Goal: Transaction & Acquisition: Obtain resource

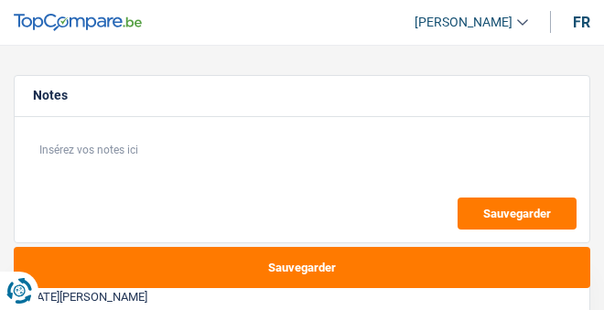
select select "120"
select select "publicEmployee"
select select "netSalary"
select select "mealVouchers"
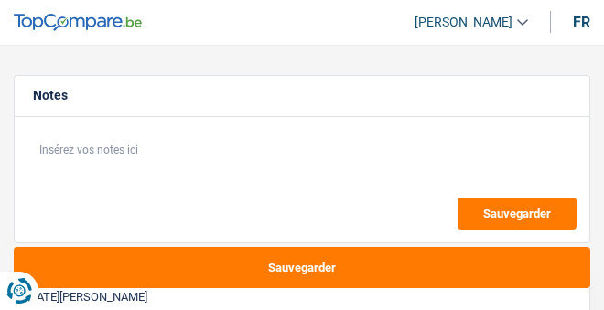
select select "120"
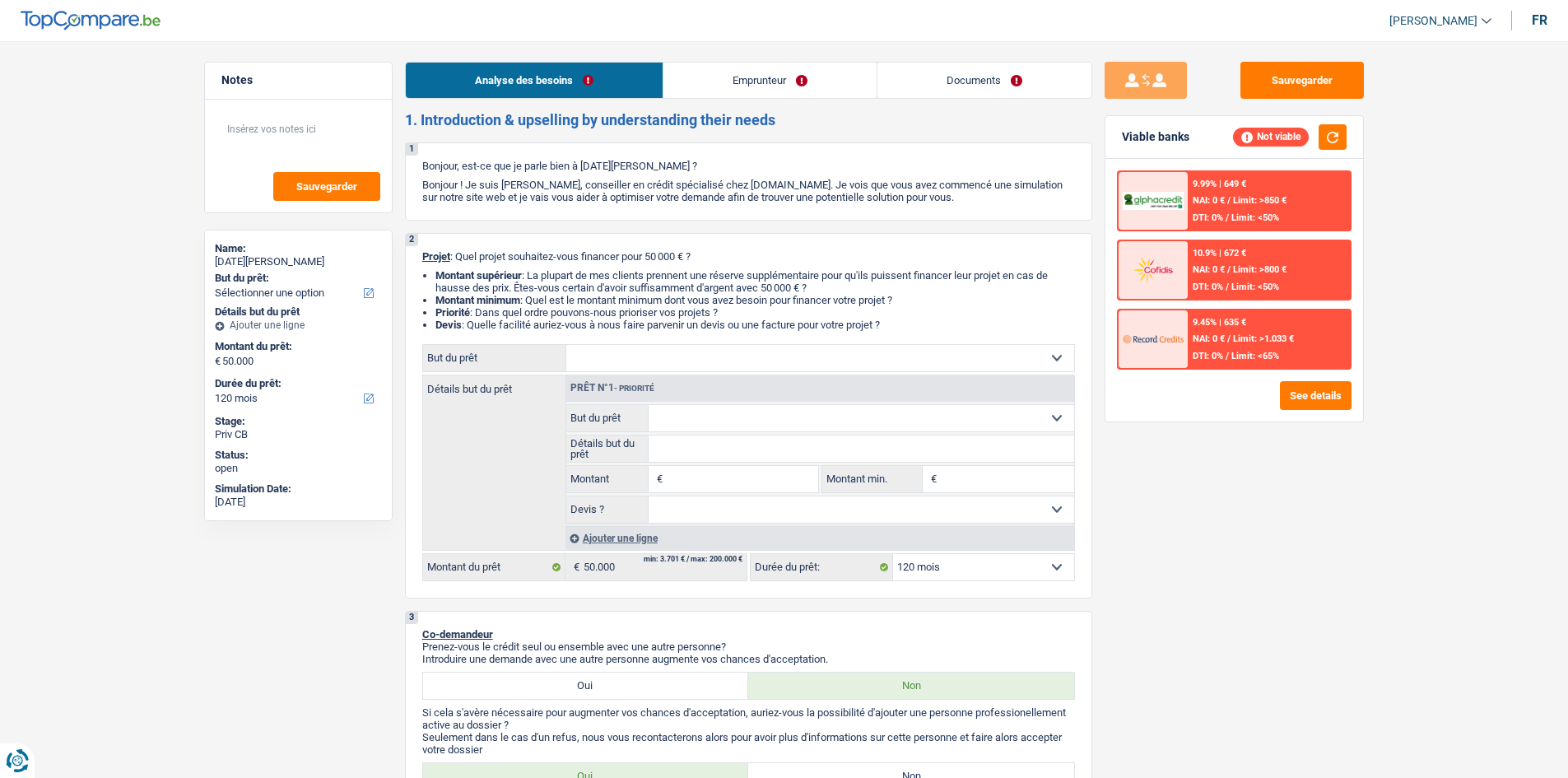
click at [543, 82] on link "Emprunteur" at bounding box center [770, 80] width 213 height 35
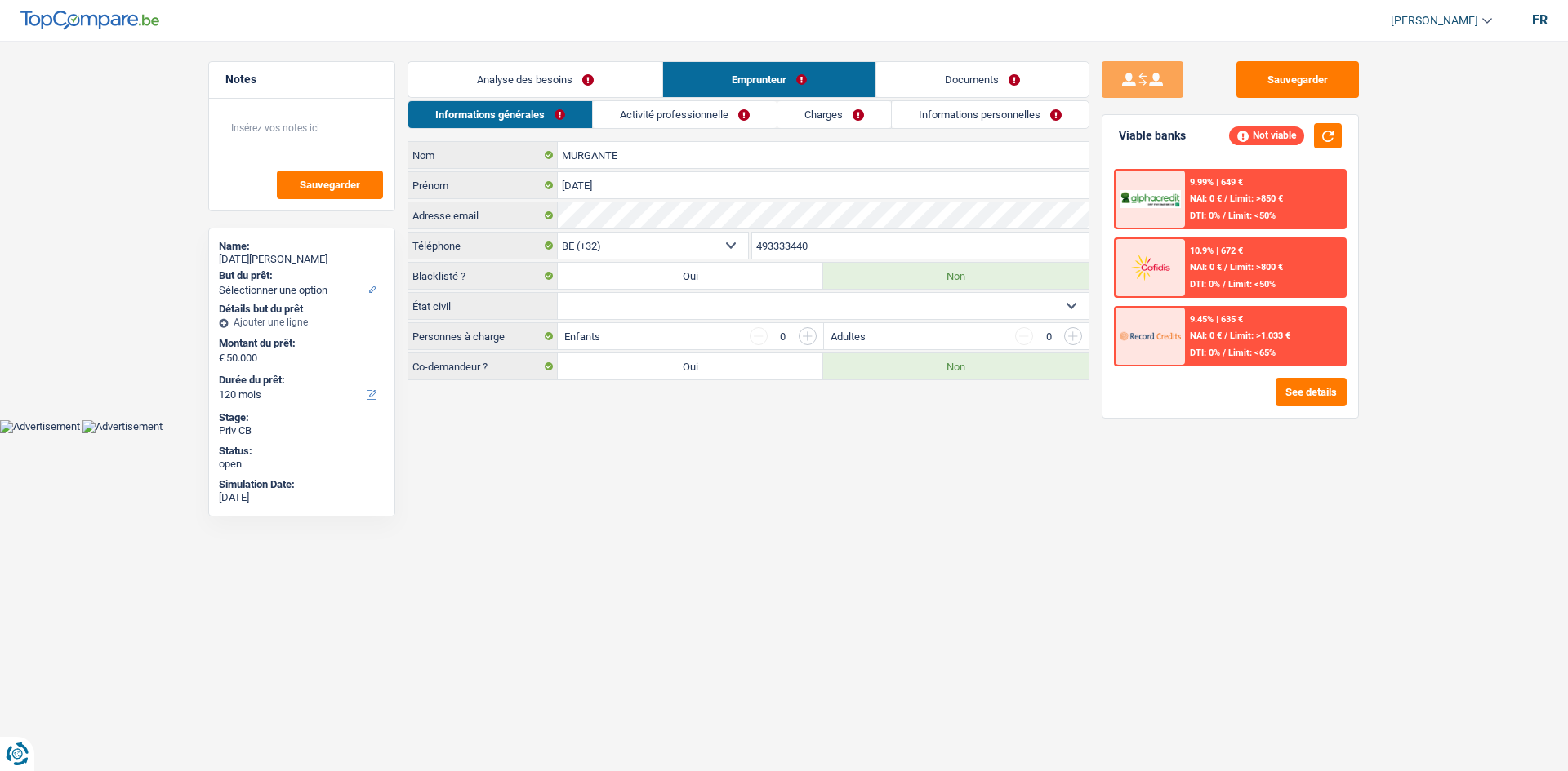
click at [538, 105] on link "Activité professionnelle" at bounding box center [685, 114] width 184 height 27
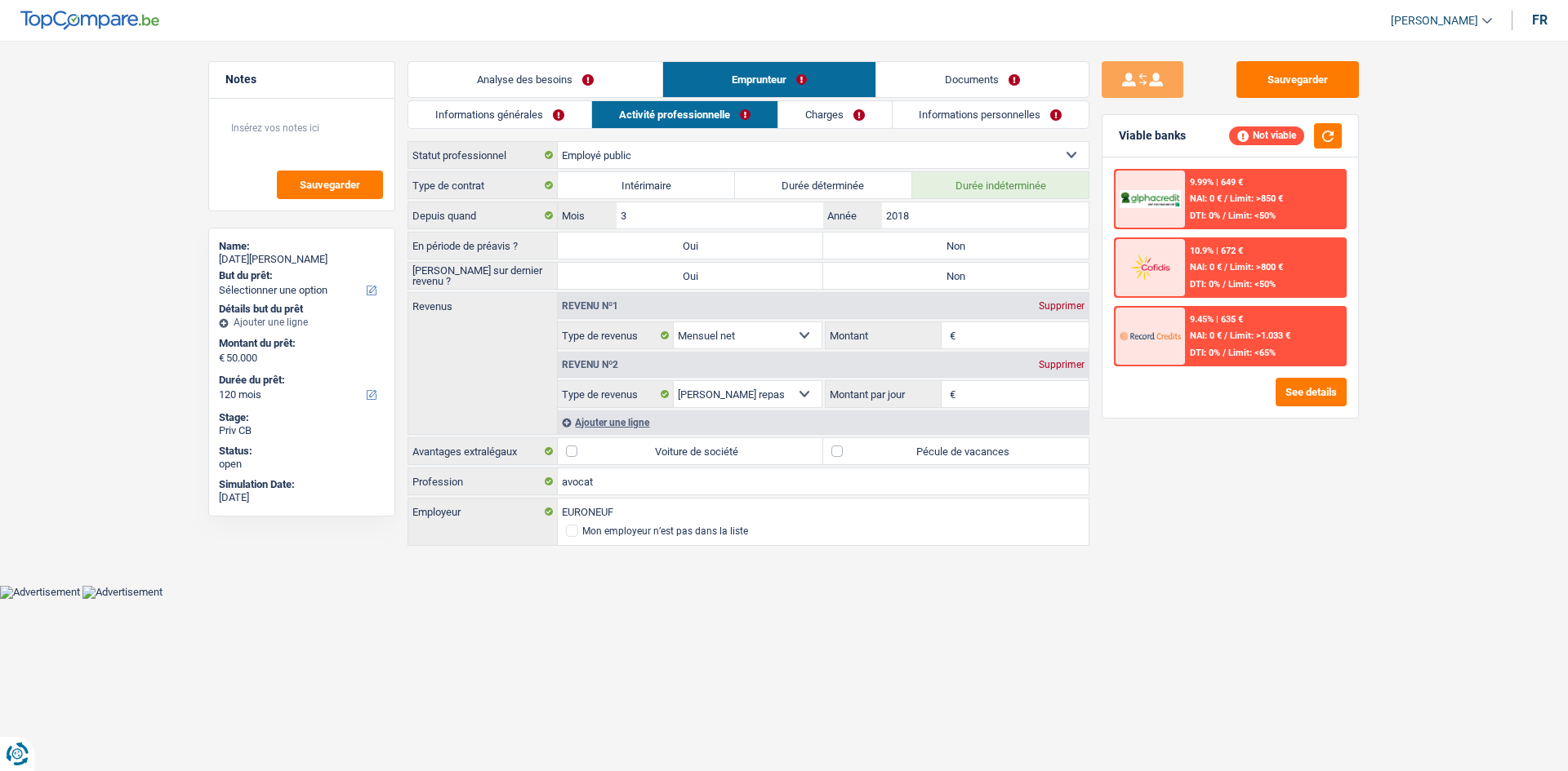
click at [538, 106] on link "Charges" at bounding box center [835, 114] width 113 height 27
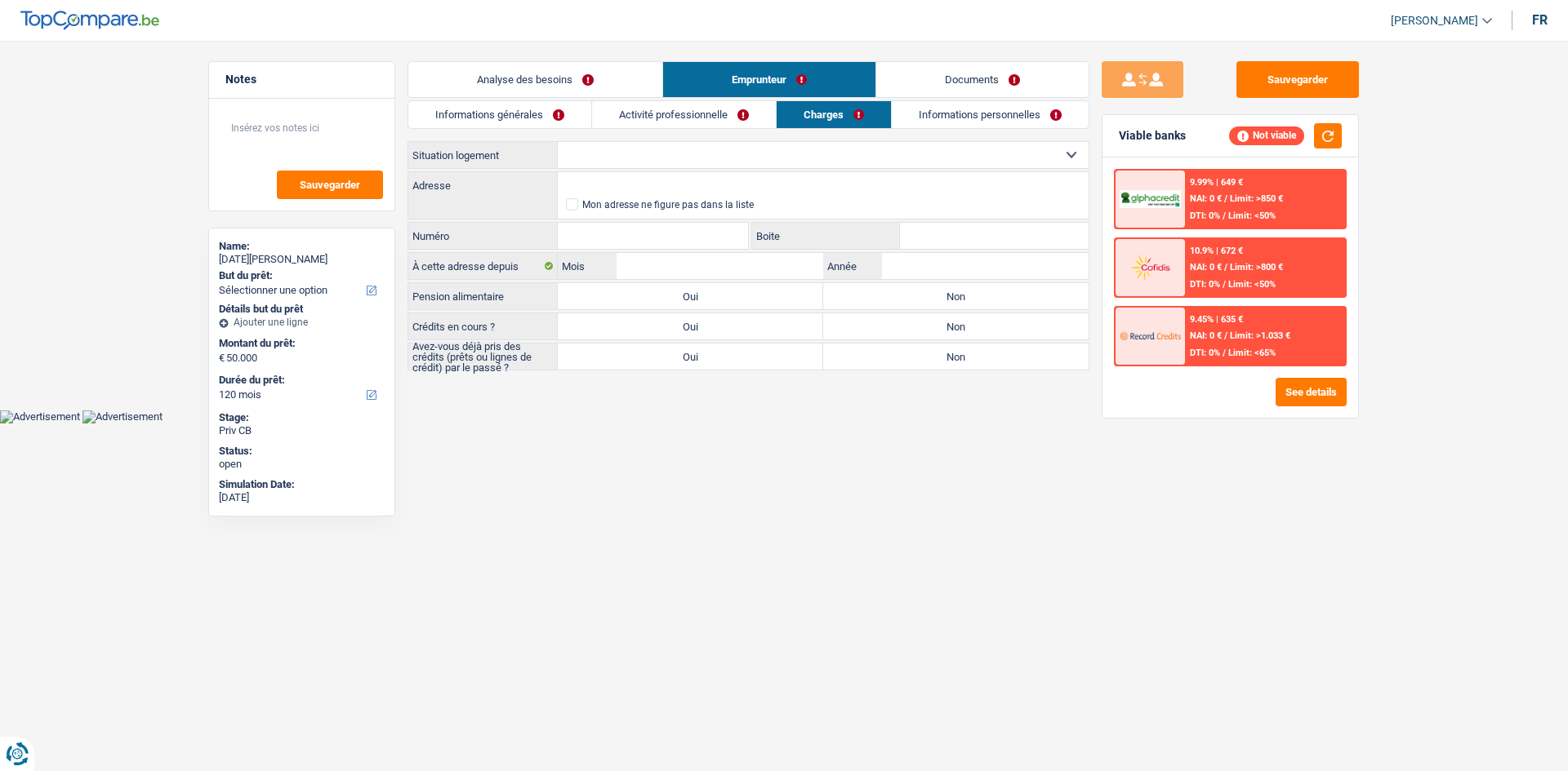
click at [538, 111] on link "Informations personnelles" at bounding box center [990, 114] width 196 height 27
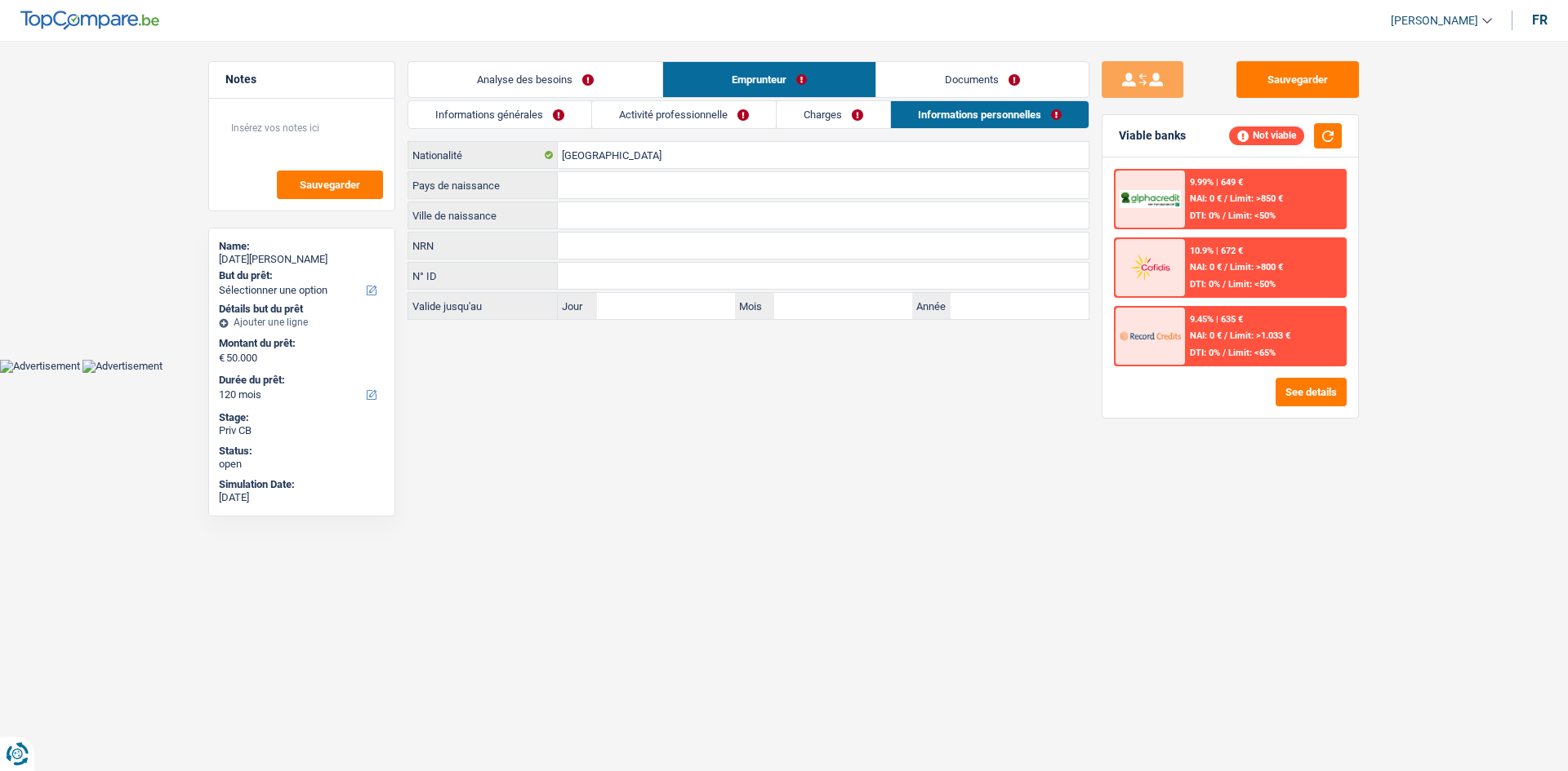
click at [538, 79] on link "Analyse des besoins" at bounding box center [535, 79] width 254 height 35
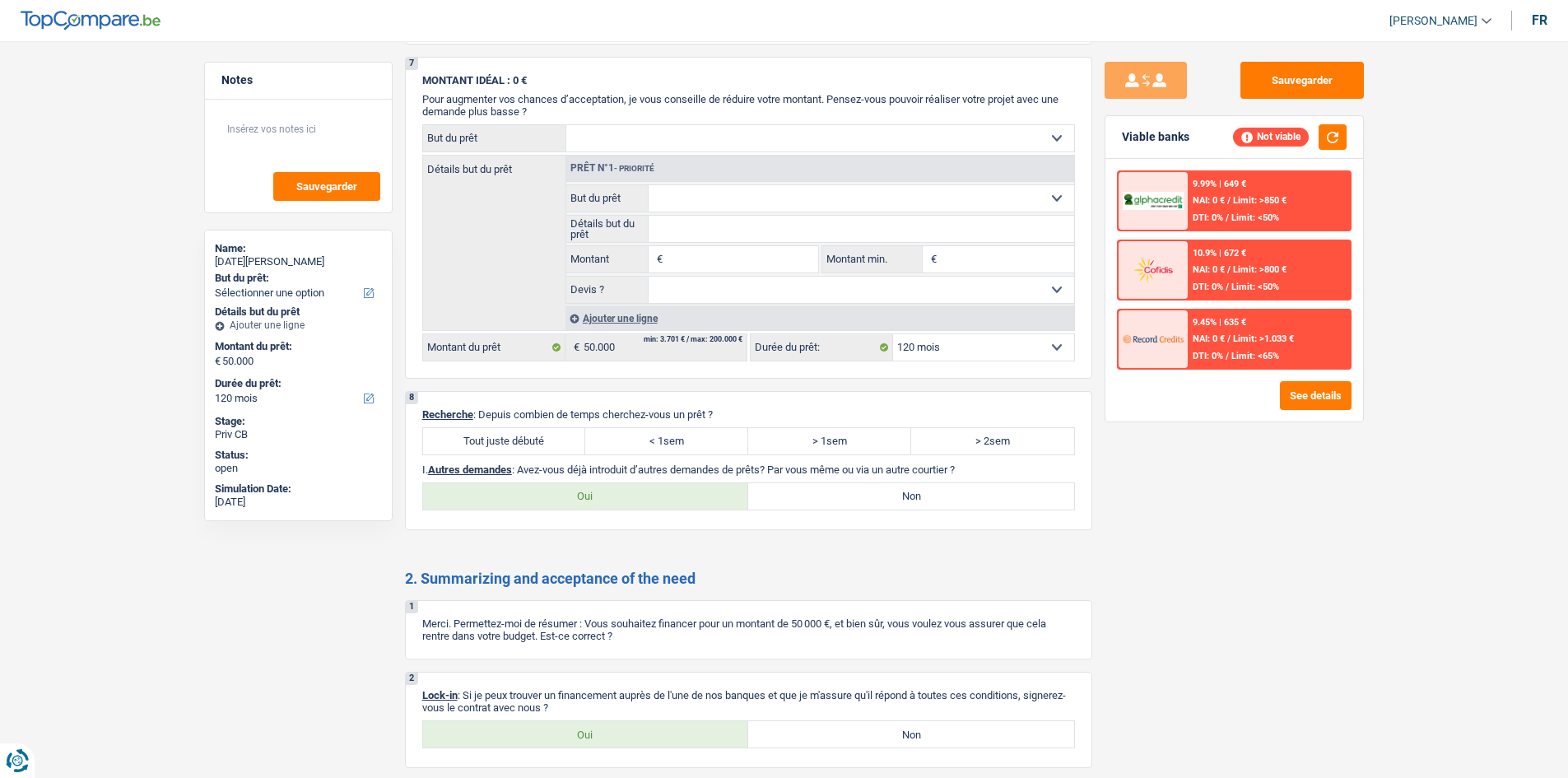
scroll to position [1524, 0]
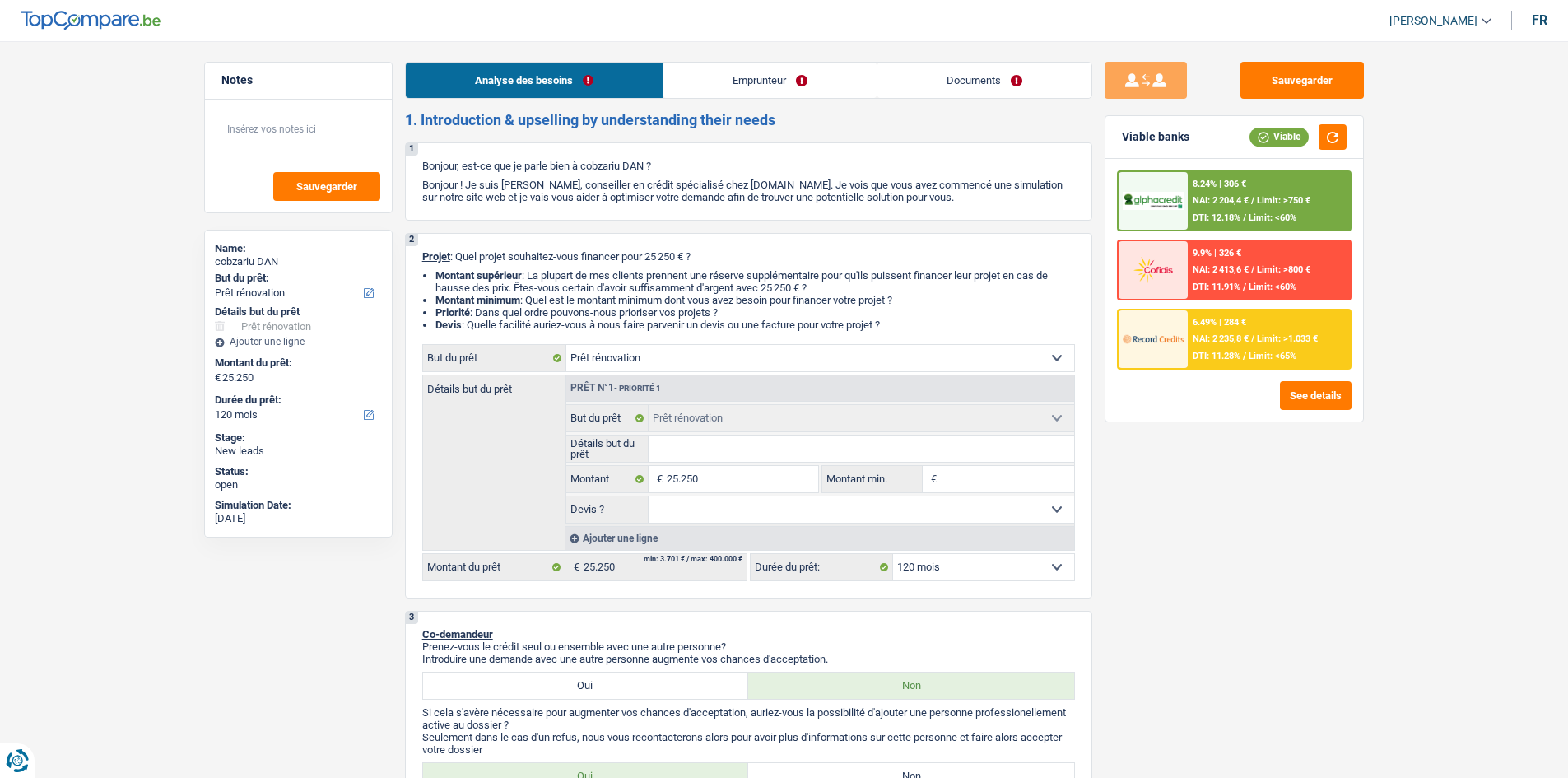
select select "renovation"
select select "120"
select select "renovation"
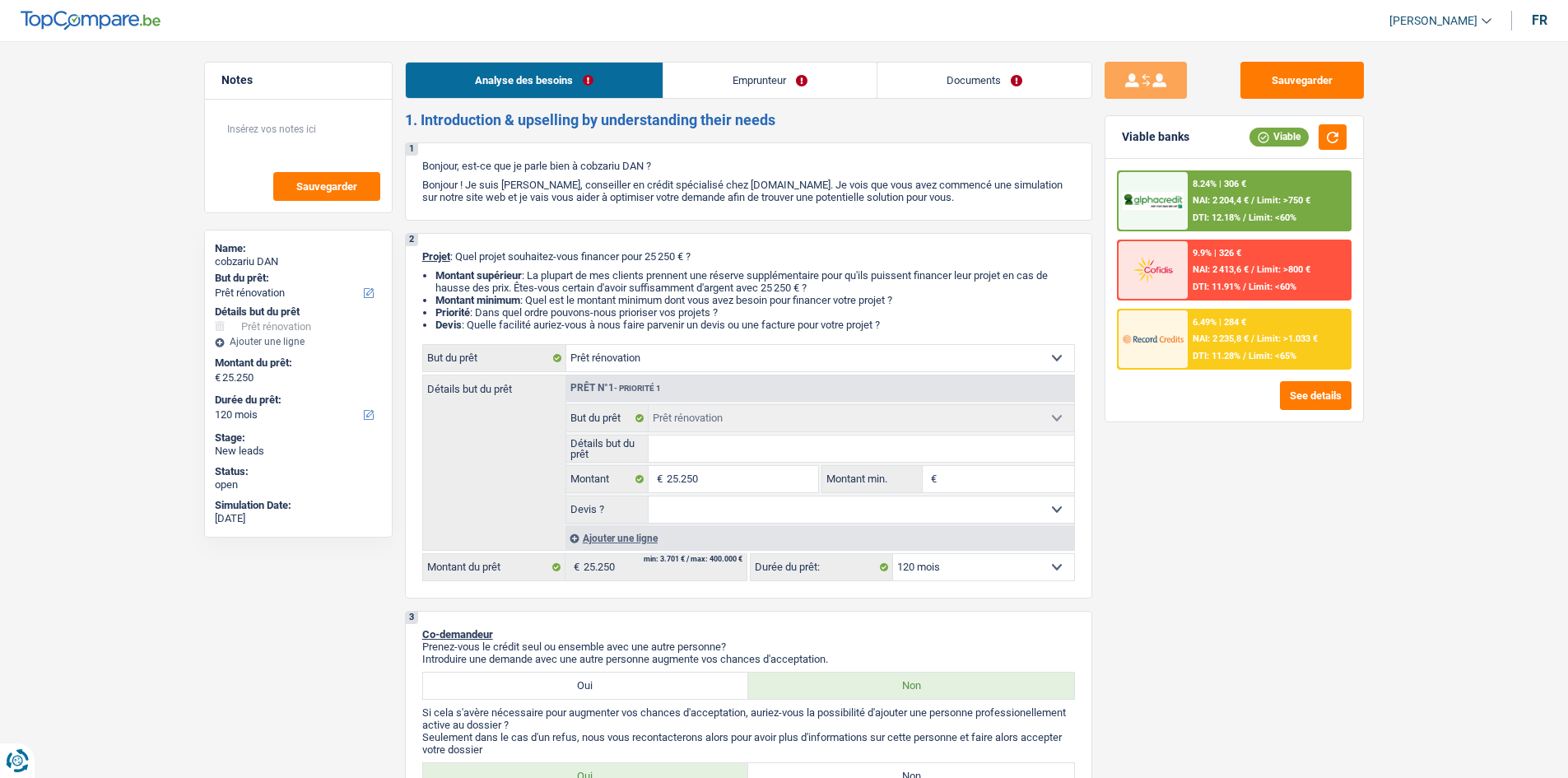
select select "120"
select select "privateEmployee"
select select "familyAllowances"
select select "netSalary"
select select "mealVouchers"
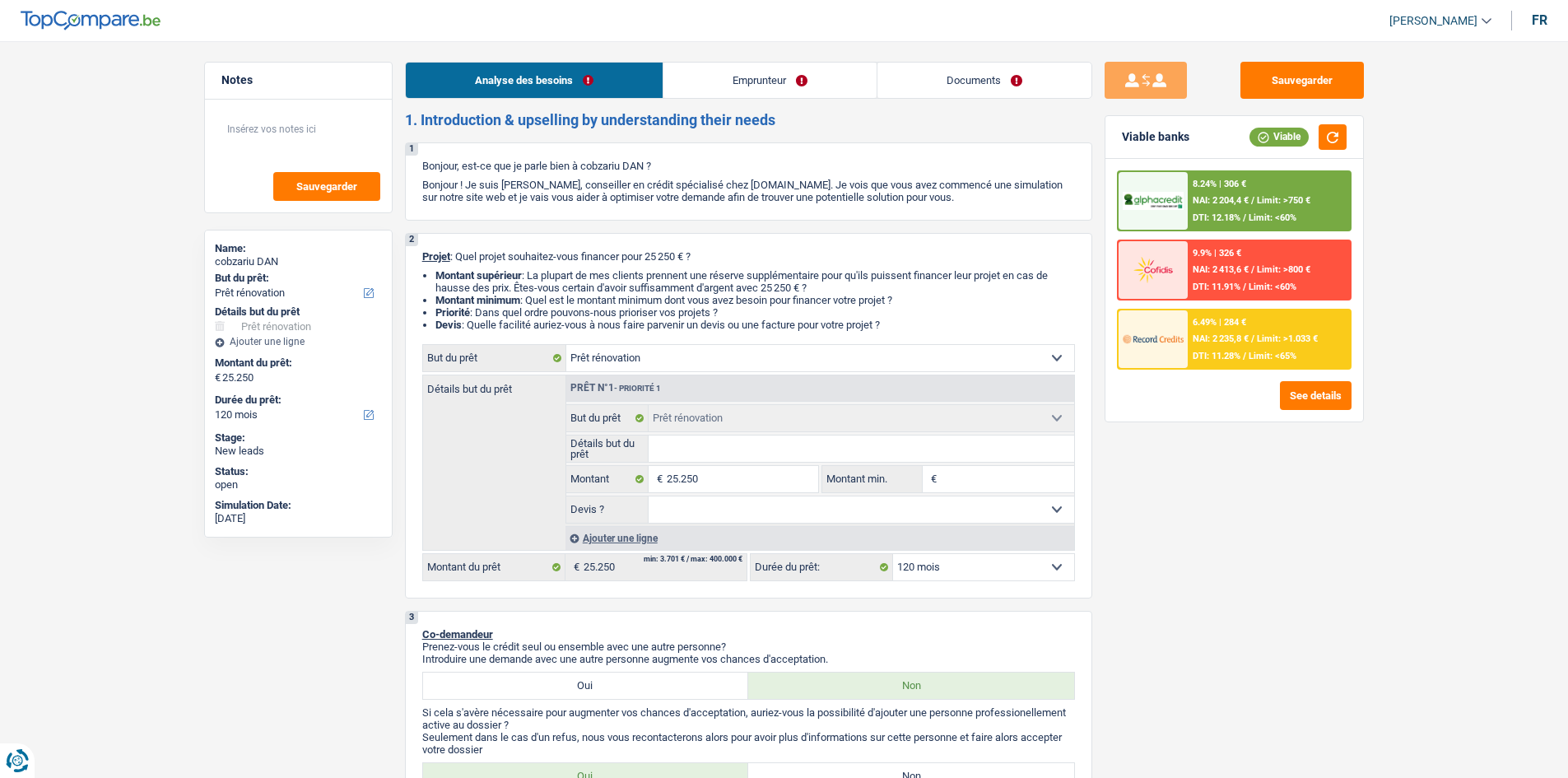
select select "ownerWithoutMortgage"
select select "renovation"
select select "120"
drag, startPoint x: 979, startPoint y: 82, endPoint x: 835, endPoint y: 84, distance: 144.0
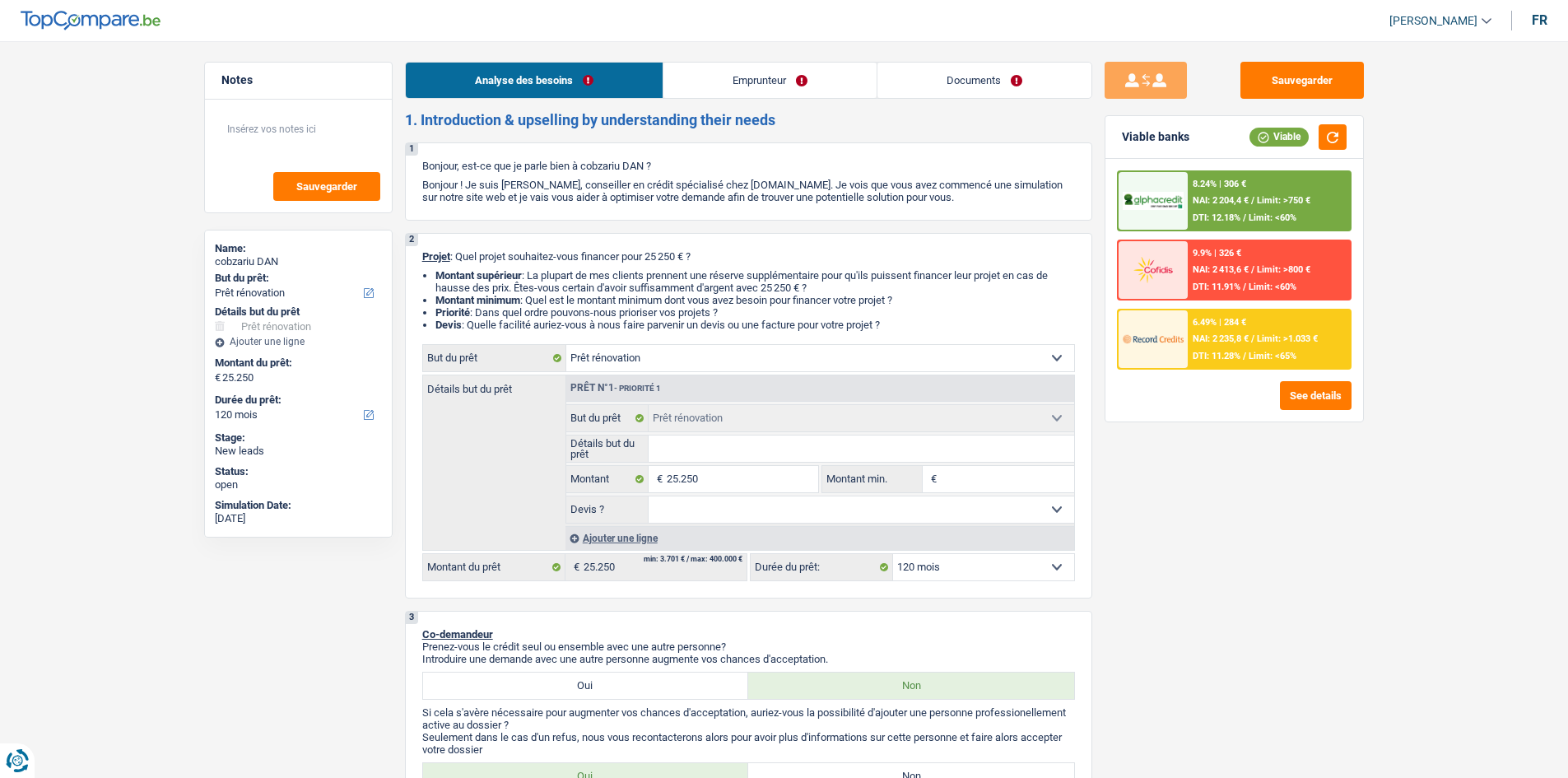
click at [979, 82] on link "Documents" at bounding box center [985, 80] width 214 height 35
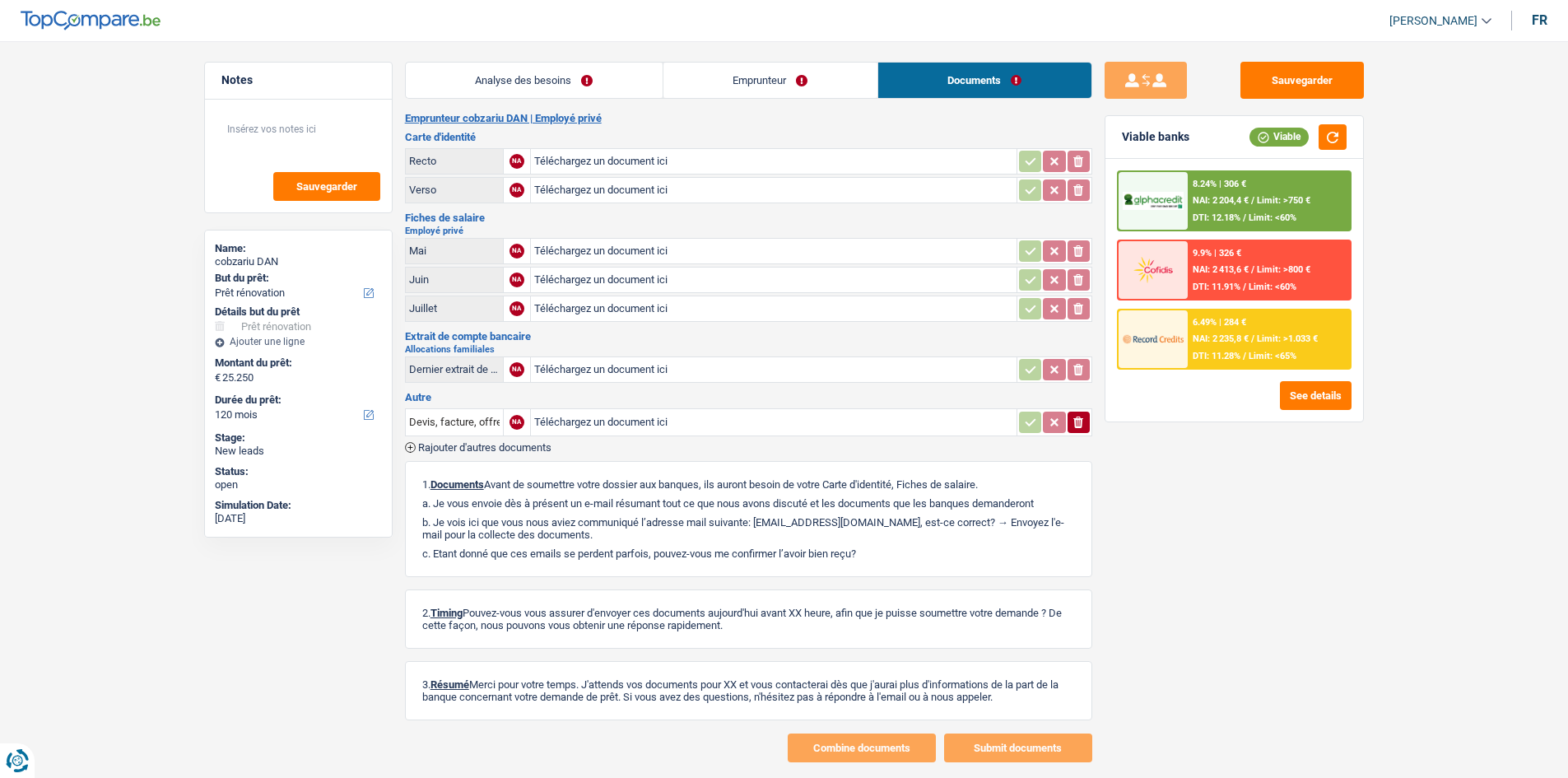
click at [632, 99] on div "Analyse des besoins Emprunteur Documents 1. Introduction & upselling by underst…" at bounding box center [749, 412] width 688 height 701
click at [623, 67] on link "Analyse des besoins" at bounding box center [534, 80] width 257 height 35
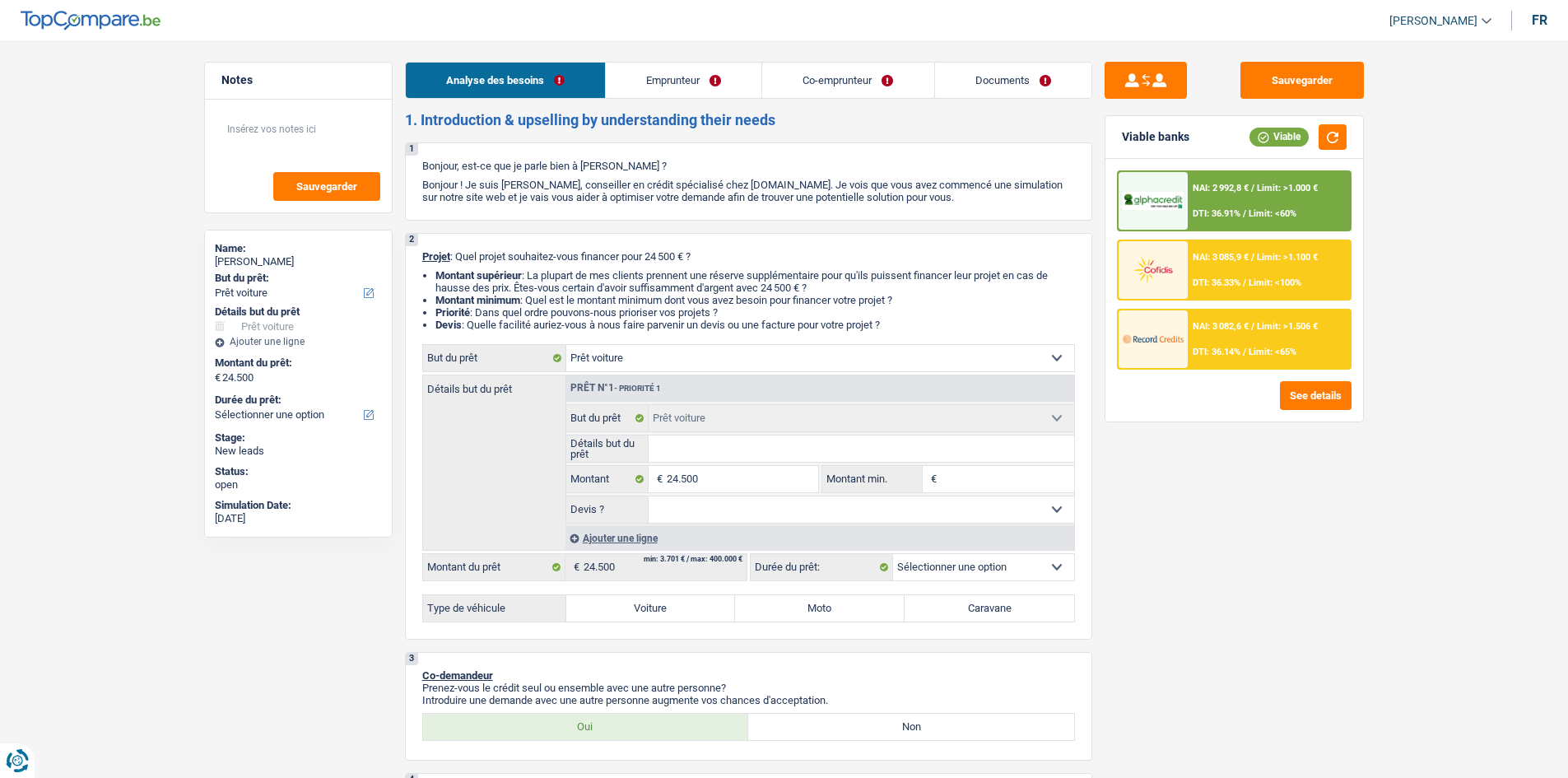
select select "car"
select select "publicEmployee"
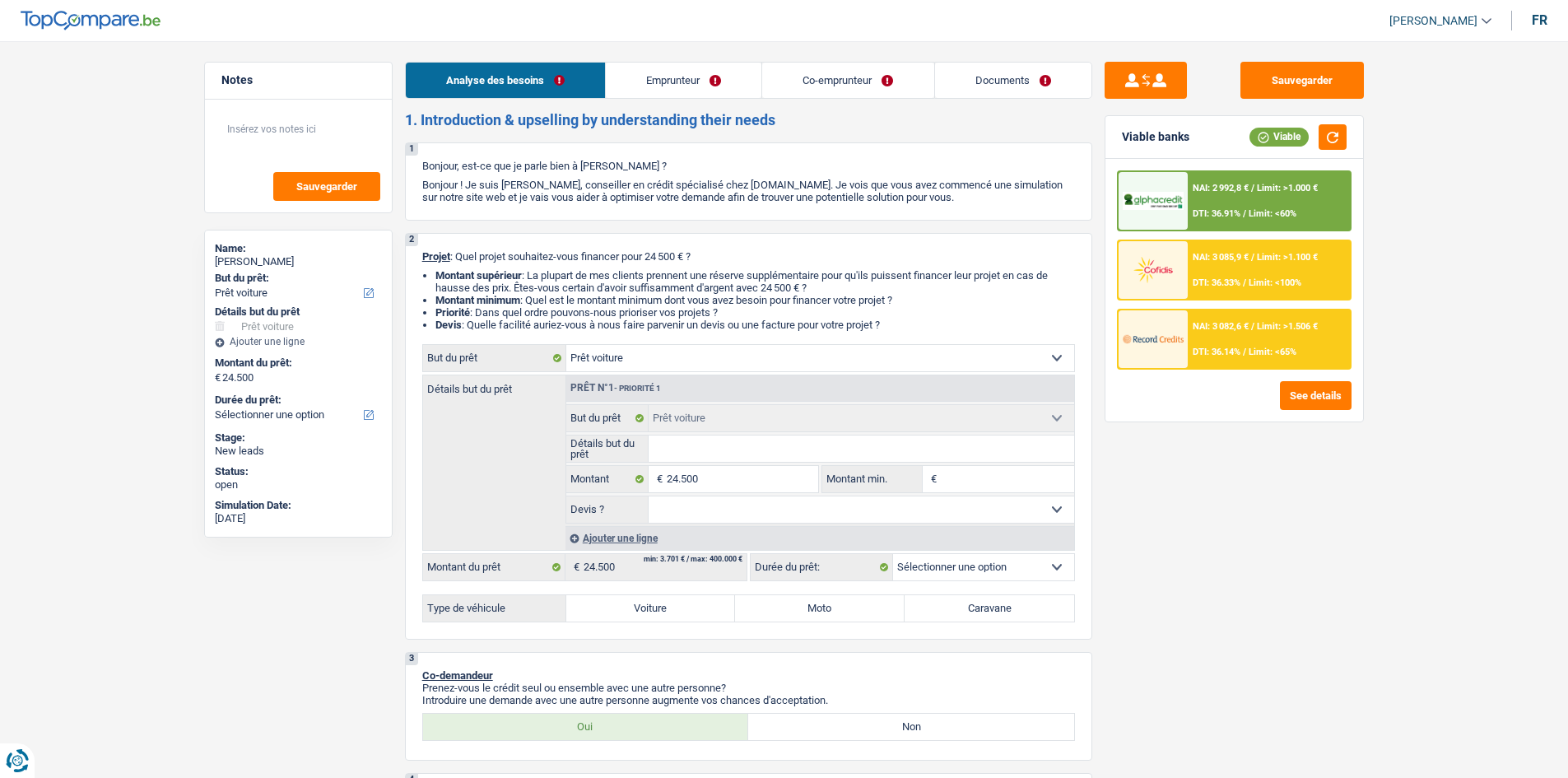
select select "publicEmployee"
select select "familyAllowances"
select select "netSalary"
select select "mealVouchers"
select select "netSalary"
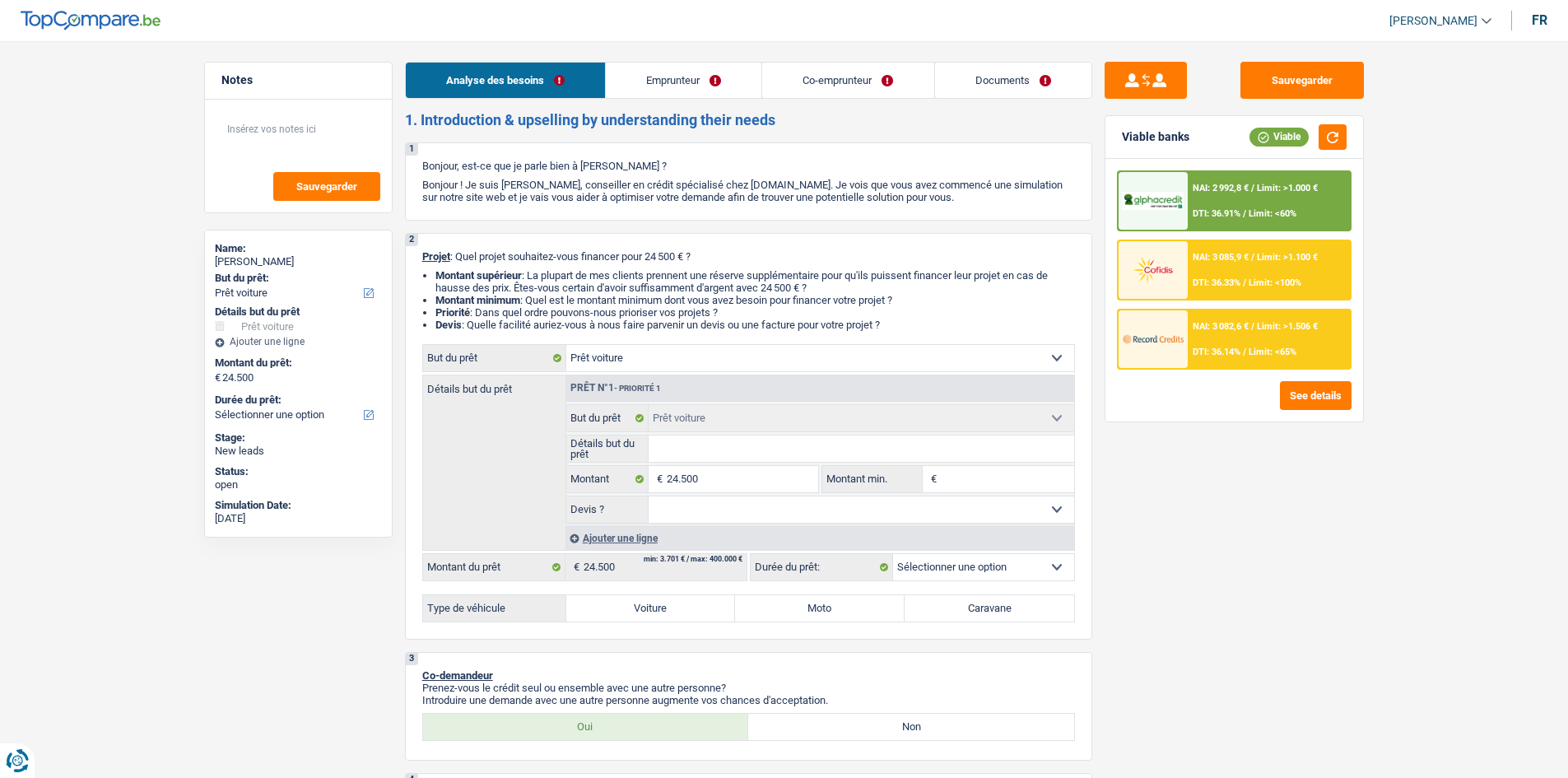
select select "mealVouchers"
select select "ownerWithMortgage"
select select "mortgage"
select select "300"
select select "carLoan"
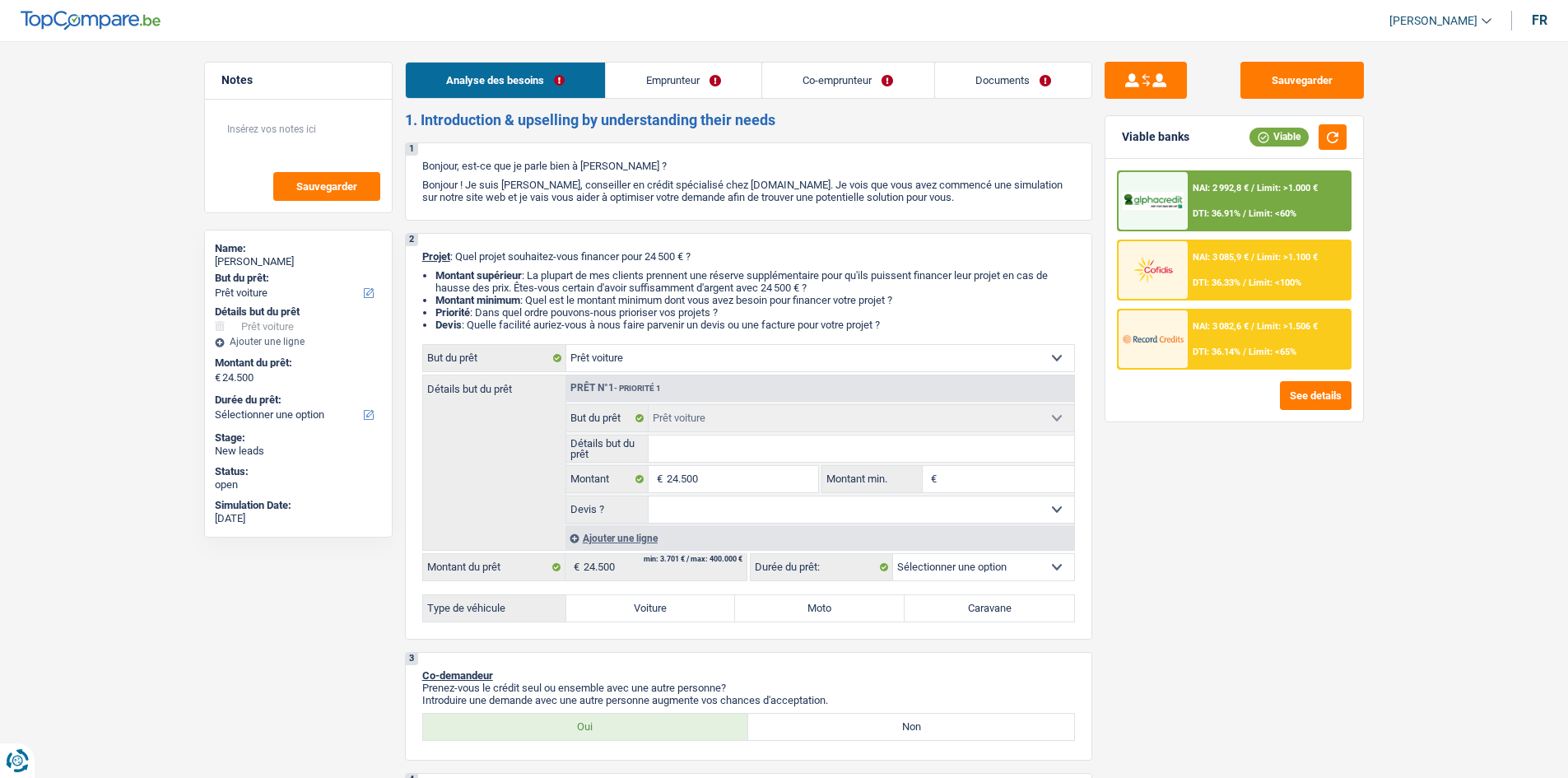
select select "60"
select select "car"
click at [1020, 79] on link "Documents" at bounding box center [1014, 80] width 157 height 35
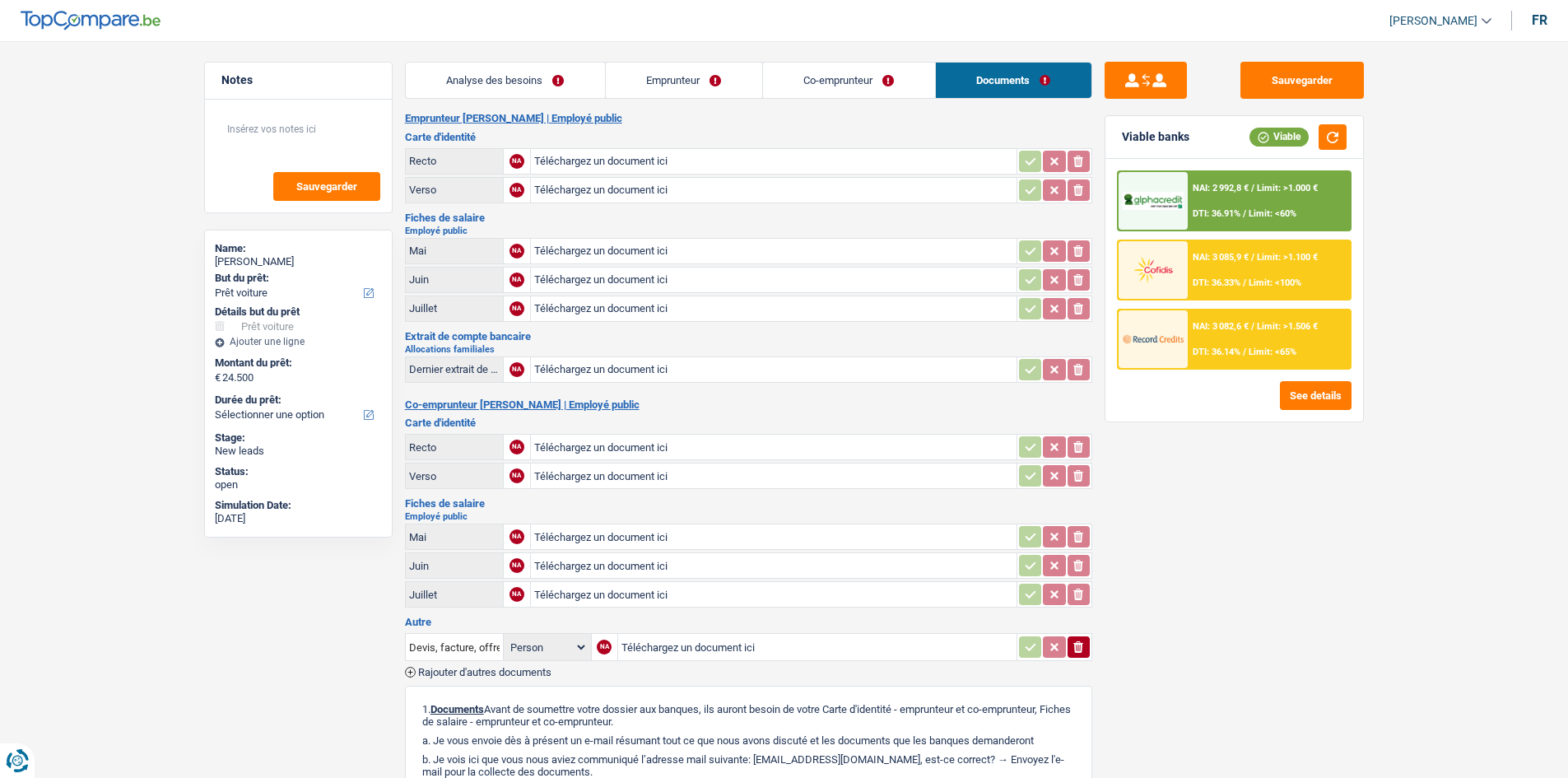
click at [522, 70] on link "Analyse des besoins" at bounding box center [505, 80] width 199 height 35
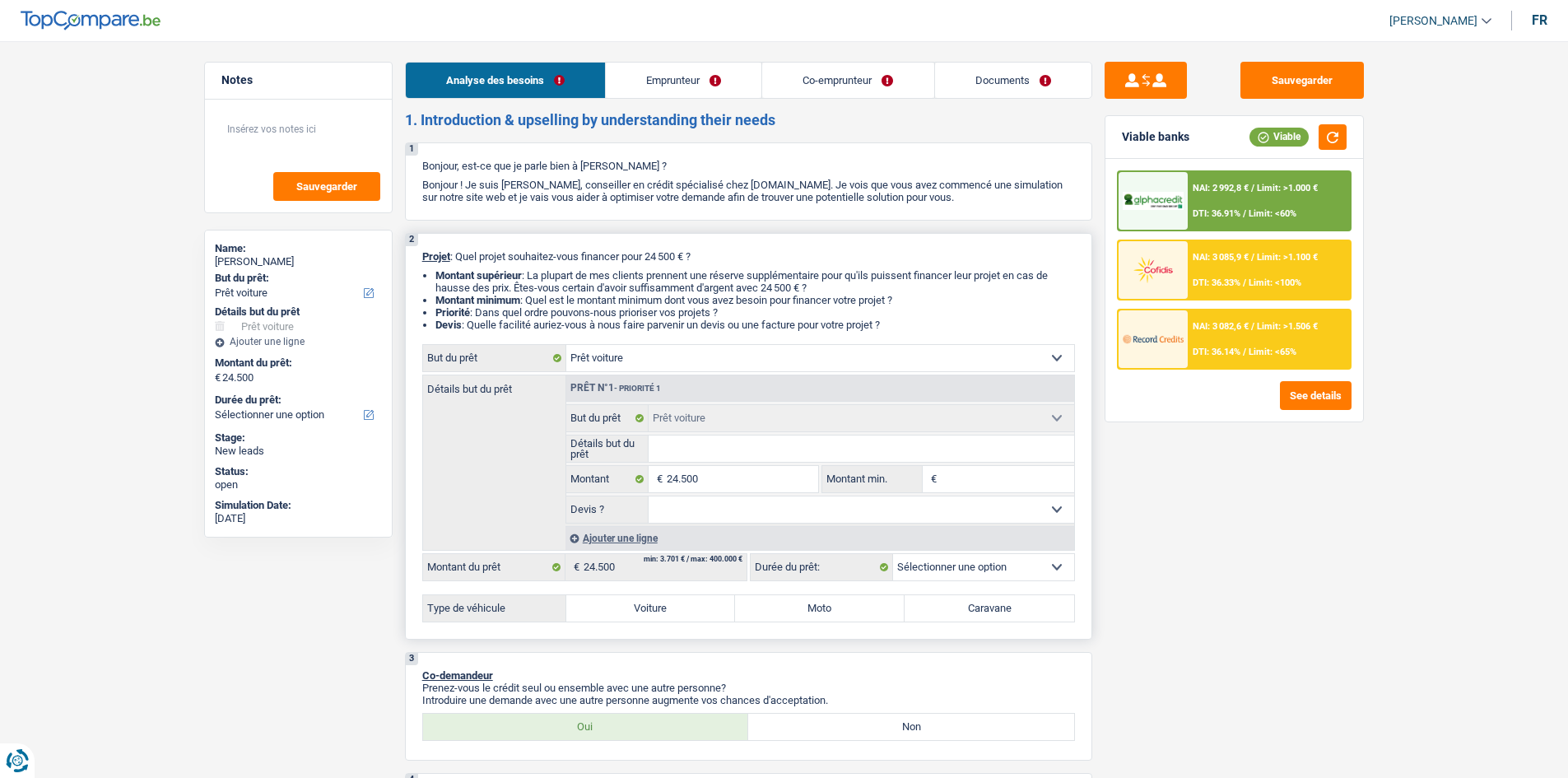
click at [696, 448] on input "Détails but du prêt" at bounding box center [861, 448] width 426 height 26
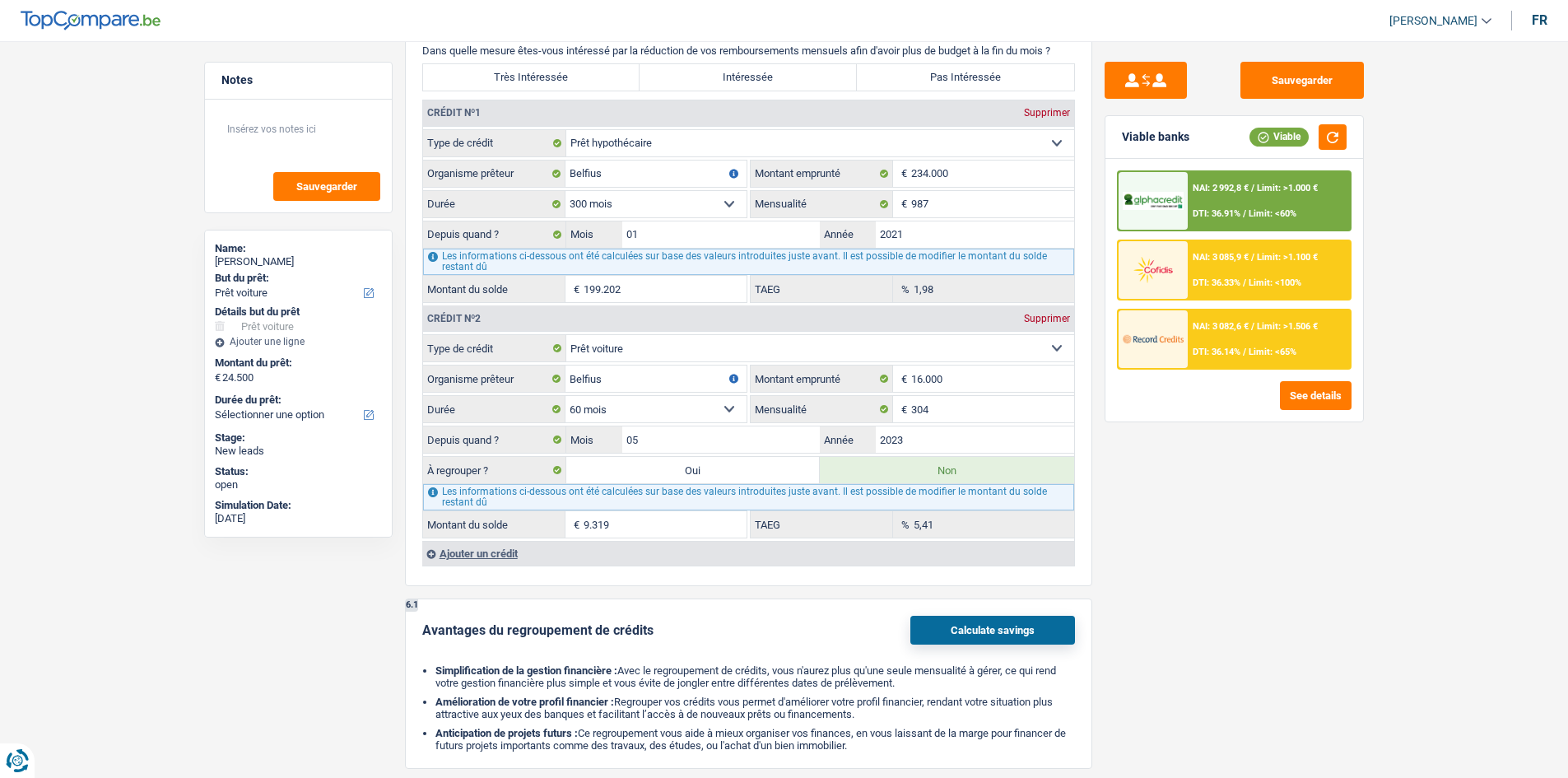
scroll to position [1317, 0]
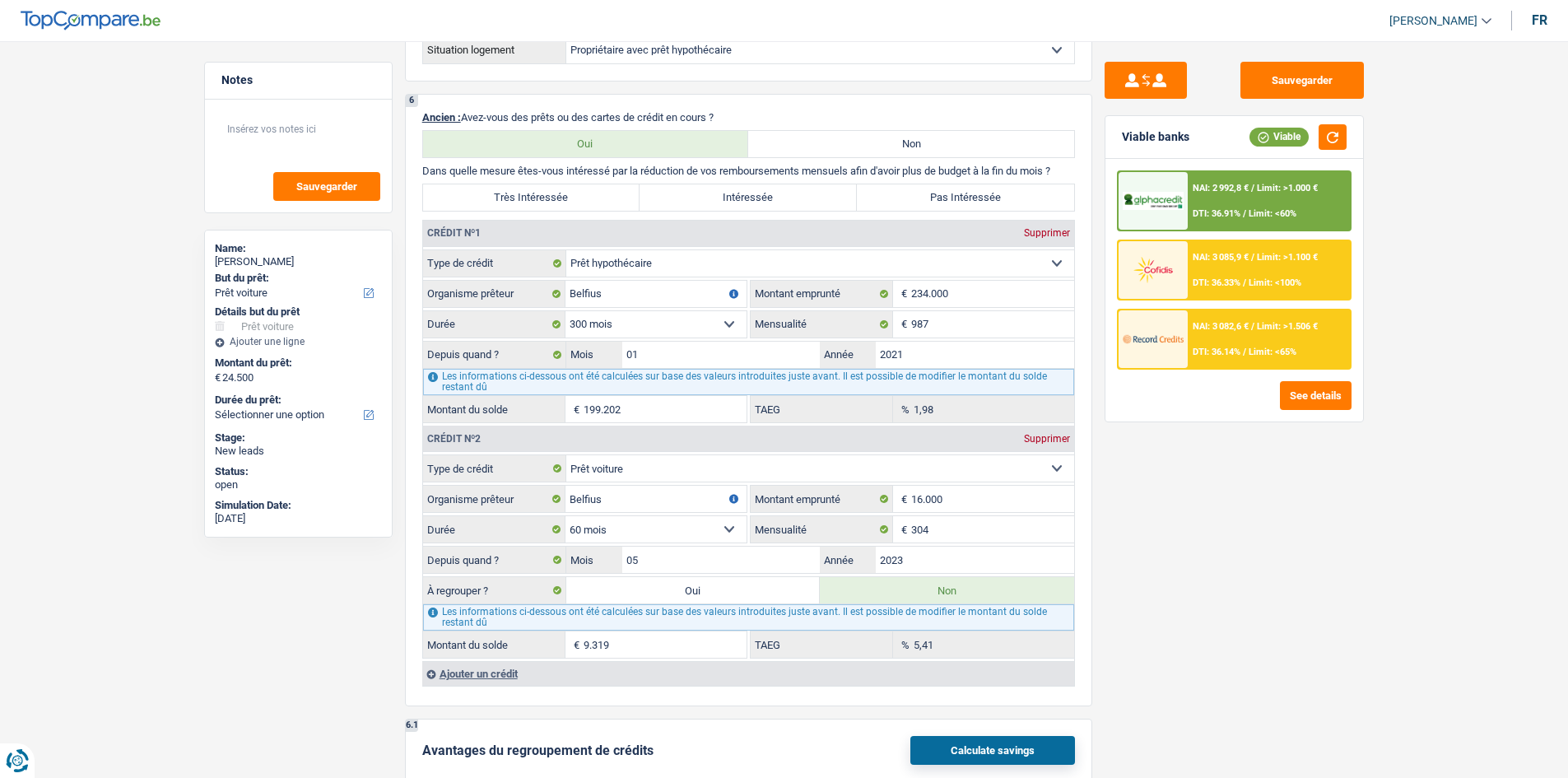
click at [1221, 208] on span "DTI: 36.91%" at bounding box center [1216, 213] width 48 height 11
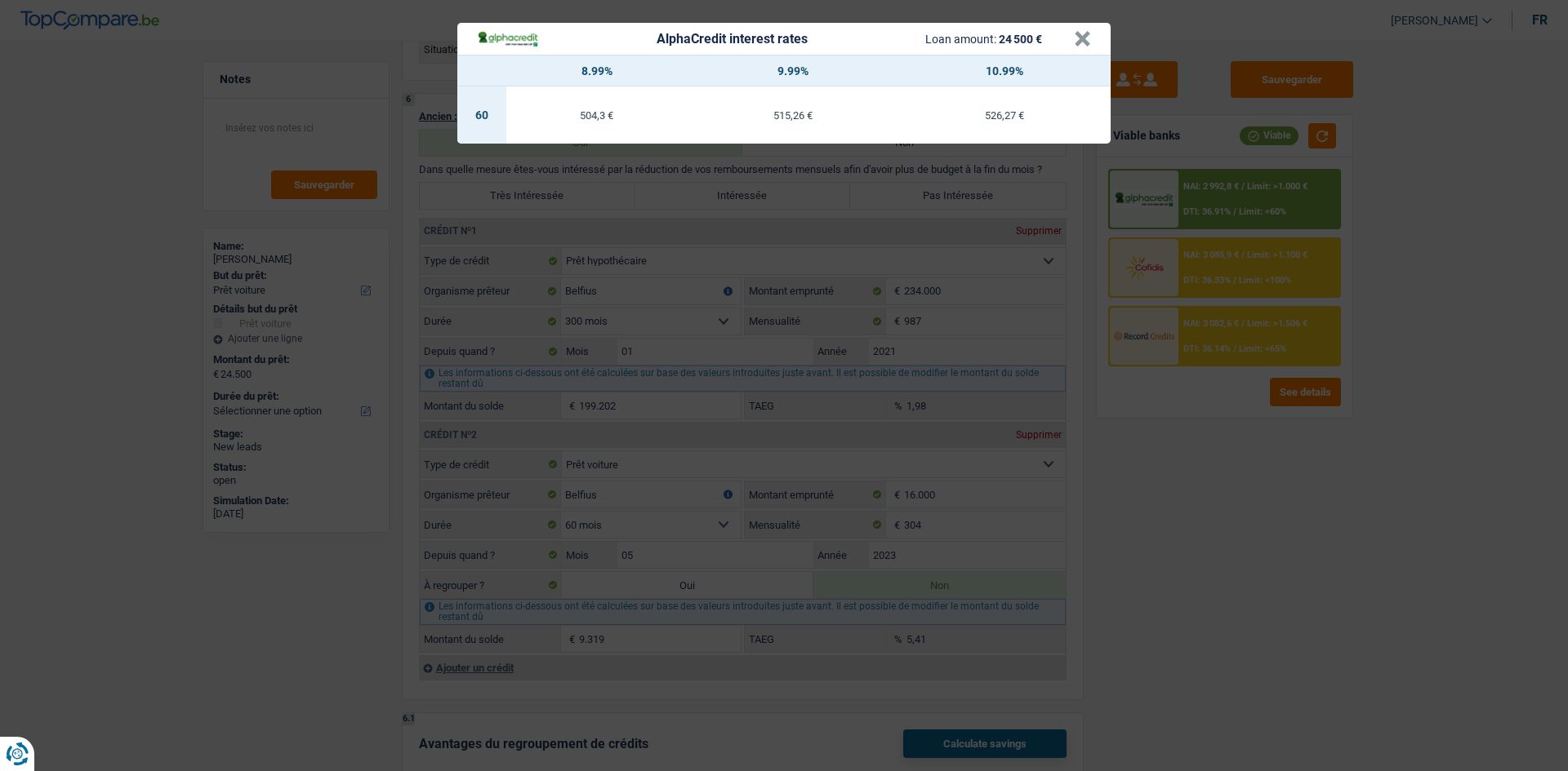
click at [1132, 430] on div "AlphaCredit interest rates Loan amount: 24 500 € × 8.99% 9.99% 10.99% 60 504,3 …" at bounding box center [784, 386] width 1568 height 771
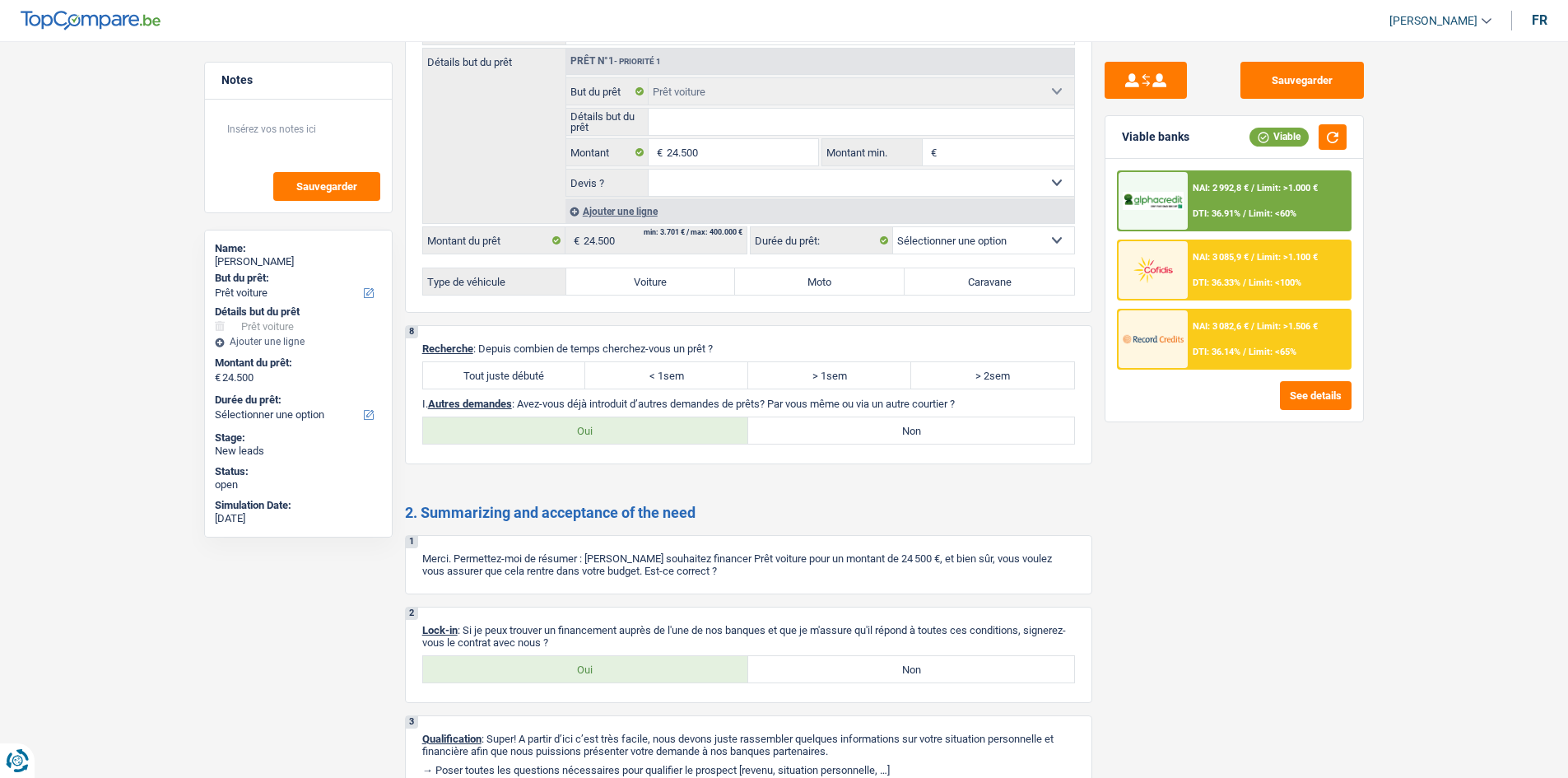
scroll to position [2360, 0]
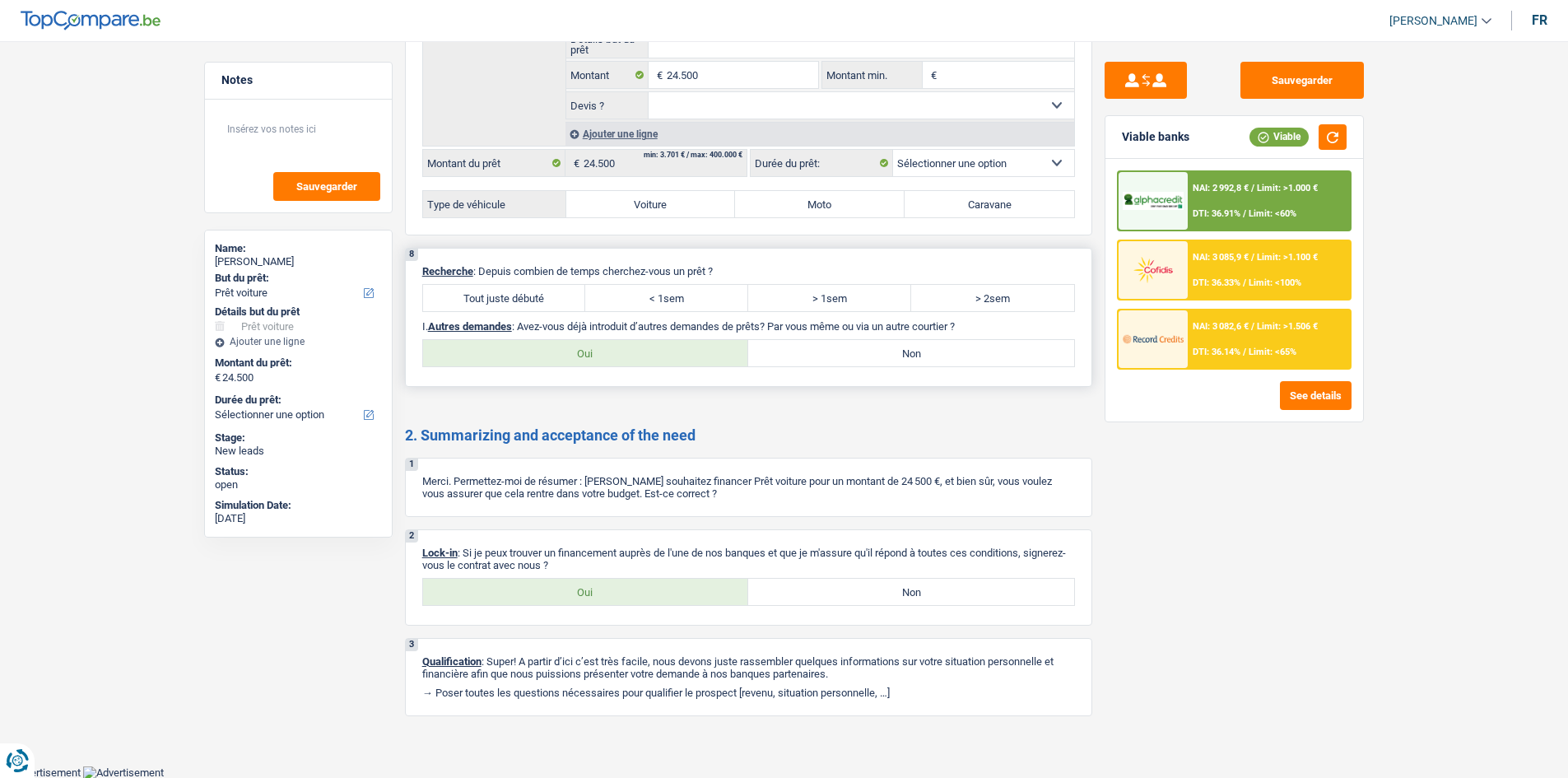
click at [642, 346] on label "Oui" at bounding box center [586, 353] width 326 height 26
click at [642, 346] on input "Oui" at bounding box center [586, 353] width 326 height 26
radio input "true"
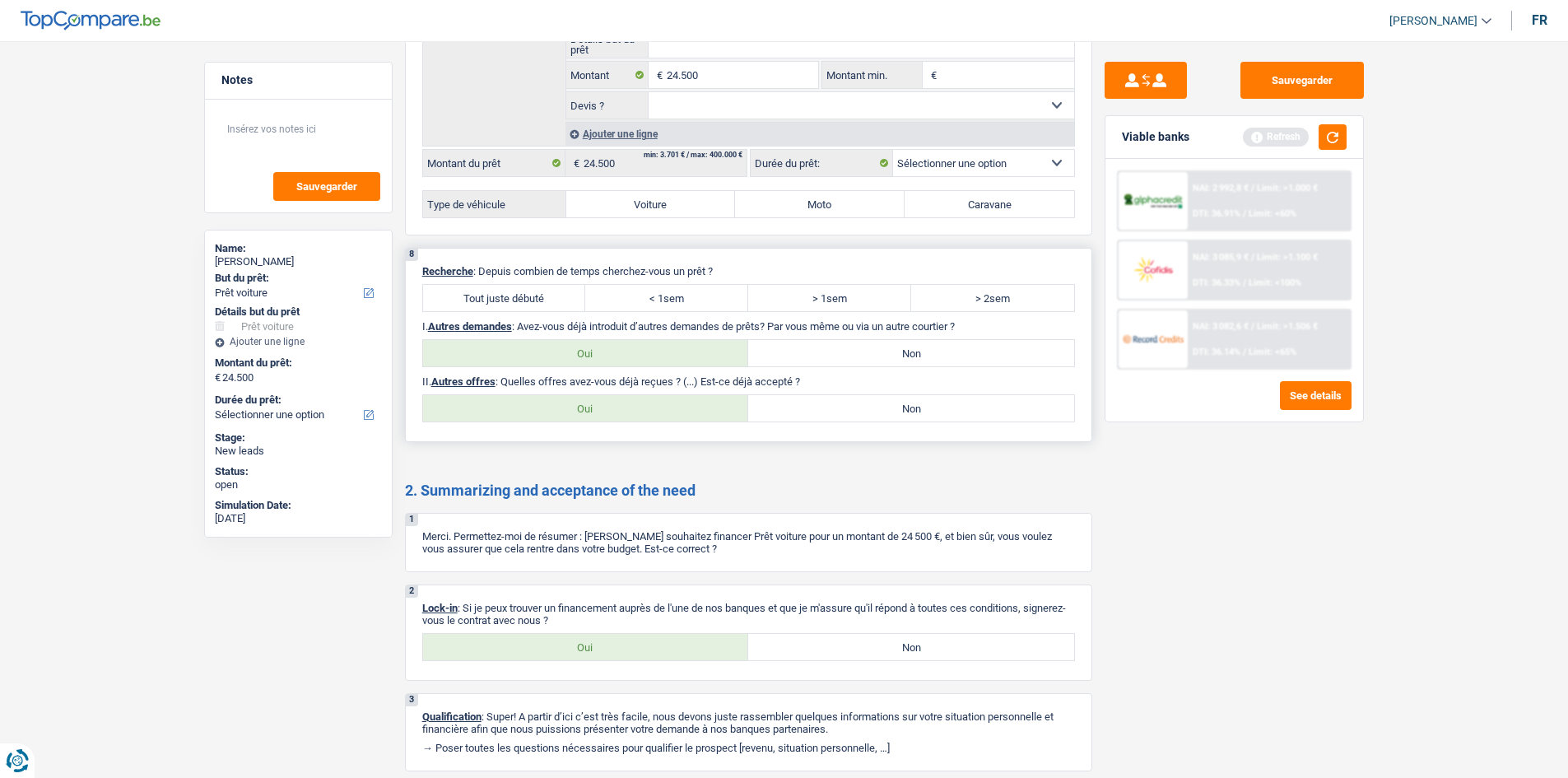
click at [636, 403] on label "Oui" at bounding box center [586, 408] width 326 height 26
click at [636, 403] on input "Oui" at bounding box center [586, 408] width 326 height 26
radio input "true"
select select "72"
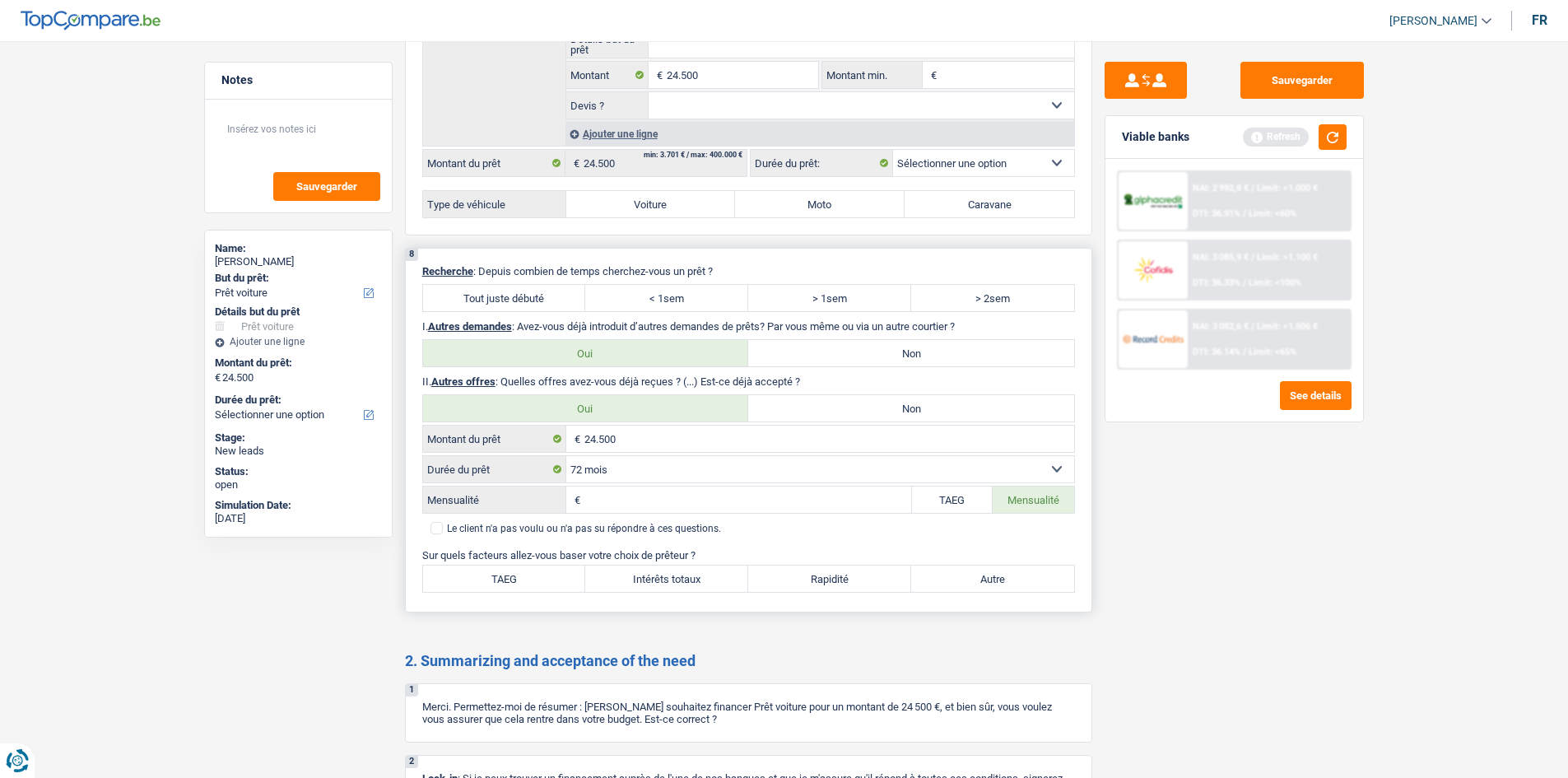
click at [681, 495] on input "Mensualité" at bounding box center [747, 500] width 327 height 26
click at [938, 507] on label "TAEG" at bounding box center [952, 500] width 82 height 26
click at [938, 507] on input "TAEG" at bounding box center [952, 500] width 82 height 26
radio input "true"
click at [760, 489] on input "TAEG" at bounding box center [749, 500] width 324 height 26
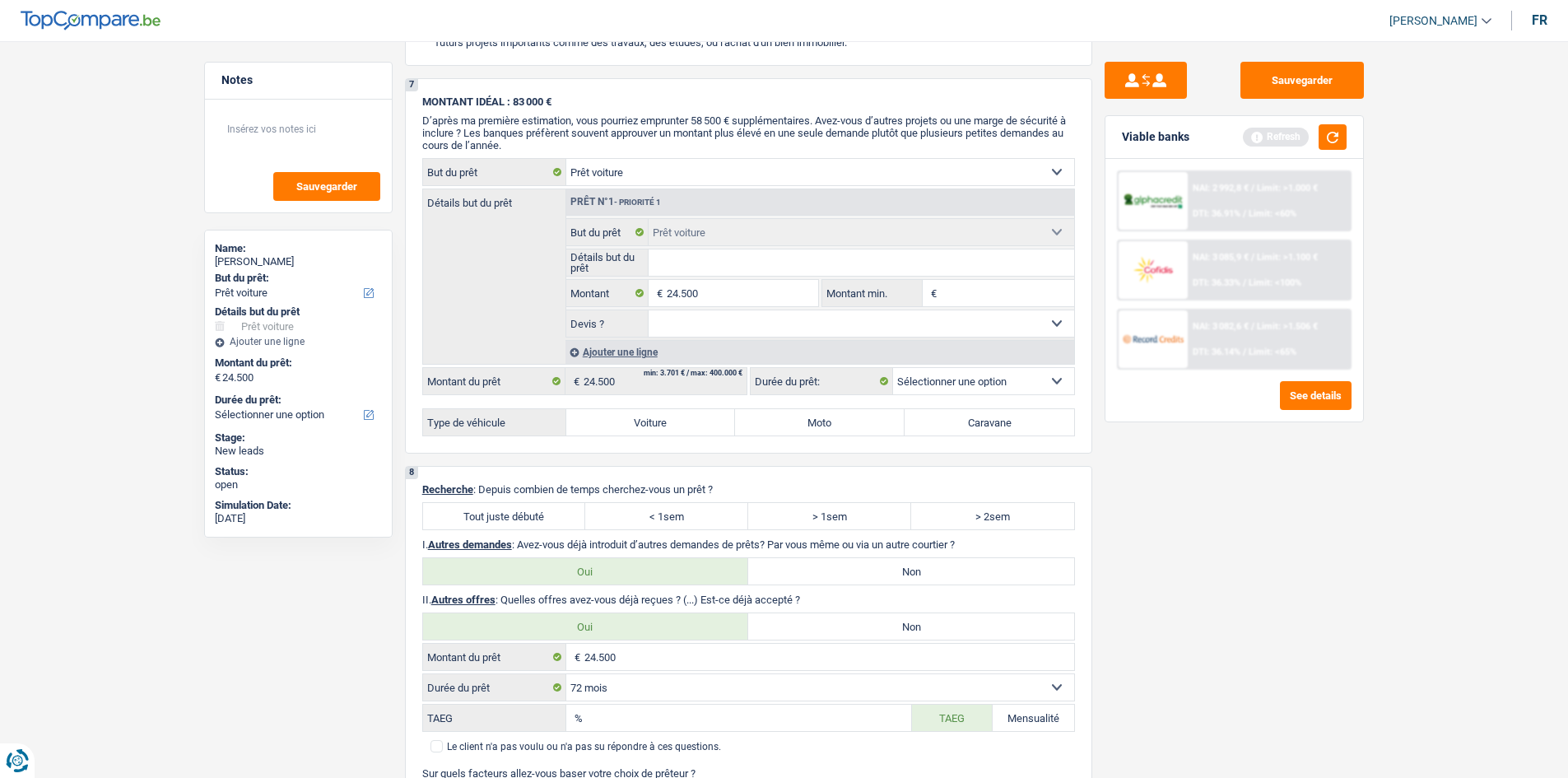
scroll to position [1895, 0]
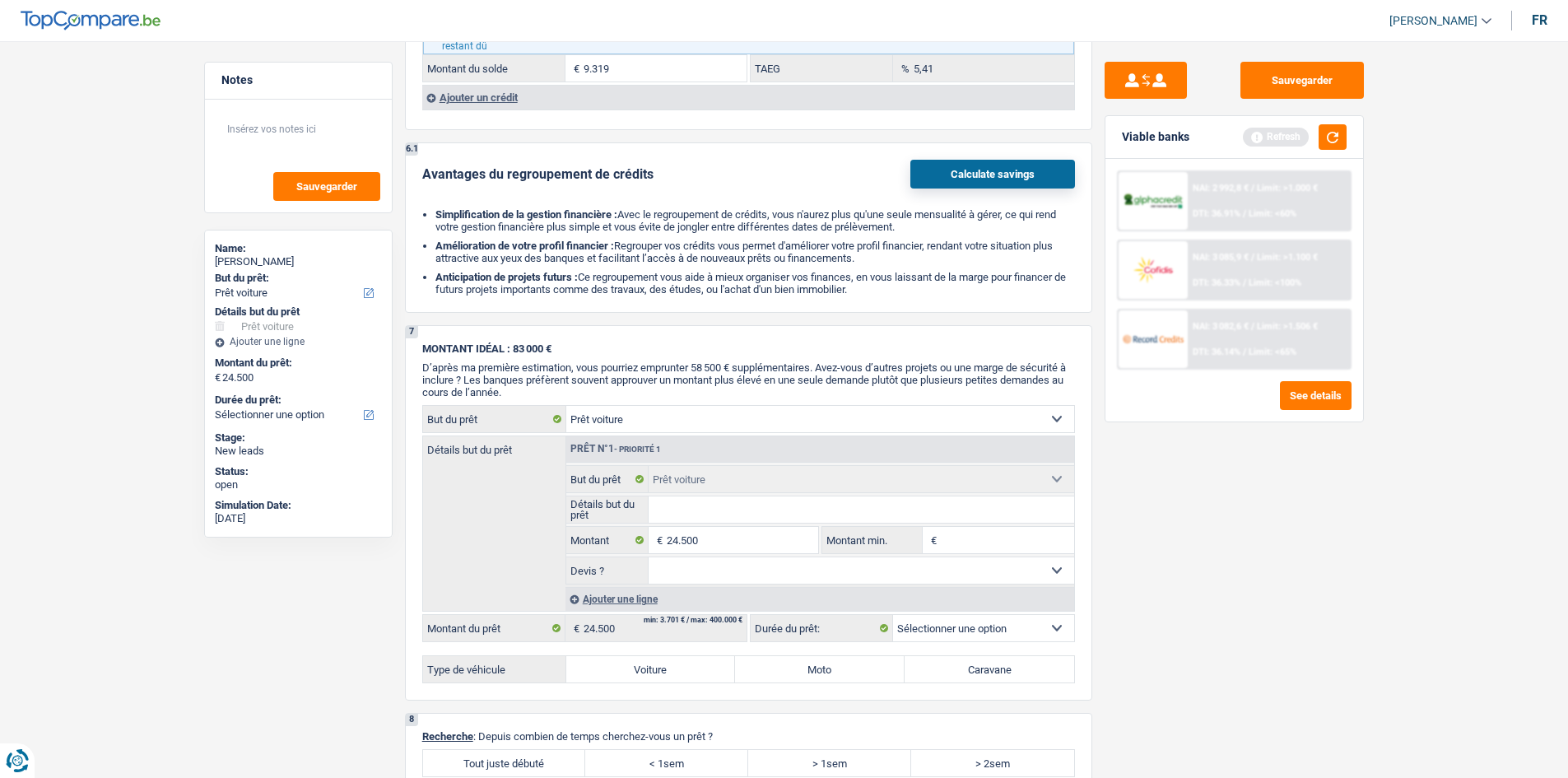
click at [1246, 192] on div "NAI: 2 992,8 € / Limit: >1.000 € DTI: 36.91% / Limit: <60%" at bounding box center [1269, 201] width 162 height 58
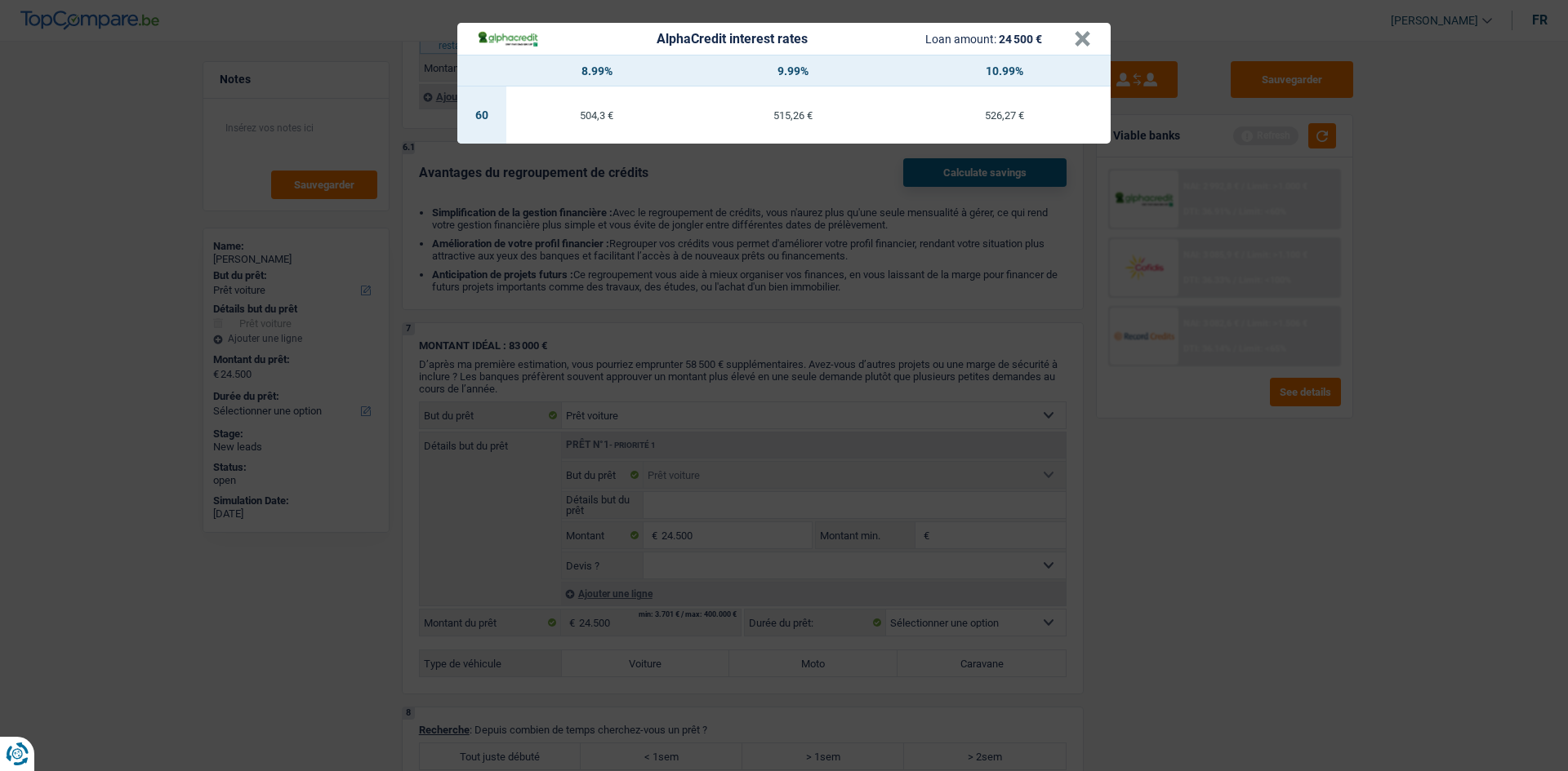
click at [1207, 522] on div "AlphaCredit interest rates Loan amount: 24 500 € × 8.99% 9.99% 10.99% 60 504,3 …" at bounding box center [784, 386] width 1568 height 771
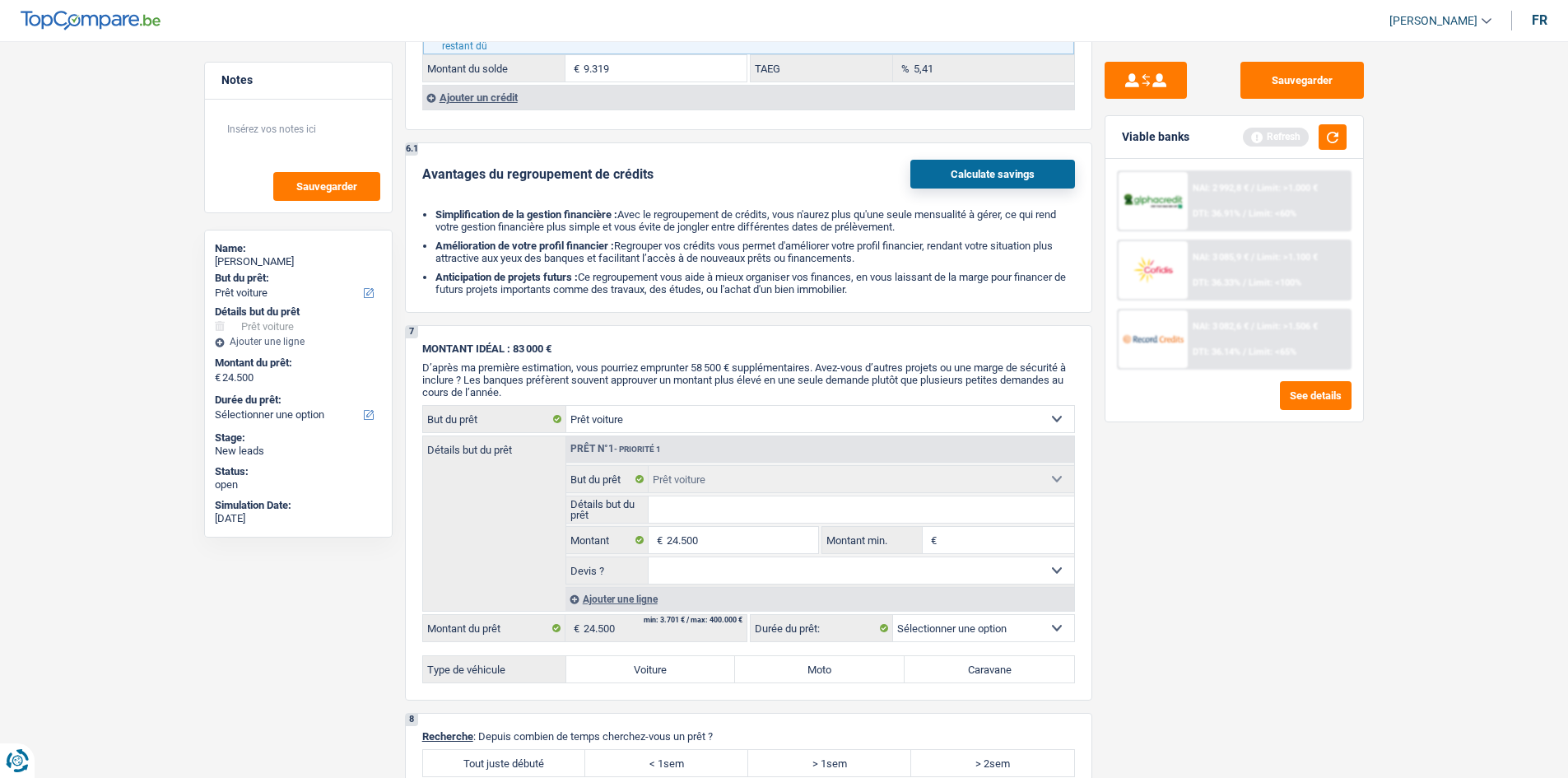
click at [1220, 358] on div "NAI: 3 082,6 € / Limit: >1.506 € DTI: 36.14% / Limit: <65%" at bounding box center [1269, 339] width 162 height 58
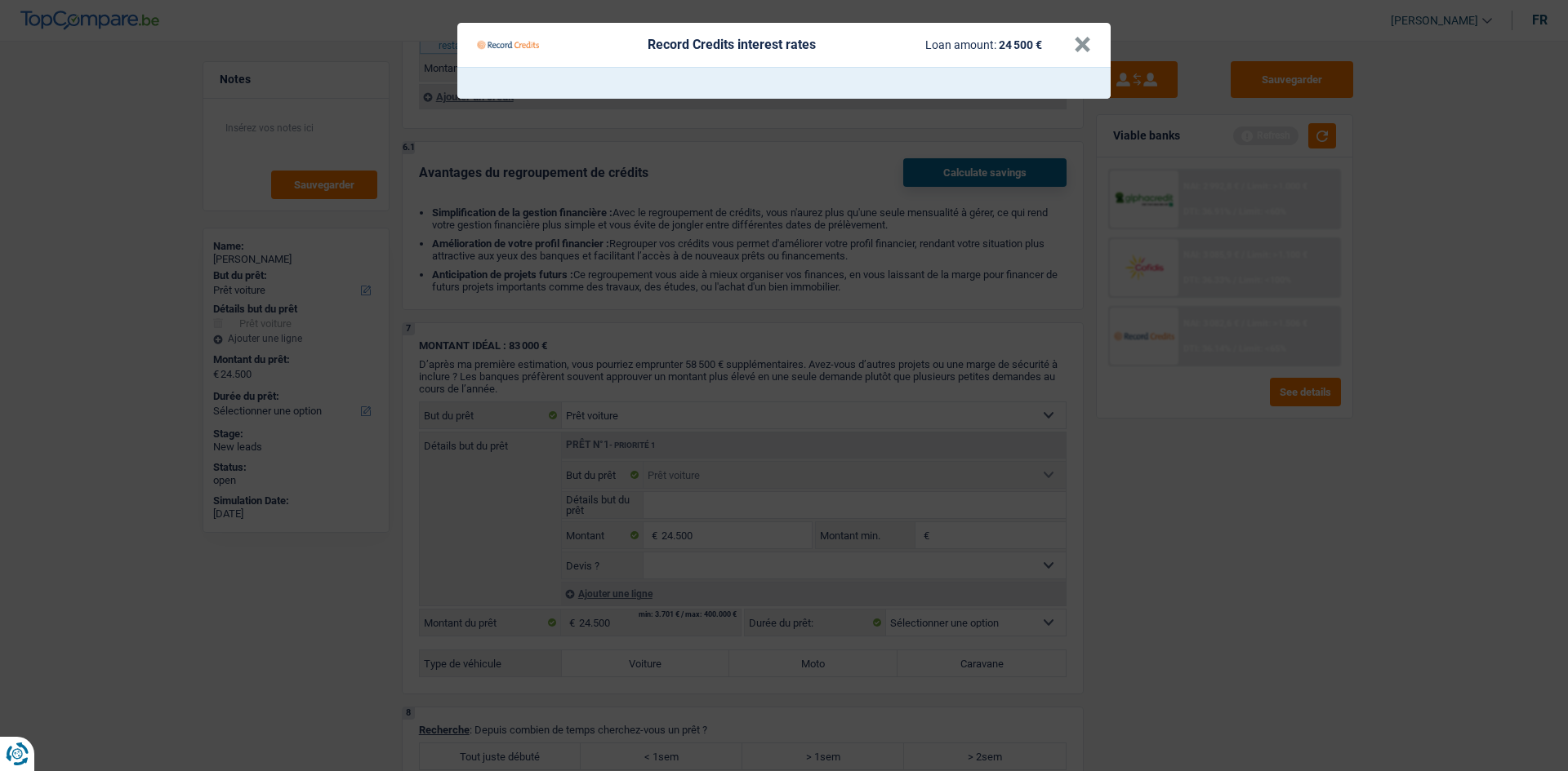
click at [1217, 518] on Credits "Record Credits interest rates Loan amount: 24 500 € ×" at bounding box center [784, 386] width 1568 height 771
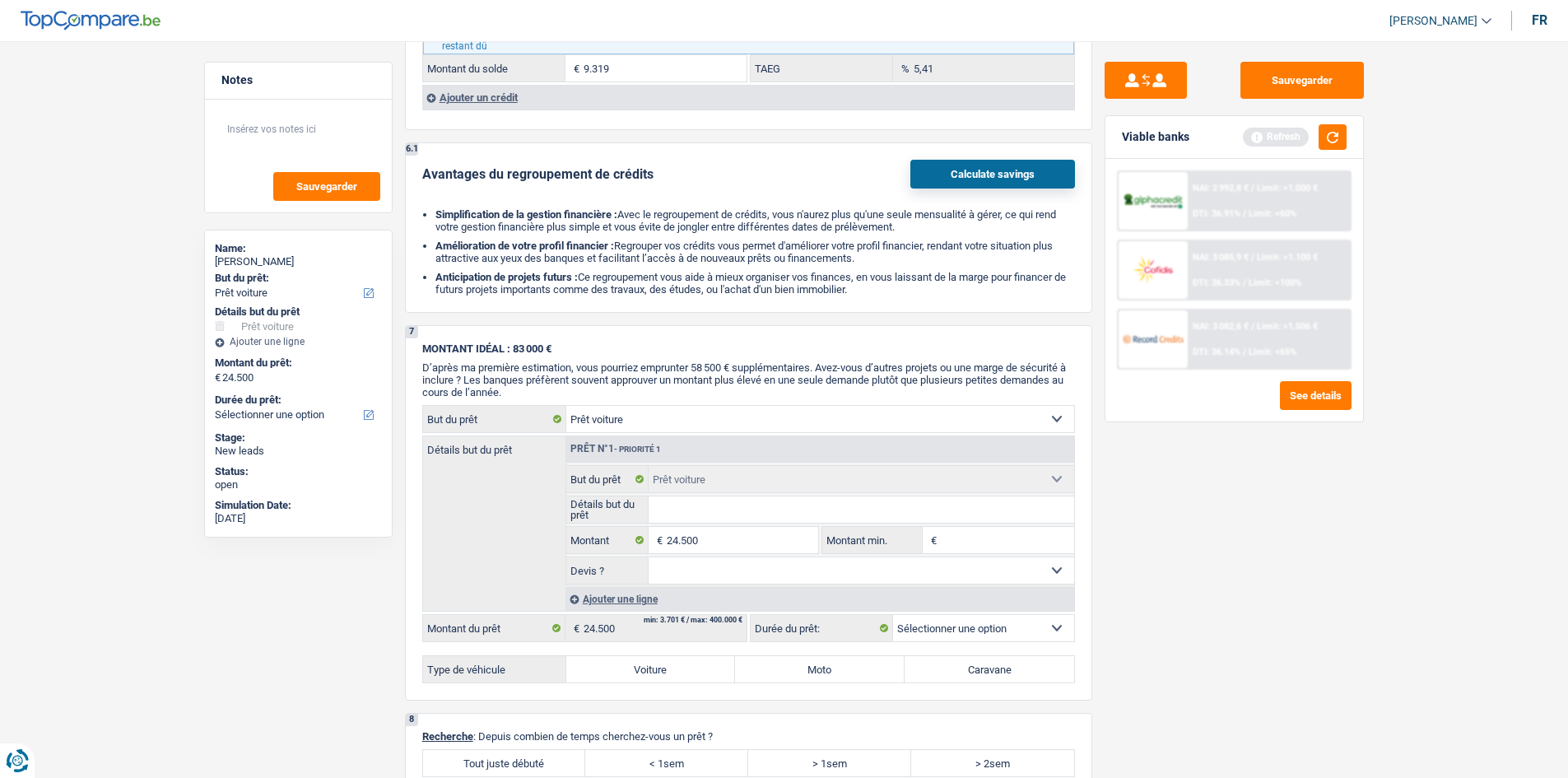
click at [1225, 179] on div "NAI: 2 992,8 € / Limit: >1.000 € DTI: 36.91% / Limit: <60%" at bounding box center [1269, 201] width 162 height 58
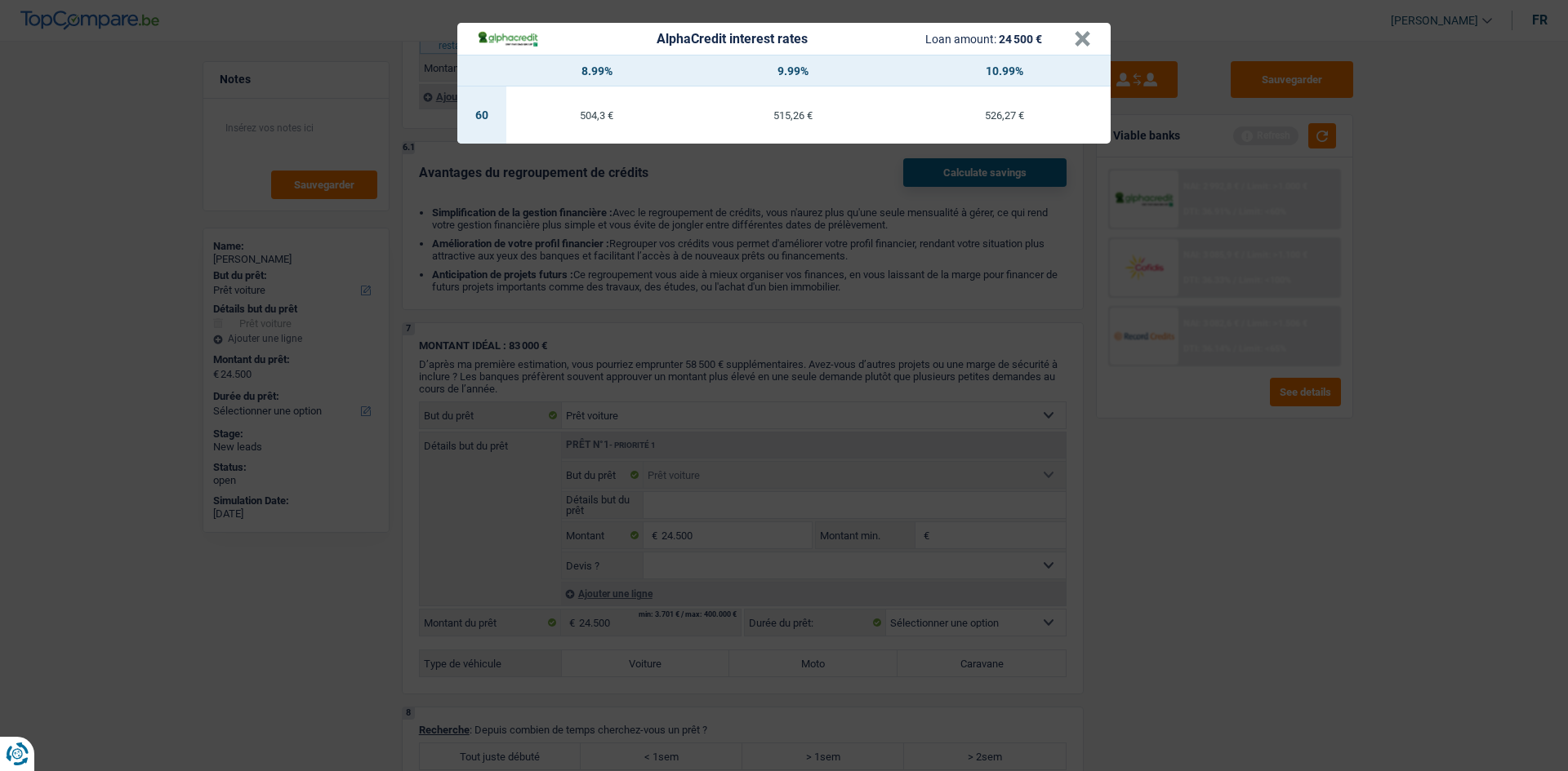
click at [1214, 565] on div "AlphaCredit interest rates Loan amount: 24 500 € × 8.99% 9.99% 10.99% 60 504,3 …" at bounding box center [784, 386] width 1568 height 771
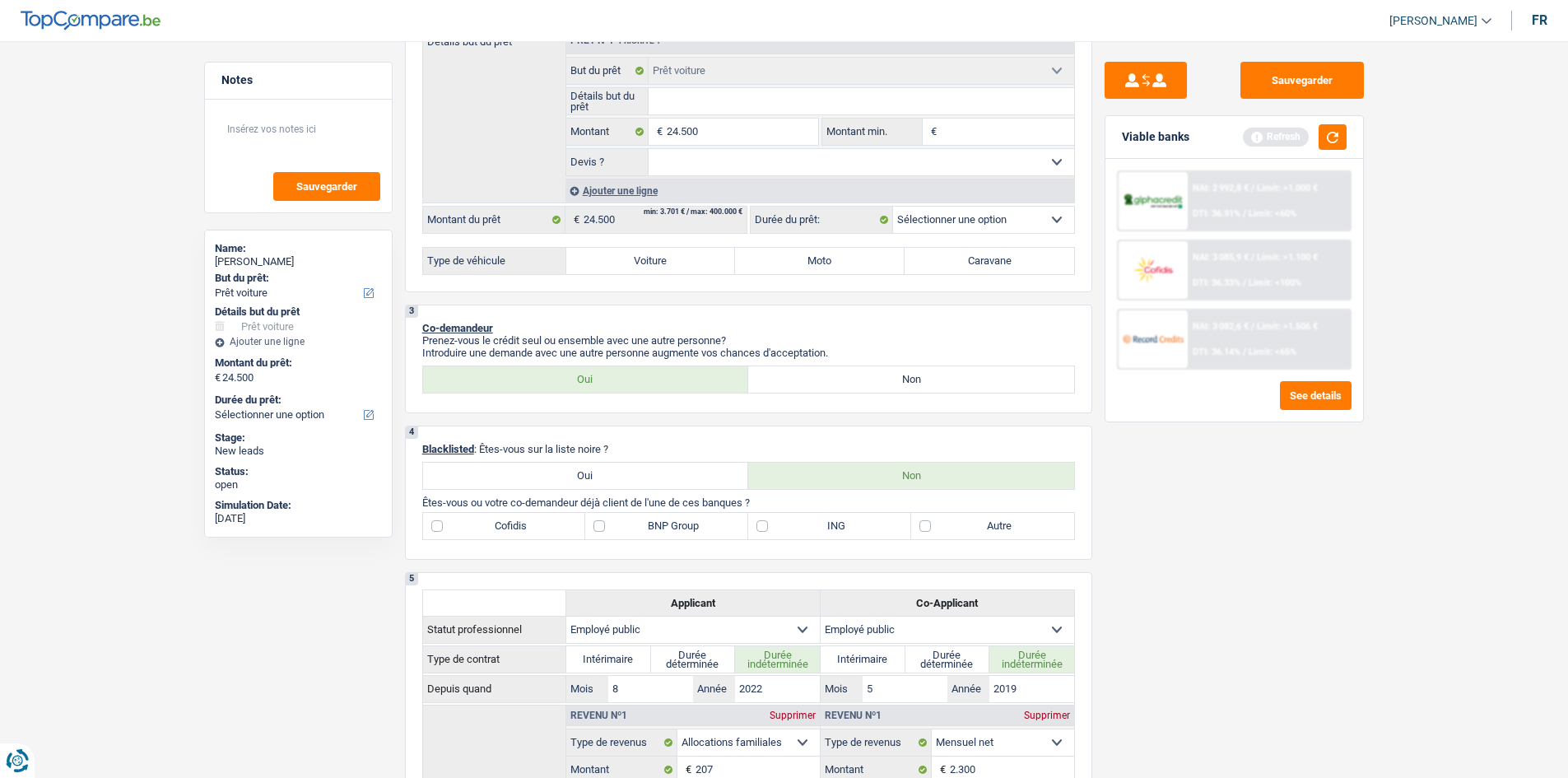
scroll to position [0, 0]
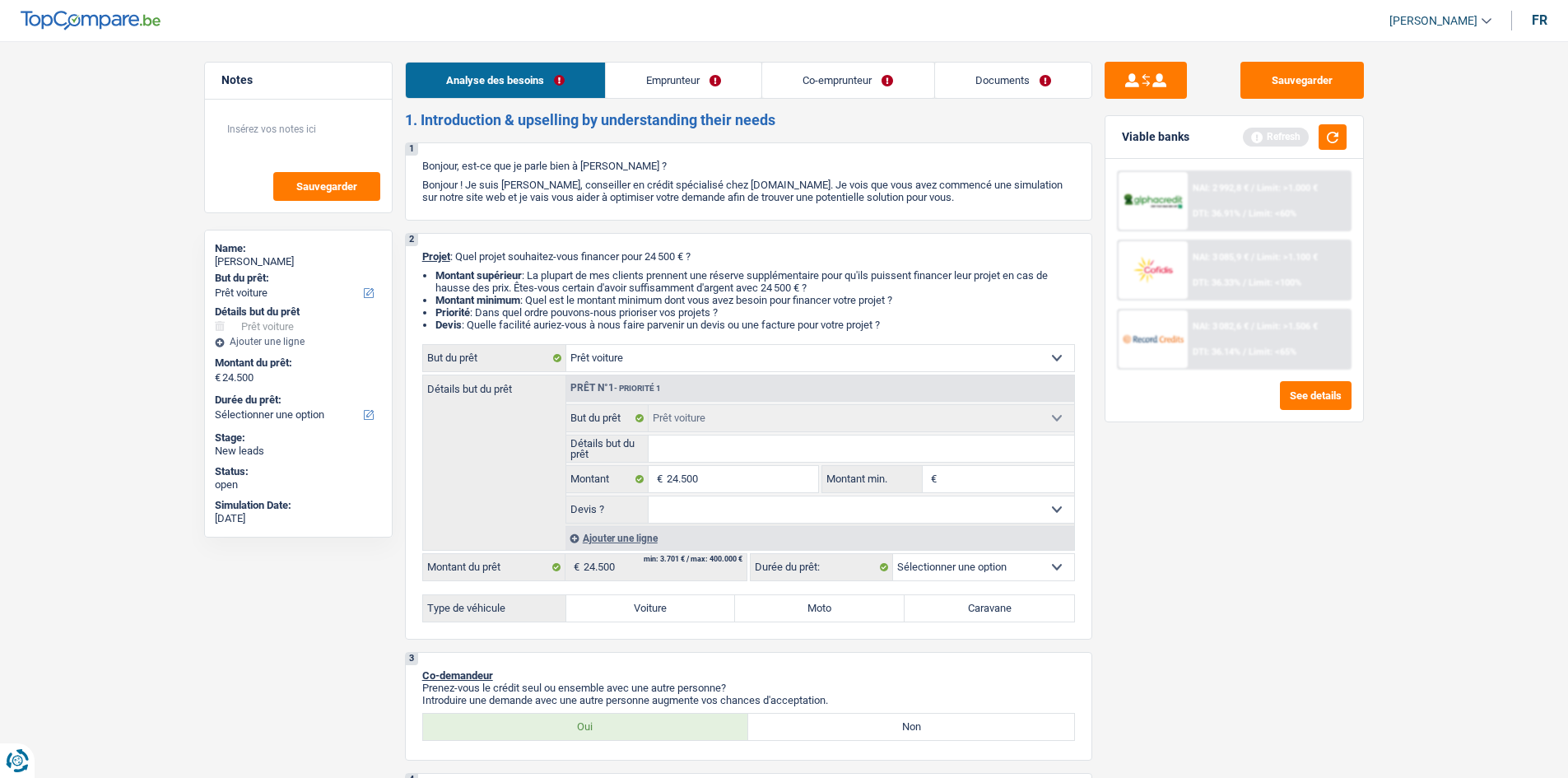
click at [1232, 196] on div "NAI: 2 992,8 € / Limit: >1.000 € DTI: 36.91% / Limit: <60%" at bounding box center [1269, 201] width 162 height 58
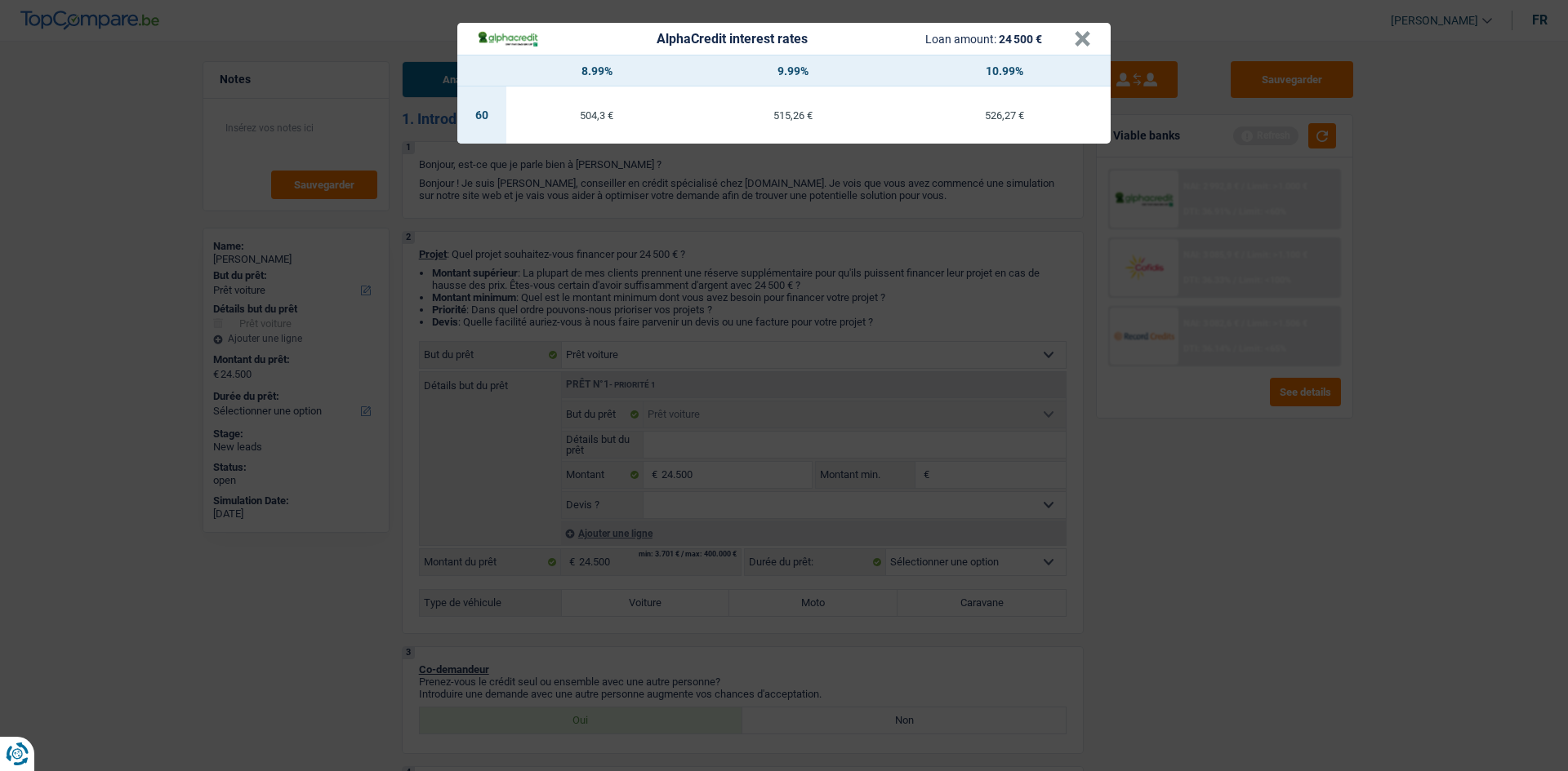
click at [1164, 510] on div "AlphaCredit interest rates Loan amount: 24 500 € × 8.99% 9.99% 10.99% 60 504,3 …" at bounding box center [784, 386] width 1568 height 771
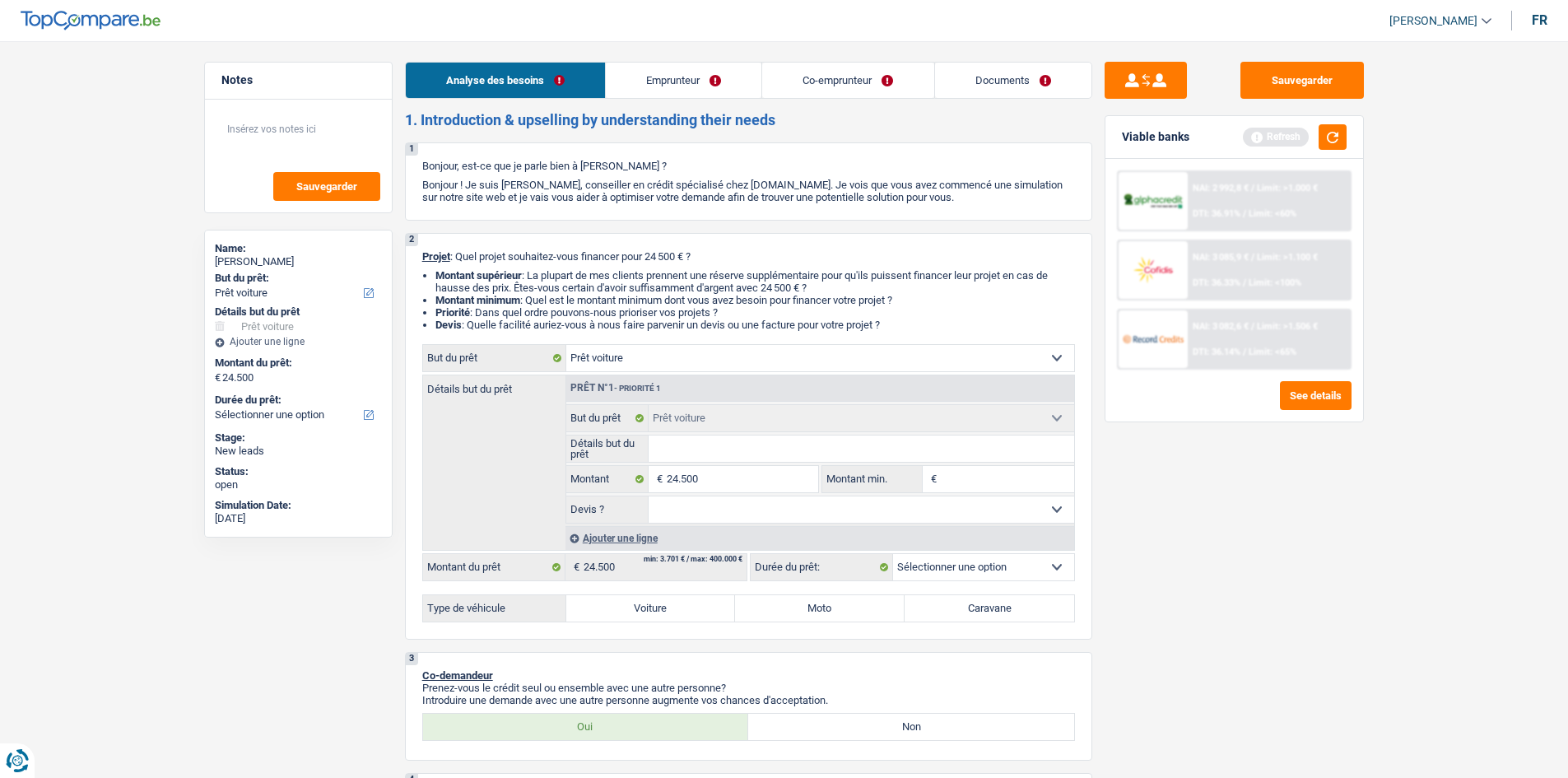
click at [1237, 205] on div "NAI: 2 992,8 € / Limit: >1.000 € DTI: 36.91% / Limit: <60%" at bounding box center [1269, 201] width 162 height 58
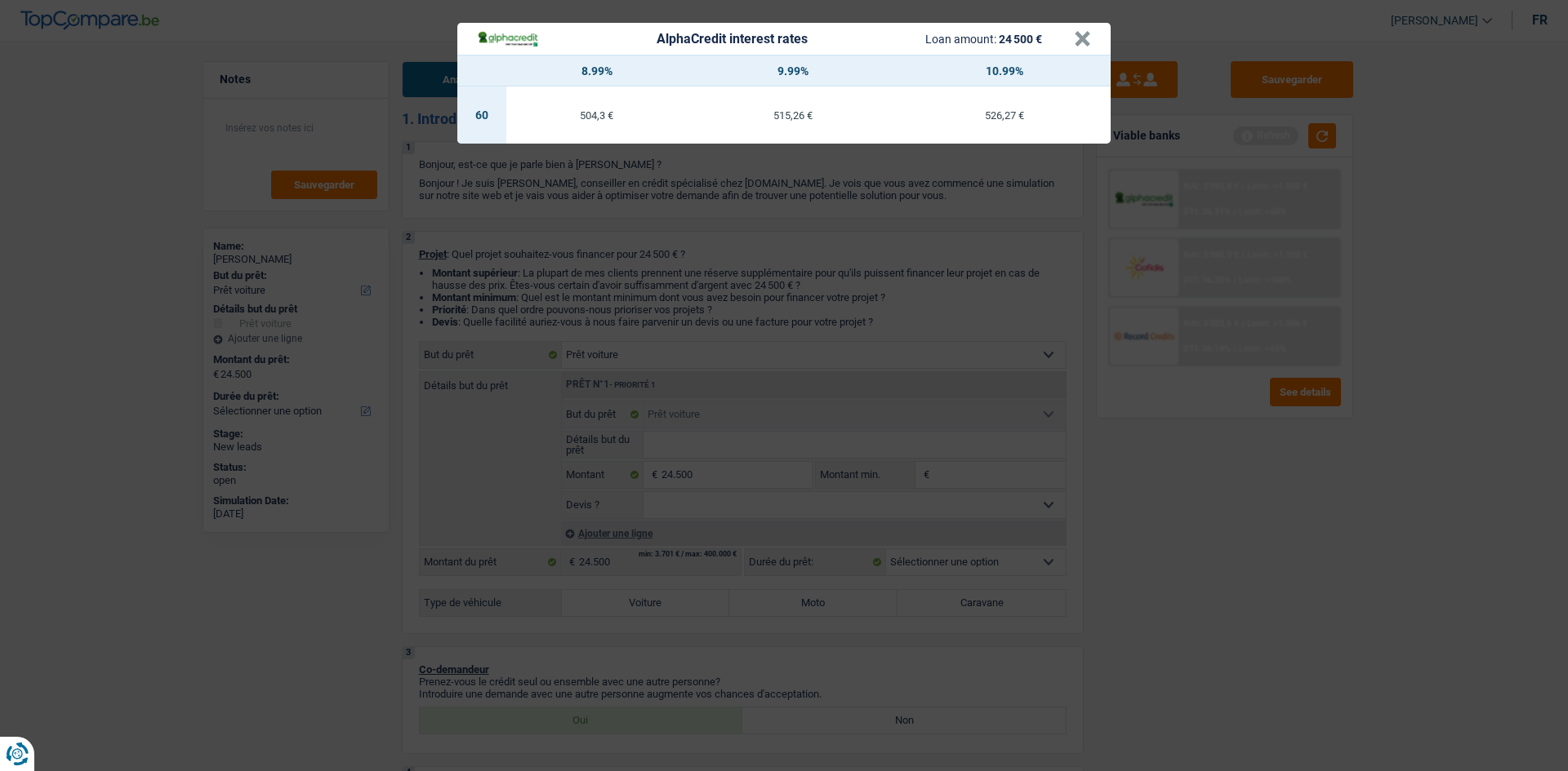
click at [1183, 524] on div "AlphaCredit interest rates Loan amount: 24 500 € × 8.99% 9.99% 10.99% 60 504,3 …" at bounding box center [784, 386] width 1568 height 771
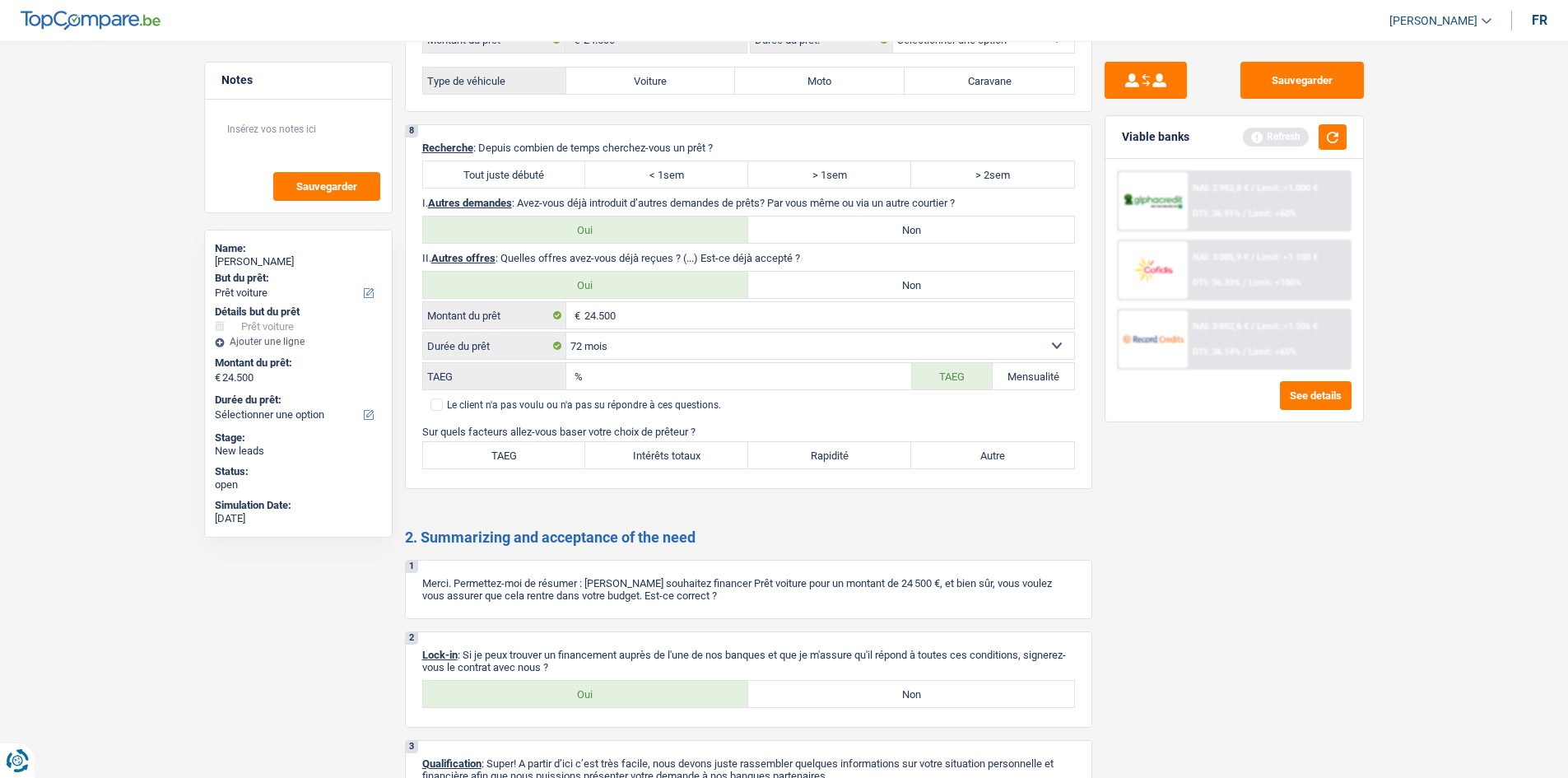
scroll to position [2585, 0]
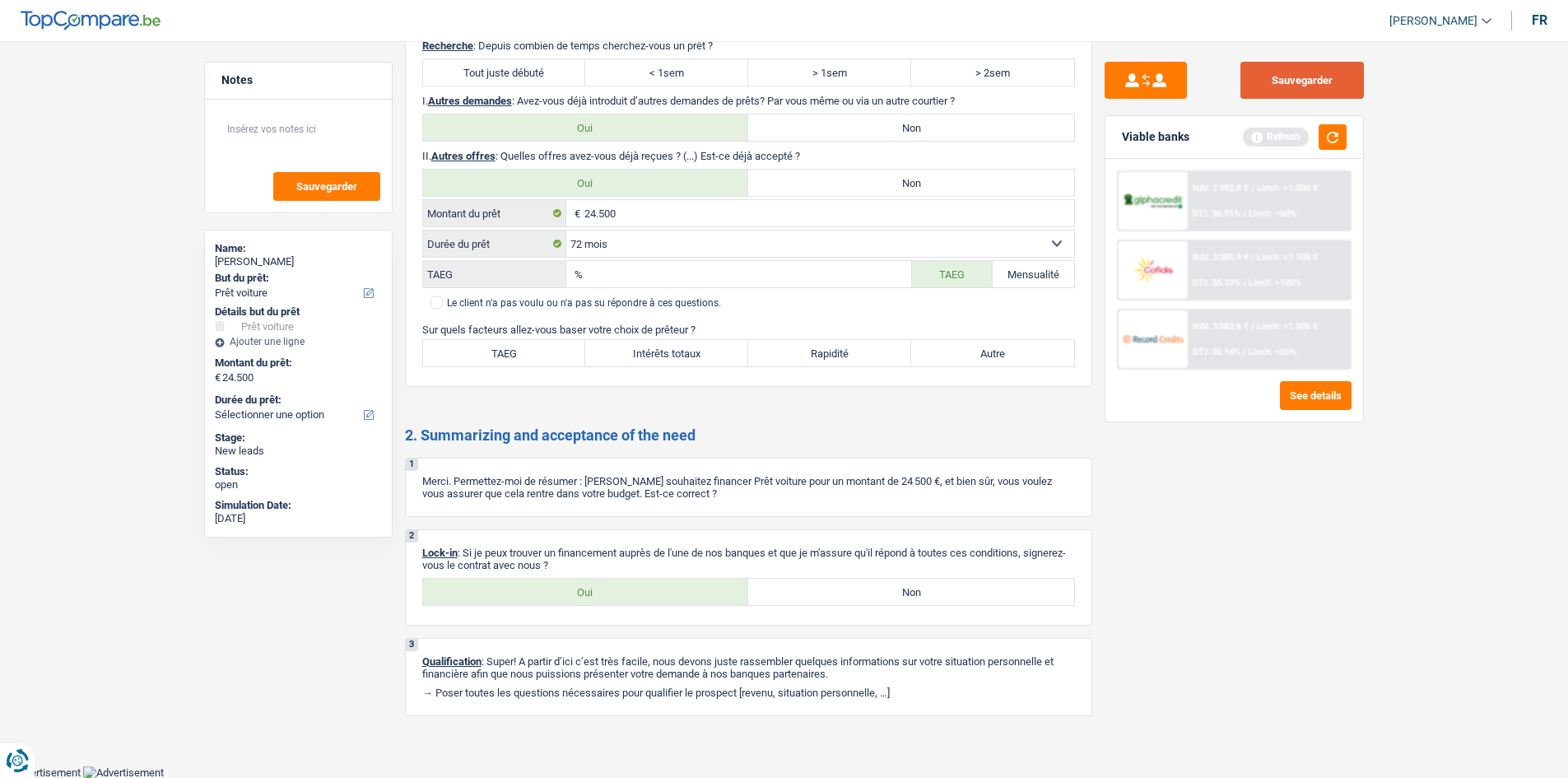
click at [1282, 83] on button "Sauvegarder" at bounding box center [1302, 80] width 123 height 37
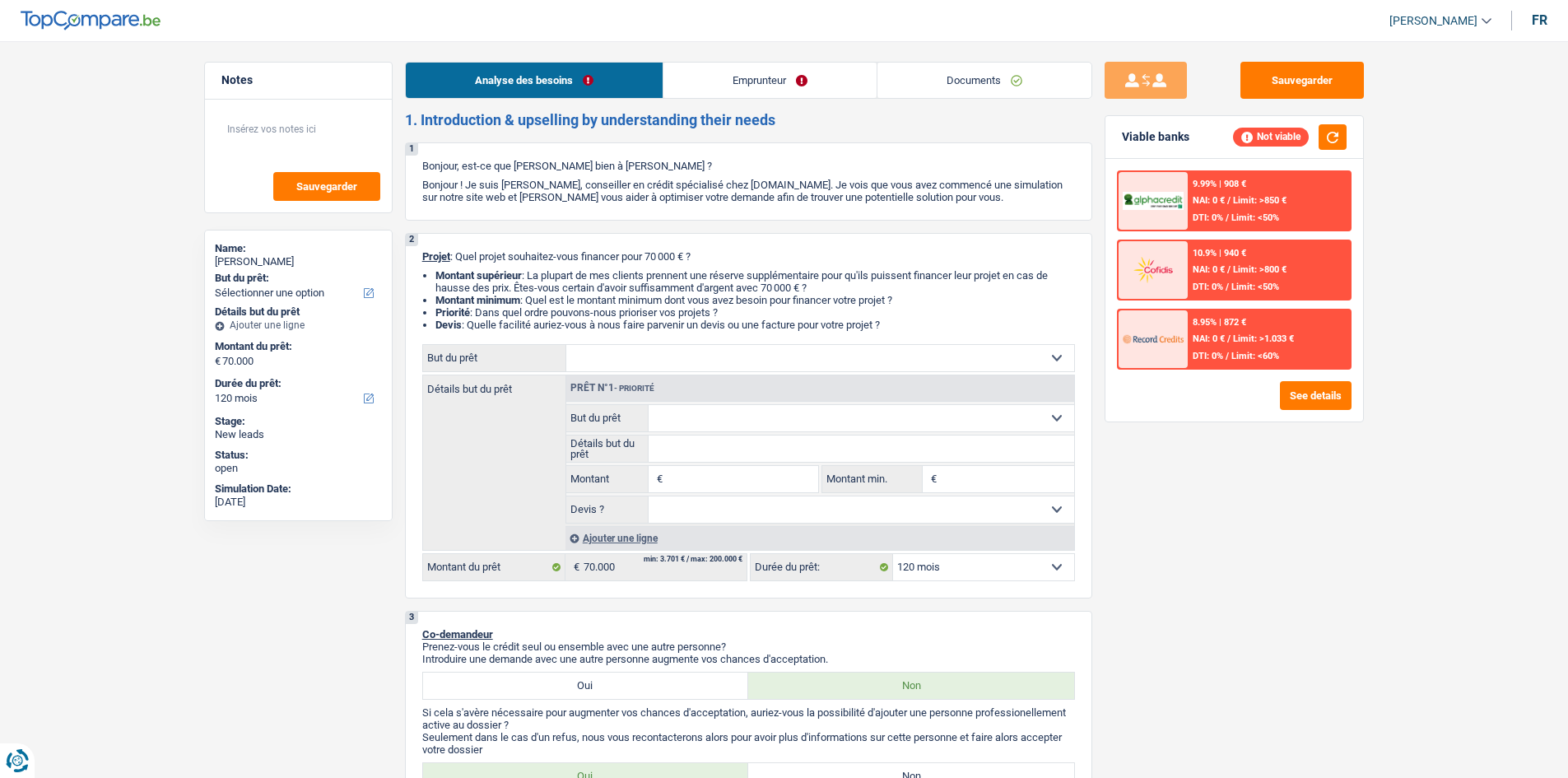
select select "120"
select select "student"
select select "120"
drag, startPoint x: 946, startPoint y: 85, endPoint x: 895, endPoint y: 86, distance: 51.0
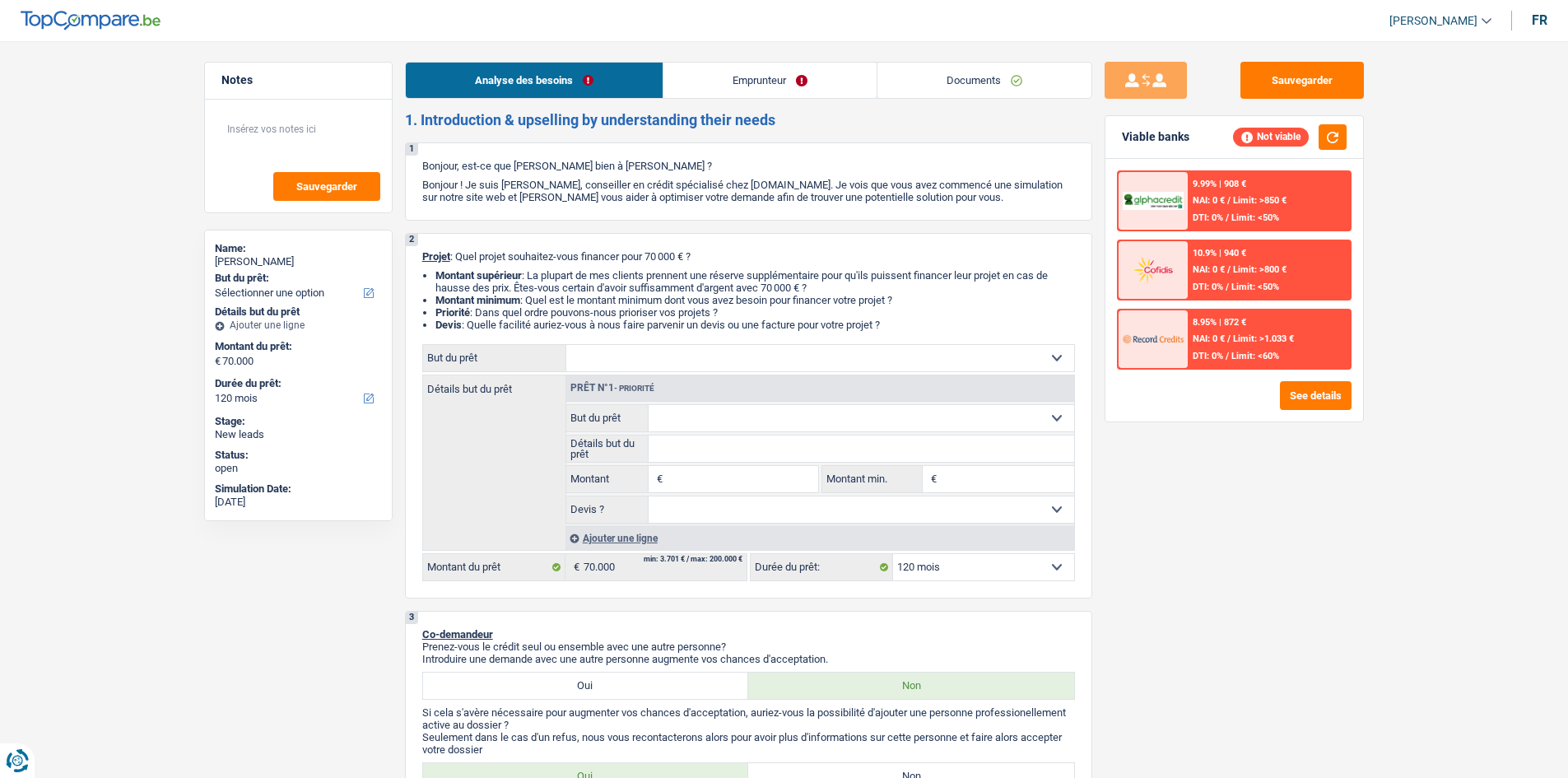
click at [946, 85] on link "Documents" at bounding box center [985, 80] width 214 height 35
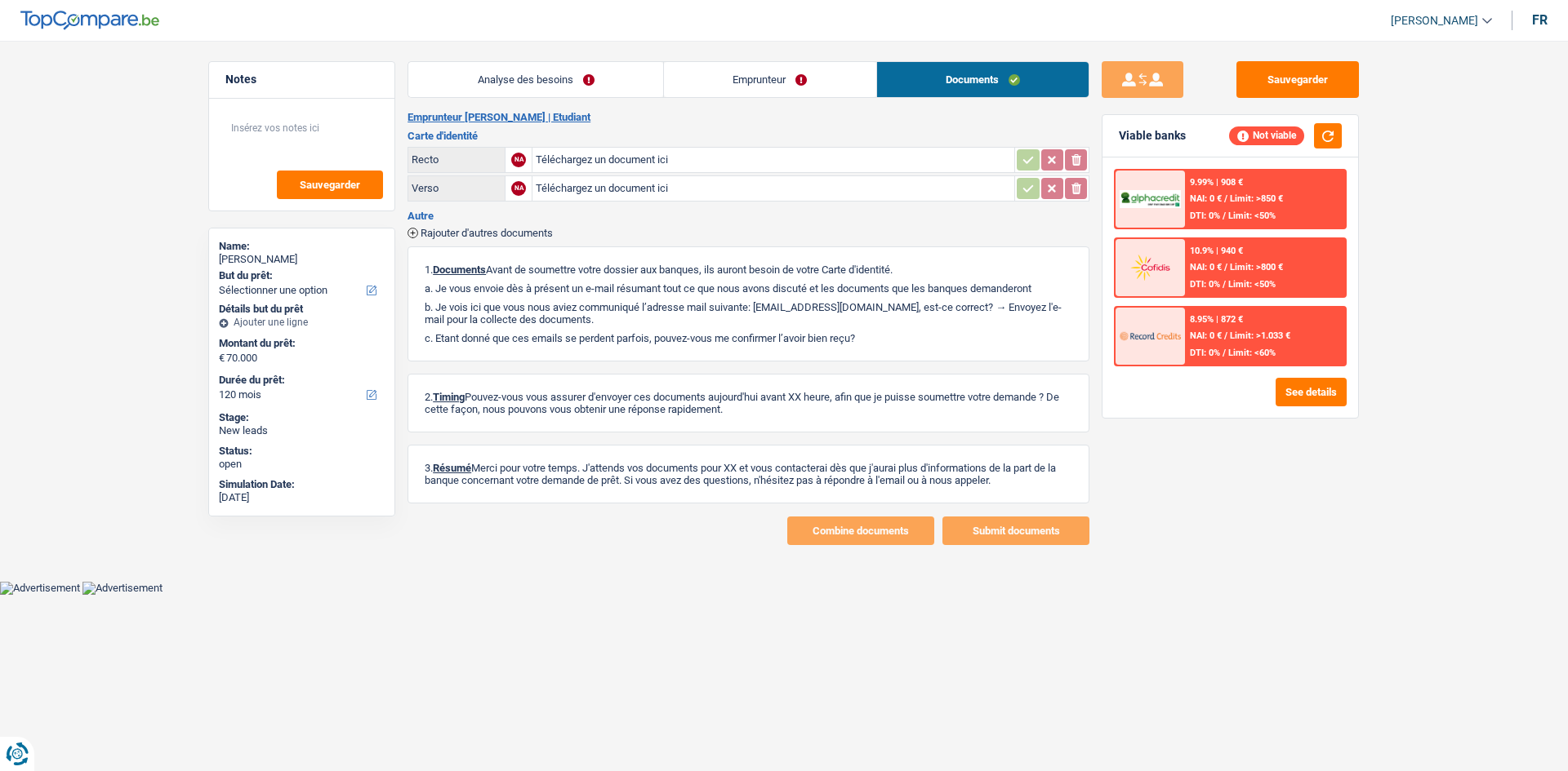
click at [599, 79] on link "Analyse des besoins" at bounding box center [535, 79] width 254 height 35
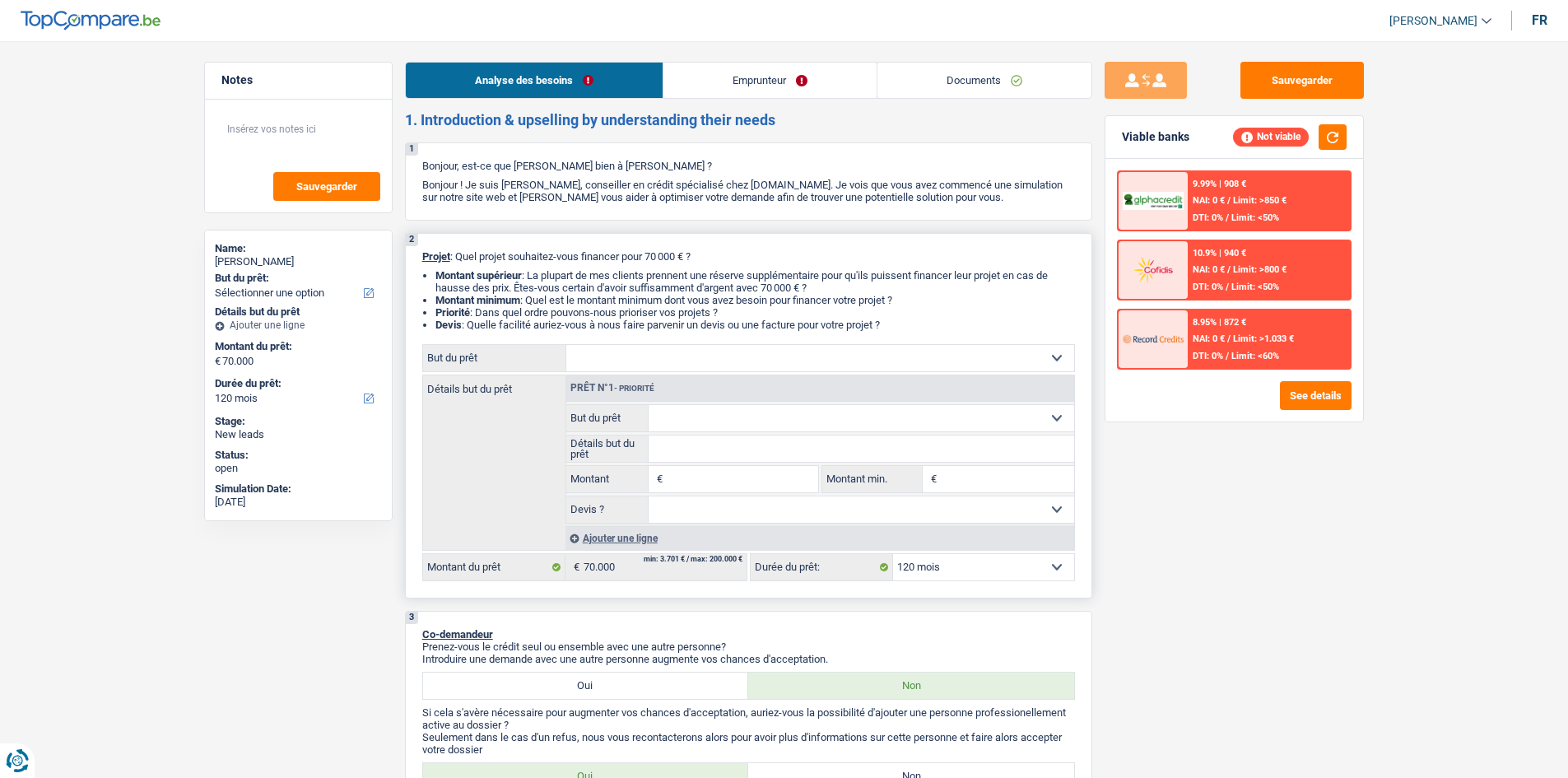
click at [727, 355] on select "Confort maison: meubles, textile, peinture, électroménager, outillage non-profe…" at bounding box center [820, 357] width 508 height 26
select select "study"
click at [566, 345] on select "Confort maison: meubles, textile, peinture, électroménager, outillage non-profe…" at bounding box center [820, 357] width 508 height 26
select select "study"
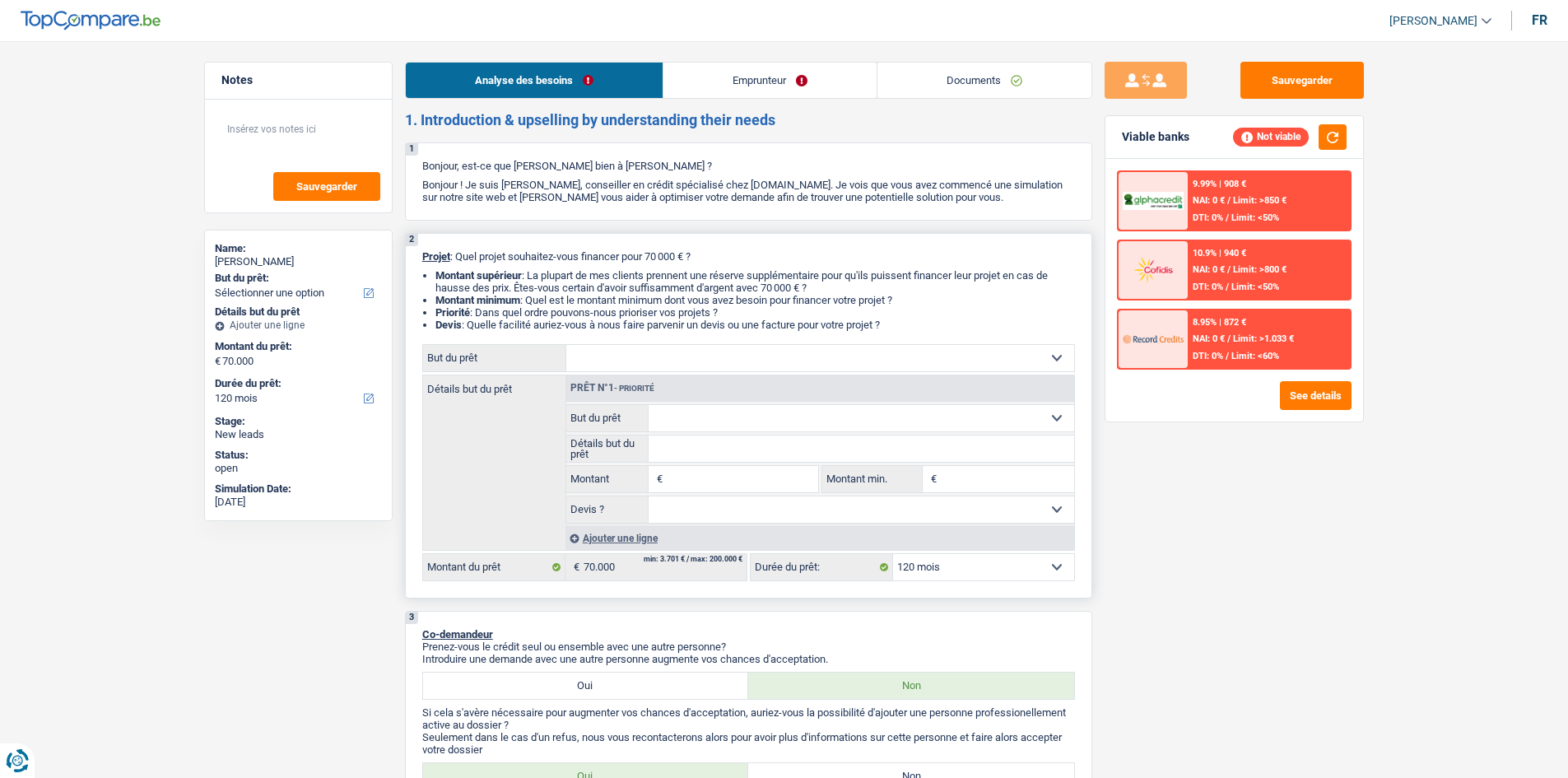
type input "70.000"
select select "study"
type input "70.000"
select select "study"
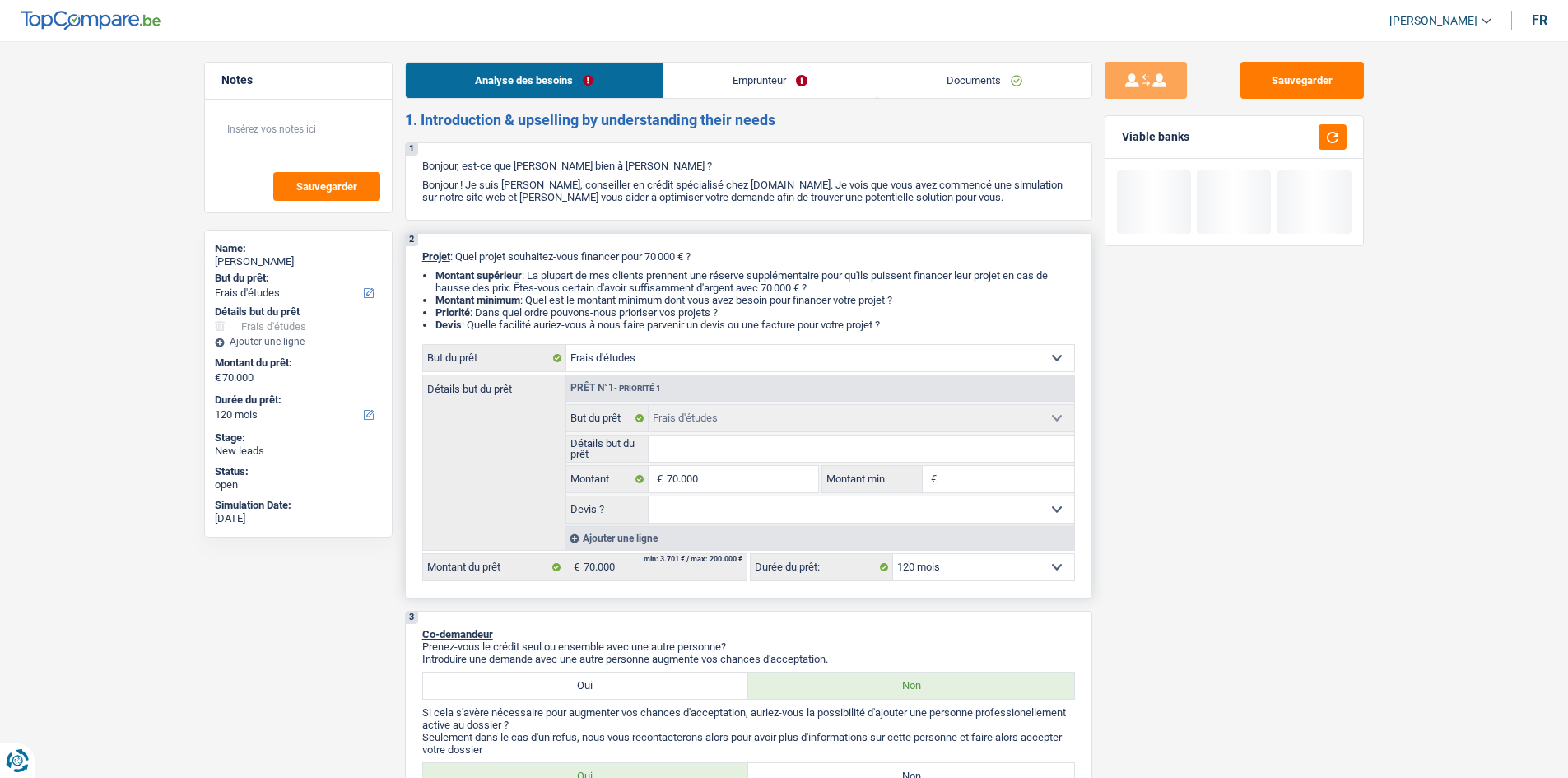
click at [747, 449] on input "Détails but du prêt" at bounding box center [861, 448] width 426 height 26
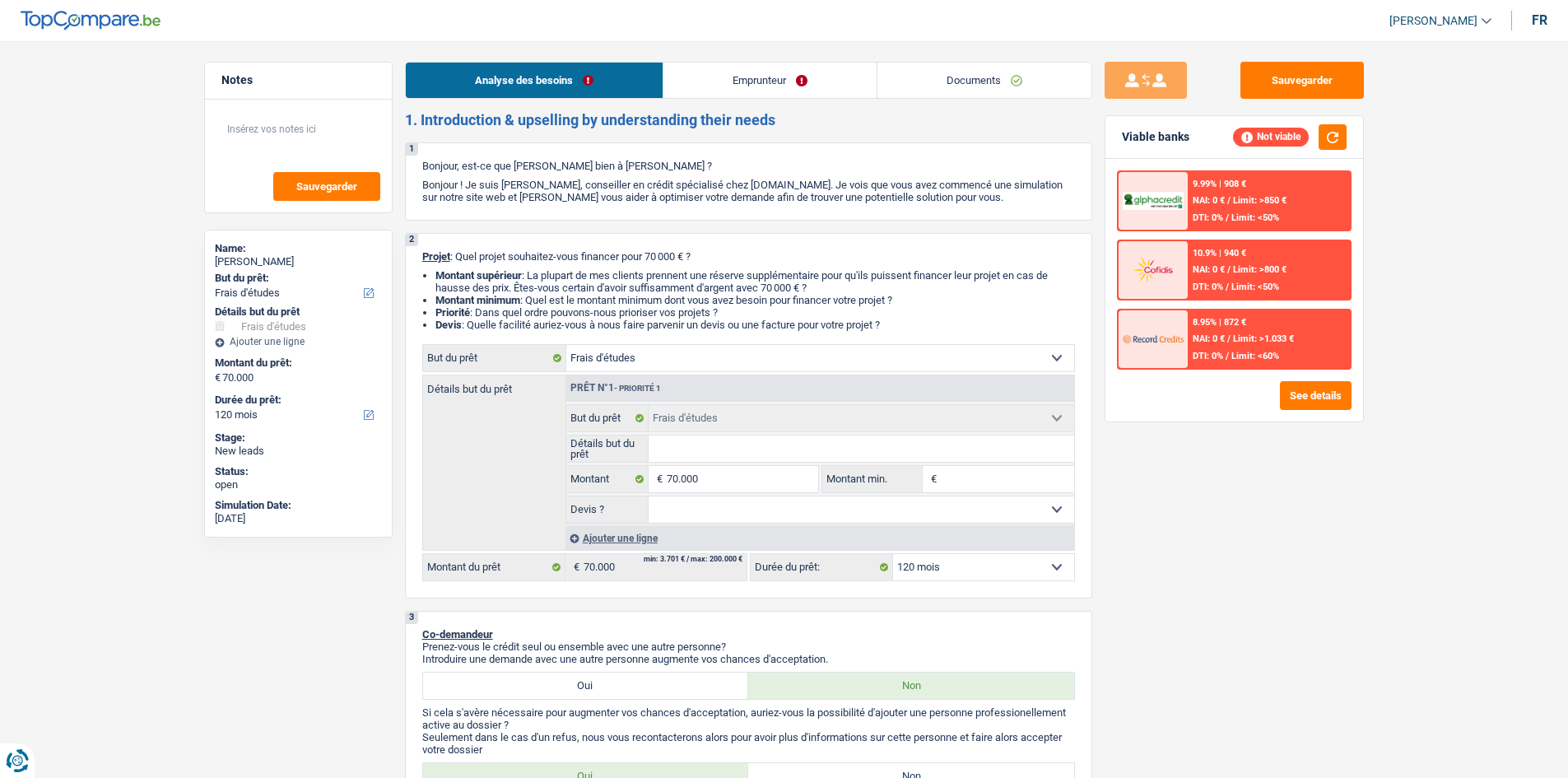
type input "E"
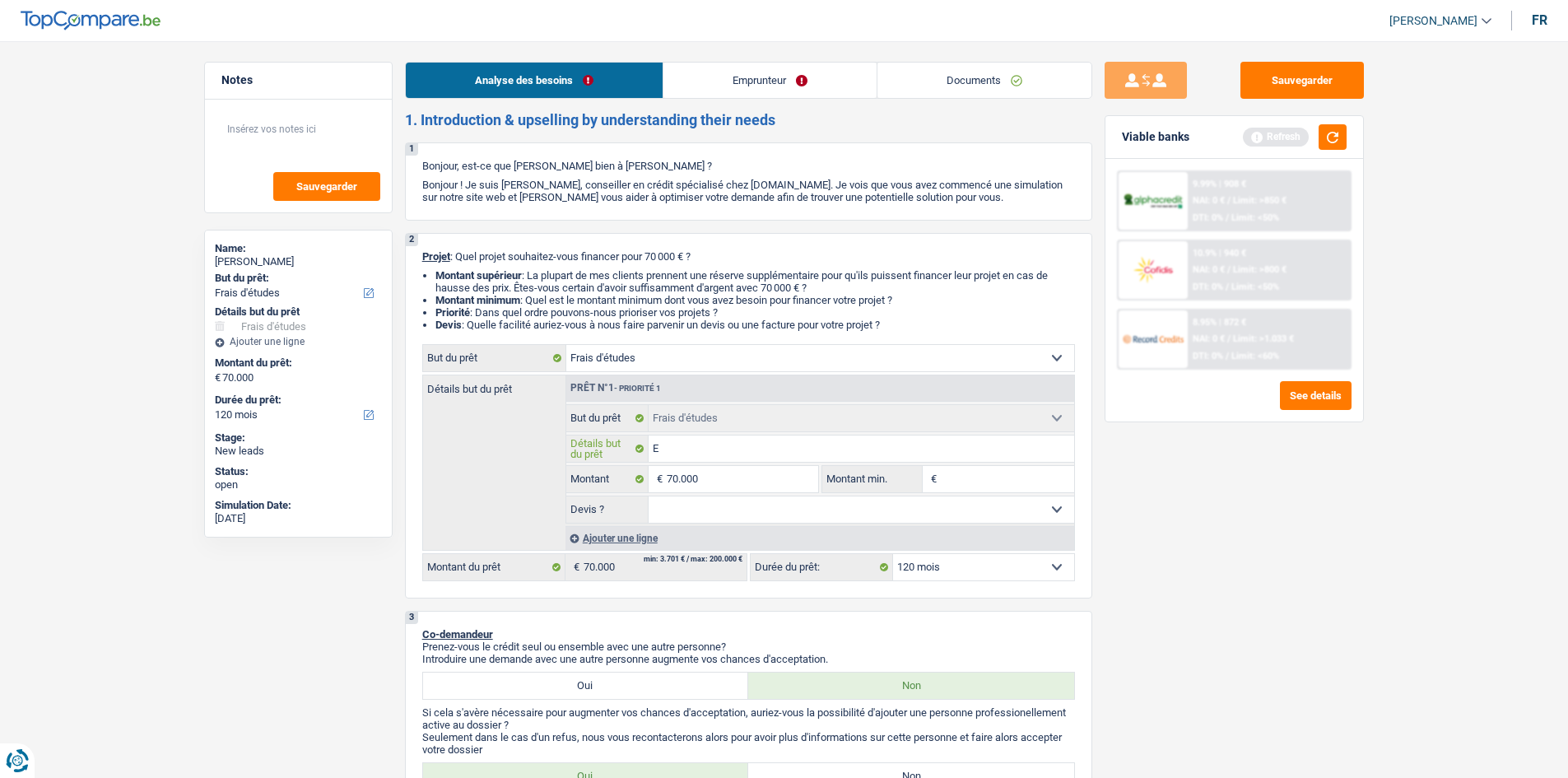
type input "En"
type input "En a"
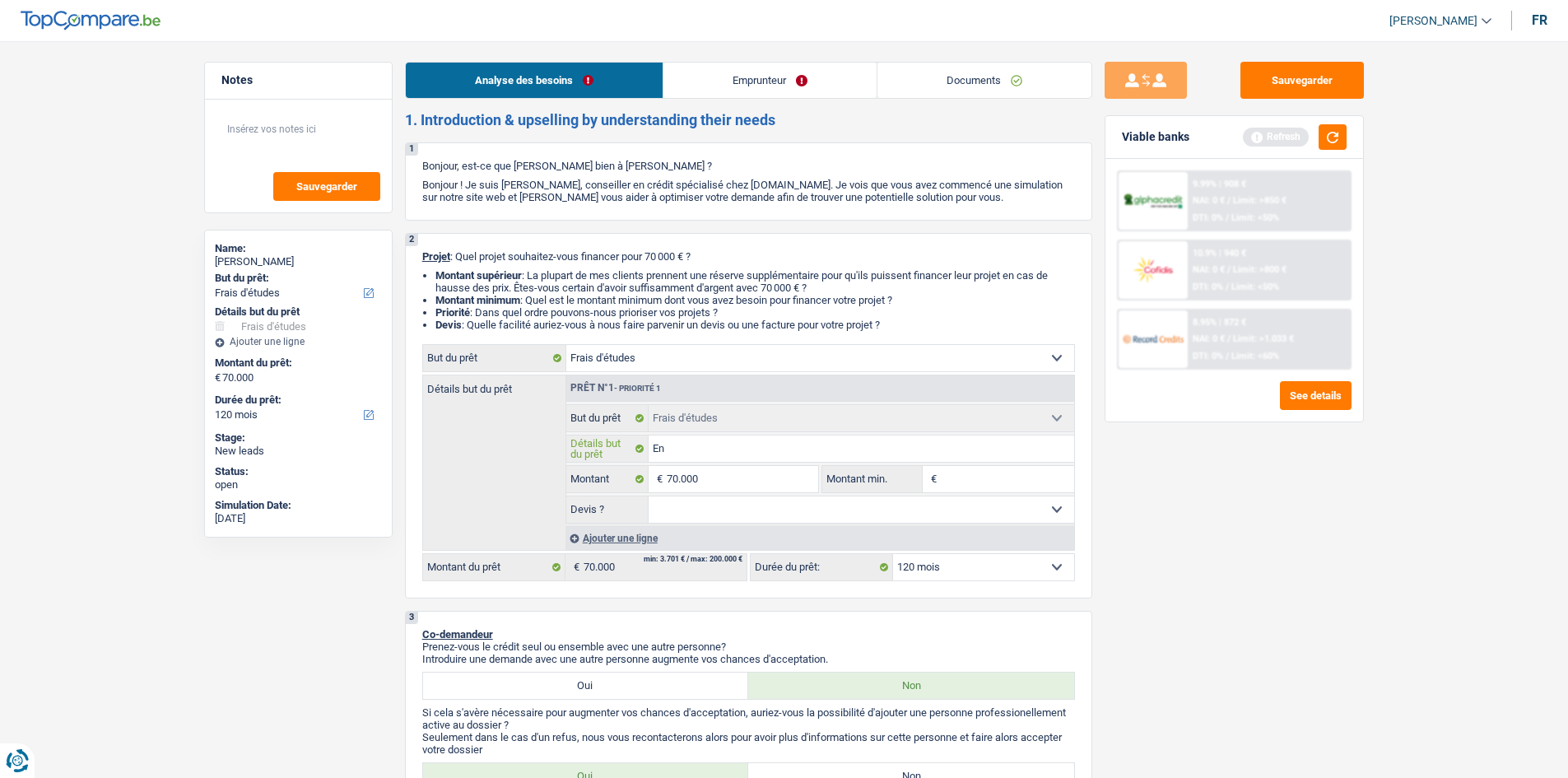
type input "En a"
type input "En an"
type input "En ang"
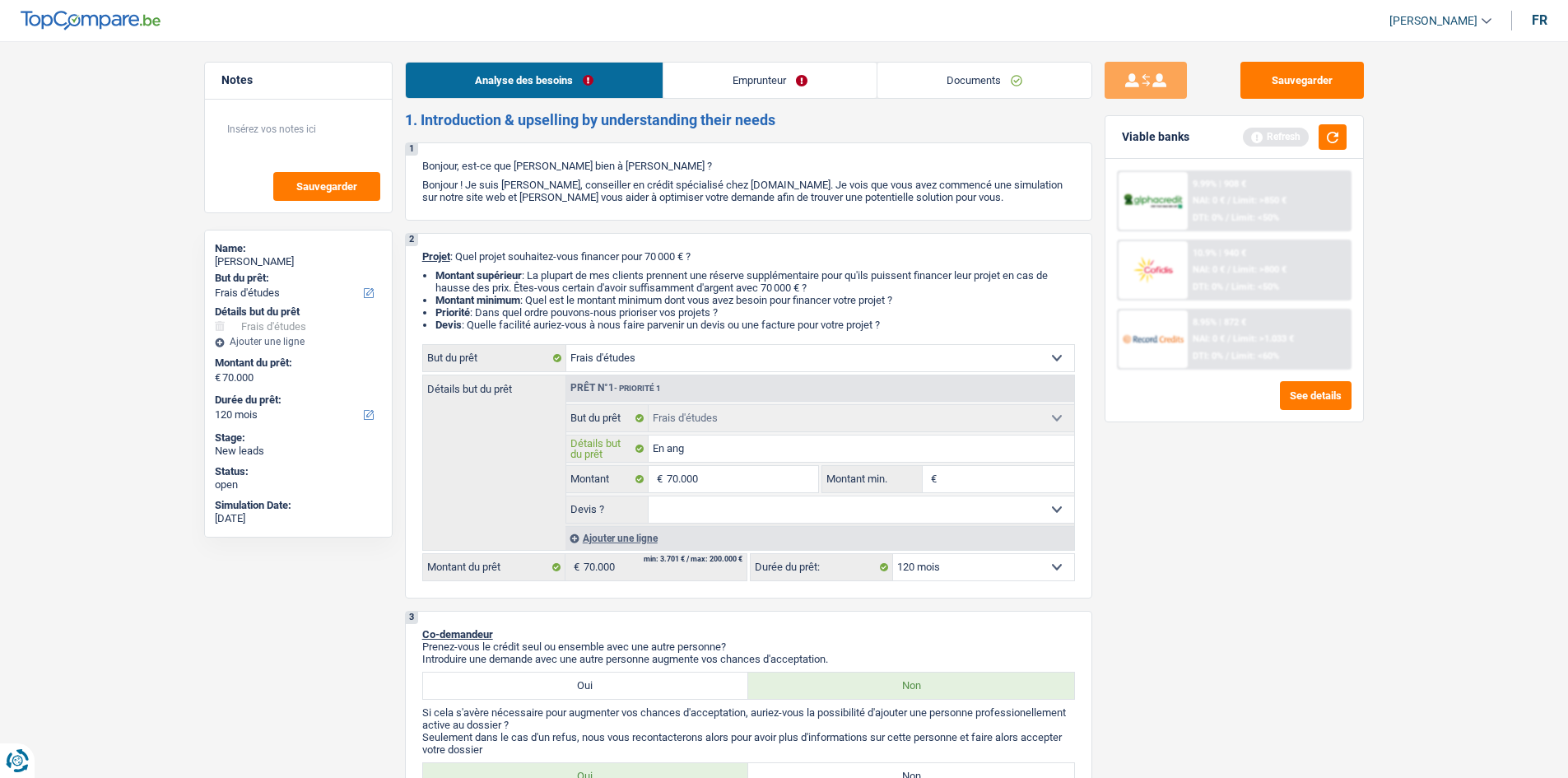
type input "En angl"
type input "En angle"
type input "En anglet"
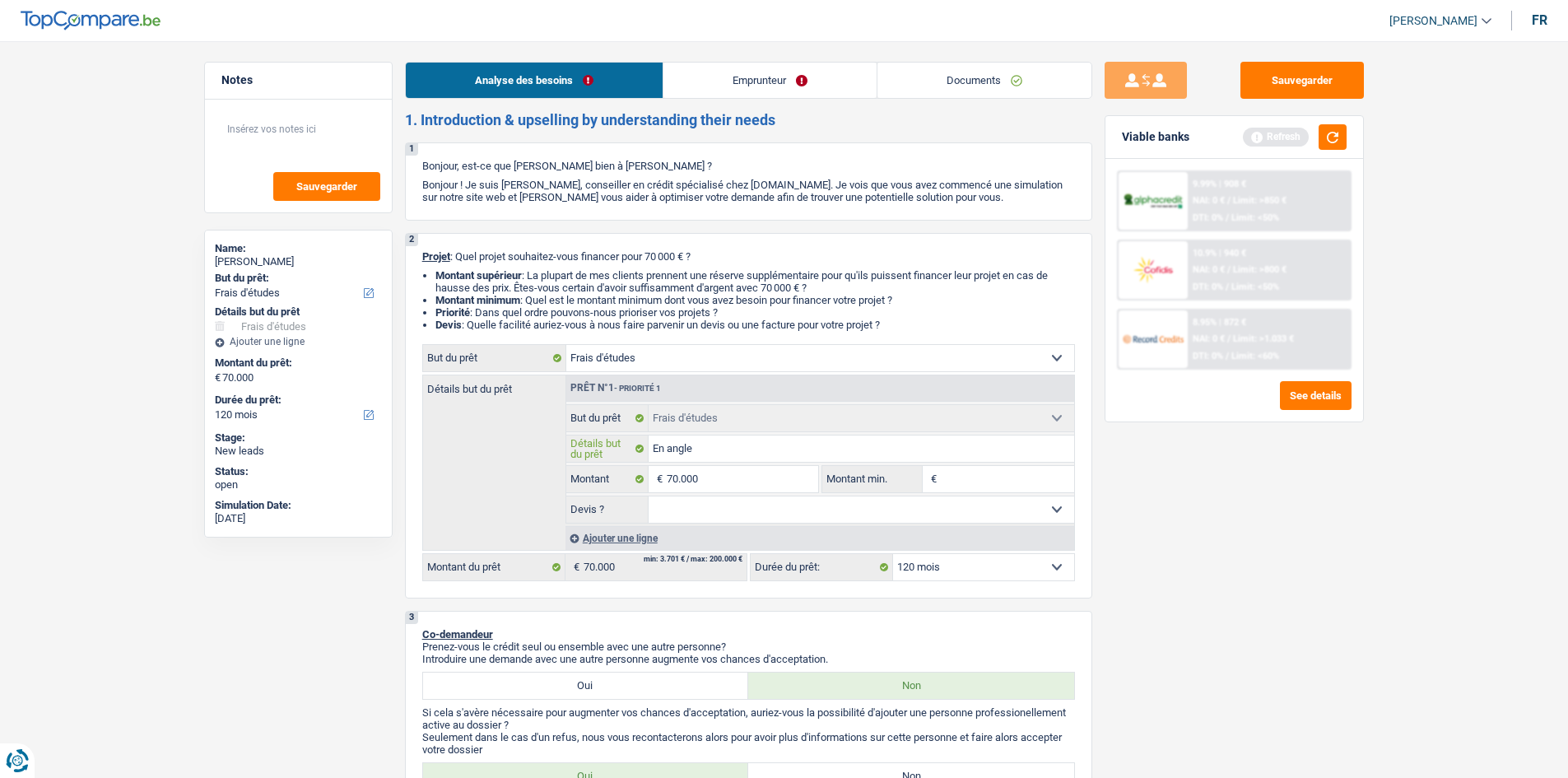
type input "En anglet"
type input "En anglete"
type input "En angleter"
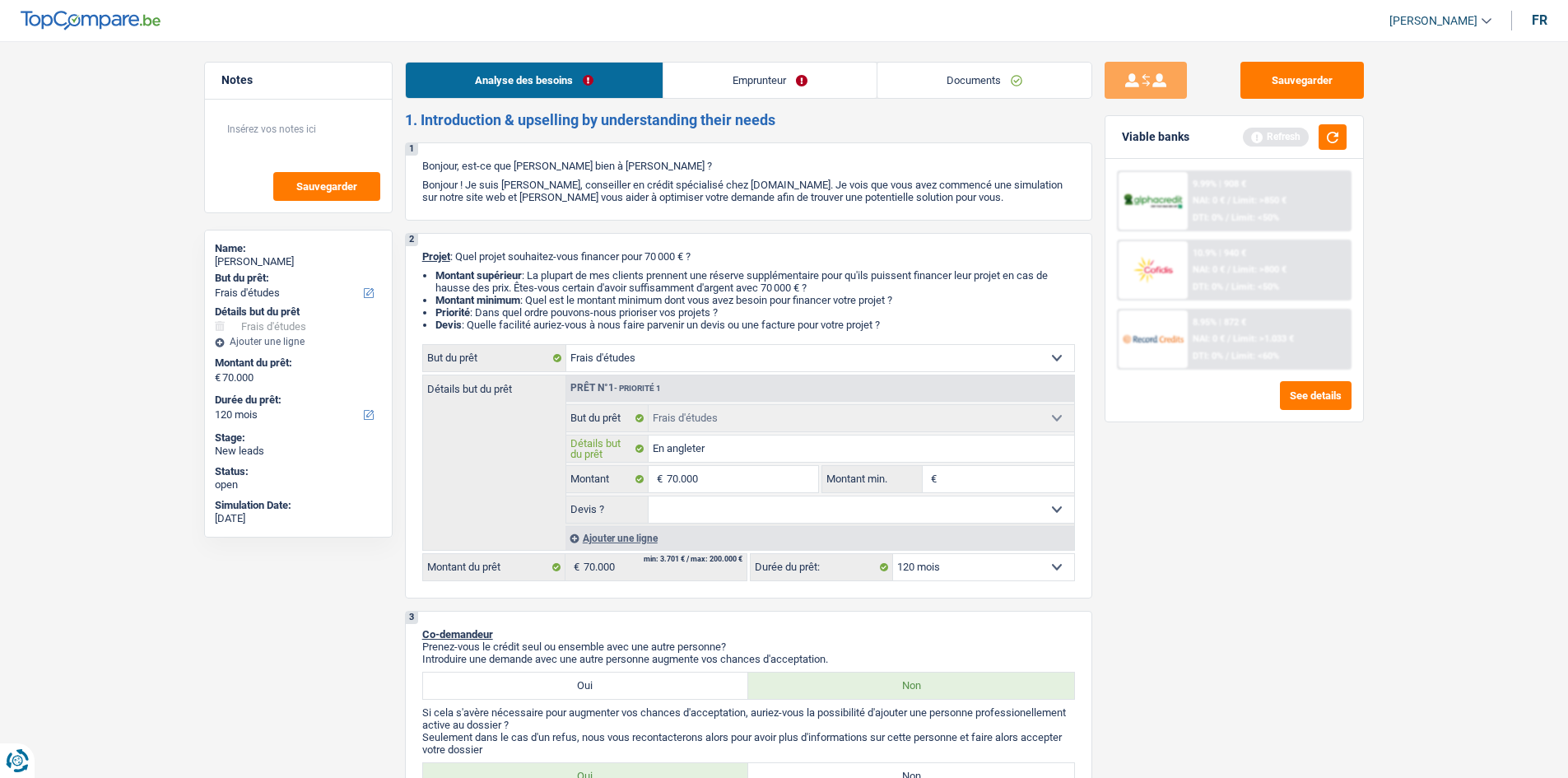
type input "En angleterr"
type input "En angleterre"
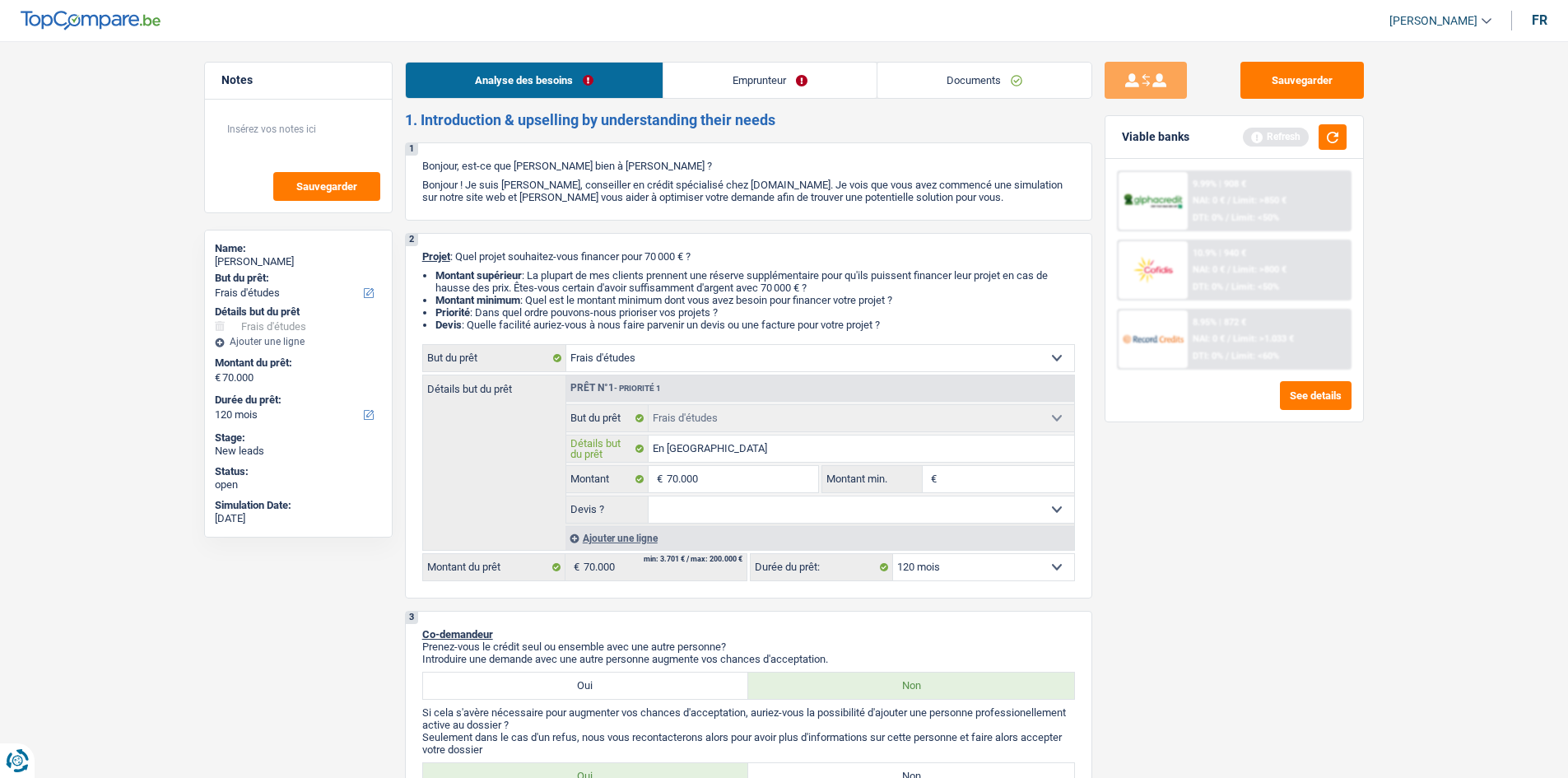
type input "En angleterre"
click at [672, 446] on input "En angleterre" at bounding box center [861, 448] width 426 height 26
type input "En ngleterre"
type input "En Angleterre"
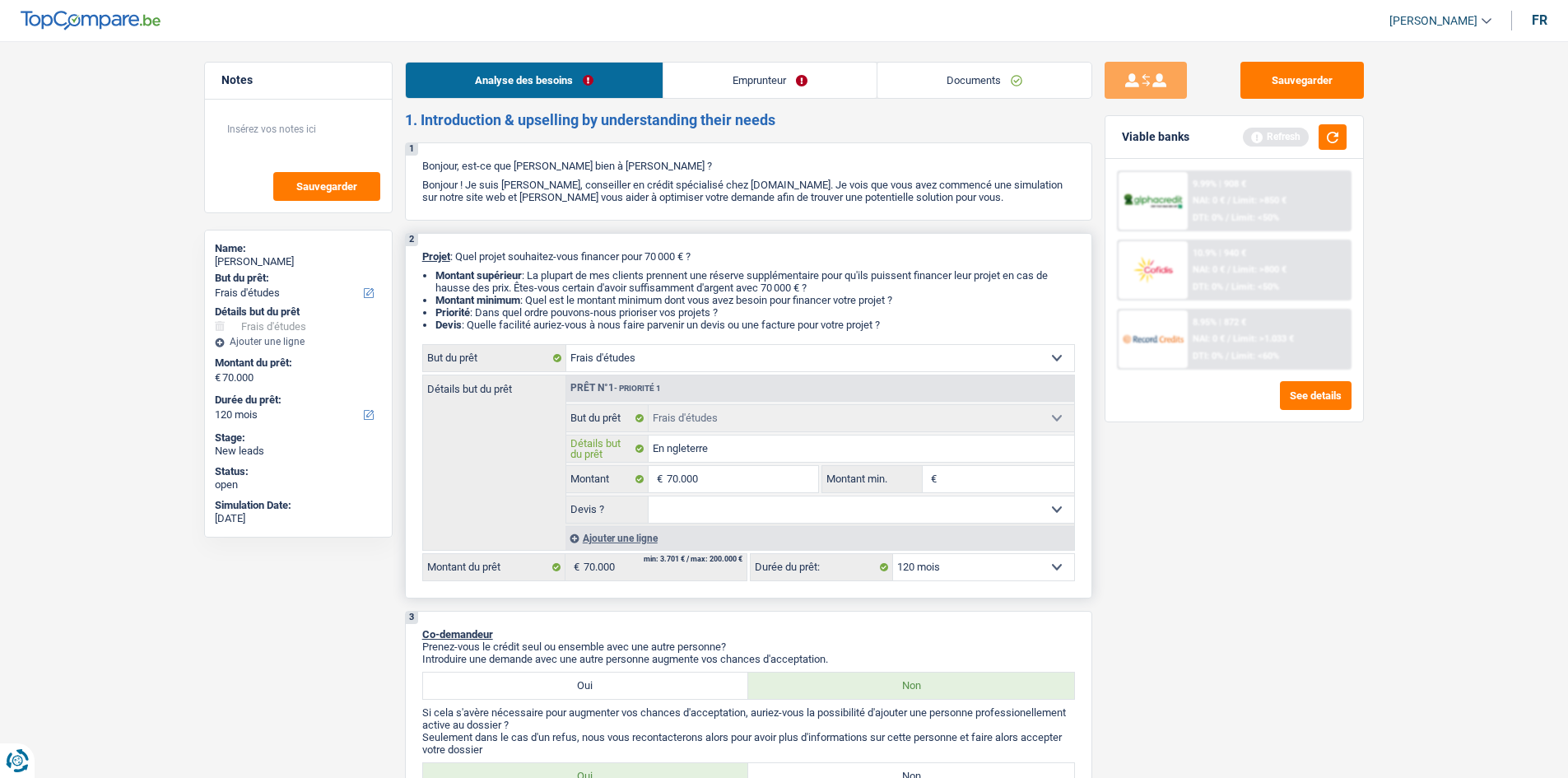
type input "En Angleterre"
click at [1257, 527] on div "Sauvegarder Viable banks Refresh 9.99% | 908 € NAI: 0 € / Limit: >850 € DTI: 0%…" at bounding box center [1235, 405] width 284 height 686
click at [776, 75] on link "Emprunteur" at bounding box center [770, 80] width 213 height 35
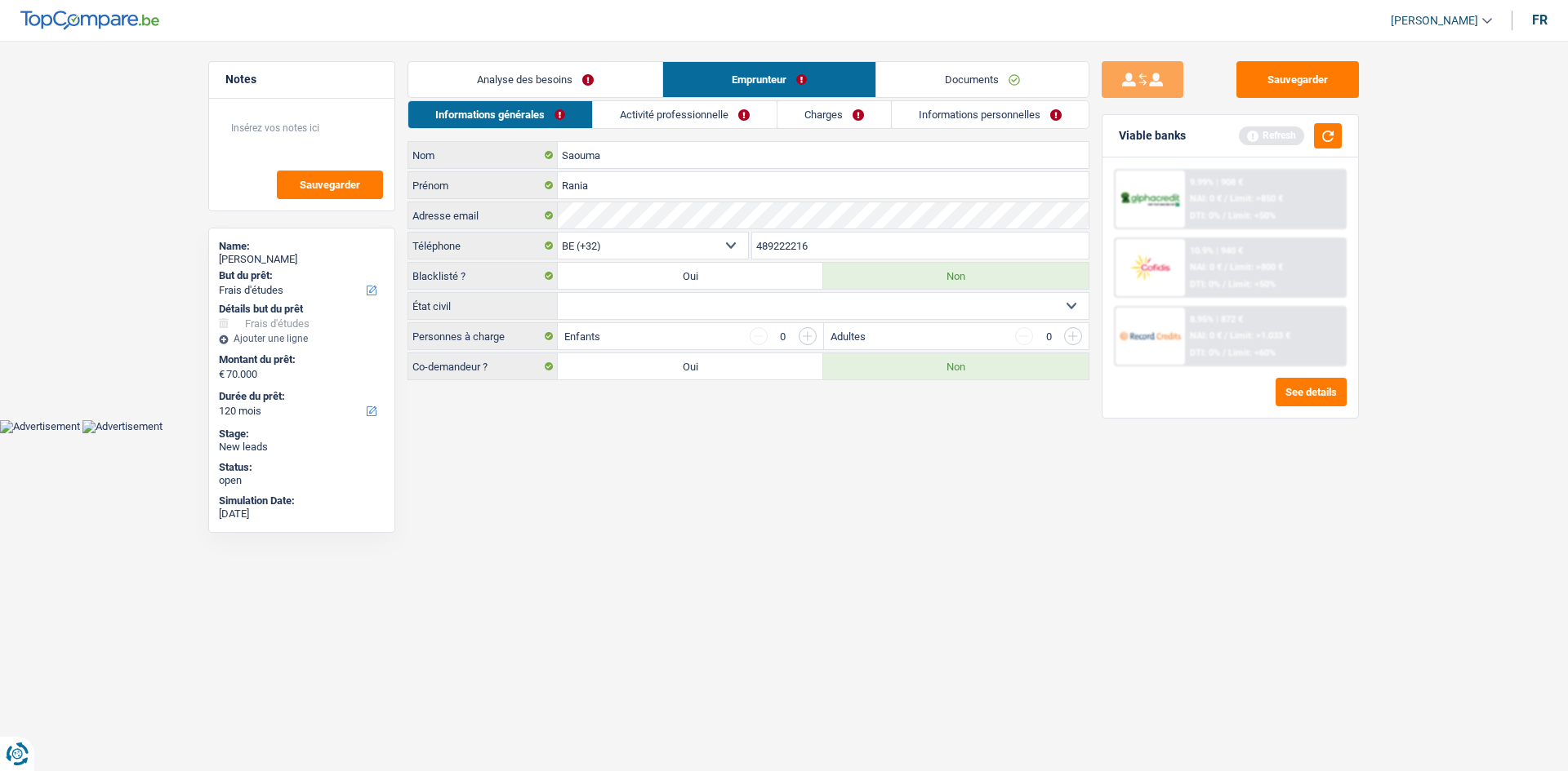
click at [709, 120] on link "Activité professionnelle" at bounding box center [685, 114] width 184 height 27
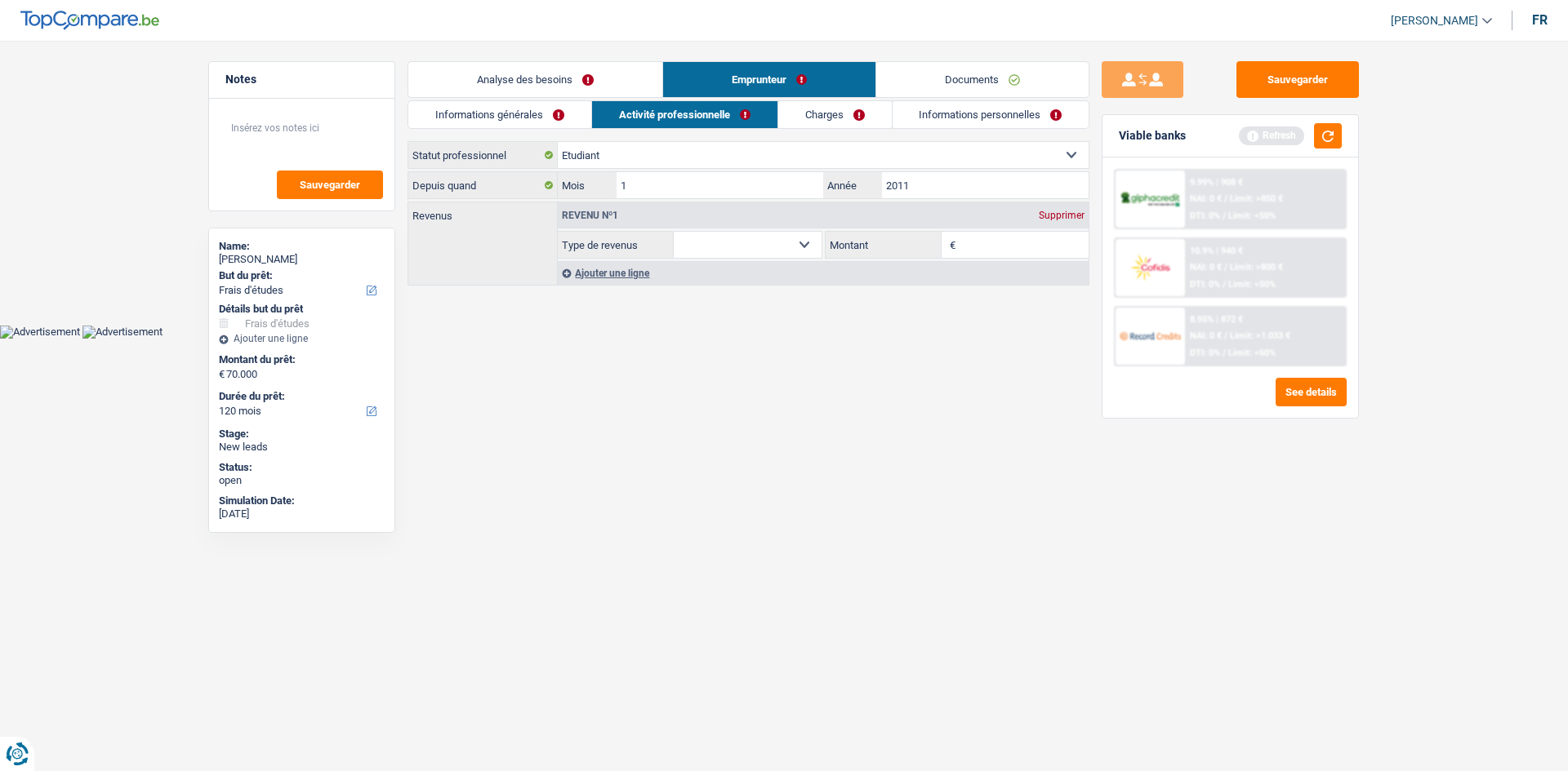
click at [567, 120] on link "Informations générales" at bounding box center [499, 114] width 183 height 27
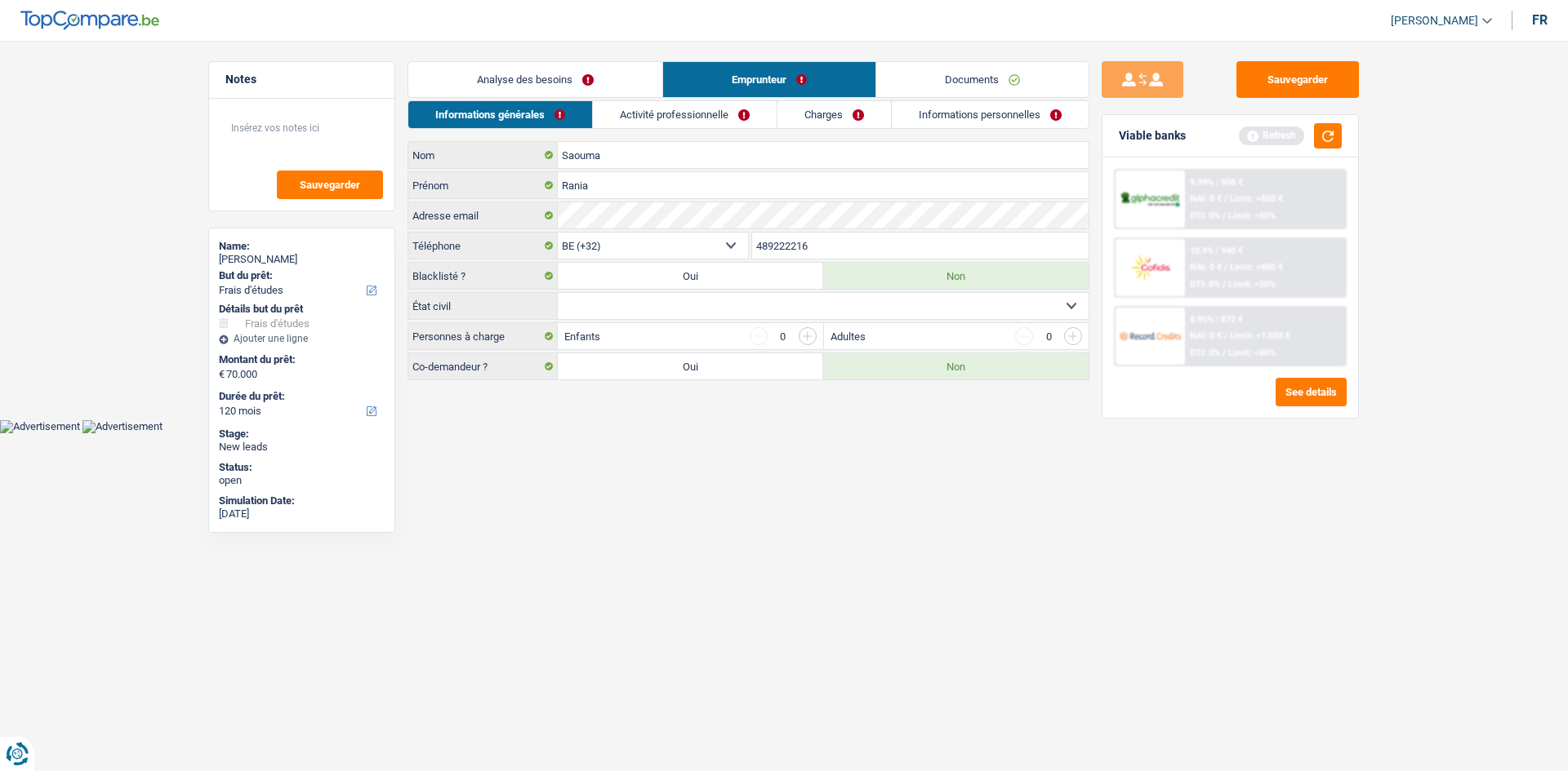
click at [592, 84] on link "Analyse des besoins" at bounding box center [535, 79] width 254 height 35
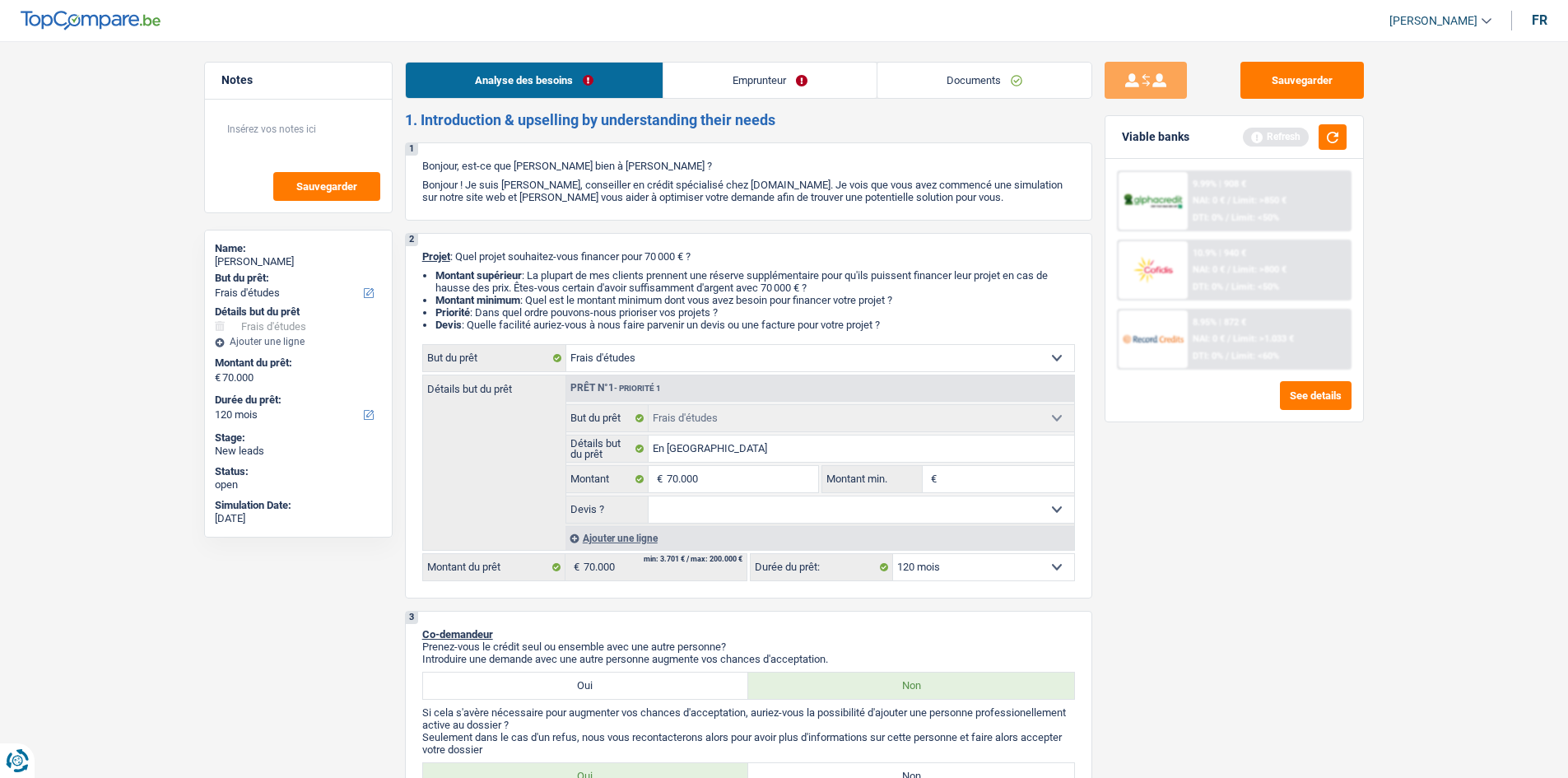
click at [741, 80] on link "Emprunteur" at bounding box center [770, 80] width 213 height 35
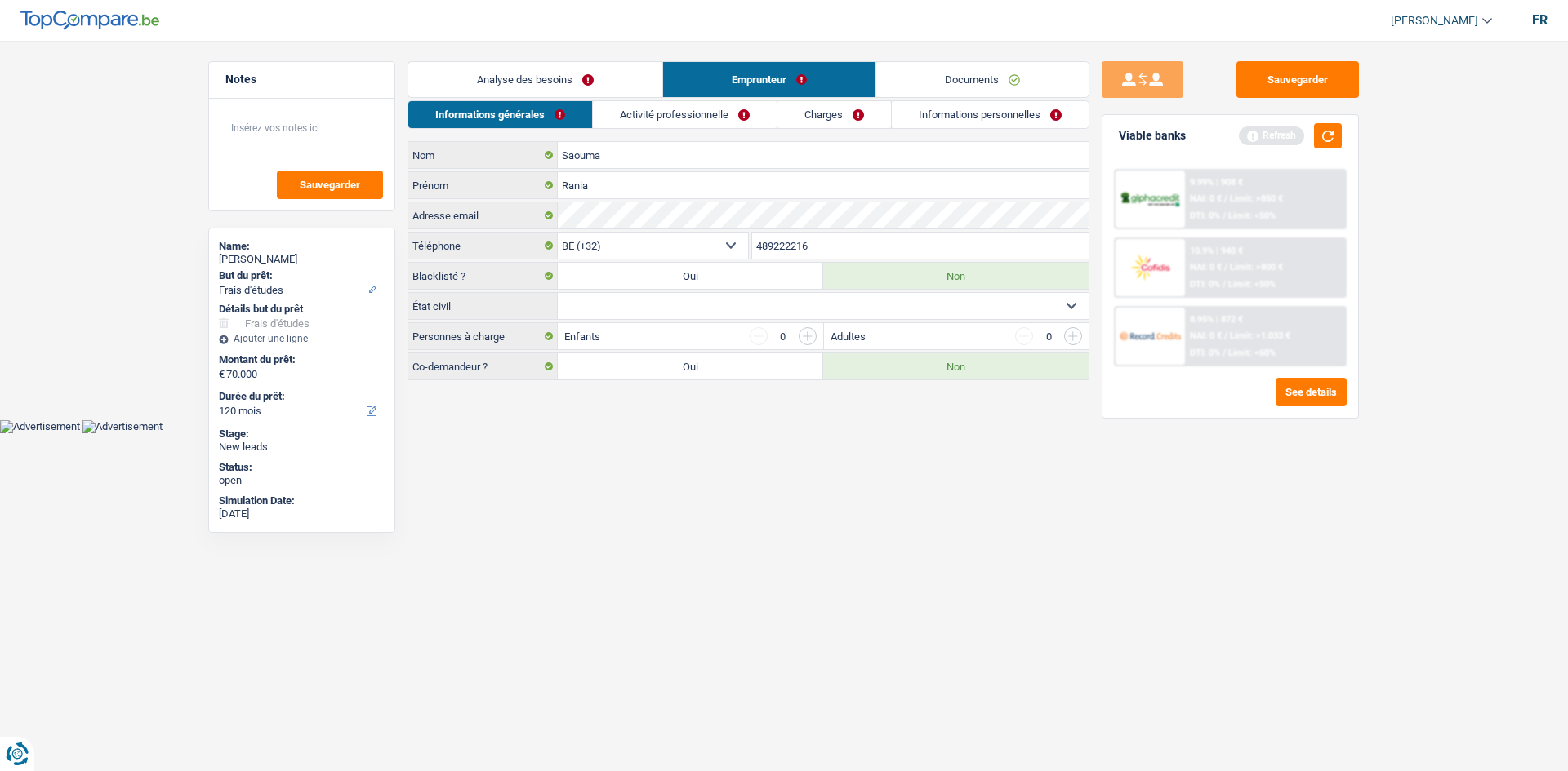
click at [700, 125] on link "Activité professionnelle" at bounding box center [685, 114] width 184 height 27
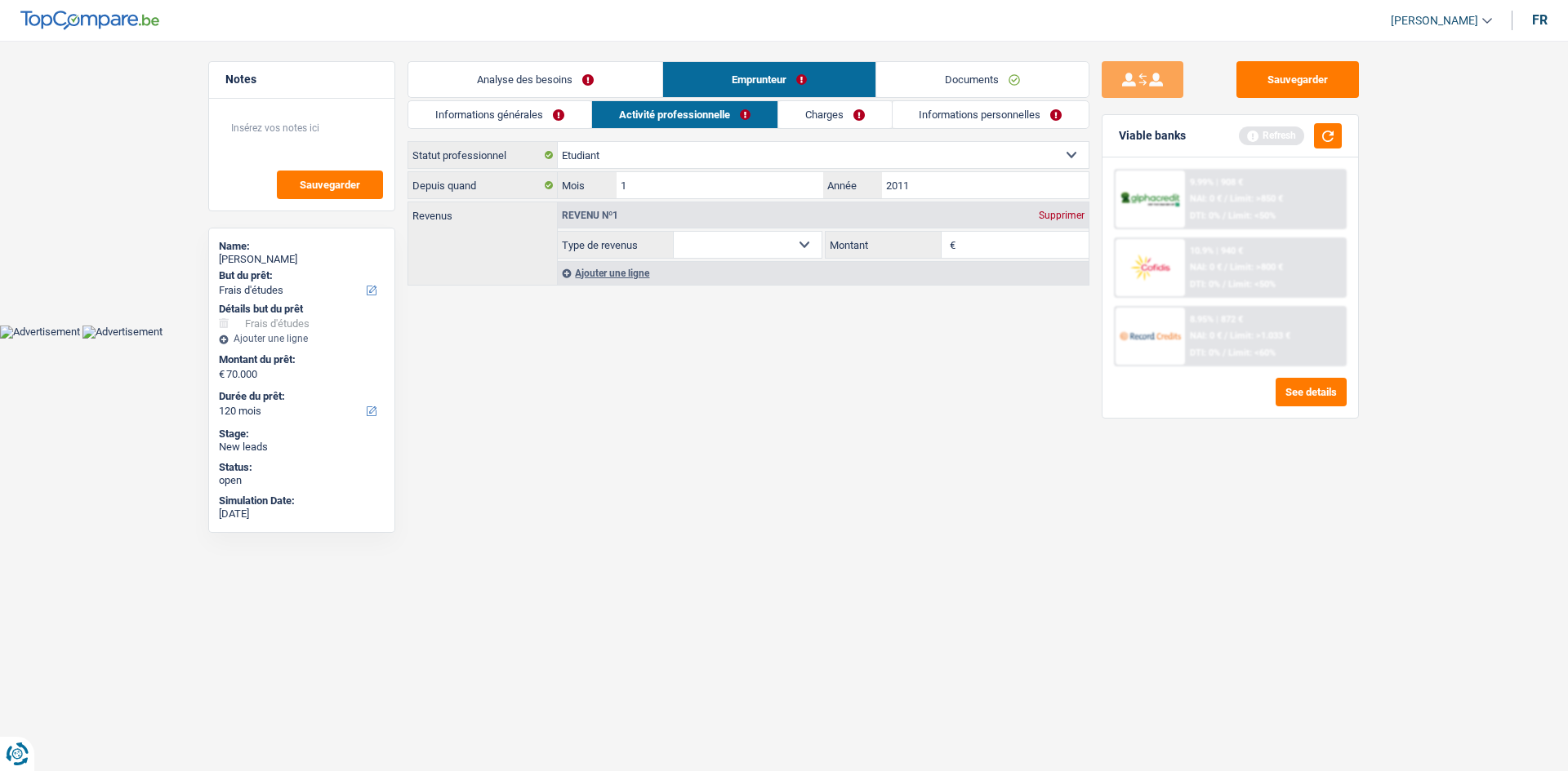
click at [828, 111] on link "Charges" at bounding box center [835, 114] width 113 height 27
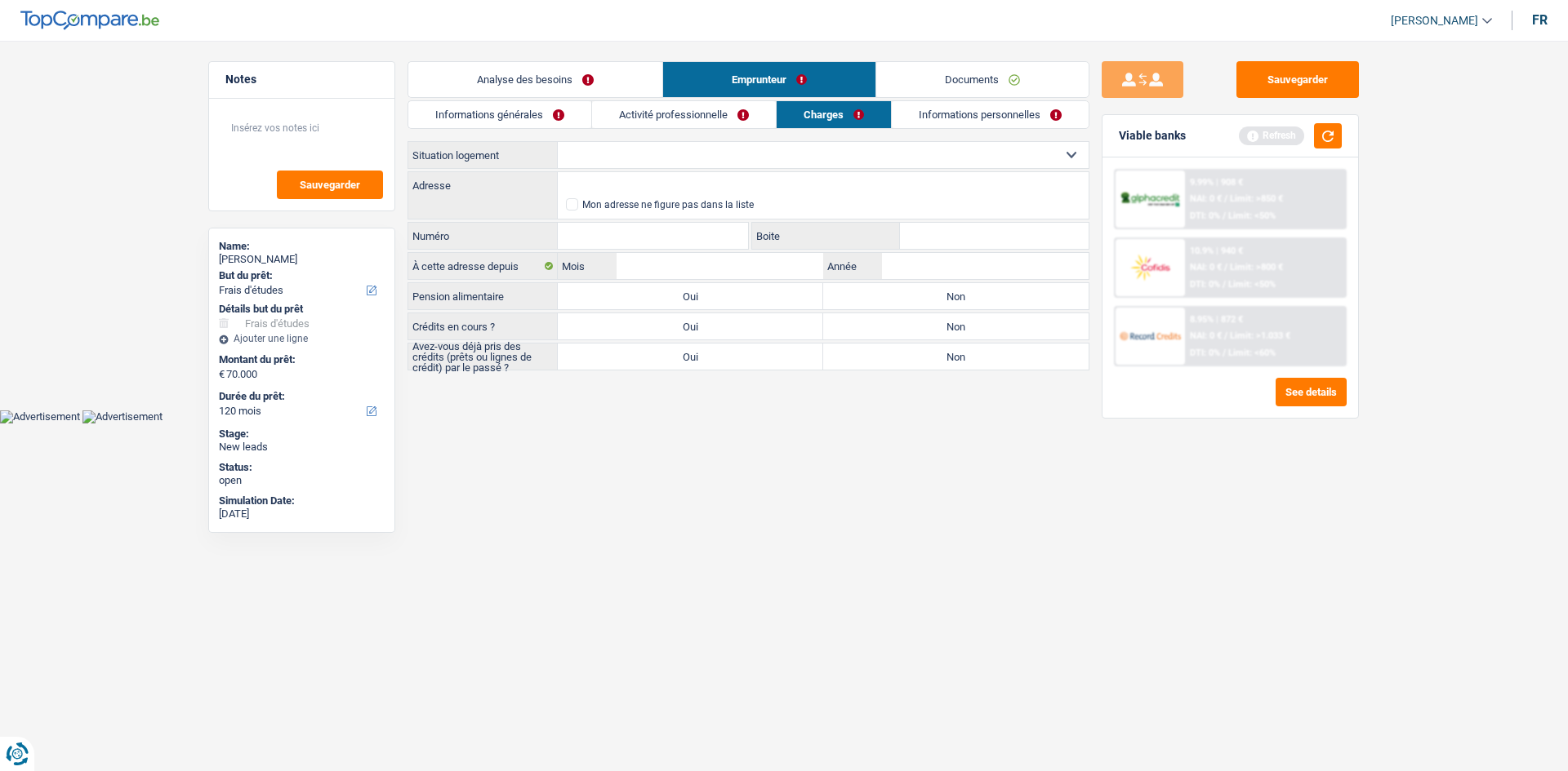
click at [937, 114] on link "Informations personnelles" at bounding box center [990, 114] width 196 height 27
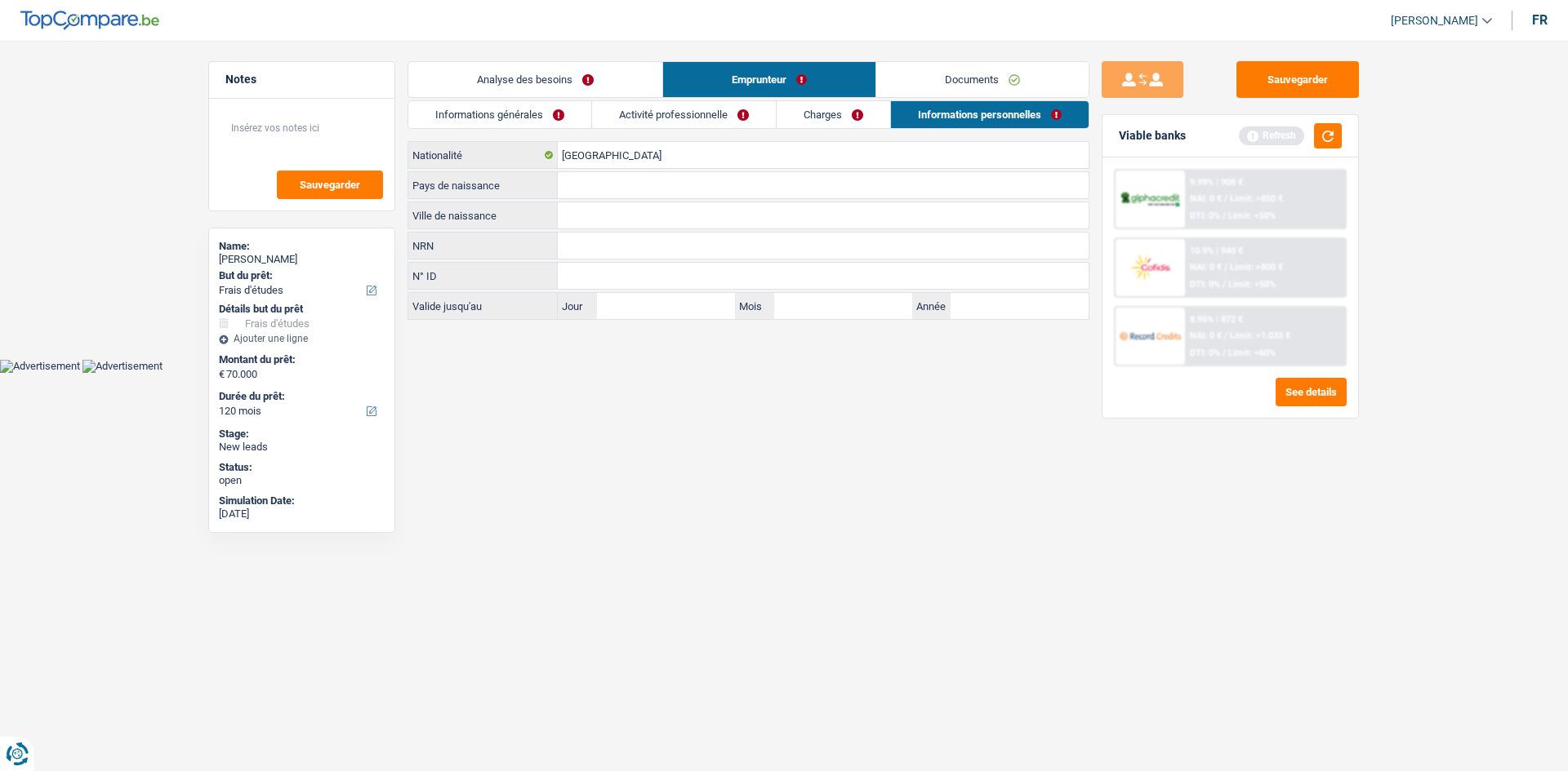
click at [873, 111] on link "Charges" at bounding box center [833, 114] width 113 height 27
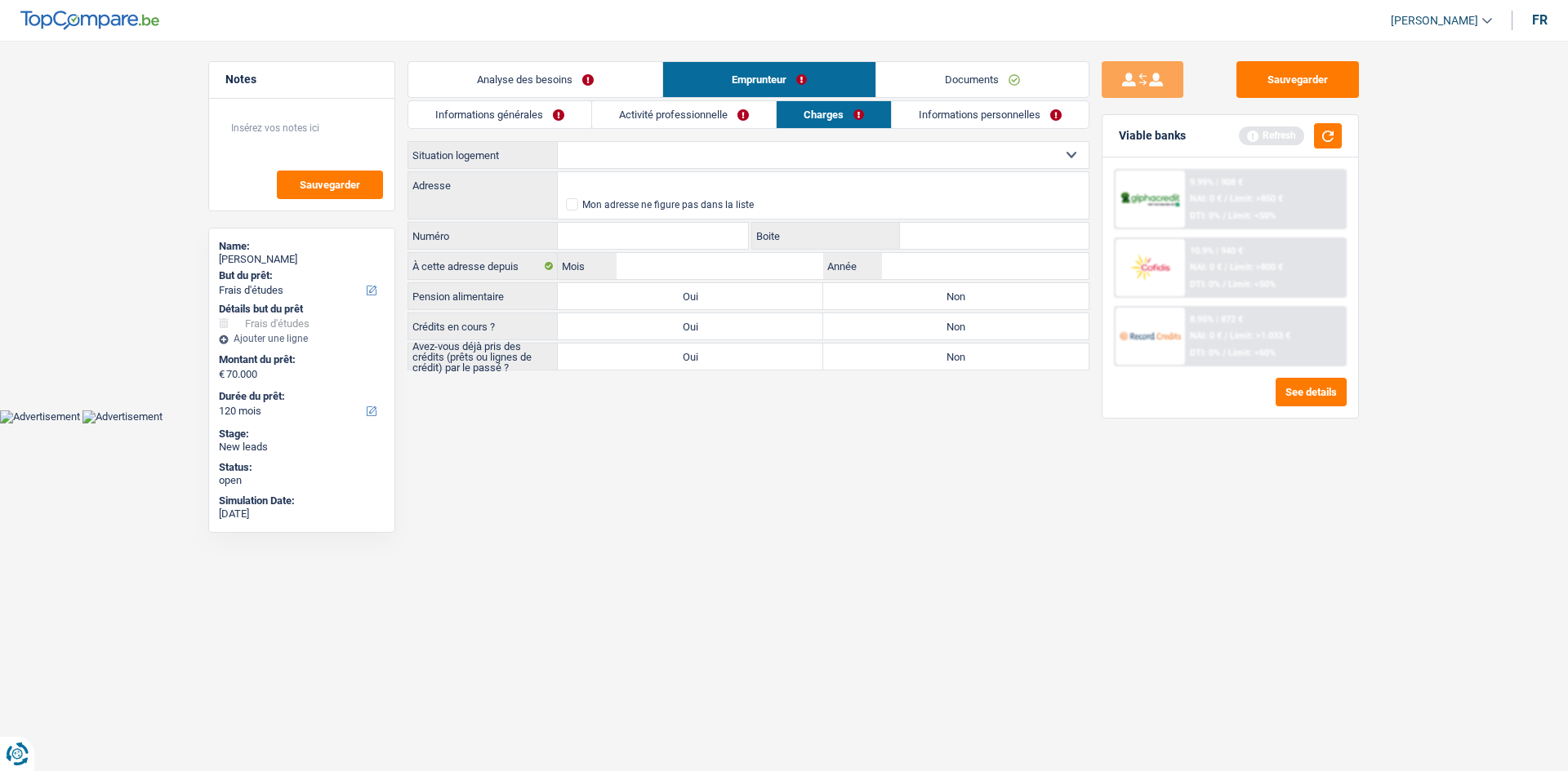
click at [653, 108] on link "Activité professionnelle" at bounding box center [684, 114] width 184 height 27
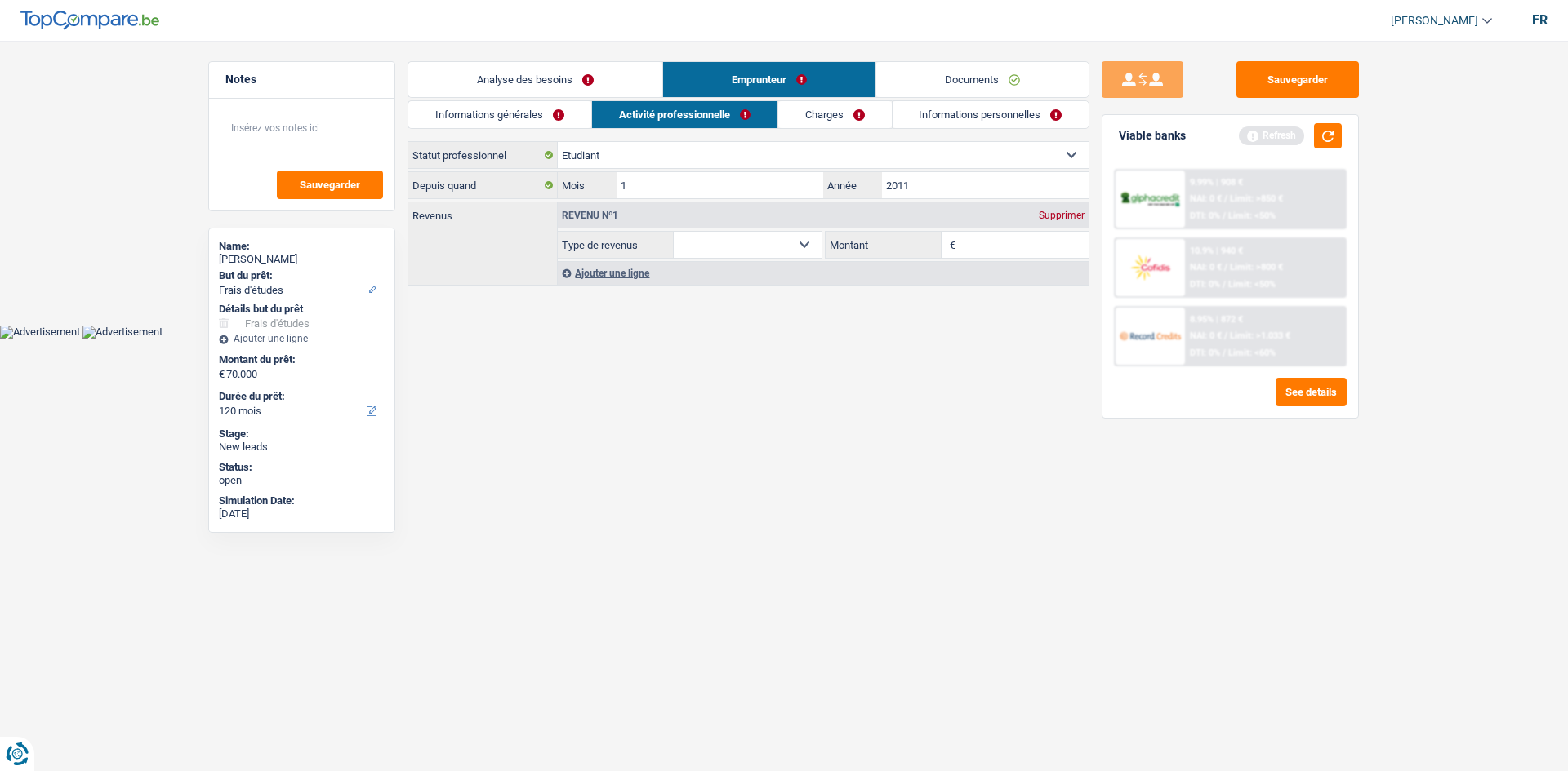
click at [532, 111] on link "Informations générales" at bounding box center [499, 114] width 183 height 27
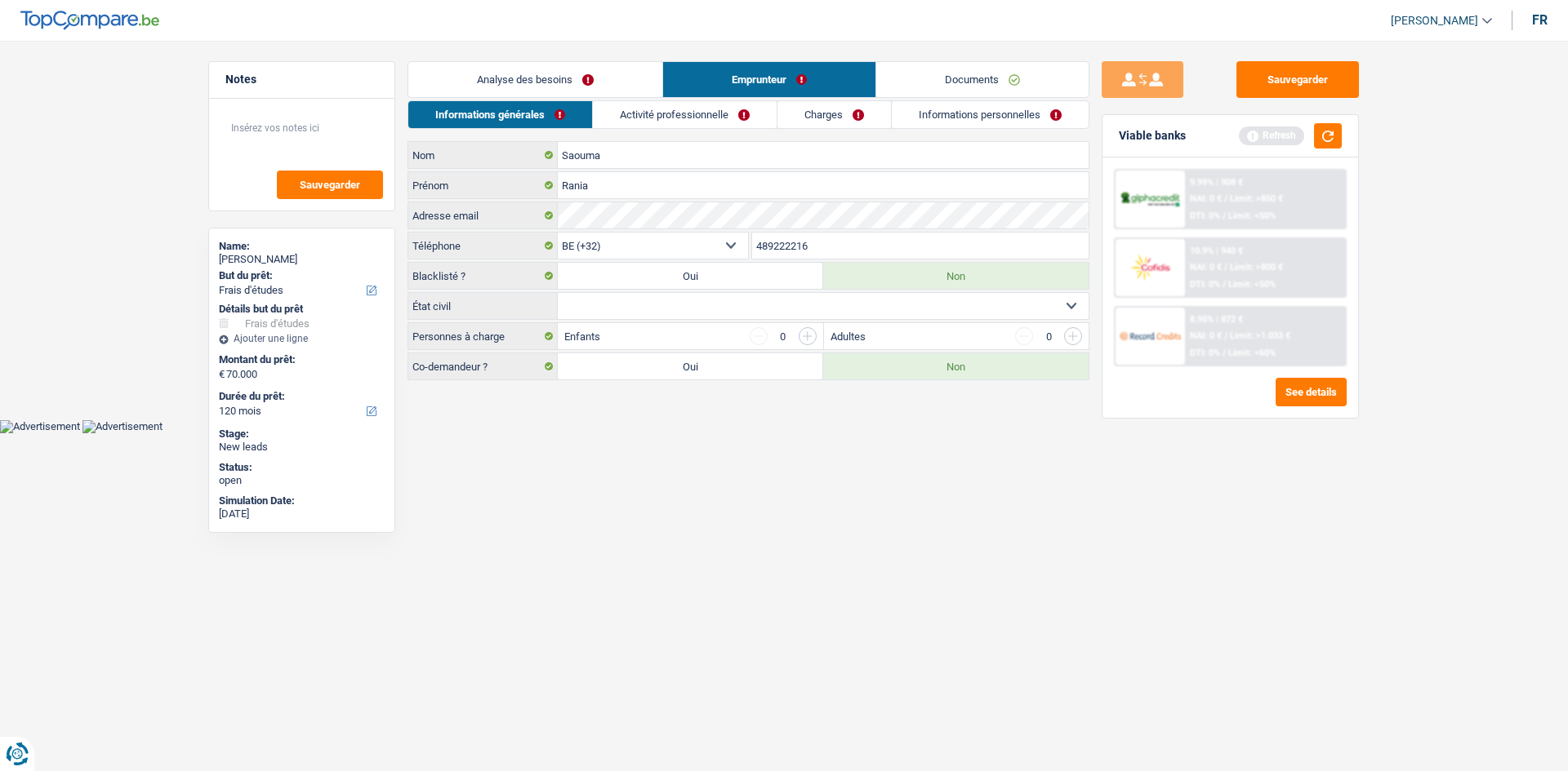
click at [561, 82] on link "Analyse des besoins" at bounding box center [535, 79] width 254 height 35
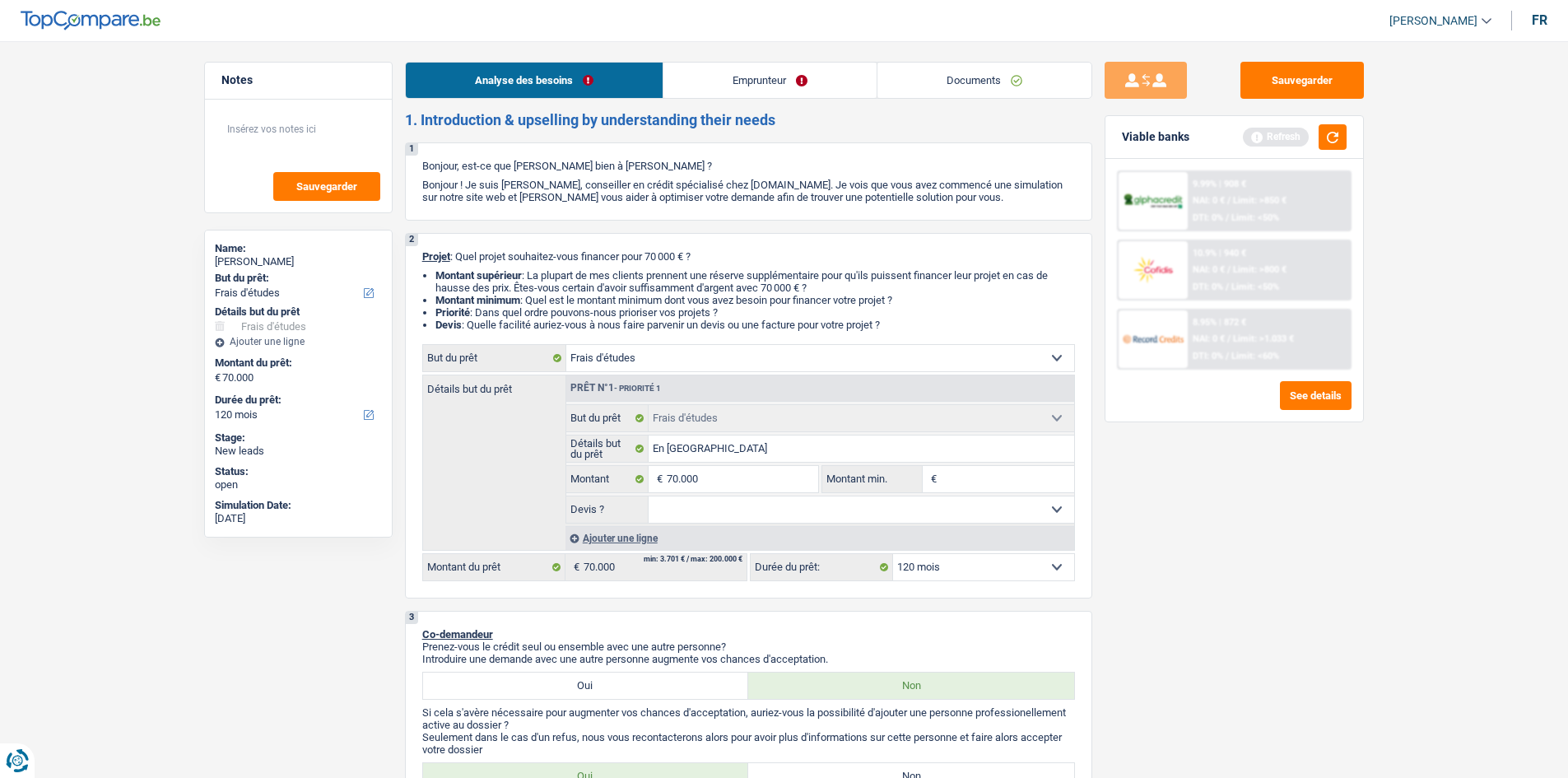
click at [737, 83] on link "Emprunteur" at bounding box center [770, 80] width 213 height 35
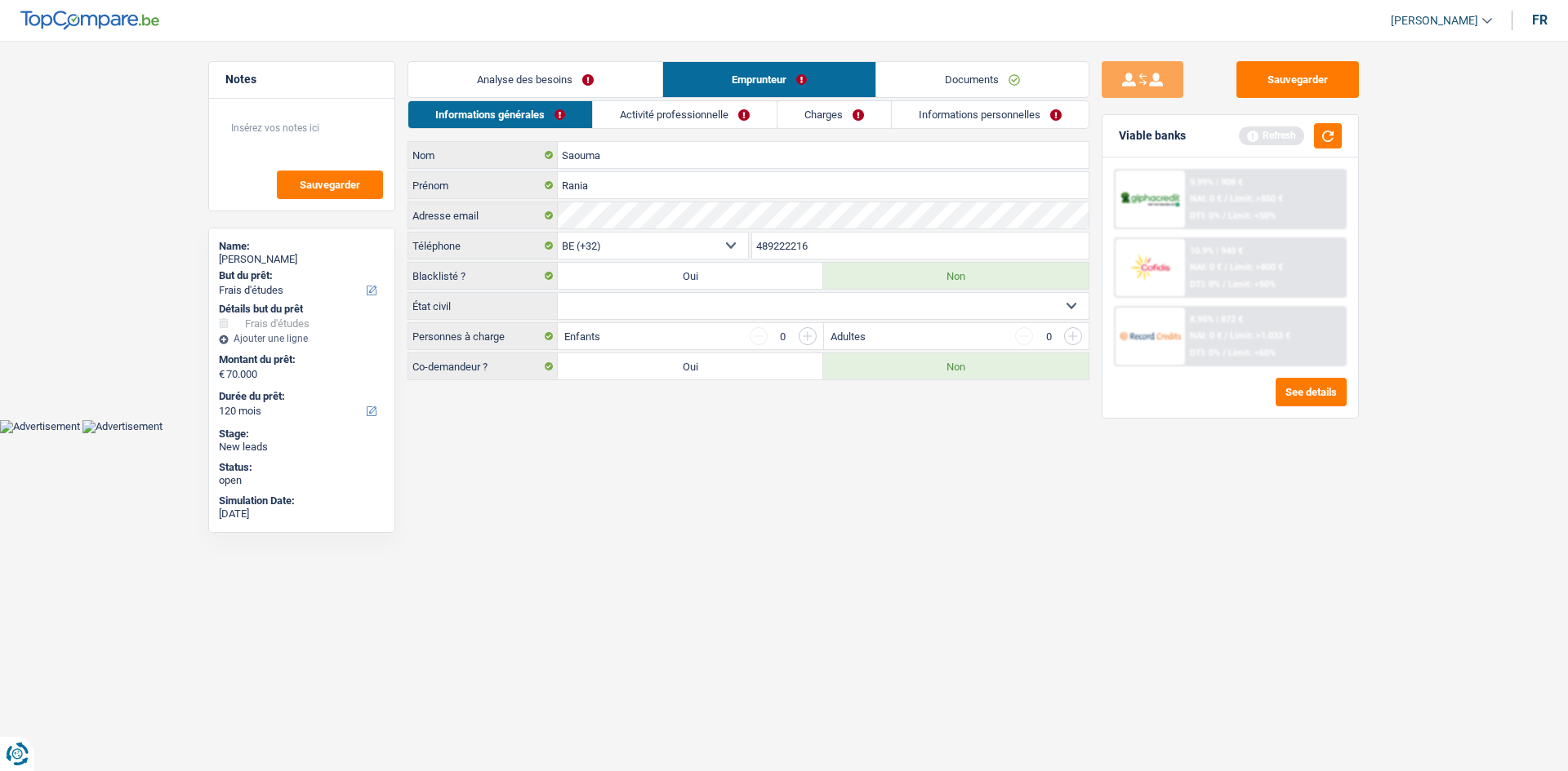
click at [713, 104] on link "Activité professionnelle" at bounding box center [685, 114] width 184 height 27
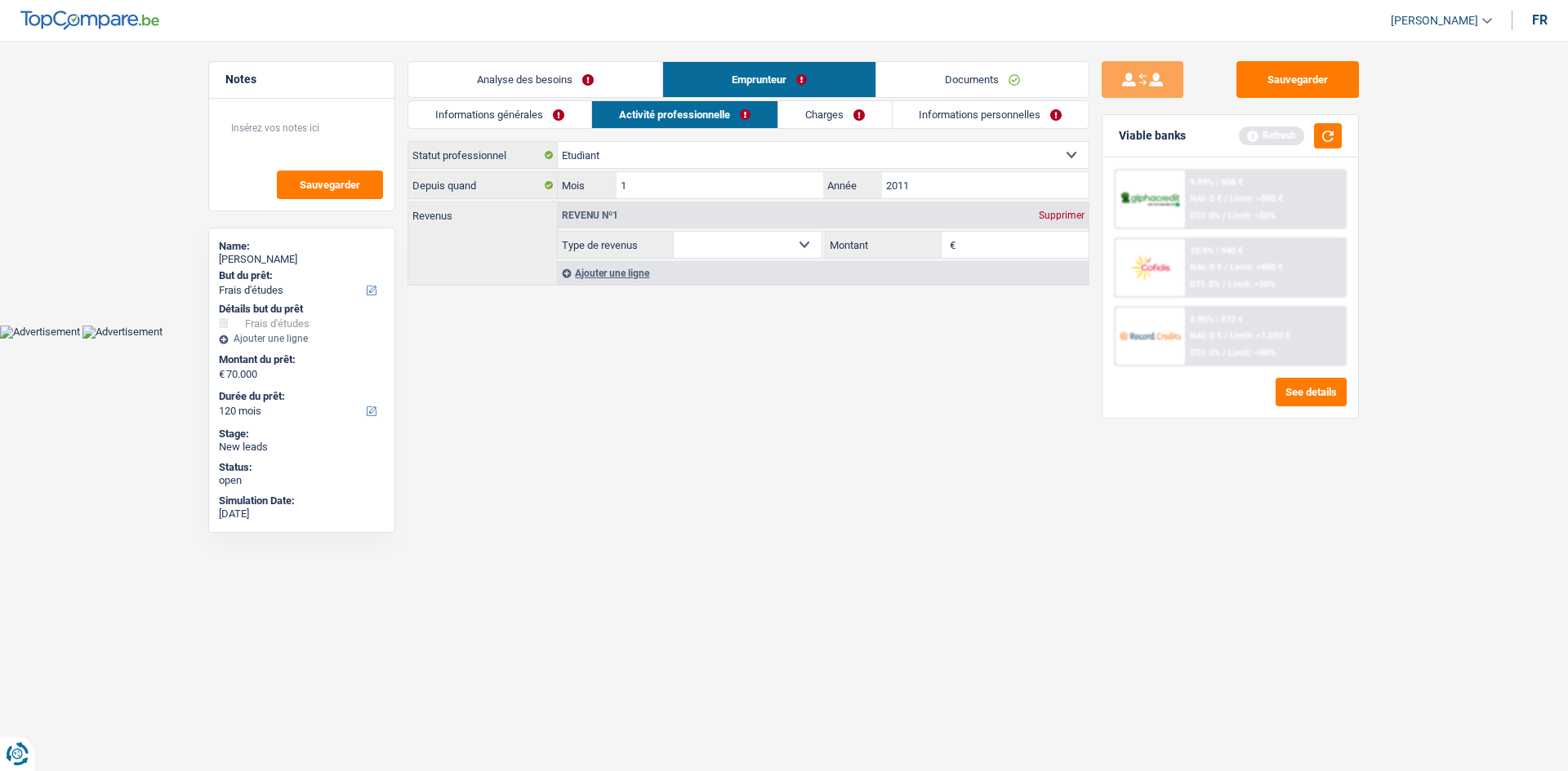
click at [809, 110] on link "Charges" at bounding box center [835, 114] width 113 height 27
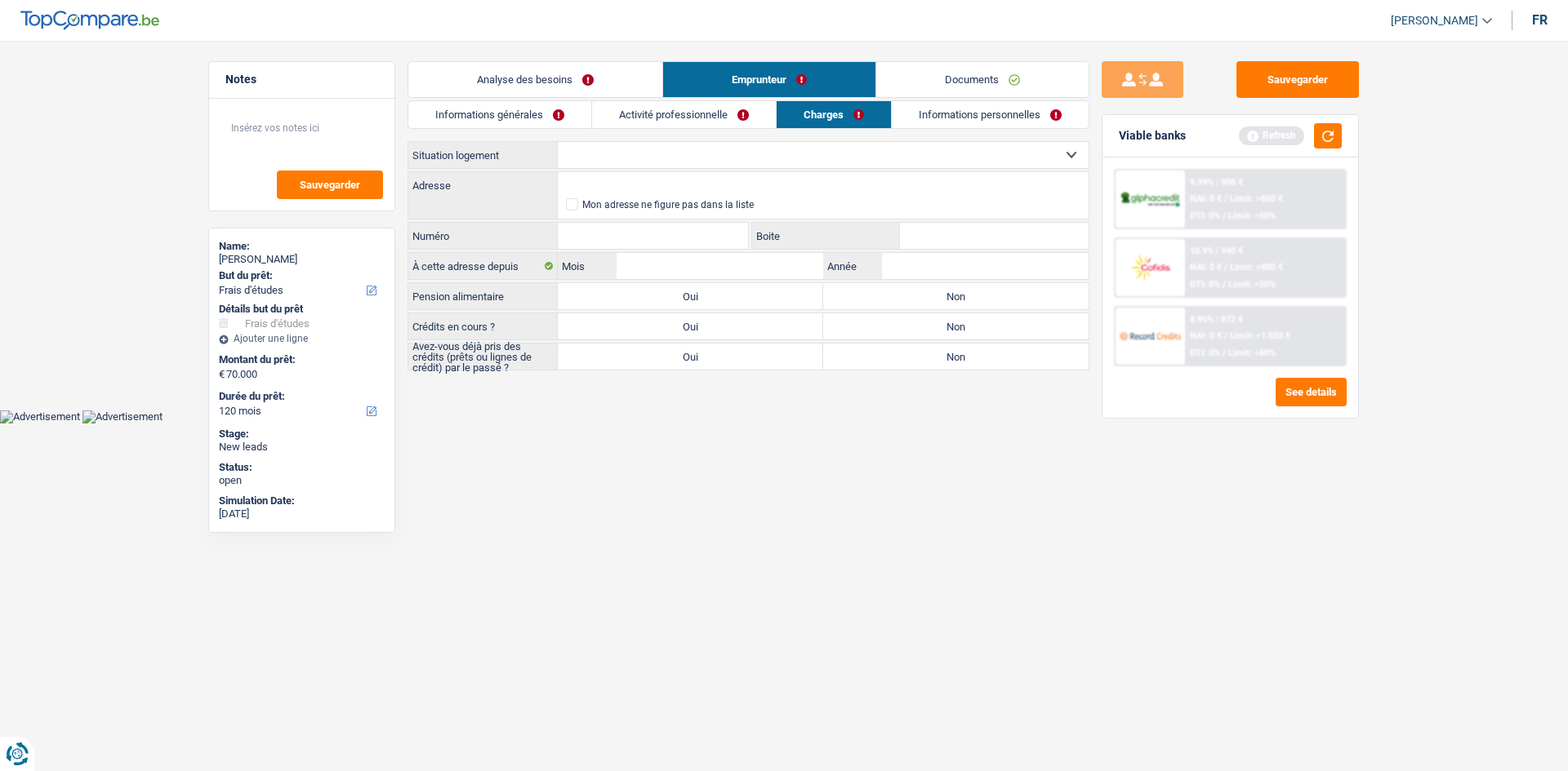
click at [971, 120] on link "Informations personnelles" at bounding box center [990, 114] width 196 height 27
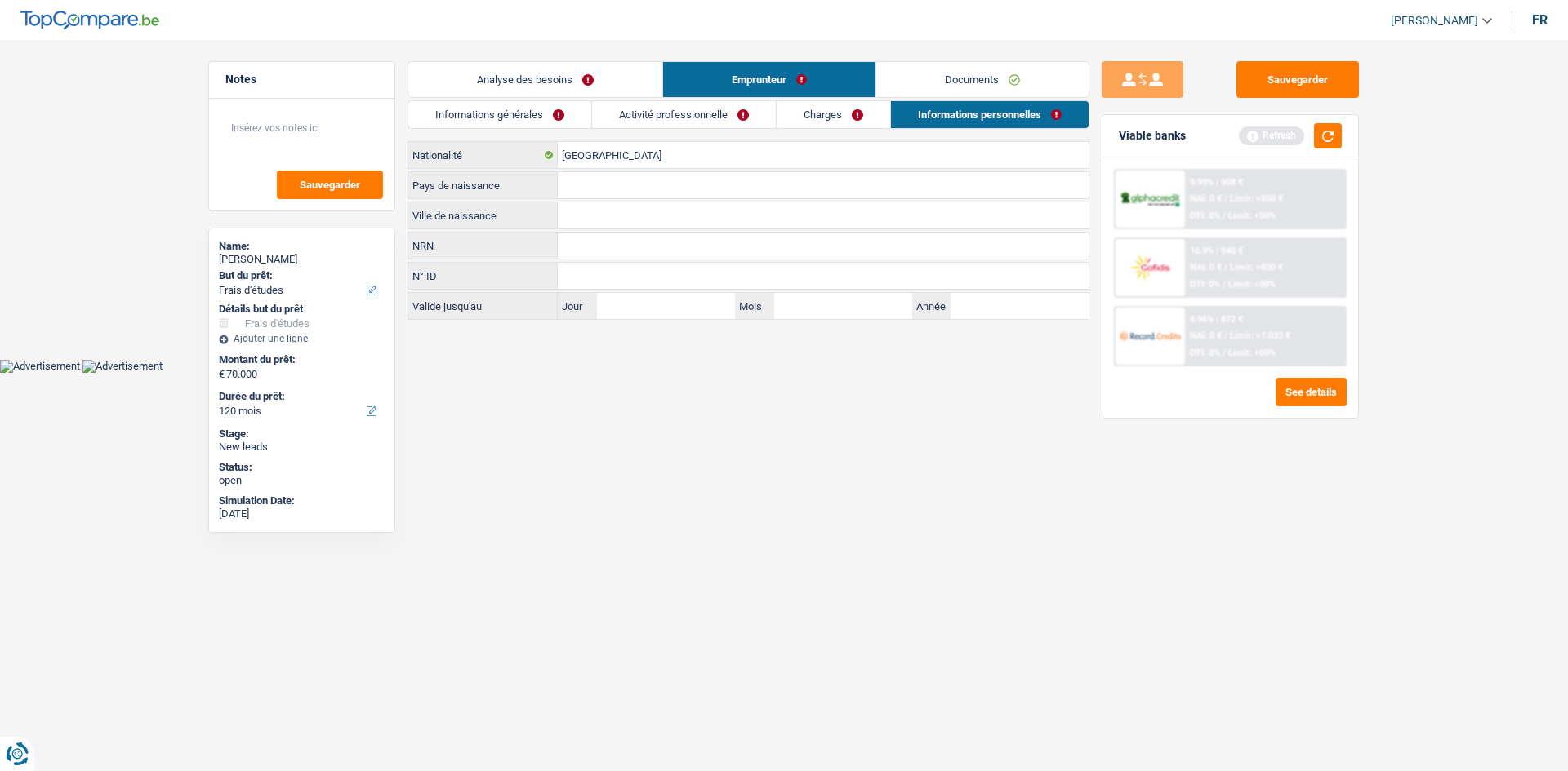
click at [882, 111] on link "Charges" at bounding box center [833, 114] width 113 height 27
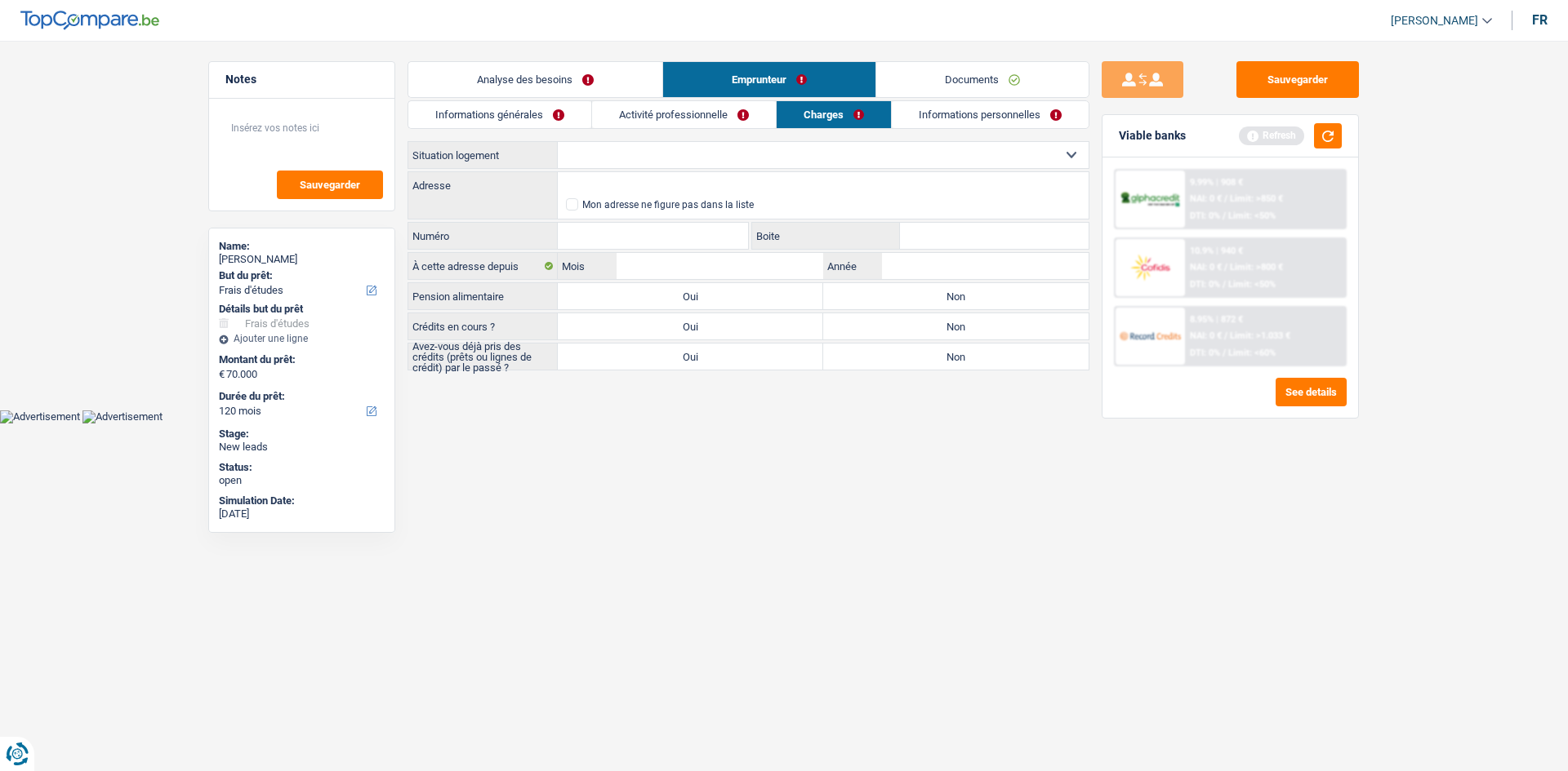
click at [728, 120] on link "Activité professionnelle" at bounding box center [684, 114] width 184 height 27
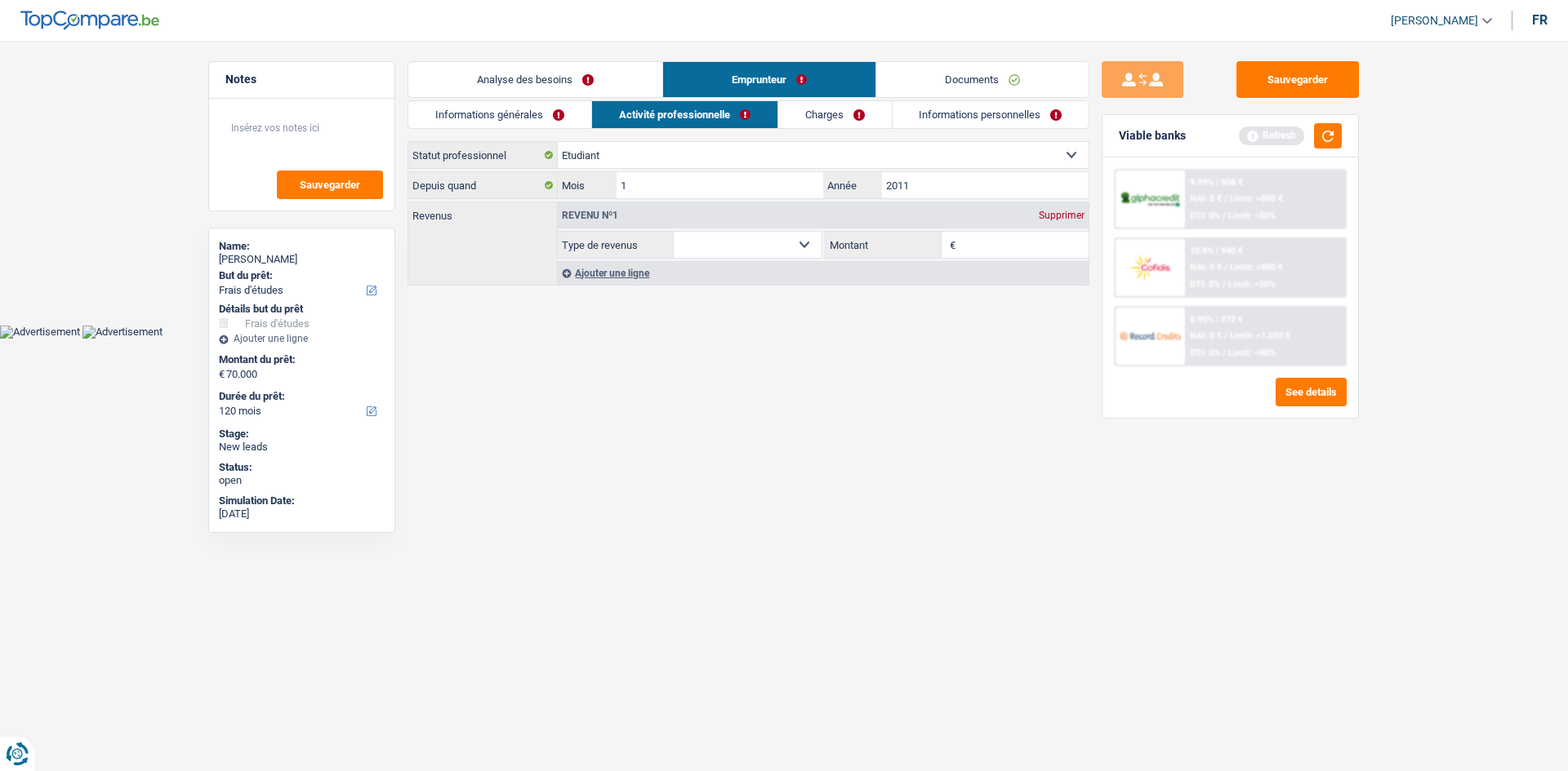
click at [530, 111] on link "Informations générales" at bounding box center [499, 114] width 183 height 27
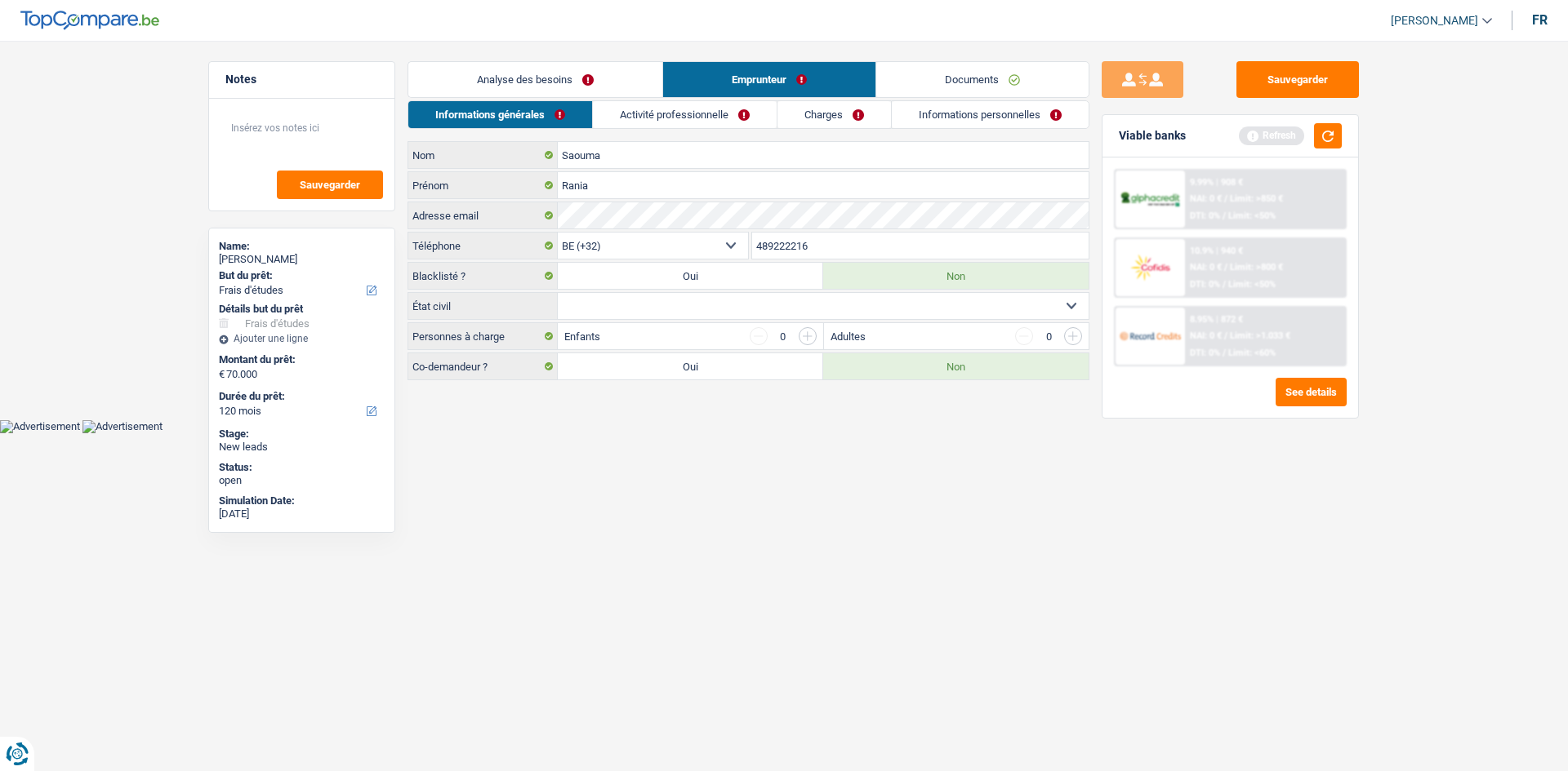
drag, startPoint x: 566, startPoint y: 71, endPoint x: 769, endPoint y: 162, distance: 222.5
click at [563, 71] on link "Analyse des besoins" at bounding box center [535, 79] width 254 height 35
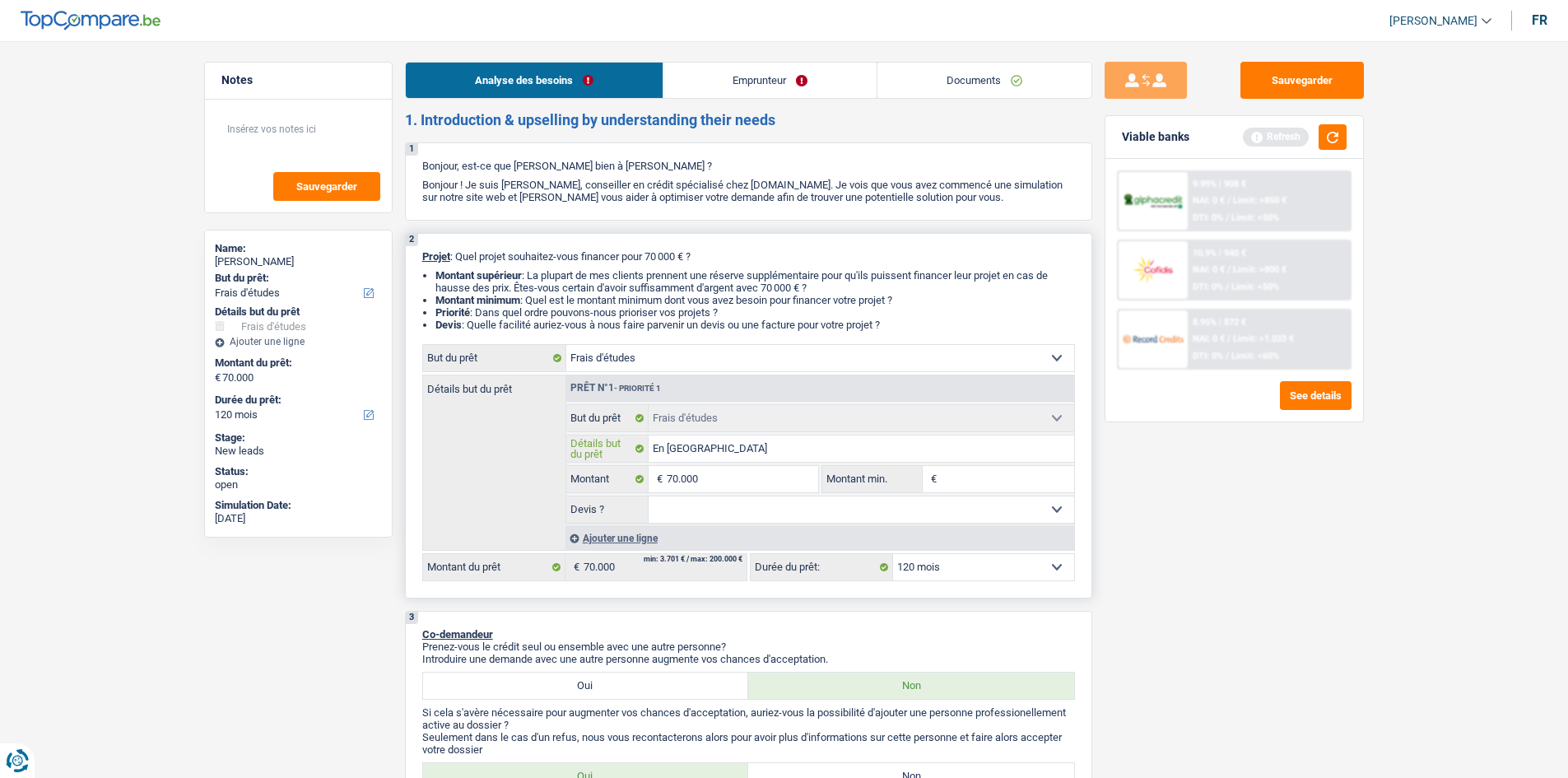
click at [811, 447] on input "En Angleterre" at bounding box center [861, 448] width 426 height 26
click at [1221, 513] on div "Sauvegarder Viable banks Refresh 9.99% | 908 € NAI: 0 € / Limit: >850 € DTI: 0%…" at bounding box center [1235, 405] width 284 height 686
click at [760, 72] on link "Emprunteur" at bounding box center [770, 80] width 213 height 35
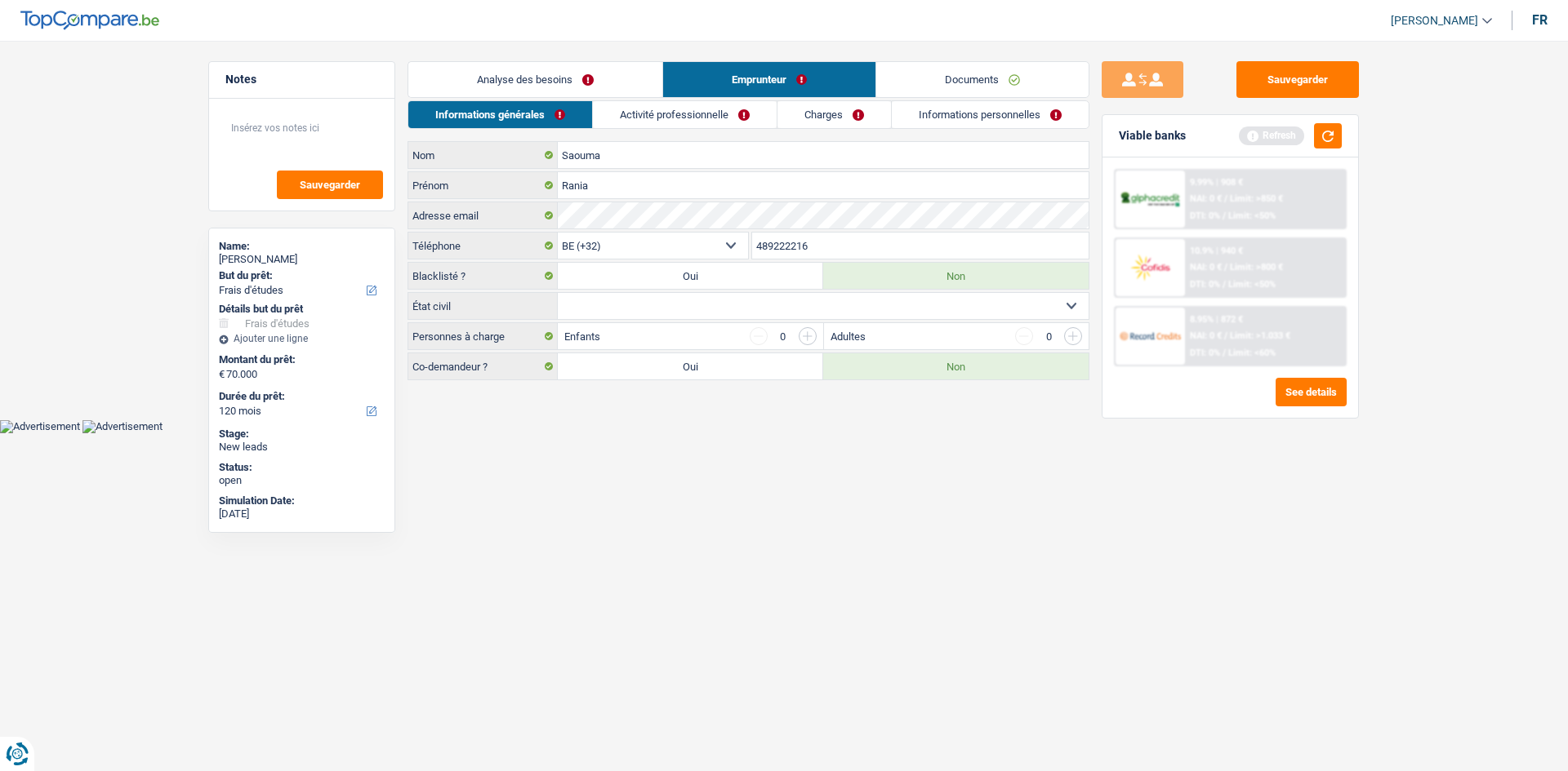
click at [746, 114] on link "Activité professionnelle" at bounding box center [685, 114] width 184 height 27
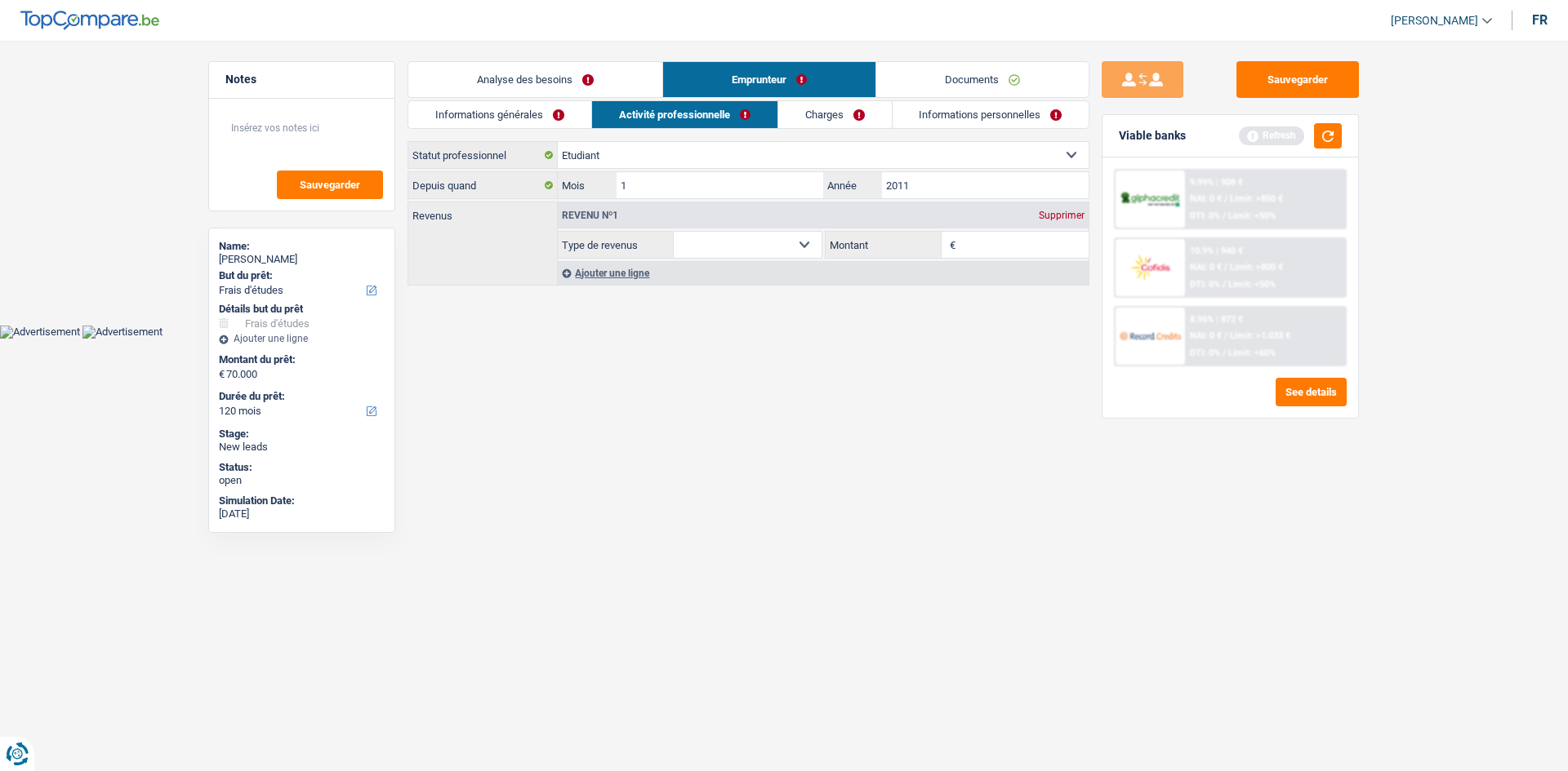
click at [814, 116] on link "Charges" at bounding box center [835, 114] width 113 height 27
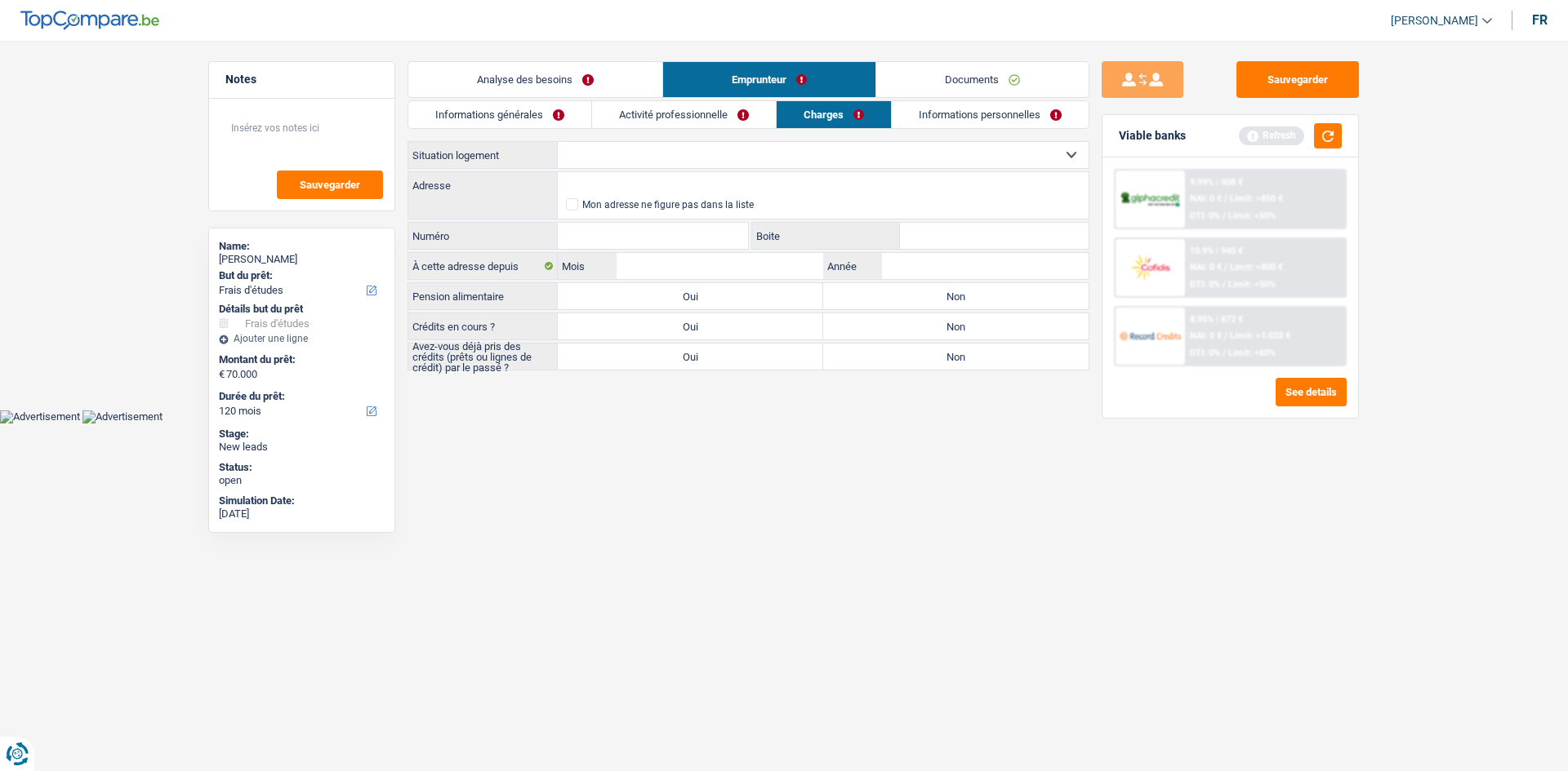
click at [968, 126] on link "Informations personnelles" at bounding box center [990, 114] width 196 height 27
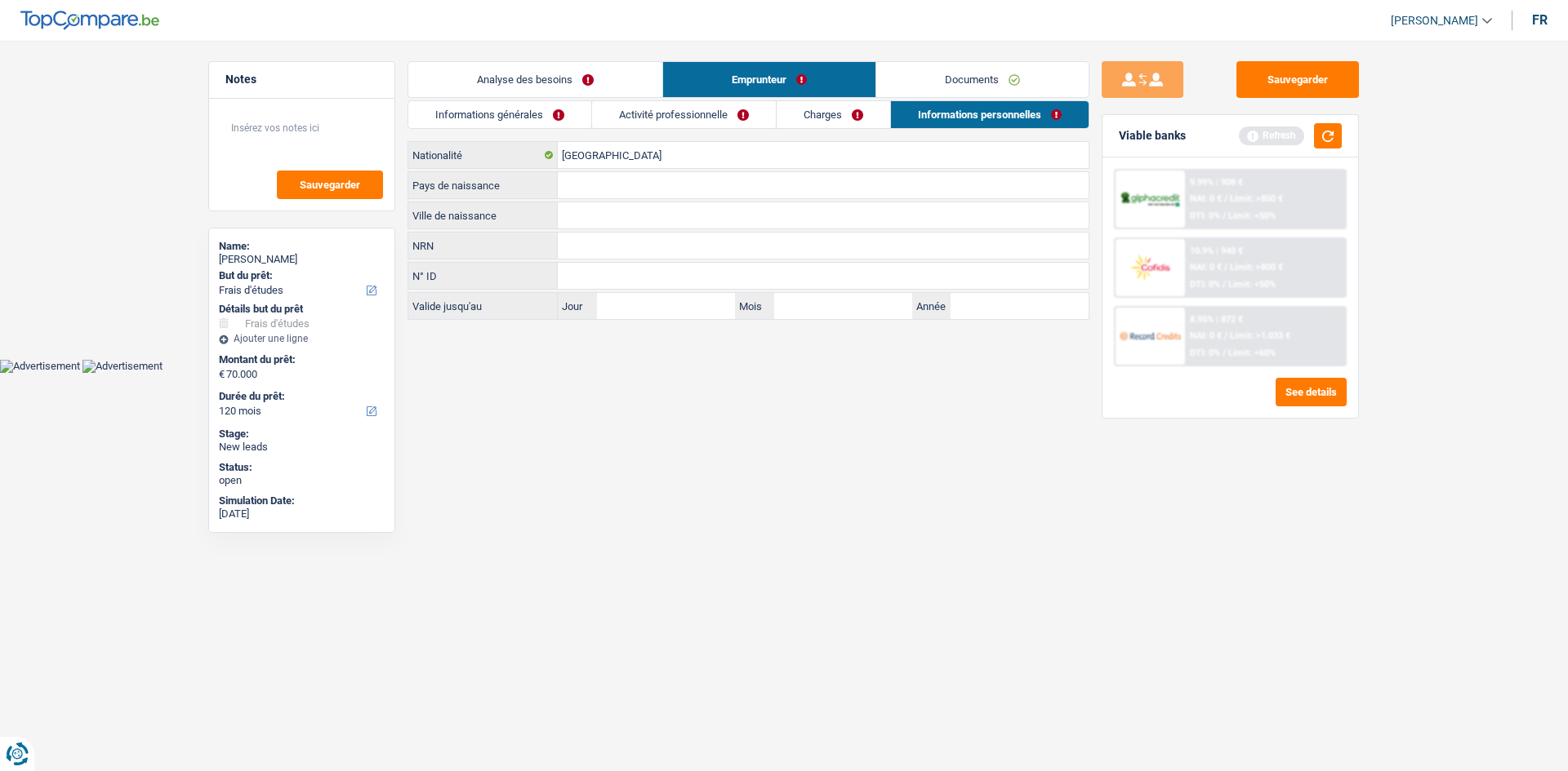
click at [588, 96] on link "Analyse des besoins" at bounding box center [535, 79] width 254 height 35
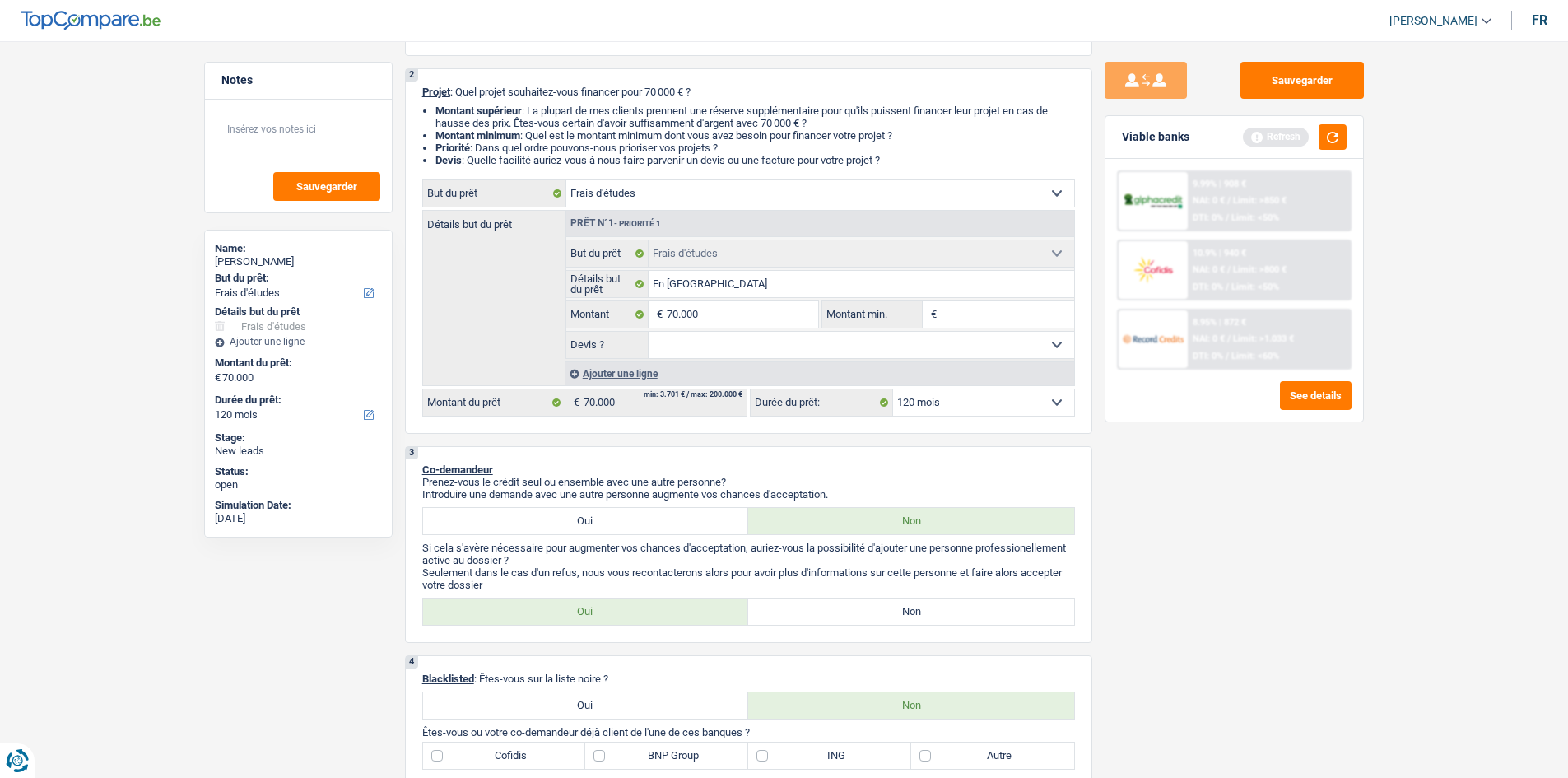
scroll to position [82, 0]
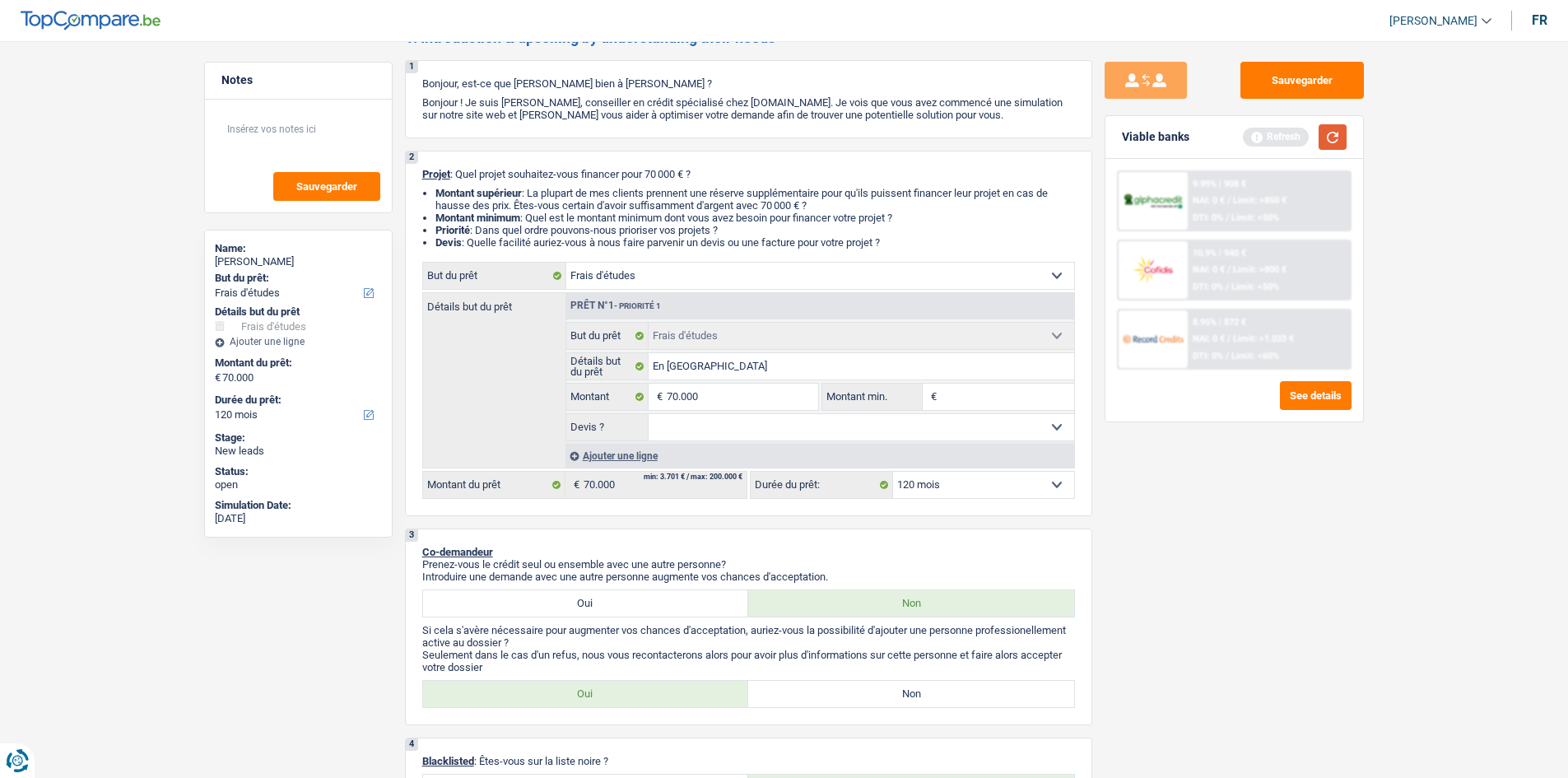
click at [1329, 140] on button "button" at bounding box center [1332, 137] width 28 height 25
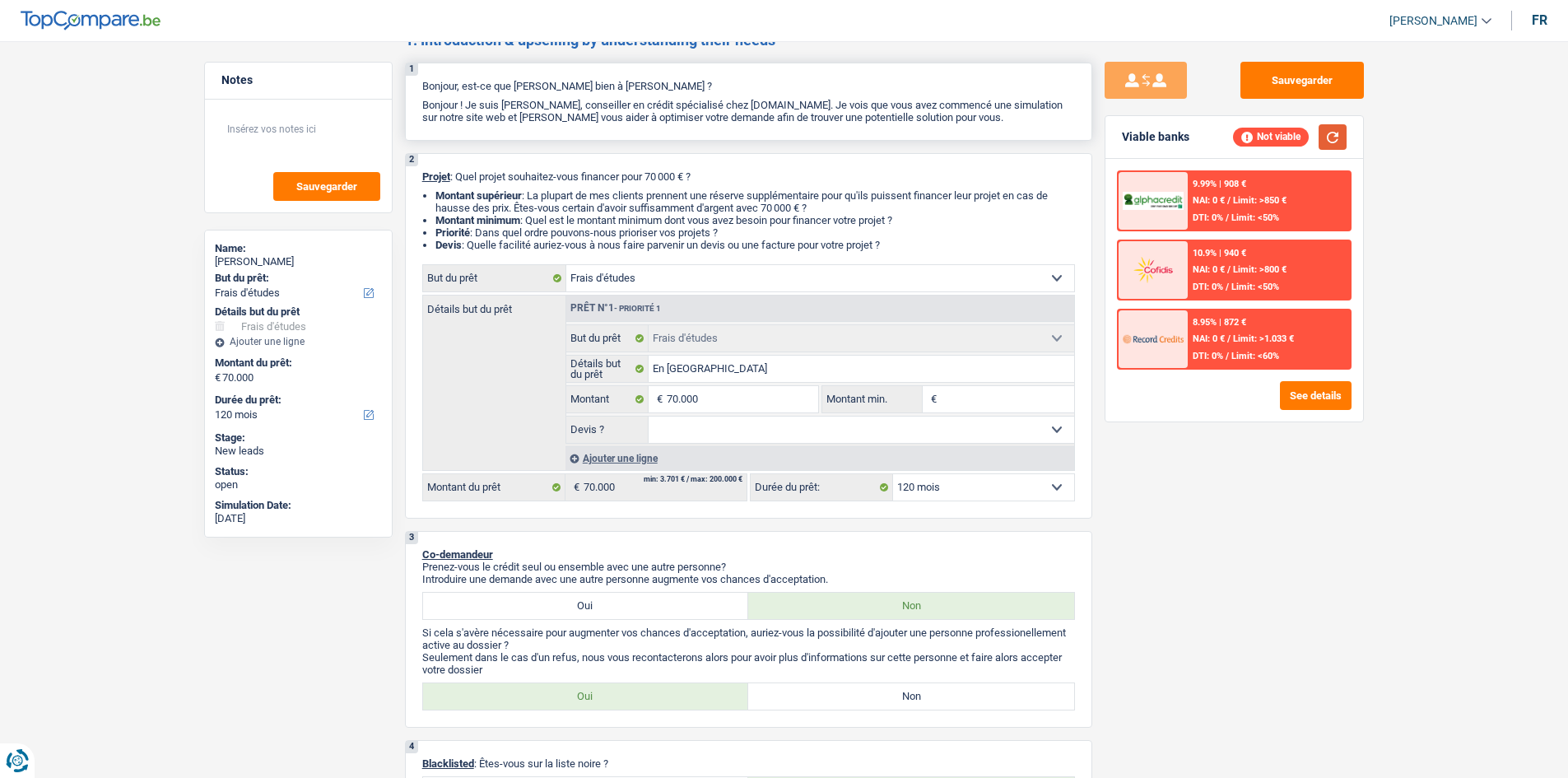
scroll to position [0, 0]
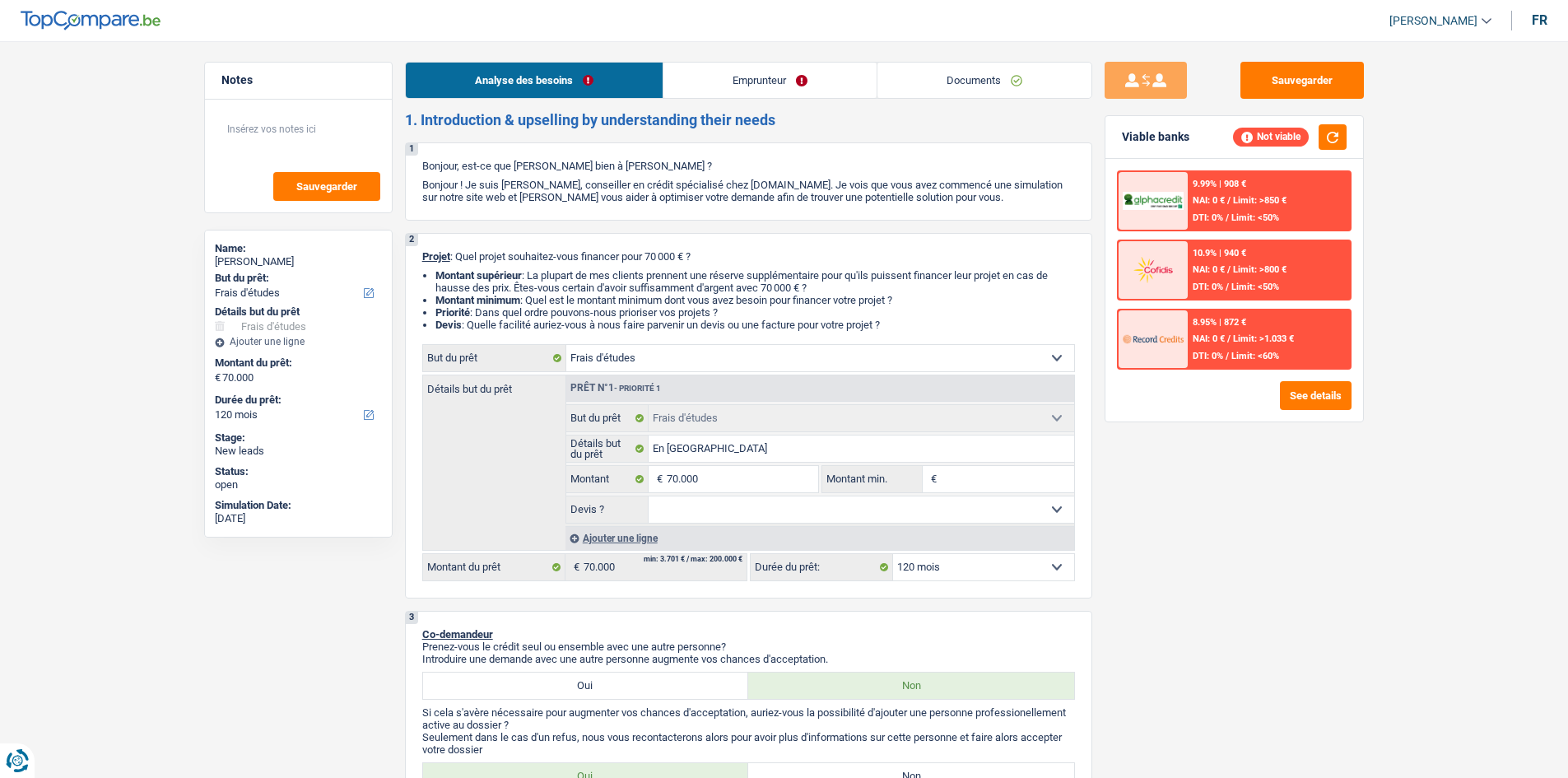
click at [736, 75] on link "Emprunteur" at bounding box center [770, 80] width 213 height 35
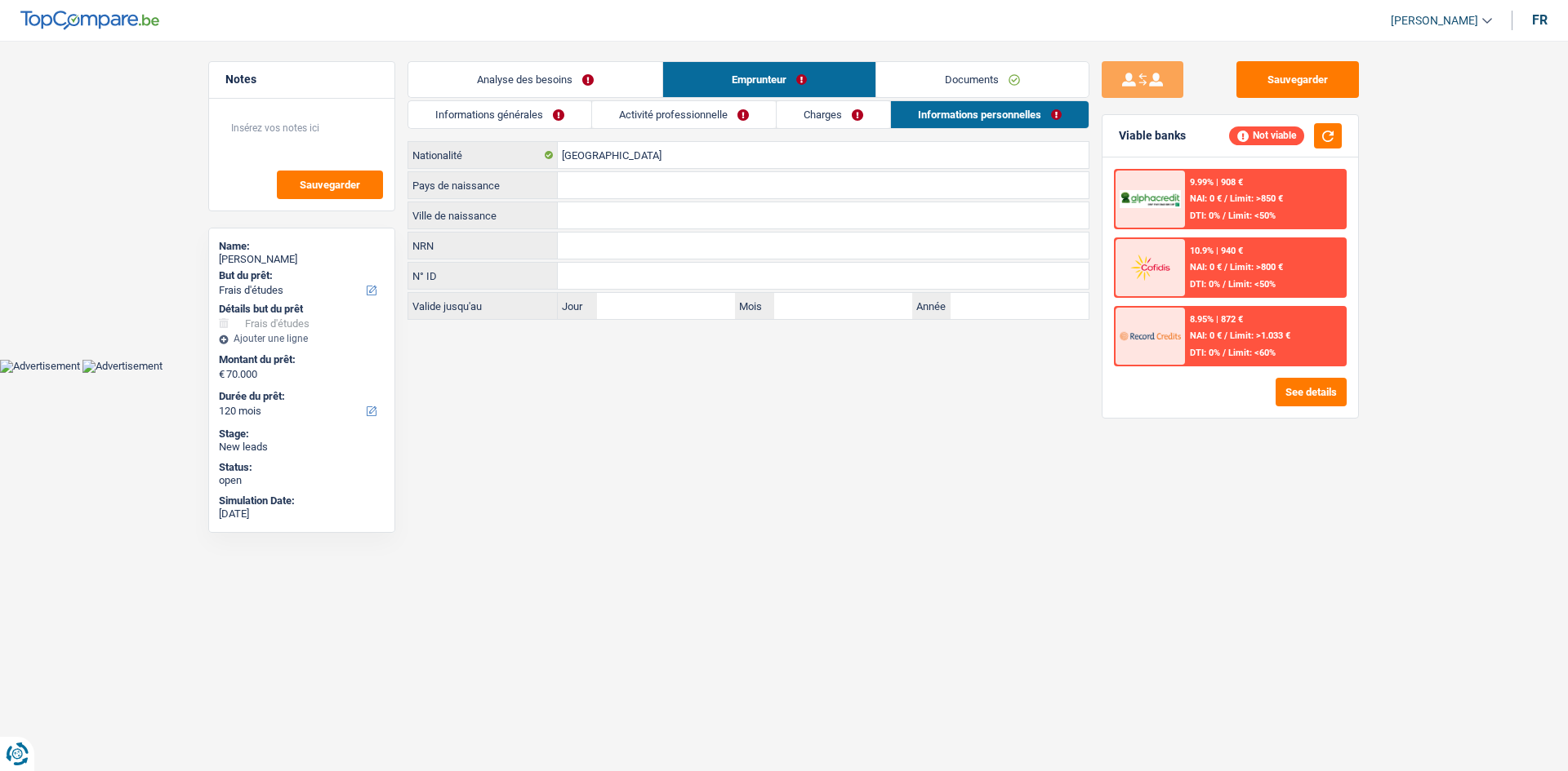
click at [698, 115] on link "Activité professionnelle" at bounding box center [684, 114] width 184 height 27
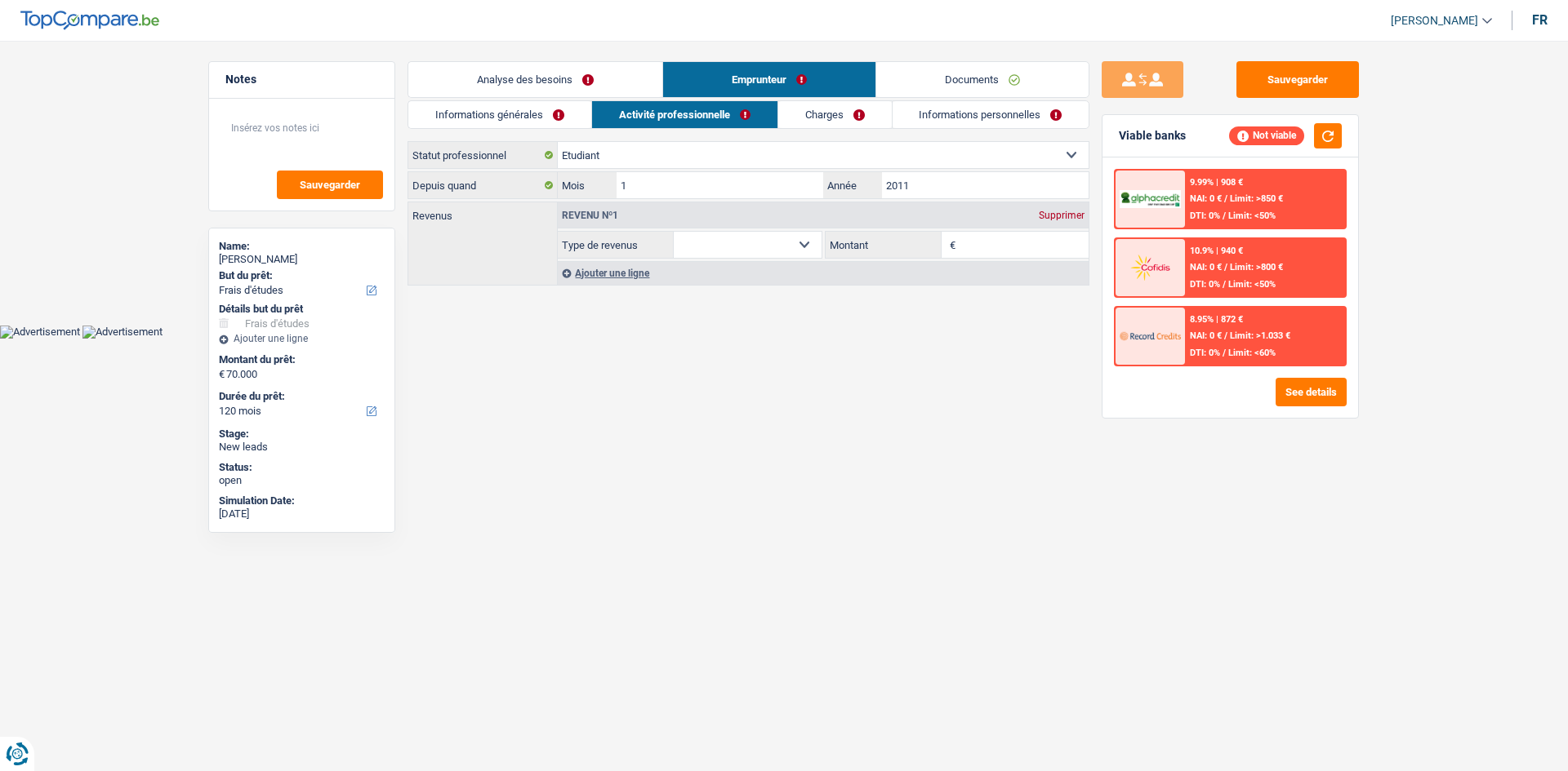
click at [467, 109] on link "Informations générales" at bounding box center [499, 114] width 183 height 27
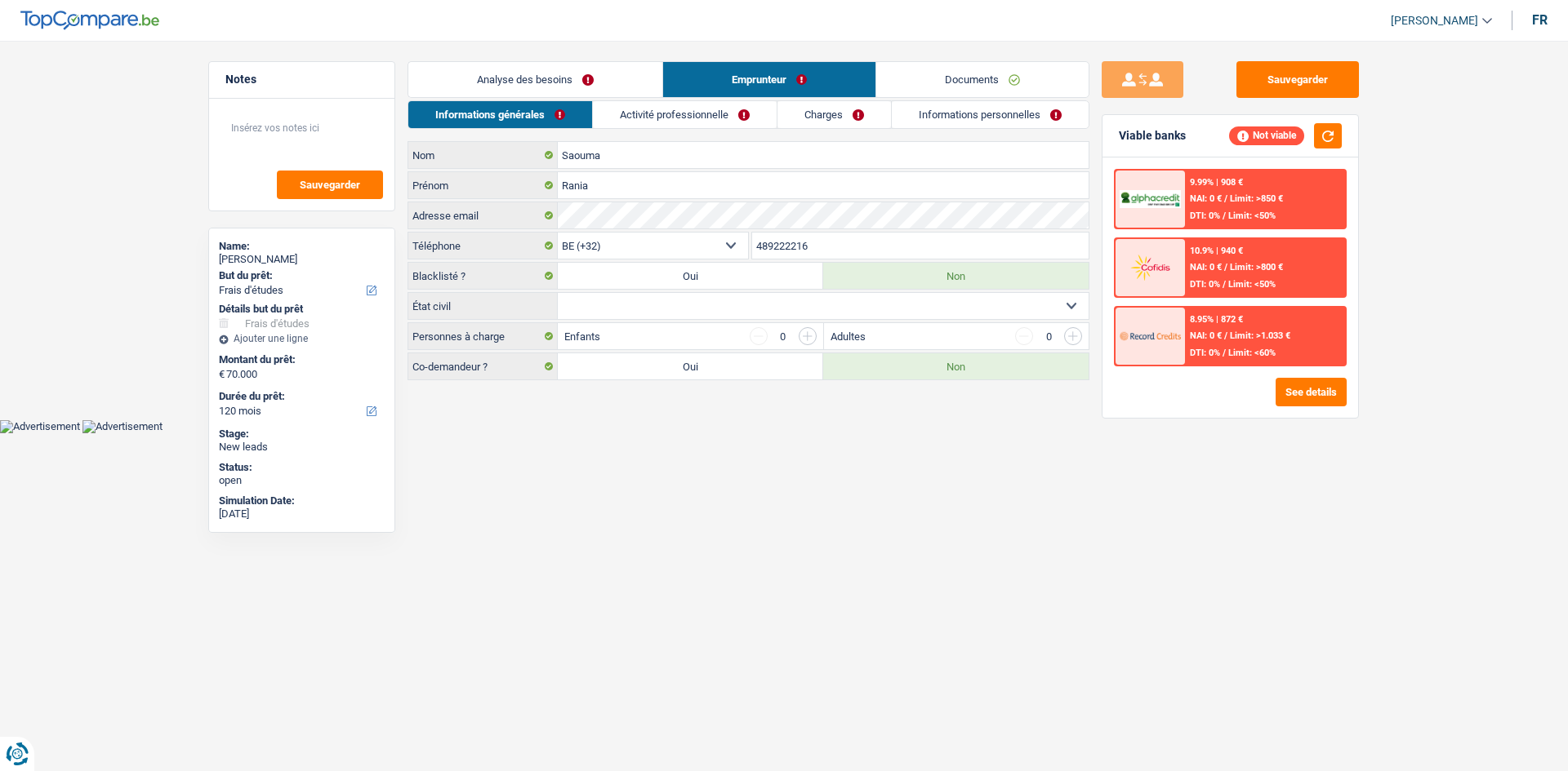
click at [524, 71] on link "Analyse des besoins" at bounding box center [535, 79] width 254 height 35
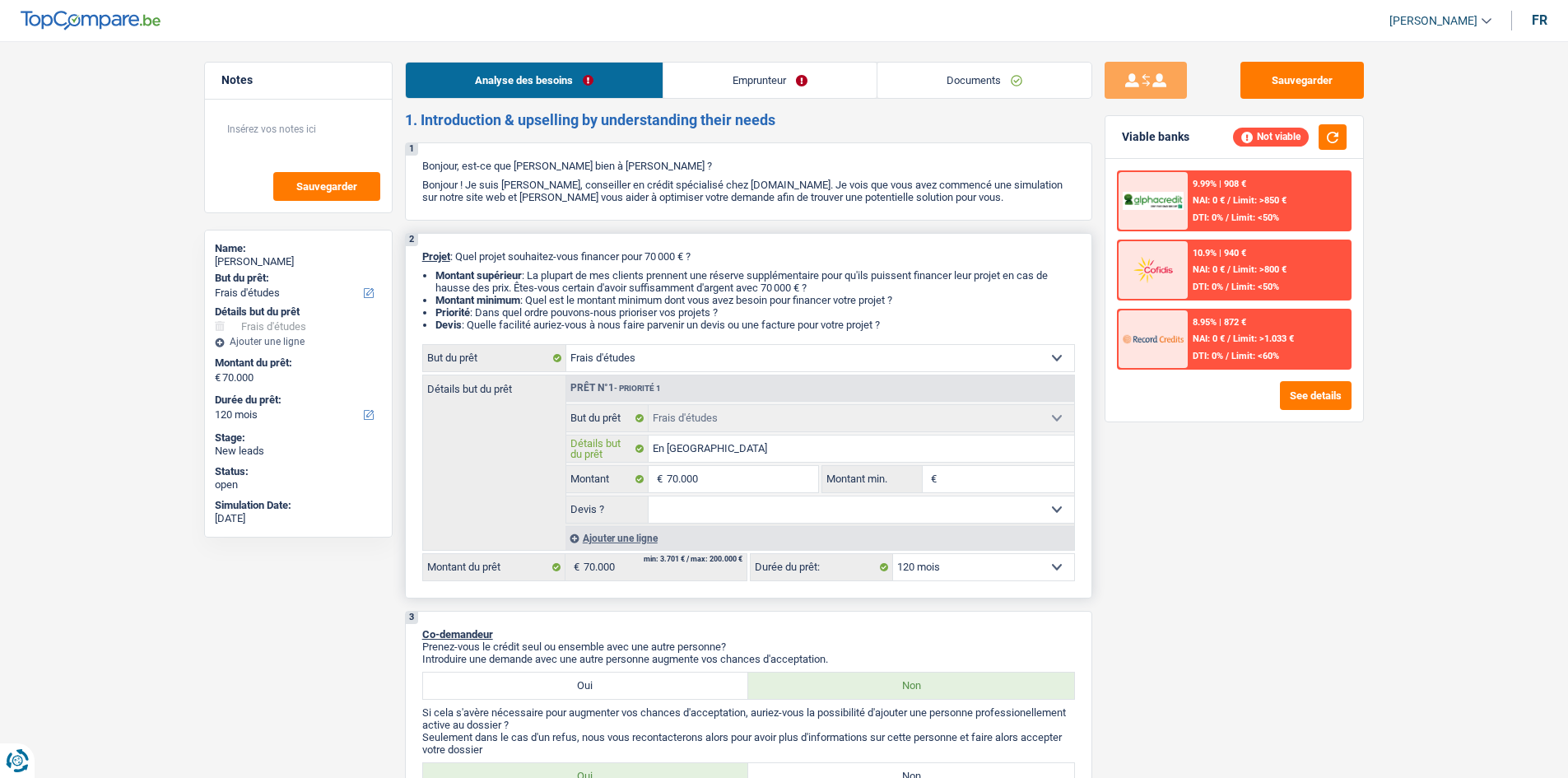
click at [770, 448] on input "En Angleterre" at bounding box center [861, 448] width 426 height 26
type input "En Angleterre /"
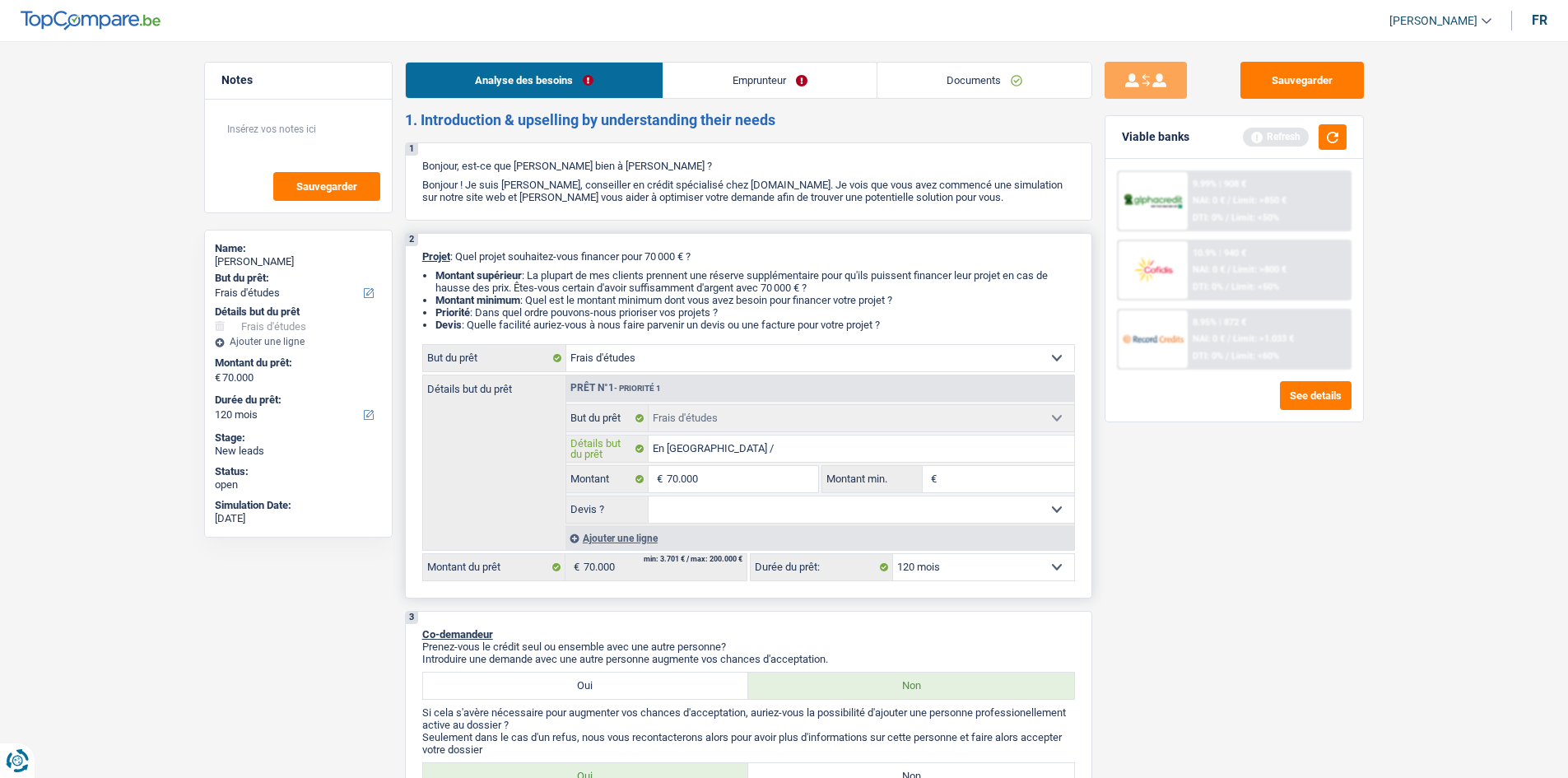
type input "En Angleterre /"
type input "En Angleterre / d"
type input "En Angleterre / dr"
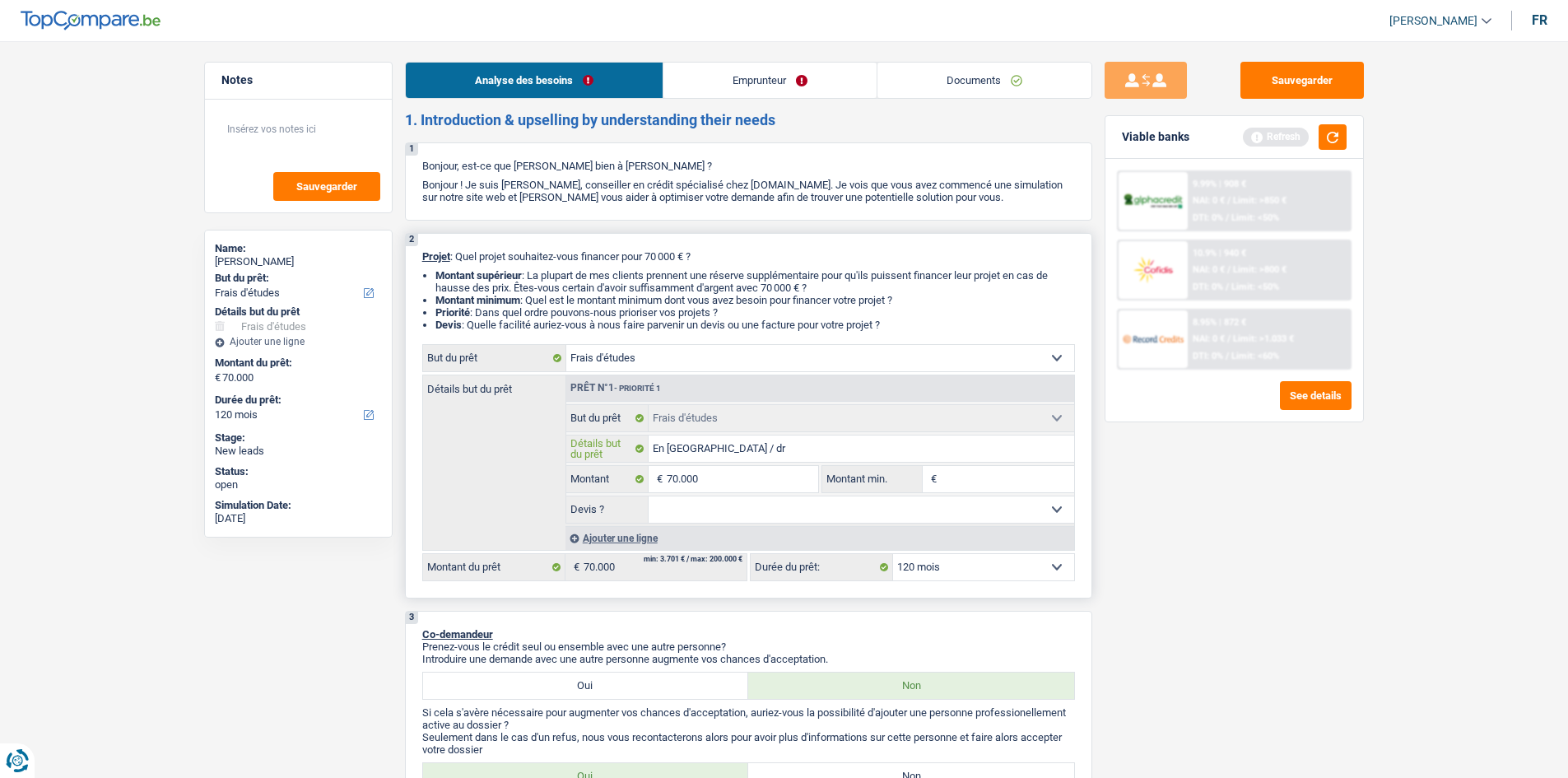
type input "En Angleterre / dr"
type input "En Angleterre / dro"
type input "En Angleterre / droi"
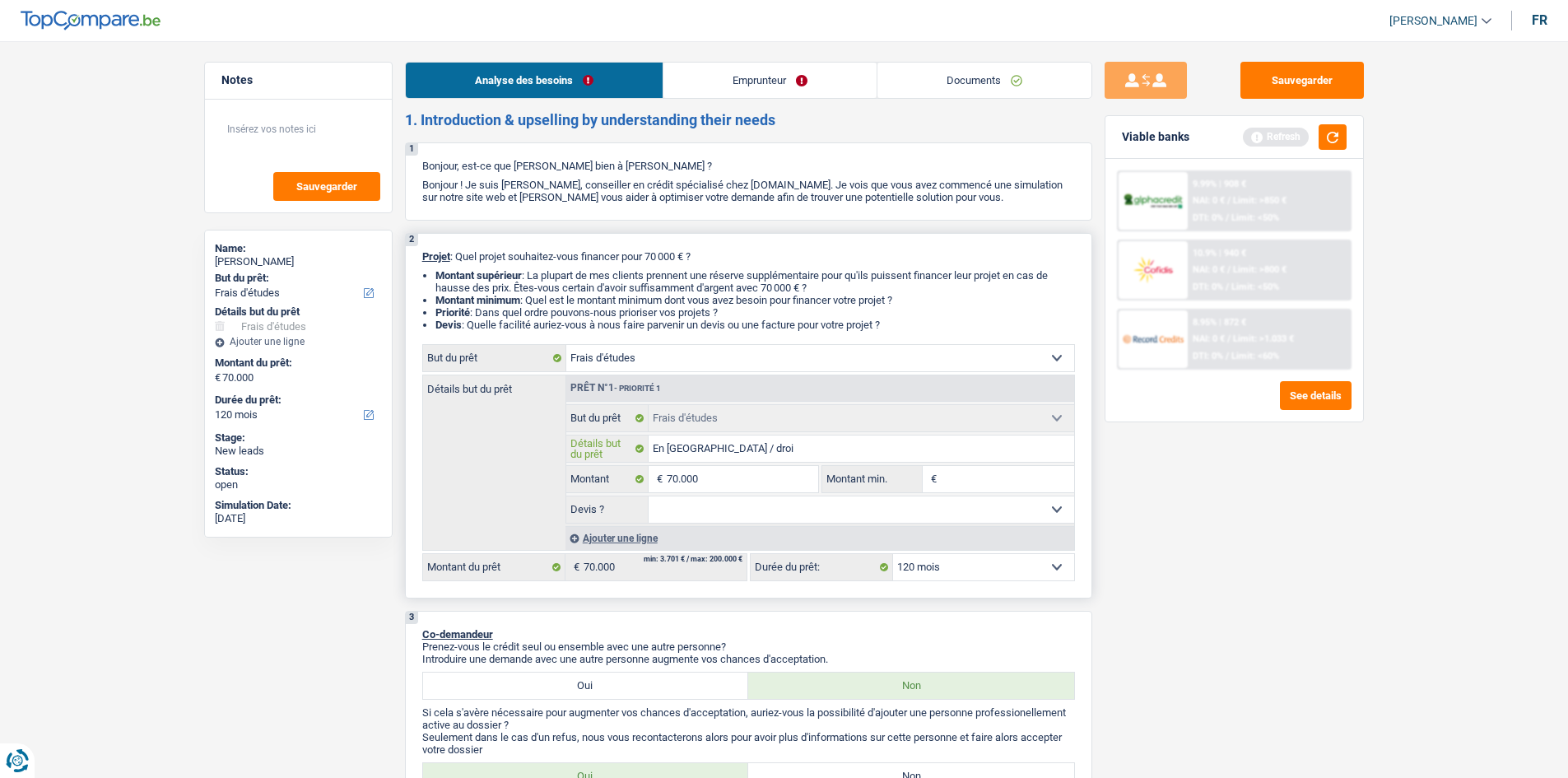
type input "En Angleterre / droit"
type input "En Angleterre / droit i"
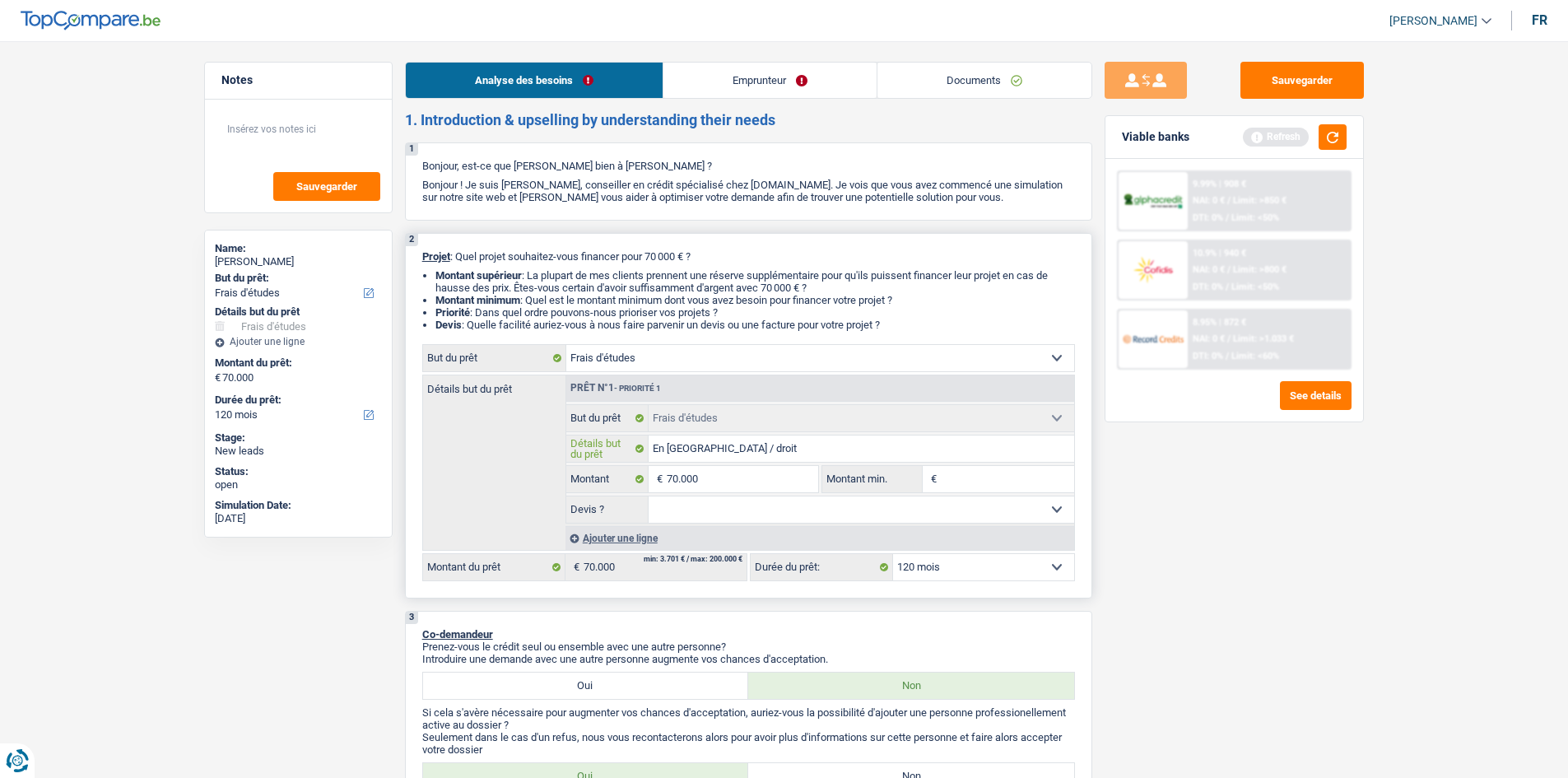
type input "En Angleterre / droit i"
type input "En Angleterre / droit in"
type input "En Angleterre / droit int"
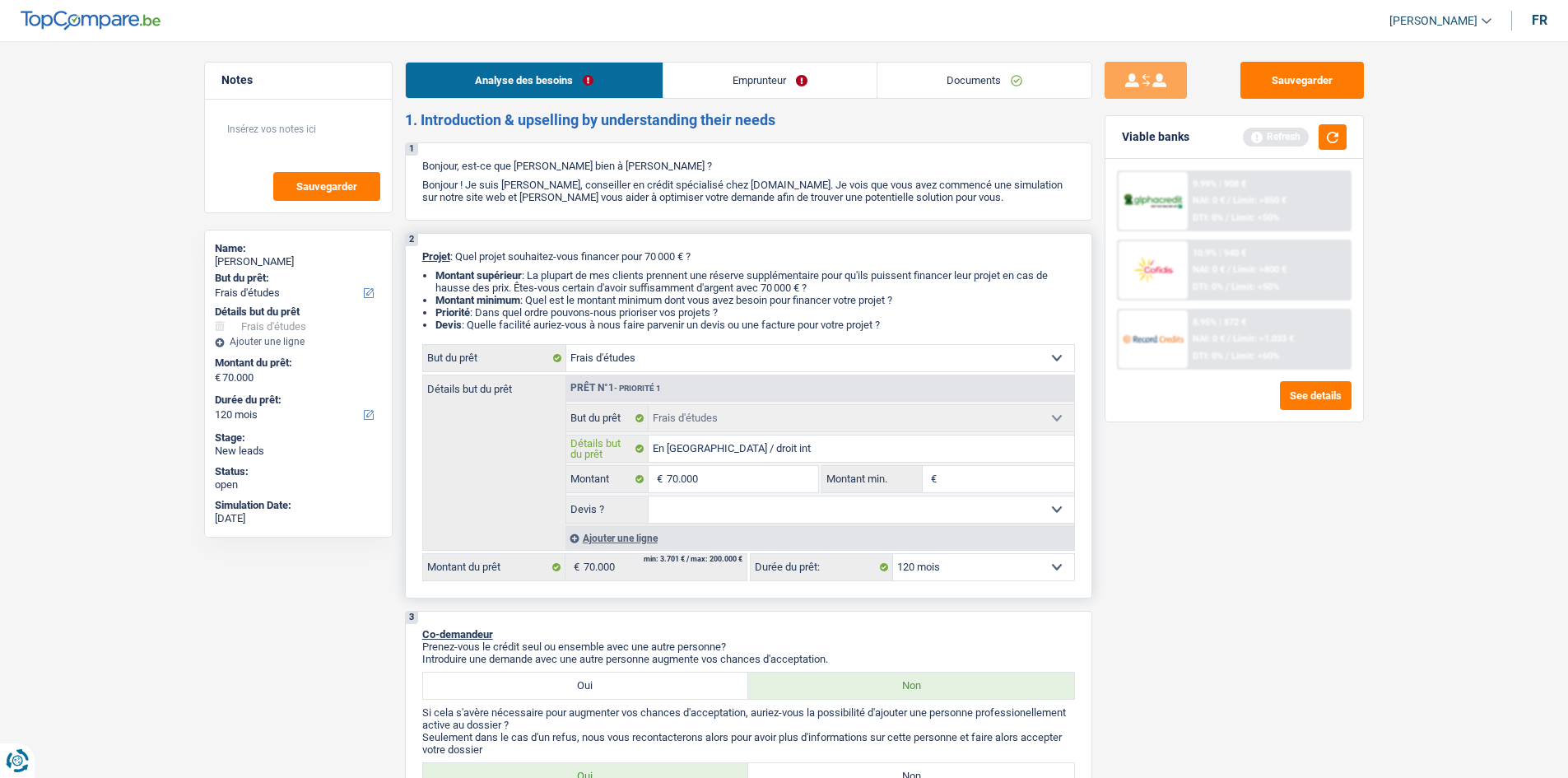
type input "En Angleterre / droit in"
type input "En Angleterre / droit ine"
type input "En Angleterre / droit iner"
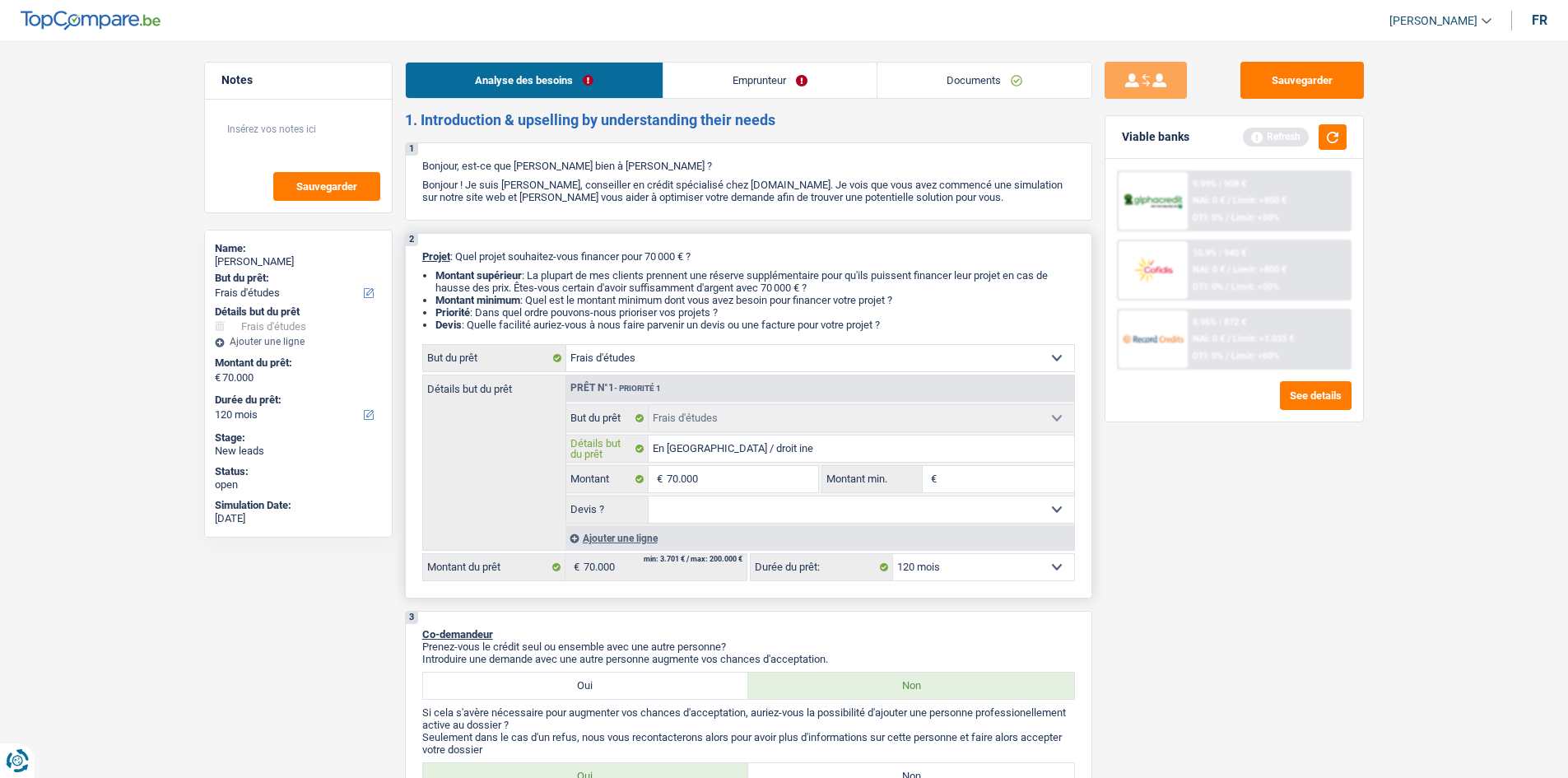
type input "En Angleterre / droit iner"
type input "En Angleterre / droit inern"
type input "En Angleterre / droit inerna"
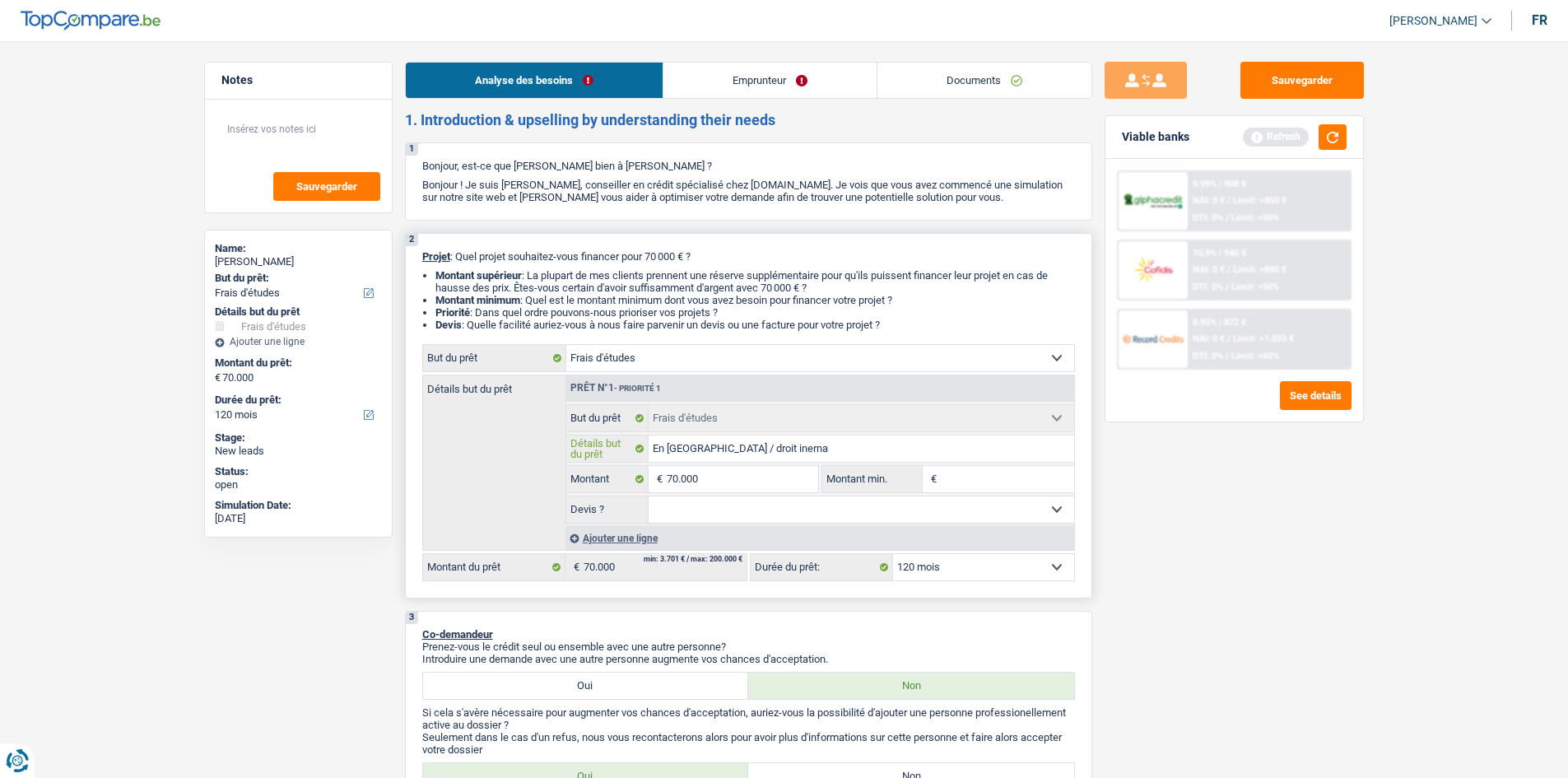
type input "En Angleterre / droit inernat"
type input "En Angleterre / droit inernati"
type input "En Angleterre / droit inernatio"
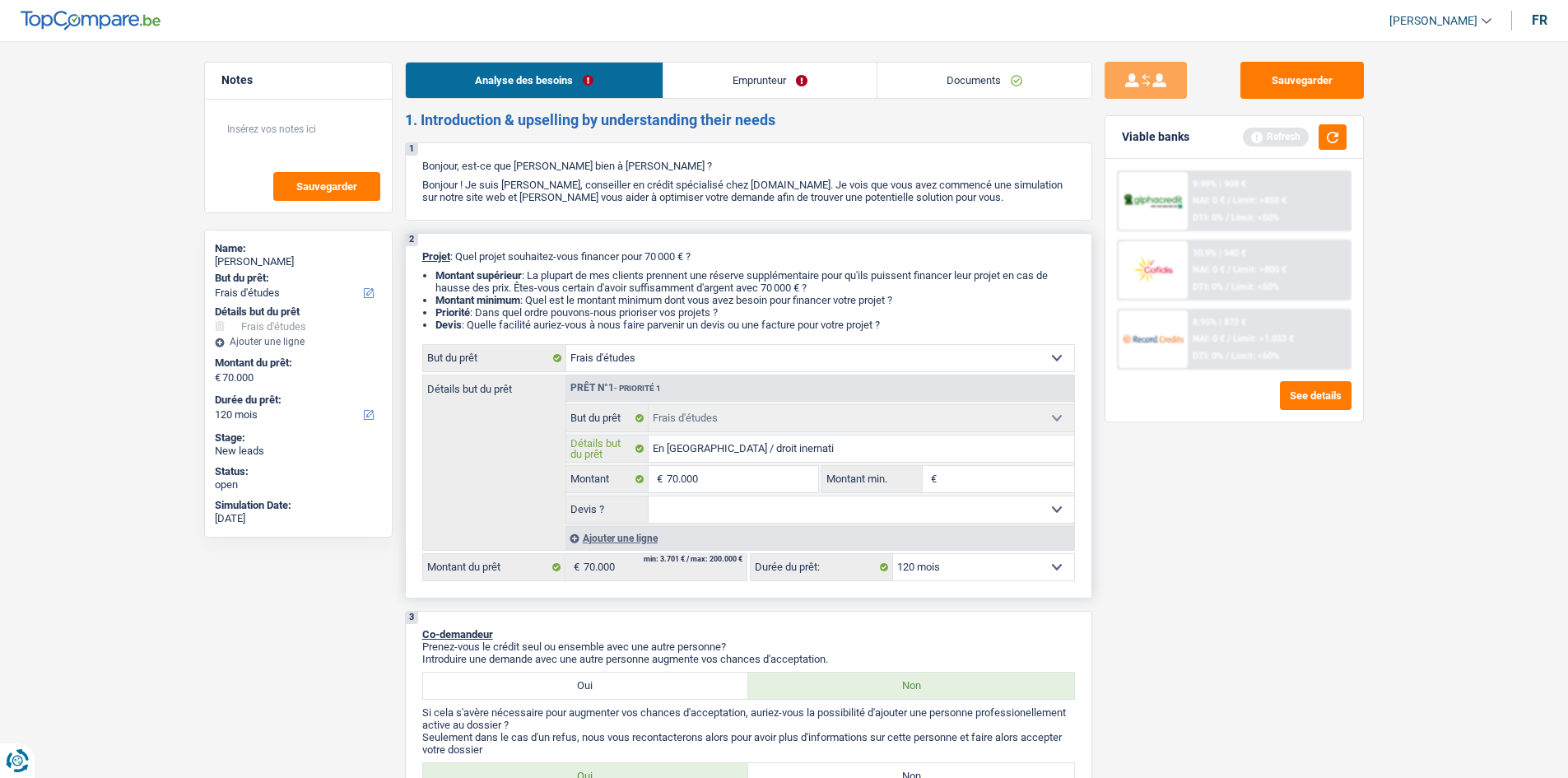
type input "En Angleterre / droit inernatio"
type input "En Angleterre / droit inernation"
type input "En Angleterre / droit inernationa"
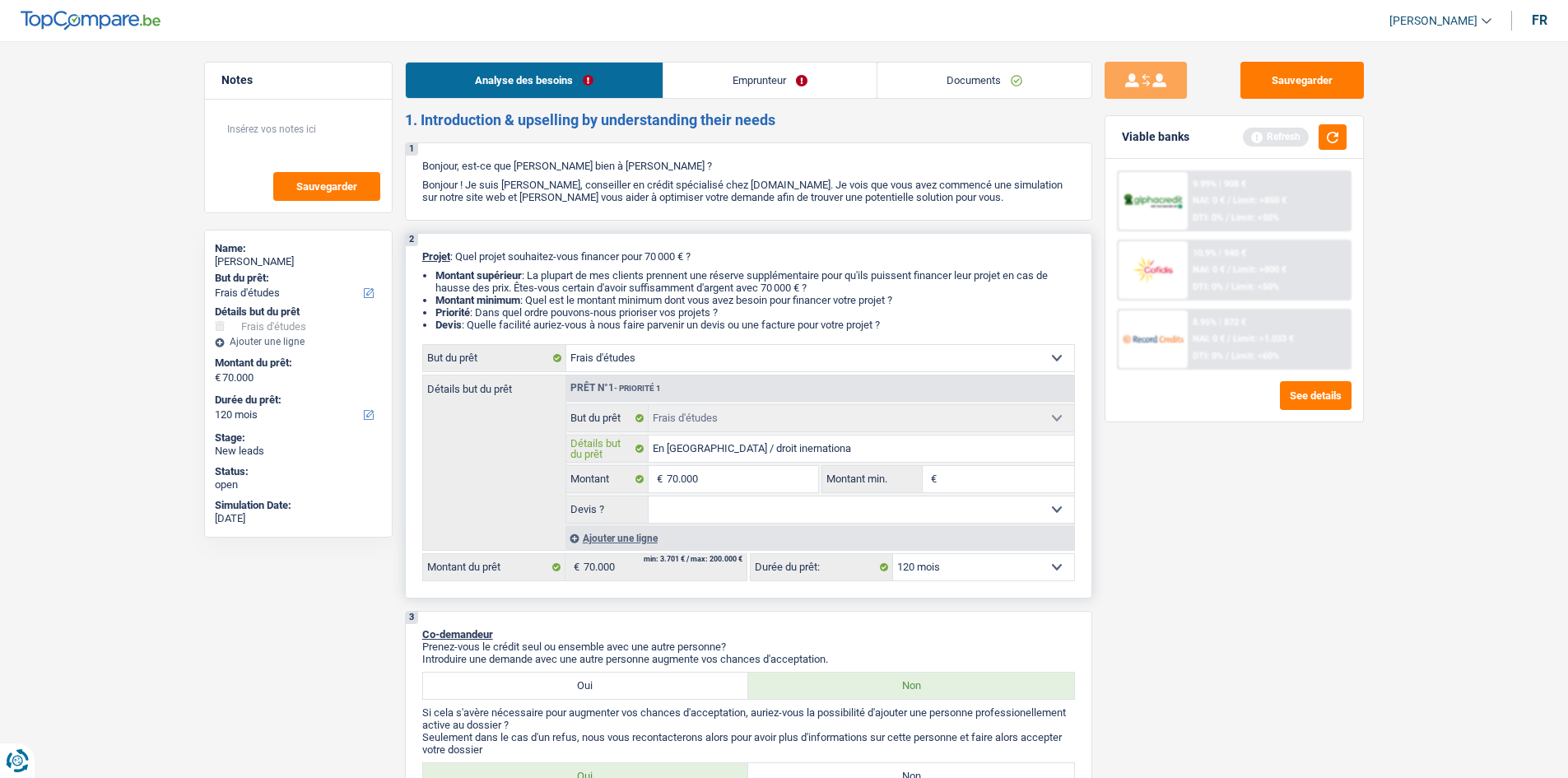
type input "En Angleterre / droit inernational"
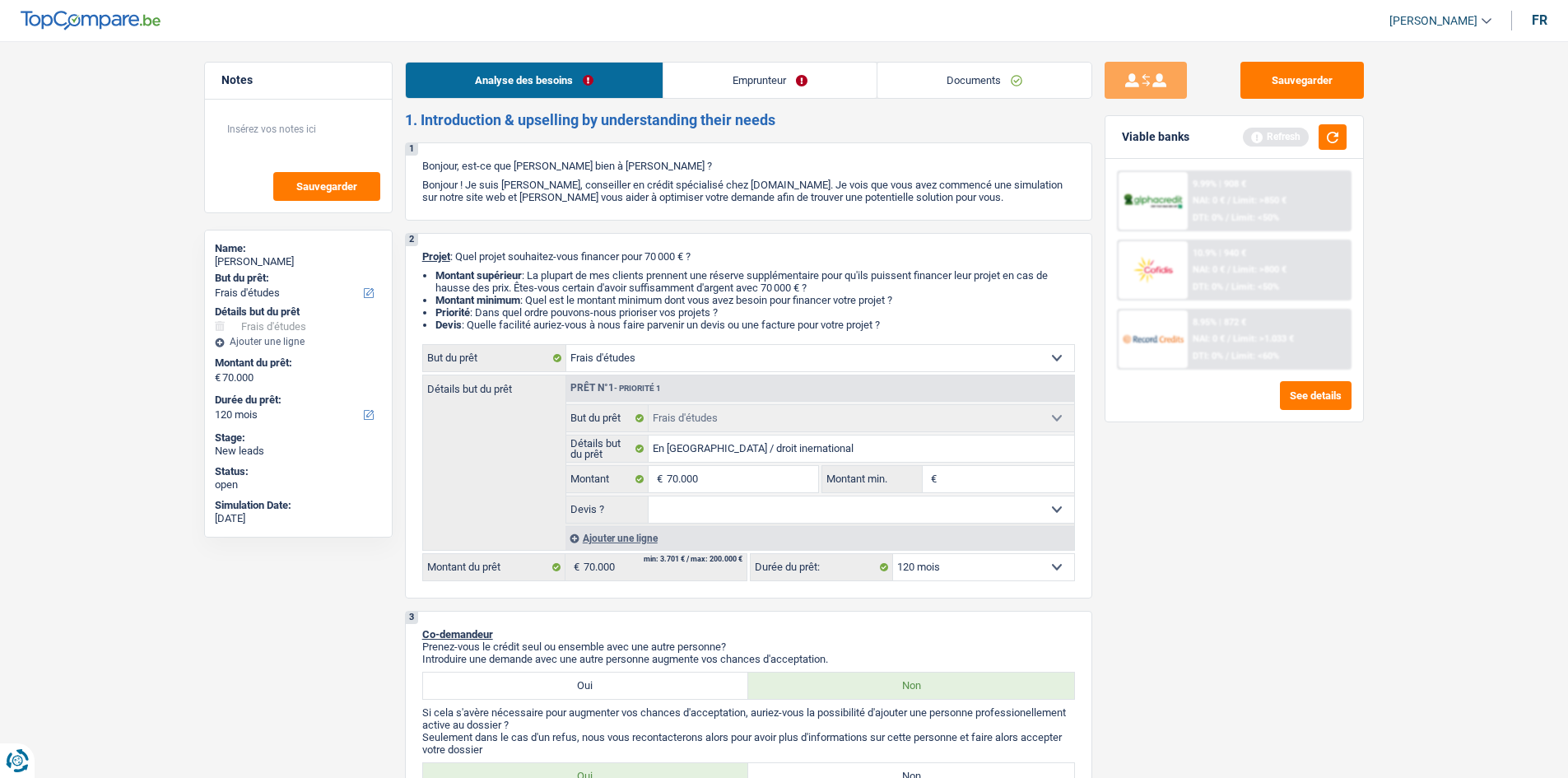
click at [1231, 488] on div "Sauvegarder Viable banks Refresh 9.99% | 908 € NAI: 0 € / Limit: >850 € DTI: 0%…" at bounding box center [1235, 405] width 284 height 686
click at [760, 92] on link "Emprunteur" at bounding box center [770, 80] width 213 height 35
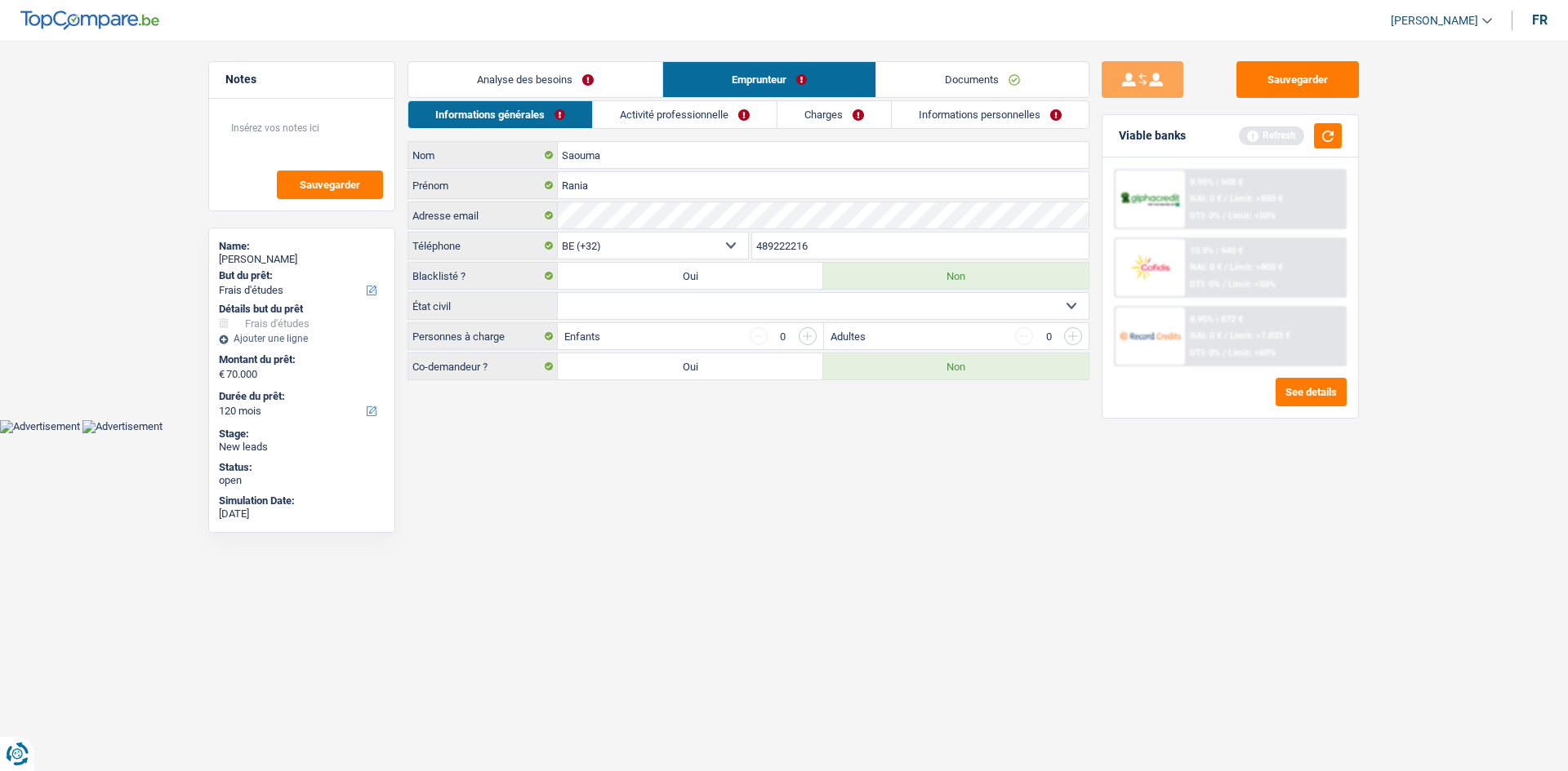
click at [721, 112] on link "Activité professionnelle" at bounding box center [685, 114] width 184 height 27
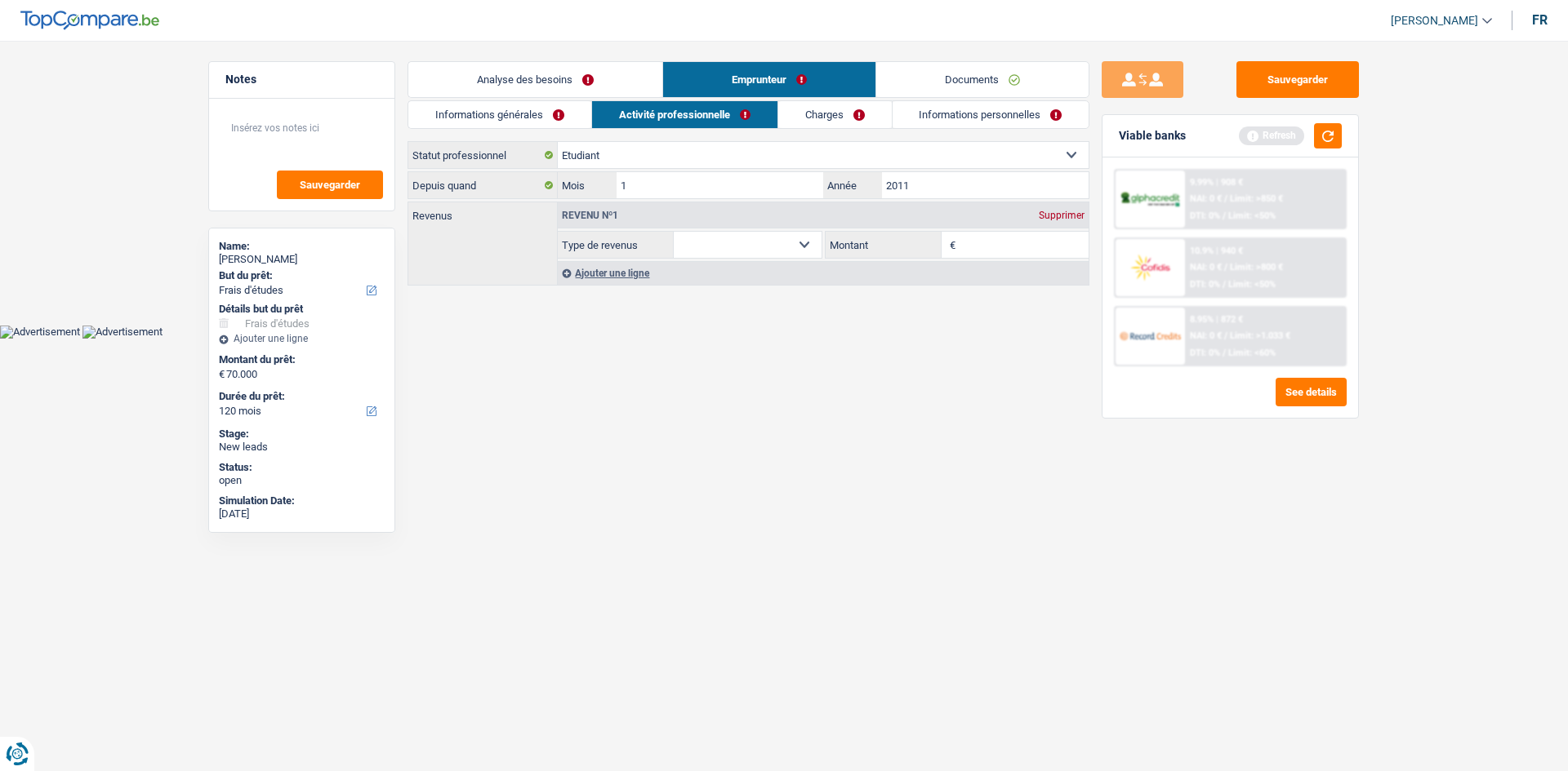
click at [815, 122] on link "Charges" at bounding box center [835, 114] width 113 height 27
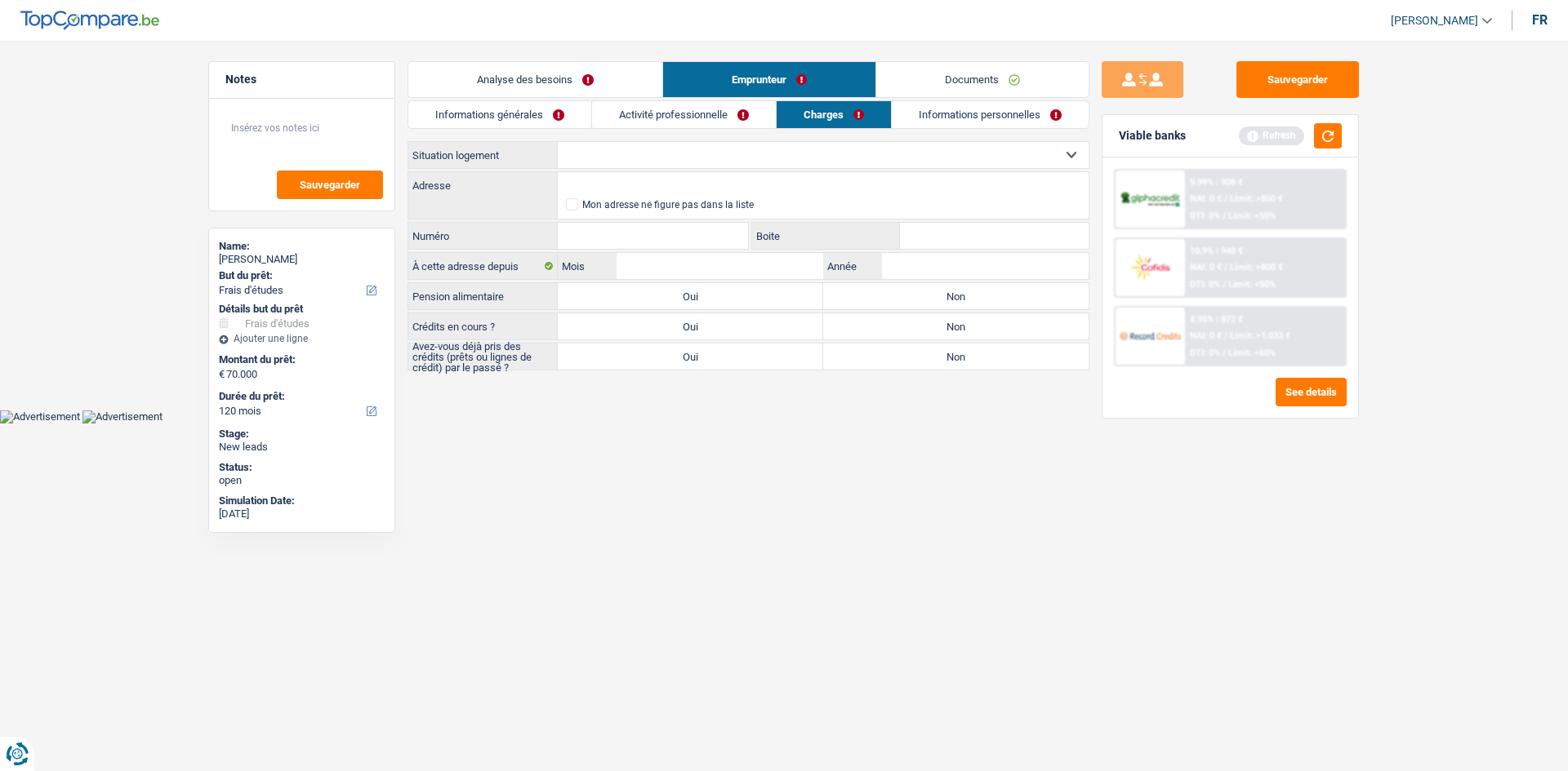
click at [693, 116] on link "Activité professionnelle" at bounding box center [684, 114] width 184 height 27
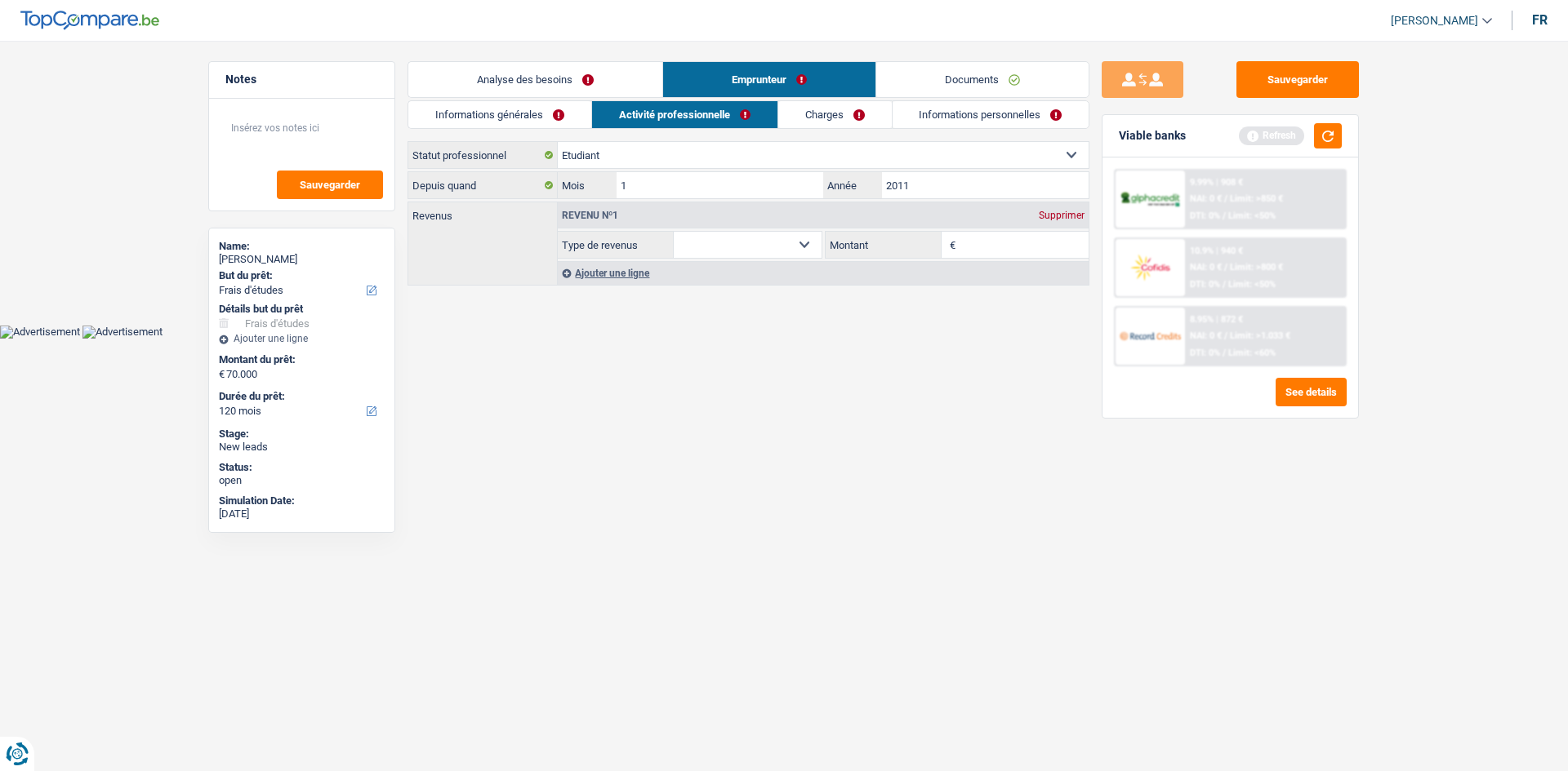
click at [564, 115] on link "Informations générales" at bounding box center [499, 114] width 183 height 27
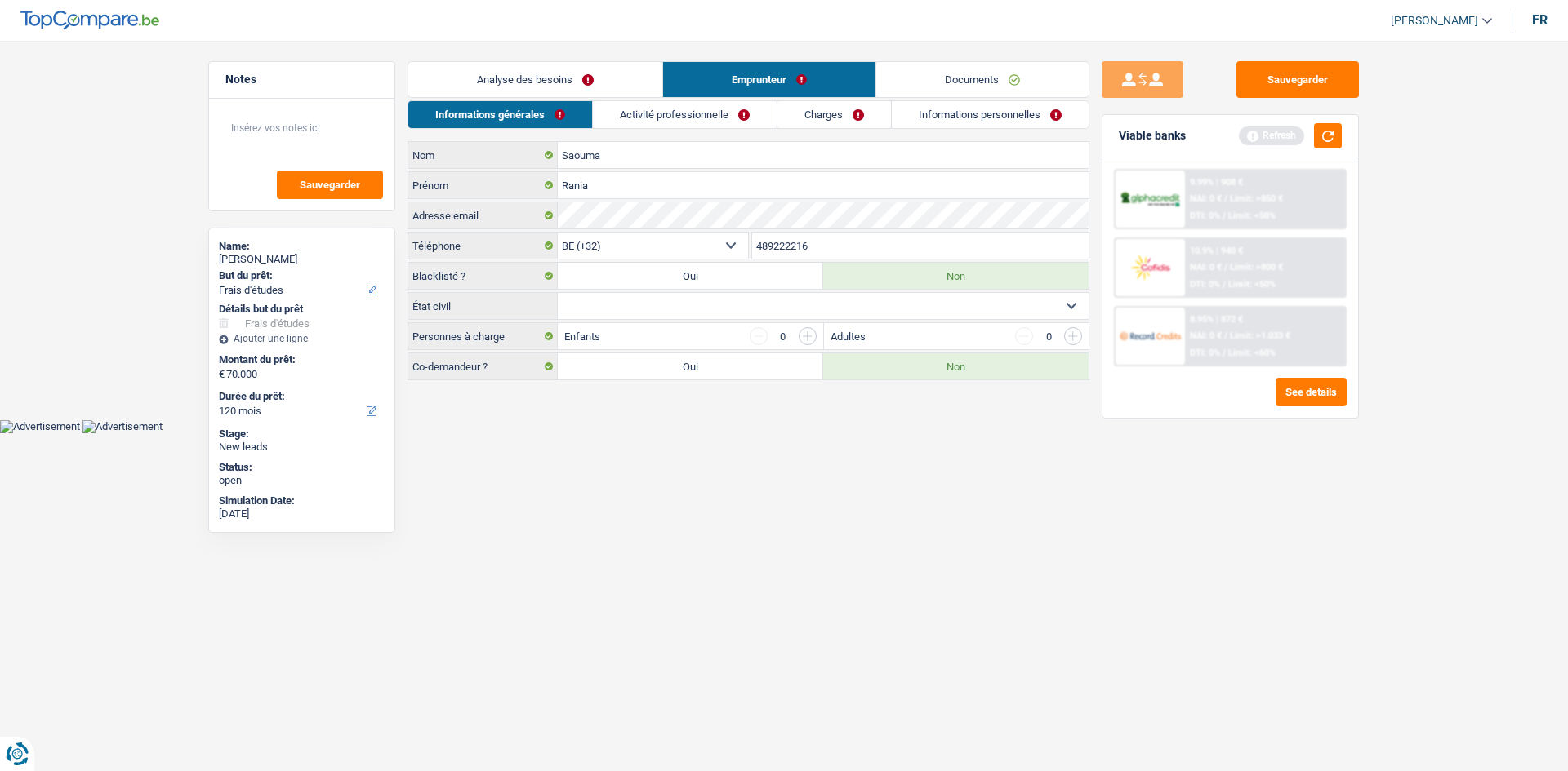
click at [625, 119] on link "Activité professionnelle" at bounding box center [685, 114] width 184 height 27
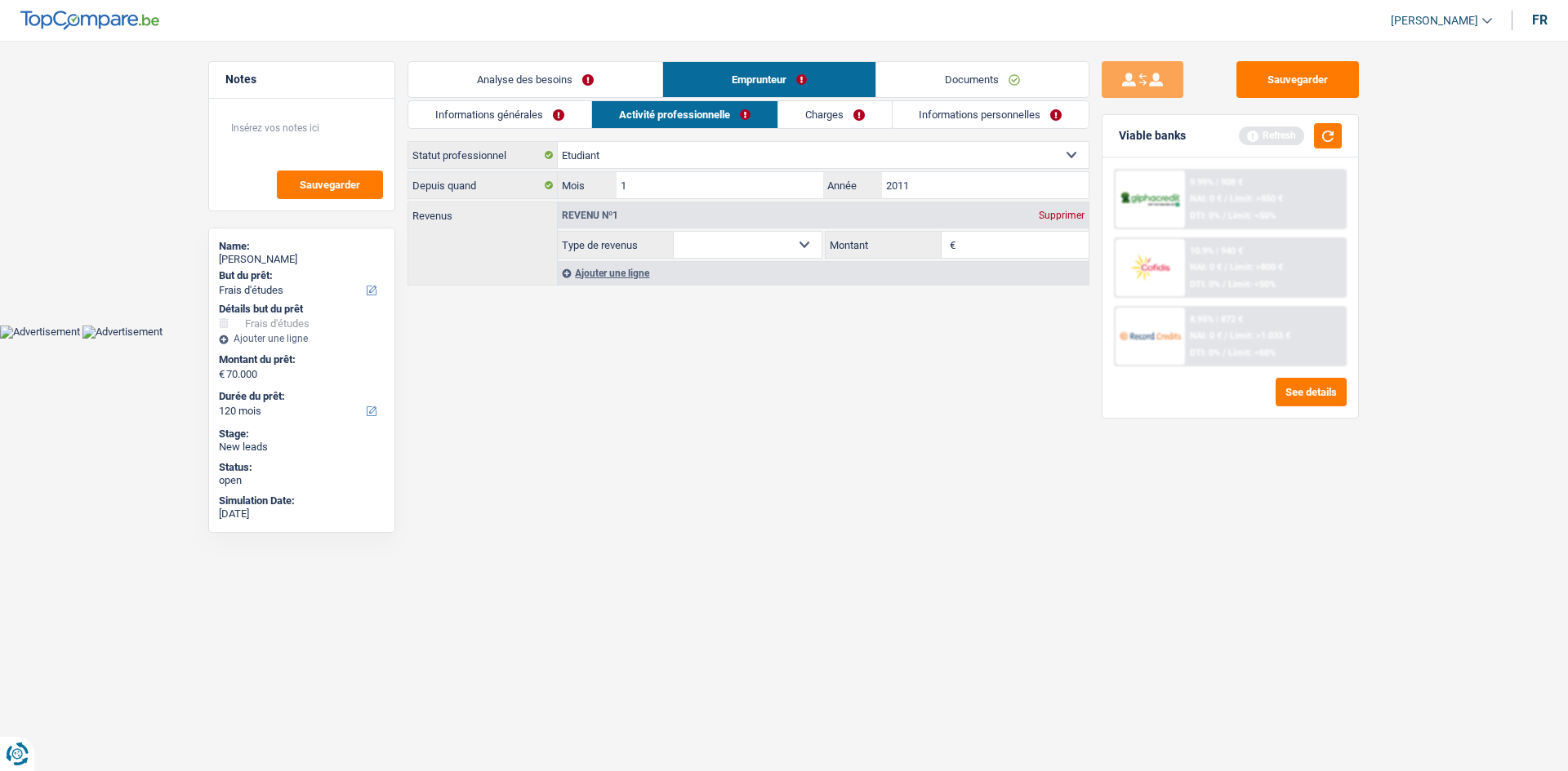
click at [575, 104] on link "Informations générales" at bounding box center [499, 114] width 183 height 27
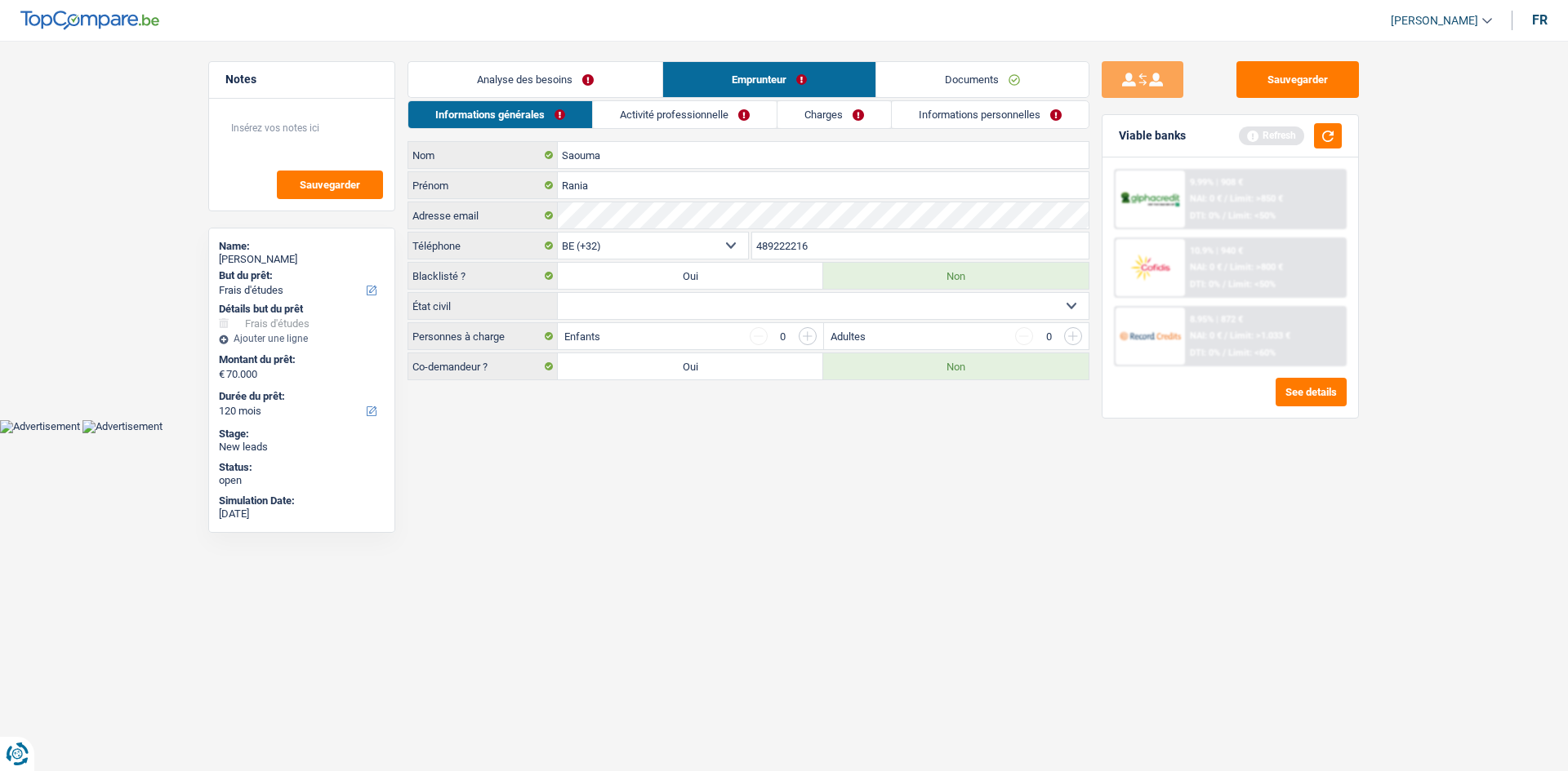
click at [596, 88] on link "Analyse des besoins" at bounding box center [535, 79] width 254 height 35
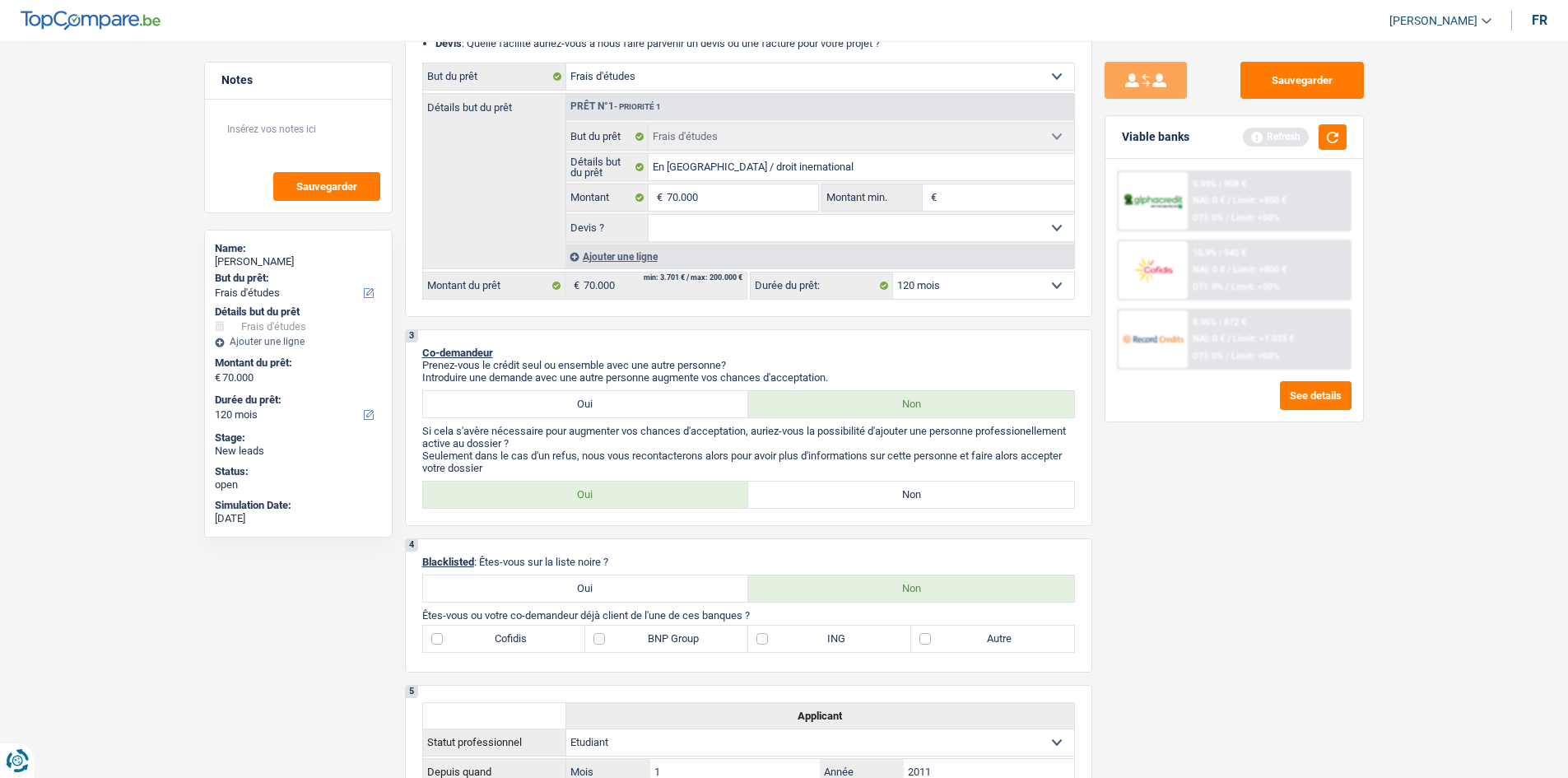
scroll to position [330, 0]
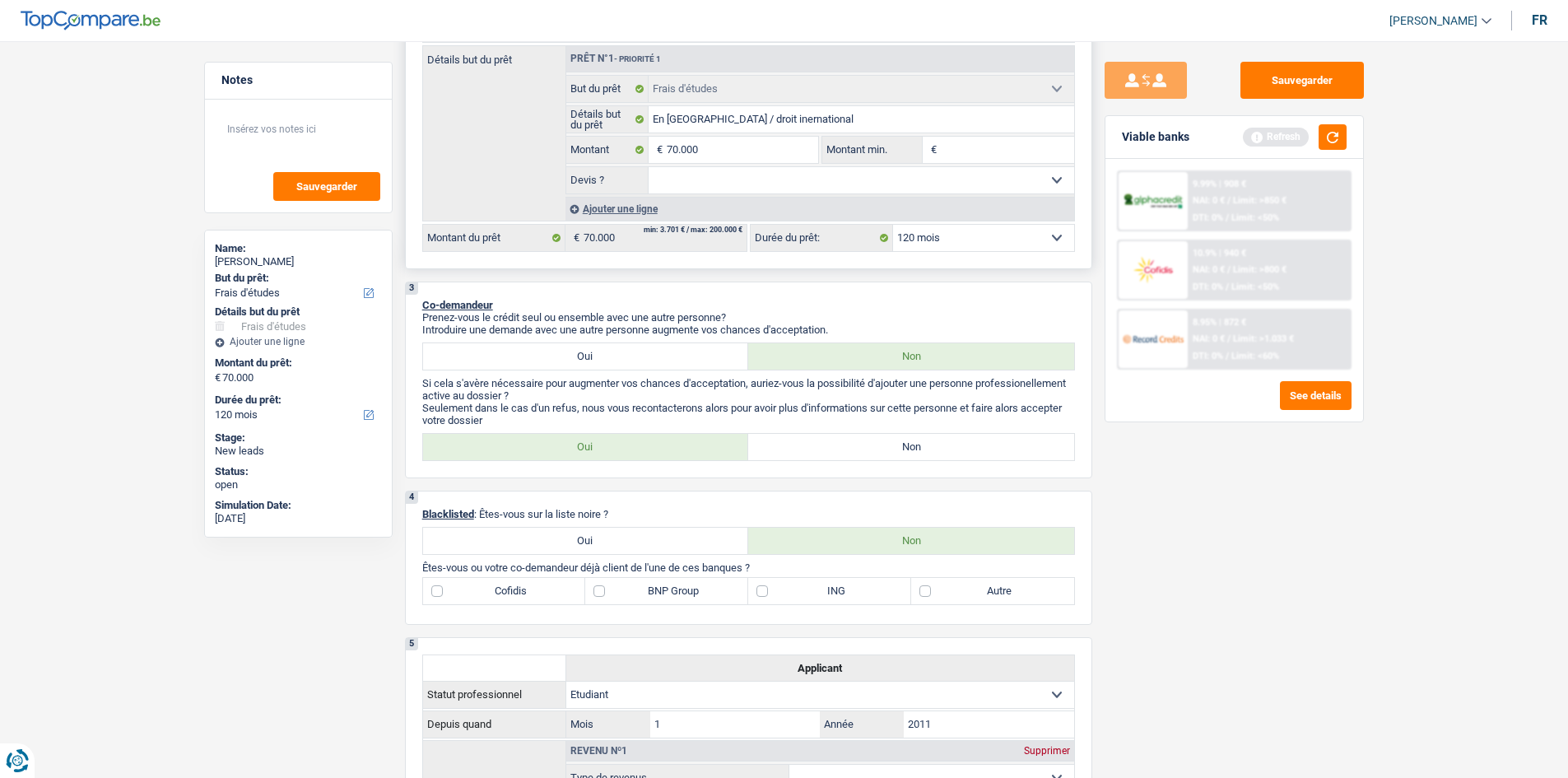
click at [752, 182] on select "Oui Non Non répondu Sélectionner une option" at bounding box center [861, 180] width 426 height 26
select select "yes"
click at [649, 167] on select "Oui Non Non répondu Sélectionner une option" at bounding box center [861, 180] width 426 height 26
select select "yes"
click at [1342, 130] on button "button" at bounding box center [1332, 137] width 28 height 25
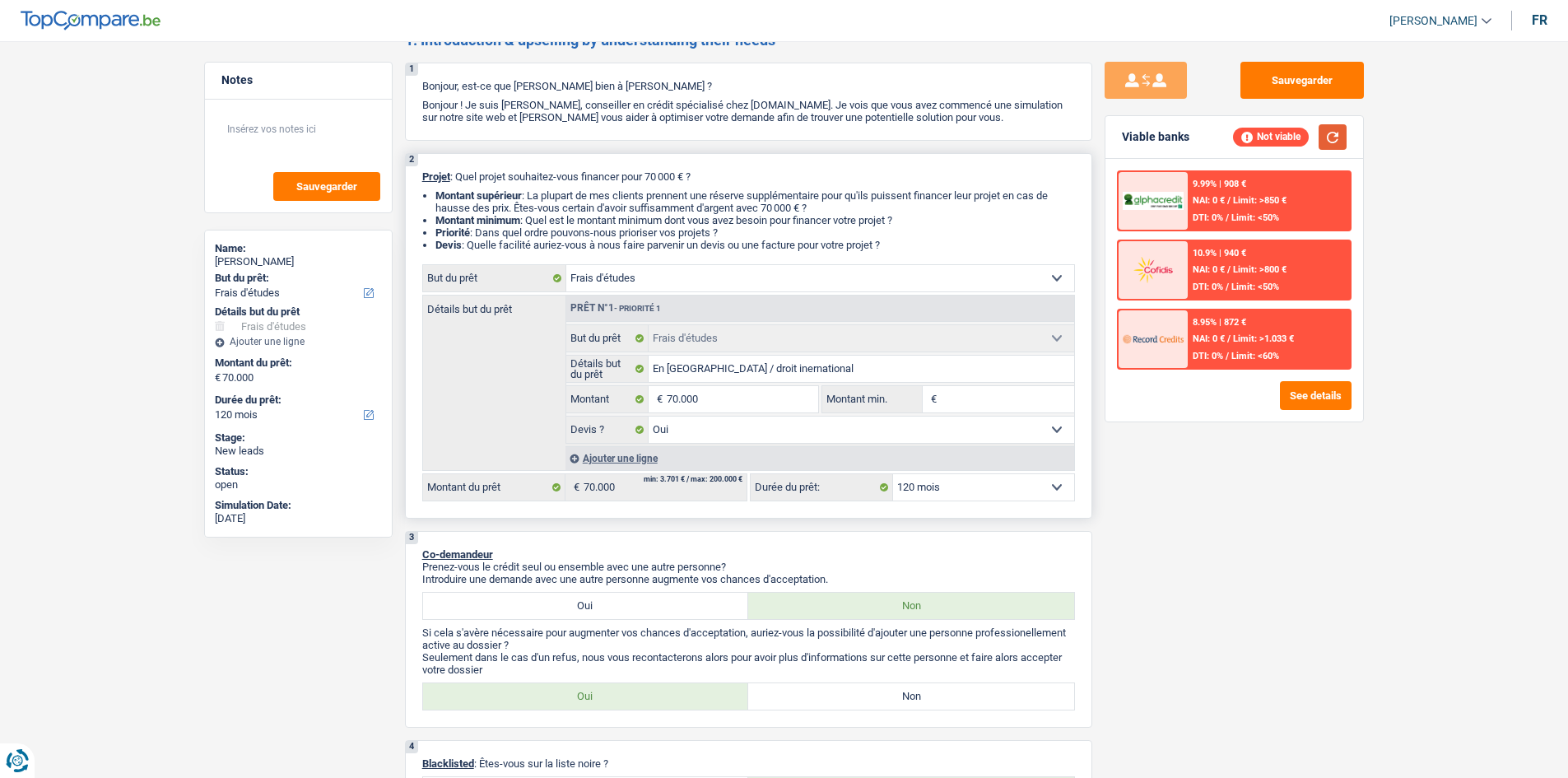
scroll to position [0, 0]
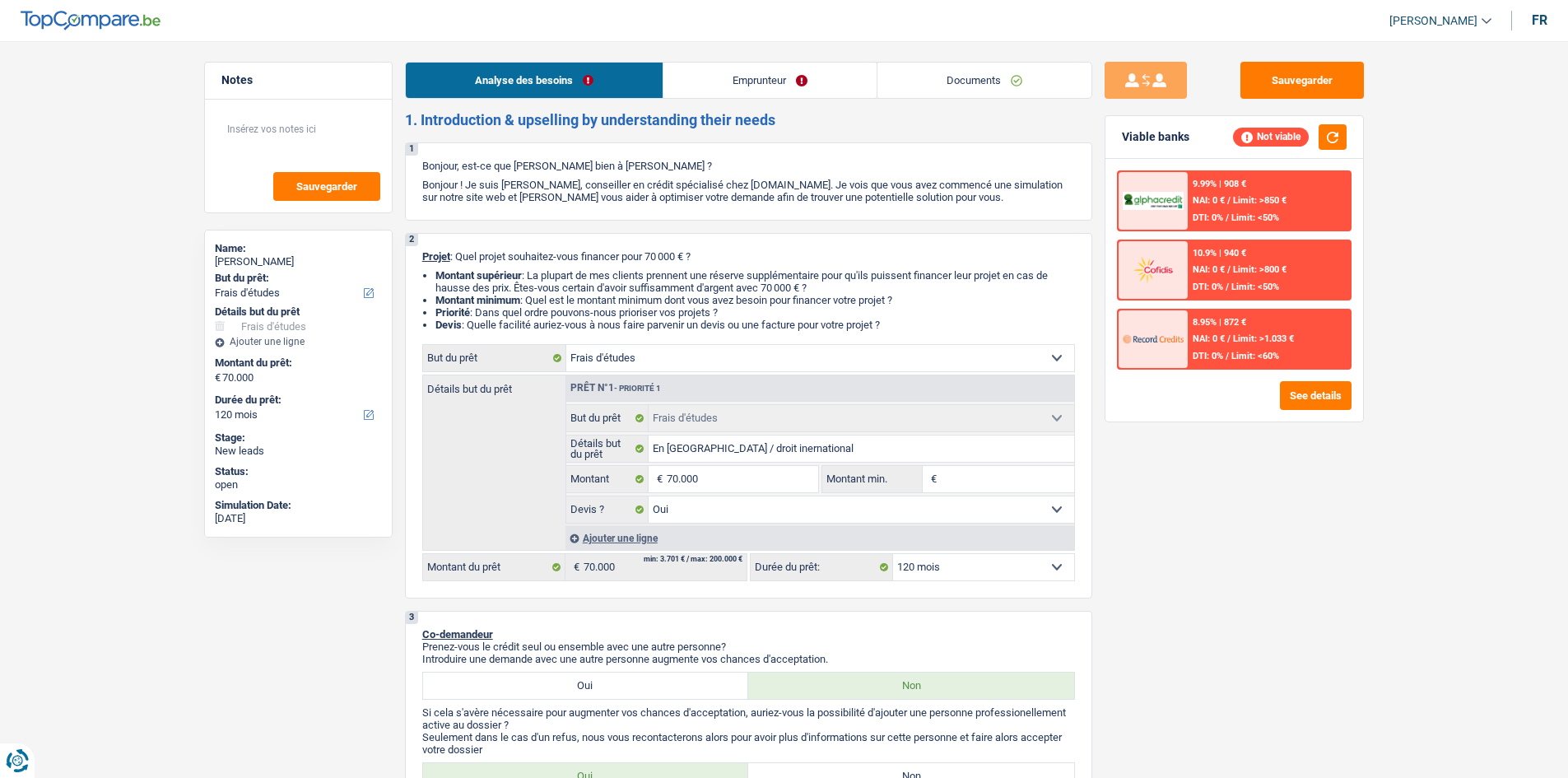
click at [1230, 348] on div "8.95% | 872 € NAI: 0 € / Limit: >1.033 € DTI: 0% / Limit: <60%" at bounding box center [1269, 339] width 162 height 58
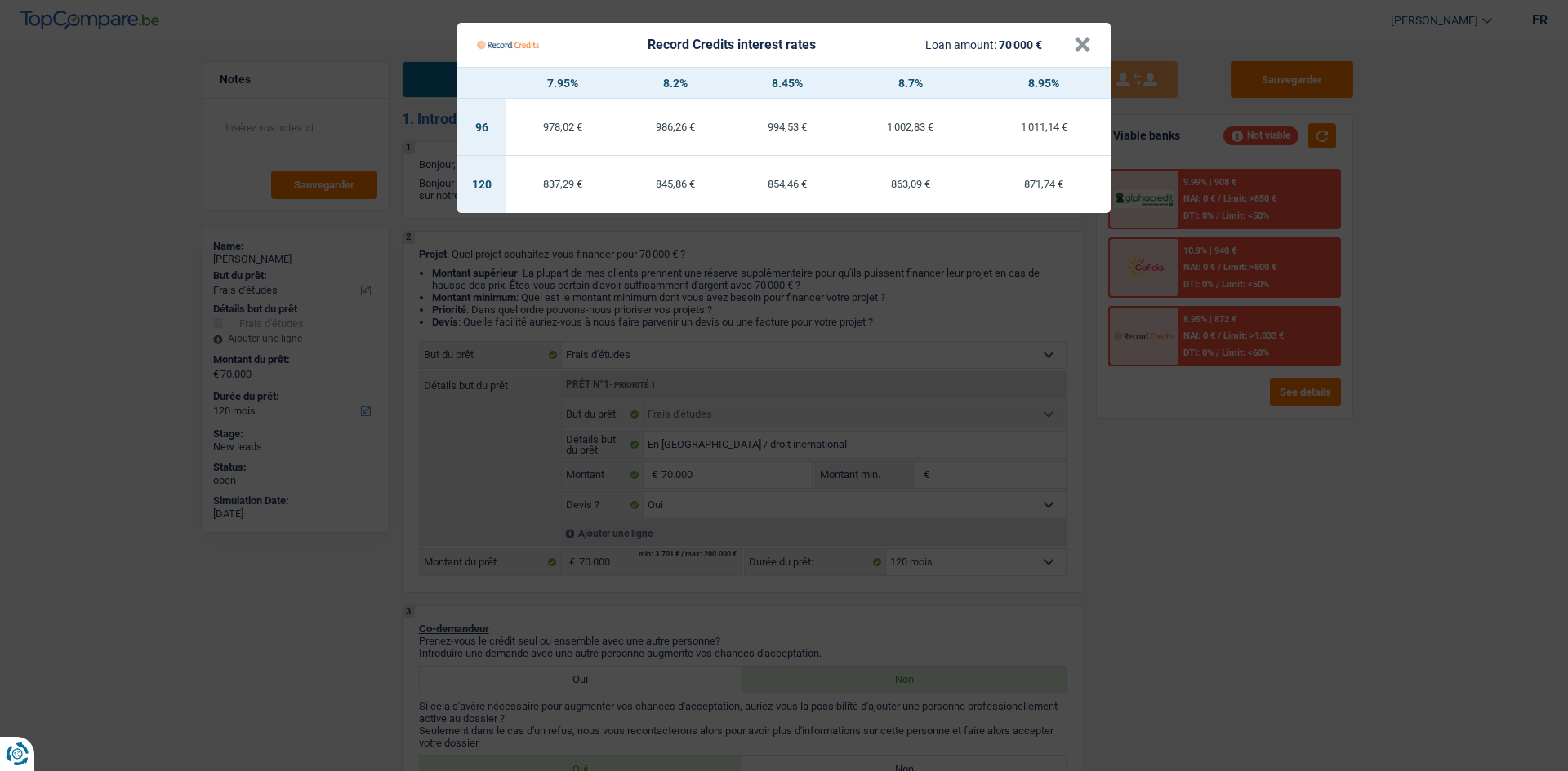
click at [1247, 544] on Credits "Record Credits interest rates Loan amount: 70 000 € × 7.95% 8.2% 8.45% 8.7% 8.9…" at bounding box center [784, 386] width 1568 height 771
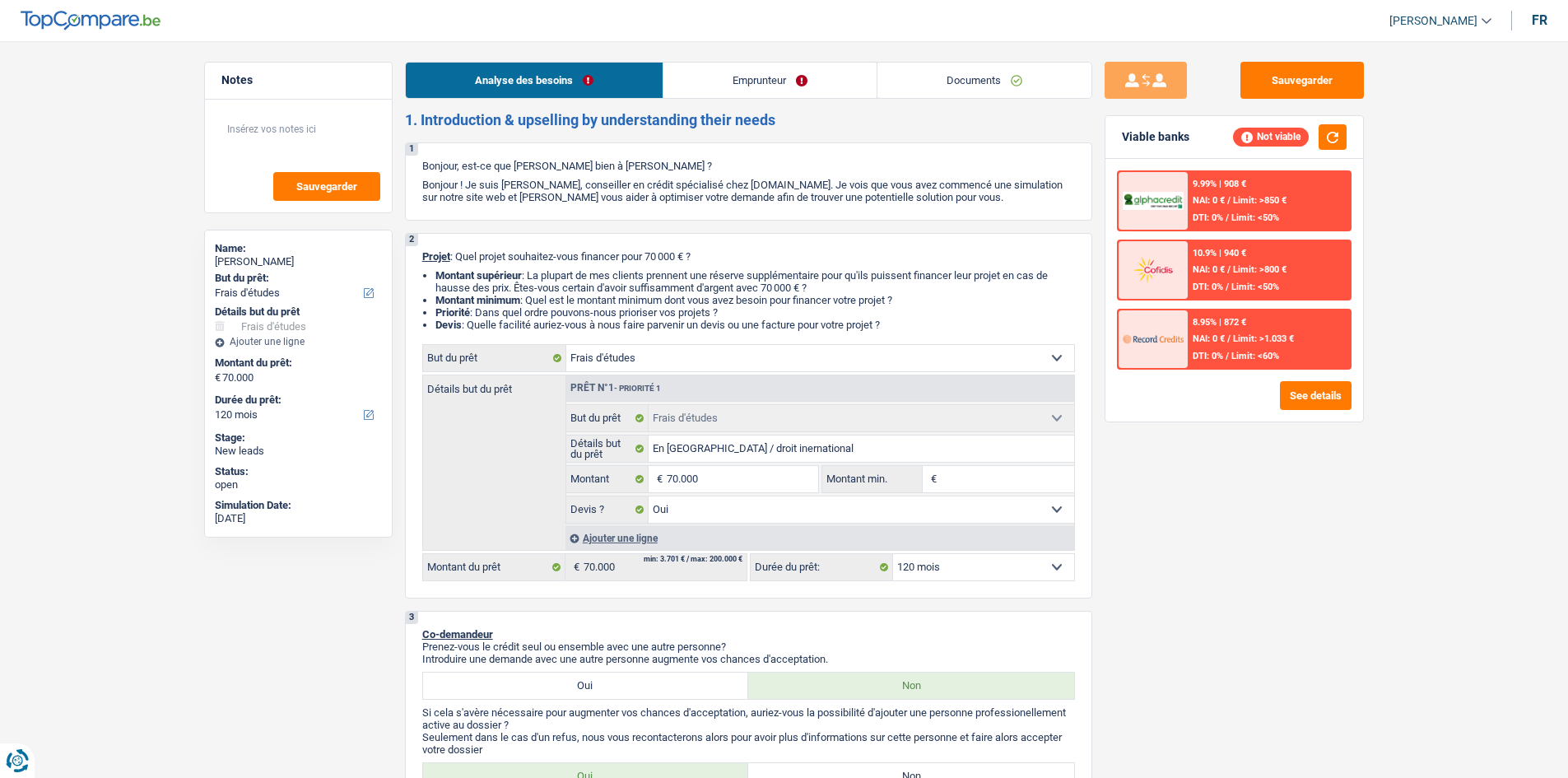
click at [1253, 185] on div "9.99% | 908 € NAI: 0 € / Limit: >850 € DTI: 0% / Limit: <50%" at bounding box center [1269, 201] width 162 height 58
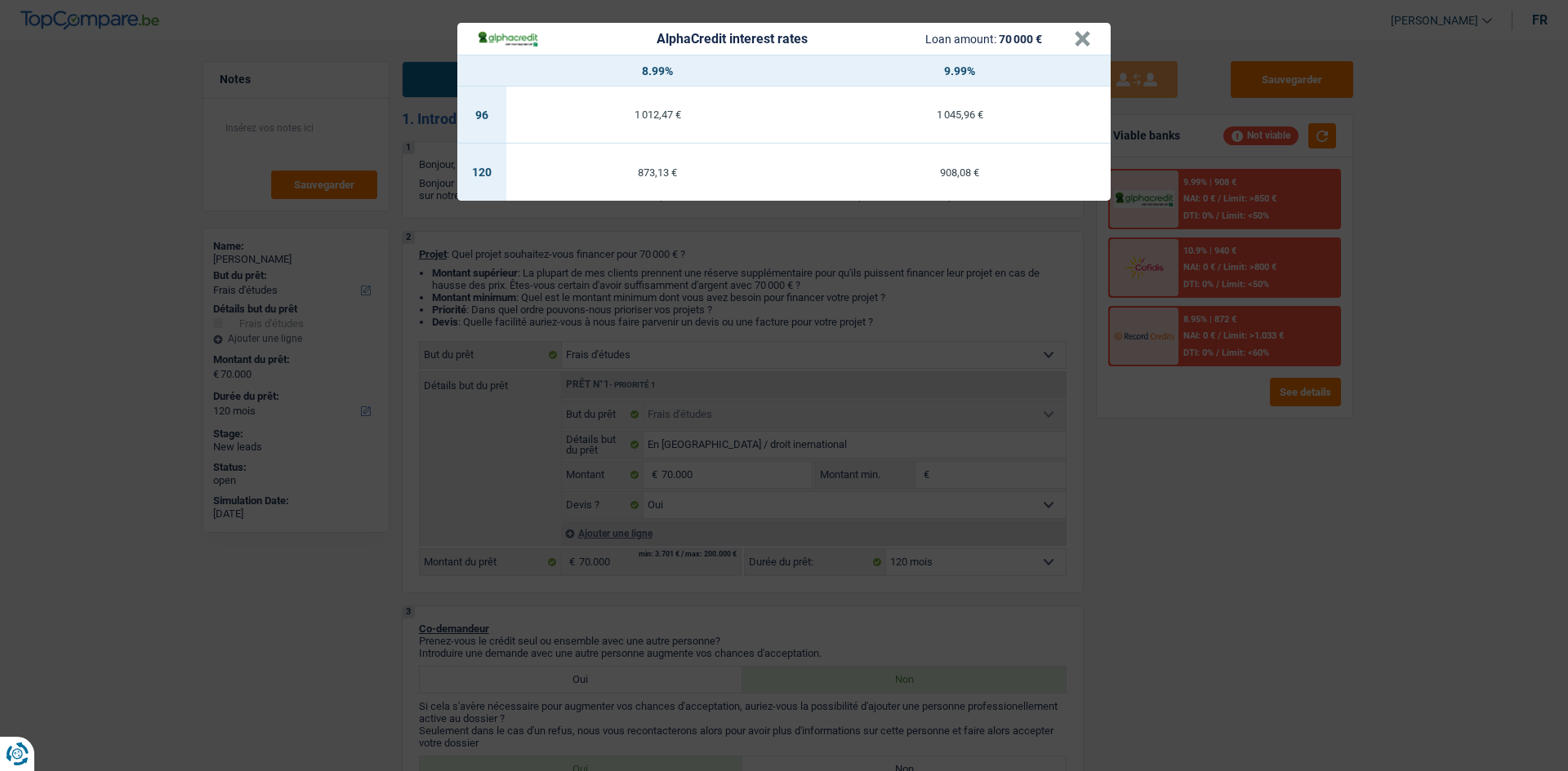
click at [1248, 584] on div "AlphaCredit interest rates Loan amount: 70 000 € × 8.99% 9.99% 96 1 012,47 € 1 …" at bounding box center [784, 386] width 1568 height 771
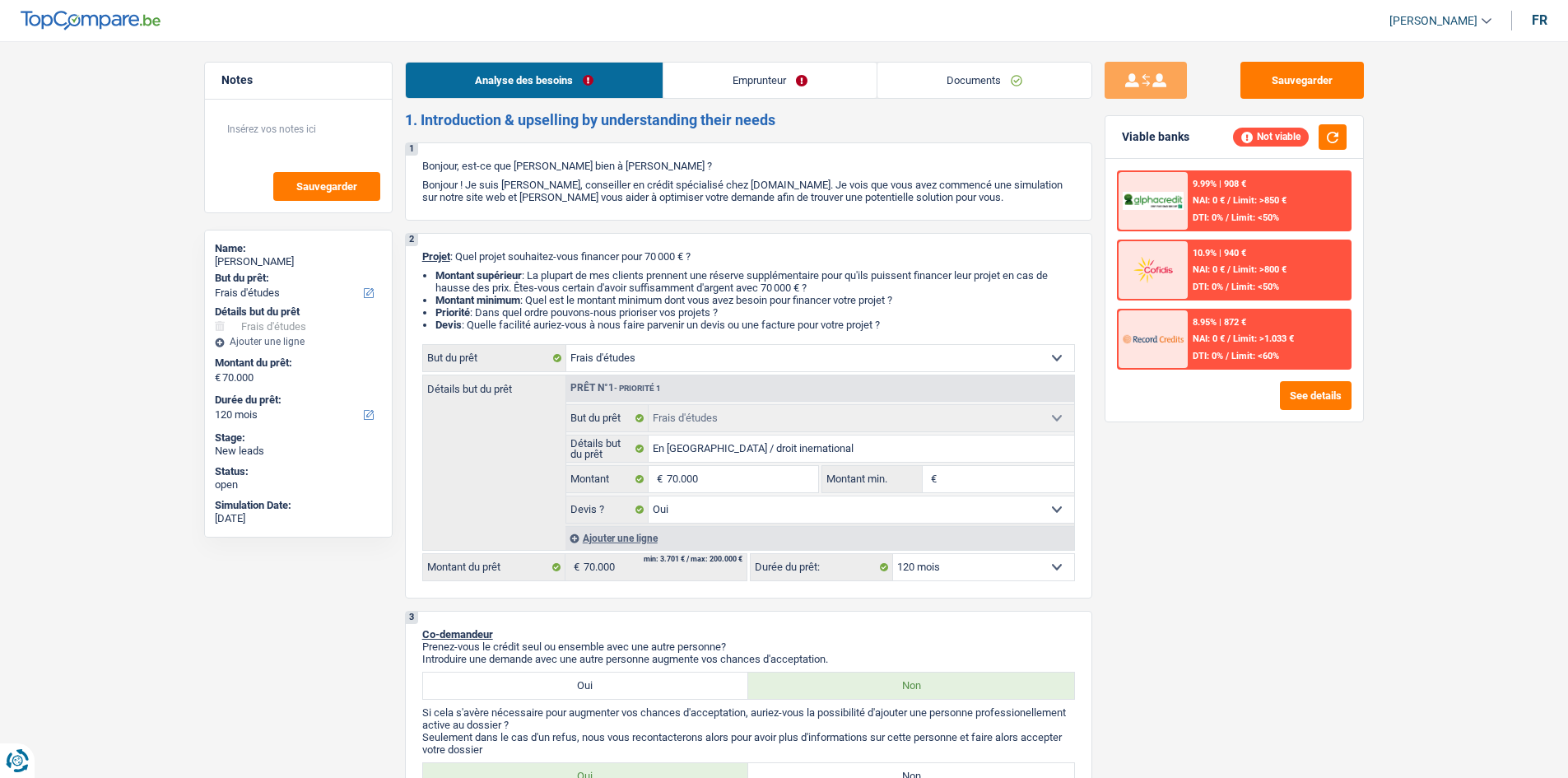
click at [1223, 352] on span "DTI: 0%" at bounding box center [1208, 357] width 31 height 11
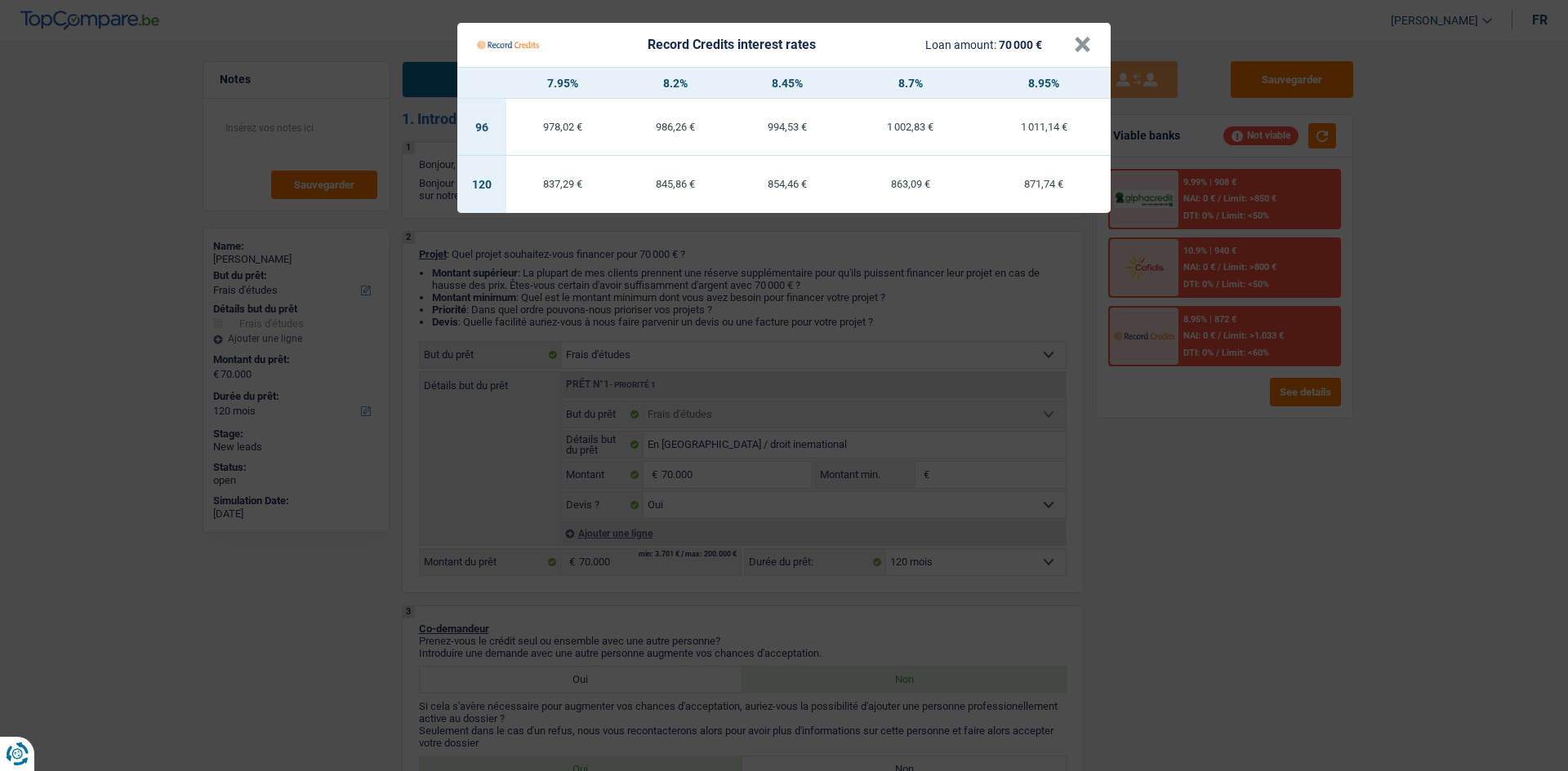
click at [1230, 476] on Credits "Record Credits interest rates Loan amount: 70 000 € × 7.95% 8.2% 8.45% 8.7% 8.9…" at bounding box center [784, 386] width 1568 height 771
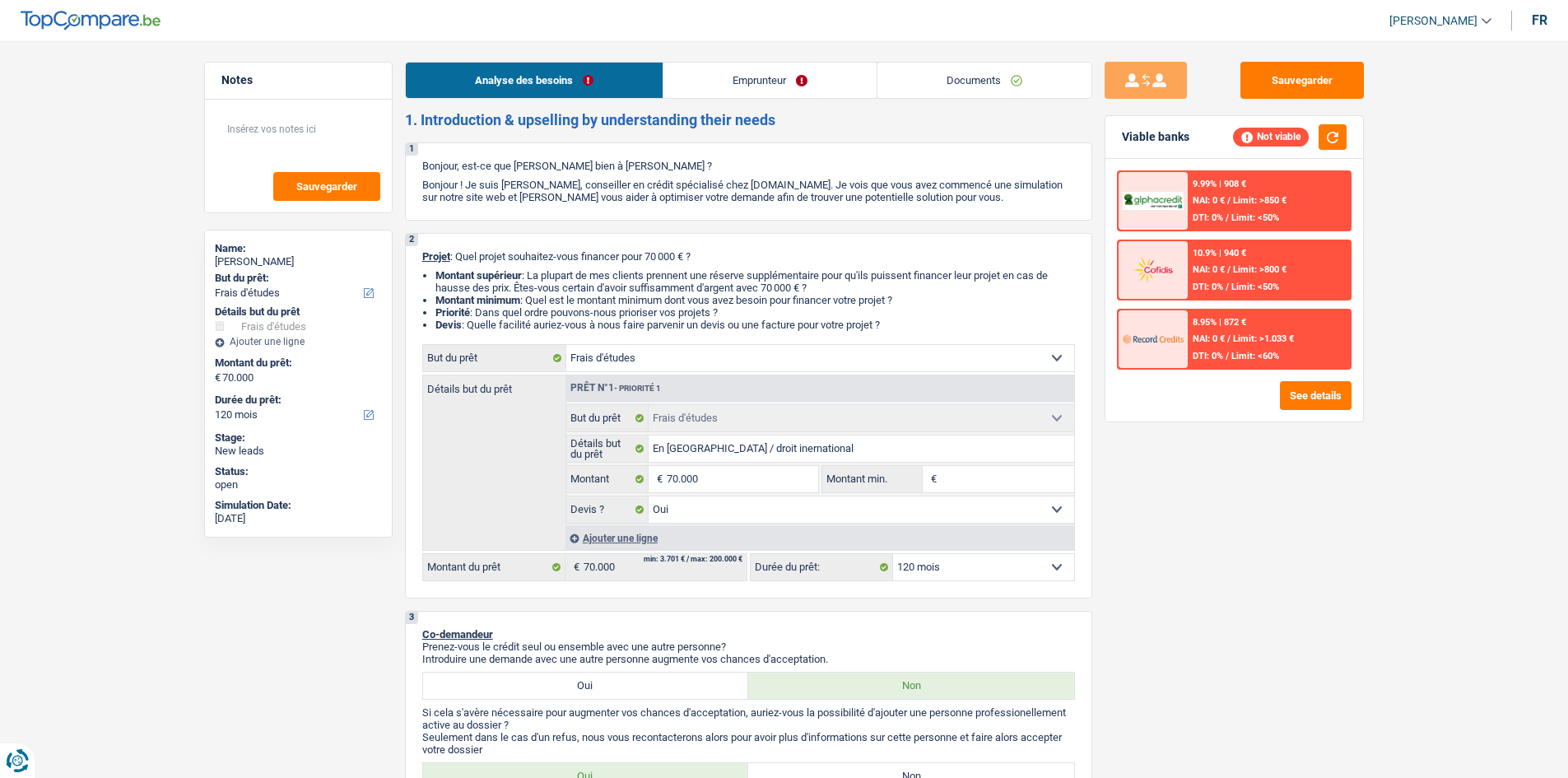
click at [1232, 181] on div "9.99% | 908 €" at bounding box center [1219, 184] width 53 height 11
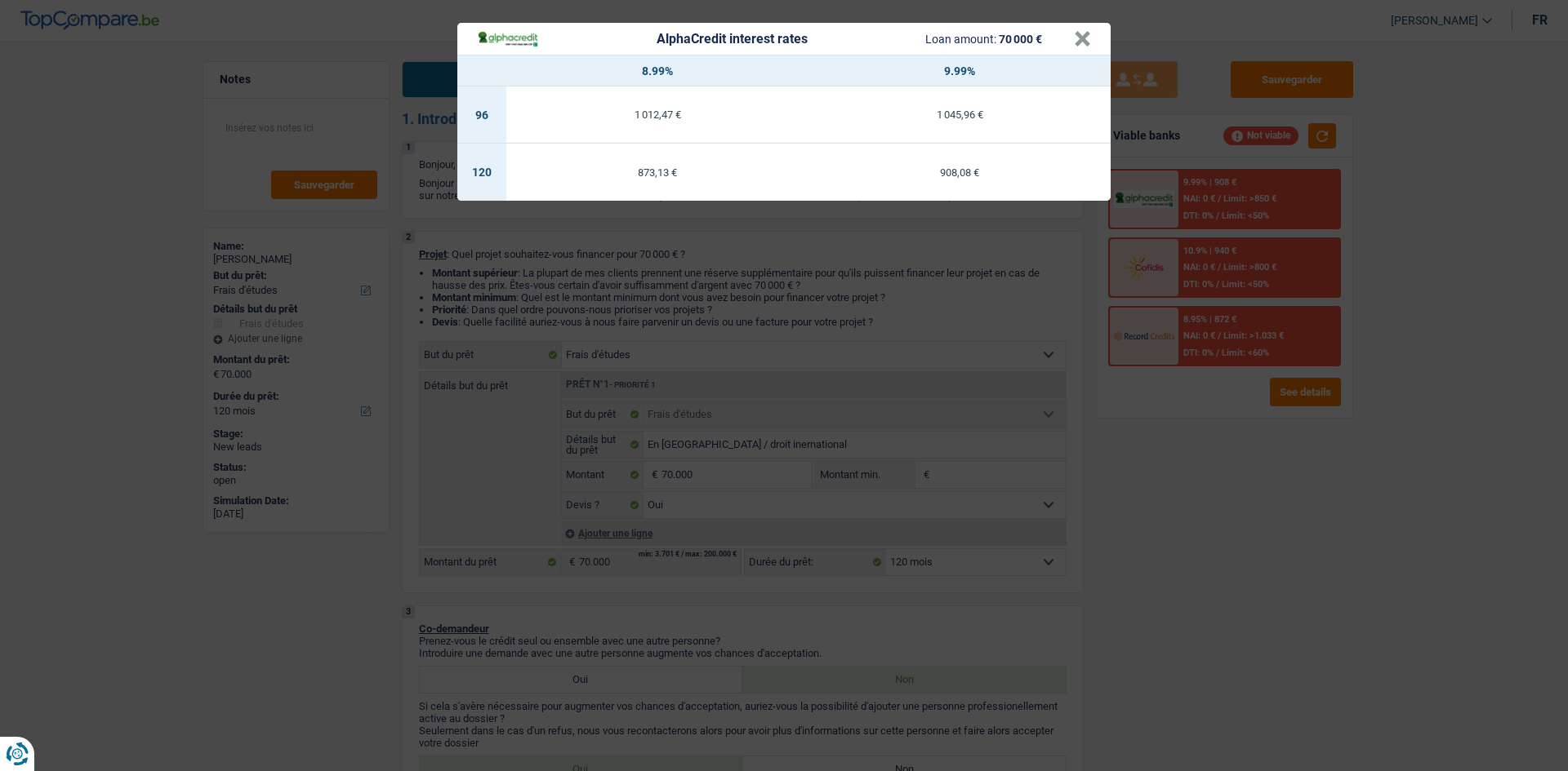
drag, startPoint x: 1245, startPoint y: 520, endPoint x: 1230, endPoint y: 457, distance: 64.8
click at [1239, 502] on div "AlphaCredit interest rates Loan amount: 70 000 € × 8.99% 9.99% 96 1 012,47 € 1 …" at bounding box center [784, 386] width 1568 height 771
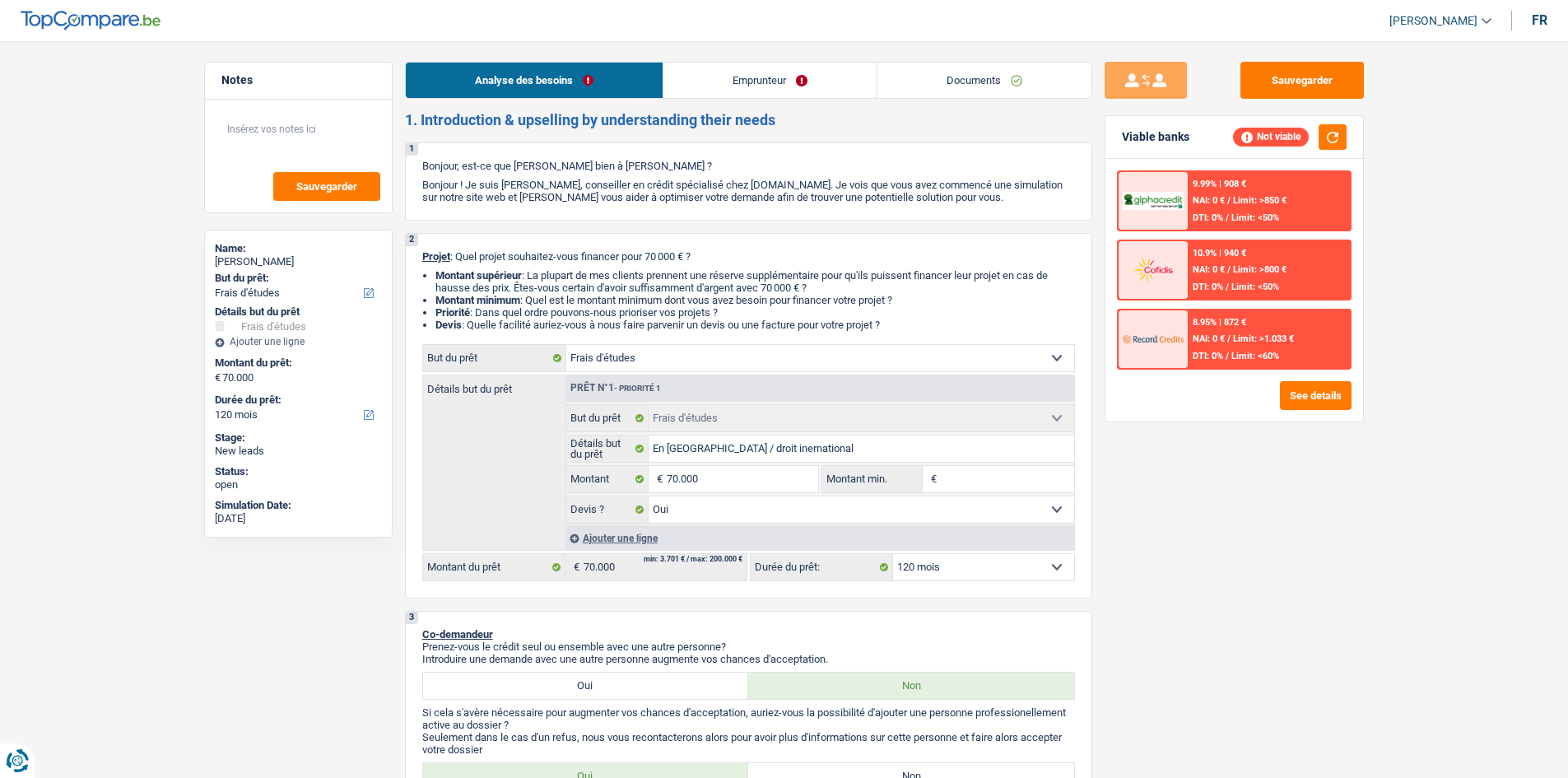
click at [1265, 281] on div "10.9% | 940 € NAI: 0 € / Limit: >800 € DTI: 0% / Limit: <50%" at bounding box center [1269, 270] width 162 height 58
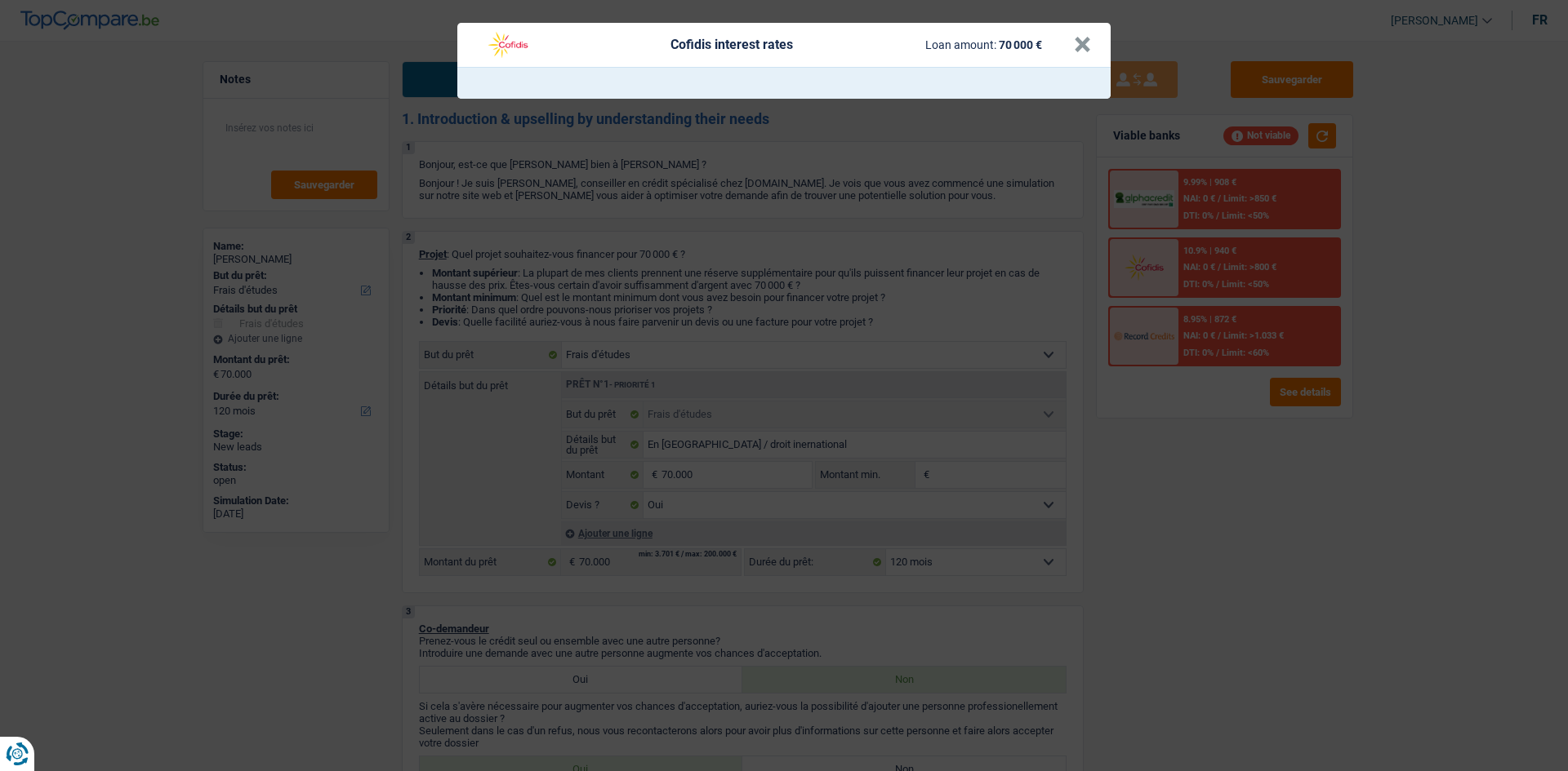
click at [1179, 474] on div "Cofidis interest rates Loan amount: 70 000 € ×" at bounding box center [784, 386] width 1568 height 771
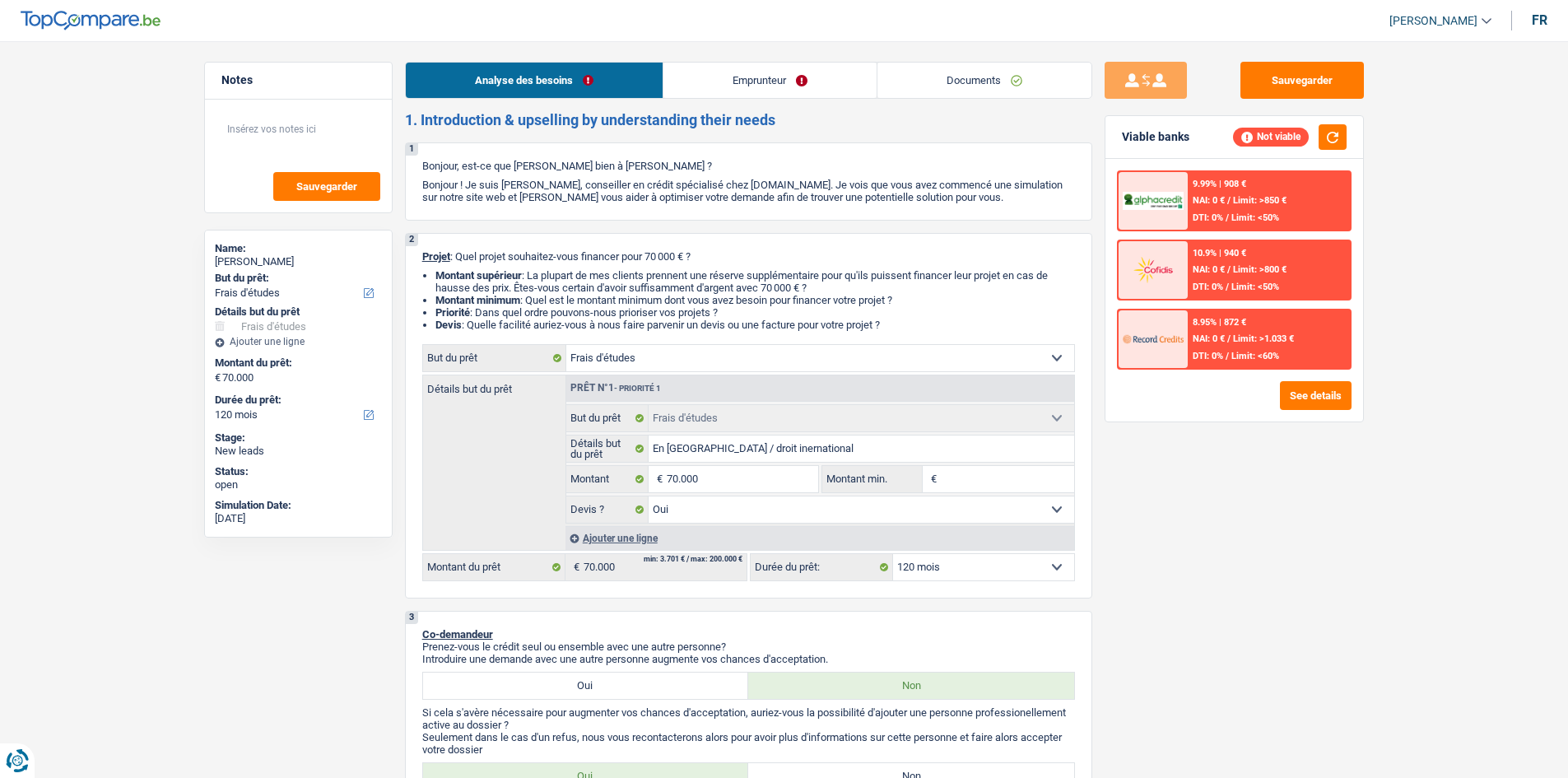
drag, startPoint x: 999, startPoint y: 82, endPoint x: 1015, endPoint y: 79, distance: 16.3
click at [999, 82] on link "Documents" at bounding box center [985, 80] width 214 height 35
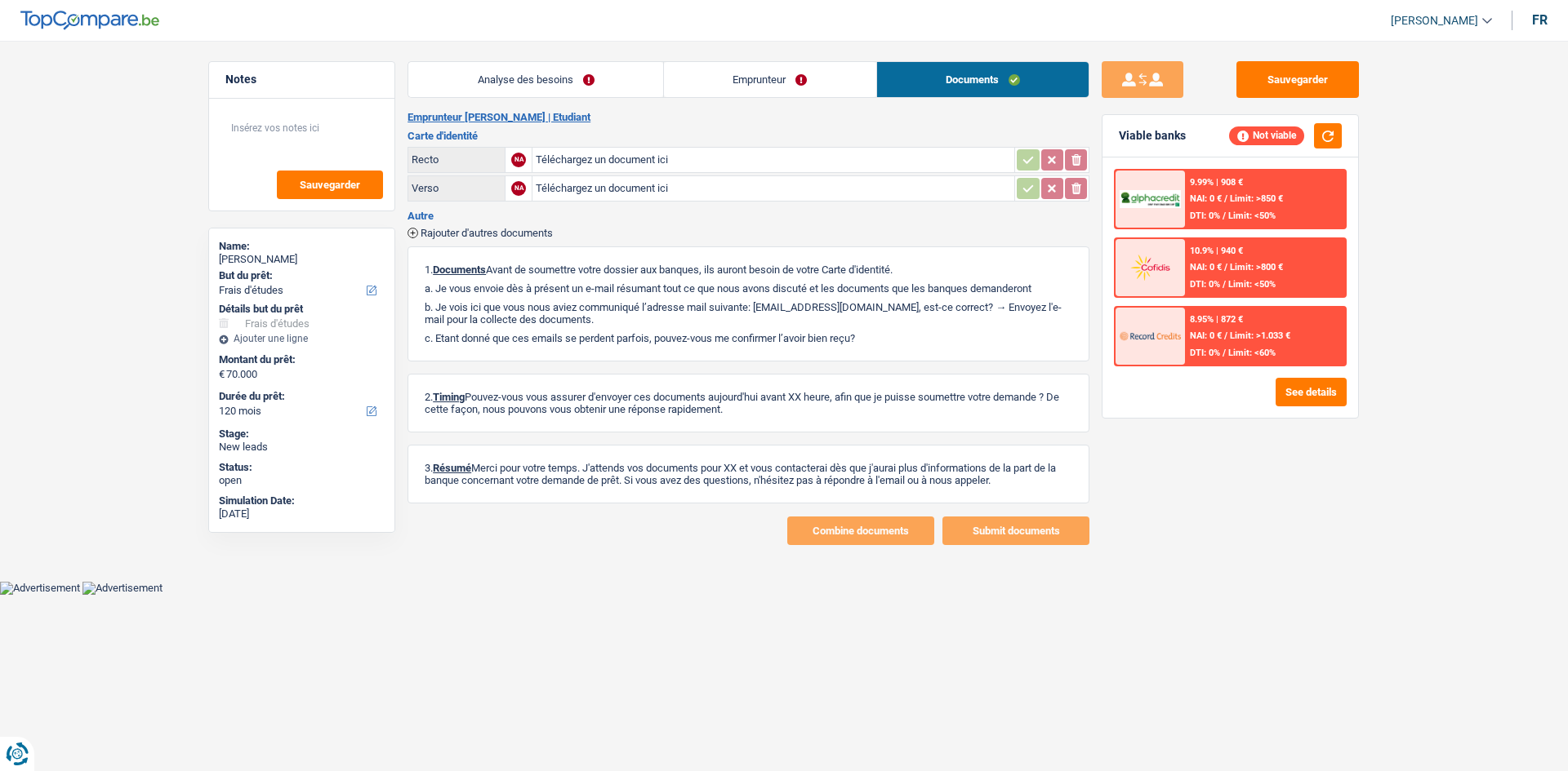
click at [774, 68] on link "Emprunteur" at bounding box center [771, 79] width 213 height 35
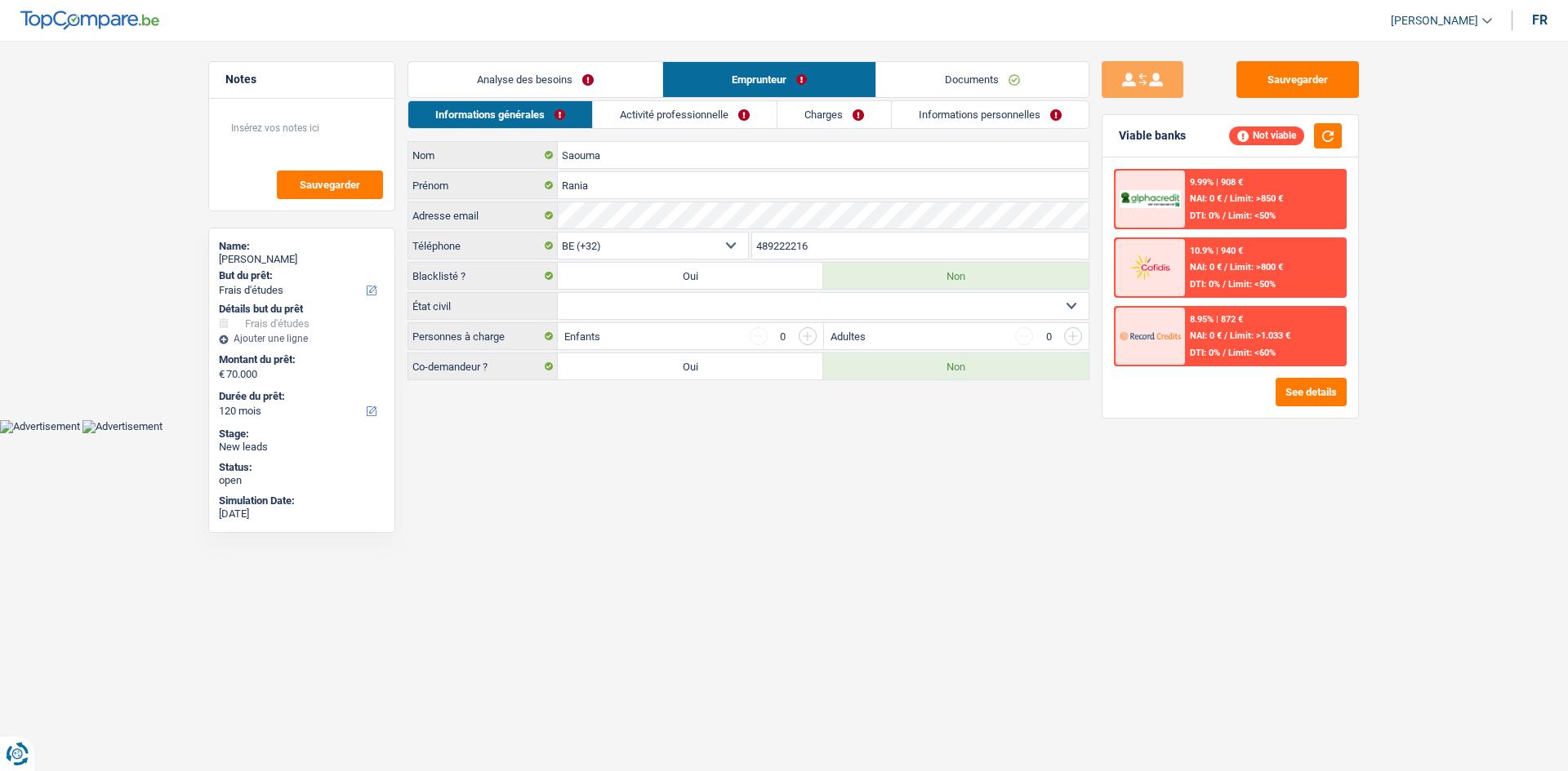
click at [1001, 87] on link "Documents" at bounding box center [982, 79] width 213 height 35
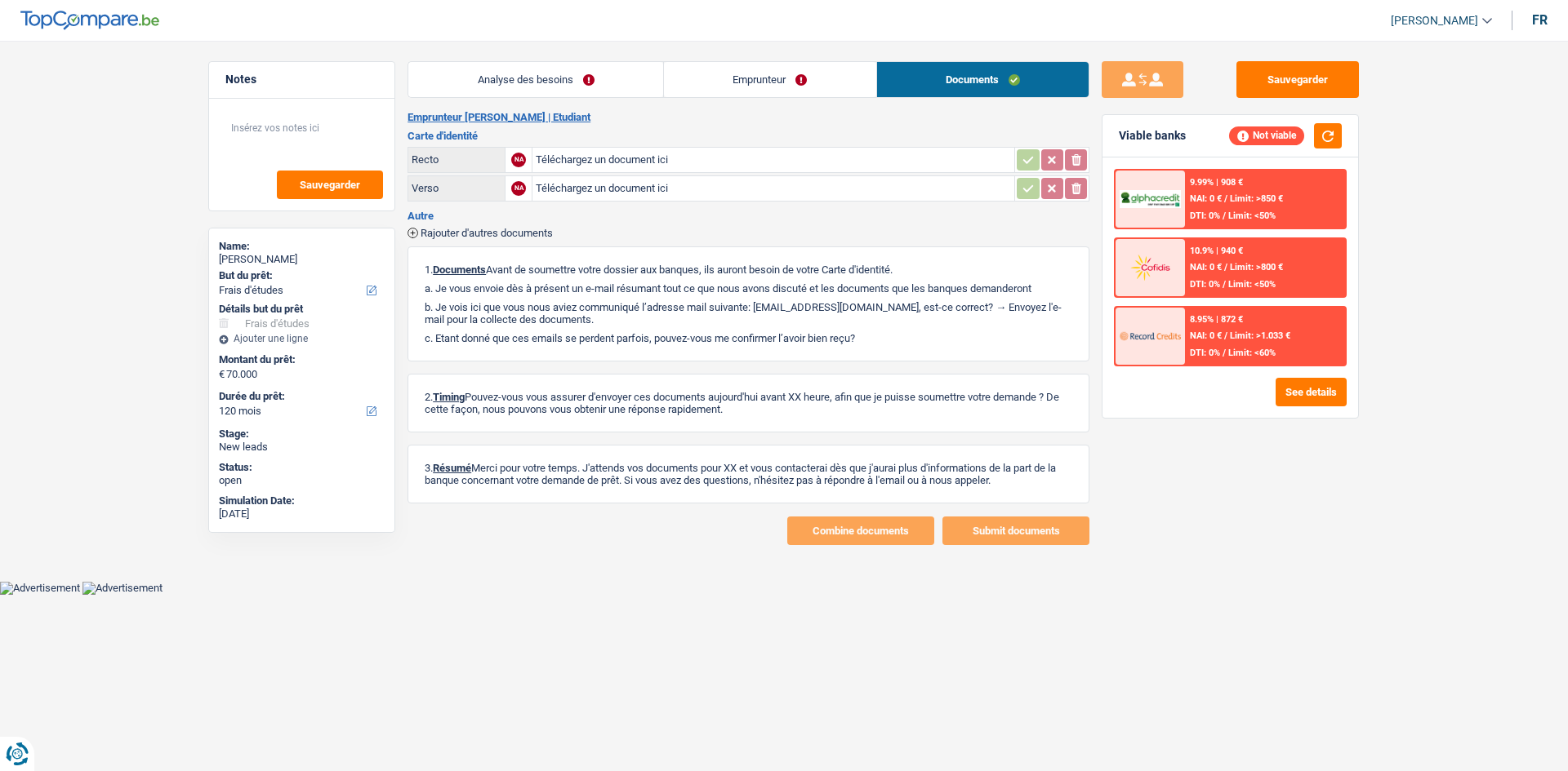
click at [542, 87] on link "Analyse des besoins" at bounding box center [535, 79] width 254 height 35
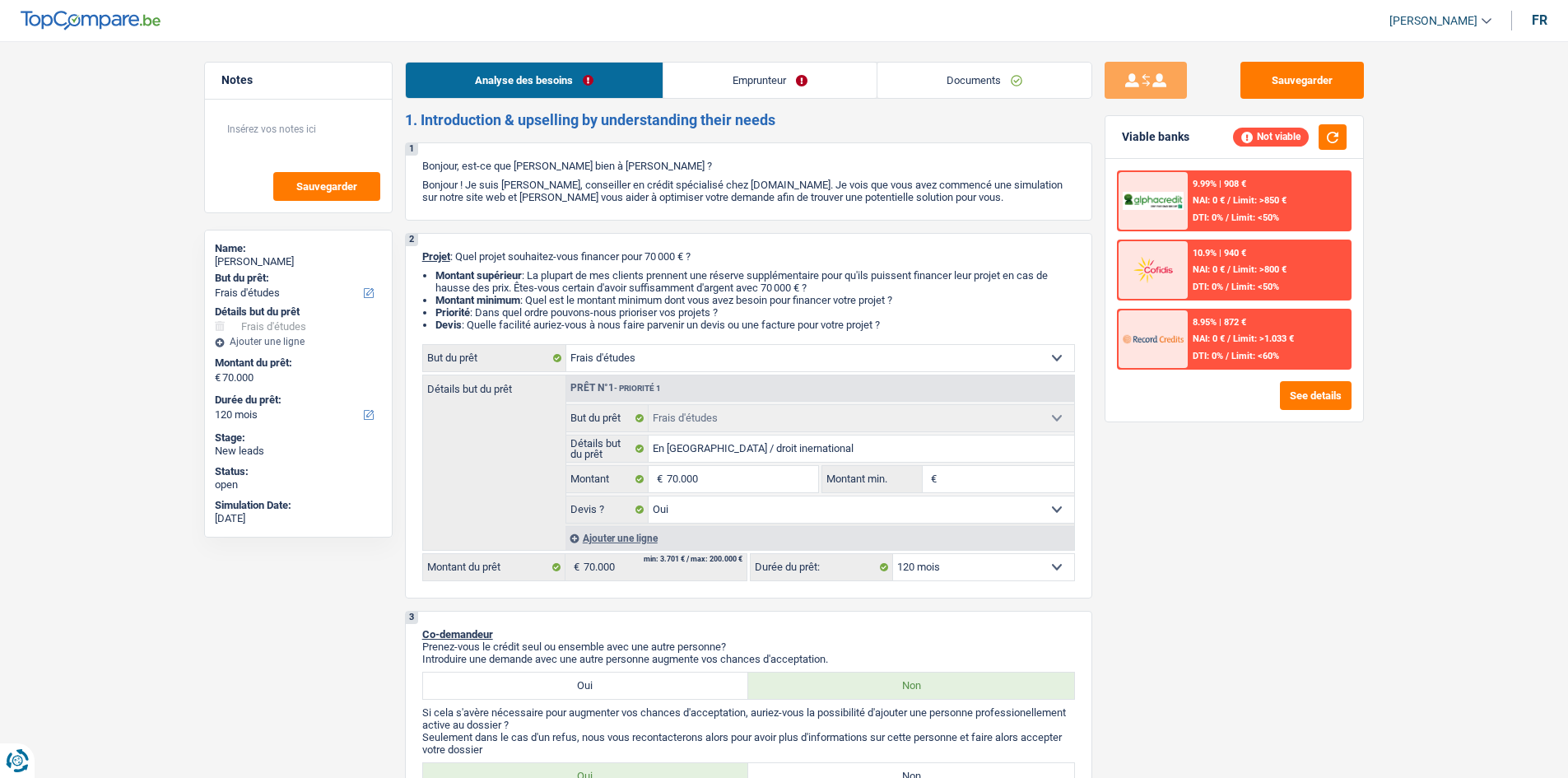
click at [838, 79] on link "Emprunteur" at bounding box center [770, 80] width 213 height 35
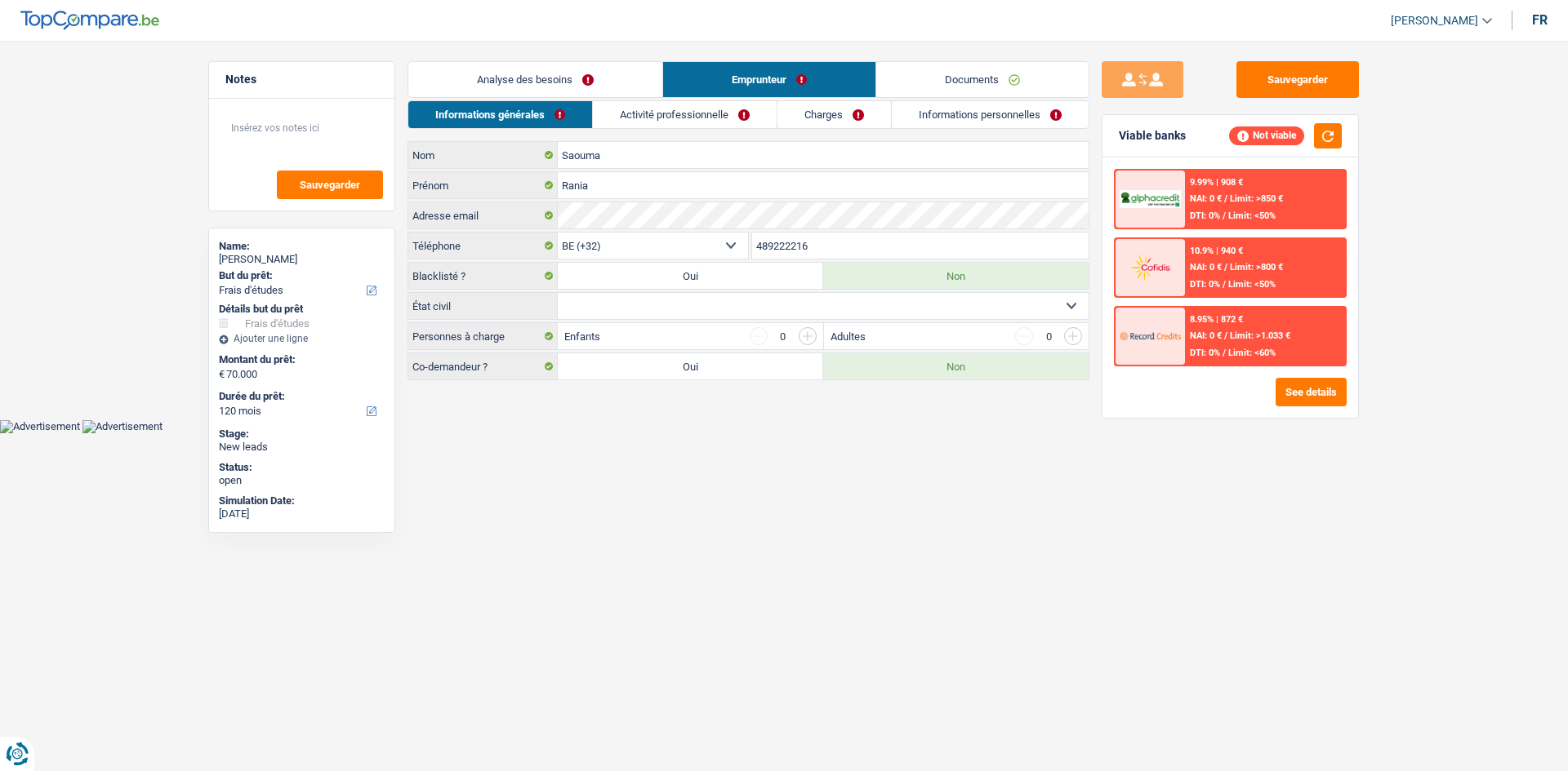
click at [734, 110] on link "Activité professionnelle" at bounding box center [685, 114] width 184 height 27
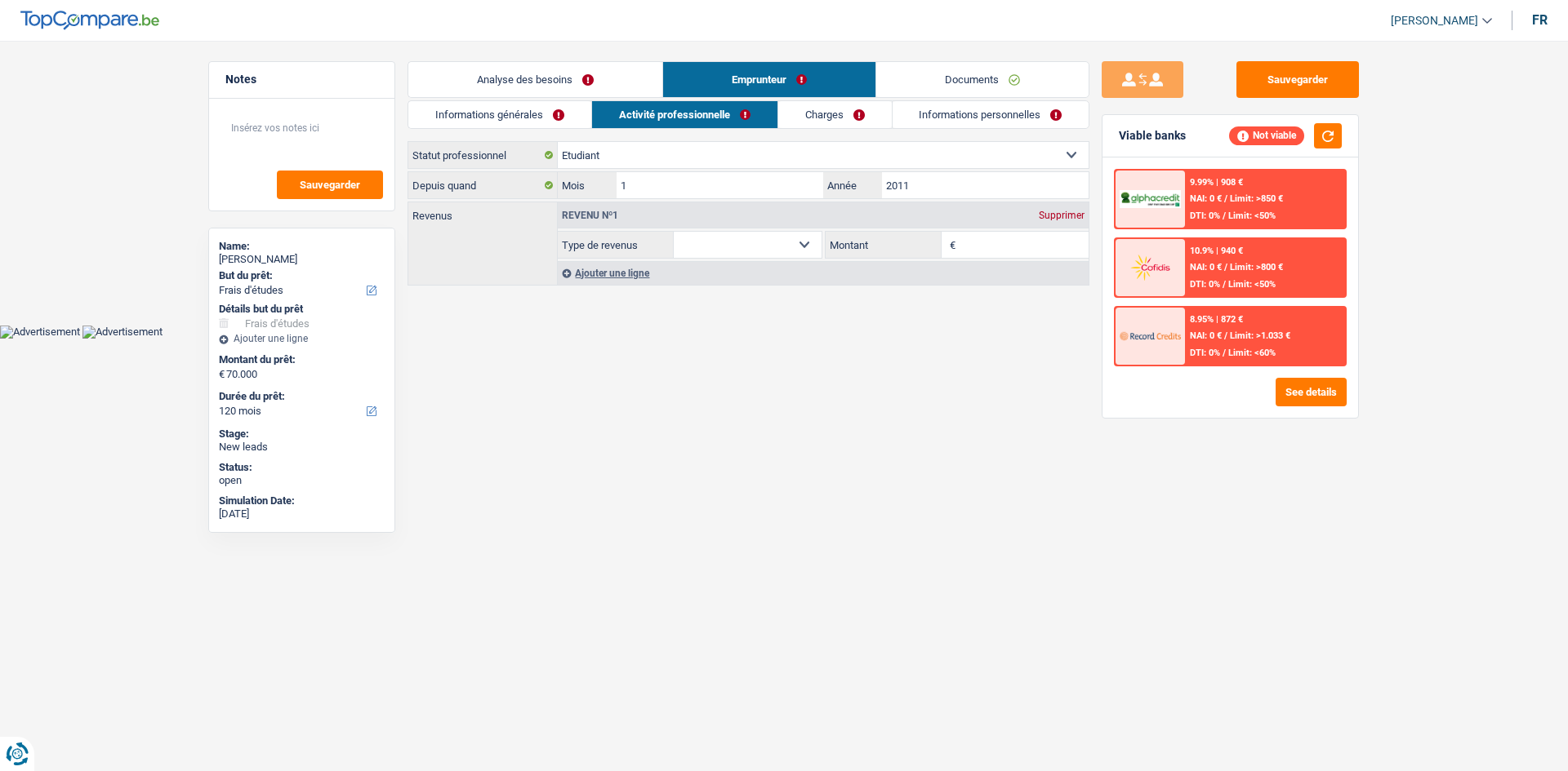
click at [856, 116] on link "Charges" at bounding box center [835, 114] width 113 height 27
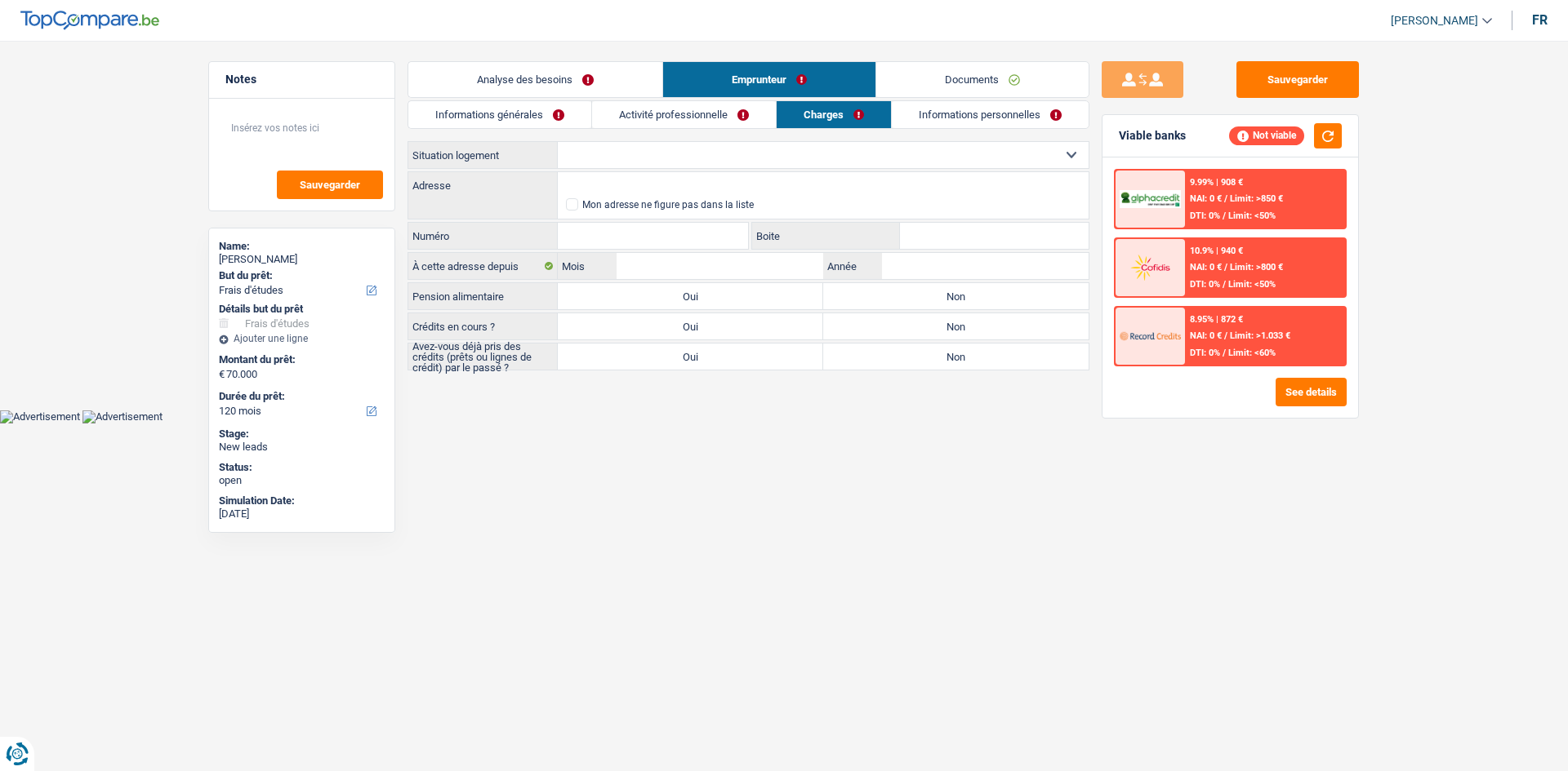
click at [971, 113] on link "Informations personnelles" at bounding box center [990, 114] width 196 height 27
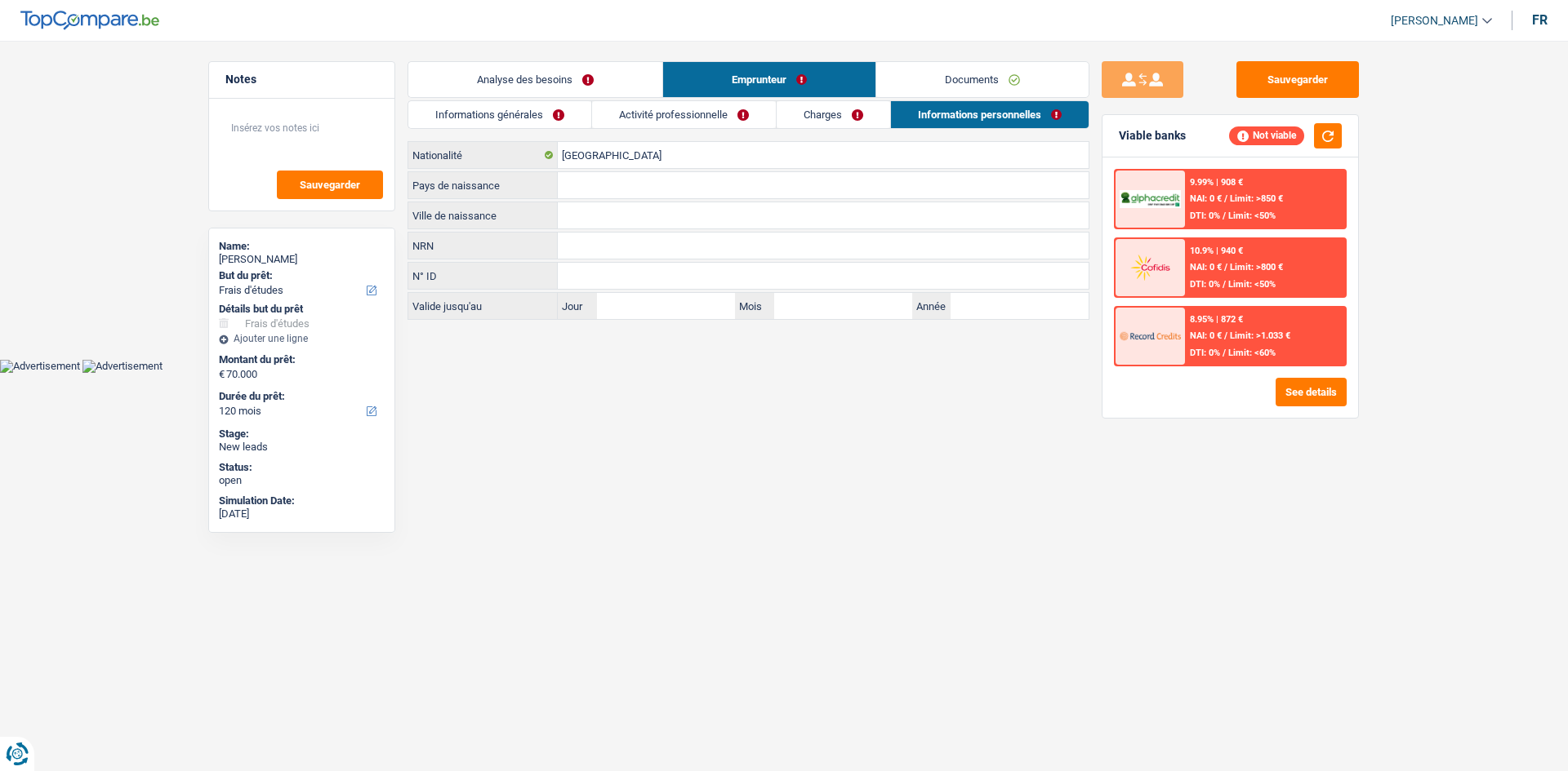
click at [764, 111] on link "Activité professionnelle" at bounding box center [684, 114] width 184 height 27
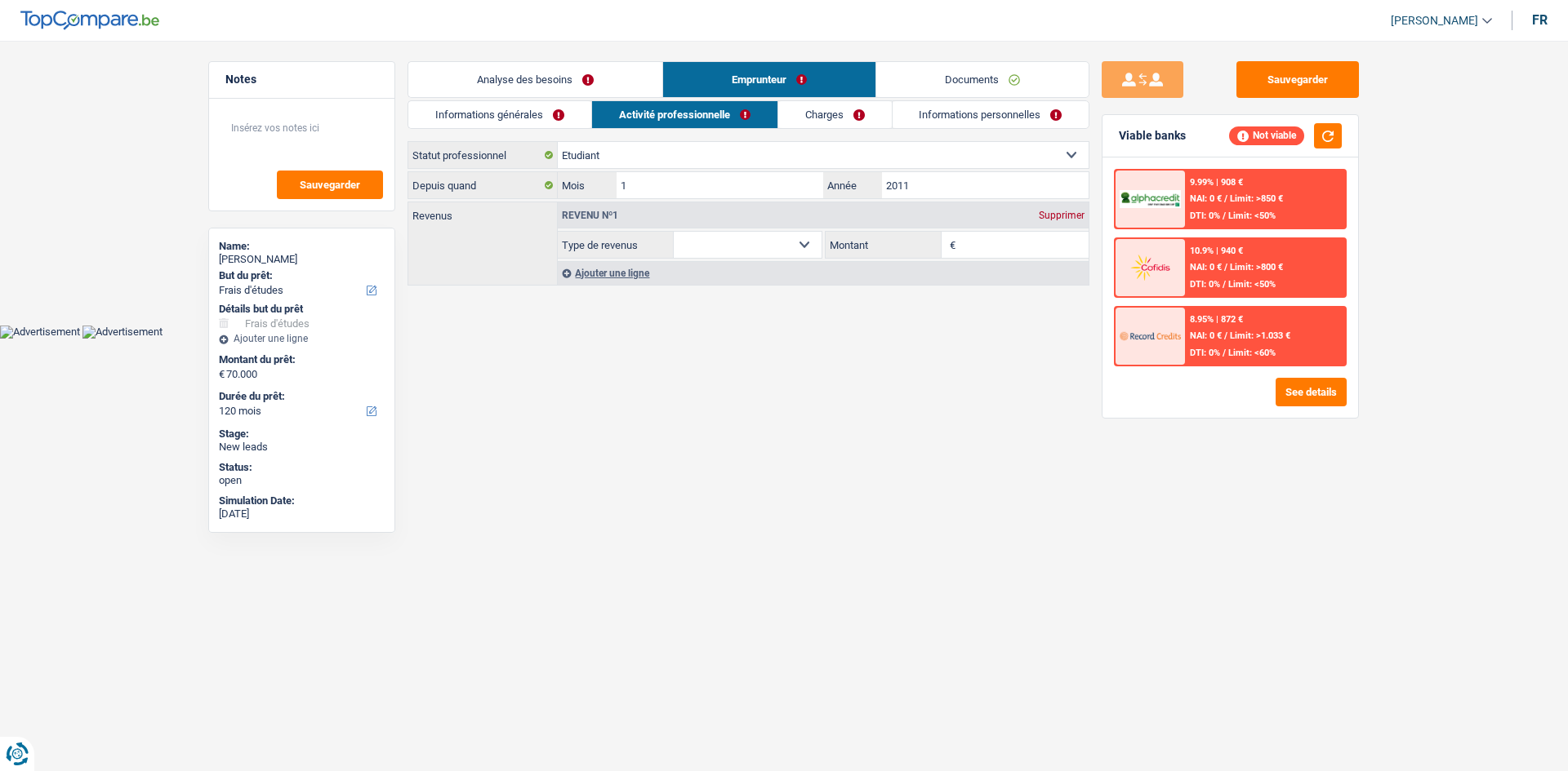
click at [545, 117] on link "Informations générales" at bounding box center [499, 114] width 183 height 27
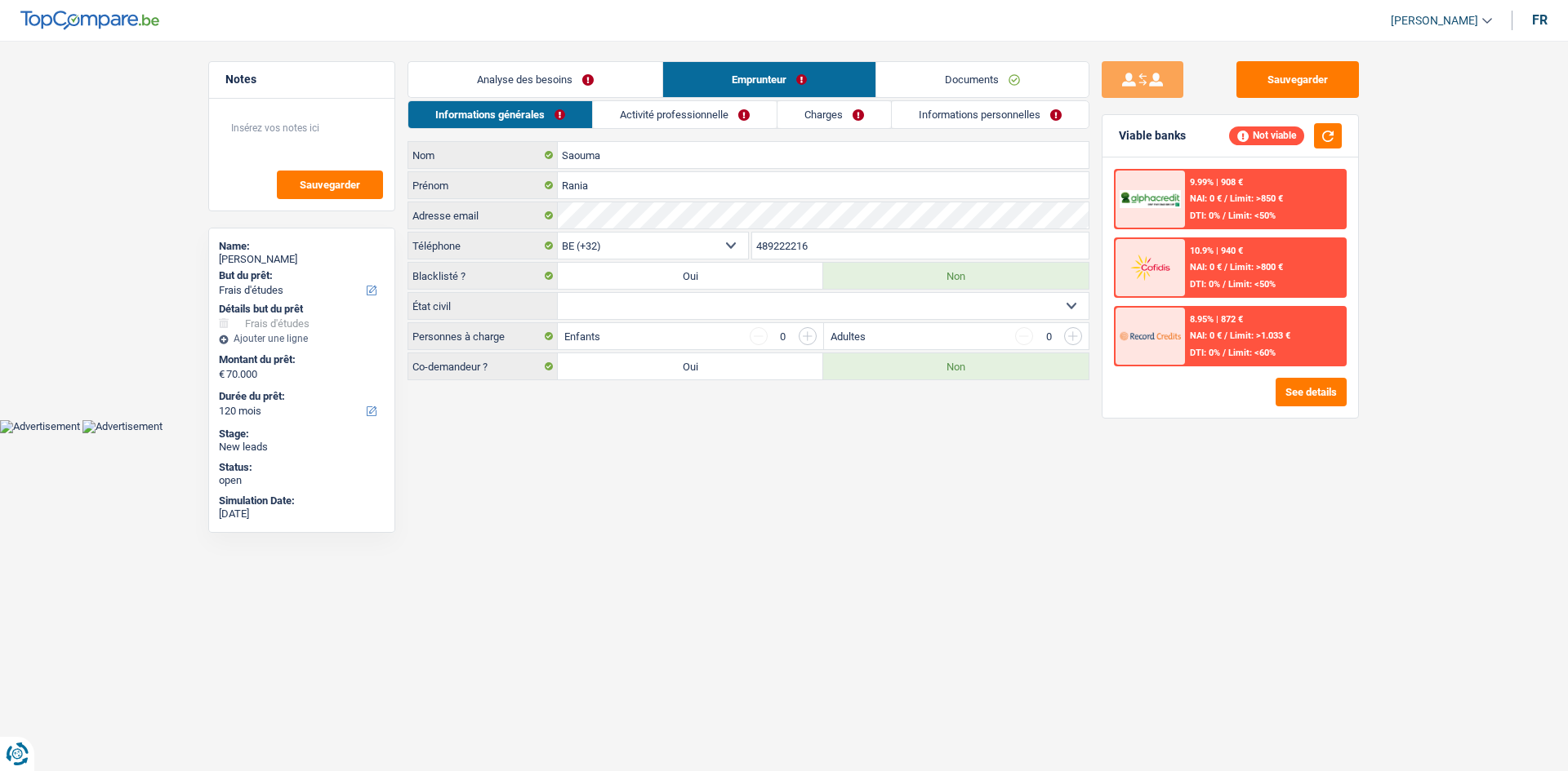
click at [570, 91] on link "Analyse des besoins" at bounding box center [535, 79] width 254 height 35
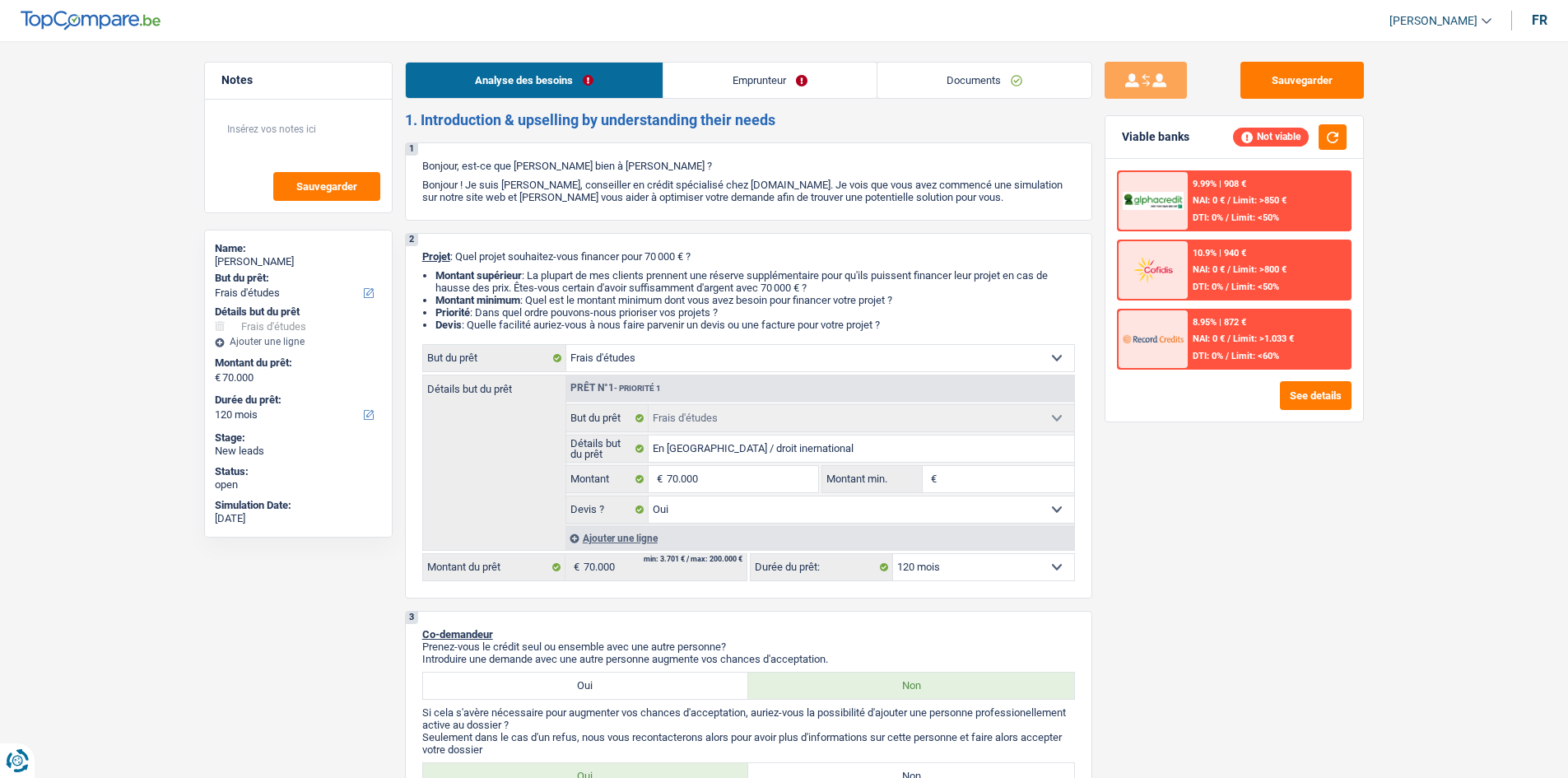
click at [789, 82] on link "Emprunteur" at bounding box center [770, 80] width 213 height 35
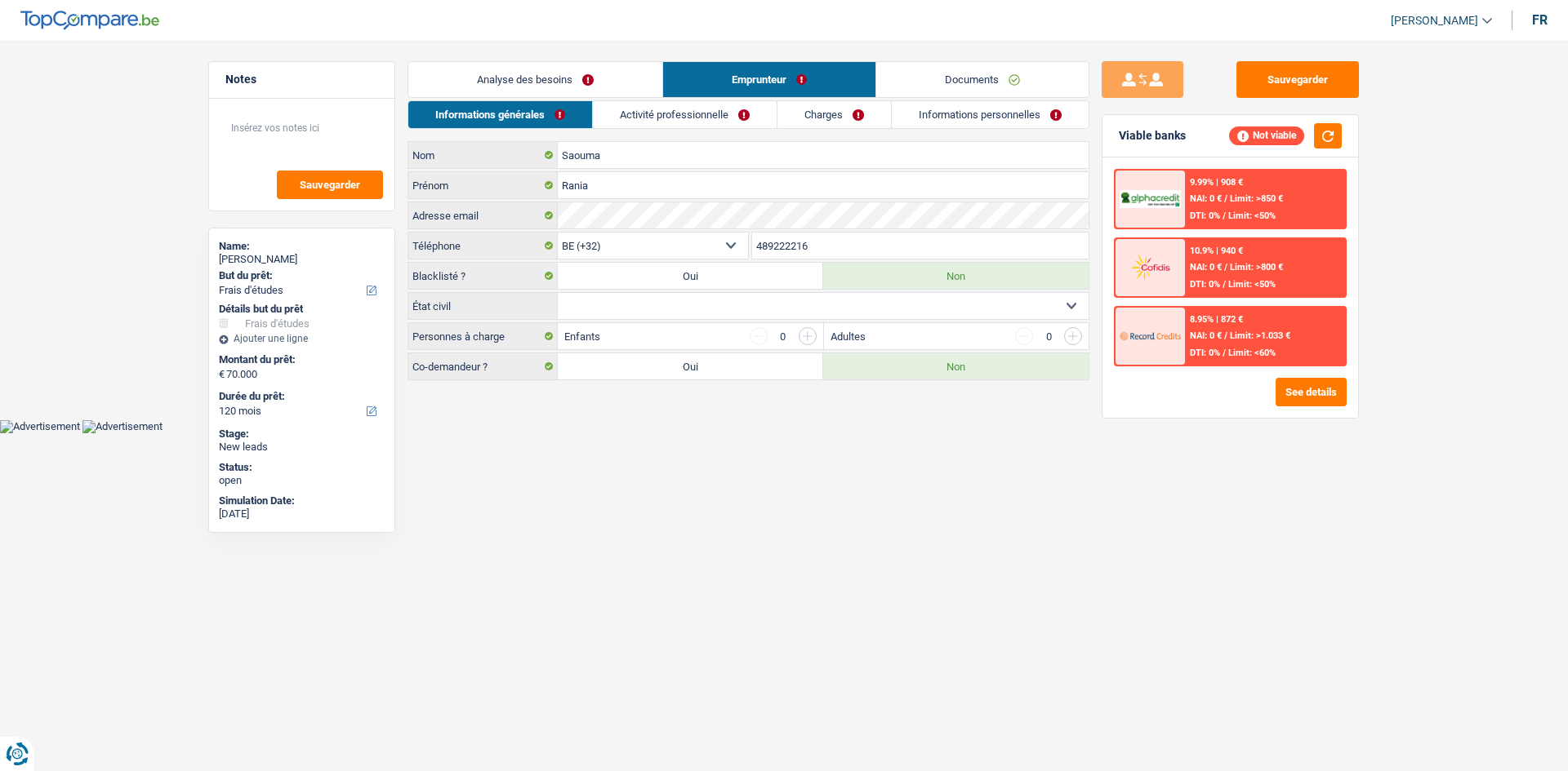
click at [772, 126] on link "Activité professionnelle" at bounding box center [685, 114] width 184 height 27
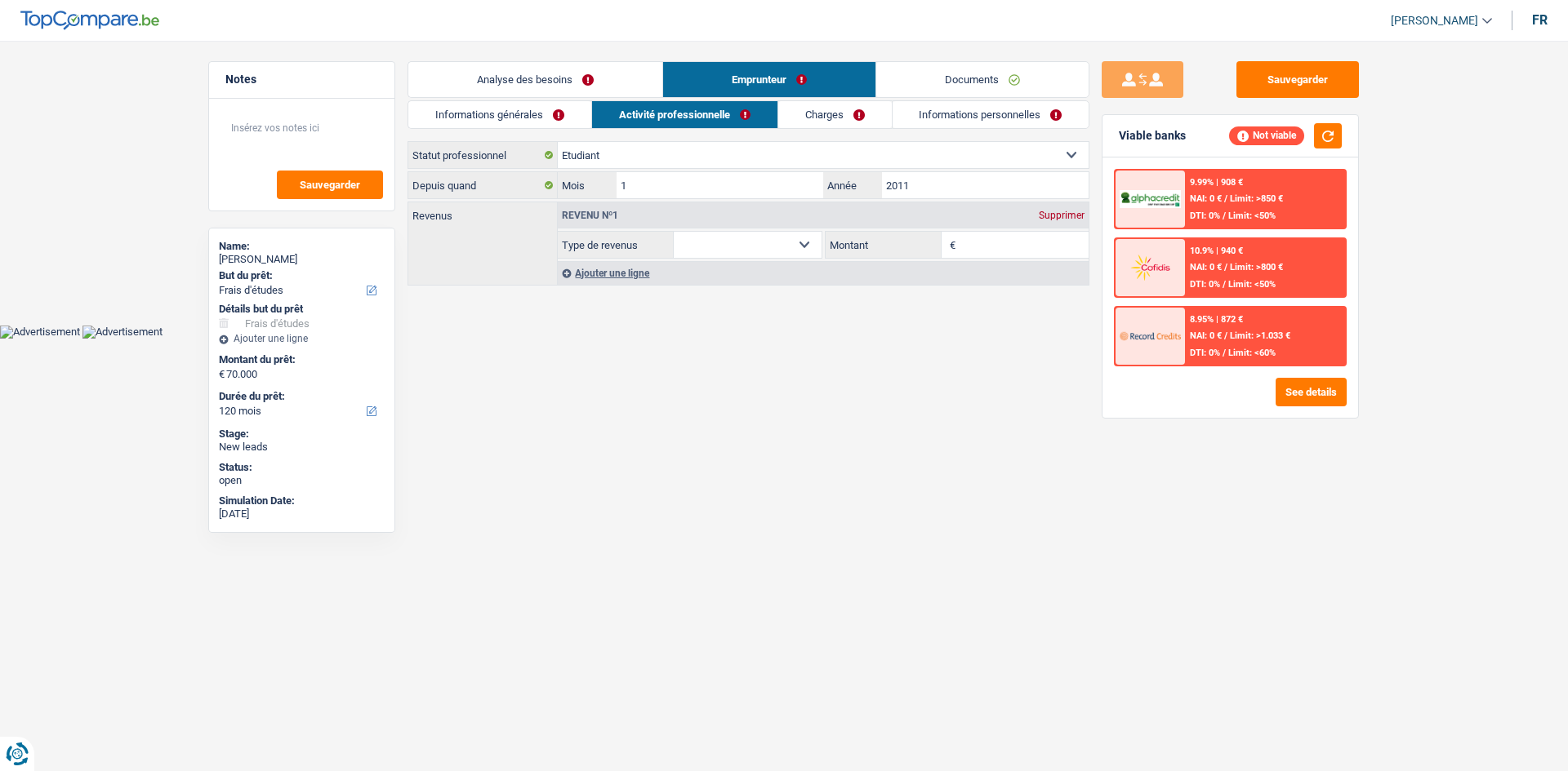
drag, startPoint x: 828, startPoint y: 110, endPoint x: 885, endPoint y: 120, distance: 57.9
click at [828, 110] on link "Charges" at bounding box center [835, 114] width 113 height 27
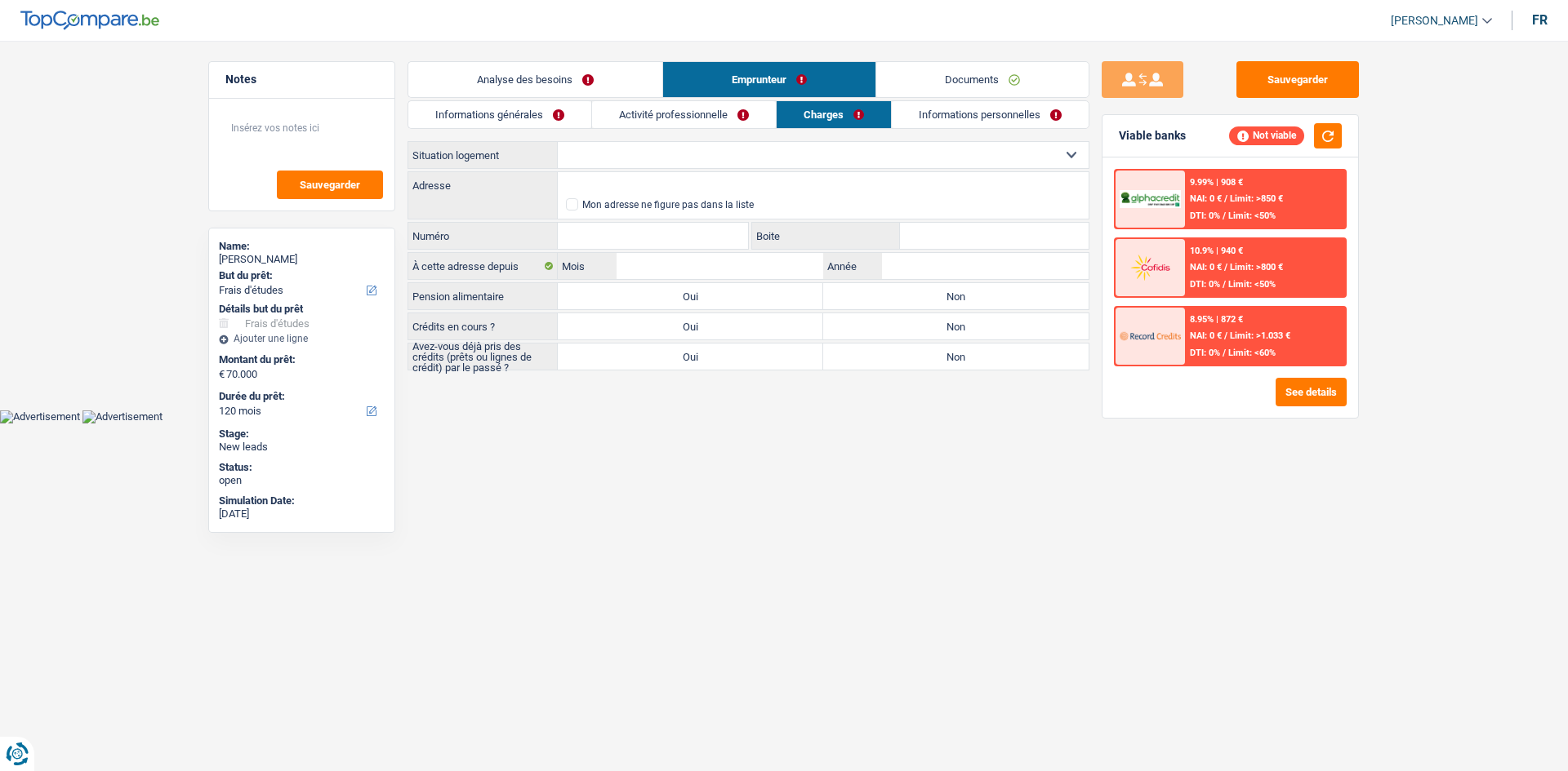
click at [954, 117] on link "Informations personnelles" at bounding box center [990, 114] width 196 height 27
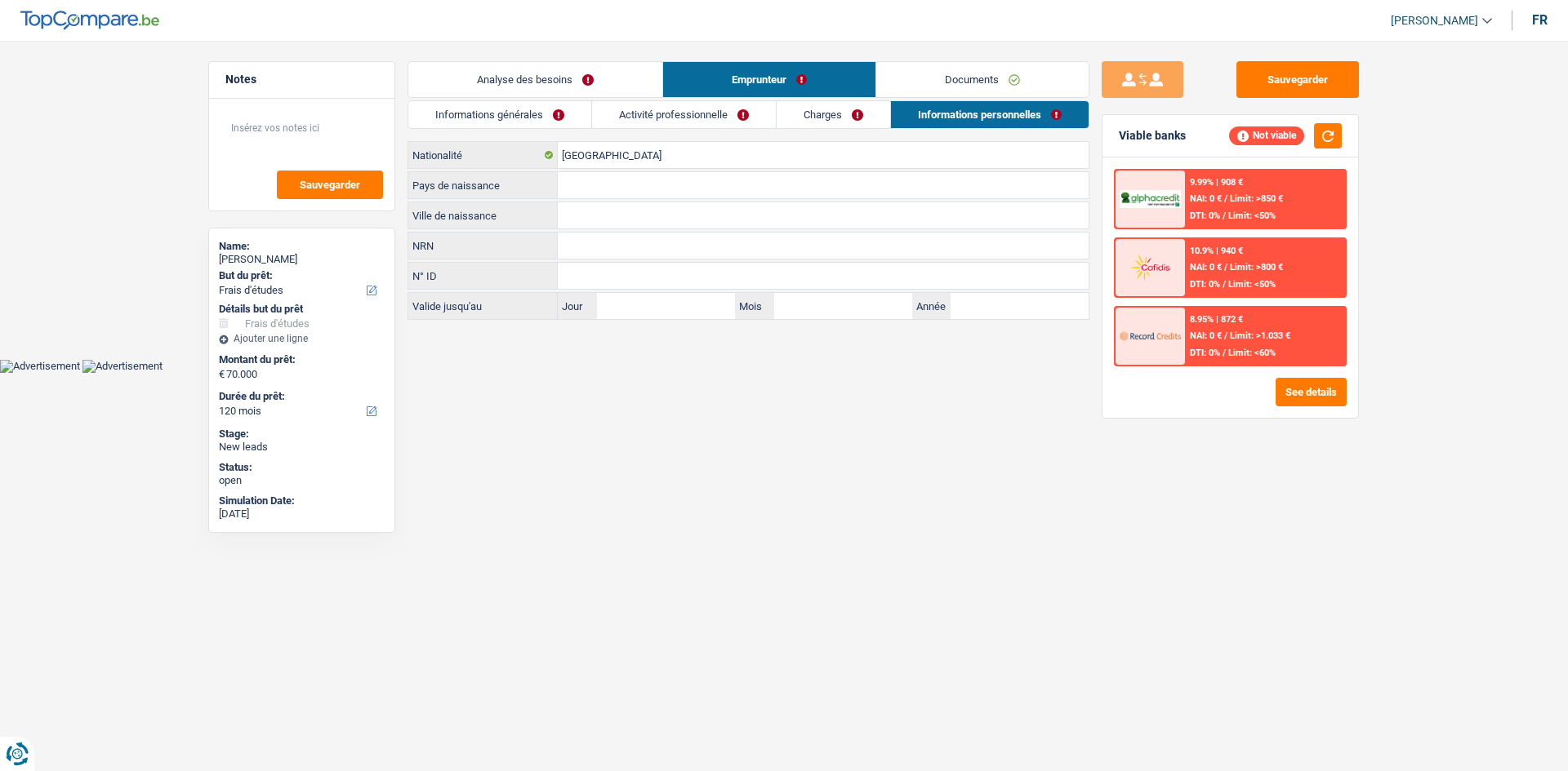
click at [740, 110] on link "Activité professionnelle" at bounding box center [684, 114] width 184 height 27
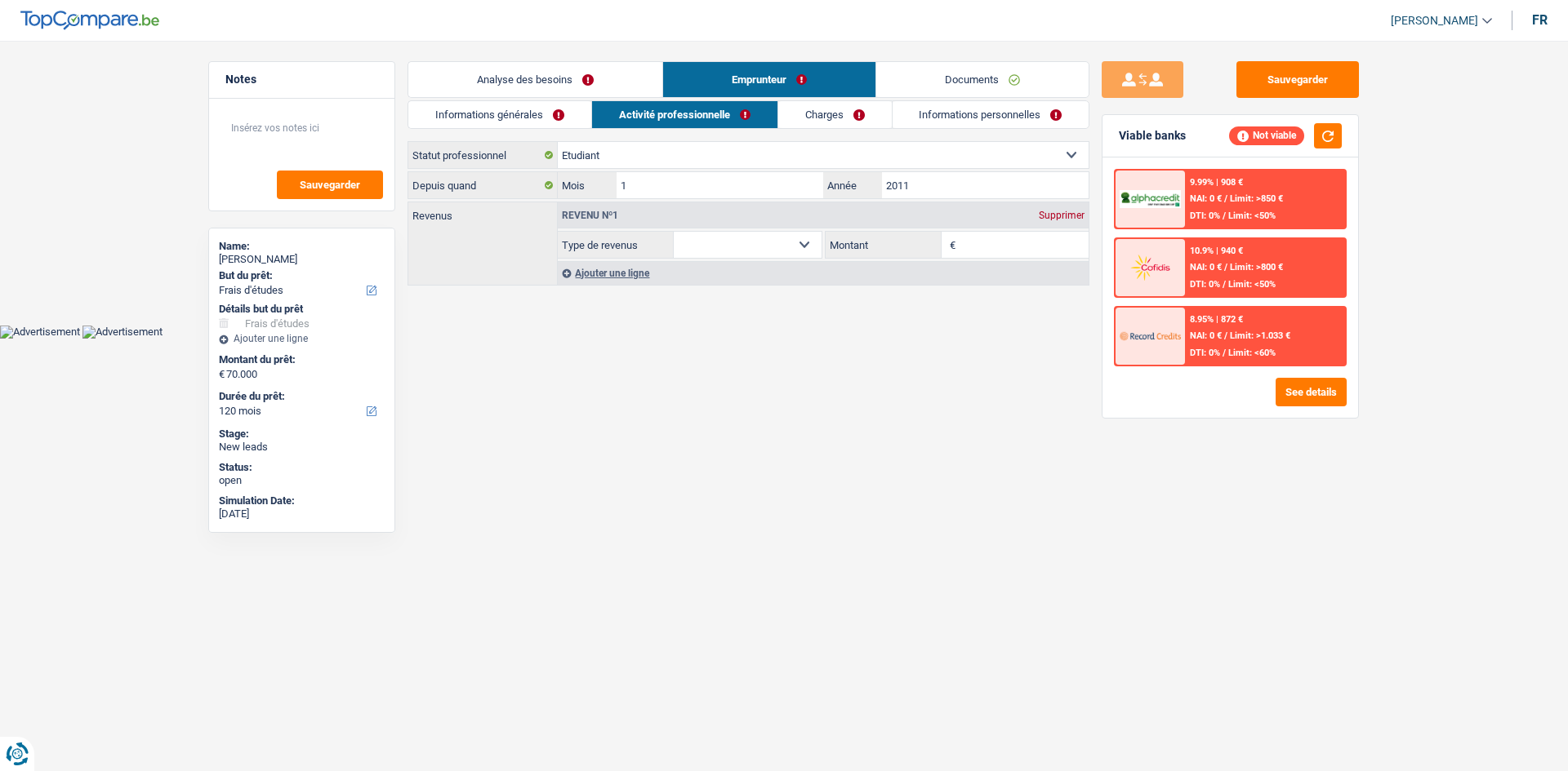
click at [576, 118] on link "Informations générales" at bounding box center [499, 114] width 183 height 27
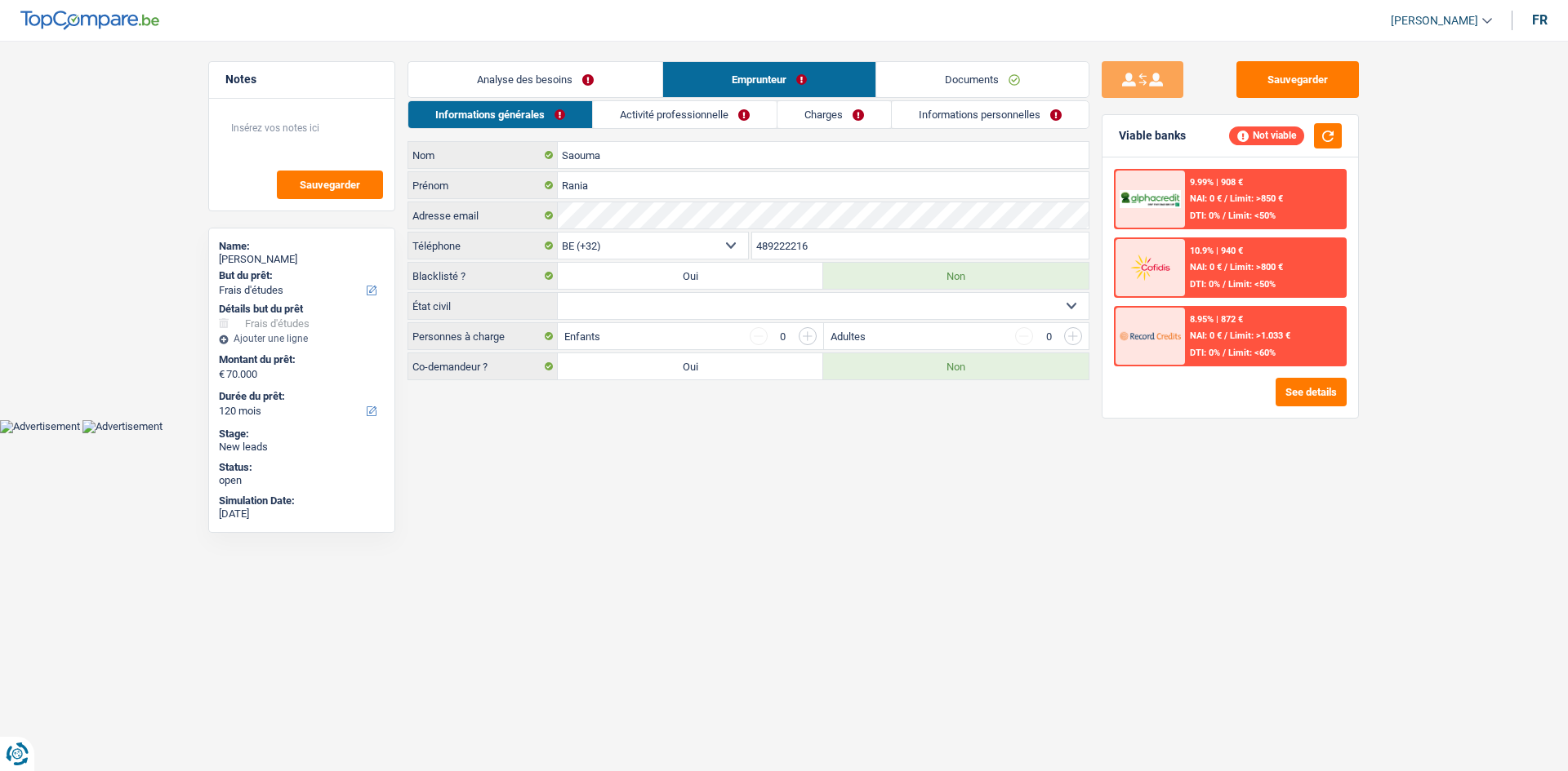
click at [577, 80] on link "Analyse des besoins" at bounding box center [535, 79] width 254 height 35
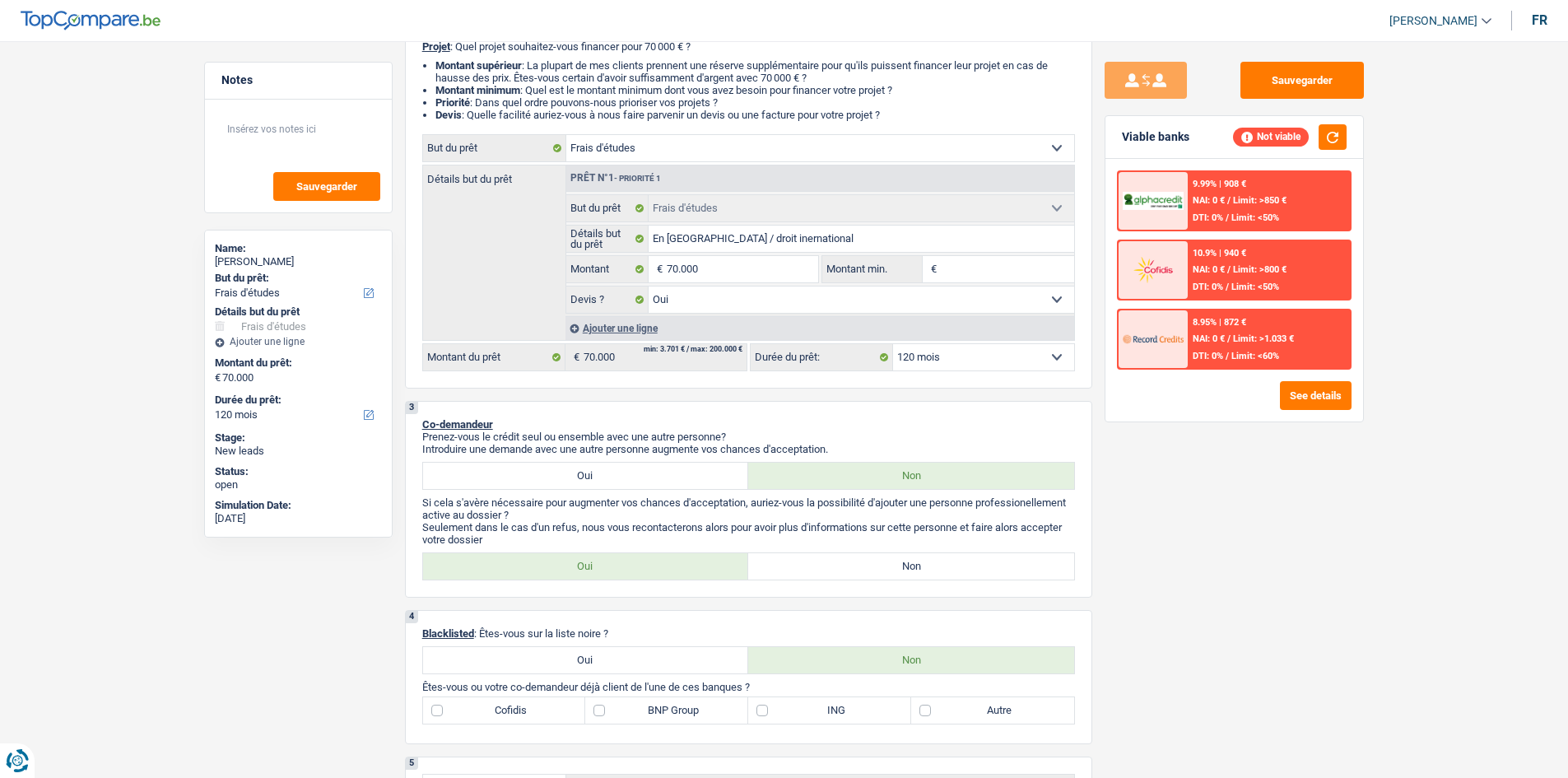
scroll to position [247, 0]
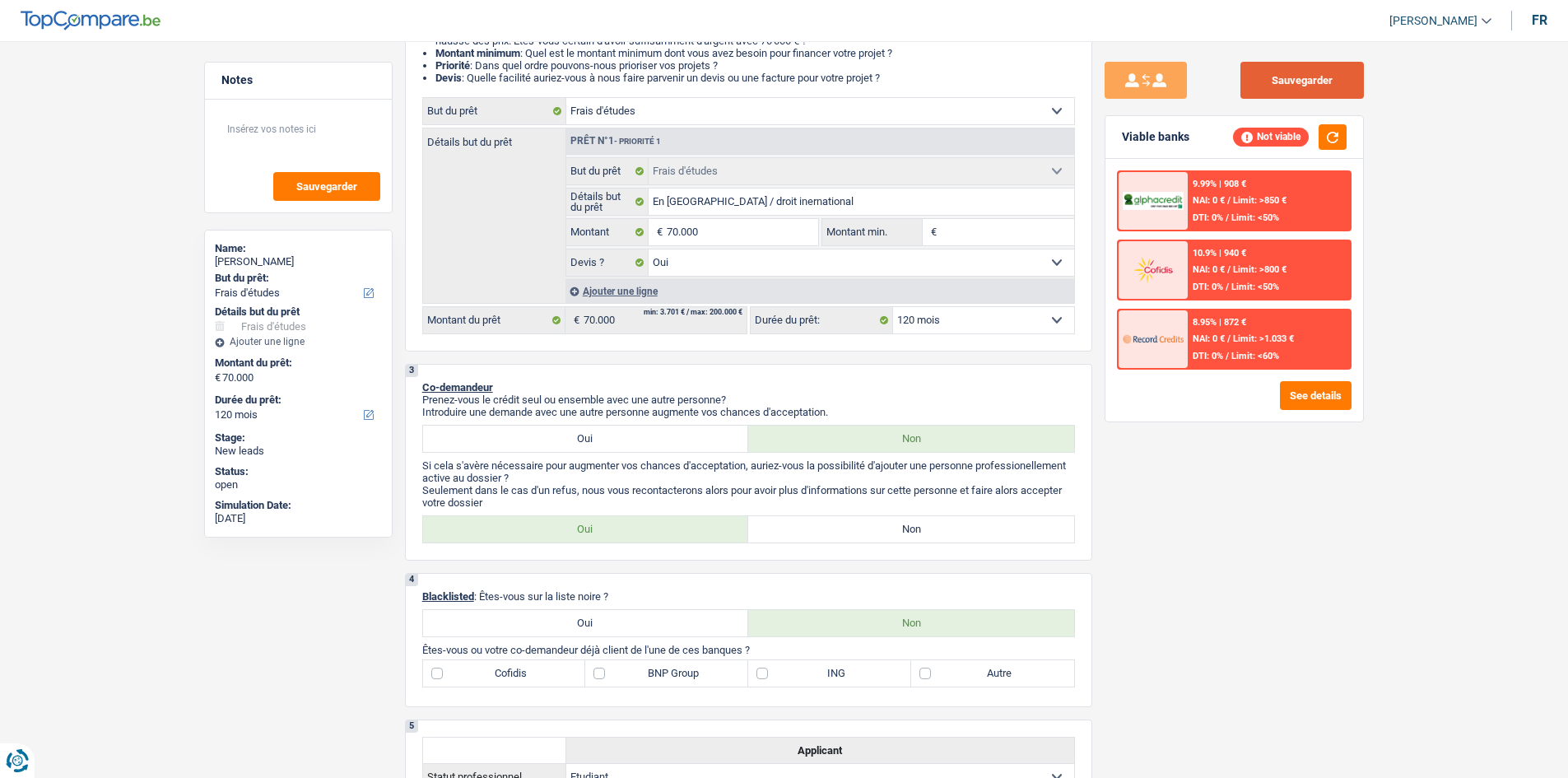
click at [1278, 96] on button "Sauvegarder" at bounding box center [1302, 80] width 123 height 37
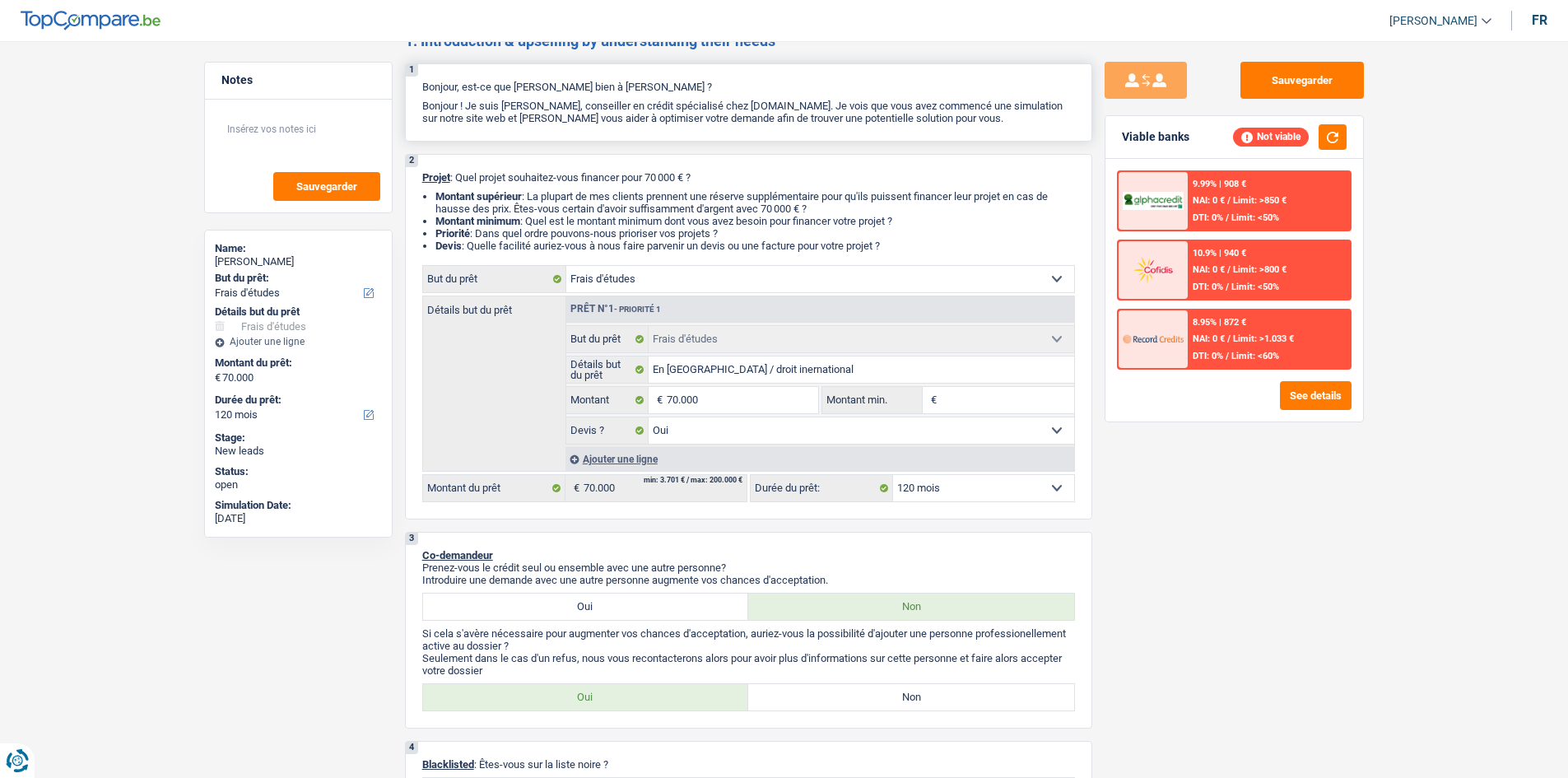
scroll to position [0, 0]
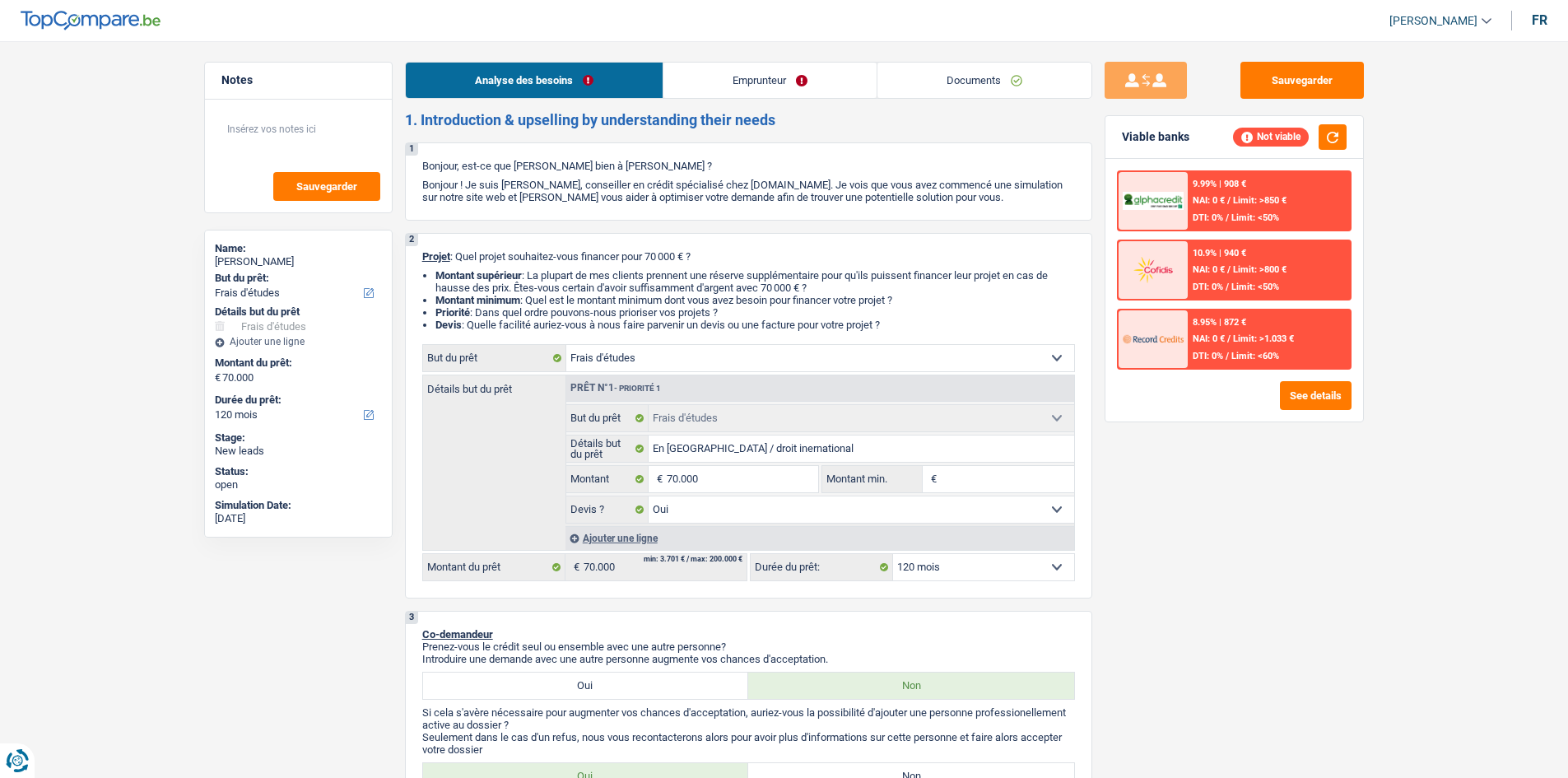
click at [1018, 70] on link "Documents" at bounding box center [985, 80] width 214 height 35
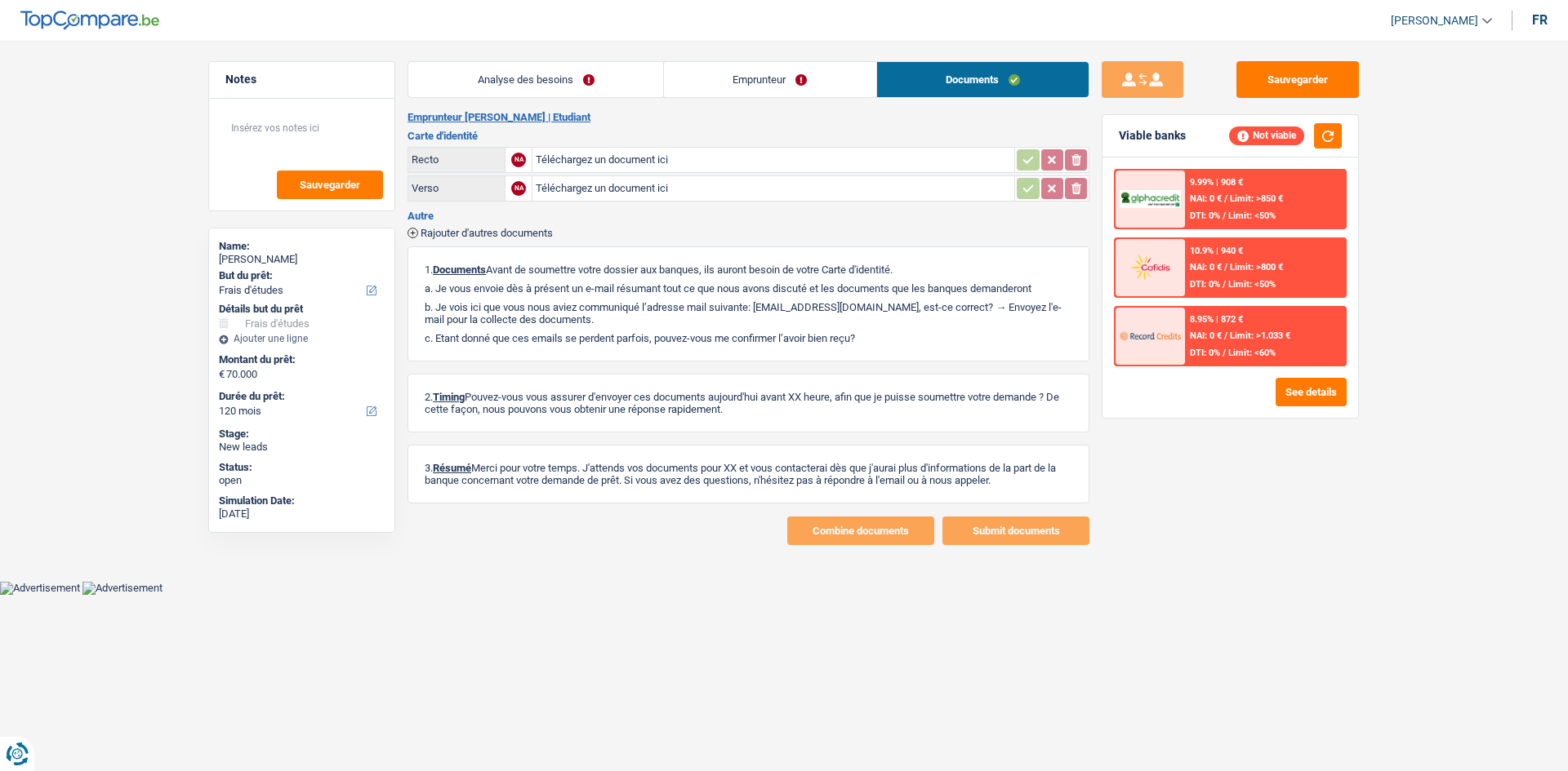
click at [588, 87] on link "Analyse des besoins" at bounding box center [535, 79] width 254 height 35
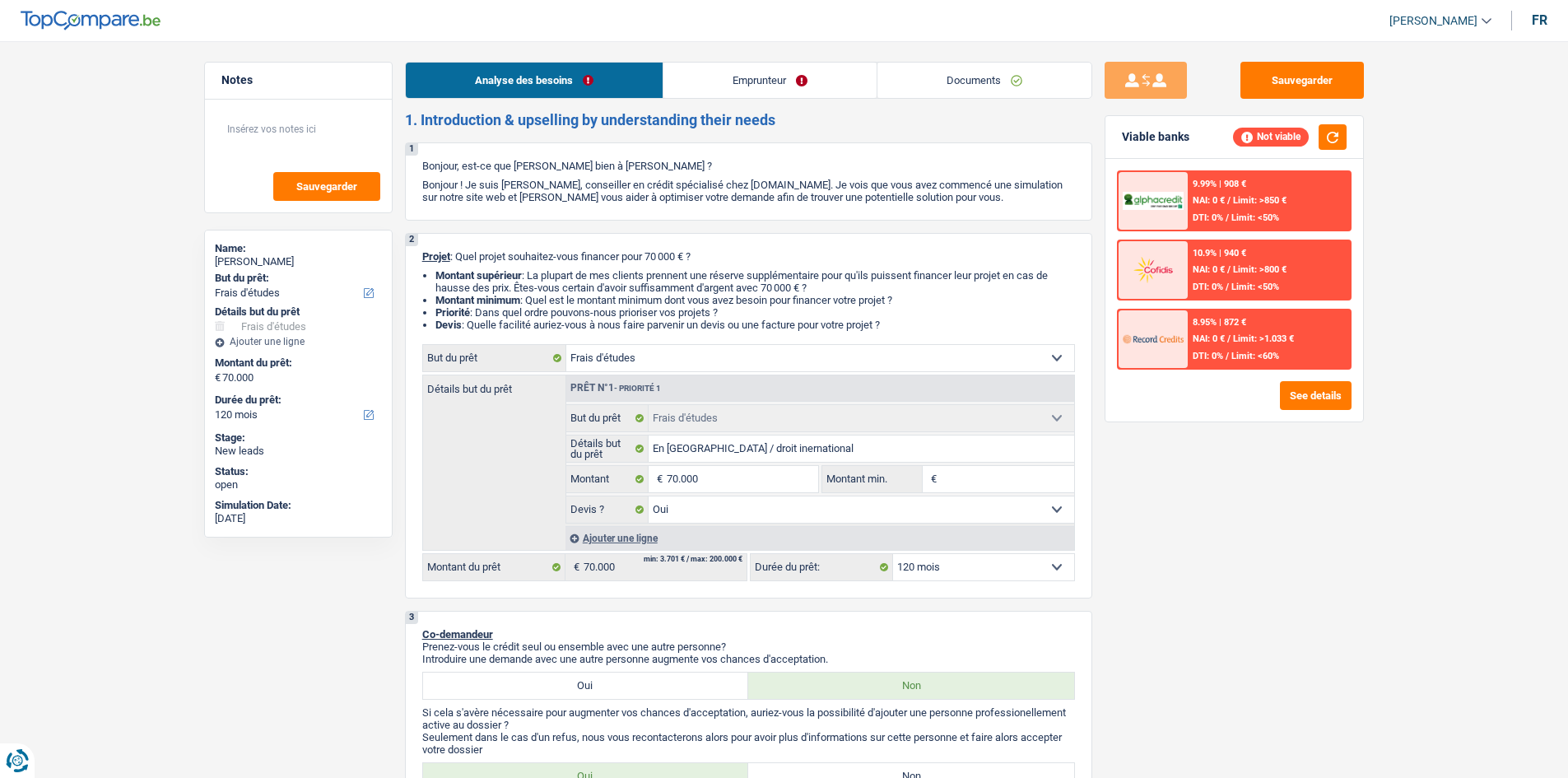
click at [951, 79] on link "Documents" at bounding box center [985, 80] width 214 height 35
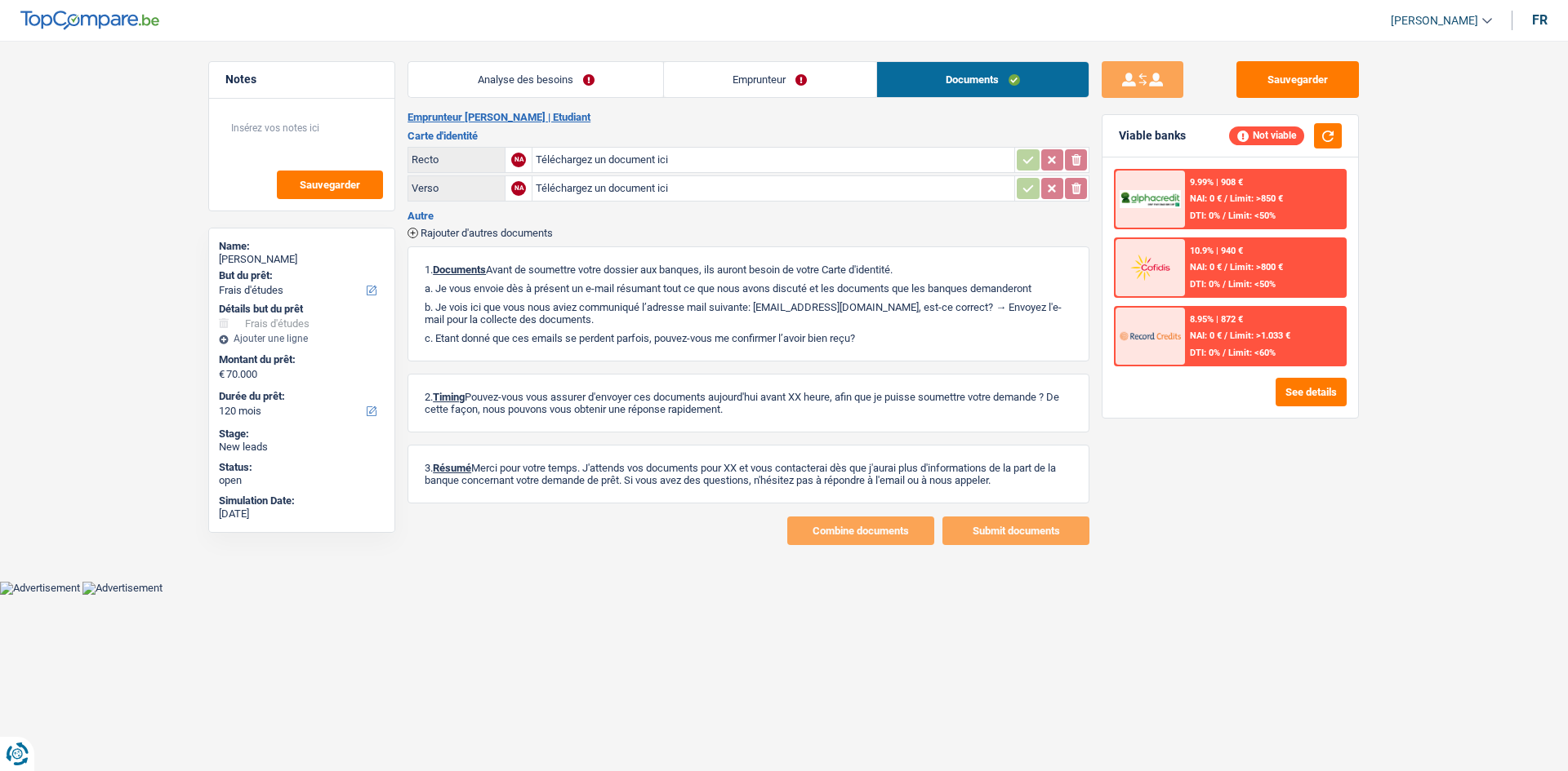
click at [609, 81] on link "Analyse des besoins" at bounding box center [535, 79] width 254 height 35
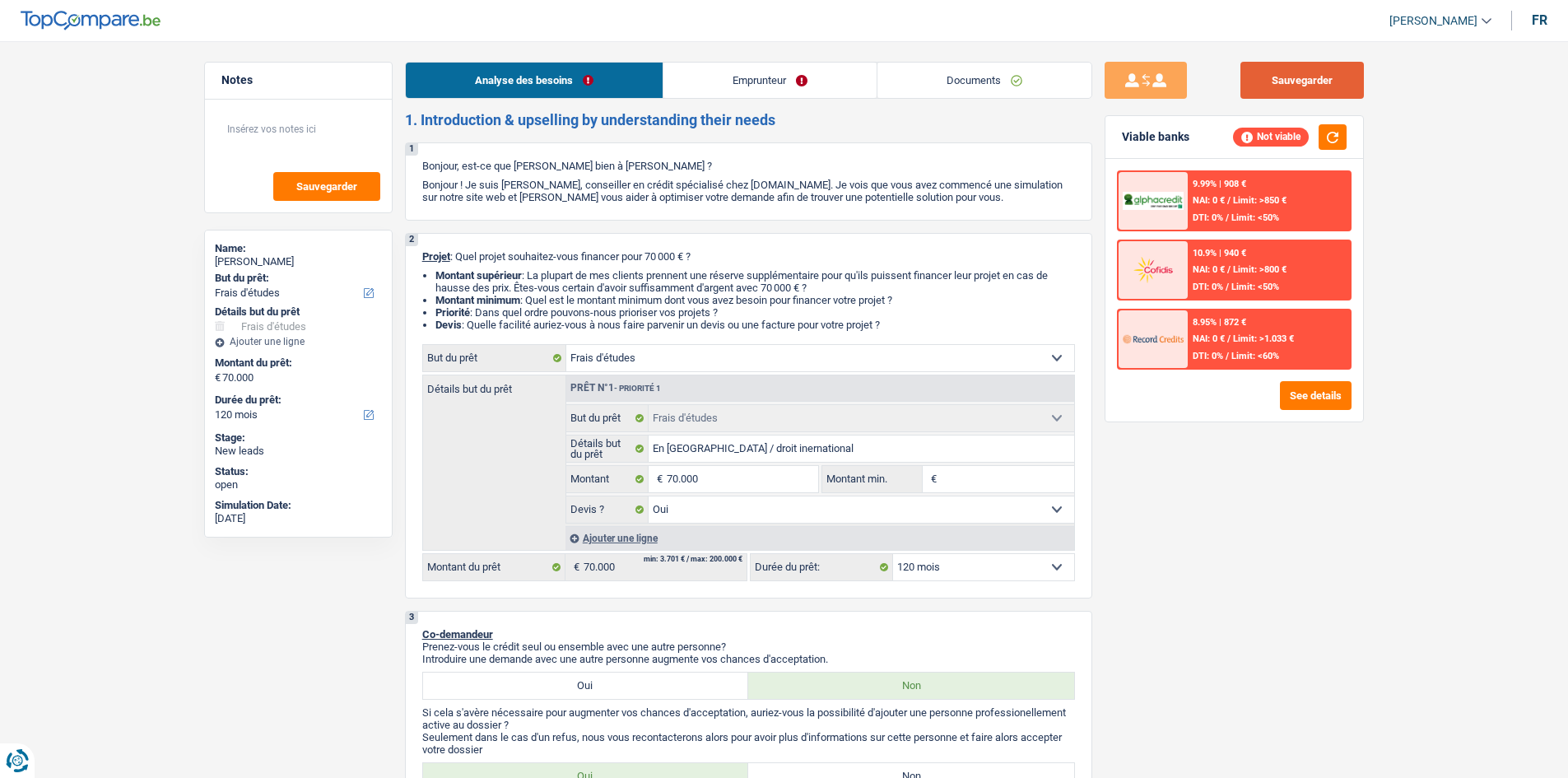
click at [1292, 80] on button "Sauvegarder" at bounding box center [1302, 80] width 123 height 37
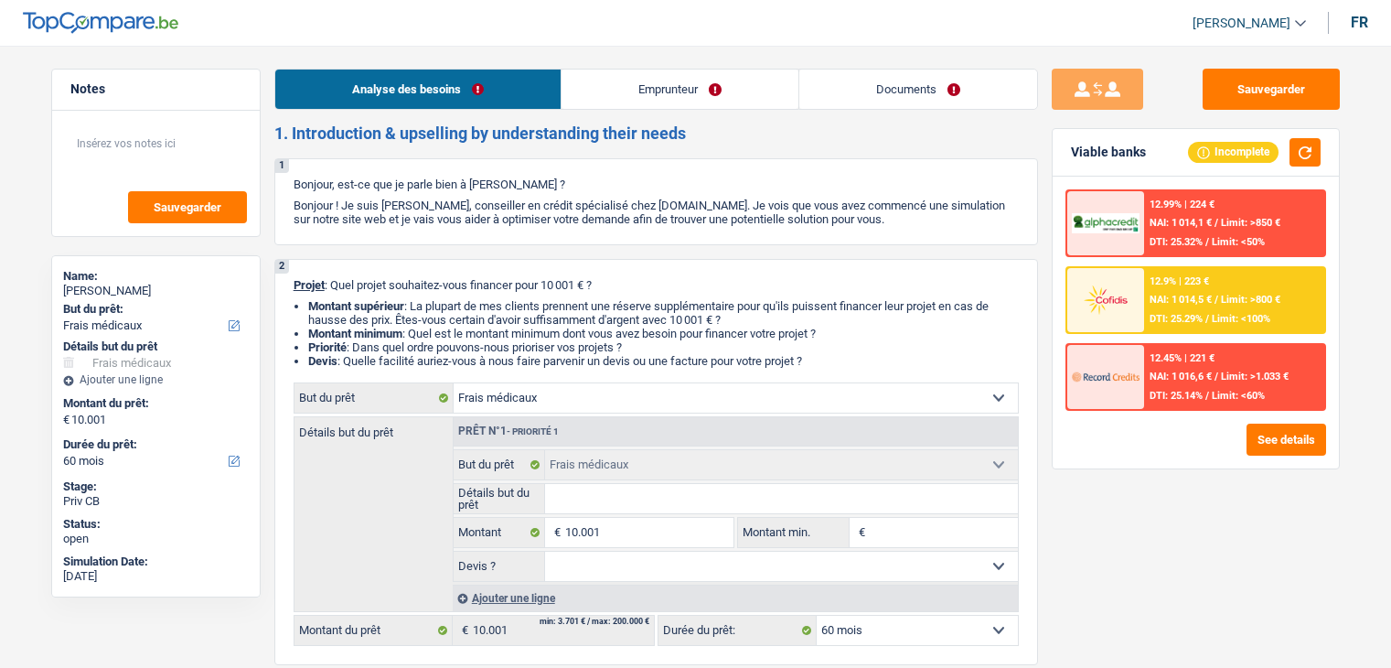
select select "medical"
select select "60"
select select "medical"
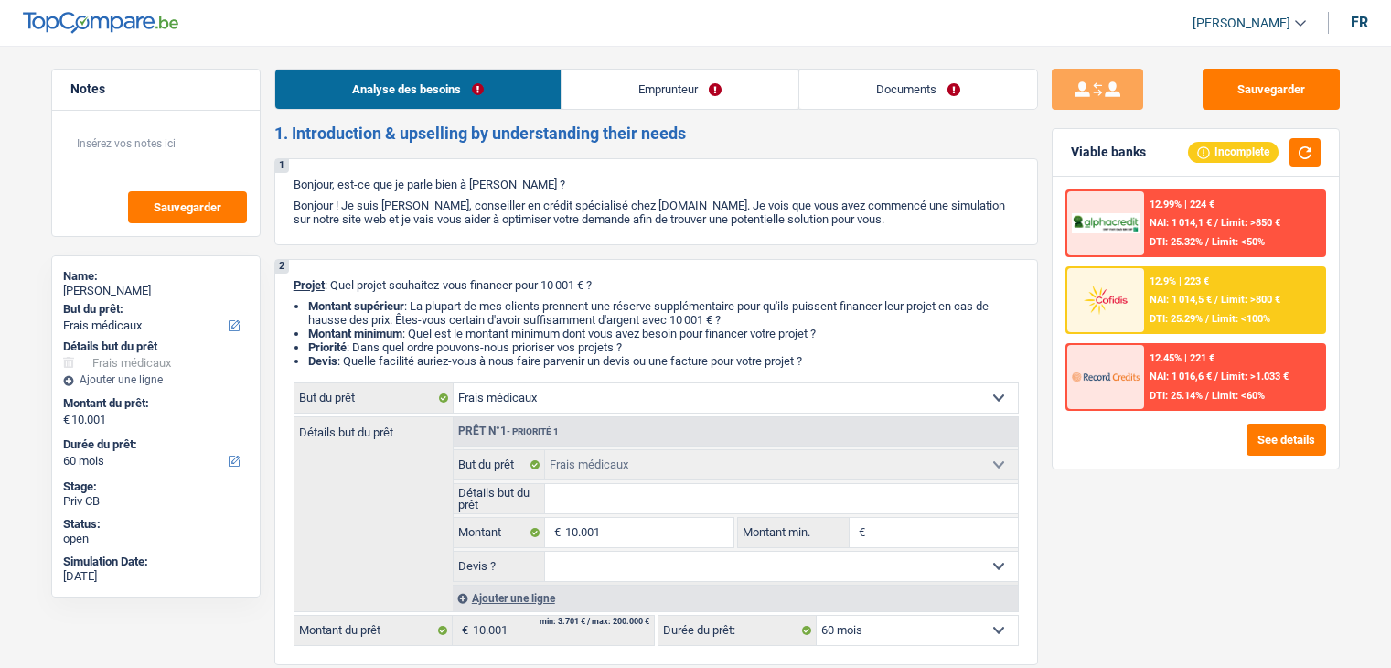
select select "60"
select select "mutuality"
select select "mutualityIndemnity"
select select "rents"
select select "medical"
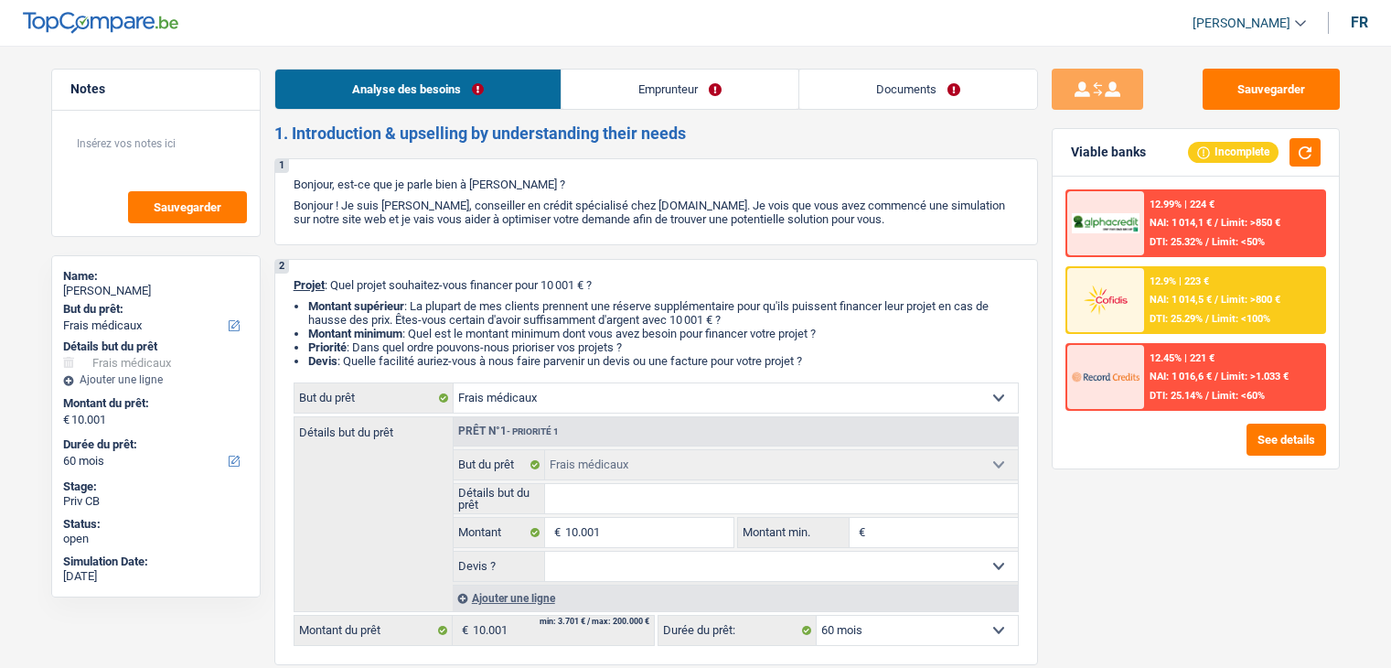
select select "medical"
select select "60"
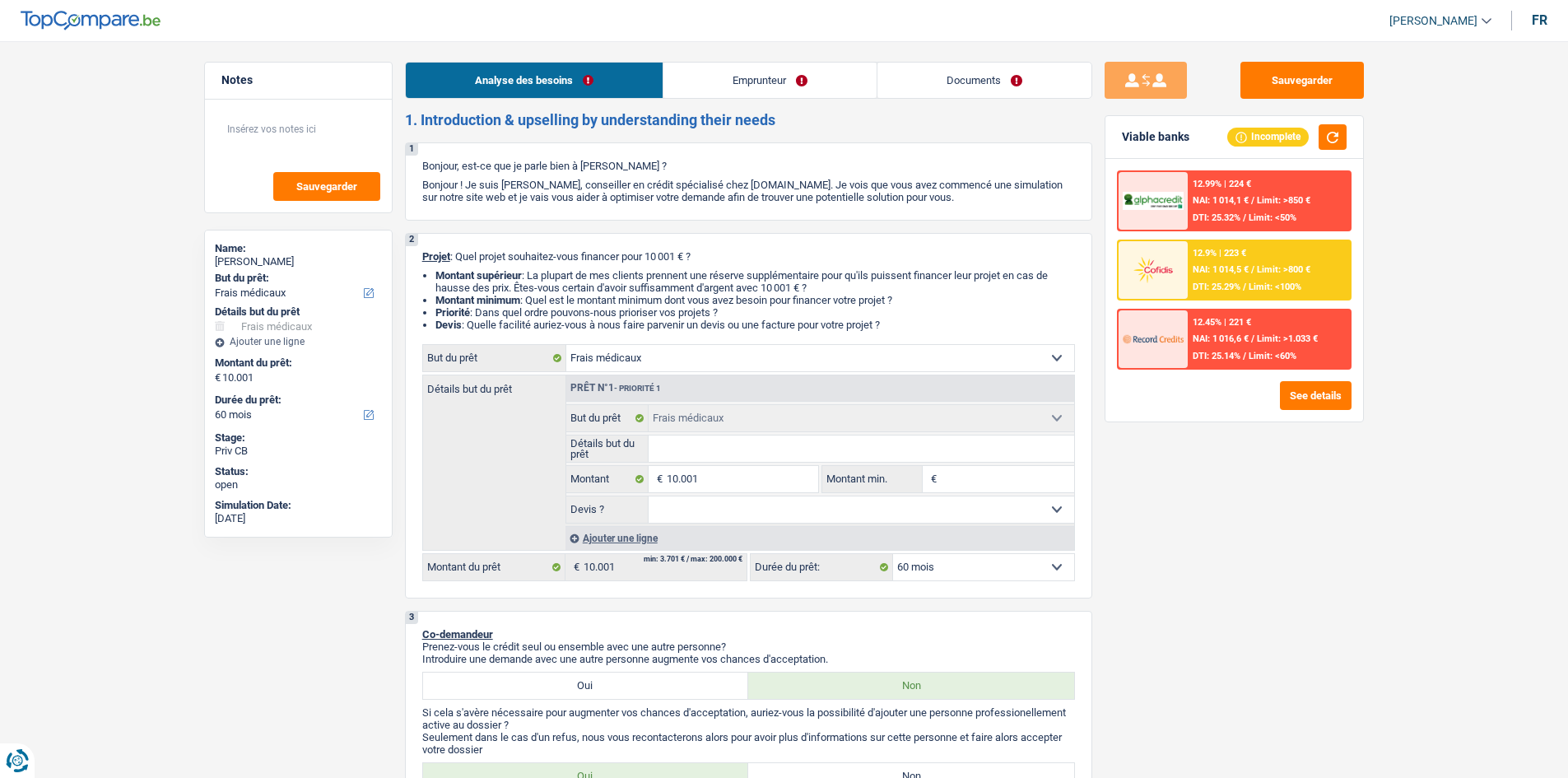
click at [1027, 92] on link "Documents" at bounding box center [985, 80] width 214 height 35
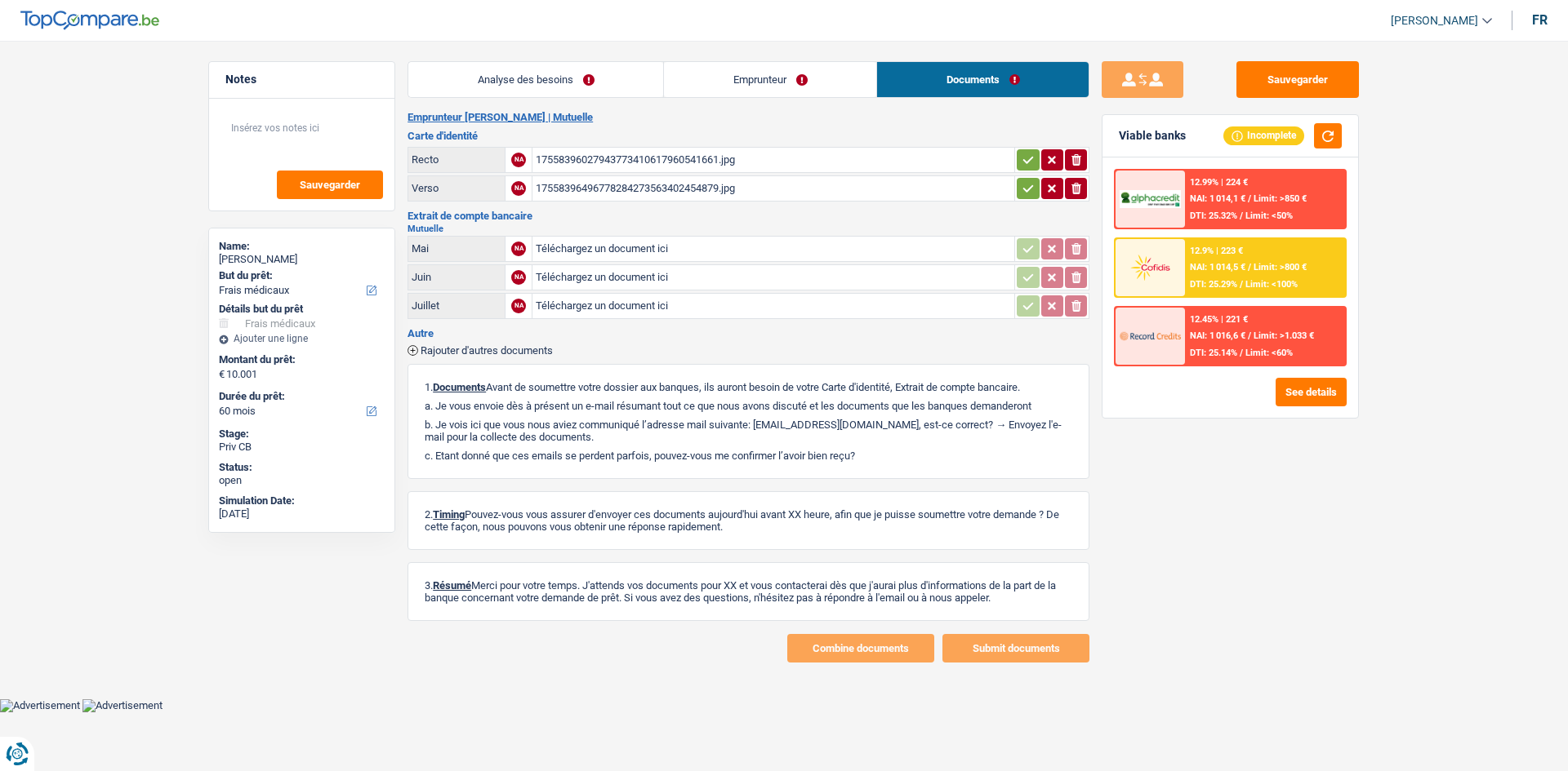
click at [601, 77] on link "Analyse des besoins" at bounding box center [535, 79] width 254 height 35
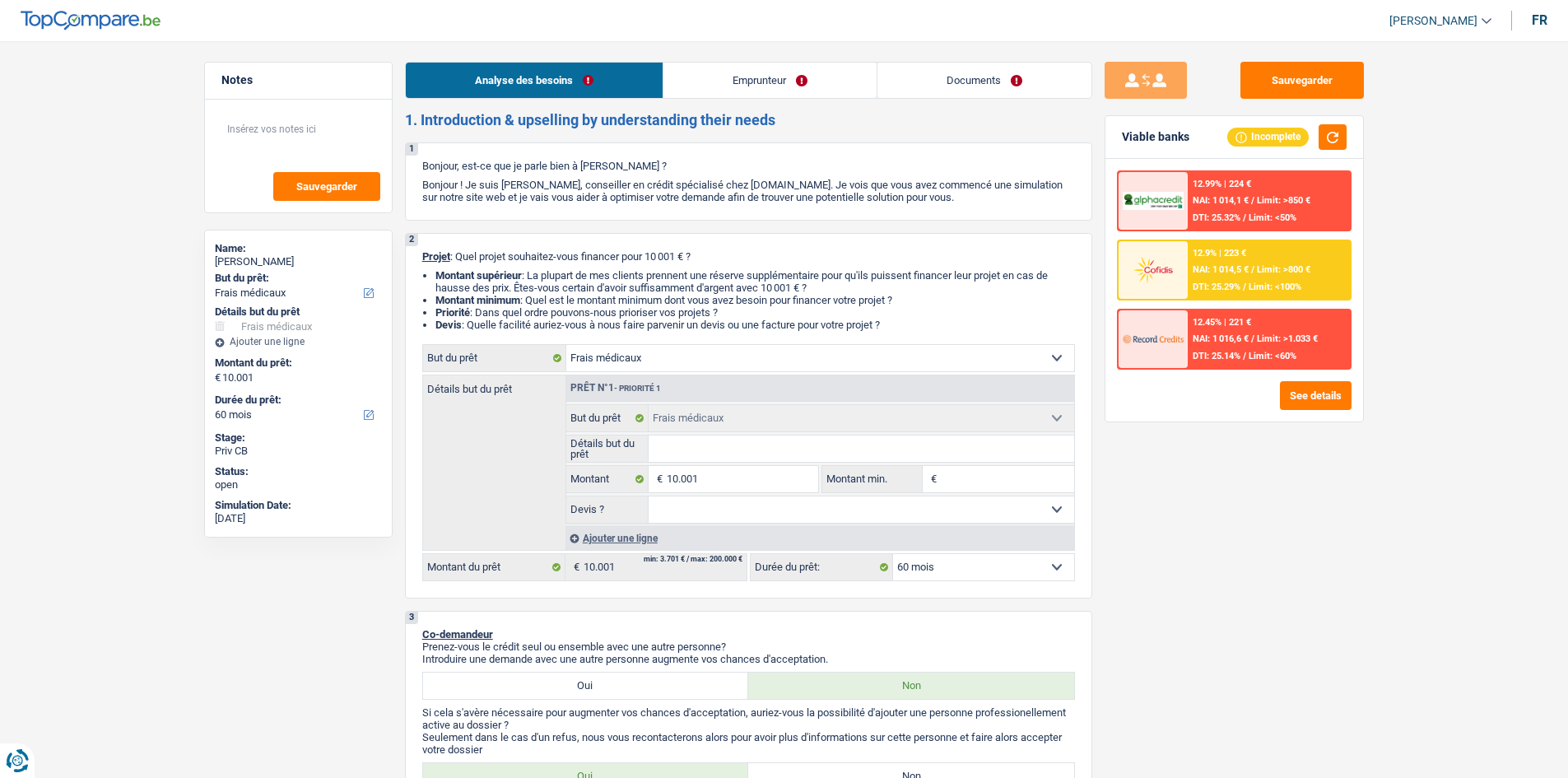
click at [700, 457] on input "Détails but du prêt" at bounding box center [861, 448] width 426 height 26
type input "o"
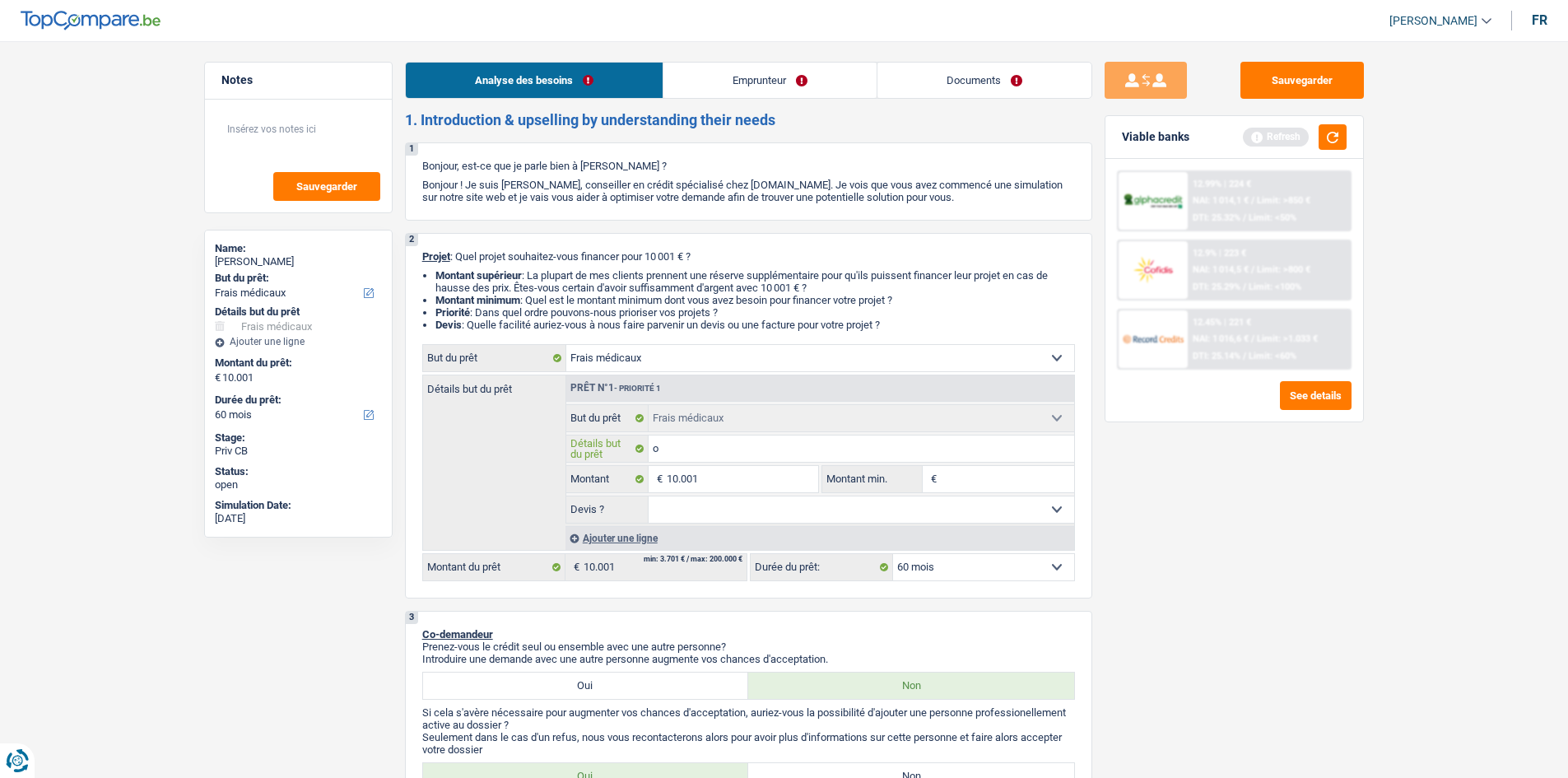
type input "op"
type input "opé"
type input "opér"
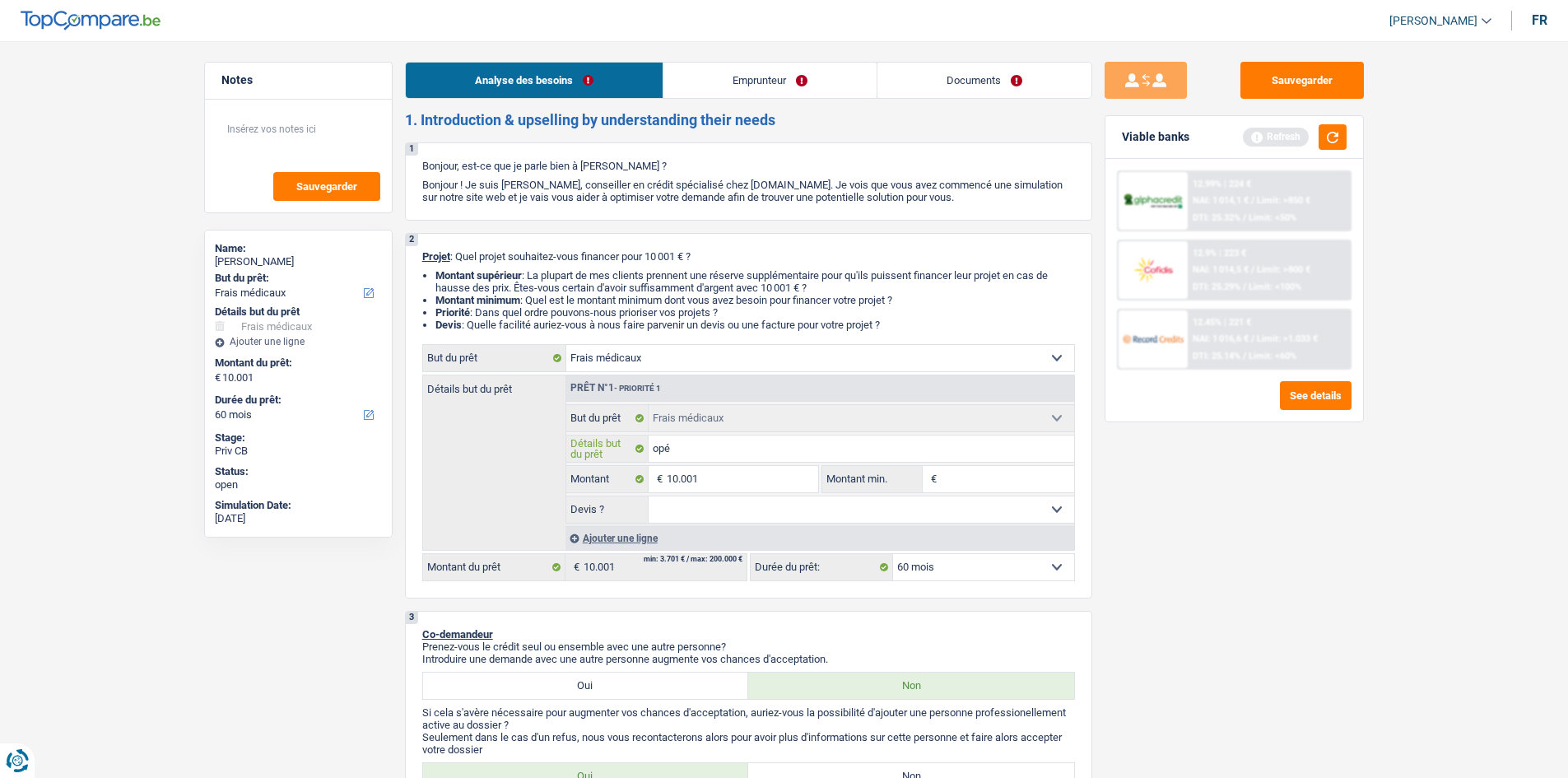
type input "opér"
type input "opéra"
type input "opérat"
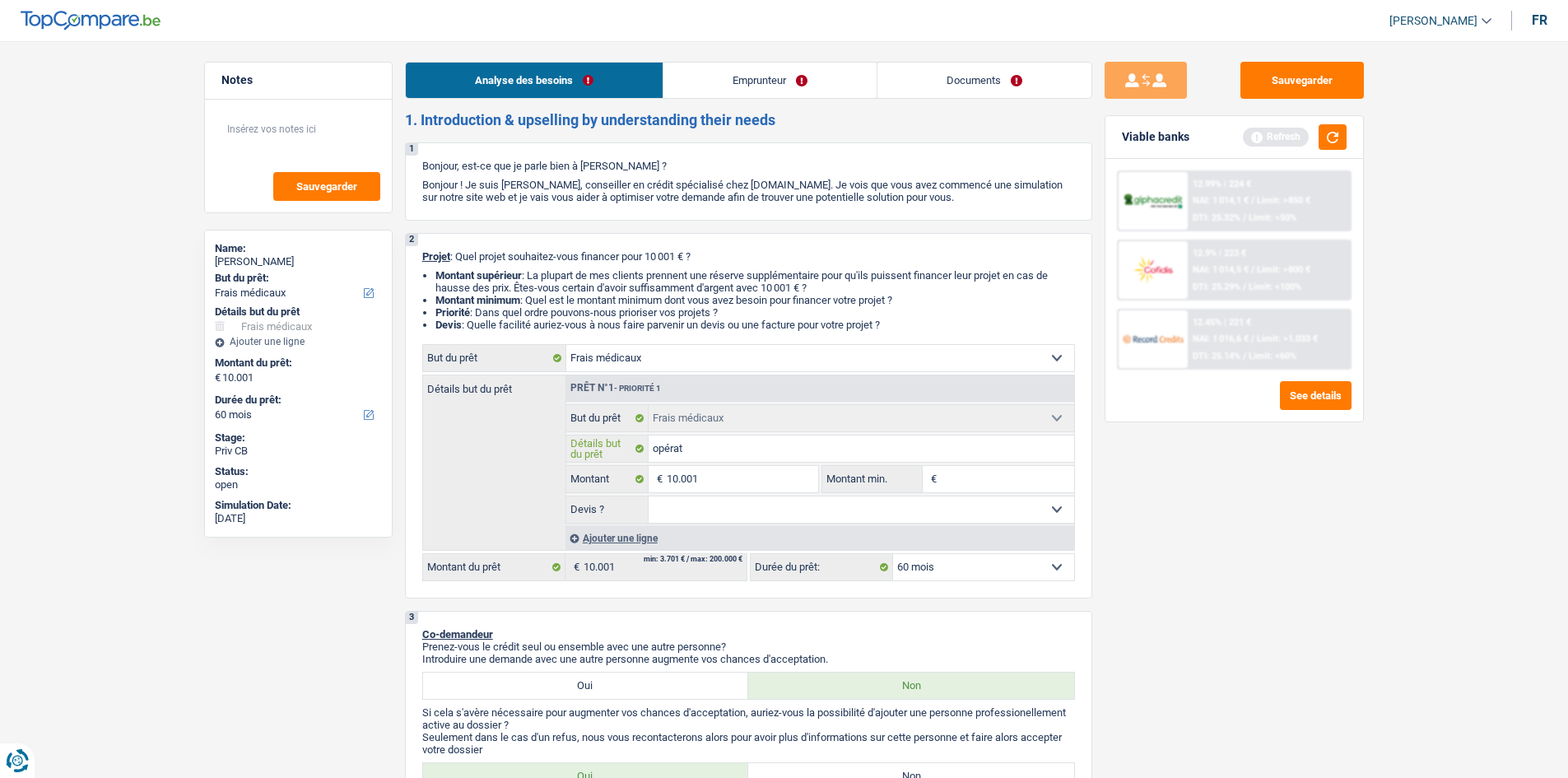
type input "opérati"
type input "opératio"
type input "opération"
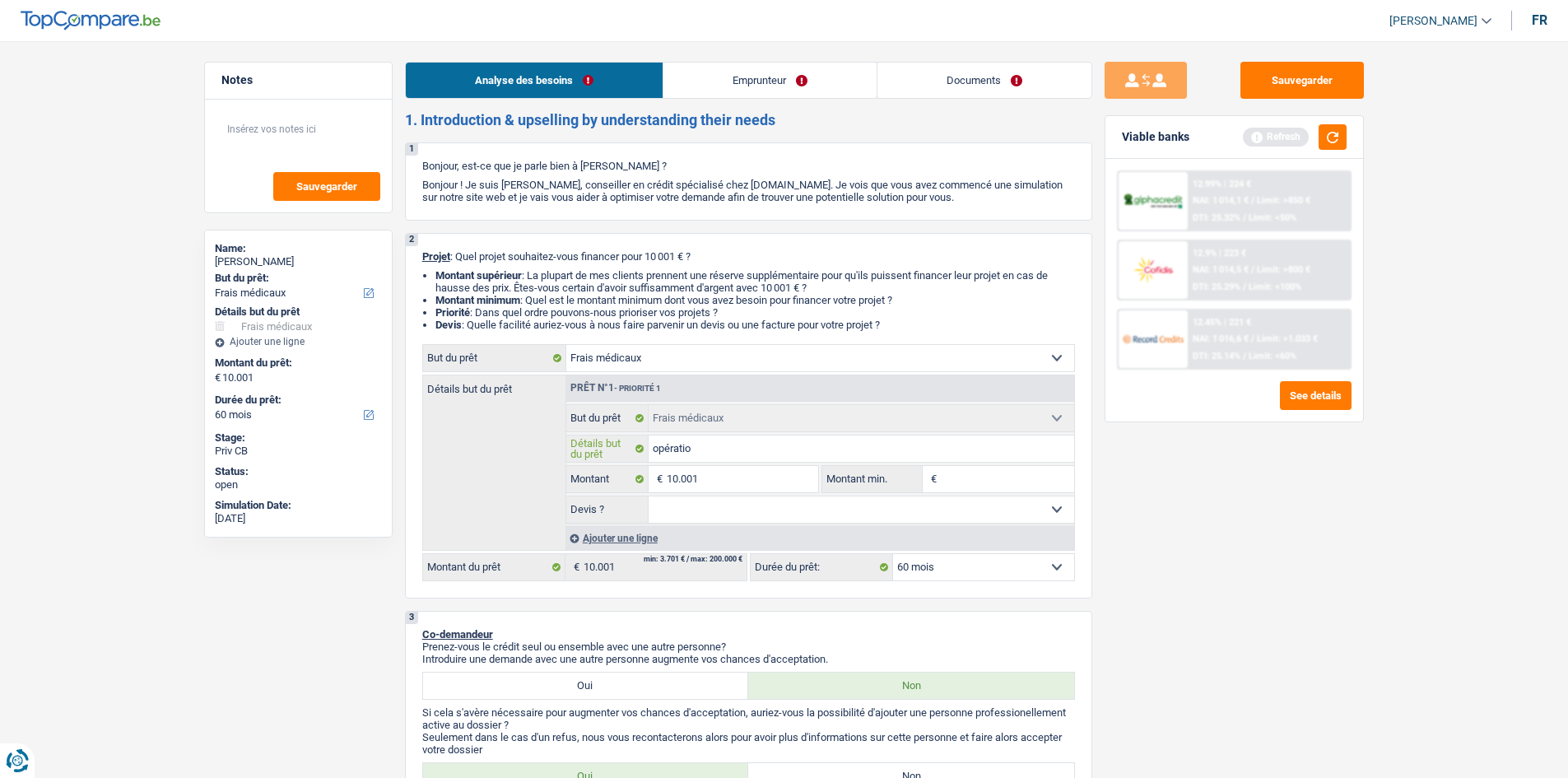
type input "opération"
type input "opération c"
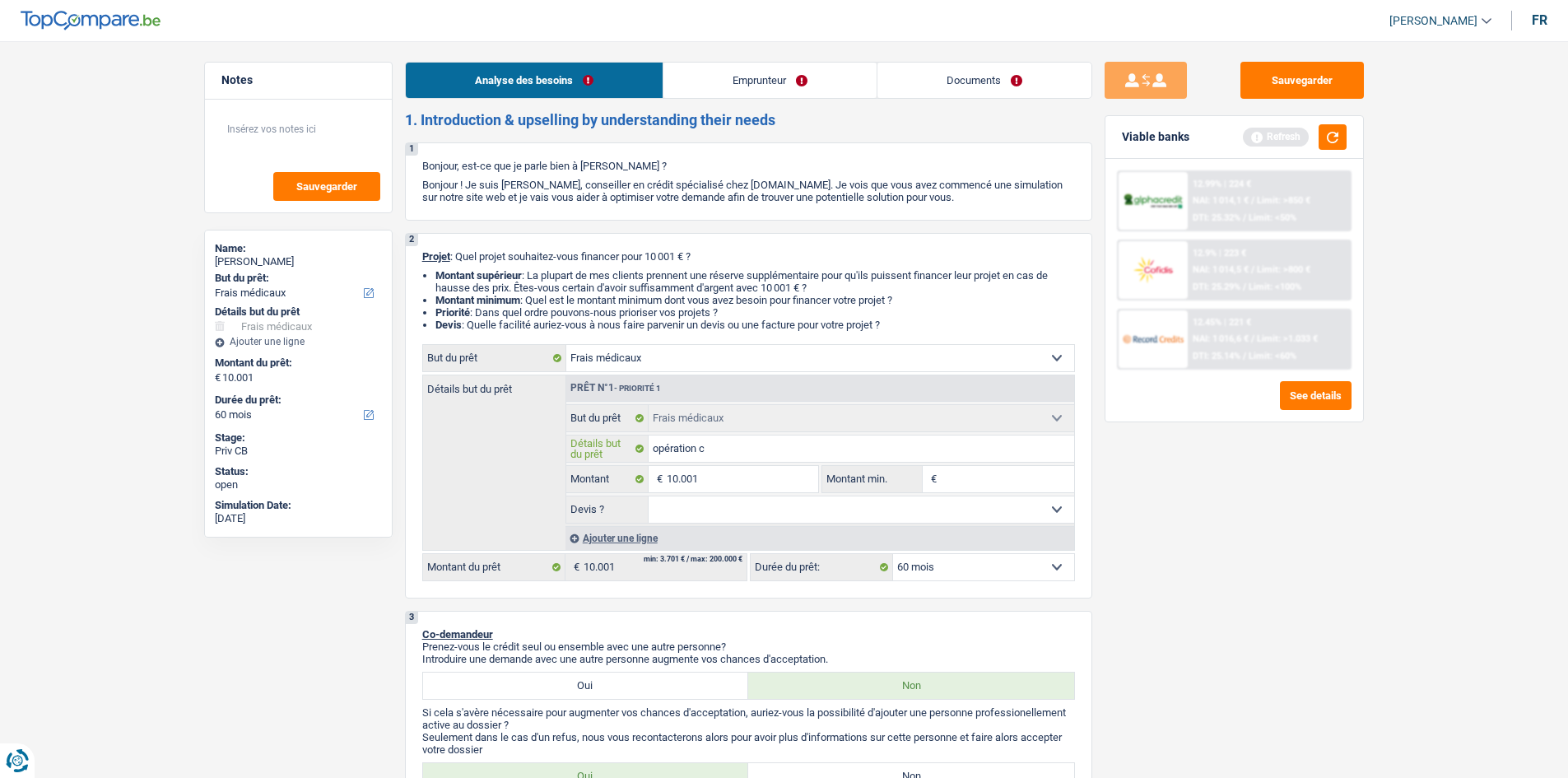
type input "opération ch"
type input "opération choi"
type input "opération choir"
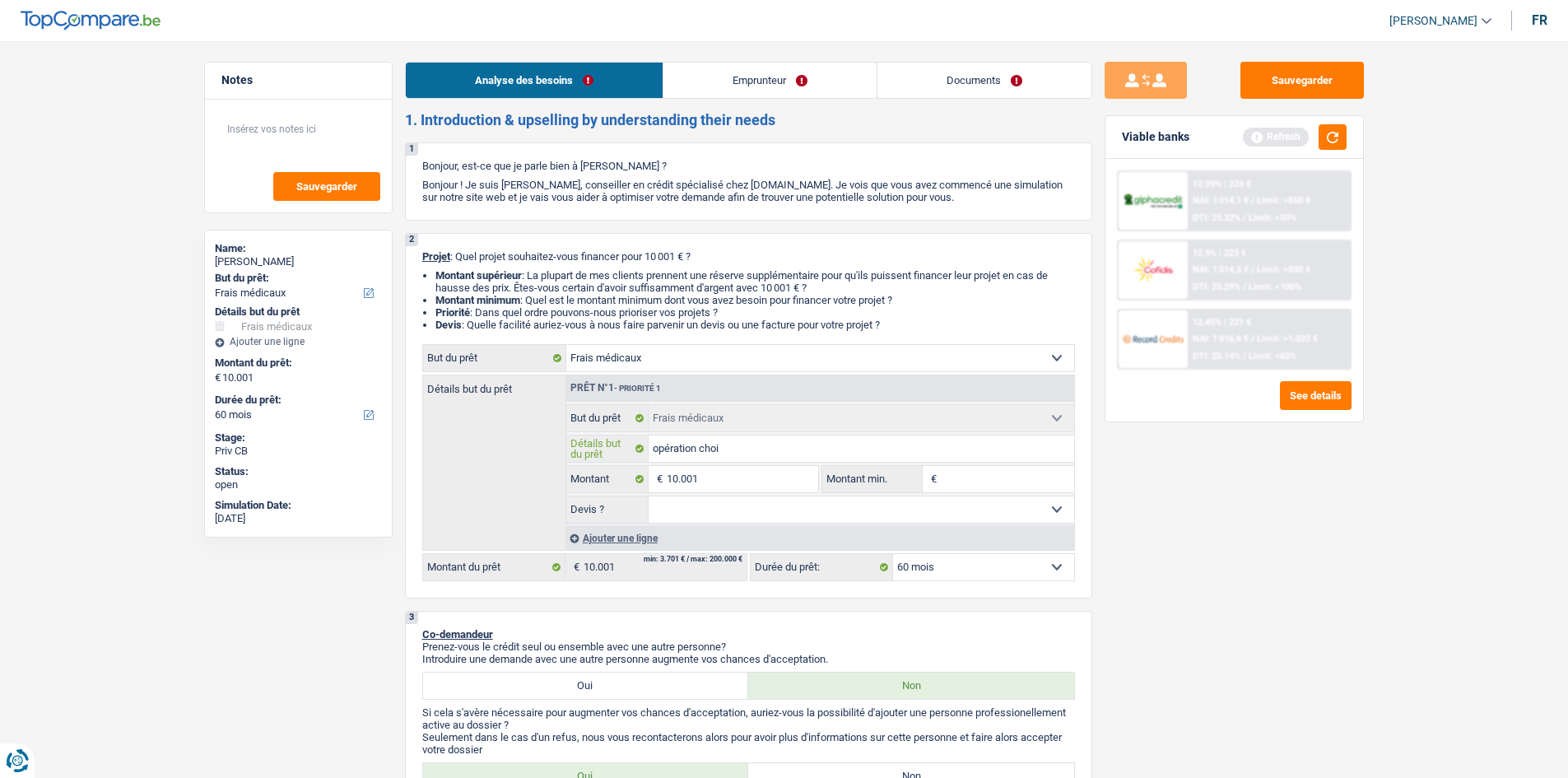
type input "opération choir"
type input "opération choiru"
type input "opération choirur"
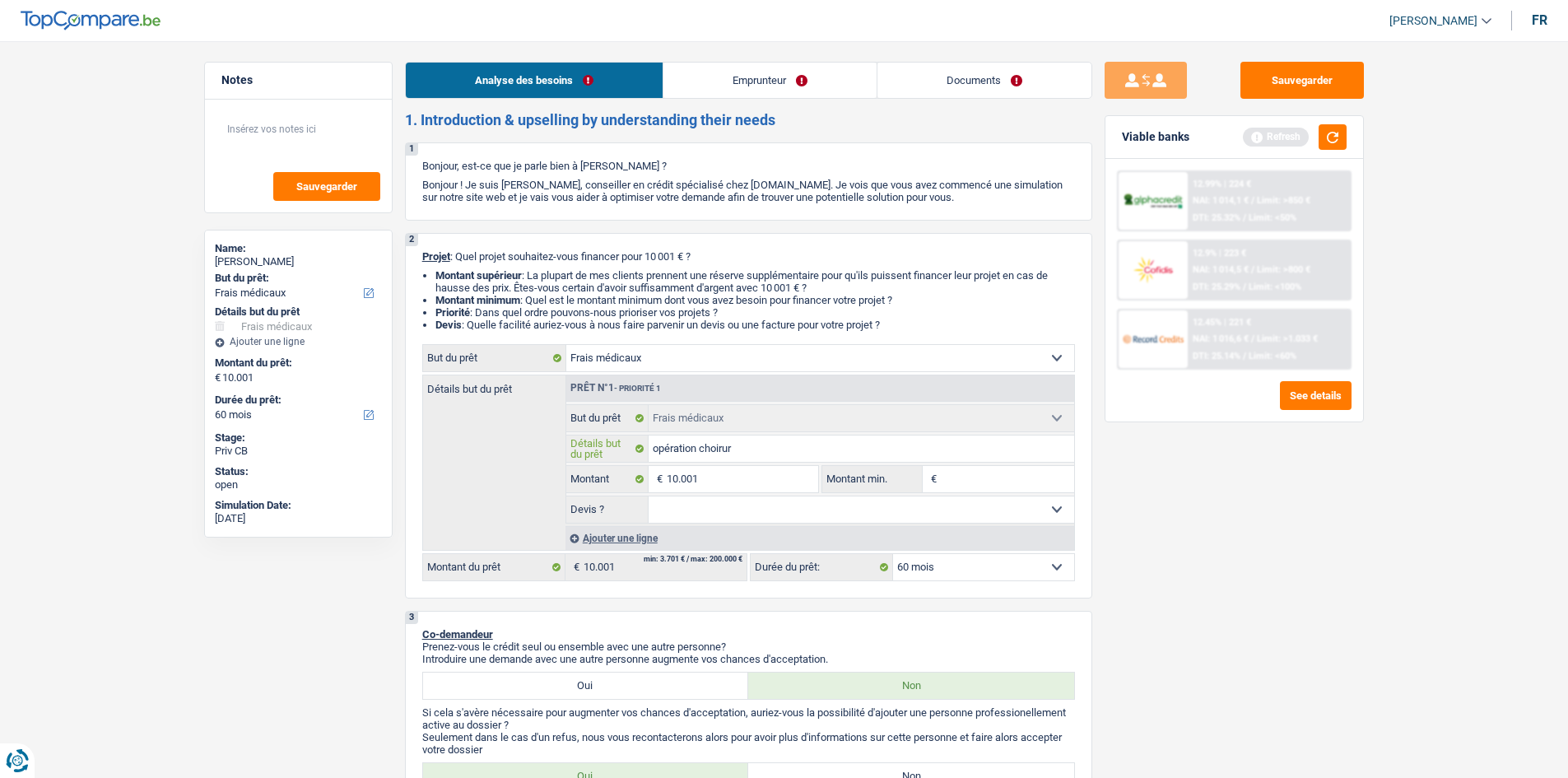
type input "opération choiru"
type input "opération choirug"
type input "opération choirugi"
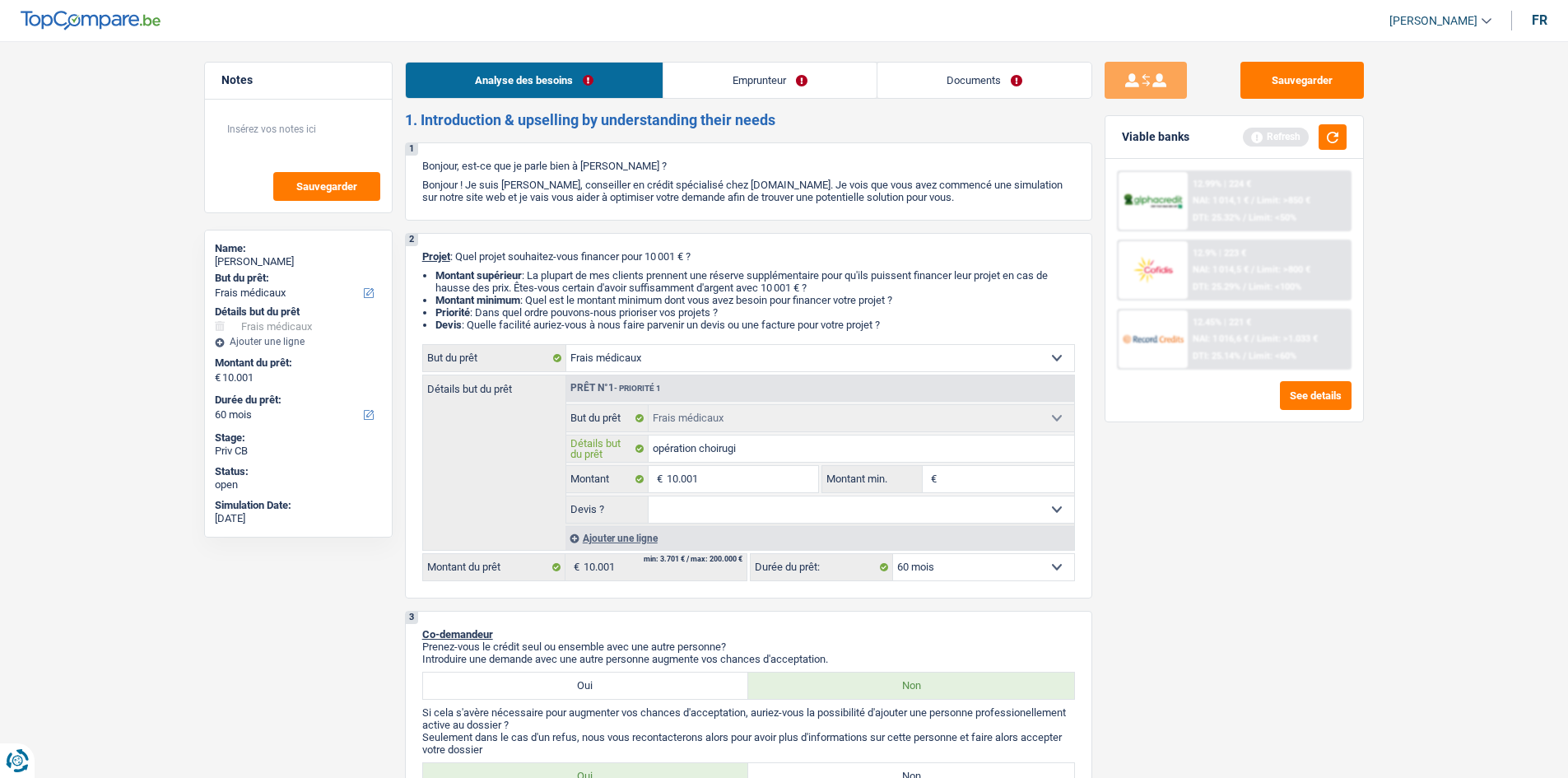
type input "opération choirugi"
type input "opération choirugic"
type input "opération choirugica"
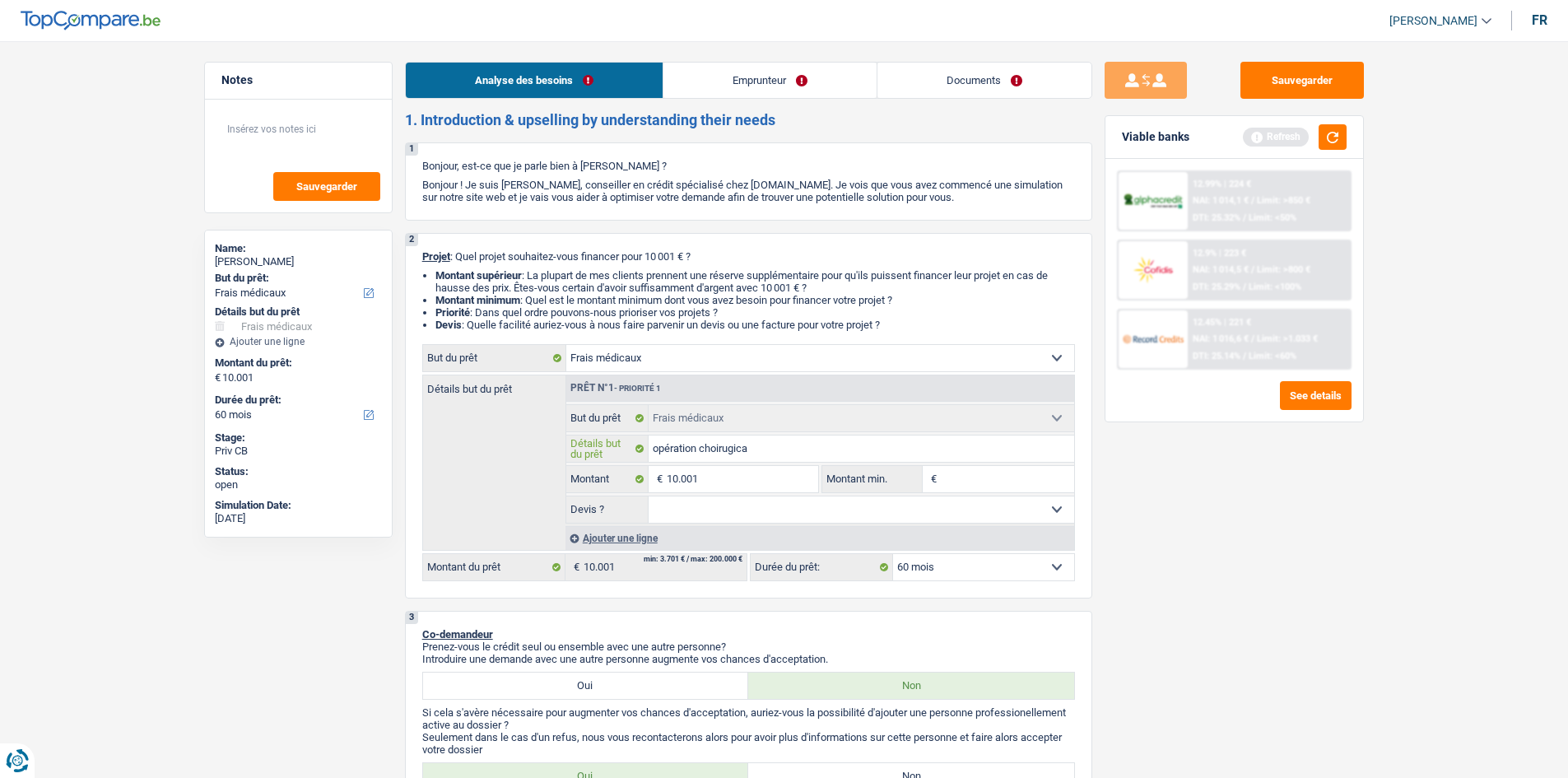
type input "opération choirugical"
click at [720, 458] on input "opération choirugical" at bounding box center [861, 448] width 426 height 26
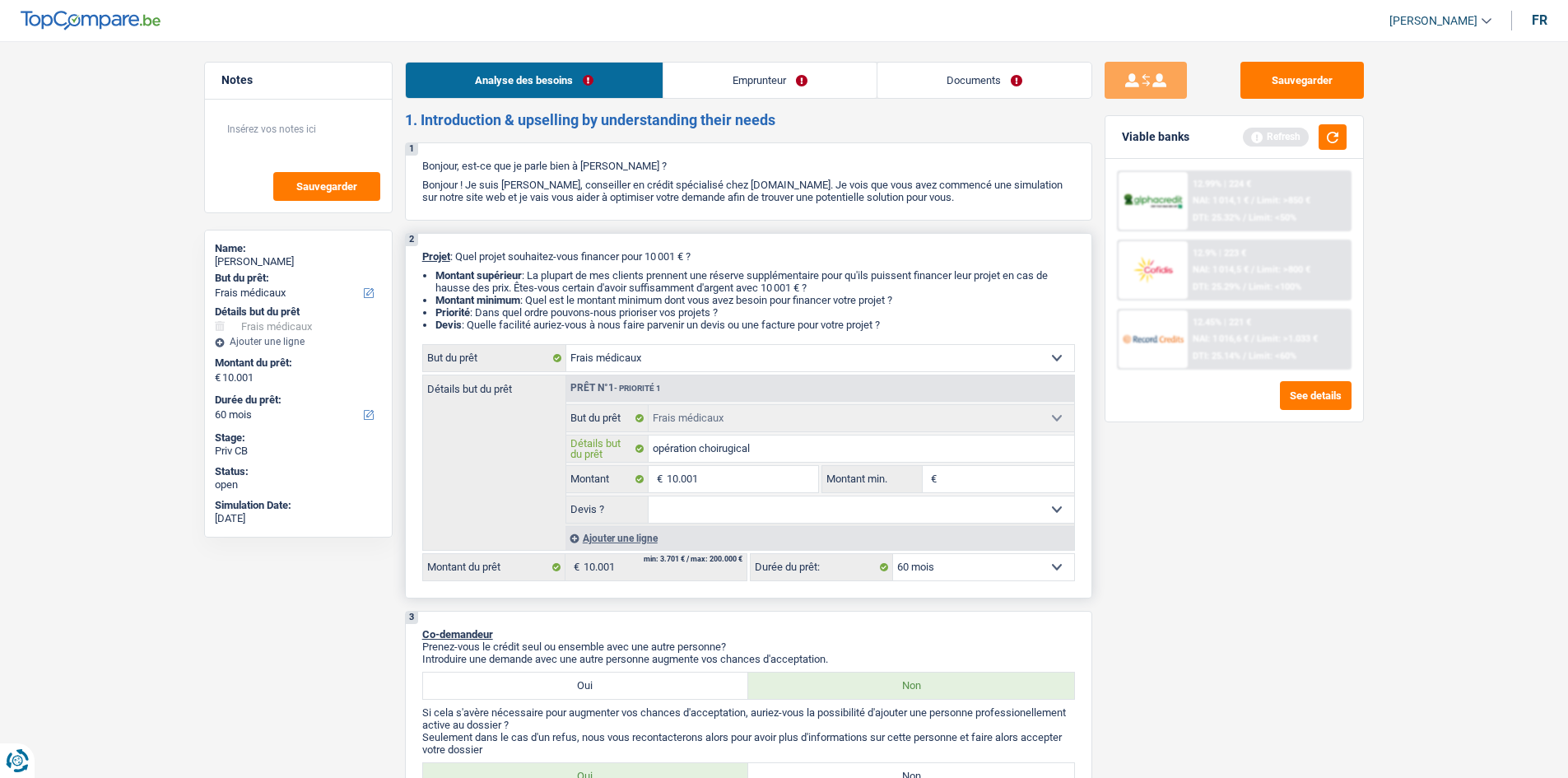
type input "opération chorugical"
type input "opération chrugical"
type input "opération chirugical"
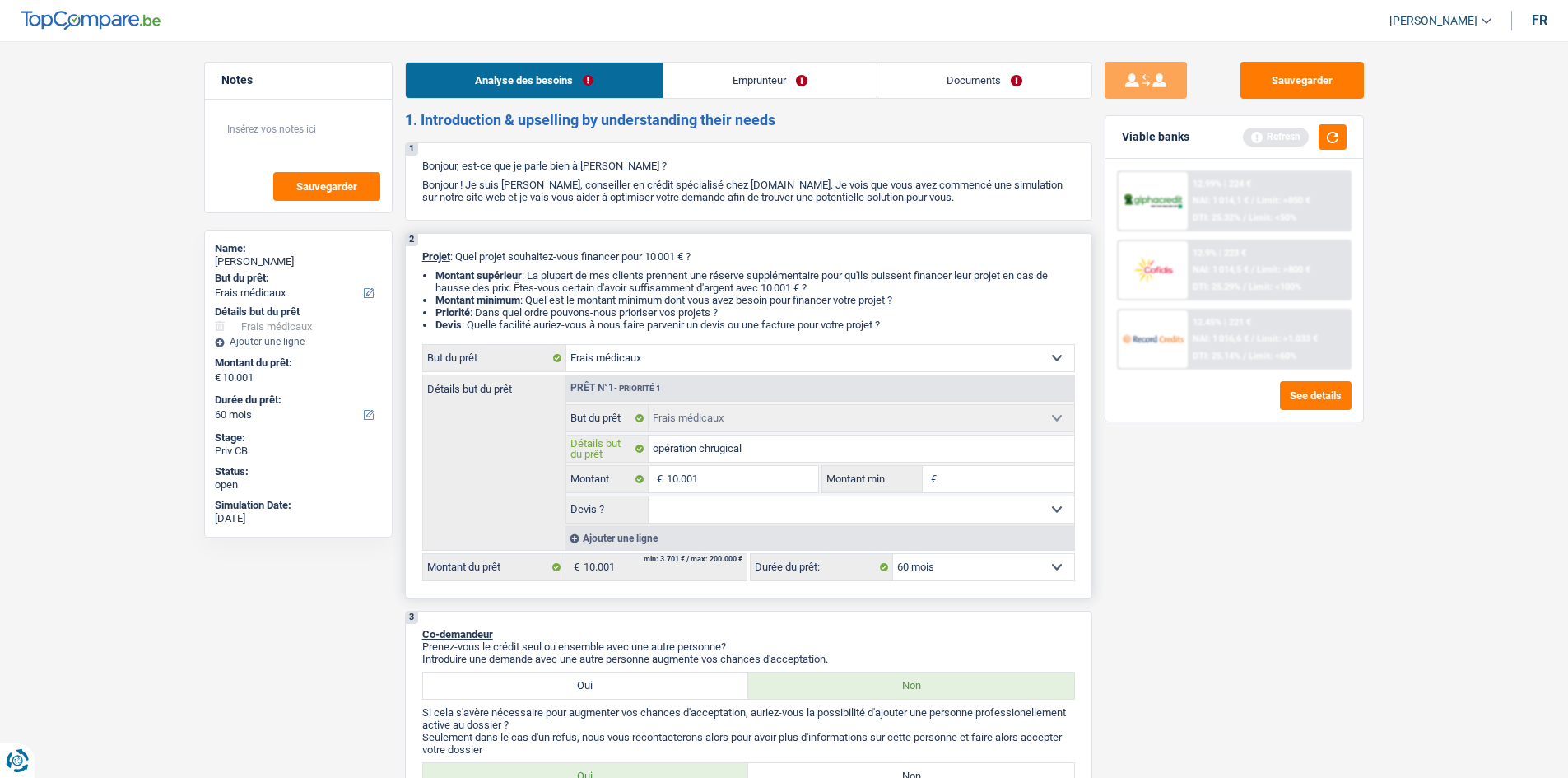
type input "opération chirugical"
click at [716, 504] on select "Oui Non Non répondu Sélectionner une option" at bounding box center [861, 510] width 426 height 26
select select "yes"
click at [649, 497] on select "Oui Non Non répondu Sélectionner une option" at bounding box center [861, 510] width 426 height 26
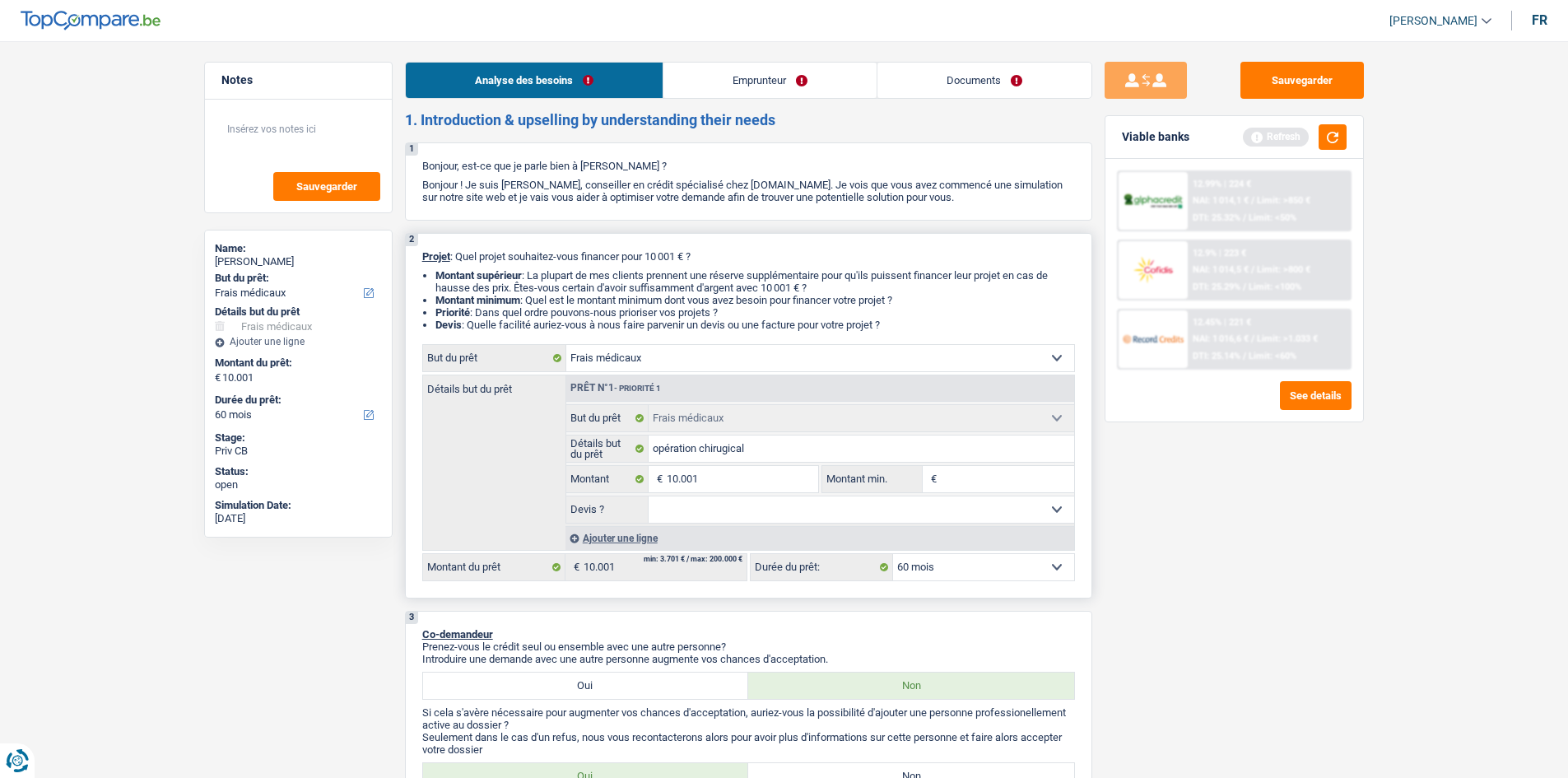
select select "yes"
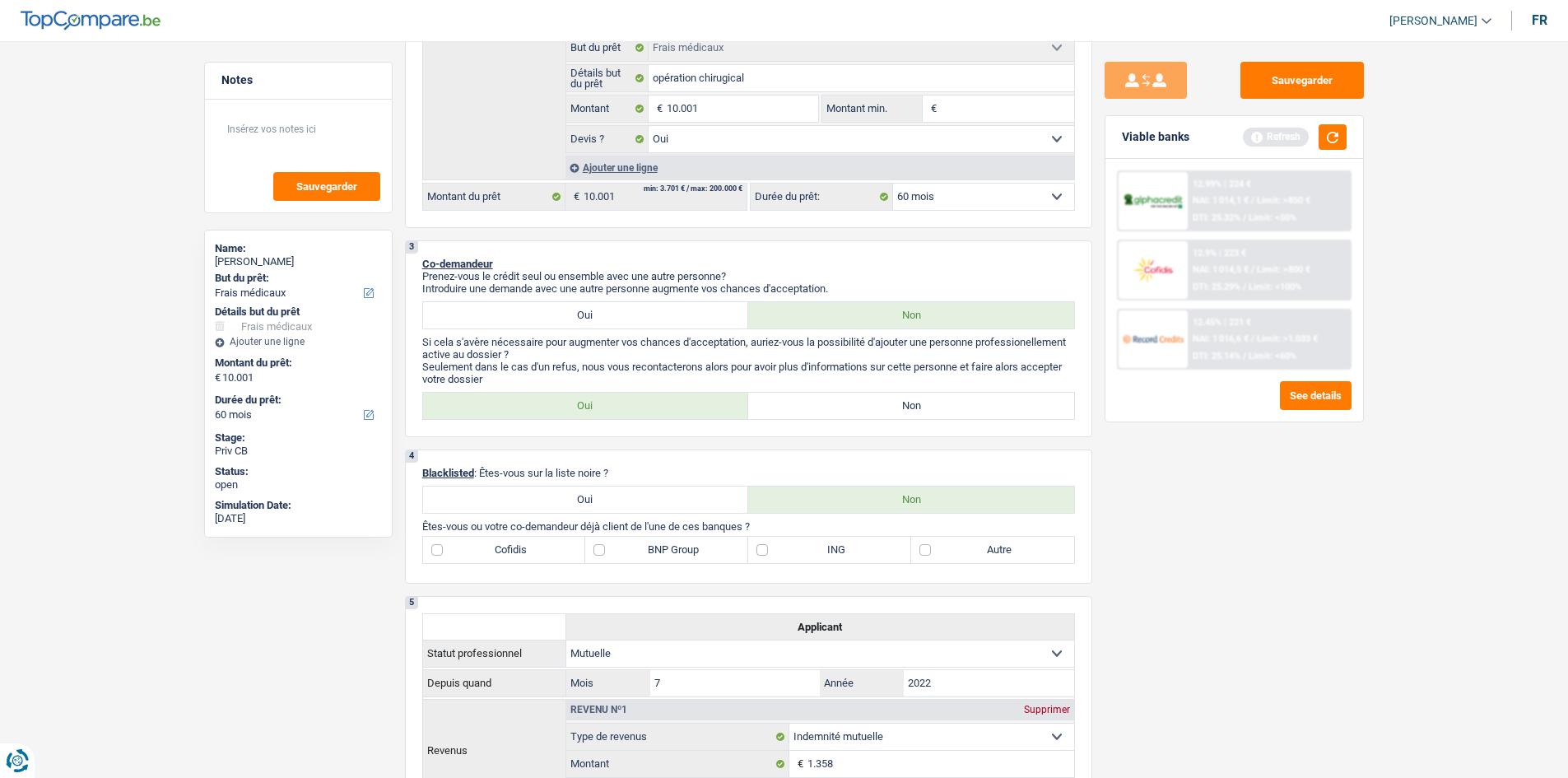
scroll to position [494, 0]
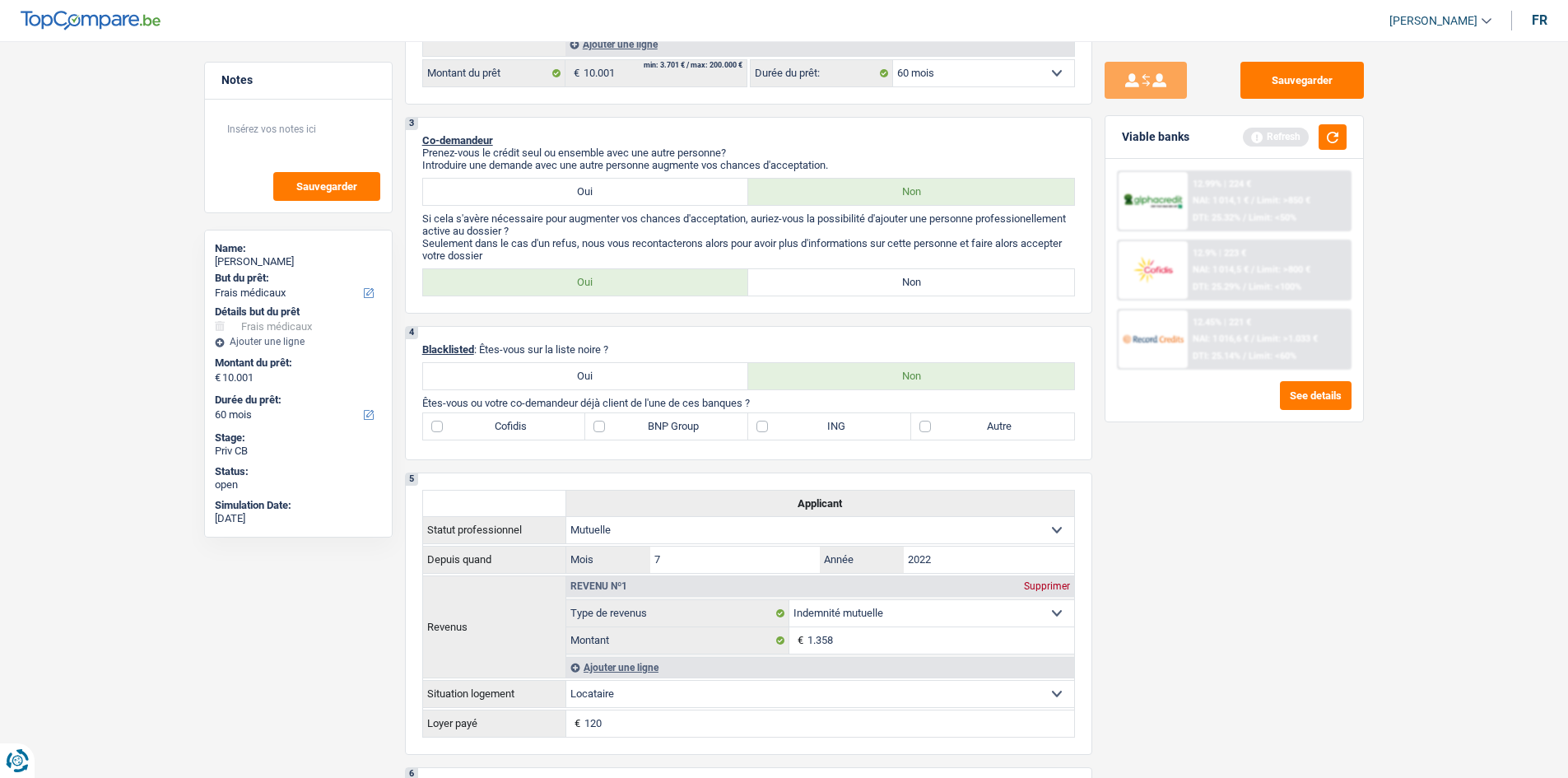
drag, startPoint x: 954, startPoint y: 280, endPoint x: 1131, endPoint y: 312, distance: 179.9
click at [953, 279] on label "Non" at bounding box center [911, 282] width 326 height 26
click at [953, 279] on input "Non" at bounding box center [911, 282] width 326 height 26
radio input "true"
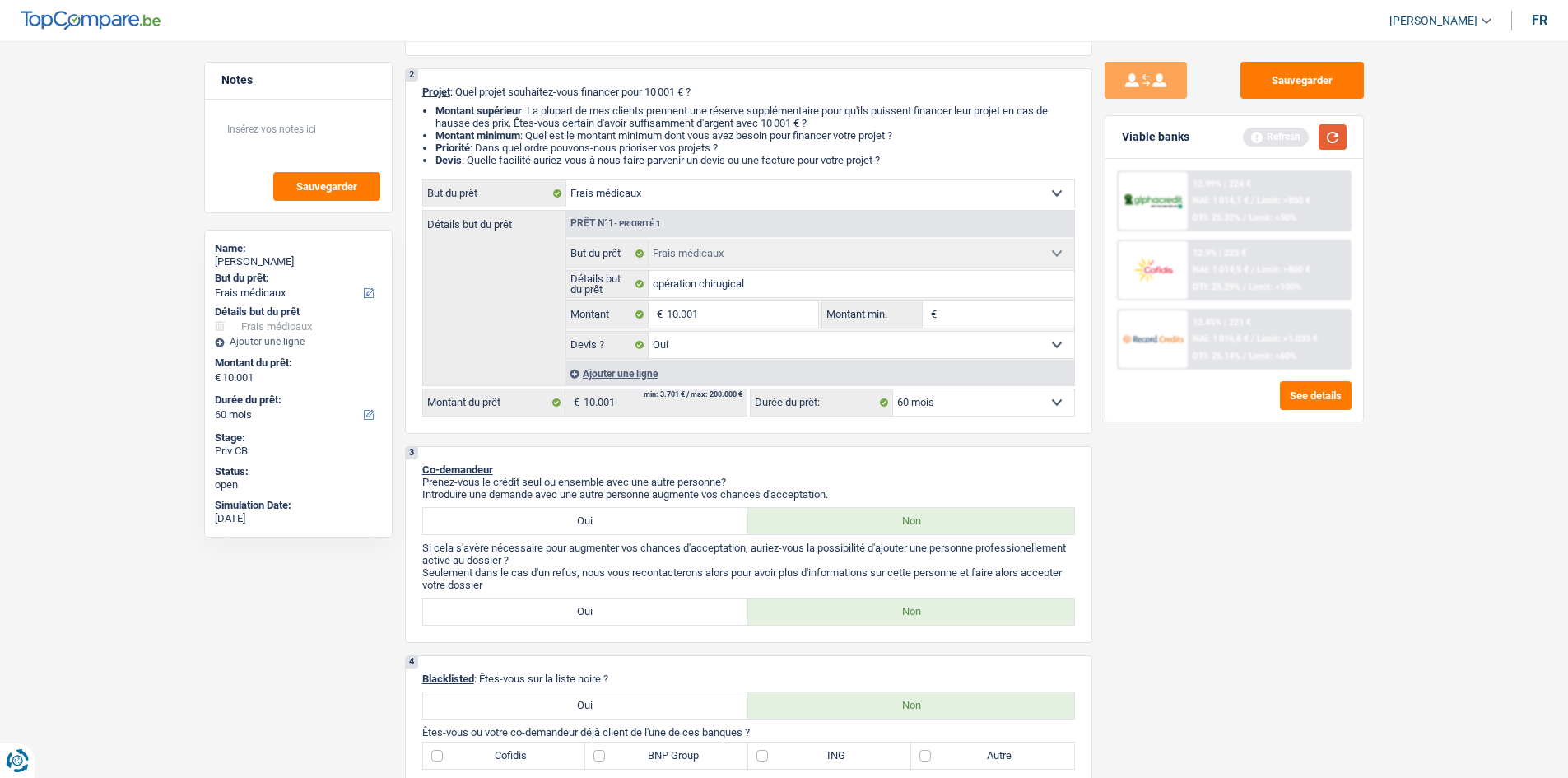
click at [1251, 142] on button "button" at bounding box center [1332, 137] width 28 height 25
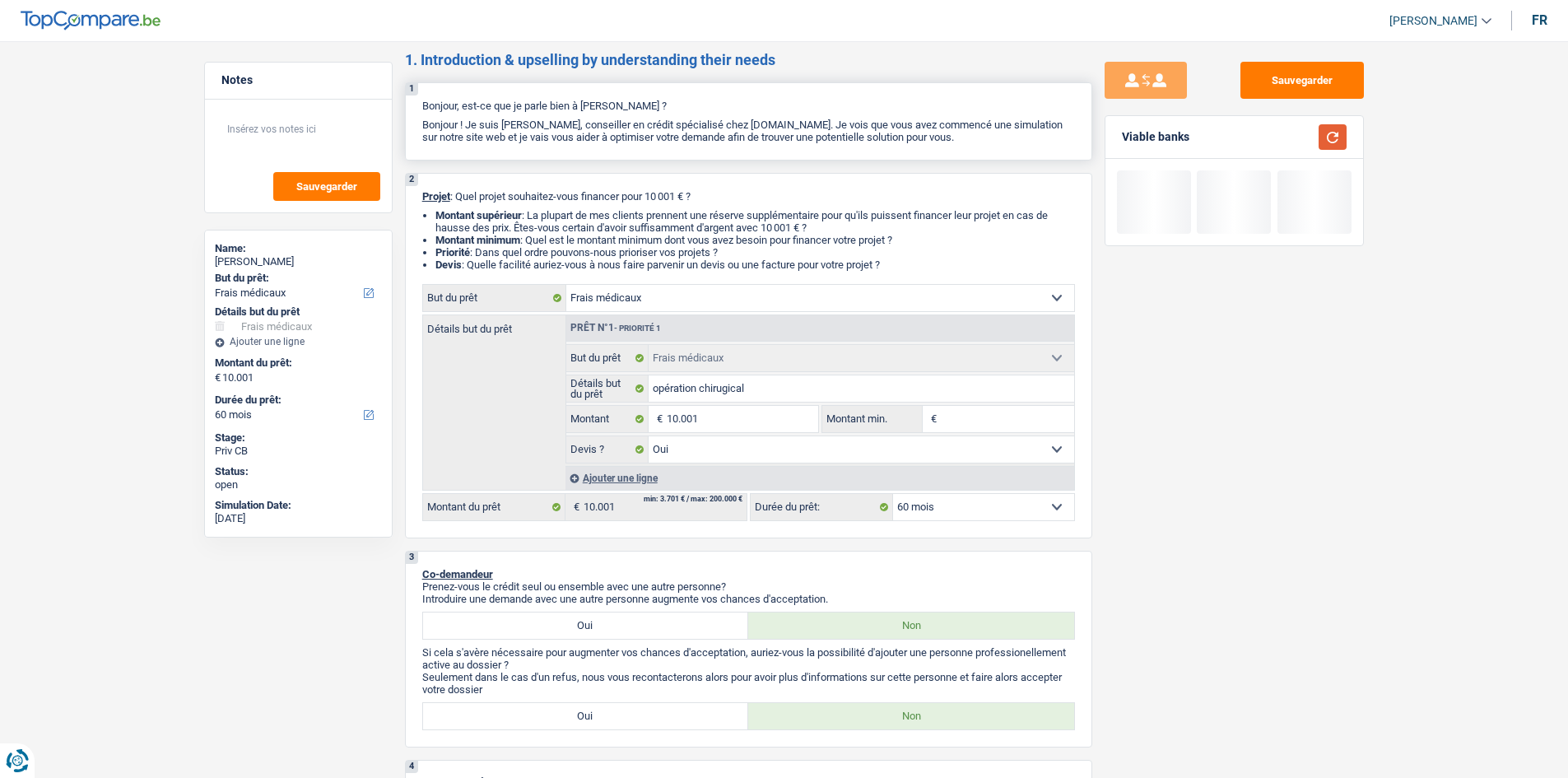
scroll to position [0, 0]
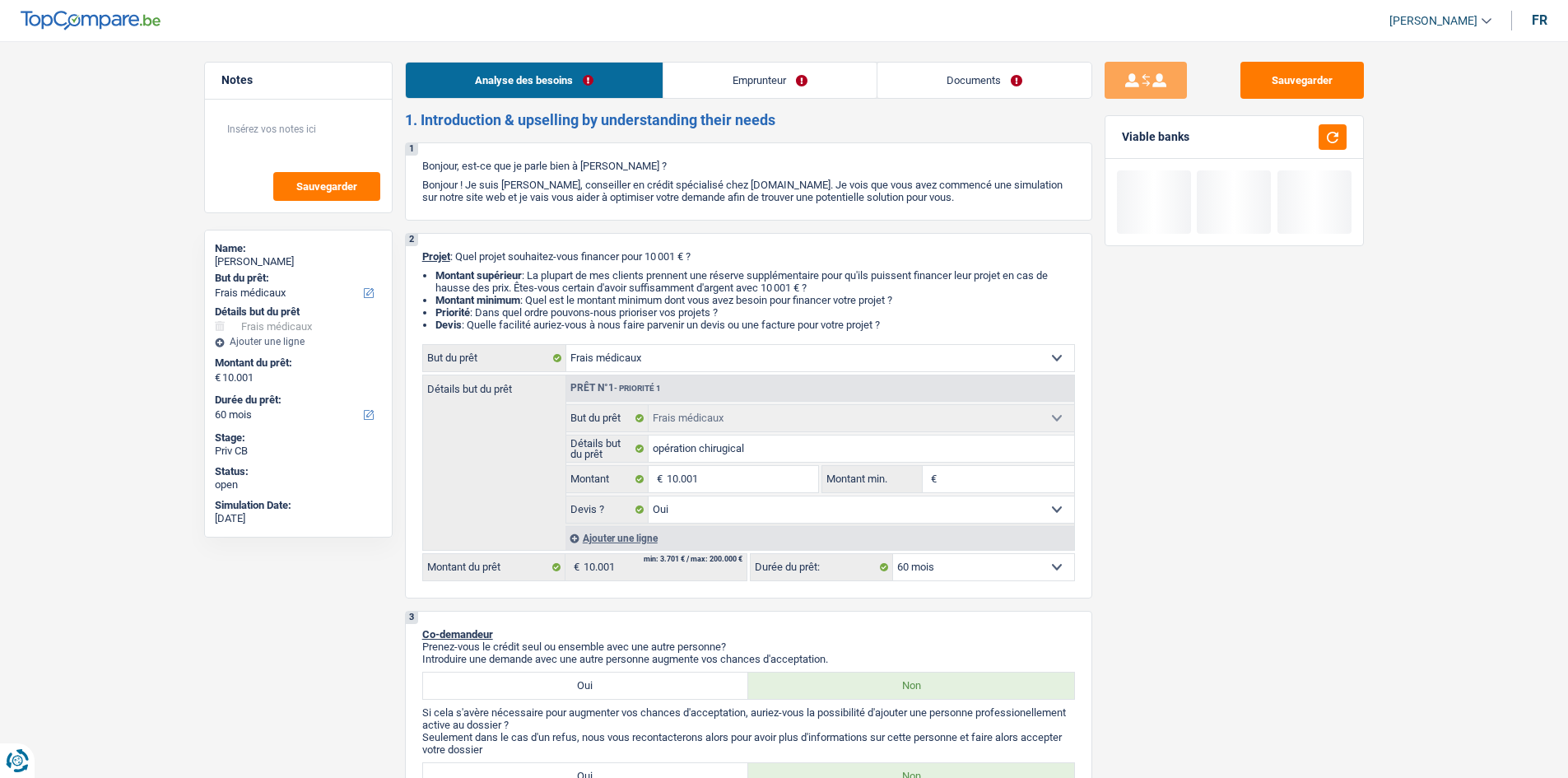
click at [745, 71] on link "Emprunteur" at bounding box center [770, 80] width 213 height 35
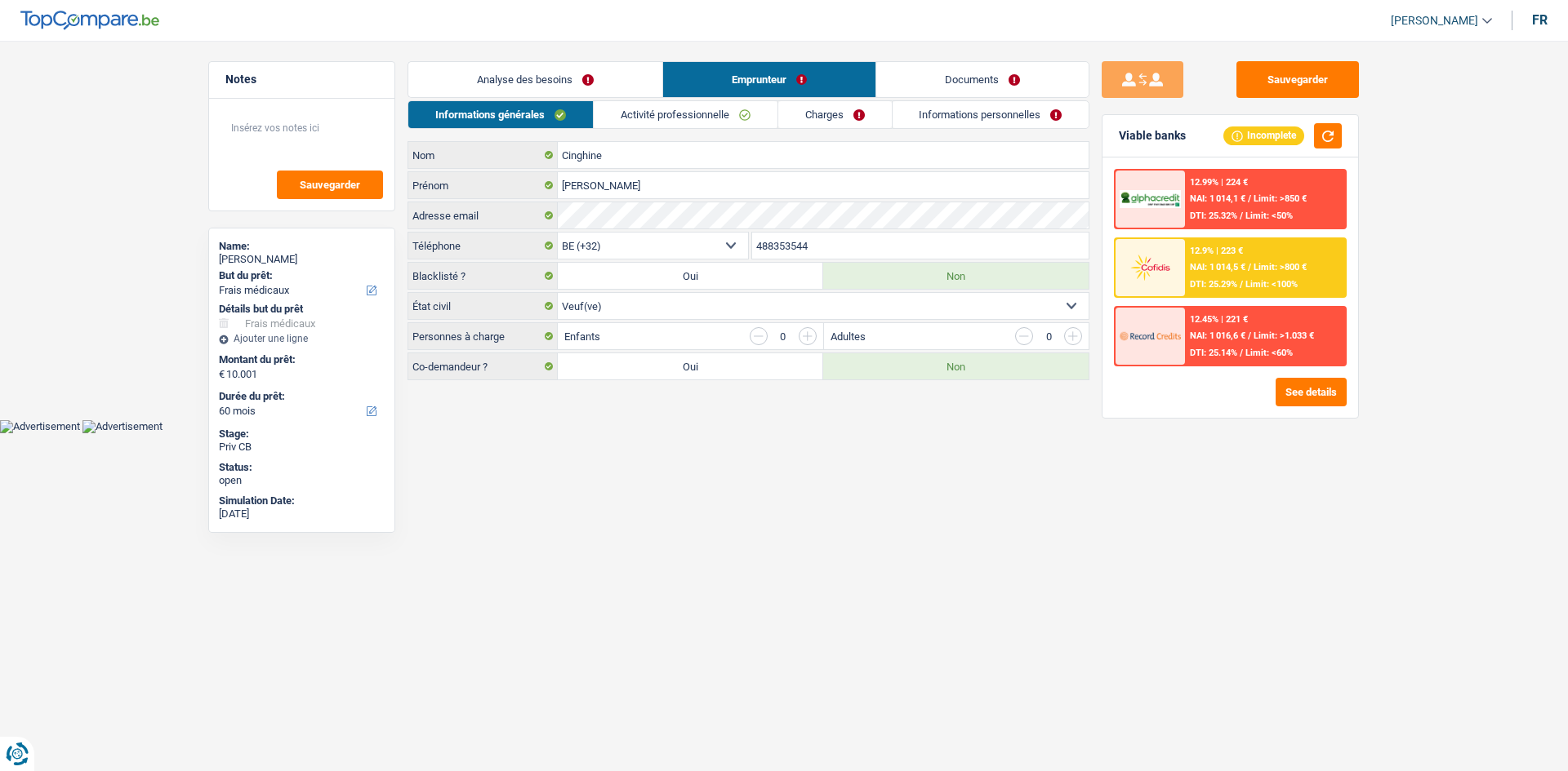
click at [638, 109] on link "Activité professionnelle" at bounding box center [686, 114] width 184 height 27
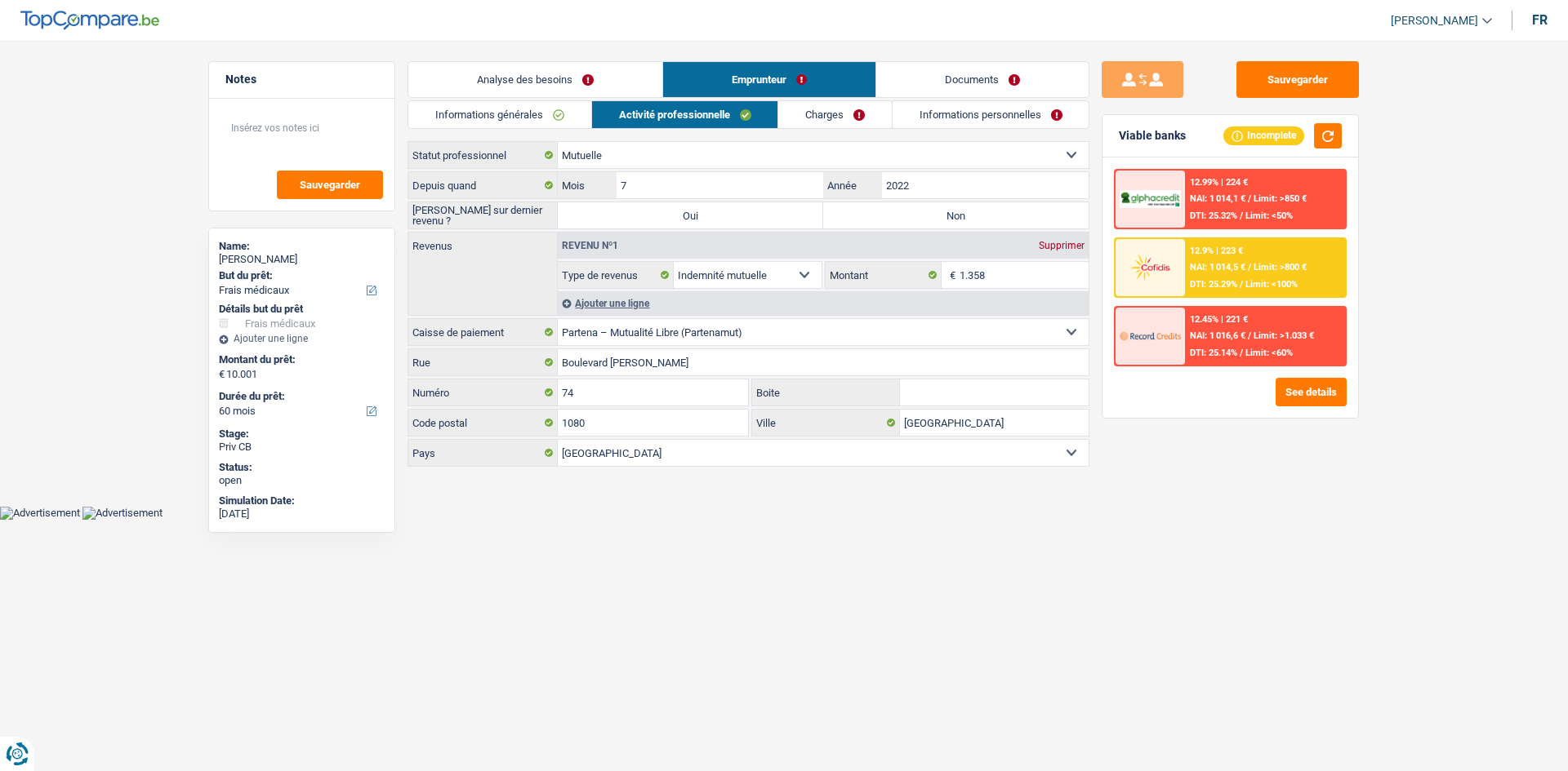
click at [606, 60] on main "Notes Sauvegarder Name: [PERSON_NAME] But du prêt: Confort maison: meubles, tex…" at bounding box center [784, 265] width 1568 height 482
click at [605, 70] on link "Analyse des besoins" at bounding box center [535, 79] width 254 height 35
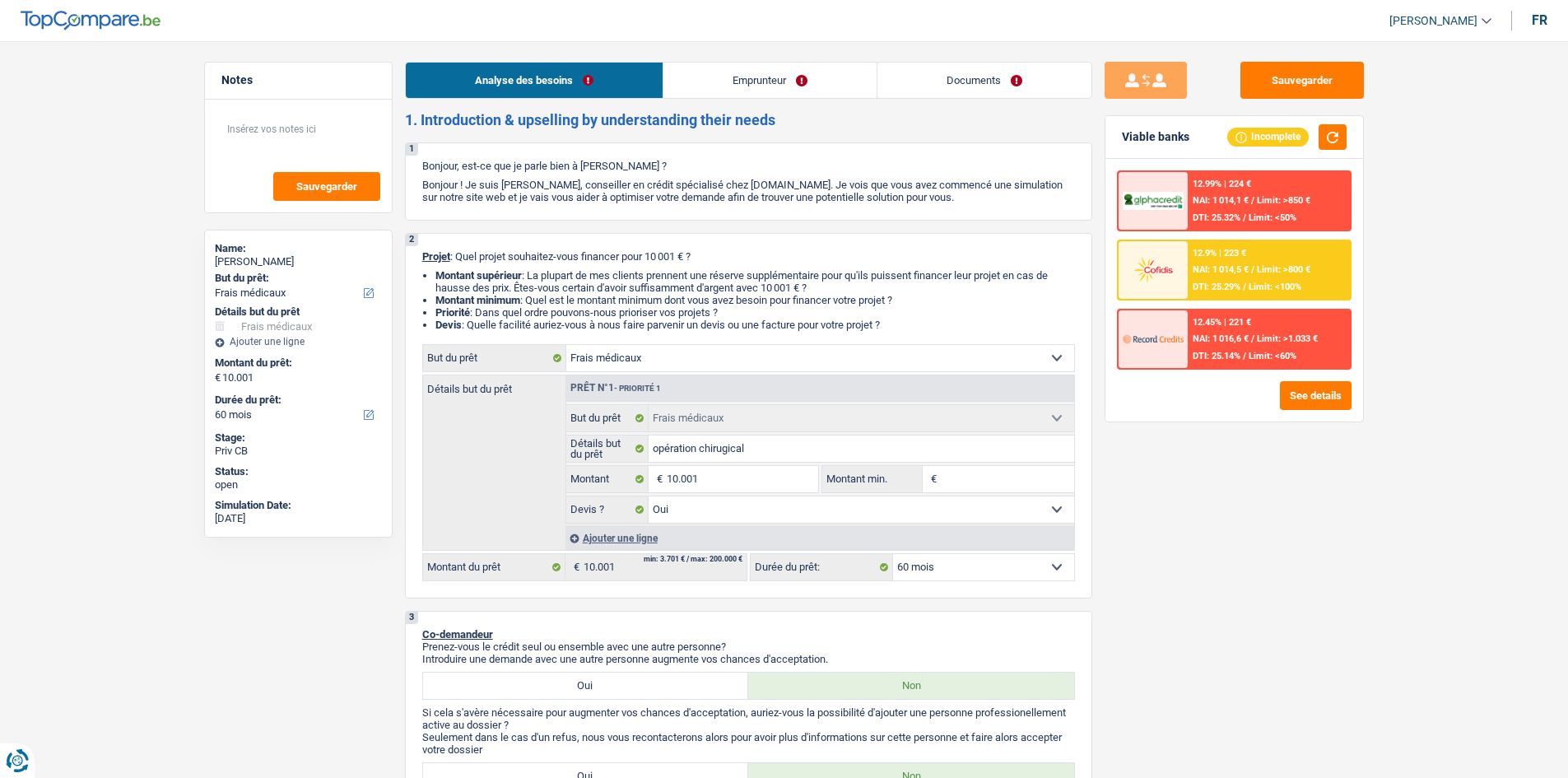
click at [761, 81] on link "Emprunteur" at bounding box center [770, 80] width 213 height 35
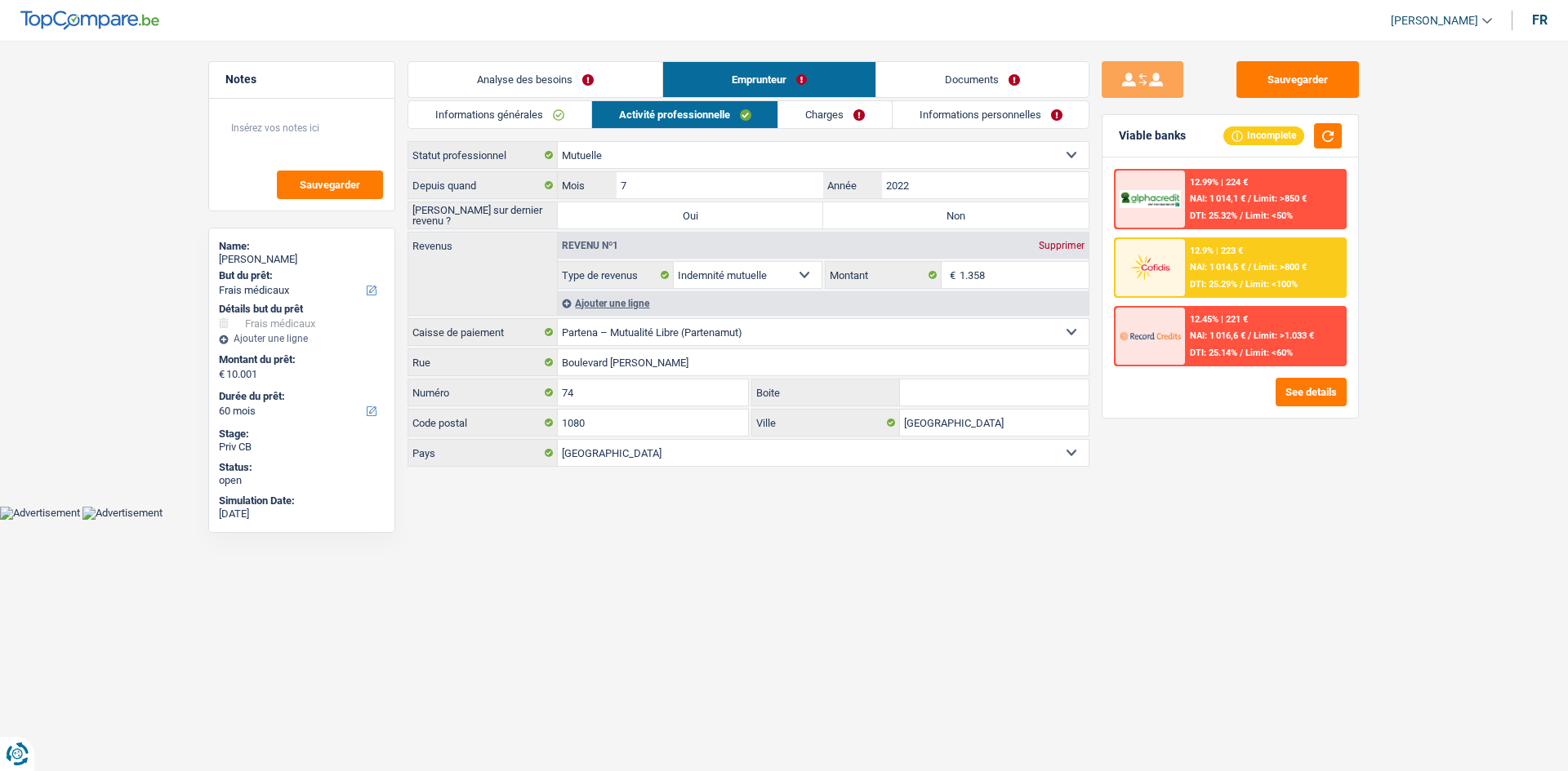
click at [851, 112] on link "Charges" at bounding box center [835, 114] width 113 height 27
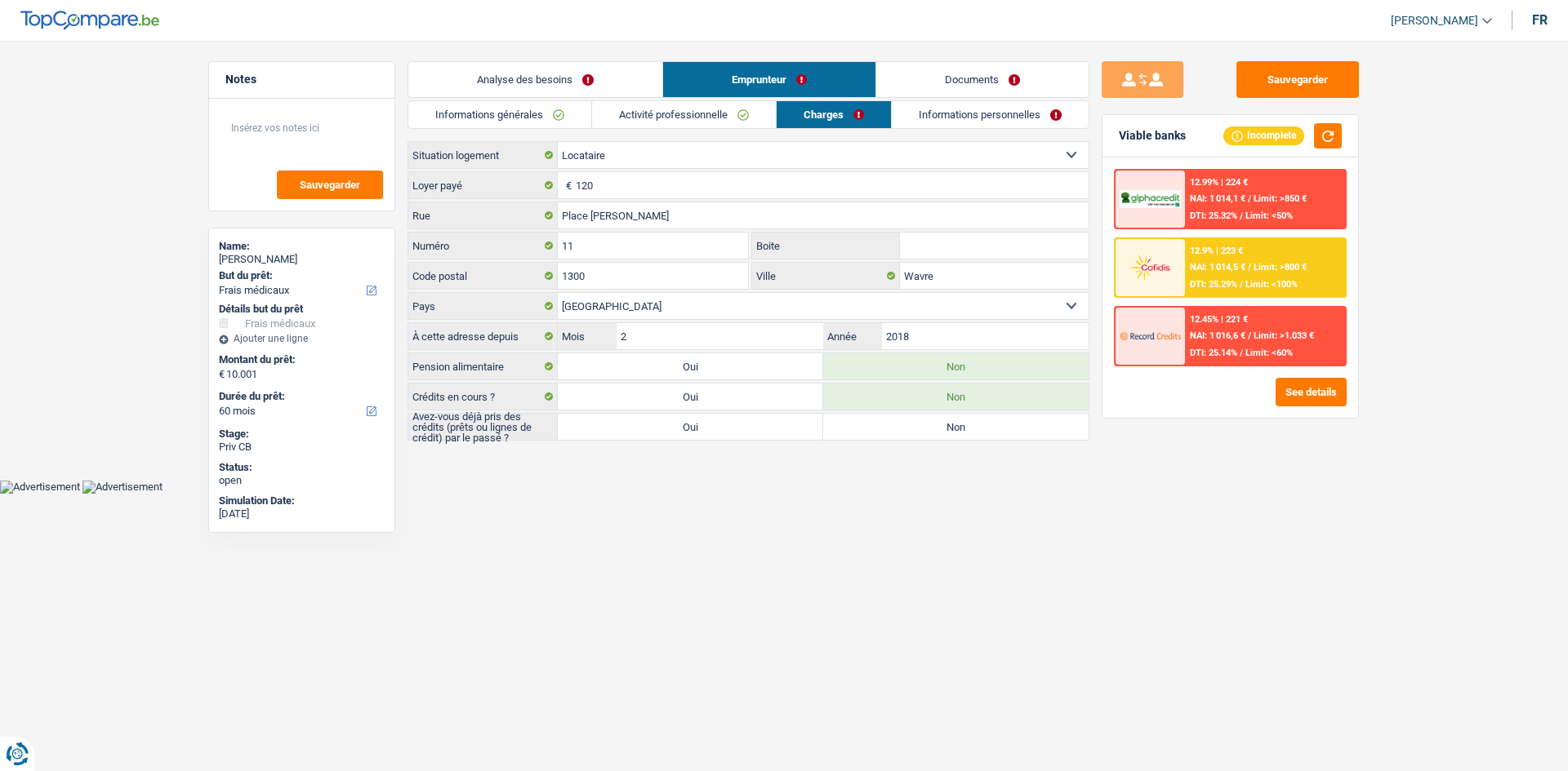
click at [918, 419] on label "Non" at bounding box center [955, 427] width 265 height 26
click at [918, 419] on input "Non" at bounding box center [955, 427] width 265 height 26
radio input "true"
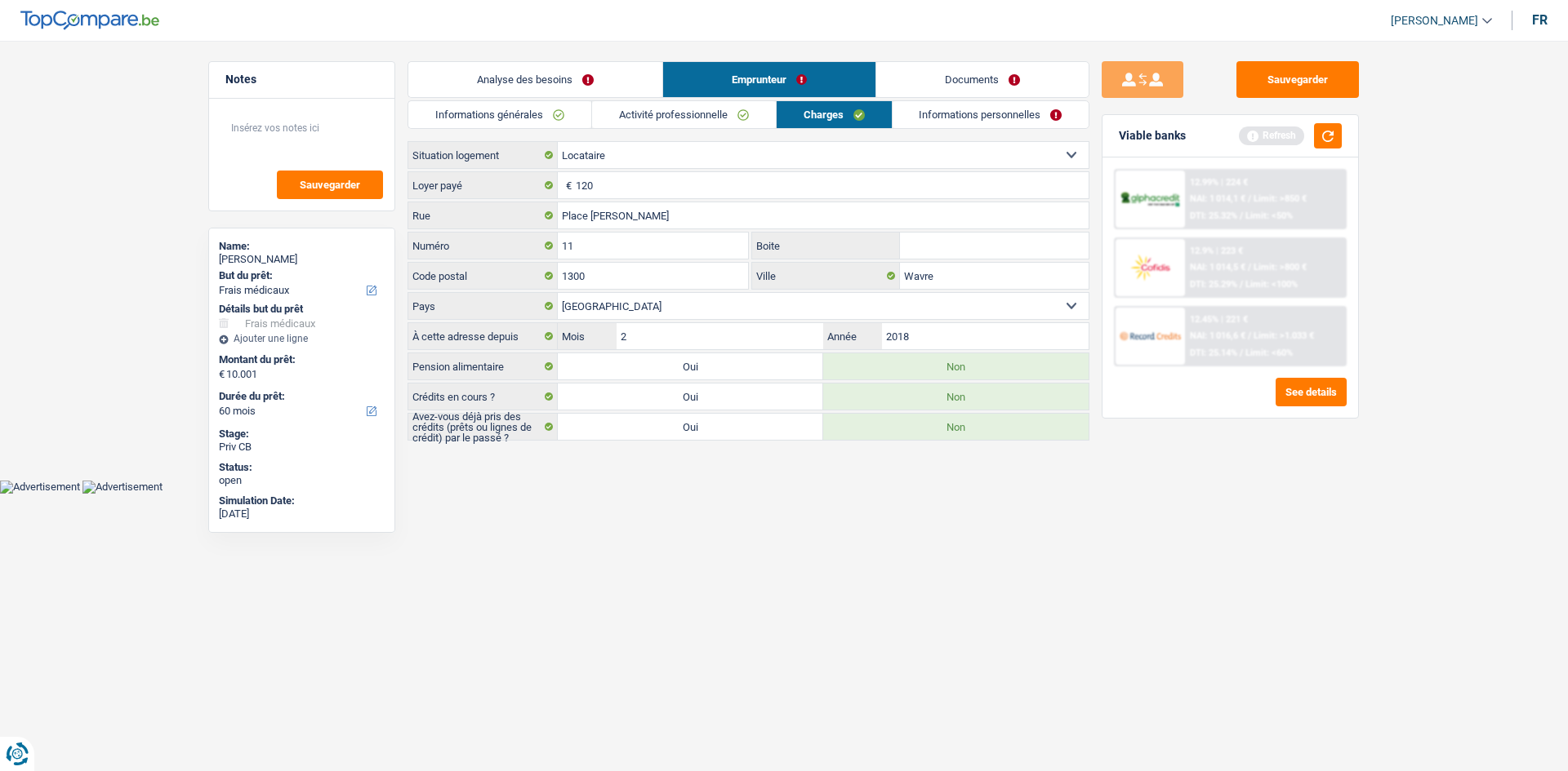
drag, startPoint x: 592, startPoint y: 73, endPoint x: 630, endPoint y: 104, distance: 49.0
click at [592, 72] on link "Analyse des besoins" at bounding box center [535, 79] width 254 height 35
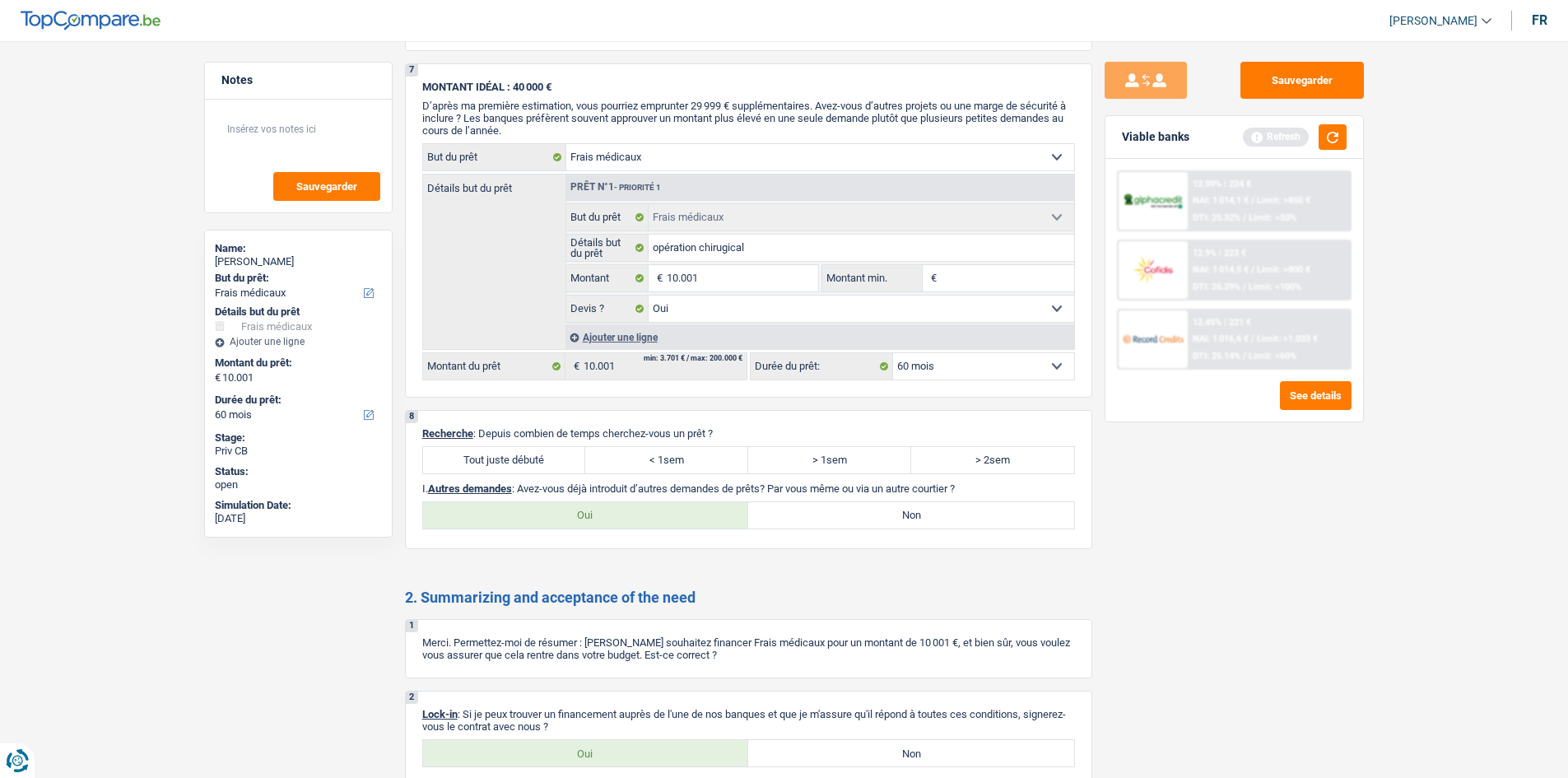
scroll to position [1400, 0]
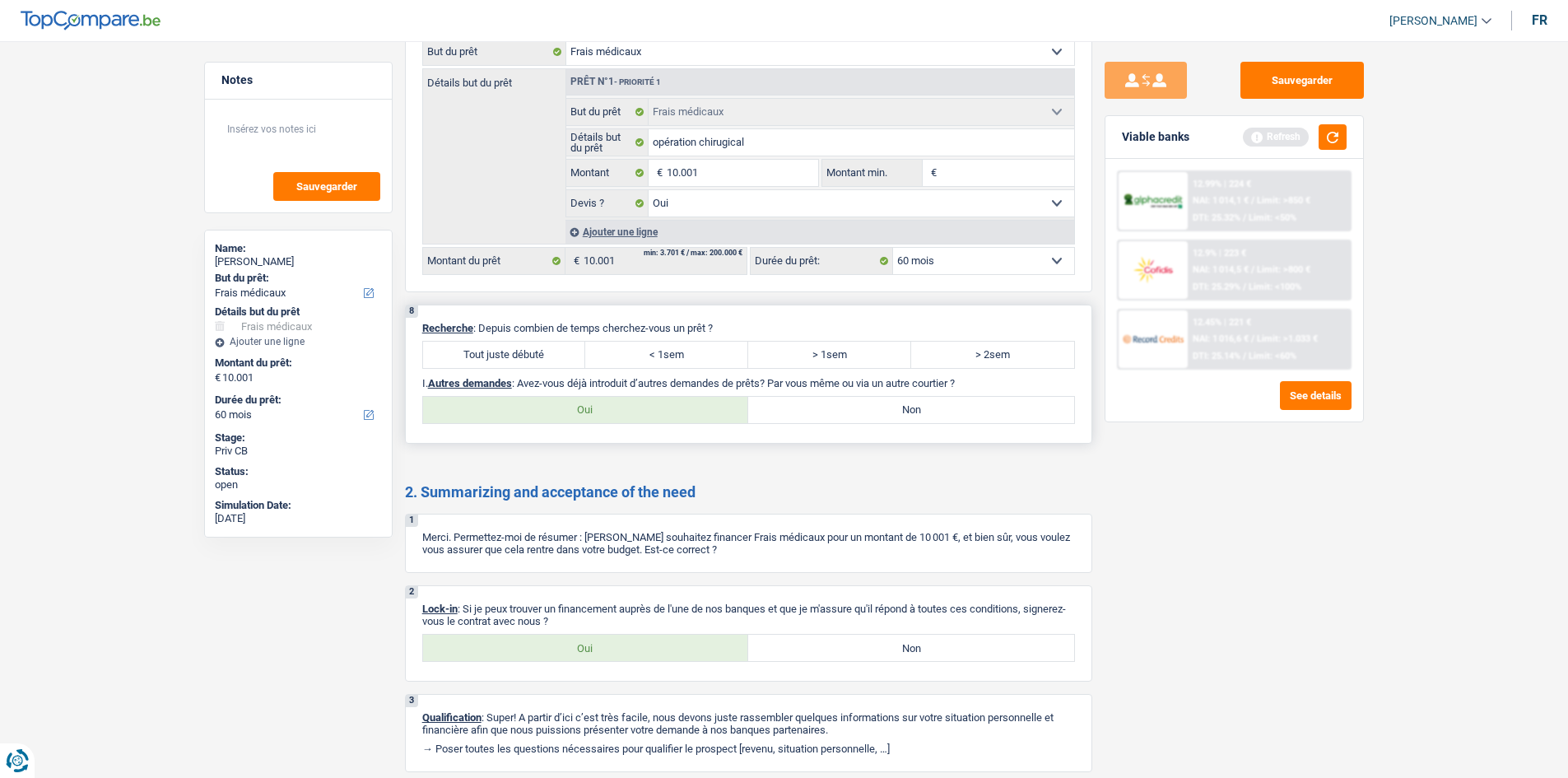
click at [507, 351] on label "Tout juste débuté" at bounding box center [504, 355] width 163 height 26
click at [507, 351] on input "Tout juste débuté" at bounding box center [504, 355] width 163 height 26
radio input "true"
click at [548, 601] on label "Oui" at bounding box center [586, 647] width 326 height 26
click at [548, 601] on input "Oui" at bounding box center [586, 647] width 326 height 26
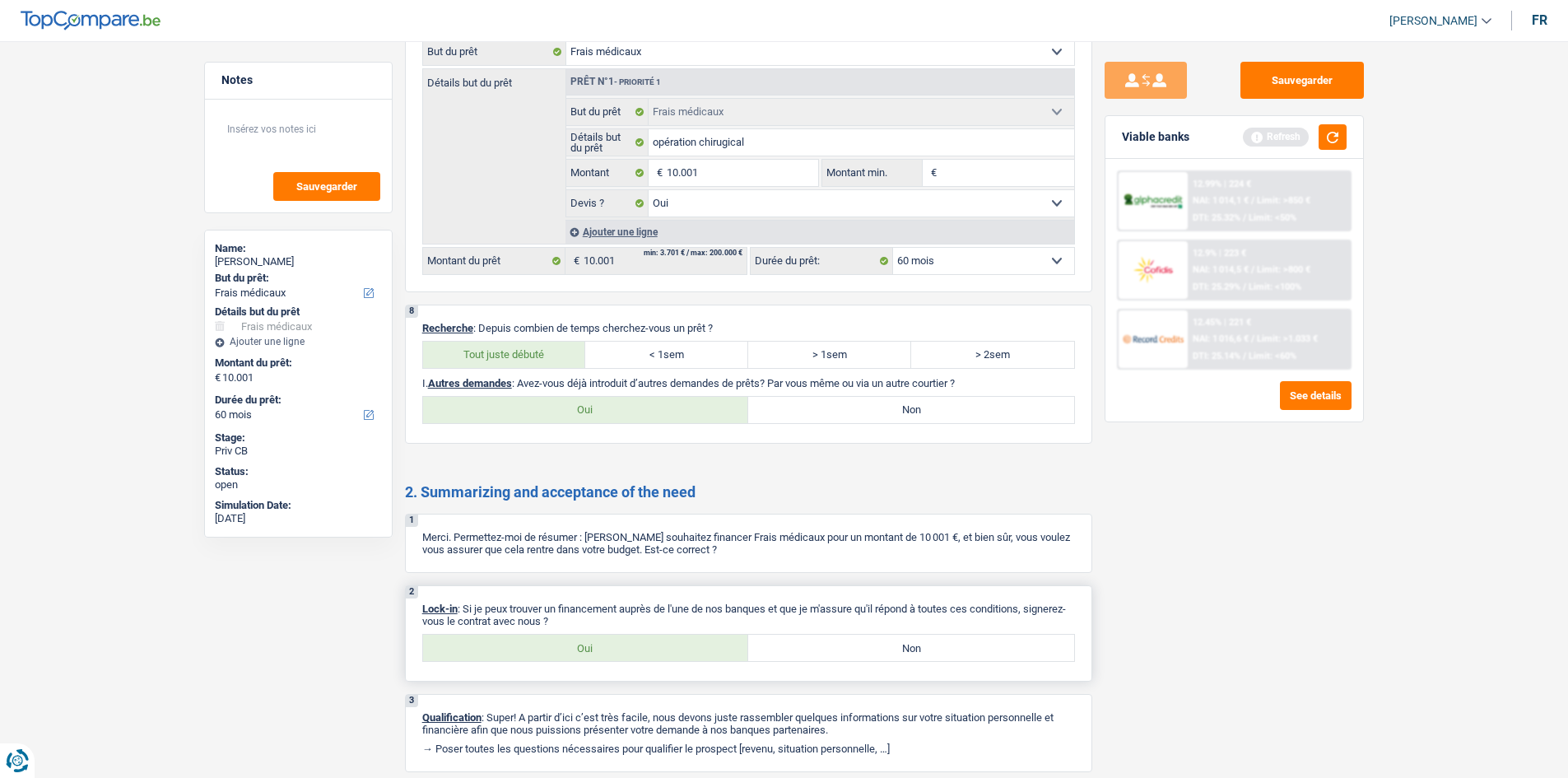
radio input "true"
click at [901, 416] on label "Non" at bounding box center [911, 410] width 326 height 26
click at [901, 416] on input "Non" at bounding box center [911, 410] width 326 height 26
radio input "true"
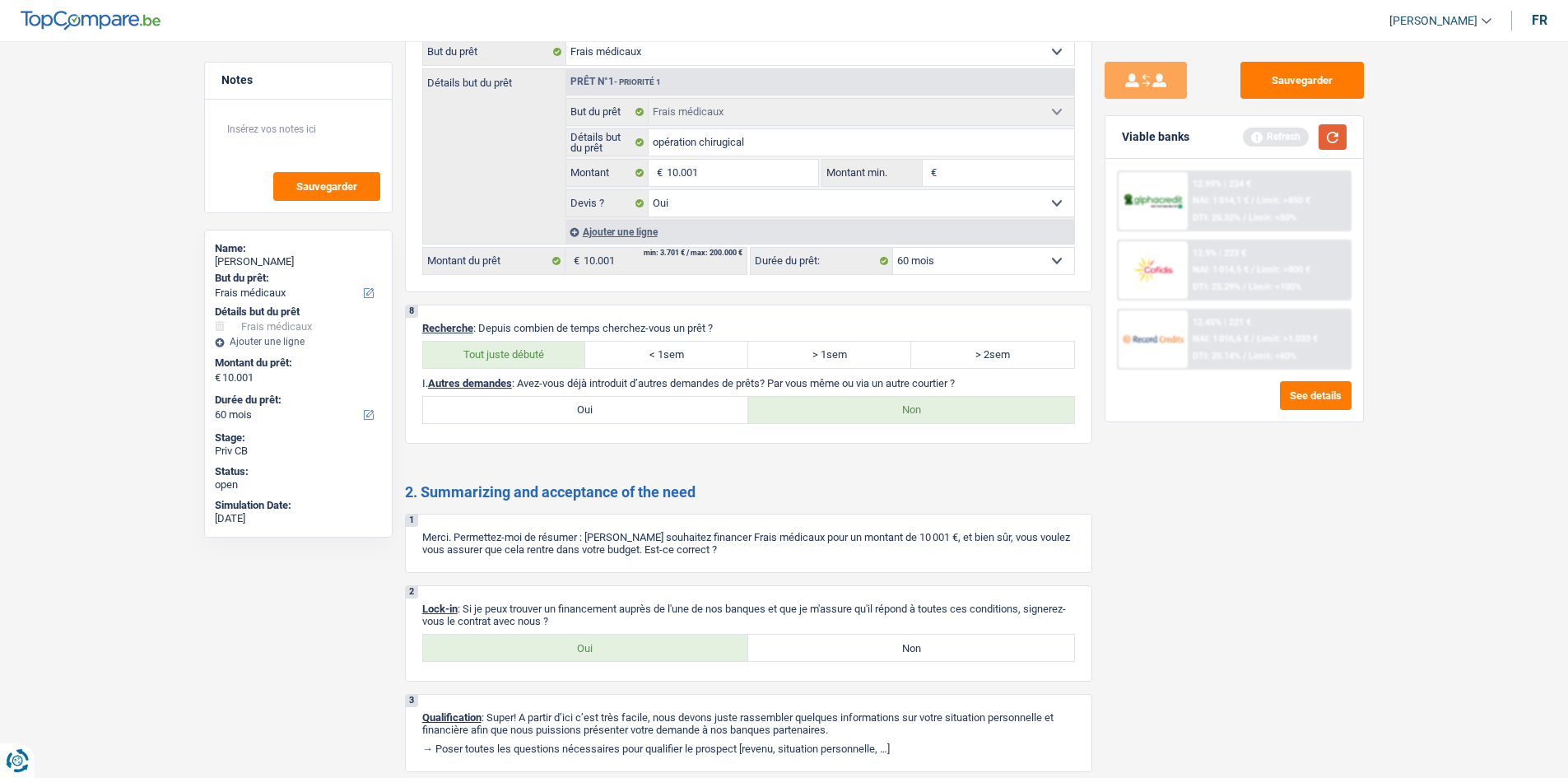
drag, startPoint x: 1345, startPoint y: 143, endPoint x: 1336, endPoint y: 143, distance: 9.0
click at [1251, 143] on button "button" at bounding box center [1332, 137] width 28 height 25
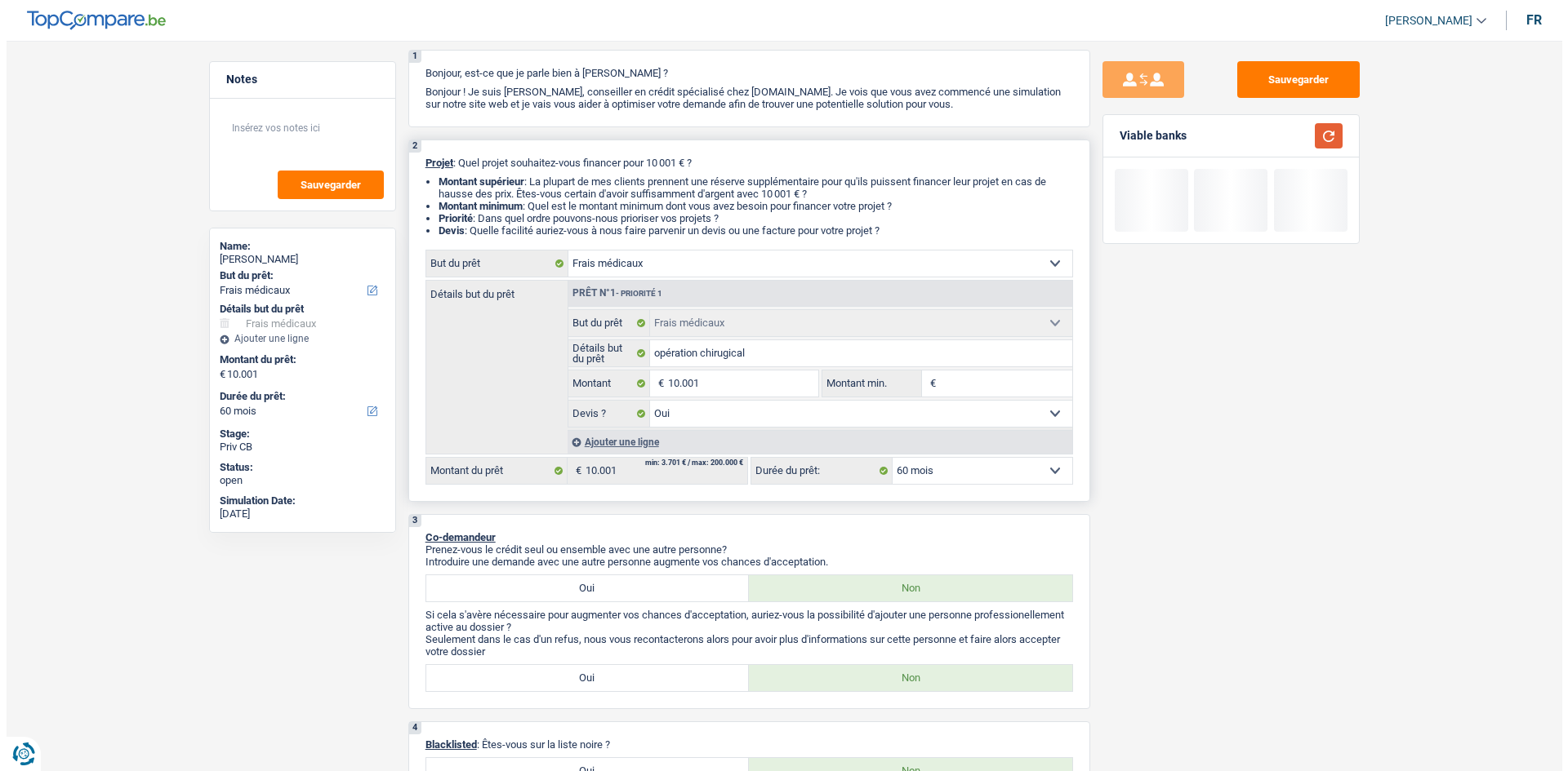
scroll to position [0, 0]
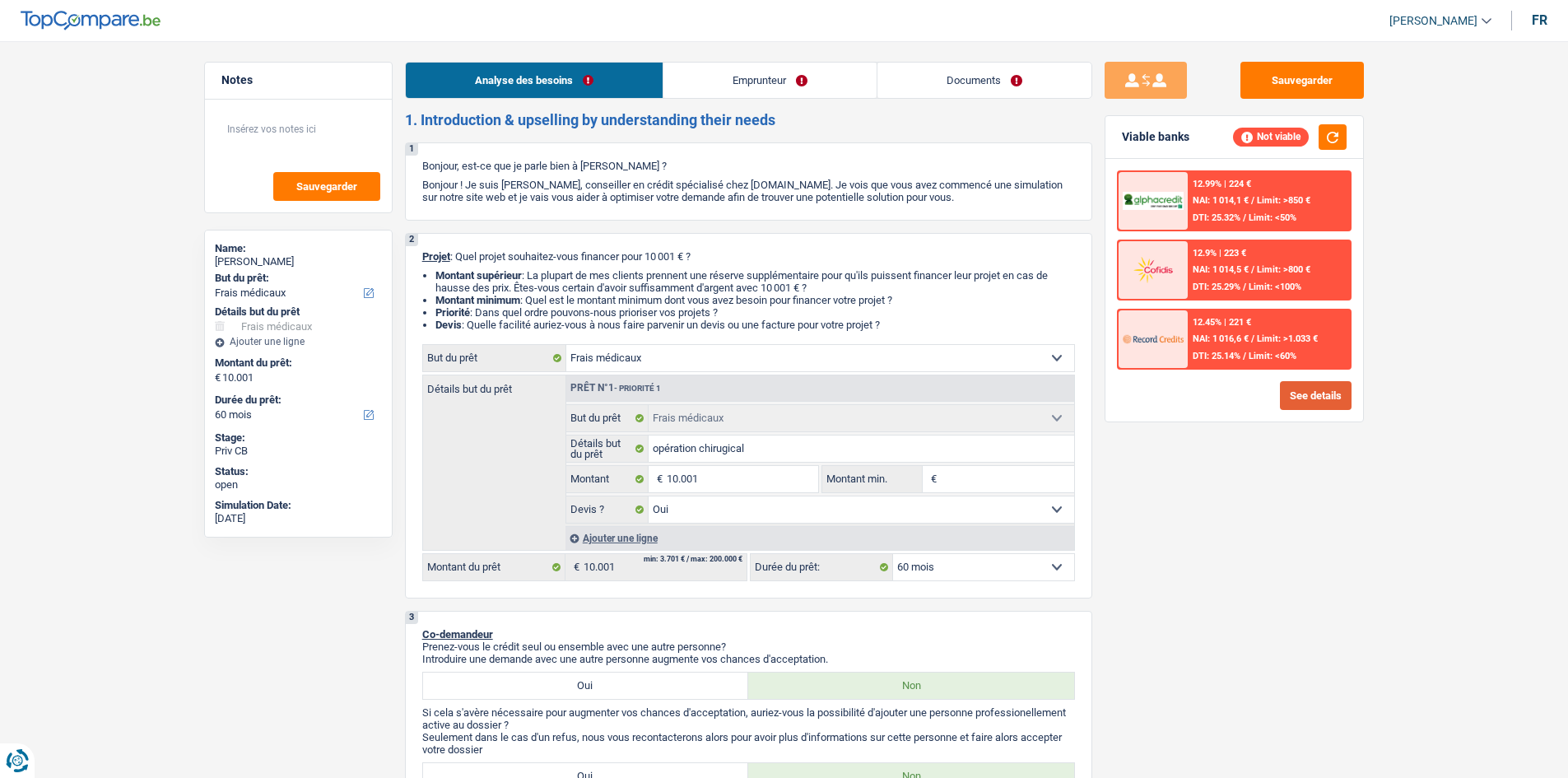
click at [1251, 409] on button "See details" at bounding box center [1316, 395] width 72 height 29
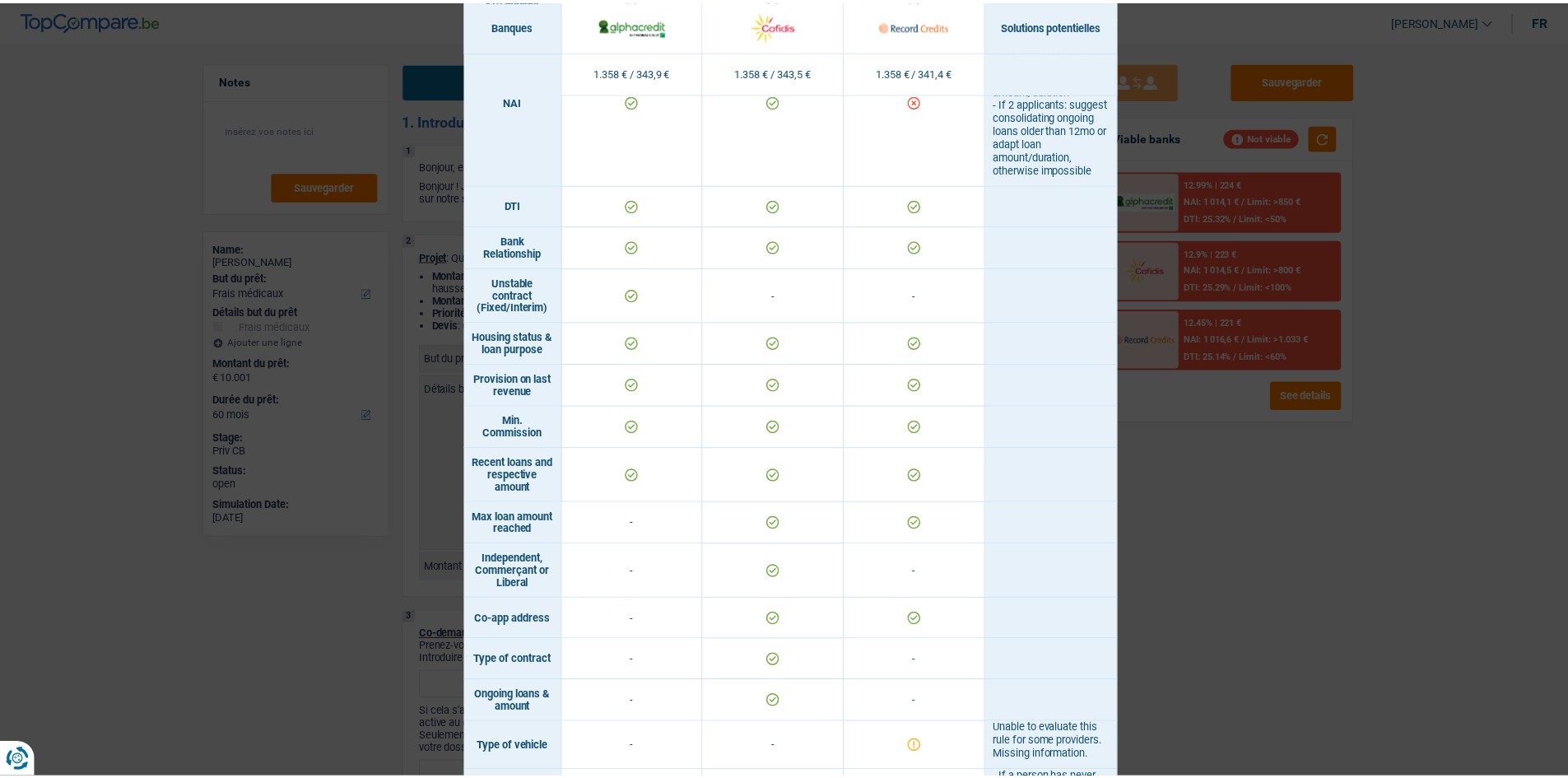
scroll to position [1077, 0]
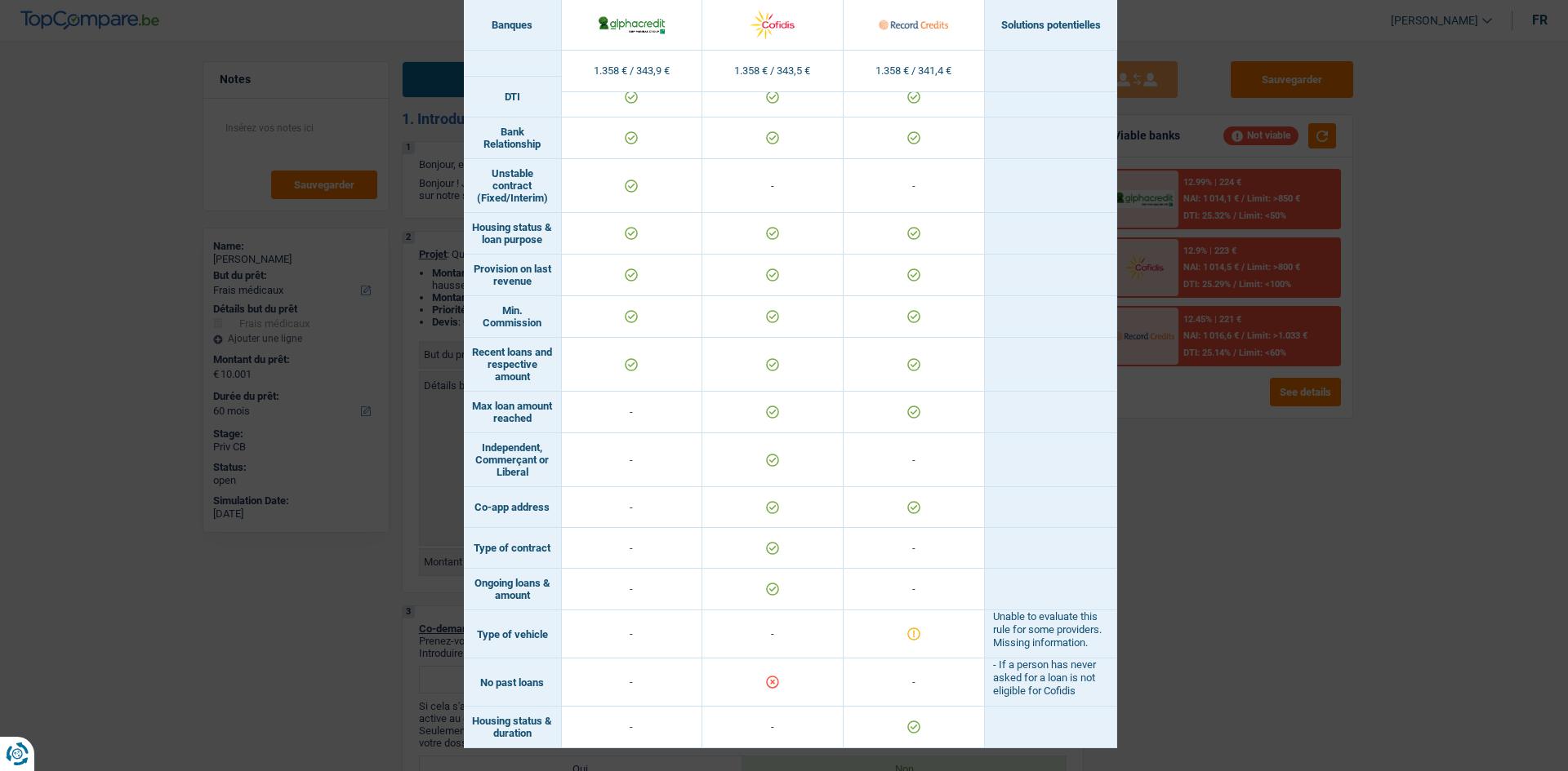
drag, startPoint x: 1439, startPoint y: 651, endPoint x: 1290, endPoint y: 594, distance: 159.5
click at [1241, 595] on div "Banks conditions × Banques Solutions potentielles Revenus / Charges 1.358 € / 3…" at bounding box center [784, 386] width 1568 height 771
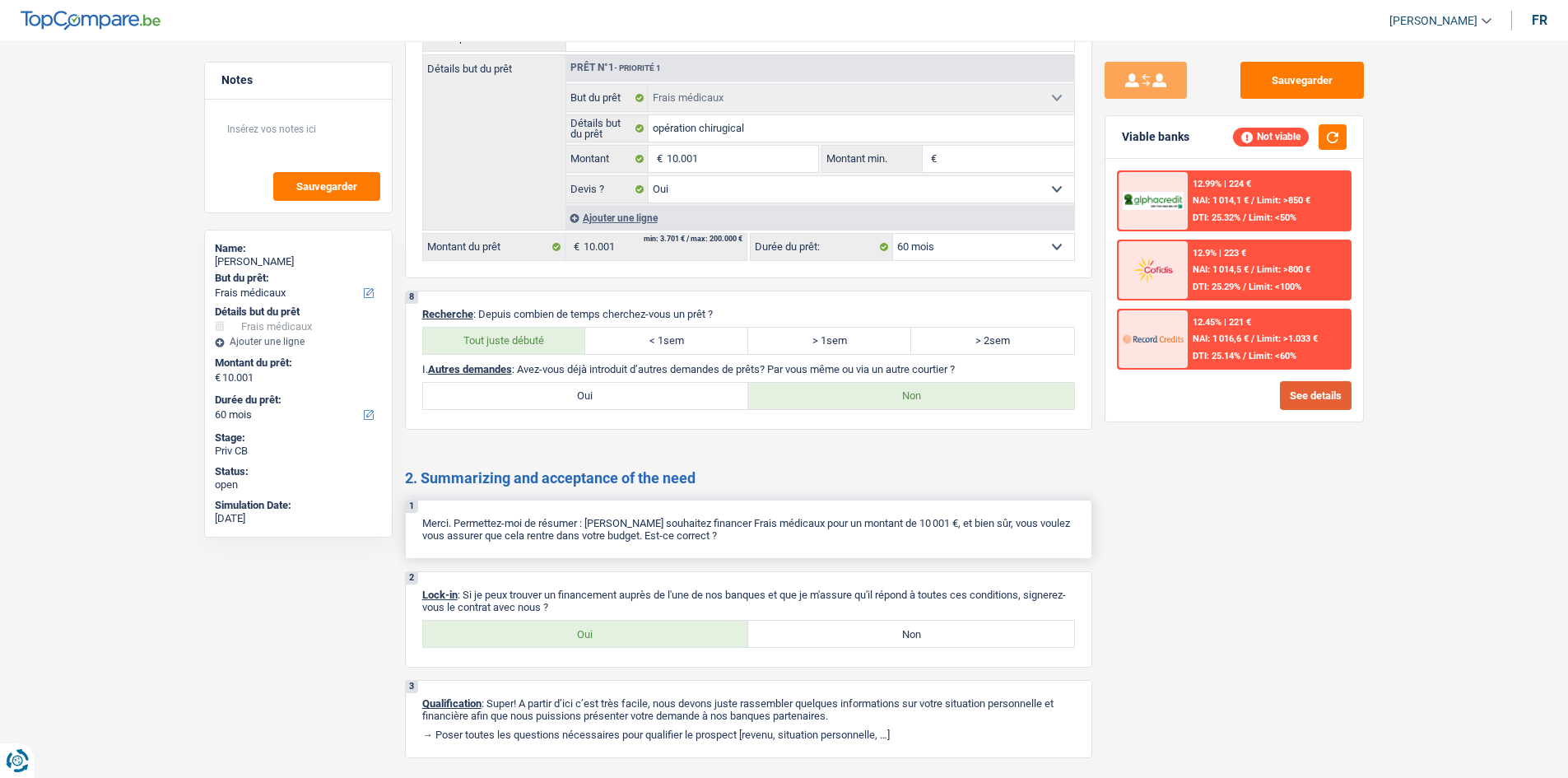
scroll to position [1456, 0]
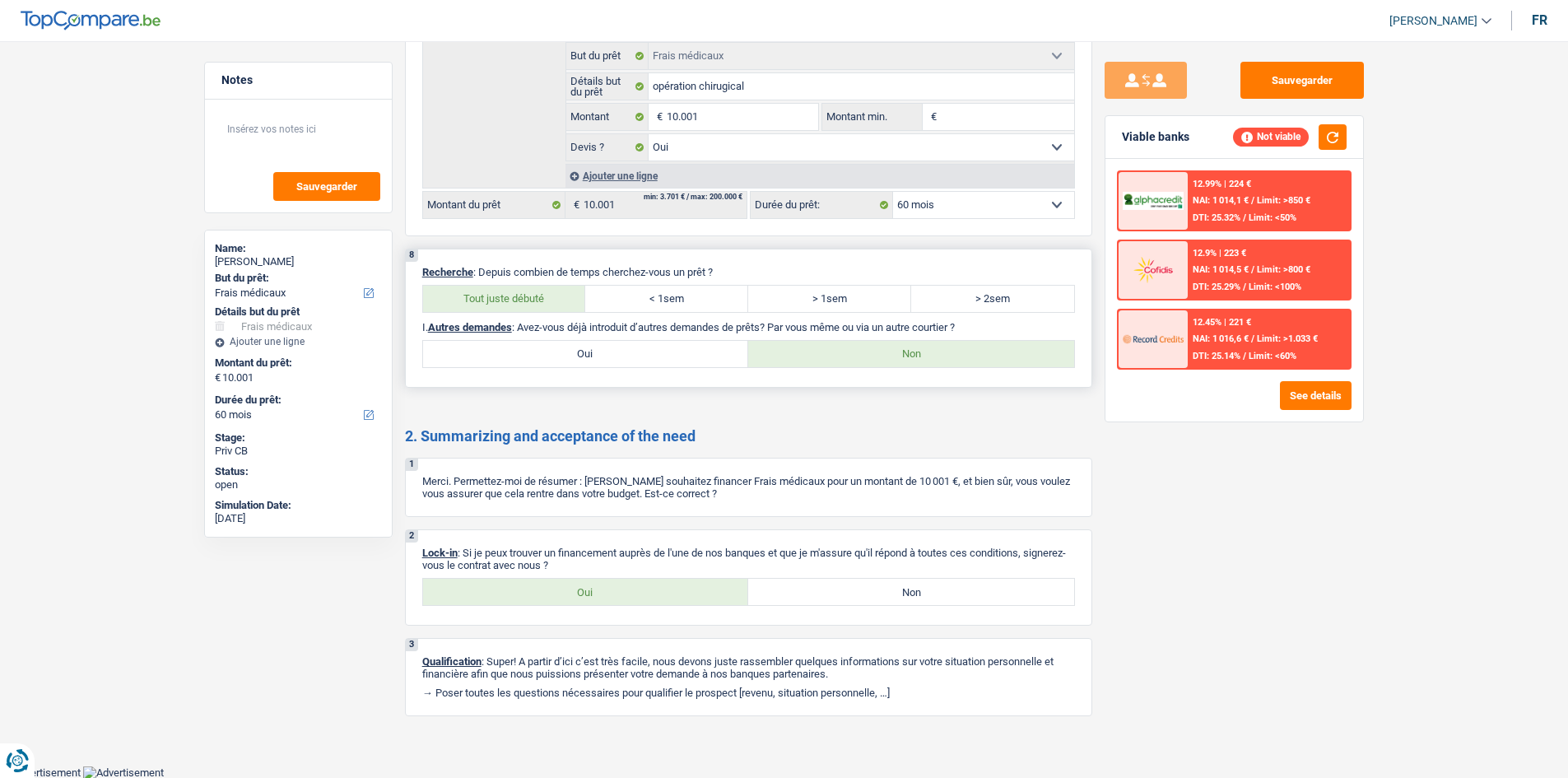
click at [646, 354] on label "Oui" at bounding box center [586, 354] width 326 height 26
click at [646, 354] on input "Oui" at bounding box center [586, 354] width 326 height 26
radio input "true"
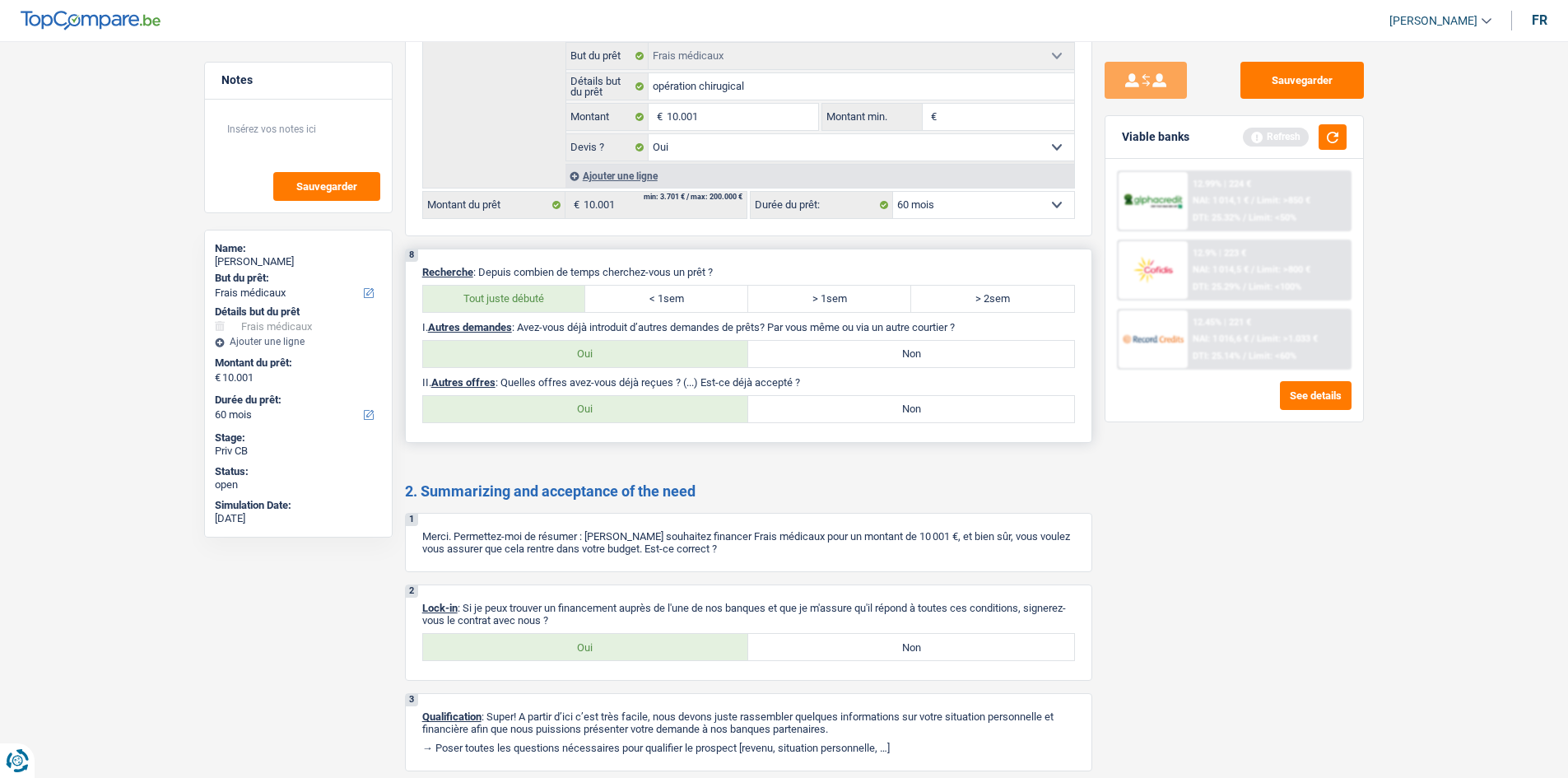
click at [925, 426] on div "8 Recherche : Depuis combien de temps cherchez-vous un prêt ? Tout juste débuté…" at bounding box center [749, 346] width 688 height 194
click at [937, 417] on label "Non" at bounding box center [911, 409] width 326 height 26
click at [937, 417] on input "Non" at bounding box center [911, 409] width 326 height 26
radio input "true"
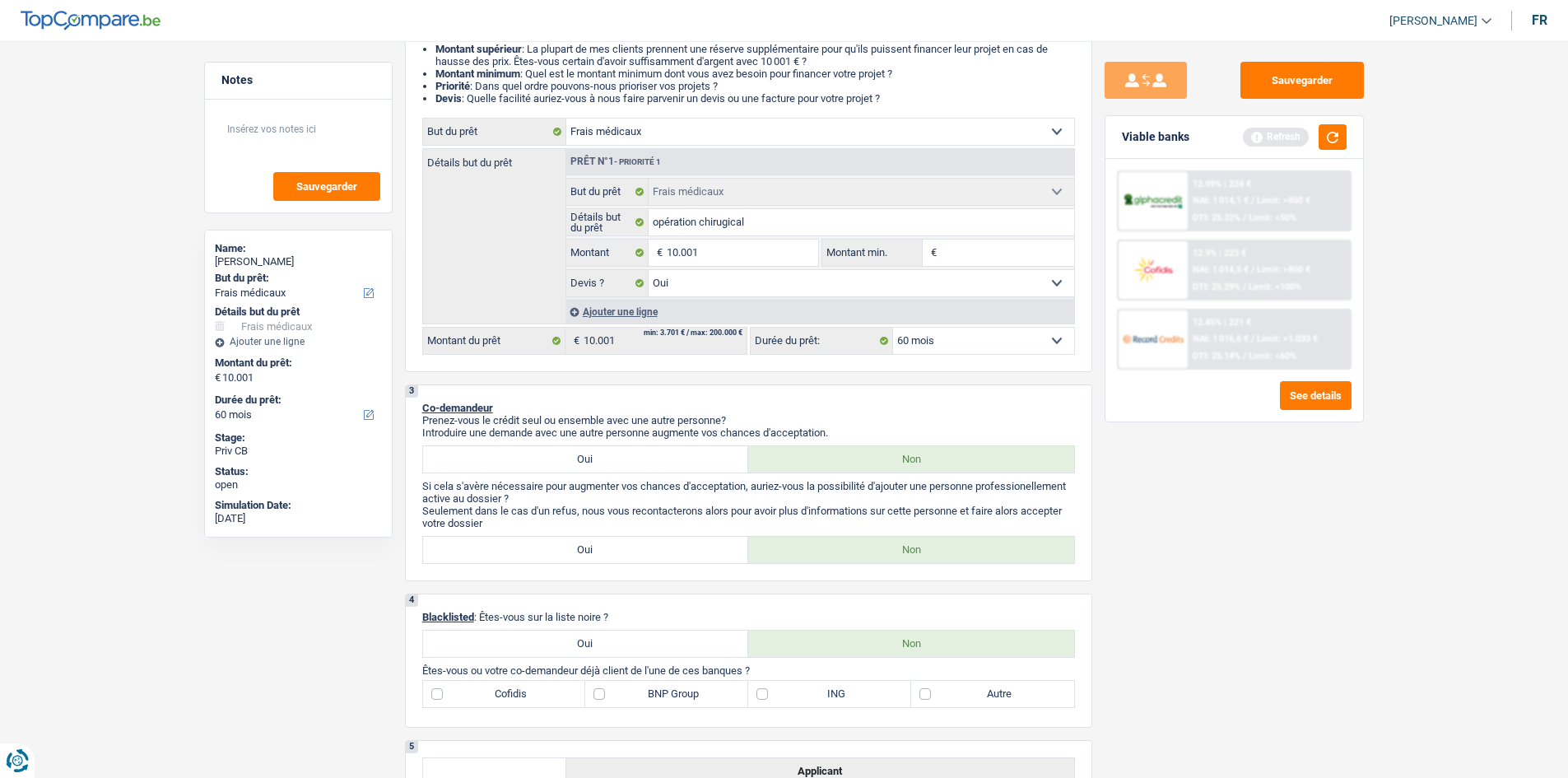
scroll to position [0, 0]
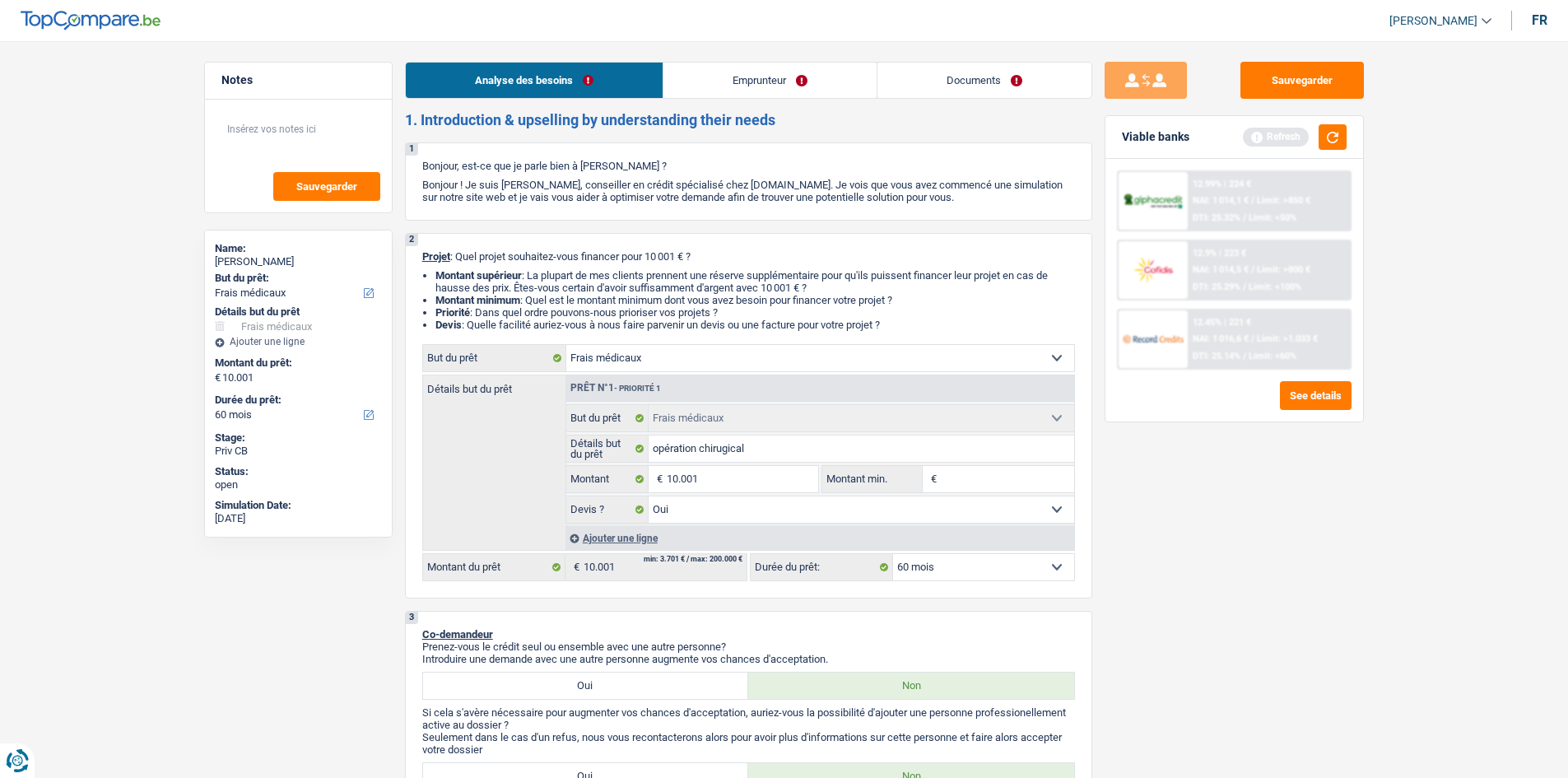
click at [766, 92] on link "Emprunteur" at bounding box center [770, 80] width 213 height 35
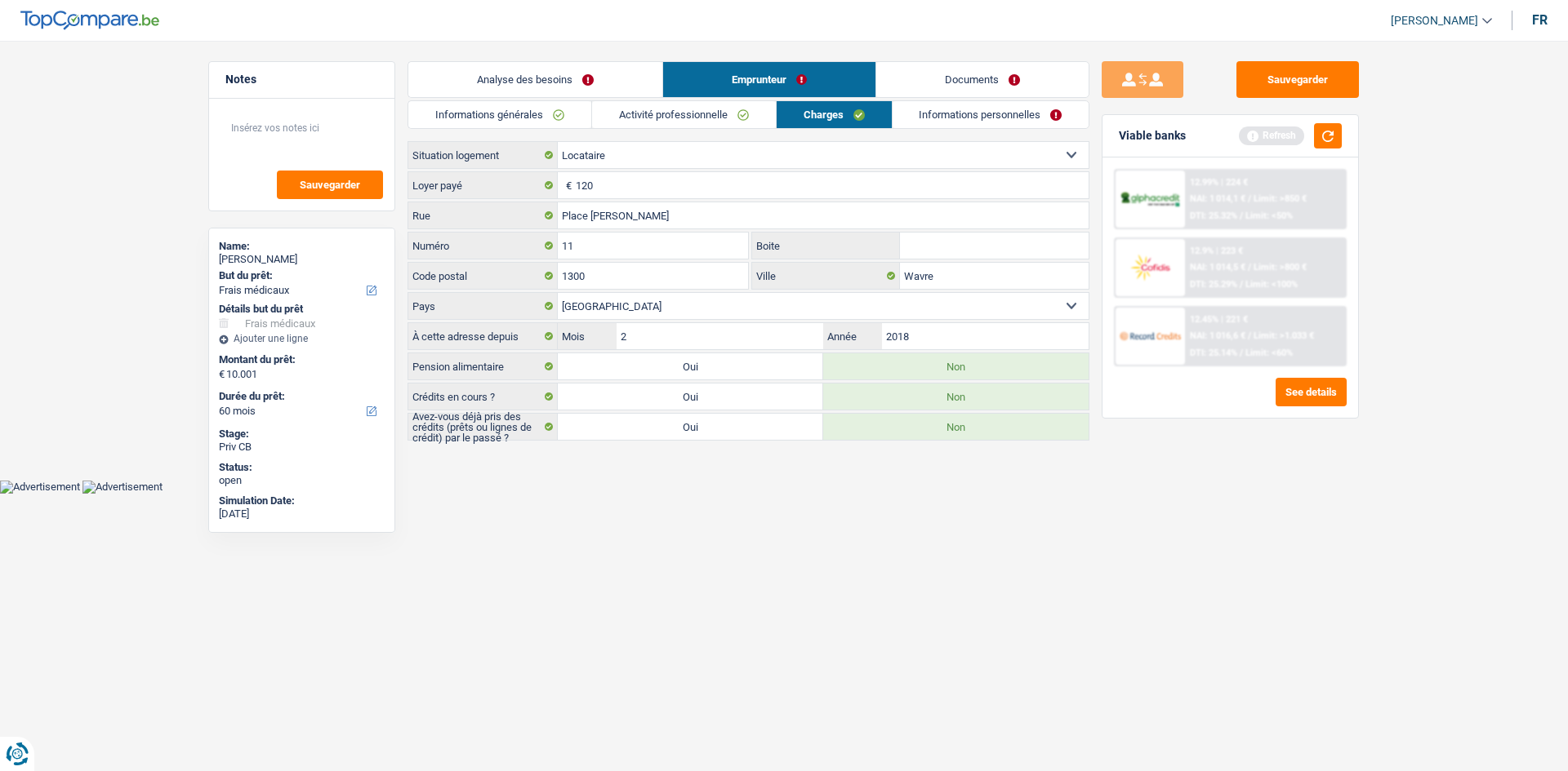
click at [546, 115] on link "Informations générales" at bounding box center [499, 114] width 183 height 27
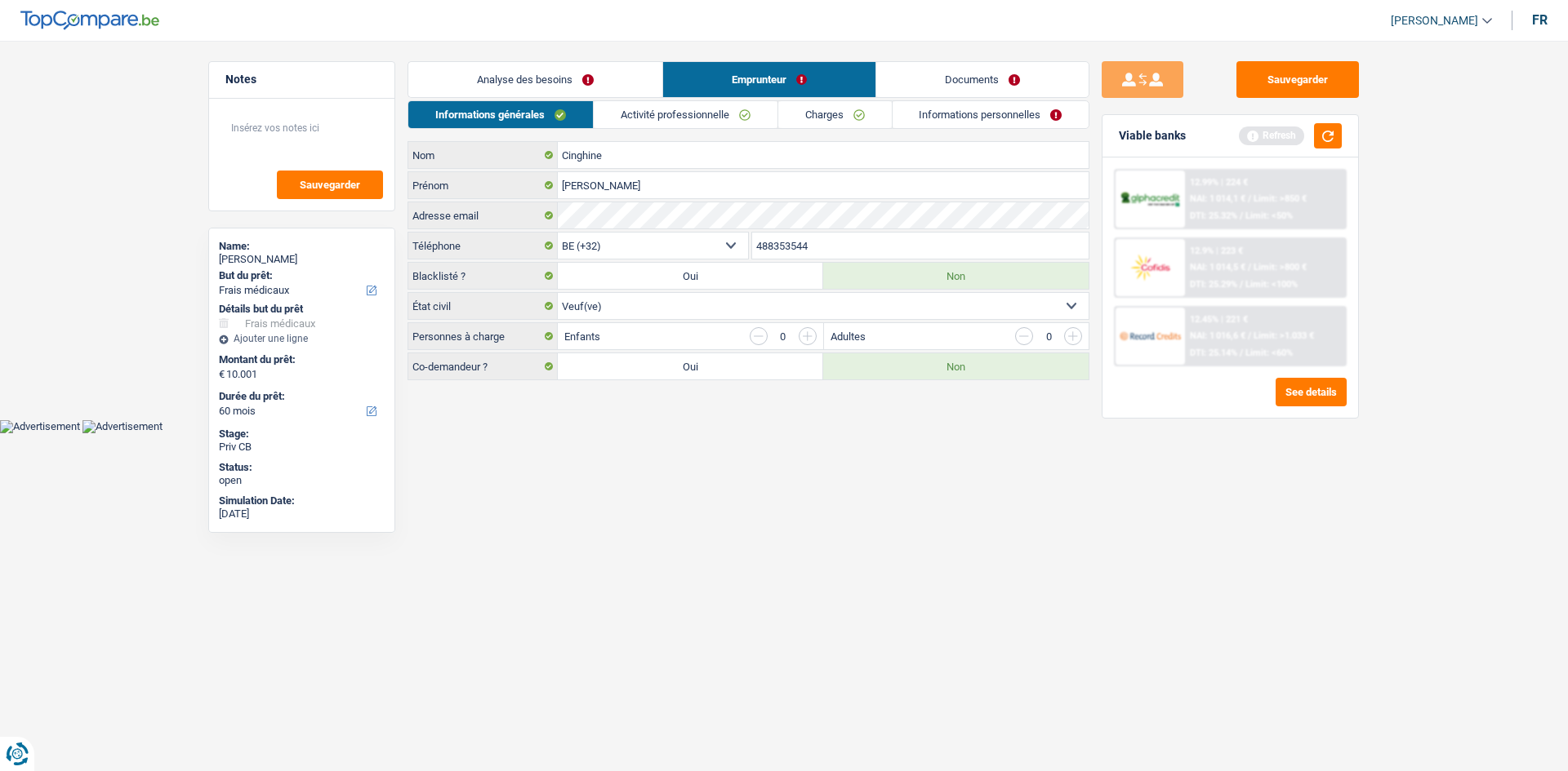
click at [692, 120] on link "Activité professionnelle" at bounding box center [686, 114] width 184 height 27
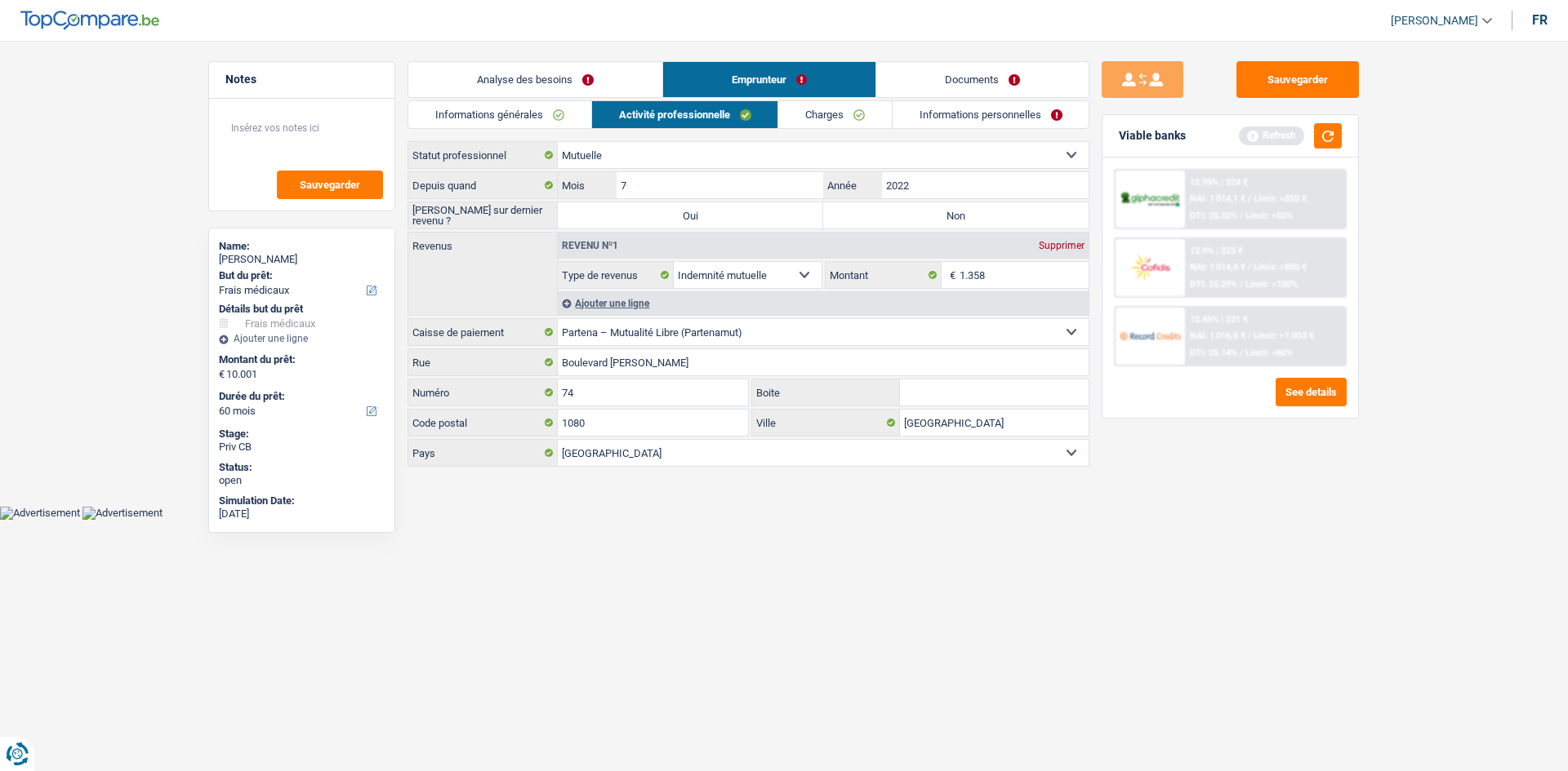
click at [978, 217] on label "Non" at bounding box center [955, 215] width 265 height 26
click at [978, 217] on input "Non" at bounding box center [955, 215] width 265 height 26
radio input "true"
click at [580, 120] on link "Informations générales" at bounding box center [499, 114] width 183 height 27
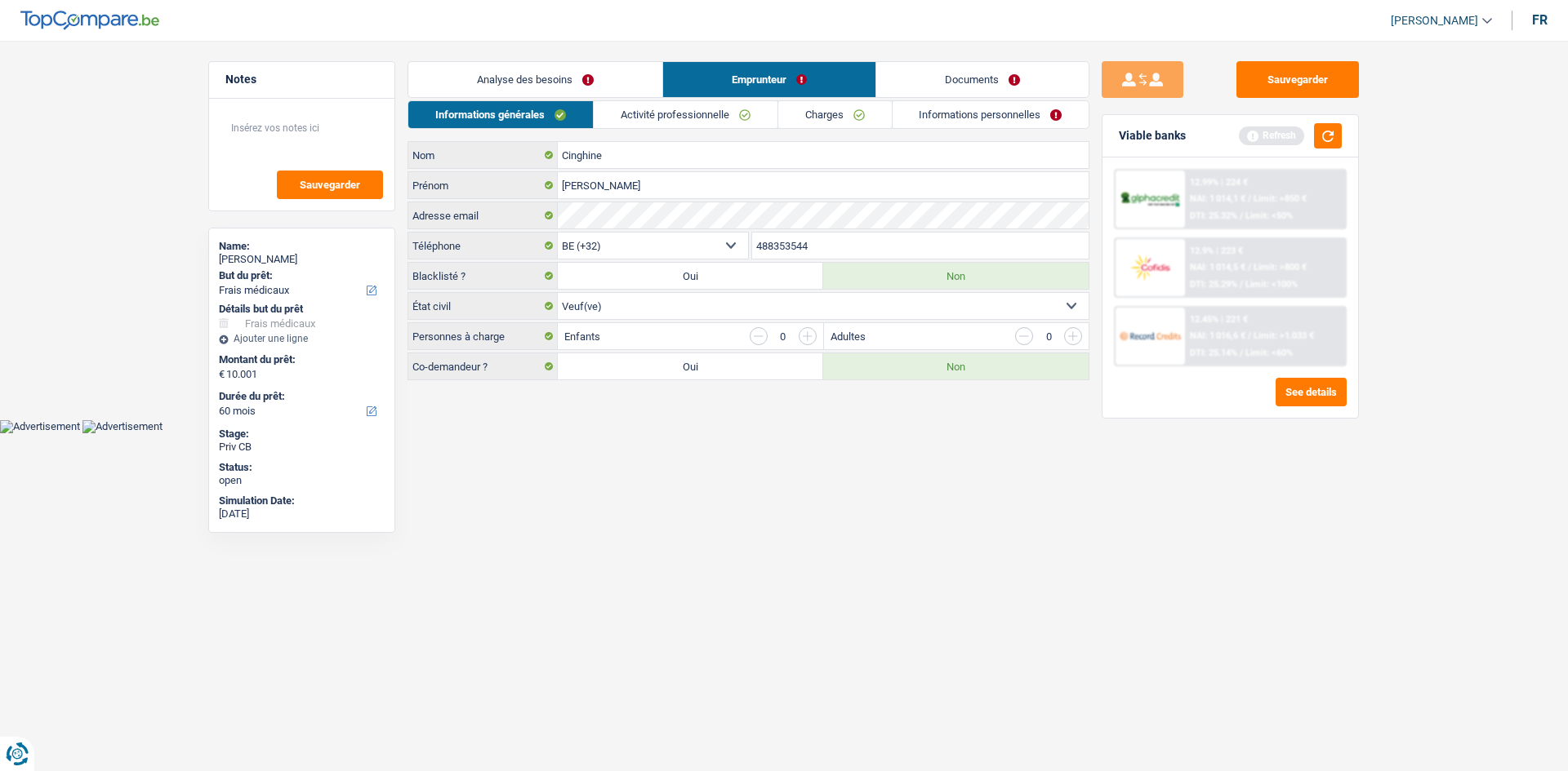
click at [713, 119] on link "Activité professionnelle" at bounding box center [686, 114] width 184 height 27
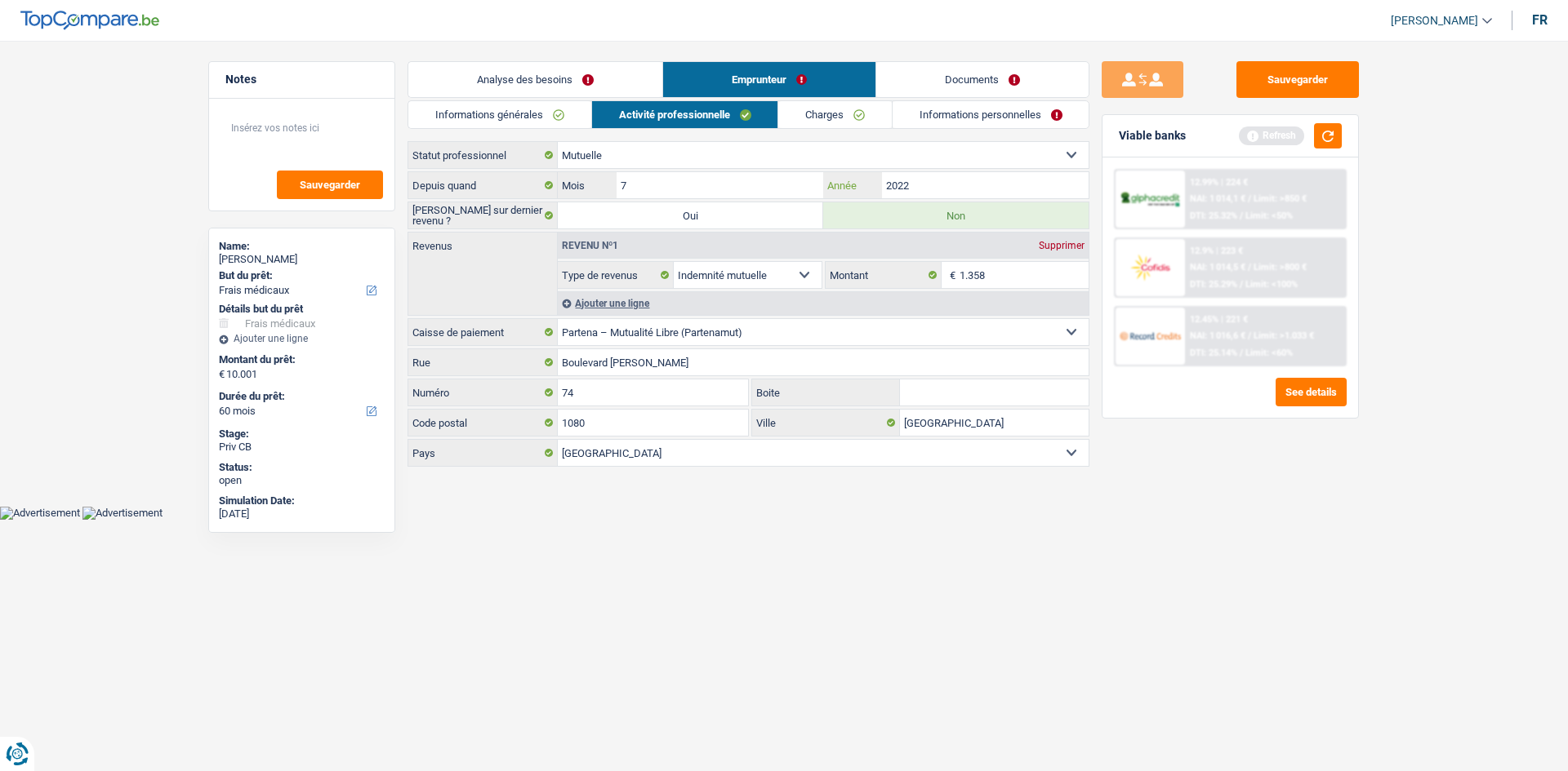
click at [935, 187] on input "2022" at bounding box center [985, 185] width 206 height 26
click at [1003, 269] on input "1.358" at bounding box center [1024, 275] width 129 height 26
click at [1003, 273] on input "1.358" at bounding box center [1024, 275] width 129 height 26
click at [838, 110] on link "Charges" at bounding box center [835, 114] width 113 height 27
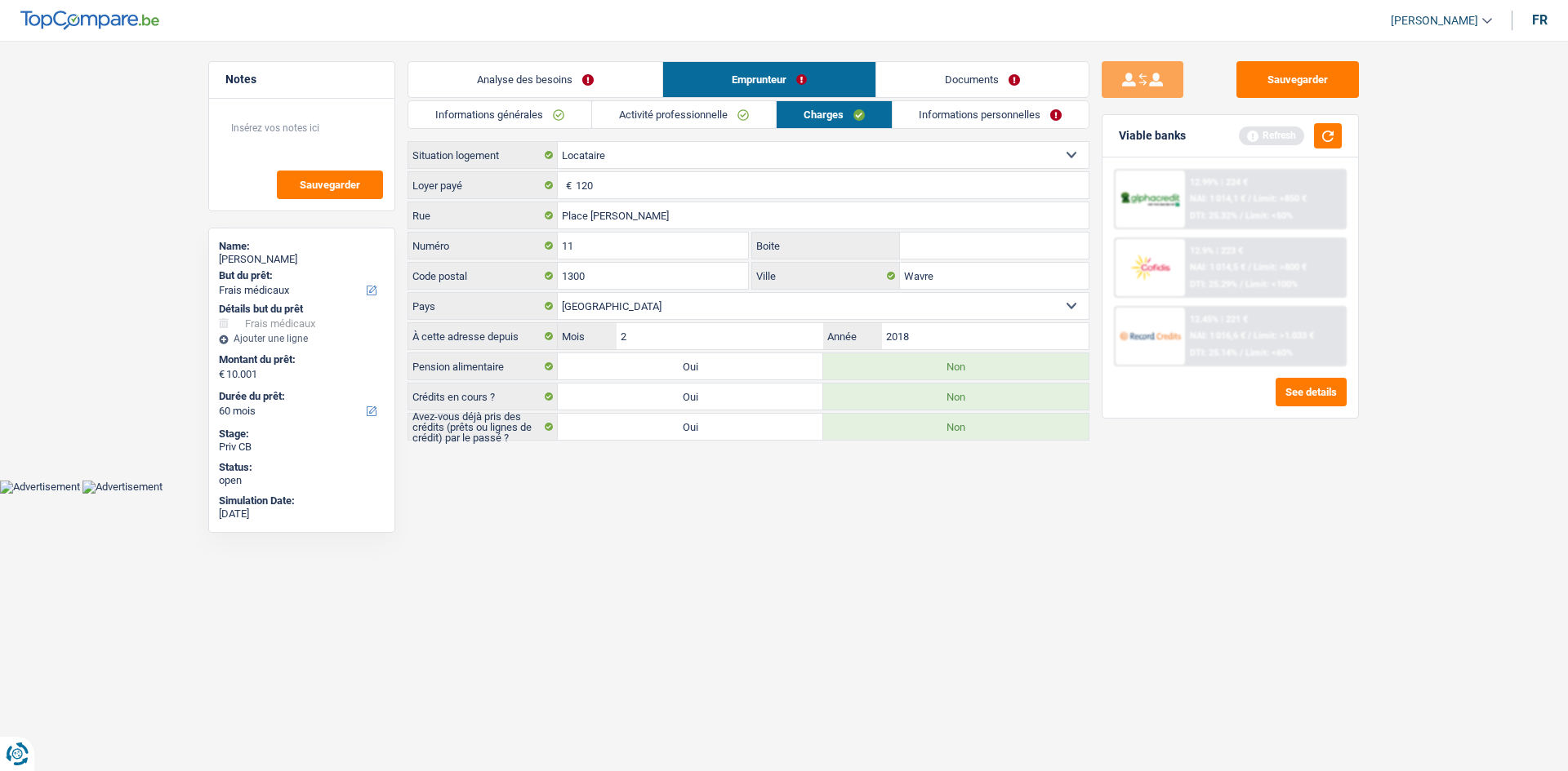
click at [734, 102] on link "Activité professionnelle" at bounding box center [684, 114] width 184 height 27
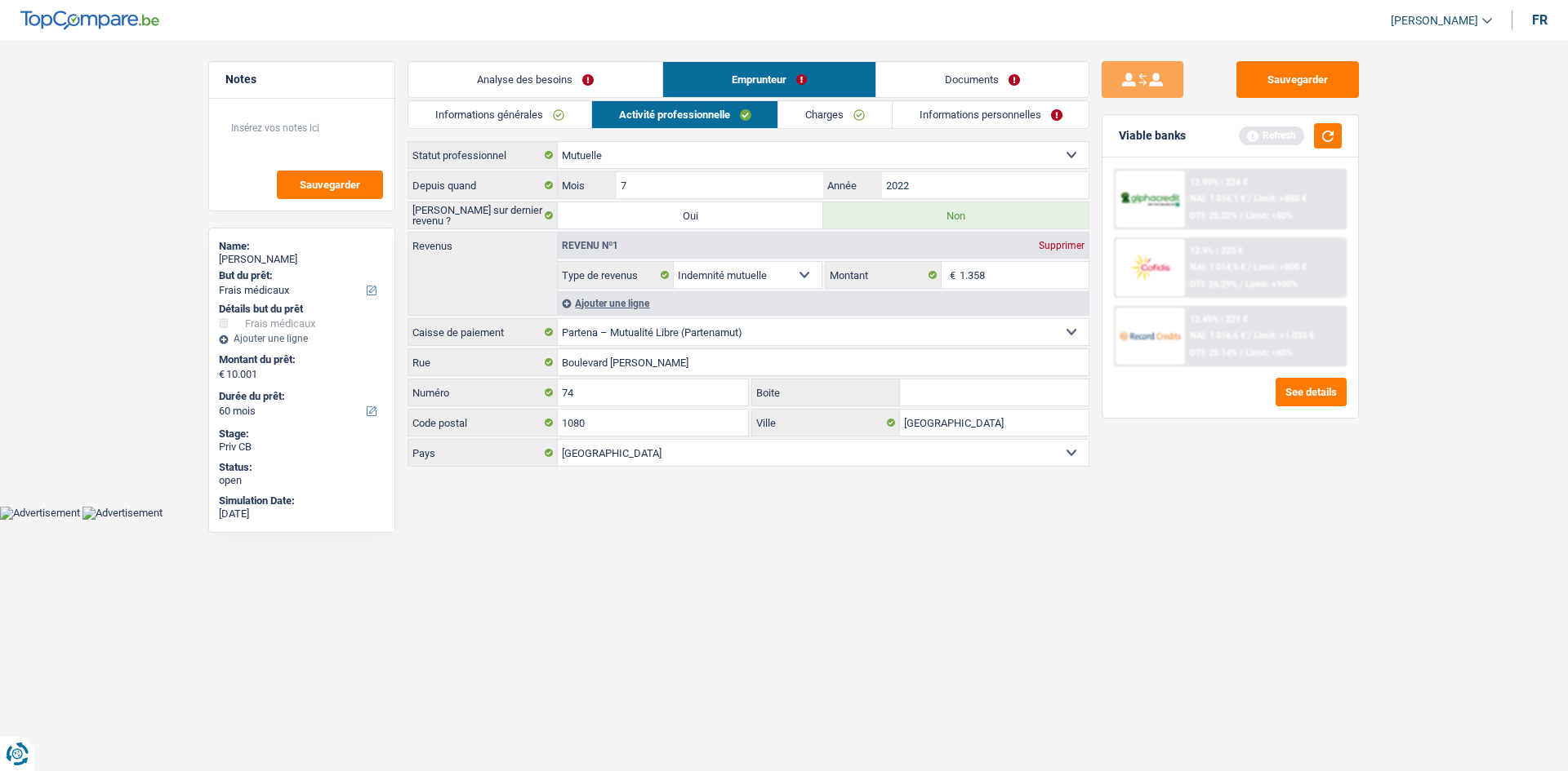
click at [856, 114] on link "Charges" at bounding box center [835, 114] width 113 height 27
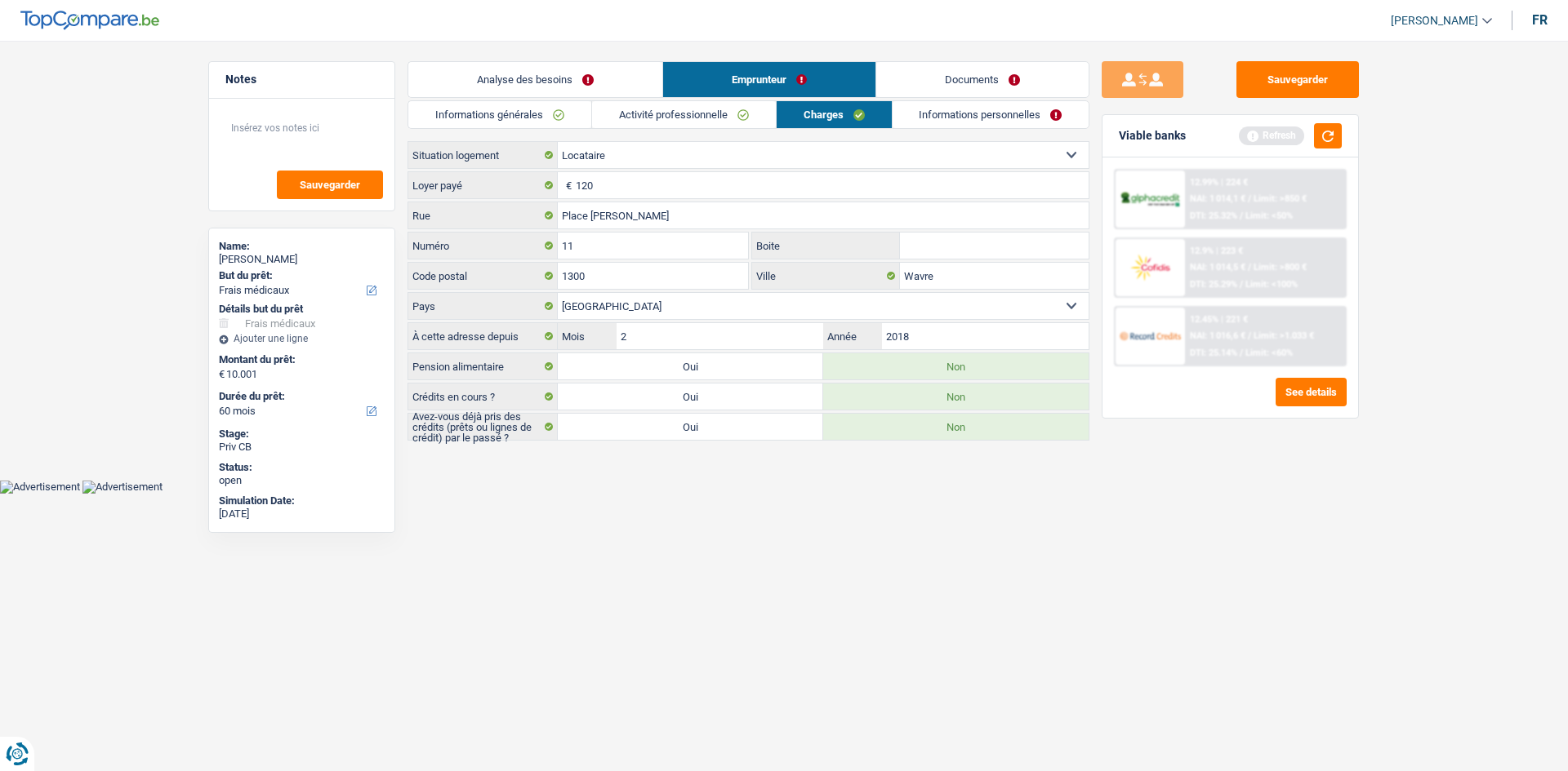
click at [743, 127] on link "Activité professionnelle" at bounding box center [684, 114] width 184 height 27
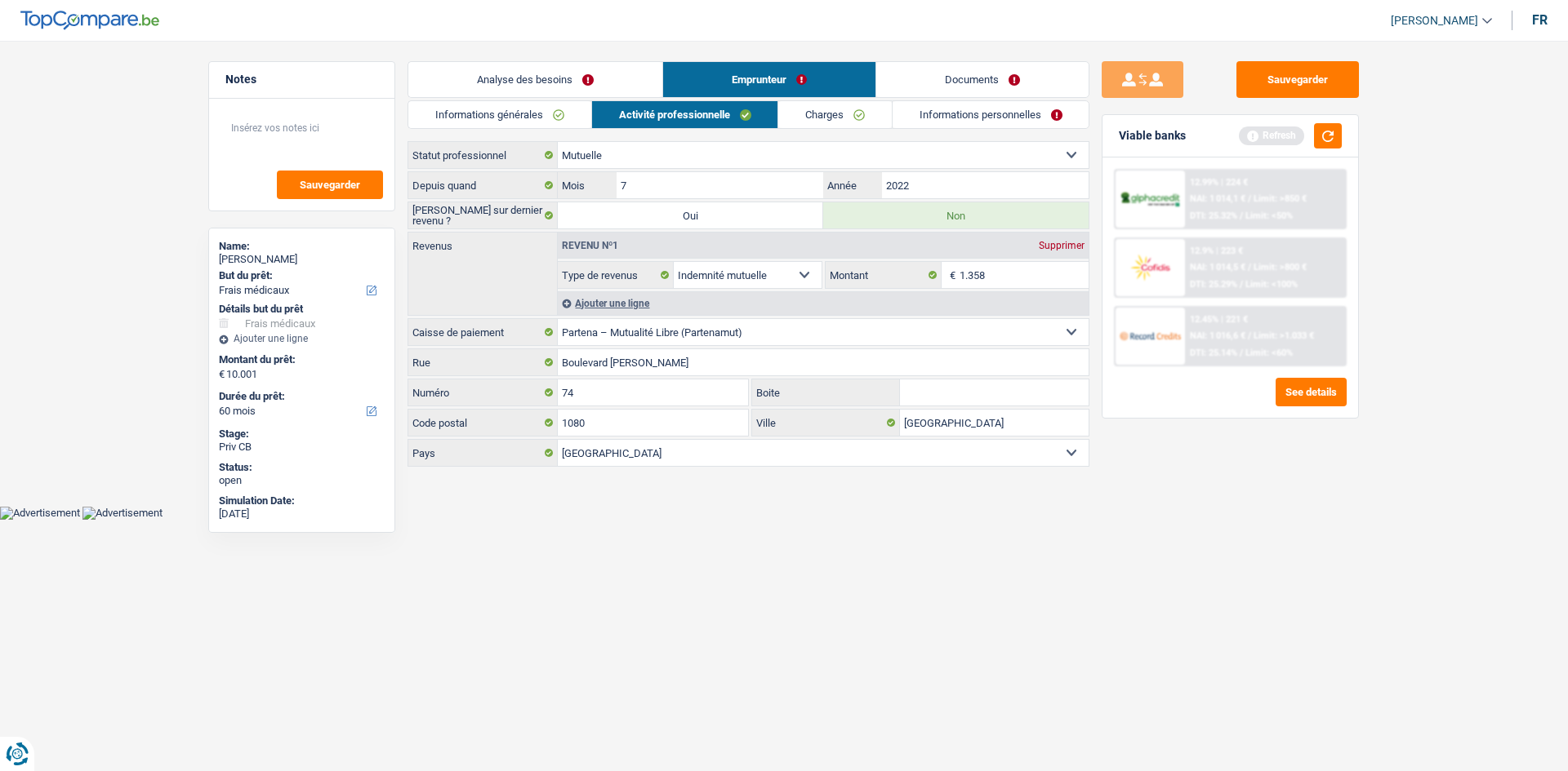
click at [836, 129] on div "Informations générales Activité professionnelle Charges Informations personnell…" at bounding box center [748, 285] width 682 height 369
click at [849, 119] on link "Charges" at bounding box center [835, 114] width 113 height 27
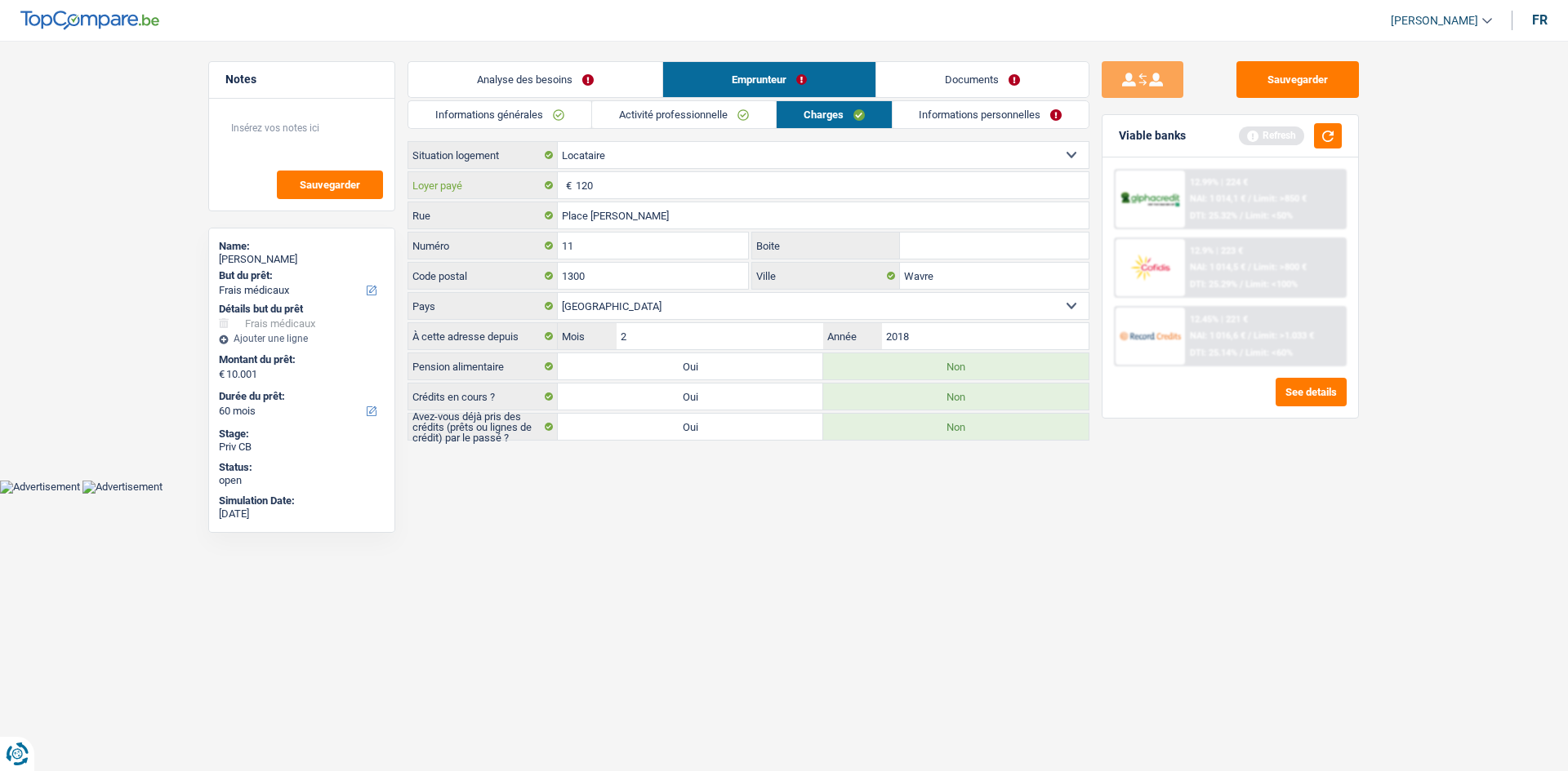
click at [675, 187] on input "120" at bounding box center [832, 185] width 513 height 26
click at [960, 116] on link "Informations personnelles" at bounding box center [991, 114] width 196 height 27
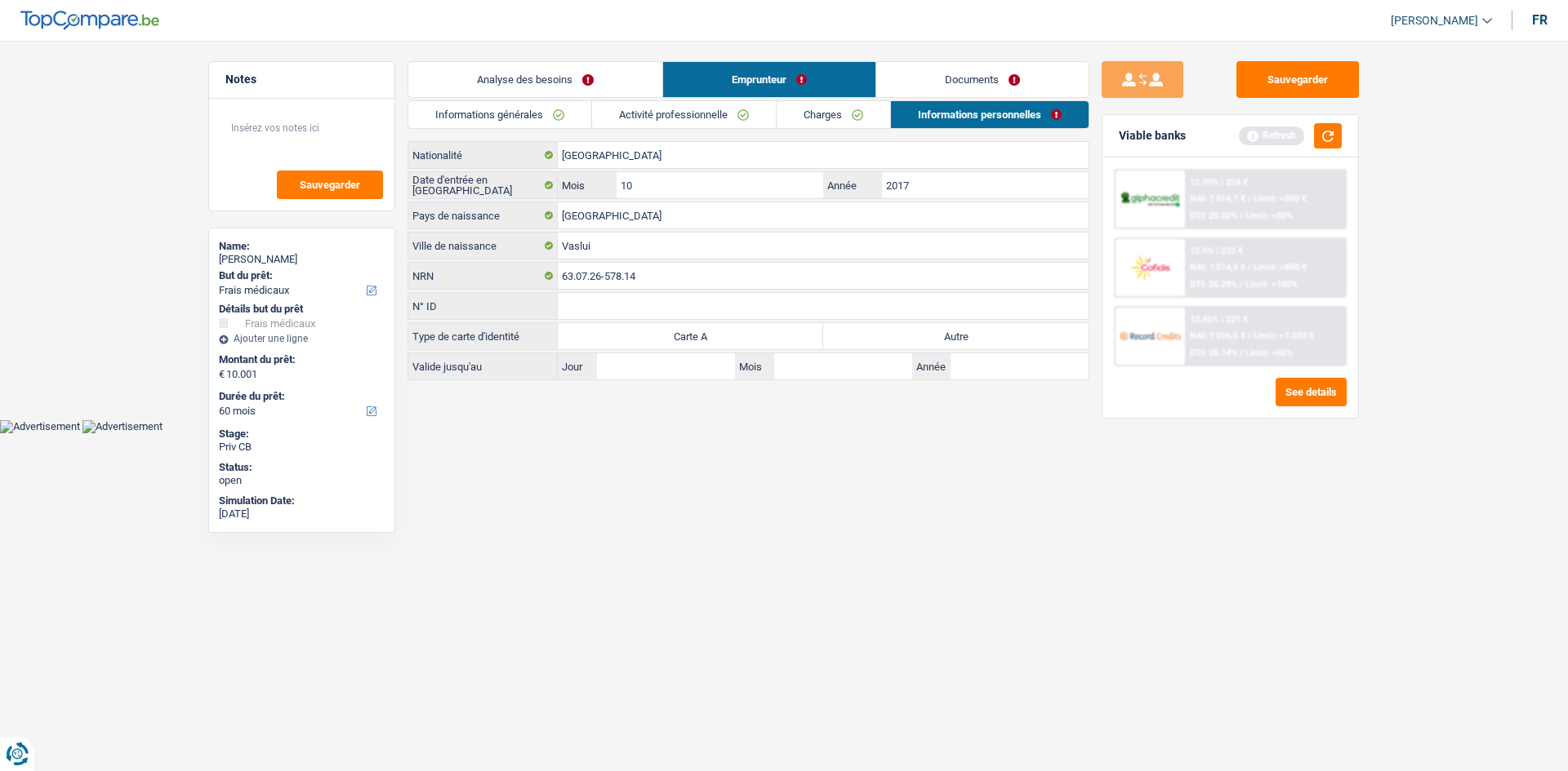
click at [954, 331] on label "Autre" at bounding box center [955, 336] width 265 height 26
click at [954, 331] on input "Autre" at bounding box center [955, 336] width 265 height 26
radio input "true"
click at [858, 110] on link "Charges" at bounding box center [833, 114] width 113 height 27
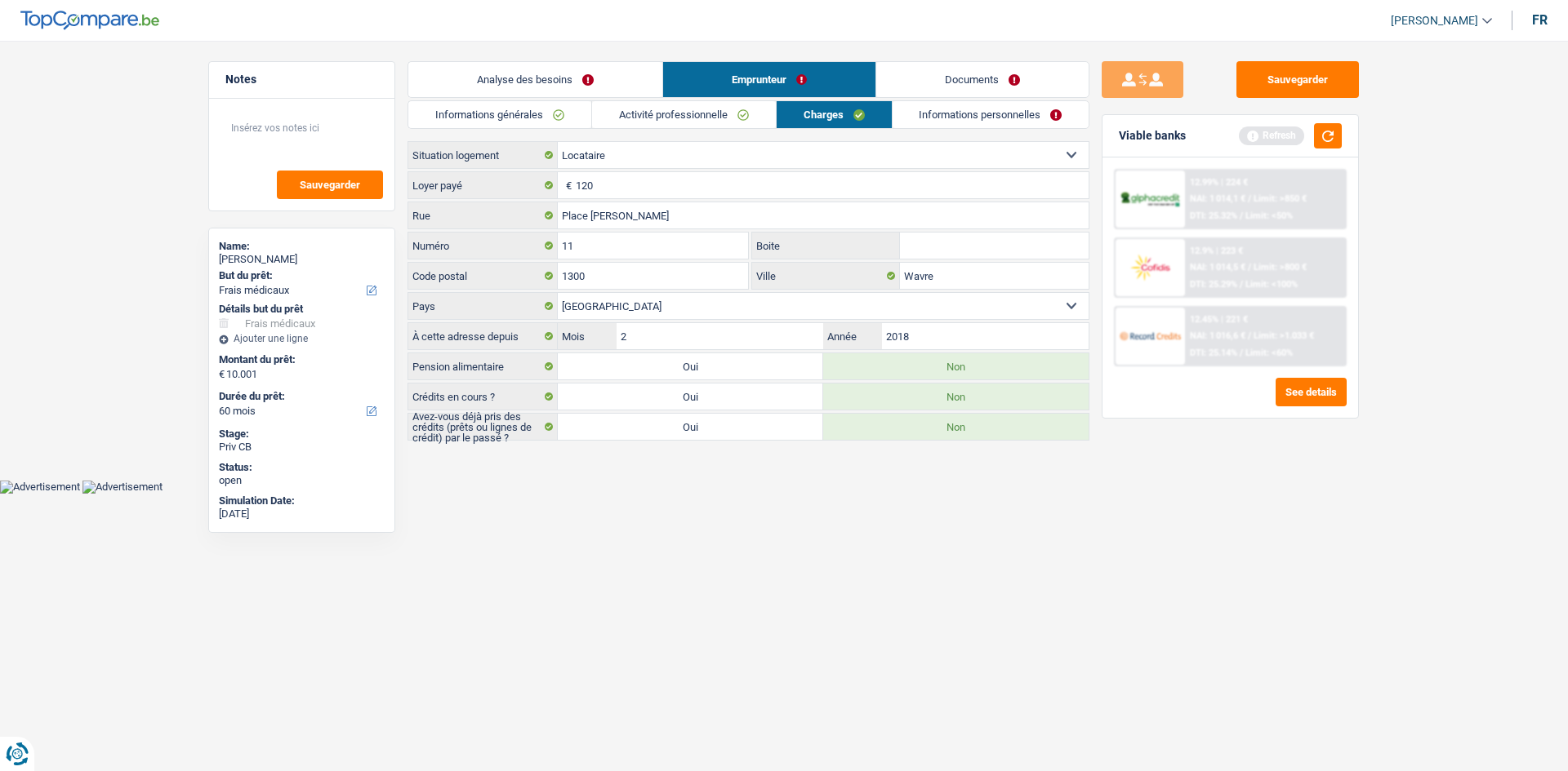
click at [622, 160] on select "Locataire Propriétaire avec prêt hypothécaire Propriétaire sans prêt hypothécai…" at bounding box center [823, 154] width 531 height 26
select select "liveWithParents"
click at [558, 142] on select "Locataire Propriétaire avec prêt hypothécaire Propriétaire sans prêt hypothécai…" at bounding box center [823, 154] width 531 height 26
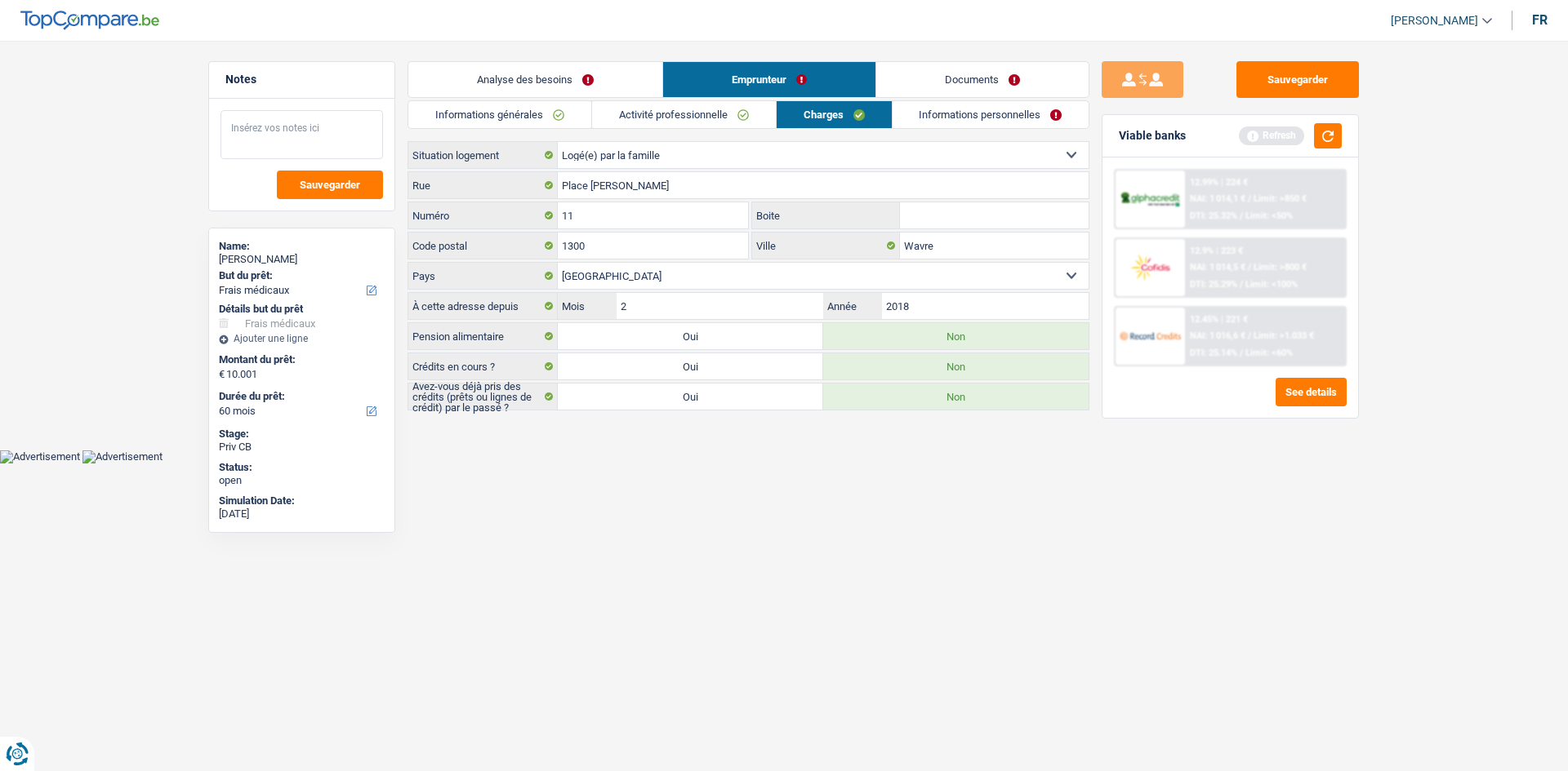
click at [318, 128] on textarea at bounding box center [302, 134] width 163 height 49
type textarea "Loger chez une amie."
click at [888, 464] on html "Vous avez le contrôle de vos données Nous utilisons des cookies, tout comme nos…" at bounding box center [784, 232] width 1568 height 464
click at [1018, 120] on link "Informations personnelles" at bounding box center [991, 114] width 196 height 27
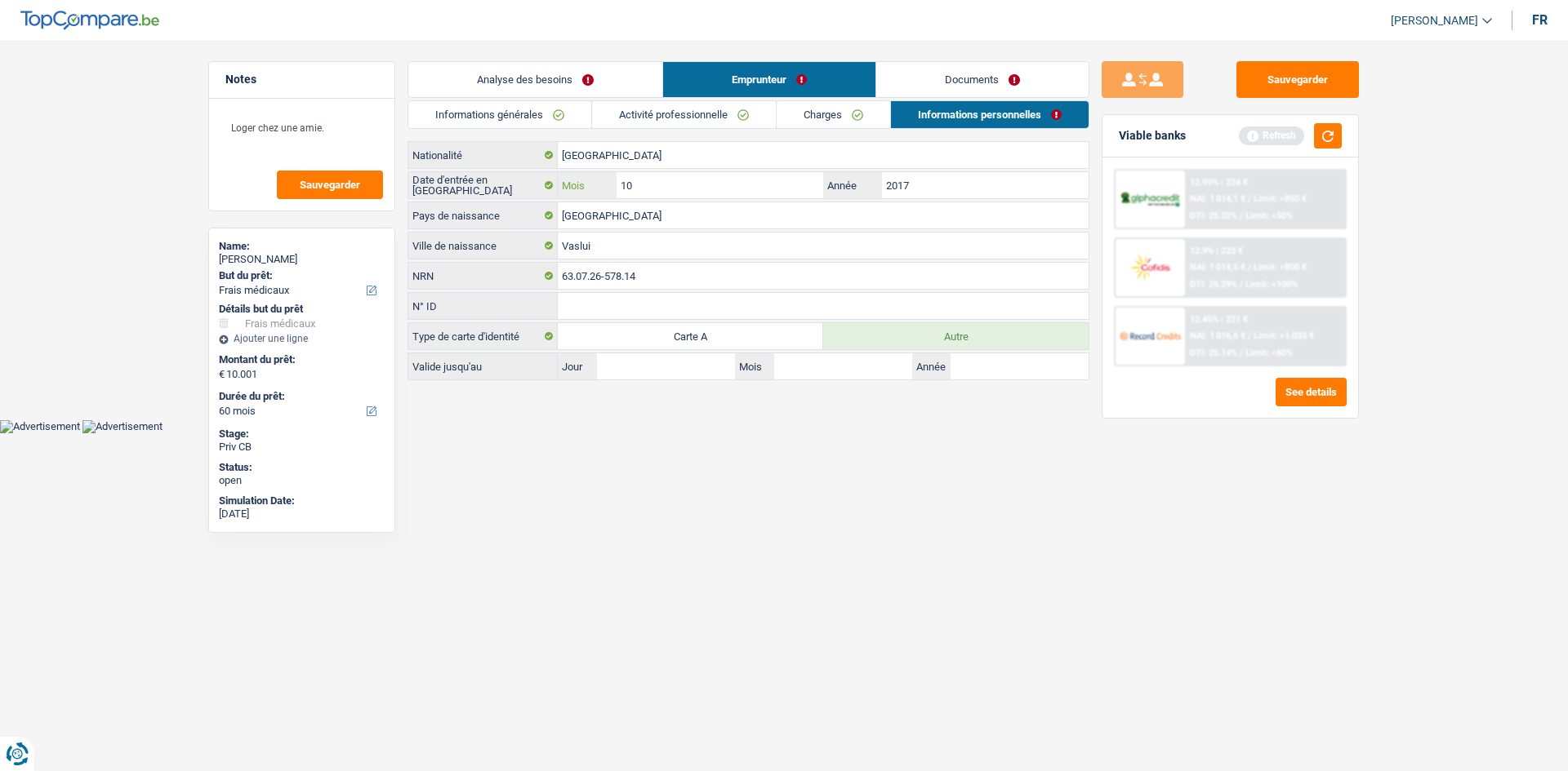
click at [682, 184] on input "10" at bounding box center [720, 185] width 206 height 26
drag, startPoint x: 975, startPoint y: 85, endPoint x: 1020, endPoint y: 80, distance: 45.3
click at [974, 85] on link "Documents" at bounding box center [982, 79] width 213 height 35
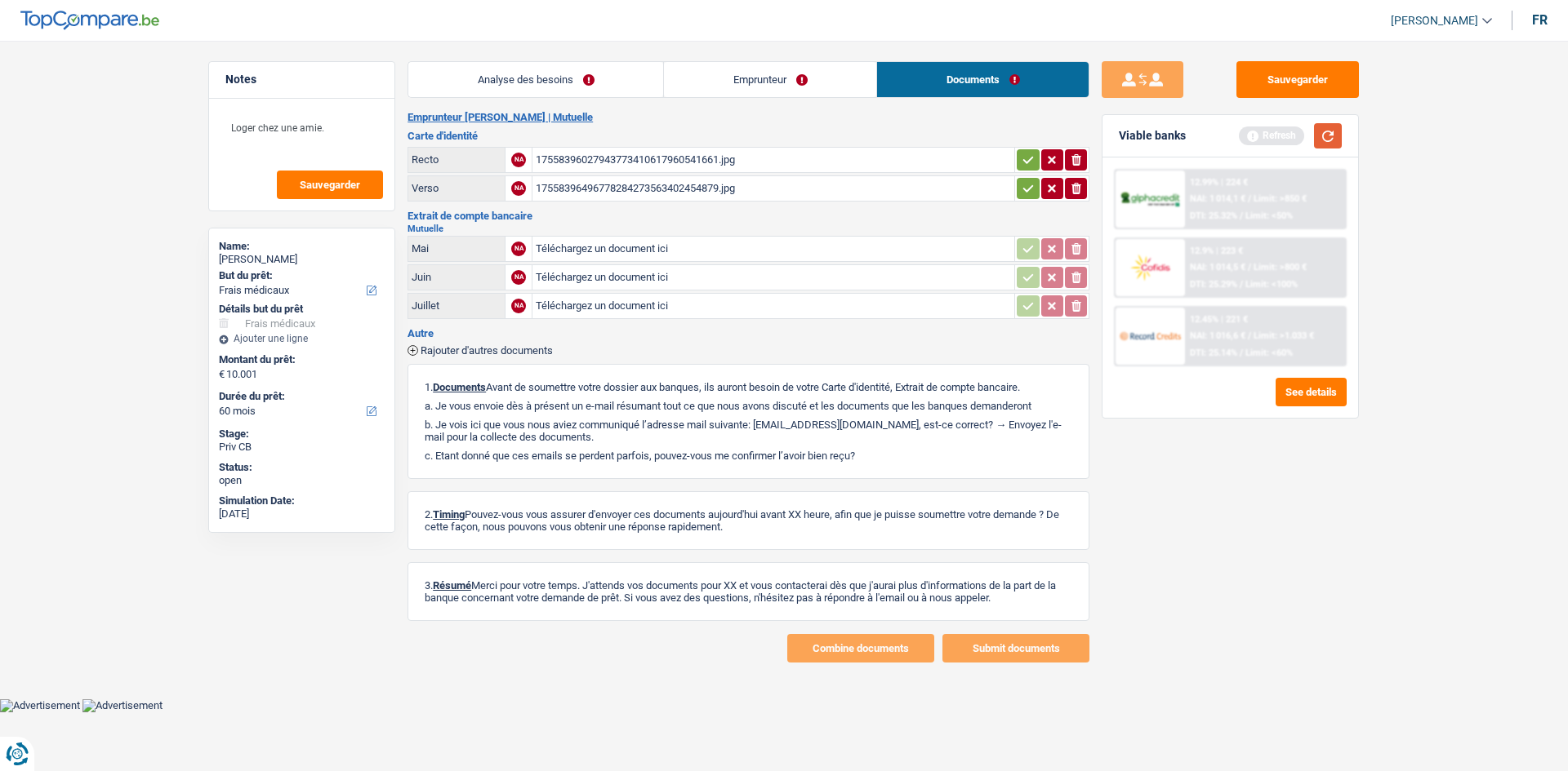
click at [1241, 129] on button "button" at bounding box center [1328, 136] width 28 height 25
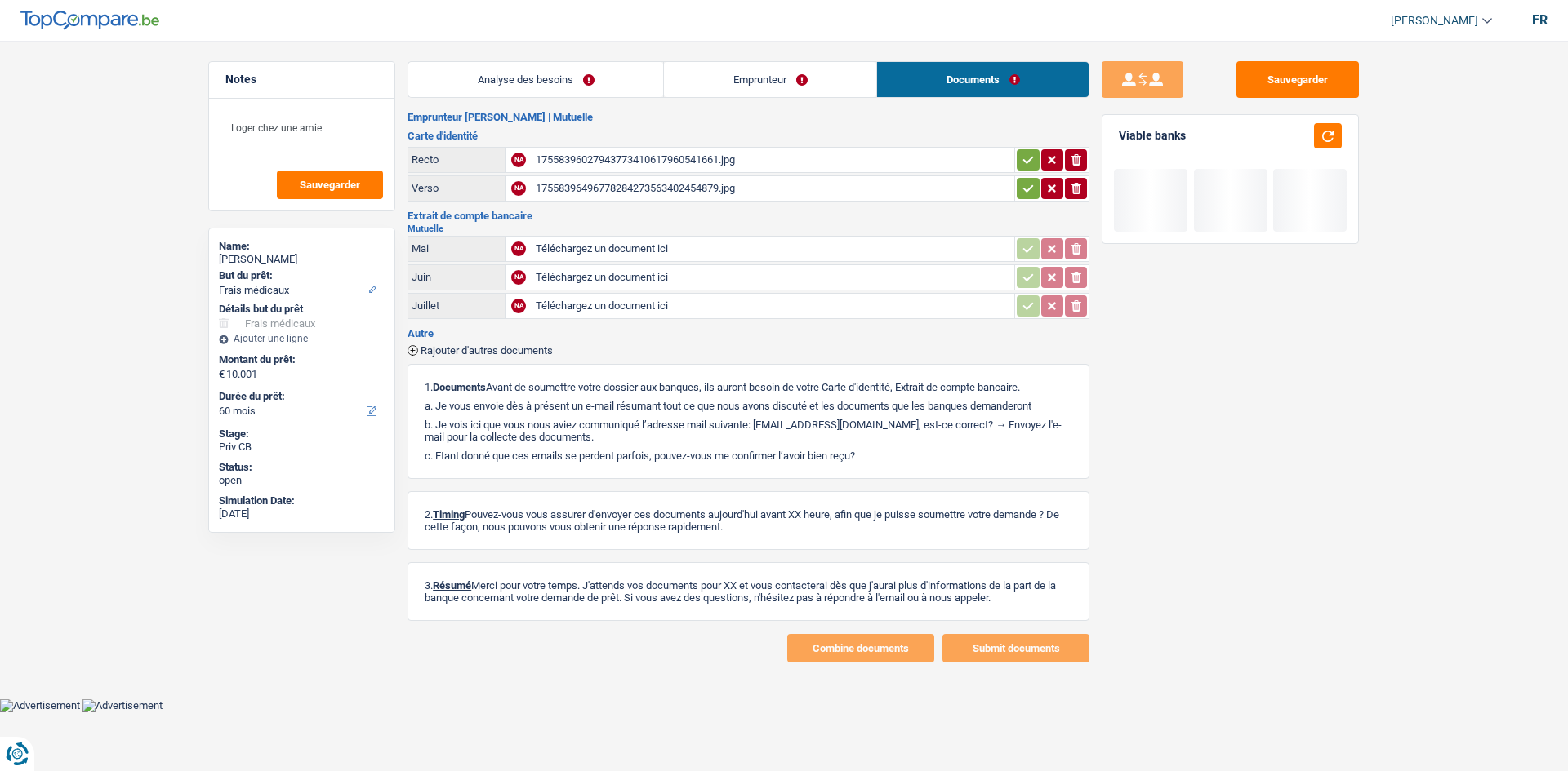
click at [776, 163] on div "17558396027943773410617960541661.jpg" at bounding box center [773, 160] width 475 height 24
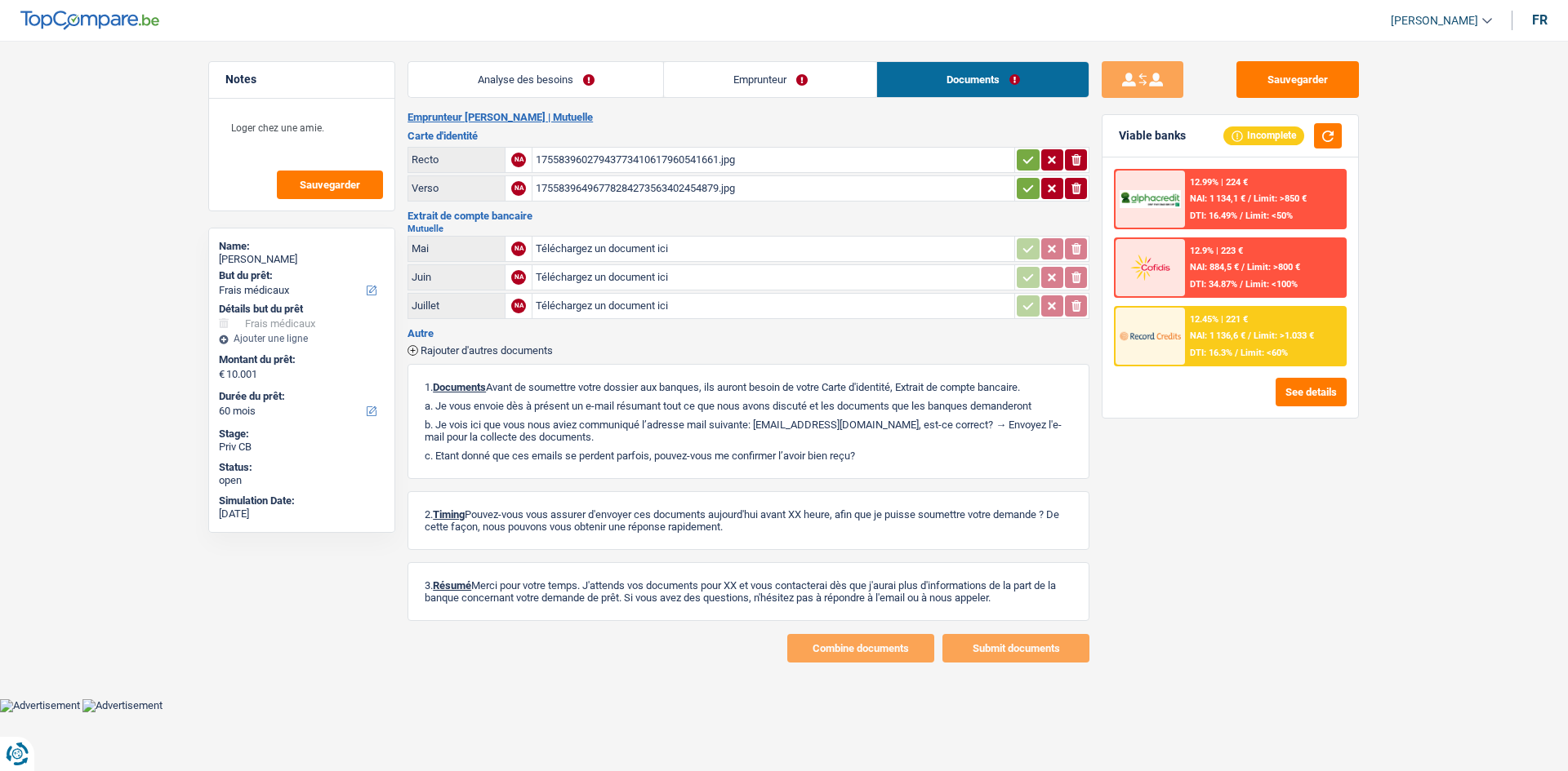
click at [789, 95] on link "Emprunteur" at bounding box center [771, 79] width 213 height 35
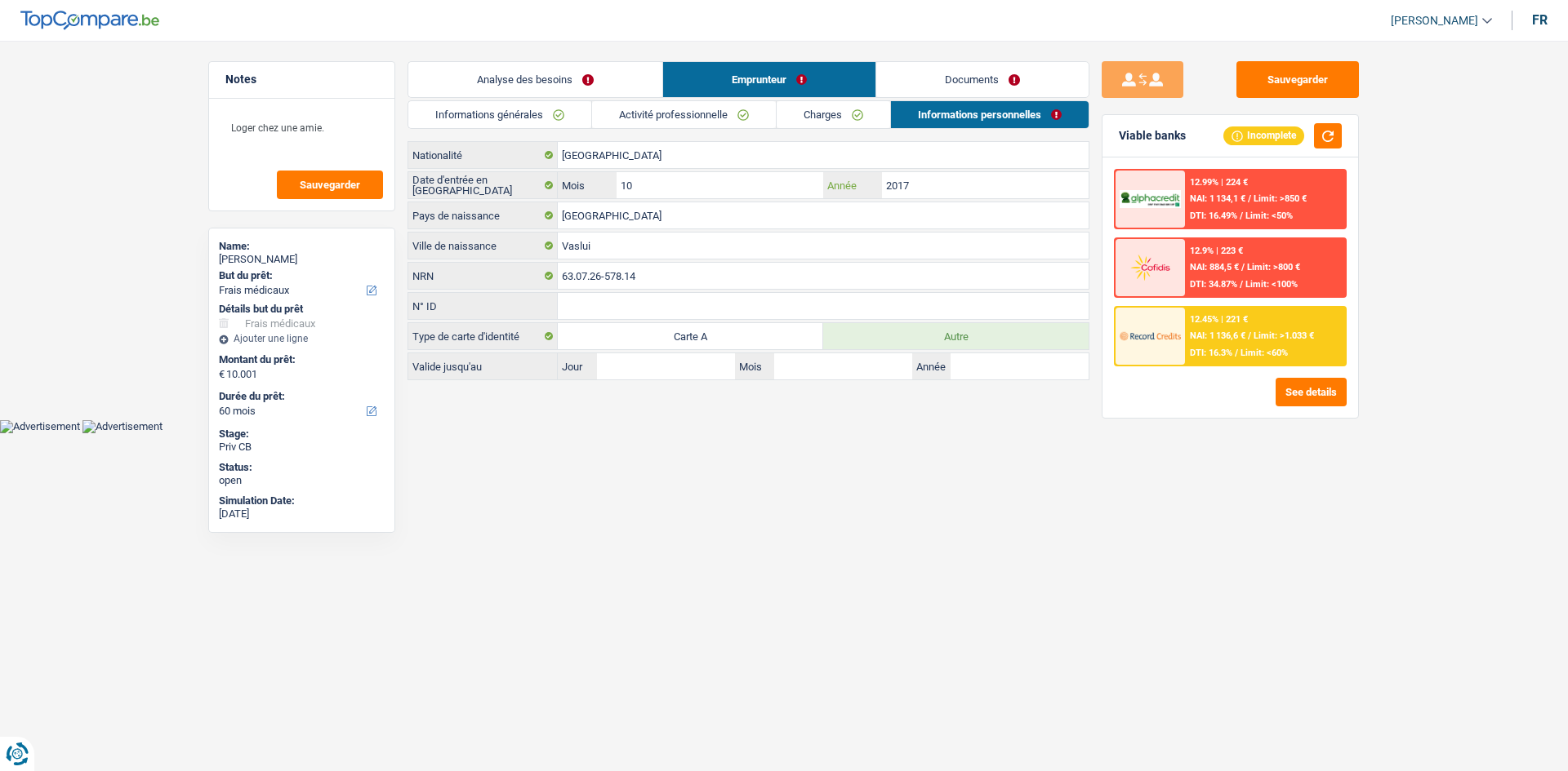
click at [915, 189] on input "2017" at bounding box center [985, 185] width 206 height 26
click at [1013, 81] on link "Documents" at bounding box center [982, 79] width 213 height 35
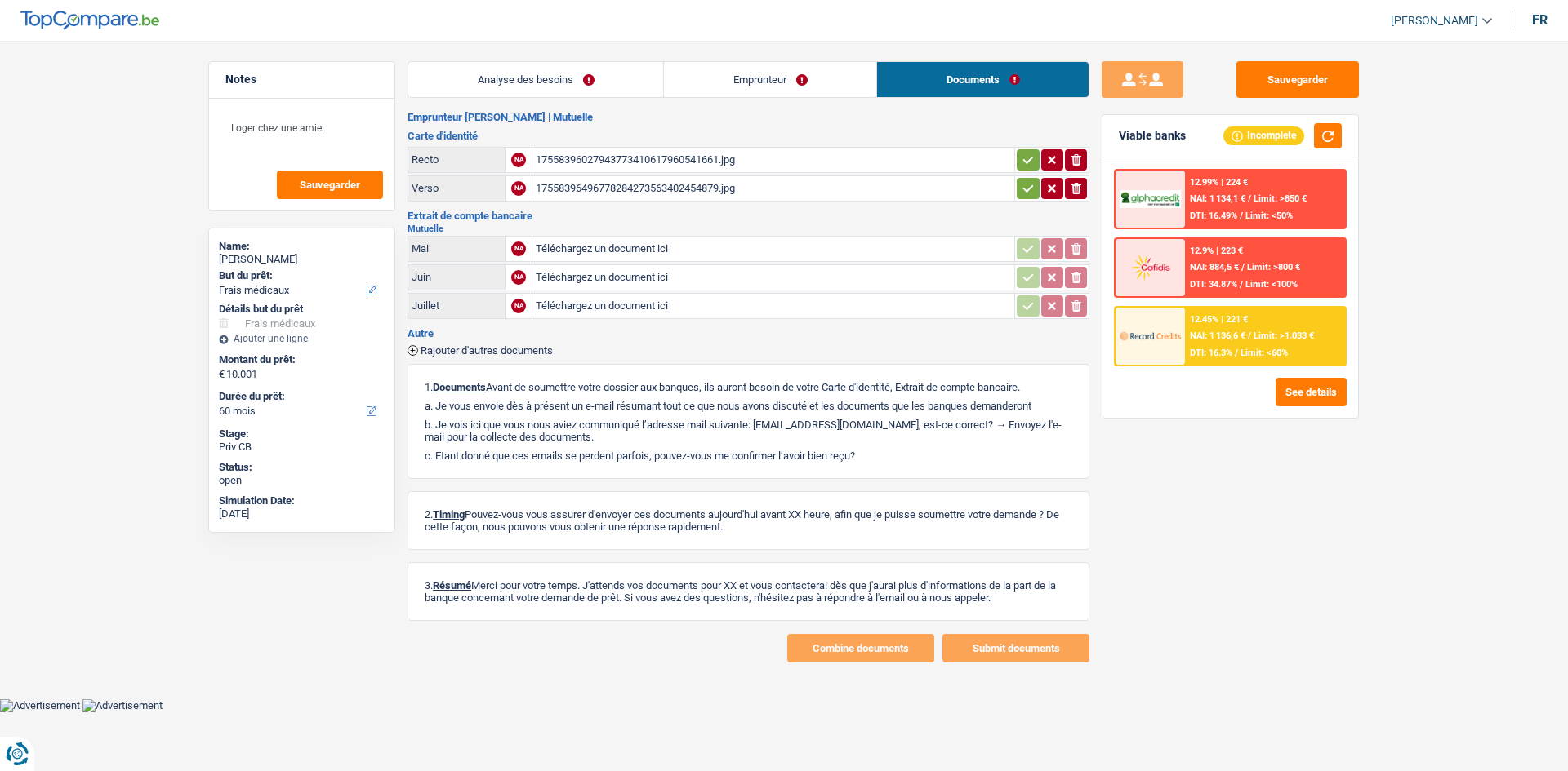
click at [653, 180] on div "17558396496778284273563402454879.jpg" at bounding box center [773, 188] width 475 height 24
click at [501, 80] on link "Analyse des besoins" at bounding box center [535, 79] width 254 height 35
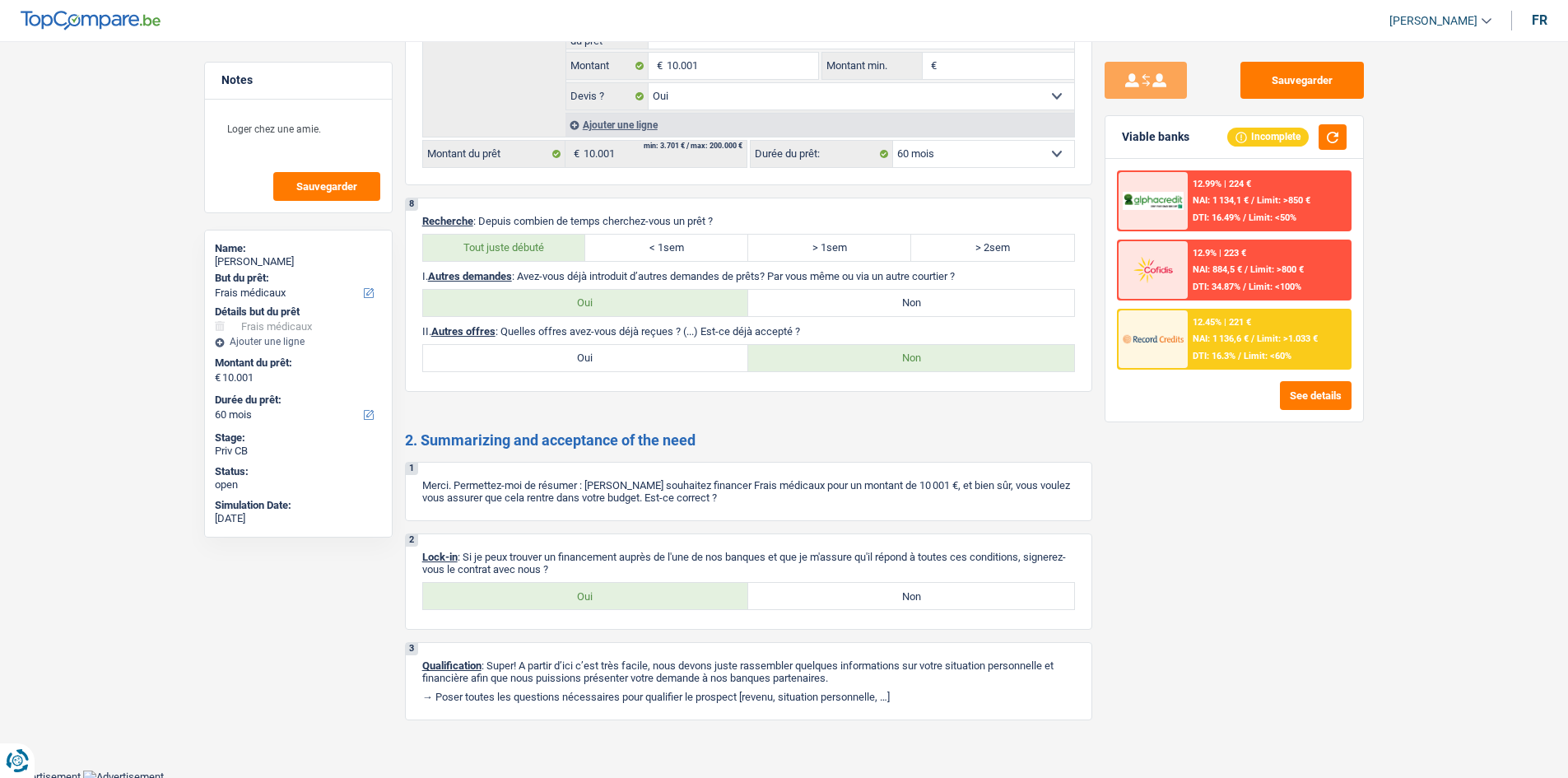
scroll to position [1482, 0]
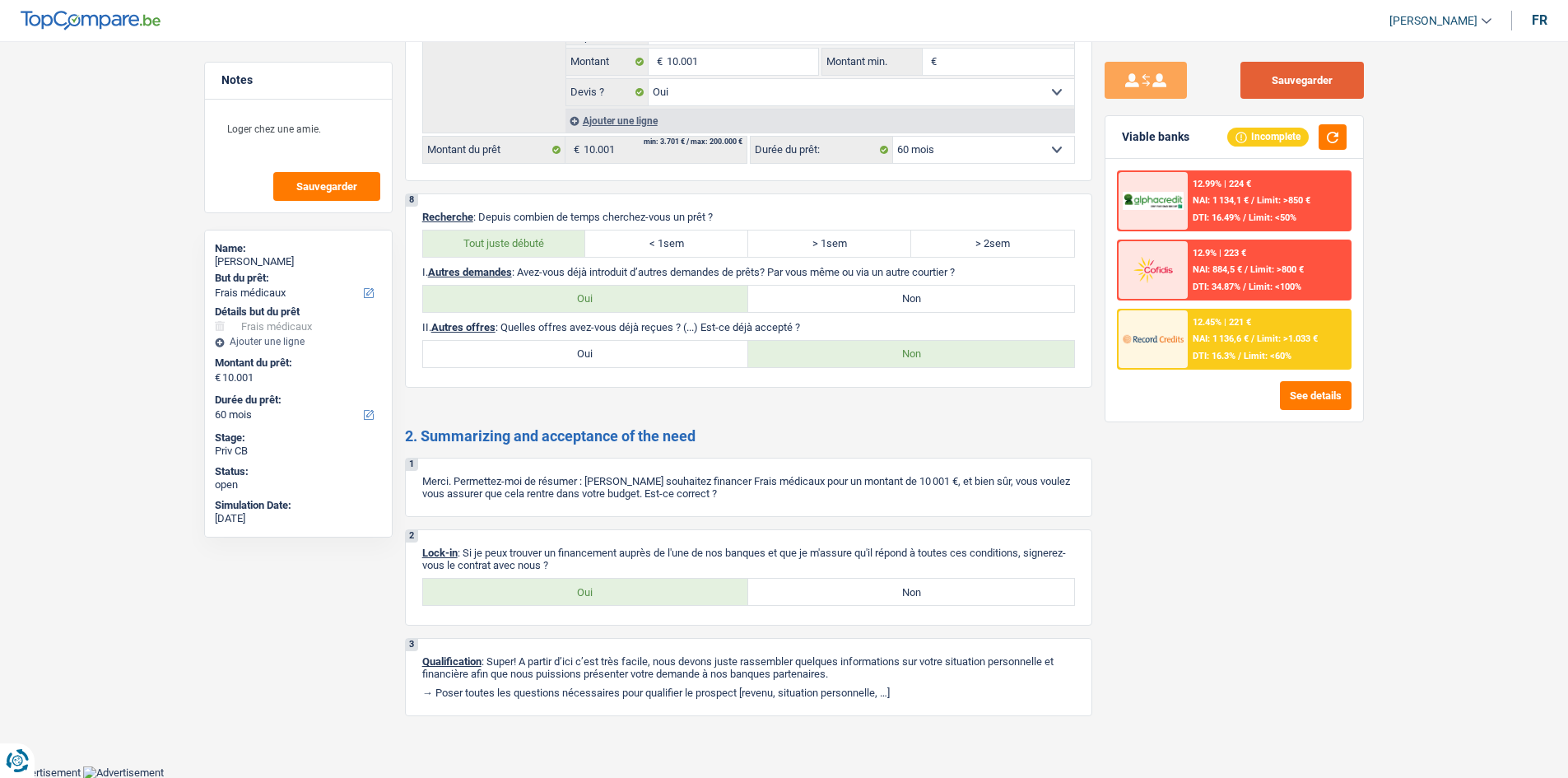
click at [1251, 78] on button "Sauvegarder" at bounding box center [1302, 80] width 123 height 37
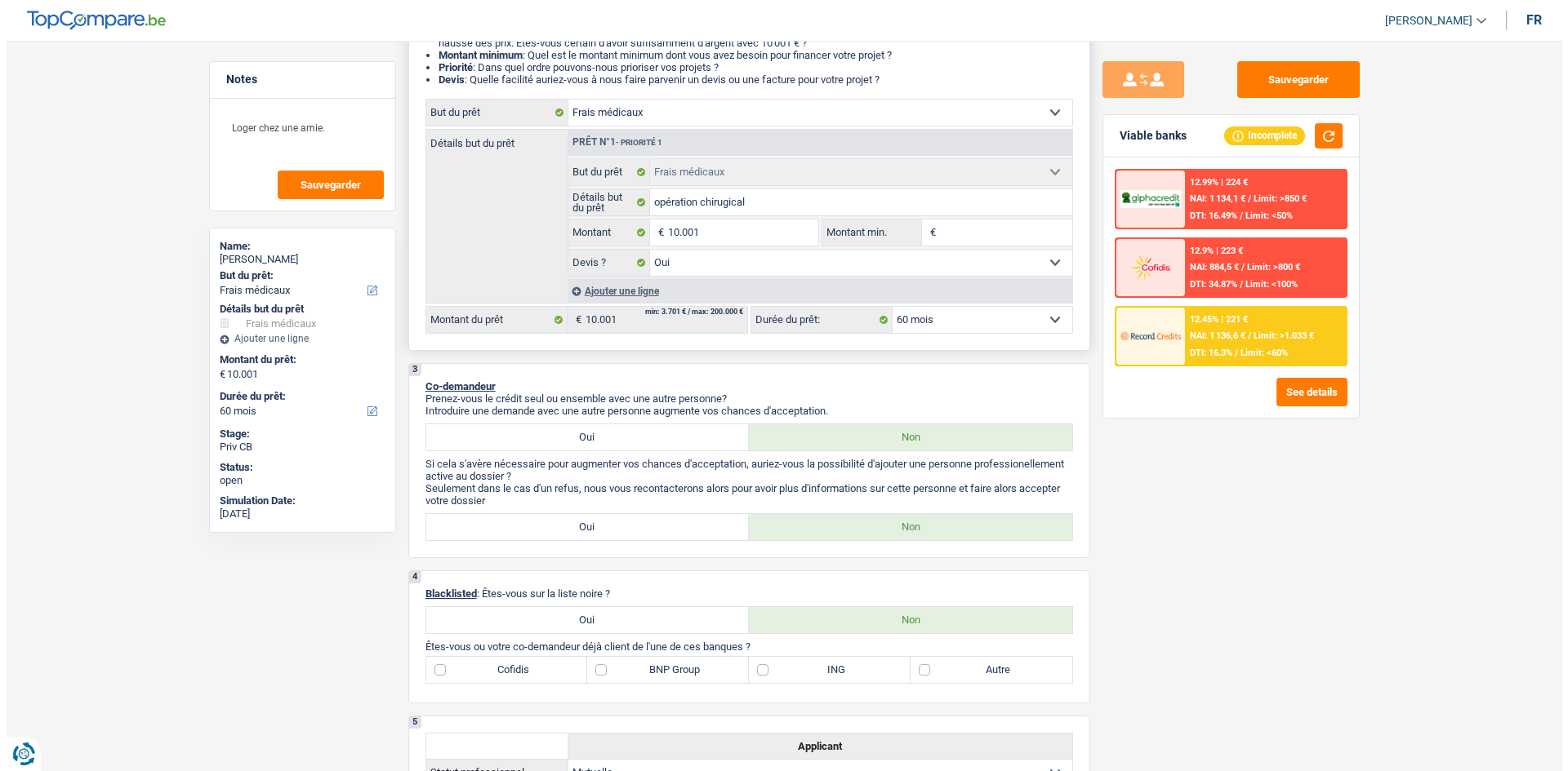
scroll to position [0, 0]
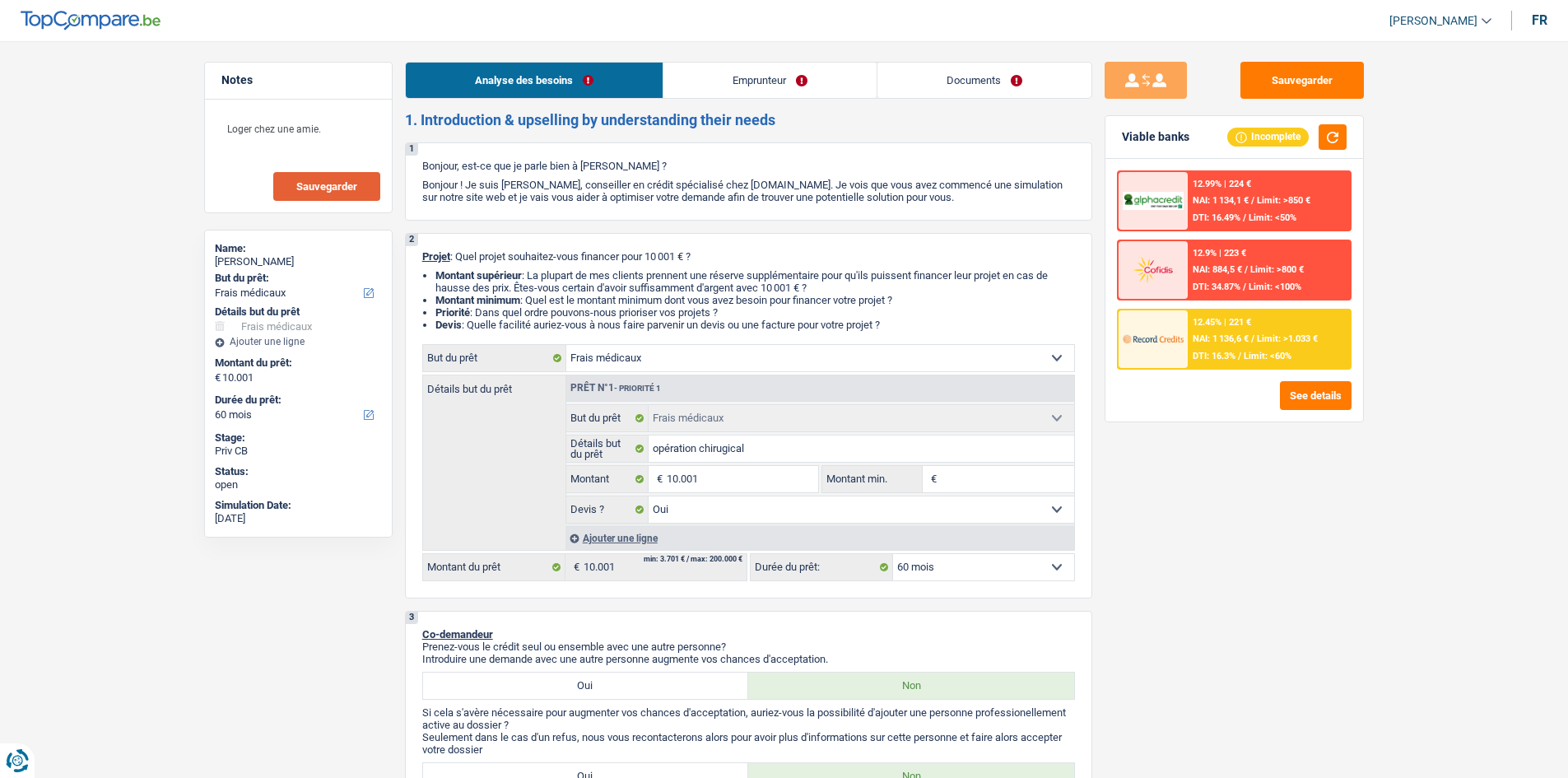
click at [350, 189] on span "Sauvegarder" at bounding box center [327, 186] width 61 height 11
click at [1123, 85] on button "submit" at bounding box center [1145, 80] width 82 height 37
click at [1030, 73] on link "Documents" at bounding box center [985, 80] width 214 height 35
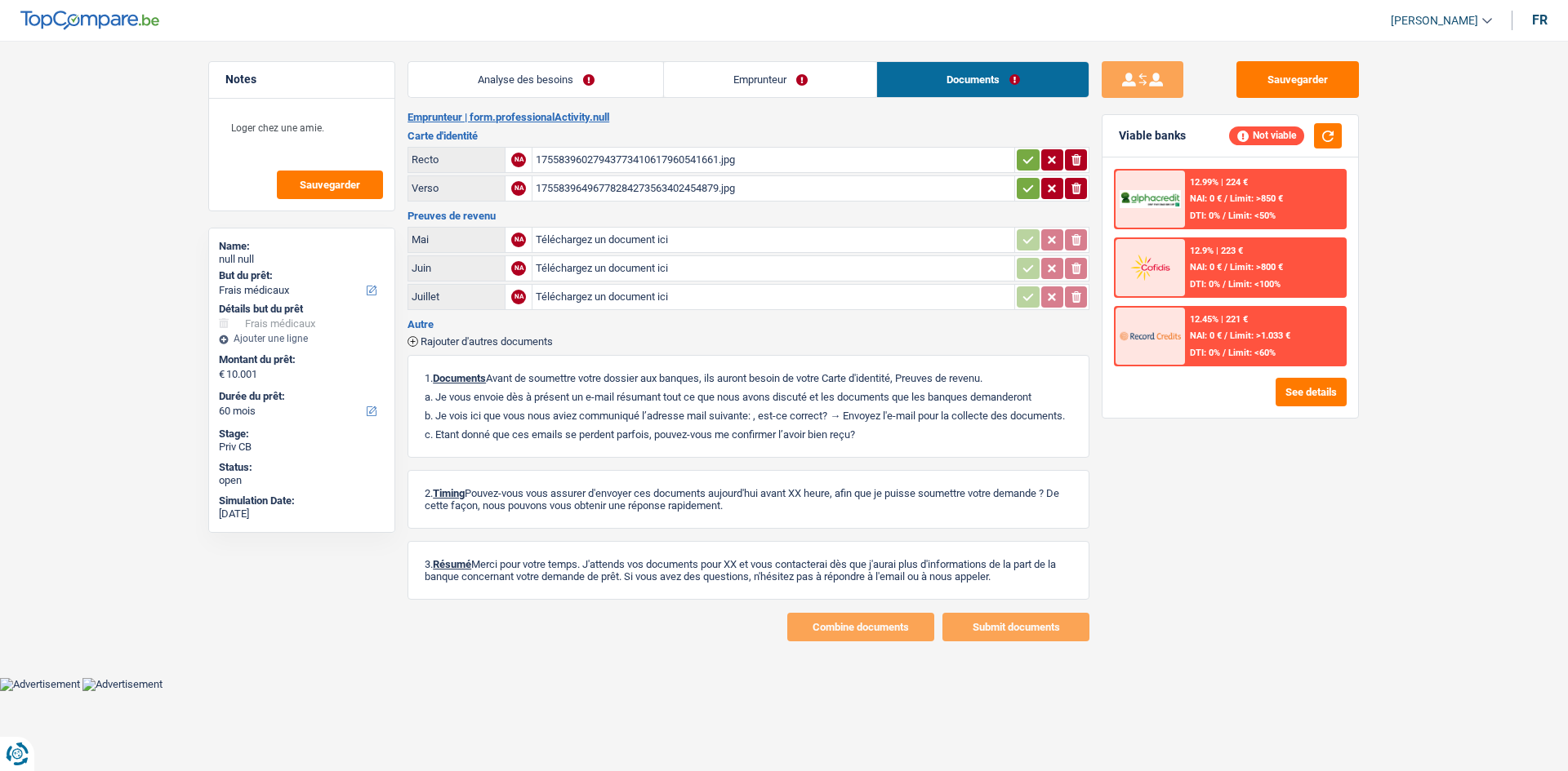
click at [1241, 409] on div "12.99% | 224 € NAI: 0 € / Limit: >850 € DTI: 0% / Limit: <50% 12.9% | 223 € NAI…" at bounding box center [1230, 288] width 255 height 261
click at [1241, 394] on button "See details" at bounding box center [1312, 392] width 71 height 29
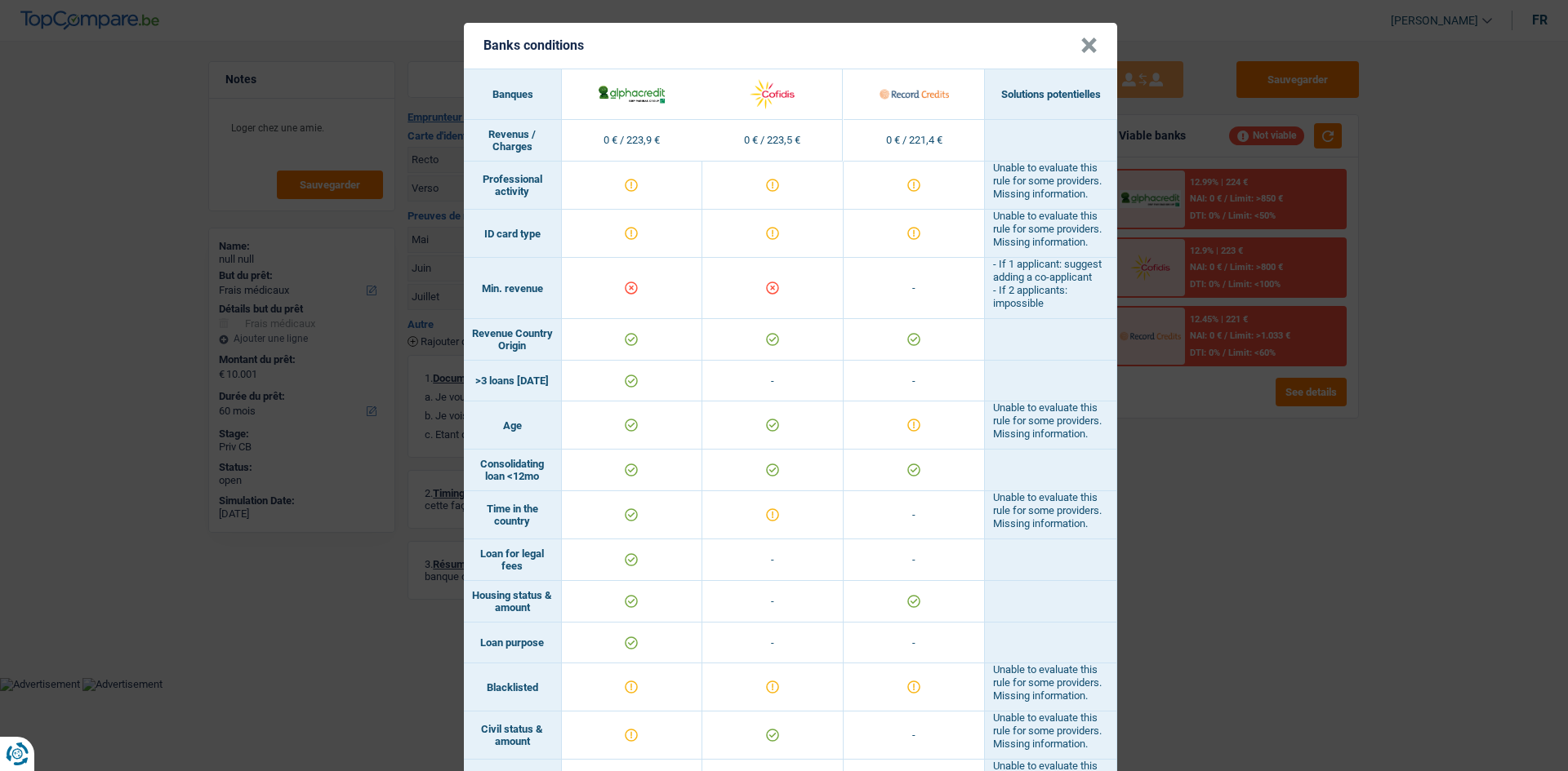
click at [1241, 504] on div "Banks conditions × Banques Solutions potentielles Revenus / Charges 0 € / 223,9…" at bounding box center [784, 386] width 1568 height 771
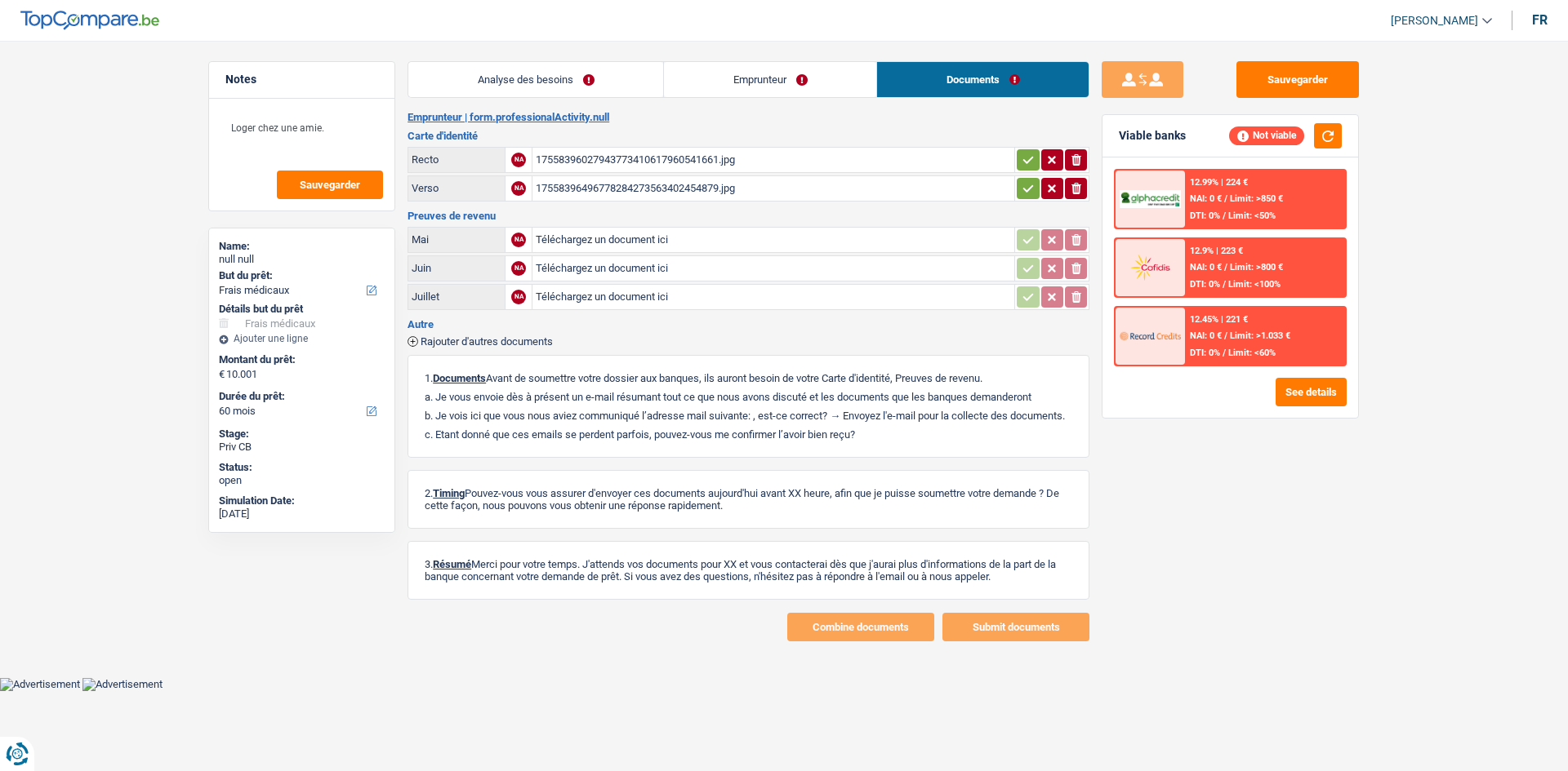
click at [746, 93] on link "Emprunteur" at bounding box center [771, 79] width 213 height 35
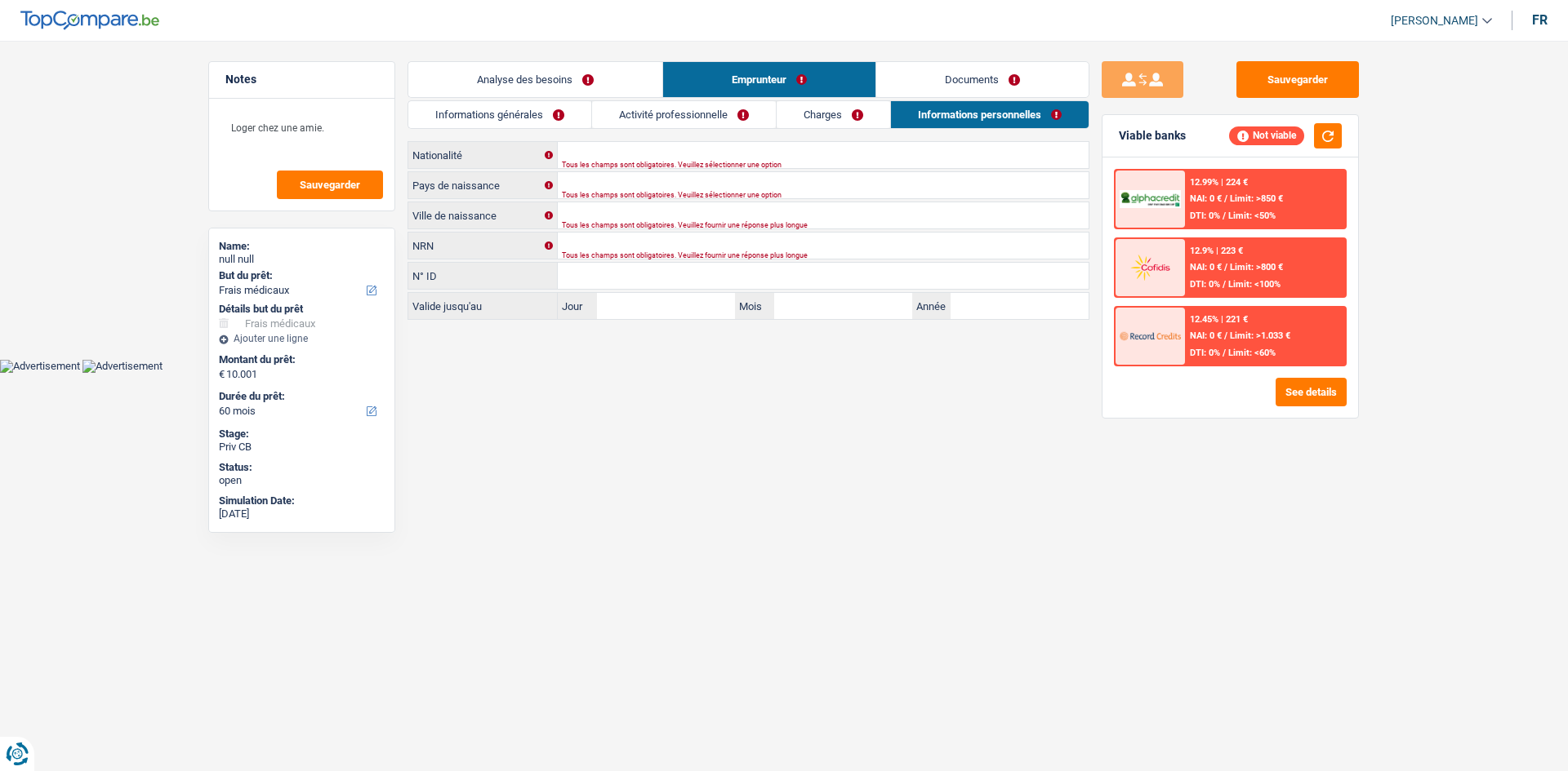
click at [732, 117] on link "Activité professionnelle" at bounding box center [684, 114] width 184 height 27
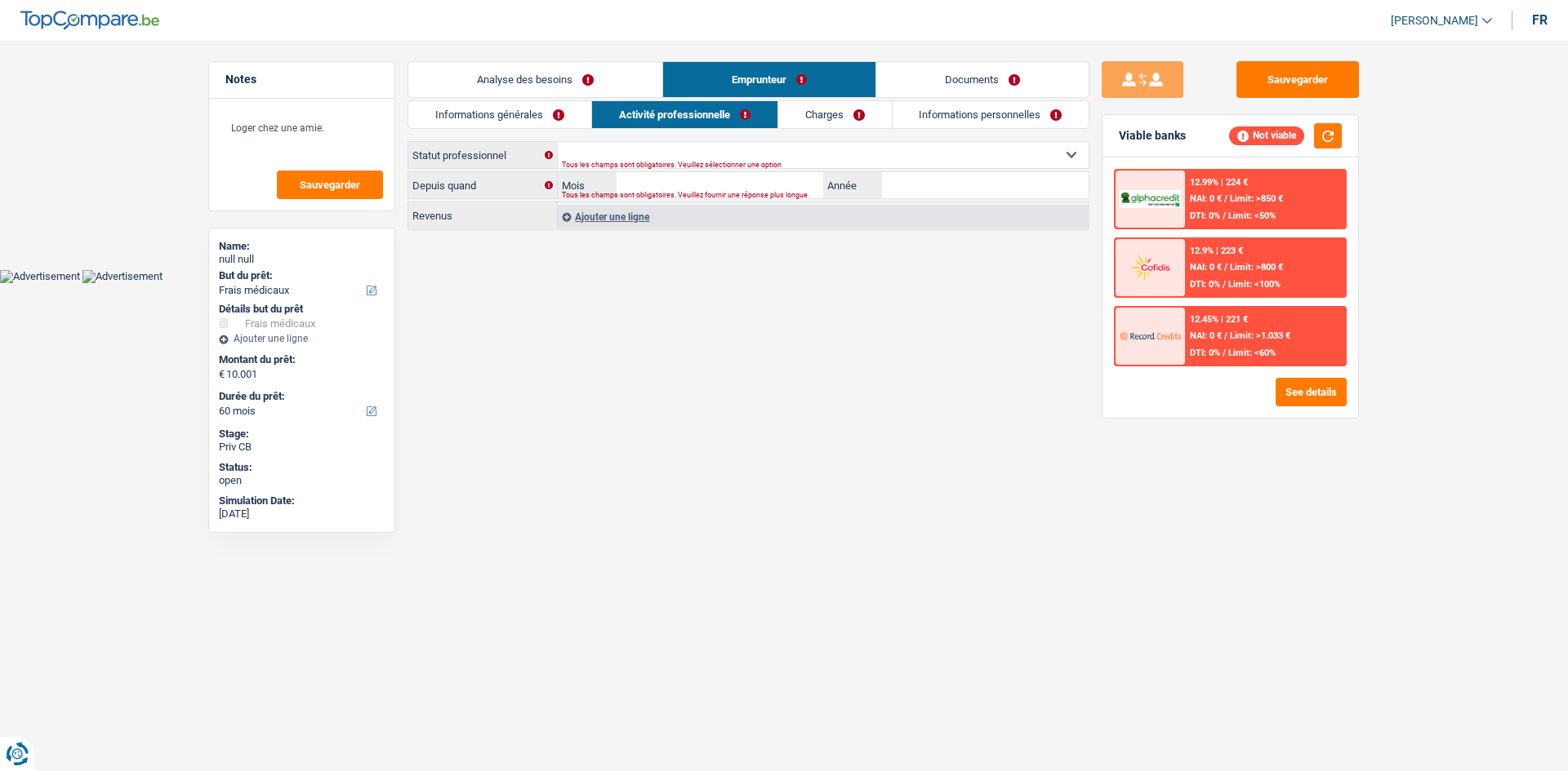
click at [524, 99] on div "Analyse des besoins Emprunteur Documents 1. Introduction & upselling by underst…" at bounding box center [748, 147] width 682 height 171
click at [524, 112] on link "Informations générales" at bounding box center [499, 114] width 183 height 27
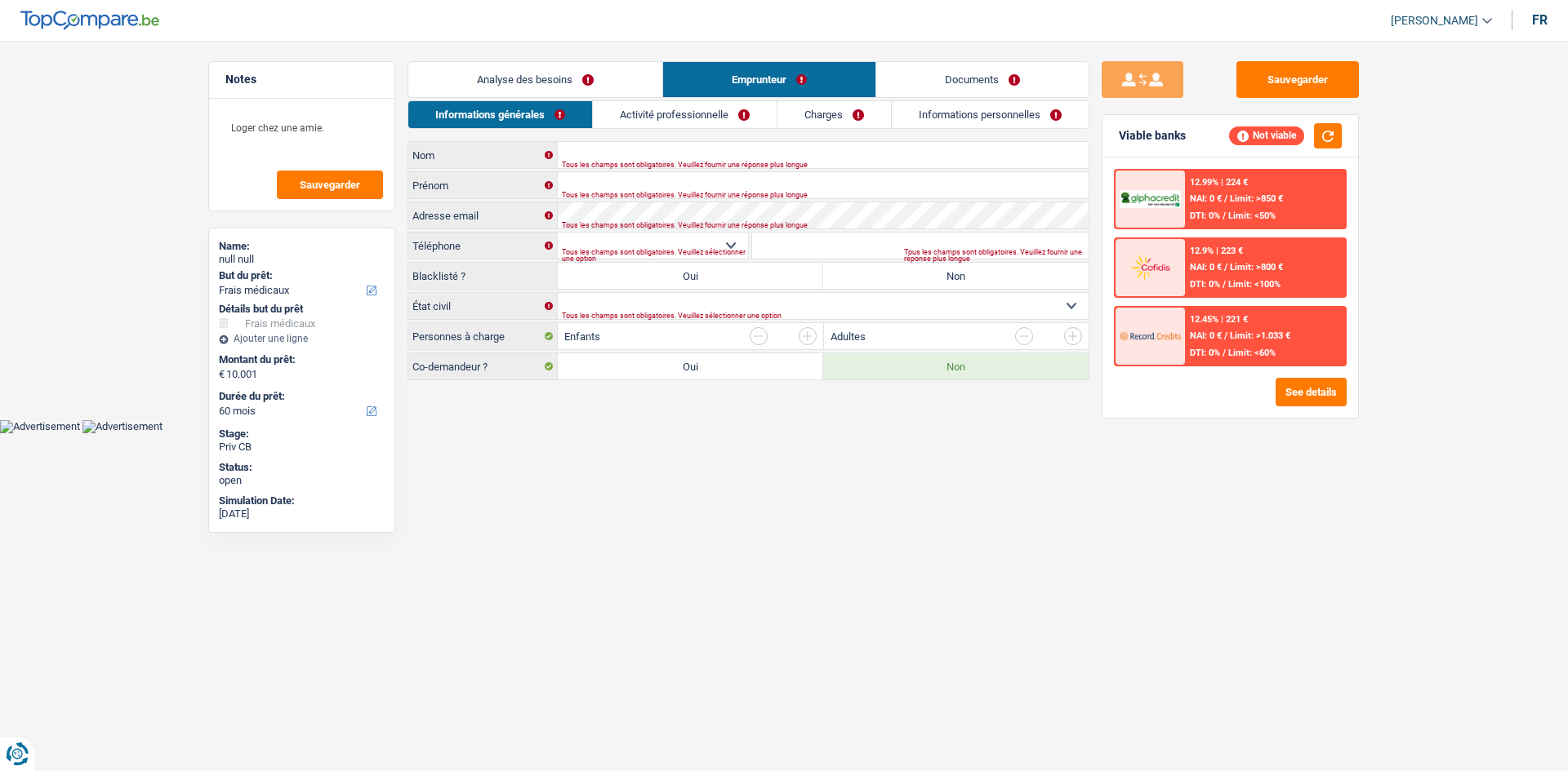
drag, startPoint x: 560, startPoint y: 82, endPoint x: 616, endPoint y: 109, distance: 62.2
click at [562, 81] on link "Analyse des besoins" at bounding box center [535, 79] width 254 height 35
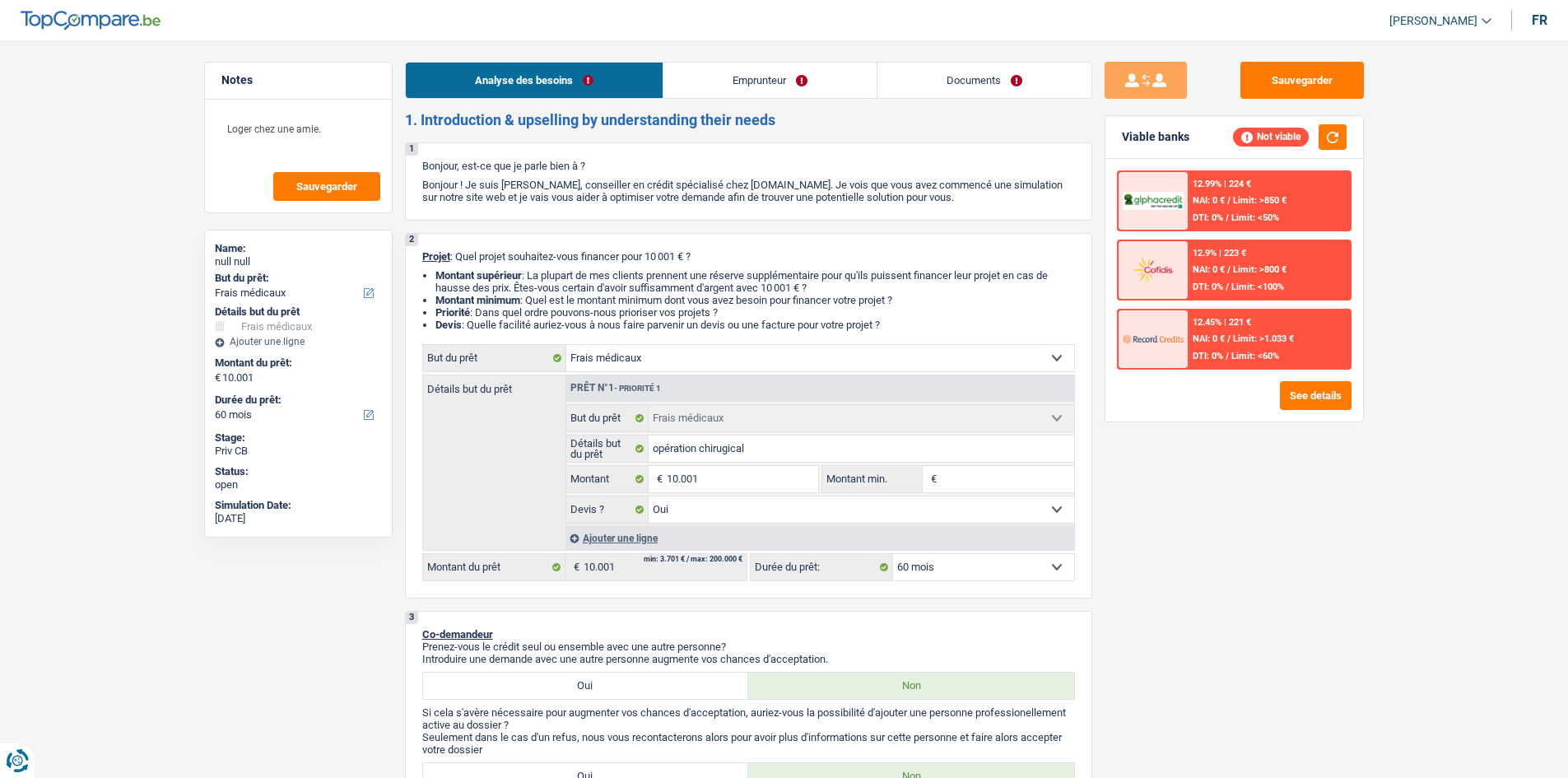
click at [741, 122] on h2 "1. Introduction & upselling by understanding their needs" at bounding box center [749, 120] width 688 height 18
click at [789, 89] on link "Emprunteur" at bounding box center [770, 80] width 213 height 35
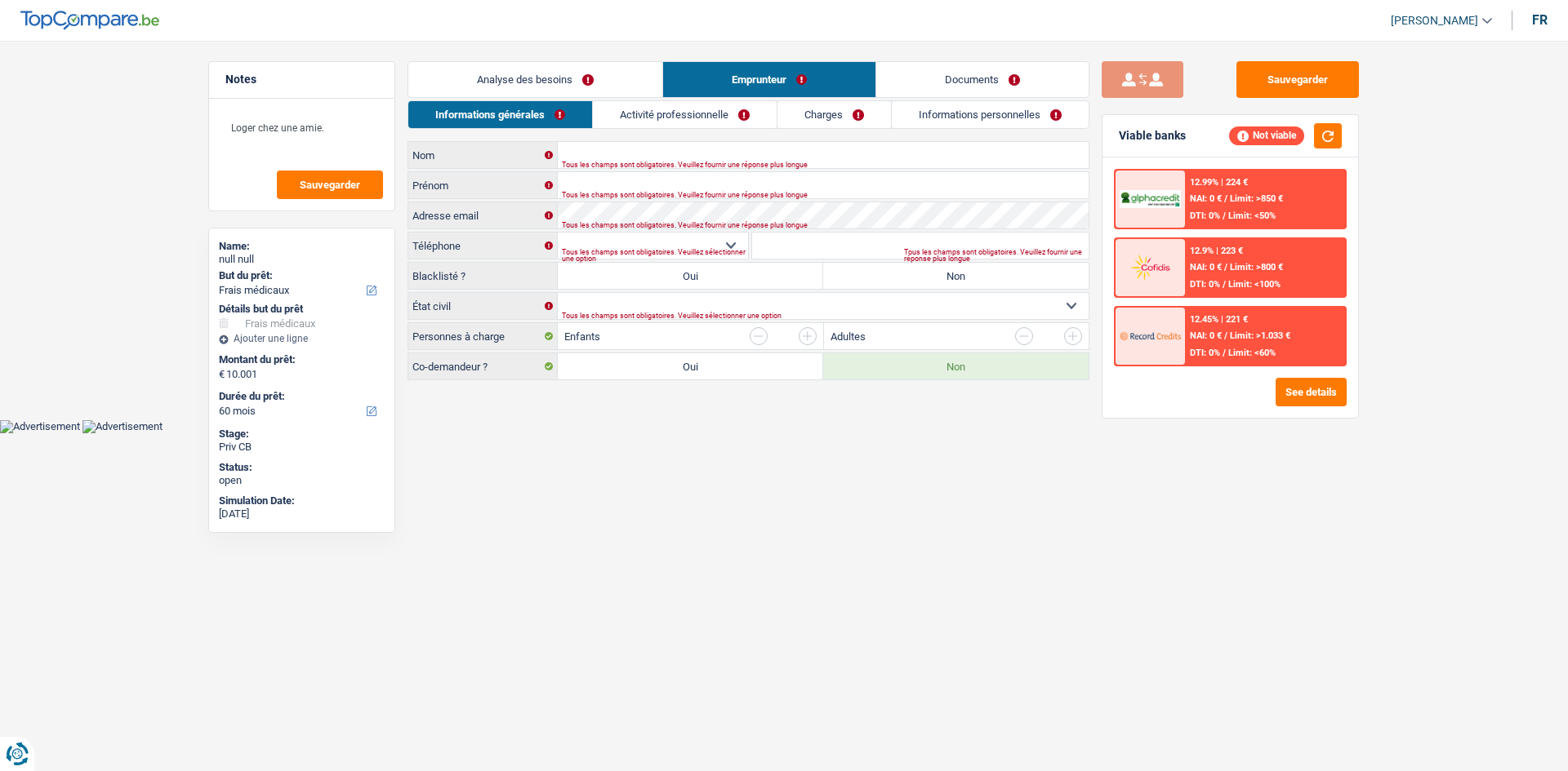
click at [1138, 87] on button "submit" at bounding box center [1142, 79] width 81 height 37
type input "Cinghine"
type input "Dana"
select select "32"
type input "488353544"
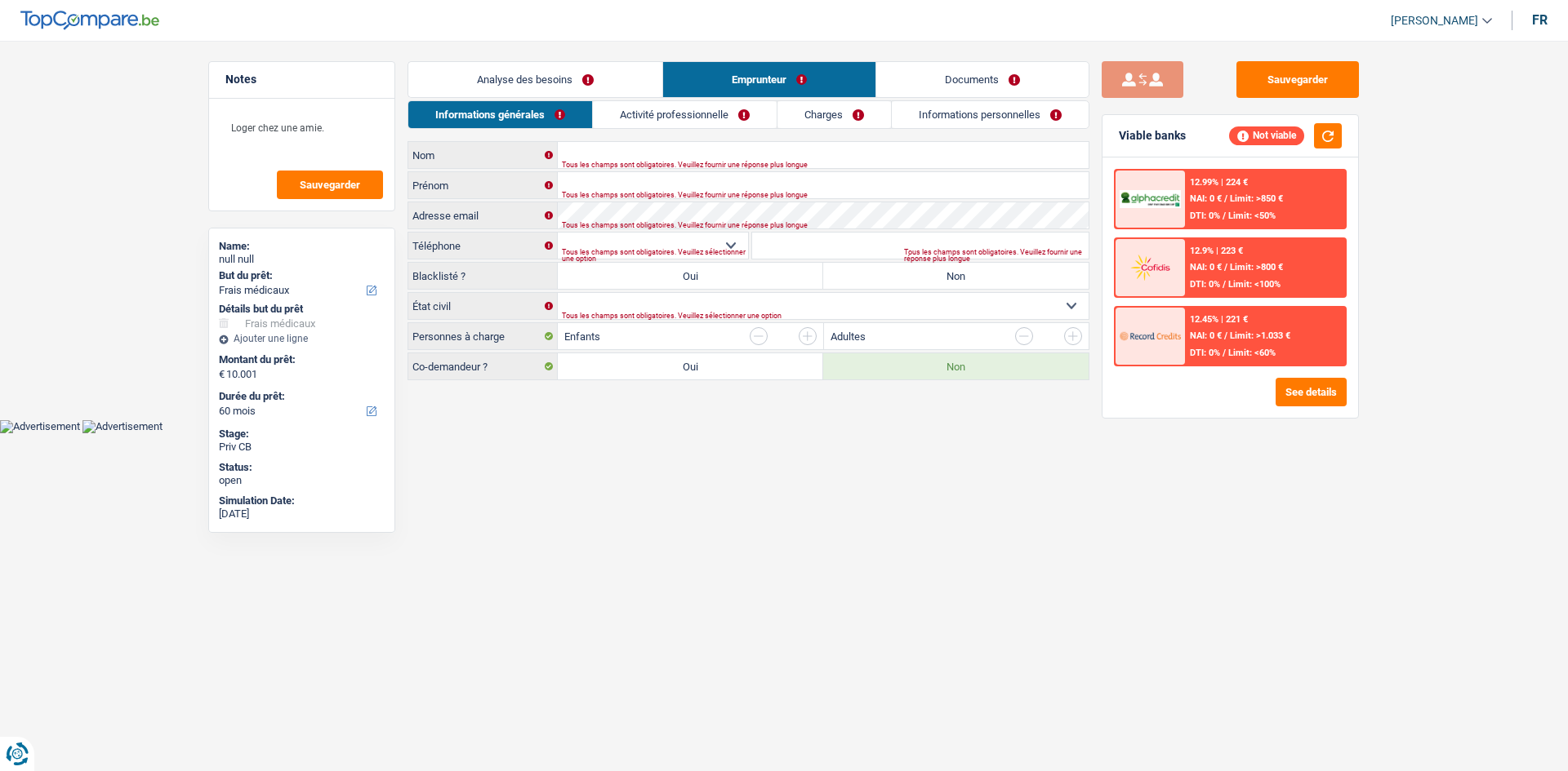
radio input "true"
select select "widowed"
type input "Roumanie"
type input "Vaslui"
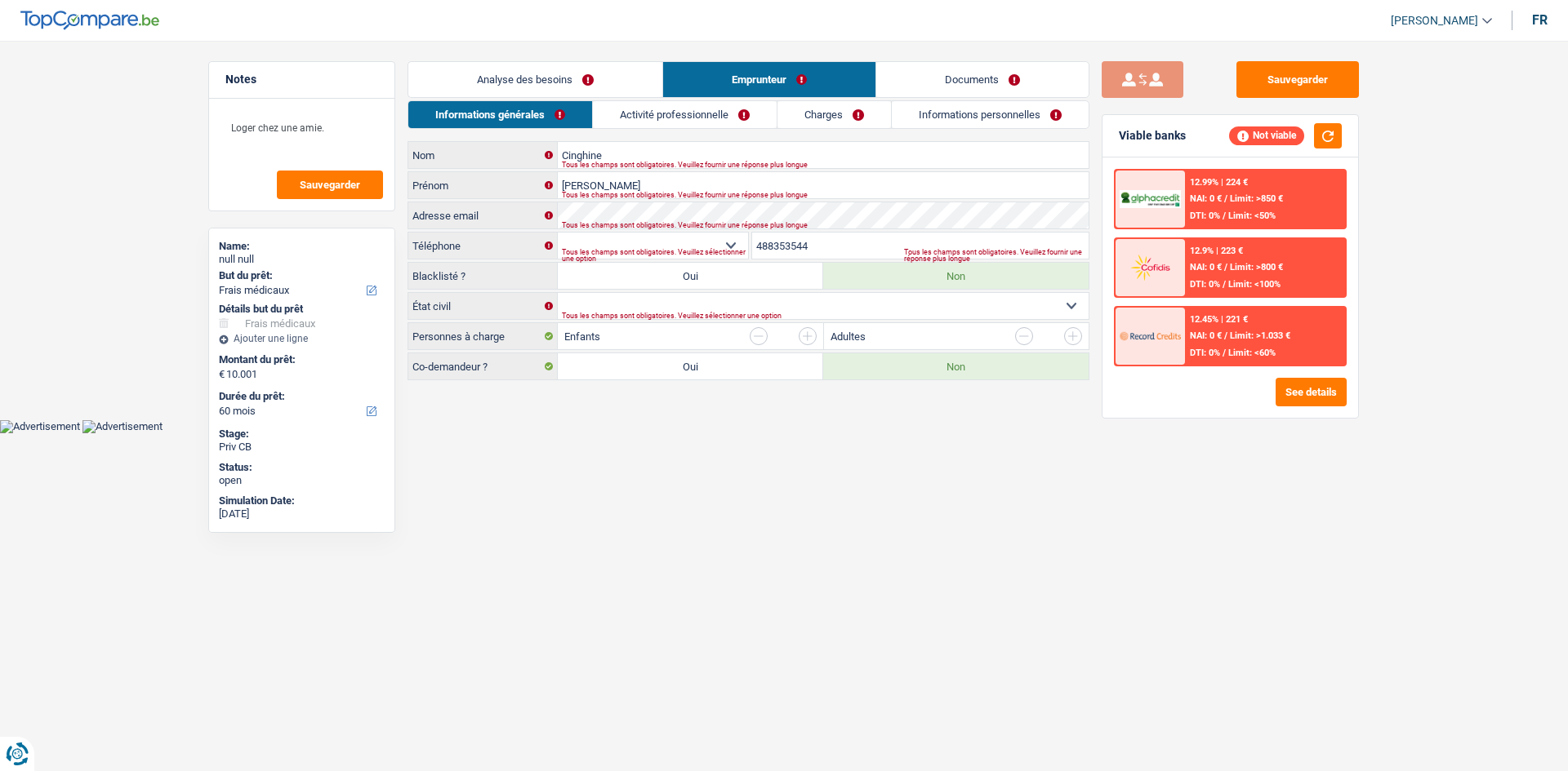
type input "63.07.26-578.14"
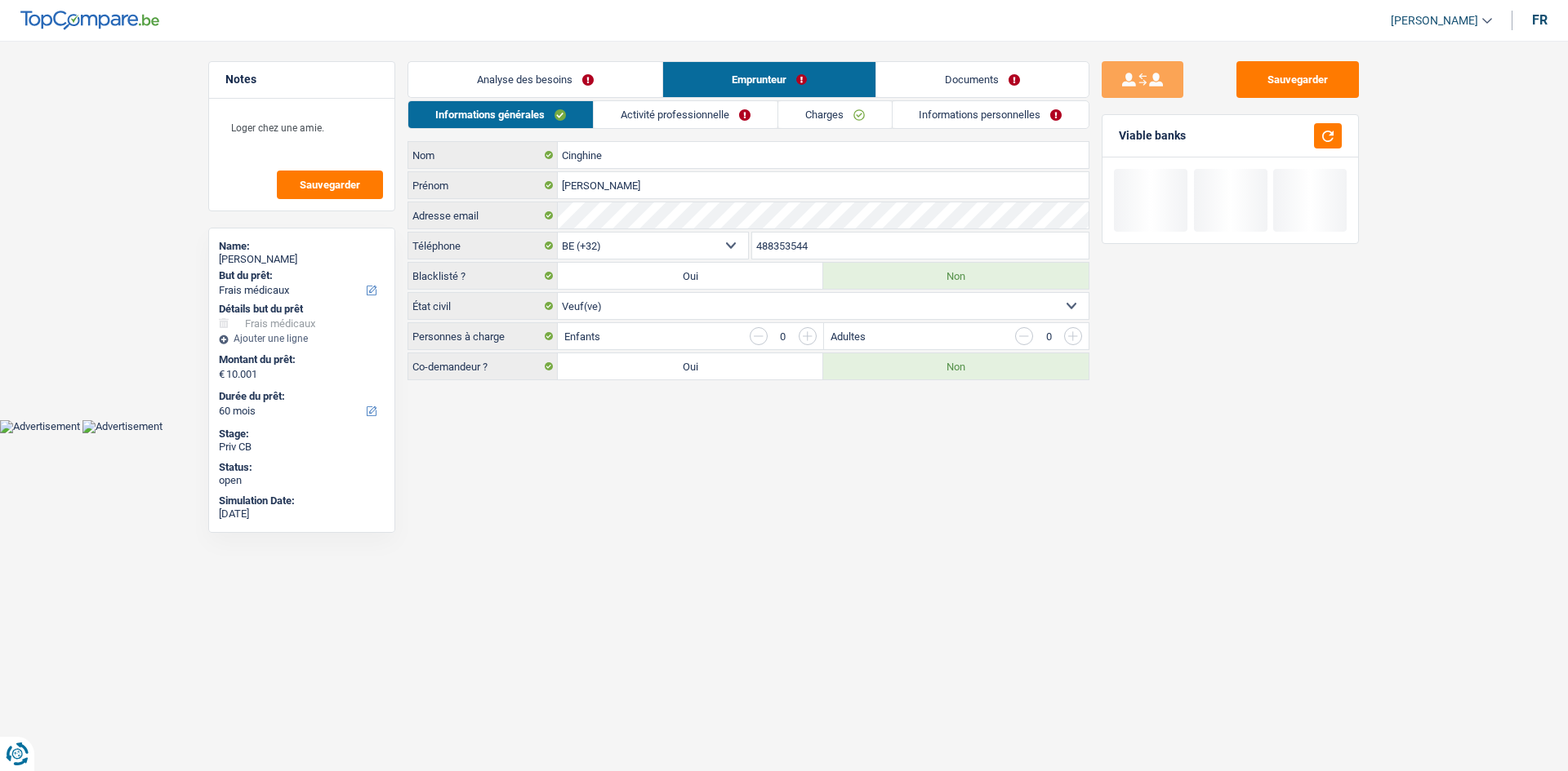
click at [705, 119] on link "Activité professionnelle" at bounding box center [686, 114] width 184 height 27
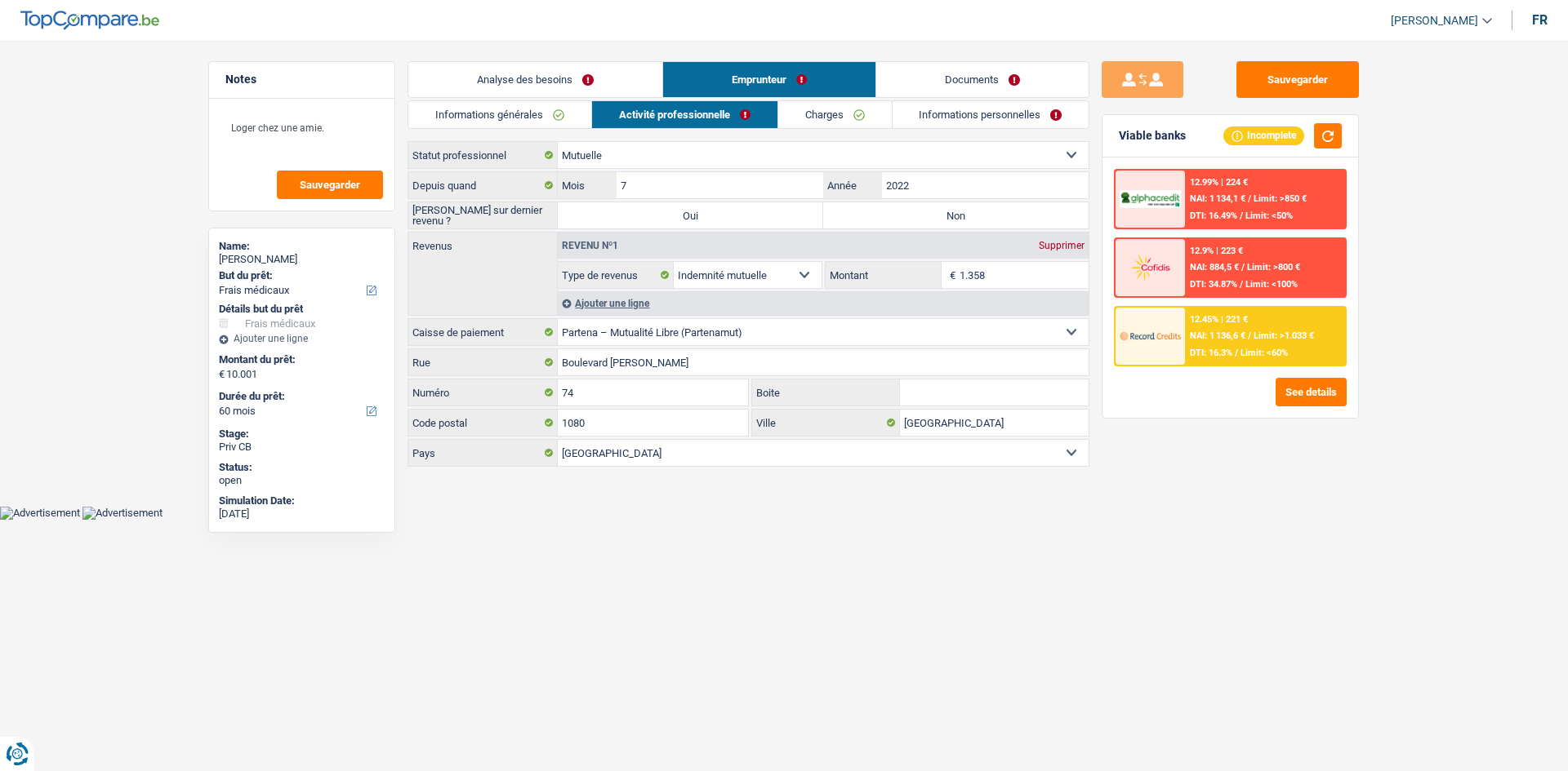
click at [989, 220] on label "Non" at bounding box center [955, 215] width 265 height 26
click at [989, 220] on input "Non" at bounding box center [955, 215] width 265 height 26
radio input "true"
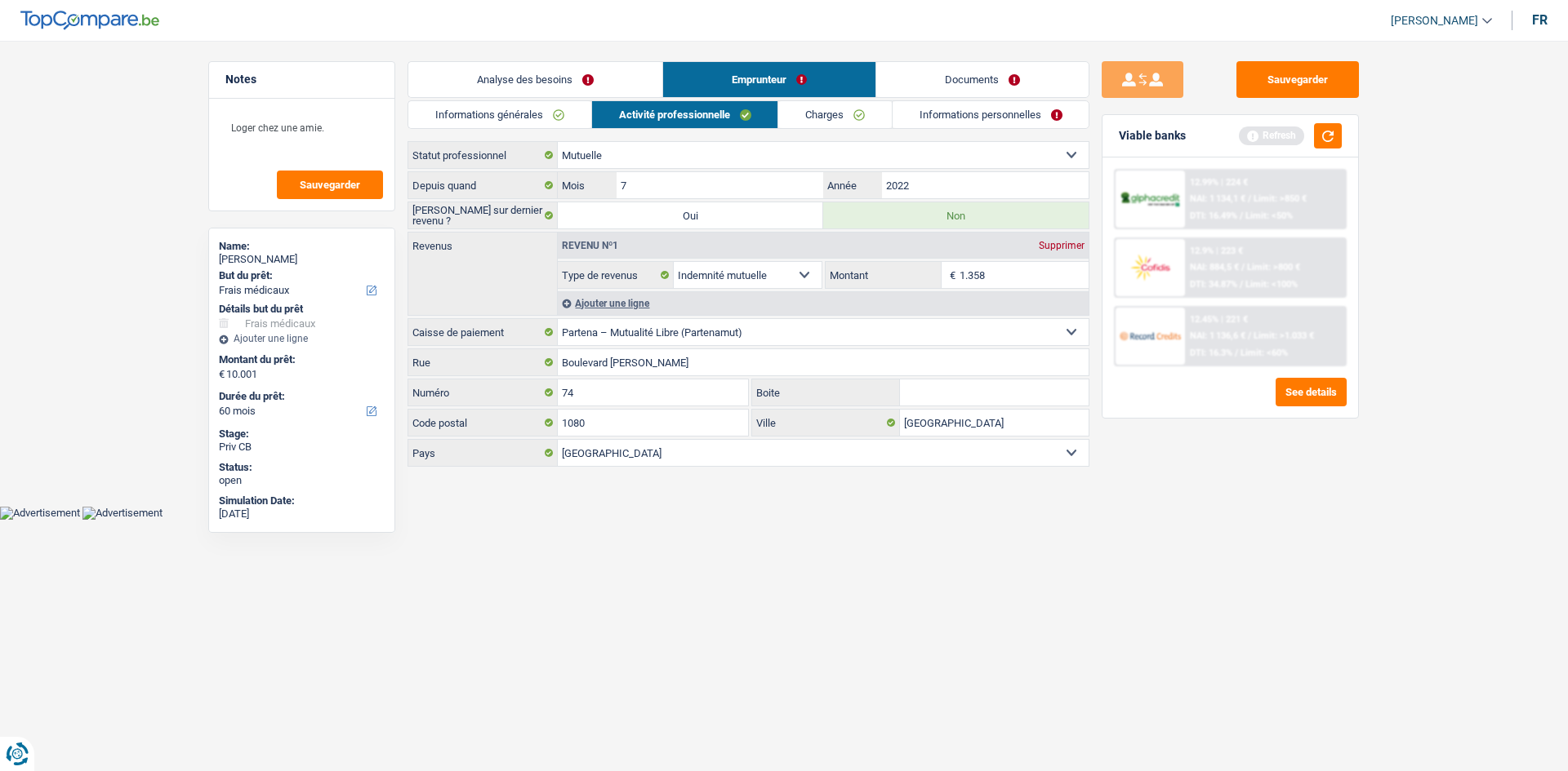
click at [848, 103] on link "Charges" at bounding box center [835, 114] width 113 height 27
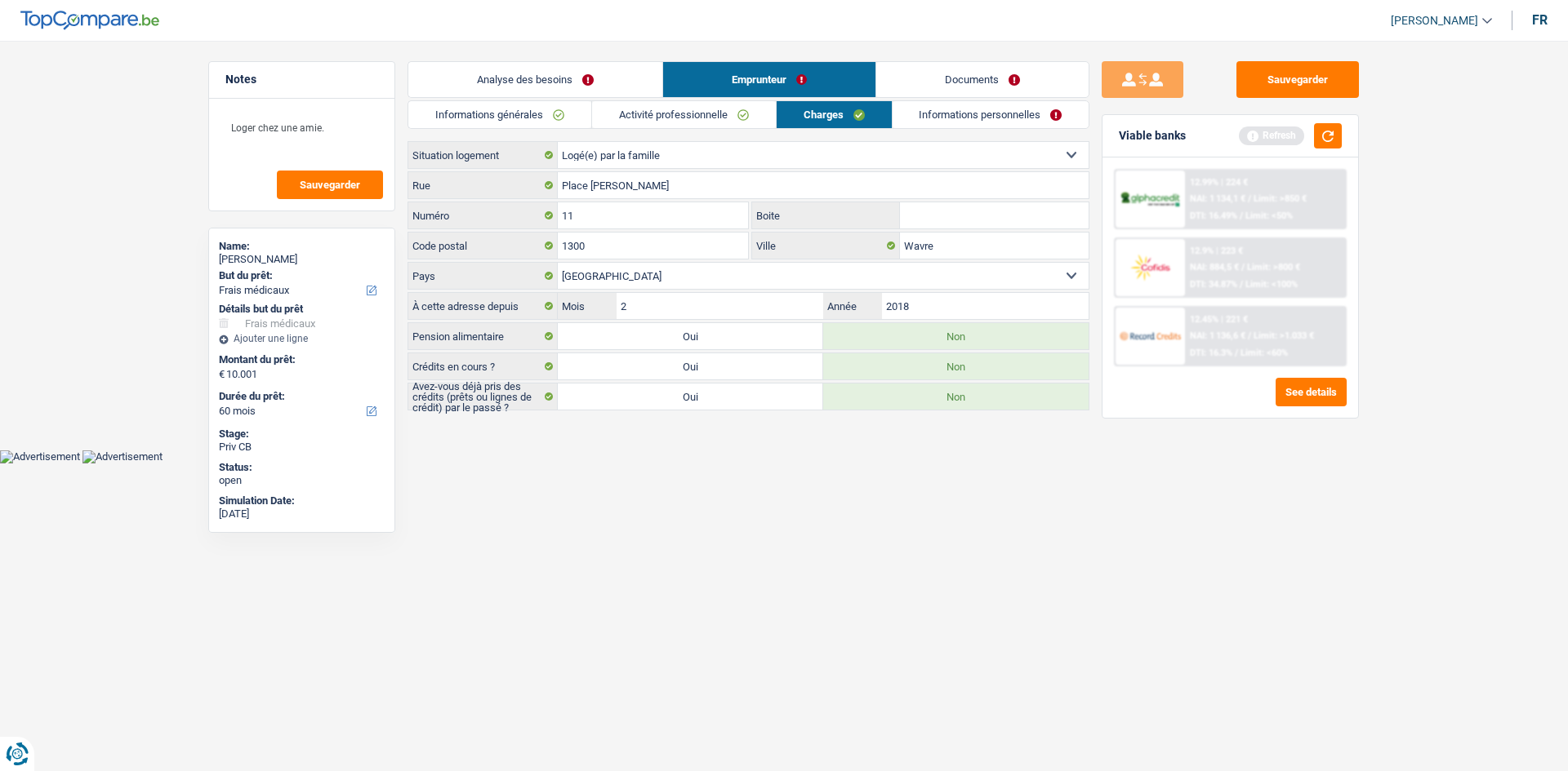
click at [962, 123] on link "Informations personnelles" at bounding box center [991, 114] width 196 height 27
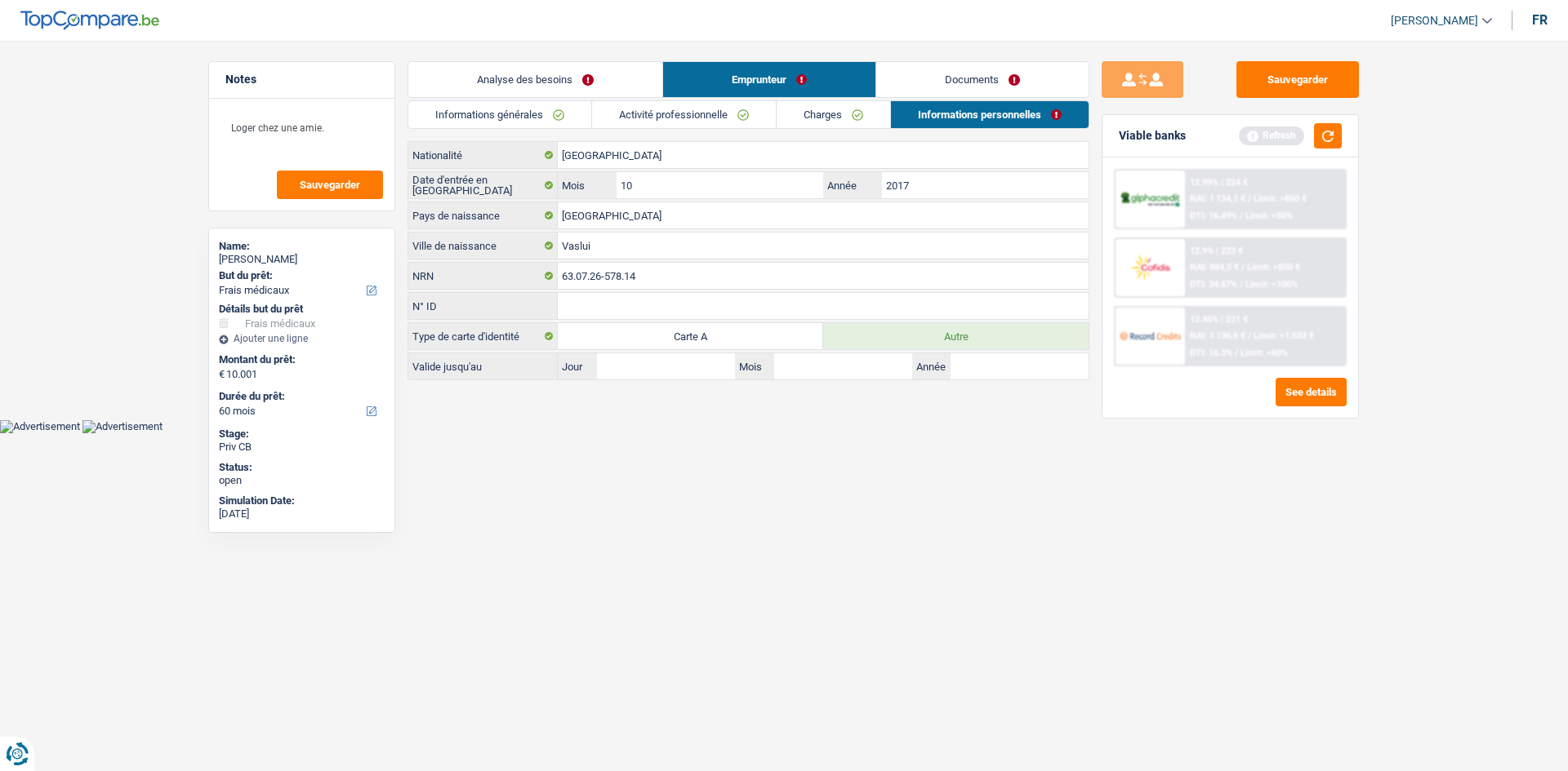
click at [545, 80] on link "Analyse des besoins" at bounding box center [535, 79] width 254 height 35
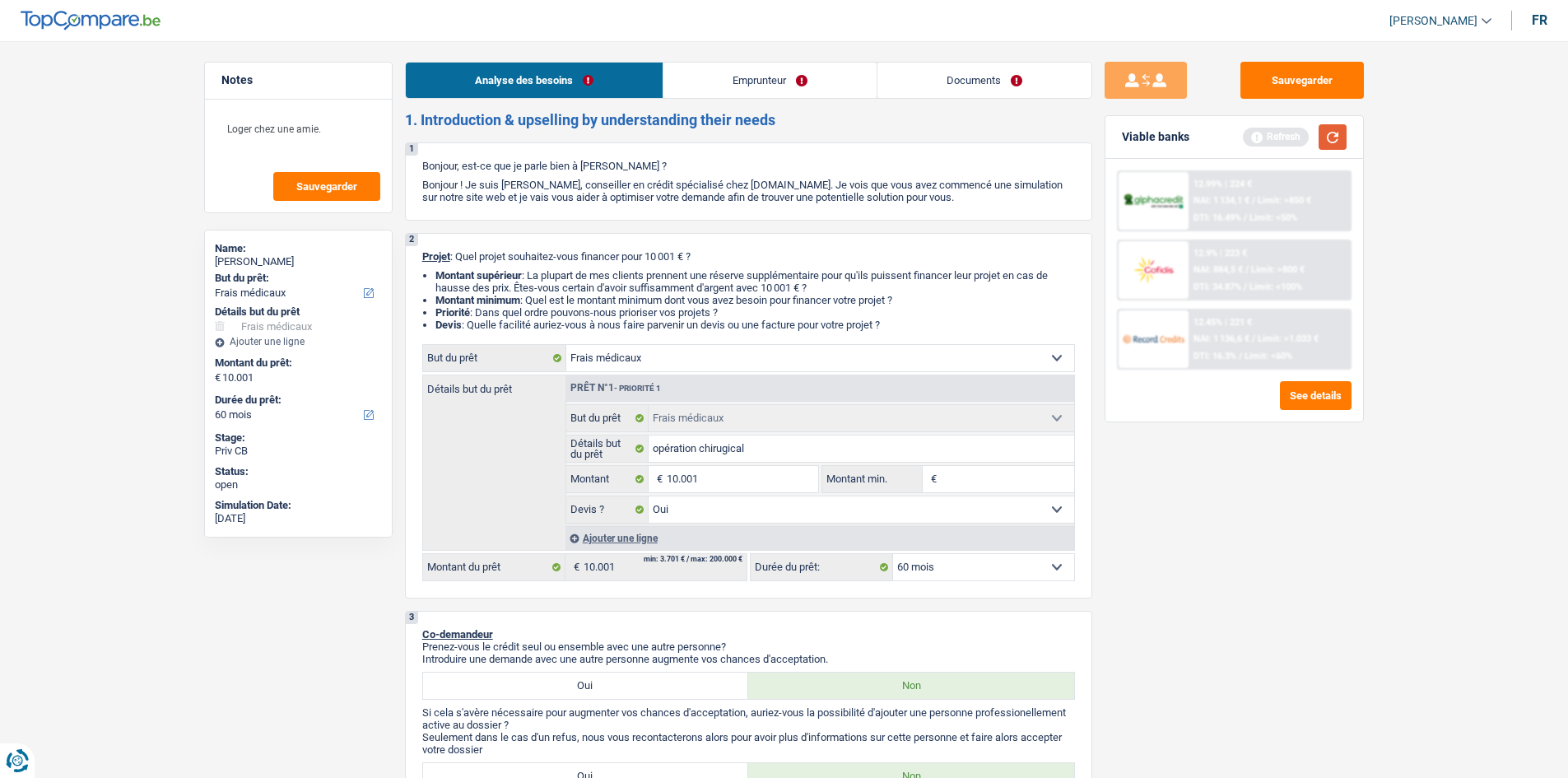
click at [1251, 137] on button "button" at bounding box center [1332, 137] width 28 height 25
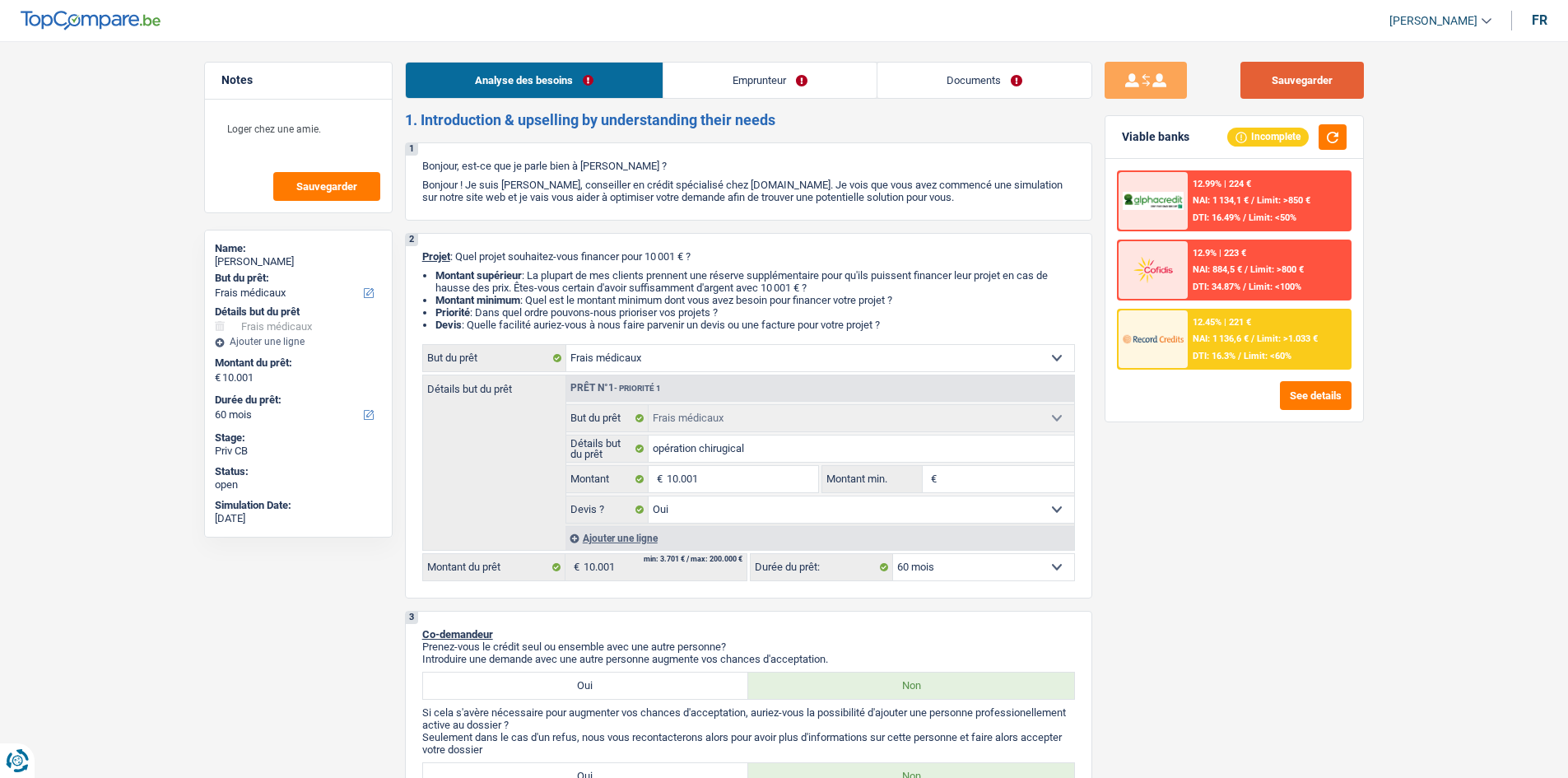
click at [1251, 75] on button "Sauvegarder" at bounding box center [1302, 80] width 123 height 37
click at [964, 82] on link "Documents" at bounding box center [985, 80] width 214 height 35
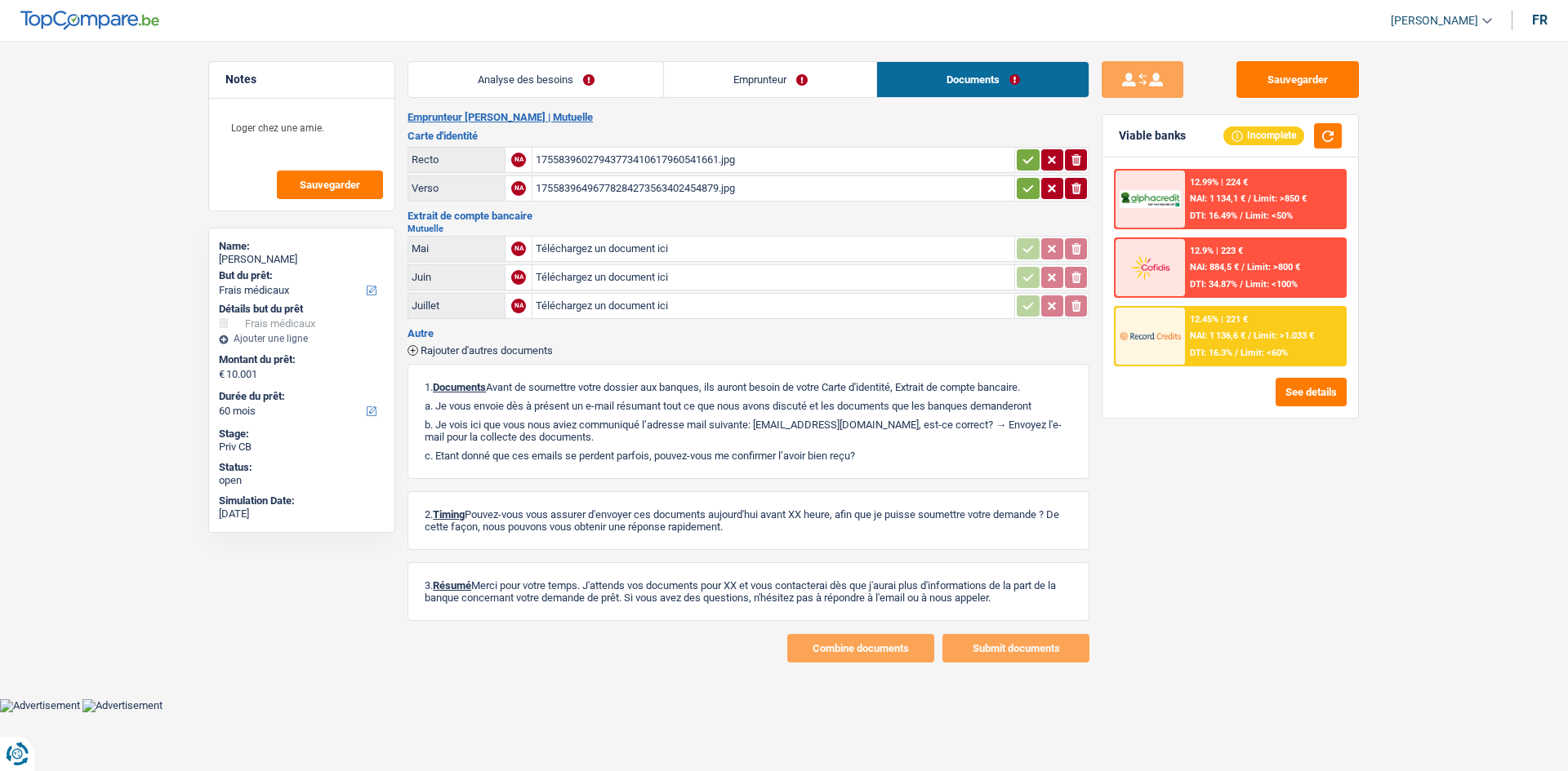
drag, startPoint x: 755, startPoint y: 85, endPoint x: 700, endPoint y: 110, distance: 60.4
click at [755, 85] on link "Emprunteur" at bounding box center [771, 79] width 213 height 35
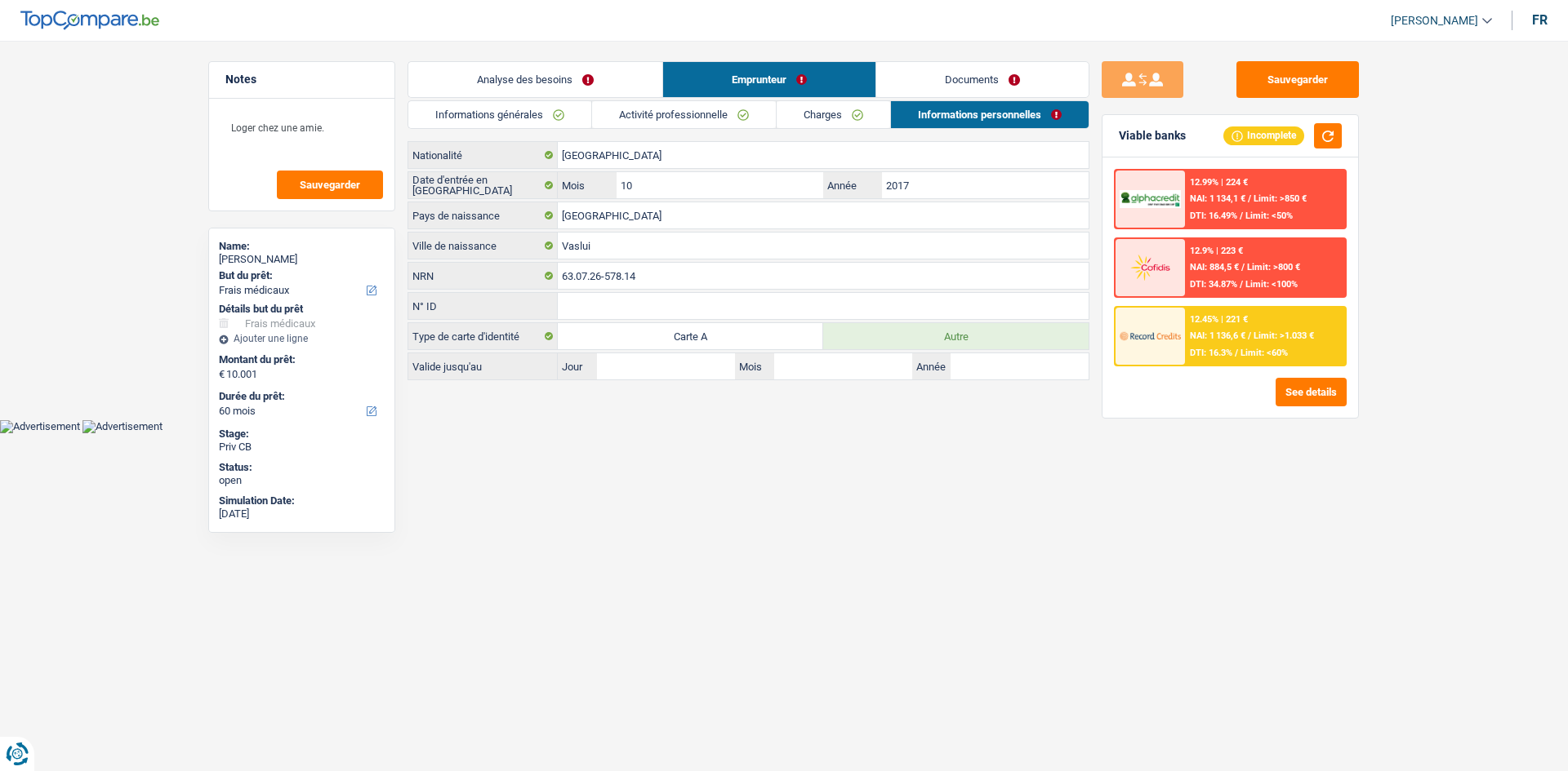
click at [702, 114] on link "Activité professionnelle" at bounding box center [684, 114] width 184 height 27
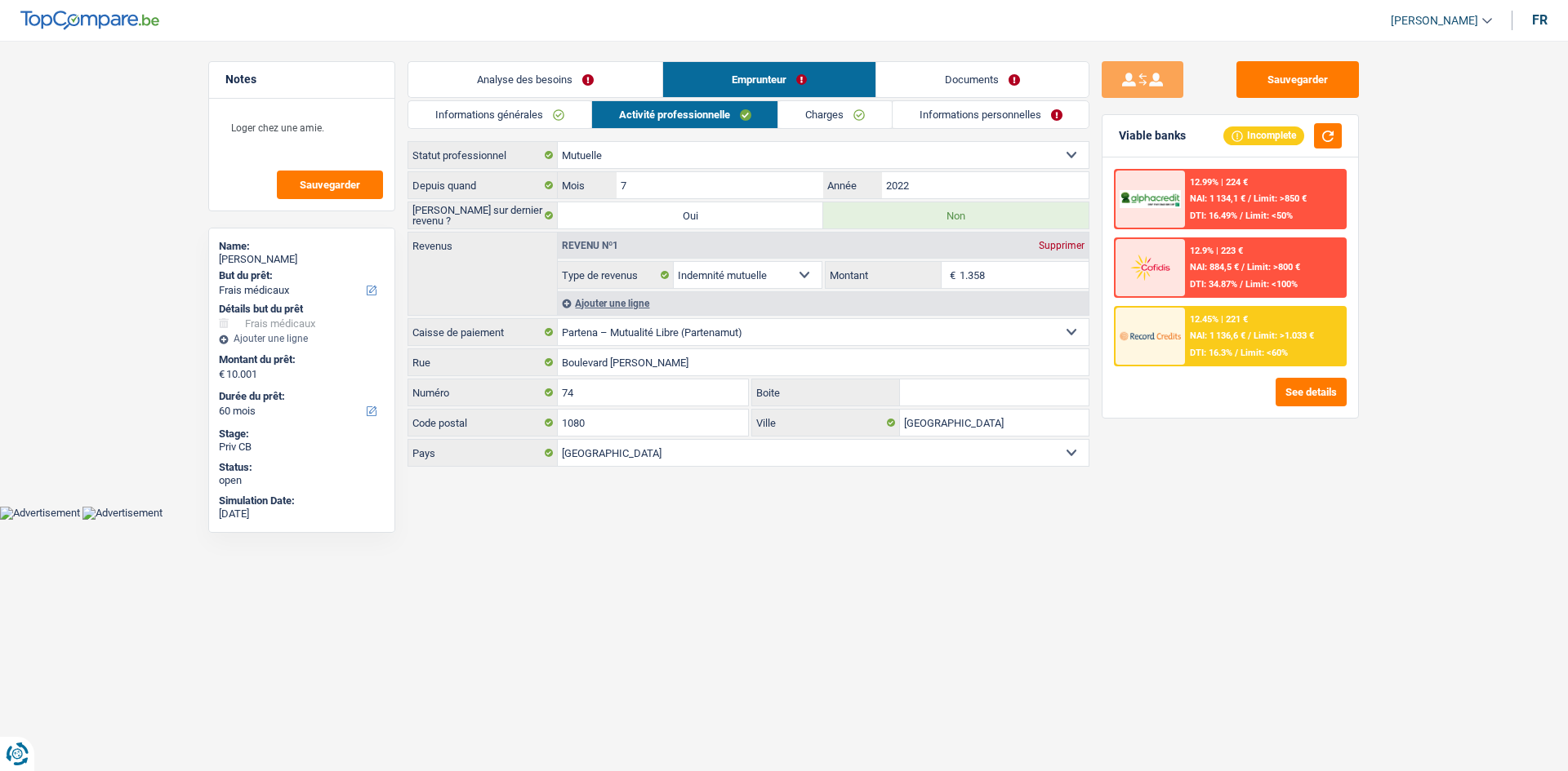
click at [1007, 286] on input "1.358" at bounding box center [1024, 275] width 129 height 26
click at [1241, 75] on button "Sauvegarder" at bounding box center [1297, 79] width 122 height 37
click at [323, 173] on button "Sauvegarder" at bounding box center [329, 185] width 106 height 29
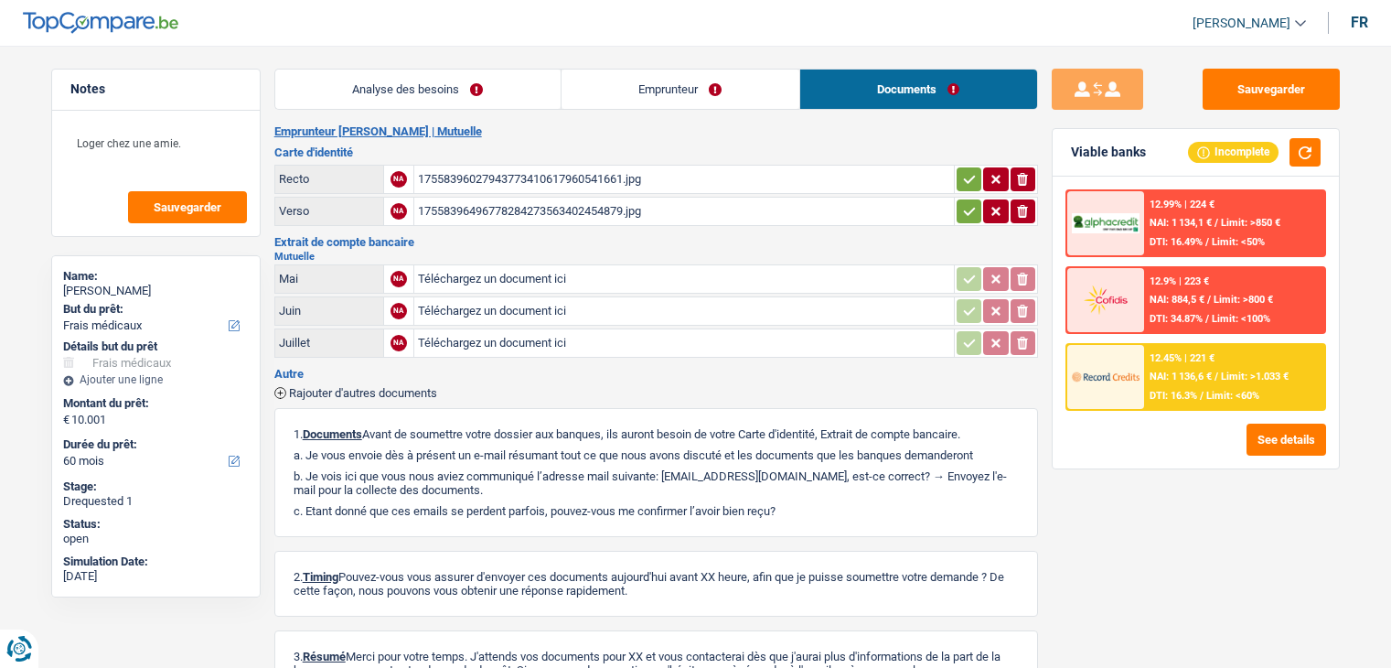
select select "medical"
select select "60"
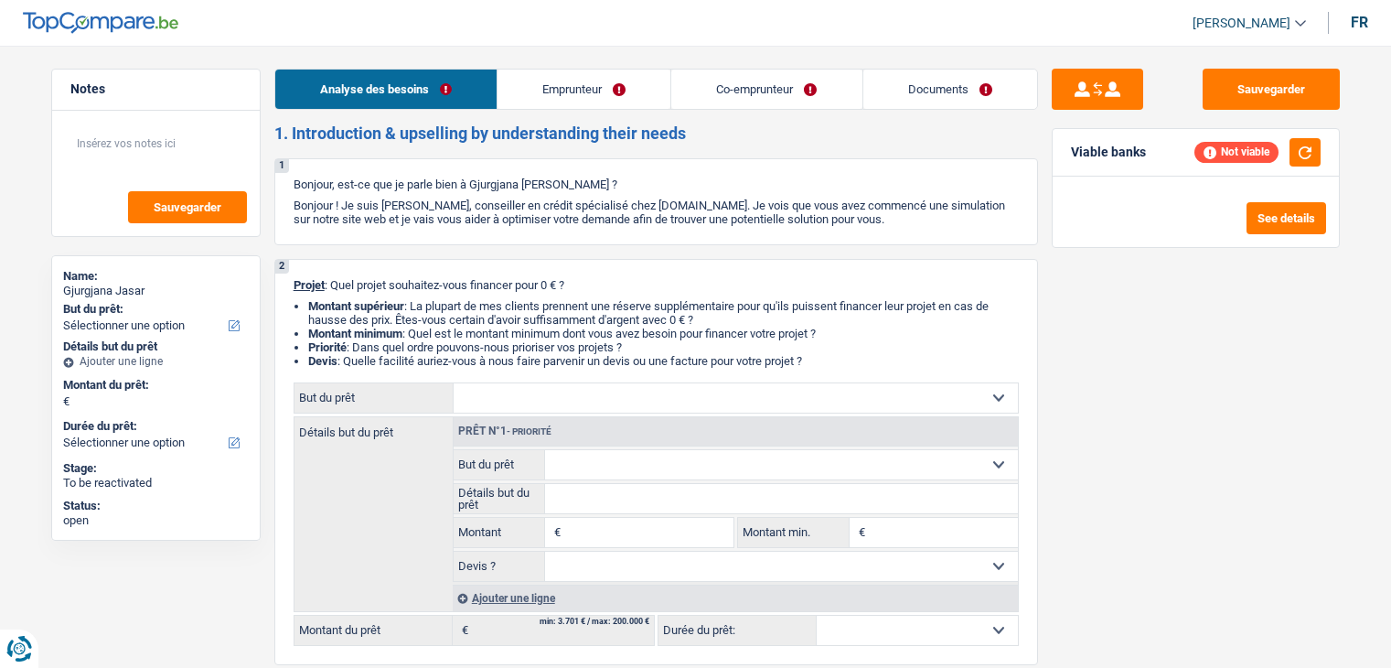
select select "unemployed"
select select "familyAllowances"
select select "unemployment"
select select "rents"
select select "cardOrCredit"
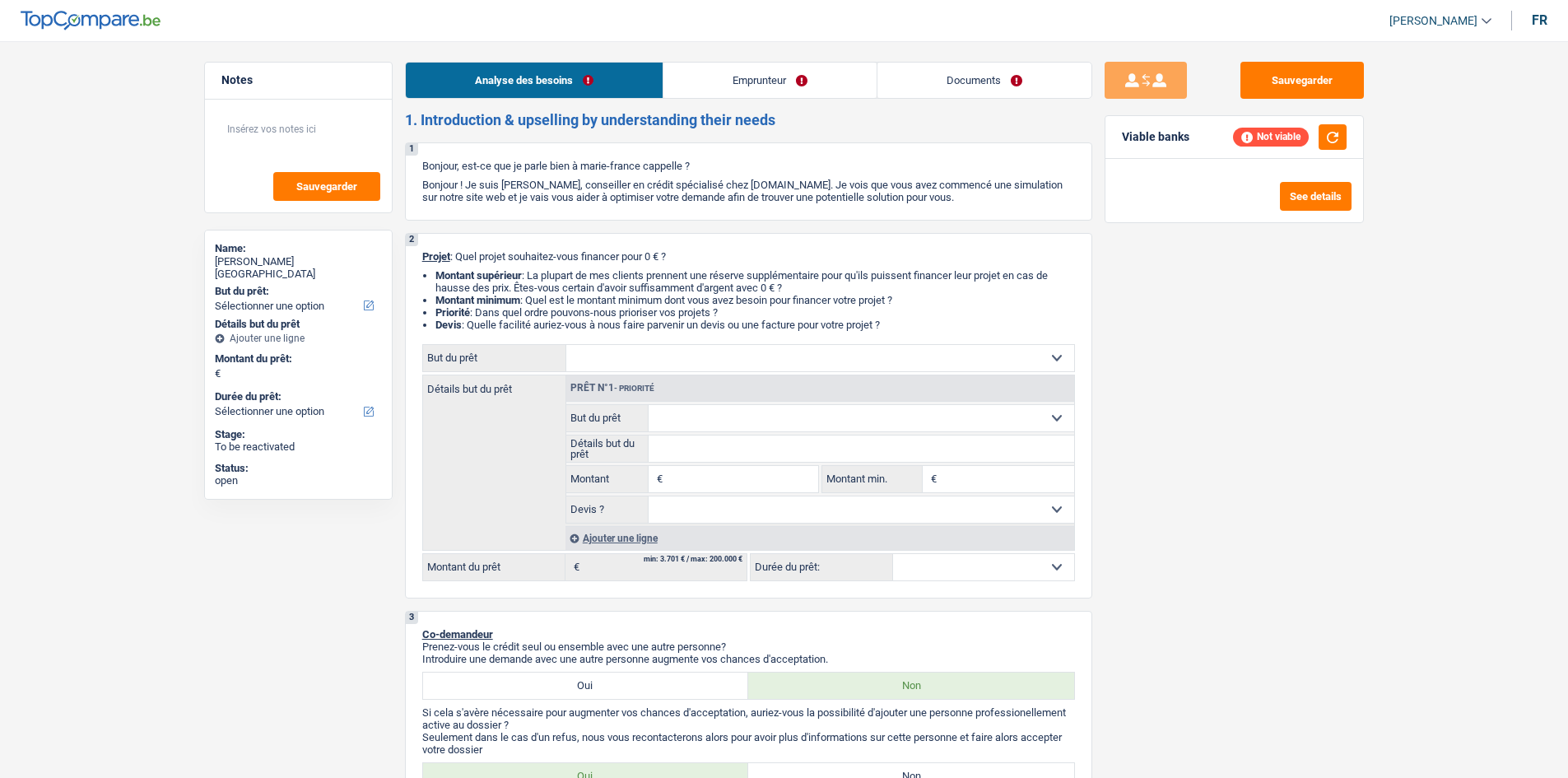
select select "publicEmployee"
select select "familyAllowances"
select select "netSalary"
select select "mealVouchers"
select select "ownerWithoutMortgage"
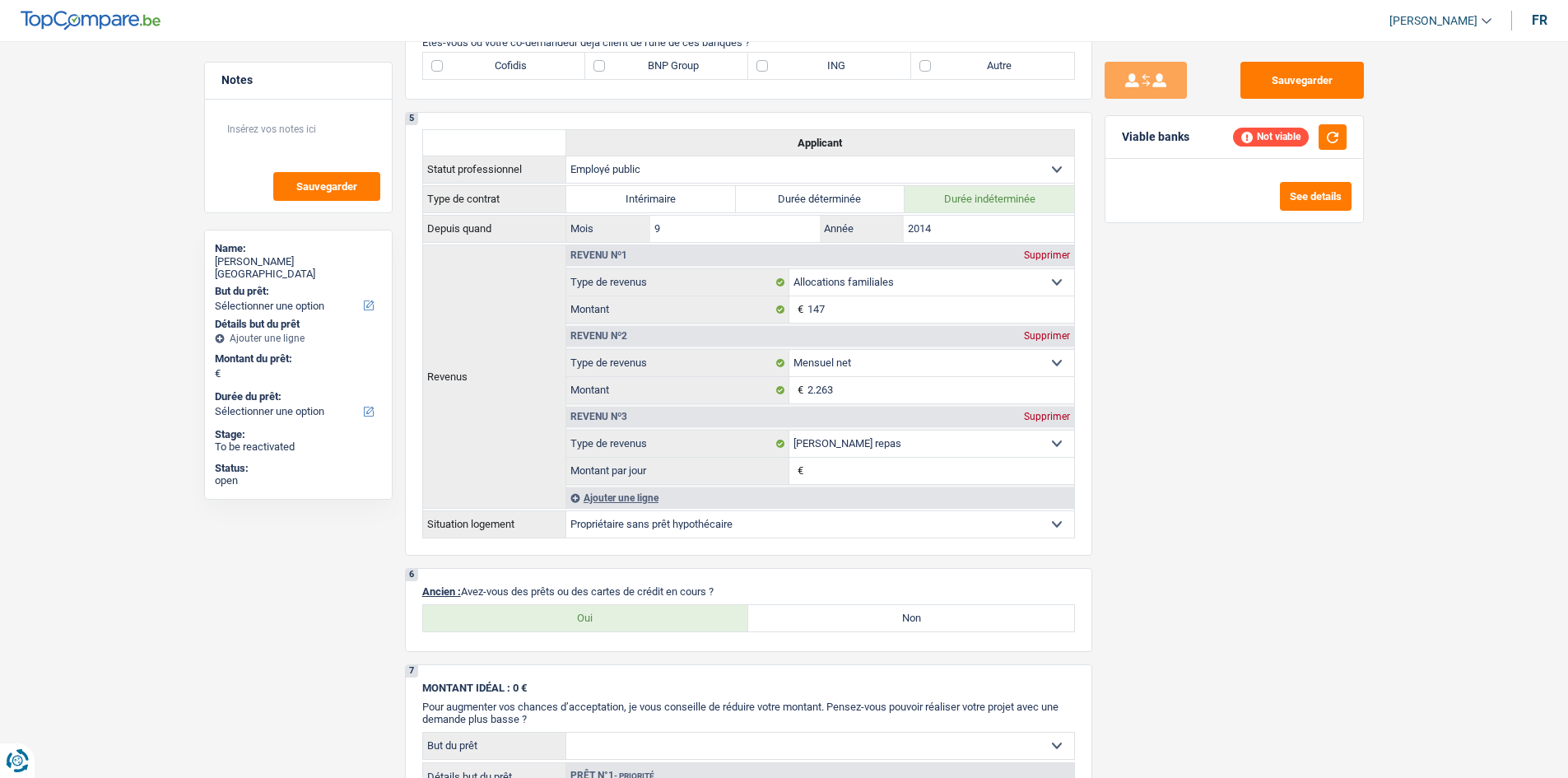
scroll to position [989, 0]
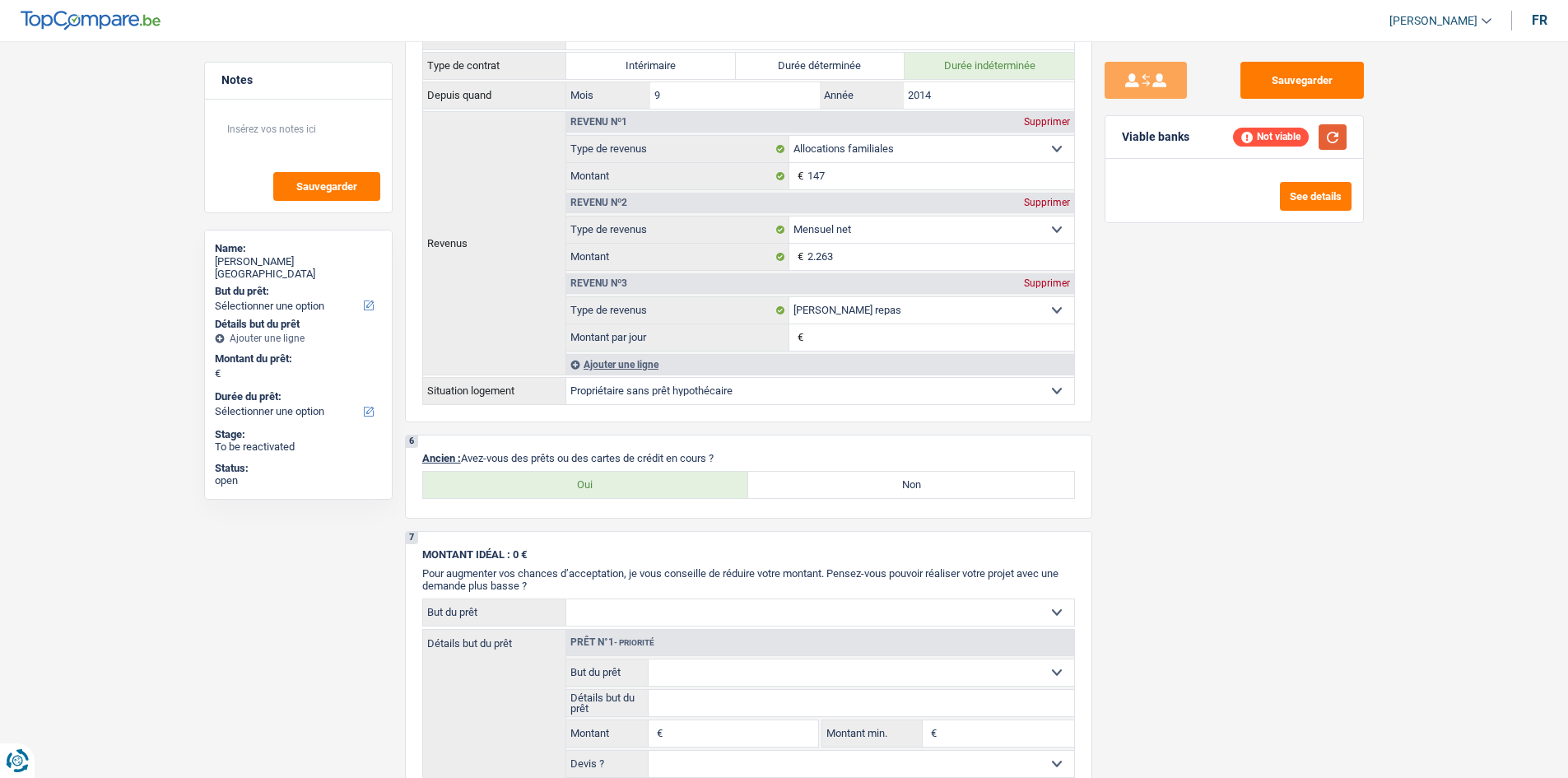
click at [1337, 143] on button "button" at bounding box center [1332, 137] width 28 height 25
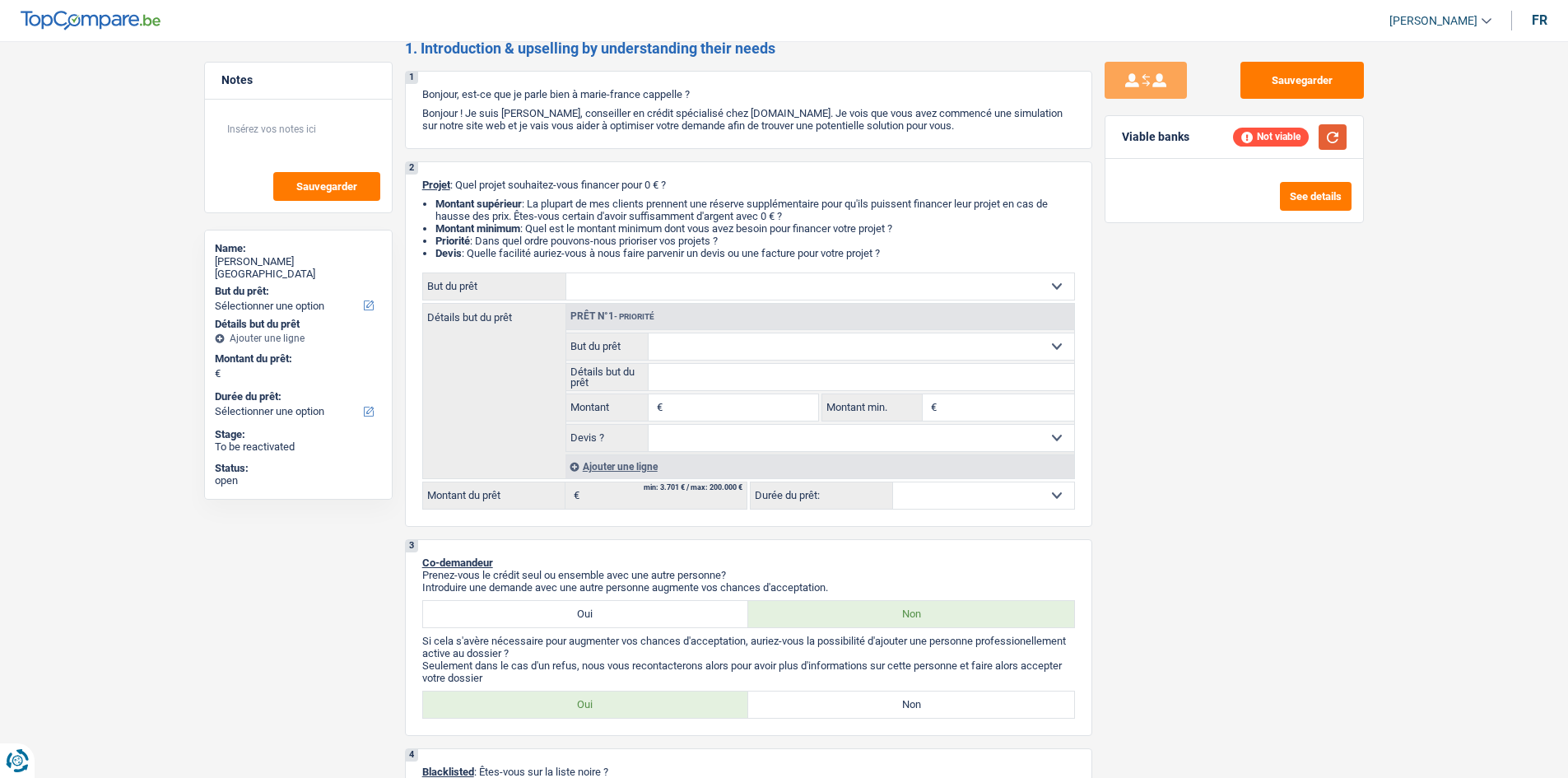
scroll to position [0, 0]
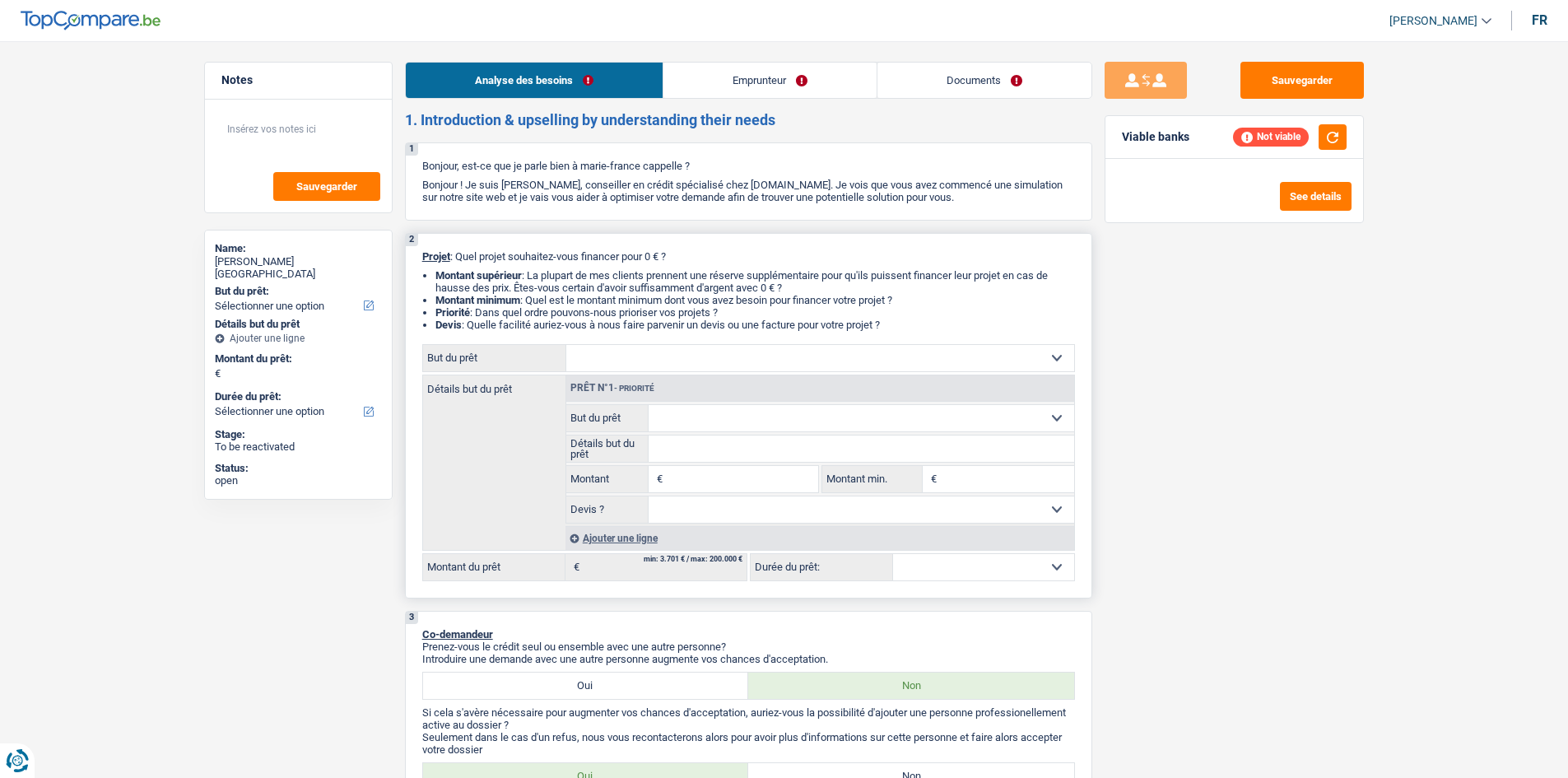
click at [805, 371] on div "Confort maison: meubles, textile, peinture, électroménager, outillage non-profe…" at bounding box center [748, 357] width 653 height 28
click at [808, 363] on select "Confort maison: meubles, textile, peinture, électroménager, outillage non-profe…" at bounding box center [820, 357] width 508 height 26
select select "renovation"
click at [566, 345] on select "Confort maison: meubles, textile, peinture, électroménager, outillage non-profe…" at bounding box center [820, 357] width 508 height 26
select select "renovation"
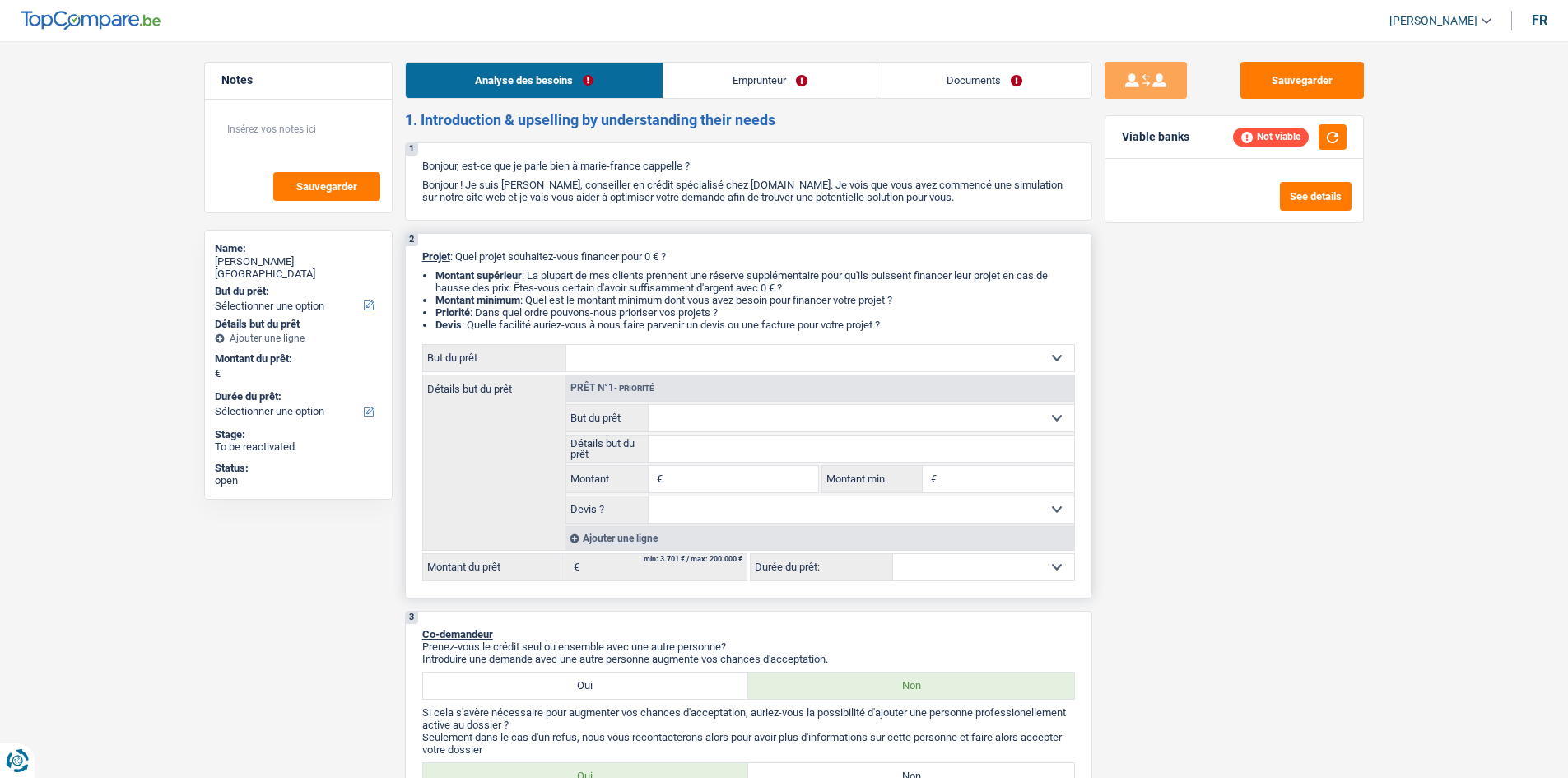
select select "renovation"
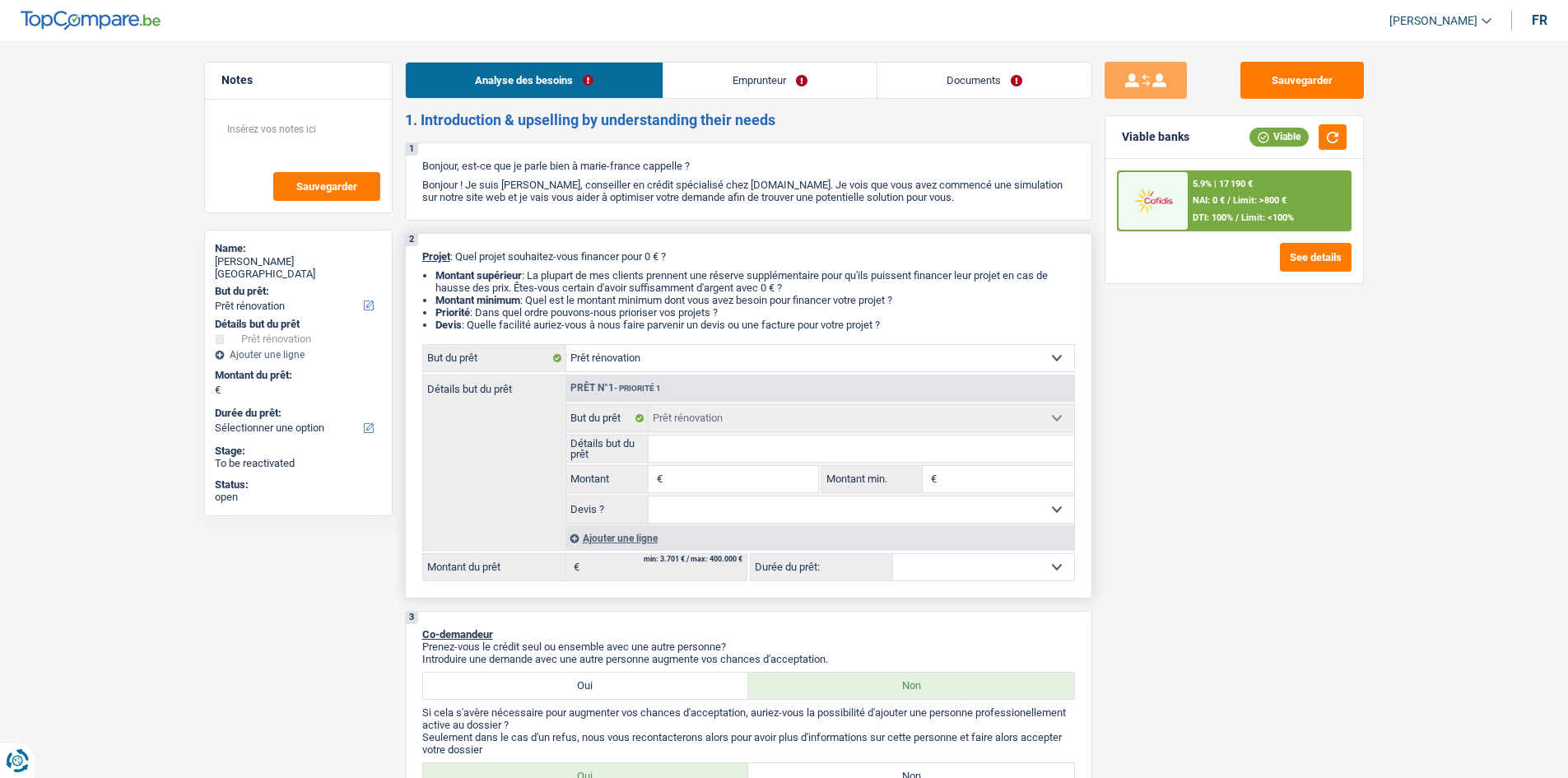
click at [784, 477] on input "Montant" at bounding box center [742, 479] width 150 height 26
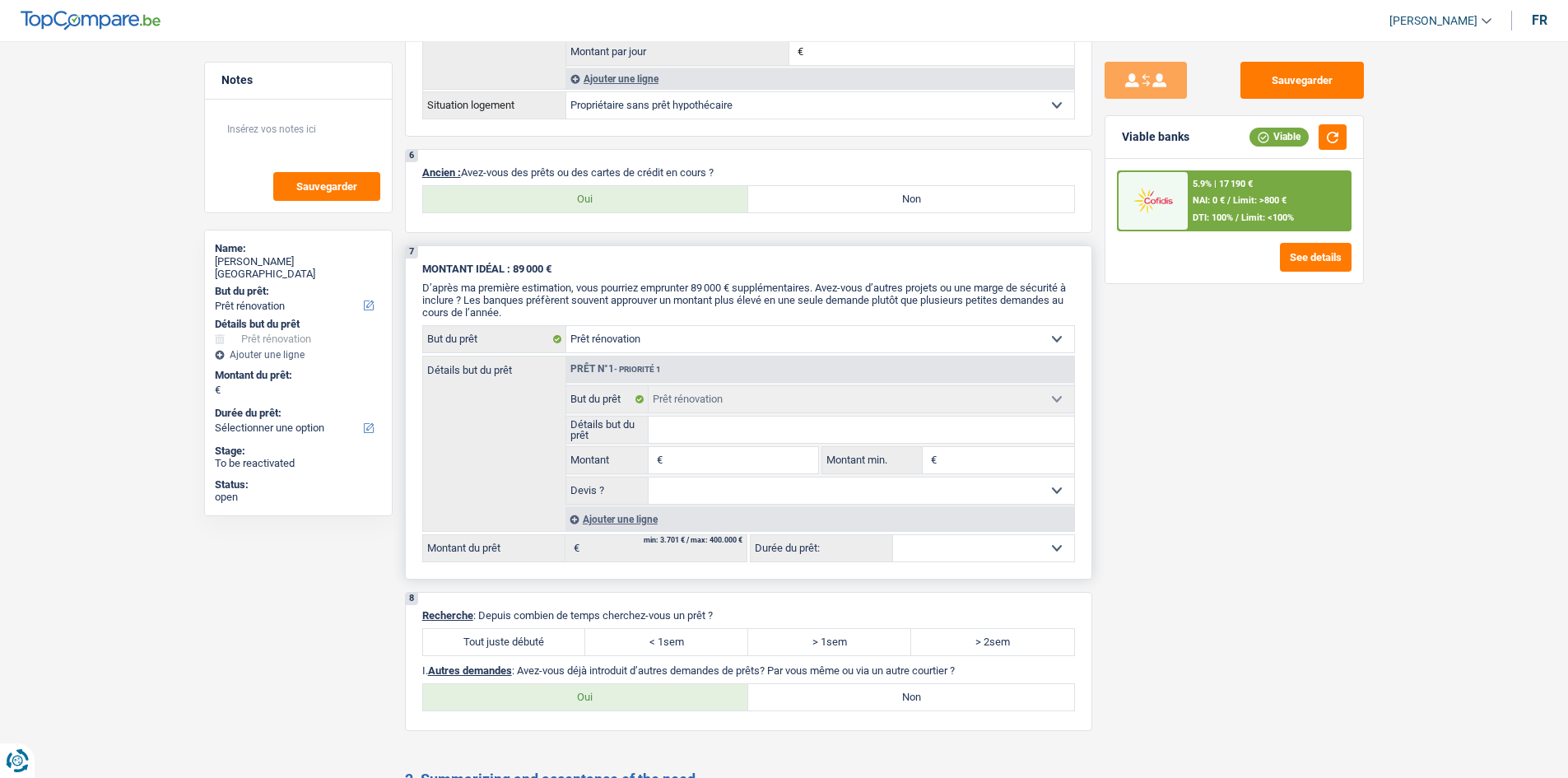
scroll to position [1235, 0]
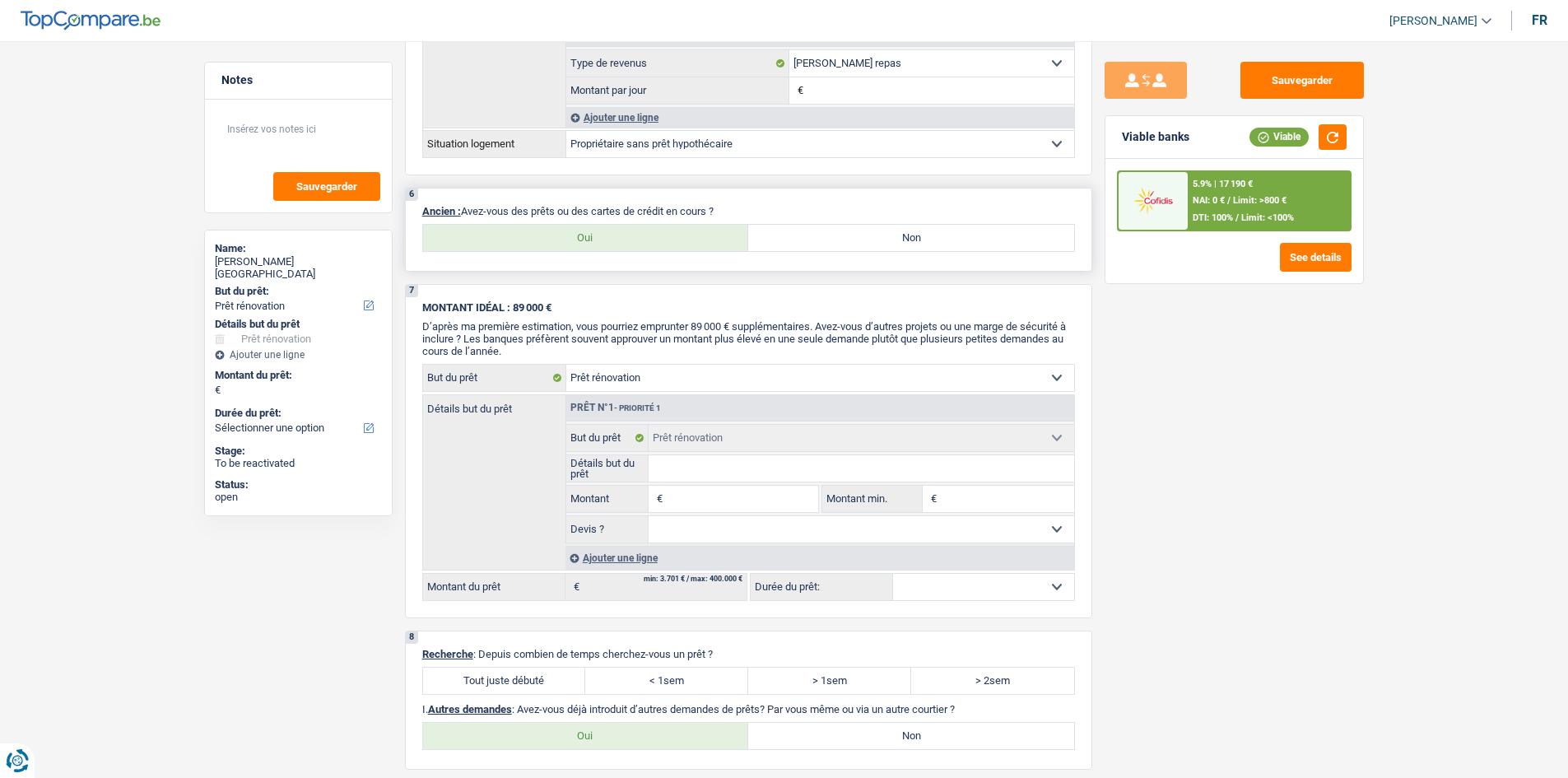
click at [602, 233] on label "Oui" at bounding box center [586, 238] width 326 height 26
click at [602, 233] on input "Oui" at bounding box center [586, 238] width 326 height 26
radio input "true"
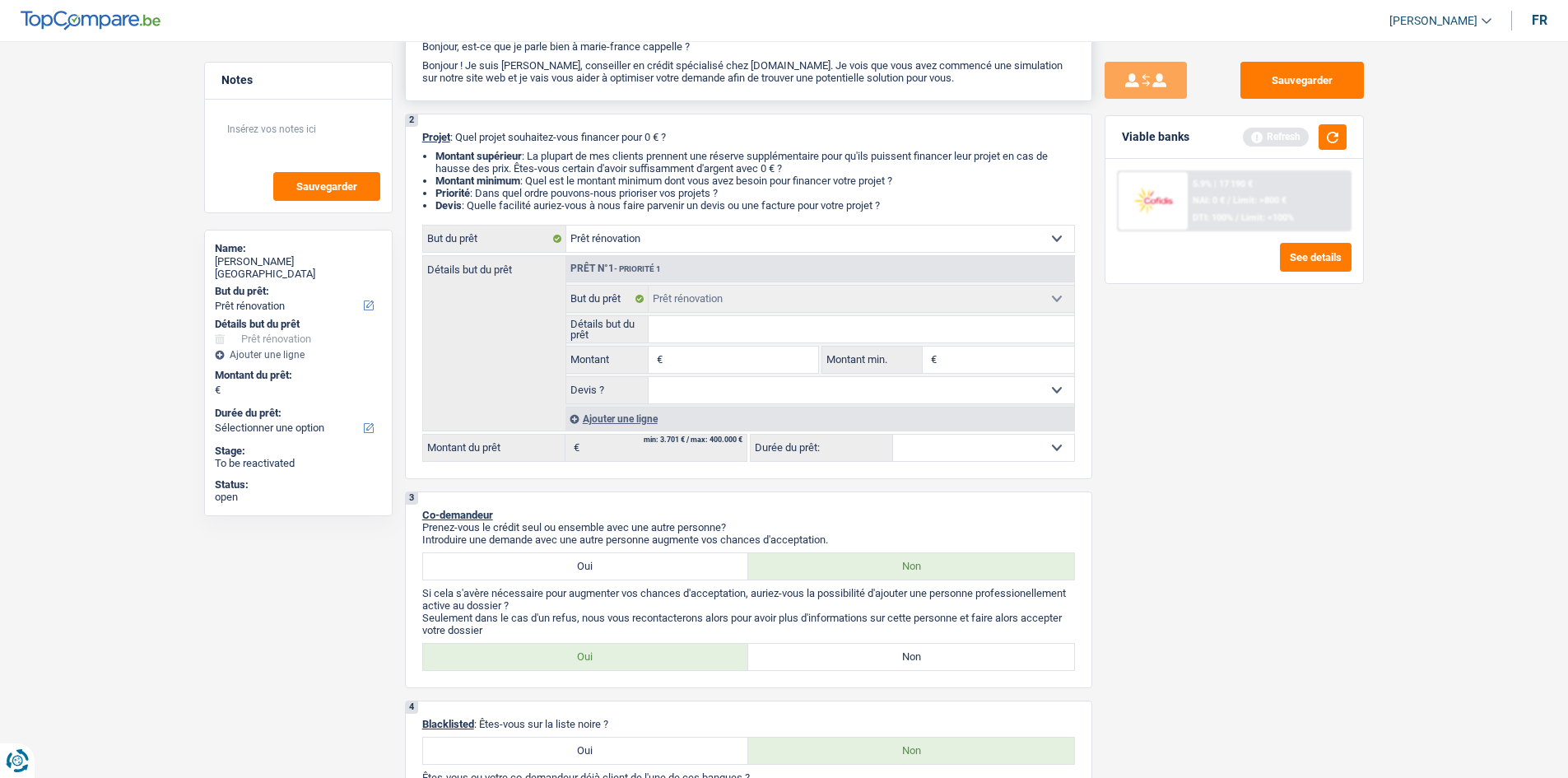
scroll to position [0, 0]
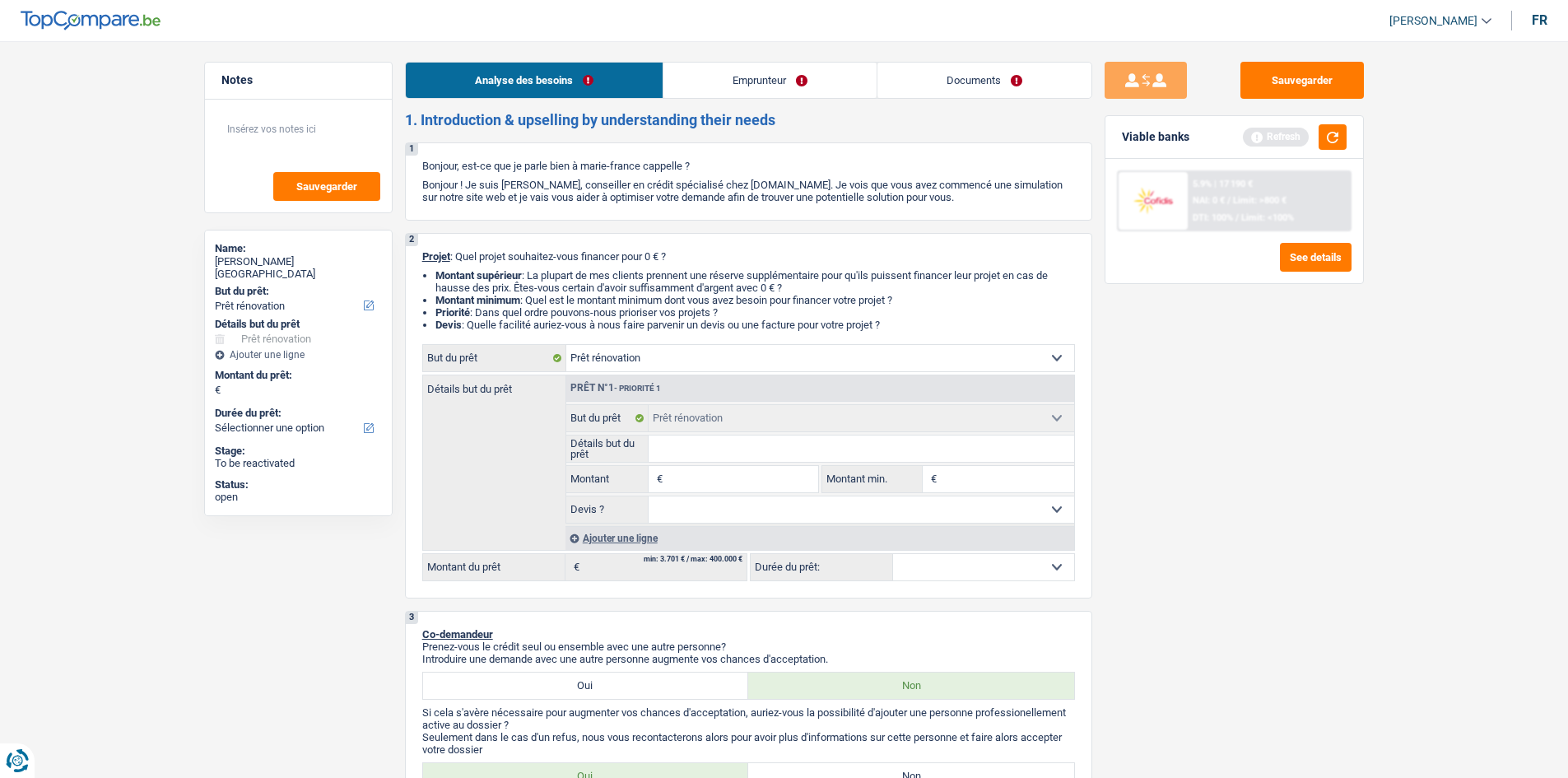
click at [743, 68] on link "Emprunteur" at bounding box center [770, 80] width 213 height 35
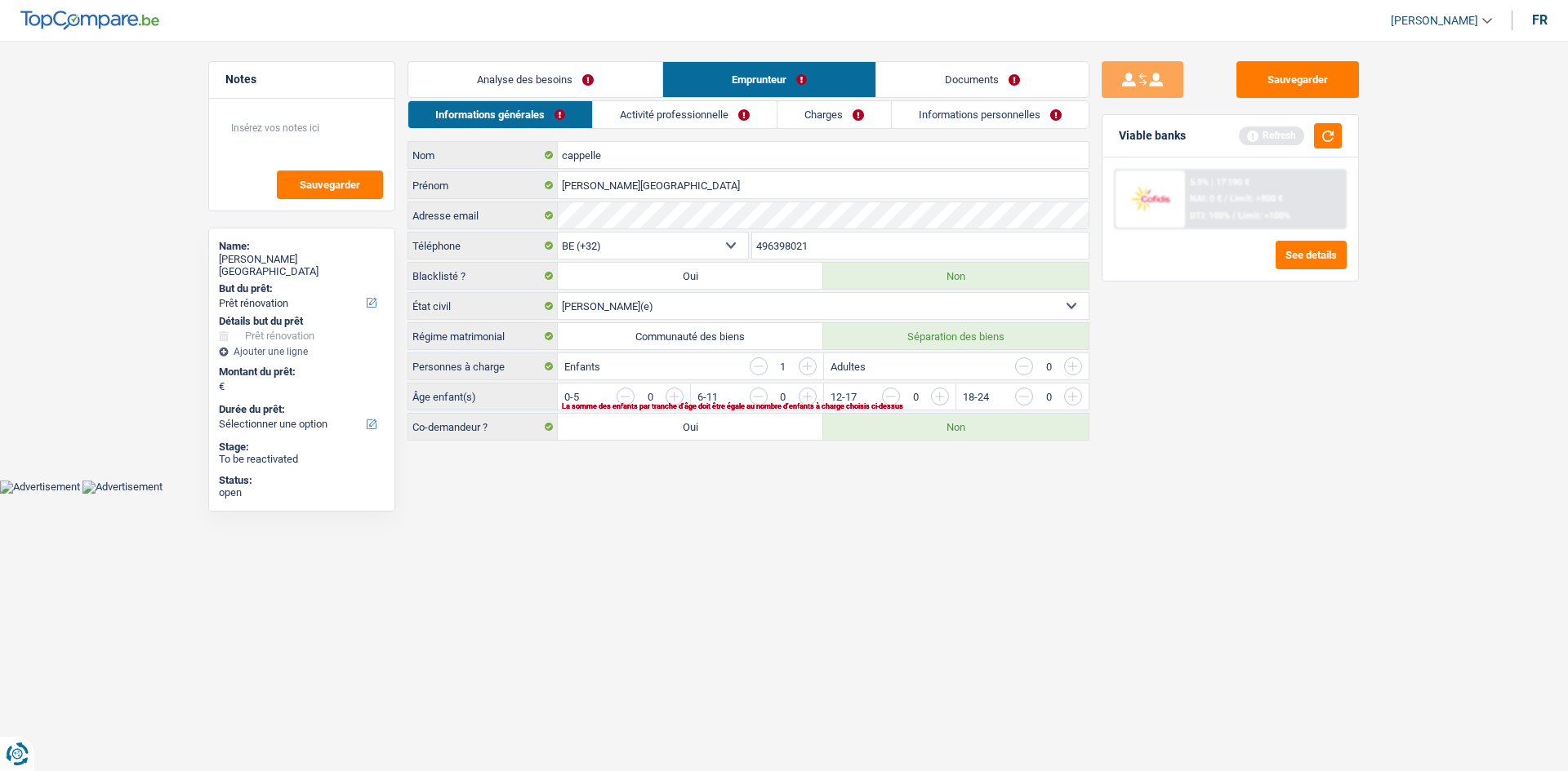
click at [669, 108] on link "Activité professionnelle" at bounding box center [685, 114] width 184 height 27
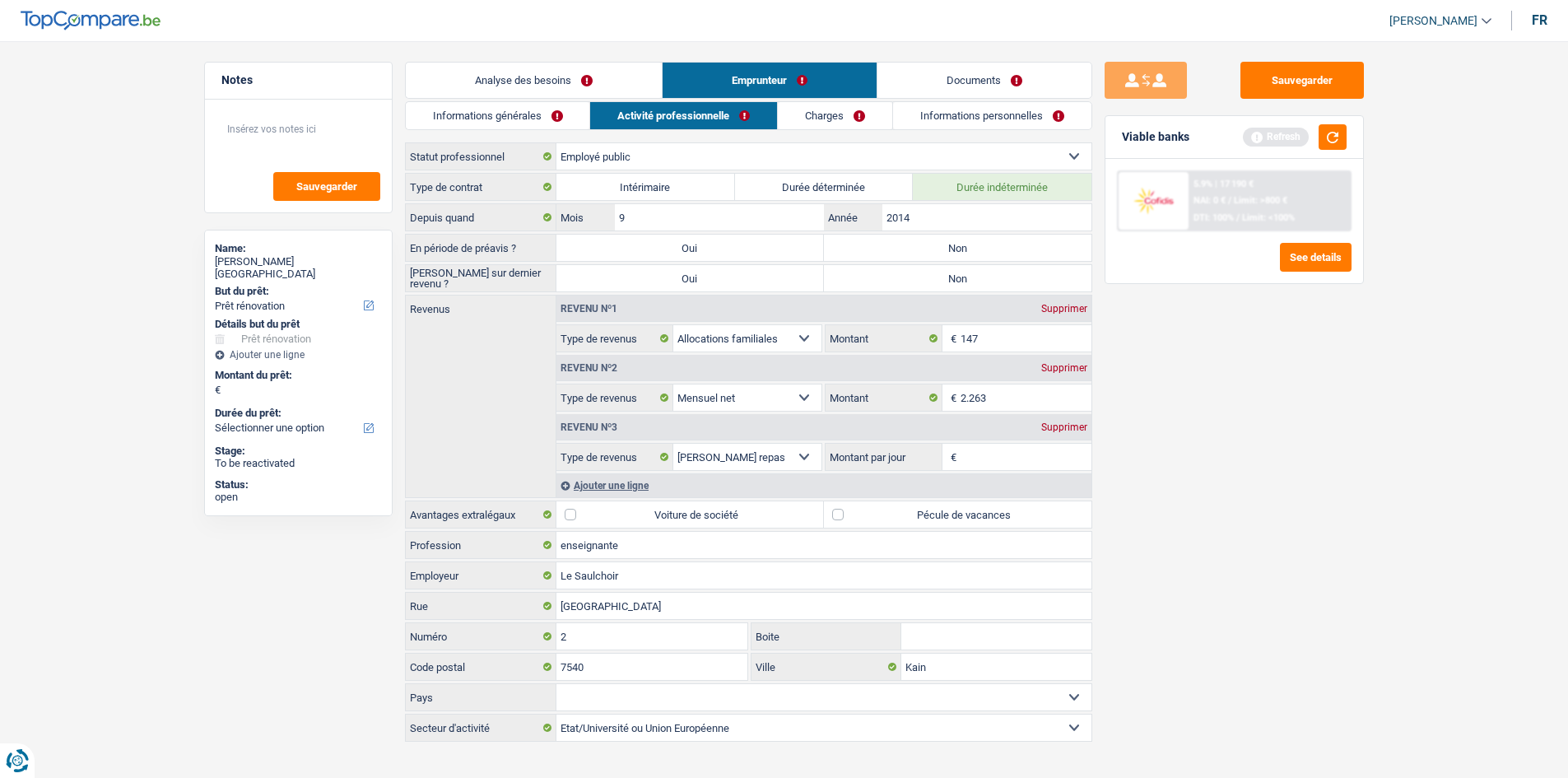
click at [827, 116] on link "Charges" at bounding box center [834, 115] width 114 height 27
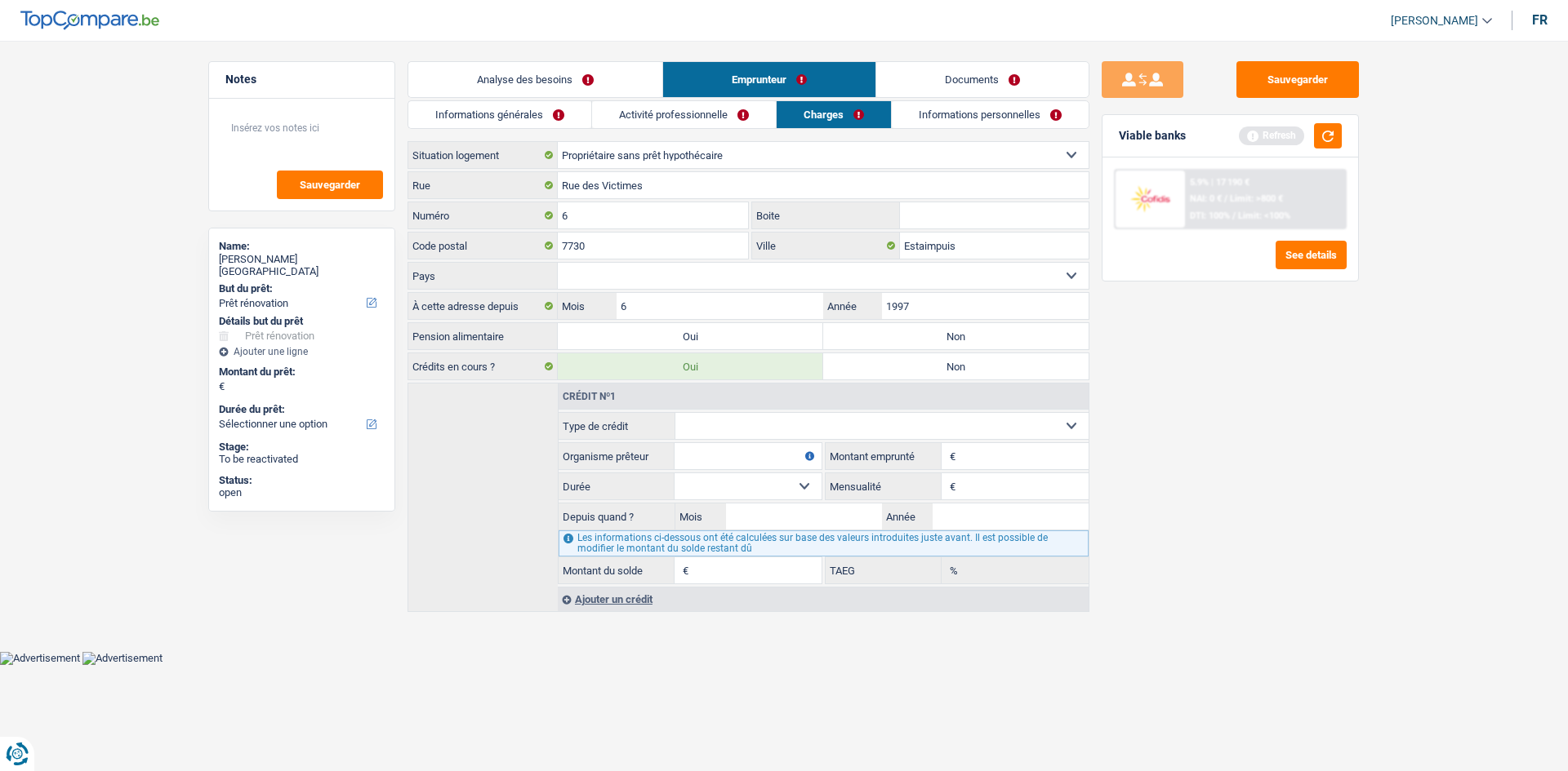
click at [930, 119] on link "Informations personnelles" at bounding box center [990, 114] width 196 height 27
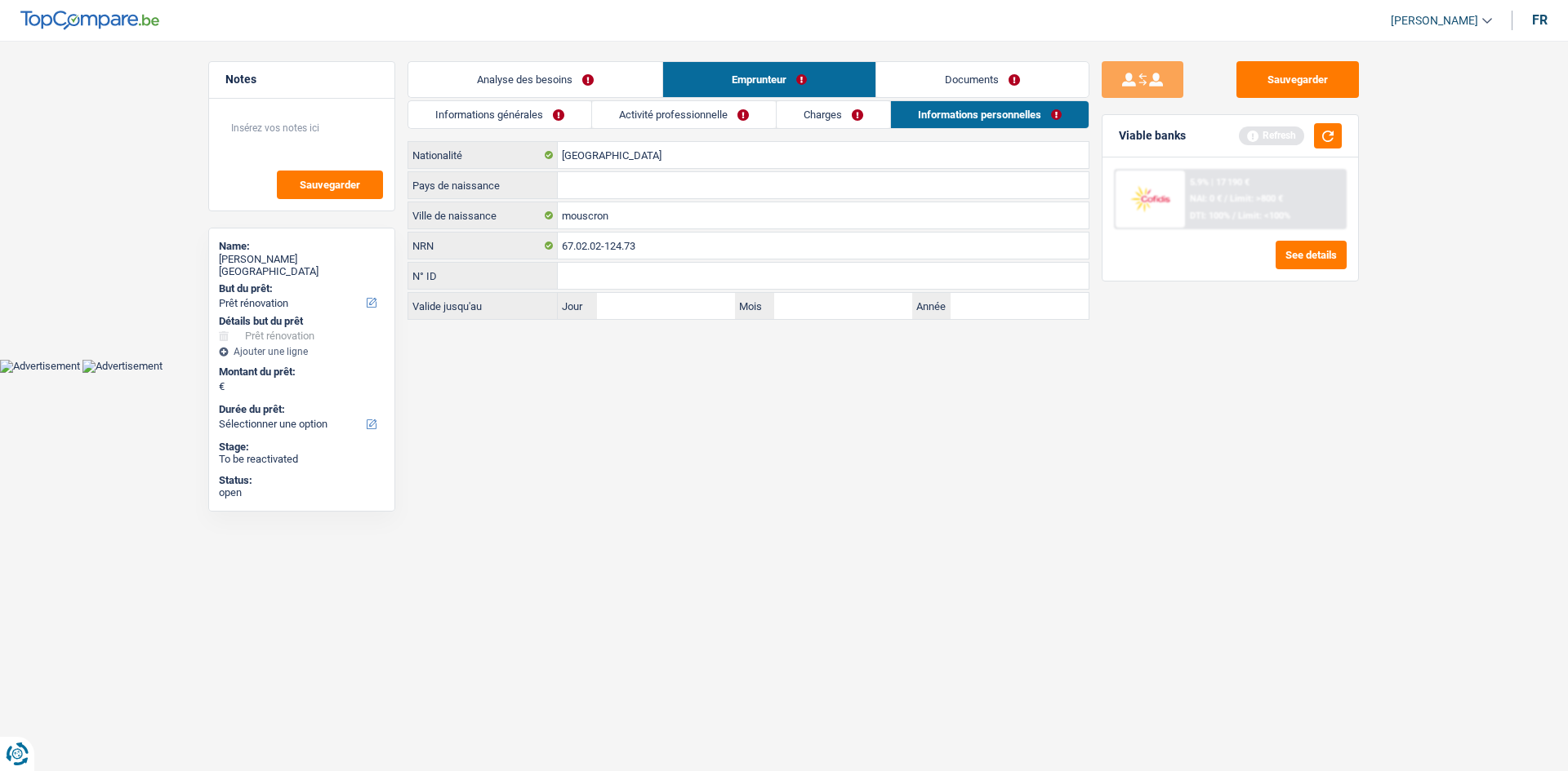
click at [533, 124] on link "Informations générales" at bounding box center [499, 114] width 183 height 27
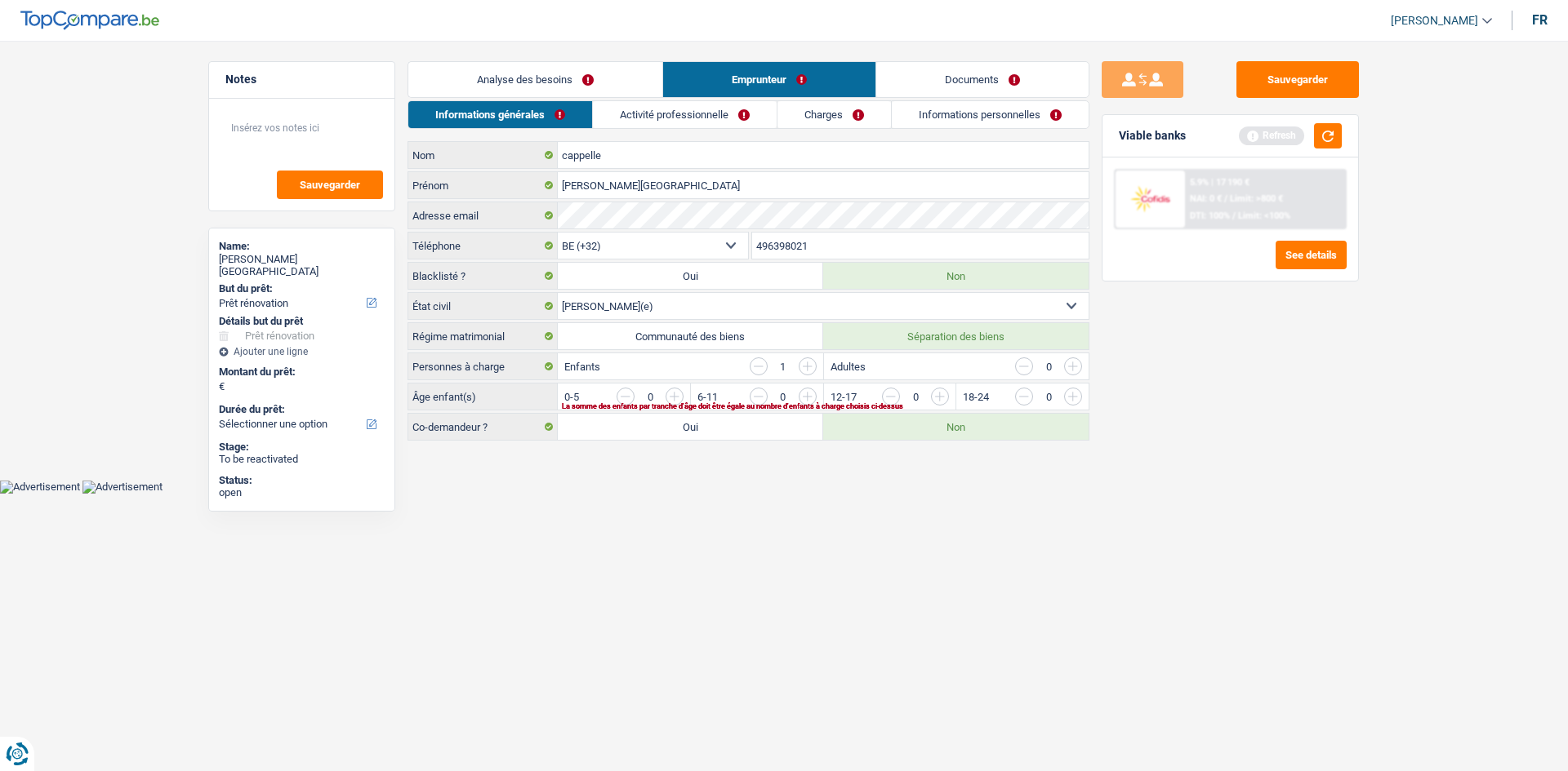
click at [575, 79] on link "Analyse des besoins" at bounding box center [535, 79] width 254 height 35
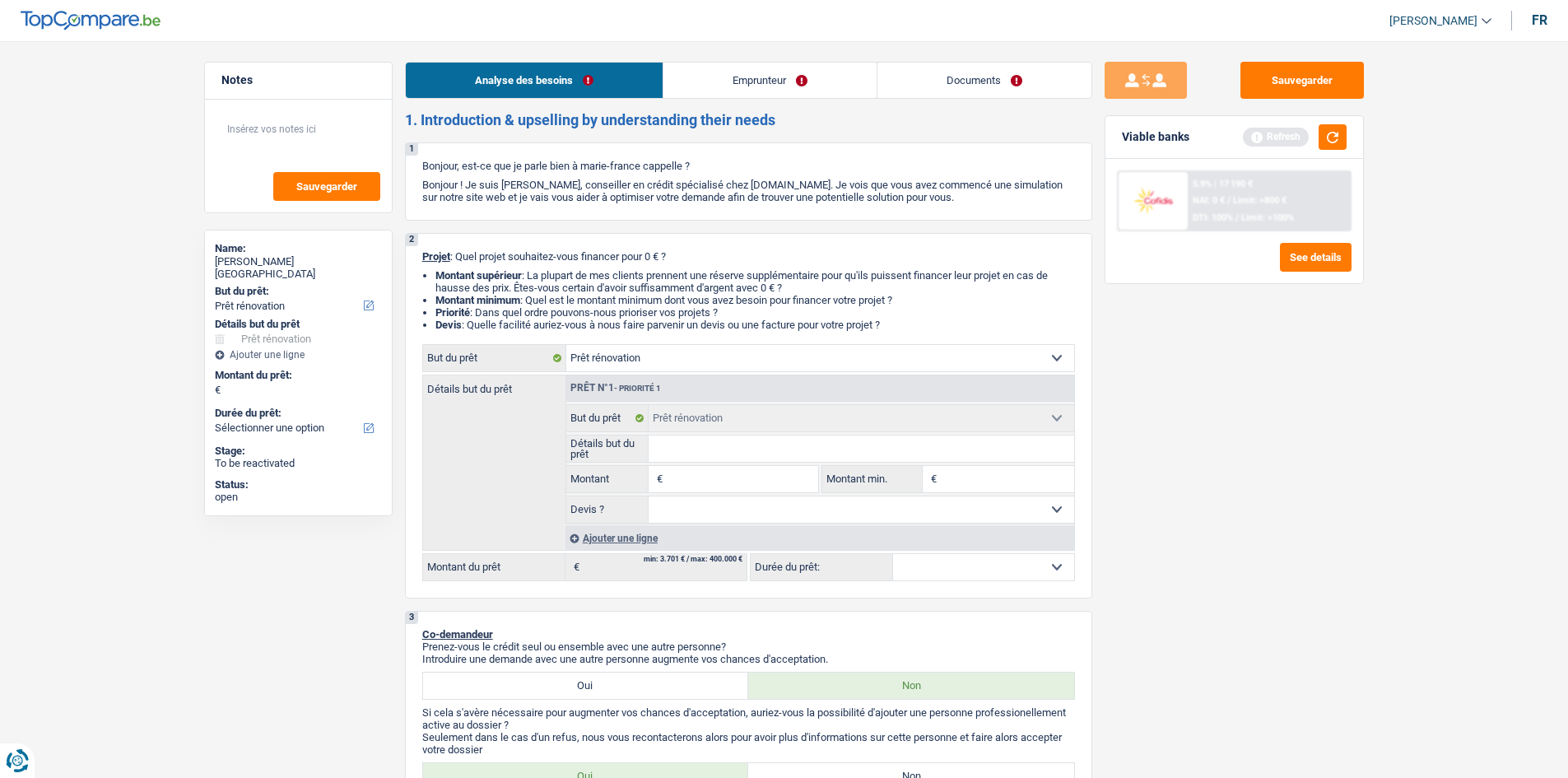
click at [784, 86] on link "Emprunteur" at bounding box center [770, 80] width 213 height 35
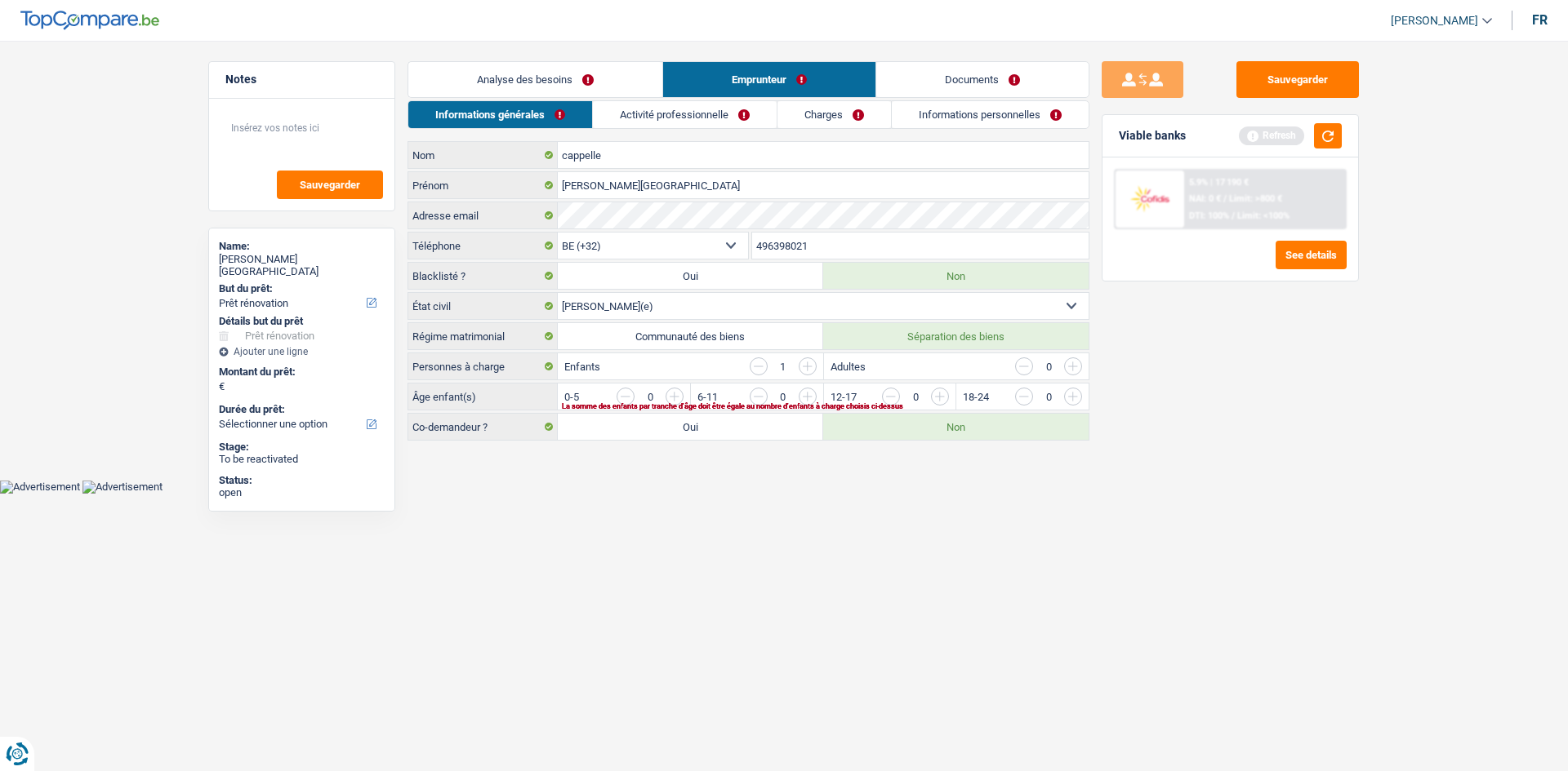
click at [825, 115] on link "Charges" at bounding box center [834, 114] width 113 height 27
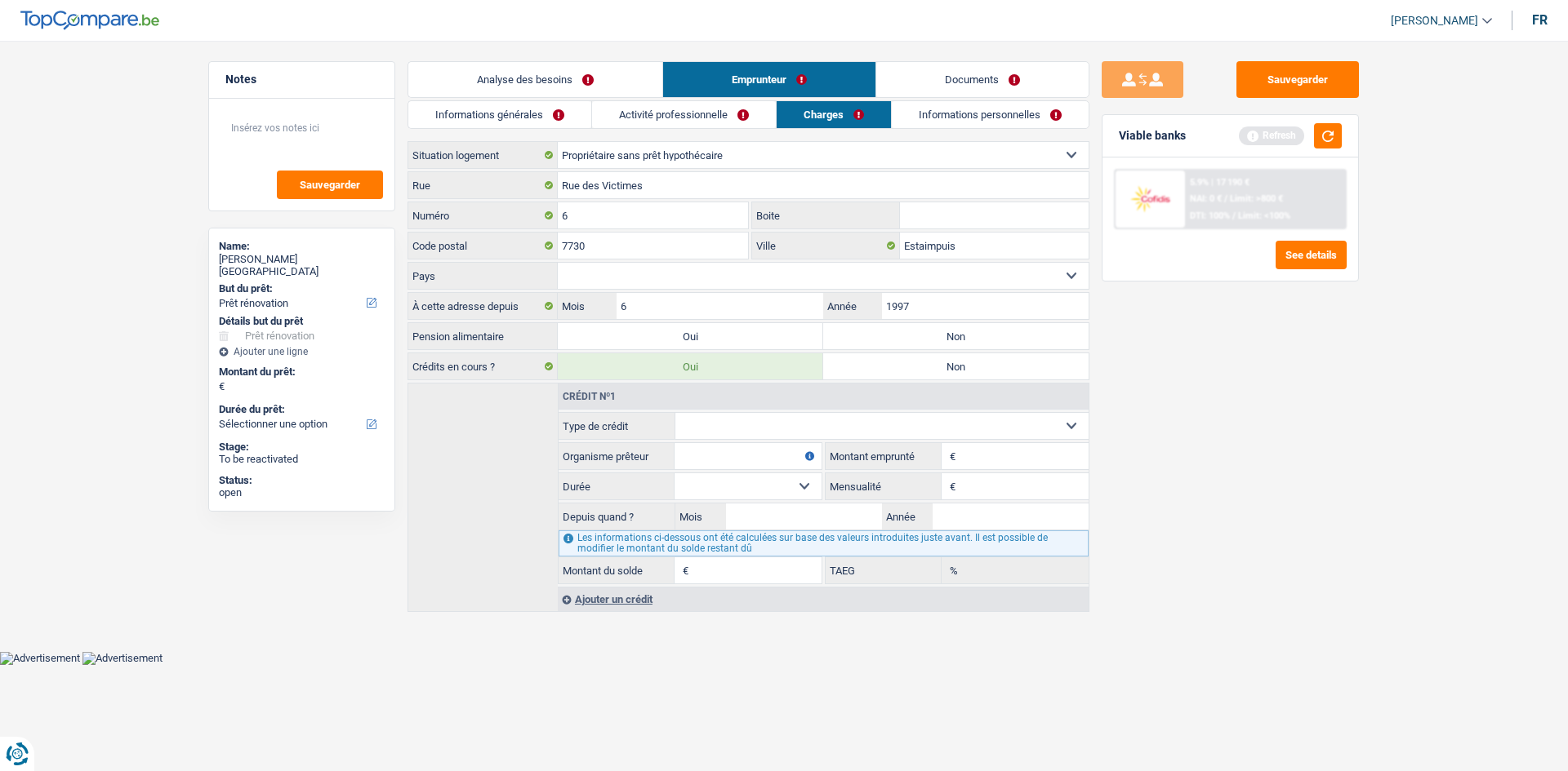
click at [985, 130] on div "Informations générales Activité professionnelle Charges Informations personnell…" at bounding box center [748, 357] width 682 height 512
click at [993, 114] on link "Informations personnelles" at bounding box center [990, 114] width 196 height 27
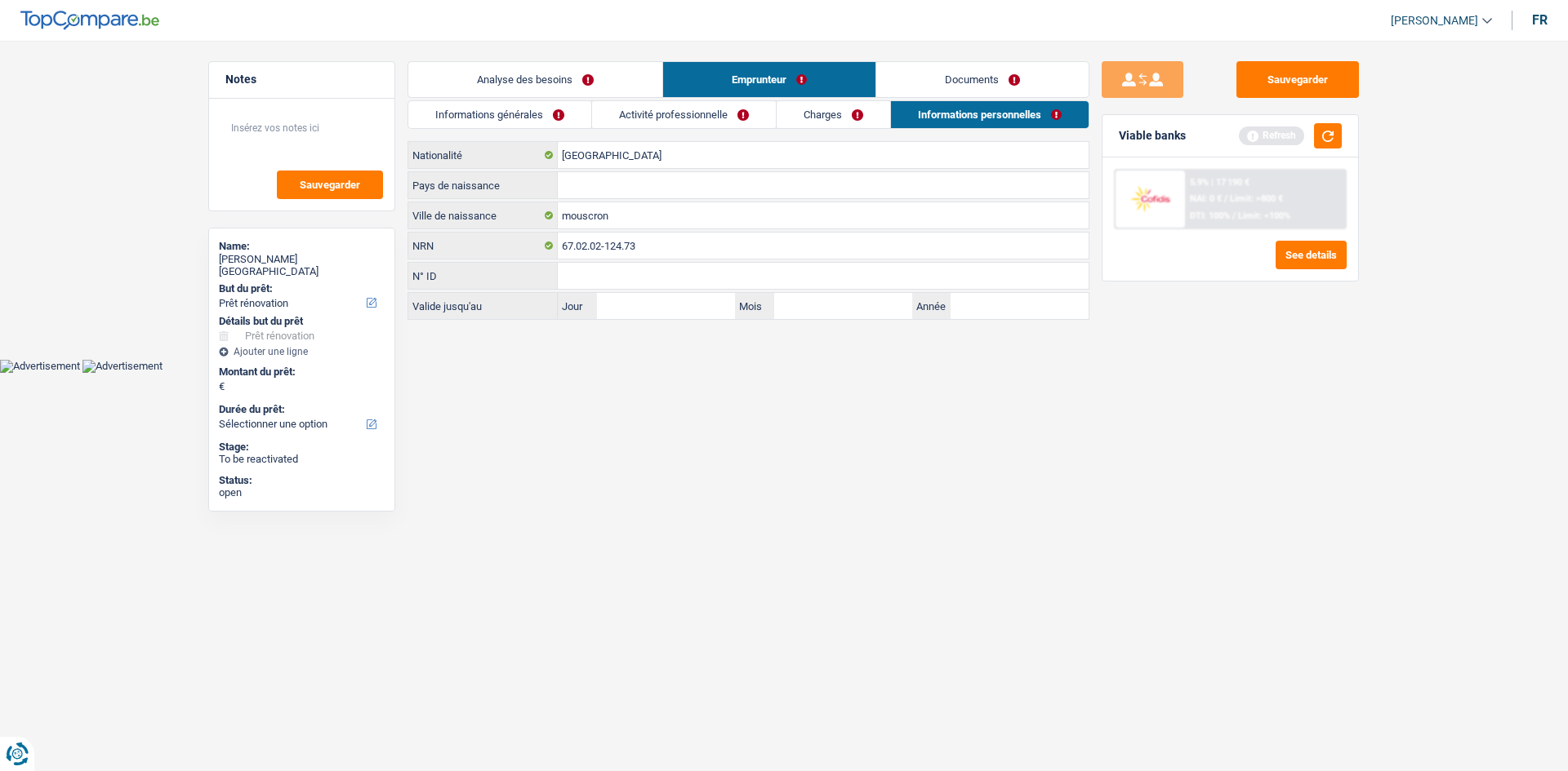
click at [873, 120] on link "Charges" at bounding box center [833, 114] width 113 height 27
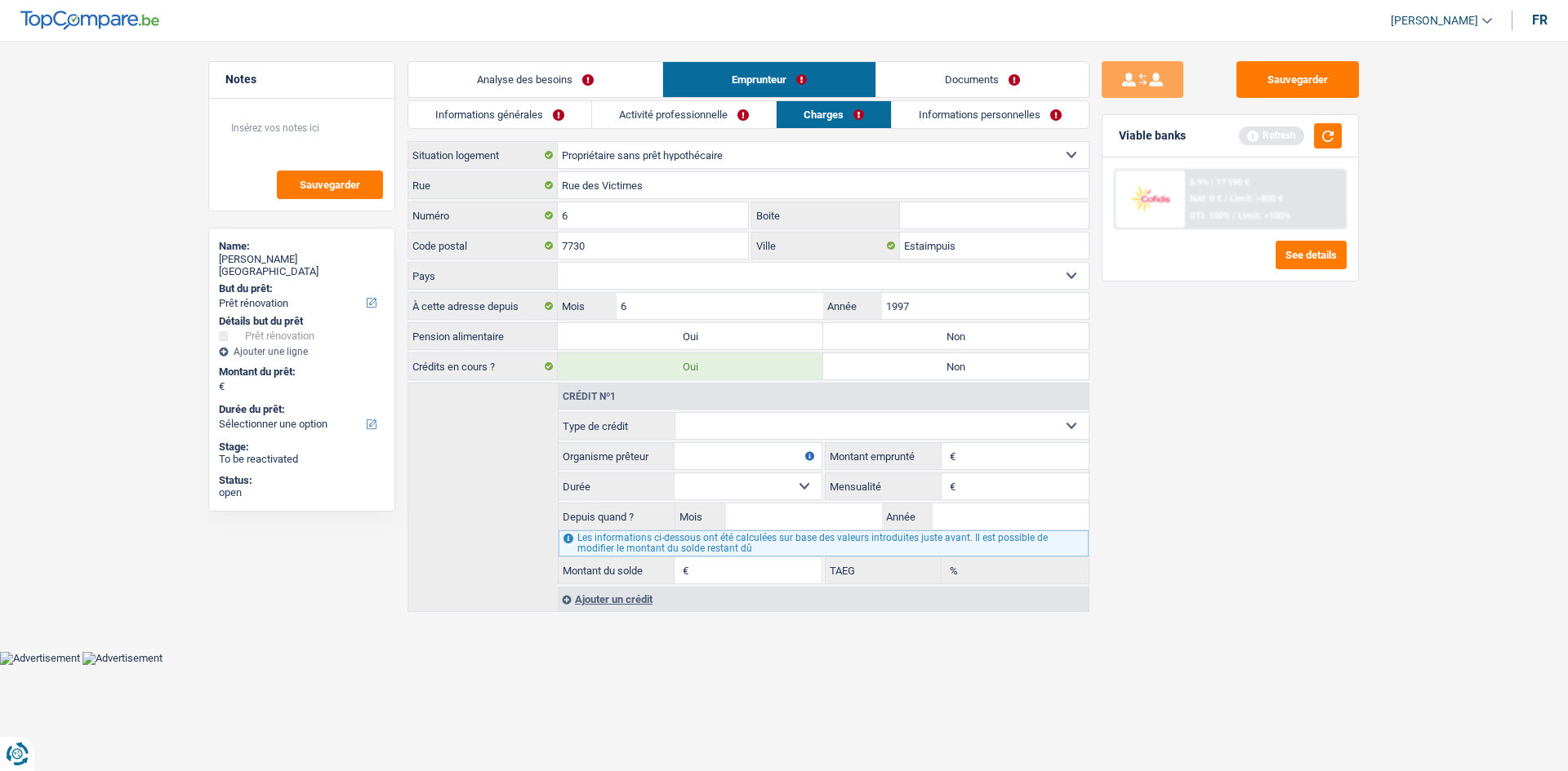
click at [757, 117] on link "Activité professionnelle" at bounding box center [684, 114] width 184 height 27
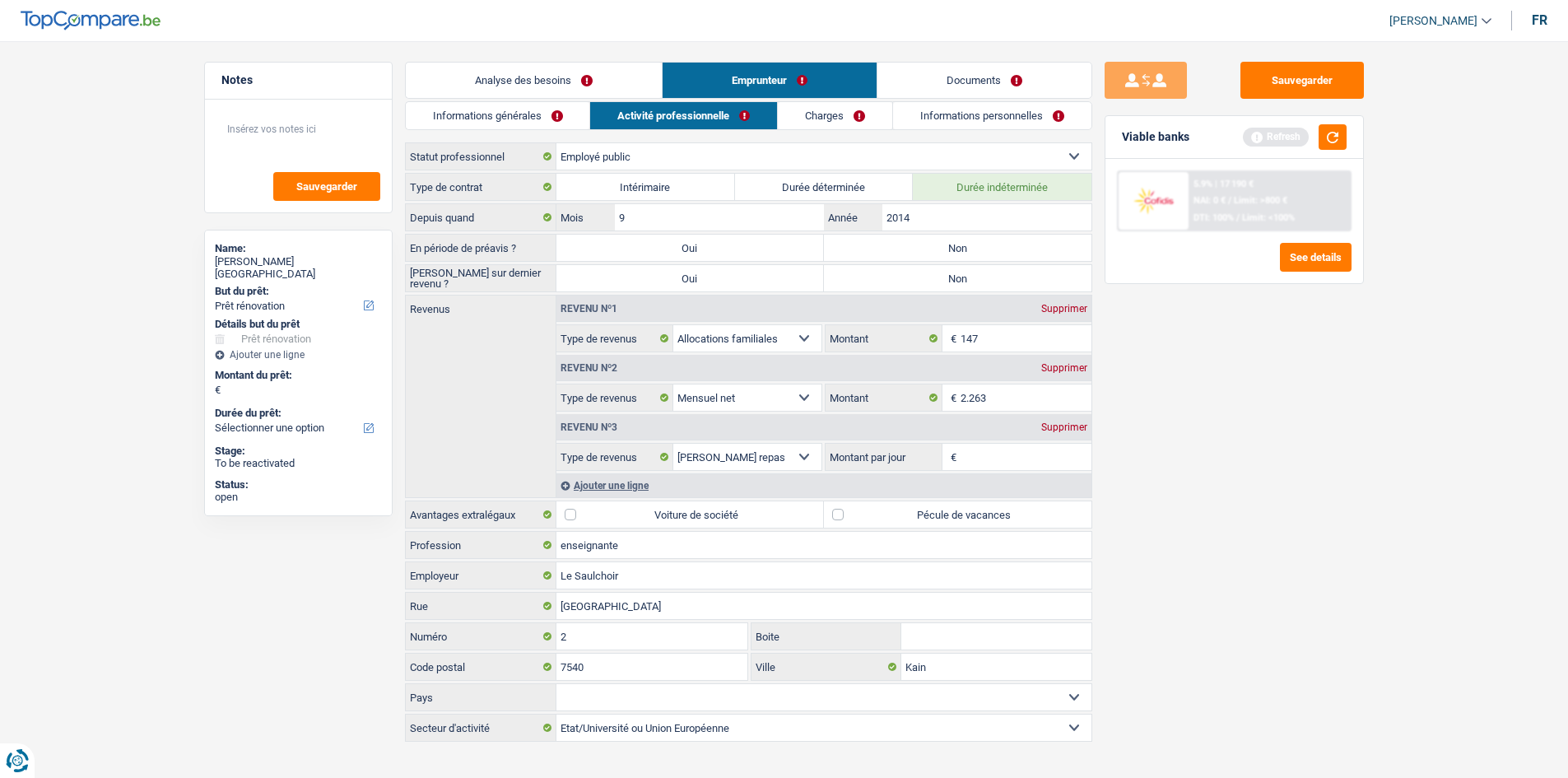
click at [849, 123] on link "Charges" at bounding box center [834, 115] width 114 height 27
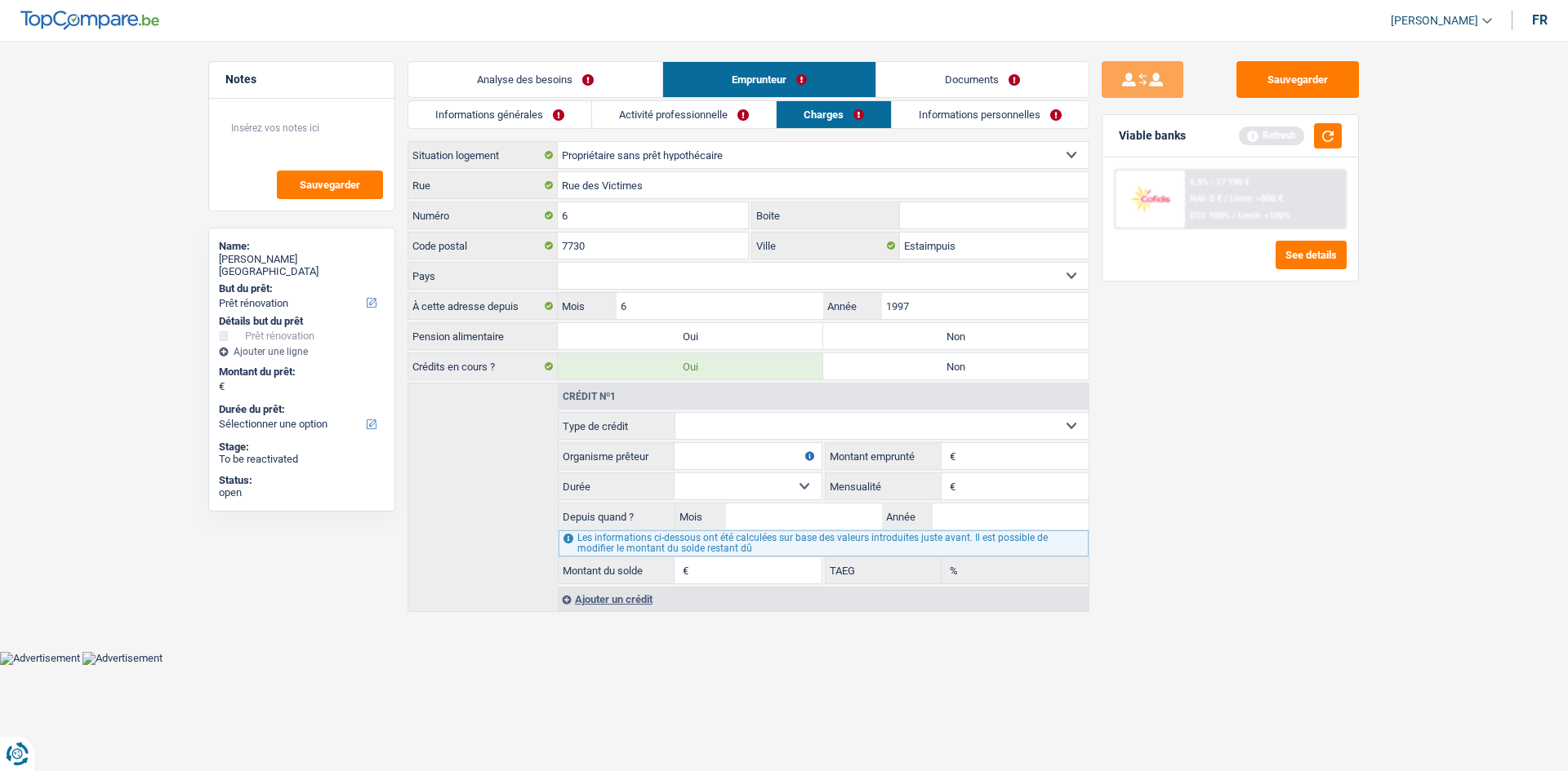
click at [927, 114] on link "Informations personnelles" at bounding box center [990, 114] width 196 height 27
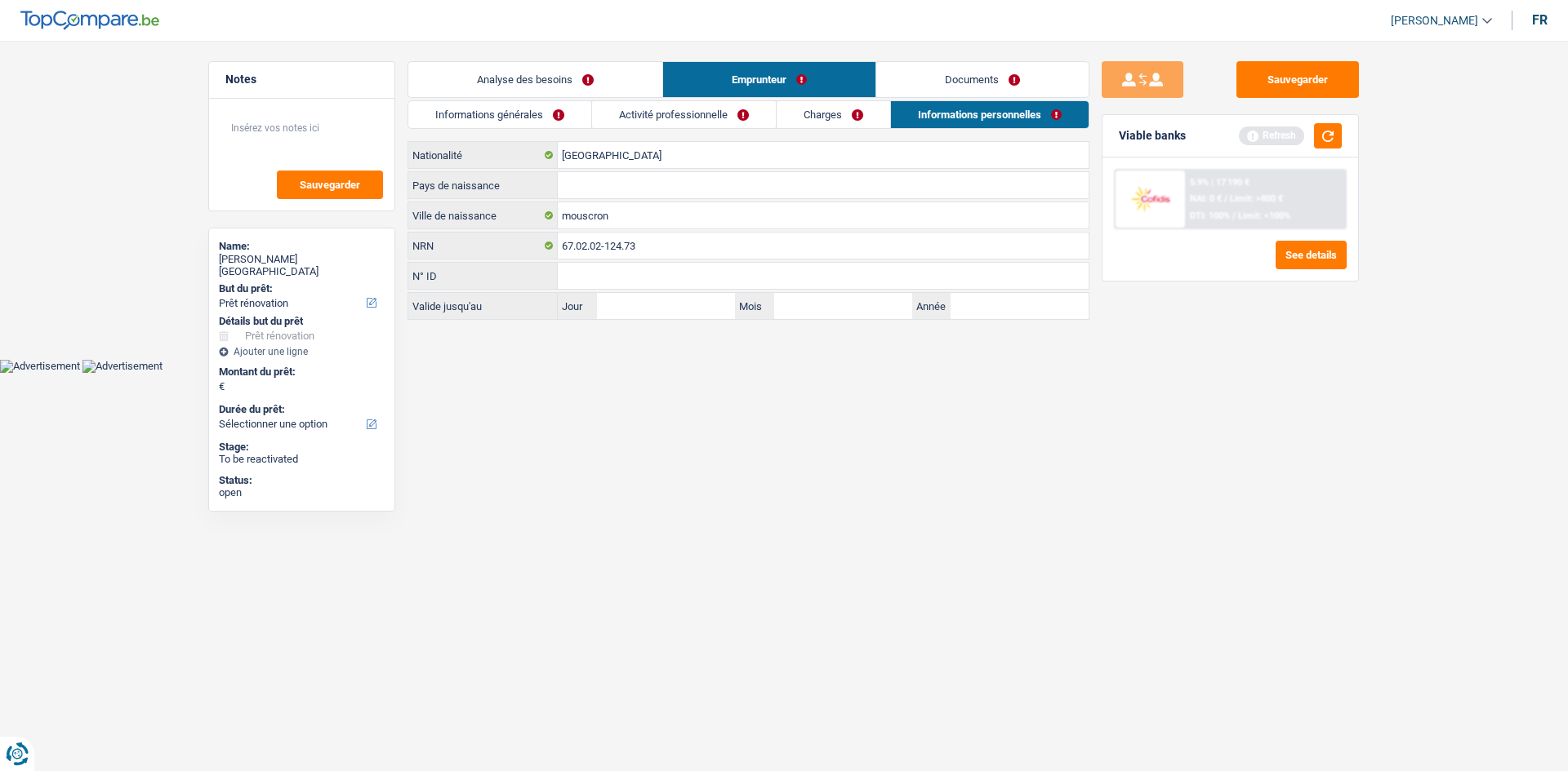
click at [521, 119] on link "Informations générales" at bounding box center [499, 114] width 183 height 27
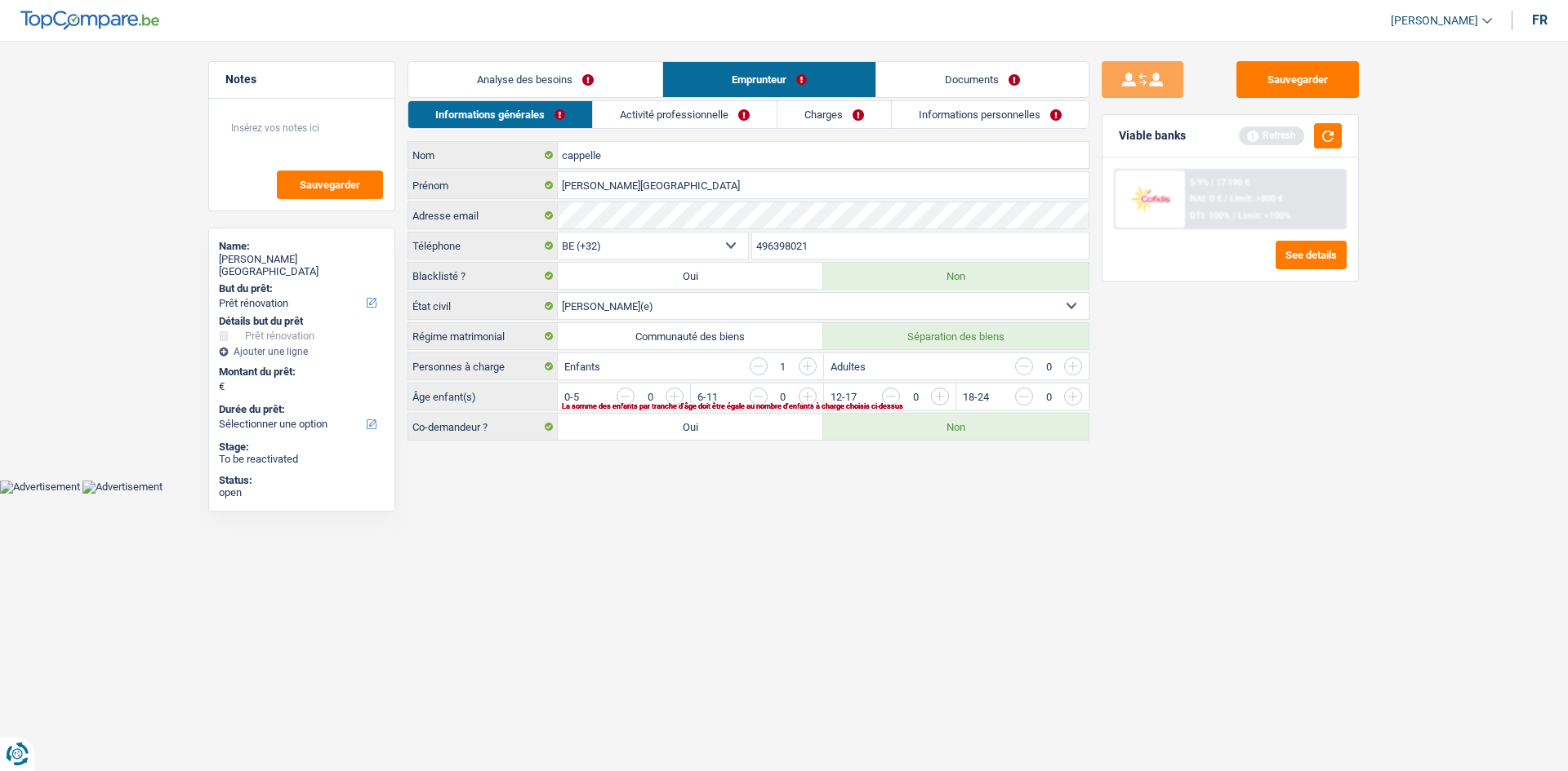
click at [568, 87] on link "Analyse des besoins" at bounding box center [535, 79] width 254 height 35
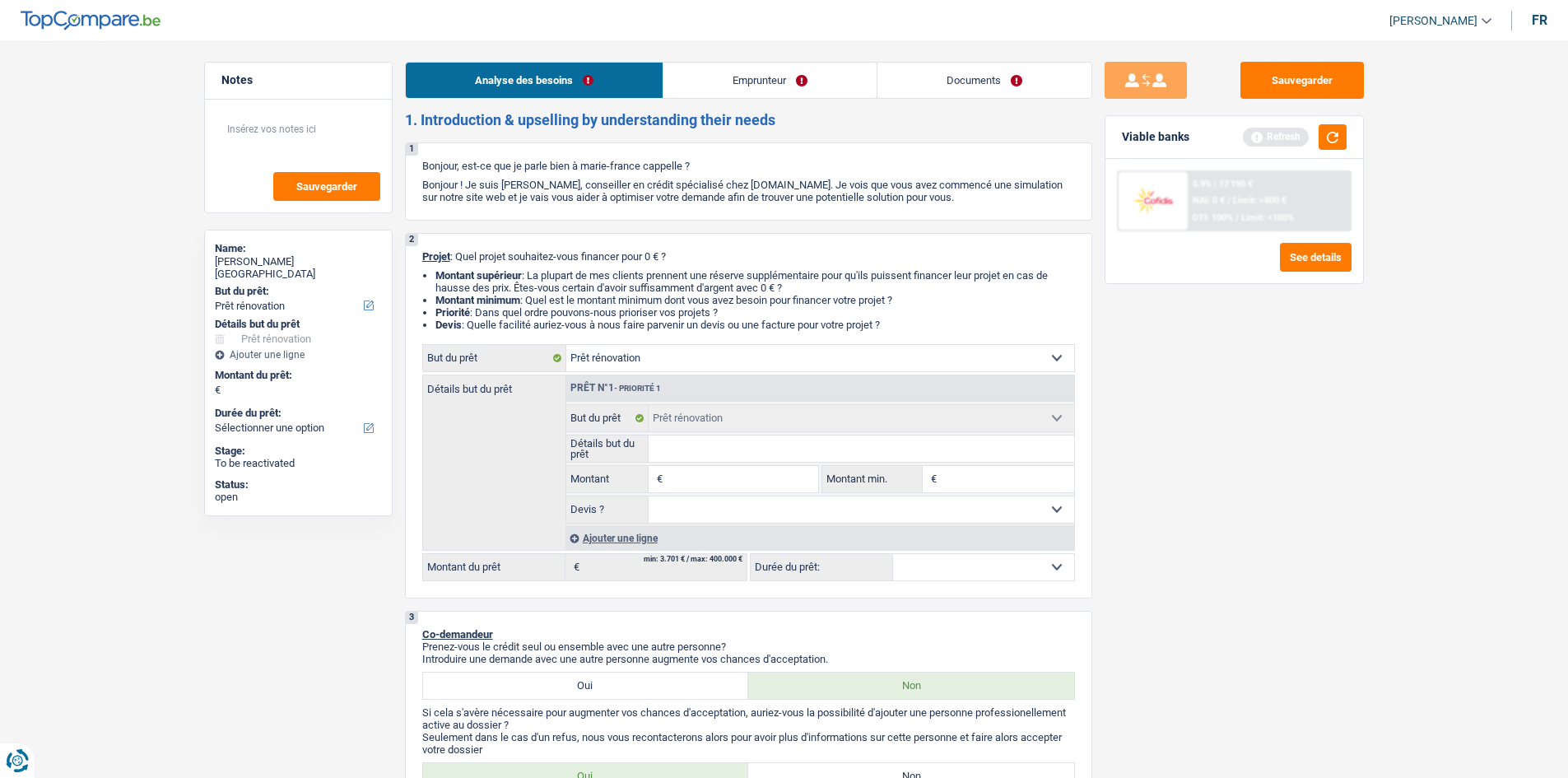
click at [745, 77] on link "Emprunteur" at bounding box center [770, 80] width 213 height 35
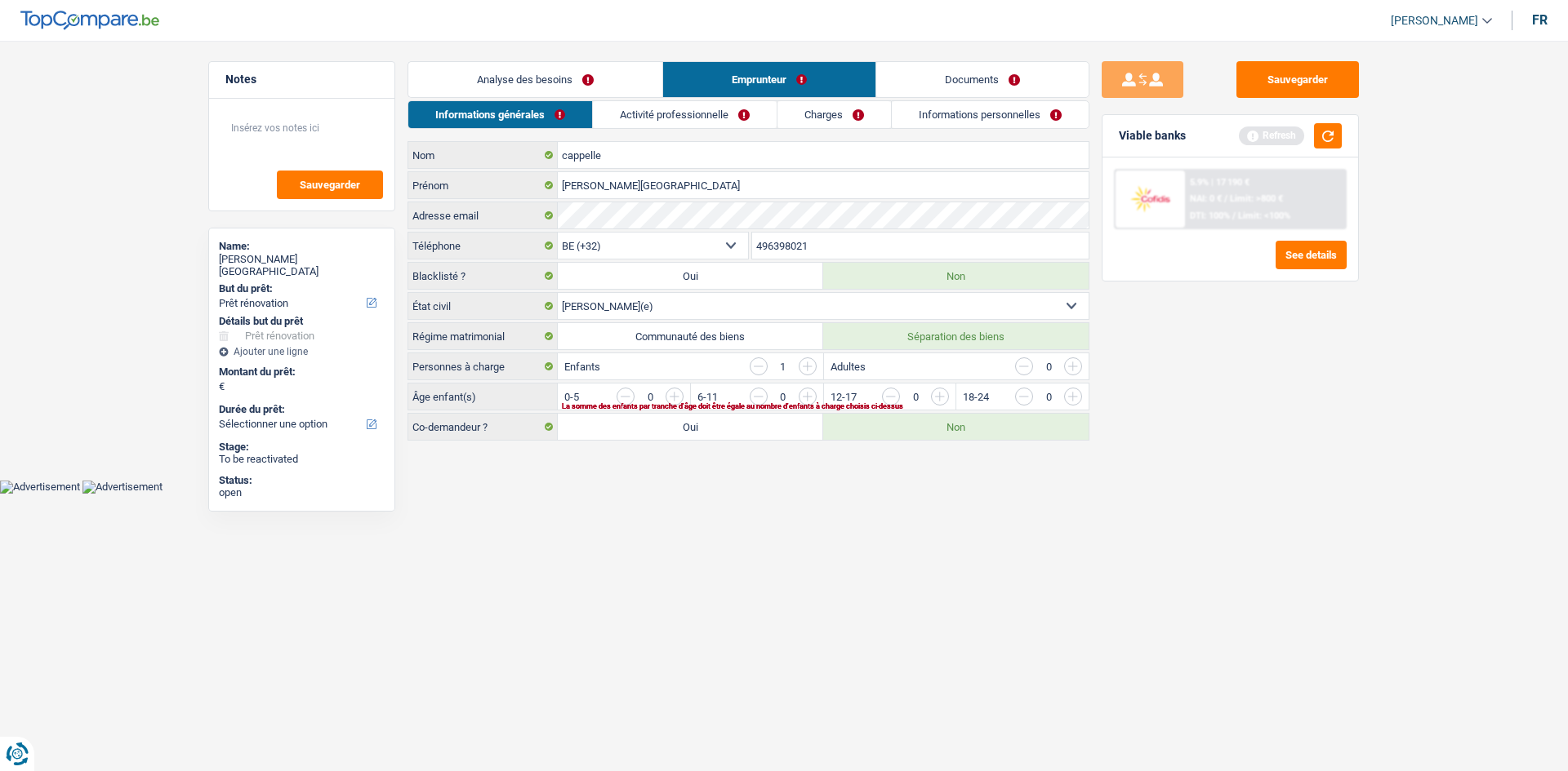
click at [715, 101] on link "Activité professionnelle" at bounding box center [685, 114] width 184 height 27
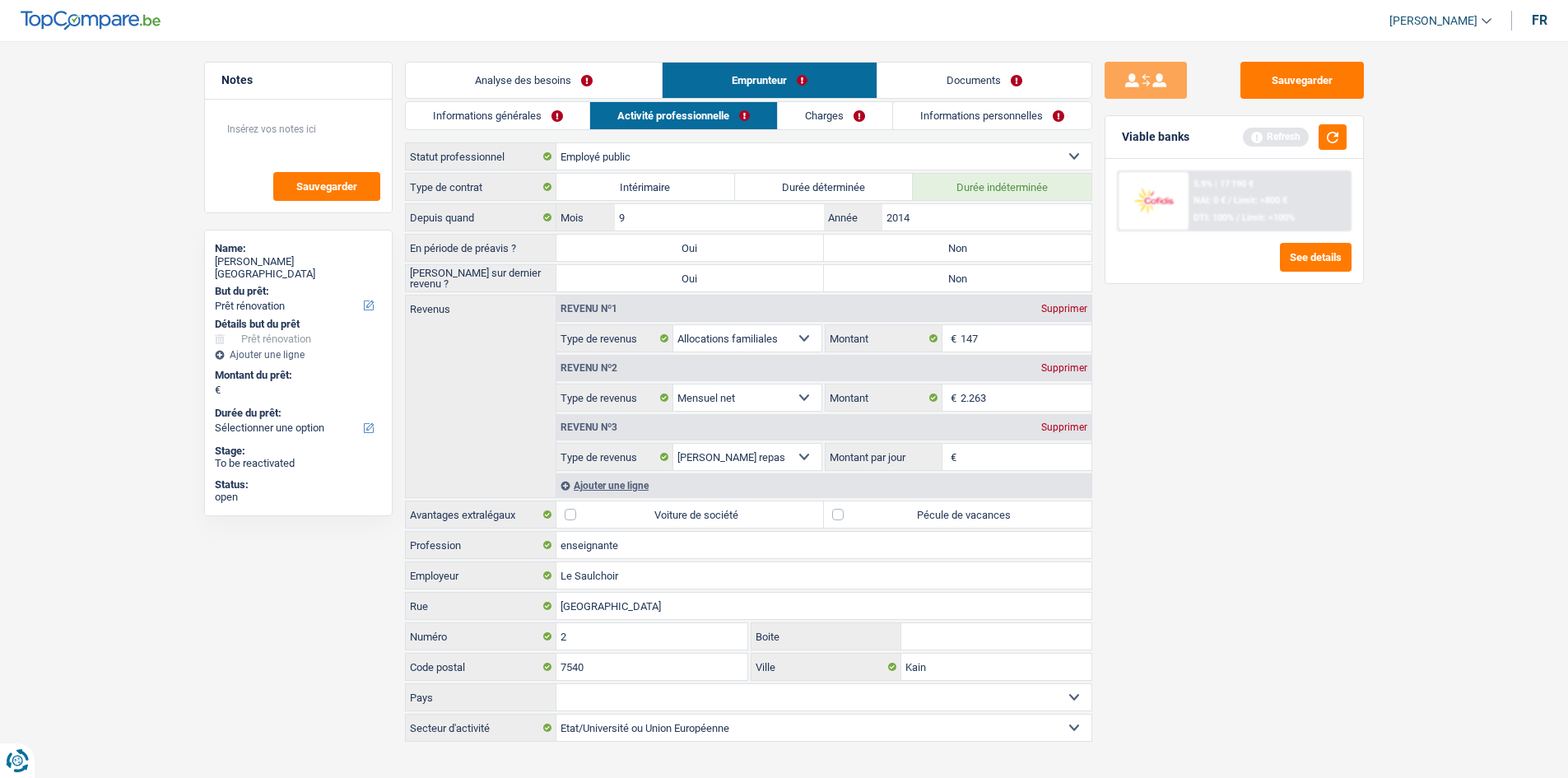
click at [817, 113] on link "Charges" at bounding box center [834, 115] width 114 height 27
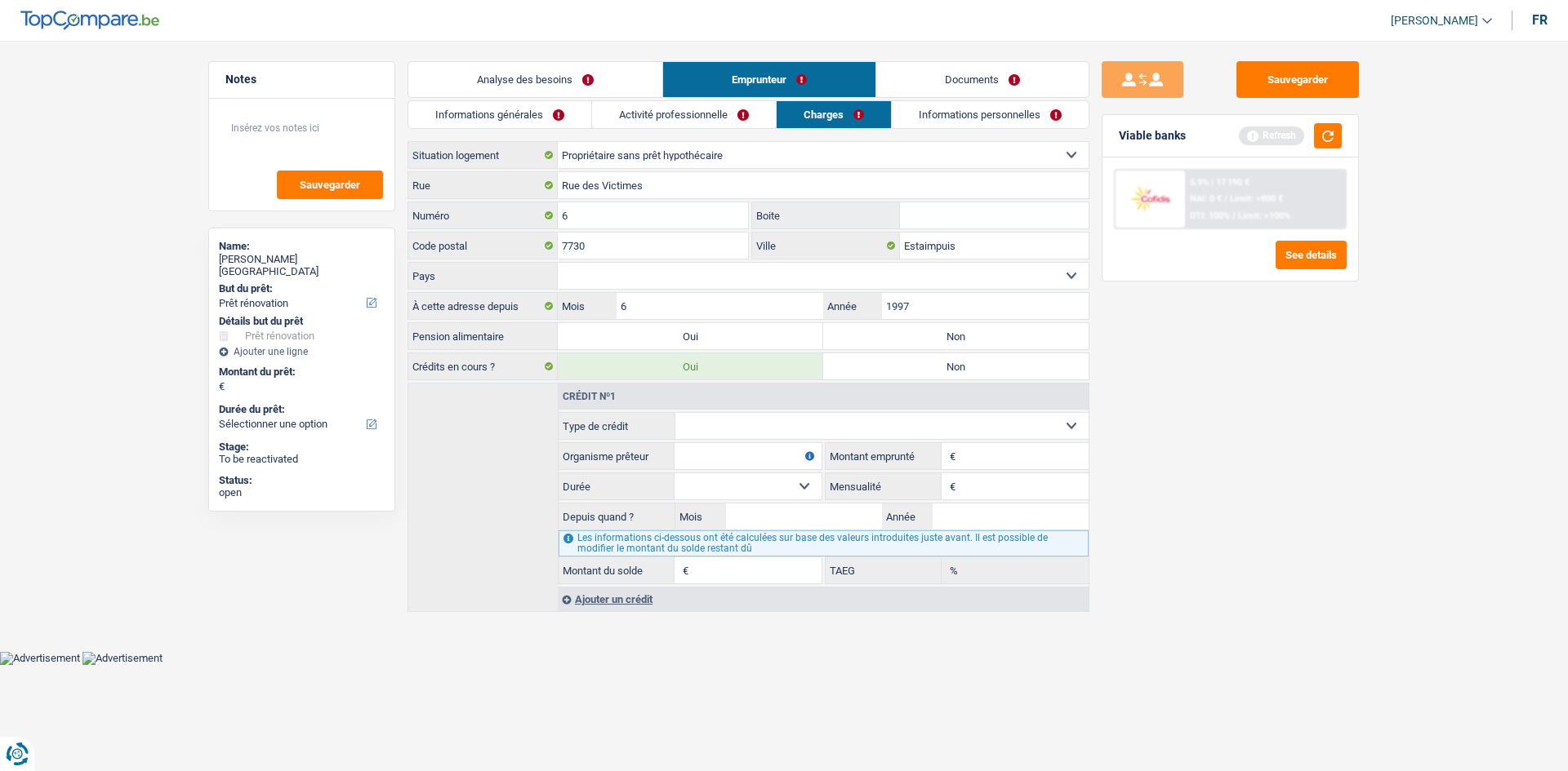
click at [914, 112] on link "Informations personnelles" at bounding box center [990, 114] width 196 height 27
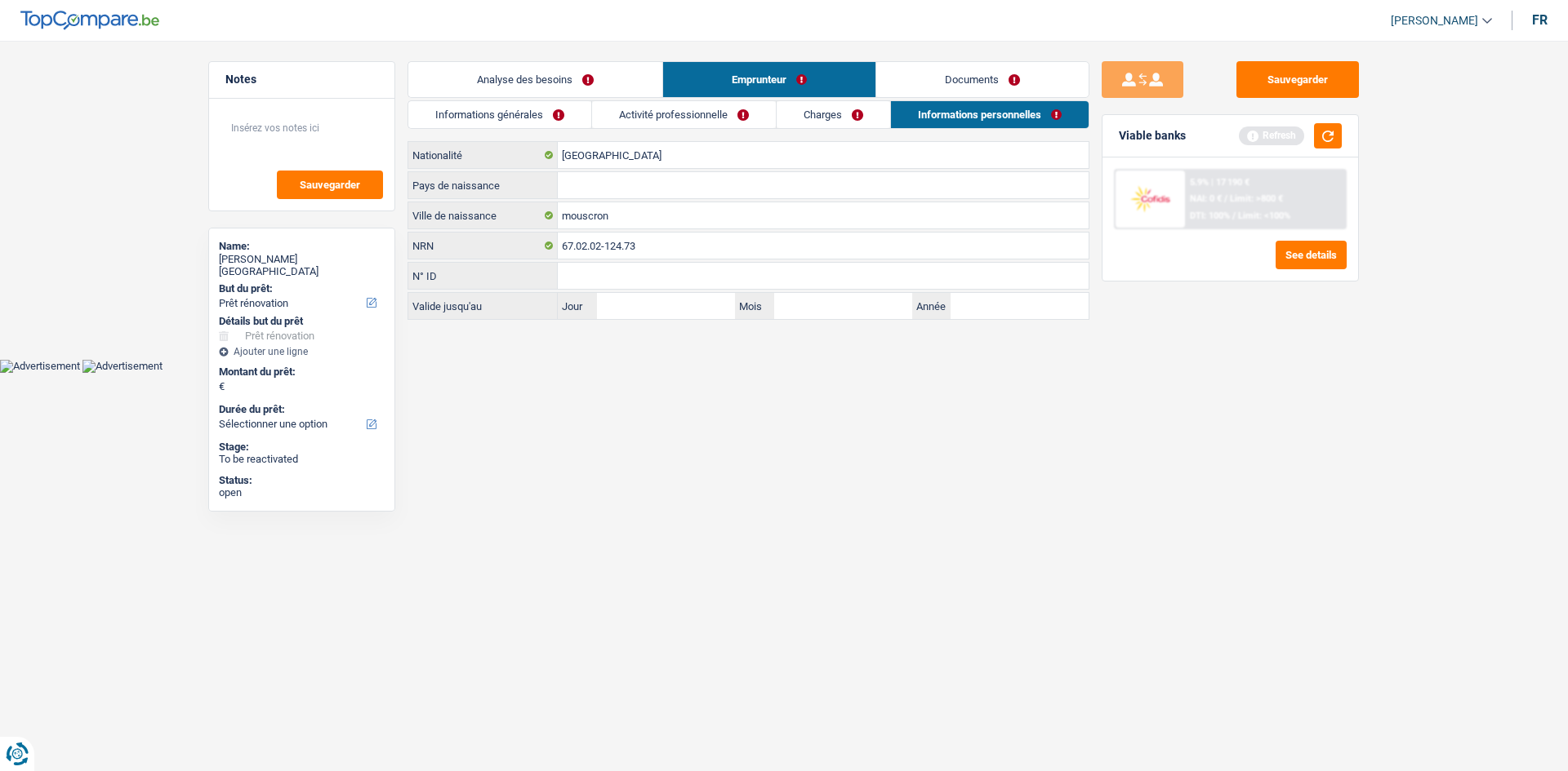
drag, startPoint x: 587, startPoint y: 75, endPoint x: 609, endPoint y: 143, distance: 71.5
click at [587, 78] on link "Analyse des besoins" at bounding box center [535, 79] width 254 height 35
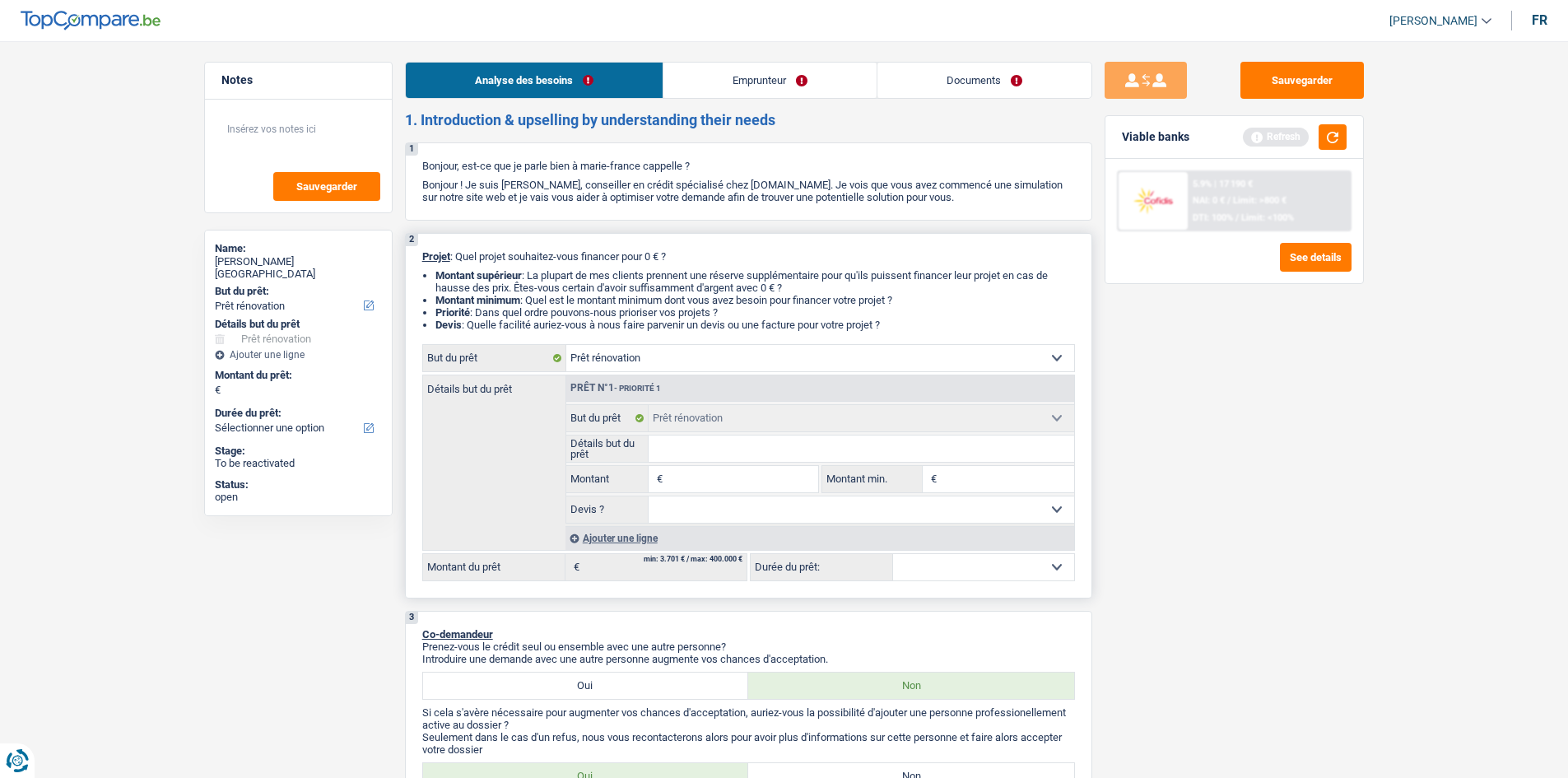
click at [715, 483] on input "Montant" at bounding box center [742, 479] width 150 height 26
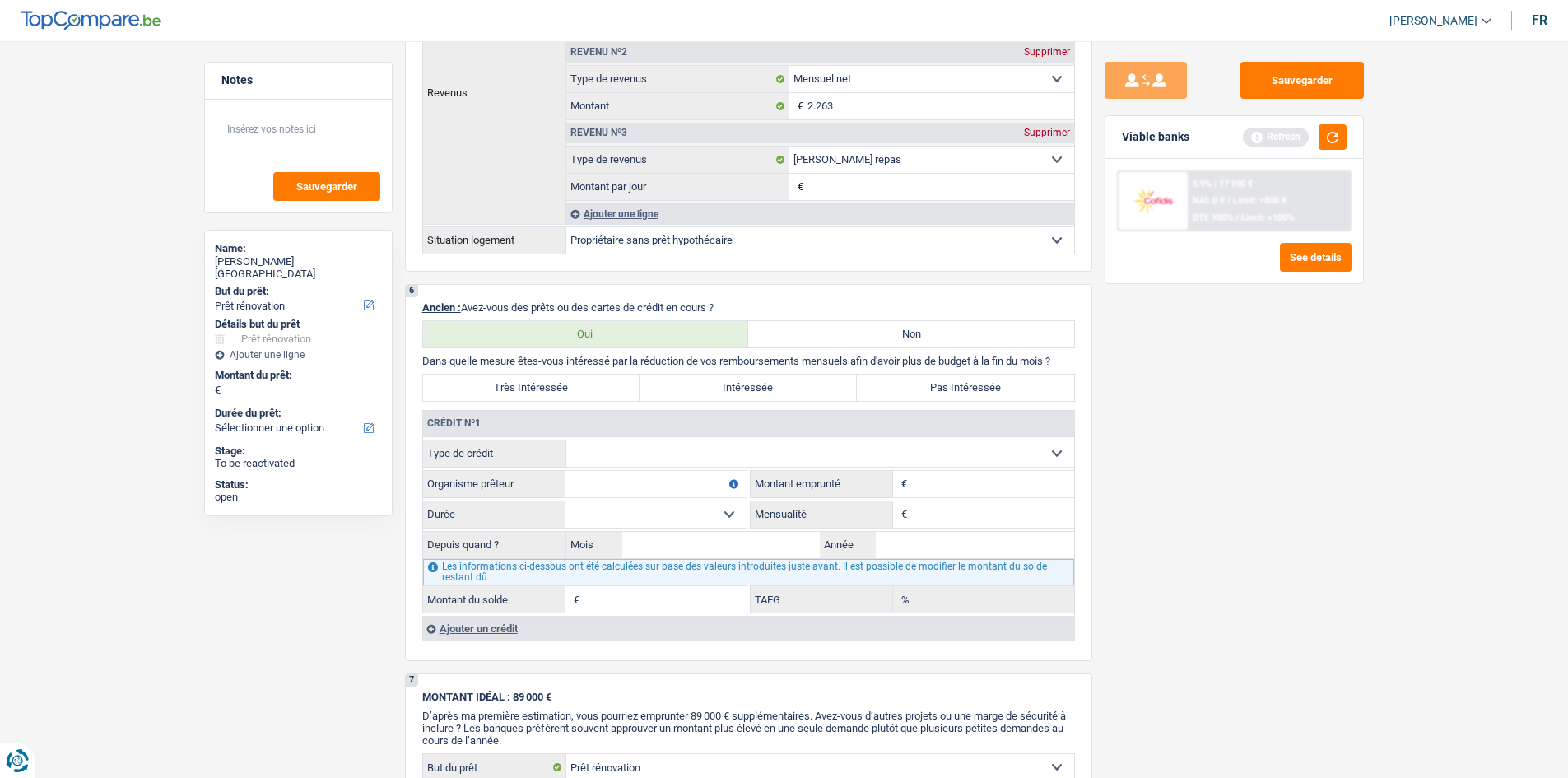
scroll to position [1235, 0]
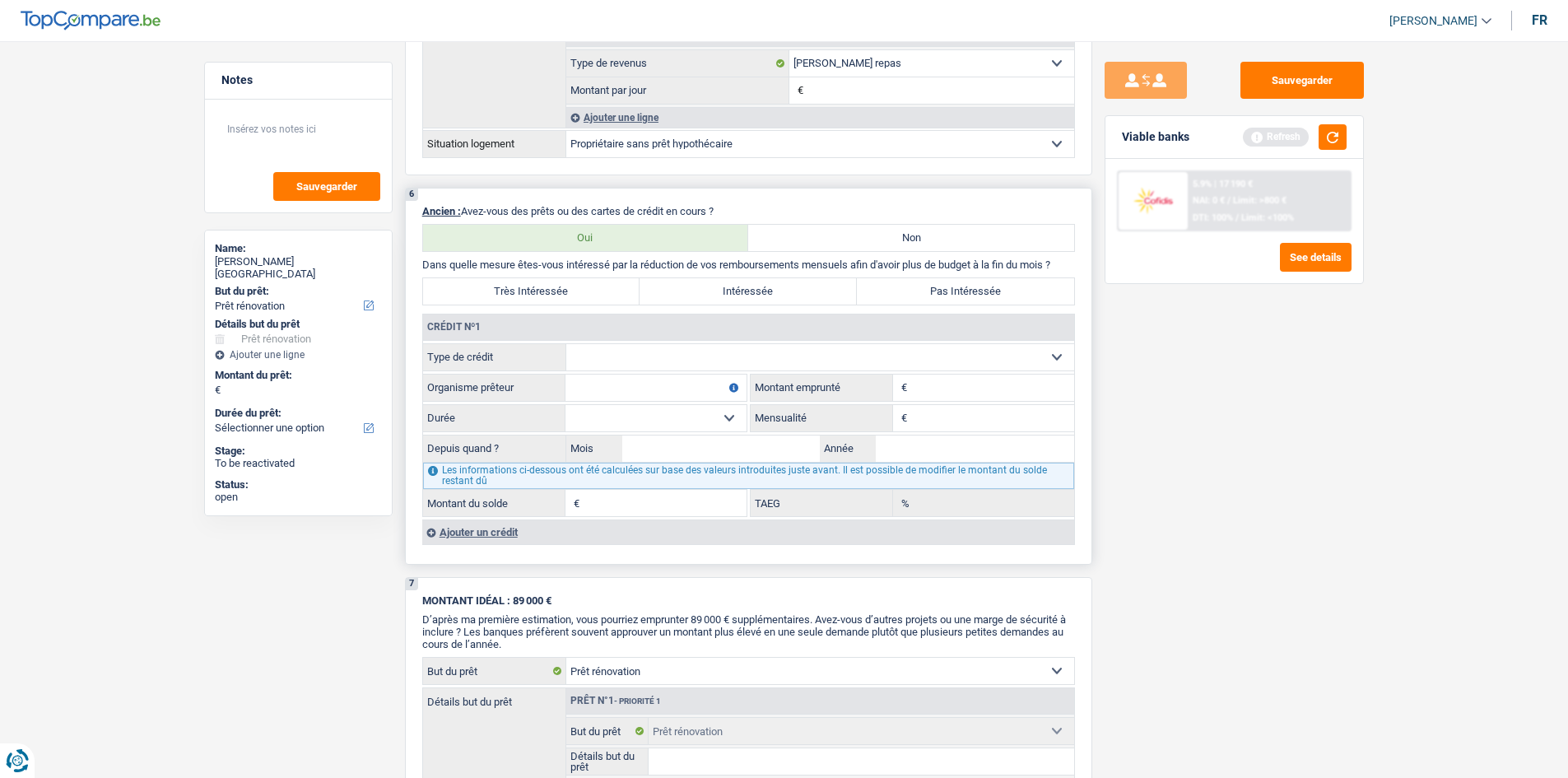
click at [521, 536] on div "Ajouter un crédit" at bounding box center [748, 531] width 652 height 24
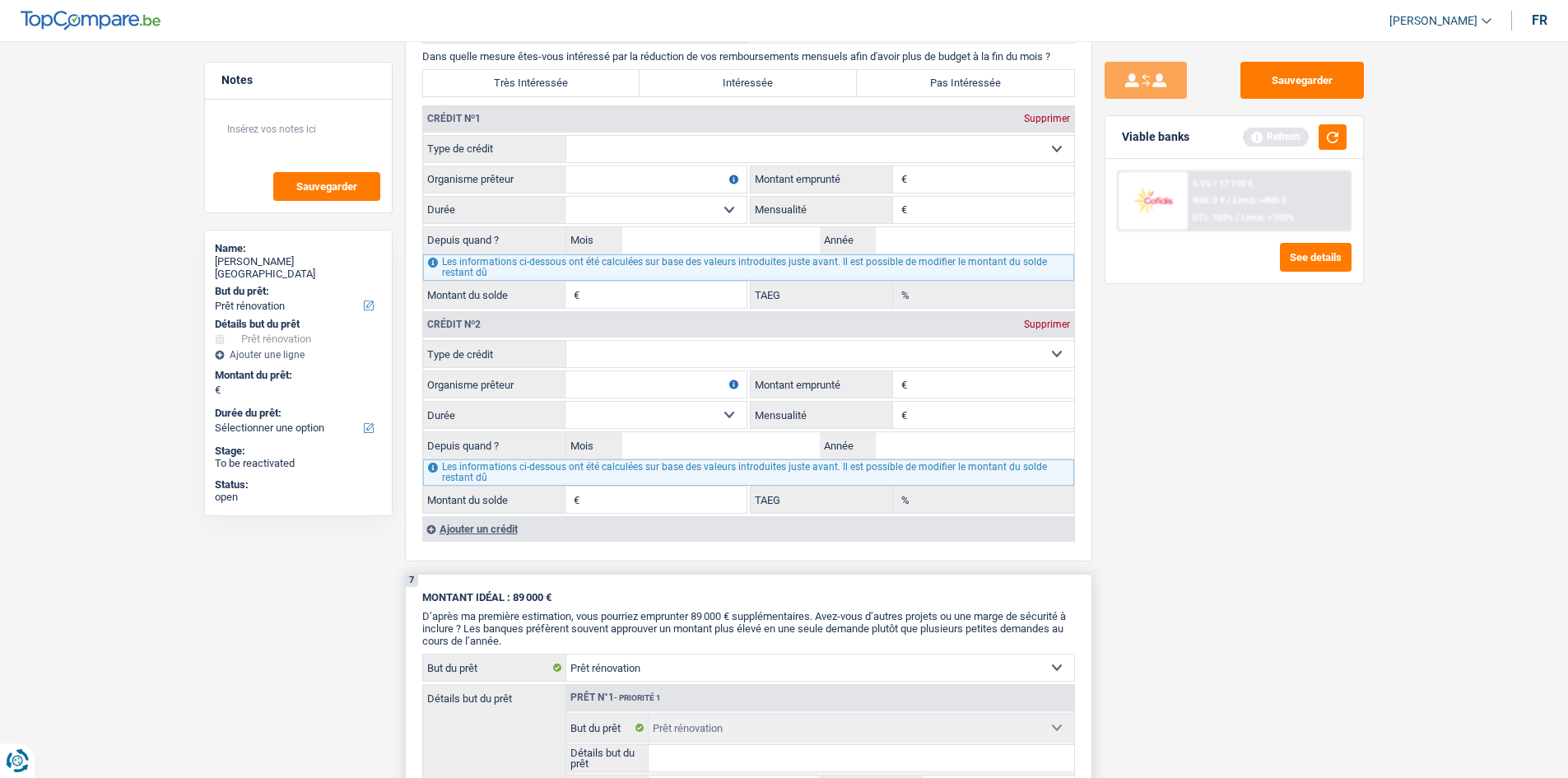
scroll to position [1565, 0]
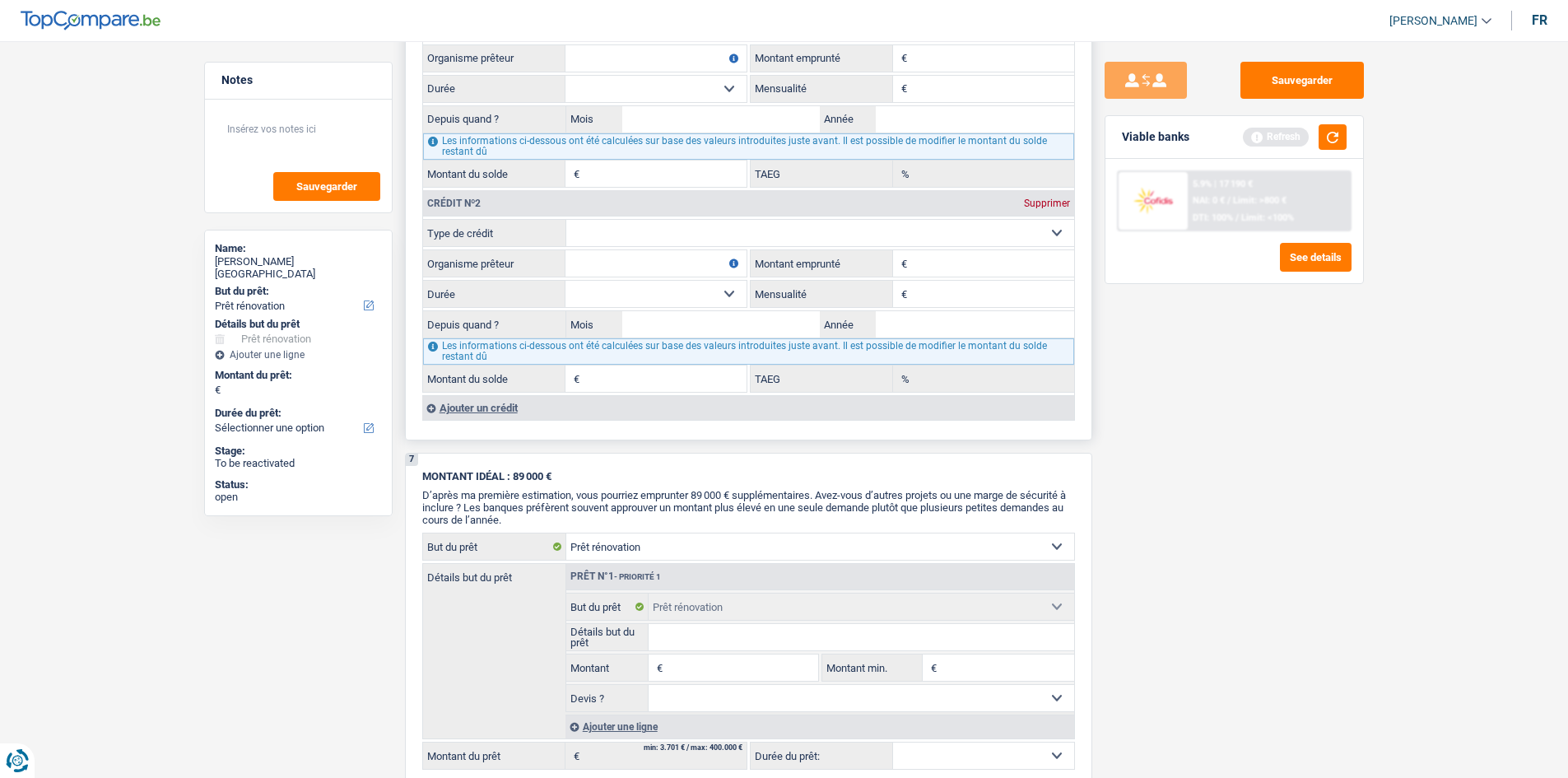
click at [502, 412] on div "Ajouter un crédit" at bounding box center [748, 407] width 652 height 24
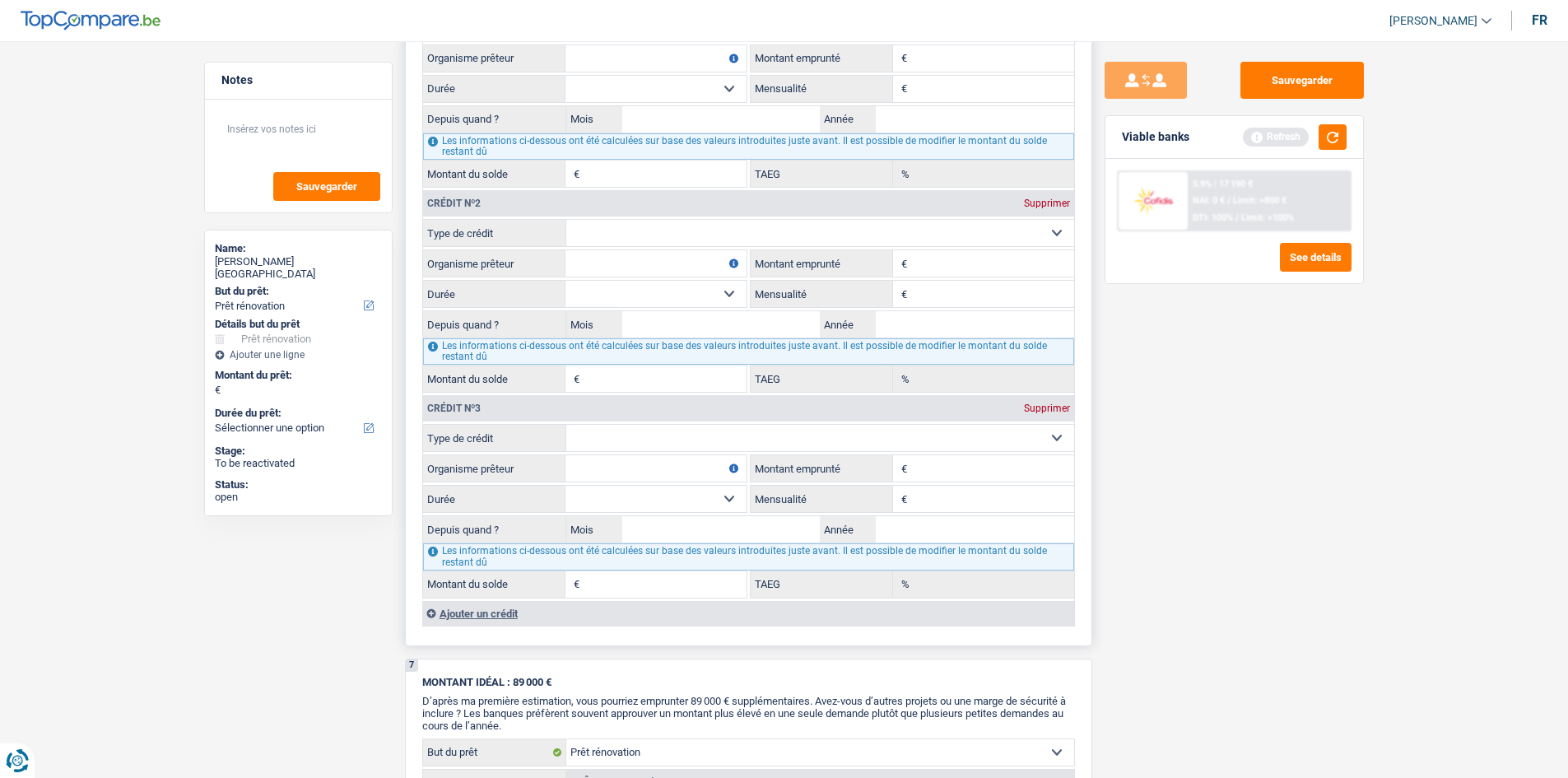
drag, startPoint x: 515, startPoint y: 615, endPoint x: 1075, endPoint y: 570, distance: 561.8
click at [516, 615] on div "Ajouter un crédit" at bounding box center [748, 613] width 652 height 24
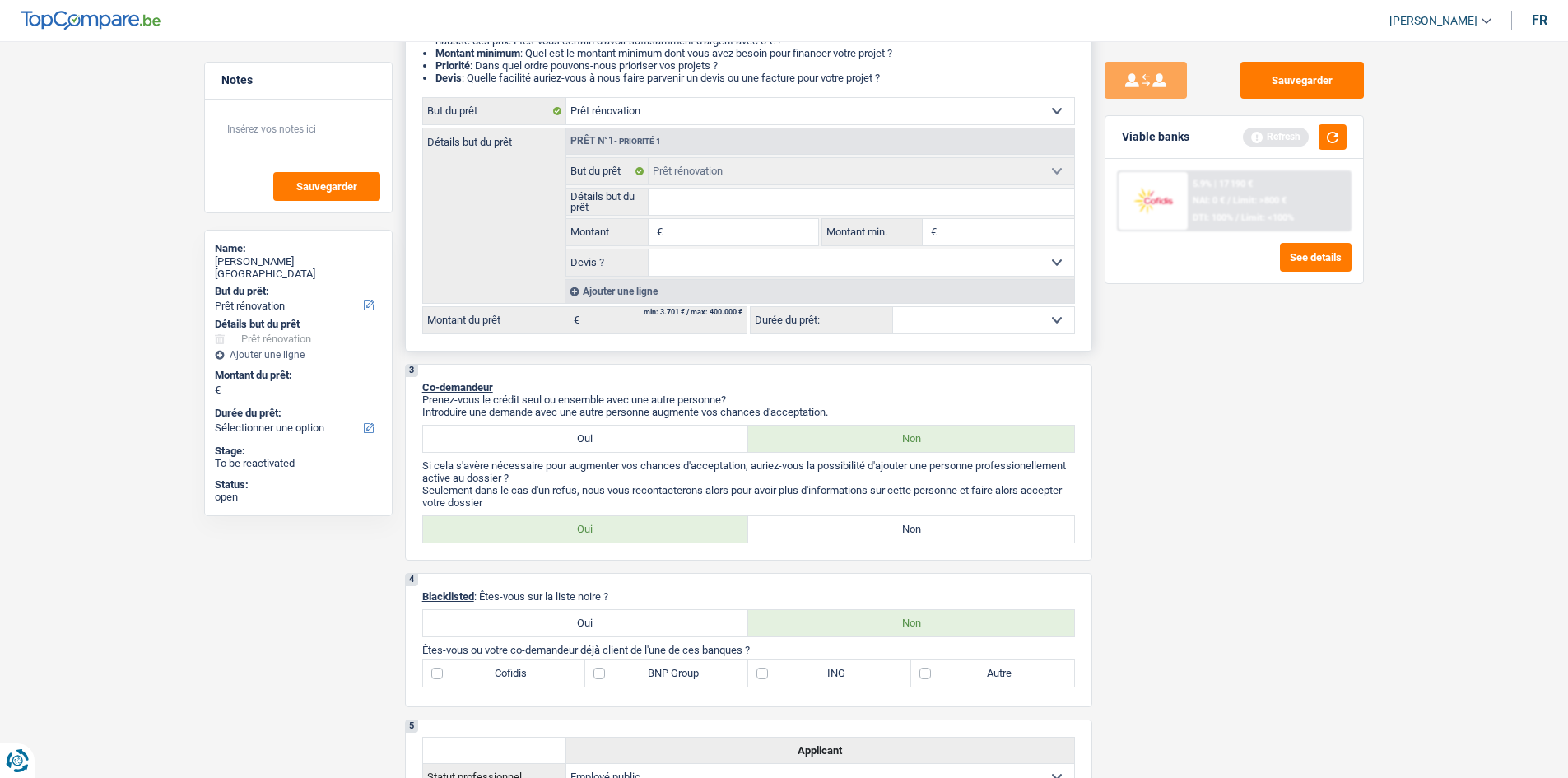
scroll to position [0, 0]
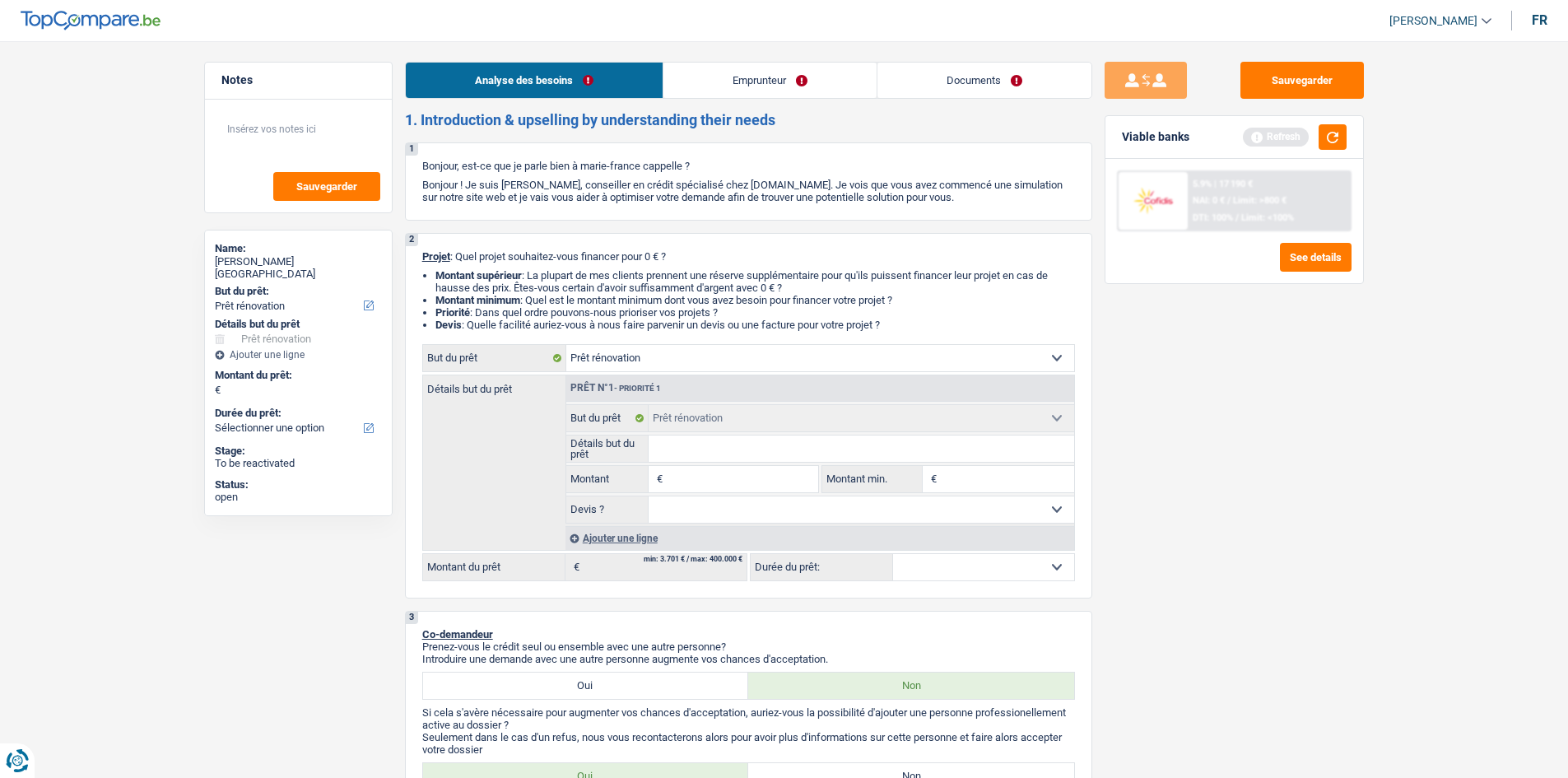
click at [862, 92] on link "Emprunteur" at bounding box center [770, 80] width 213 height 35
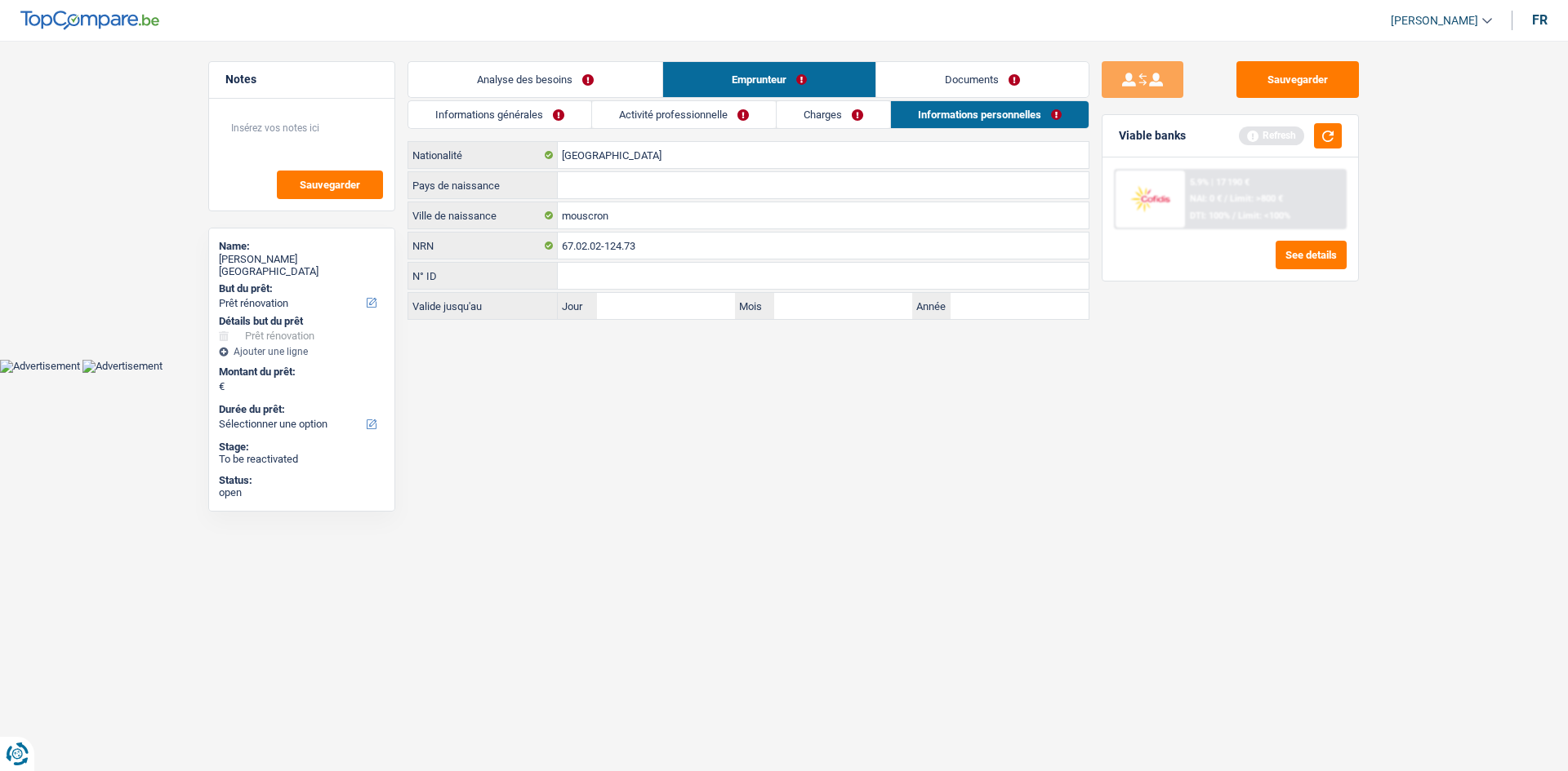
click at [963, 59] on main "Notes Sauvegarder Name: marie-france cappelle But du prêt: Confort maison: meub…" at bounding box center [784, 191] width 1568 height 335
click at [913, 84] on link "Documents" at bounding box center [982, 79] width 213 height 35
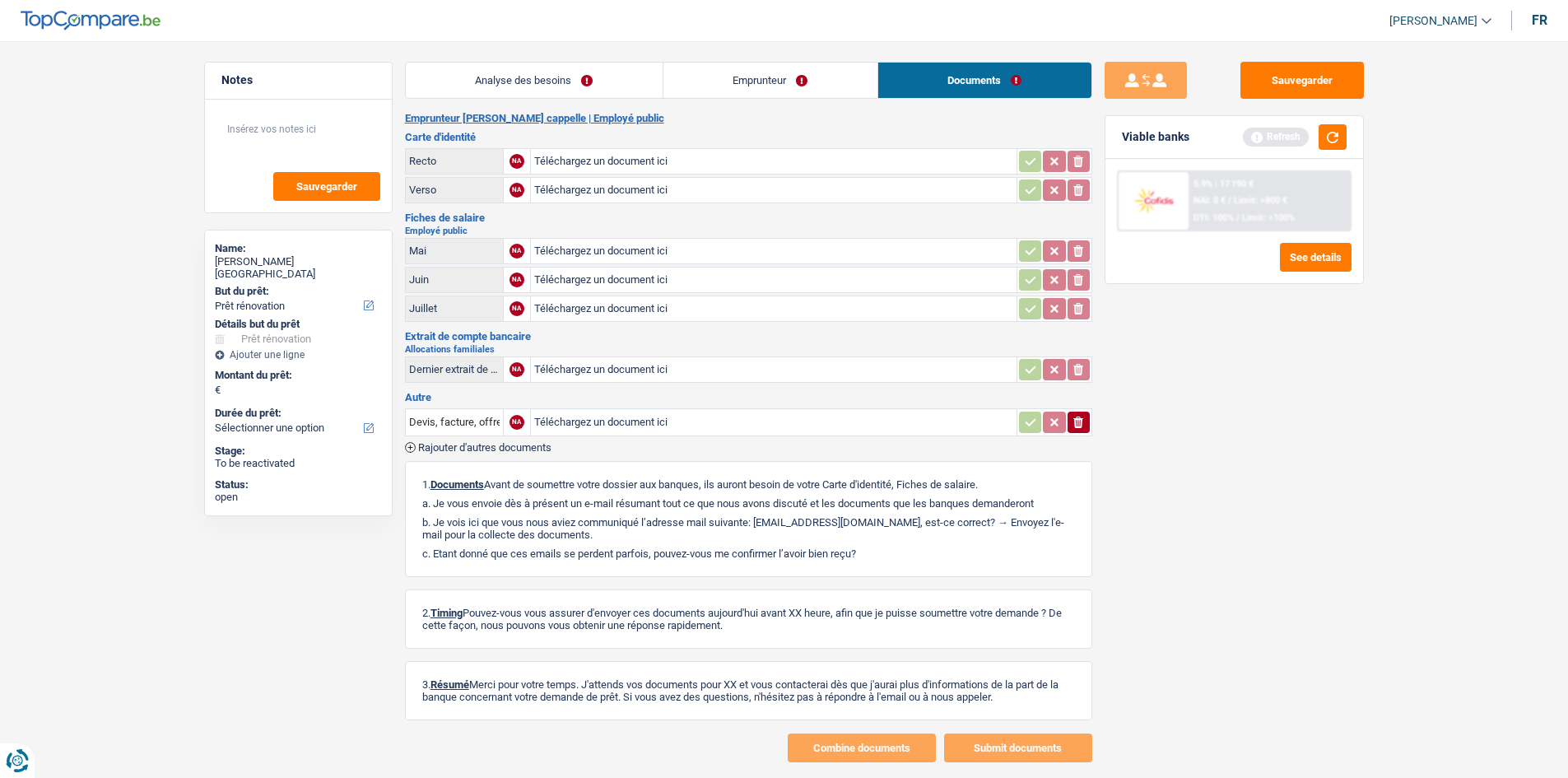
click at [826, 100] on div "Analyse des besoins Emprunteur Documents 1. Introduction & upselling by underst…" at bounding box center [749, 412] width 688 height 701
click at [843, 72] on link "Emprunteur" at bounding box center [770, 80] width 214 height 35
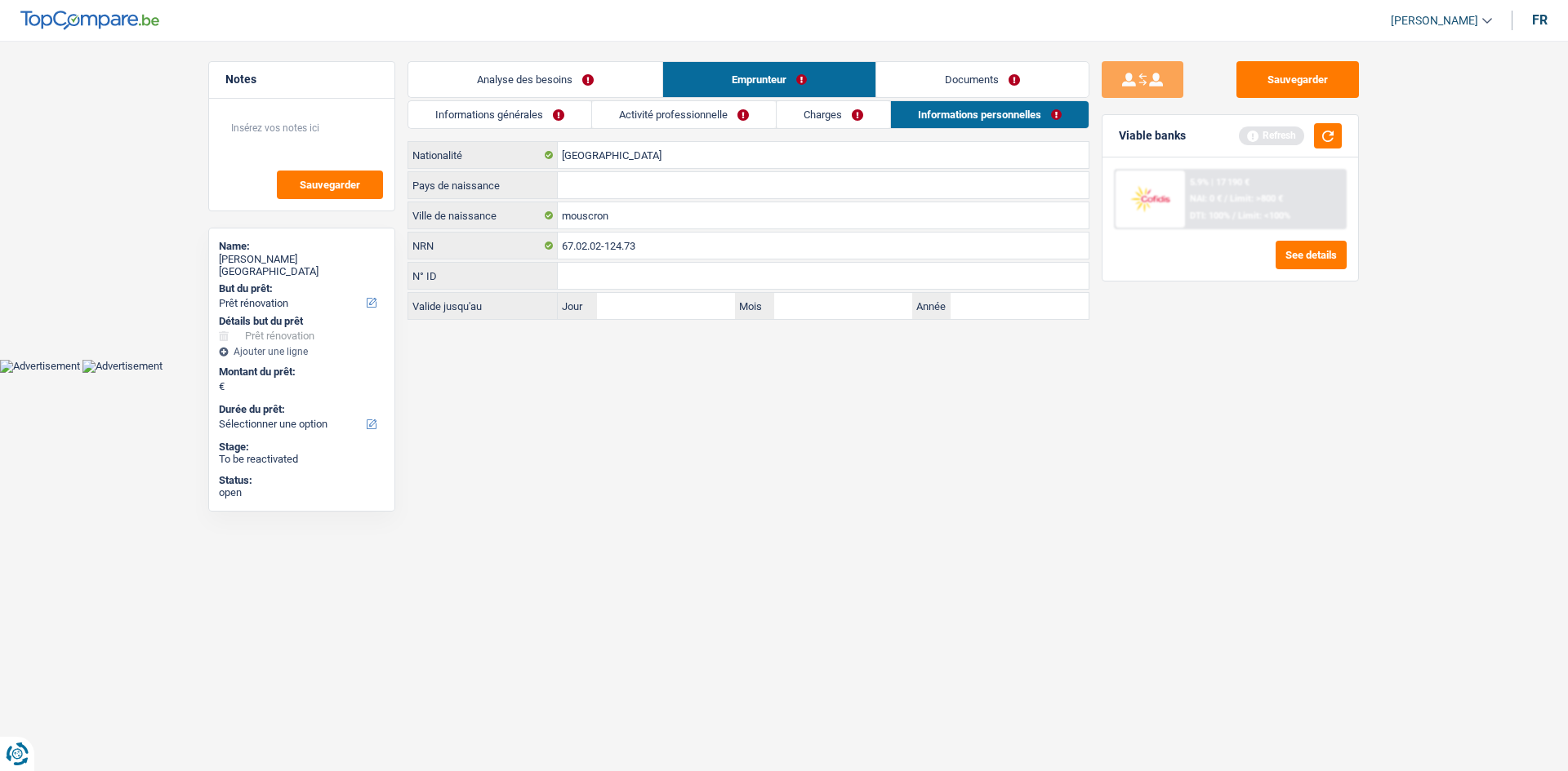
click at [841, 115] on link "Charges" at bounding box center [833, 114] width 113 height 27
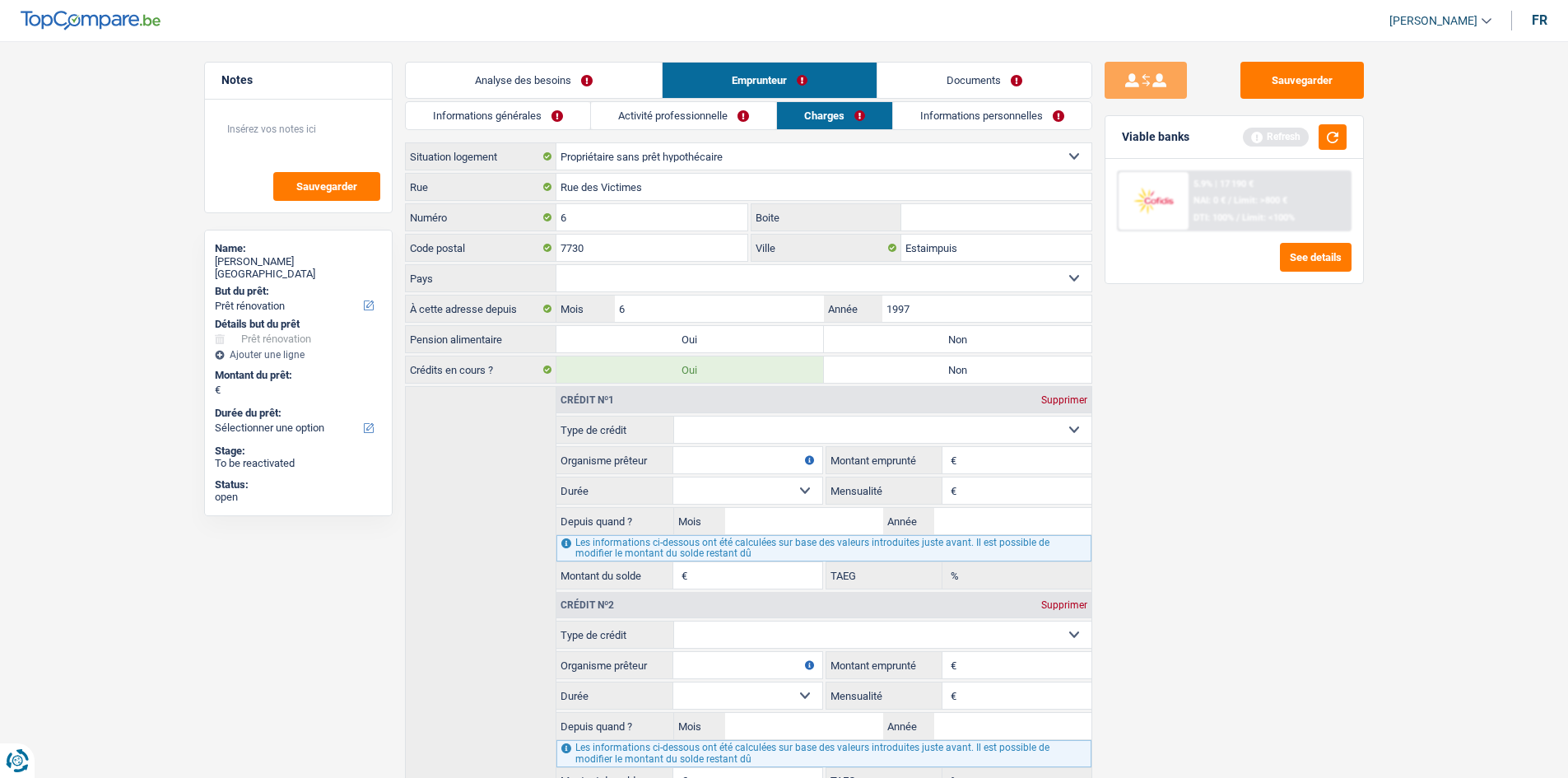
click at [720, 109] on link "Activité professionnelle" at bounding box center [684, 115] width 185 height 27
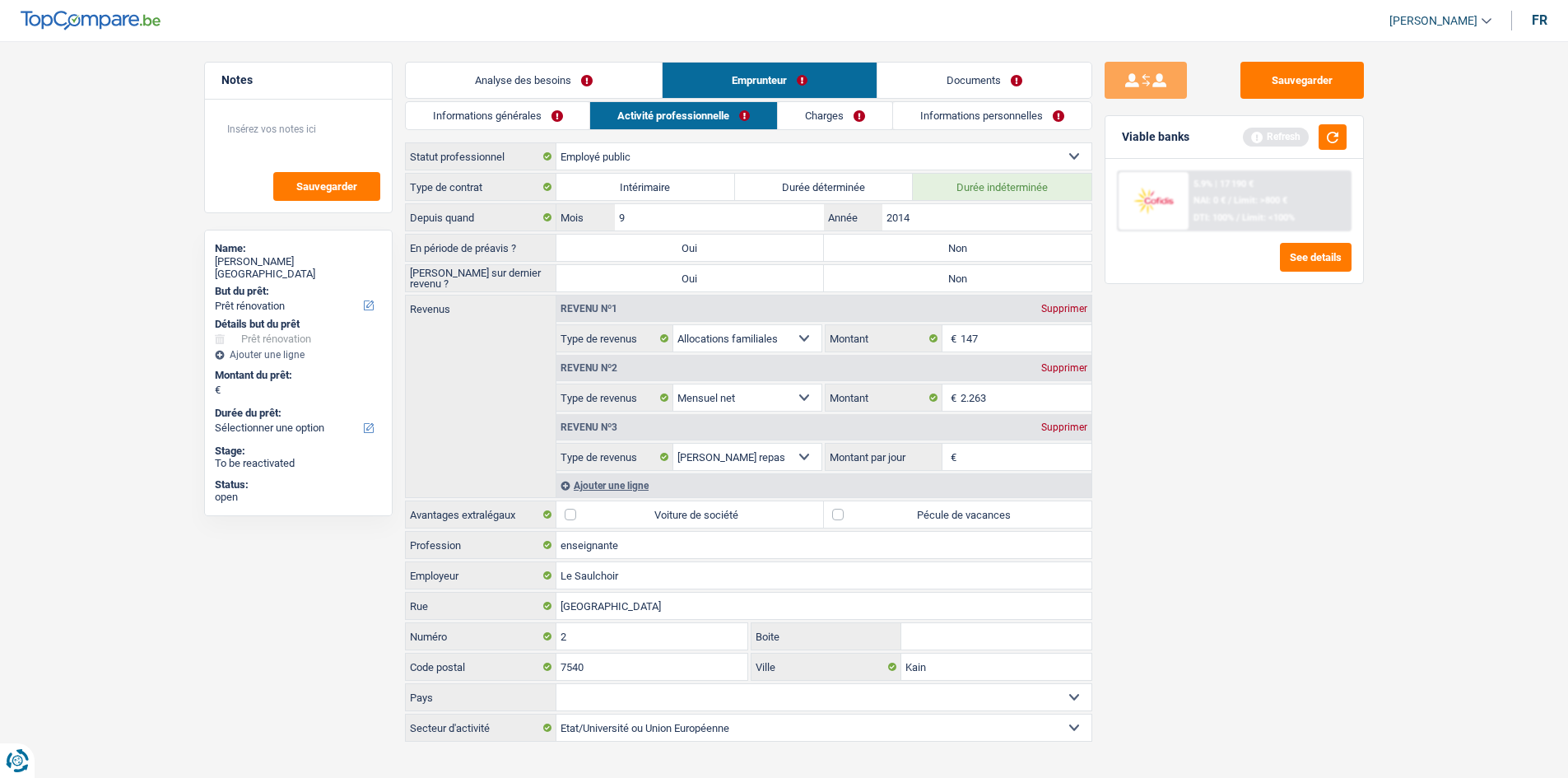
click at [555, 110] on link "Informations générales" at bounding box center [498, 115] width 185 height 27
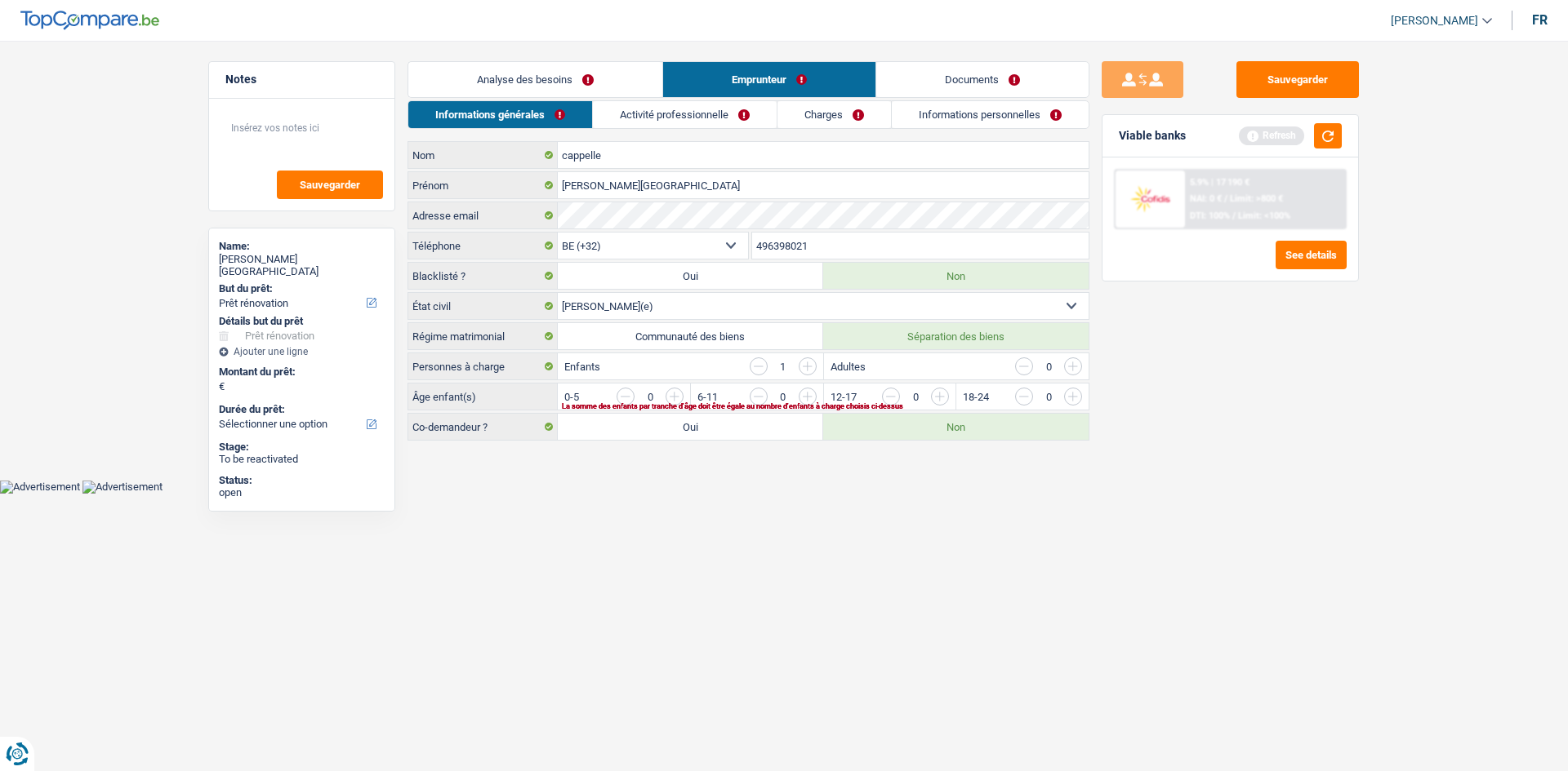
drag, startPoint x: 543, startPoint y: 68, endPoint x: 588, endPoint y: 53, distance: 47.4
click at [541, 68] on link "Analyse des besoins" at bounding box center [535, 79] width 254 height 35
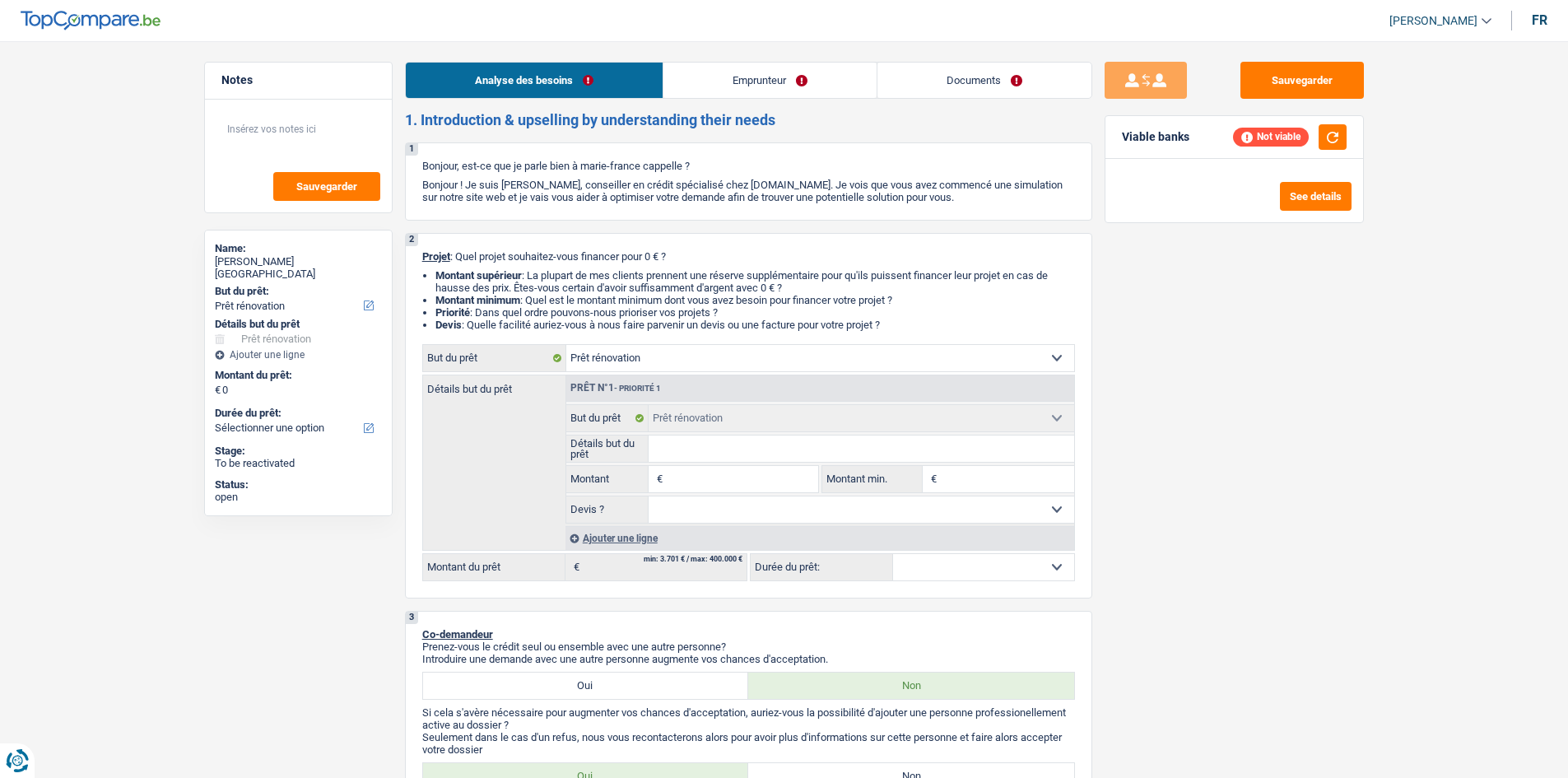
select select "renovation"
select select "publicEmployee"
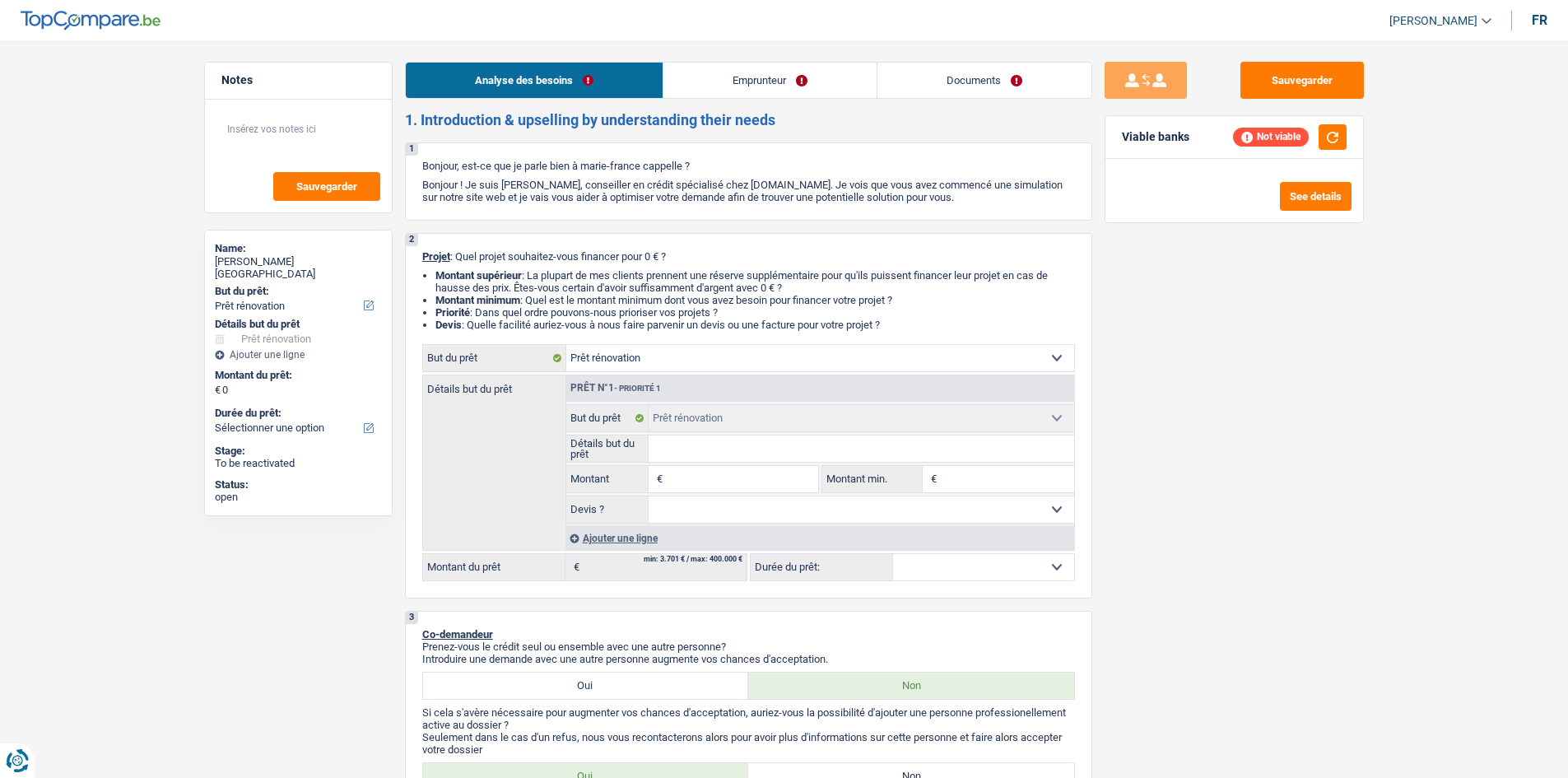
select select "familyAllowances"
select select "netSalary"
select select "mealVouchers"
select select "ownerWithoutMortgage"
select select "renovation"
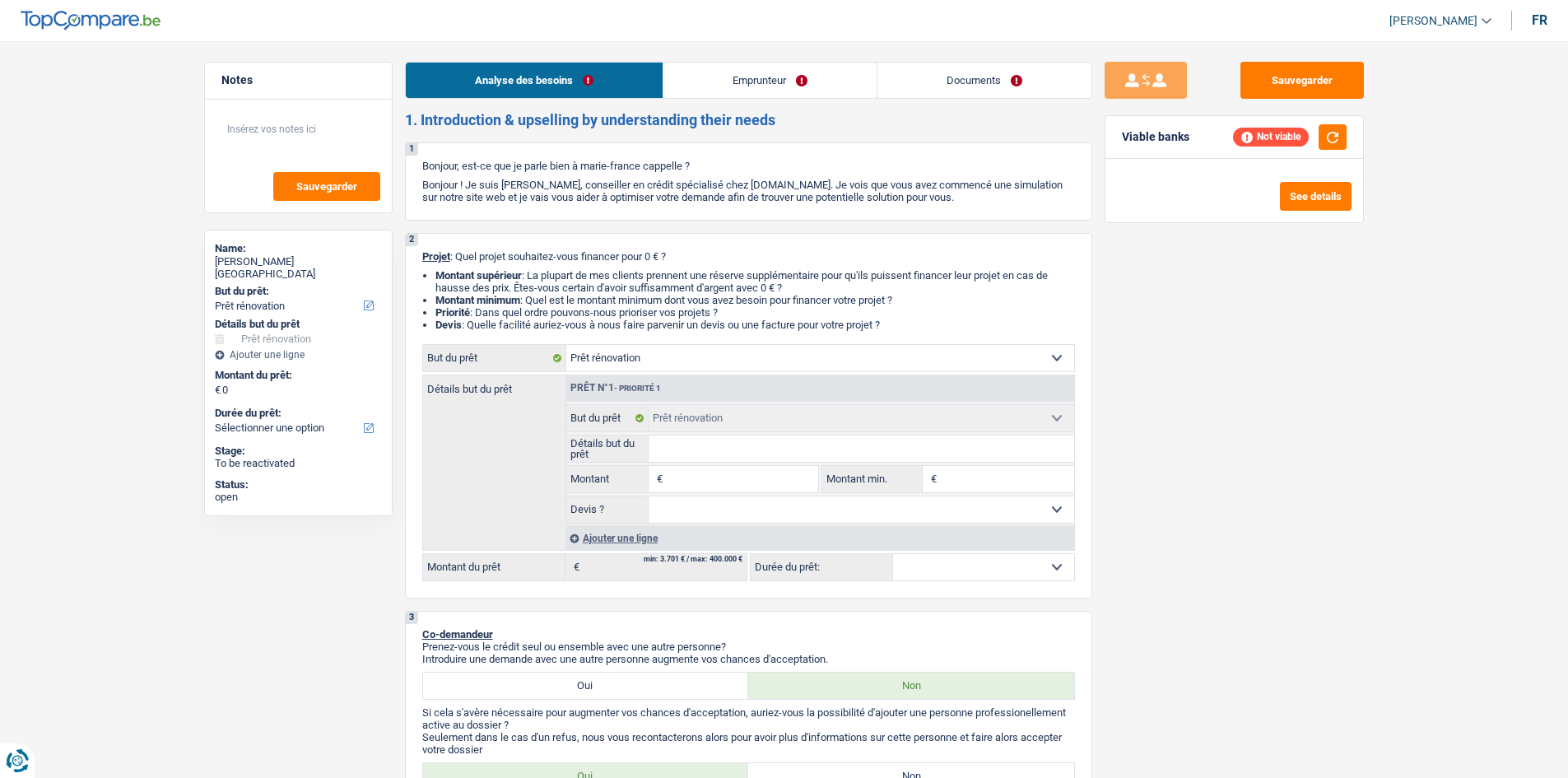
select select "renovation"
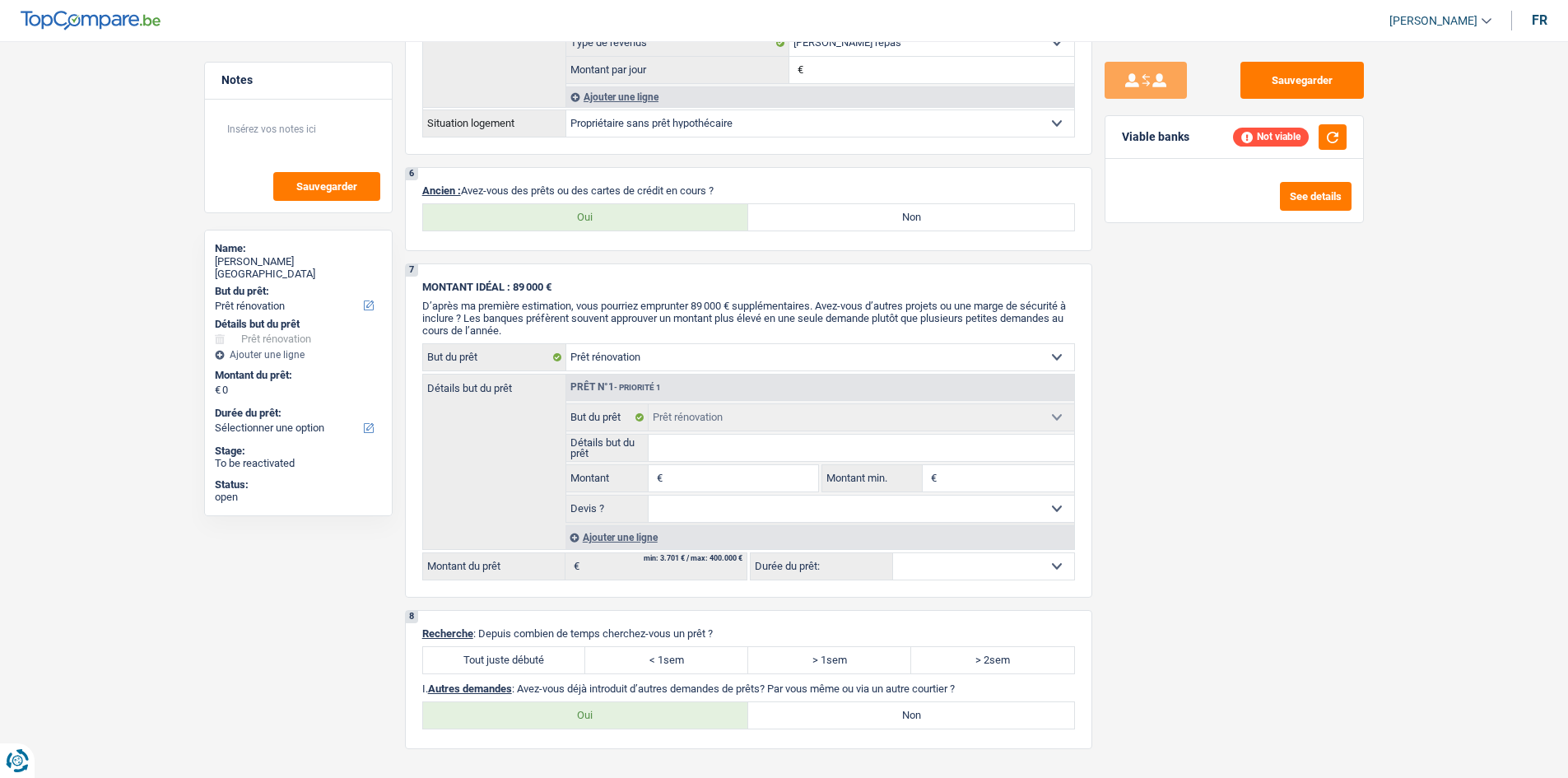
scroll to position [1400, 0]
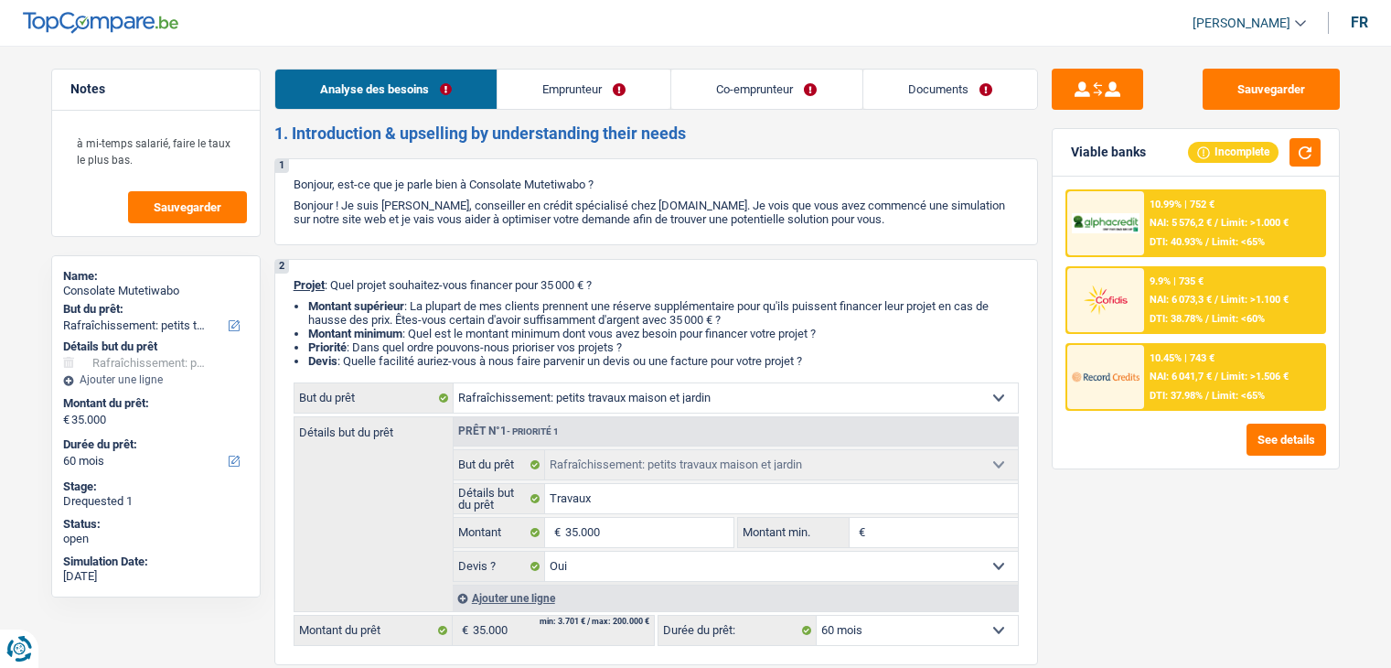
select select "houseOrGarden"
select select "60"
select select "houseOrGarden"
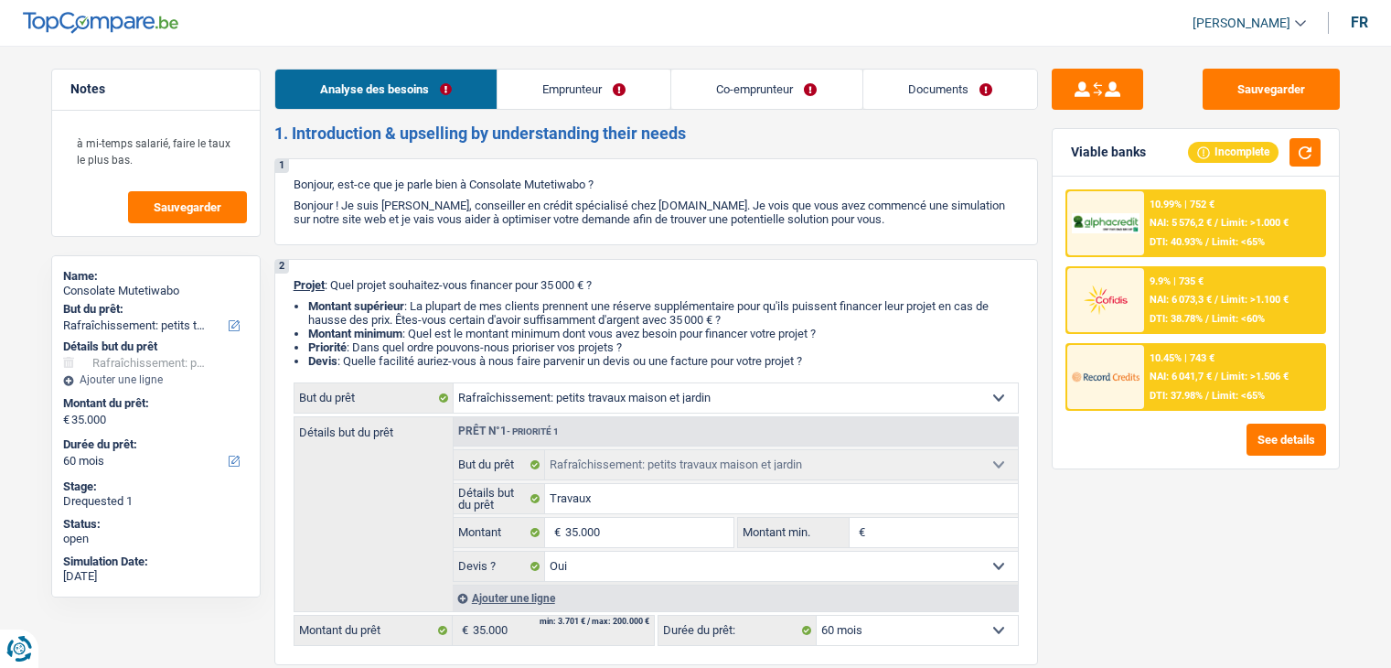
select select "yes"
select select "60"
select select "independent"
select select "privateEmployee"
select select "netSalary"
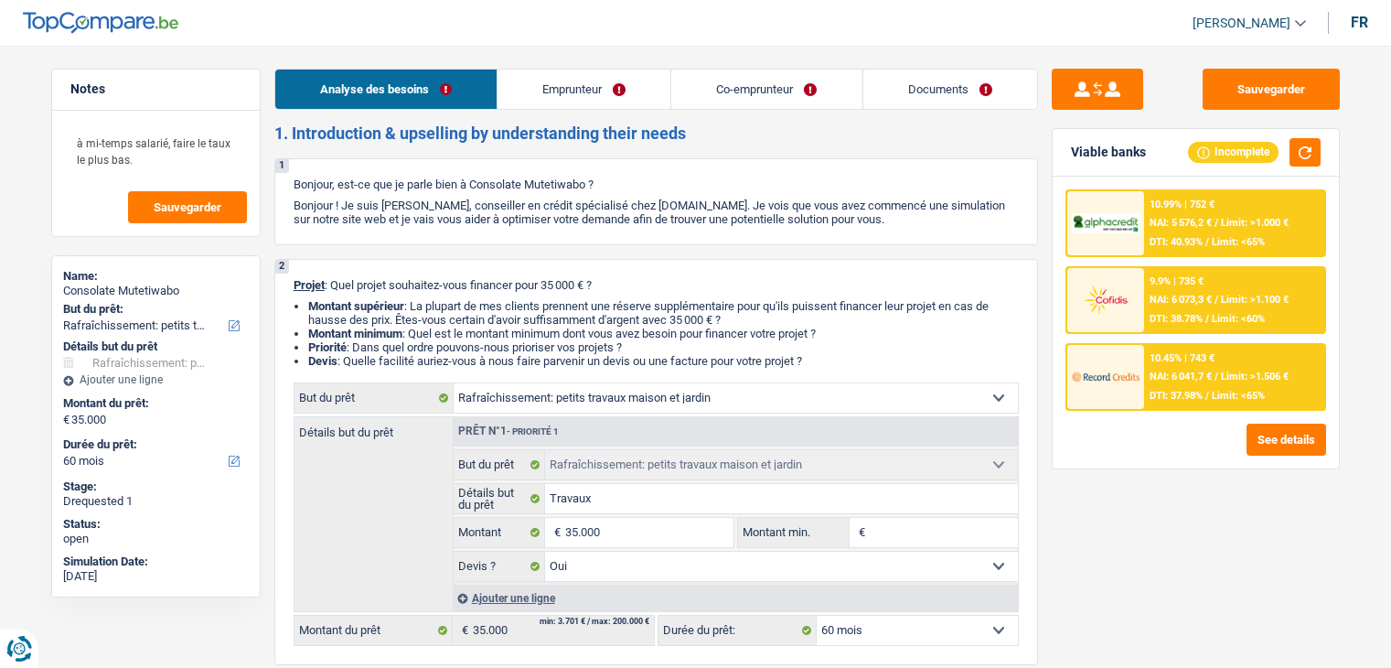
select select "rentalIncome"
select select "netSalary"
select select "mealVouchers"
select select "ownerWithMortgage"
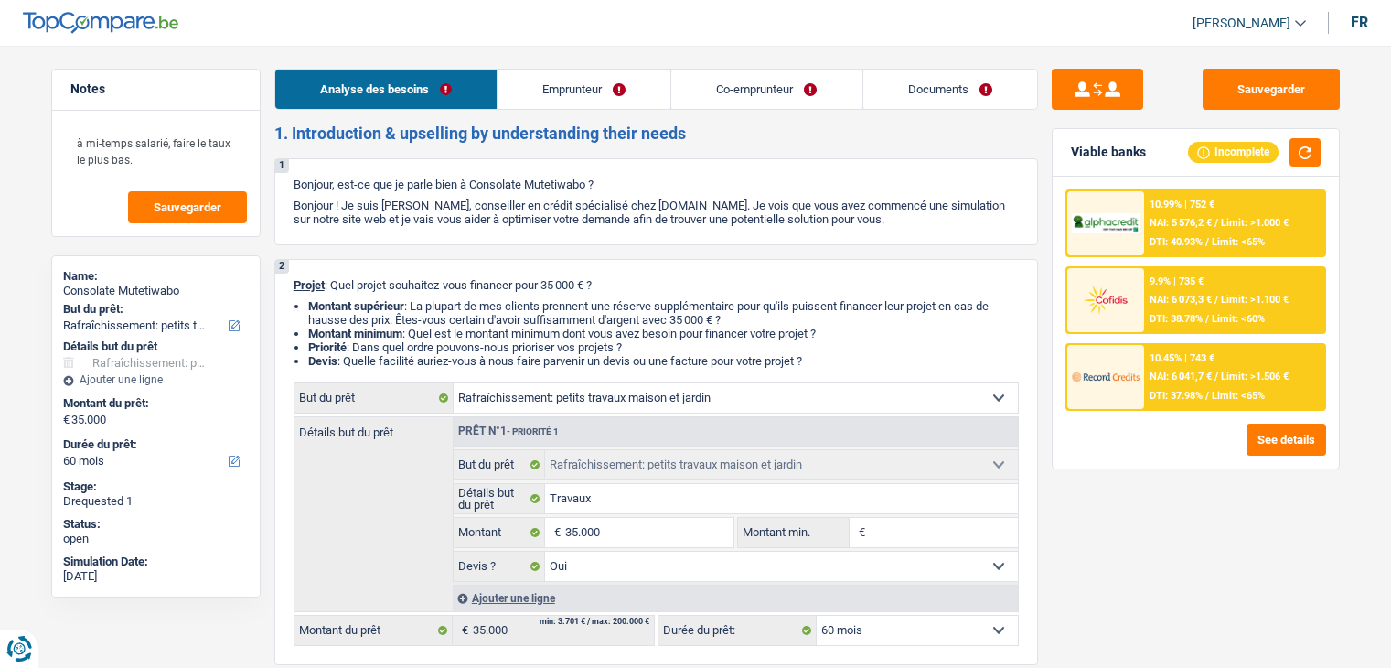
select select "mortgage"
select select "300"
select select "mortgage"
select select "240"
select select "personalLoan"
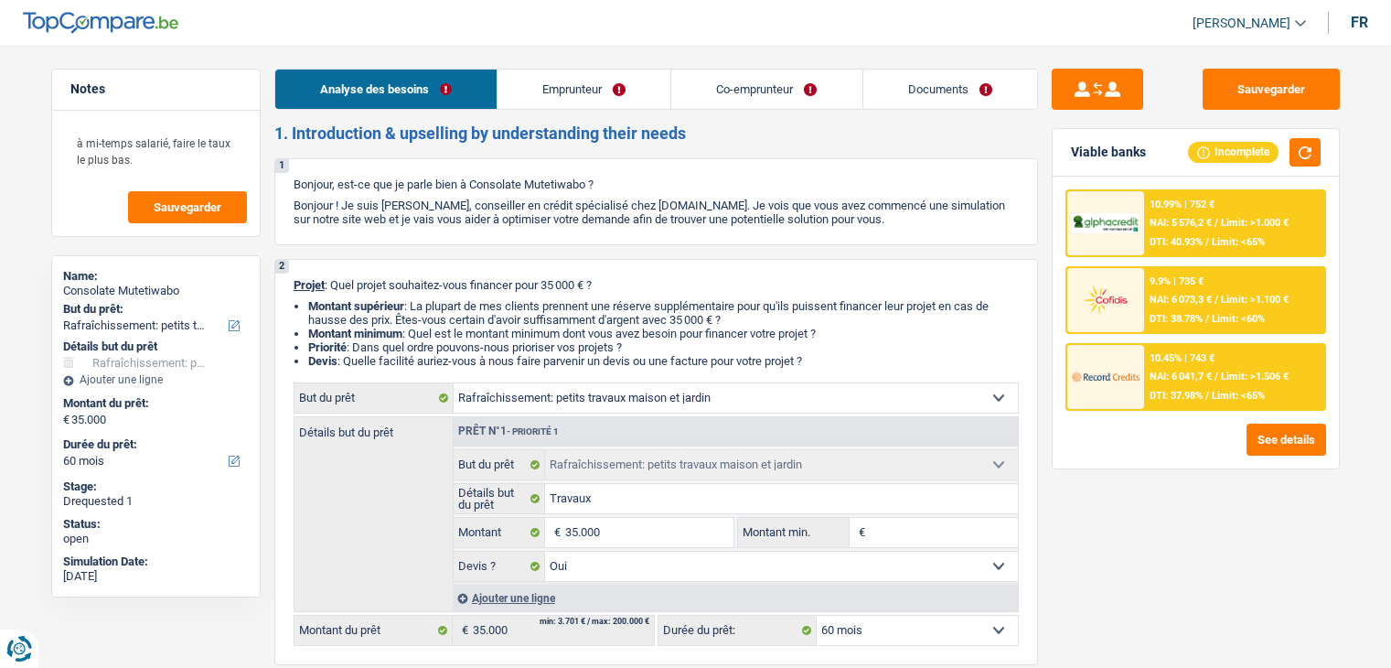
select select "smallWorks"
select select "120"
select select "houseOrGarden"
select select "yes"
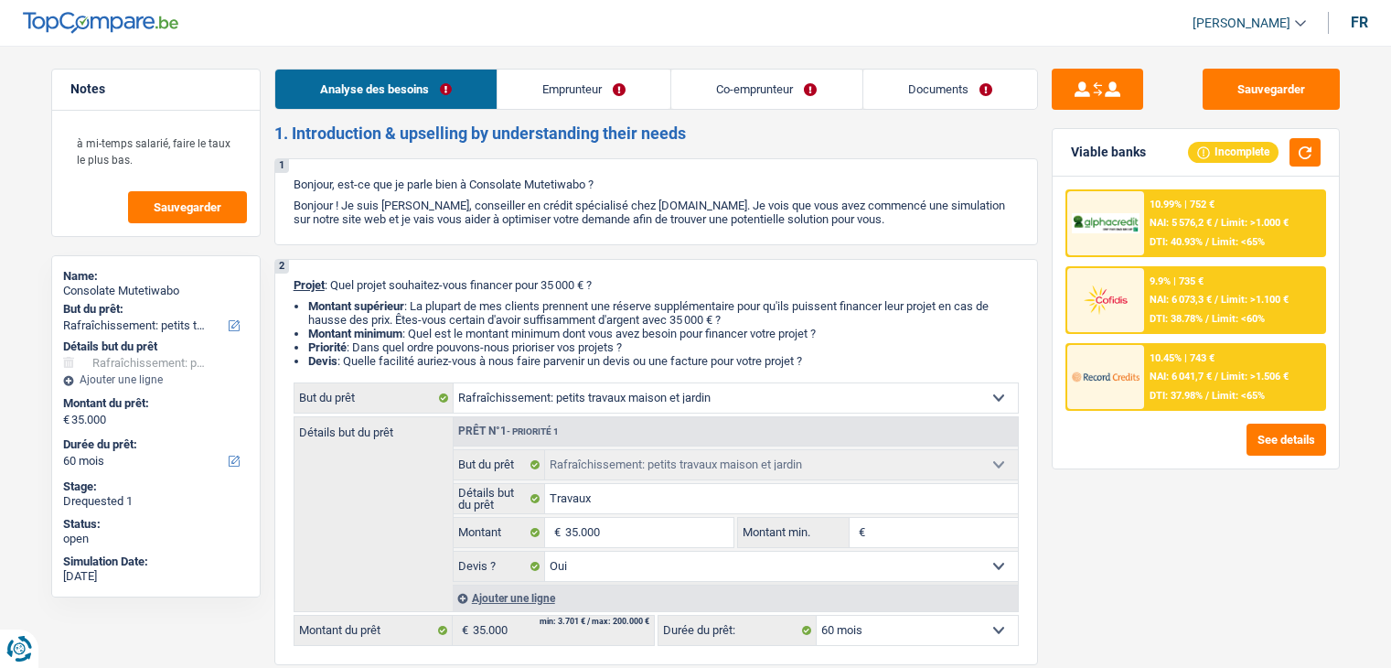
select select "60"
click at [918, 103] on link "Documents" at bounding box center [950, 89] width 174 height 39
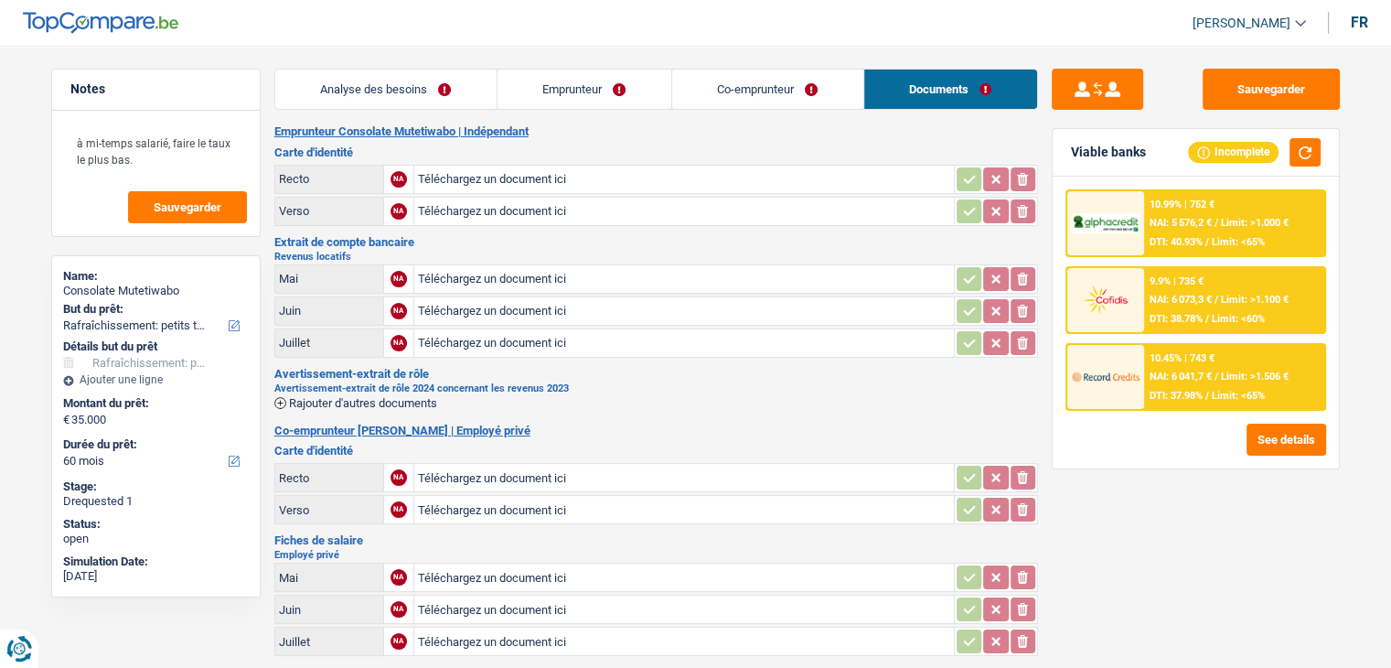
click at [433, 81] on link "Analyse des besoins" at bounding box center [385, 89] width 221 height 39
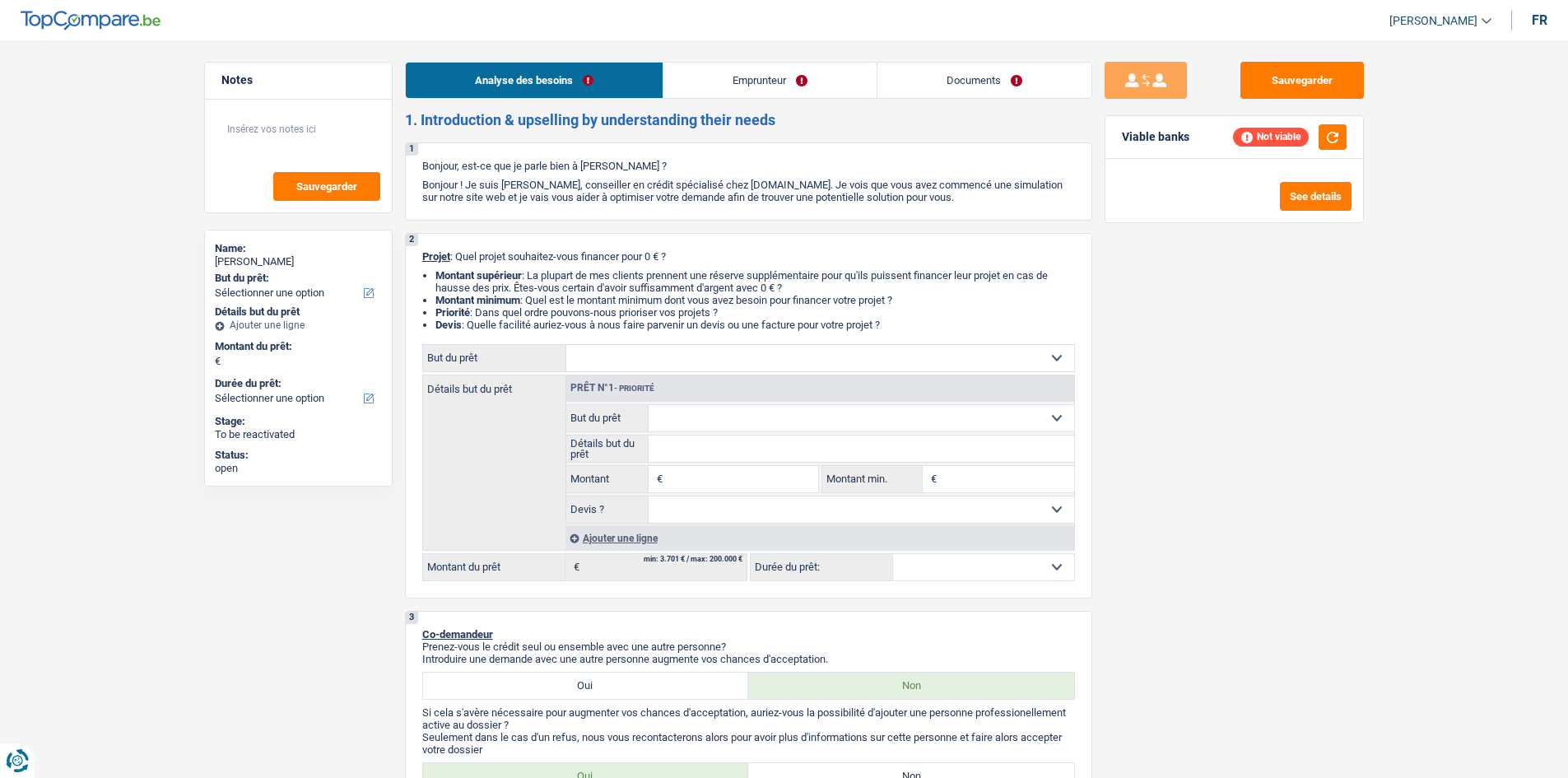
select select "worker"
select select "netSalary"
drag, startPoint x: 949, startPoint y: 62, endPoint x: 932, endPoint y: 64, distance: 17.1
click at [949, 62] on li "Documents" at bounding box center [985, 80] width 216 height 37
click at [923, 72] on link "Documents" at bounding box center [985, 80] width 214 height 35
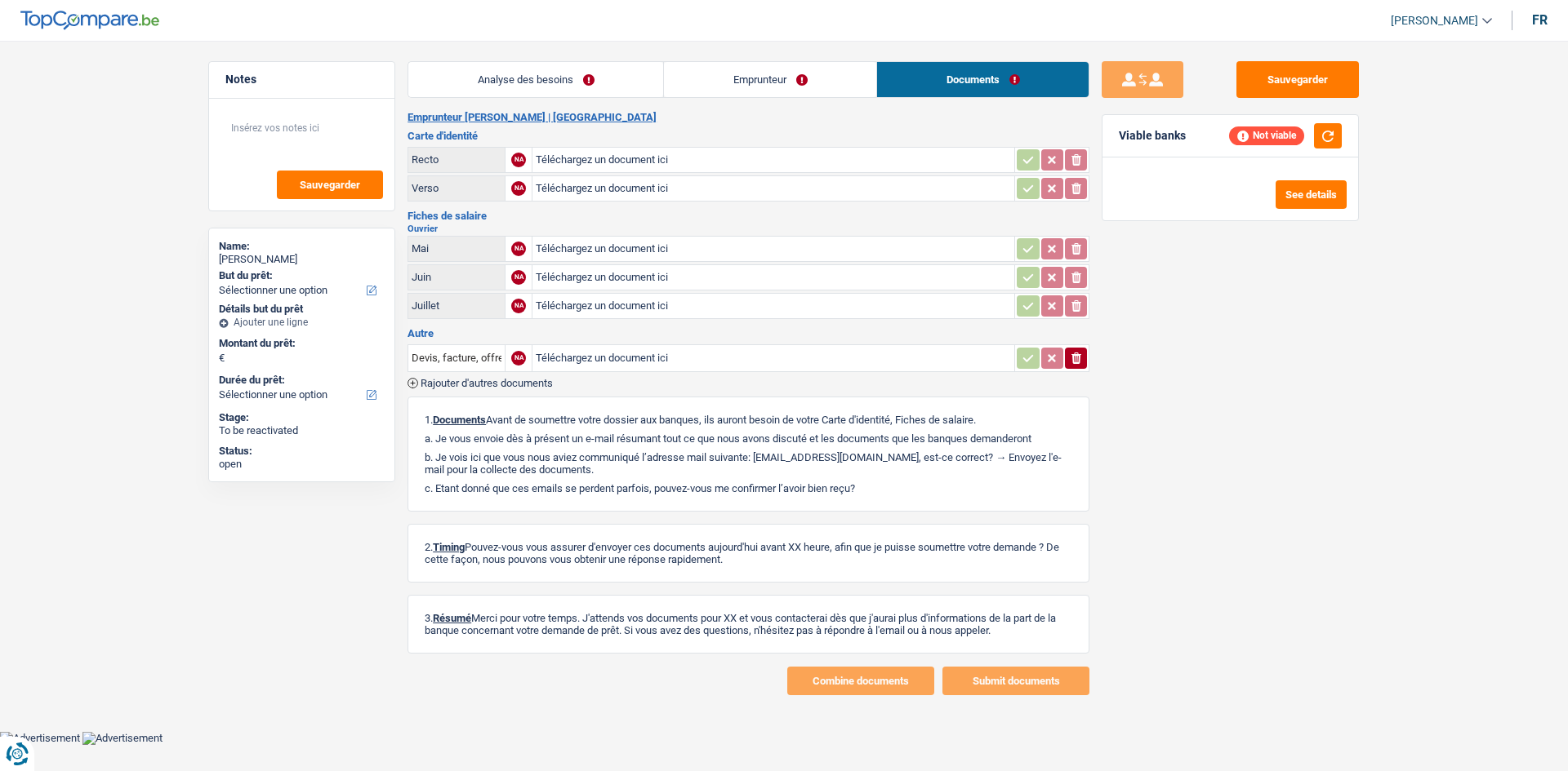
click at [780, 70] on link "Emprunteur" at bounding box center [771, 79] width 213 height 35
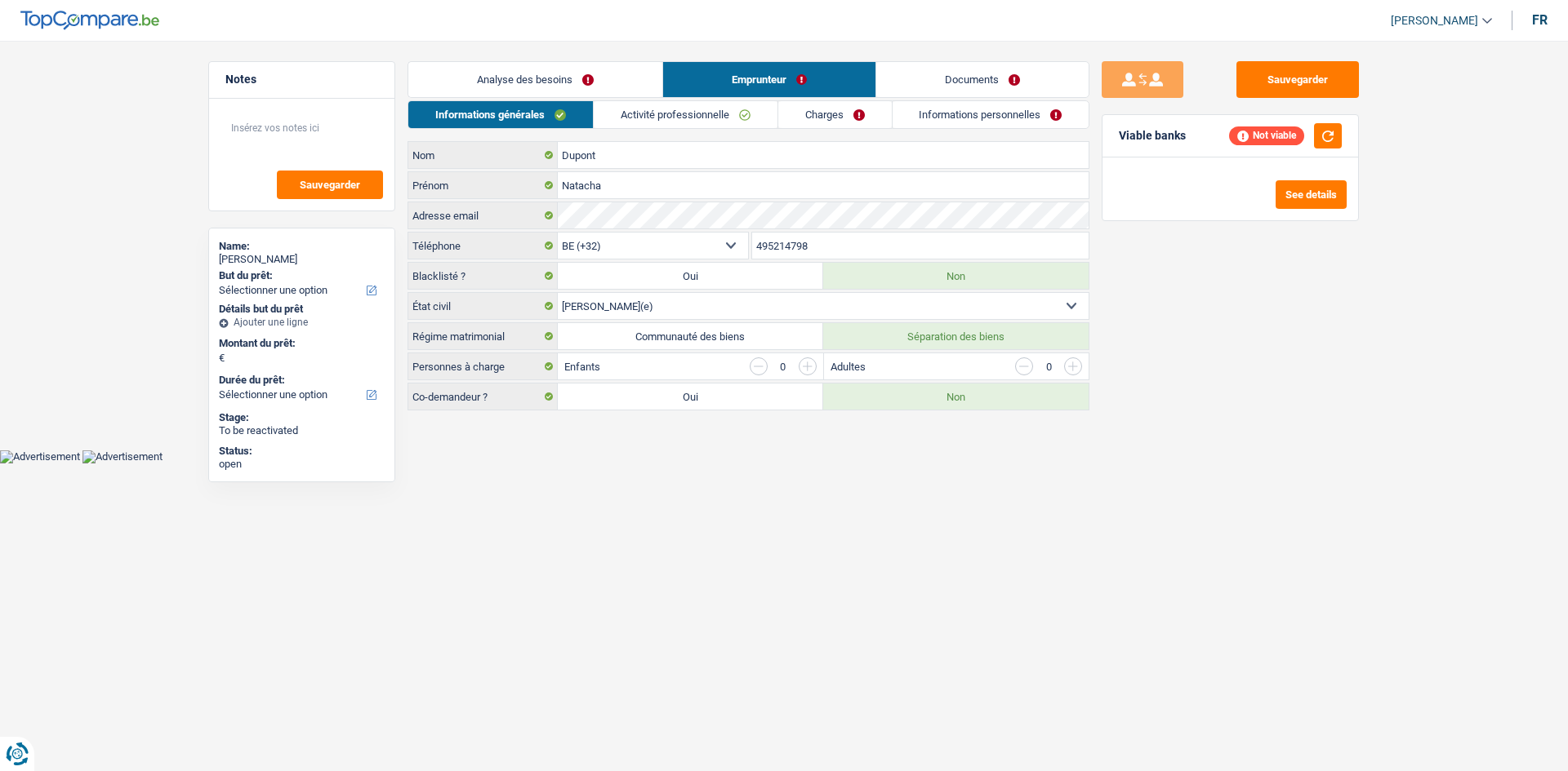
click at [563, 73] on link "Analyse des besoins" at bounding box center [535, 79] width 254 height 35
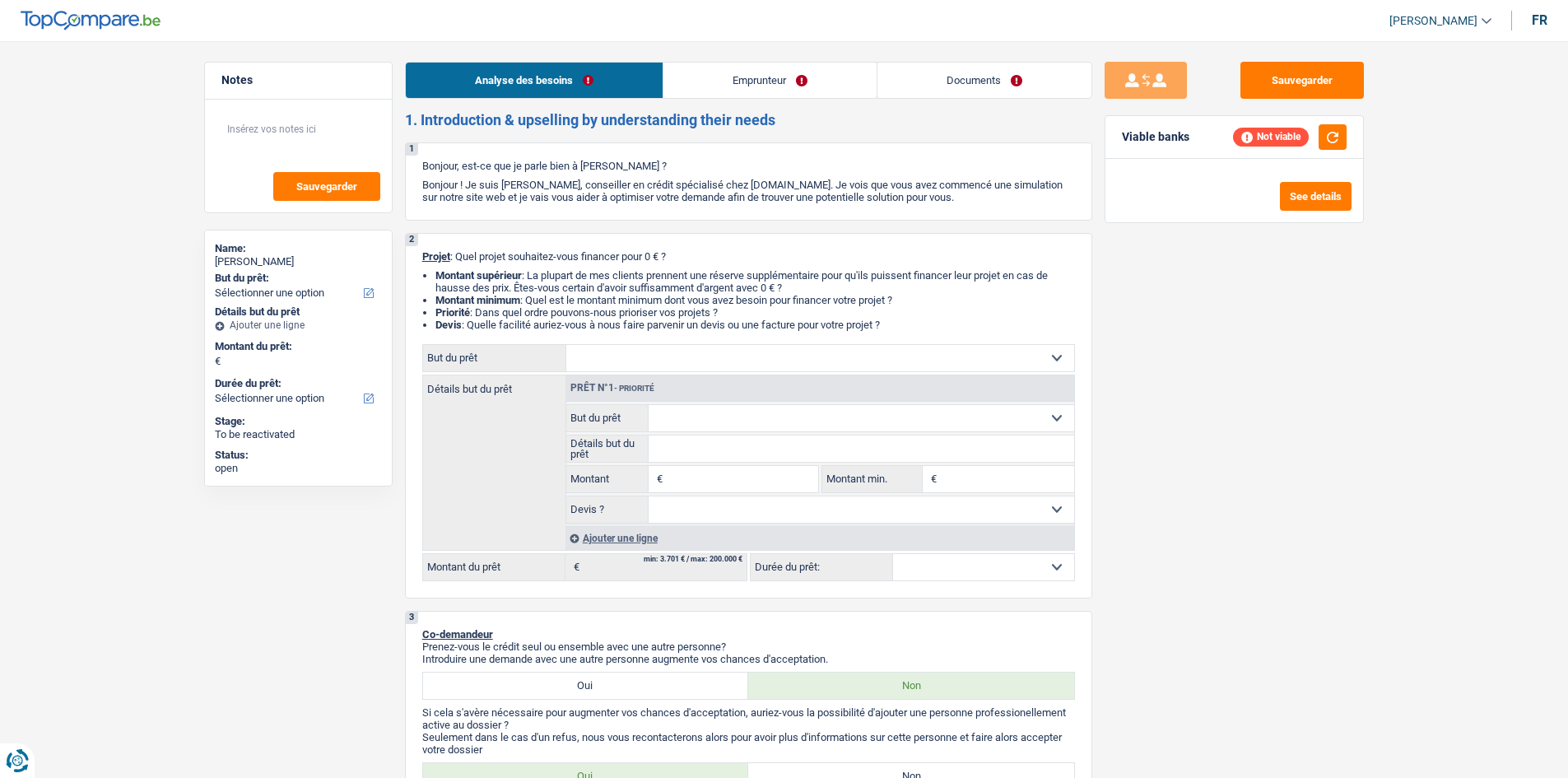
click at [793, 84] on link "Emprunteur" at bounding box center [770, 80] width 213 height 35
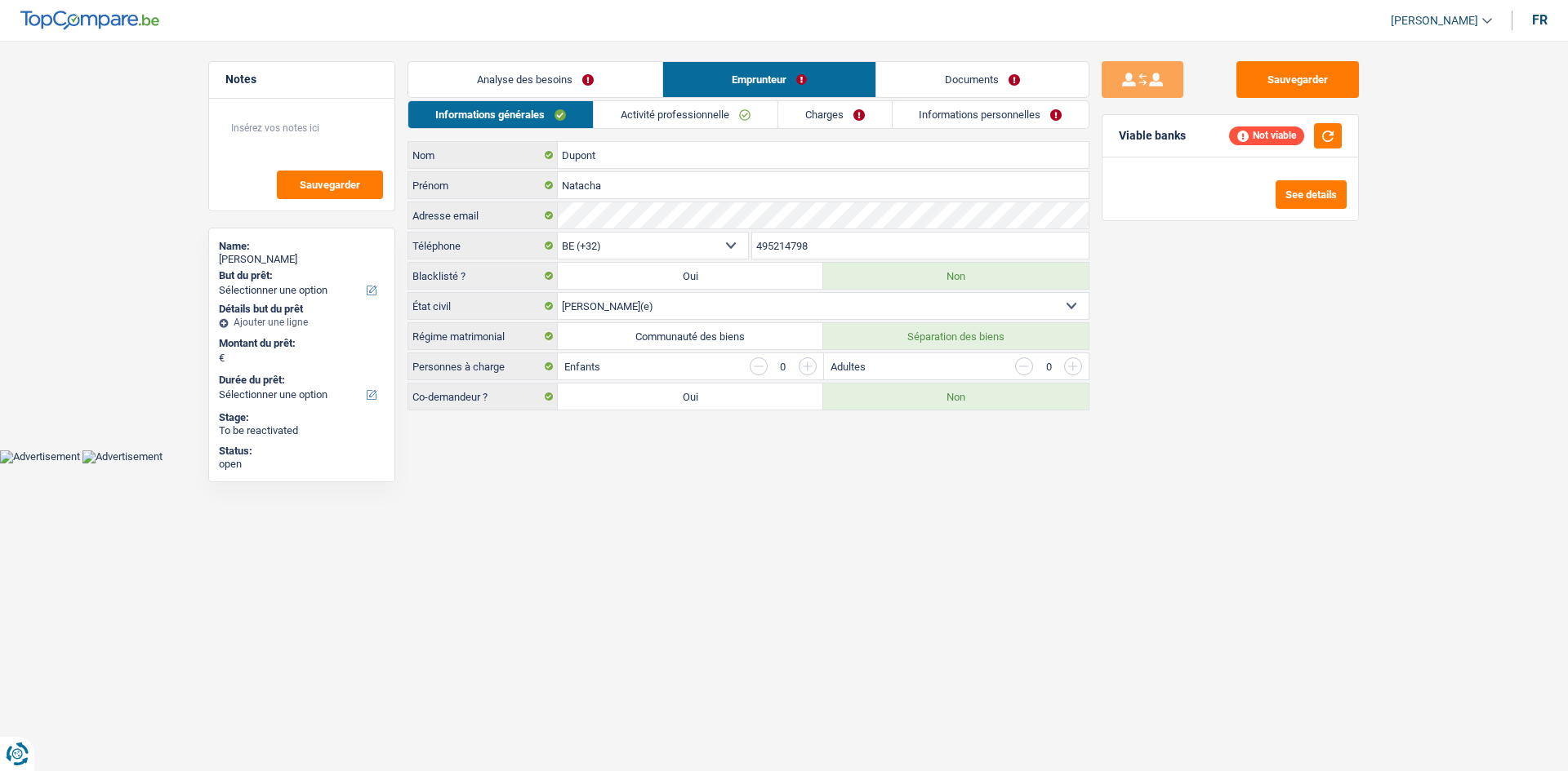
click at [845, 112] on link "Charges" at bounding box center [835, 114] width 113 height 27
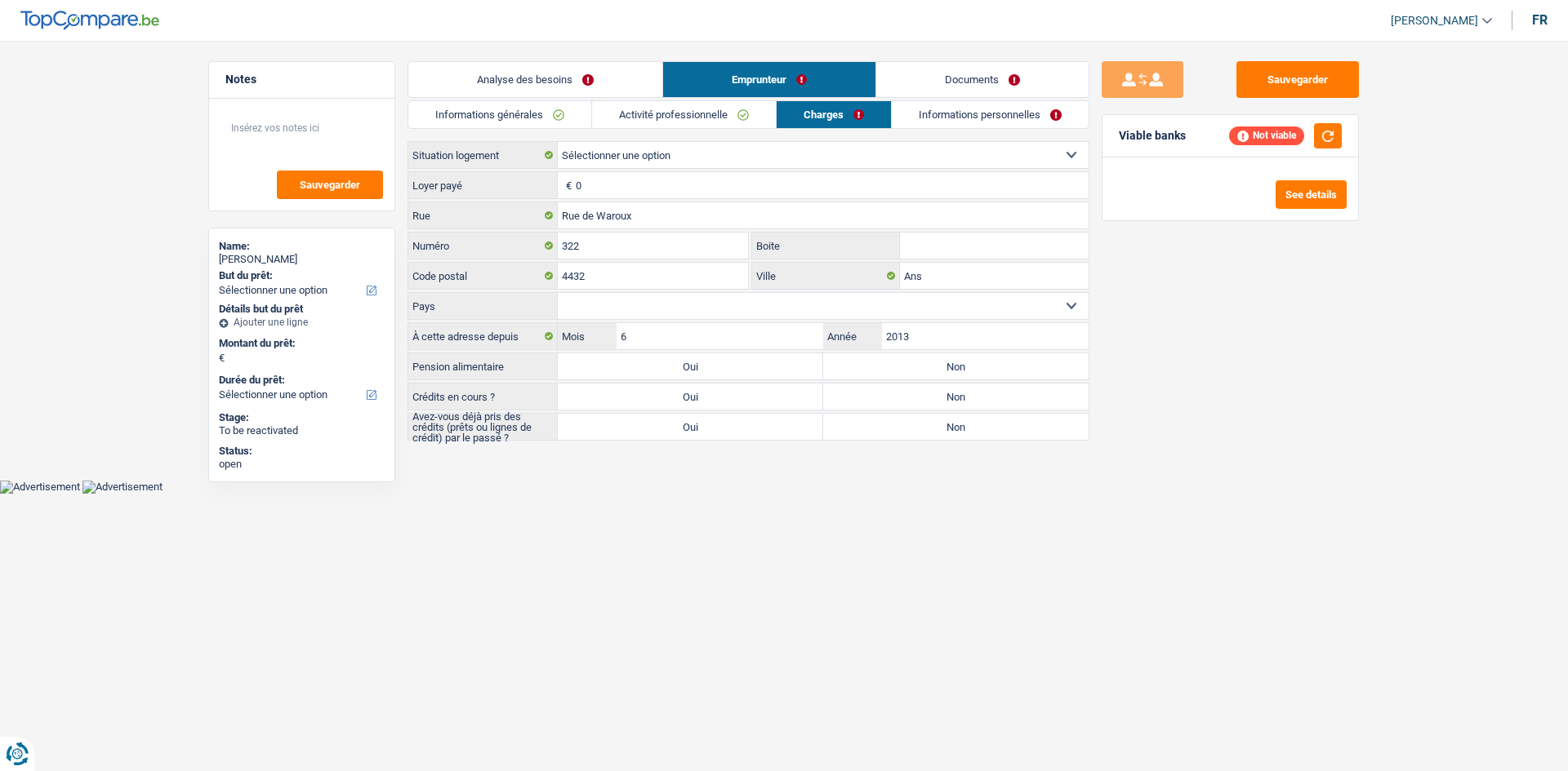
click at [992, 124] on link "Informations personnelles" at bounding box center [990, 114] width 196 height 27
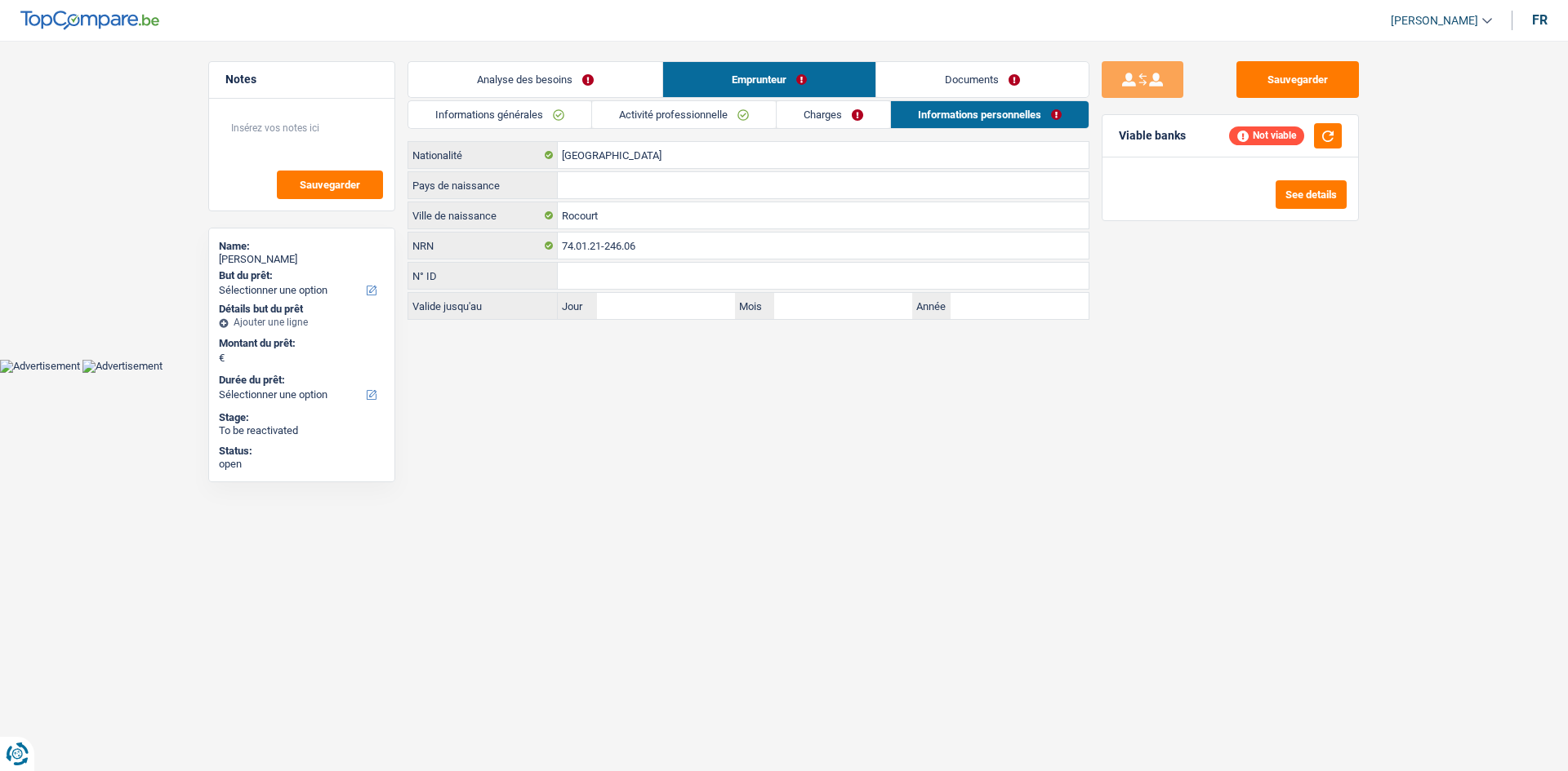
click at [637, 117] on link "Activité professionnelle" at bounding box center [684, 114] width 184 height 27
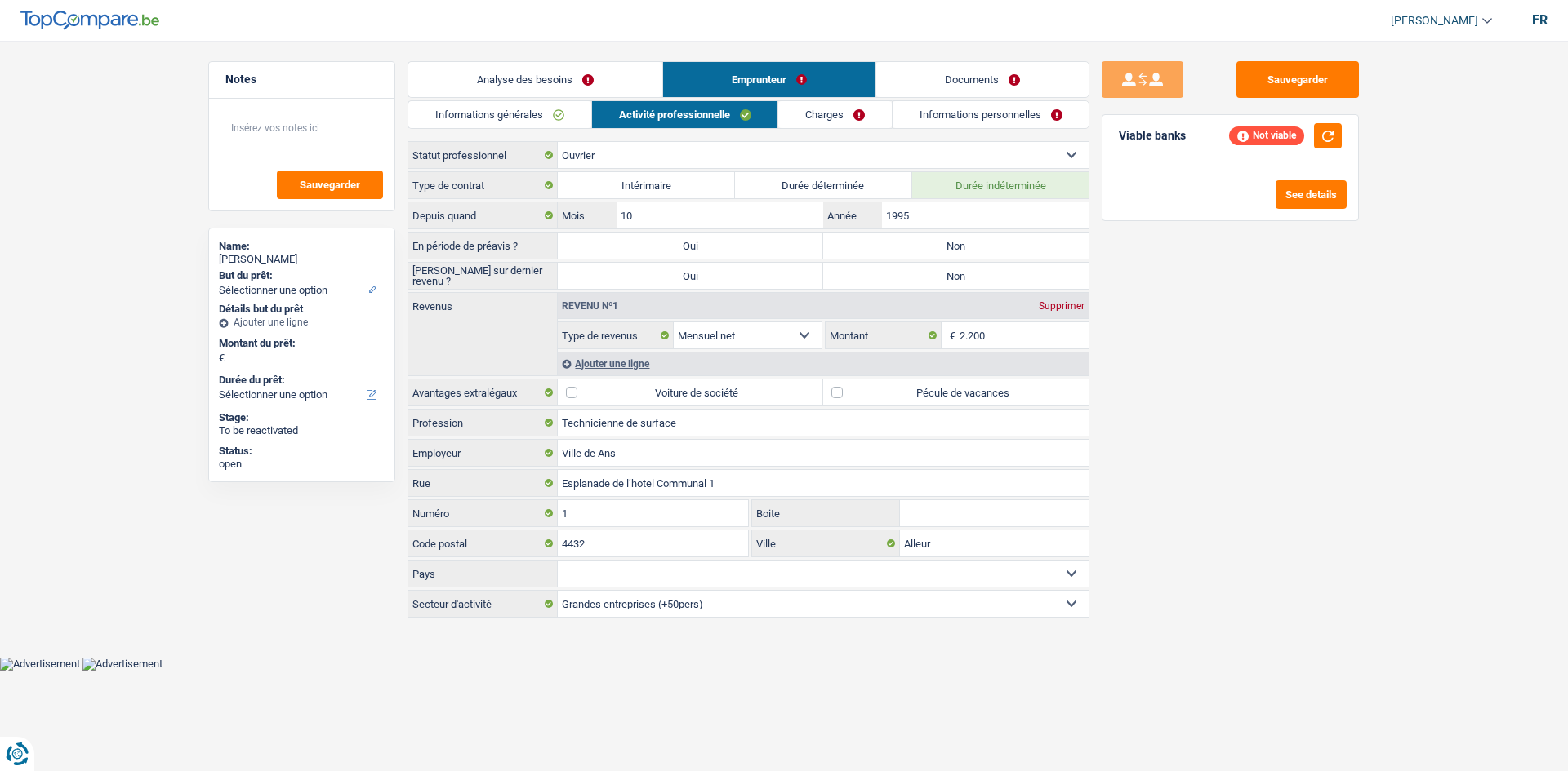
click at [523, 104] on link "Informations générales" at bounding box center [499, 114] width 183 height 27
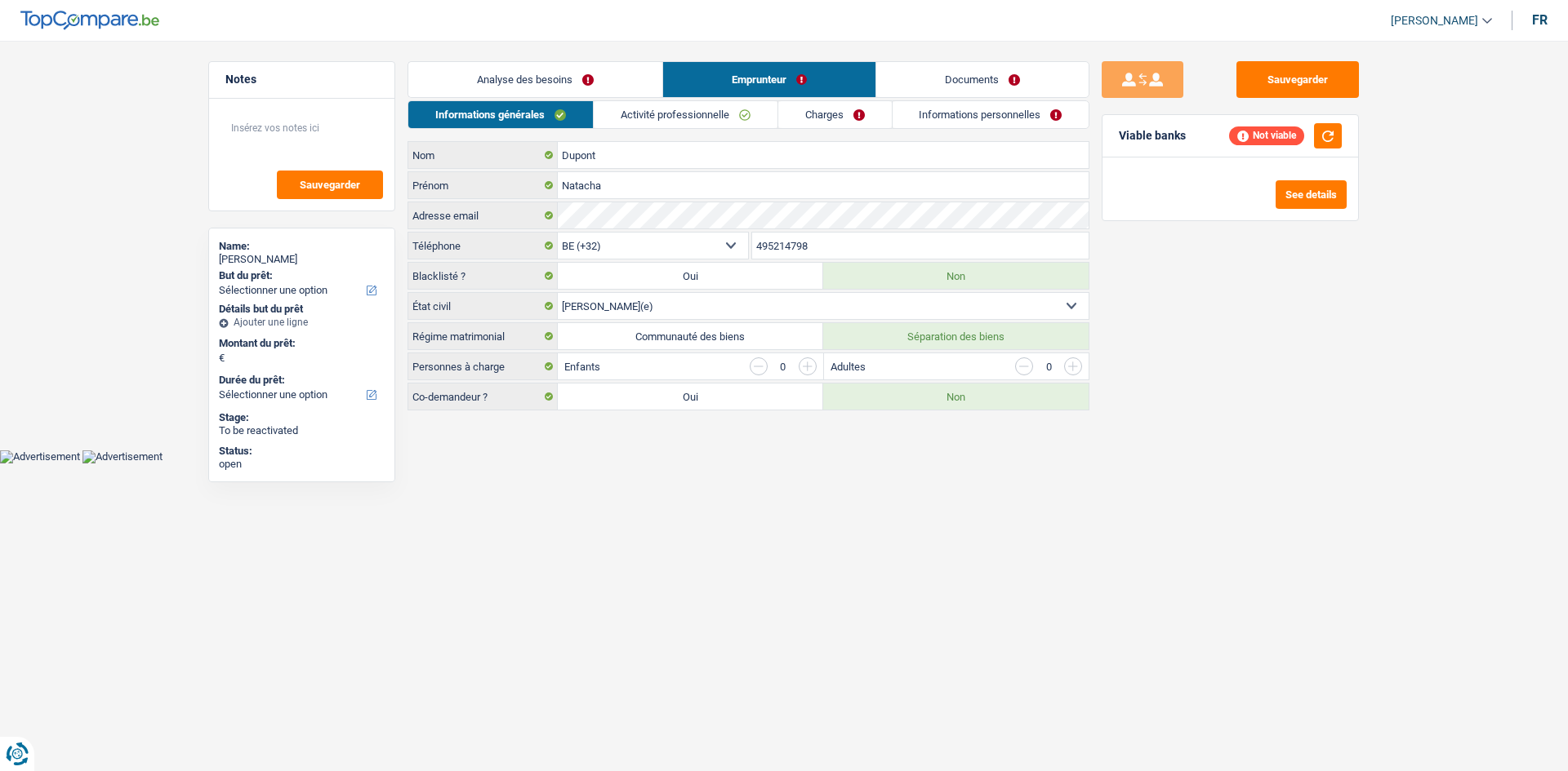
click at [617, 51] on main "Notes Sauvegarder Name: [PERSON_NAME] But du prêt: Confort maison: meubles, tex…" at bounding box center [784, 236] width 1568 height 426
click at [593, 62] on main "Notes Sauvegarder Name: [PERSON_NAME] But du prêt: Confort maison: meubles, tex…" at bounding box center [784, 236] width 1568 height 426
drag, startPoint x: 605, startPoint y: 91, endPoint x: 963, endPoint y: 188, distance: 370.9
click at [605, 90] on link "Analyse des besoins" at bounding box center [535, 79] width 254 height 35
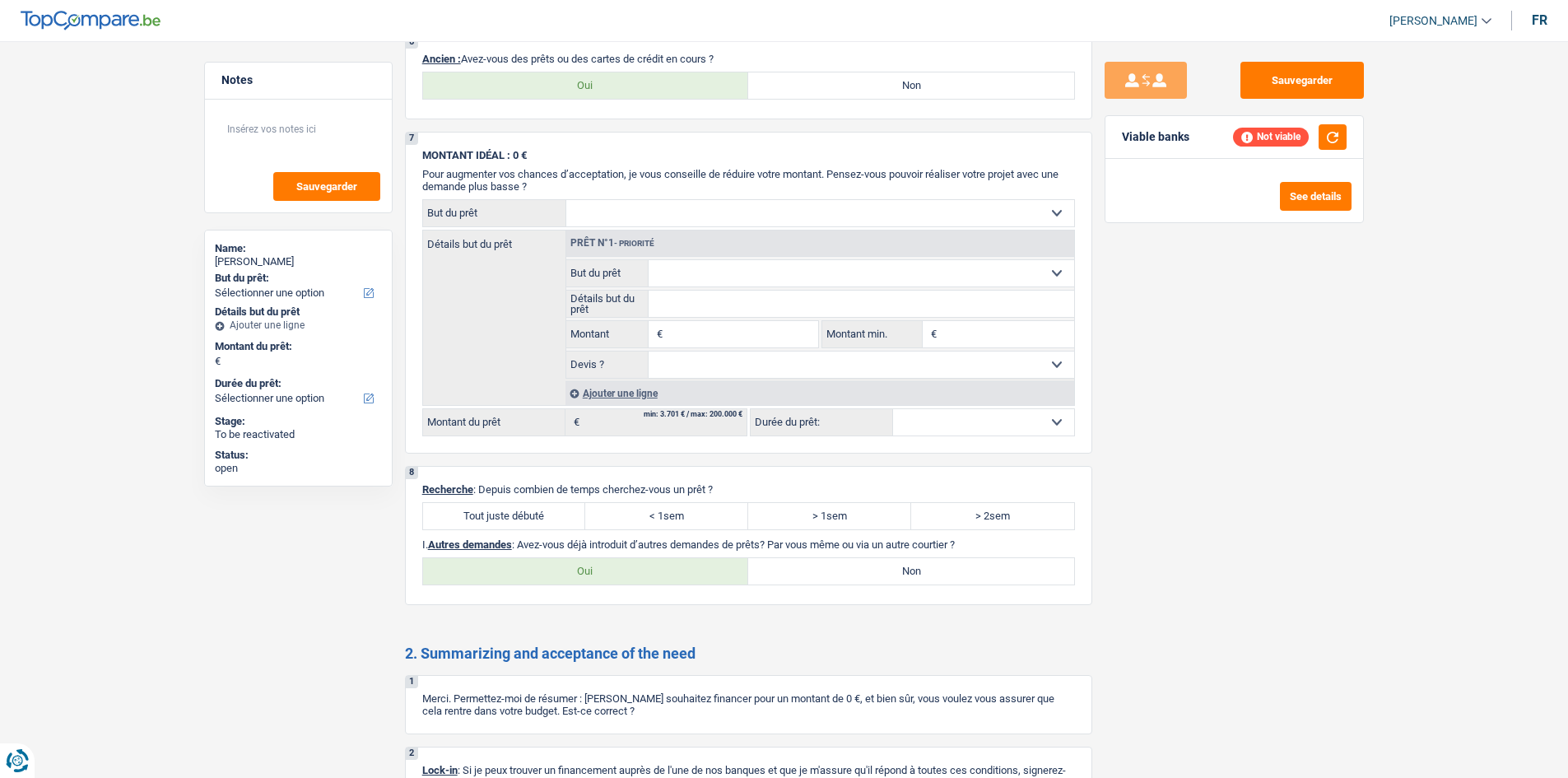
scroll to position [1317, 0]
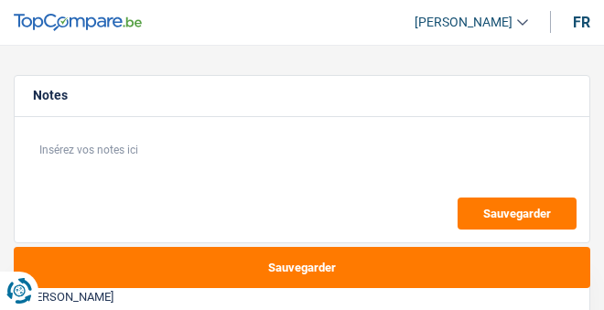
select select "liberal"
select select "familyAllowances"
select select "netSalary"
select select "ownerWithMortgage"
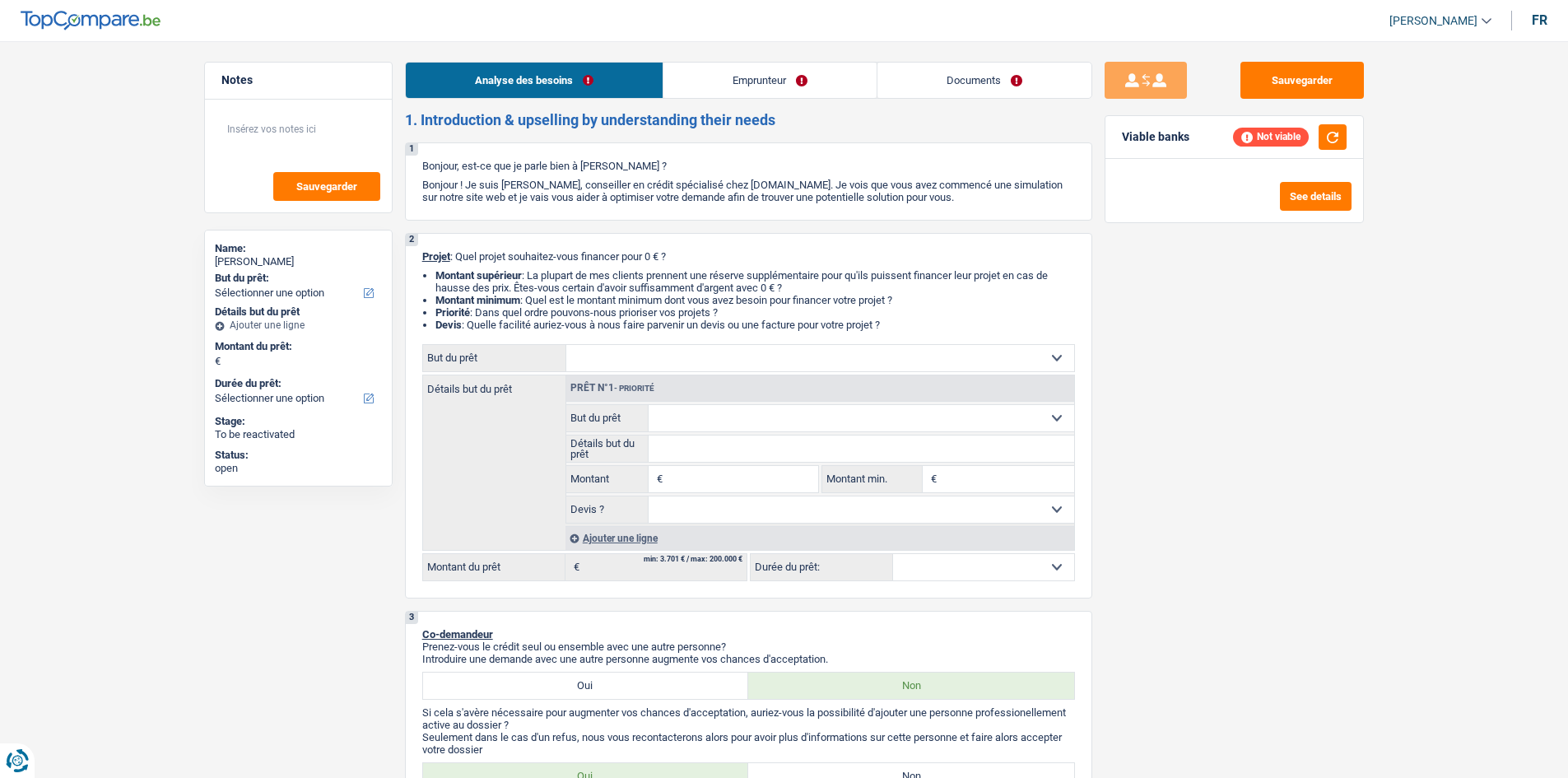
click at [543, 86] on link "Emprunteur" at bounding box center [770, 80] width 213 height 35
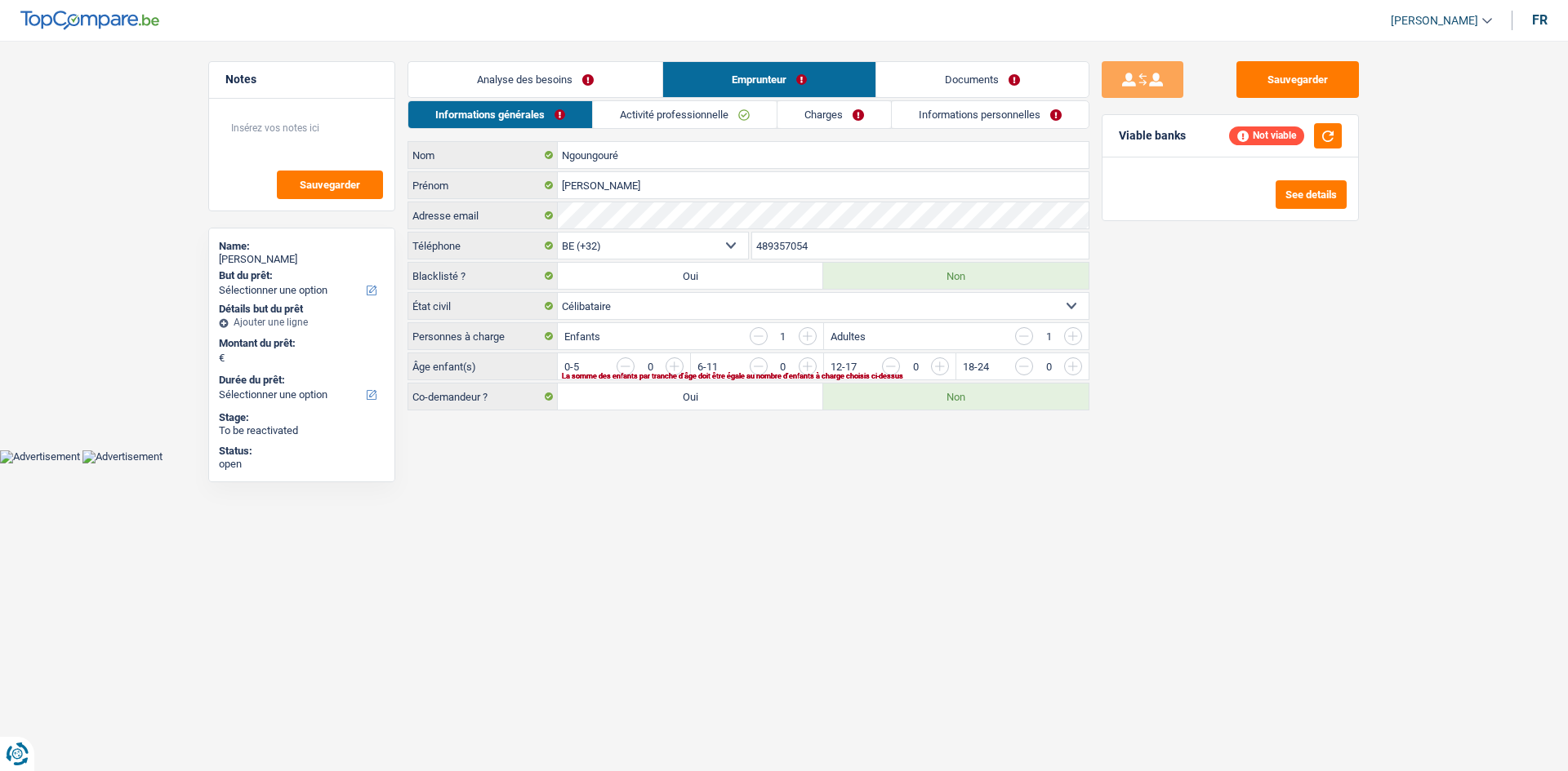
click at [538, 128] on li "Activité professionnelle" at bounding box center [684, 115] width 185 height 29
click at [538, 114] on link "Activité professionnelle" at bounding box center [685, 114] width 184 height 27
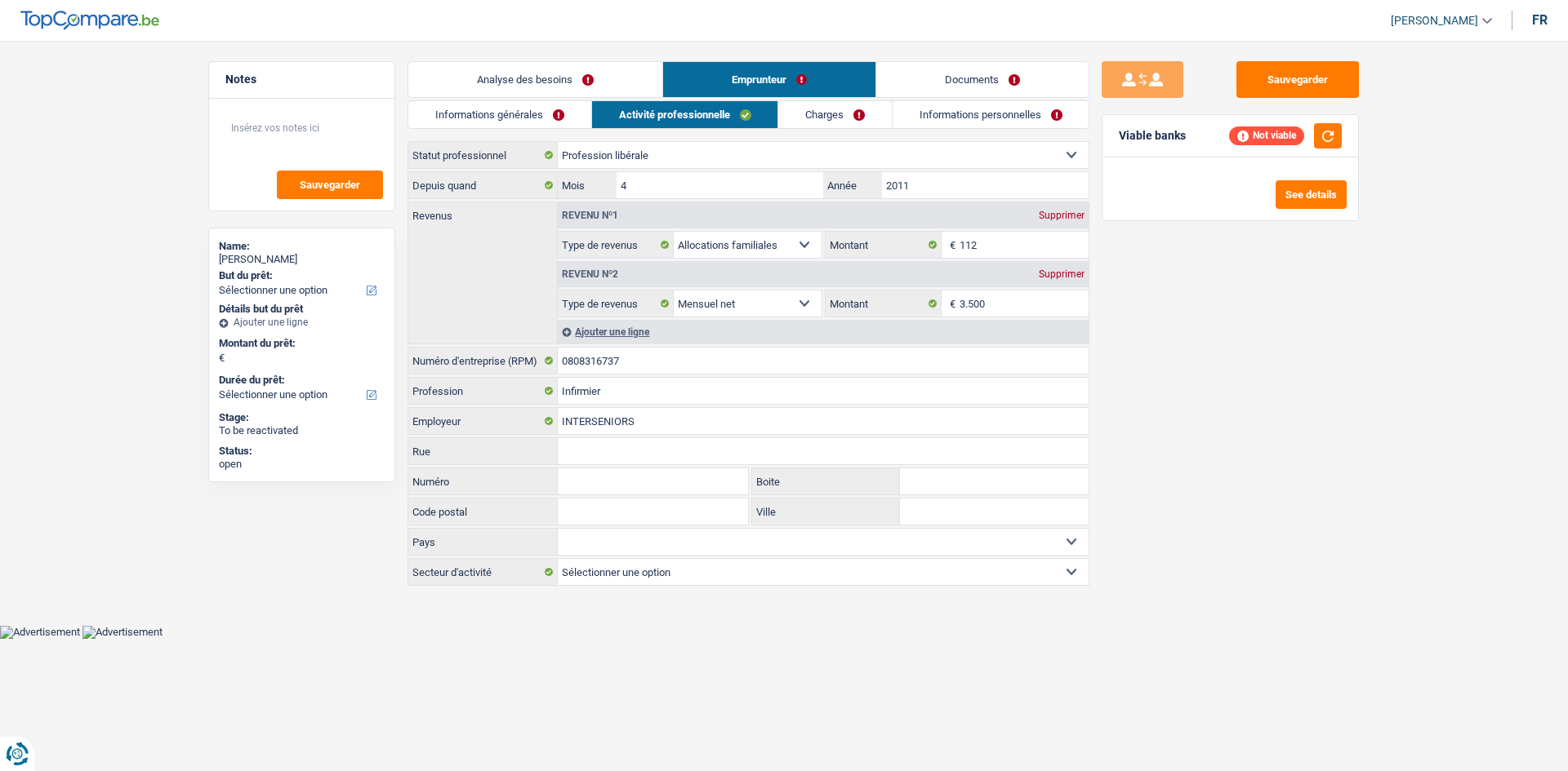
click at [538, 112] on link "Charges" at bounding box center [835, 114] width 113 height 27
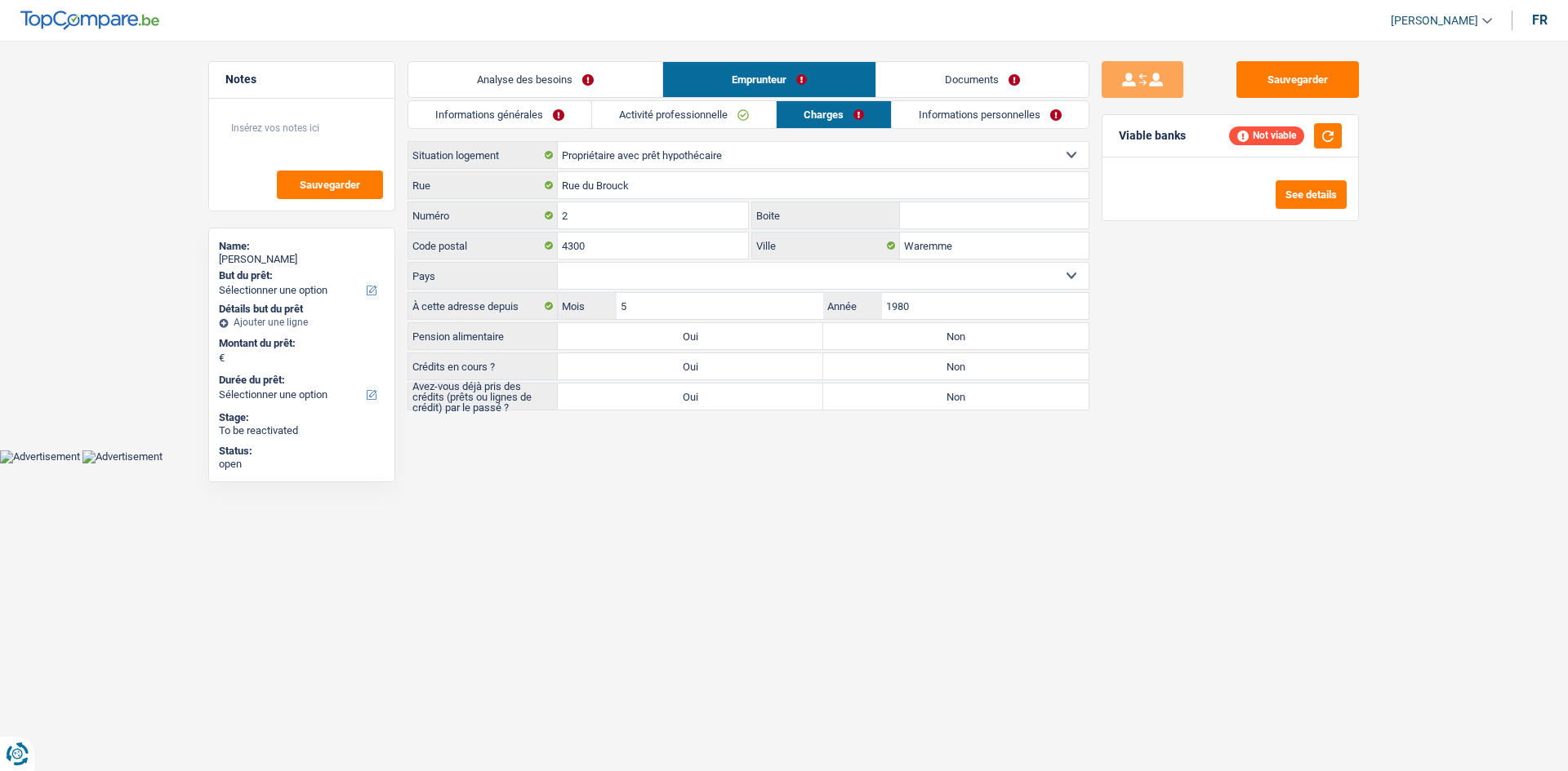
click at [538, 121] on link "Informations personnelles" at bounding box center [990, 114] width 196 height 27
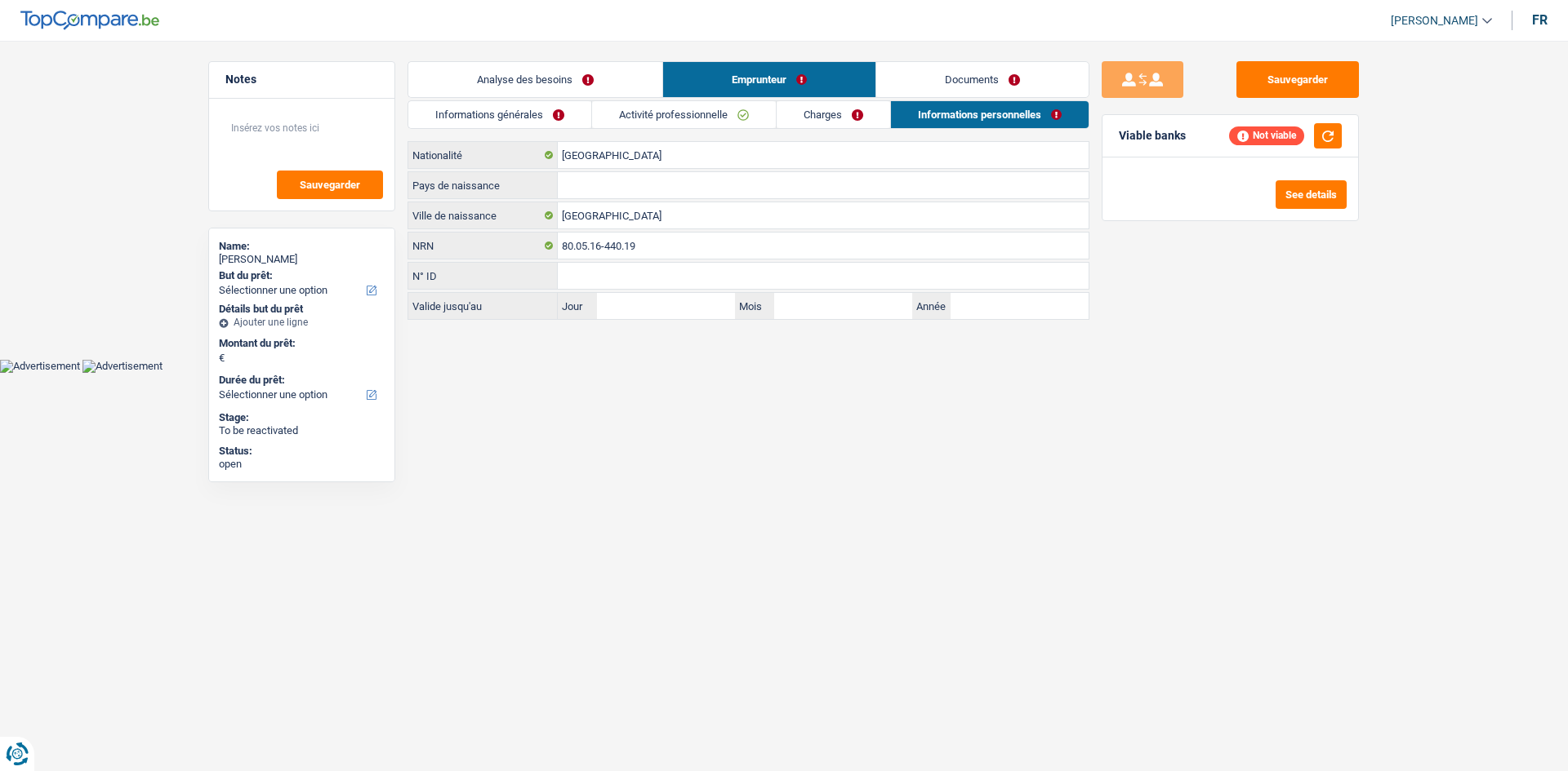
click at [526, 111] on link "Informations générales" at bounding box center [499, 114] width 183 height 27
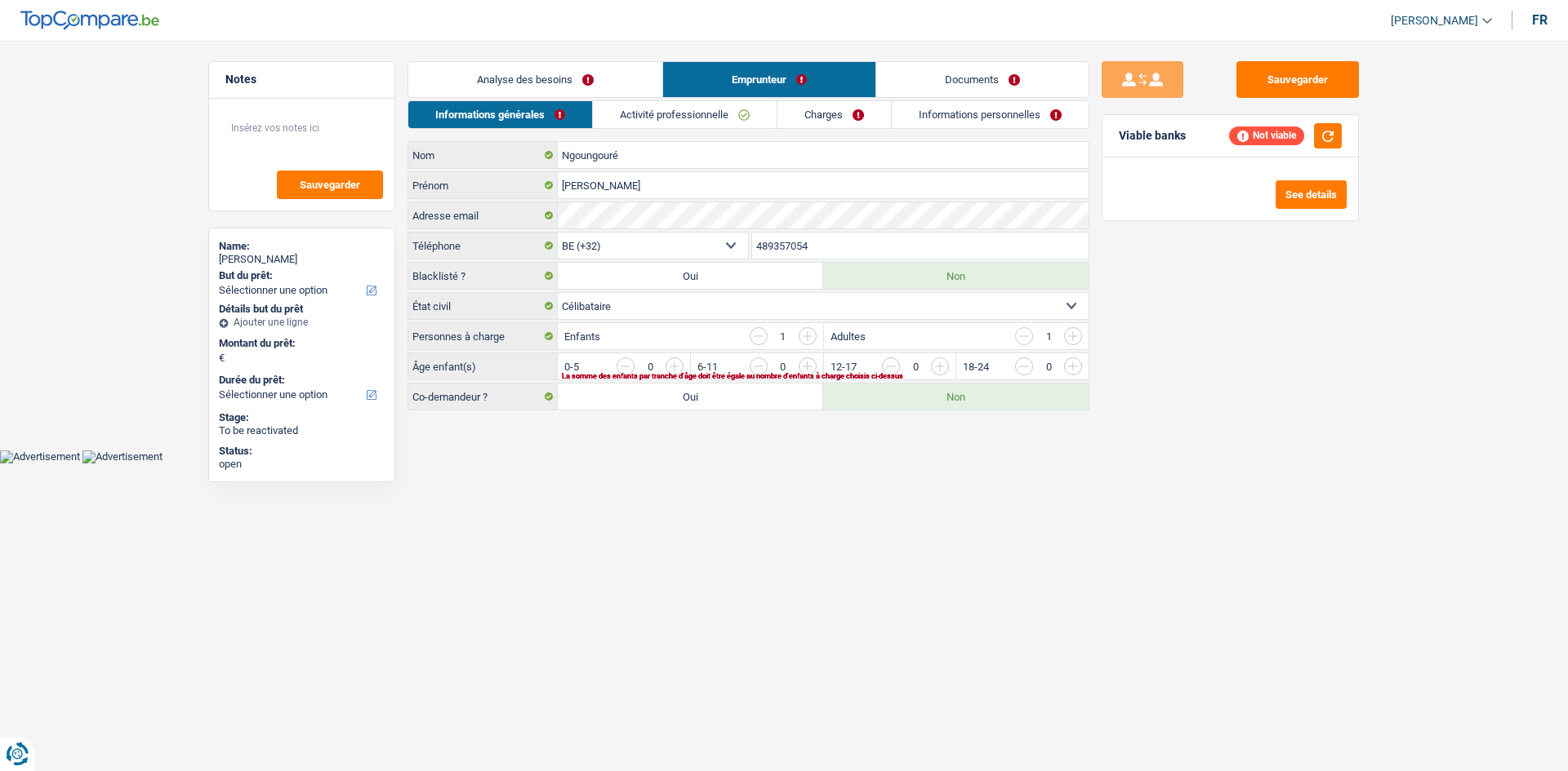
click at [538, 71] on link "Analyse des besoins" at bounding box center [535, 79] width 254 height 35
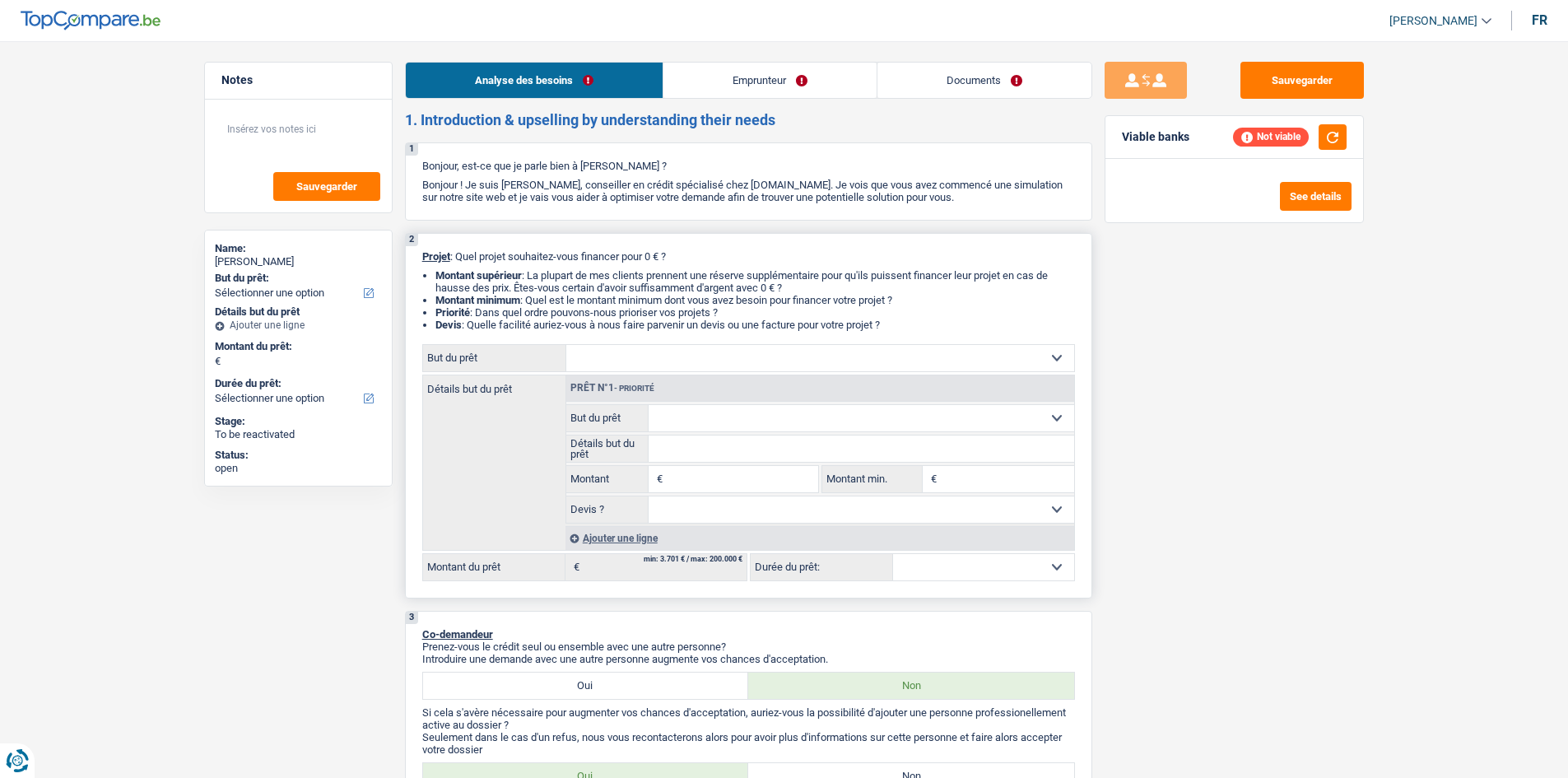
click at [543, 278] on div "Confort maison: meubles, textile, peinture, électroménager, outillage non-profe…" at bounding box center [748, 462] width 653 height 237
click at [543, 278] on select "Confort maison: meubles, textile, peinture, électroménager, outillage non-profe…" at bounding box center [820, 357] width 508 height 26
select select "houseOrGarden"
click at [543, 278] on select "Confort maison: meubles, textile, peinture, électroménager, outillage non-profe…" at bounding box center [820, 357] width 508 height 26
select select "houseOrGarden"
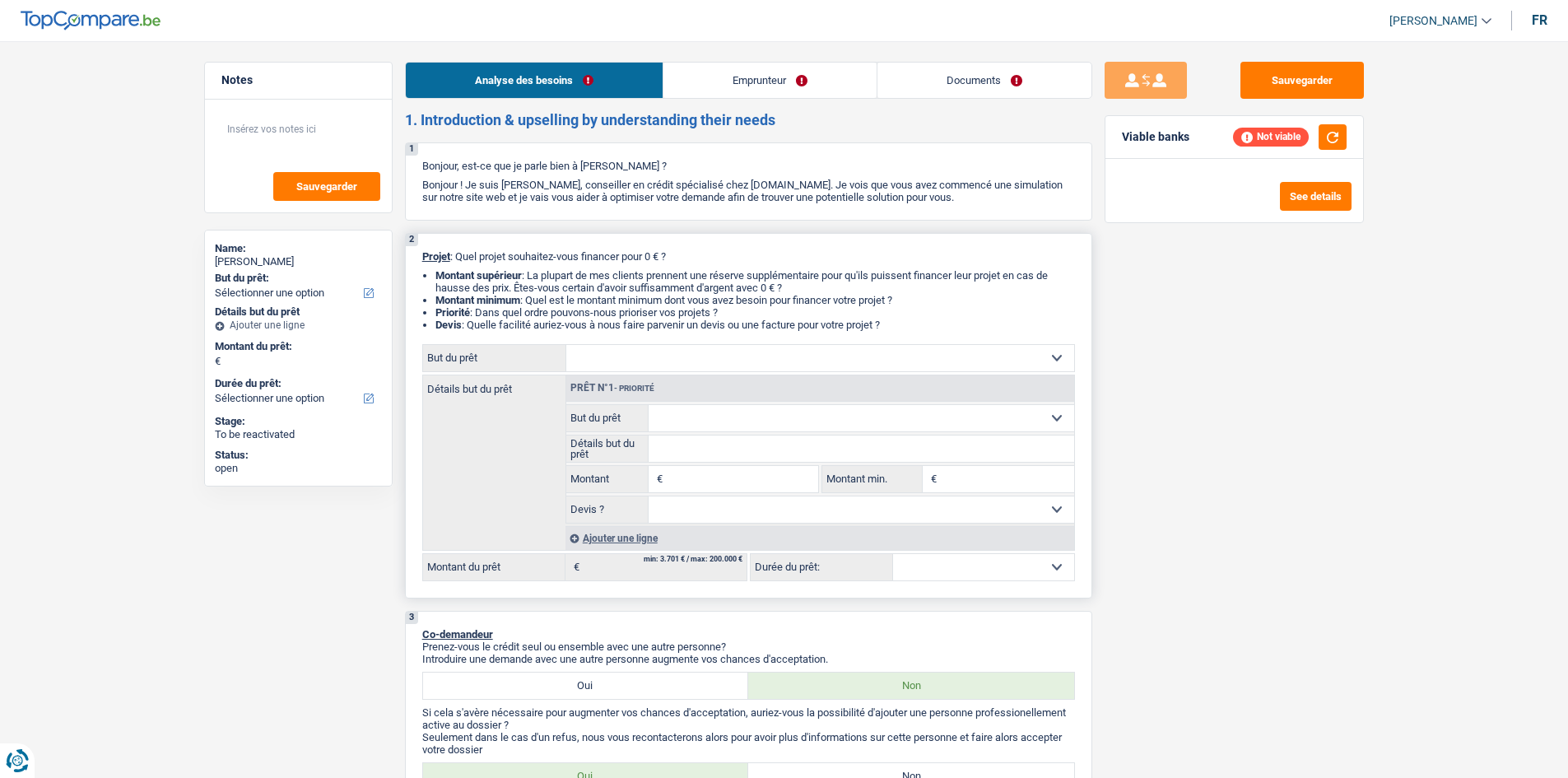
select select "houseOrGarden"
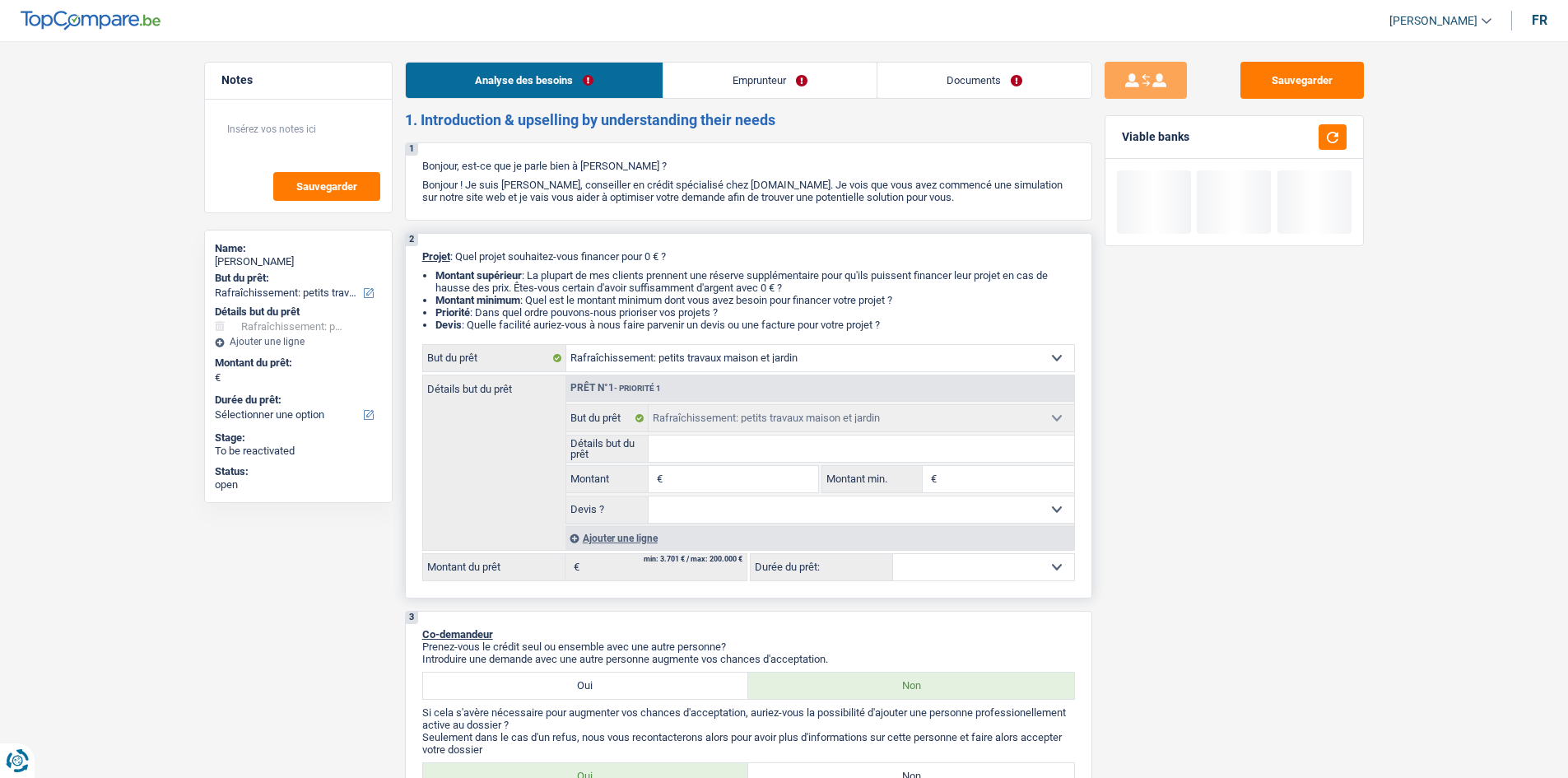
click at [543, 278] on input "Montant" at bounding box center [742, 479] width 150 height 26
type input "1"
type input "11"
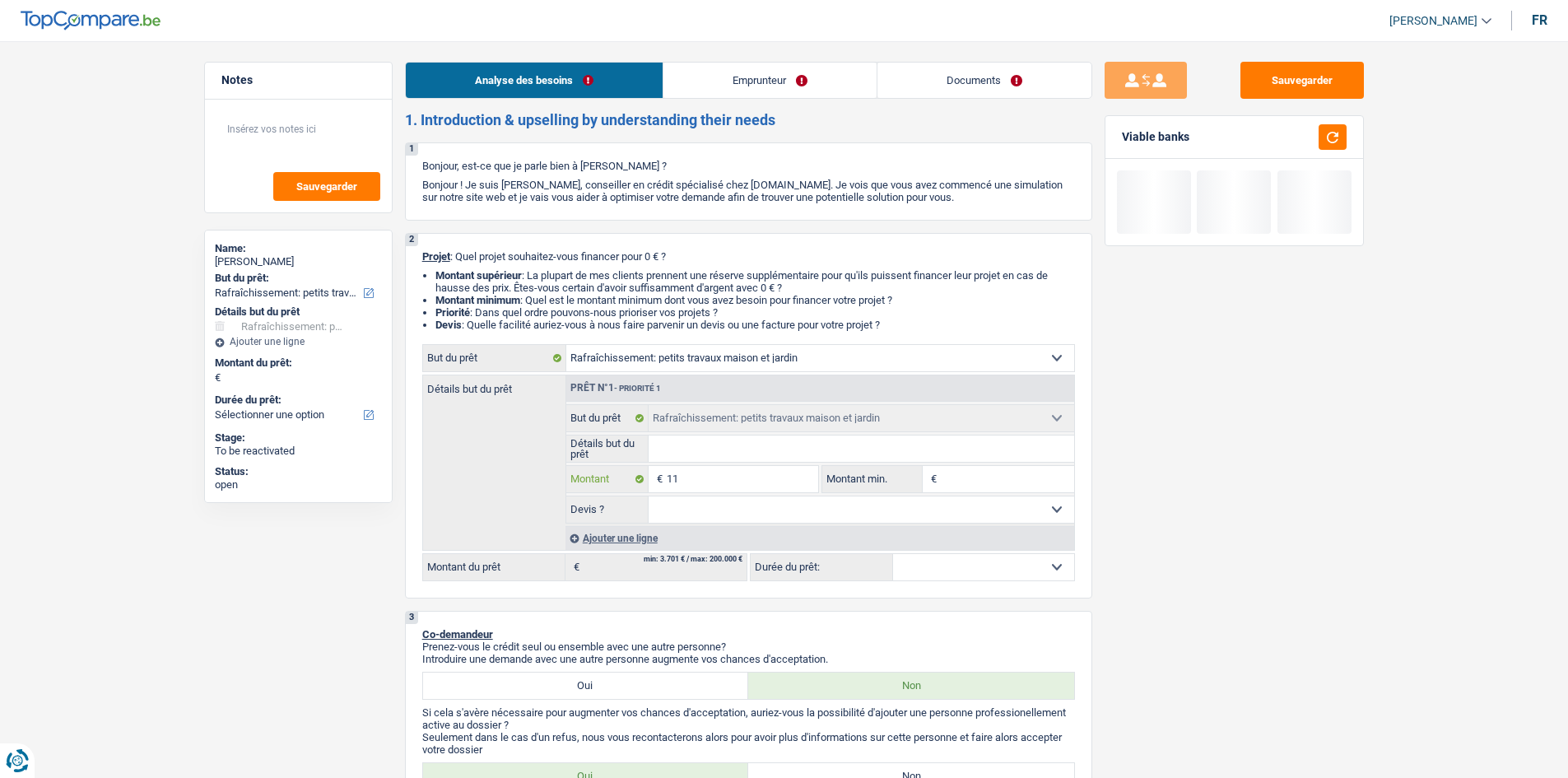
type input "110"
type input "11"
type input "1"
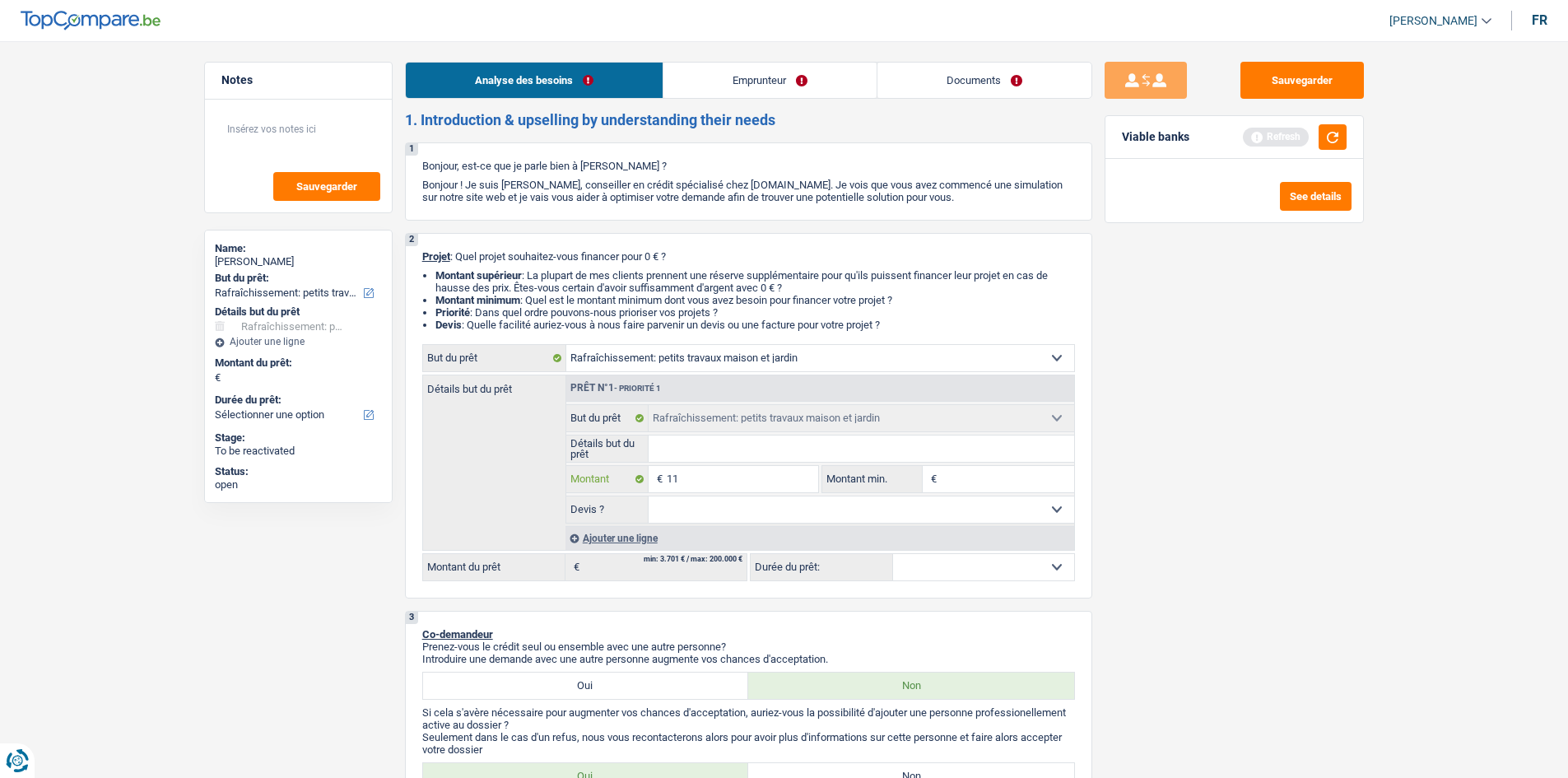
type input "1"
type input "10"
type input "100"
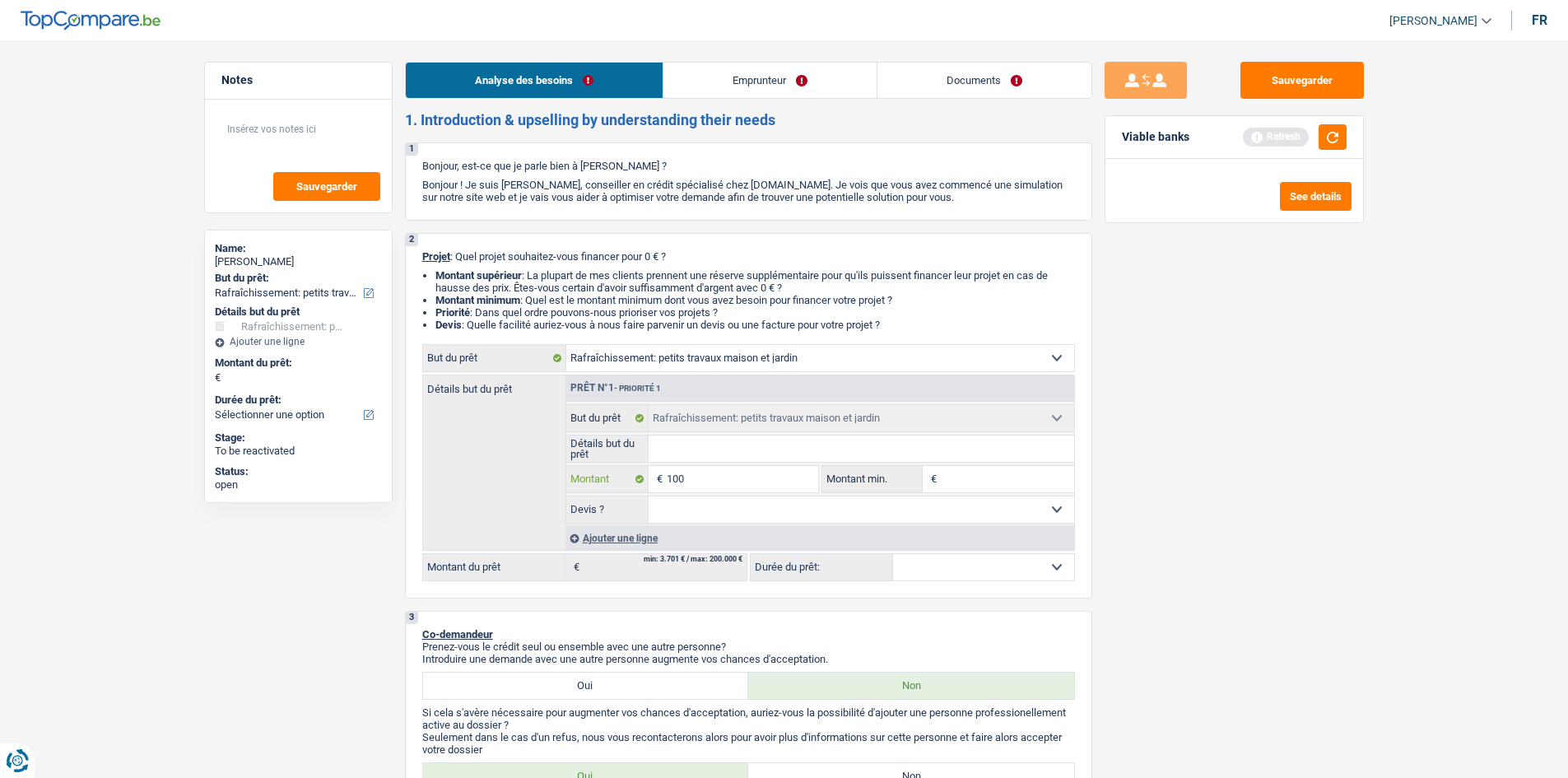
type input "1.000"
type input "10.000"
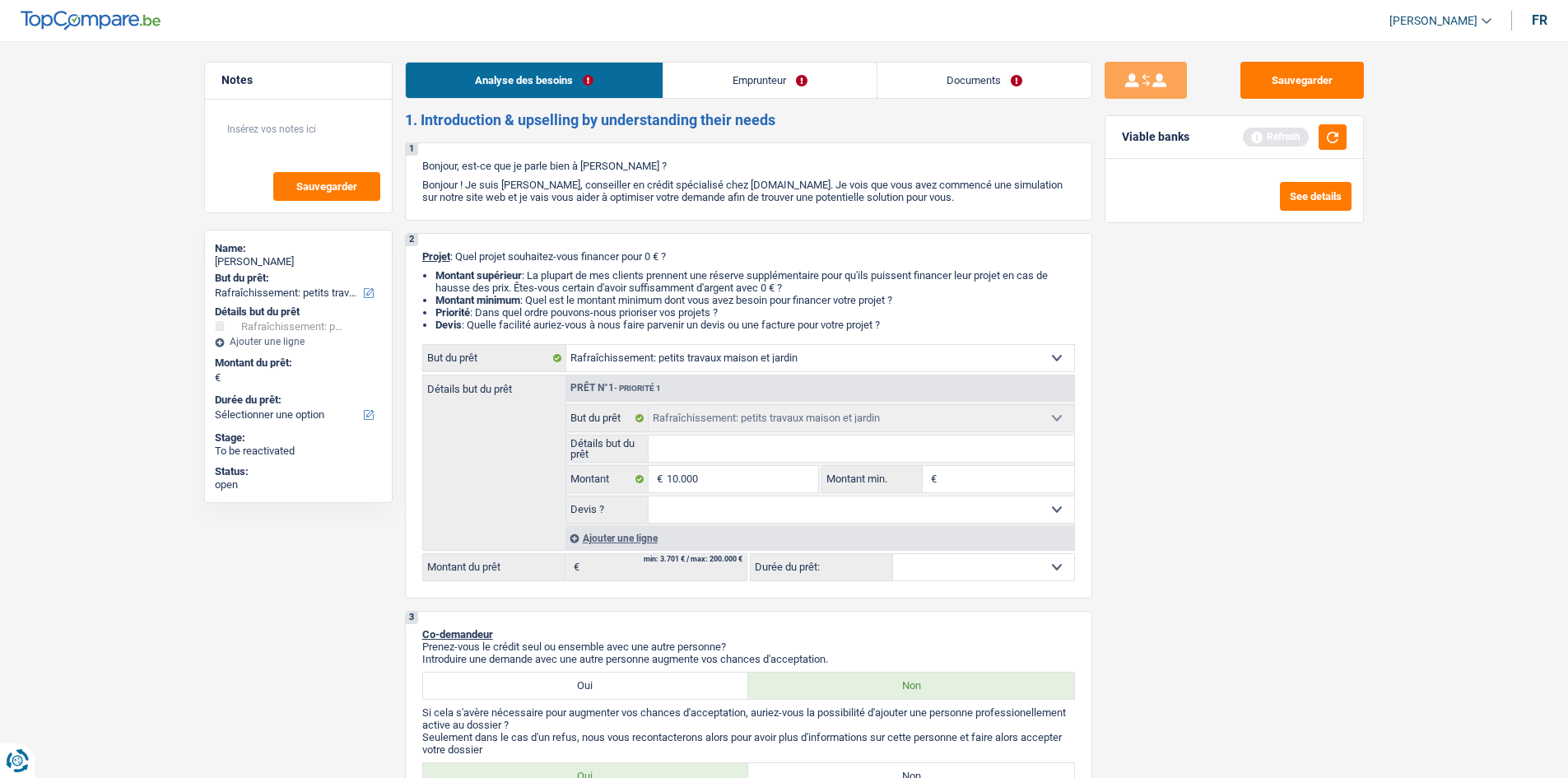
type input "10.000"
click at [543, 278] on div "Sauvegarder Viable banks Refresh See details" at bounding box center [1235, 405] width 284 height 686
select select "48"
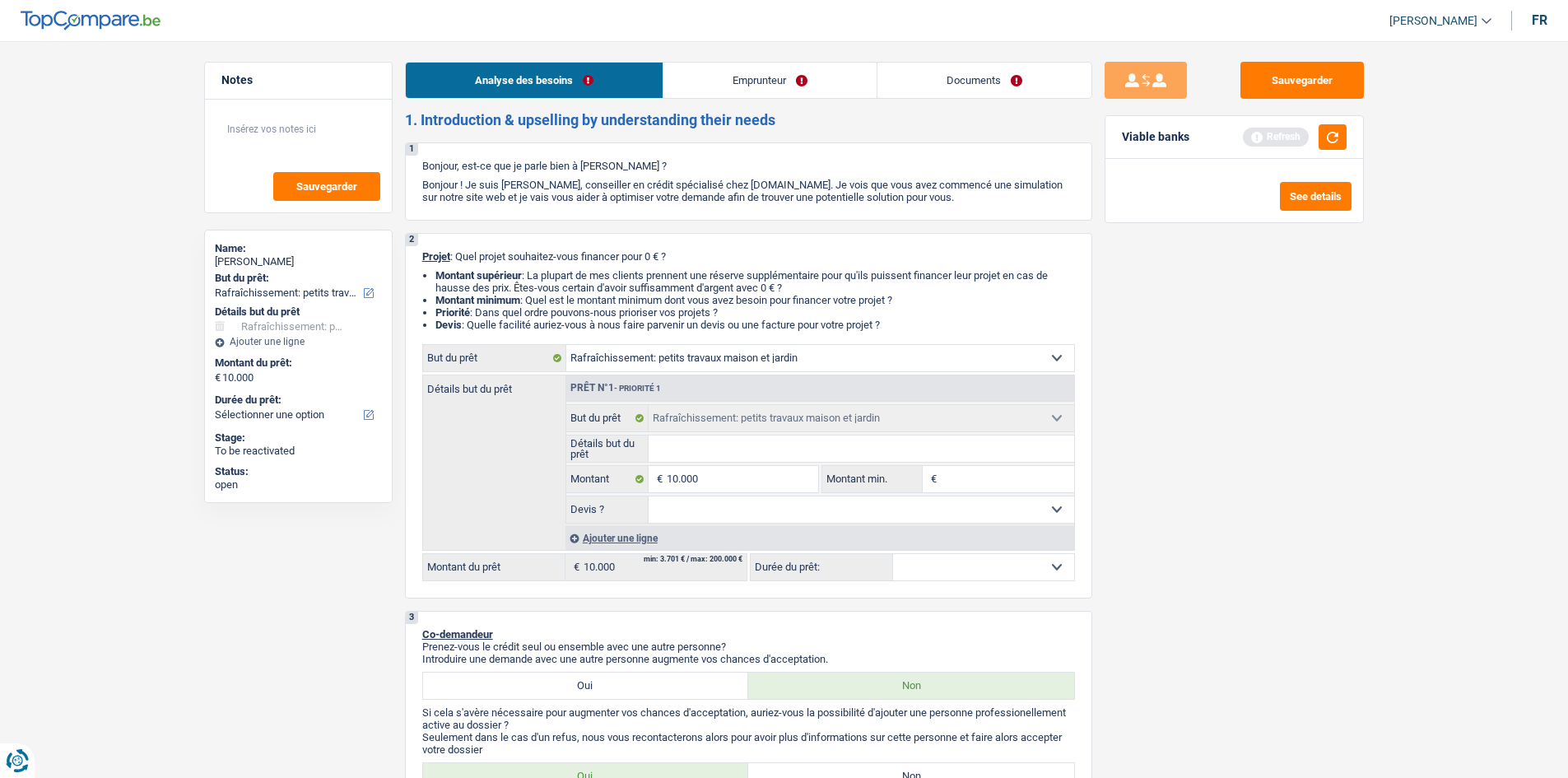
select select "48"
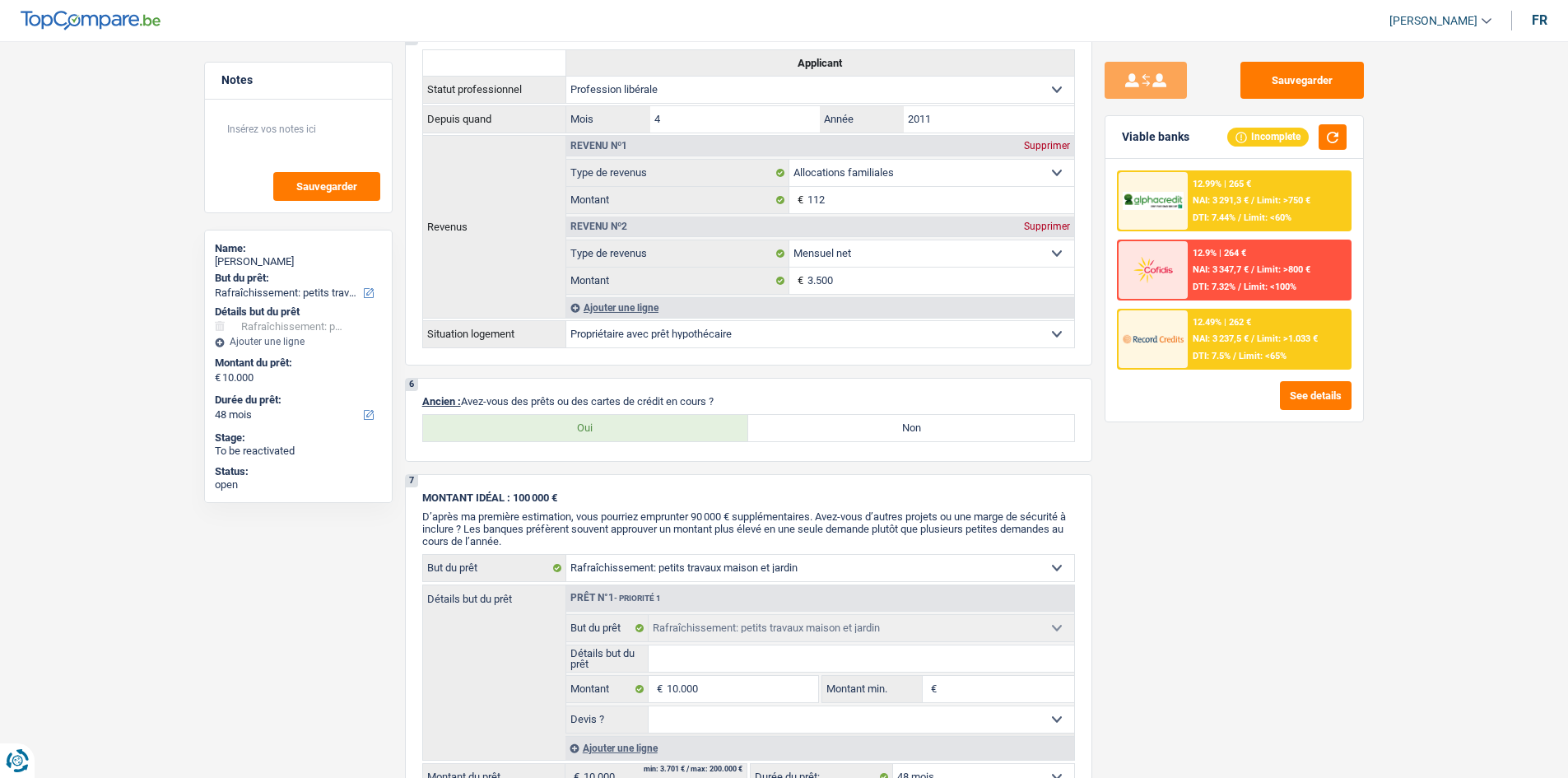
scroll to position [906, 0]
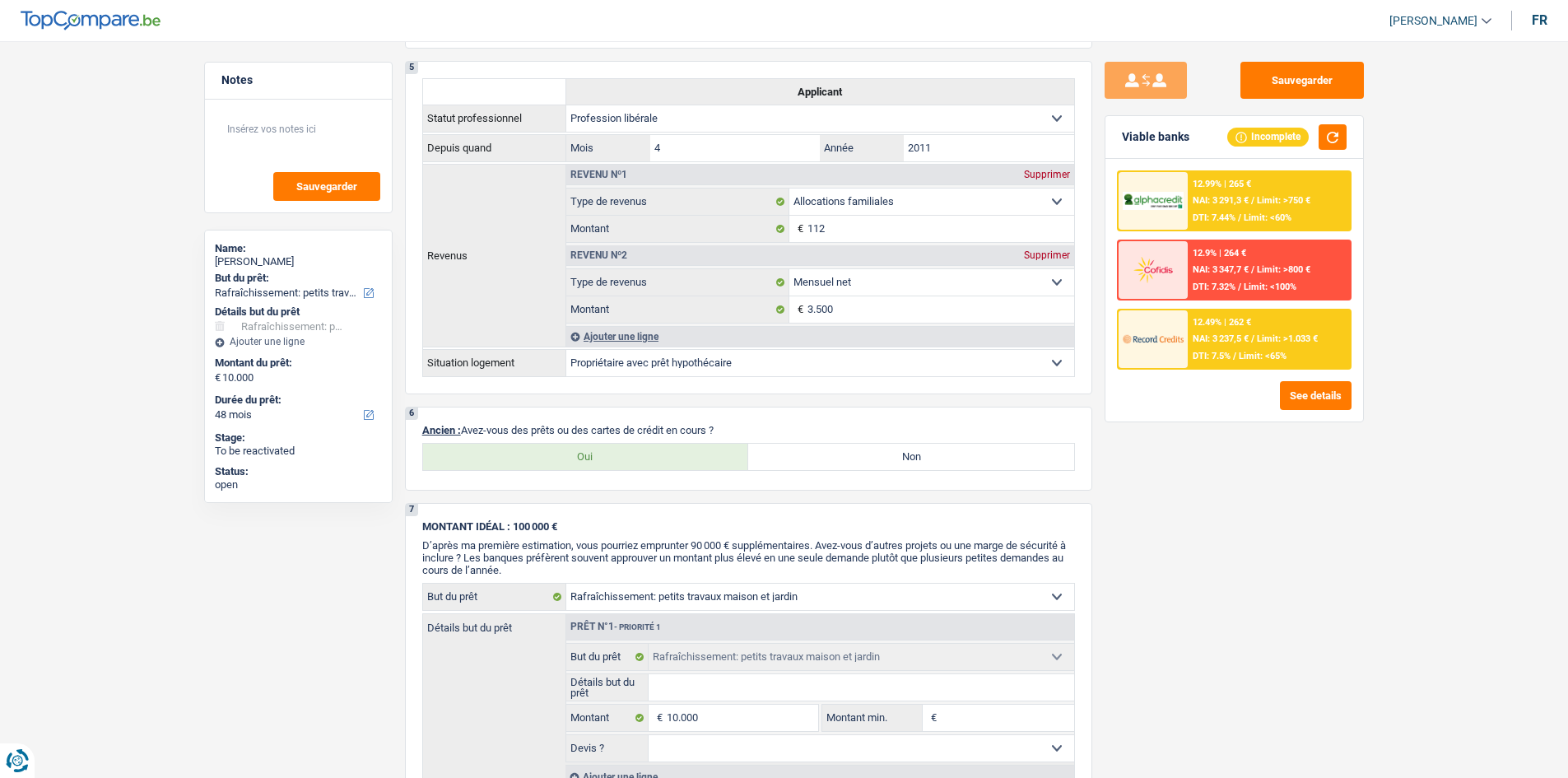
click at [543, 278] on label "Oui" at bounding box center [586, 457] width 326 height 26
click at [543, 278] on input "Oui" at bounding box center [586, 457] width 326 height 26
radio input "true"
select select "mortgage"
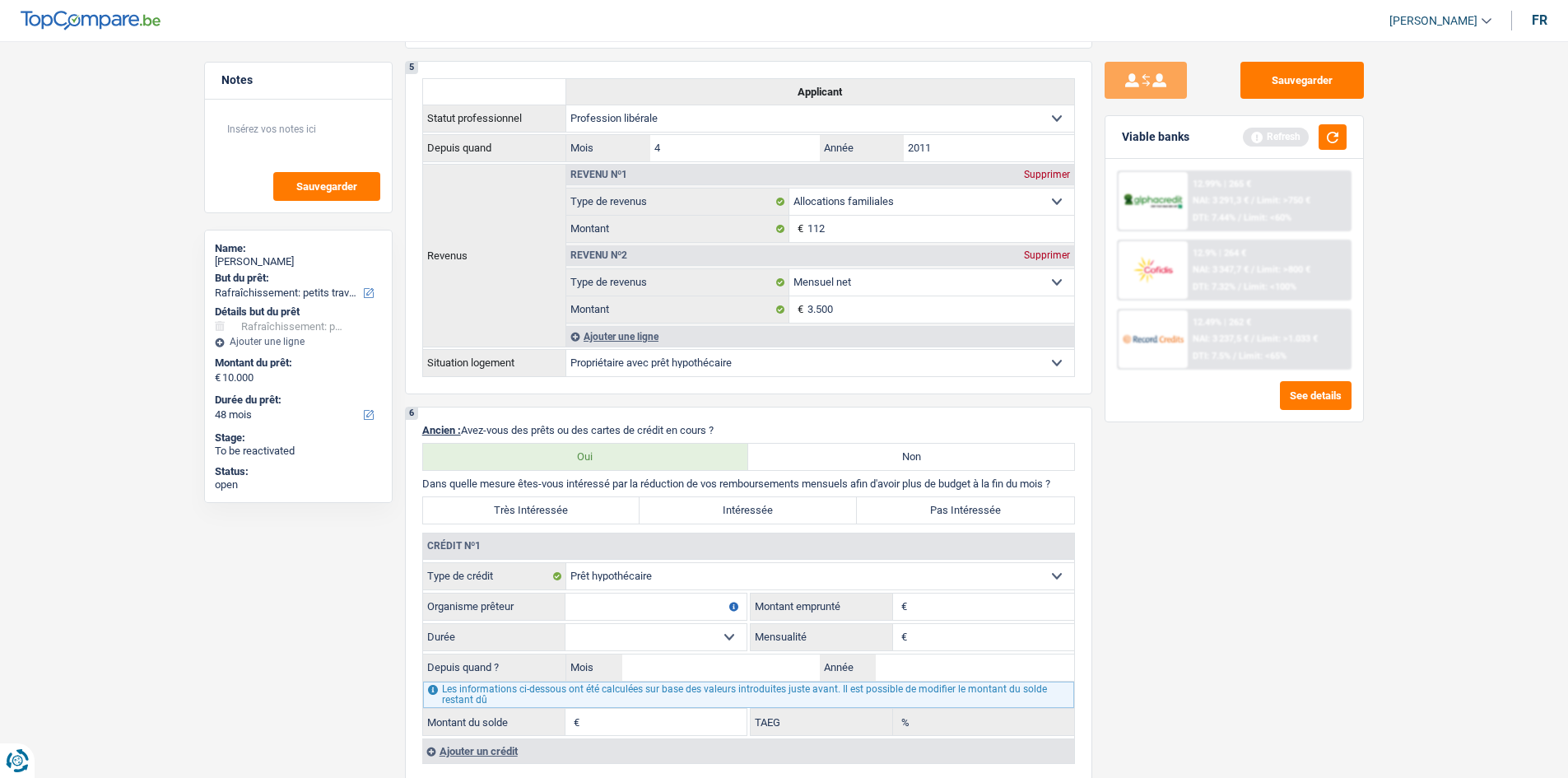
scroll to position [1153, 0]
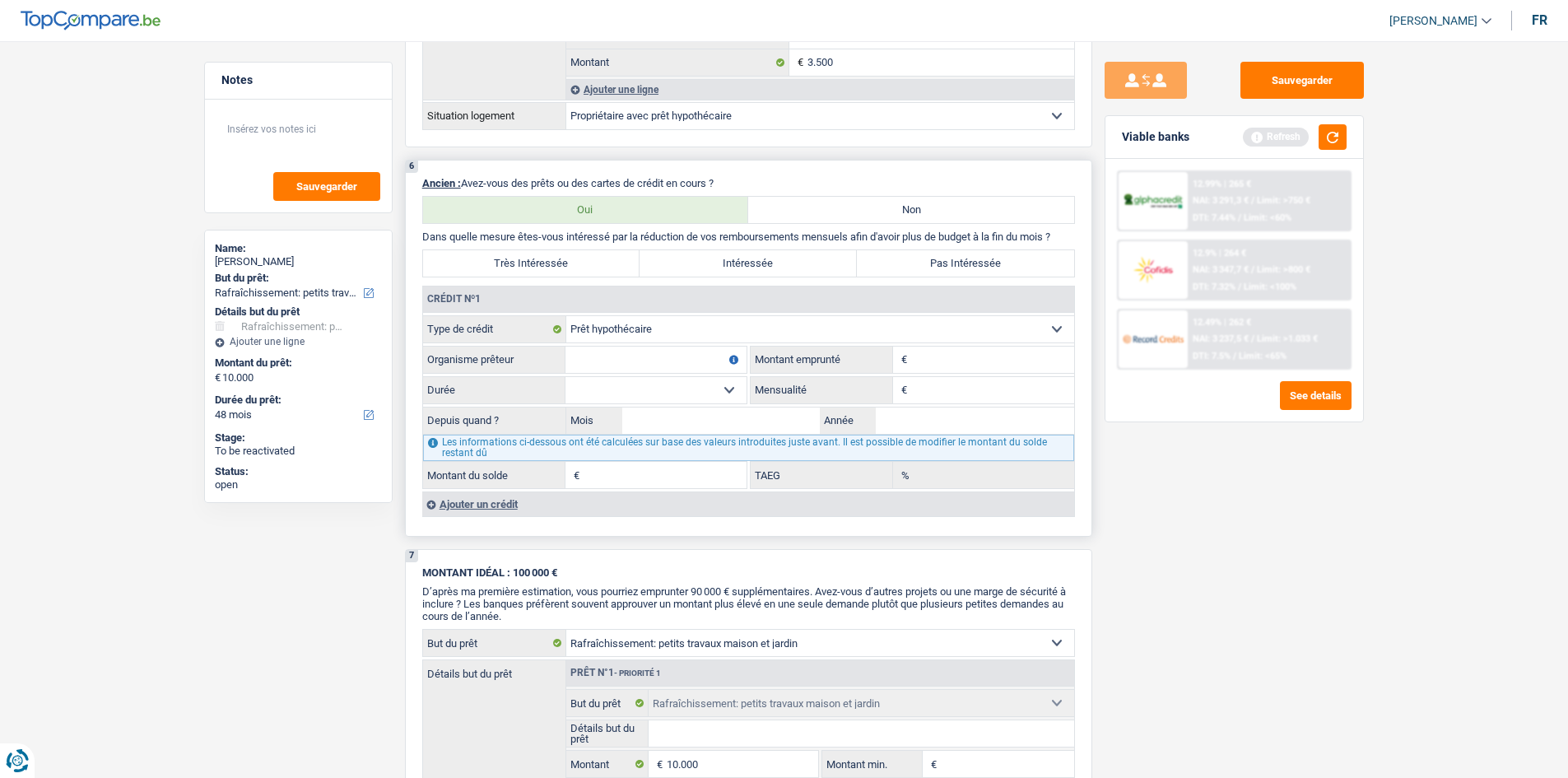
click at [543, 278] on input "Montant" at bounding box center [993, 359] width 163 height 26
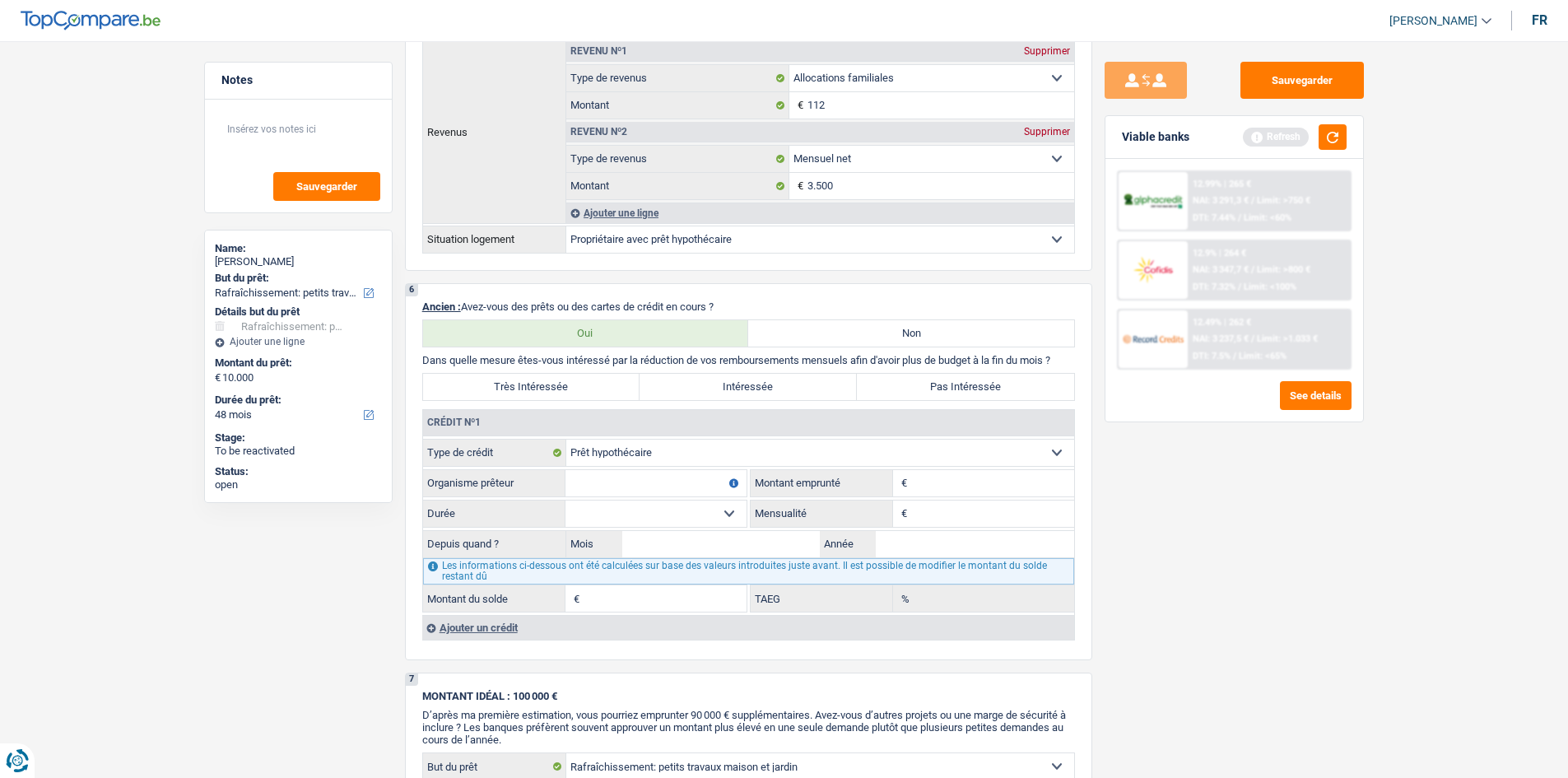
scroll to position [1071, 0]
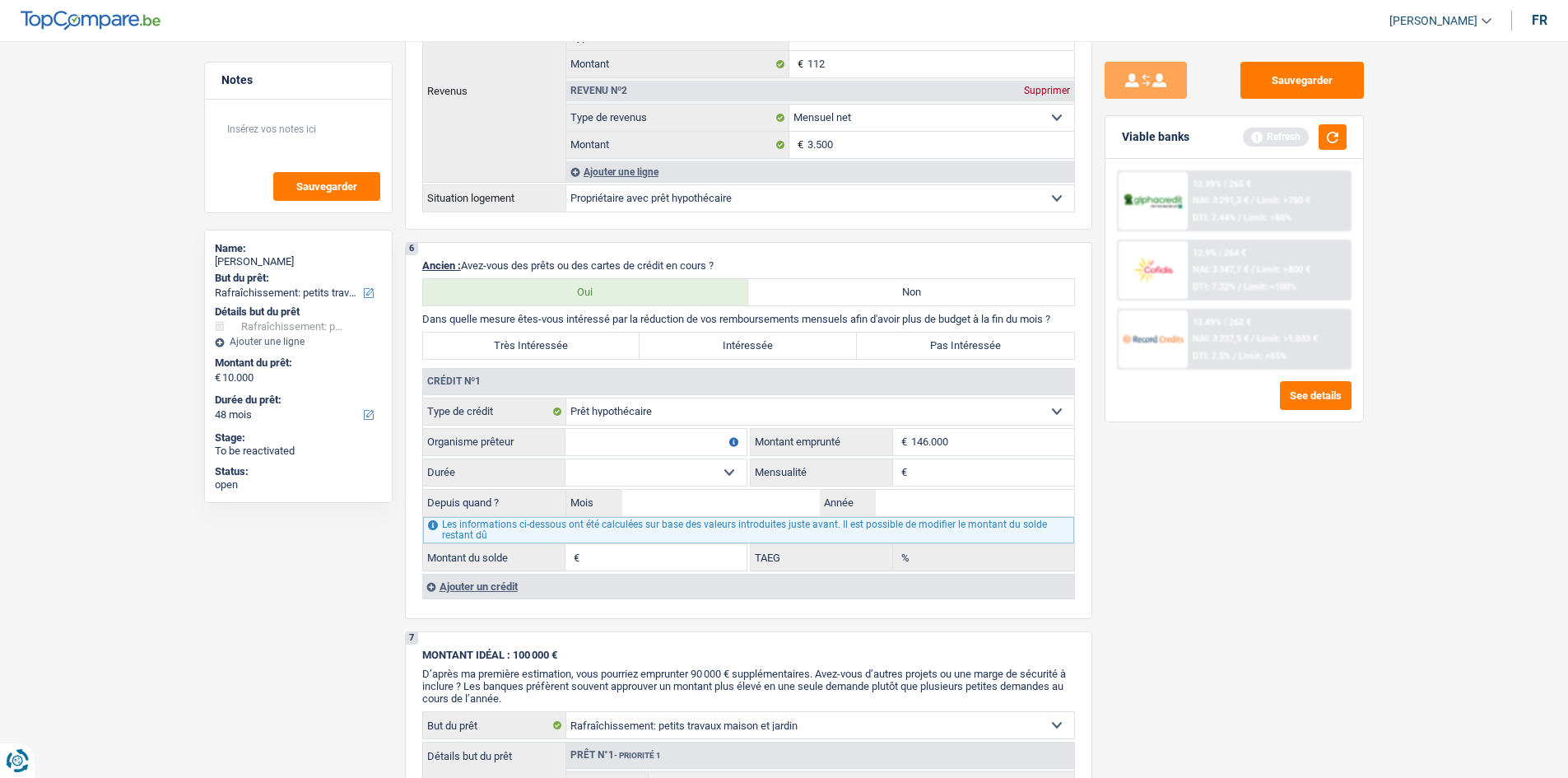
type input "146.000"
click at [543, 278] on div "Sauvegarder Viable banks Refresh 12.99% | 265 € NAI: 3 291,3 € / Limit: >750 € …" at bounding box center [1235, 405] width 284 height 686
drag, startPoint x: 942, startPoint y: 479, endPoint x: 1052, endPoint y: 477, distance: 110.0
click at [543, 278] on input "Mensualité" at bounding box center [993, 472] width 163 height 26
type input "573"
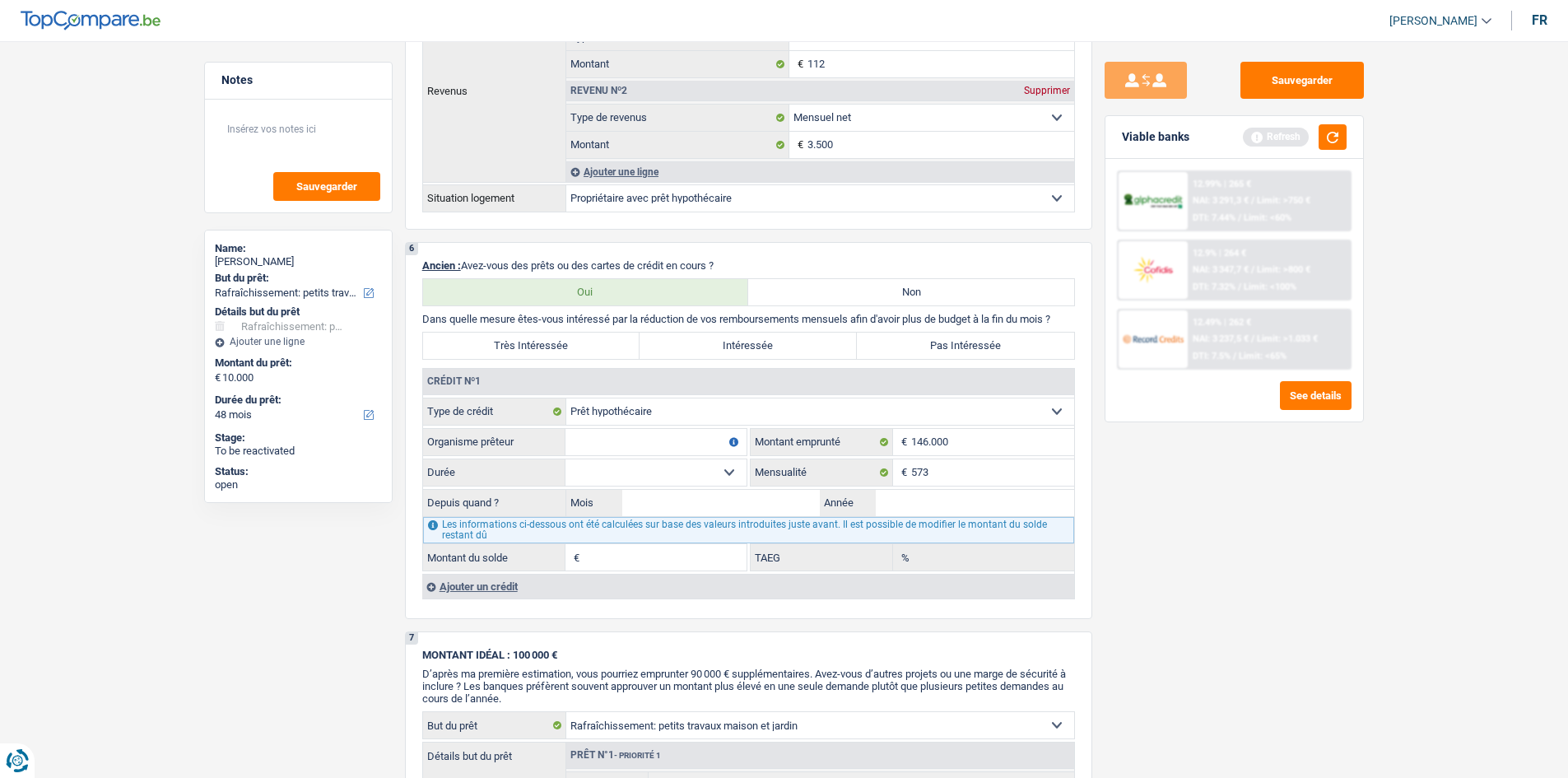
drag, startPoint x: 1247, startPoint y: 541, endPoint x: 1102, endPoint y: 511, distance: 148.1
click at [543, 278] on div "Sauvegarder Viable banks Refresh 12.99% | 265 € NAI: 3 291,3 € / Limit: >750 € …" at bounding box center [1235, 405] width 284 height 686
drag, startPoint x: 998, startPoint y: 507, endPoint x: 1374, endPoint y: 493, distance: 376.3
click at [543, 278] on input "Année" at bounding box center [975, 502] width 198 height 26
type input "2015"
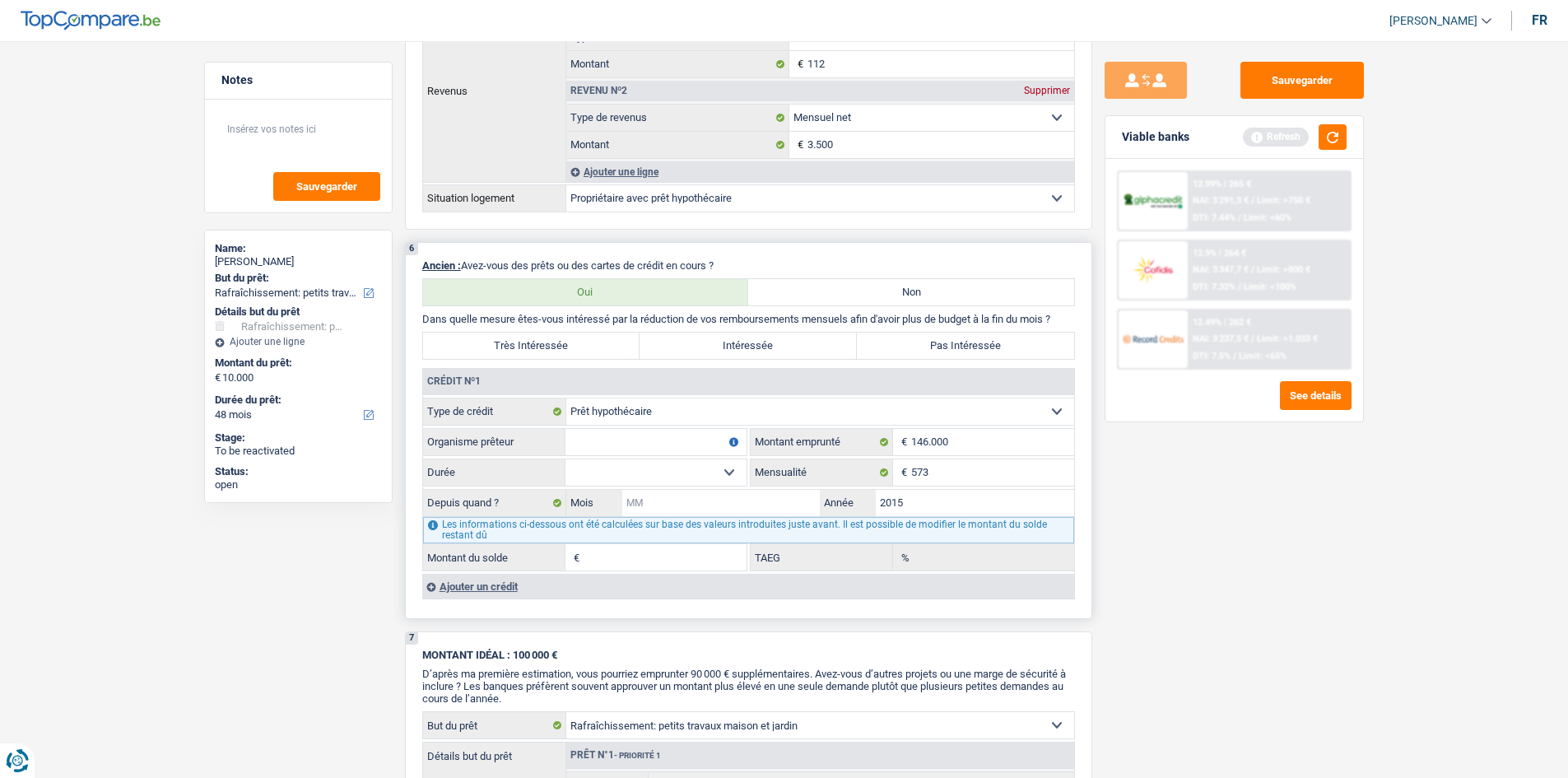
click at [543, 278] on input "Mois" at bounding box center [721, 502] width 198 height 26
type input "3"
click at [543, 278] on select "120 mois 132 mois 144 mois 180 mois 240 mois 300 mois 360 mois 420 mois Sélecti…" at bounding box center [655, 472] width 181 height 26
select select "240"
click at [543, 278] on select "120 mois 132 mois 144 mois 180 mois 240 mois 300 mois 360 mois 420 mois Sélecti…" at bounding box center [655, 472] width 181 height 26
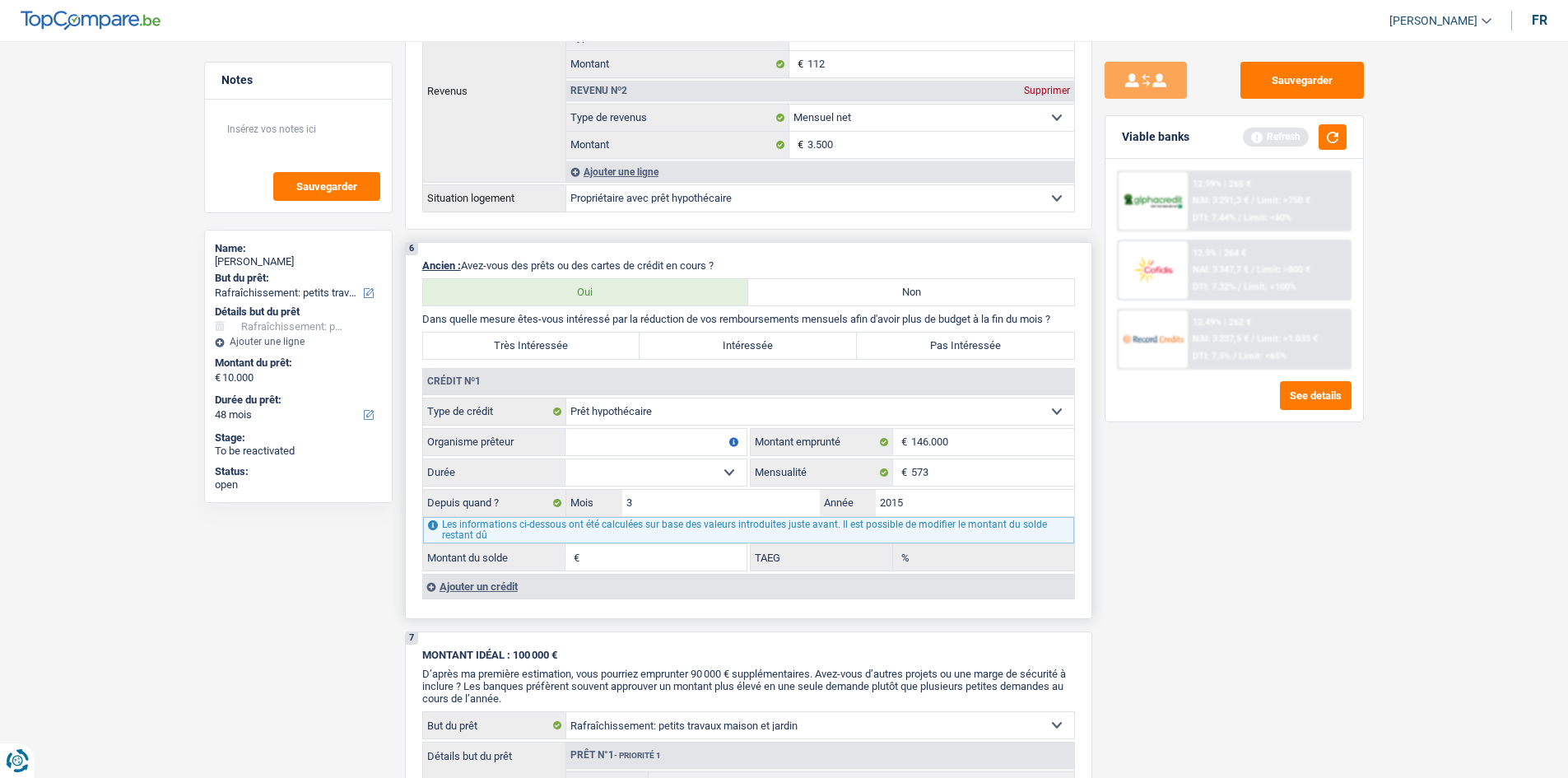
type input "67.811"
type input "0,00"
click at [543, 278] on select "120 mois 132 mois 144 mois 180 mois 240 mois 300 mois 360 mois 420 mois Sélecti…" at bounding box center [655, 472] width 181 height 26
select select "300"
click at [543, 278] on select "120 mois 132 mois 144 mois 180 mois 240 mois 300 mois 360 mois 420 mois Sélecti…" at bounding box center [655, 472] width 181 height 26
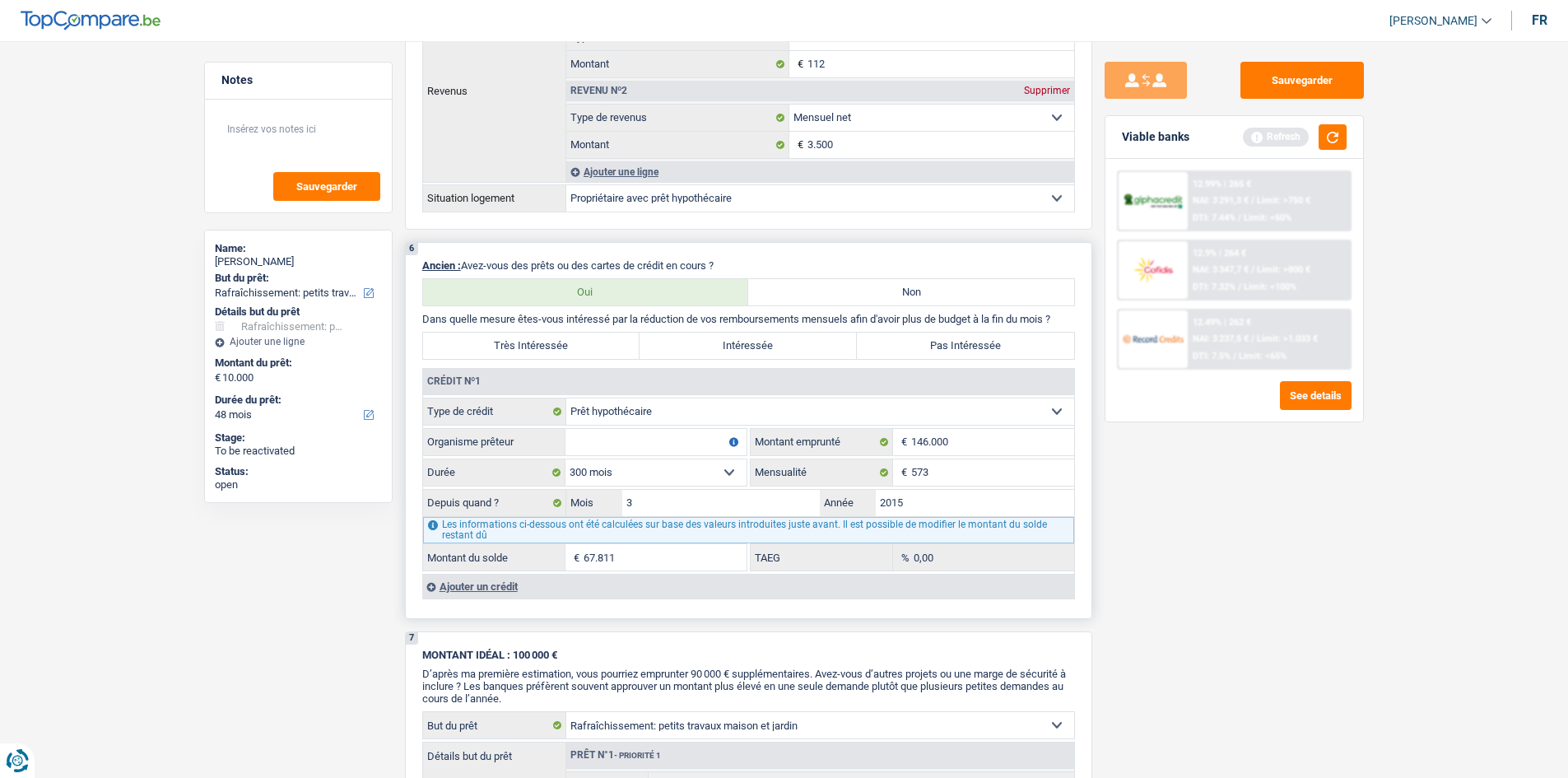
type input "91.040"
type input "1,35"
click at [543, 278] on select "120 mois 132 mois 144 mois 180 mois 240 mois 300 mois 360 mois 420 mois Sélecti…" at bounding box center [655, 472] width 181 height 26
select select "360"
click at [543, 278] on select "120 mois 132 mois 144 mois 180 mois 240 mois 300 mois 360 mois 420 mois Sélecti…" at bounding box center [655, 472] width 181 height 26
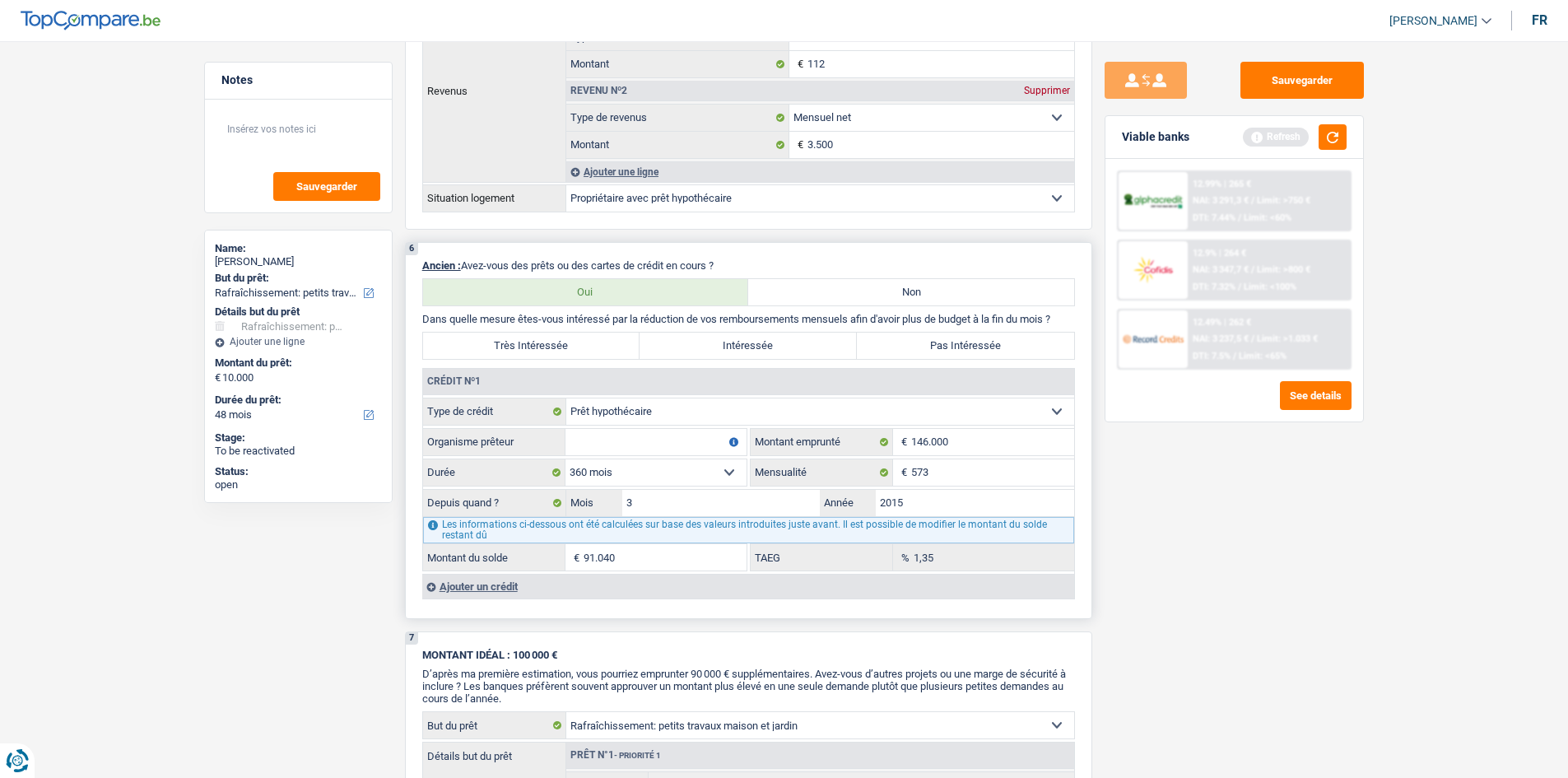
type input "106.880"
type input "2,48"
click at [543, 278] on input "Organisme prêteur" at bounding box center [655, 442] width 181 height 26
click at [543, 278] on select "120 mois 132 mois 144 mois 180 mois 240 mois 300 mois 360 mois 420 mois Sélecti…" at bounding box center [655, 472] width 181 height 26
select select "240"
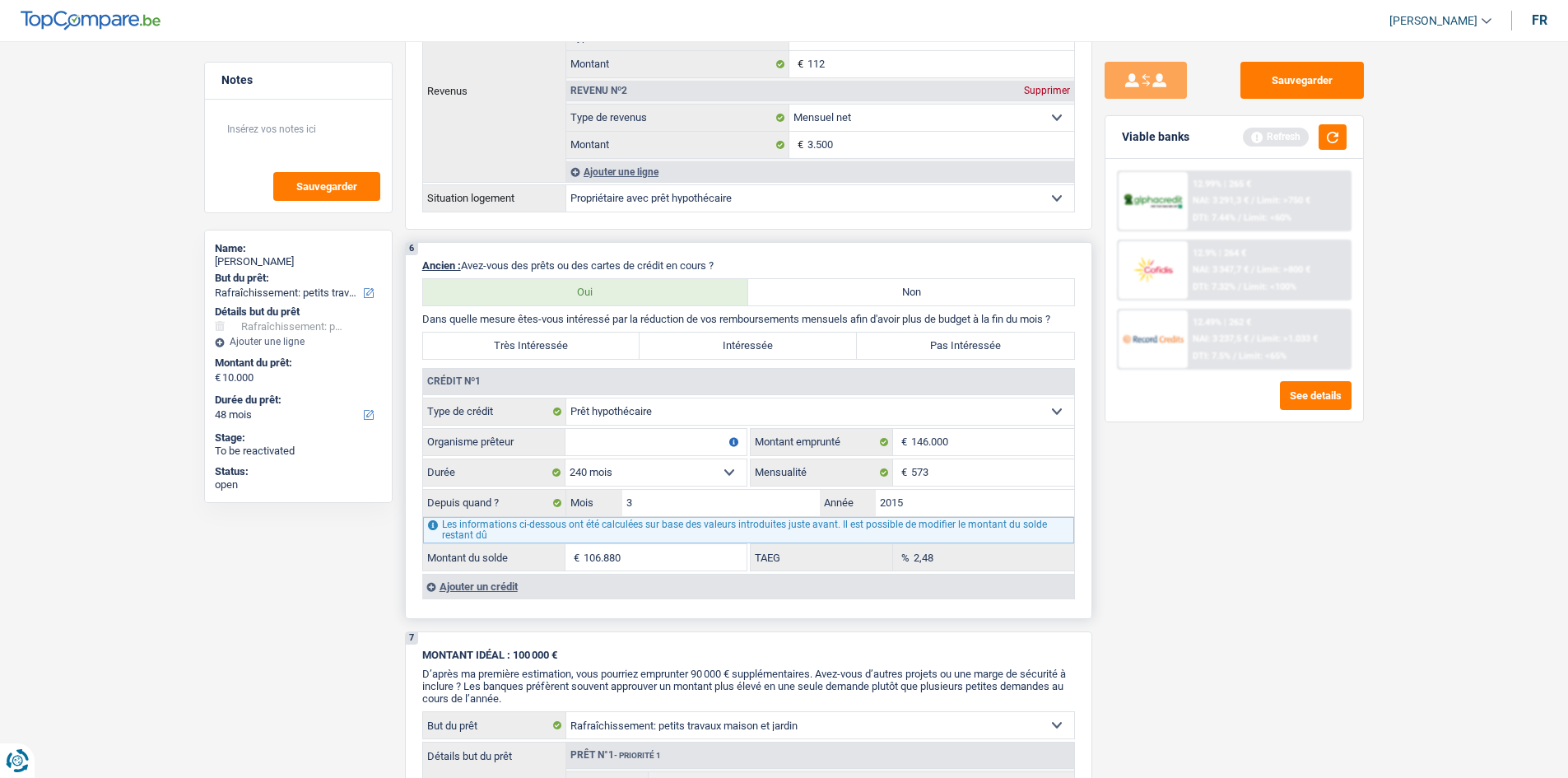
click at [543, 278] on select "120 mois 132 mois 144 mois 180 mois 240 mois 300 mois 360 mois 420 mois Sélecti…" at bounding box center [655, 472] width 181 height 26
type input "67.811"
type input "0,00"
drag, startPoint x: 603, startPoint y: 433, endPoint x: 843, endPoint y: 520, distance: 255.3
click at [543, 278] on input "Organisme prêteur" at bounding box center [655, 442] width 181 height 26
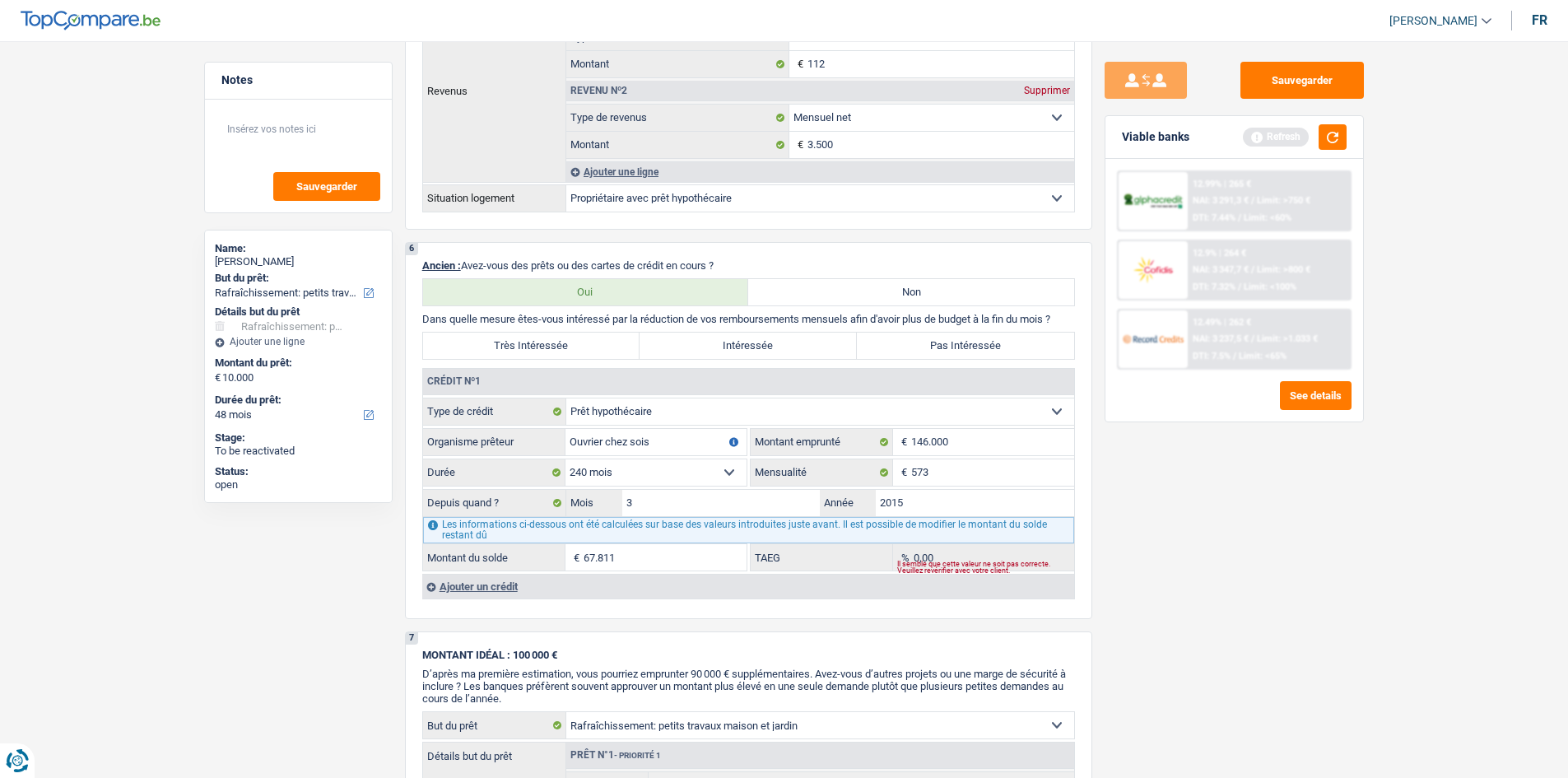
type input "Ouvrier chez sois"
click at [543, 278] on main "Notes Sauvegarder Name: [PERSON_NAME] But du prêt: Confort maison: meubles, tex…" at bounding box center [784, 225] width 1568 height 2543
drag, startPoint x: 491, startPoint y: 580, endPoint x: 621, endPoint y: 553, distance: 132.8
click at [491, 278] on div "Ajouter un crédit" at bounding box center [748, 586] width 652 height 24
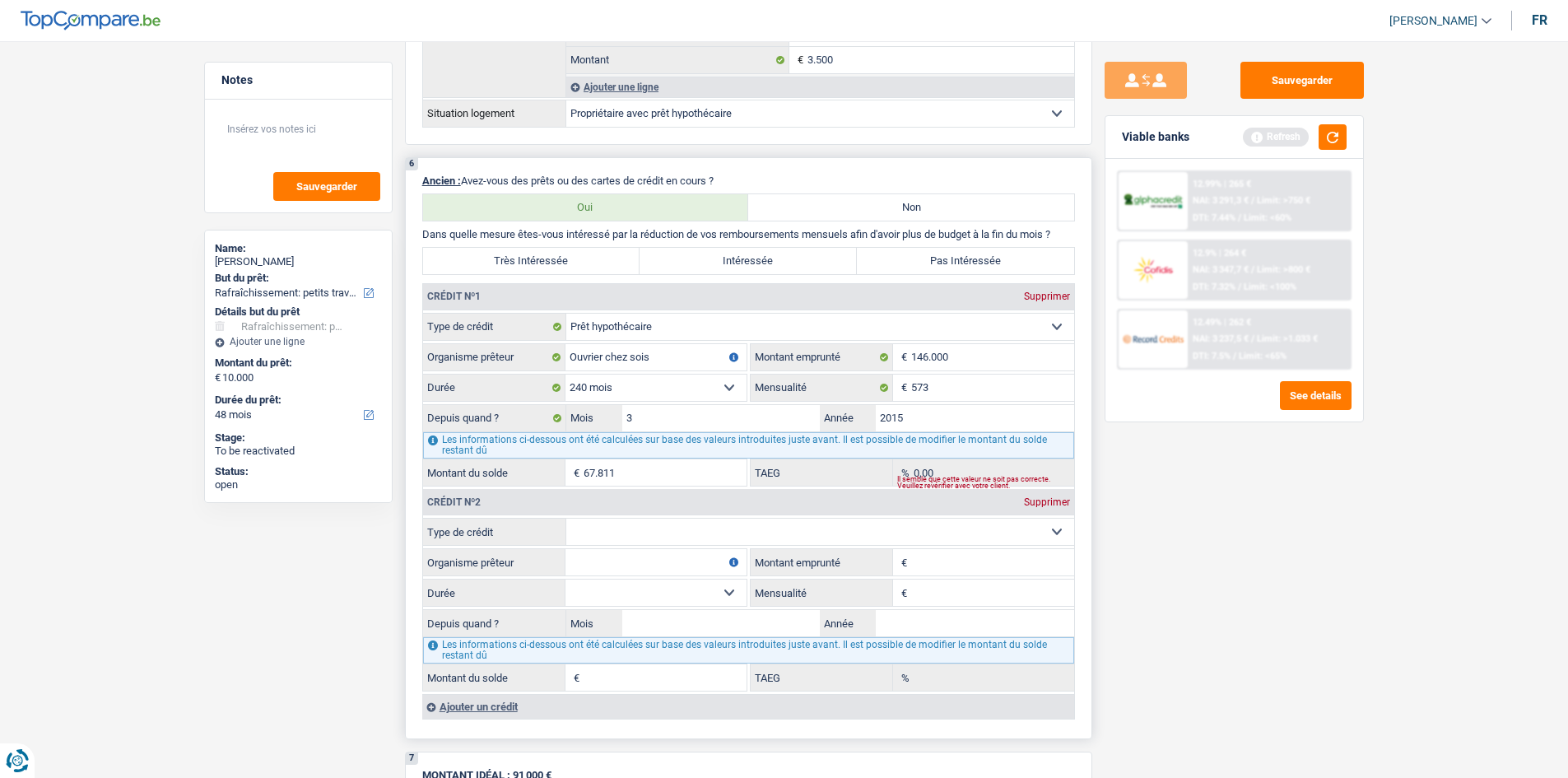
scroll to position [1235, 0]
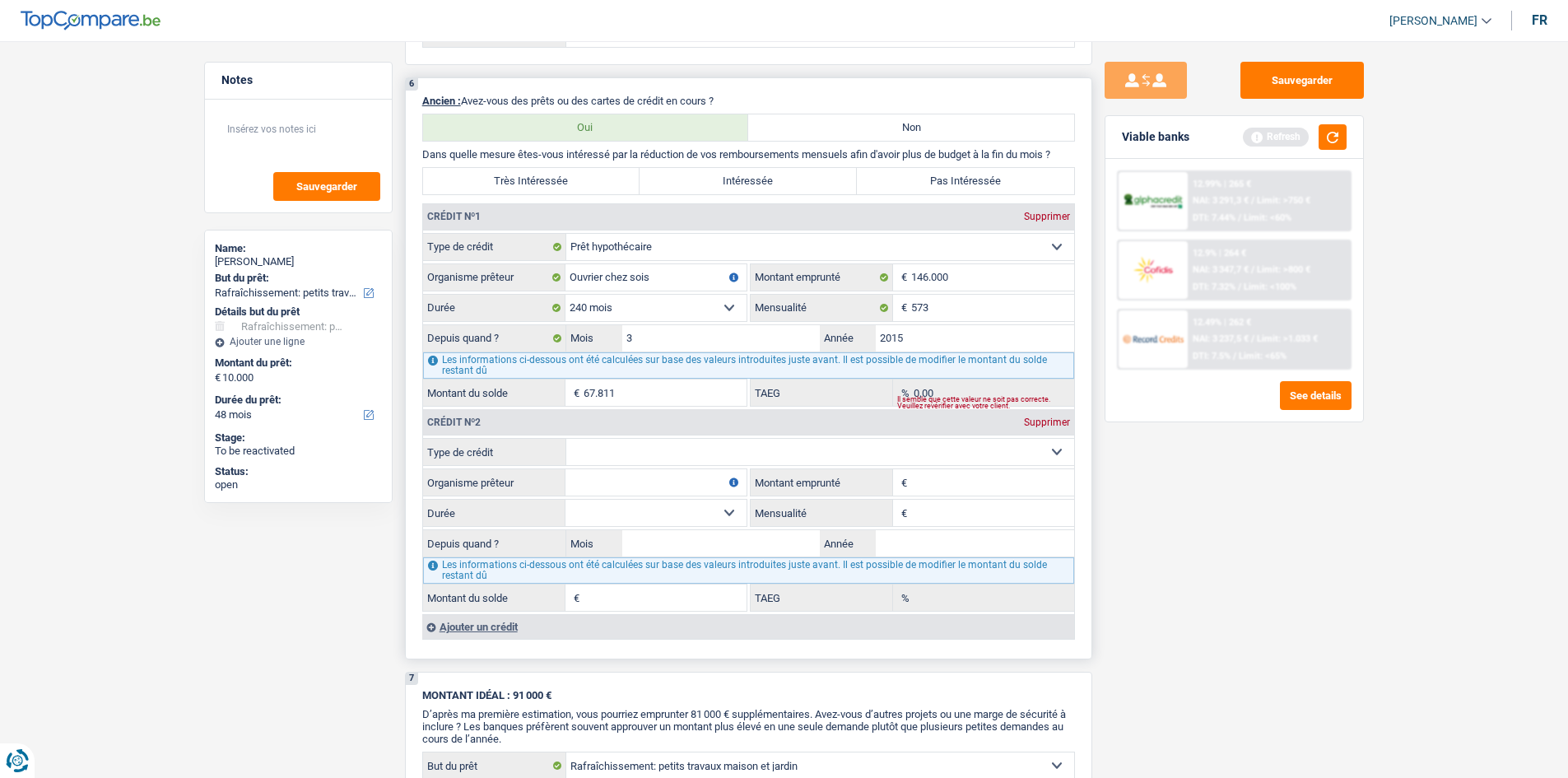
click at [543, 278] on select "Carte ou ouverture de crédit Prêt hypothécaire Vente à tempérament Prêt à tempé…" at bounding box center [820, 452] width 508 height 26
select select "personalLoan"
type input "0"
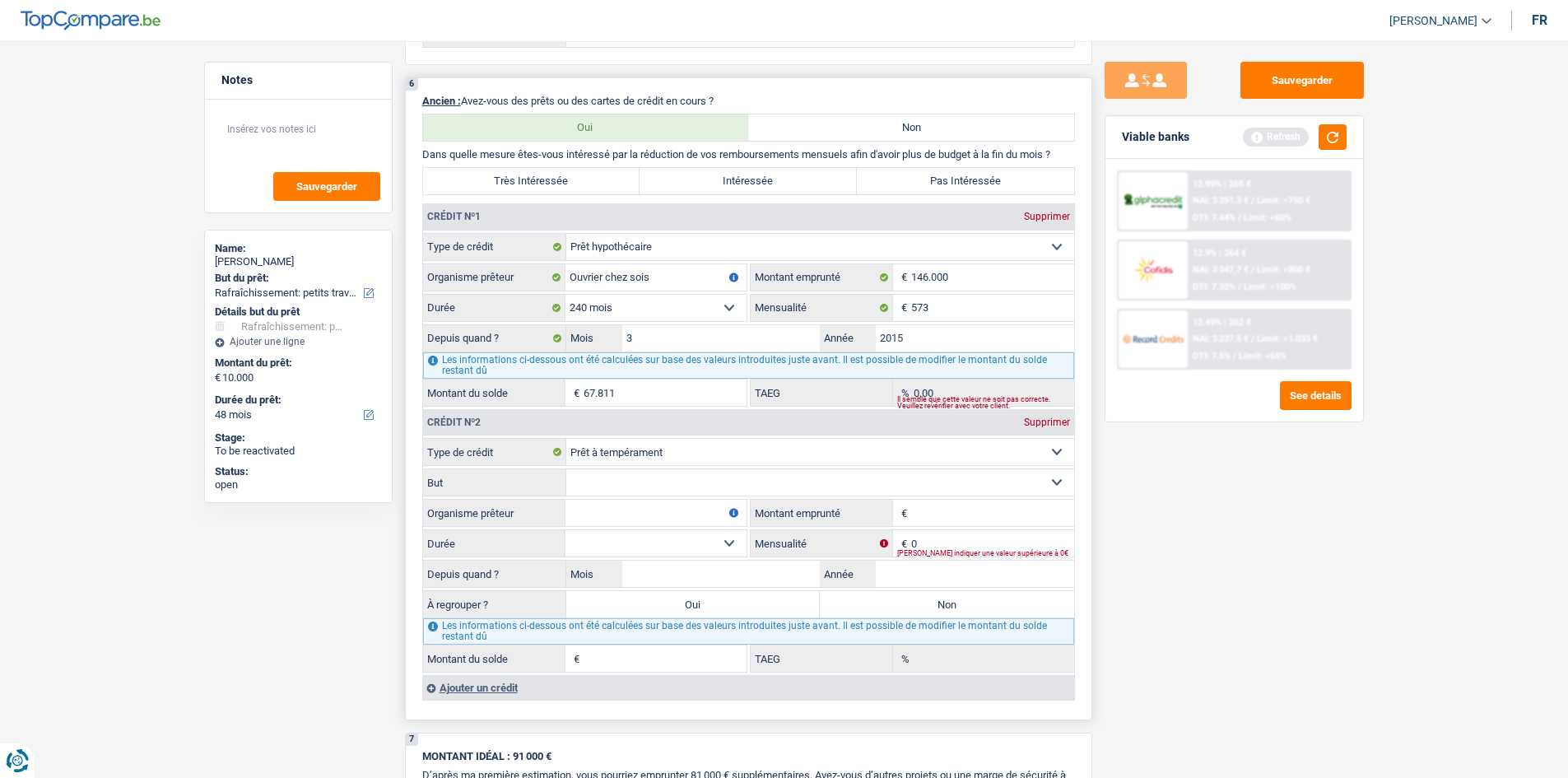
click at [502, 278] on div "Ajouter un crédit" at bounding box center [748, 687] width 652 height 24
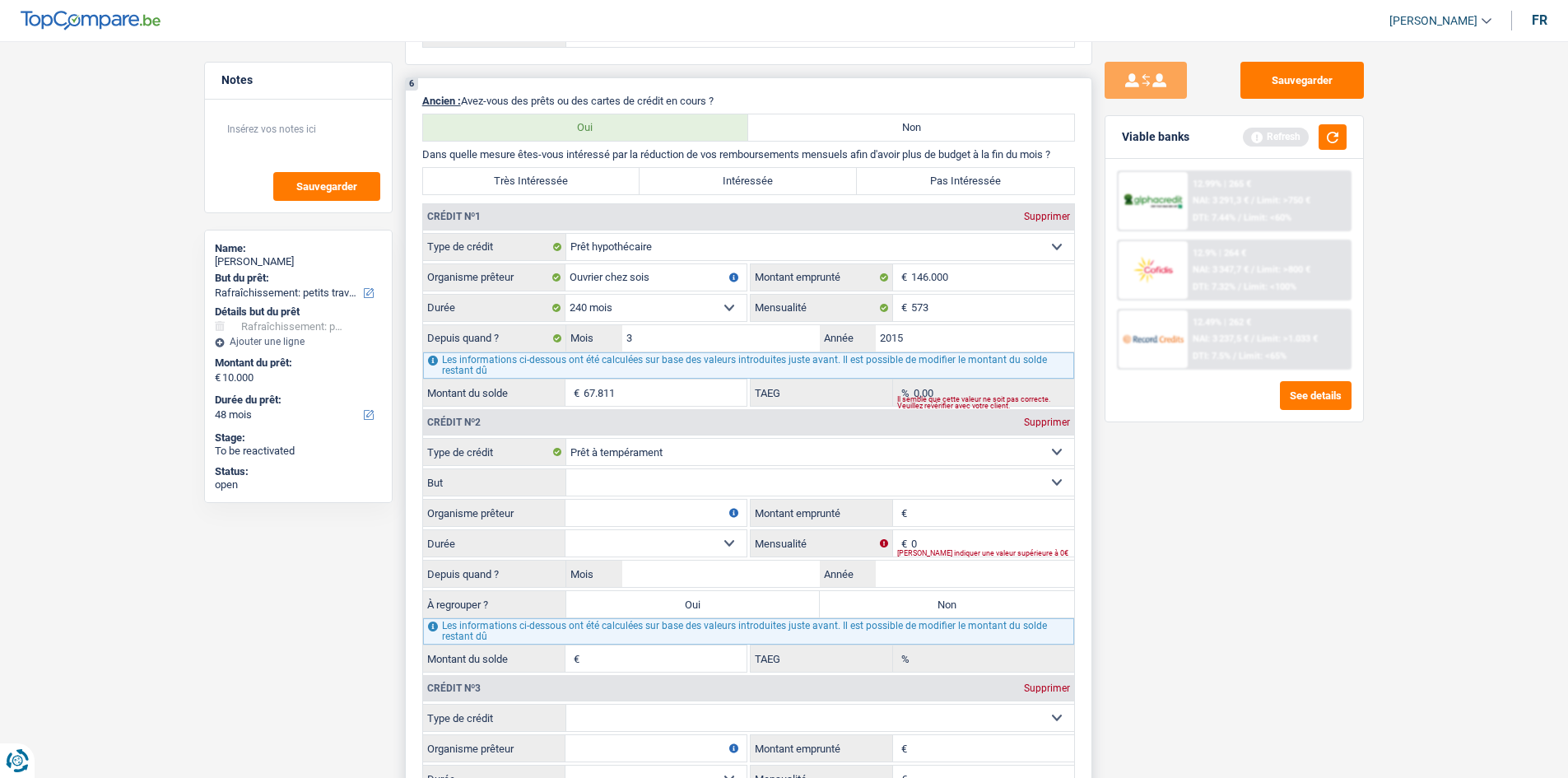
click at [543, 278] on select "Confort maison: meubles, textile, peinture, électroménager, outillage non-profe…" at bounding box center [820, 482] width 508 height 26
click at [543, 278] on select "Carte ou ouverture de crédit Prêt hypothécaire Vente à tempérament Prêt à tempé…" at bounding box center [820, 452] width 508 height 26
select select "creditConsolidation"
click at [543, 278] on select "Carte ou ouverture de crédit Prêt hypothécaire Vente à tempérament Prêt à tempé…" at bounding box center [820, 452] width 508 height 26
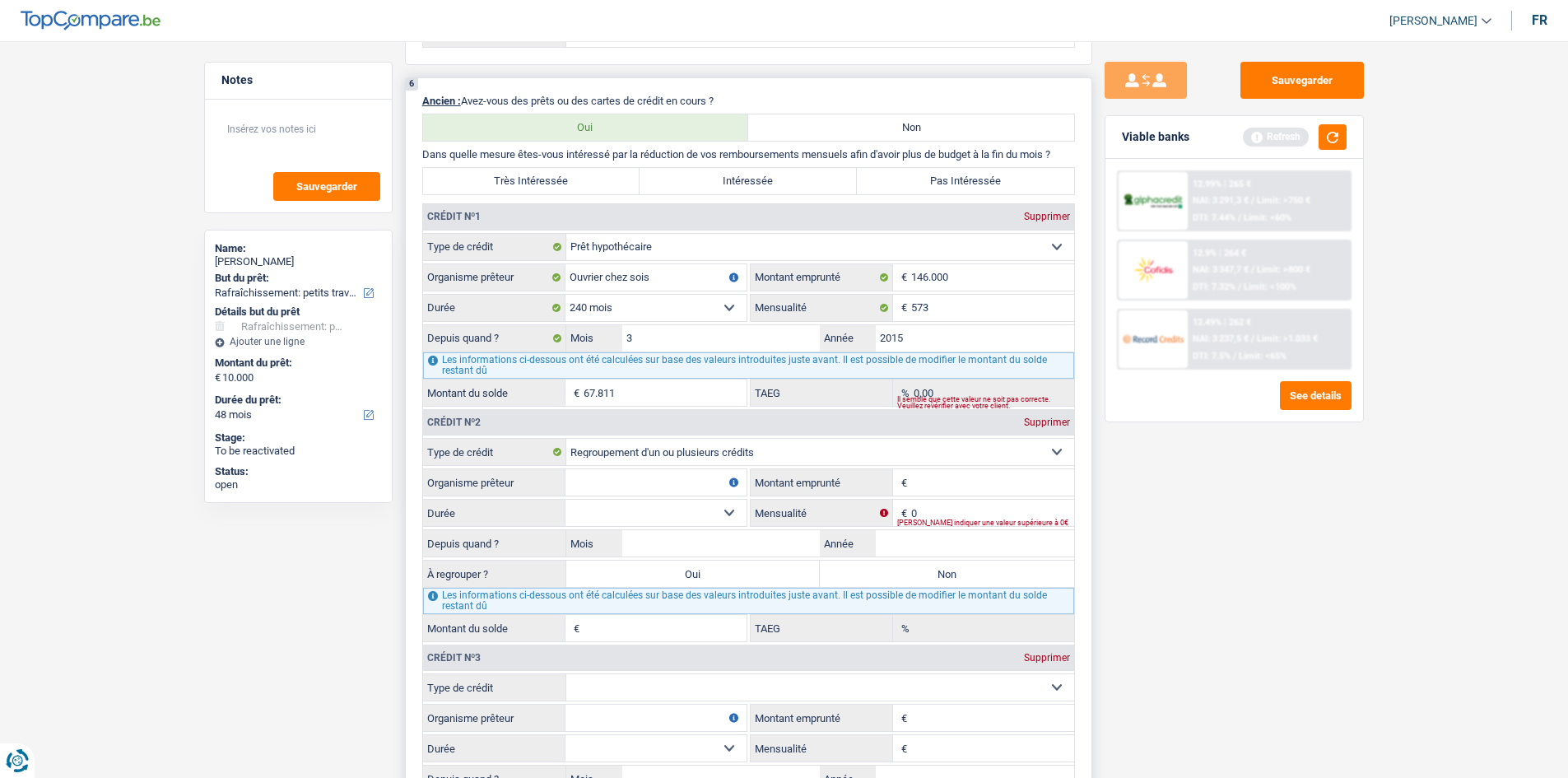
click at [543, 278] on div "Supprimer" at bounding box center [1047, 657] width 54 height 10
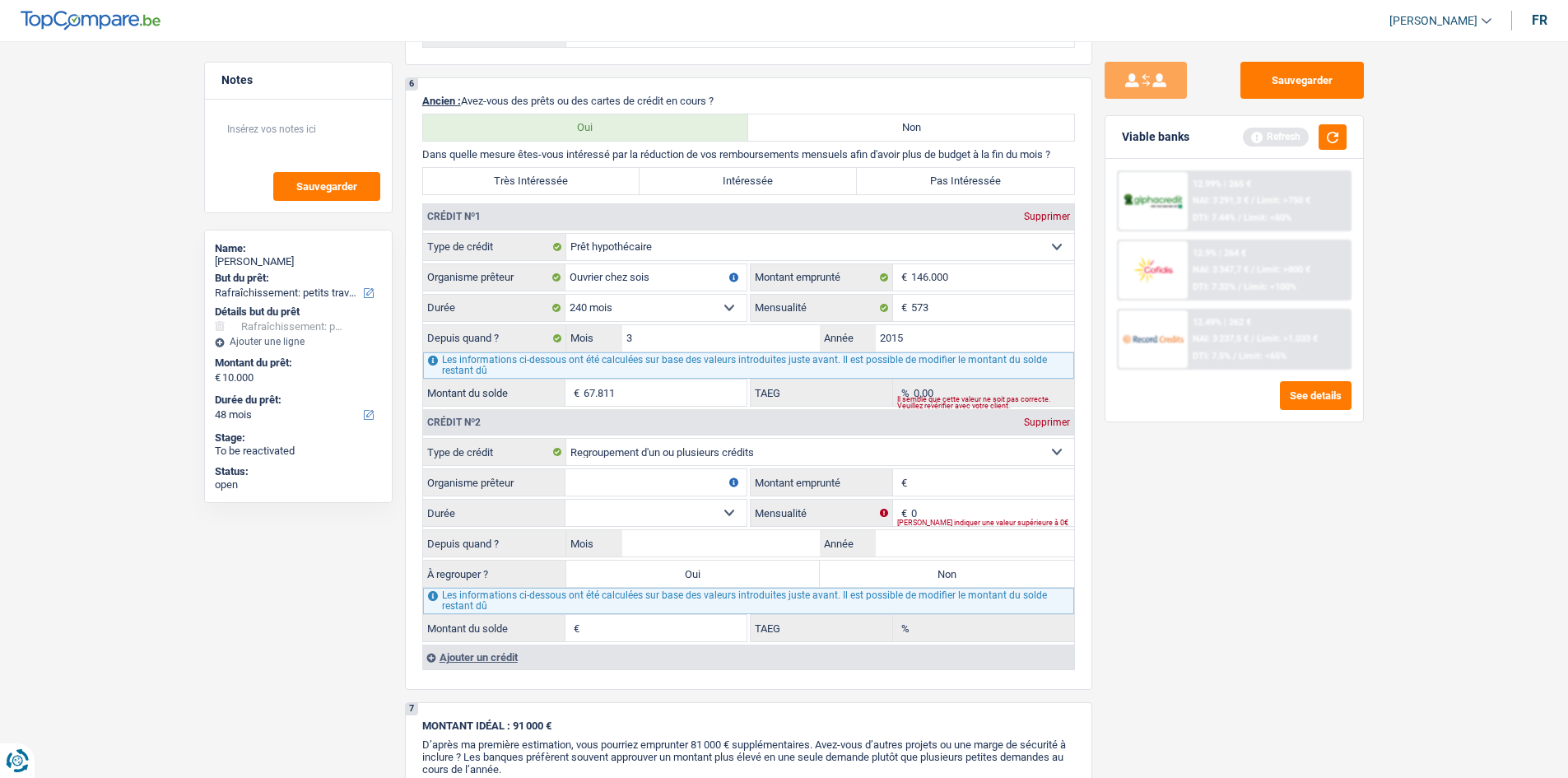
drag, startPoint x: 926, startPoint y: 489, endPoint x: 1245, endPoint y: 536, distance: 322.4
click at [543, 278] on input "Montant emprunté" at bounding box center [993, 482] width 163 height 26
click at [543, 278] on input "0" at bounding box center [993, 512] width 163 height 26
type input "691"
drag, startPoint x: 1282, startPoint y: 584, endPoint x: 1156, endPoint y: 544, distance: 132.2
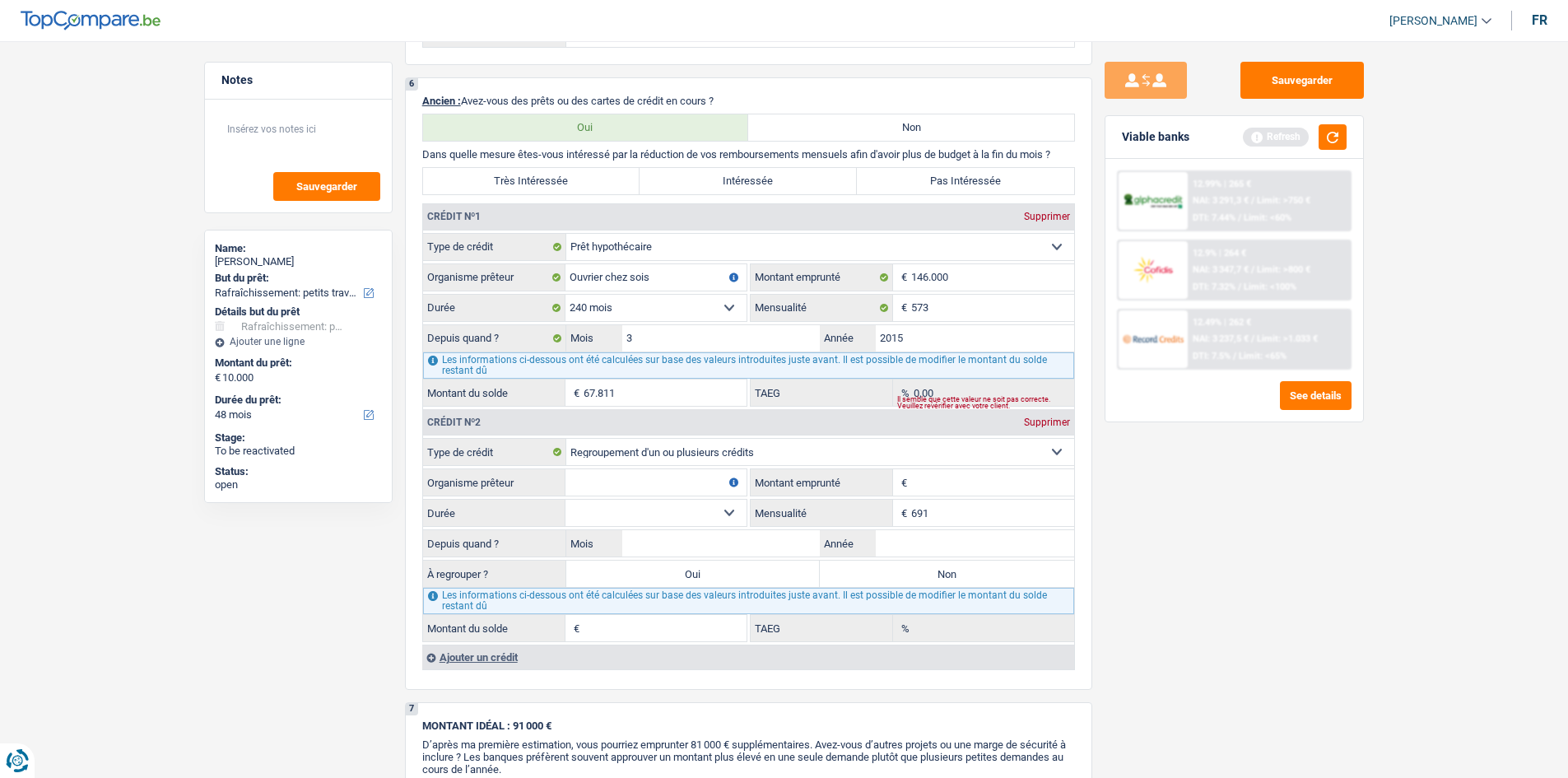
click at [543, 278] on div "Sauvegarder Viable banks Refresh 12.99% | 265 € NAI: 3 291,3 € / Limit: >750 € …" at bounding box center [1235, 405] width 284 height 686
click at [543, 278] on input "Montant emprunté" at bounding box center [993, 482] width 163 height 26
click at [328, 149] on textarea at bounding box center [299, 135] width 164 height 50
click at [543, 278] on input "Montant emprunté" at bounding box center [993, 482] width 163 height 26
type input "43.000"
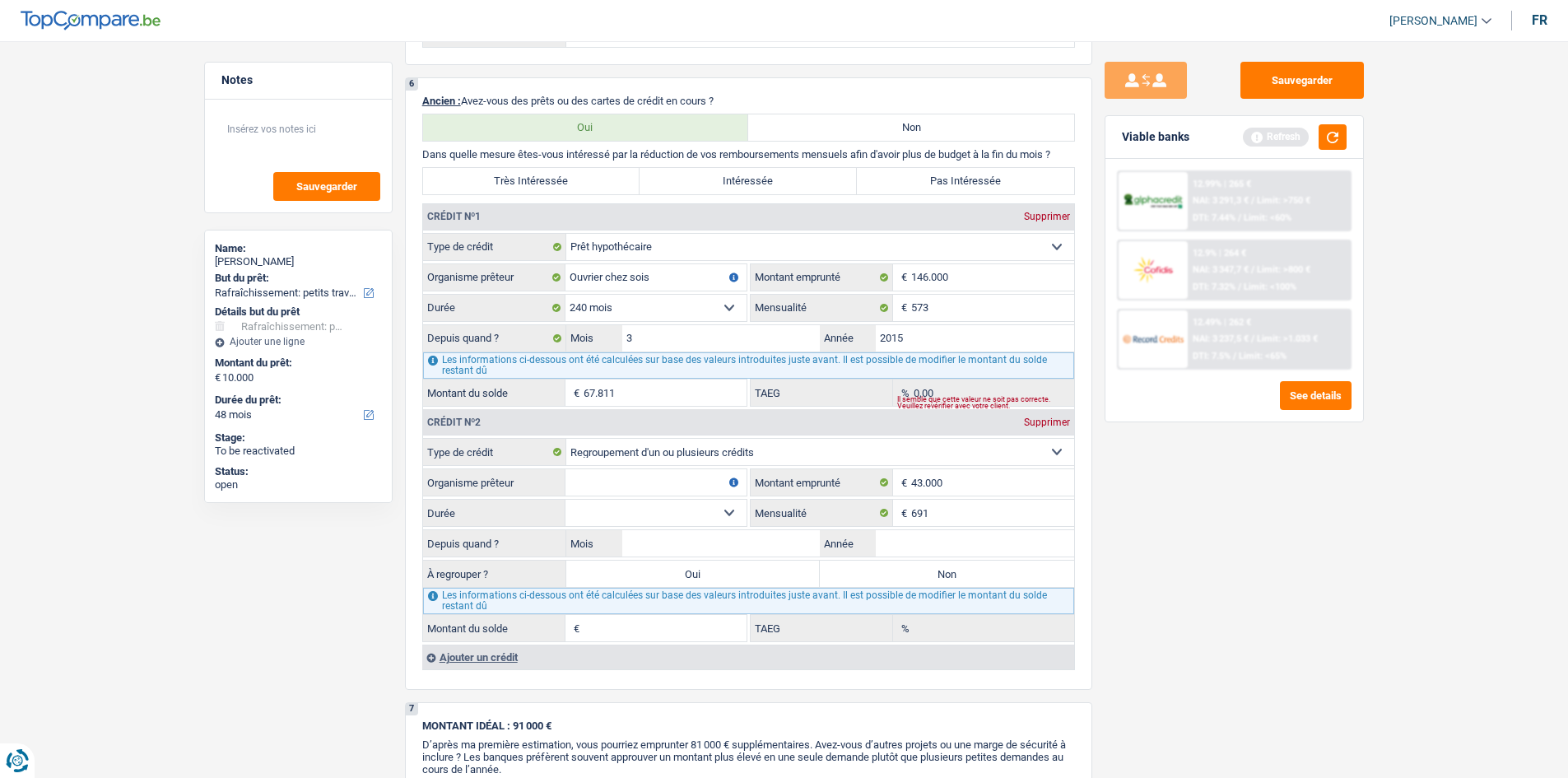
click at [543, 278] on div "Sauvegarder Viable banks Refresh 12.99% | 265 € NAI: 3 291,3 € / Limit: >750 € …" at bounding box center [1235, 405] width 284 height 686
drag, startPoint x: 973, startPoint y: 536, endPoint x: 1415, endPoint y: 585, distance: 444.7
click at [543, 278] on fieldset "Carte ou ouverture de crédit Prêt hypothécaire Vente à tempérament Prêt à tempé…" at bounding box center [749, 540] width 652 height 204
click at [543, 278] on input "Mois" at bounding box center [721, 543] width 198 height 26
click at [543, 278] on input "2024" at bounding box center [975, 543] width 198 height 26
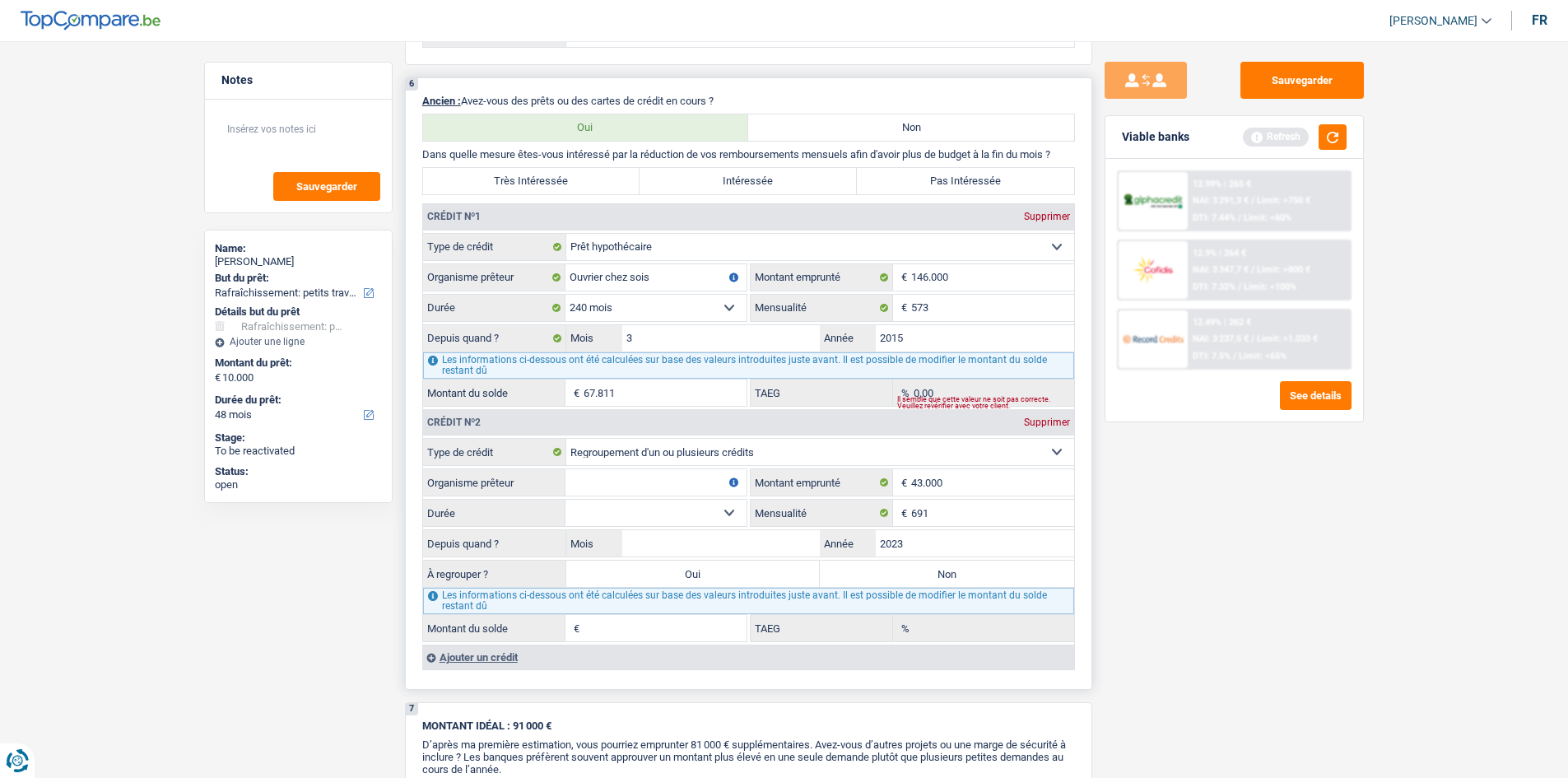
type input "2023"
click at [543, 278] on input "Mois" at bounding box center [721, 543] width 198 height 26
type input "7"
click at [543, 278] on select "12 mois 18 mois 24 mois 30 mois 36 mois 42 mois 48 mois 60 mois 72 mois 84 mois…" at bounding box center [655, 512] width 181 height 26
select select "120"
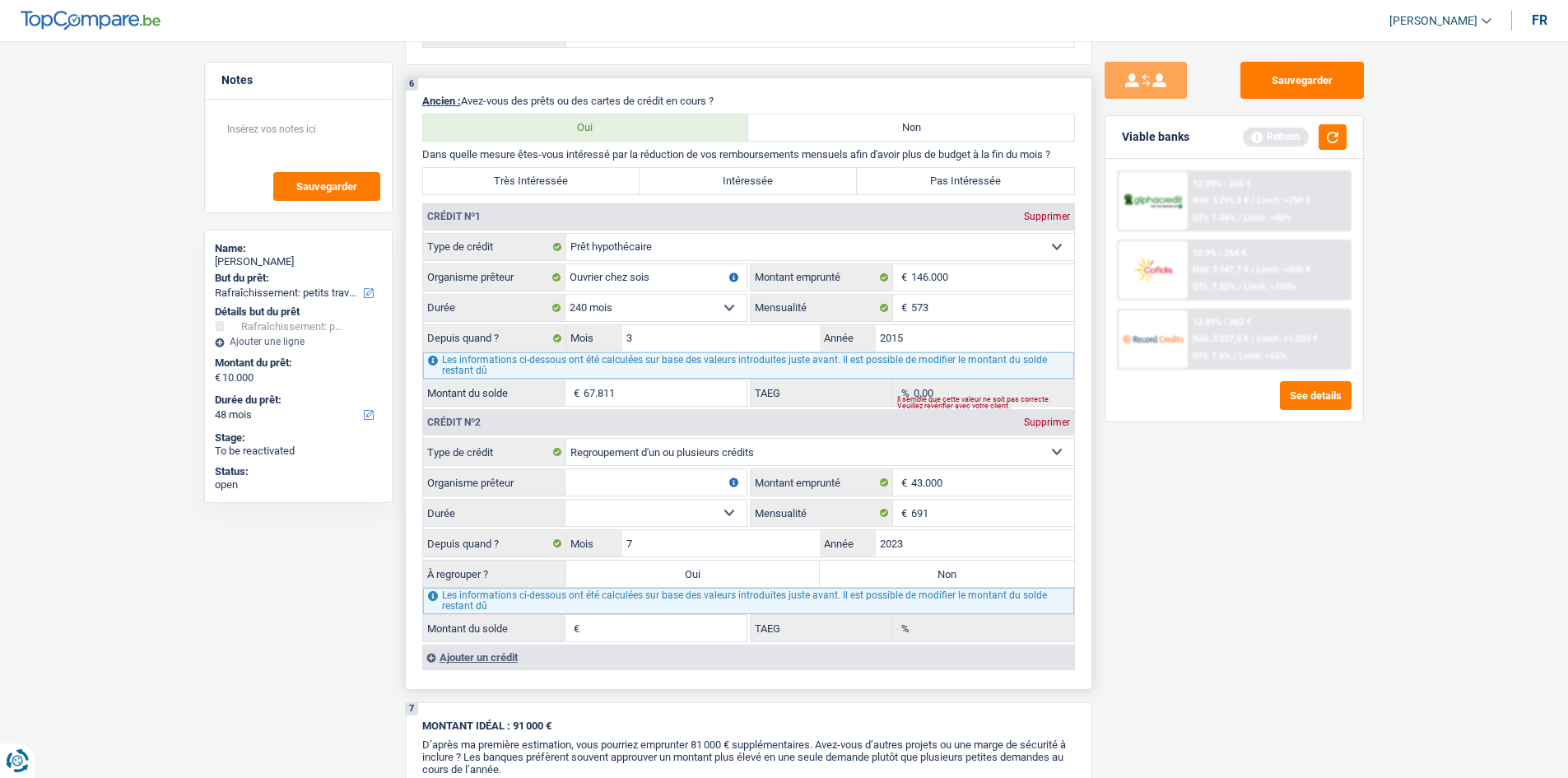
click at [543, 278] on select "12 mois 18 mois 24 mois 30 mois 36 mois 42 mois 48 mois 60 mois 72 mois 84 mois…" at bounding box center [655, 512] width 181 height 26
type input "38.424"
type input "15,96"
click at [543, 278] on input "38.424" at bounding box center [665, 628] width 163 height 26
click at [543, 278] on input "Organisme prêteur" at bounding box center [655, 482] width 181 height 26
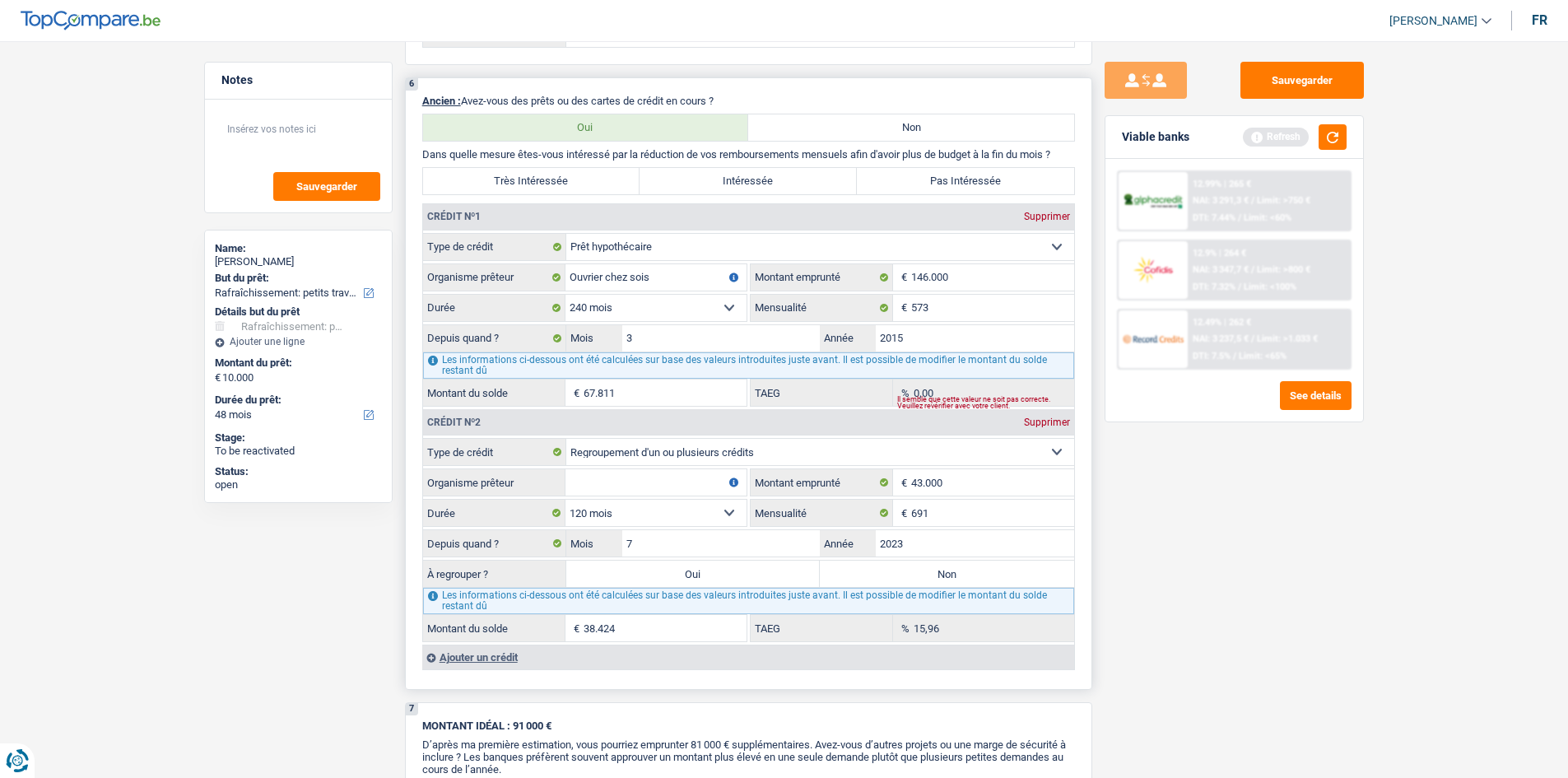
drag, startPoint x: 659, startPoint y: 490, endPoint x: 675, endPoint y: 502, distance: 20.0
click at [543, 278] on input "Organisme prêteur" at bounding box center [655, 482] width 181 height 26
type input "Alpha credit"
click at [543, 278] on div "Sauvegarder Viable banks Refresh 12.99% | 265 € NAI: 3 291,3 € / Limit: >750 € …" at bounding box center [1235, 405] width 284 height 686
click at [543, 278] on label "Oui" at bounding box center [693, 574] width 255 height 26
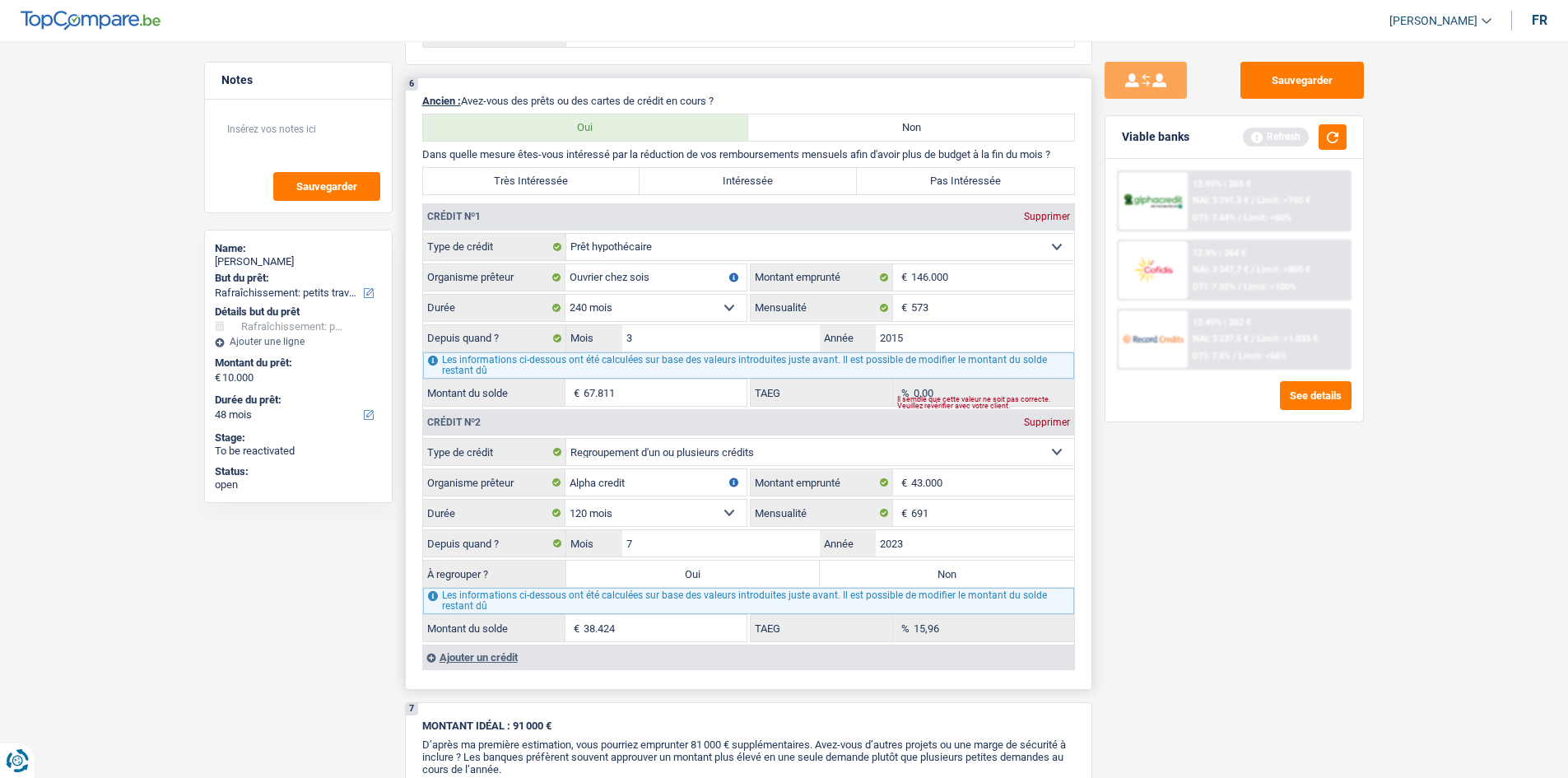
click at [543, 278] on input "Oui" at bounding box center [693, 574] width 255 height 26
radio input "true"
type input "48.424"
type input "38.424"
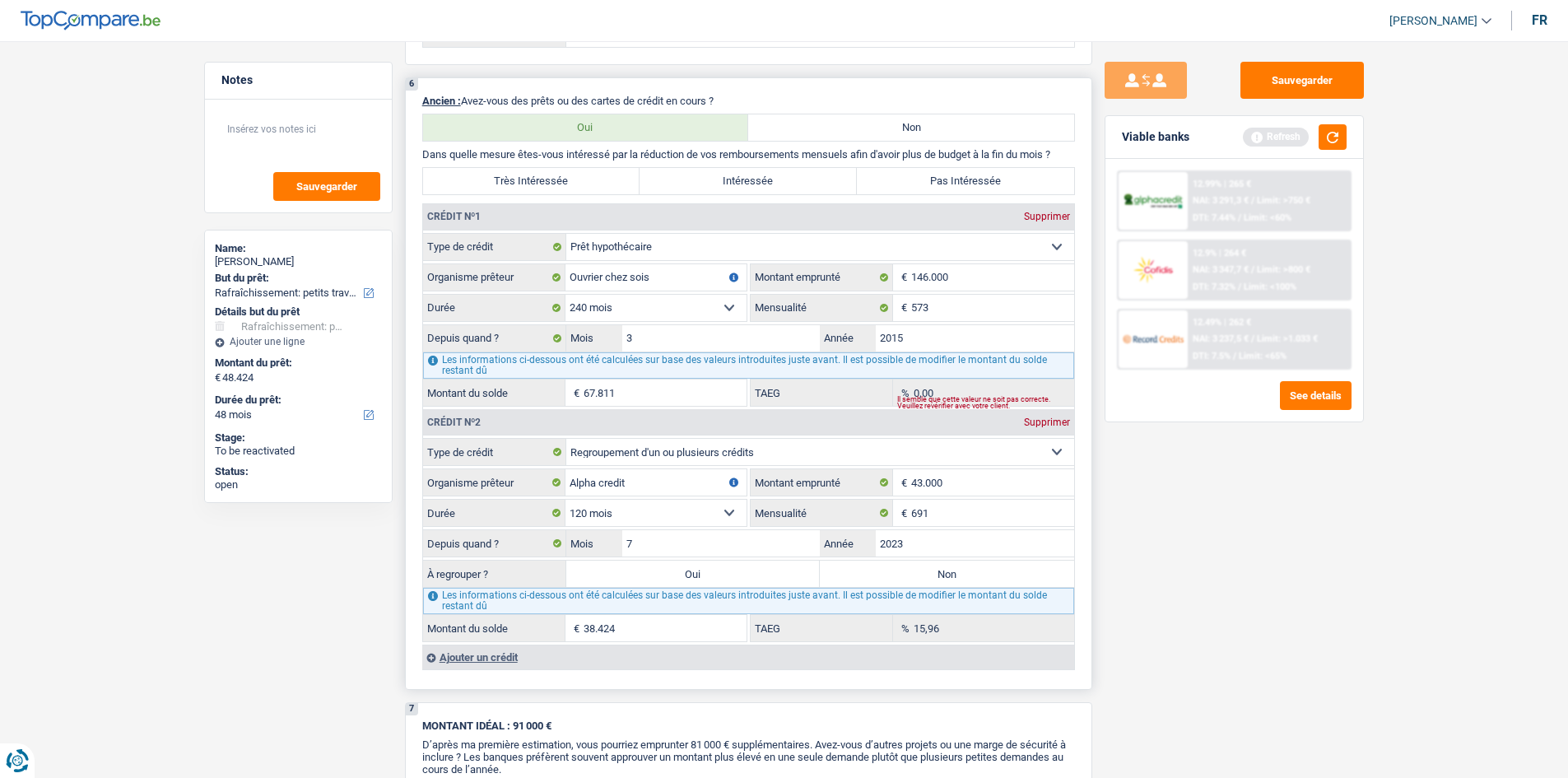
select select "refinancing"
select select "144"
select select "refinancing"
select select "144"
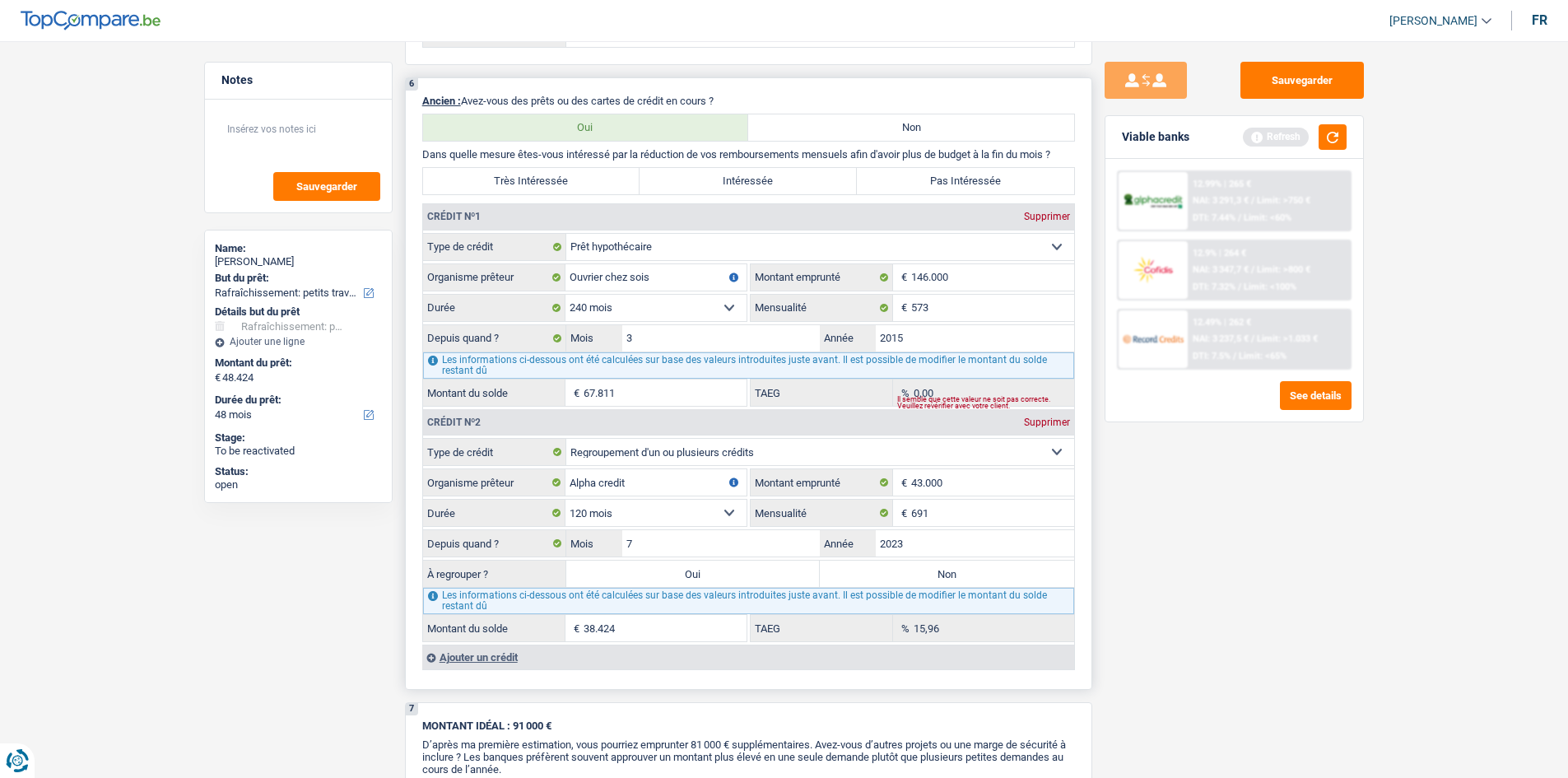
select select "refinancing"
select select "144"
select select "refinancing"
select select "houseOrGarden"
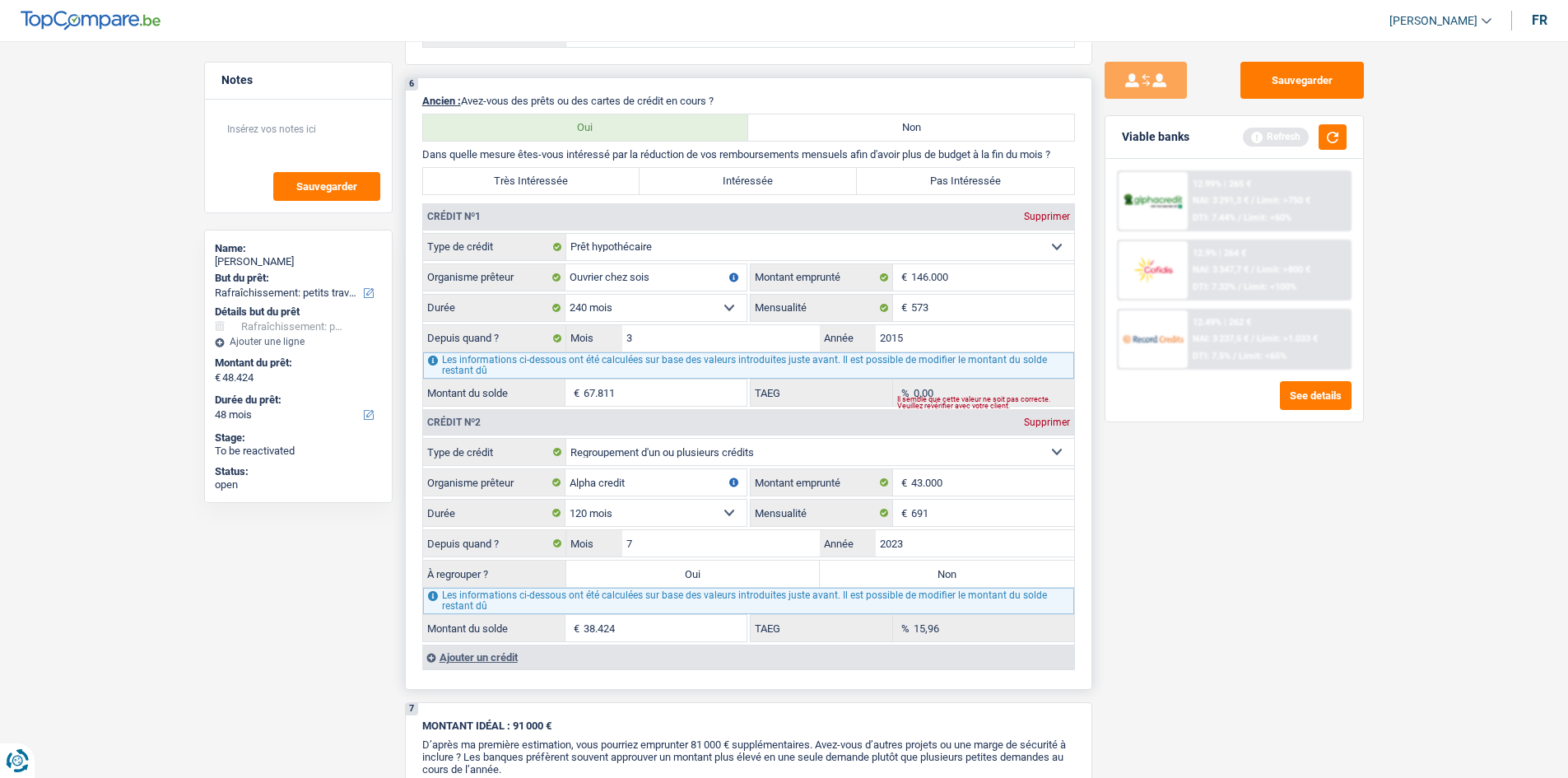
select select "houseOrGarden"
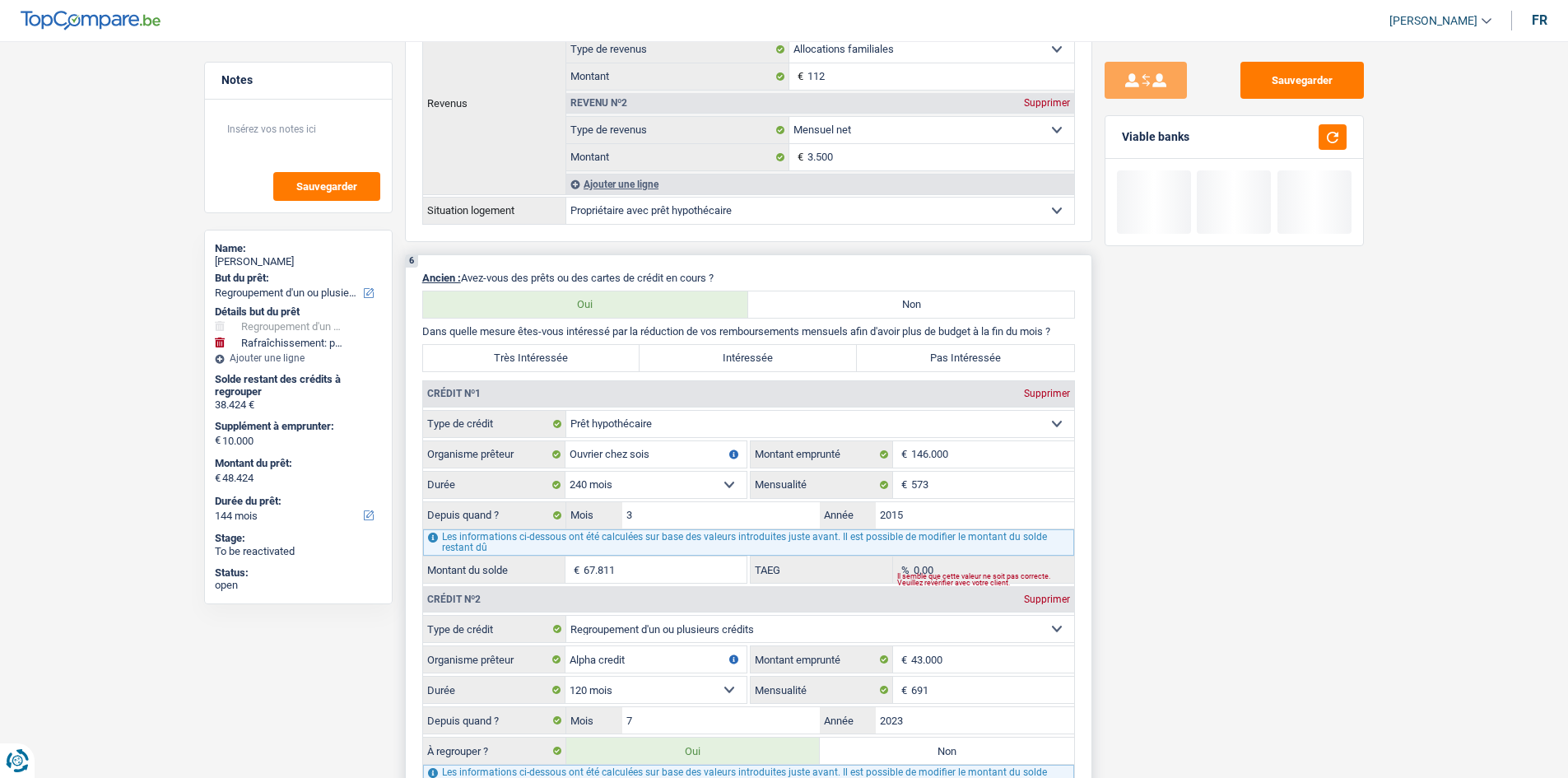
scroll to position [1482, 0]
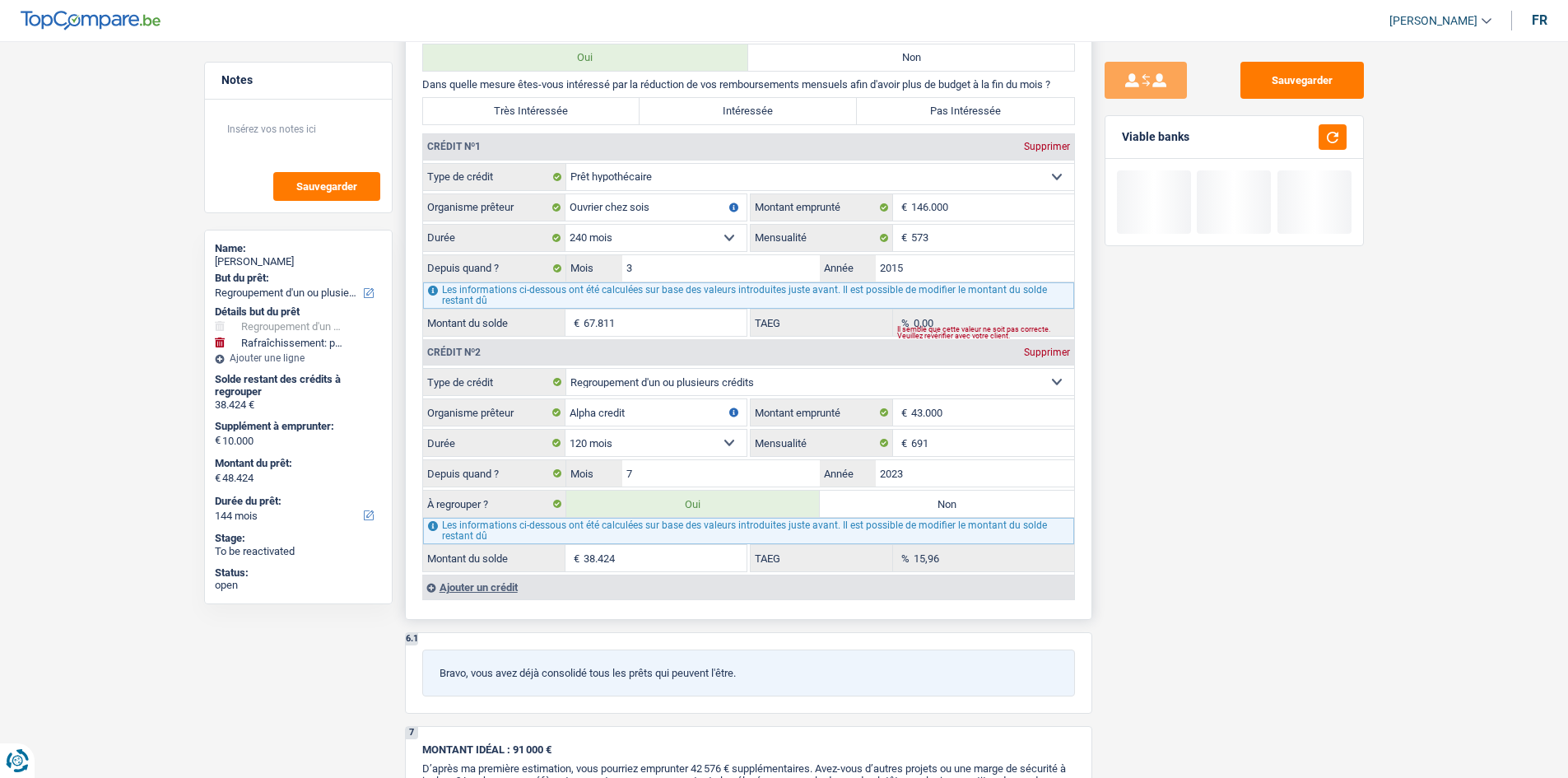
click at [543, 278] on label "Non" at bounding box center [947, 503] width 255 height 26
click at [543, 278] on input "Non" at bounding box center [947, 503] width 255 height 26
radio input "true"
select select "houseOrGarden"
select select "48"
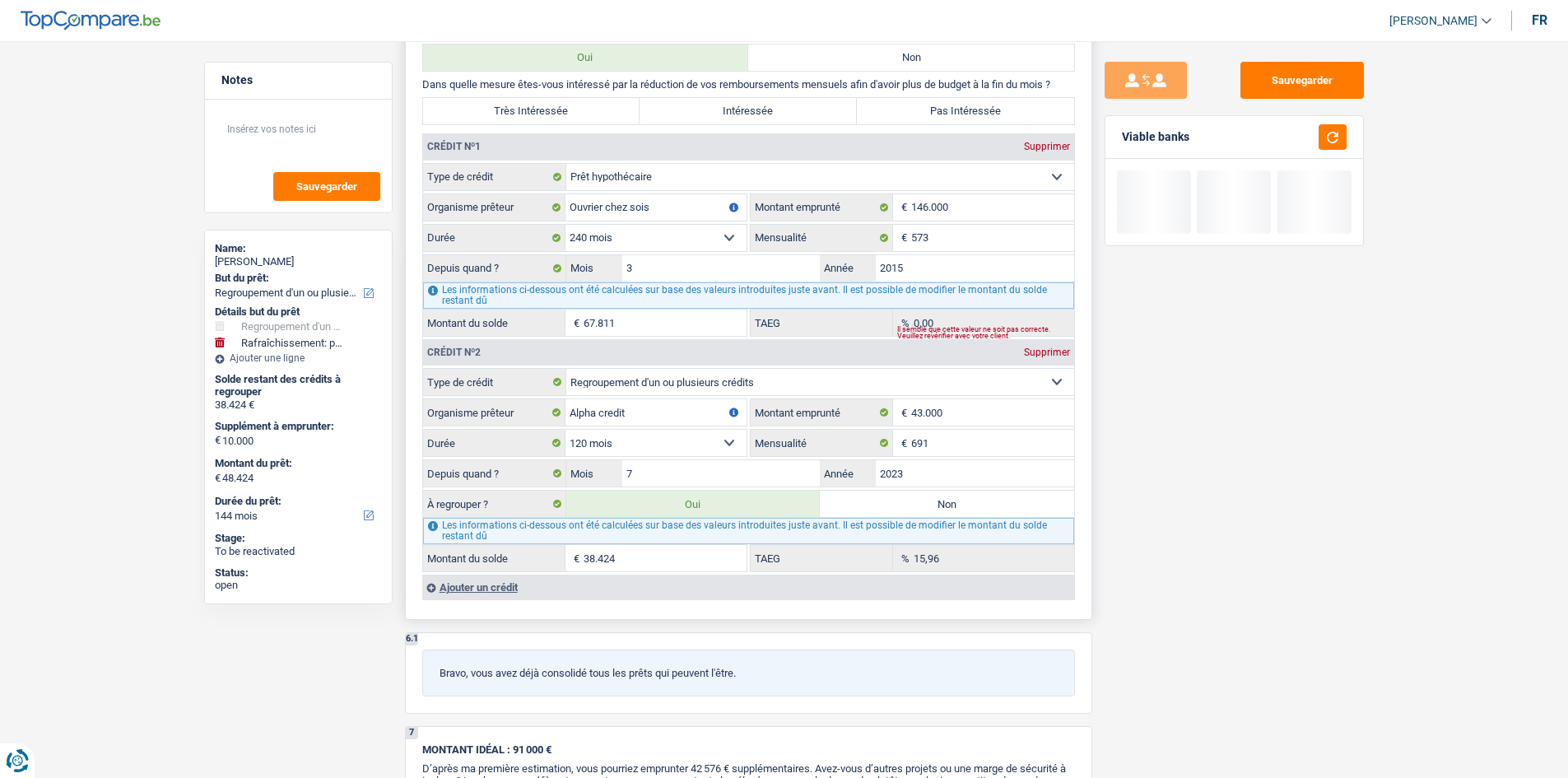
select select "houseOrGarden"
type input "10.000"
select select "48"
select select "houseOrGarden"
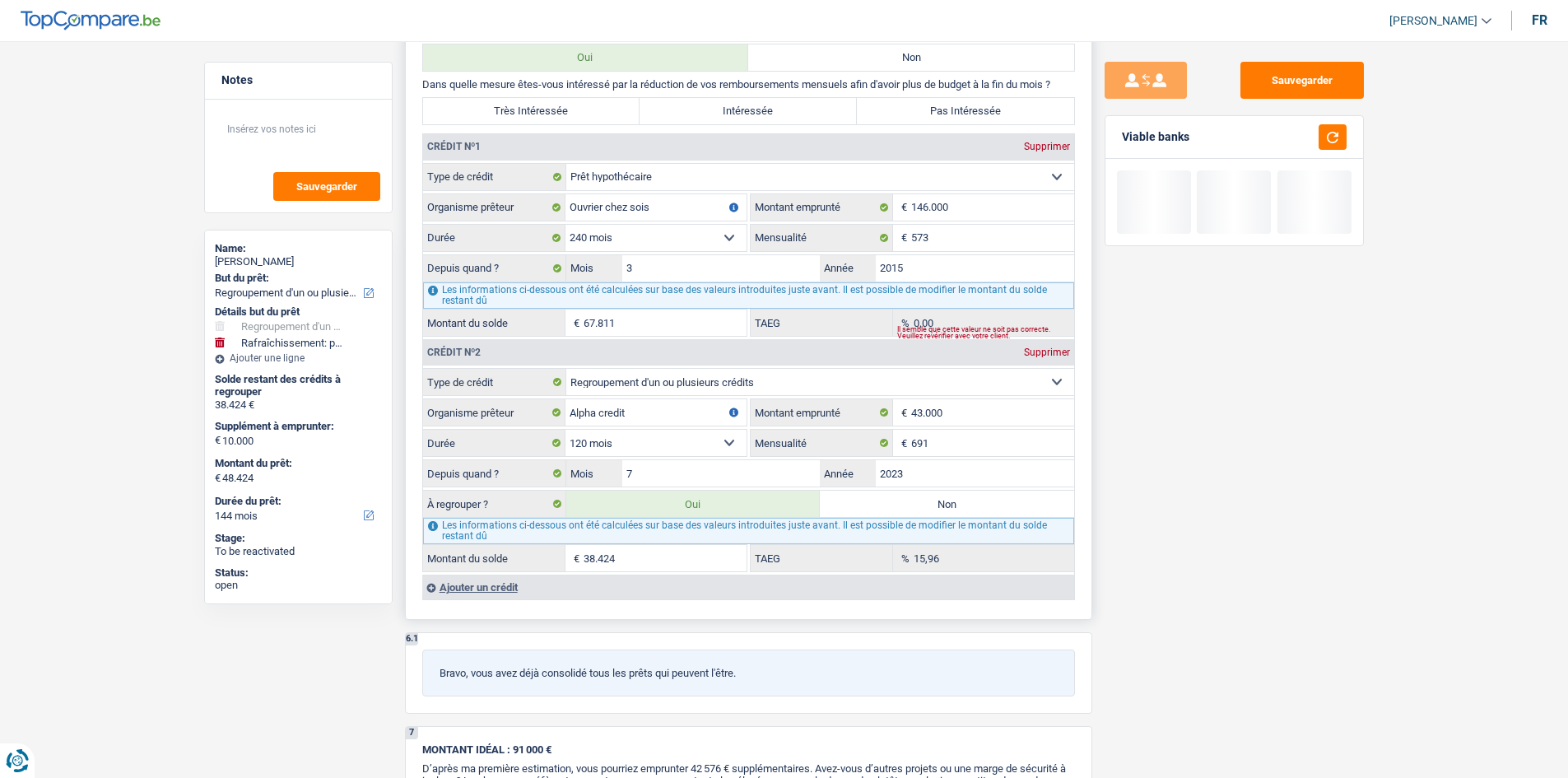
select select "houseOrGarden"
type input "10.000"
select select "48"
select select "houseOrGarden"
radio input "false"
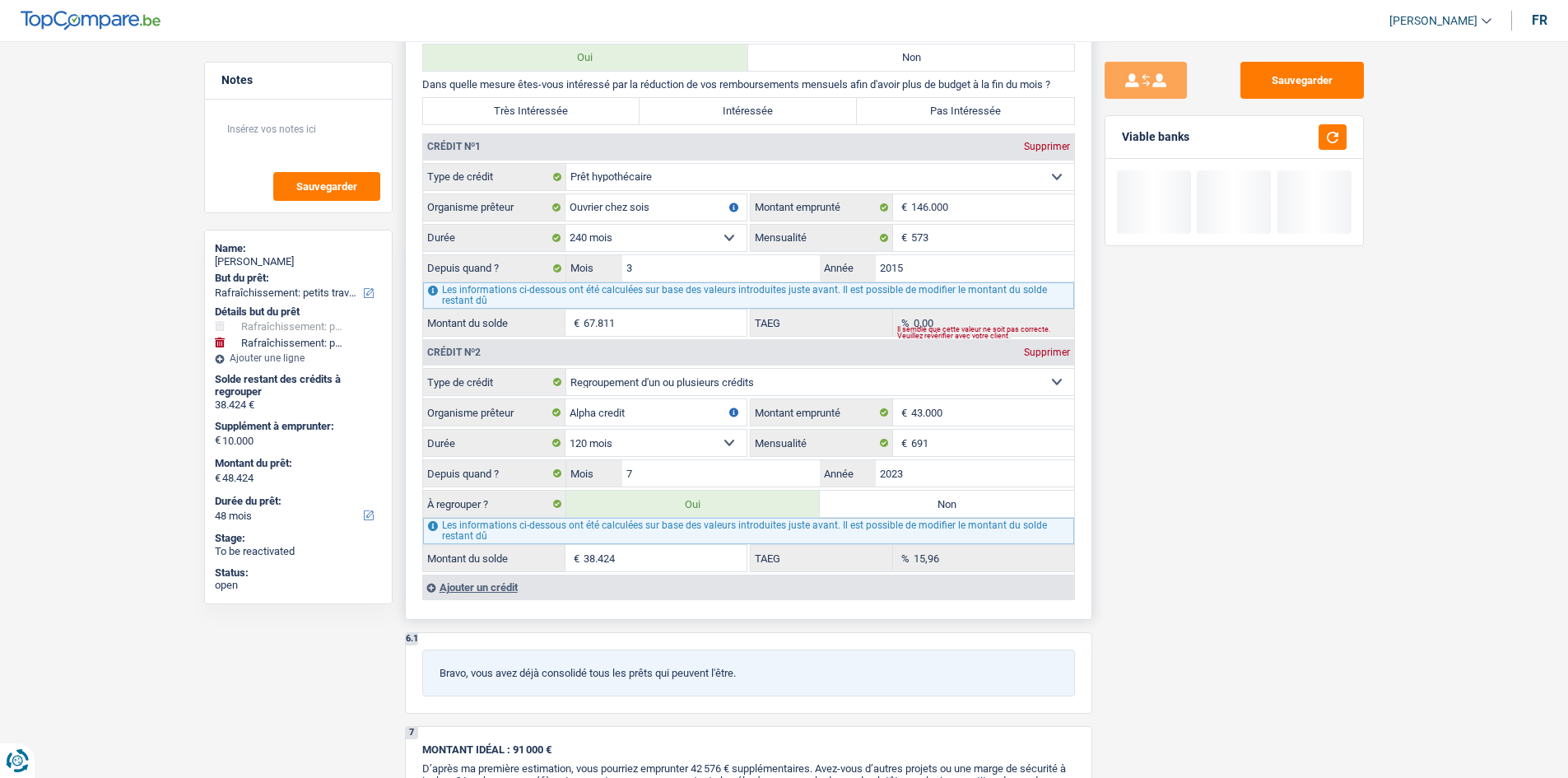
type input "10.000"
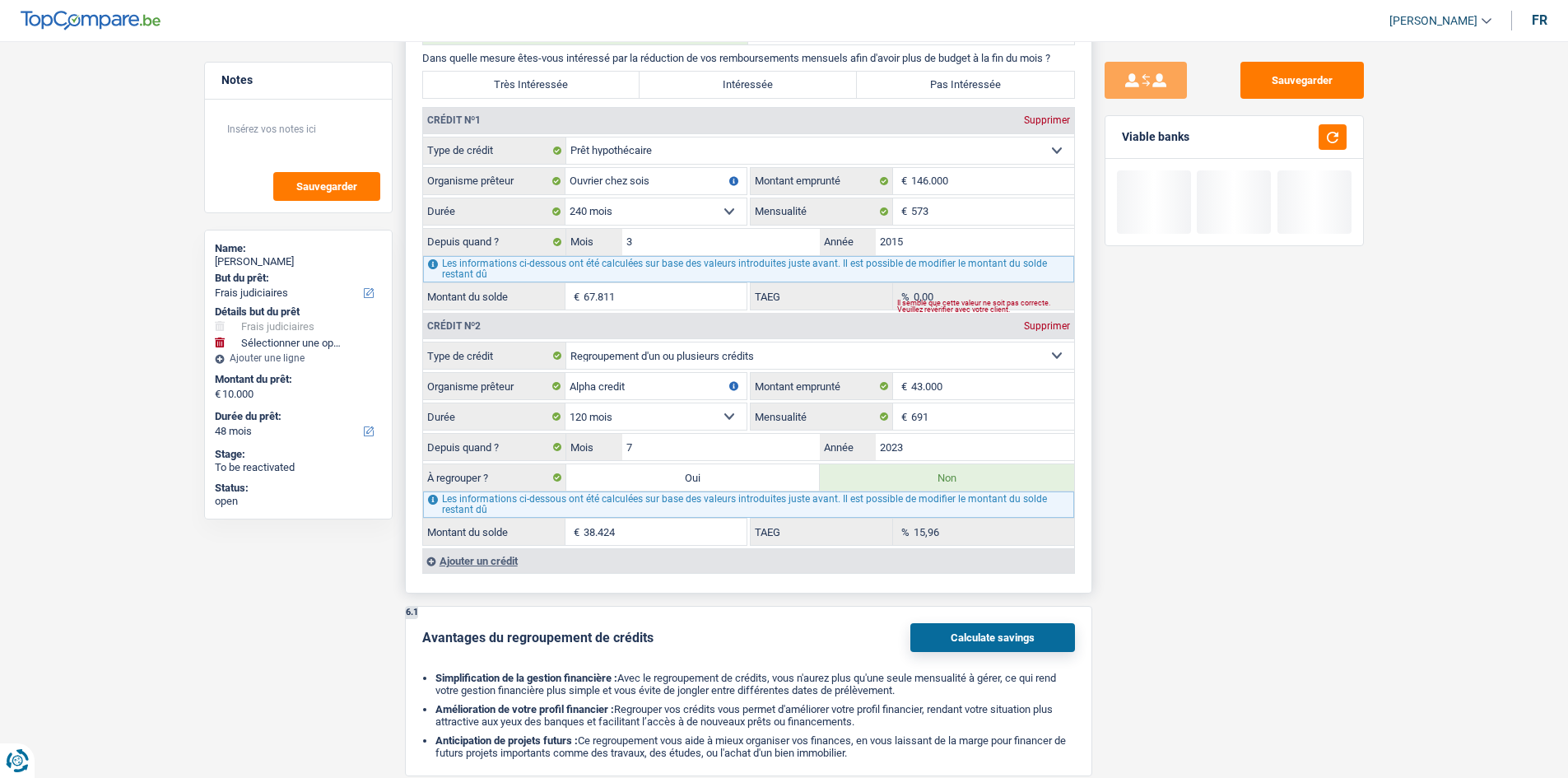
drag, startPoint x: 532, startPoint y: 586, endPoint x: 545, endPoint y: 574, distance: 17.7
click at [536, 278] on div "6 Ancien : Avez-vous des prêts ou des cartes de crédit en cours ? Oui Non Dans …" at bounding box center [749, 287] width 688 height 613
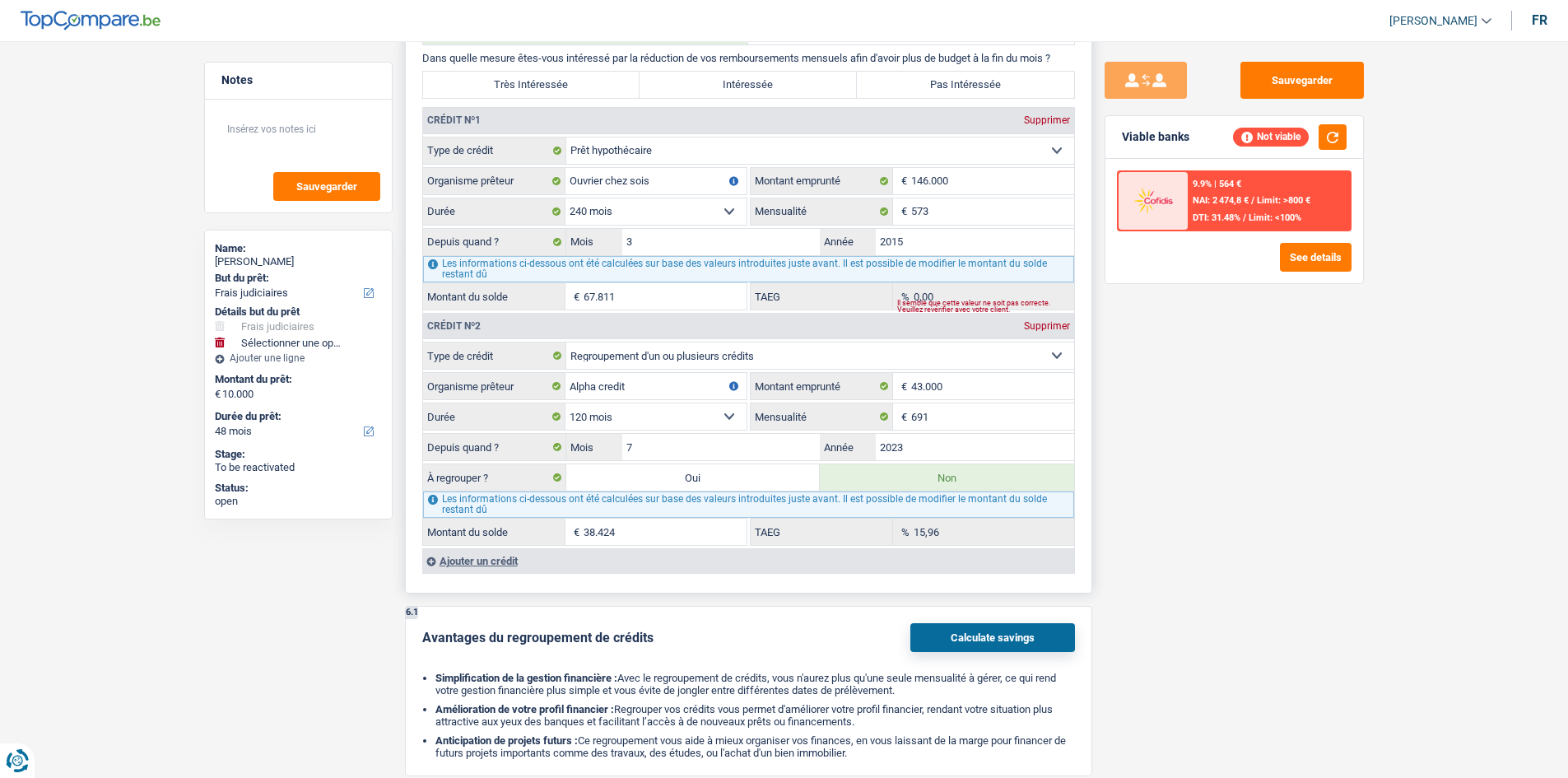
click at [543, 278] on div "Ajouter un crédit" at bounding box center [748, 560] width 652 height 24
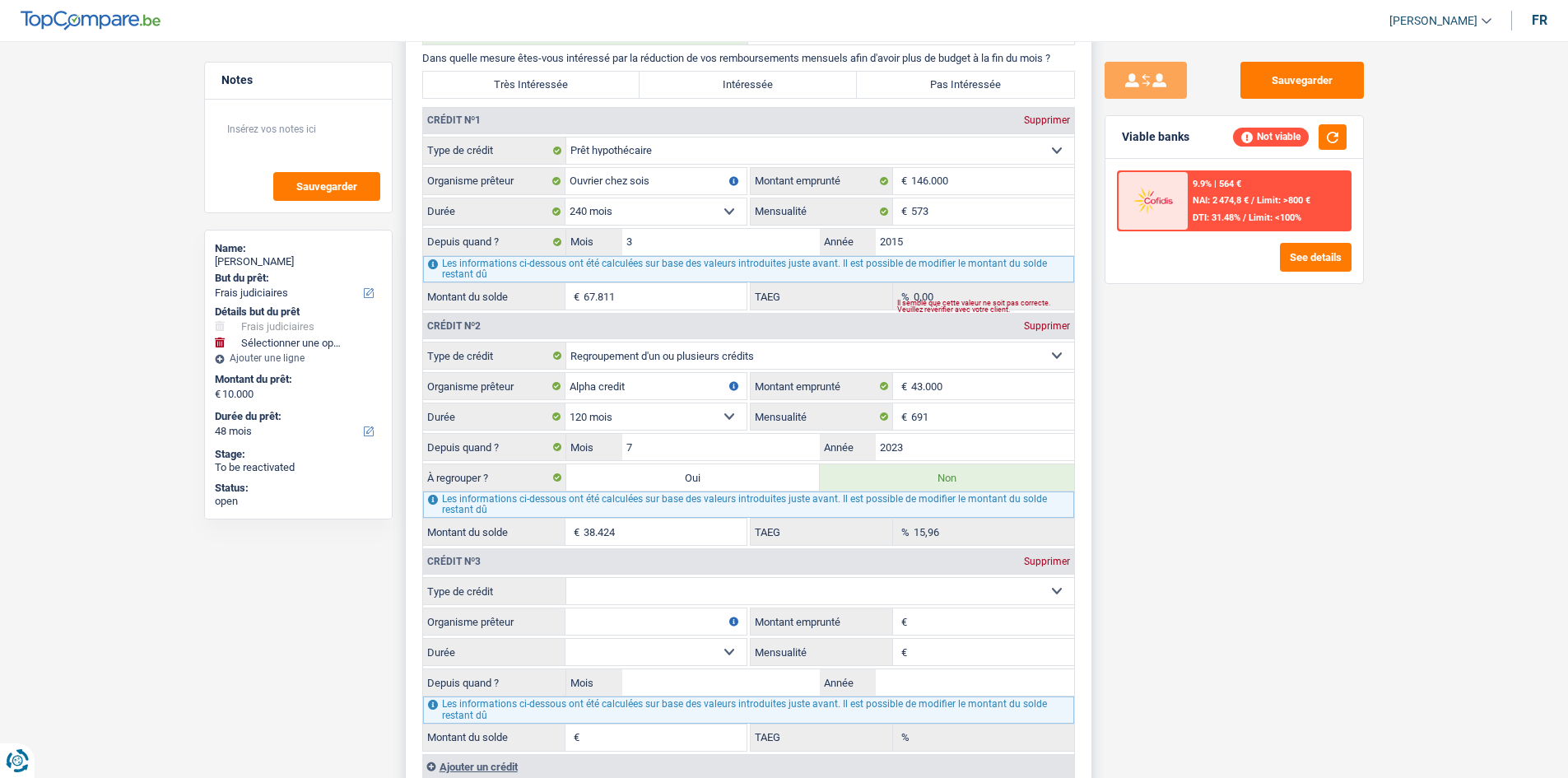
click at [543, 278] on select "Carte ou ouverture de crédit Prêt hypothécaire Vente à tempérament Prêt à tempé…" at bounding box center [820, 591] width 508 height 26
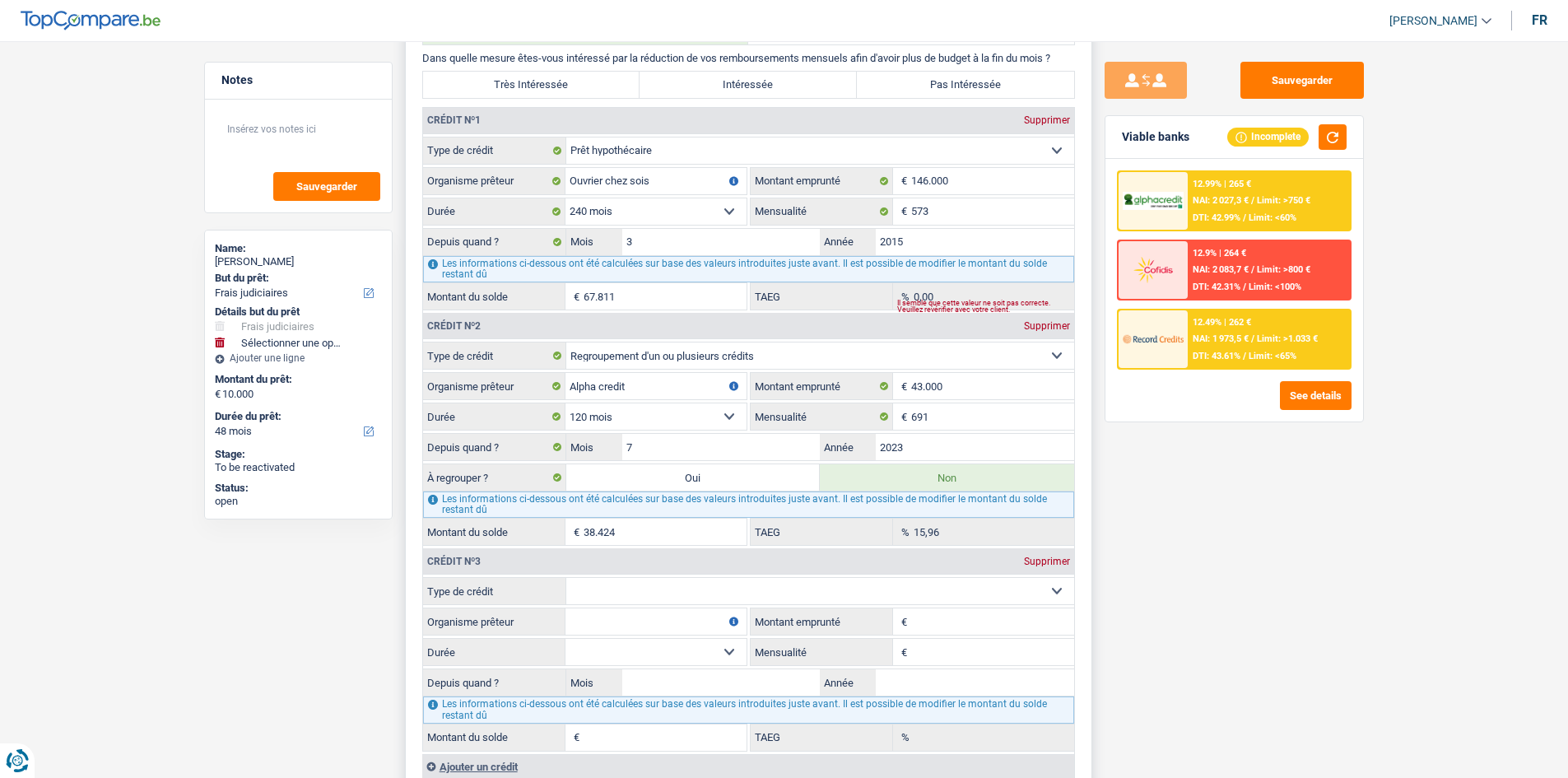
select select "cardOrCredit"
type input "0"
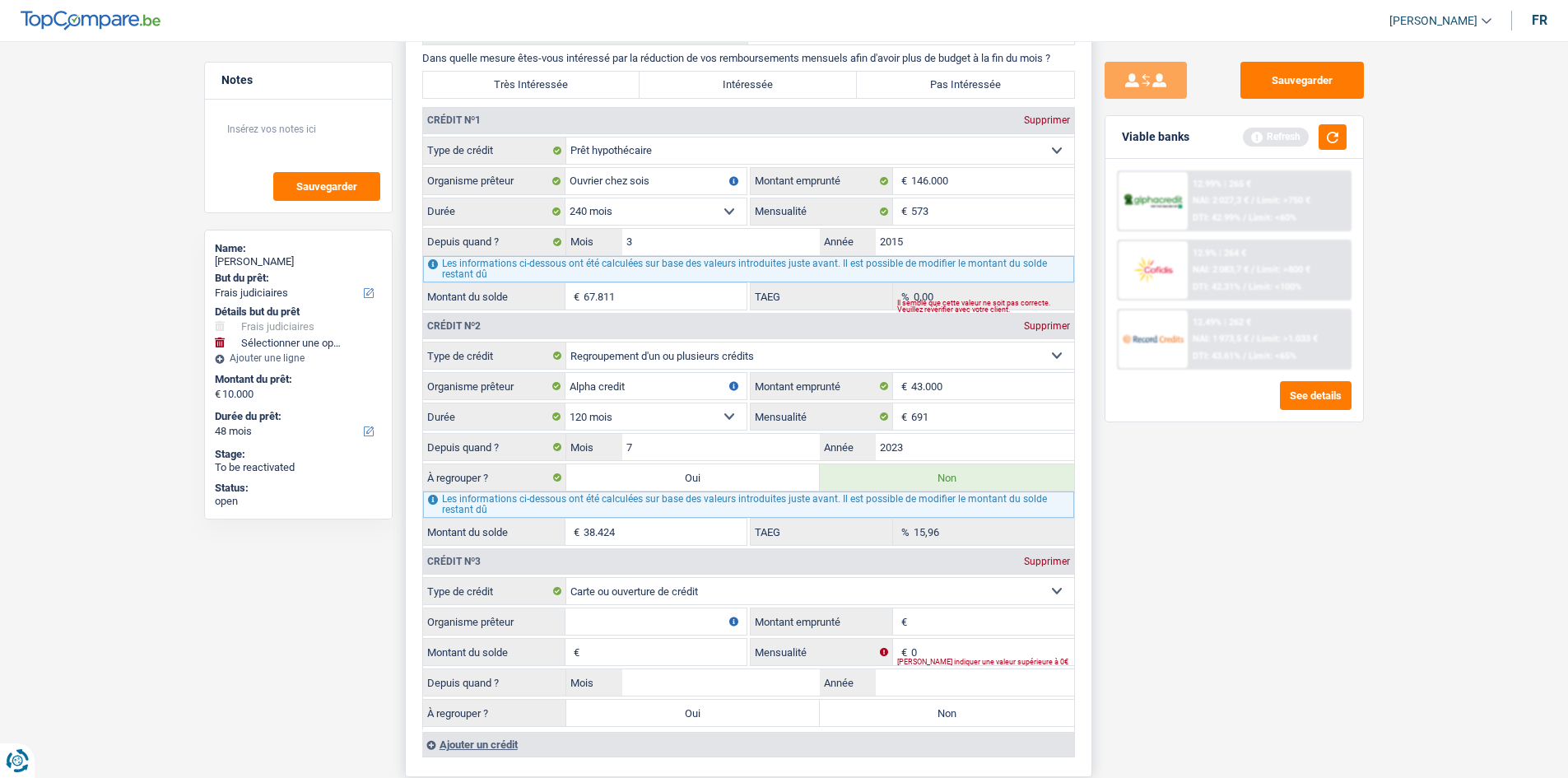
click at [543, 278] on input "Montant emprunté" at bounding box center [993, 621] width 163 height 26
type input "2"
click at [543, 278] on input "2" at bounding box center [993, 621] width 163 height 26
type input "500"
click at [543, 278] on input "Montant du solde" at bounding box center [665, 652] width 163 height 26
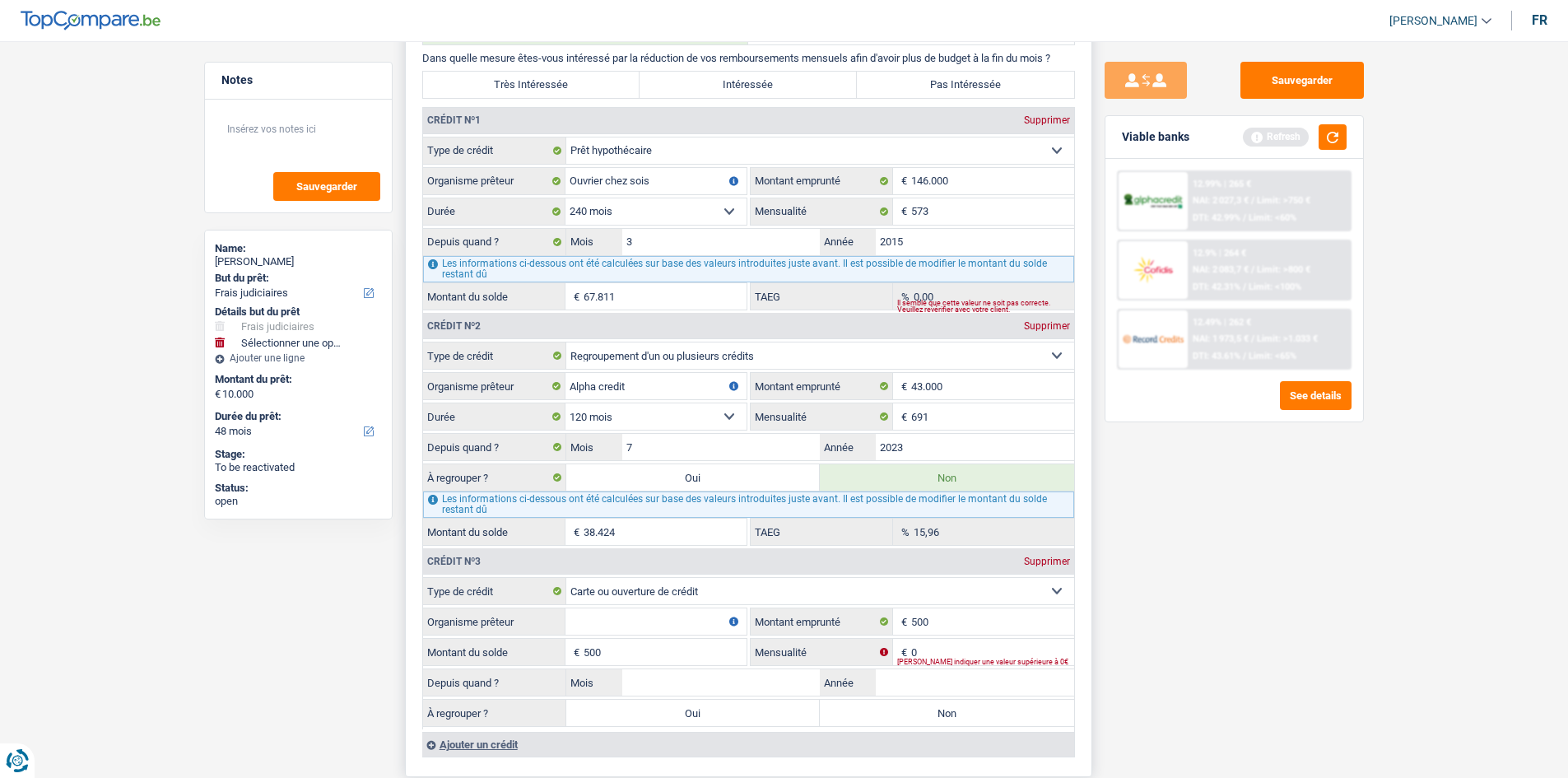
type input "500"
click at [543, 278] on input "Organisme prêteur" at bounding box center [655, 621] width 181 height 26
click at [543, 278] on input "0" at bounding box center [993, 652] width 163 height 26
type input "25"
drag, startPoint x: 1269, startPoint y: 670, endPoint x: 895, endPoint y: 655, distance: 374.3
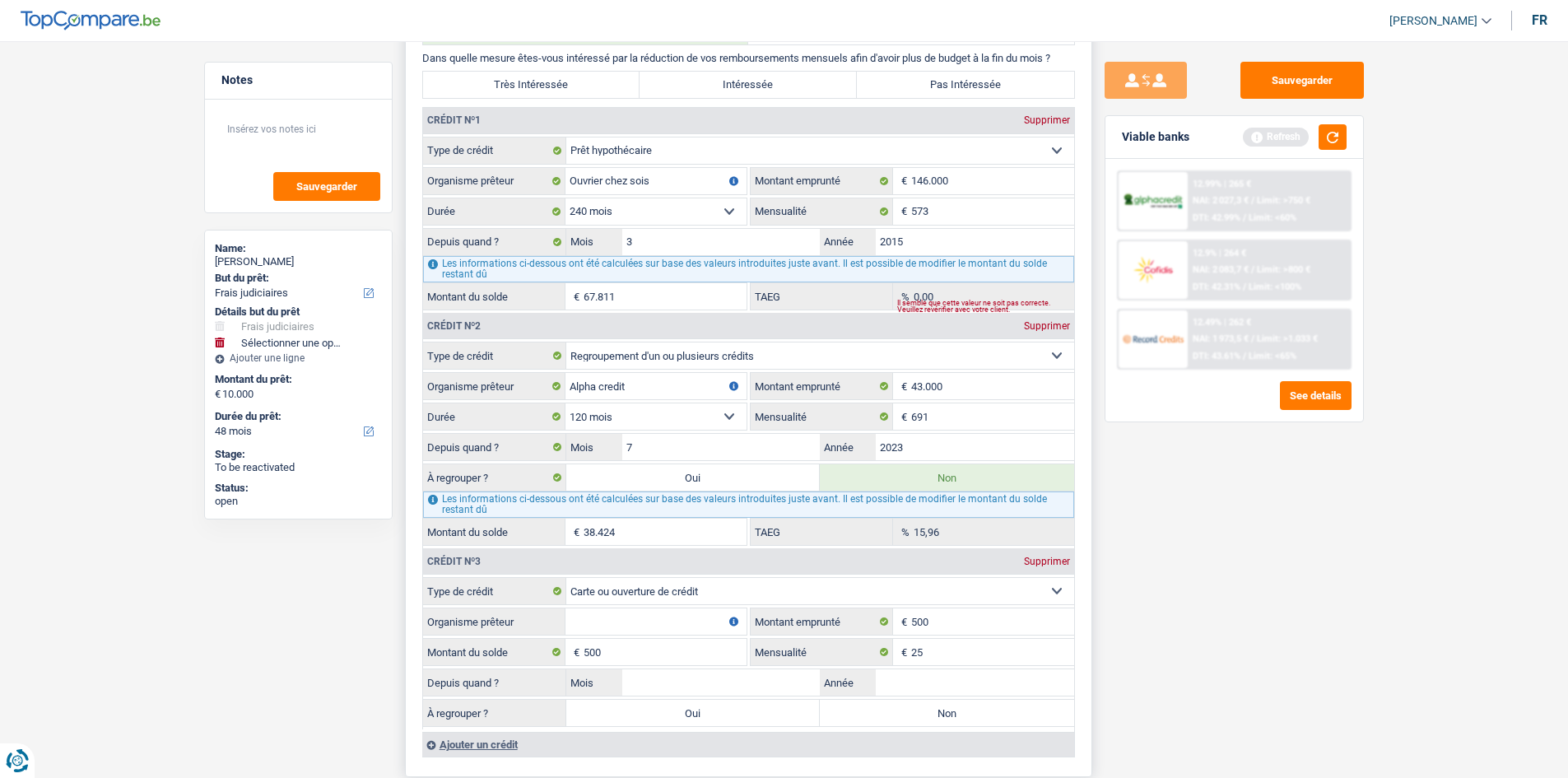
click at [543, 278] on div "Sauvegarder Viable banks Refresh 12.99% | 265 € NAI: 2 027,3 € / Limit: >750 € …" at bounding box center [1235, 405] width 284 height 686
click at [543, 278] on input "Organisme prêteur" at bounding box center [655, 621] width 181 height 26
type input "ING"
click at [543, 278] on input "25" at bounding box center [993, 652] width 163 height 26
type input "2"
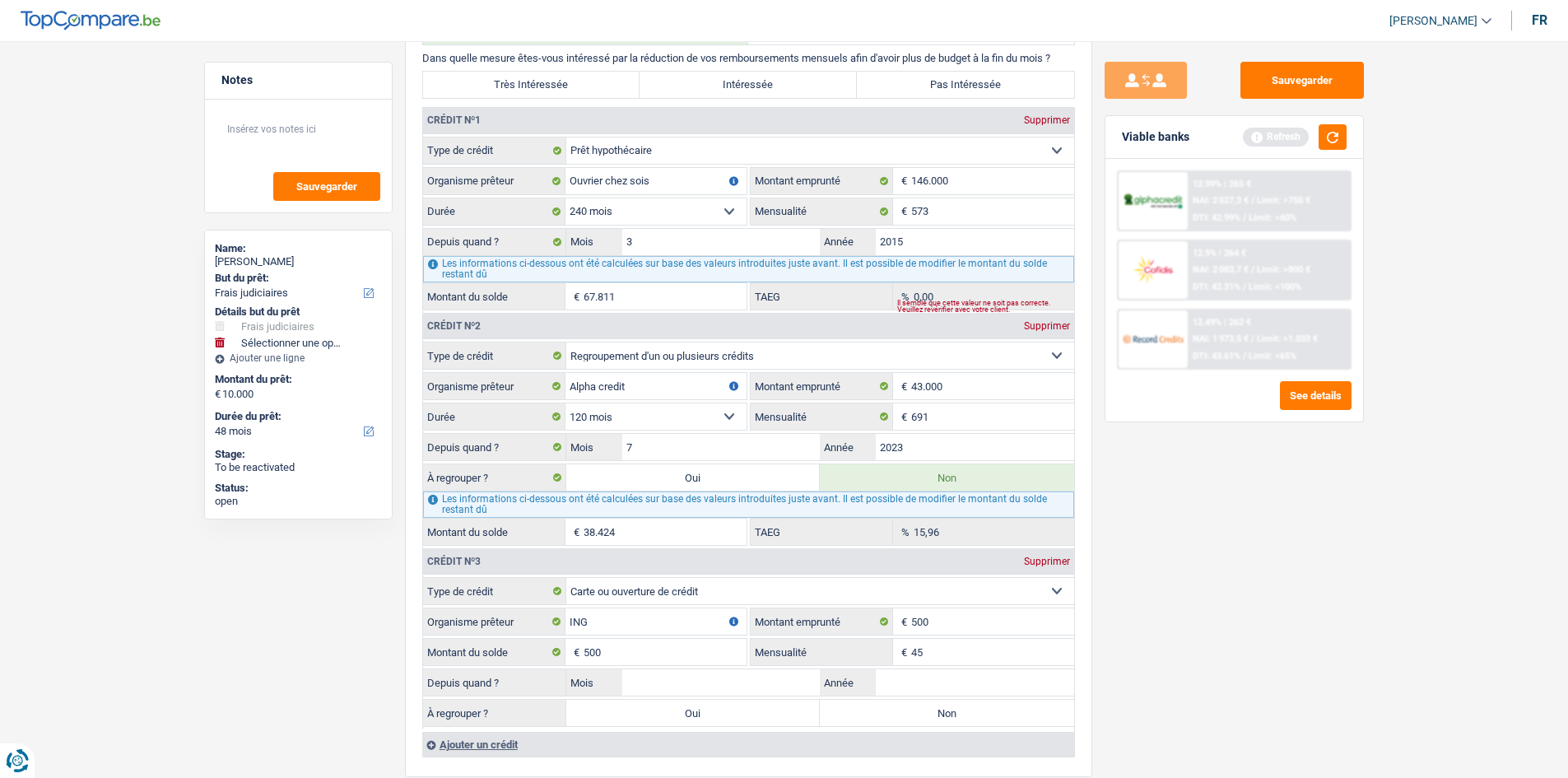
type input "45"
click at [543, 278] on div "Sauvegarder Viable banks Refresh 12.99% | 265 € NAI: 2 027,3 € / Limit: >750 € …" at bounding box center [1235, 405] width 284 height 686
click at [543, 278] on input "Année" at bounding box center [975, 683] width 198 height 26
type input "2025"
click at [543, 278] on input "Mois" at bounding box center [721, 683] width 198 height 26
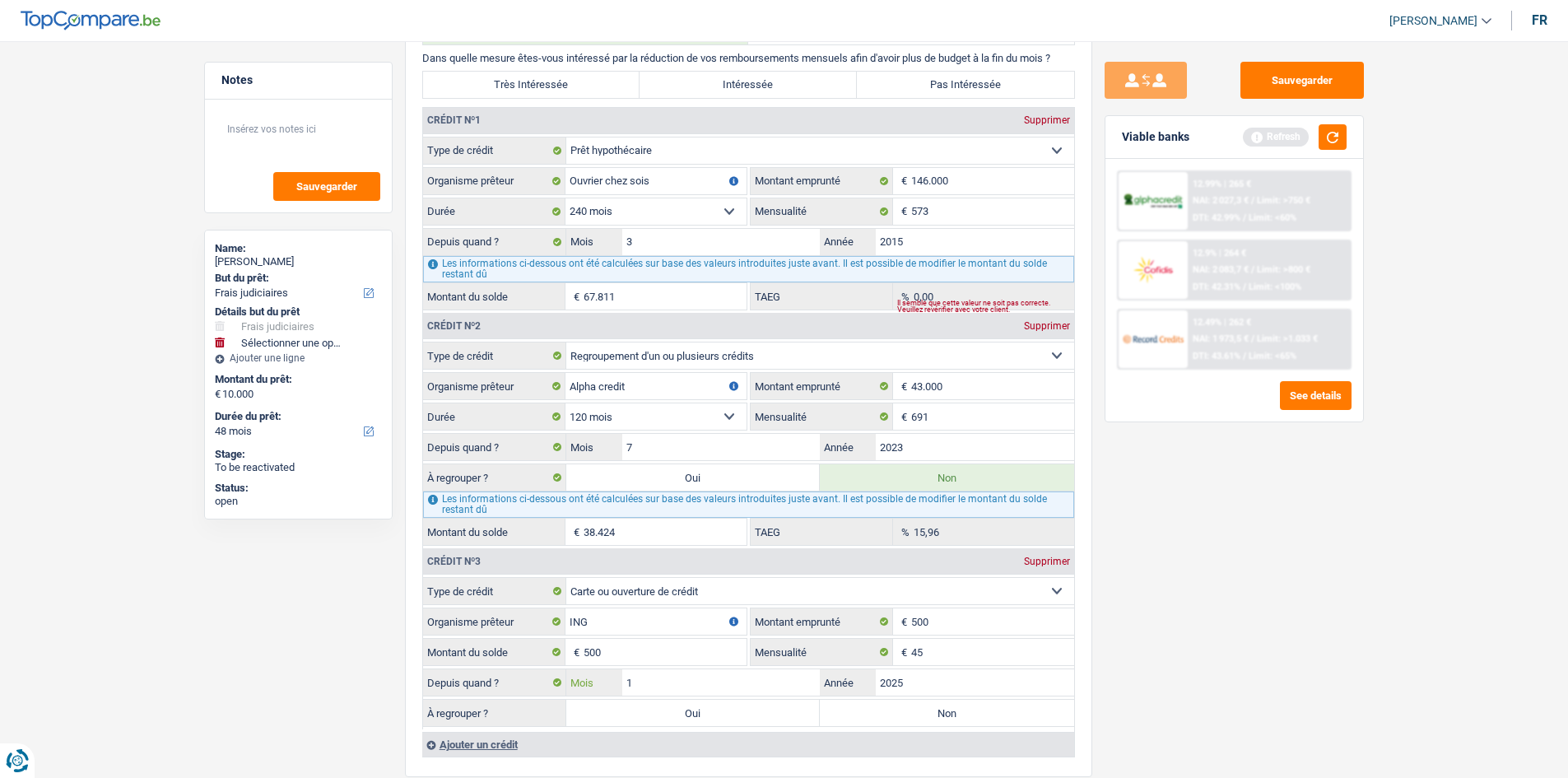
type input "1"
click at [543, 278] on div "Sauvegarder Viable banks Refresh 12.99% | 265 € NAI: 2 027,3 € / Limit: >750 € …" at bounding box center [1235, 405] width 284 height 686
click at [543, 278] on label "Non" at bounding box center [947, 712] width 255 height 26
click at [543, 278] on input "Non" at bounding box center [947, 712] width 255 height 26
radio input "true"
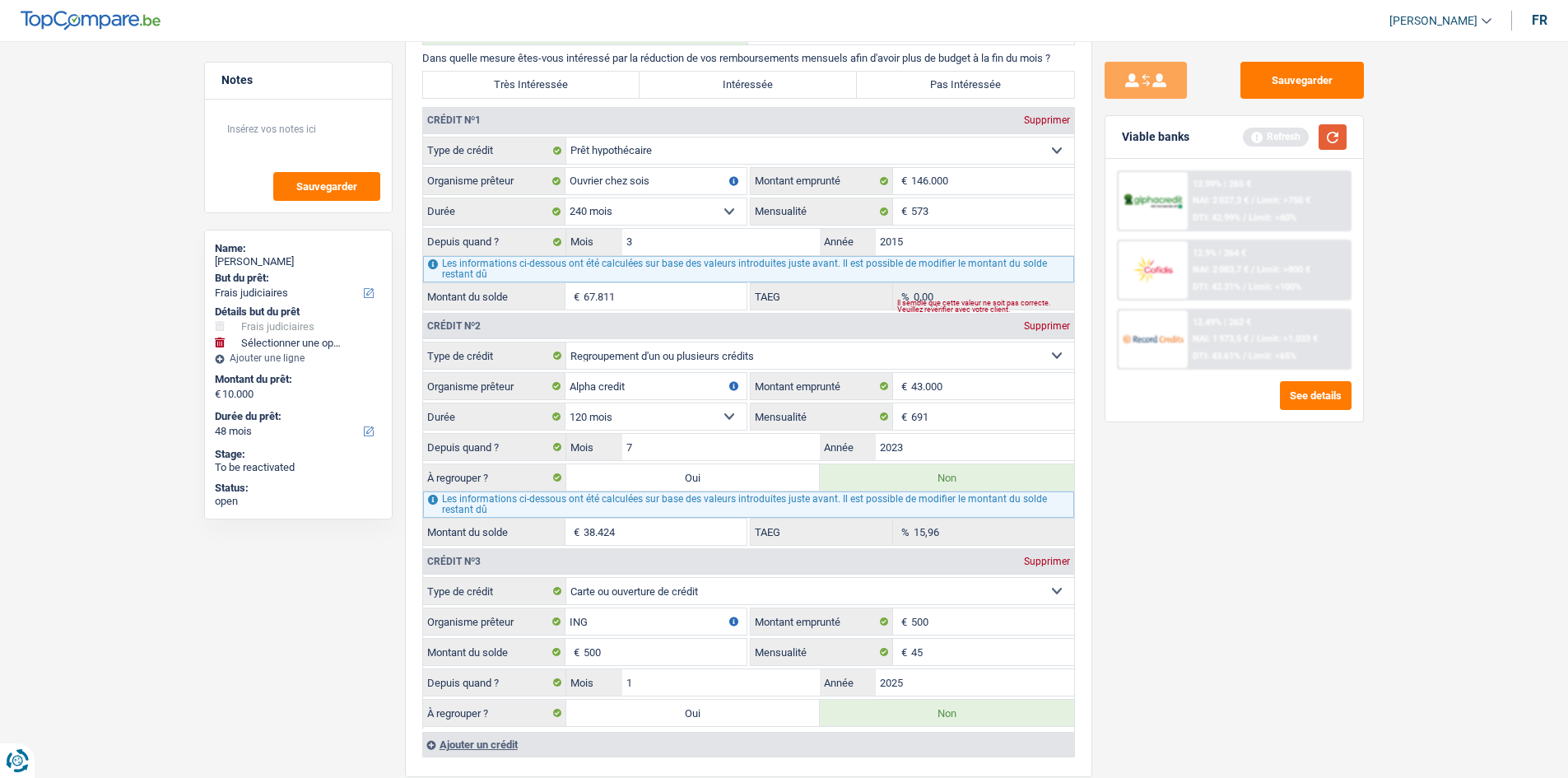
drag, startPoint x: 1335, startPoint y: 128, endPoint x: 1320, endPoint y: 151, distance: 27.5
click at [543, 128] on button "button" at bounding box center [1332, 137] width 28 height 25
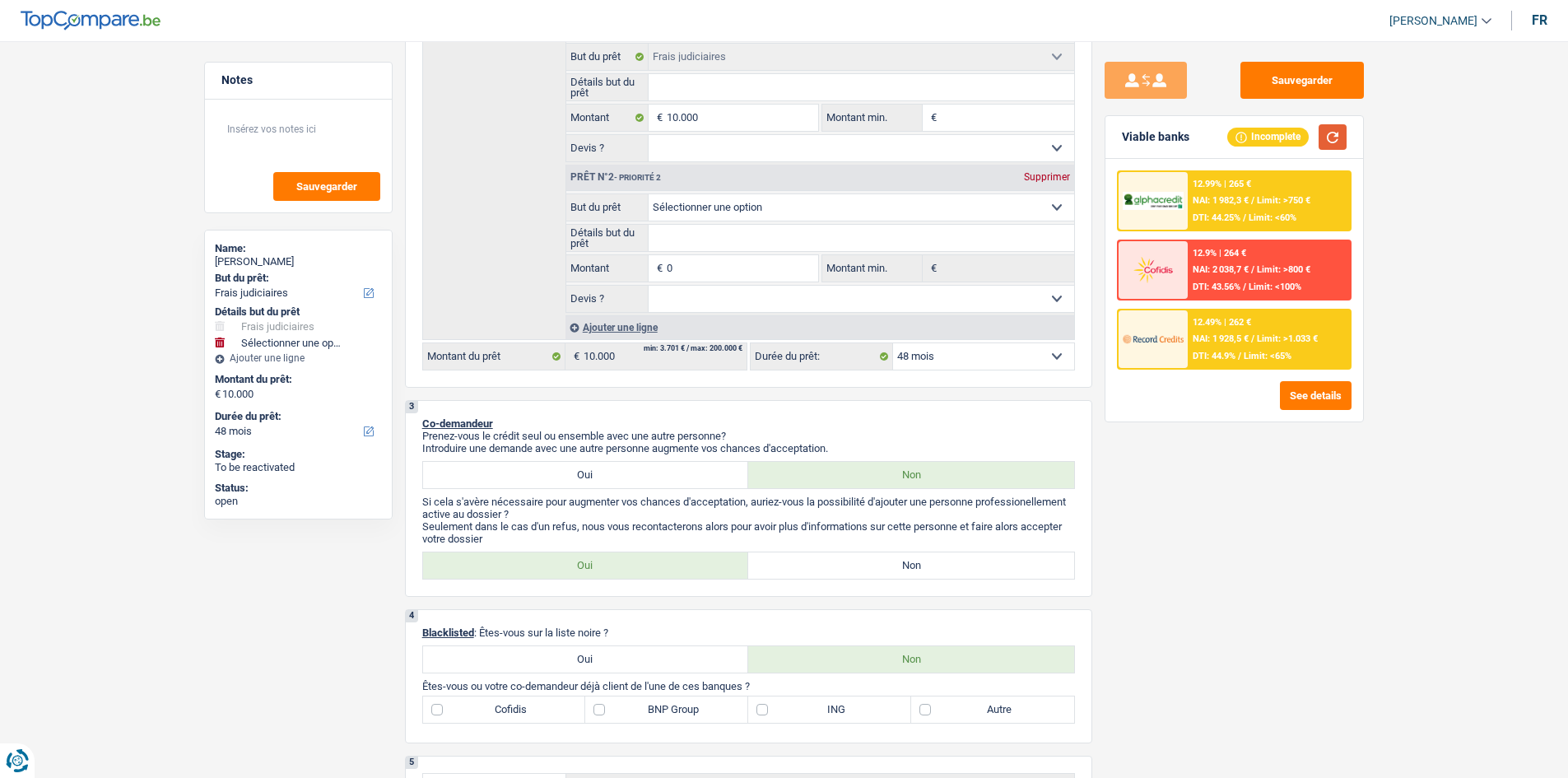
scroll to position [330, 0]
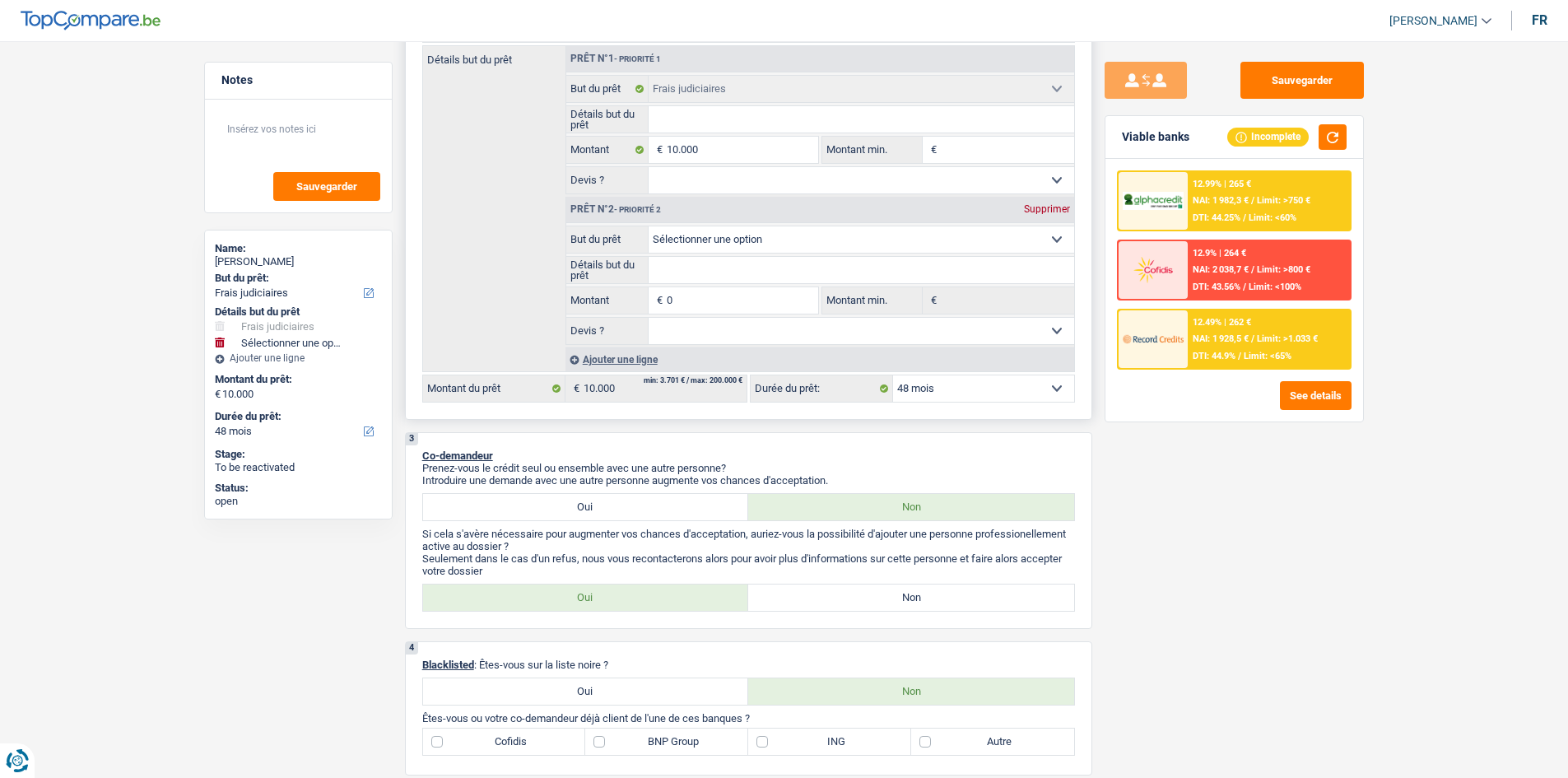
click at [543, 205] on div "Supprimer" at bounding box center [1047, 209] width 54 height 10
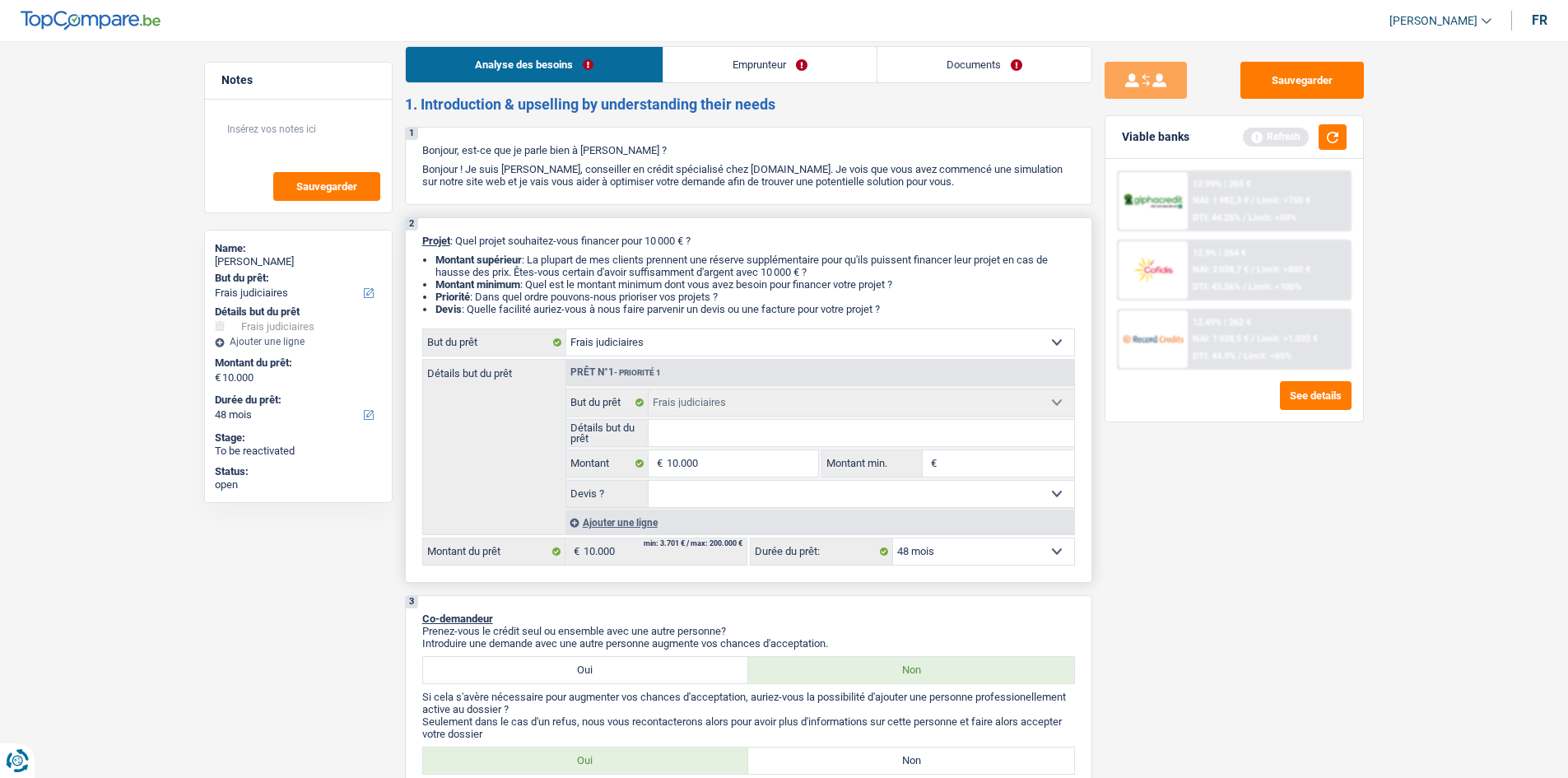
scroll to position [0, 0]
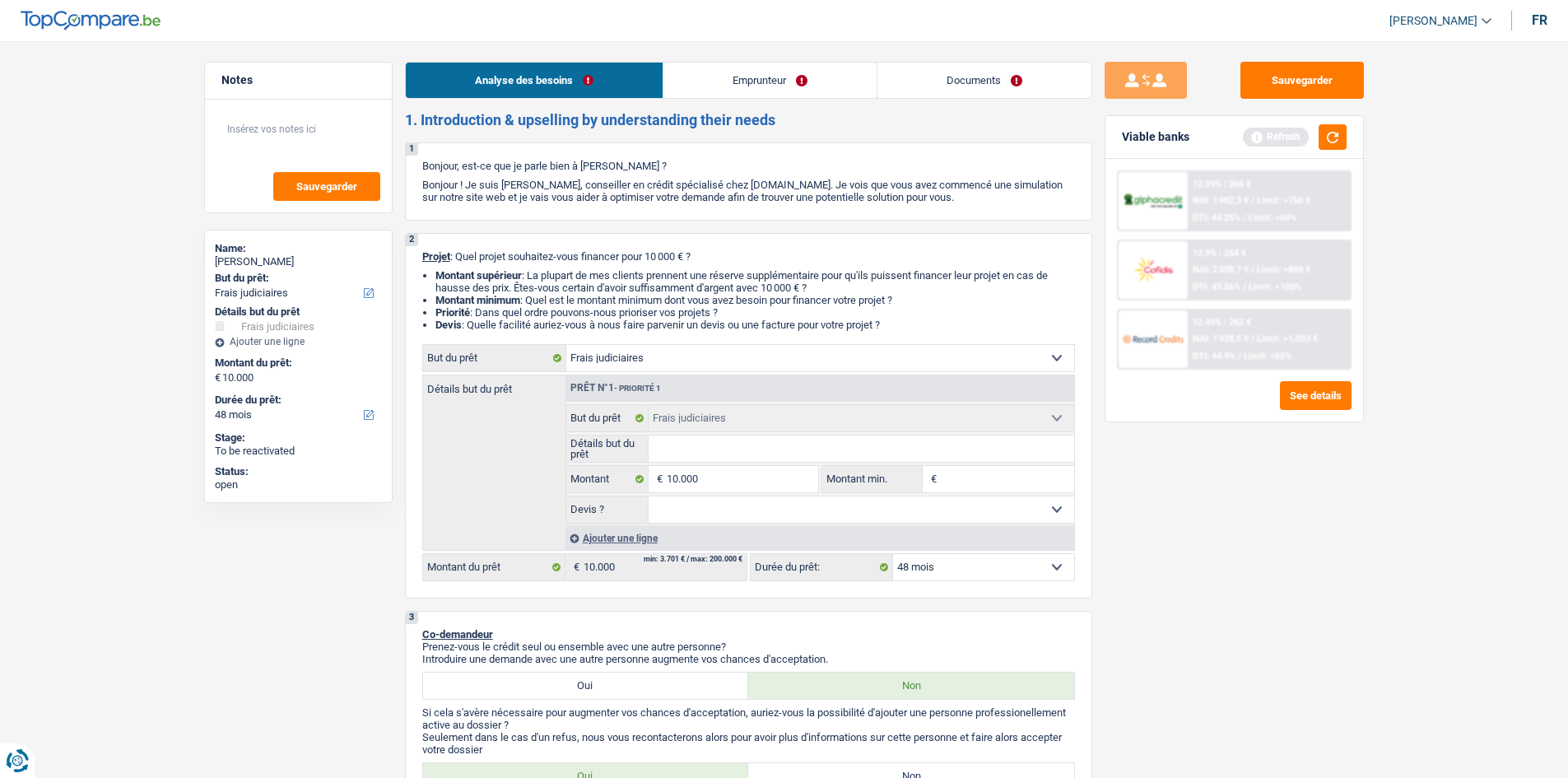
click at [543, 87] on link "Emprunteur" at bounding box center [770, 80] width 213 height 35
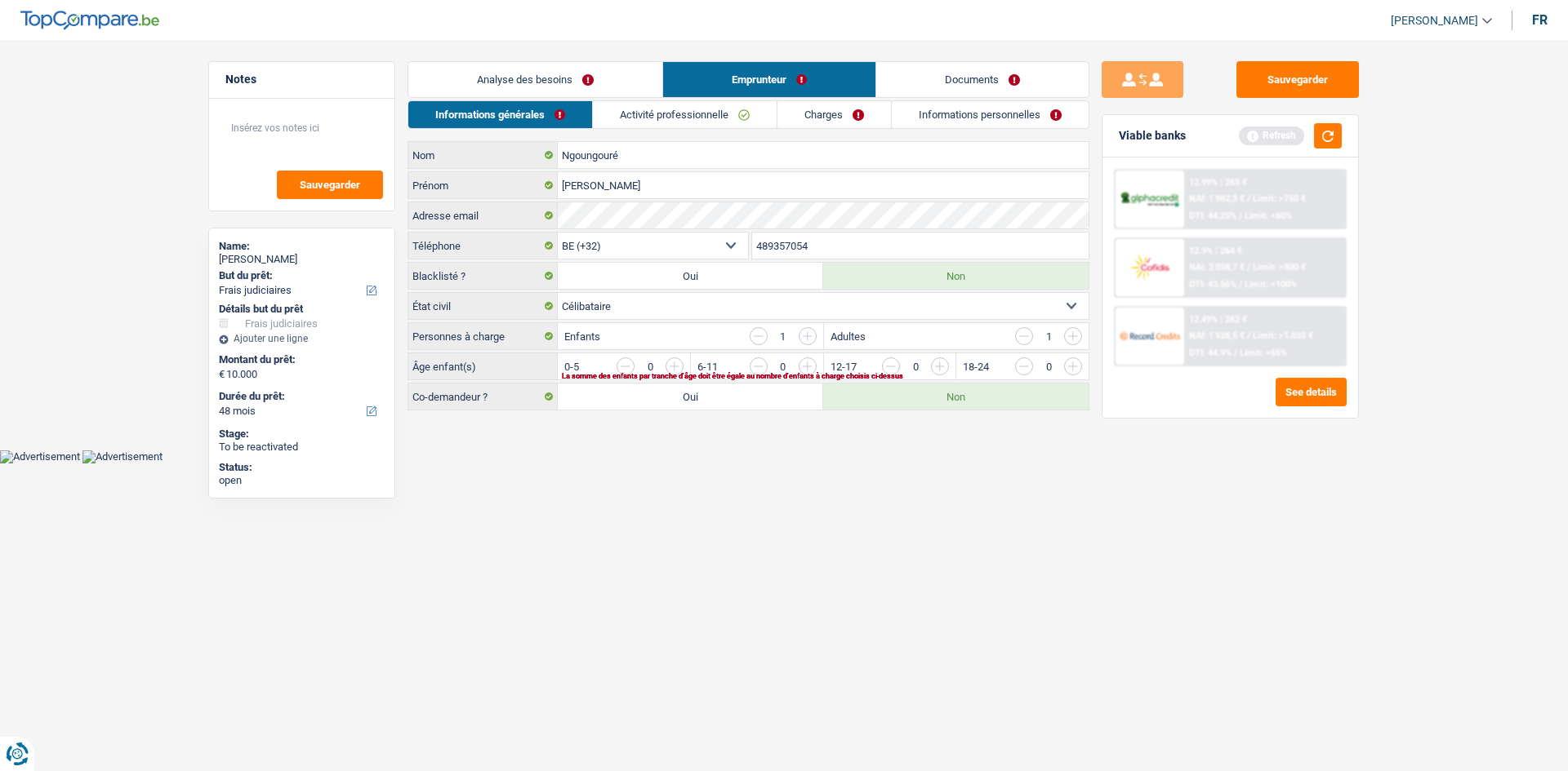
click at [538, 112] on link "Charges" at bounding box center [834, 114] width 113 height 27
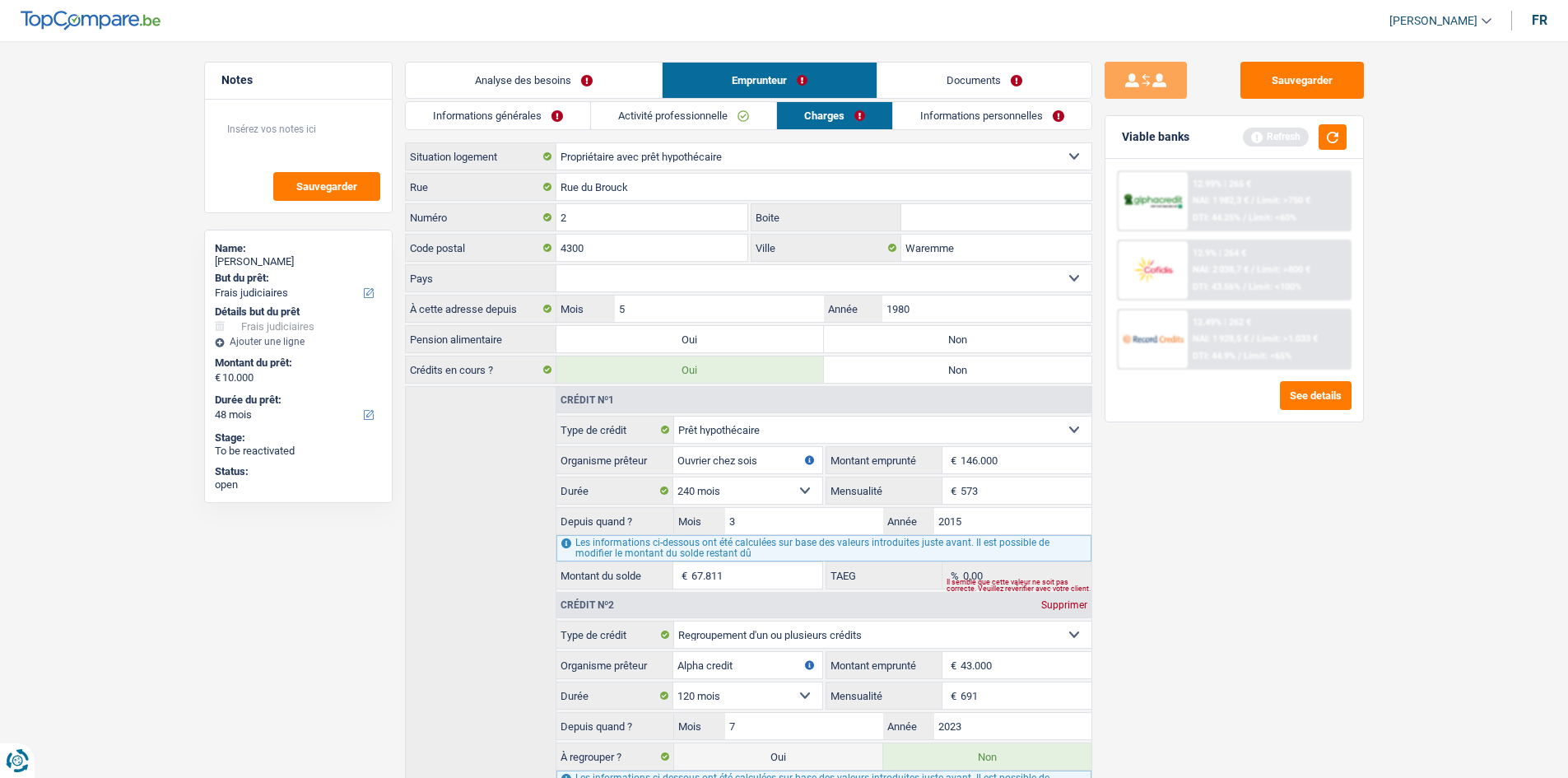
click at [543, 119] on link "Informations personnelles" at bounding box center [992, 115] width 198 height 27
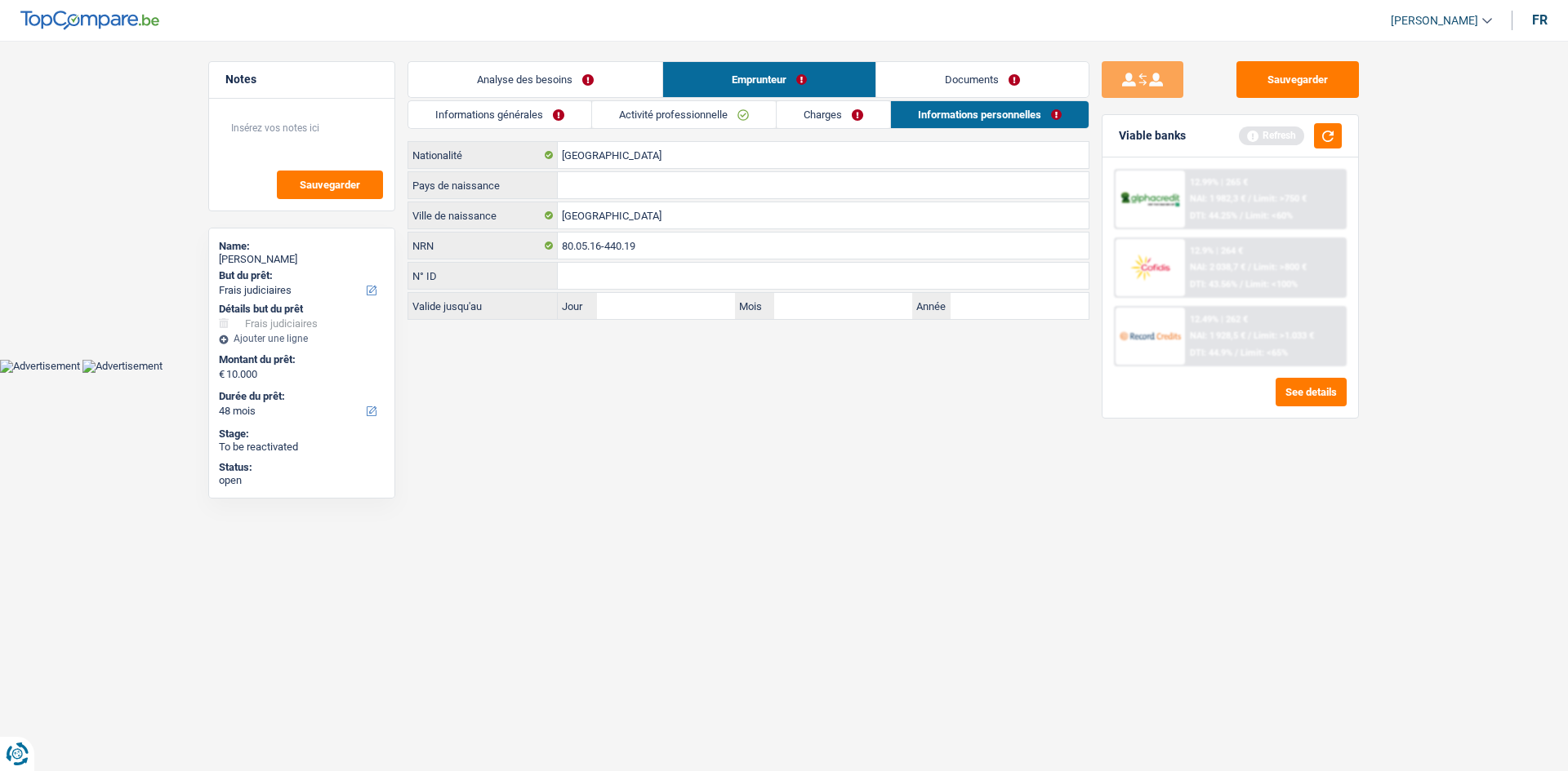
click at [538, 87] on link "Documents" at bounding box center [982, 79] width 213 height 35
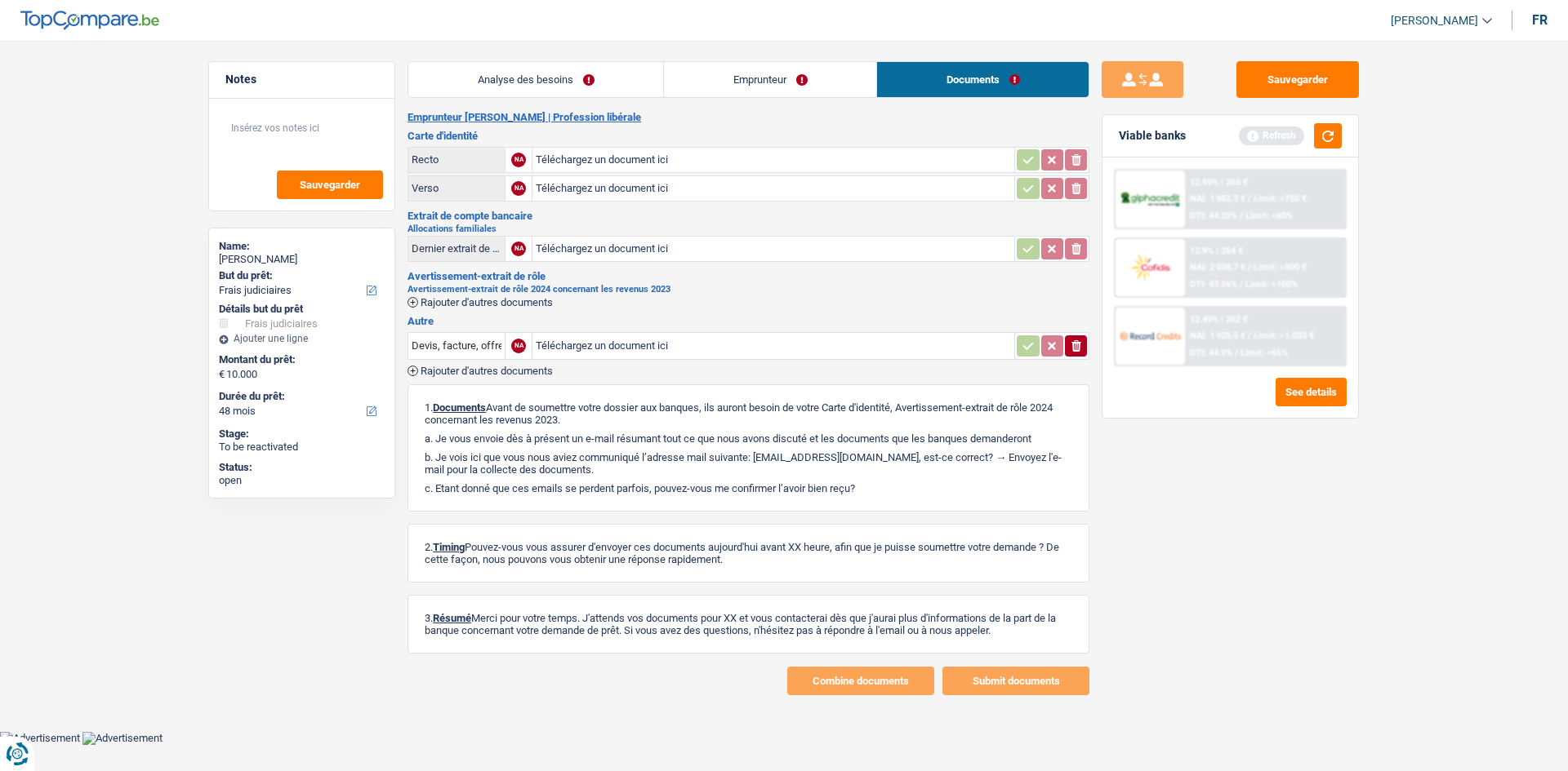
click at [538, 81] on link "Analyse des besoins" at bounding box center [535, 79] width 254 height 35
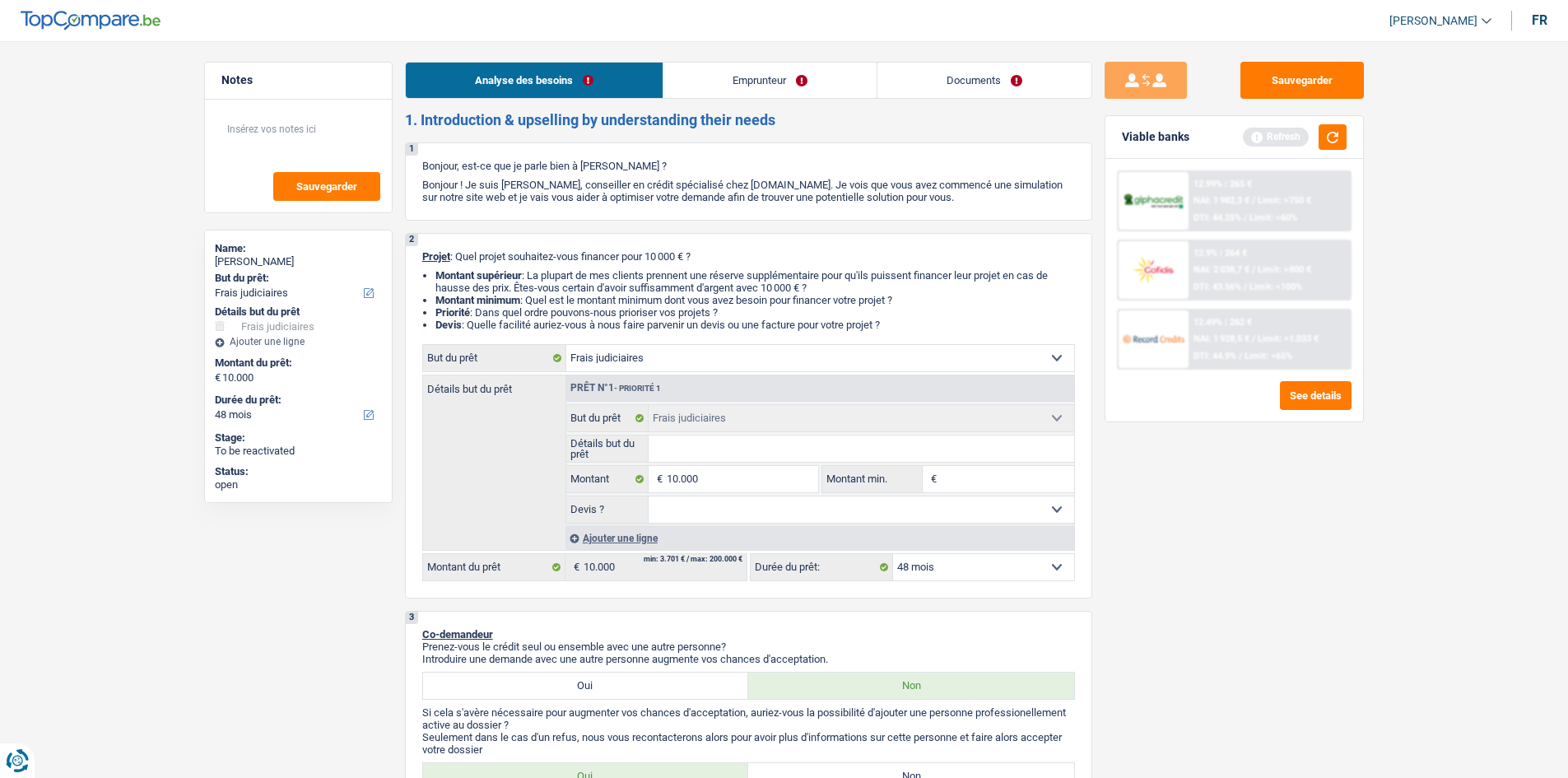
click at [543, 87] on link "Emprunteur" at bounding box center [770, 80] width 213 height 35
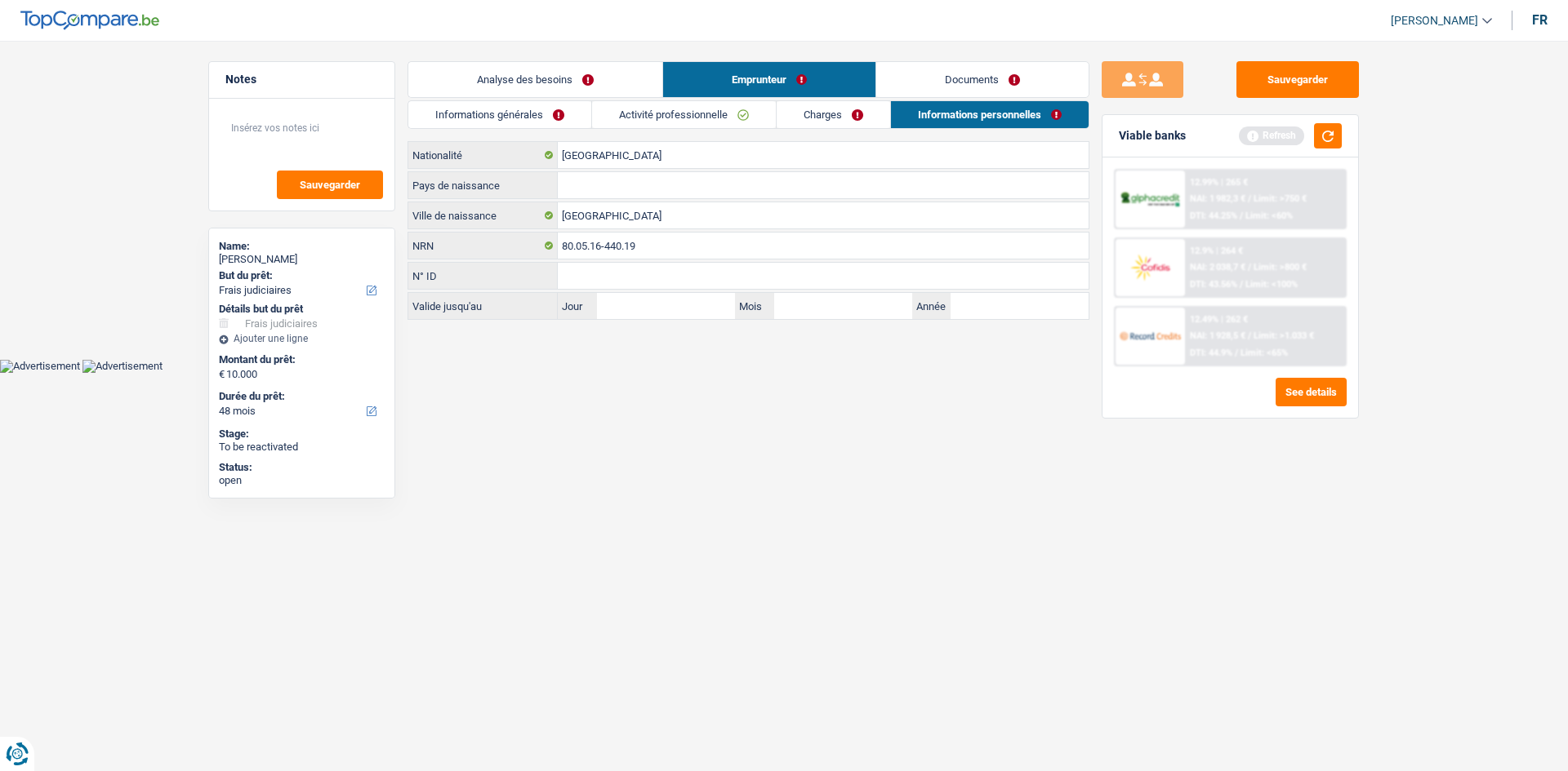
click at [538, 111] on link "Informations générales" at bounding box center [499, 114] width 183 height 27
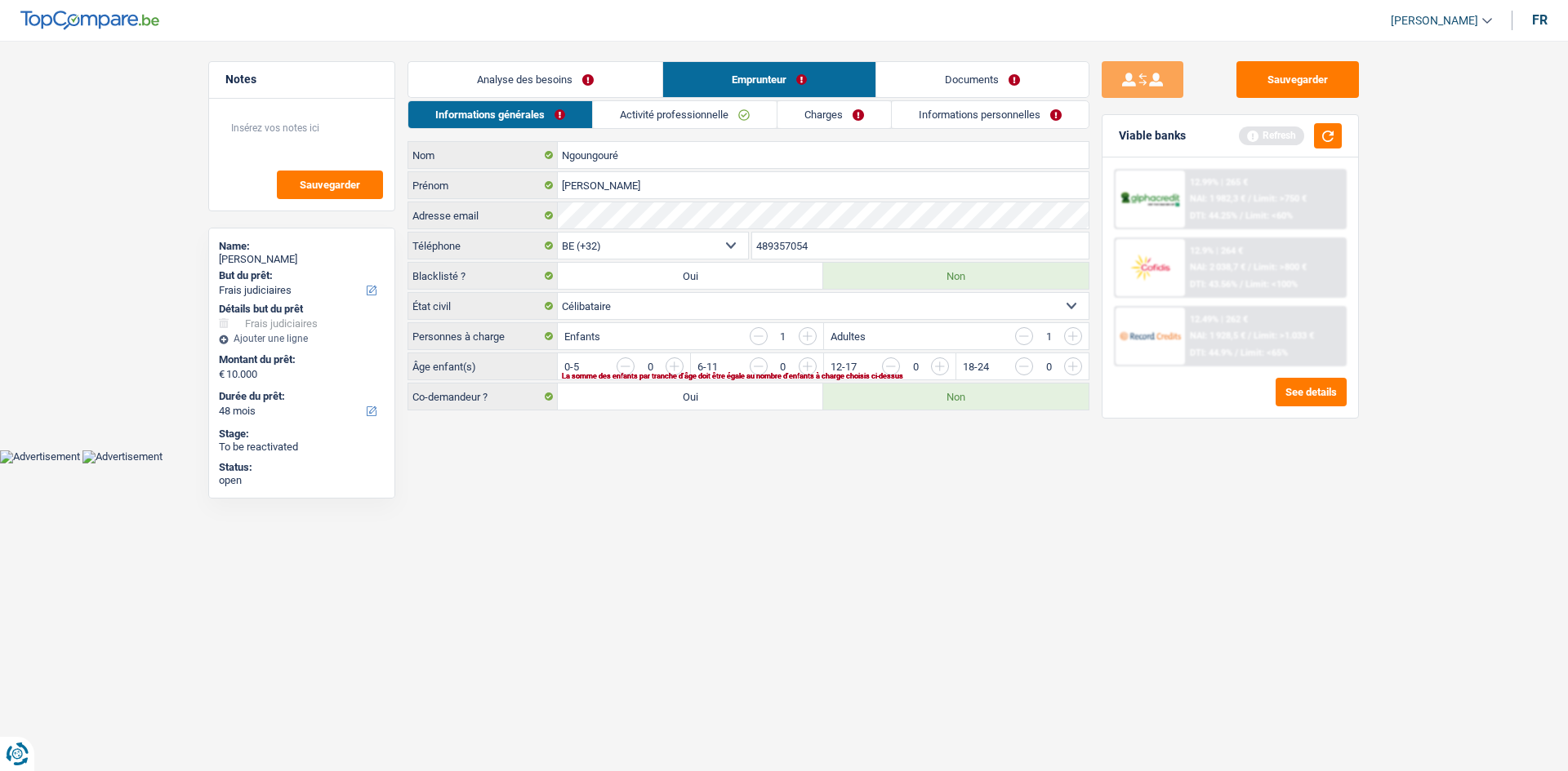
click at [538, 83] on link "Analyse des besoins" at bounding box center [535, 79] width 254 height 35
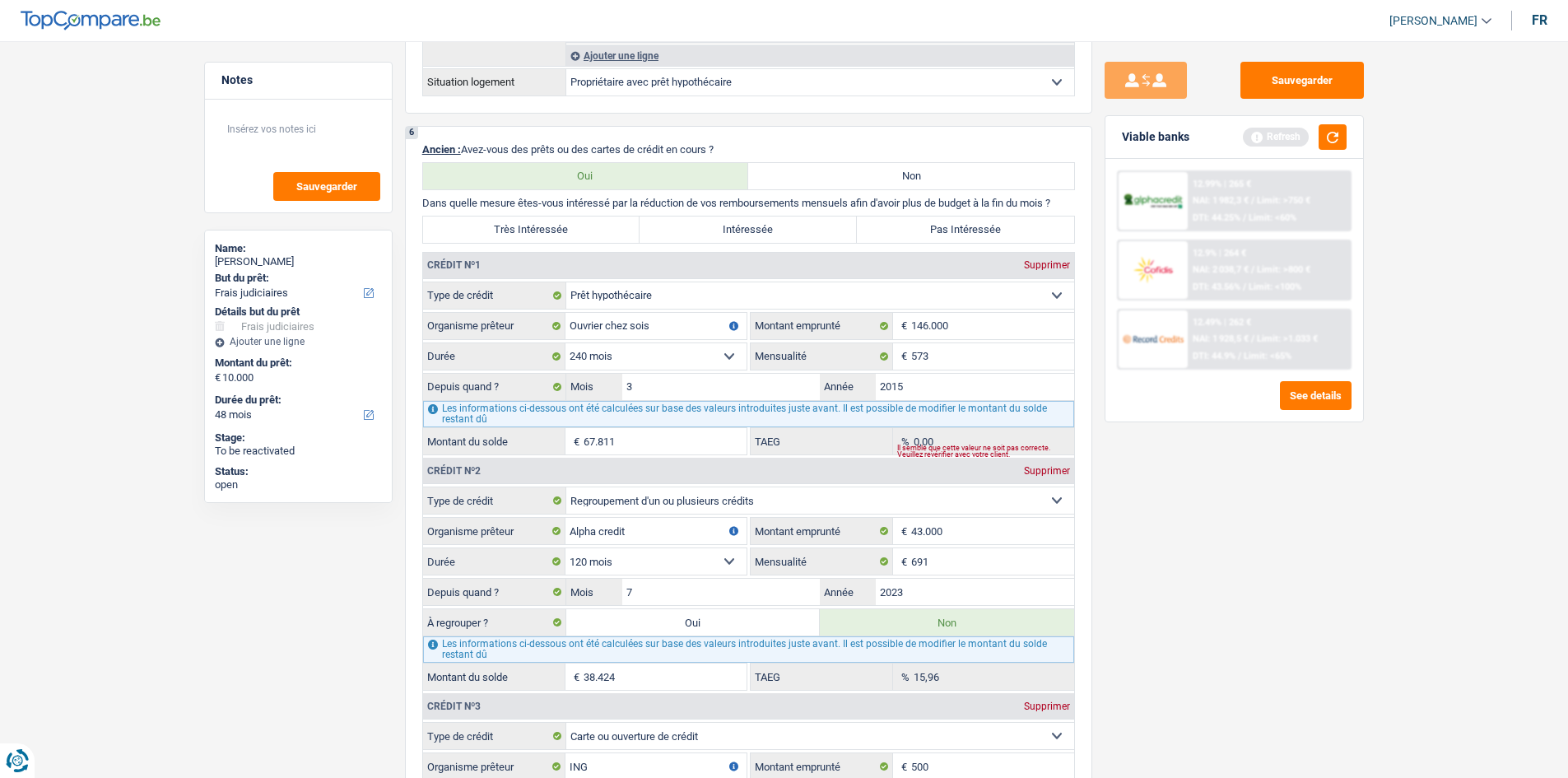
scroll to position [1317, 0]
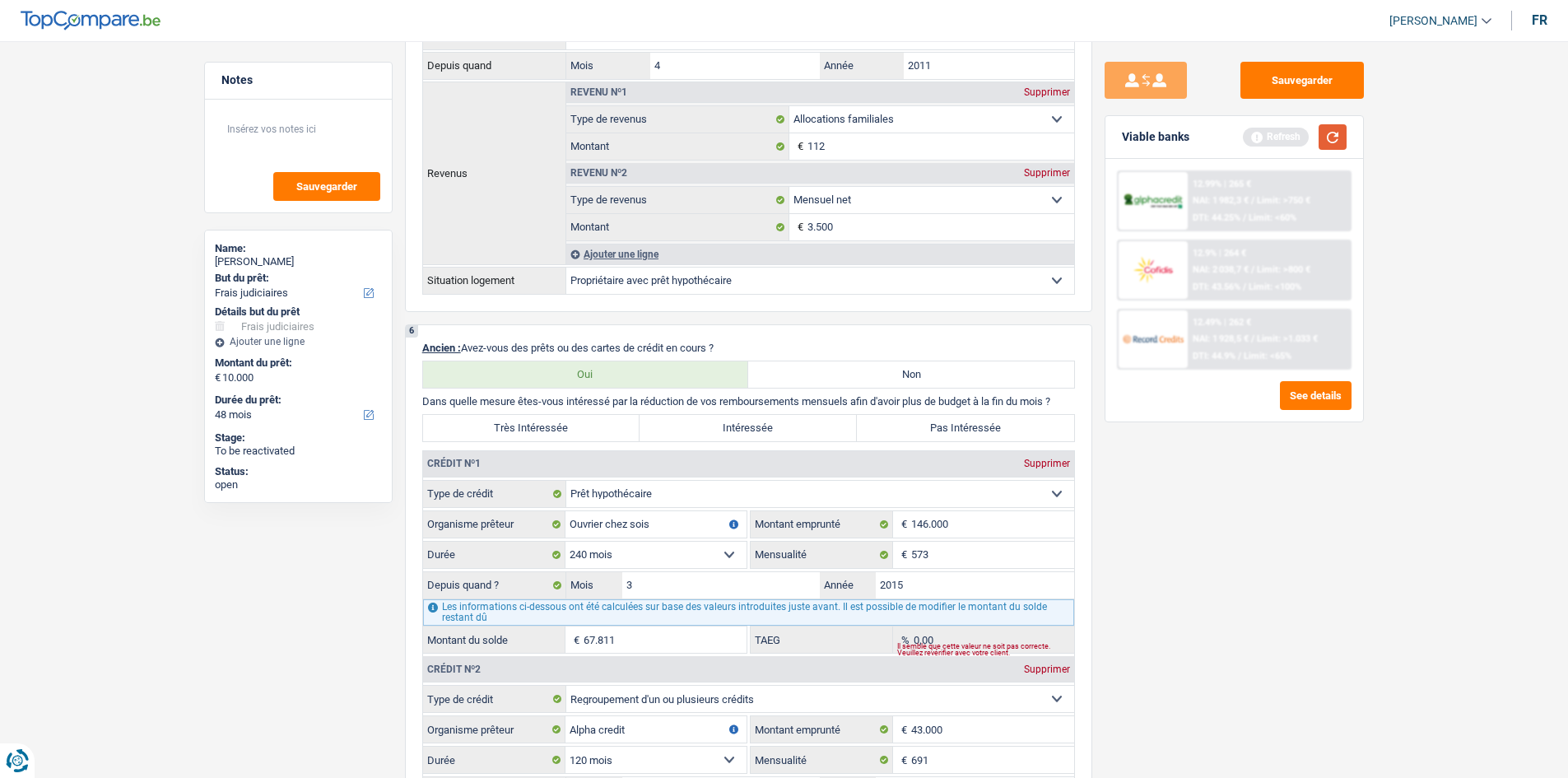
click at [543, 137] on button "button" at bounding box center [1332, 137] width 28 height 25
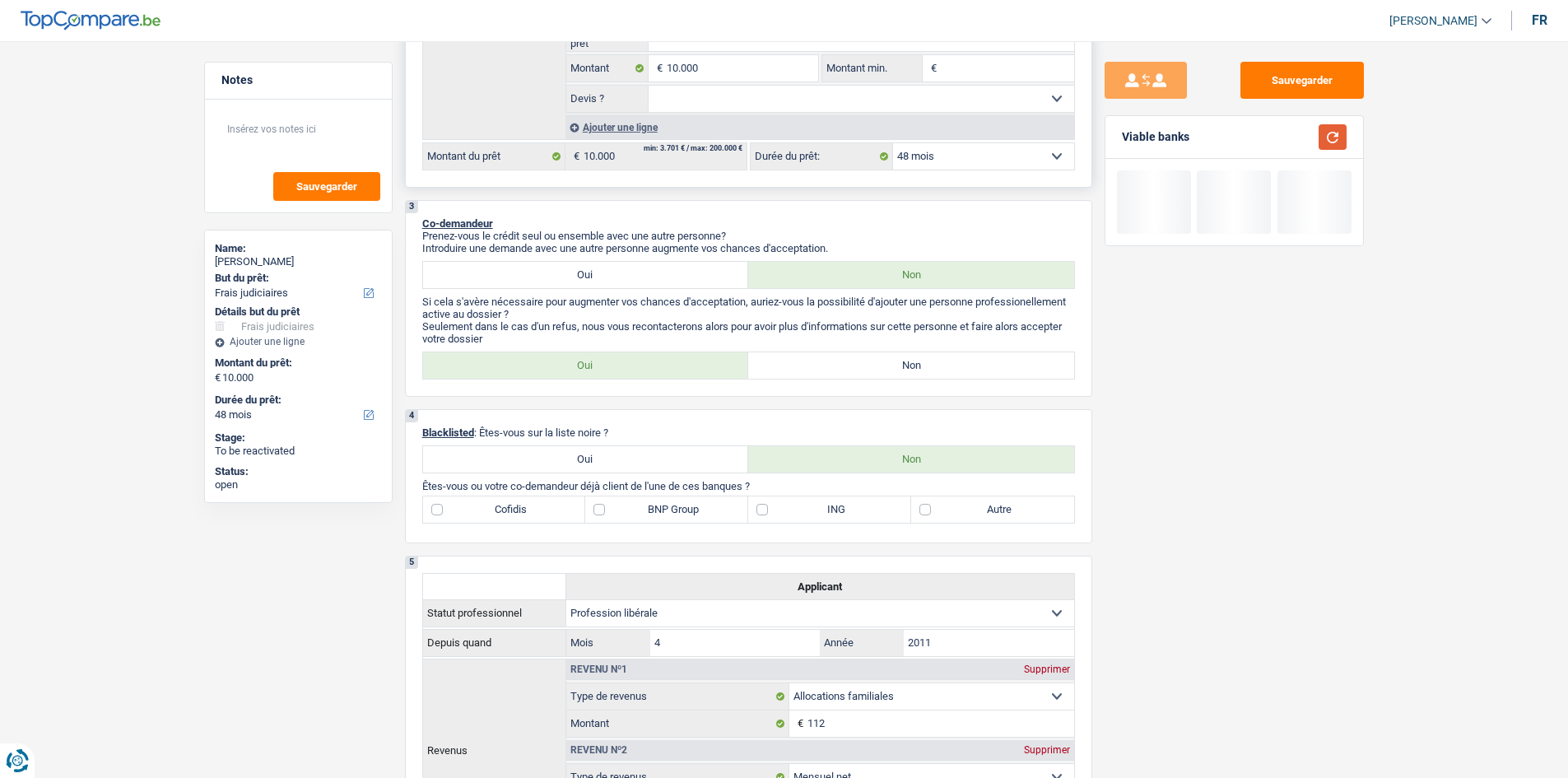
scroll to position [0, 0]
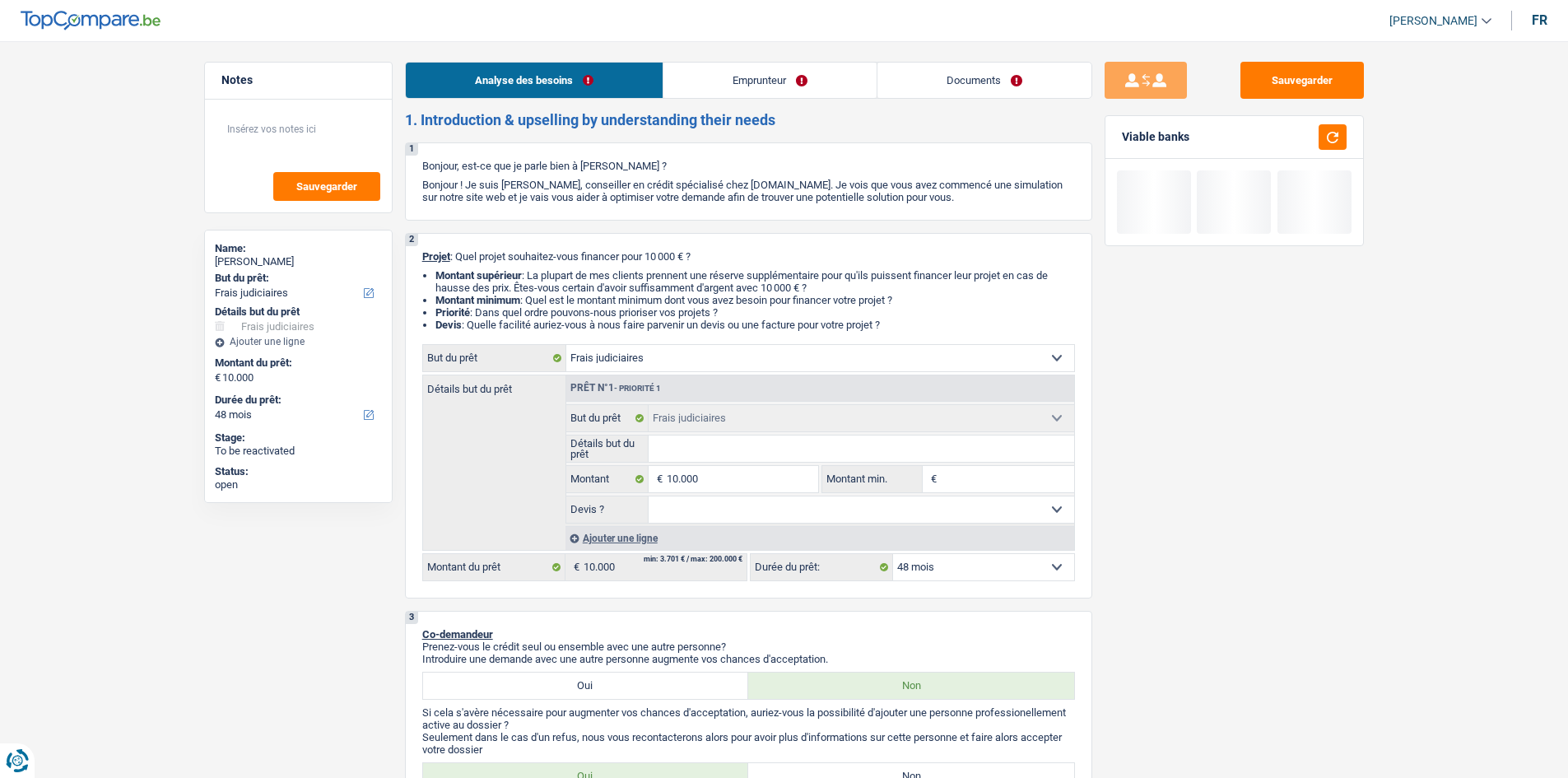
click at [543, 90] on link "Emprunteur" at bounding box center [770, 80] width 213 height 35
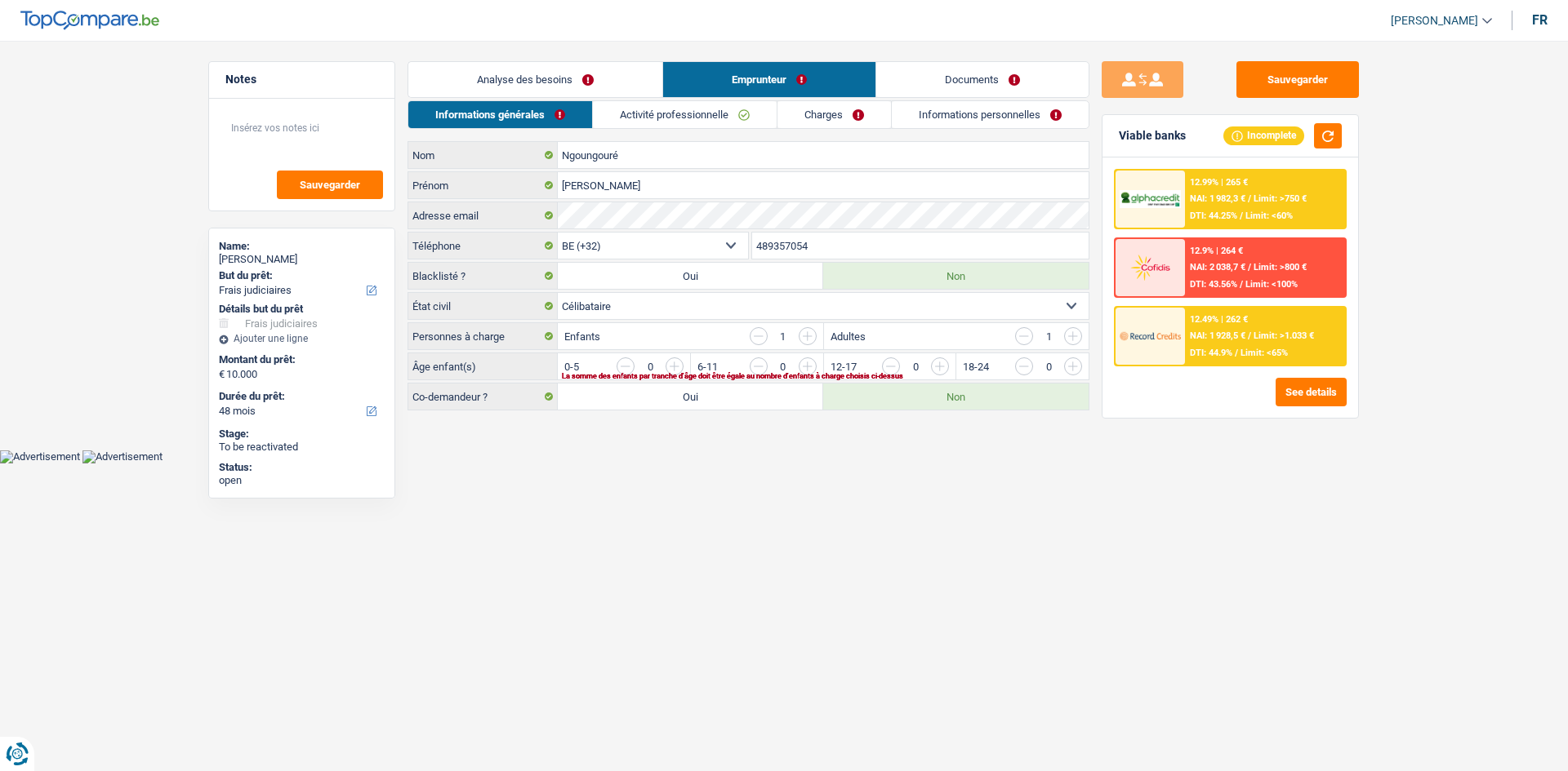
click at [538, 79] on link "Documents" at bounding box center [982, 79] width 213 height 35
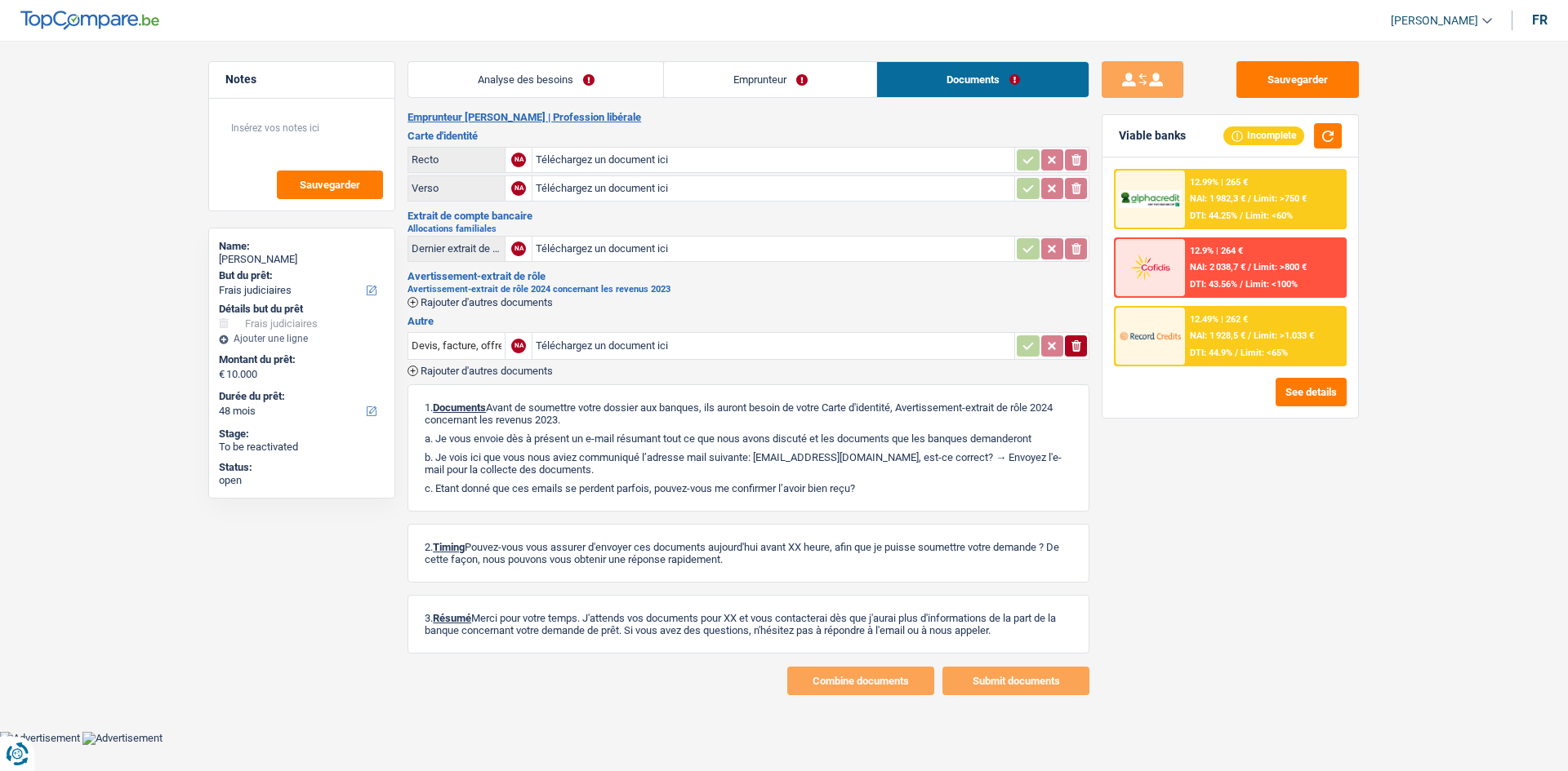
click at [538, 81] on link "Emprunteur" at bounding box center [771, 79] width 213 height 35
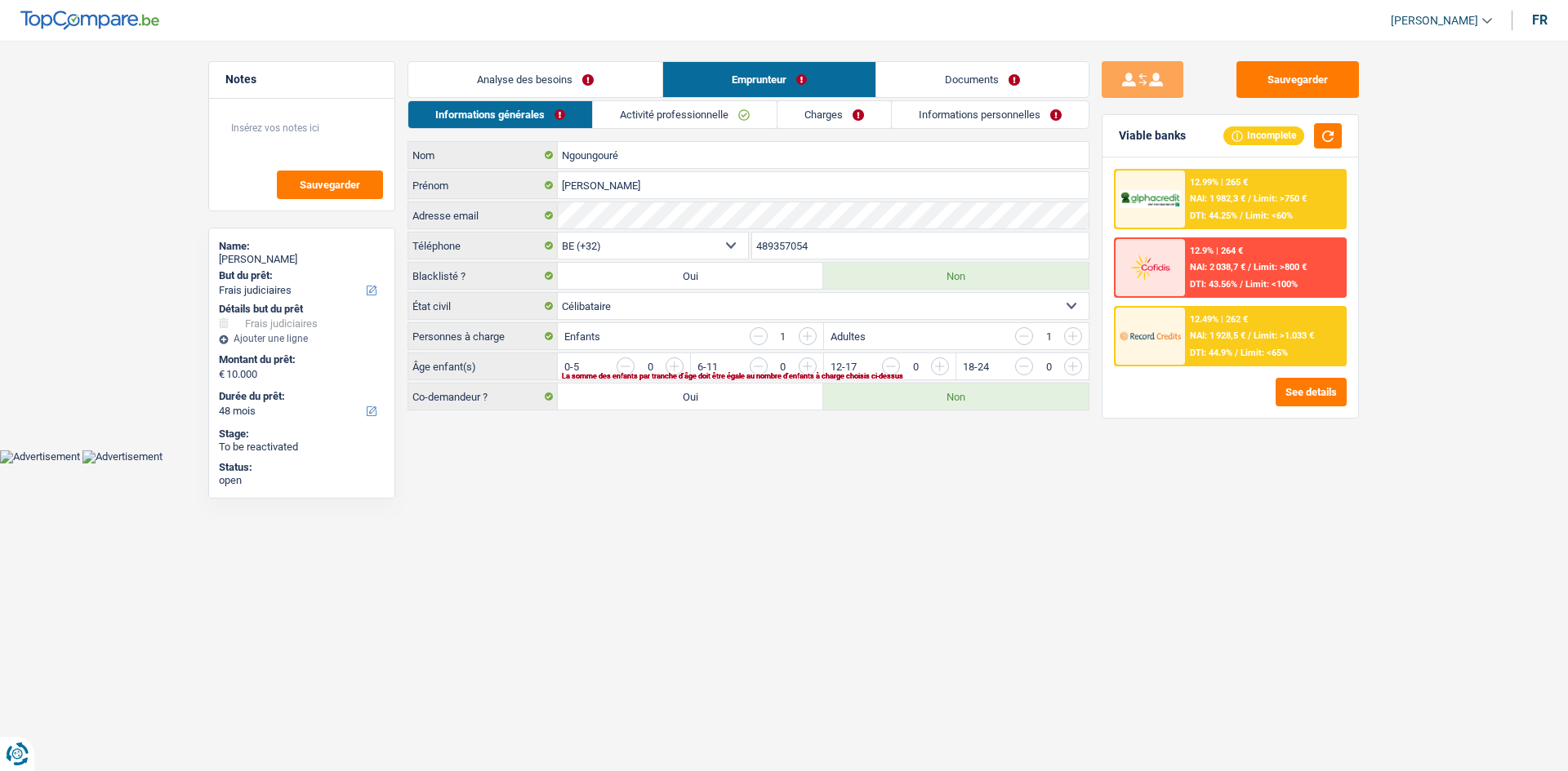
click at [538, 120] on link "Informations personnelles" at bounding box center [990, 114] width 196 height 27
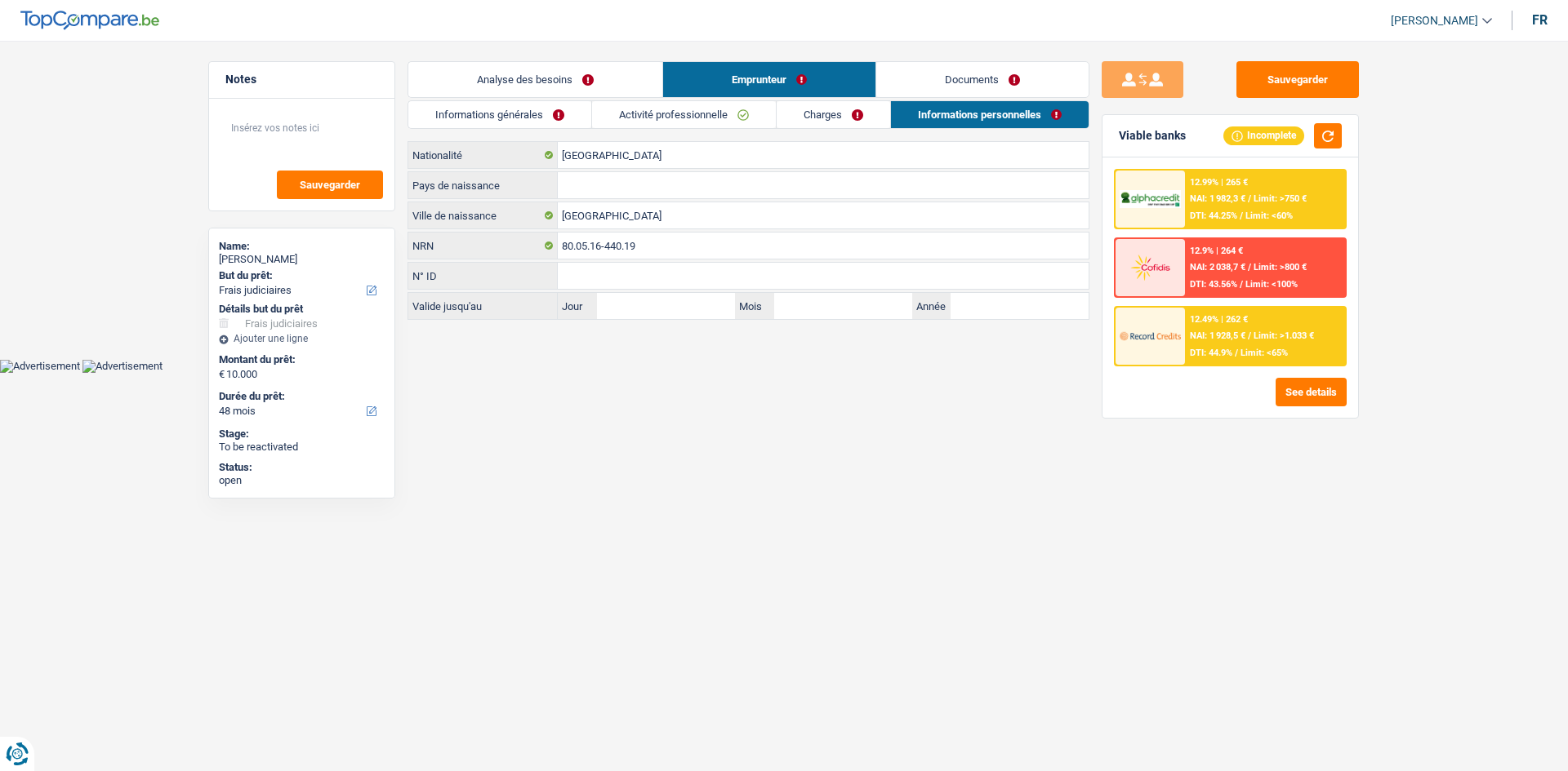
click at [538, 110] on link "Charges" at bounding box center [833, 114] width 113 height 27
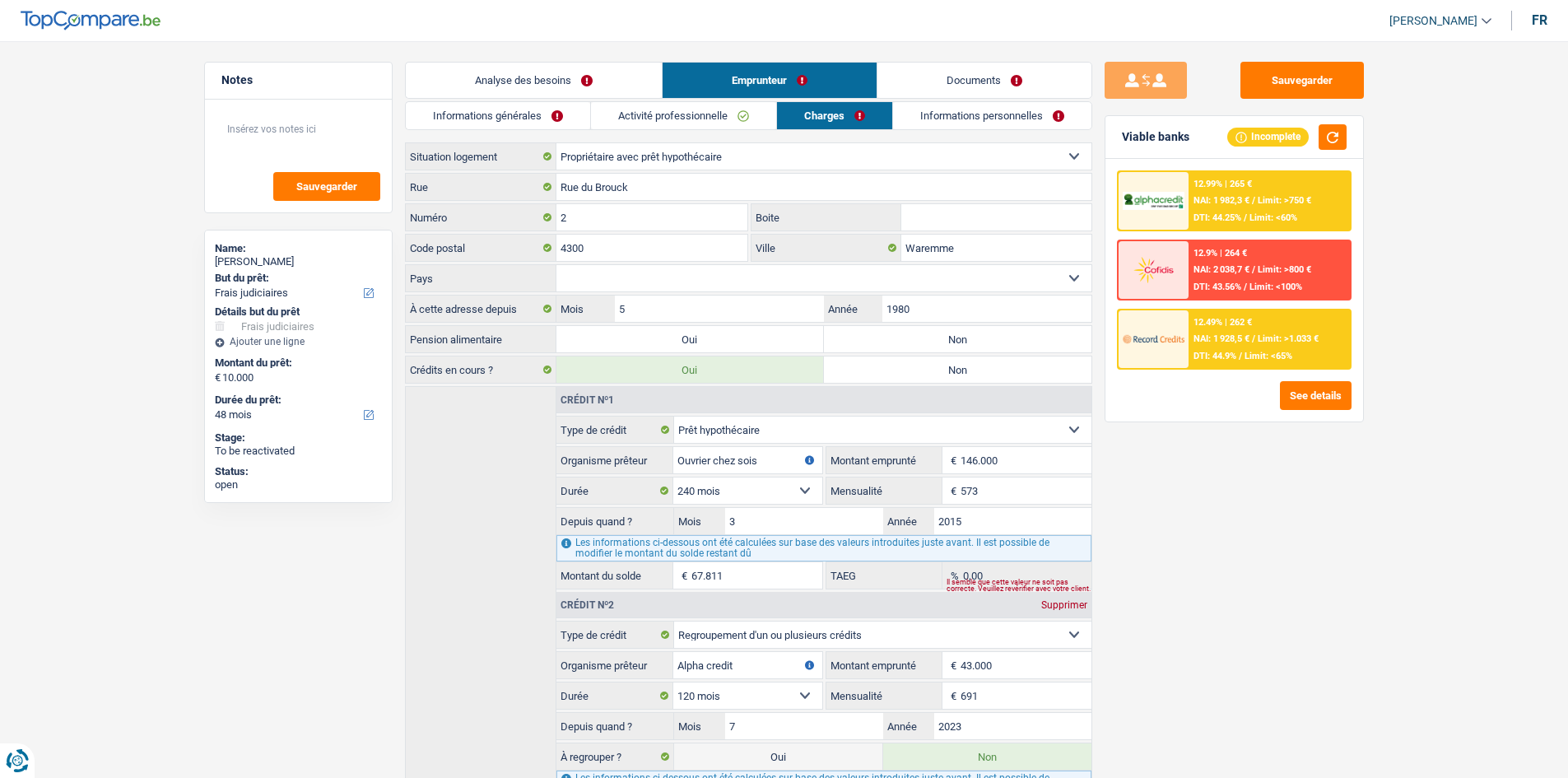
click at [543, 114] on link "Activité professionnelle" at bounding box center [684, 115] width 185 height 27
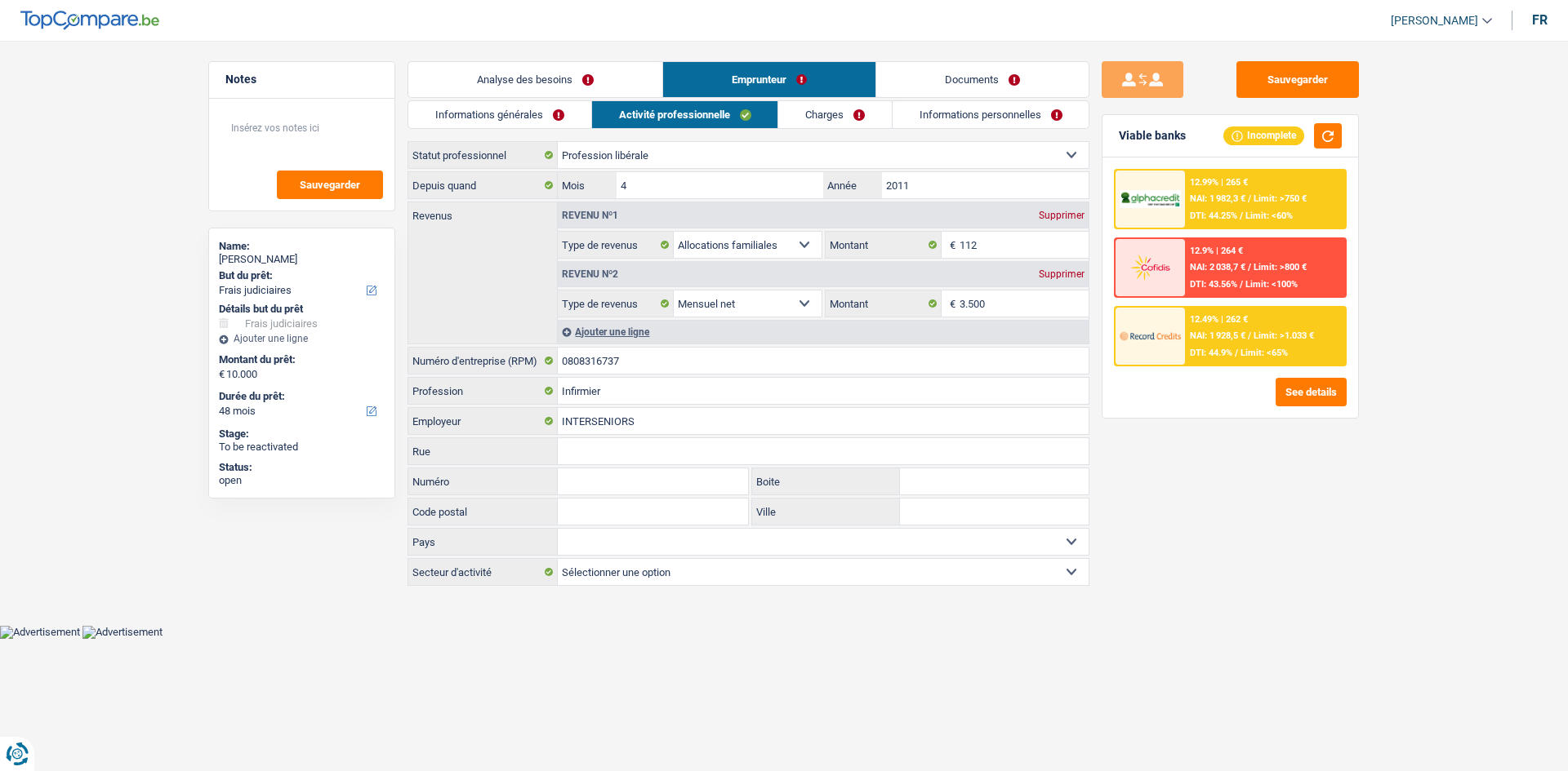
click at [488, 93] on link "Analyse des besoins" at bounding box center [535, 79] width 254 height 35
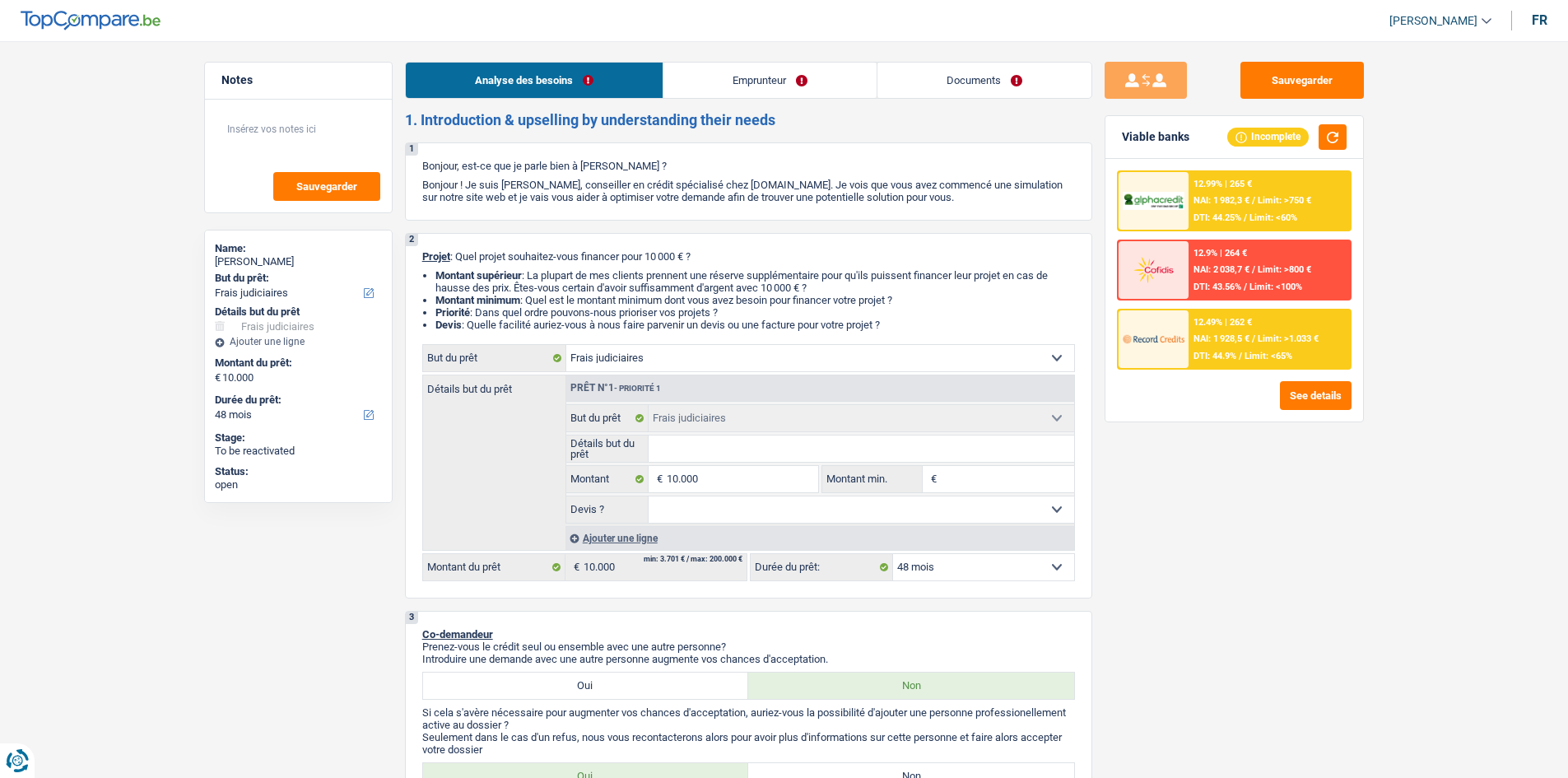
click at [543, 66] on link "Analyse des besoins" at bounding box center [534, 80] width 257 height 35
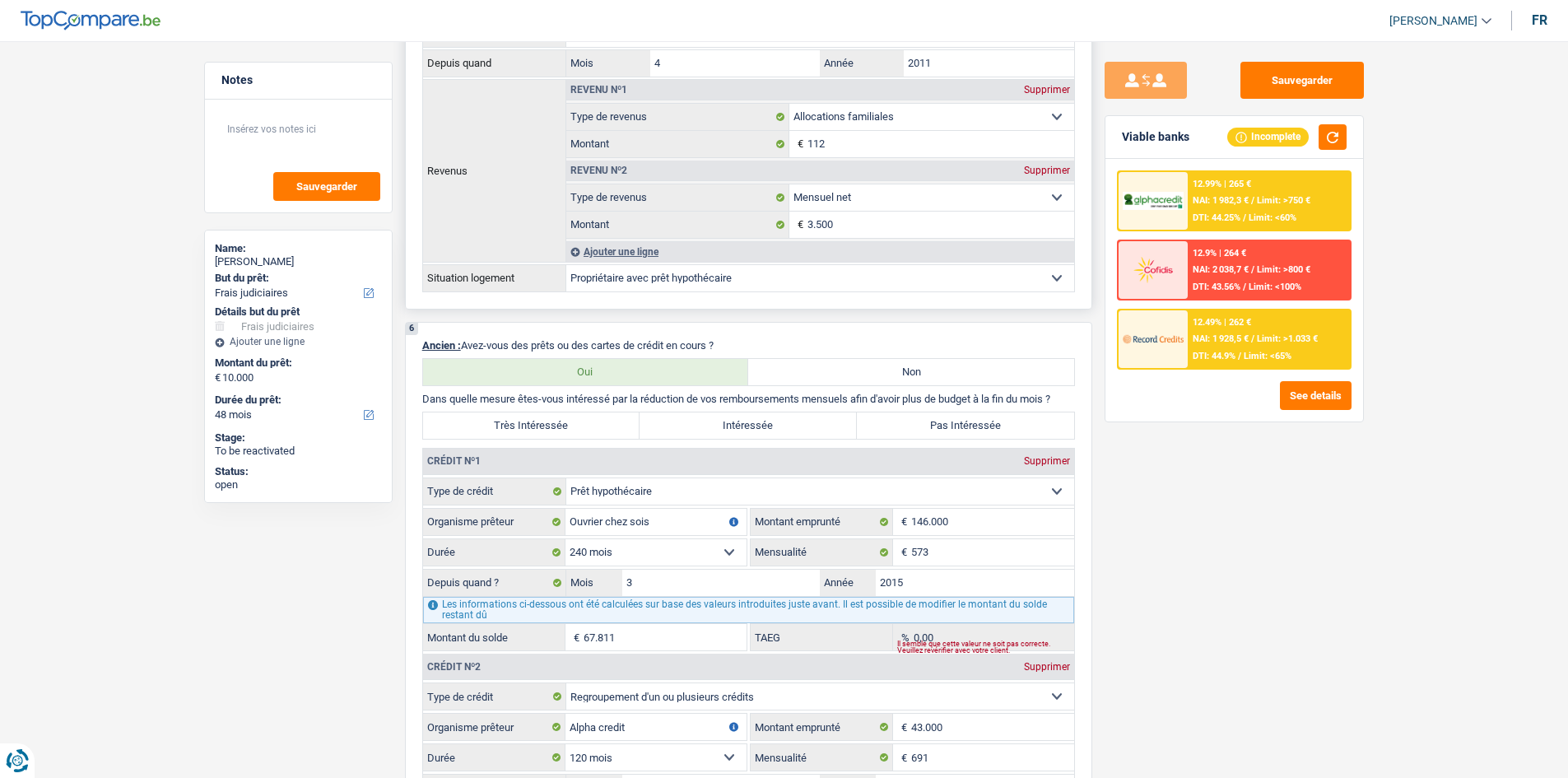
scroll to position [741, 0]
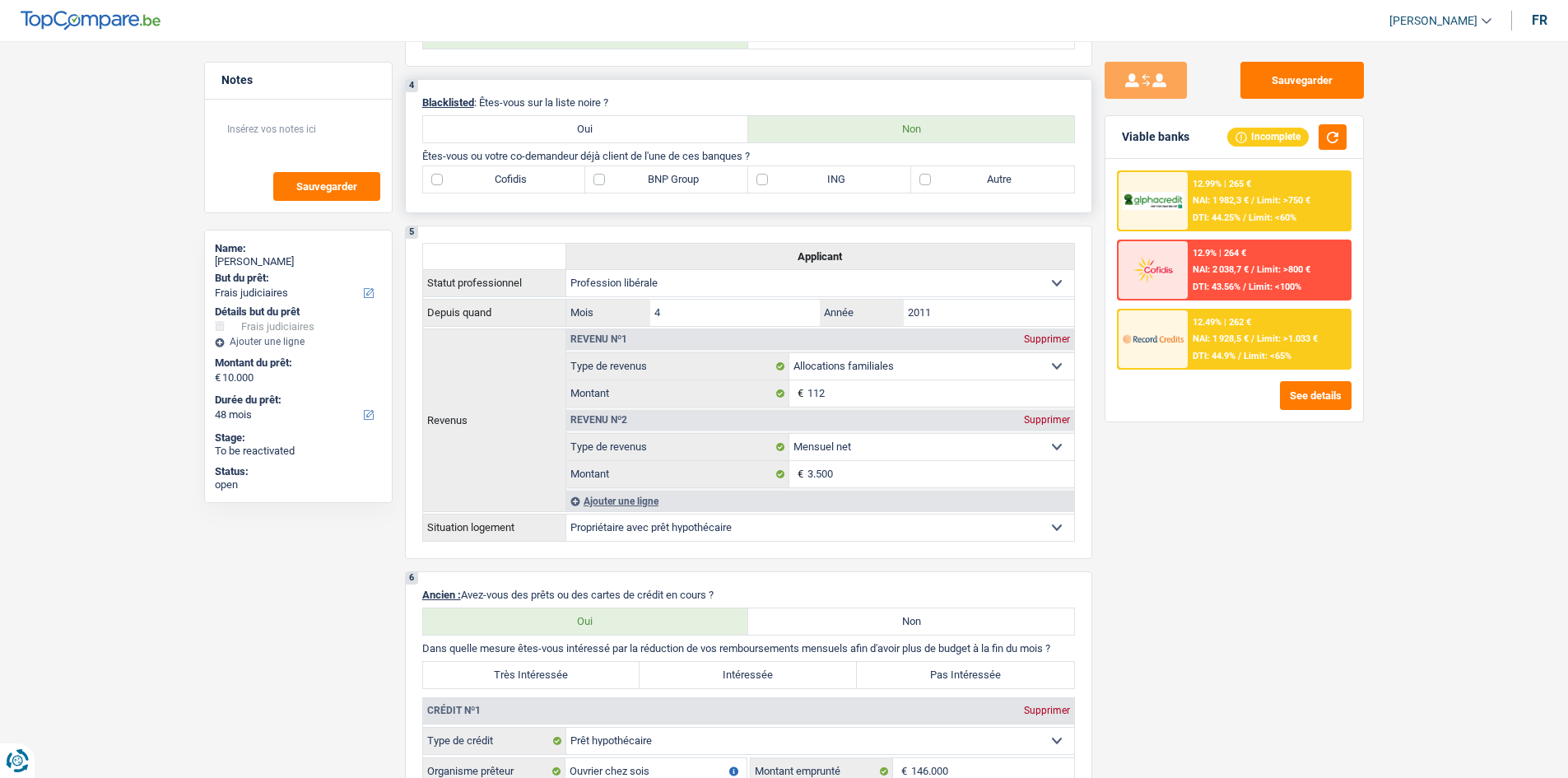
click at [543, 193] on div "Cofidis BNP Group ING Autre" at bounding box center [748, 179] width 653 height 28
click at [543, 187] on label "BNP Group" at bounding box center [666, 179] width 163 height 26
click at [543, 187] on input "BNP Group" at bounding box center [666, 179] width 163 height 26
checkbox input "true"
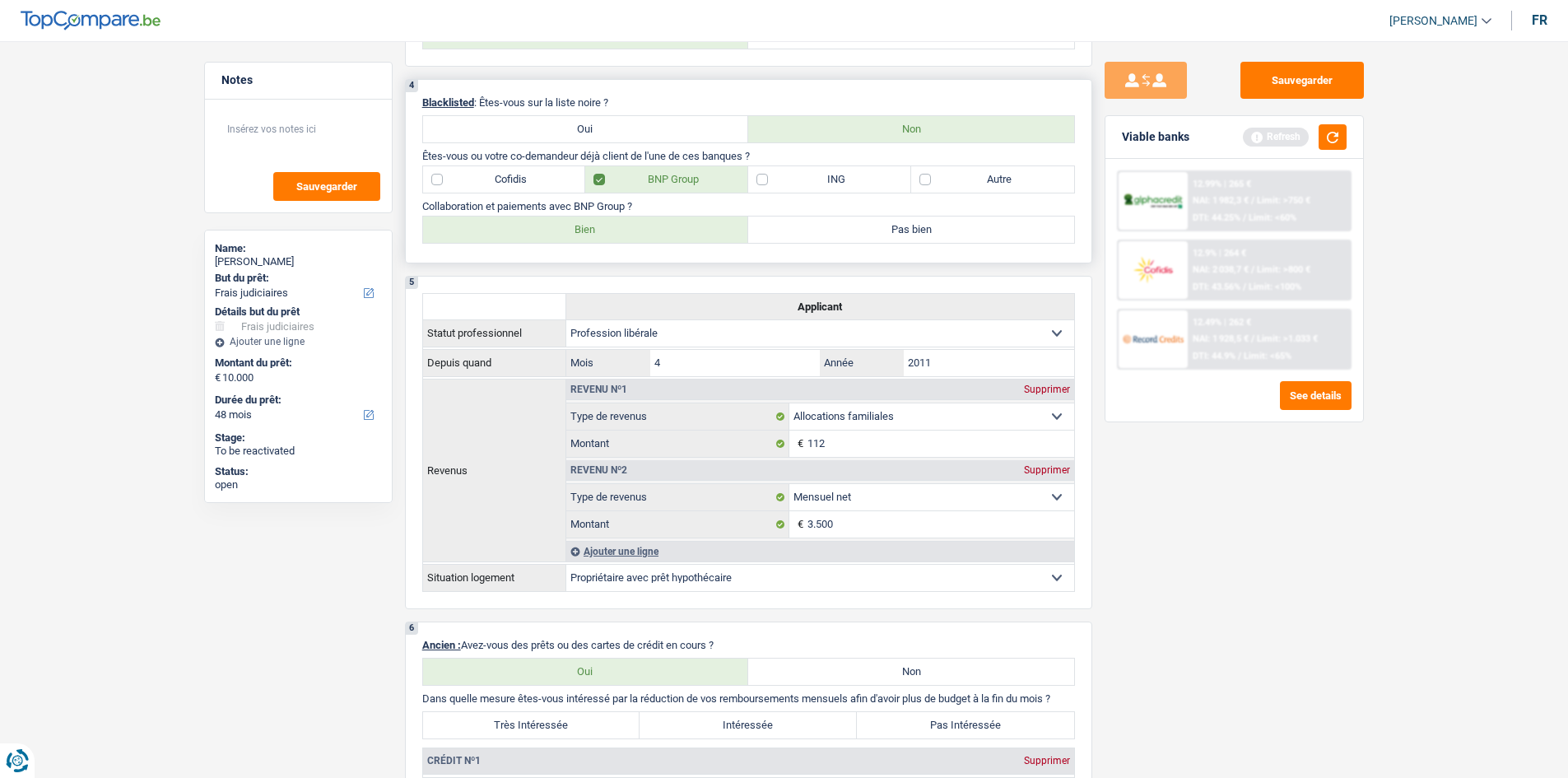
click at [543, 225] on label "Bien" at bounding box center [586, 230] width 326 height 26
click at [543, 225] on input "Bien" at bounding box center [586, 230] width 326 height 26
radio input "true"
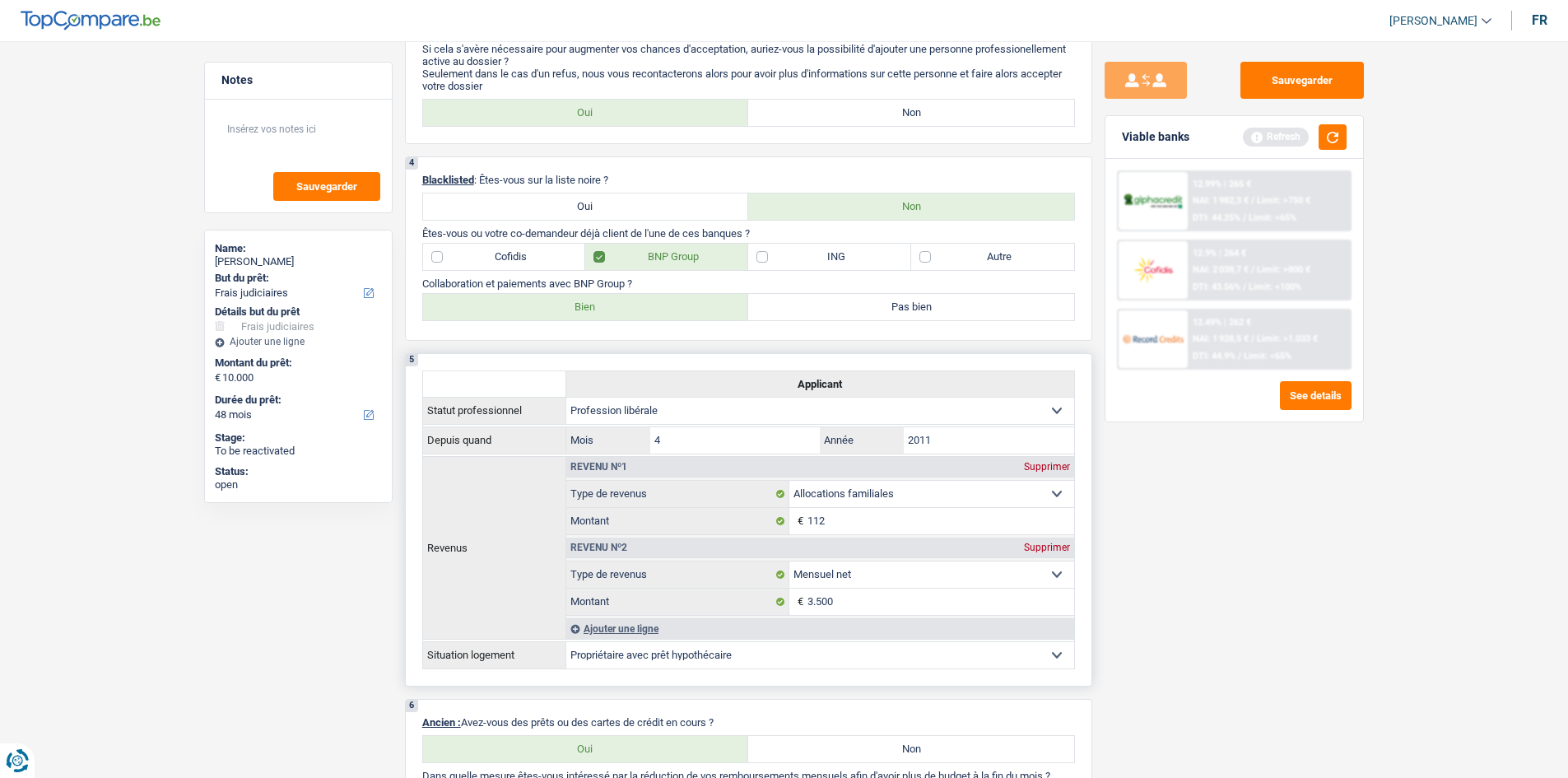
scroll to position [659, 0]
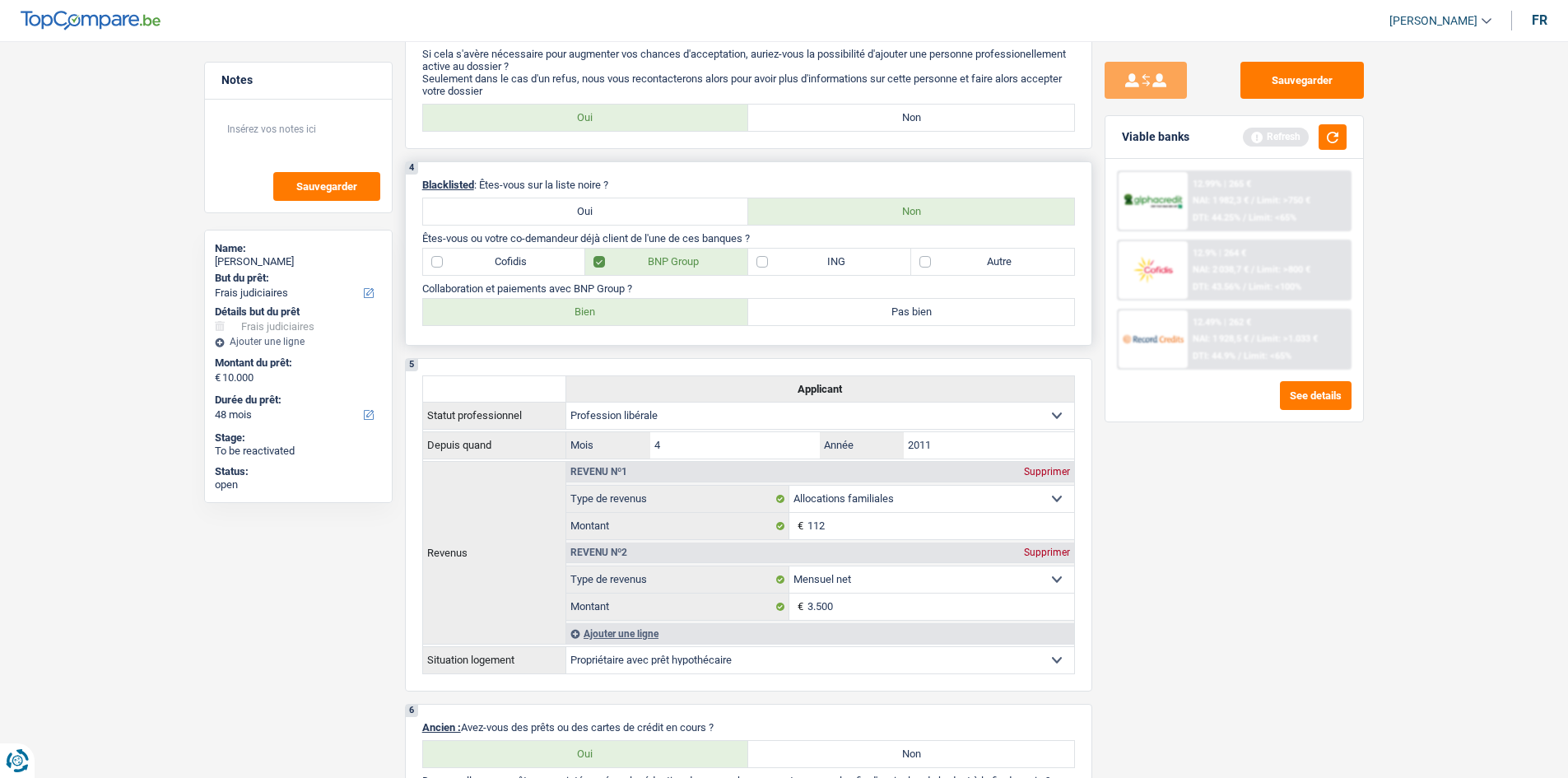
click at [543, 268] on label "ING" at bounding box center [829, 261] width 163 height 26
click at [543, 268] on input "ING" at bounding box center [829, 261] width 163 height 26
checkbox input "true"
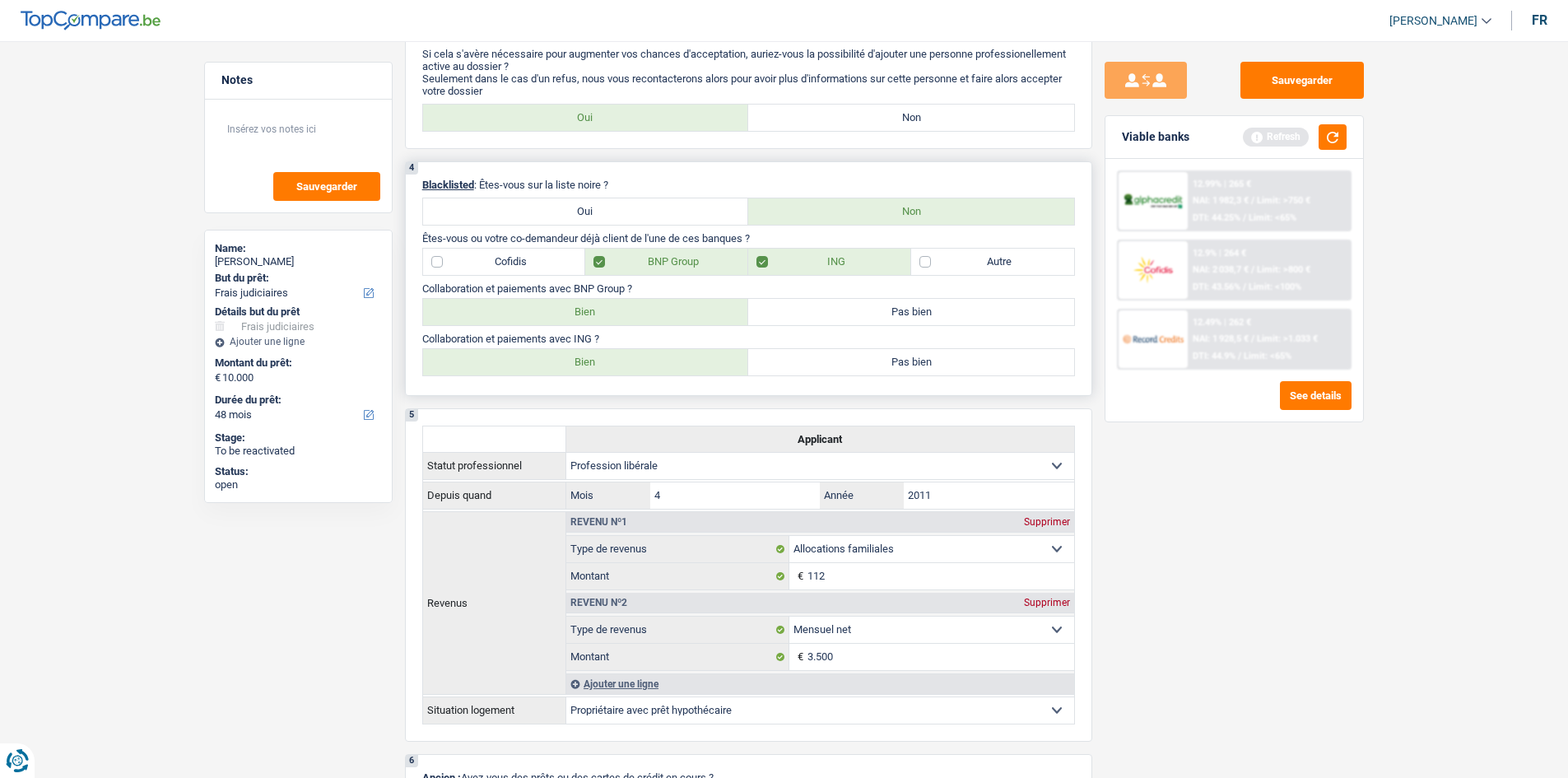
click at [543, 278] on label "Bien" at bounding box center [586, 362] width 326 height 26
click at [543, 278] on input "Bien" at bounding box center [586, 362] width 326 height 26
radio input "true"
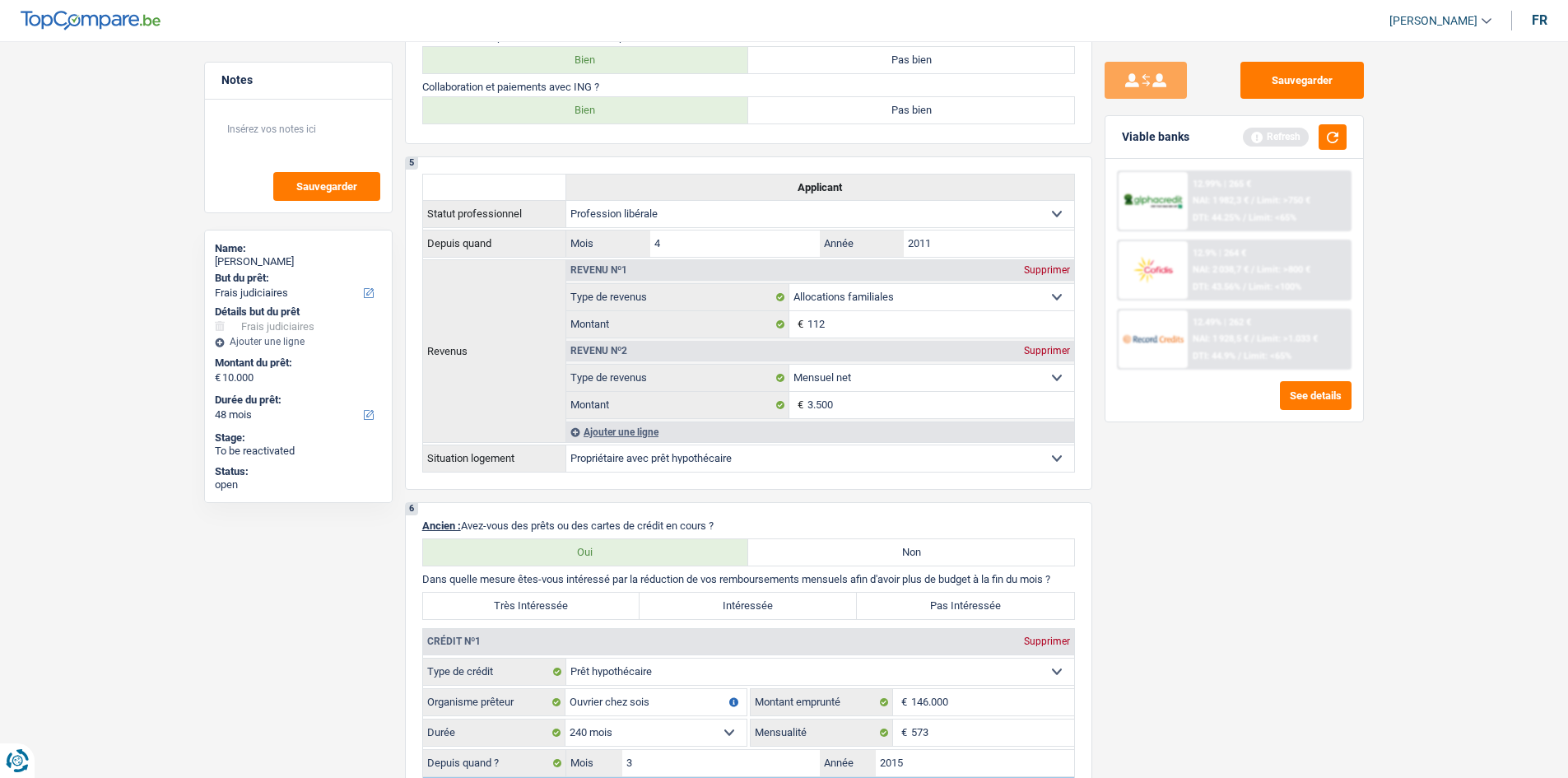
scroll to position [1071, 0]
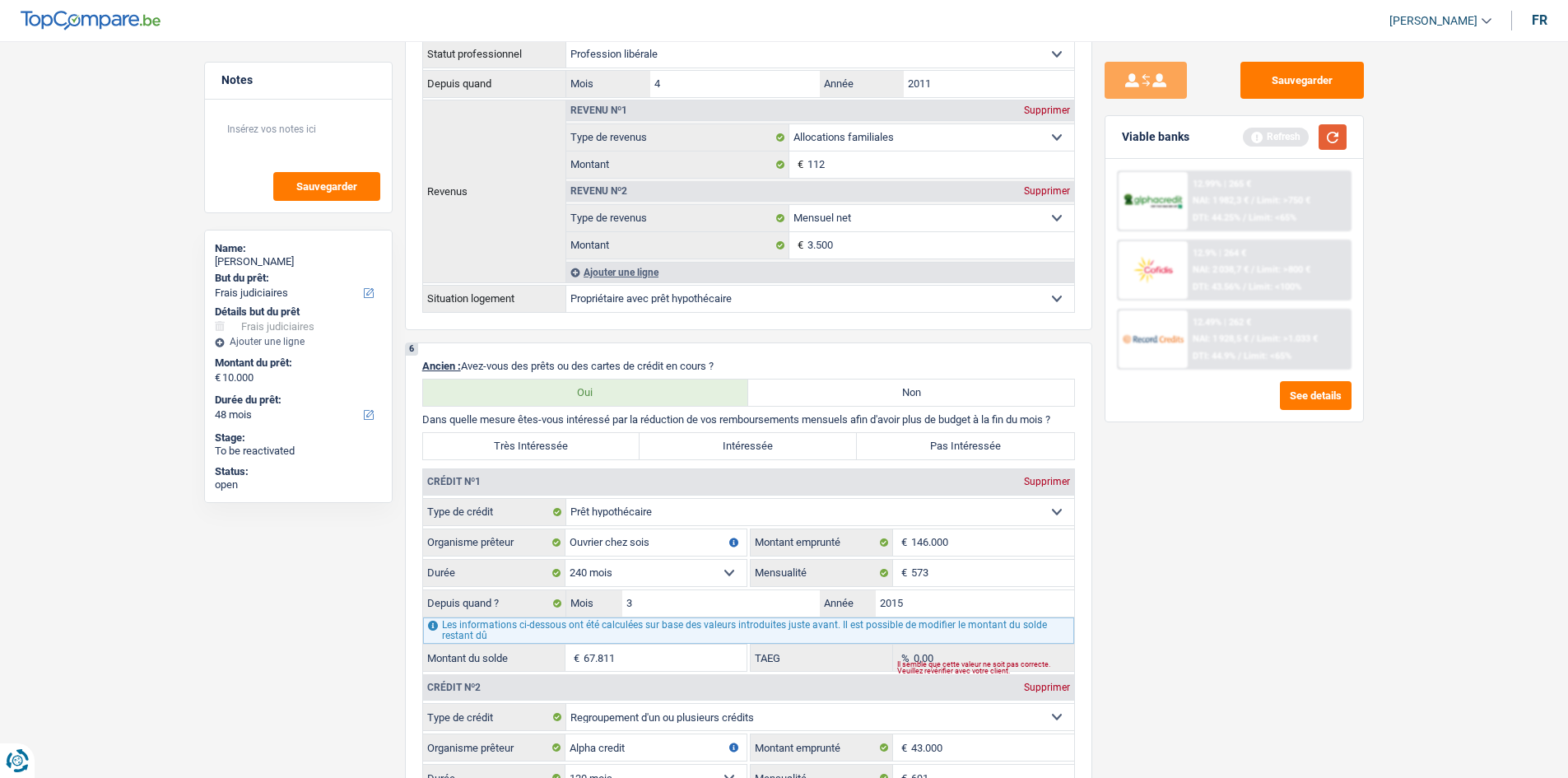
click at [543, 147] on button "button" at bounding box center [1332, 137] width 28 height 25
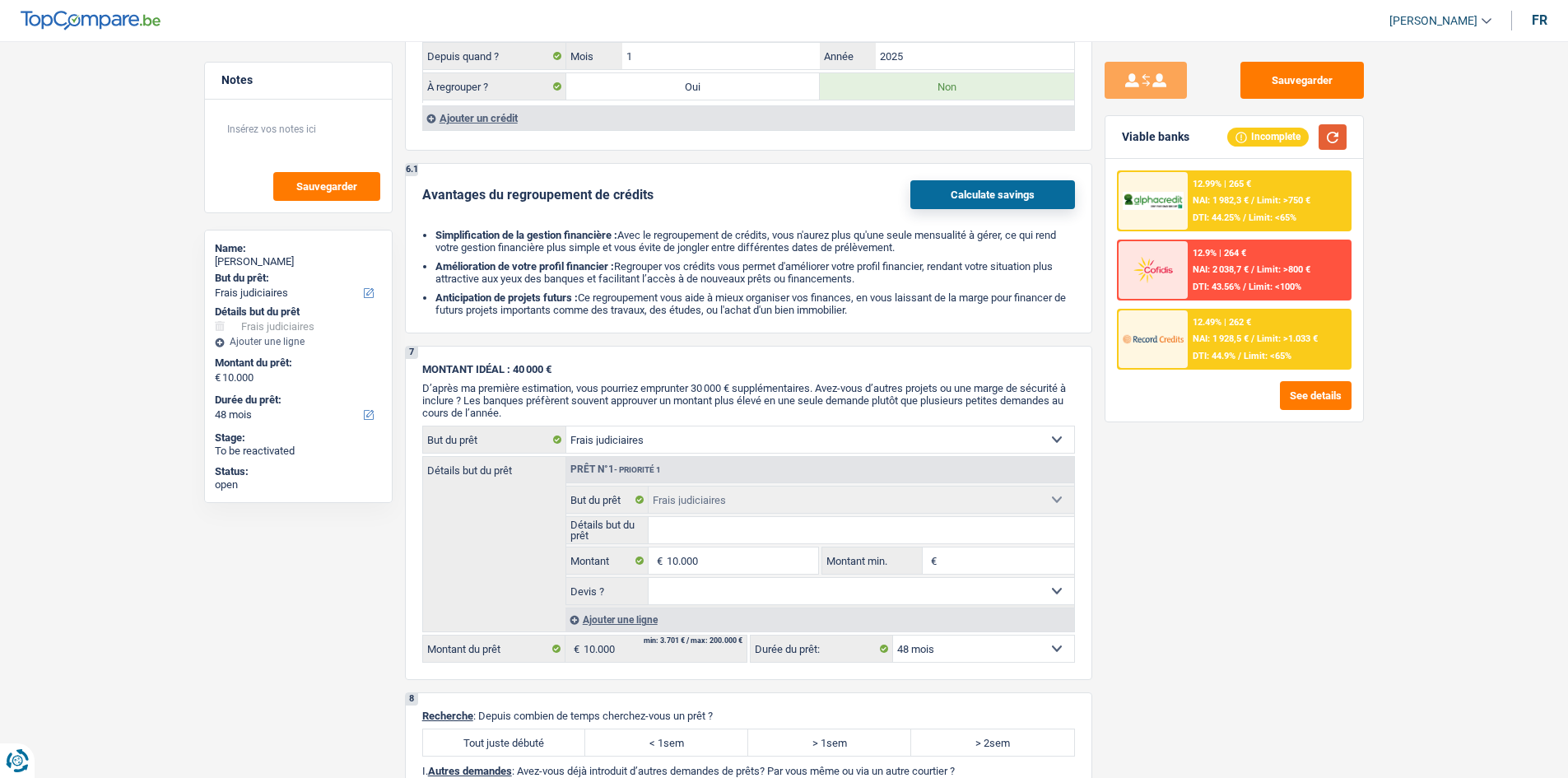
scroll to position [2306, 0]
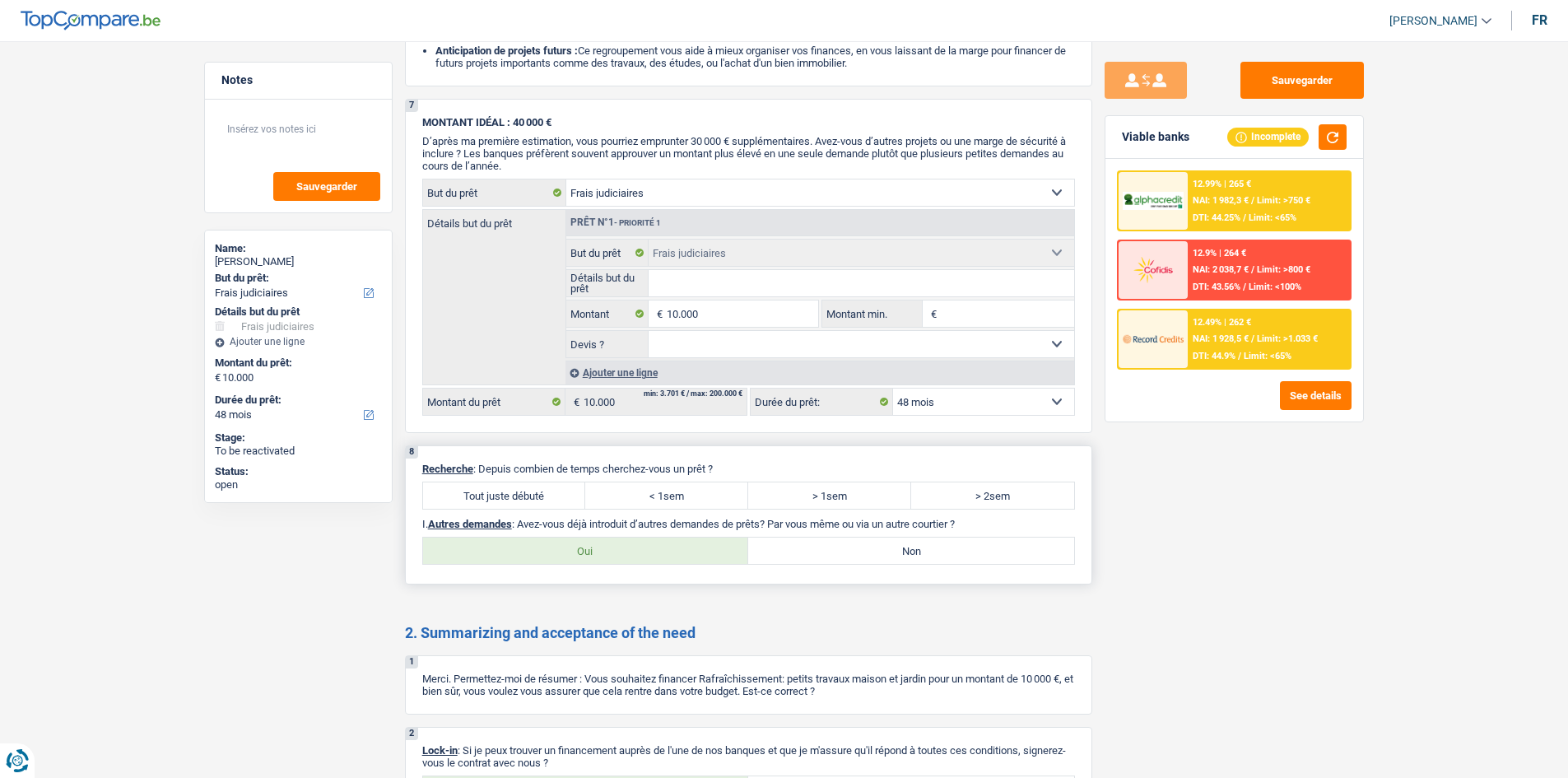
click at [509, 278] on label "Tout juste débuté" at bounding box center [504, 495] width 163 height 26
click at [509, 278] on input "Tout juste débuté" at bounding box center [504, 495] width 163 height 26
radio input "true"
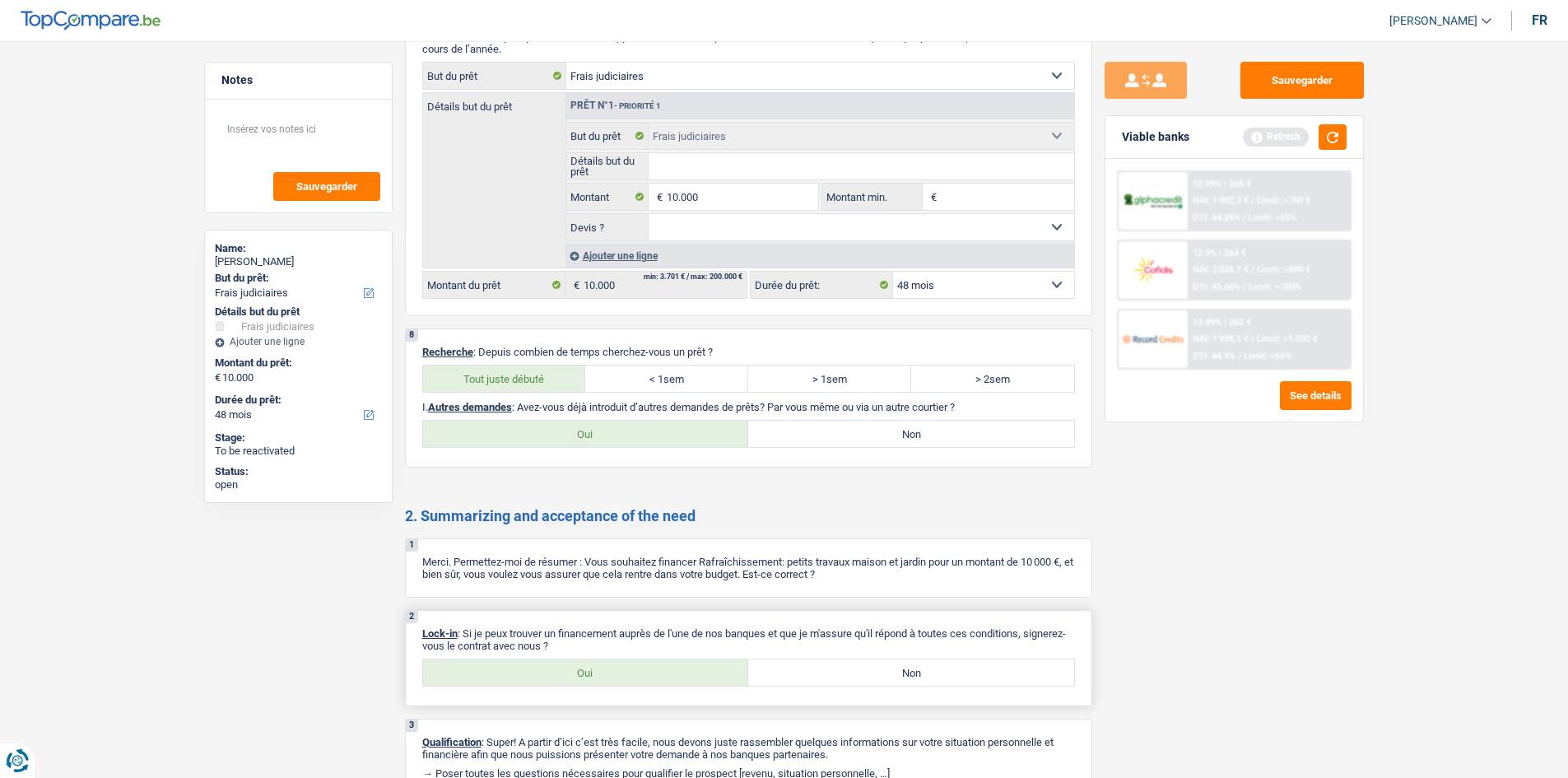
scroll to position [2504, 0]
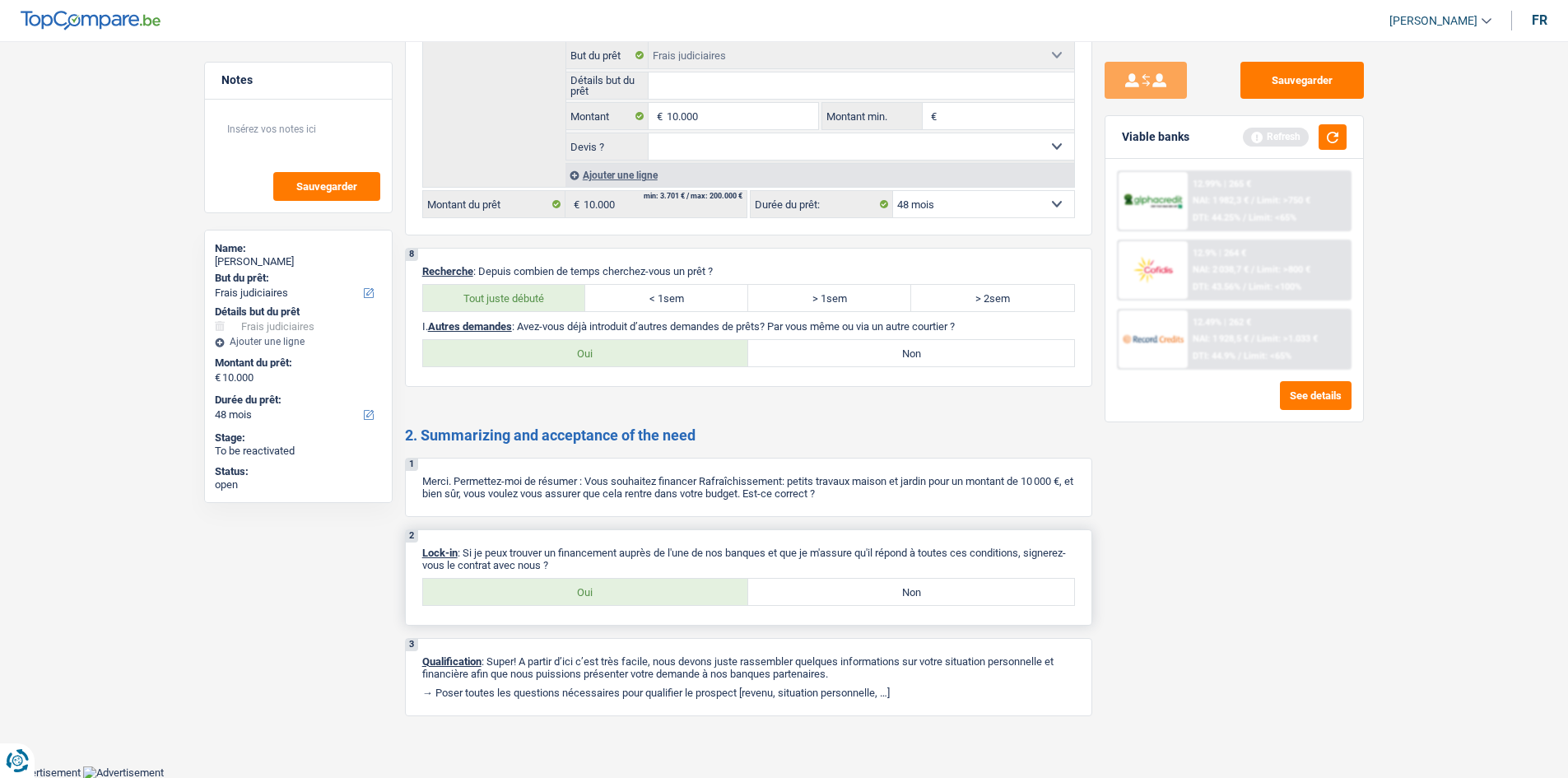
click at [543, 278] on label "Oui" at bounding box center [586, 592] width 326 height 26
click at [543, 278] on input "Oui" at bounding box center [586, 592] width 326 height 26
radio input "true"
click at [543, 278] on div "8 Recherche : Depuis combien de temps cherchez-vous un prêt ? Tout juste débuté…" at bounding box center [749, 317] width 688 height 140
drag, startPoint x: 918, startPoint y: 345, endPoint x: 906, endPoint y: 362, distance: 20.8
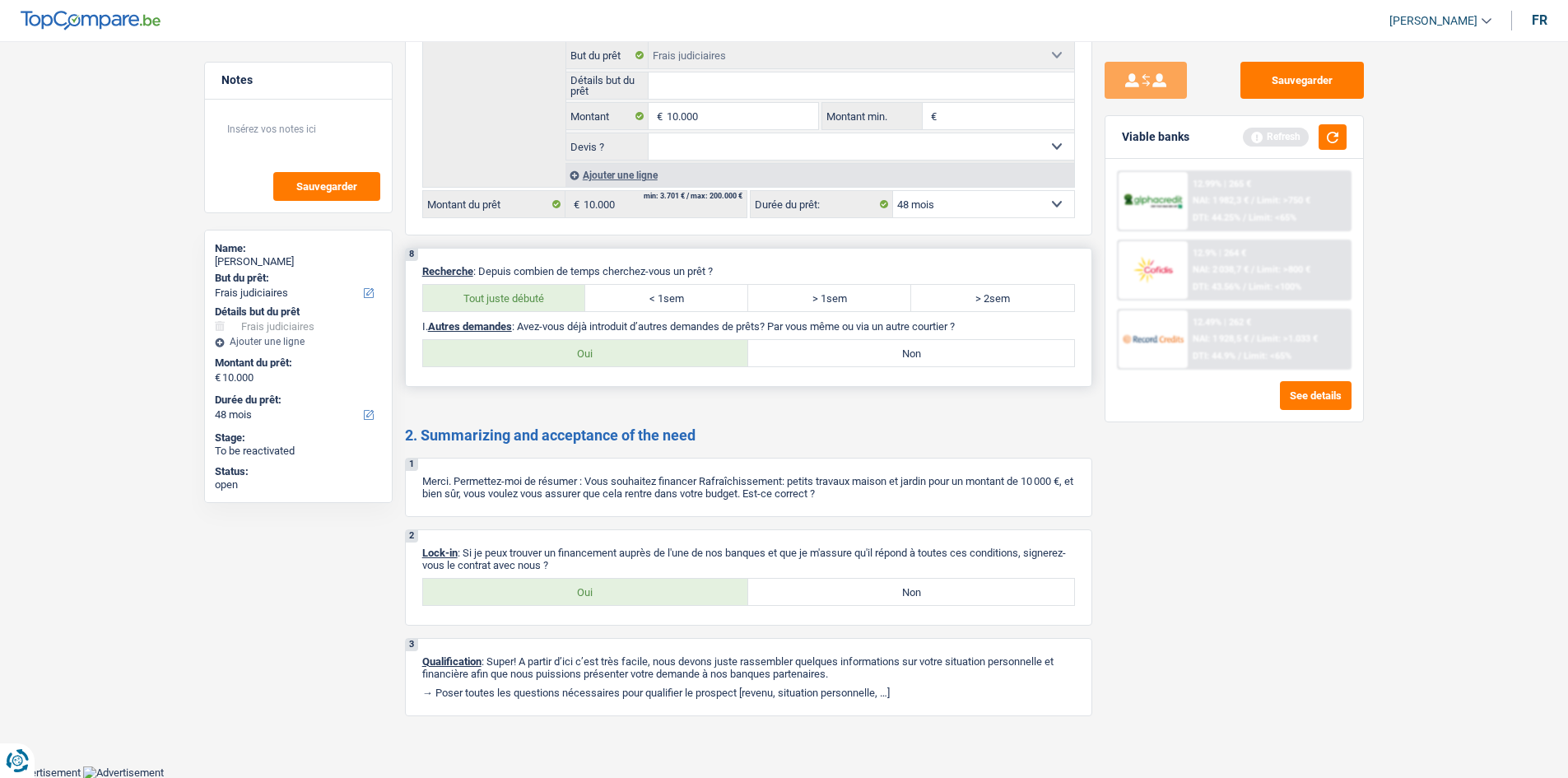
click at [543, 278] on label "Non" at bounding box center [911, 353] width 326 height 26
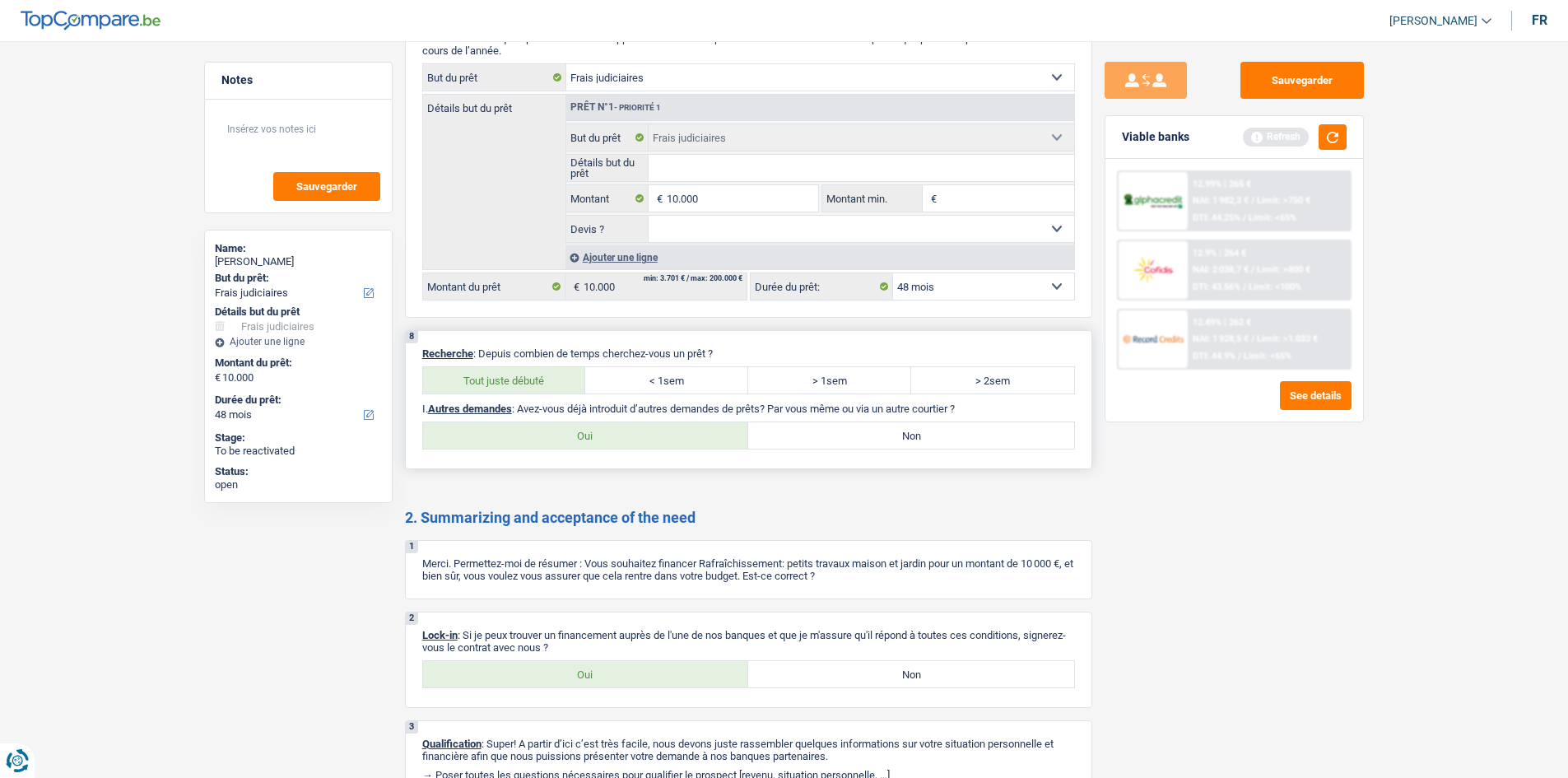
click at [543, 278] on label "Non" at bounding box center [911, 435] width 326 height 26
click at [543, 278] on input "Non" at bounding box center [911, 435] width 326 height 26
radio input "true"
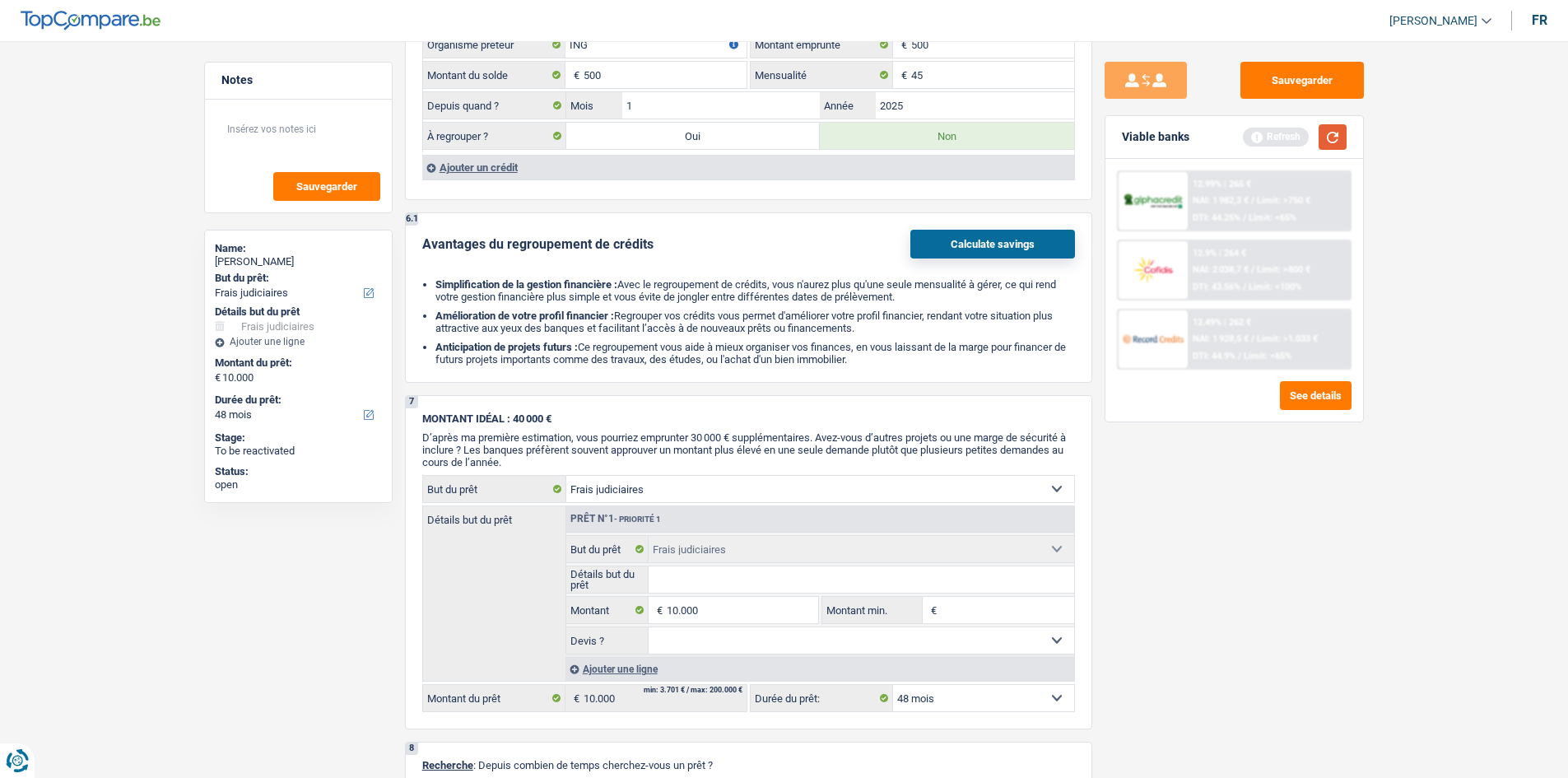
click at [543, 134] on button "button" at bounding box center [1332, 137] width 28 height 25
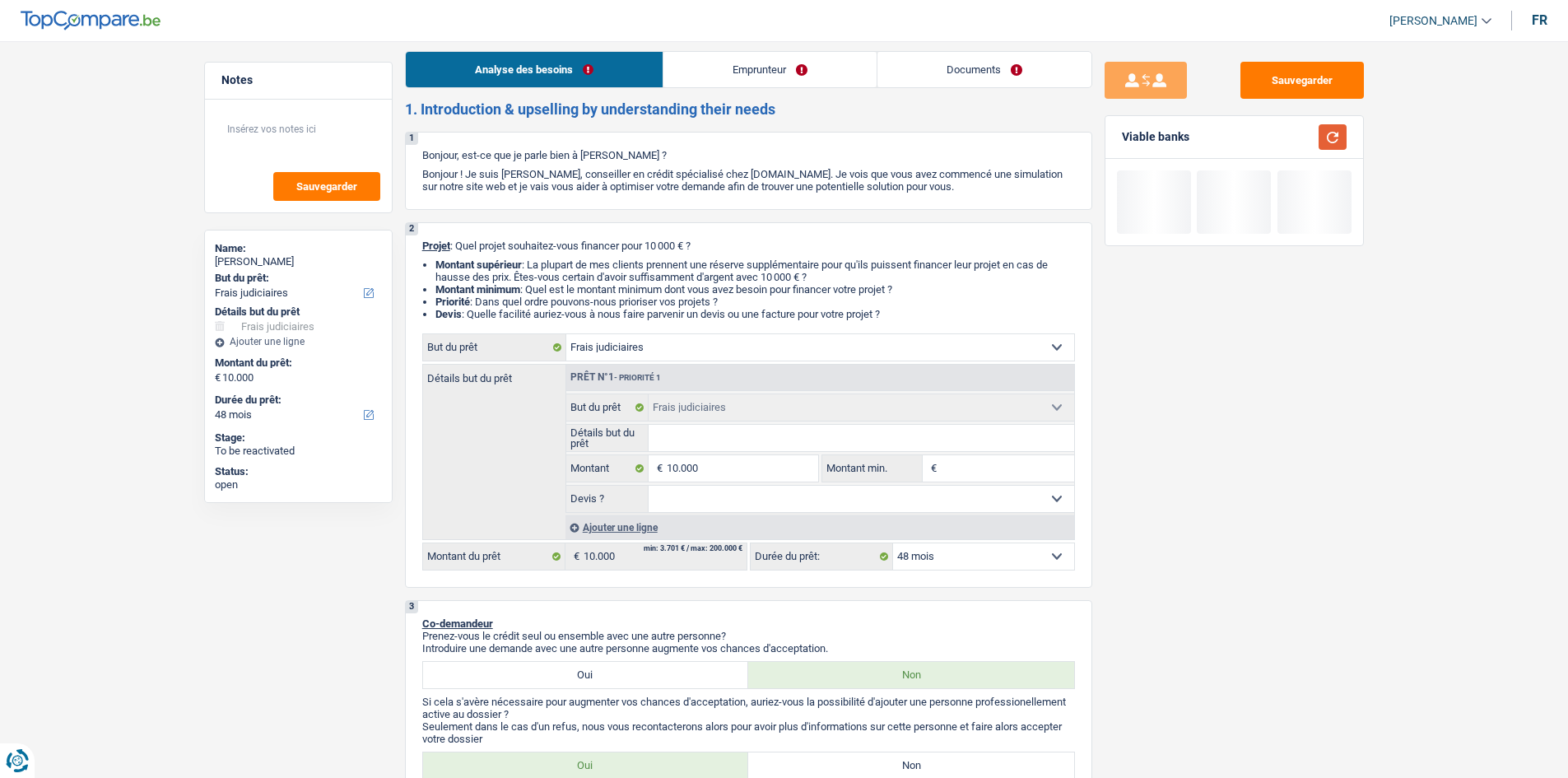
scroll to position [0, 0]
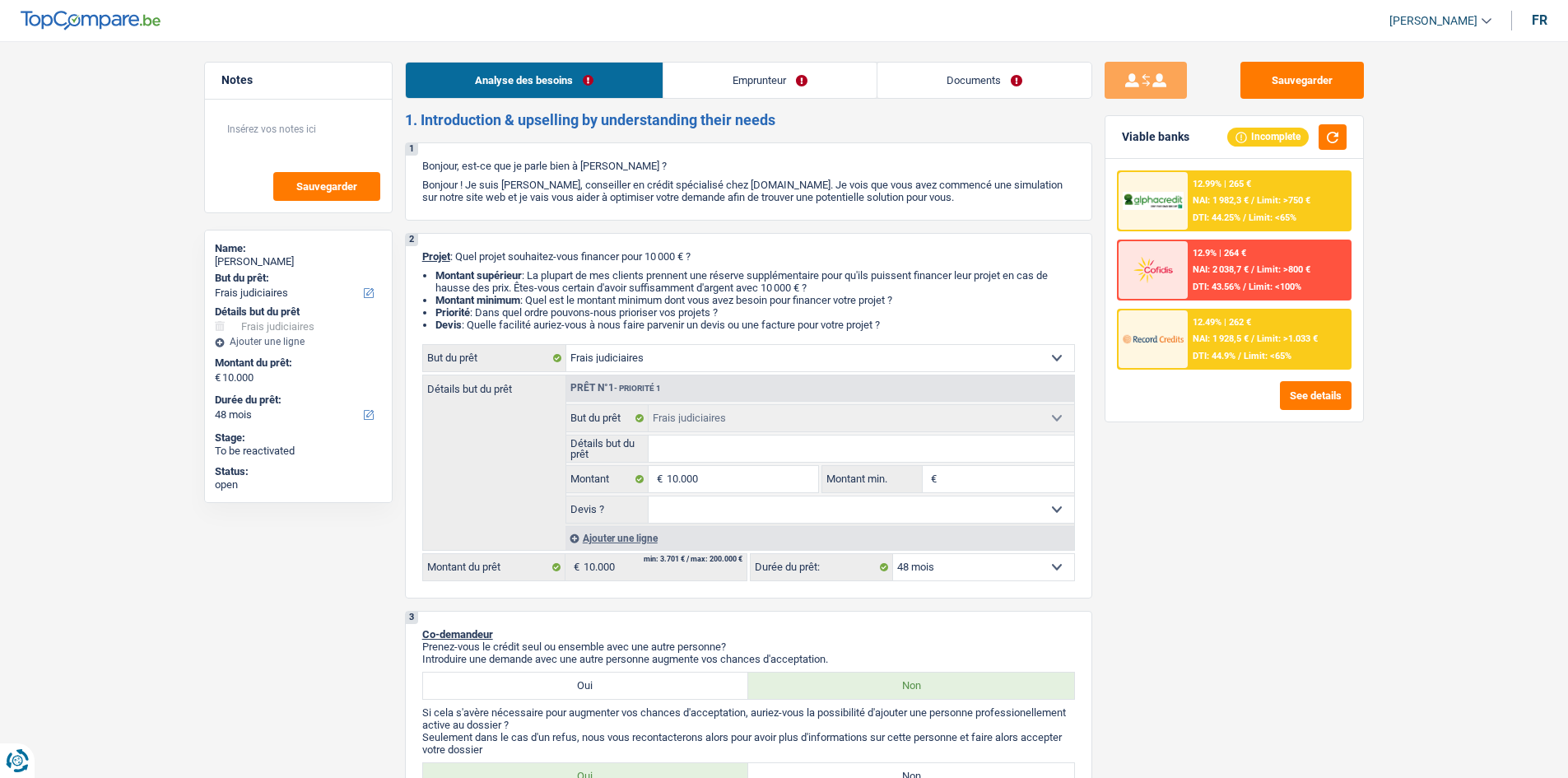
click at [543, 278] on select "12 mois 18 mois 24 mois 30 mois 36 mois 42 mois 48 mois Sélectionner une option" at bounding box center [983, 567] width 181 height 26
drag, startPoint x: 1015, startPoint y: 572, endPoint x: 1059, endPoint y: 567, distance: 44.3
click at [543, 278] on select "12 mois 18 mois 24 mois 30 mois 36 mois 42 mois 48 mois Sélectionner une option" at bounding box center [983, 567] width 181 height 26
click at [543, 212] on div "12.99% | 265 € NAI: 1 982,3 € / Limit: >750 € DTI: 44.25% / Limit: <65%" at bounding box center [1269, 201] width 162 height 58
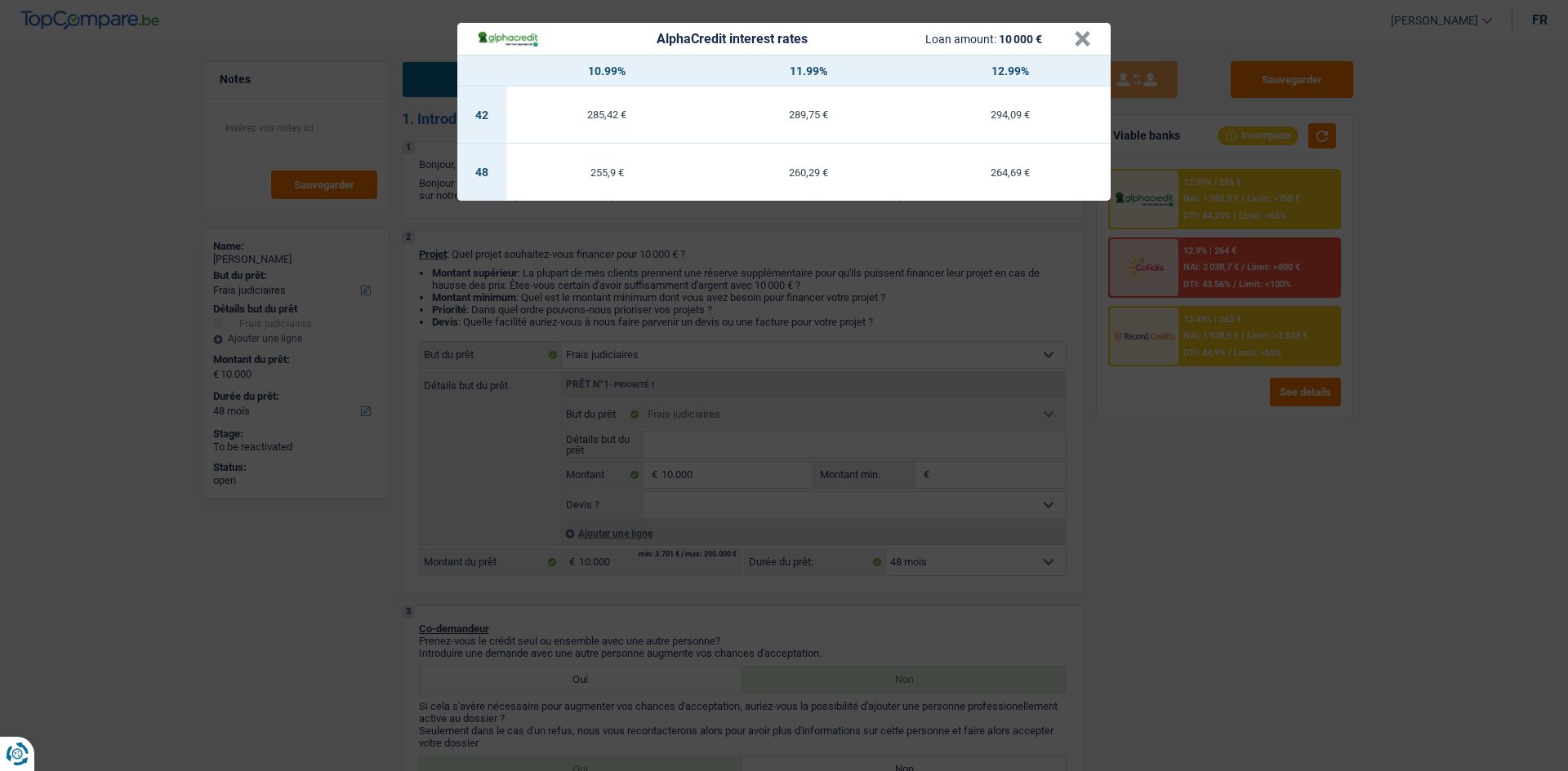
click at [538, 276] on div "AlphaCredit interest rates Loan amount: 10 000 € × 10.99% 11.99% 12.99% 42 285,…" at bounding box center [784, 386] width 1568 height 771
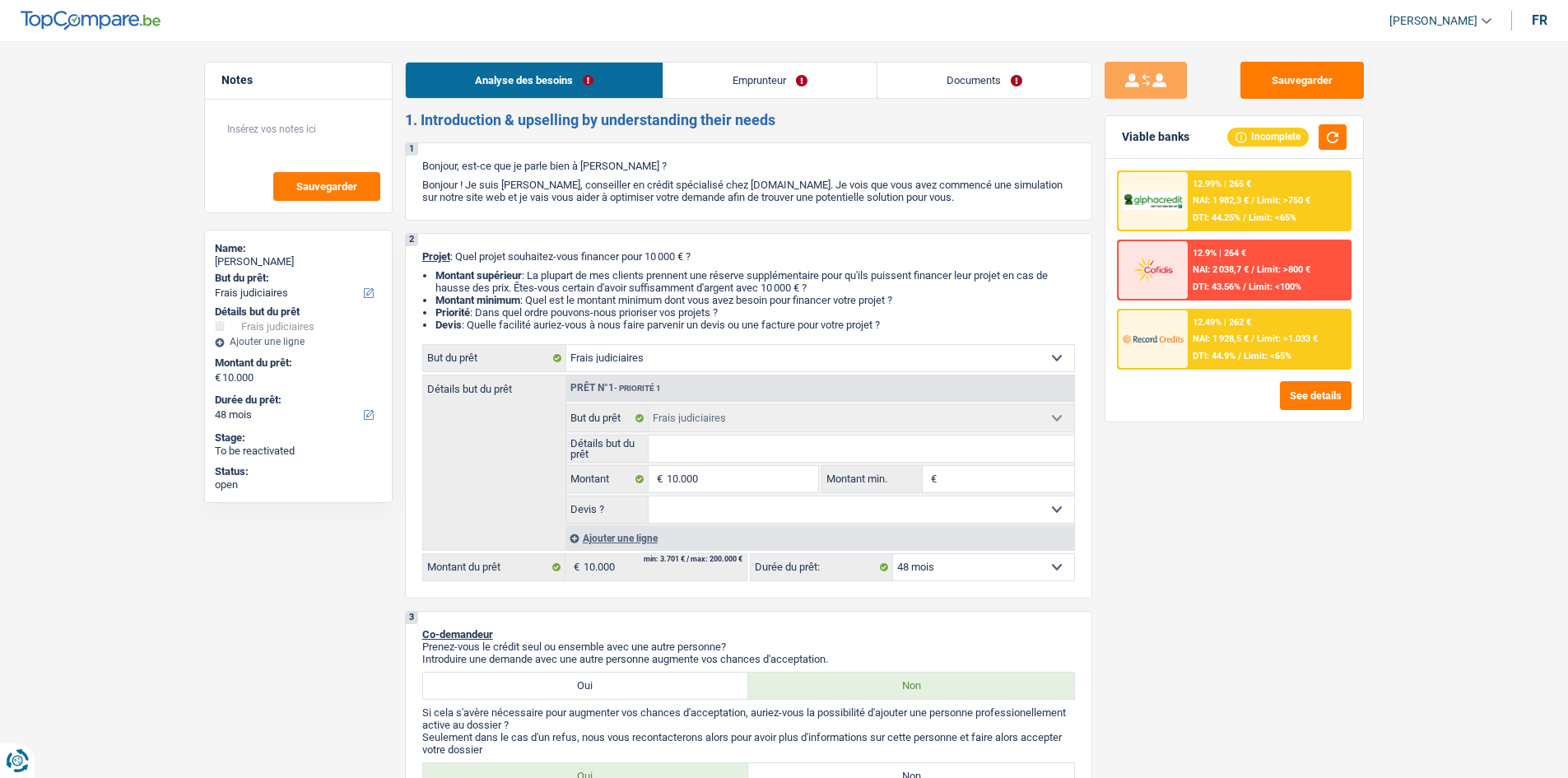
click at [543, 77] on link "Emprunteur" at bounding box center [770, 80] width 213 height 35
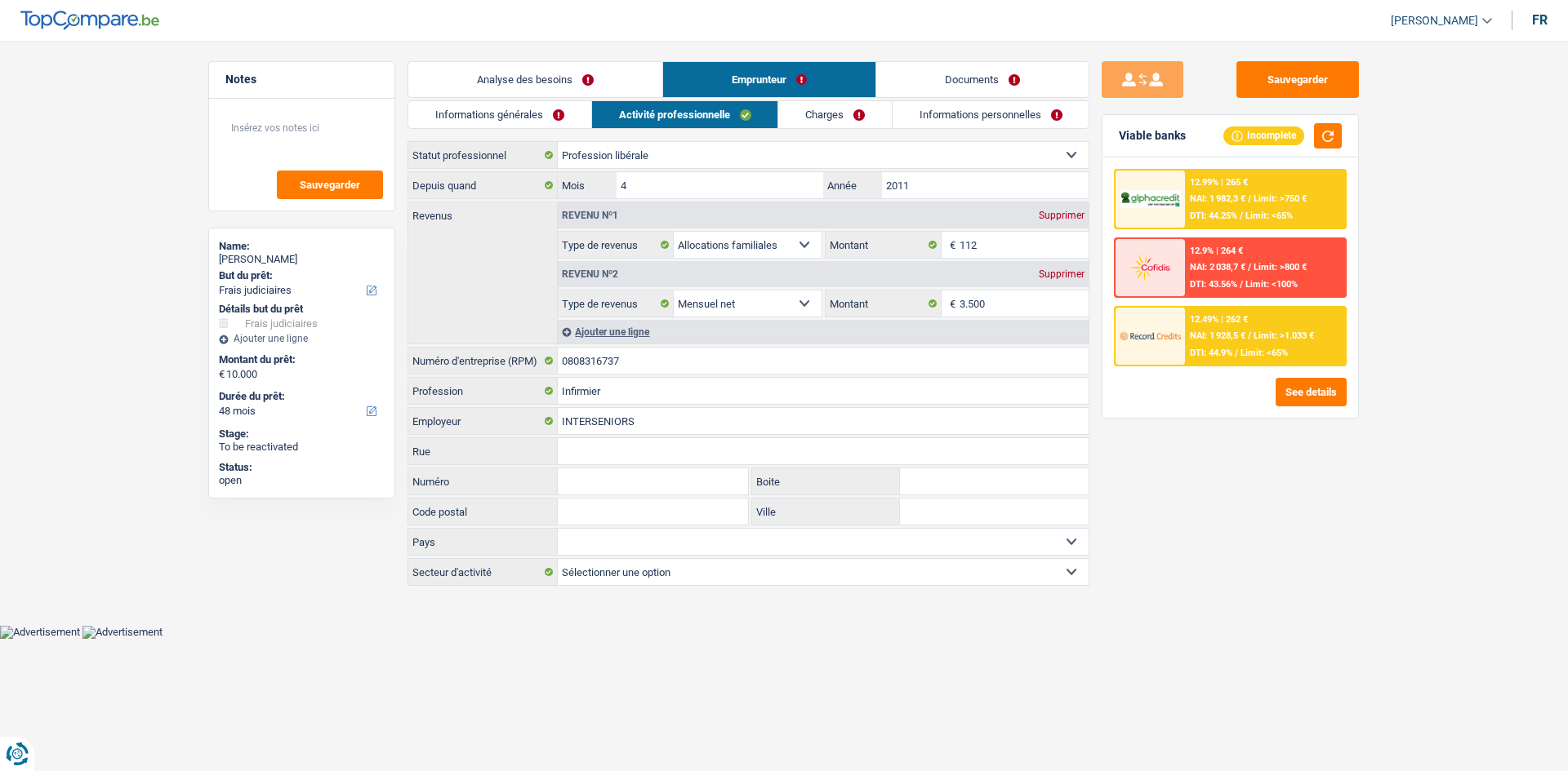
click at [538, 107] on div "Analyse des besoins Emprunteur Documents 1. Introduction & upselling by underst…" at bounding box center [748, 325] width 682 height 527
click at [538, 121] on link "Charges" at bounding box center [835, 114] width 113 height 27
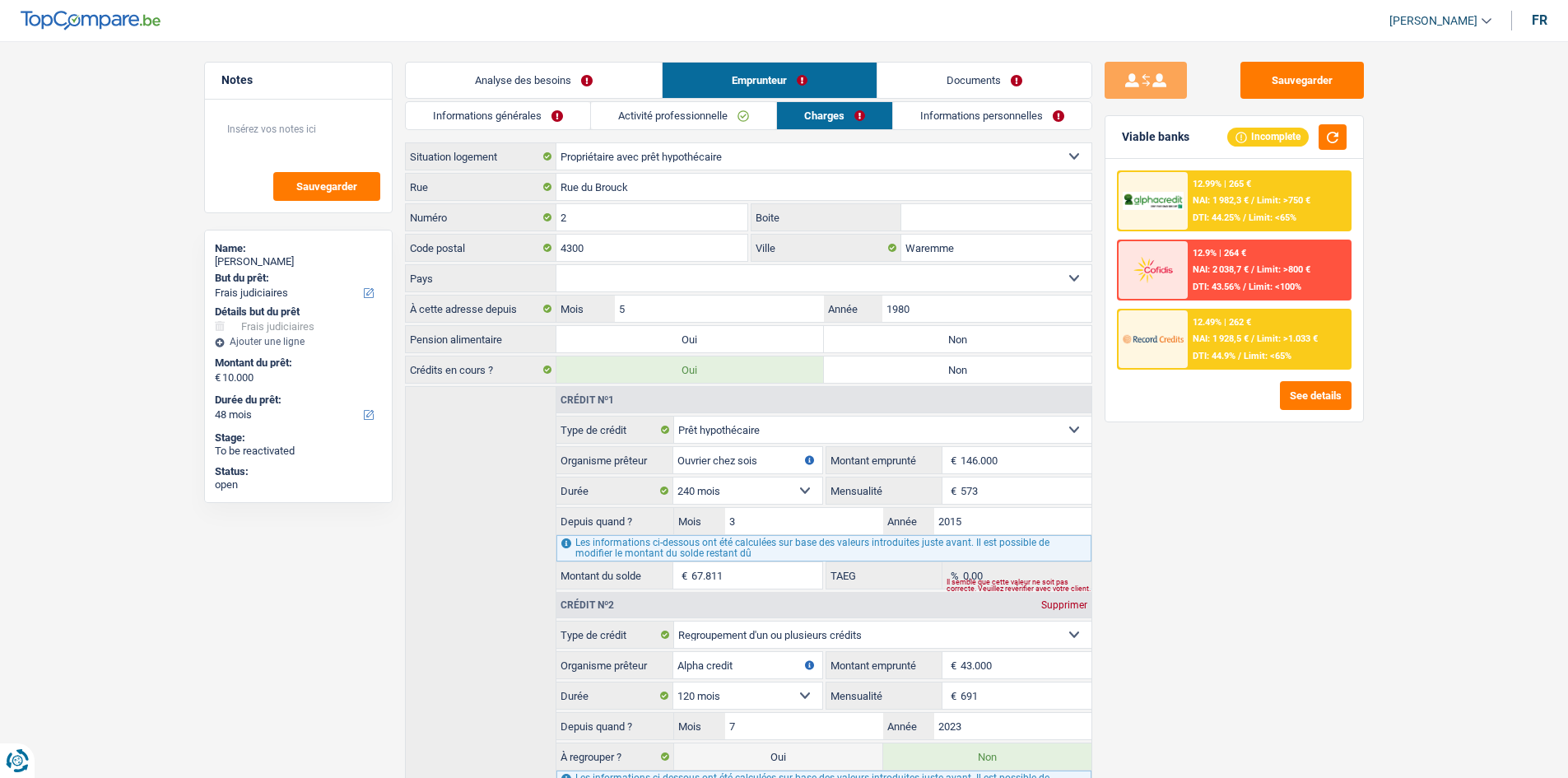
click at [543, 120] on link "Informations générales" at bounding box center [498, 115] width 185 height 27
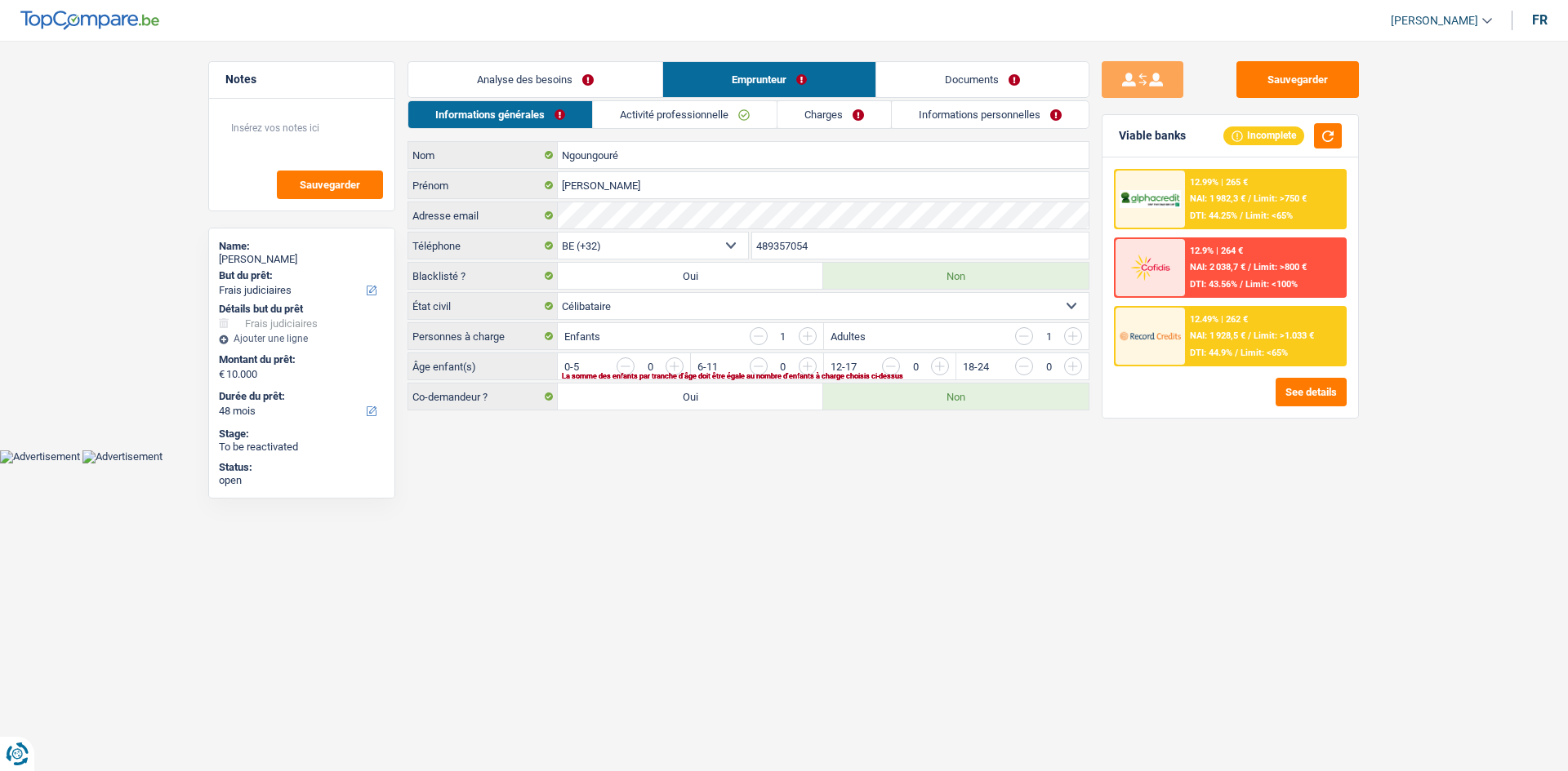
click at [538, 105] on link "Activité professionnelle" at bounding box center [685, 114] width 184 height 27
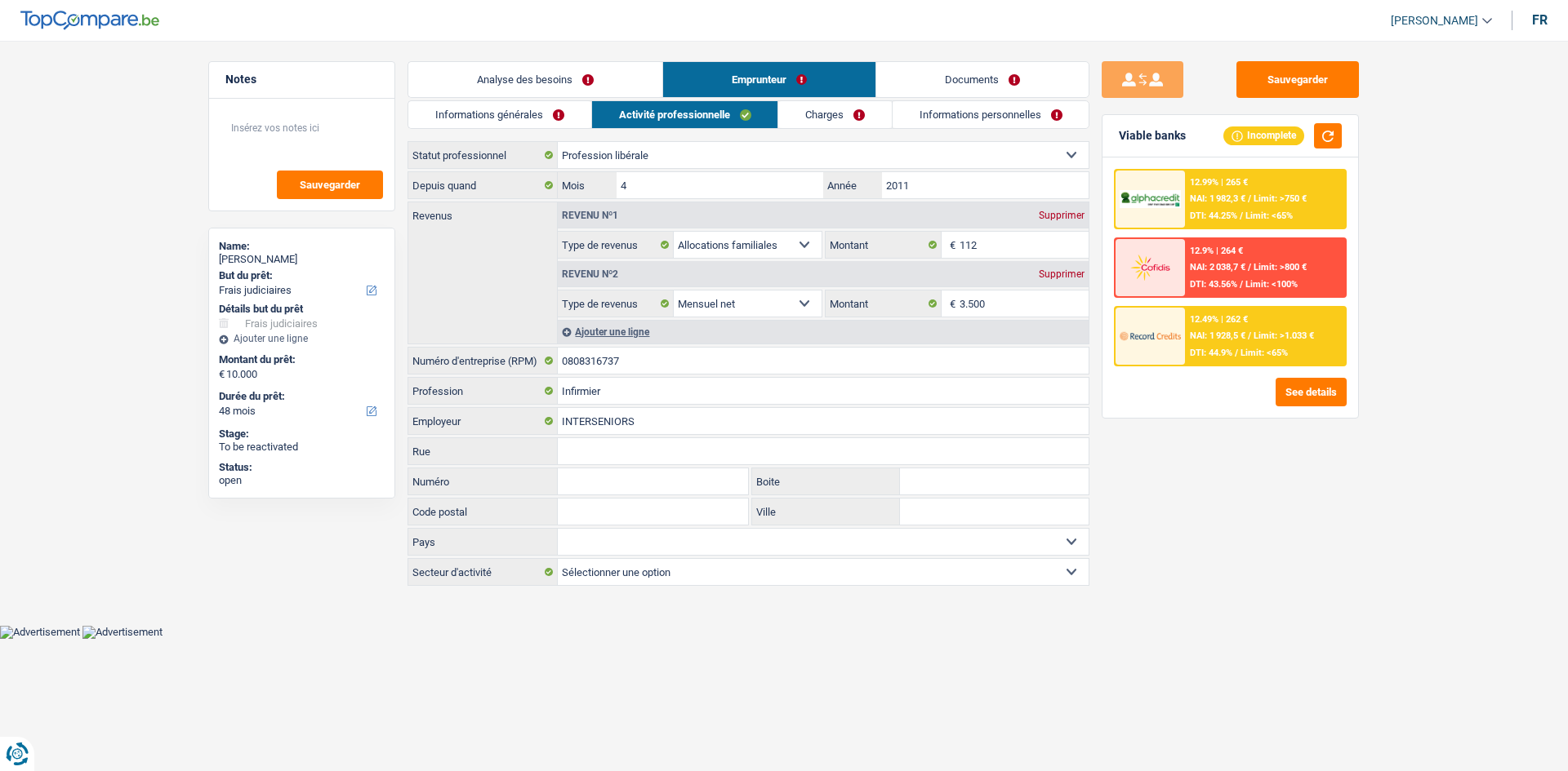
click at [538, 120] on link "Charges" at bounding box center [835, 114] width 113 height 27
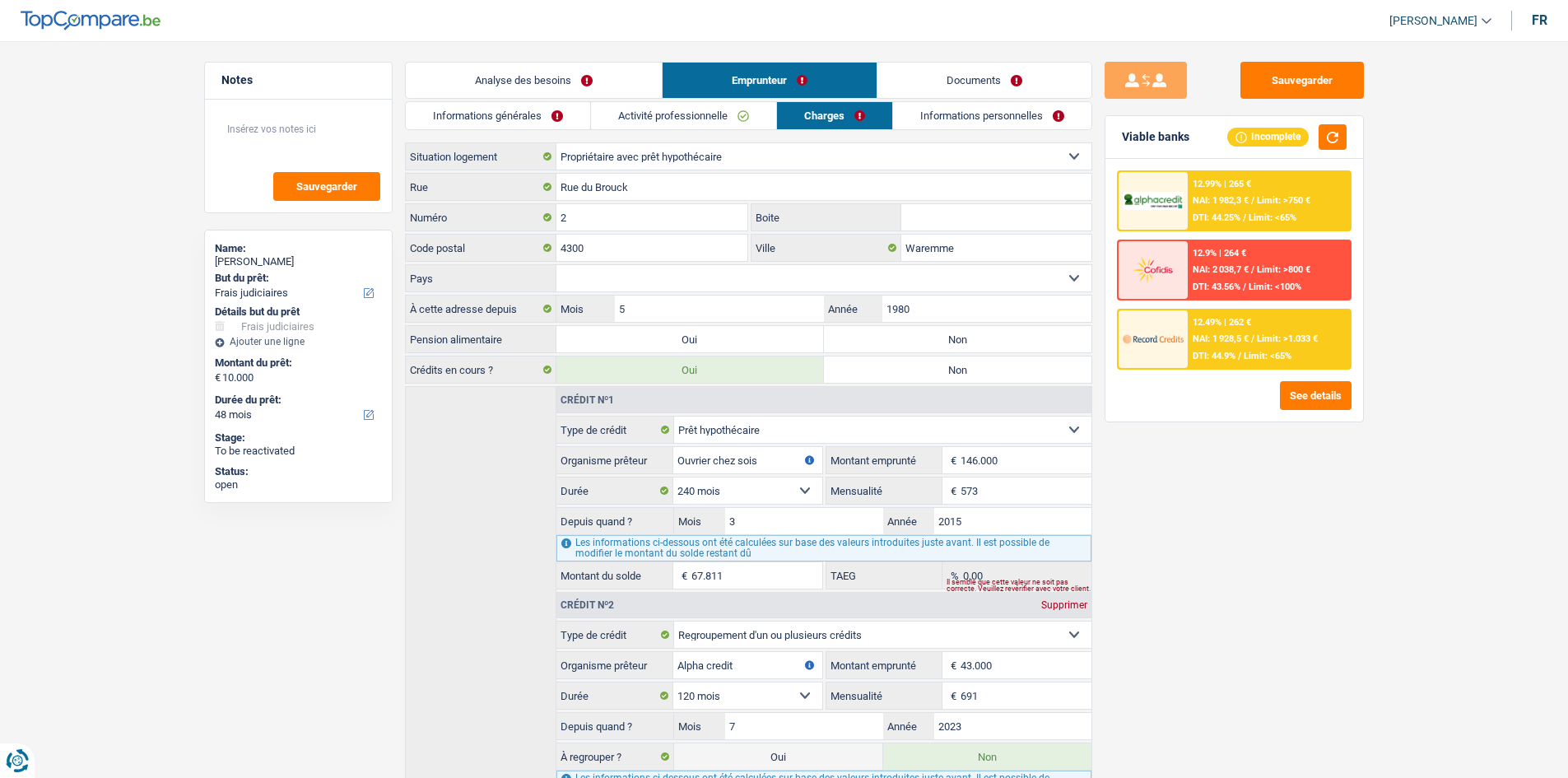
click at [543, 121] on link "Activité professionnelle" at bounding box center [684, 115] width 185 height 27
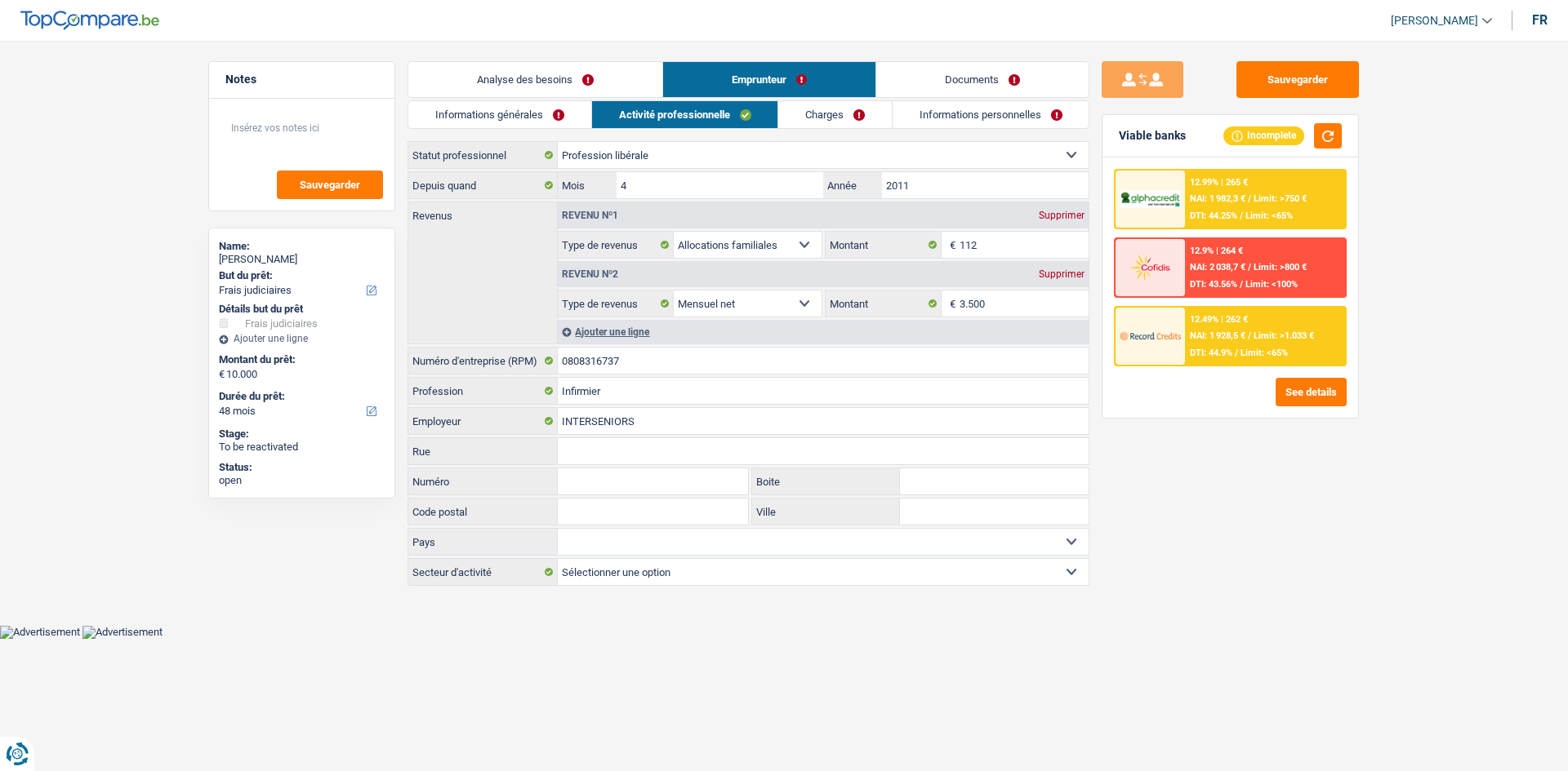
click at [530, 75] on link "Analyse des besoins" at bounding box center [535, 79] width 254 height 35
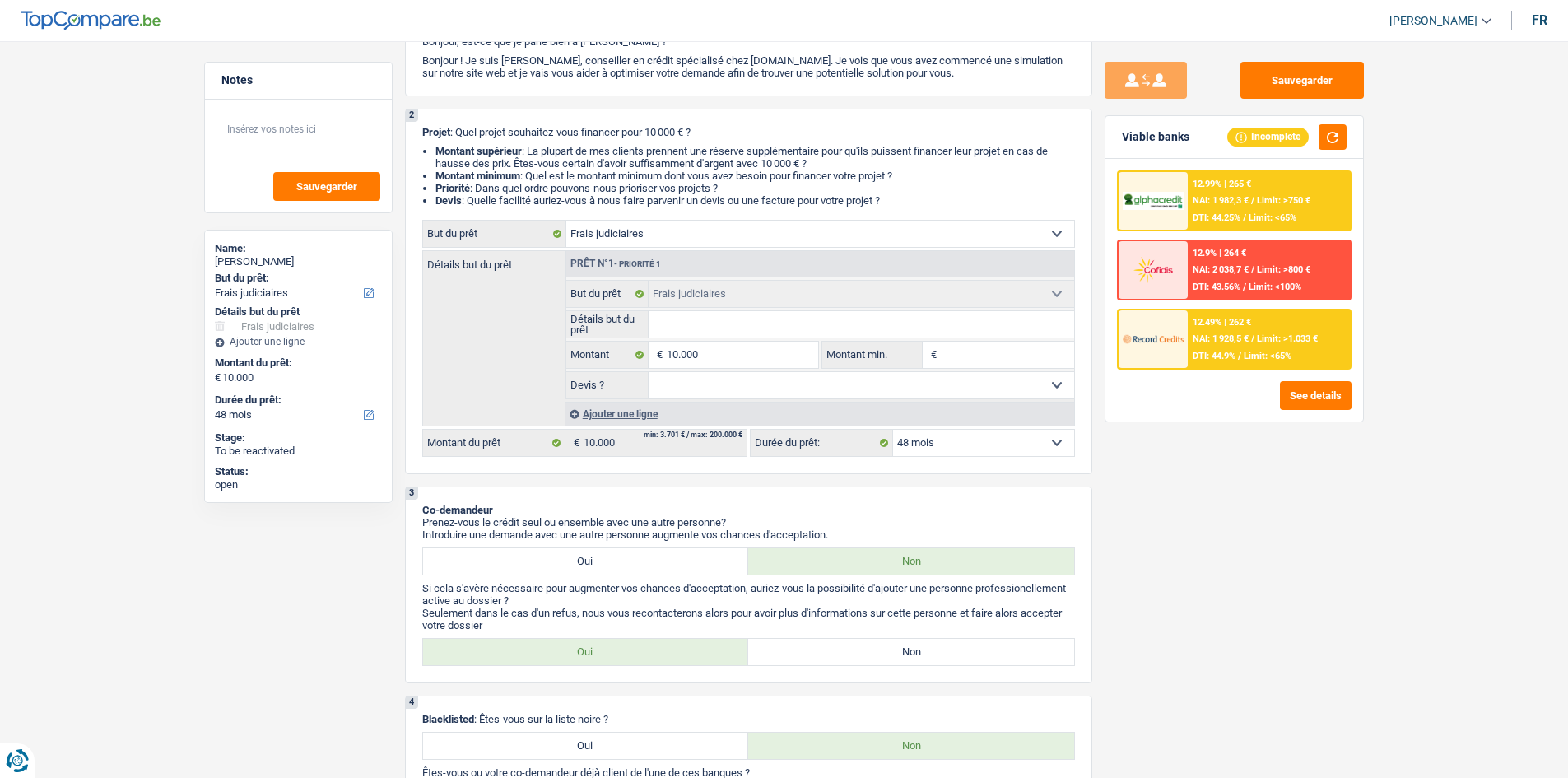
scroll to position [330, 0]
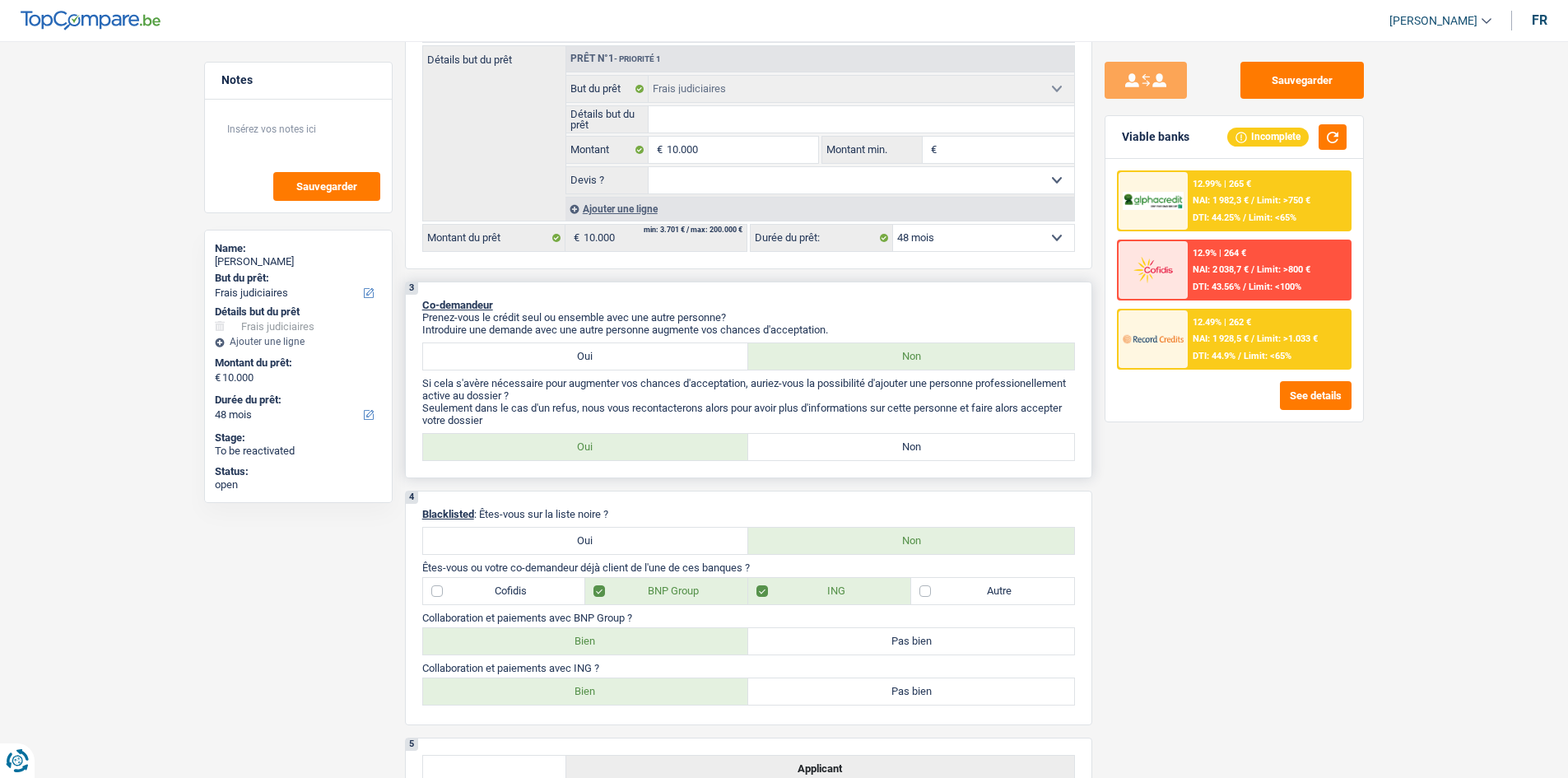
click at [543, 278] on label "Non" at bounding box center [911, 447] width 326 height 26
click at [543, 278] on input "Non" at bounding box center [911, 447] width 326 height 26
radio input "true"
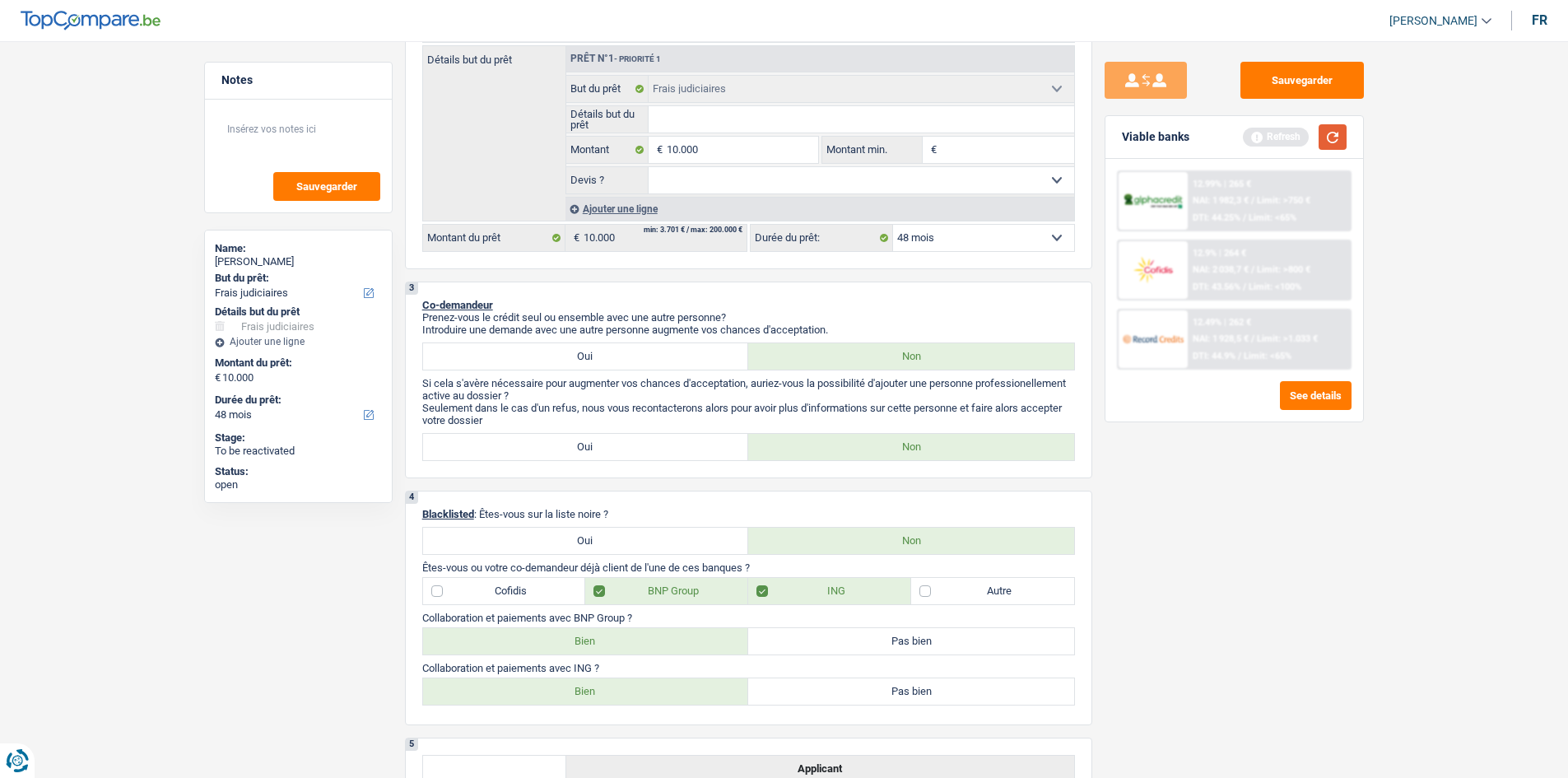
click at [543, 140] on button "button" at bounding box center [1332, 137] width 28 height 25
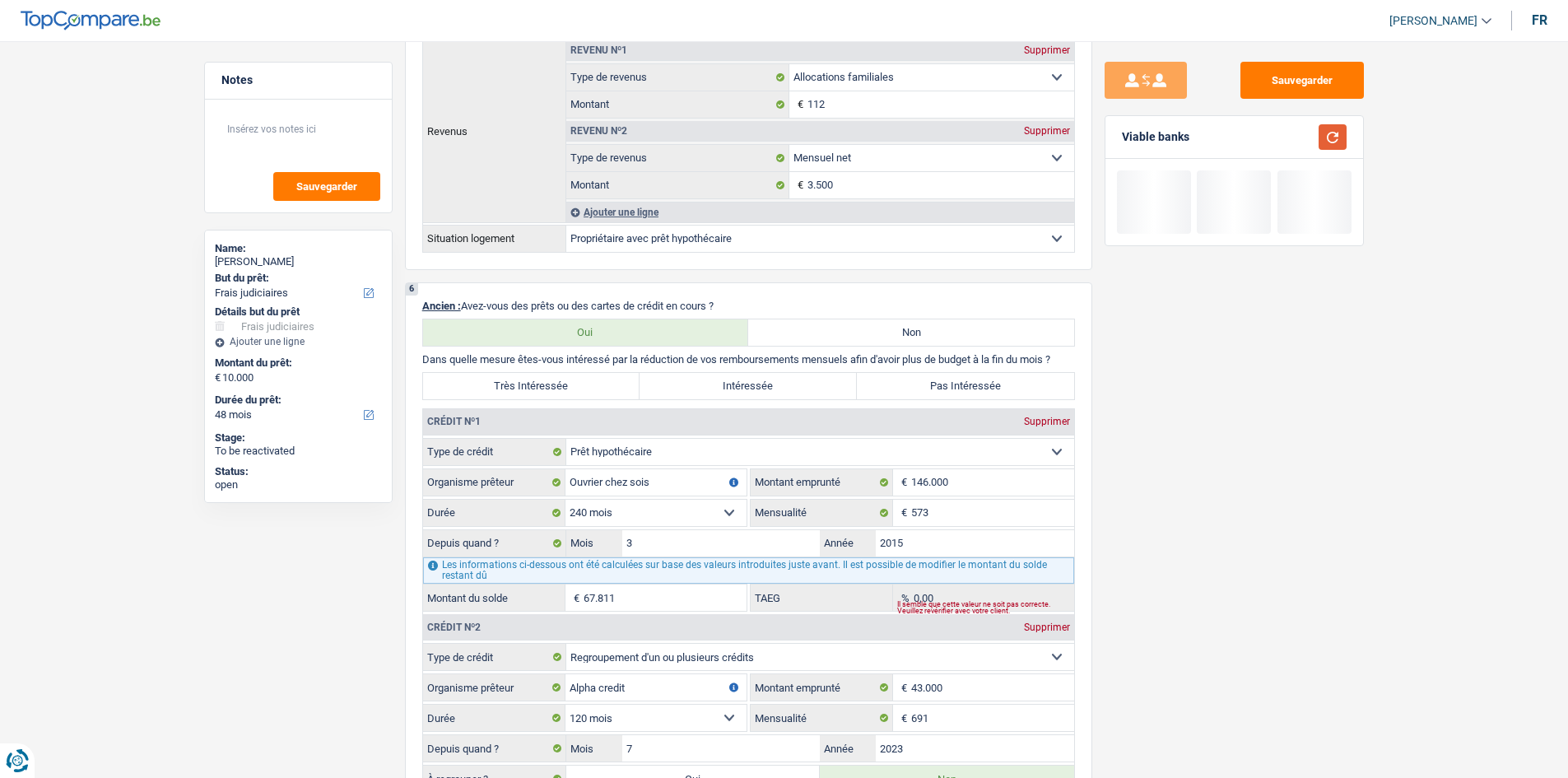
scroll to position [1400, 0]
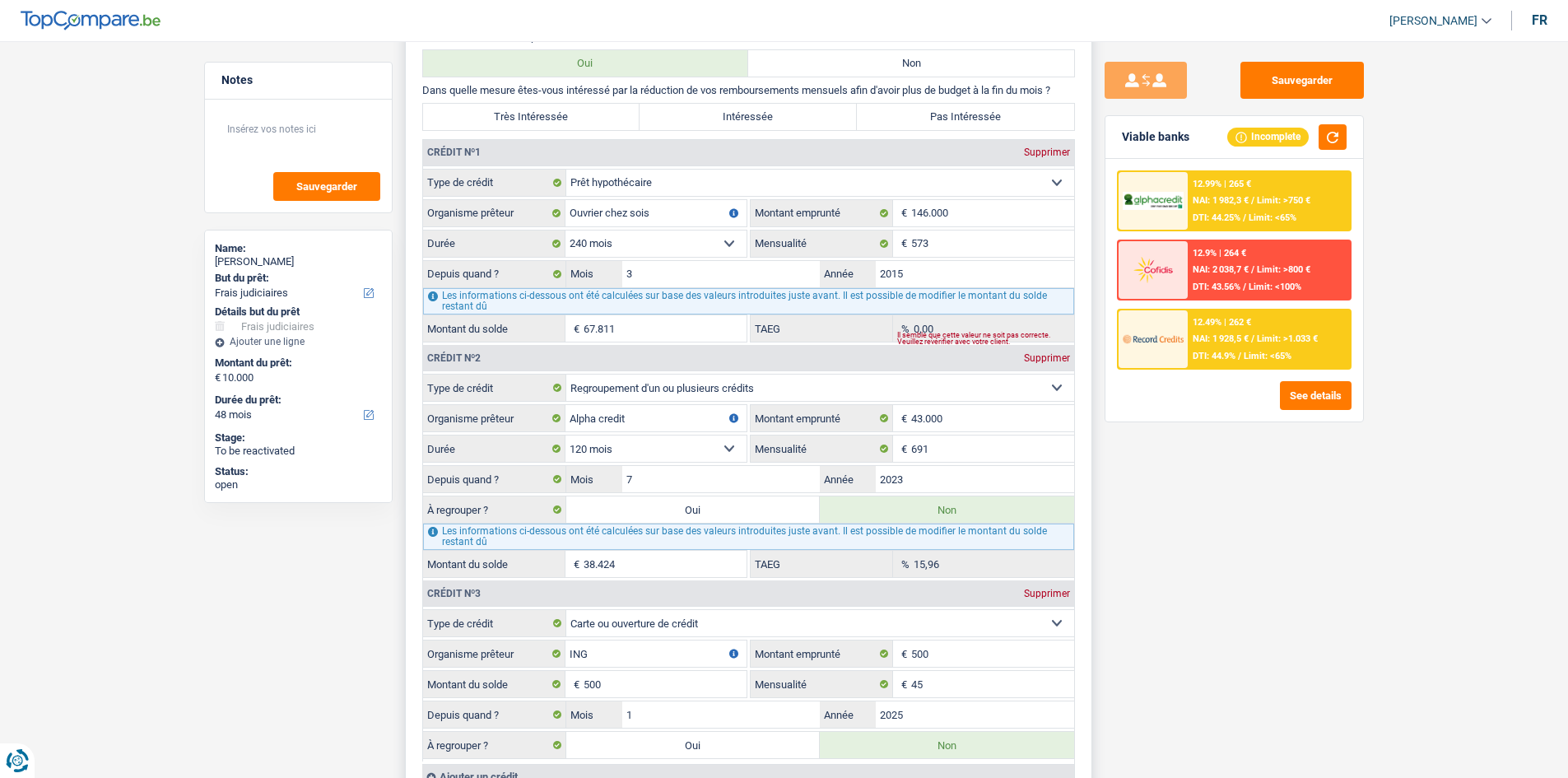
click at [543, 125] on label "Très Intéressée" at bounding box center [531, 116] width 217 height 26
click at [543, 125] on input "Très Intéressée" at bounding box center [531, 116] width 217 height 26
radio input "true"
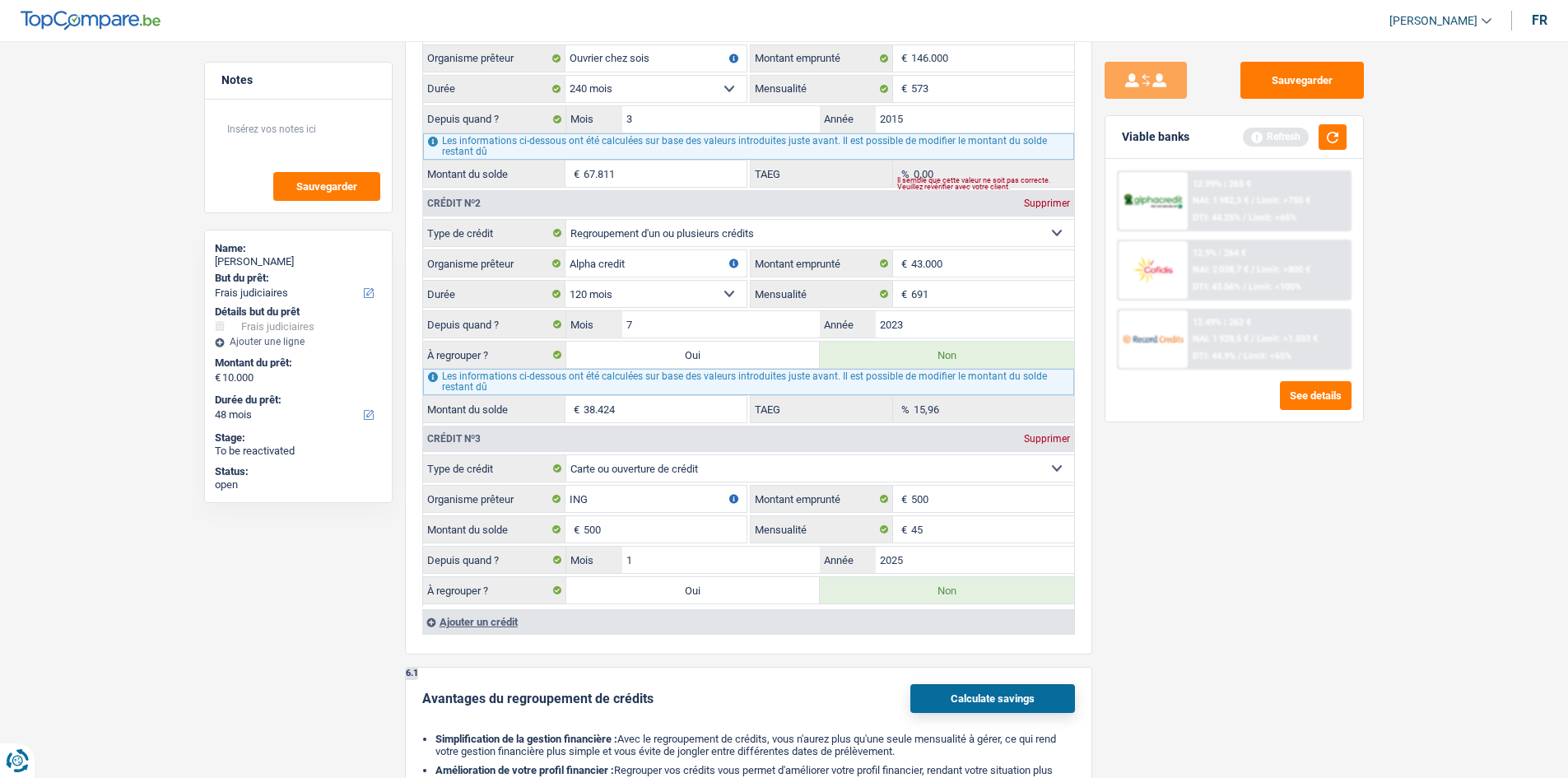
scroll to position [1565, 0]
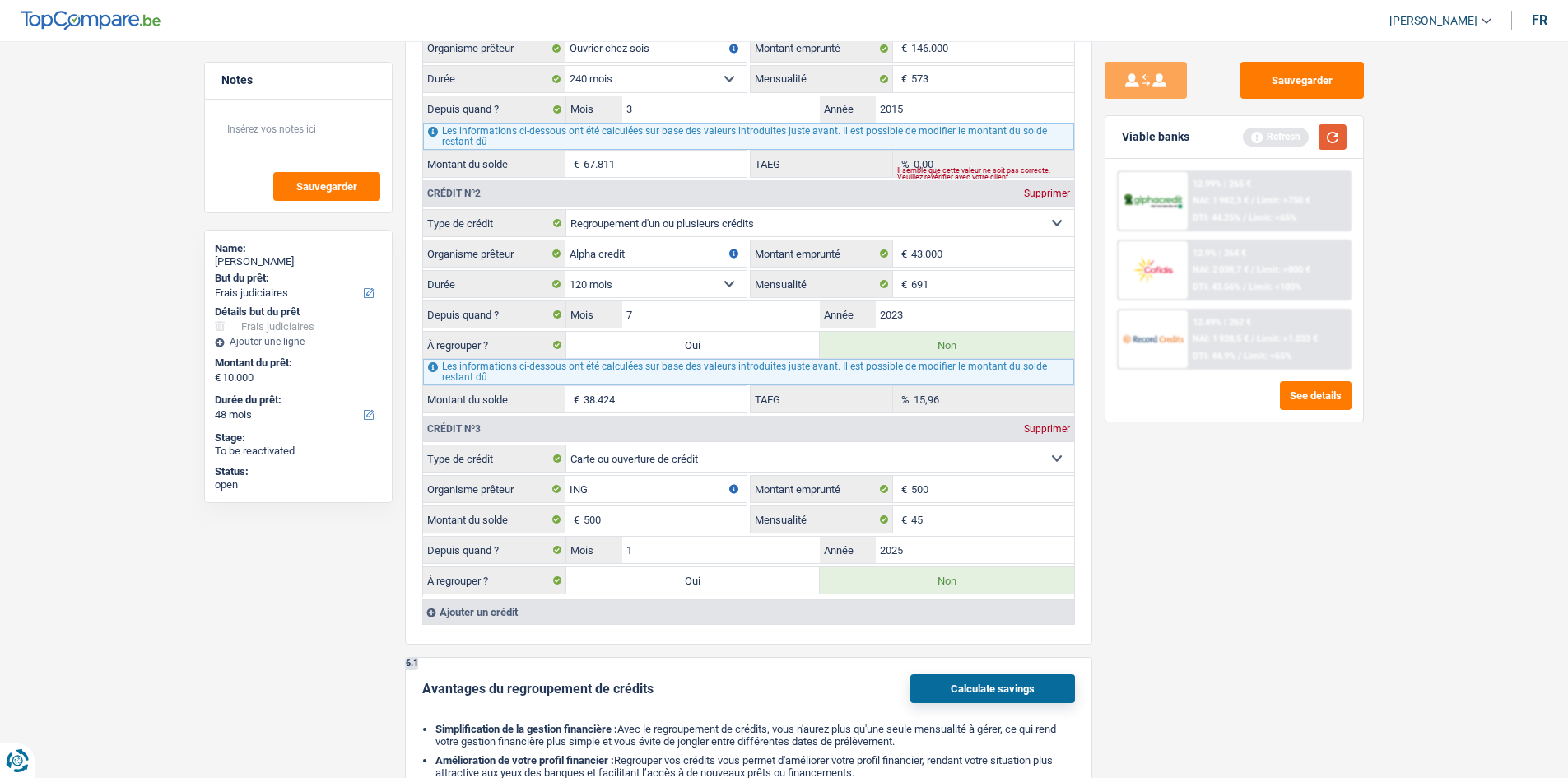
click at [543, 133] on button "button" at bounding box center [1332, 137] width 28 height 25
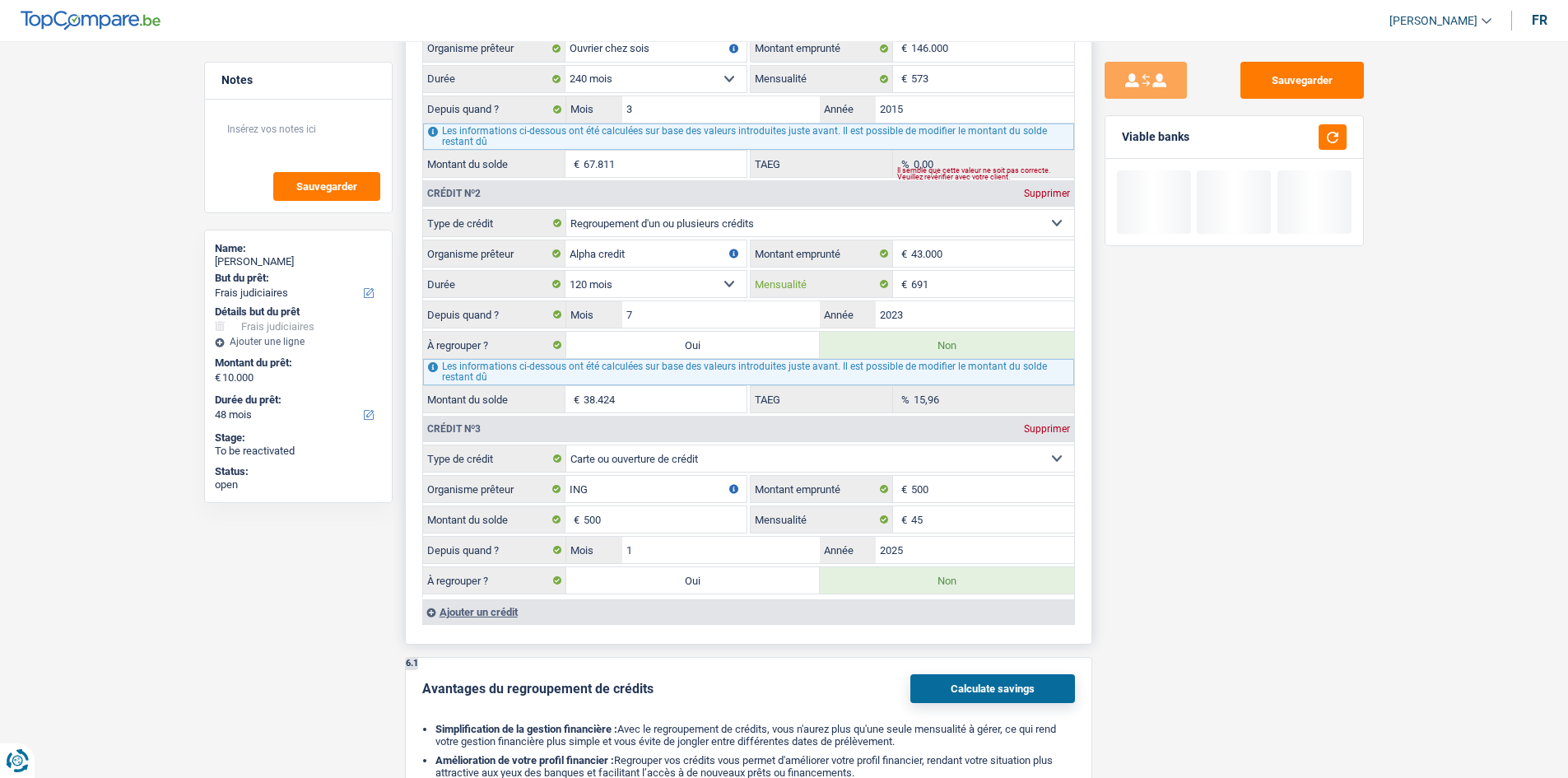
click at [543, 278] on input "691" at bounding box center [993, 284] width 163 height 26
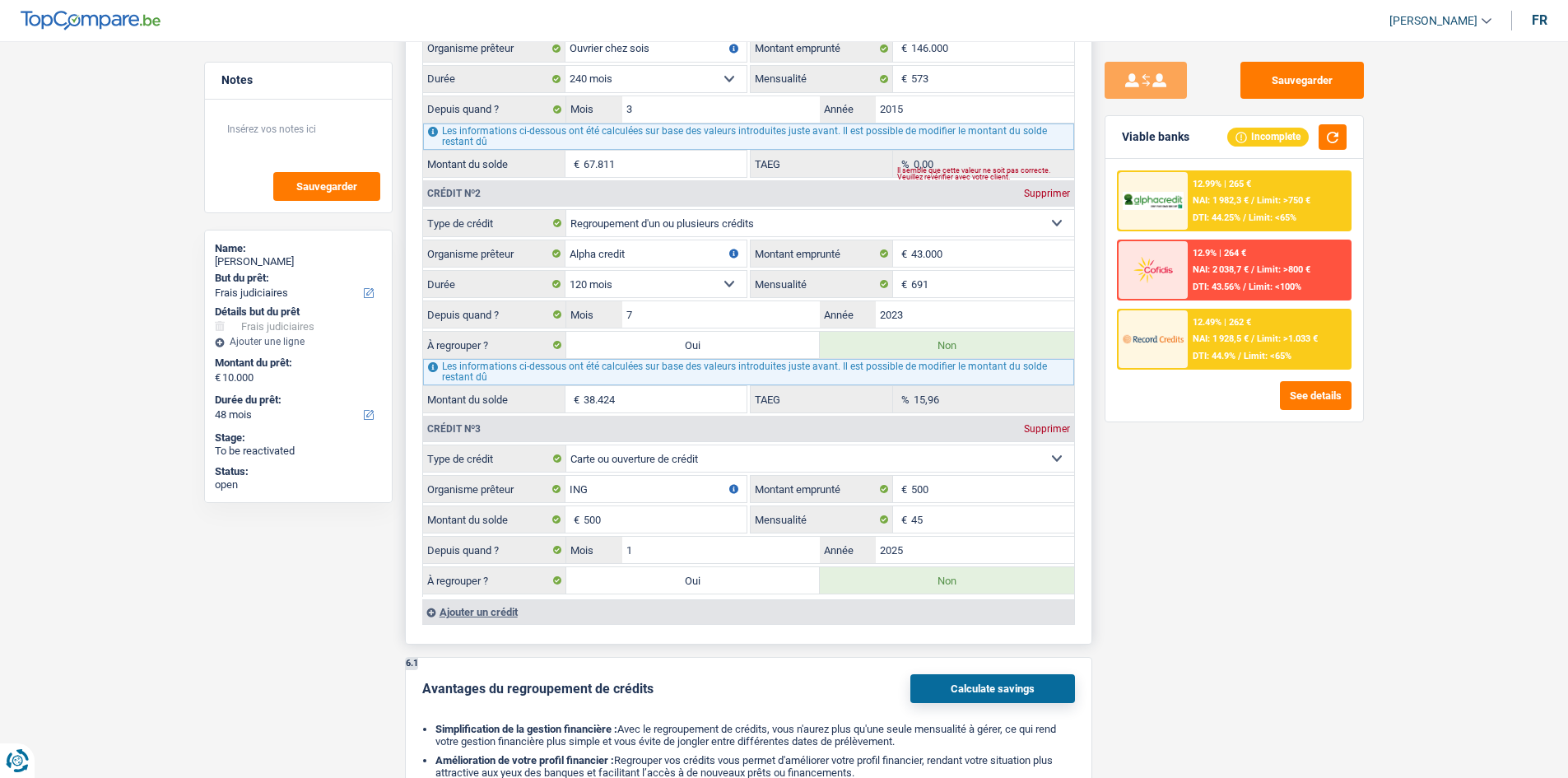
click at [543, 278] on div "À regrouper ? Oui Non" at bounding box center [749, 345] width 652 height 28
drag, startPoint x: 697, startPoint y: 337, endPoint x: 947, endPoint y: 411, distance: 260.7
click at [543, 278] on label "Oui" at bounding box center [693, 345] width 255 height 26
click at [543, 278] on input "Oui" at bounding box center [693, 345] width 255 height 26
radio input "true"
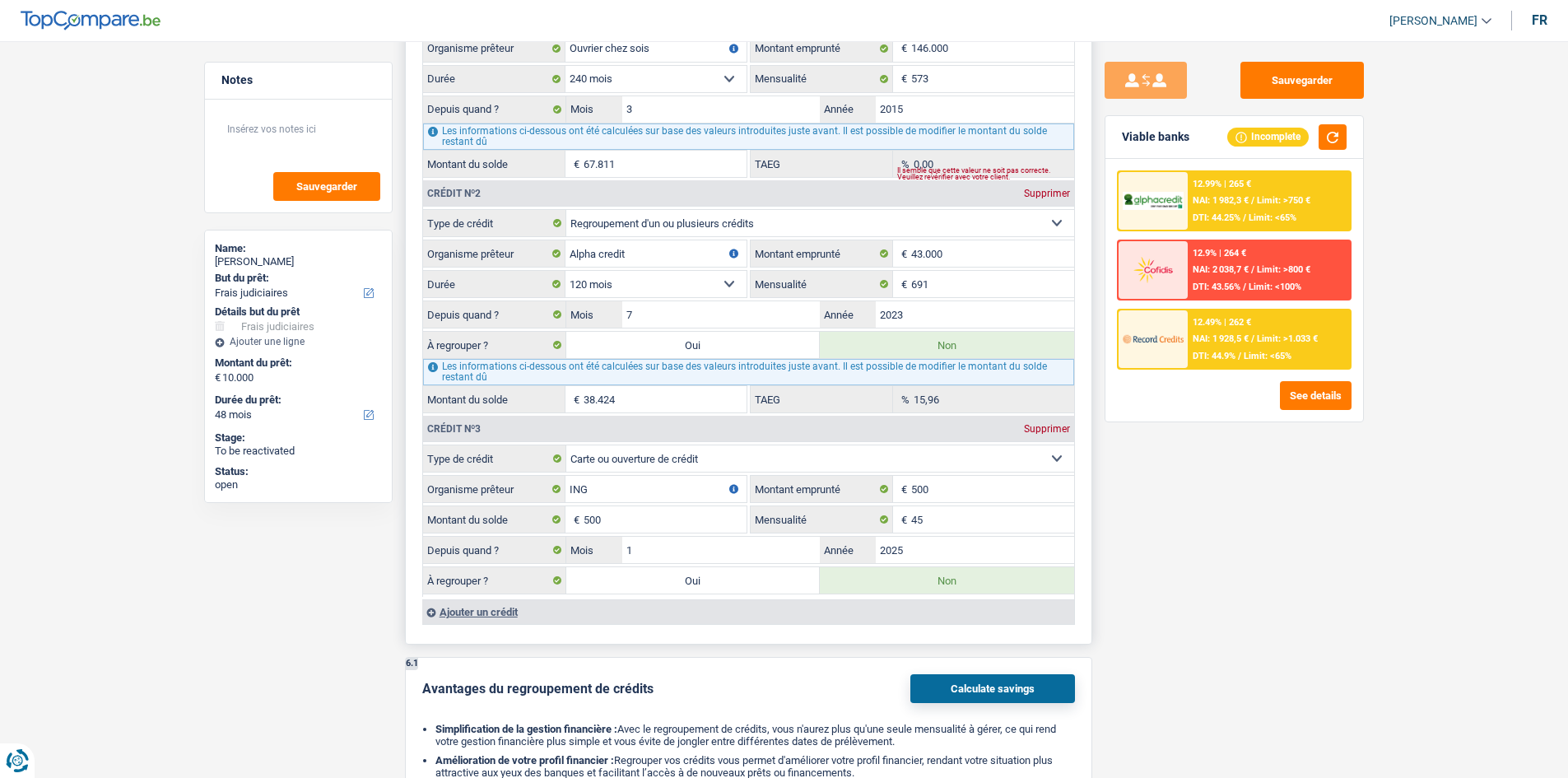
type input "38.424"
radio input "false"
type input "48.424"
select select "refinancing"
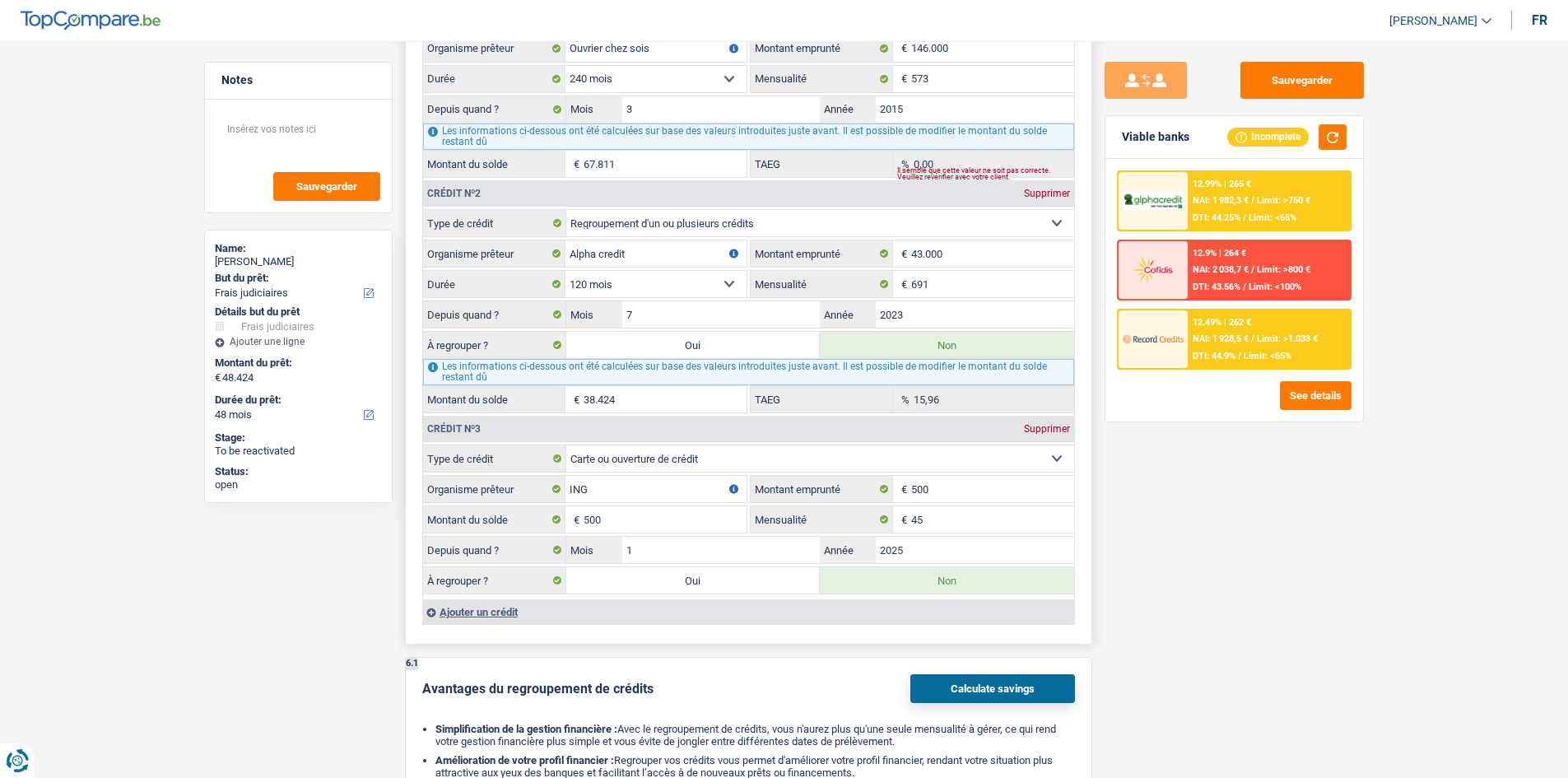
select select "144"
select select "refinancing"
select select "144"
select select "refinancing"
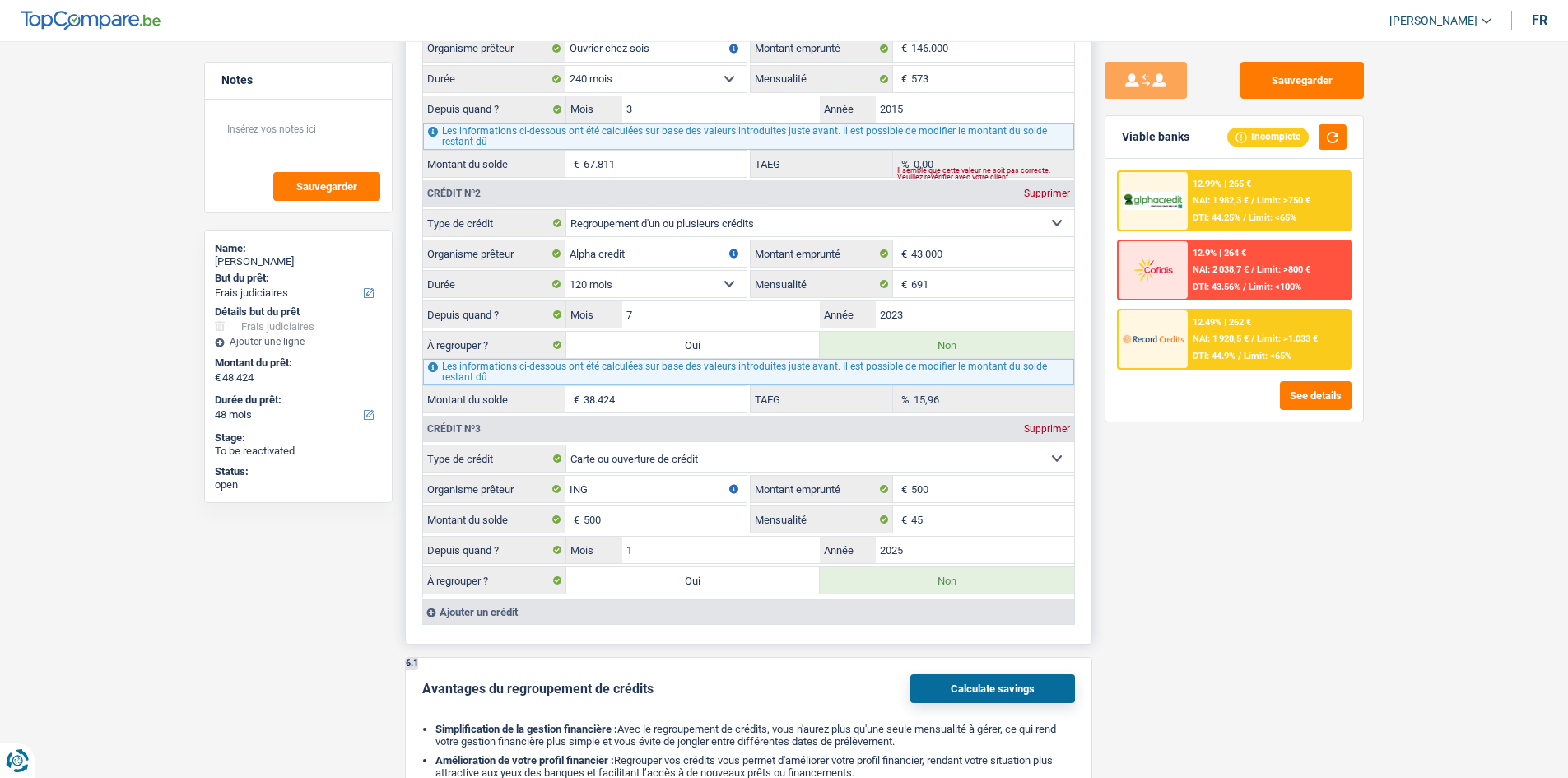
select select "refinancing"
select select "144"
select select "refinancing"
select select "houseOrGarden"
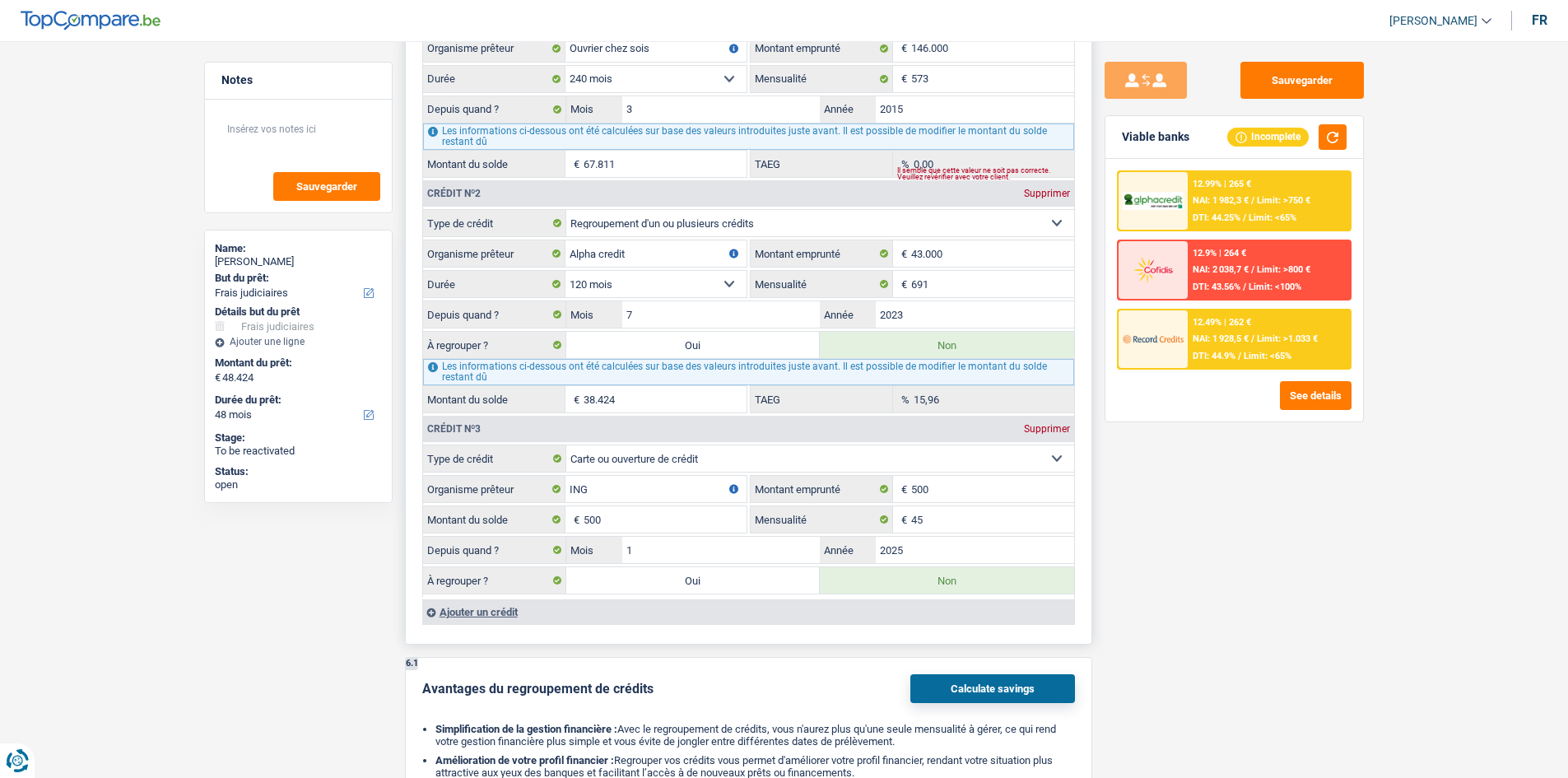
select select "houseOrGarden"
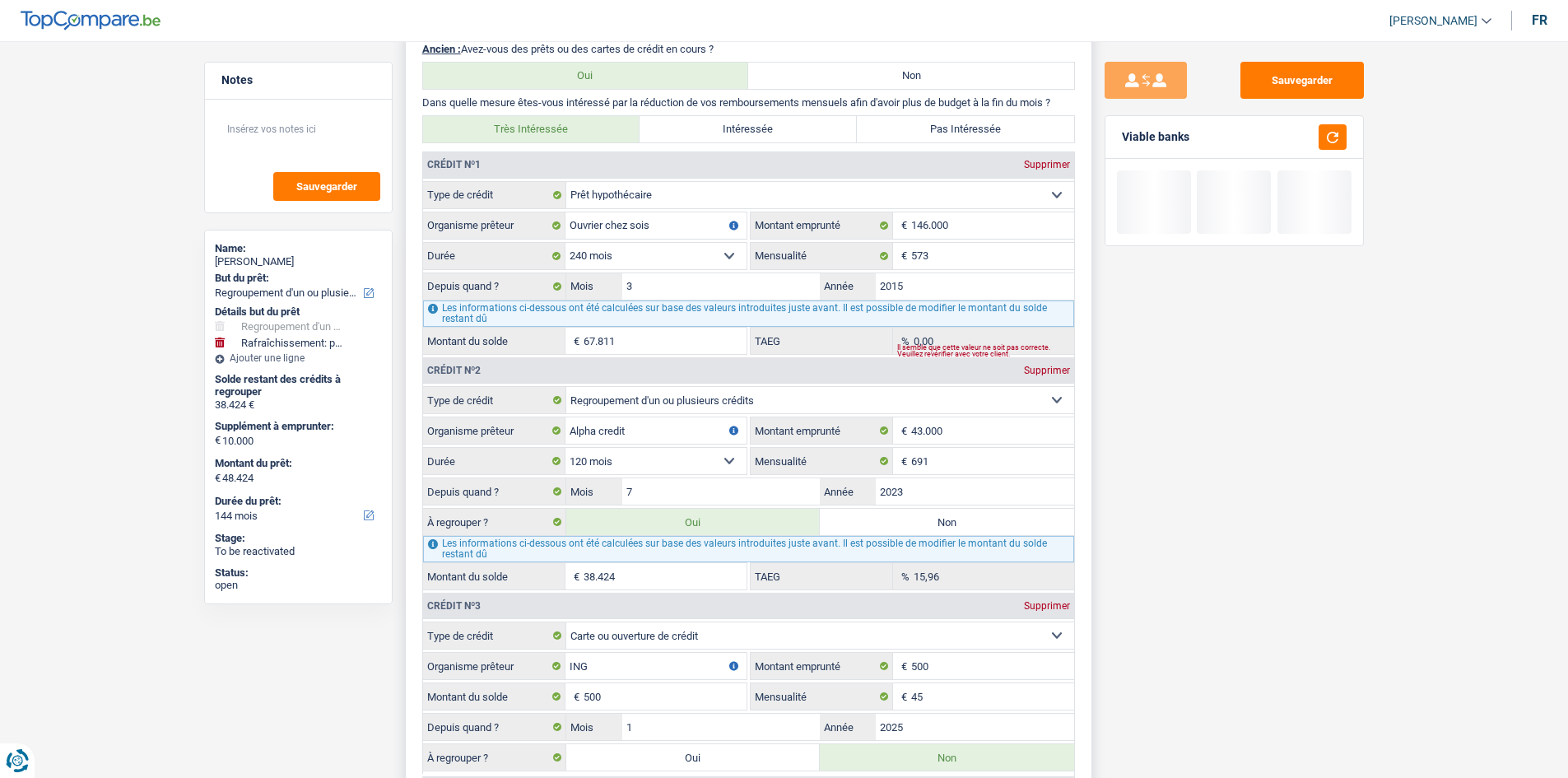
click at [543, 278] on label "Oui" at bounding box center [693, 757] width 255 height 26
click at [543, 278] on input "Oui" at bounding box center [693, 757] width 255 height 26
radio input "true"
type input "38.924"
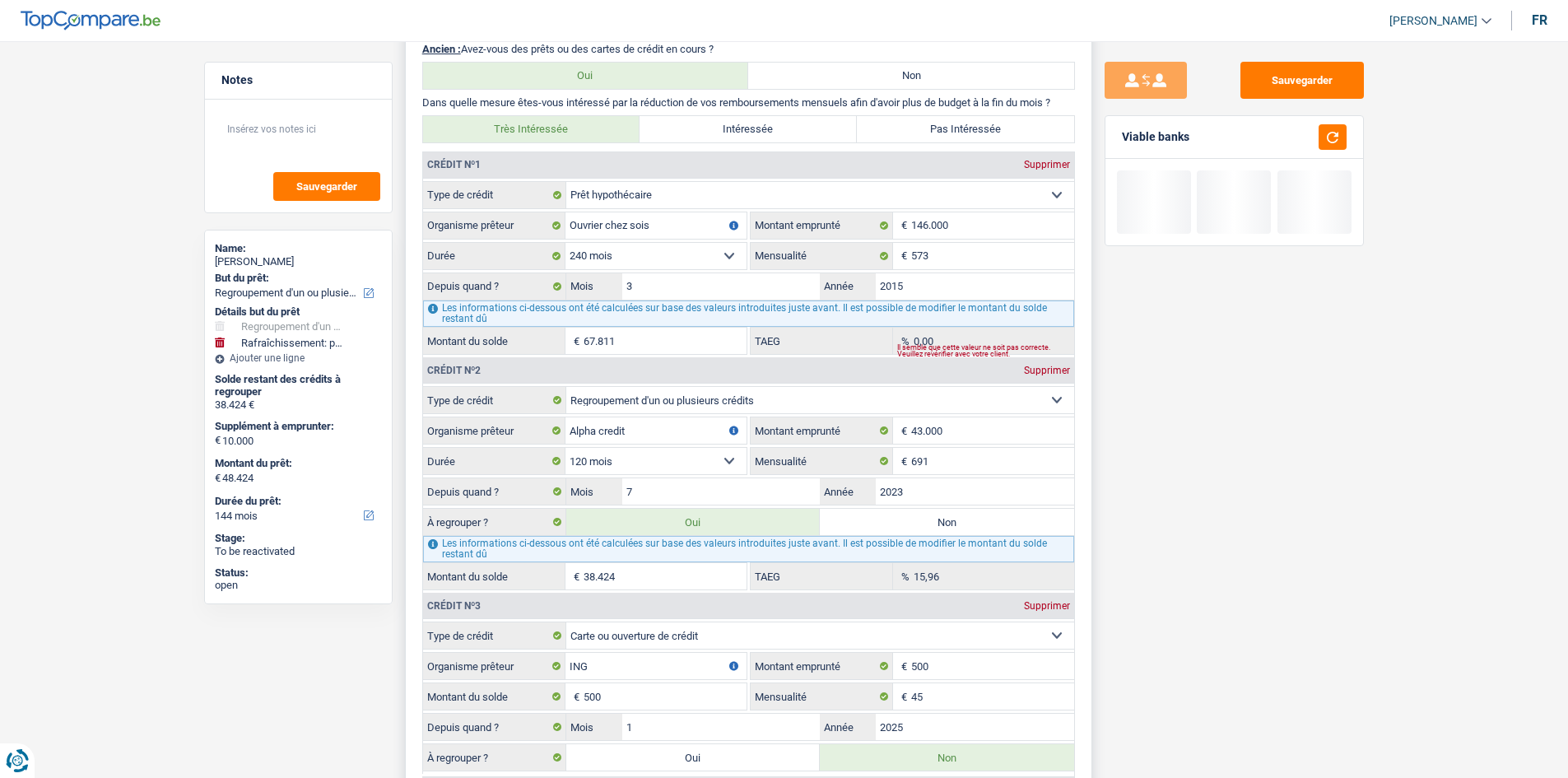
radio input "false"
type input "48.924"
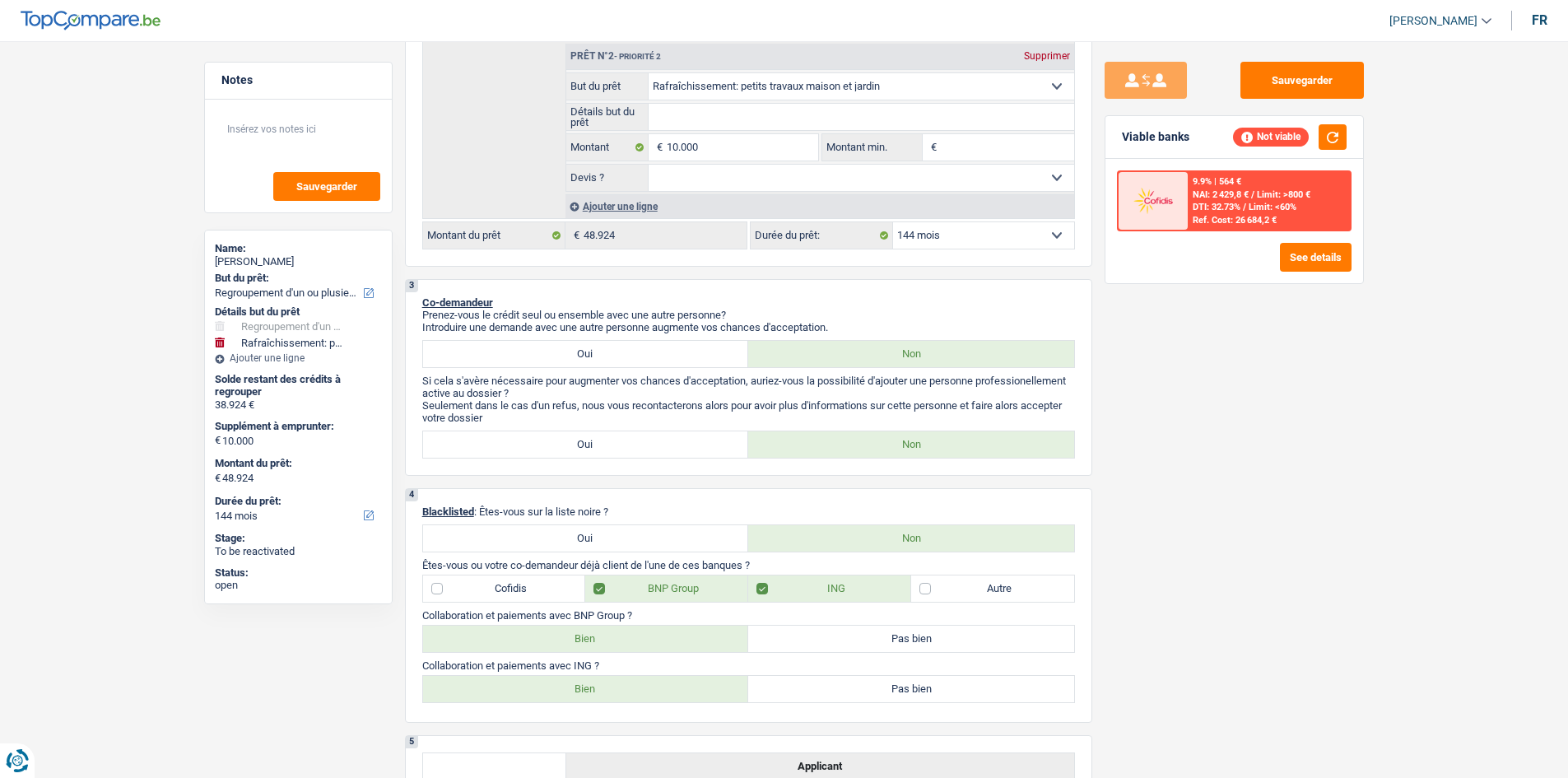
scroll to position [330, 0]
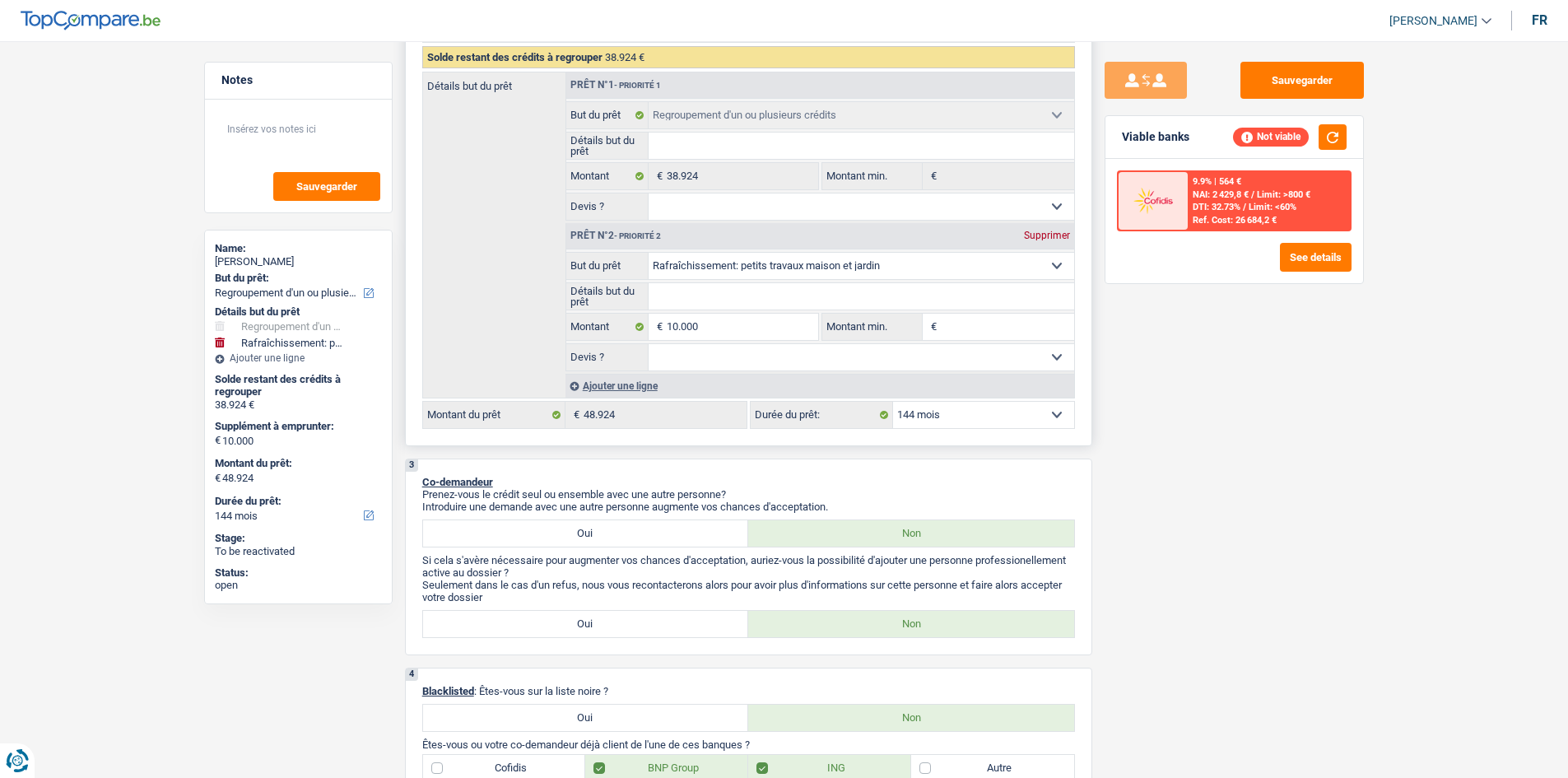
click at [543, 278] on select "12 mois 18 mois 24 mois 30 mois 36 mois 42 mois 48 mois 60 mois 72 mois 84 mois…" at bounding box center [983, 414] width 181 height 26
select select "120"
click at [543, 278] on select "12 mois 18 mois 24 mois 30 mois 36 mois 42 mois 48 mois 60 mois 72 mois 84 mois…" at bounding box center [983, 414] width 181 height 26
select select "120"
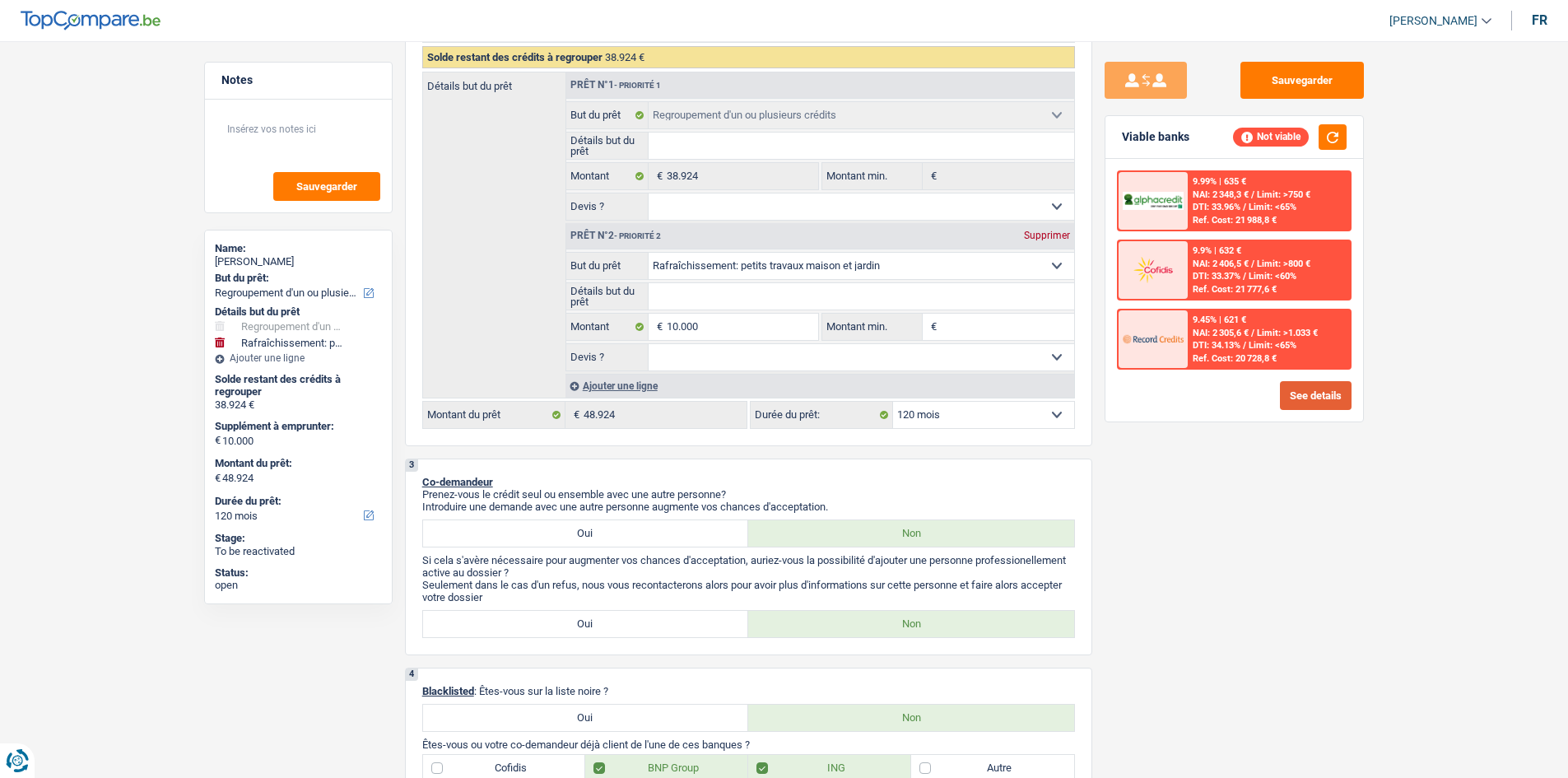
click at [543, 278] on button "See details" at bounding box center [1316, 395] width 72 height 29
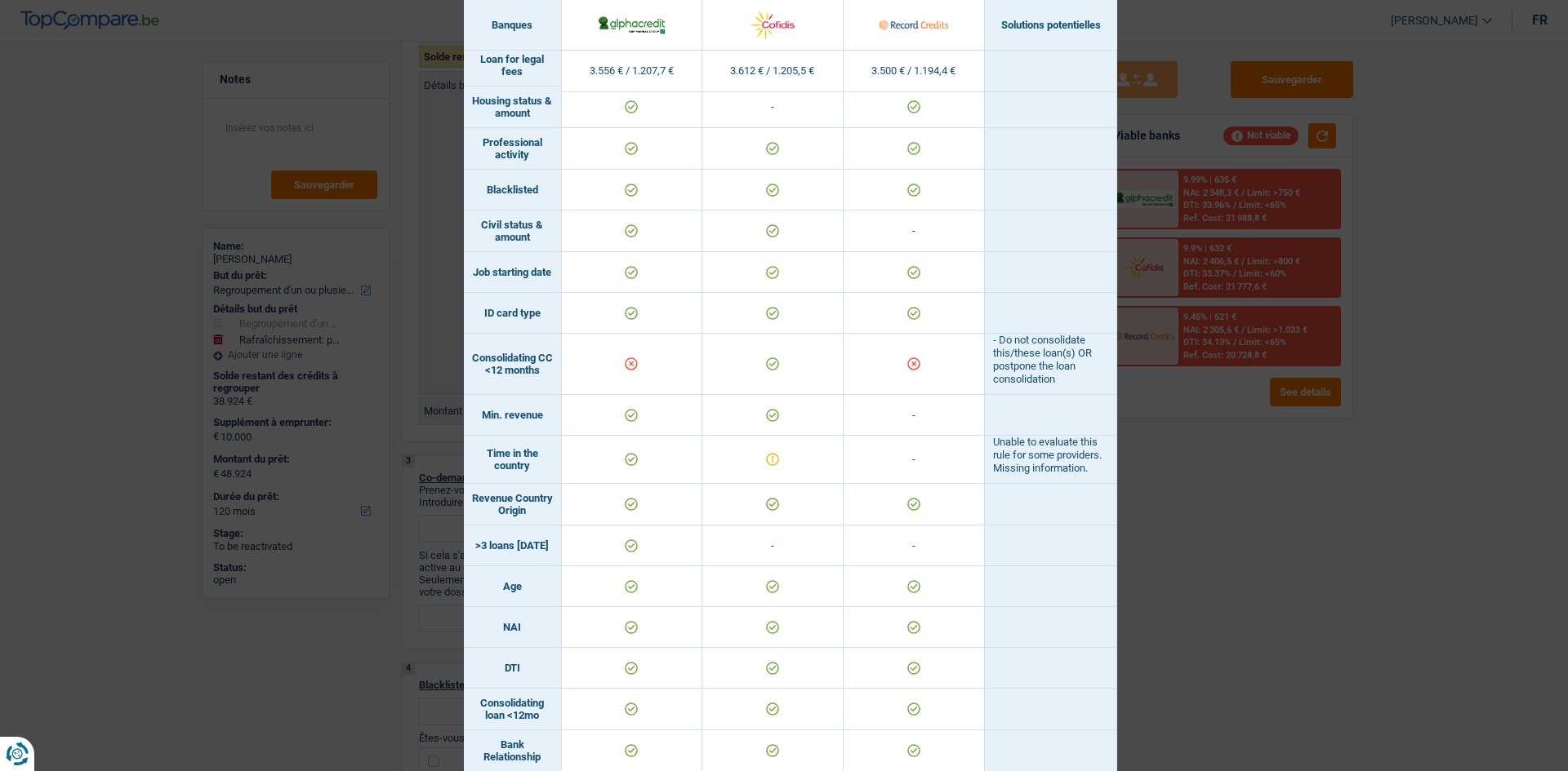
scroll to position [69, 0]
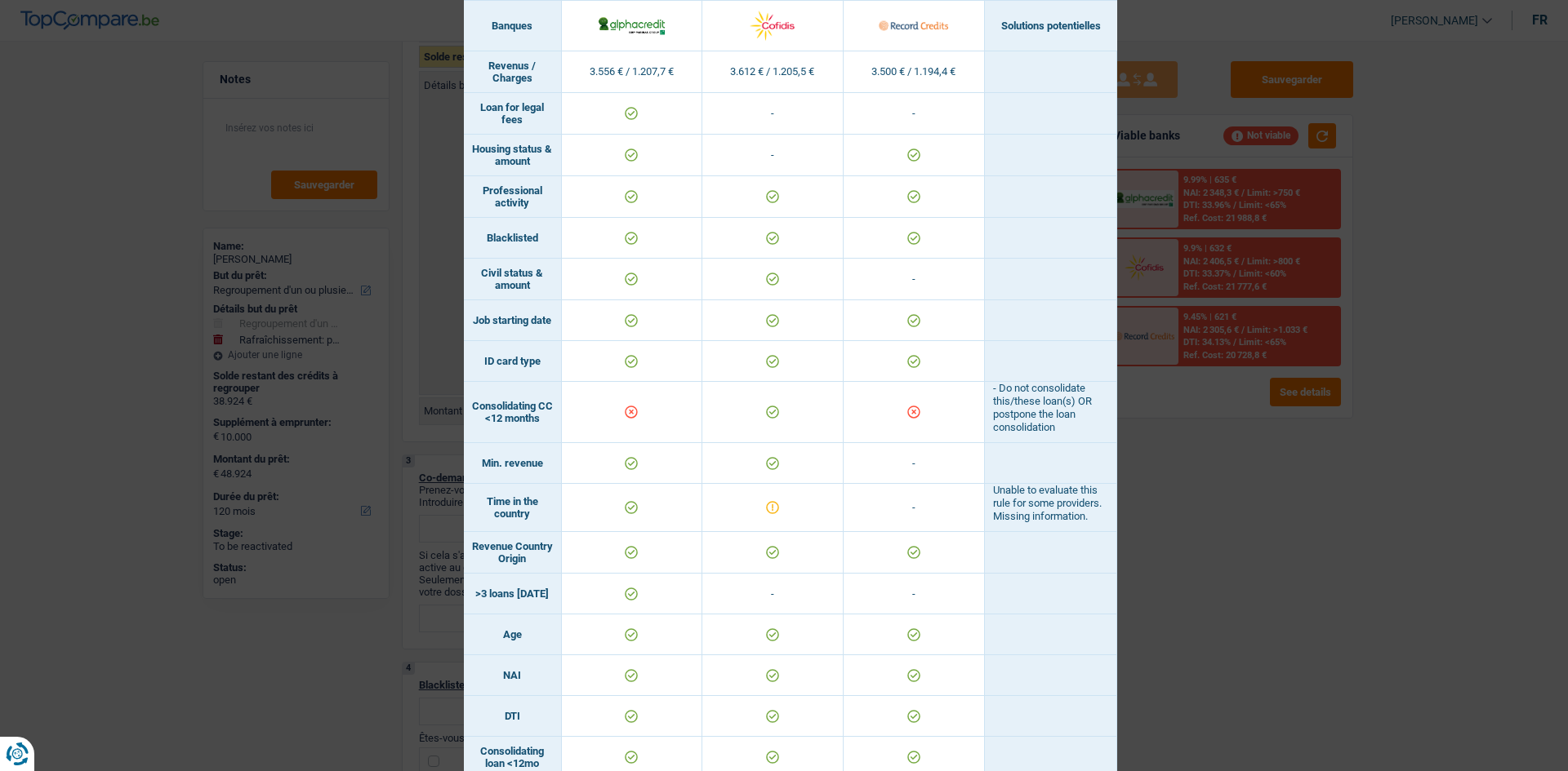
click at [538, 276] on div "Banks conditions × Banques Solutions potentielles Revenus / Charges 3.556 € / 1…" at bounding box center [784, 386] width 1568 height 771
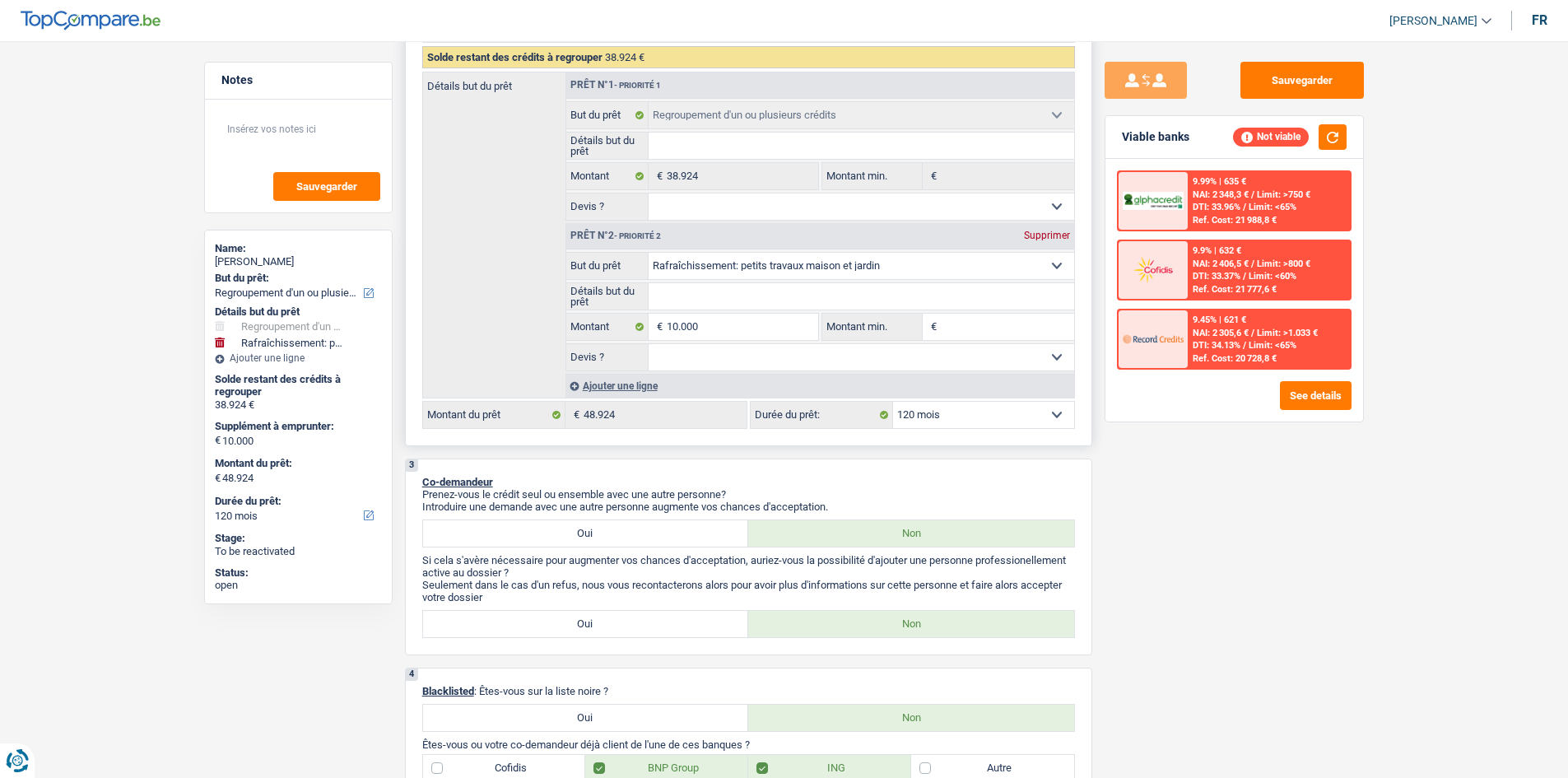
click at [543, 278] on select "12 mois 18 mois 24 mois 30 mois 36 mois 42 mois 48 mois 60 mois 72 mois 84 mois…" at bounding box center [983, 414] width 181 height 26
select select "72"
click at [543, 278] on select "12 mois 18 mois 24 mois 30 mois 36 mois 42 mois 48 mois 60 mois 72 mois 84 mois…" at bounding box center [983, 414] width 181 height 26
select select "72"
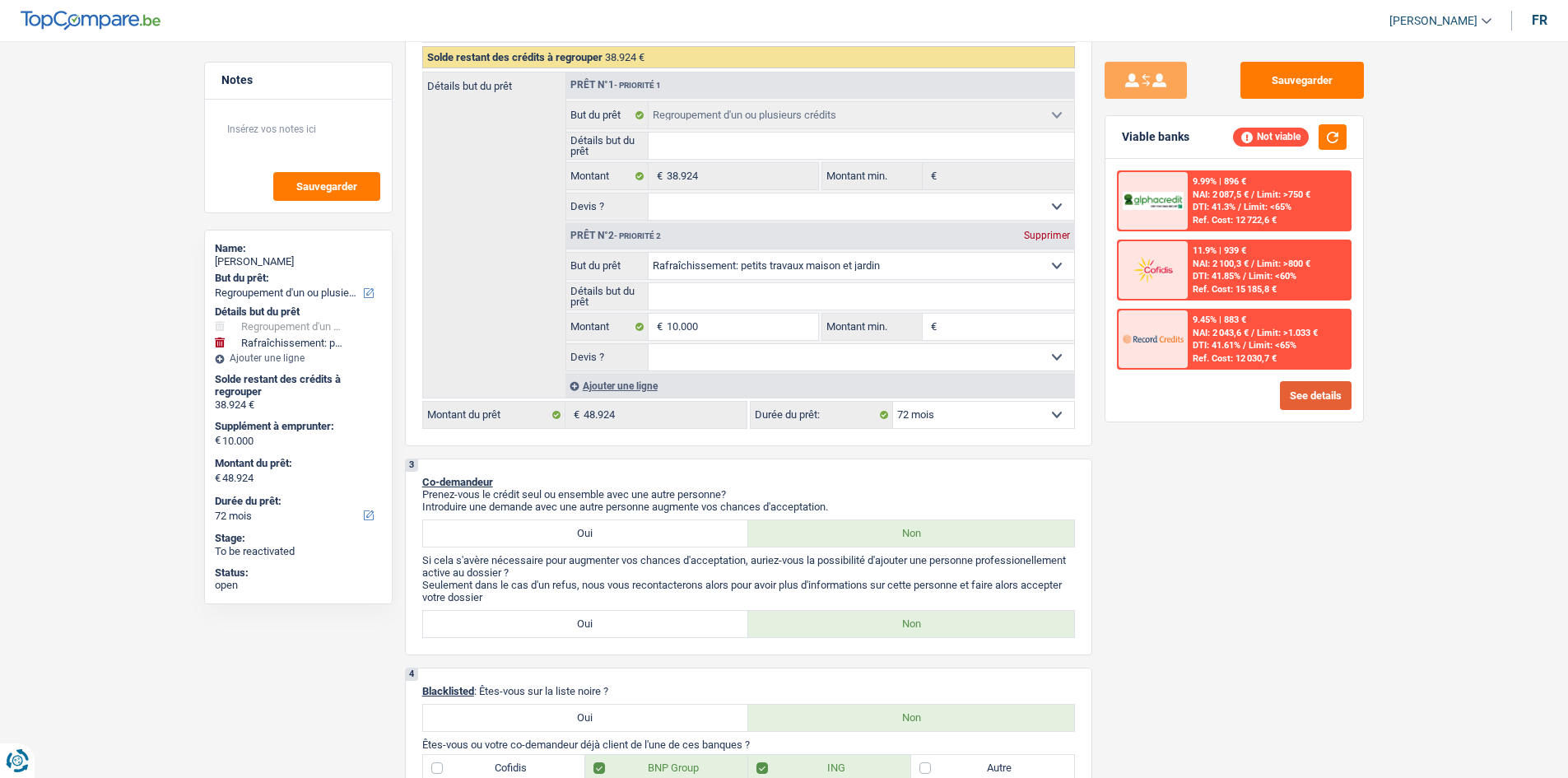
click at [543, 278] on button "See details" at bounding box center [1316, 395] width 72 height 29
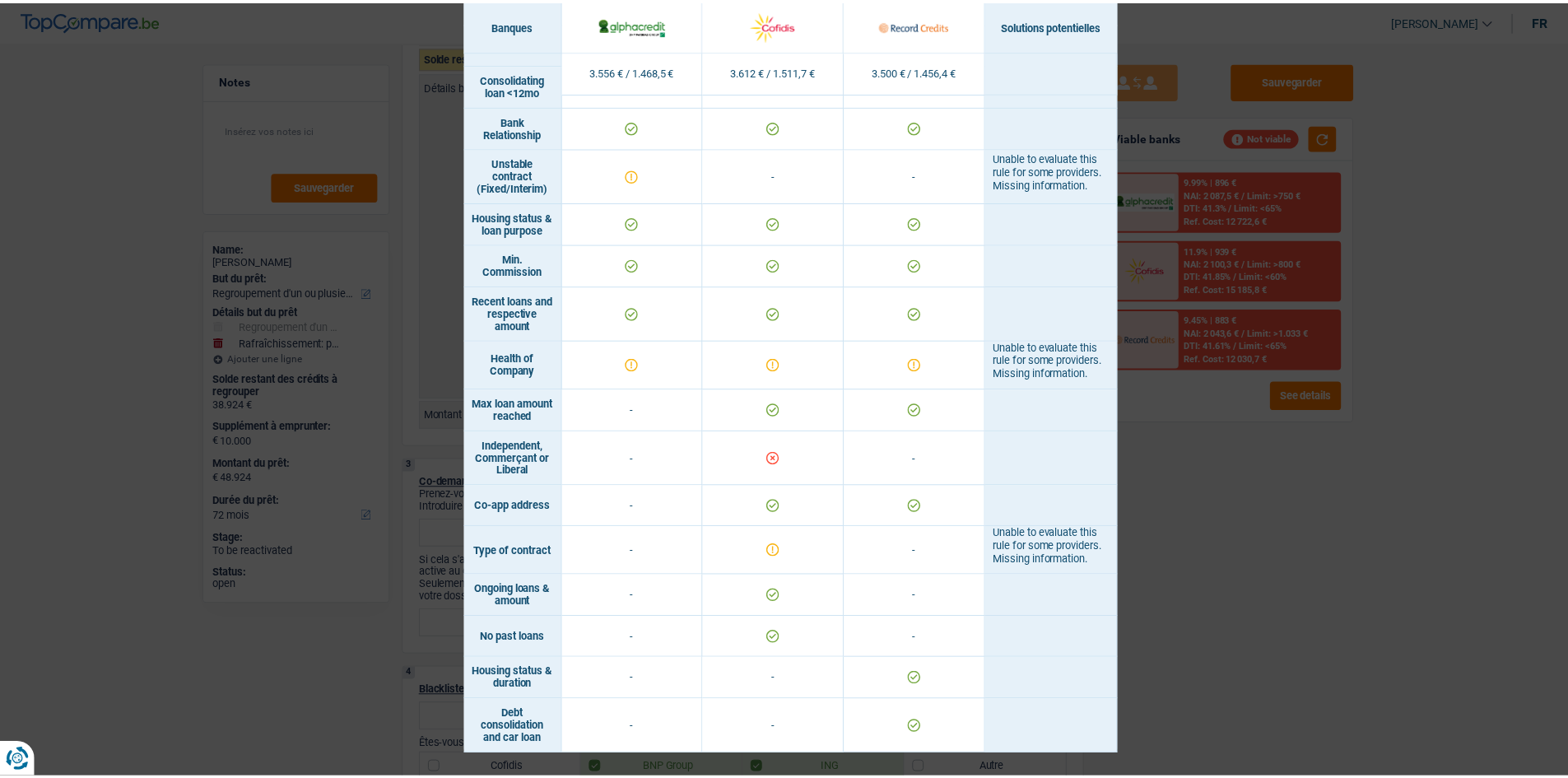
scroll to position [728, 0]
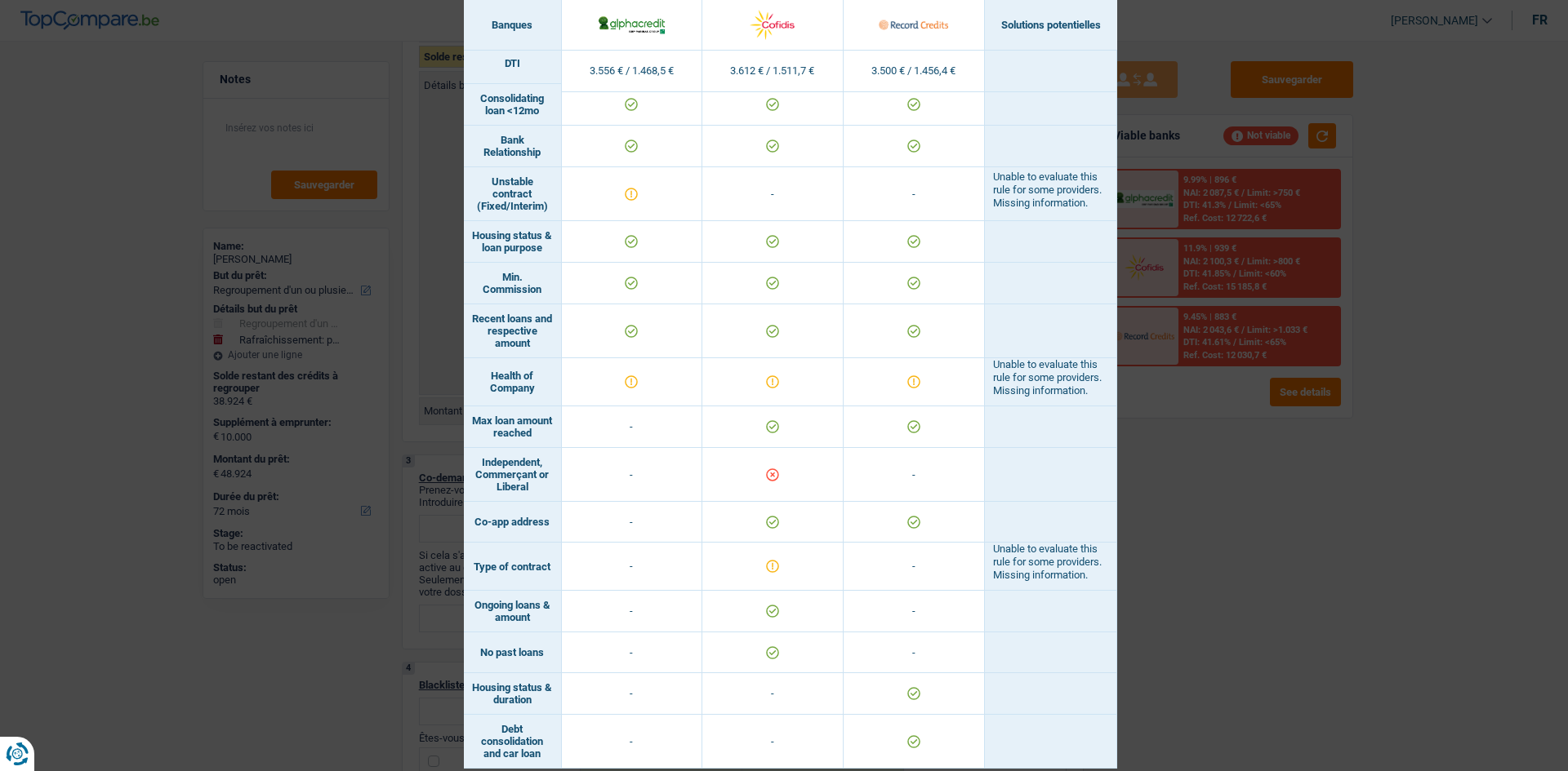
click at [538, 276] on div "Banks conditions × Banques Solutions potentielles Revenus / Charges 3.556 € / 1…" at bounding box center [784, 386] width 1568 height 771
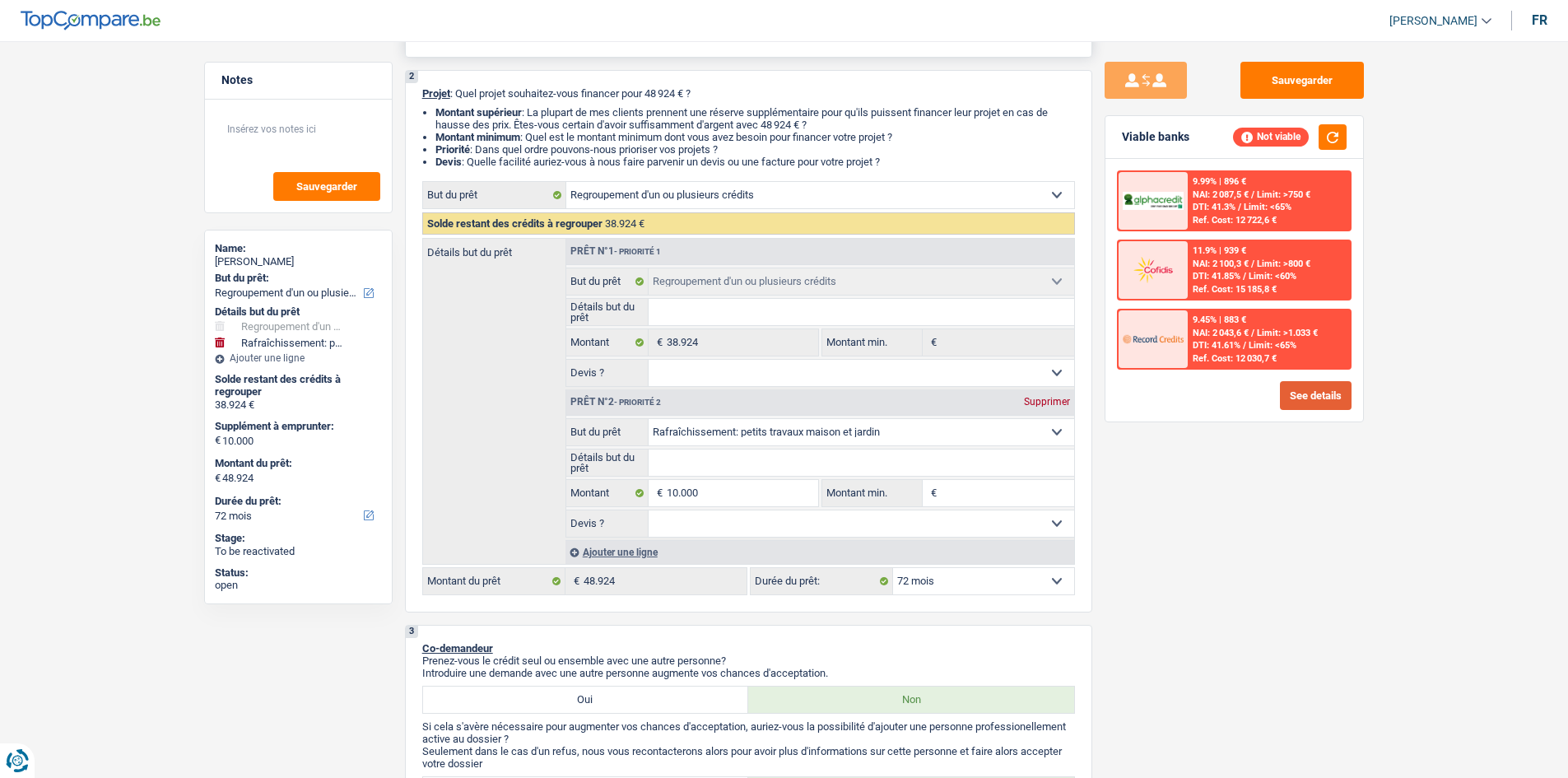
scroll to position [0, 0]
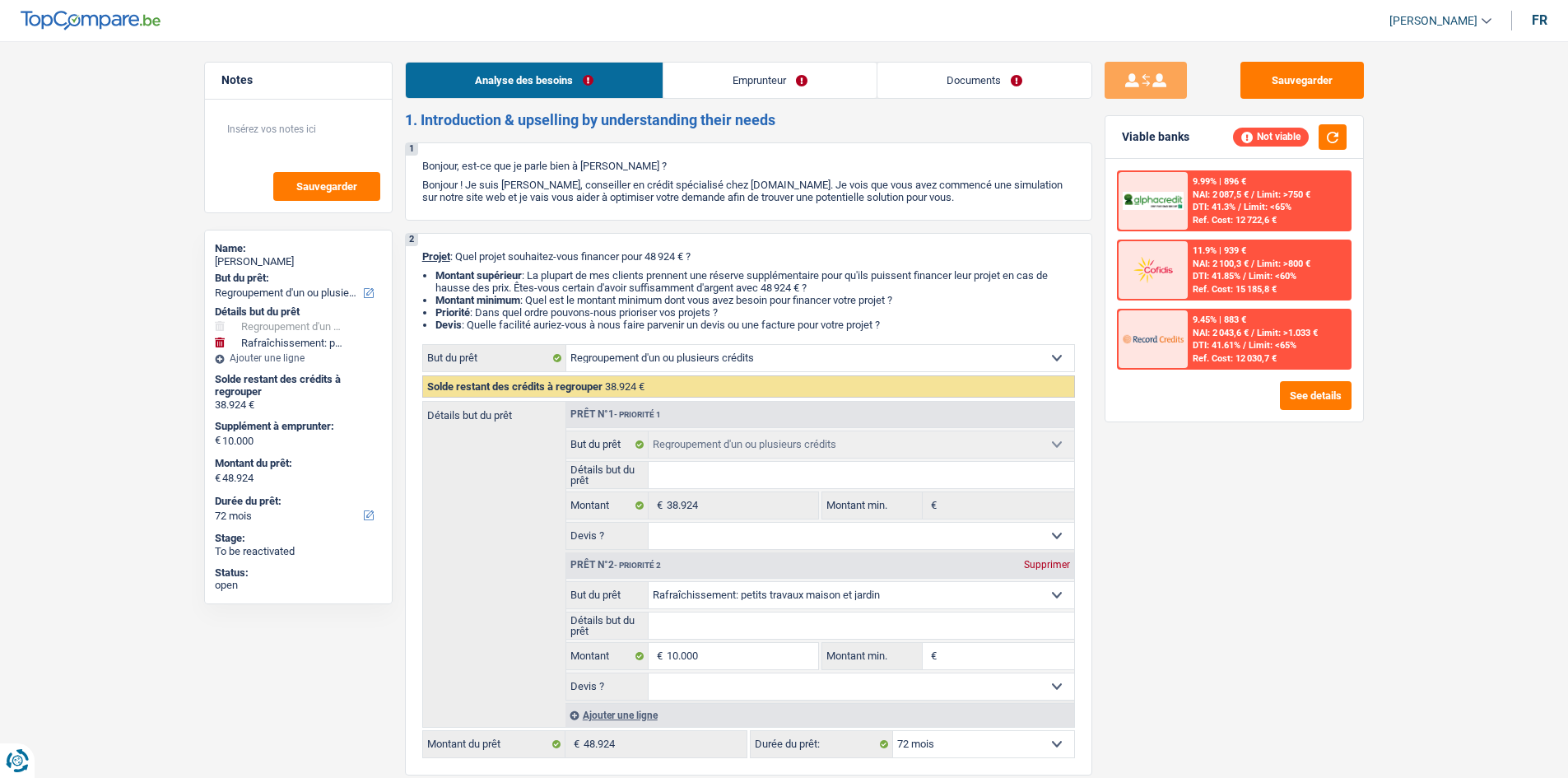
click at [543, 83] on link "Emprunteur" at bounding box center [770, 80] width 213 height 35
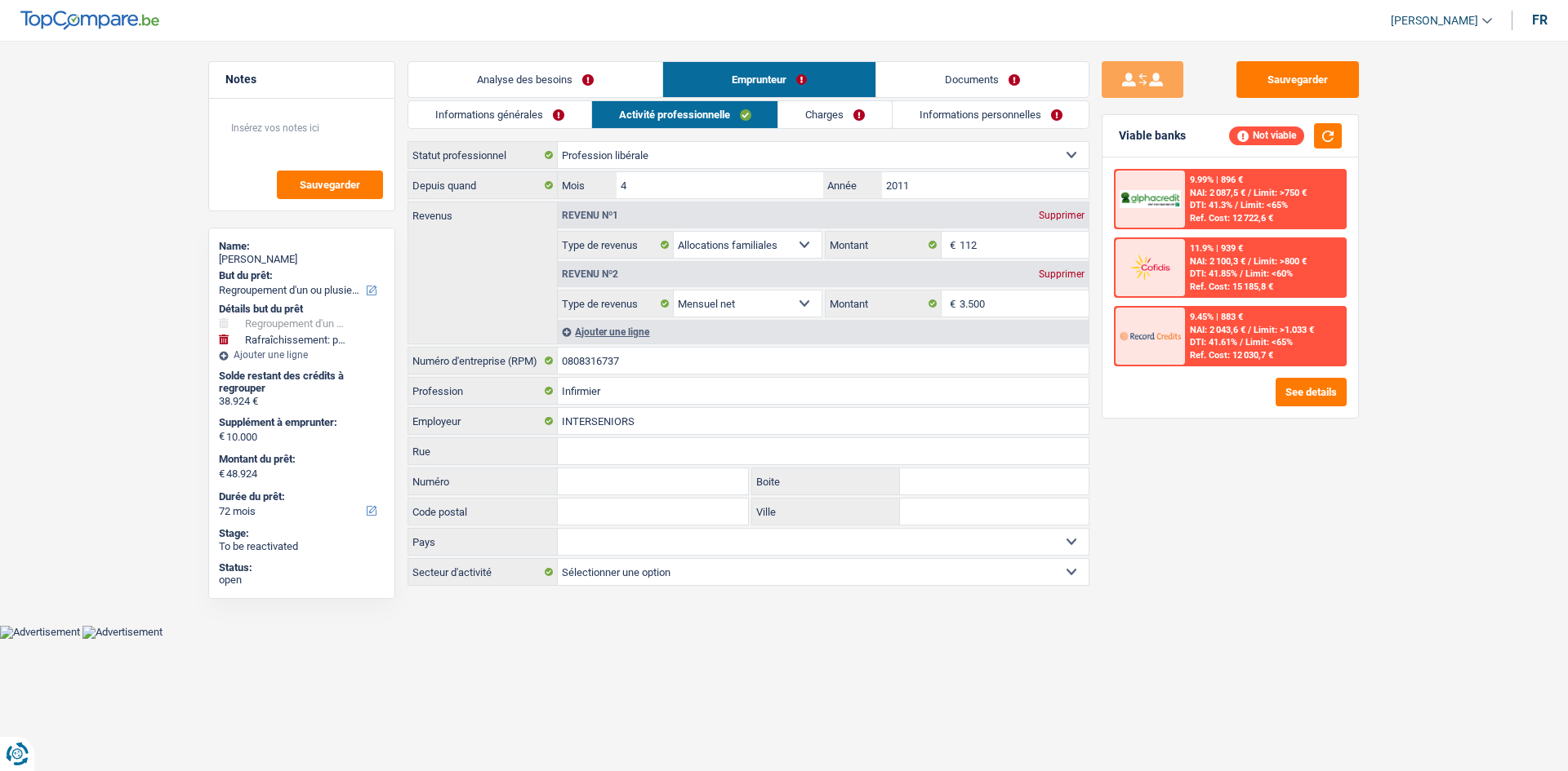
click at [538, 109] on link "Charges" at bounding box center [835, 114] width 113 height 27
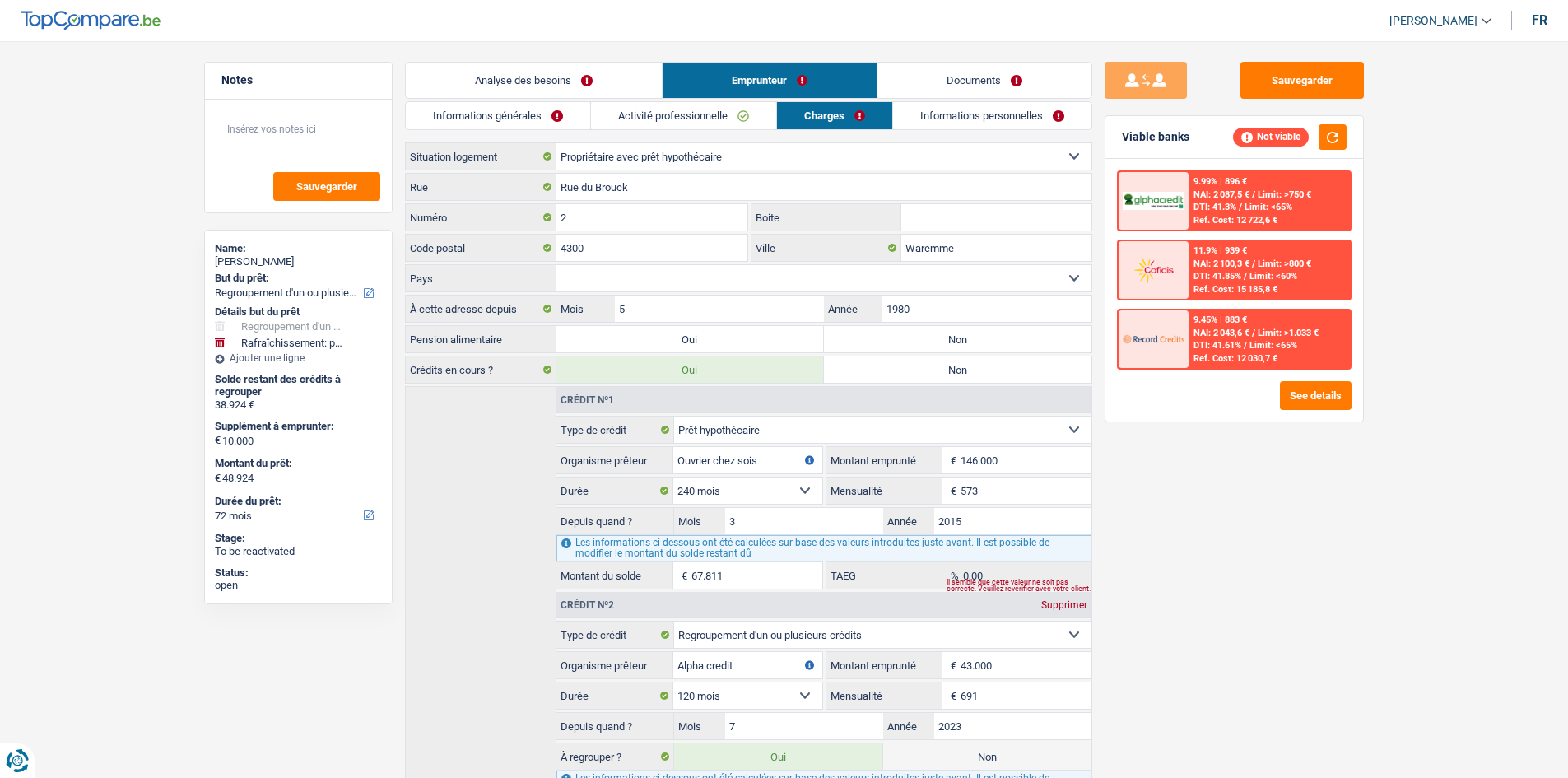
click at [543, 95] on link "Documents" at bounding box center [985, 80] width 214 height 35
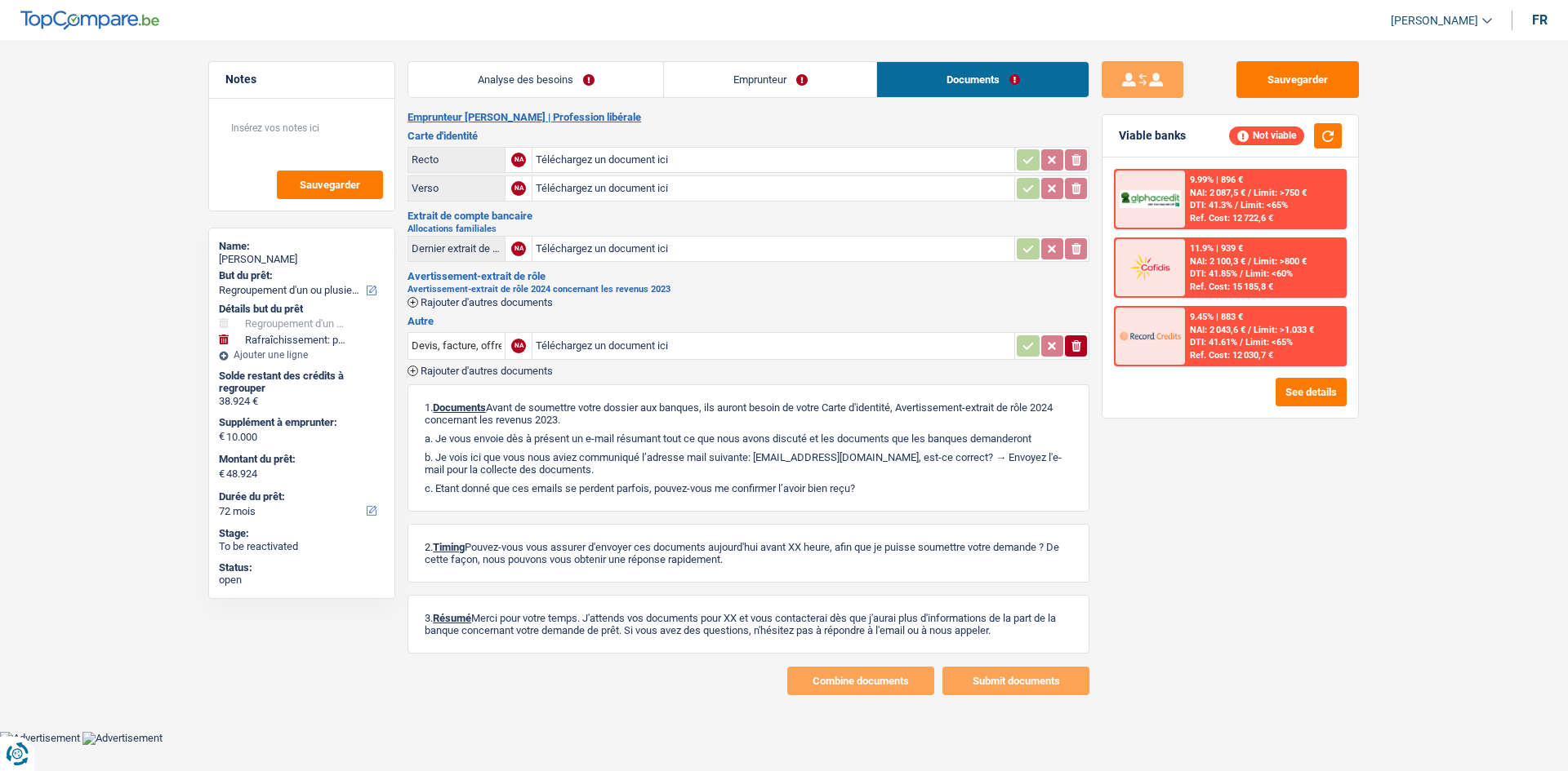
click at [538, 81] on link "Emprunteur" at bounding box center [771, 79] width 213 height 35
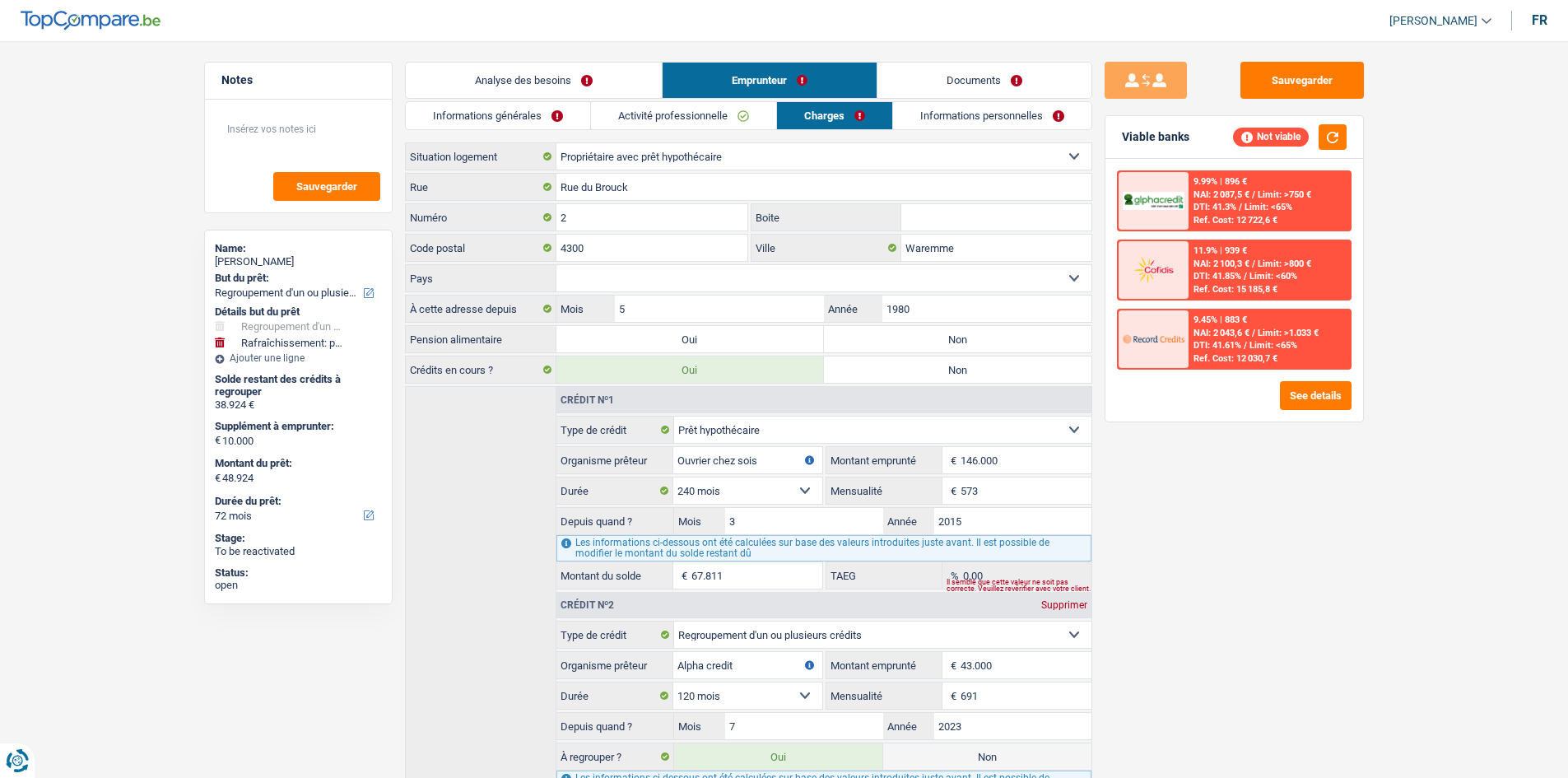
click at [543, 120] on link "Informations personnelles" at bounding box center [992, 115] width 198 height 27
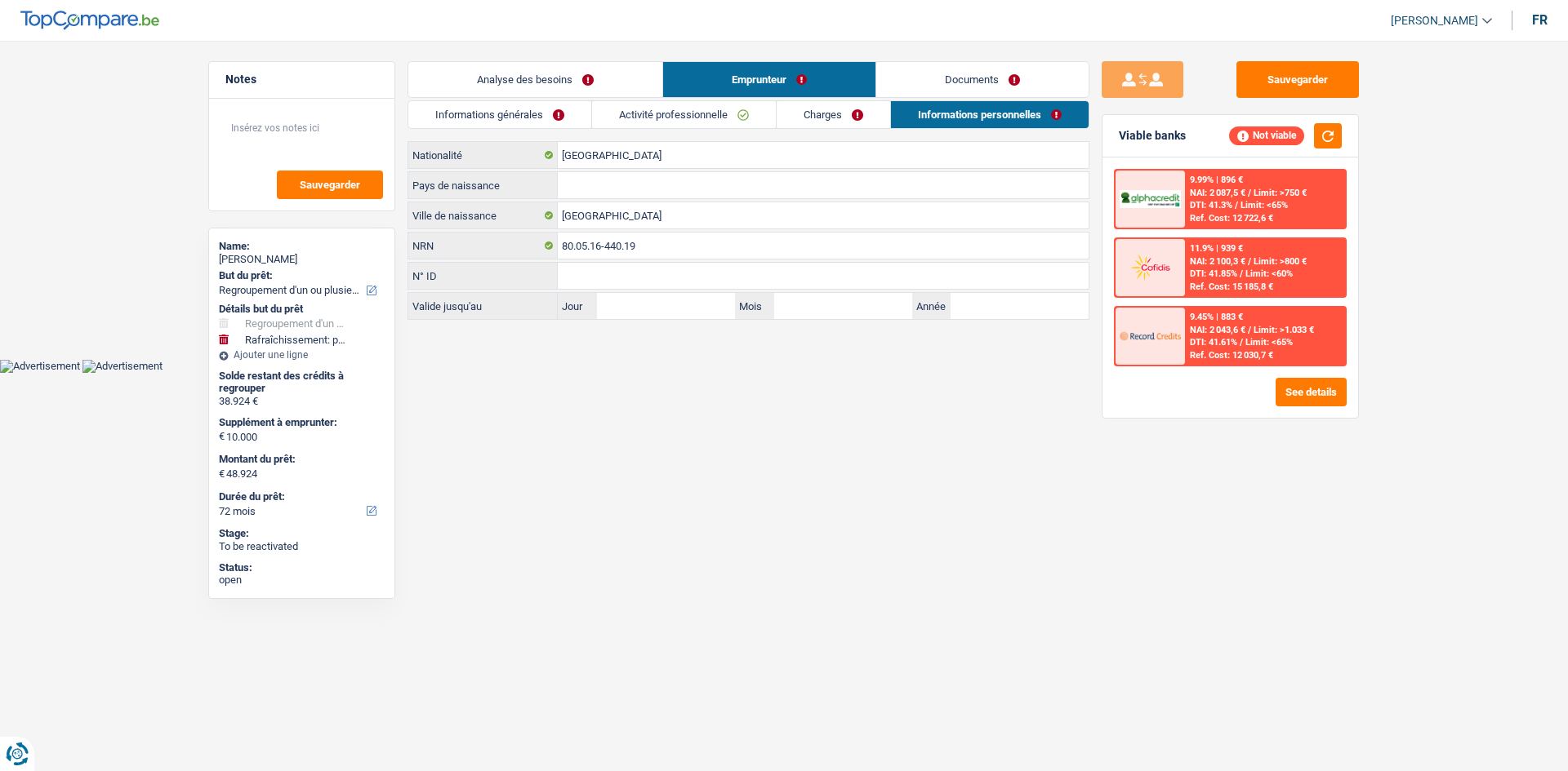
click at [538, 112] on link "Charges" at bounding box center [833, 114] width 113 height 27
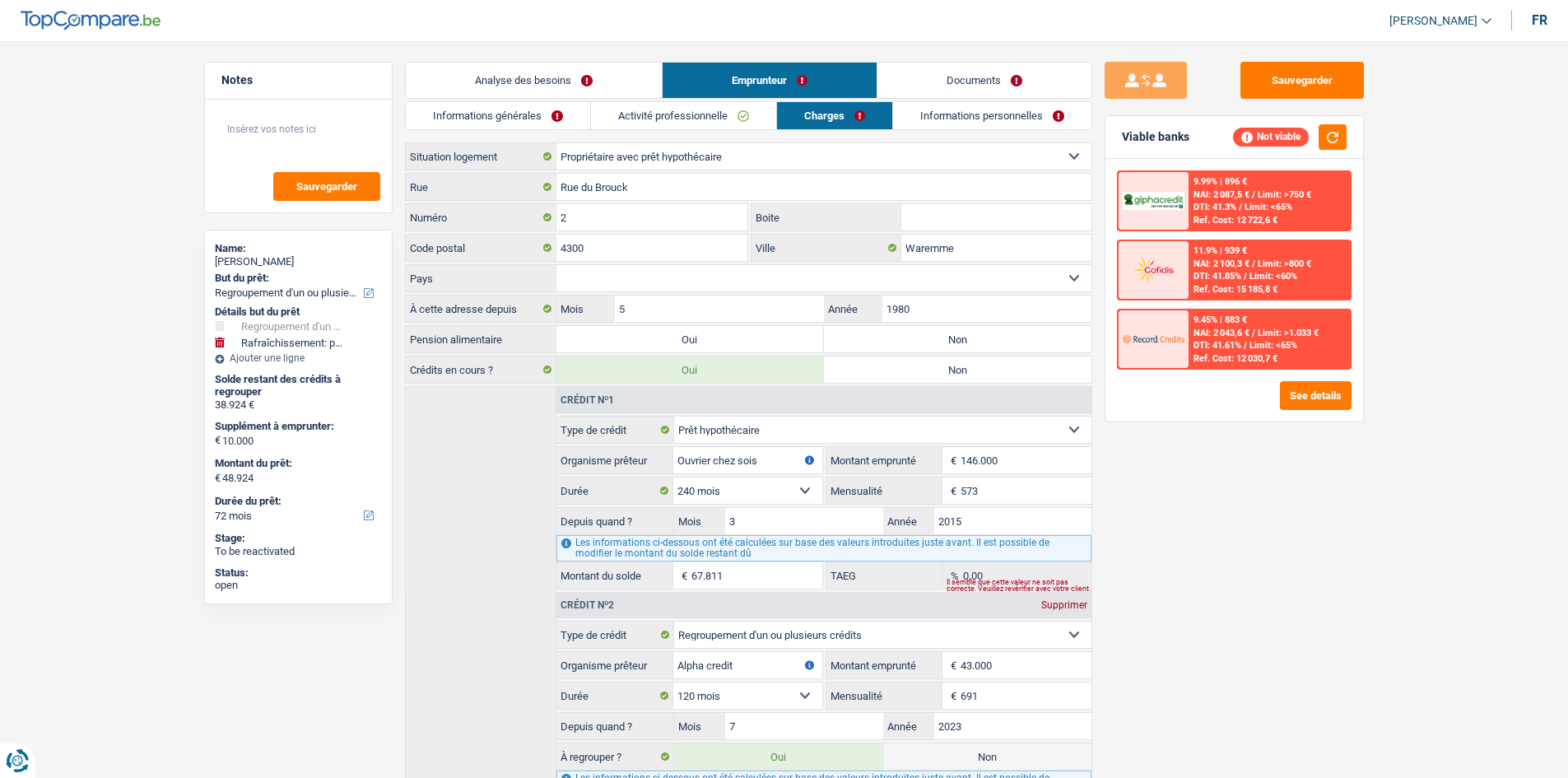
click at [543, 116] on link "Activité professionnelle" at bounding box center [684, 115] width 185 height 27
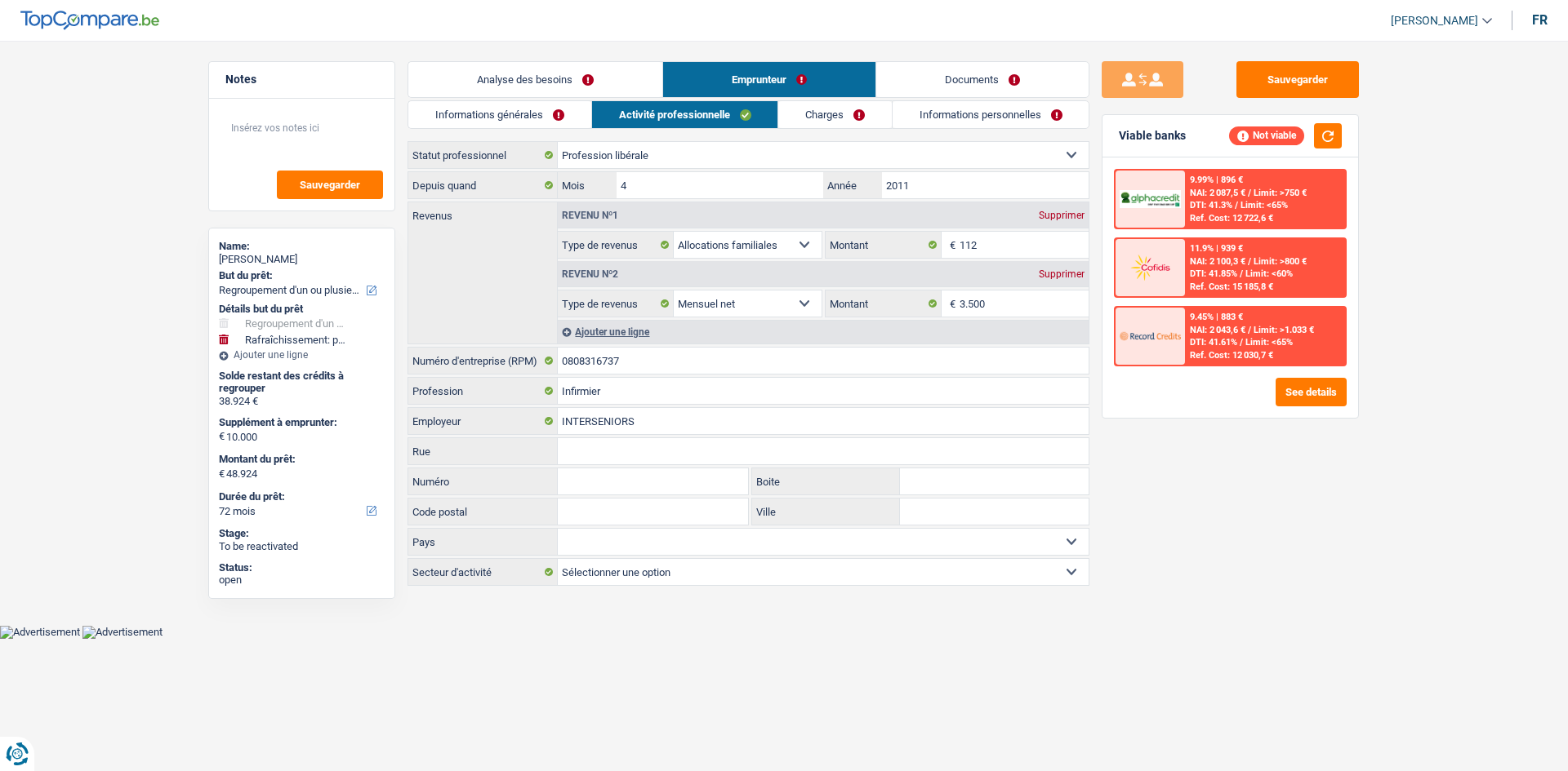
click at [538, 109] on link "Informations générales" at bounding box center [499, 114] width 183 height 27
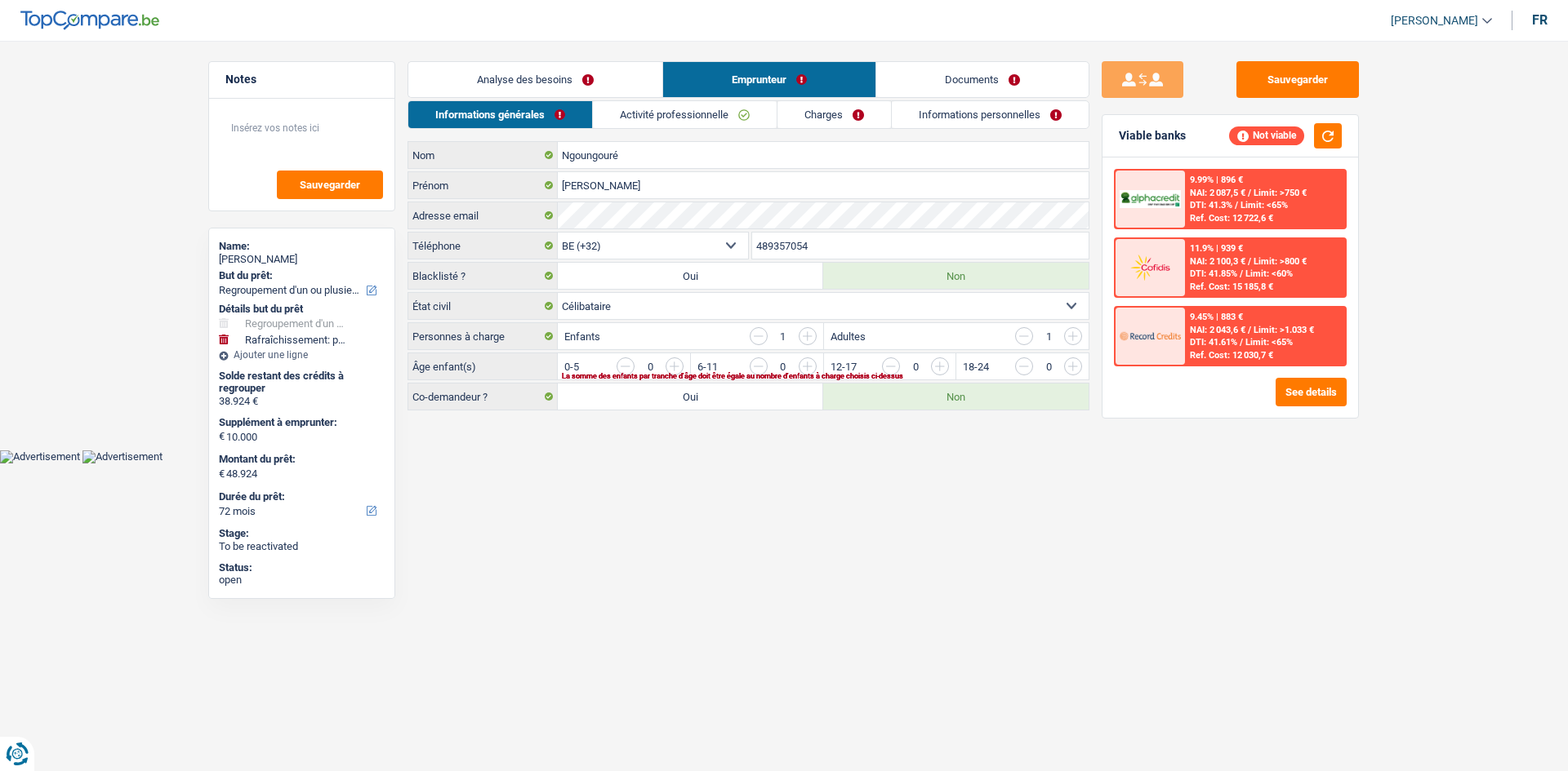
click at [538, 68] on link "Documents" at bounding box center [982, 79] width 213 height 35
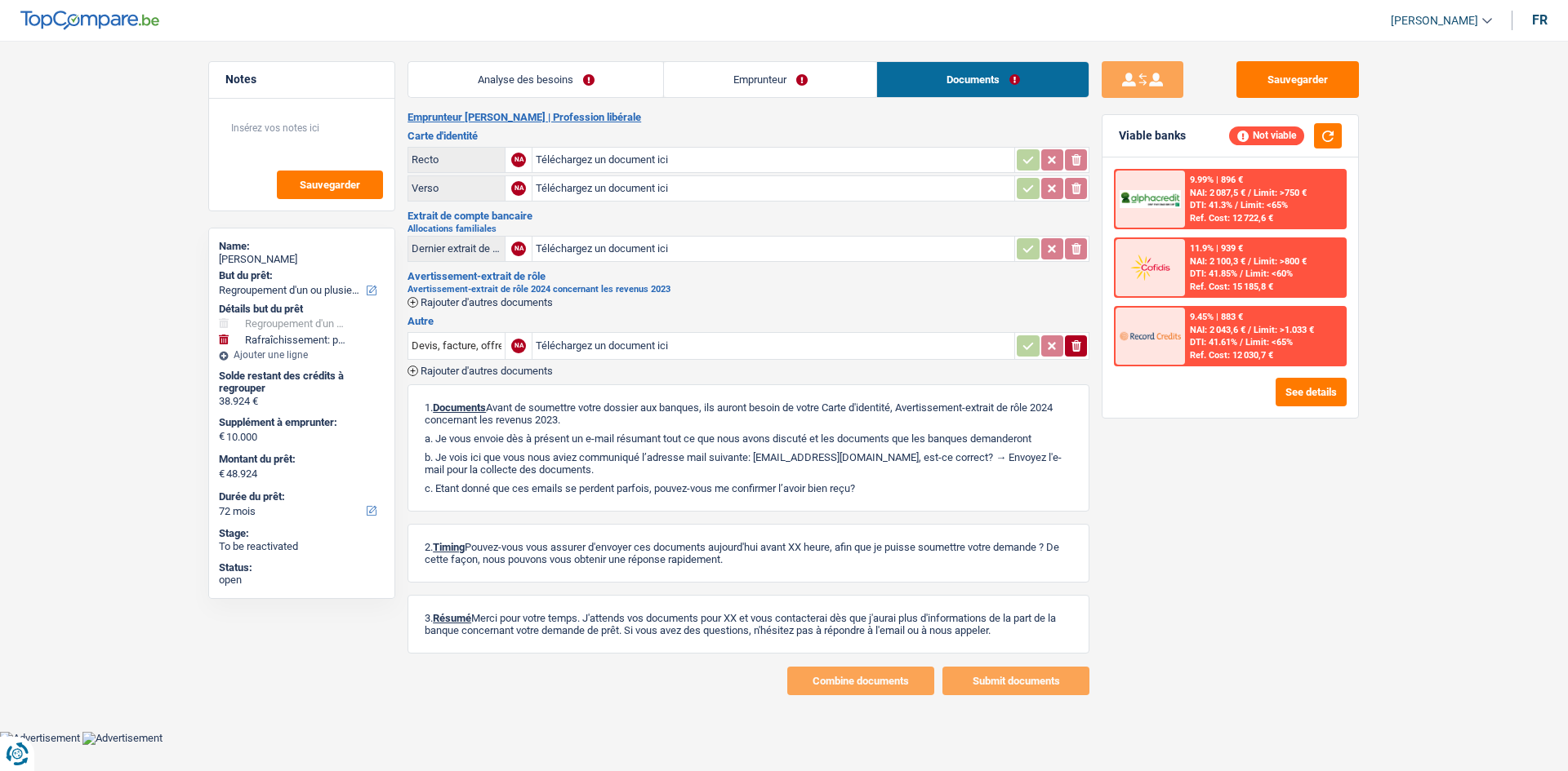
click at [538, 85] on link "Analyse des besoins" at bounding box center [535, 79] width 254 height 35
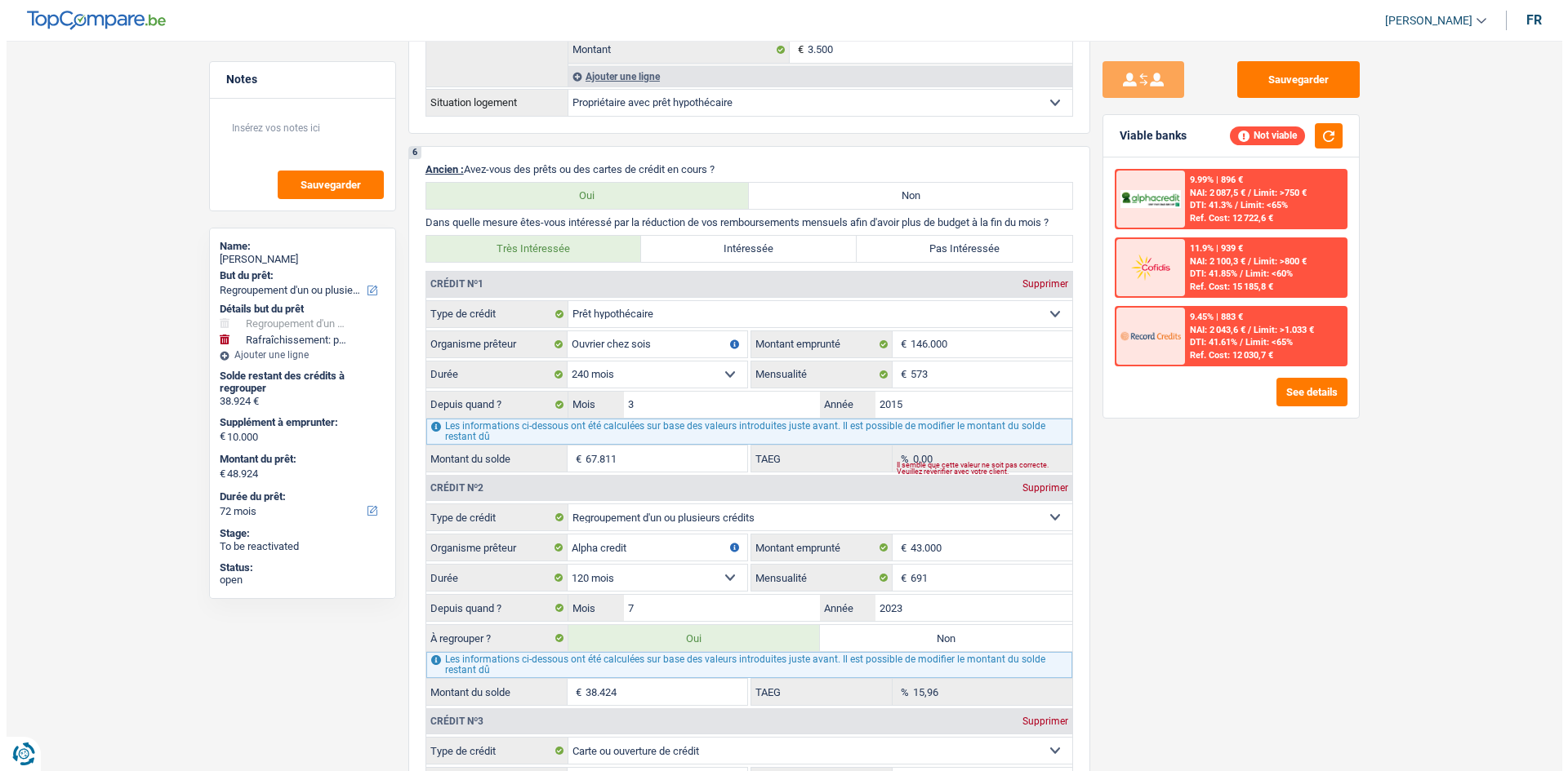
scroll to position [1356, 0]
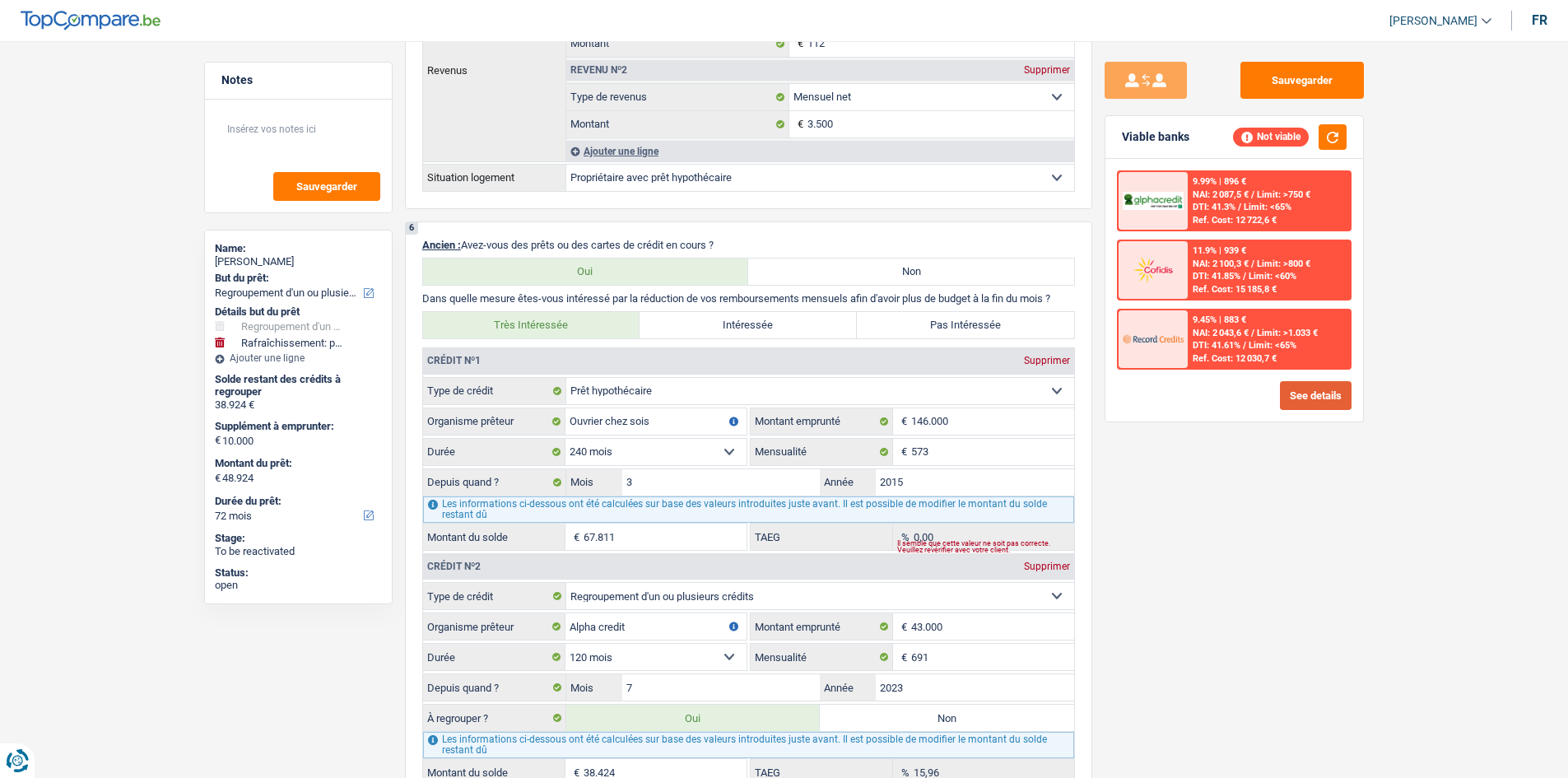
click at [543, 278] on button "See details" at bounding box center [1316, 395] width 72 height 29
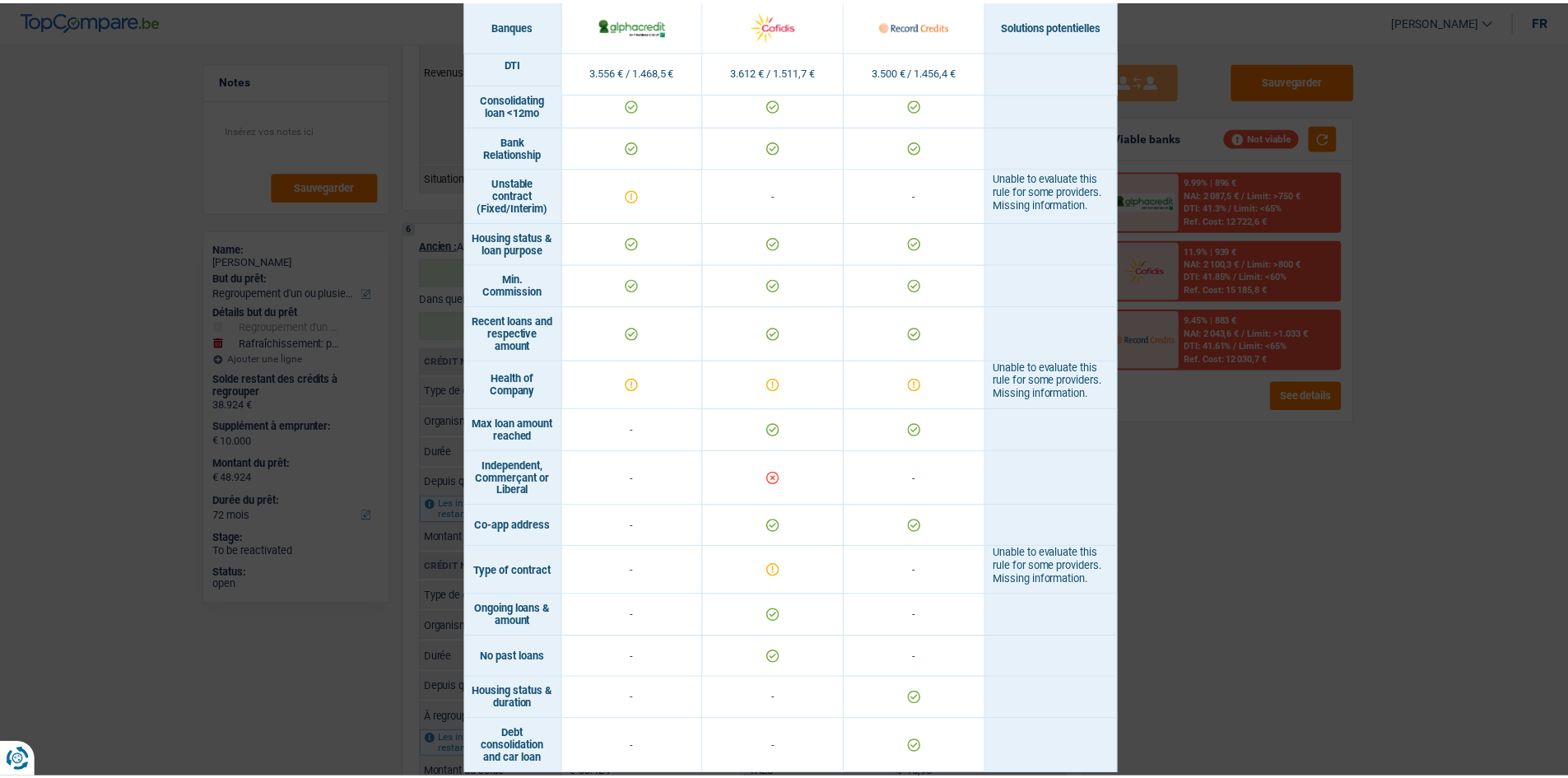
scroll to position [810, 0]
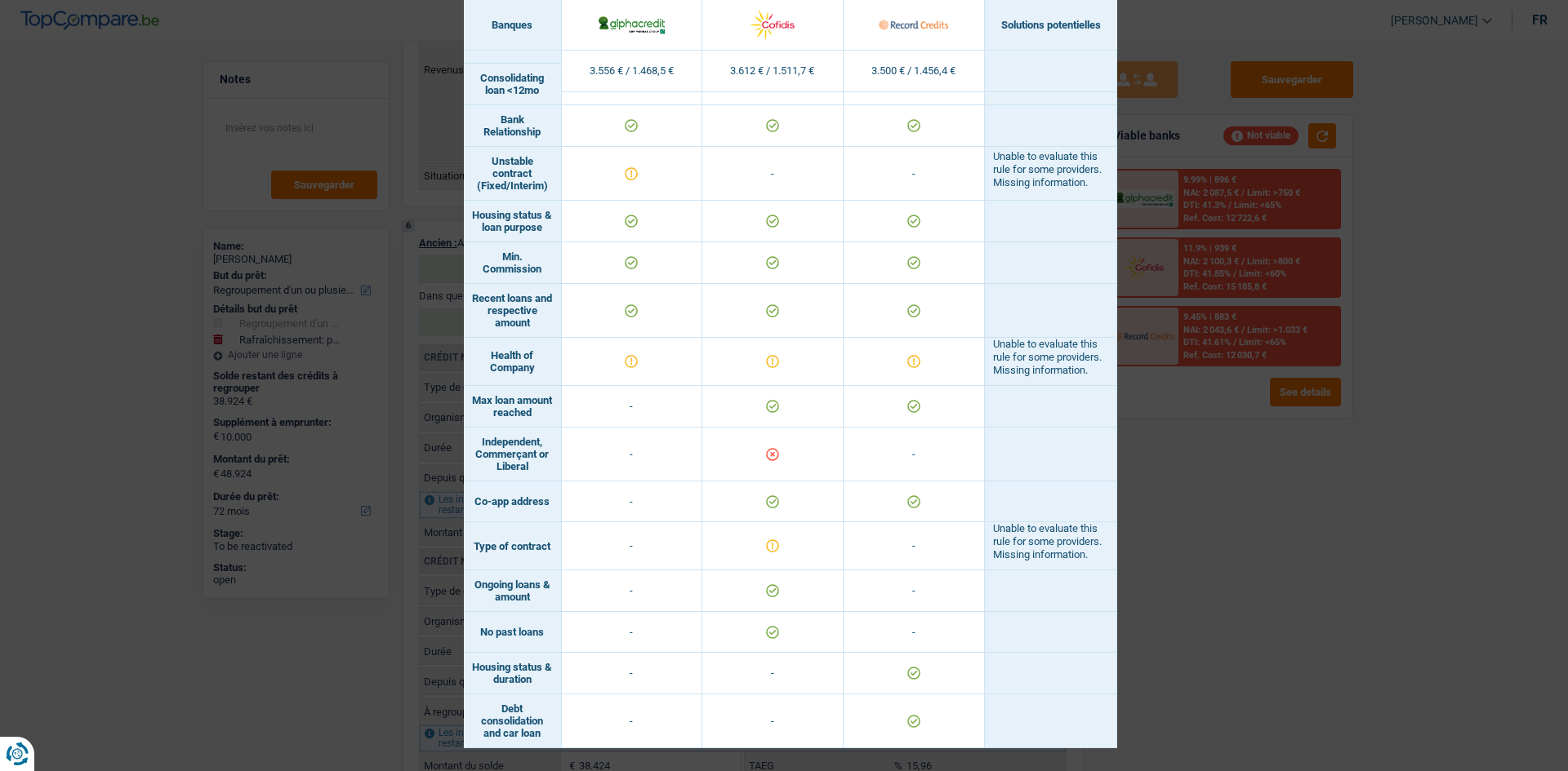
click at [538, 276] on div "Banks conditions × Banques Solutions potentielles Revenus / Charges 3.556 € / 1…" at bounding box center [784, 386] width 1568 height 771
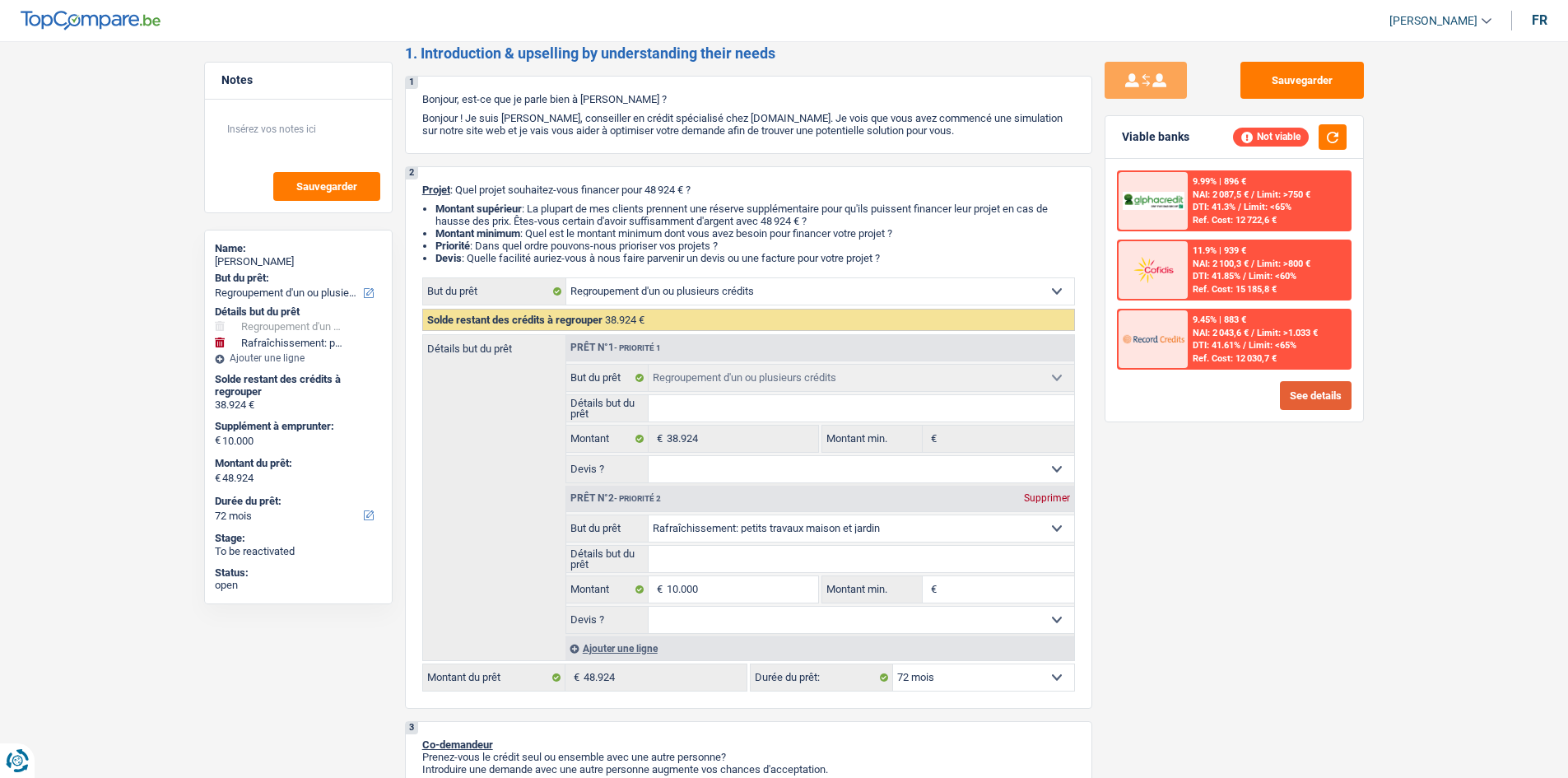
scroll to position [0, 0]
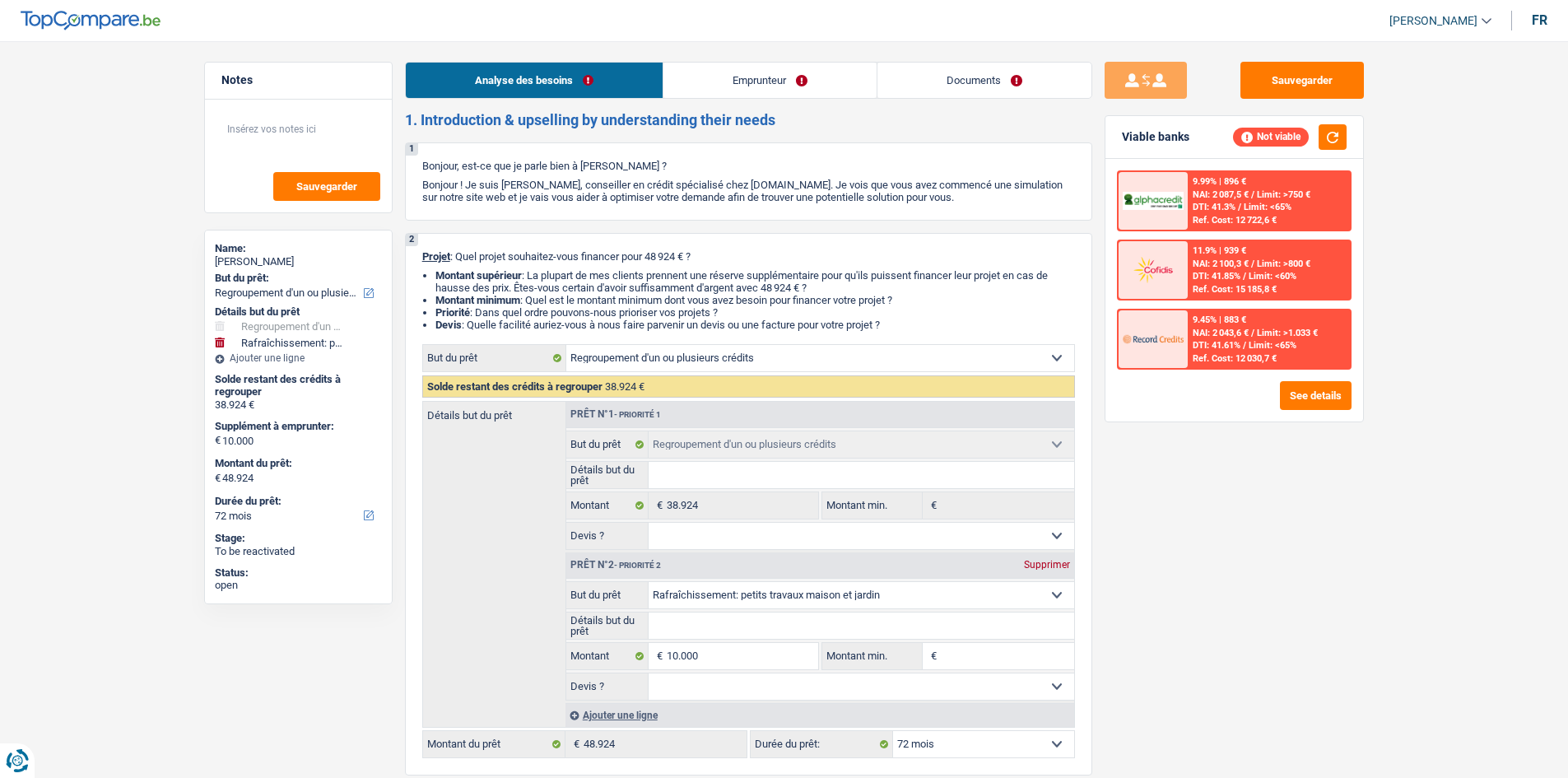
click at [543, 85] on link "Emprunteur" at bounding box center [770, 80] width 213 height 35
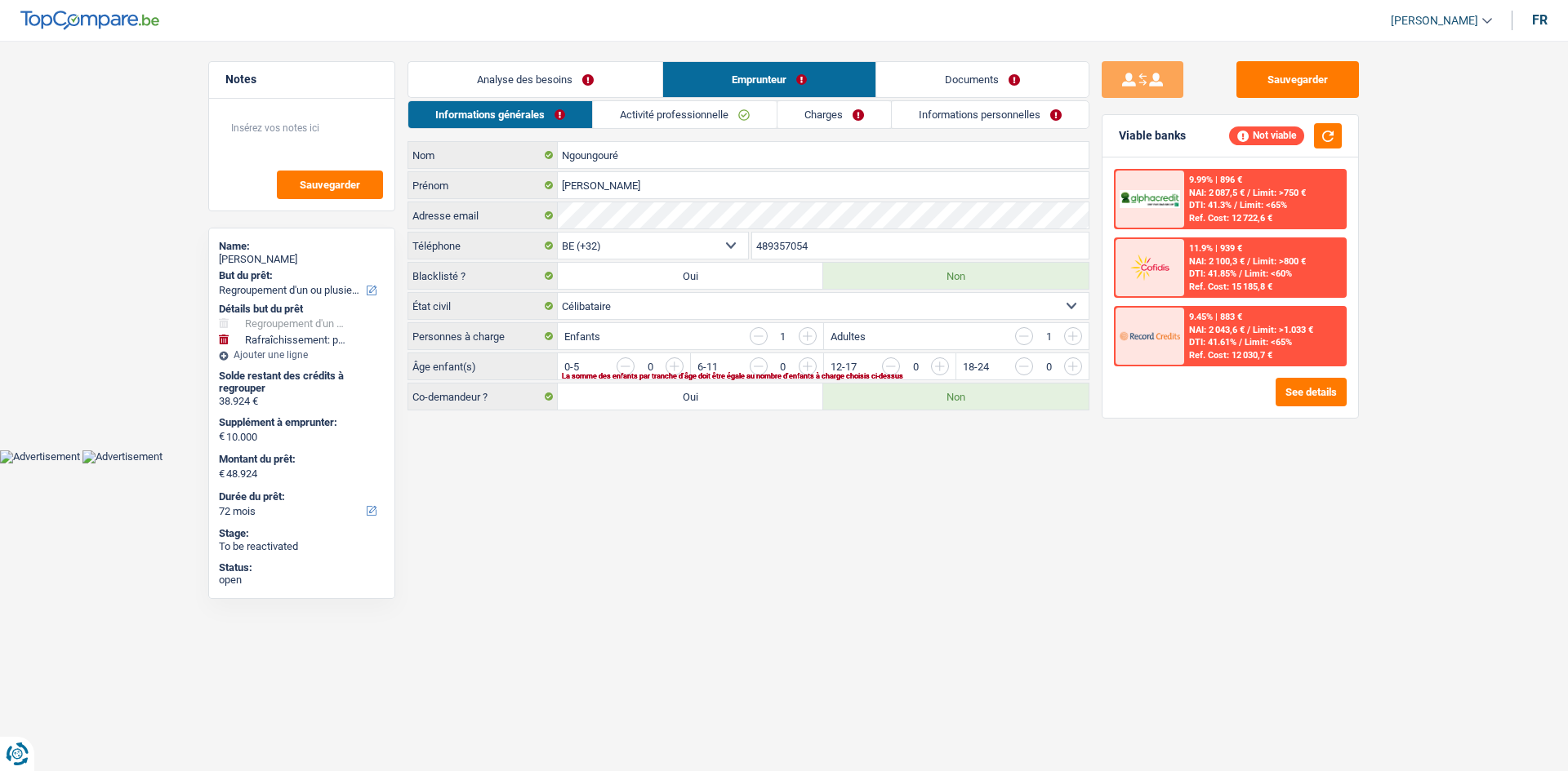
drag, startPoint x: 708, startPoint y: 107, endPoint x: 771, endPoint y: 123, distance: 65.0
click at [538, 107] on link "Activité professionnelle" at bounding box center [685, 114] width 184 height 27
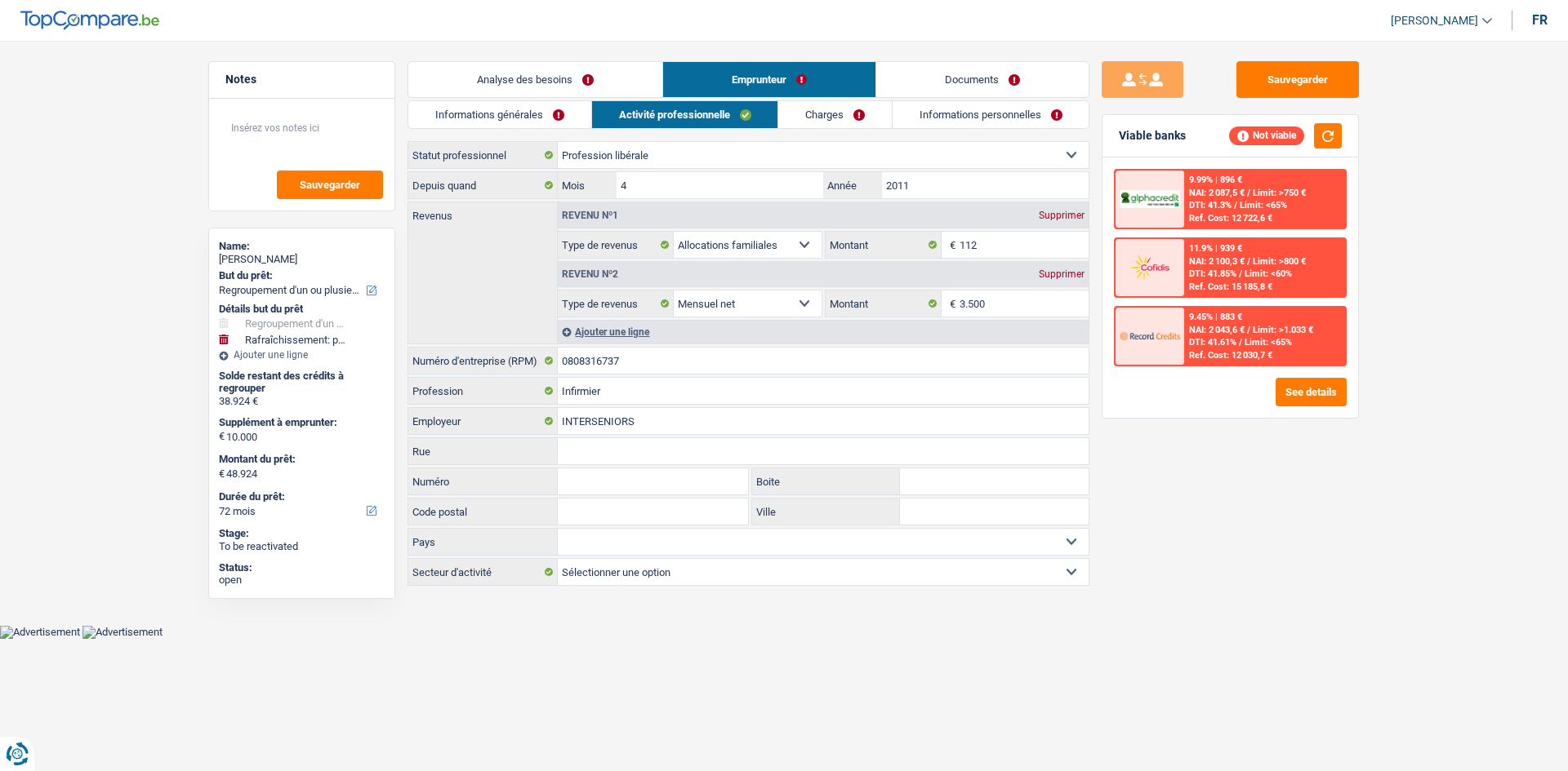
drag, startPoint x: 870, startPoint y: 108, endPoint x: 897, endPoint y: 108, distance: 27.0
click at [538, 107] on link "Charges" at bounding box center [835, 114] width 113 height 27
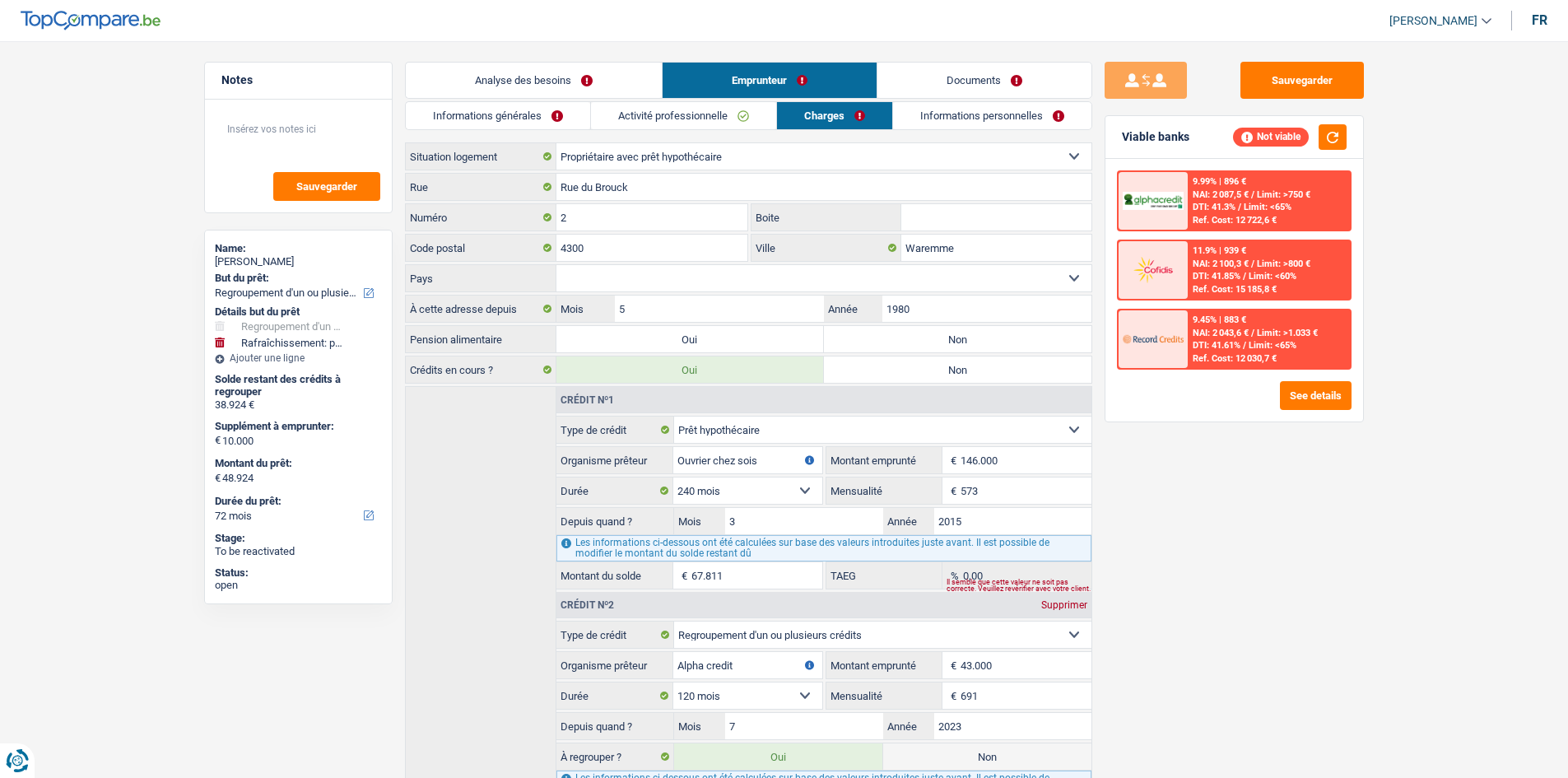
click at [494, 105] on link "Informations générales" at bounding box center [498, 115] width 185 height 27
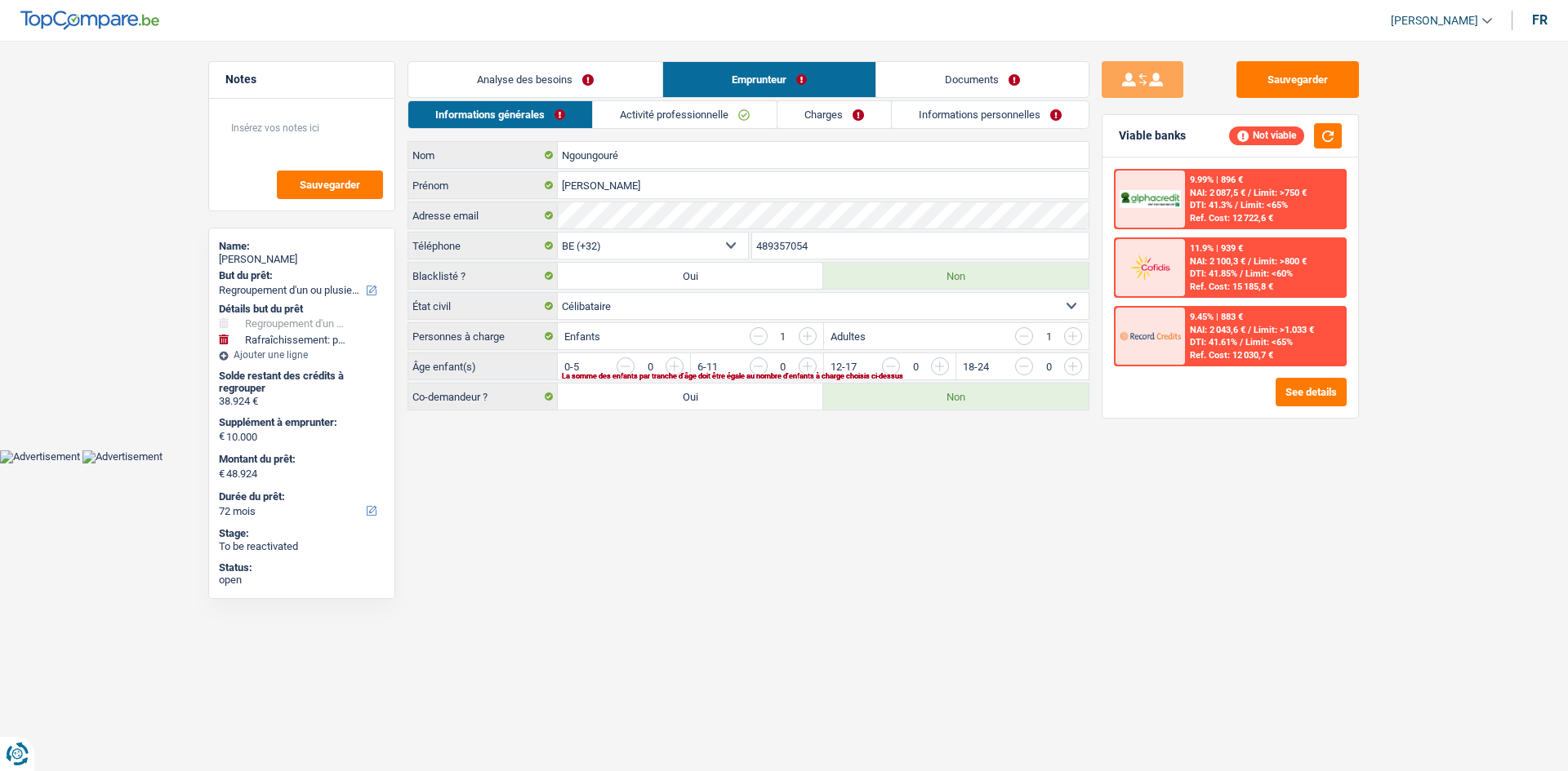
click at [538, 276] on input "button" at bounding box center [1024, 336] width 18 height 18
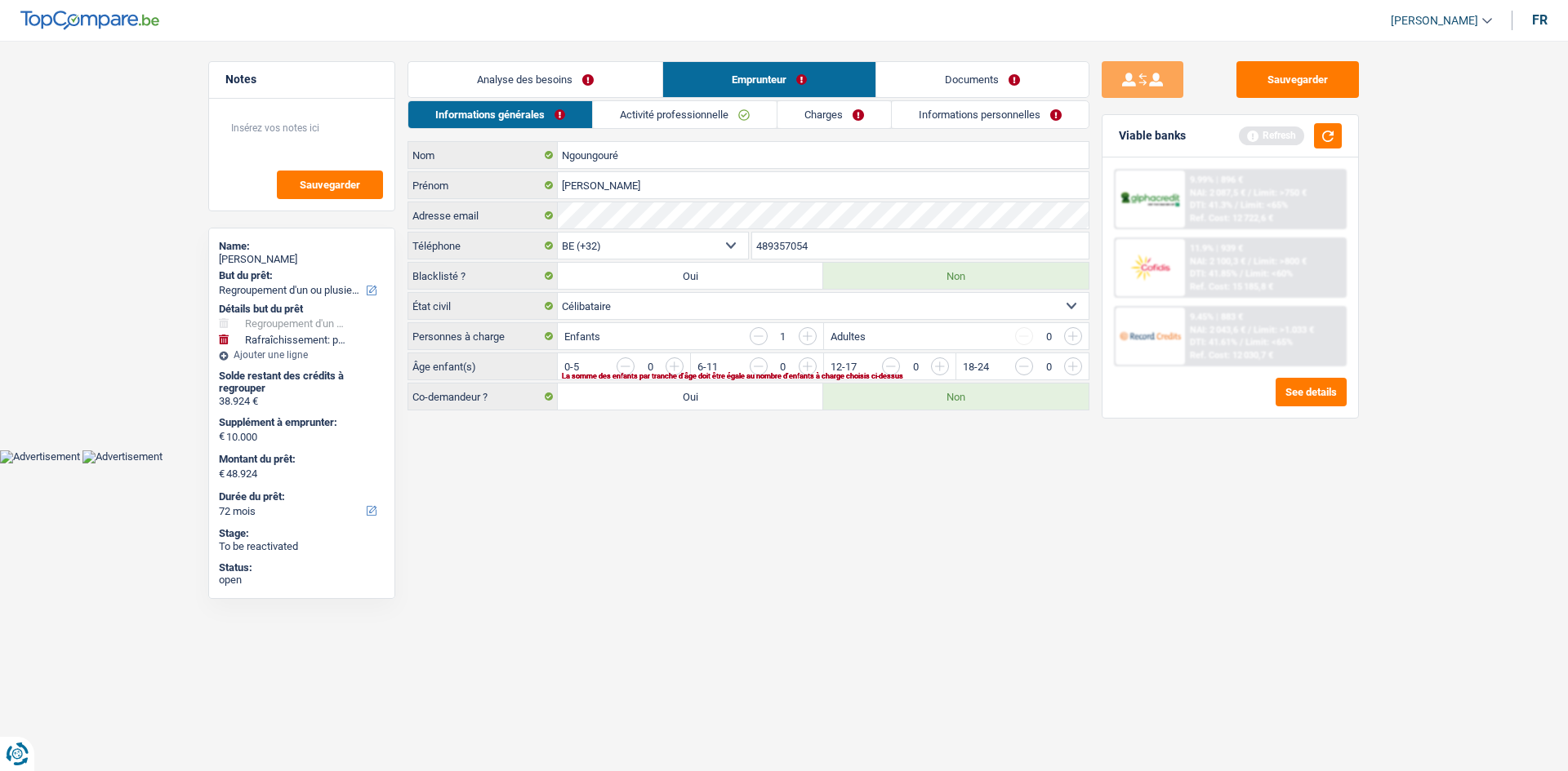
click at [538, 276] on input "button" at bounding box center [1272, 370] width 680 height 26
click at [538, 136] on div "Informations générales Activité professionnelle Charges Informations personnell…" at bounding box center [748, 256] width 682 height 311
click at [538, 99] on div "Analyse des besoins Emprunteur Documents 1. Introduction & upselling by underst…" at bounding box center [748, 236] width 682 height 349
click at [538, 118] on link "Activité professionnelle" at bounding box center [686, 114] width 184 height 27
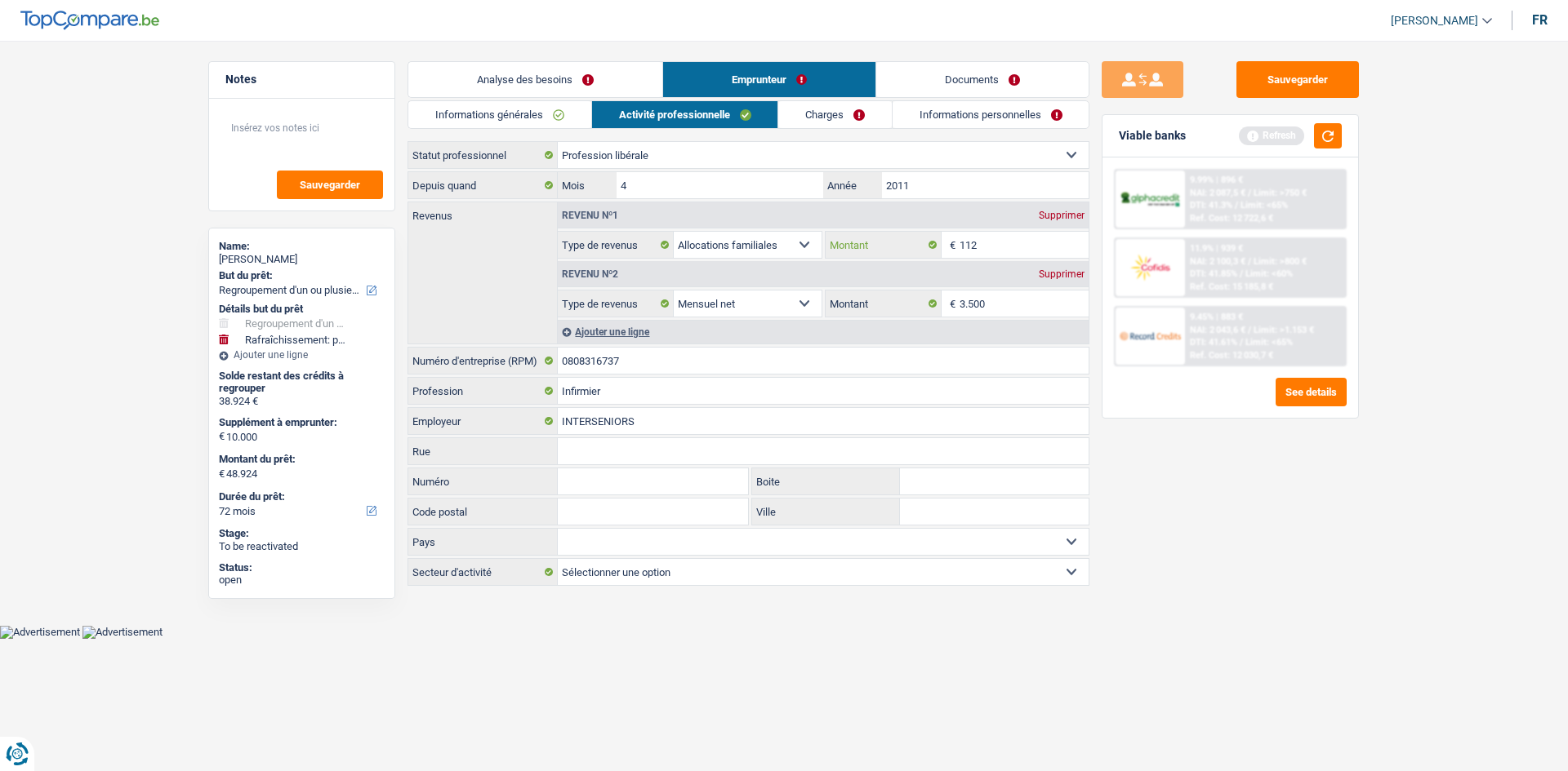
click at [538, 246] on input "112" at bounding box center [1024, 245] width 129 height 26
click at [538, 245] on input "112" at bounding box center [1024, 245] width 129 height 26
click at [538, 276] on input "3.500" at bounding box center [1024, 303] width 129 height 26
click at [538, 110] on link "Charges" at bounding box center [835, 114] width 113 height 27
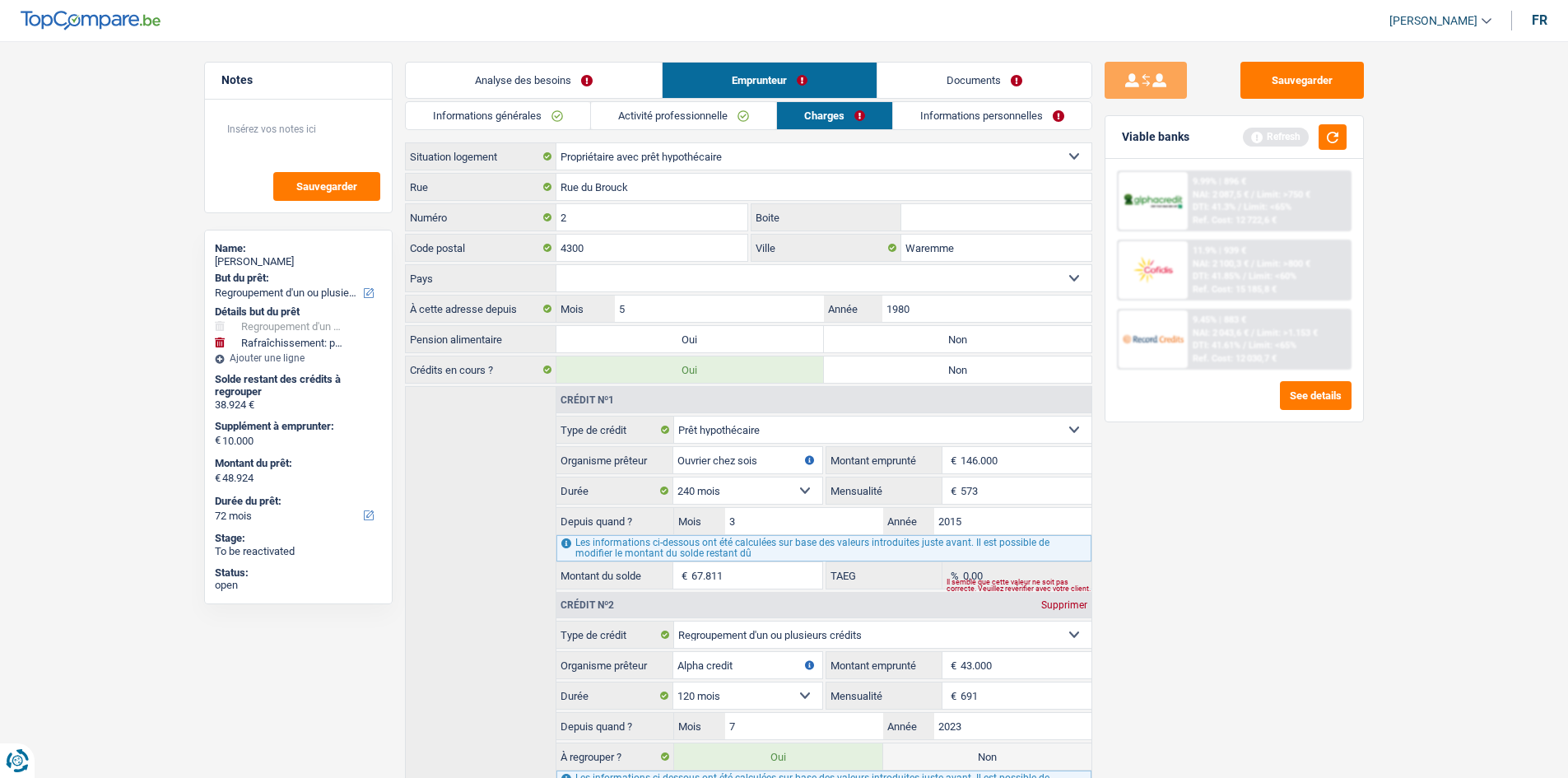
drag, startPoint x: 933, startPoint y: 345, endPoint x: 881, endPoint y: 267, distance: 93.7
click at [543, 278] on label "Non" at bounding box center [958, 339] width 267 height 26
click at [543, 278] on input "Non" at bounding box center [958, 339] width 267 height 26
radio input "true"
click at [543, 106] on link "Activité professionnelle" at bounding box center [683, 115] width 185 height 27
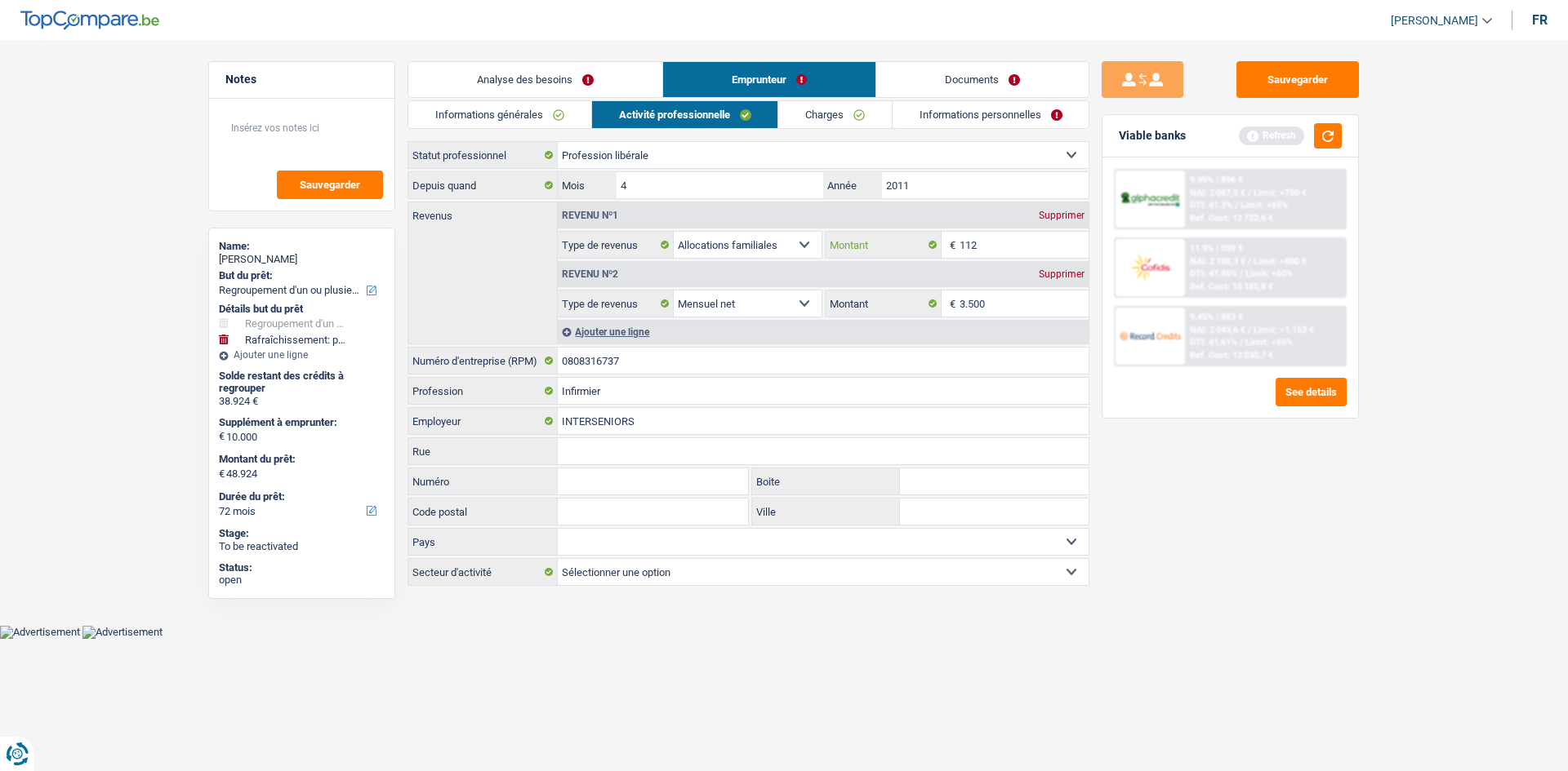
click at [538, 238] on input "112" at bounding box center [1024, 245] width 129 height 26
type input "1"
type input "175"
drag, startPoint x: 1239, startPoint y: 554, endPoint x: 1197, endPoint y: 513, distance: 58.7
click at [538, 276] on div "Sauvegarder Viable banks Refresh 9.99% | 896 € NAI: 2 087,5 € / Limit: >750 € D…" at bounding box center [1230, 402] width 282 height 680
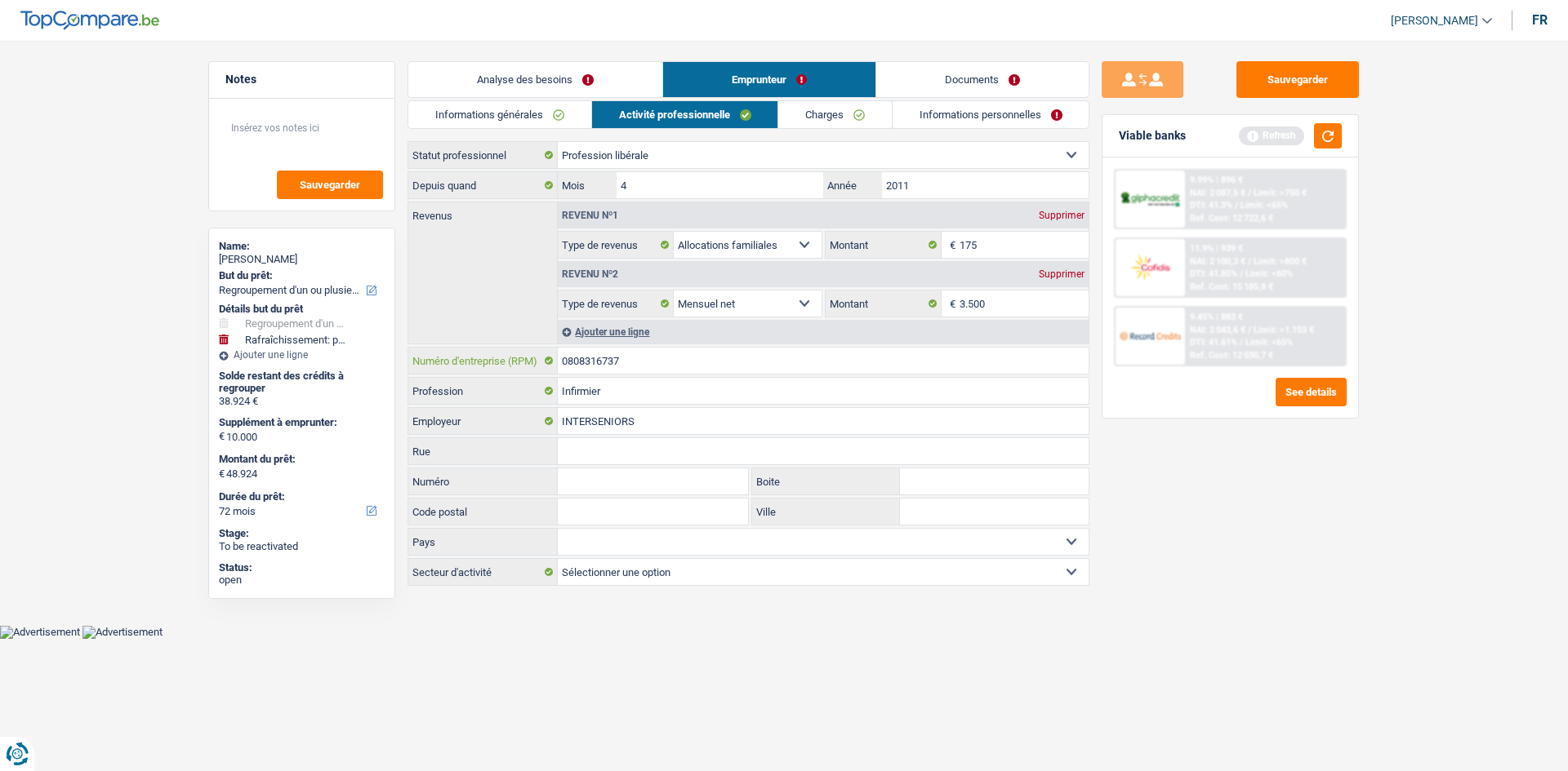
click at [538, 276] on input "0808316737" at bounding box center [823, 361] width 531 height 26
click at [538, 121] on link "Charges" at bounding box center [835, 114] width 113 height 27
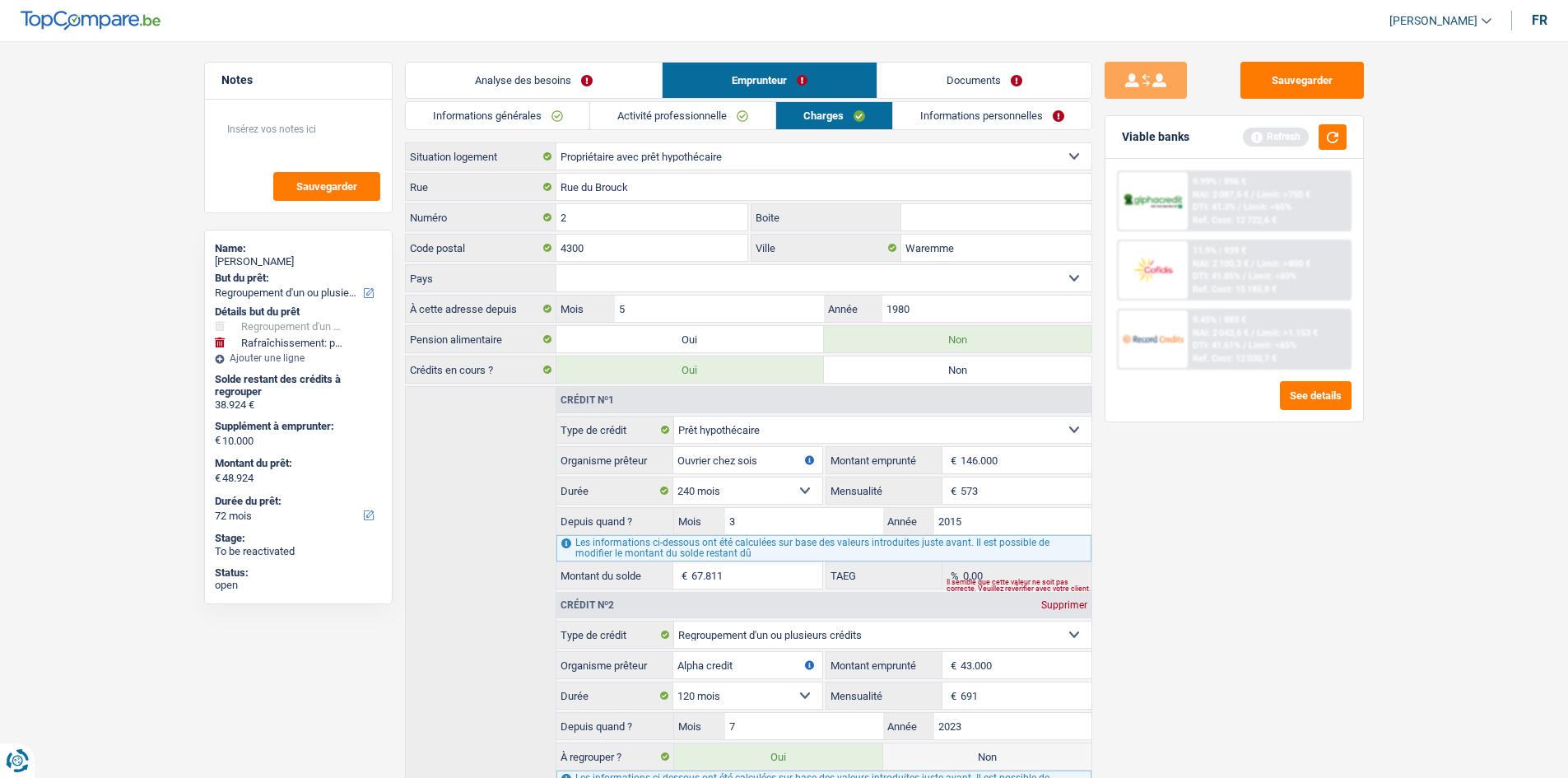
click at [543, 111] on link "Activité professionnelle" at bounding box center [683, 115] width 185 height 27
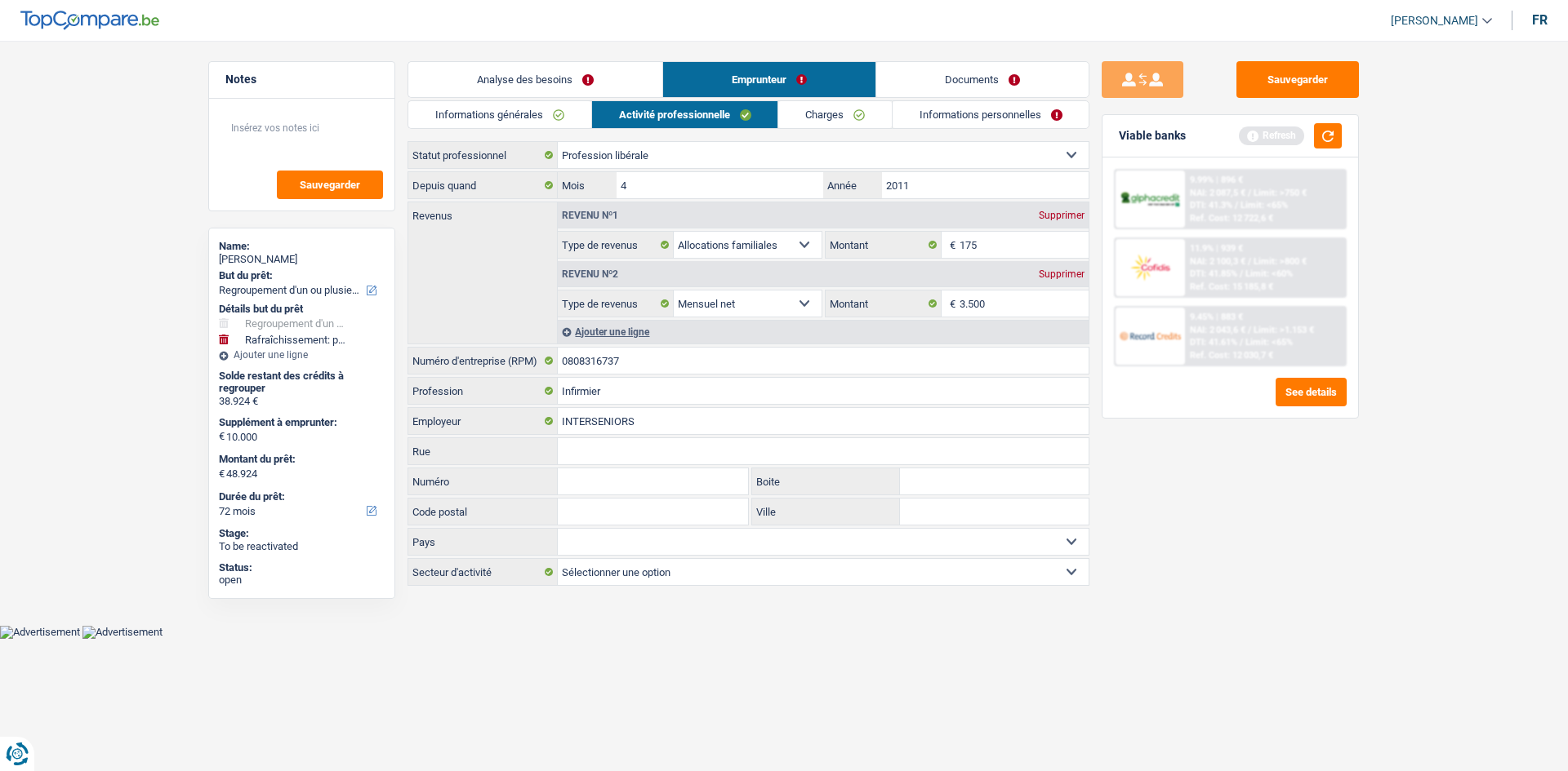
click at [538, 128] on link "Charges" at bounding box center [835, 114] width 113 height 27
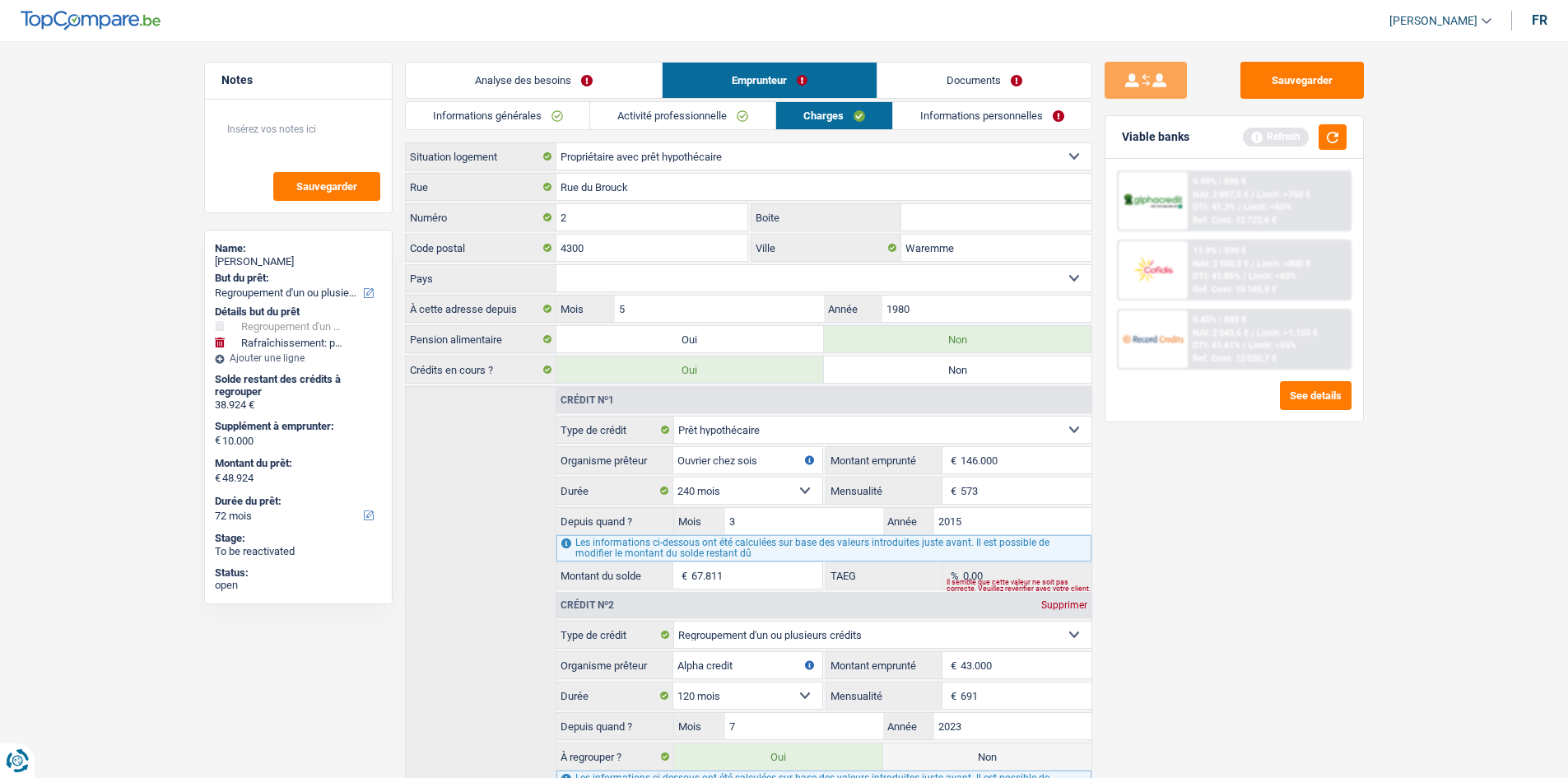
click at [543, 278] on select "Belgique [GEOGRAPHIC_DATA] Sélectionner une option" at bounding box center [824, 278] width 536 height 26
select select "BE"
click at [543, 266] on select "Belgique [GEOGRAPHIC_DATA] Sélectionner une option" at bounding box center [824, 278] width 536 height 26
click at [543, 99] on div "Analyse des besoins Emprunteur Documents 1. Introduction & upselling by underst…" at bounding box center [749, 550] width 688 height 976
click at [543, 121] on link "Activité professionnelle" at bounding box center [683, 115] width 185 height 27
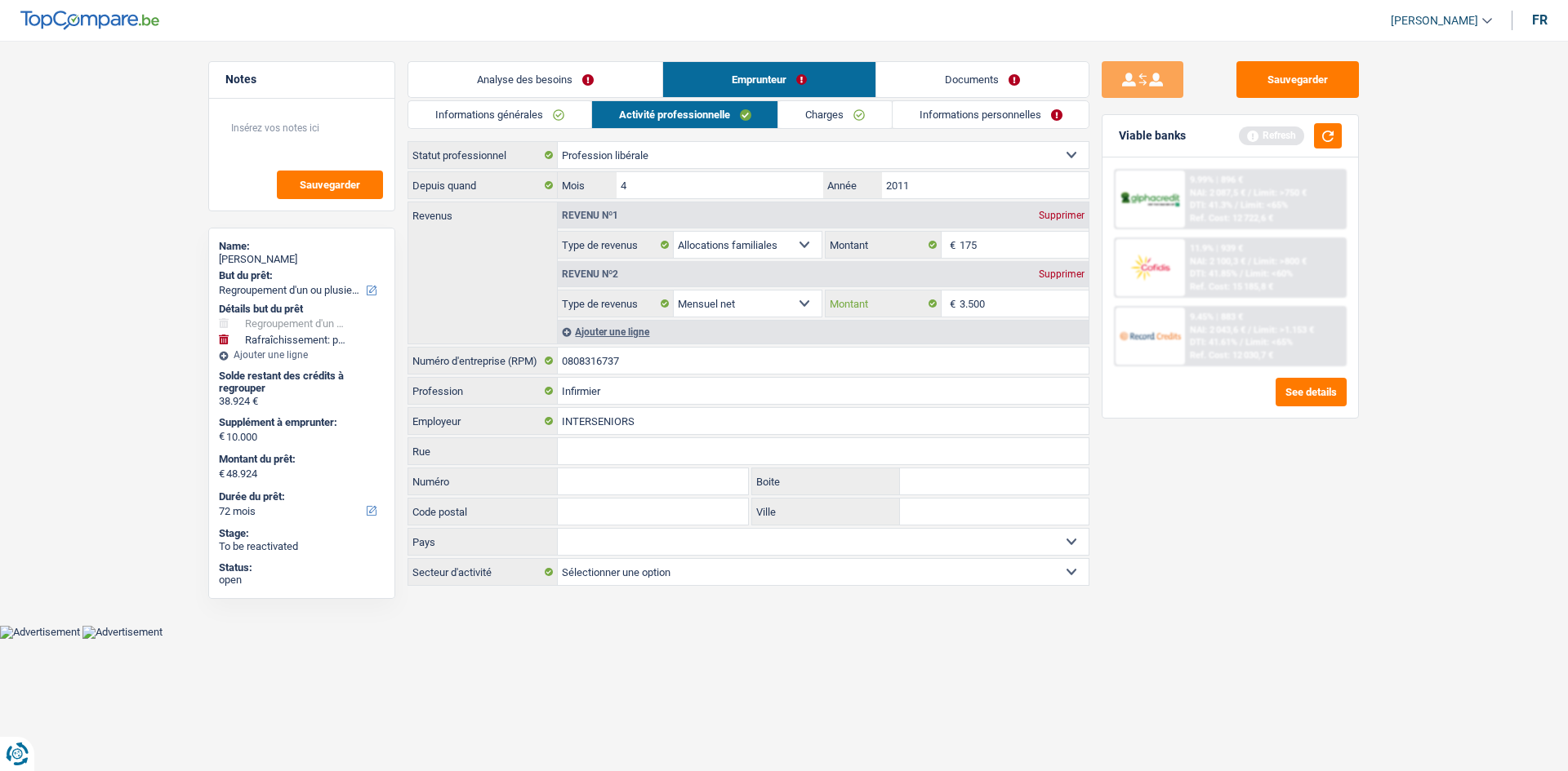
click at [538, 276] on input "3.500" at bounding box center [1024, 303] width 129 height 26
click at [538, 276] on div "Ajouter une ligne" at bounding box center [823, 332] width 531 height 24
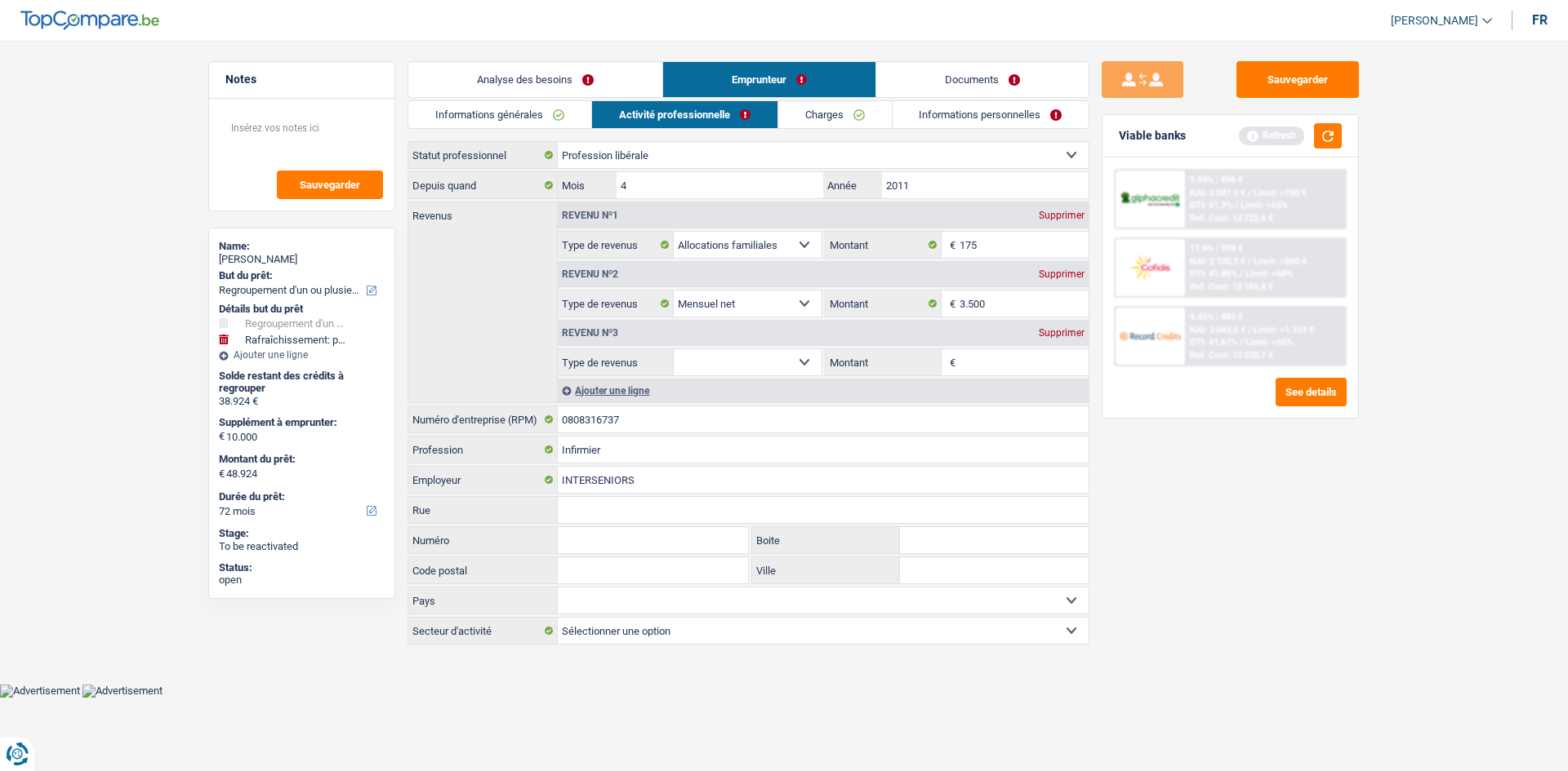
click at [538, 276] on select "Allocation d'handicap Allocations chômage Allocations familiales Chèques repas …" at bounding box center [748, 361] width 148 height 26
select select "alimony"
click at [538, 276] on select "Allocation d'handicap Allocations chômage Allocations familiales Chèques repas …" at bounding box center [748, 361] width 148 height 26
click at [538, 276] on input "Montant" at bounding box center [1024, 361] width 129 height 26
type input "175"
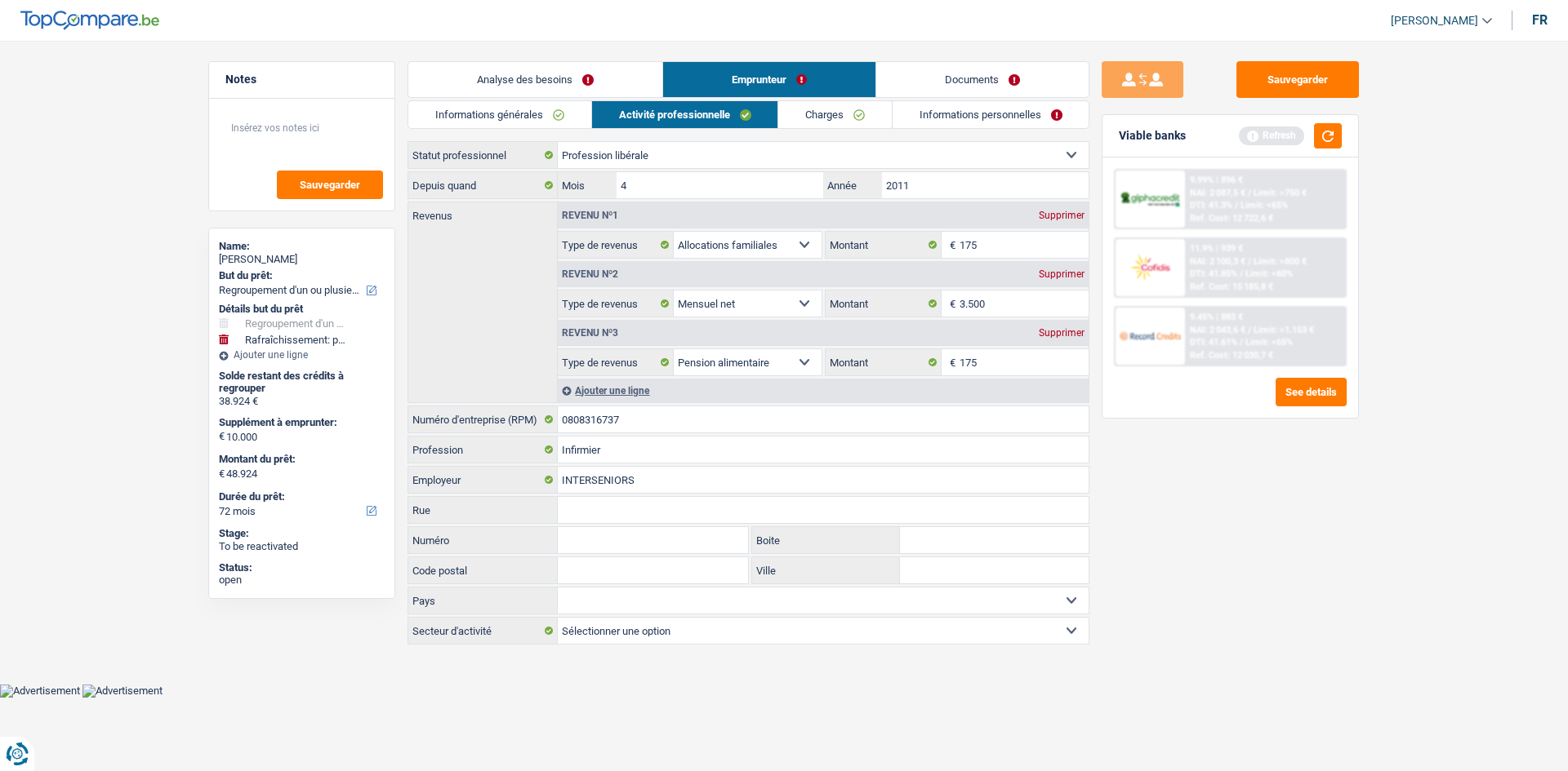
click at [538, 276] on div "Sauvegarder Viable banks Refresh 9.99% | 896 € NAI: 2 087,5 € / Limit: >750 € D…" at bounding box center [1230, 402] width 282 height 680
click at [538, 253] on input "175" at bounding box center [1024, 245] width 129 height 26
type input "112"
click at [538, 276] on div "Sauvegarder Viable banks Refresh 9.99% | 896 € NAI: 2 087,5 € / Limit: >750 € D…" at bounding box center [1230, 402] width 282 height 680
click at [538, 119] on link "Charges" at bounding box center [835, 114] width 113 height 27
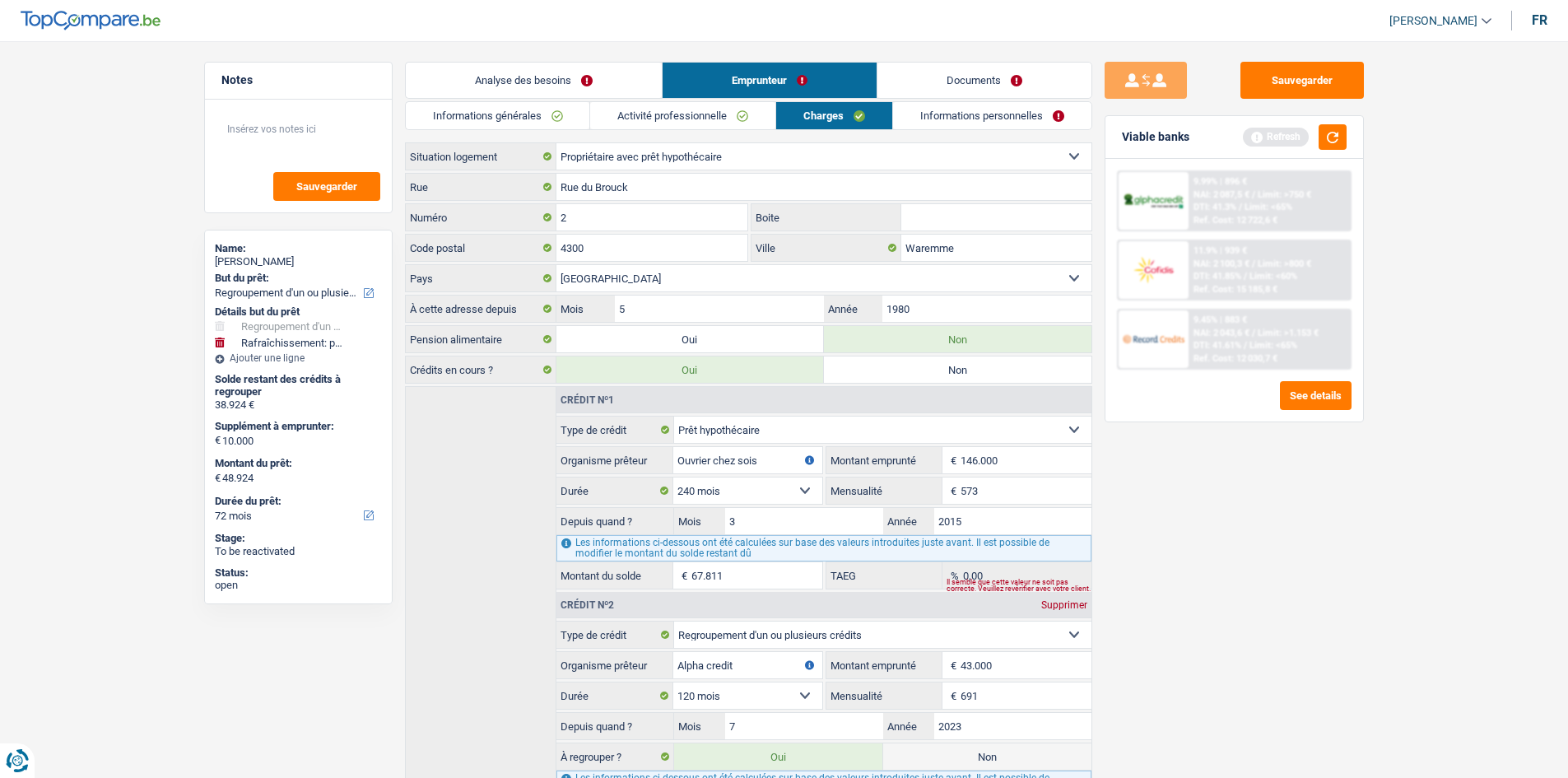
click at [543, 104] on link "Informations personnelles" at bounding box center [992, 115] width 198 height 27
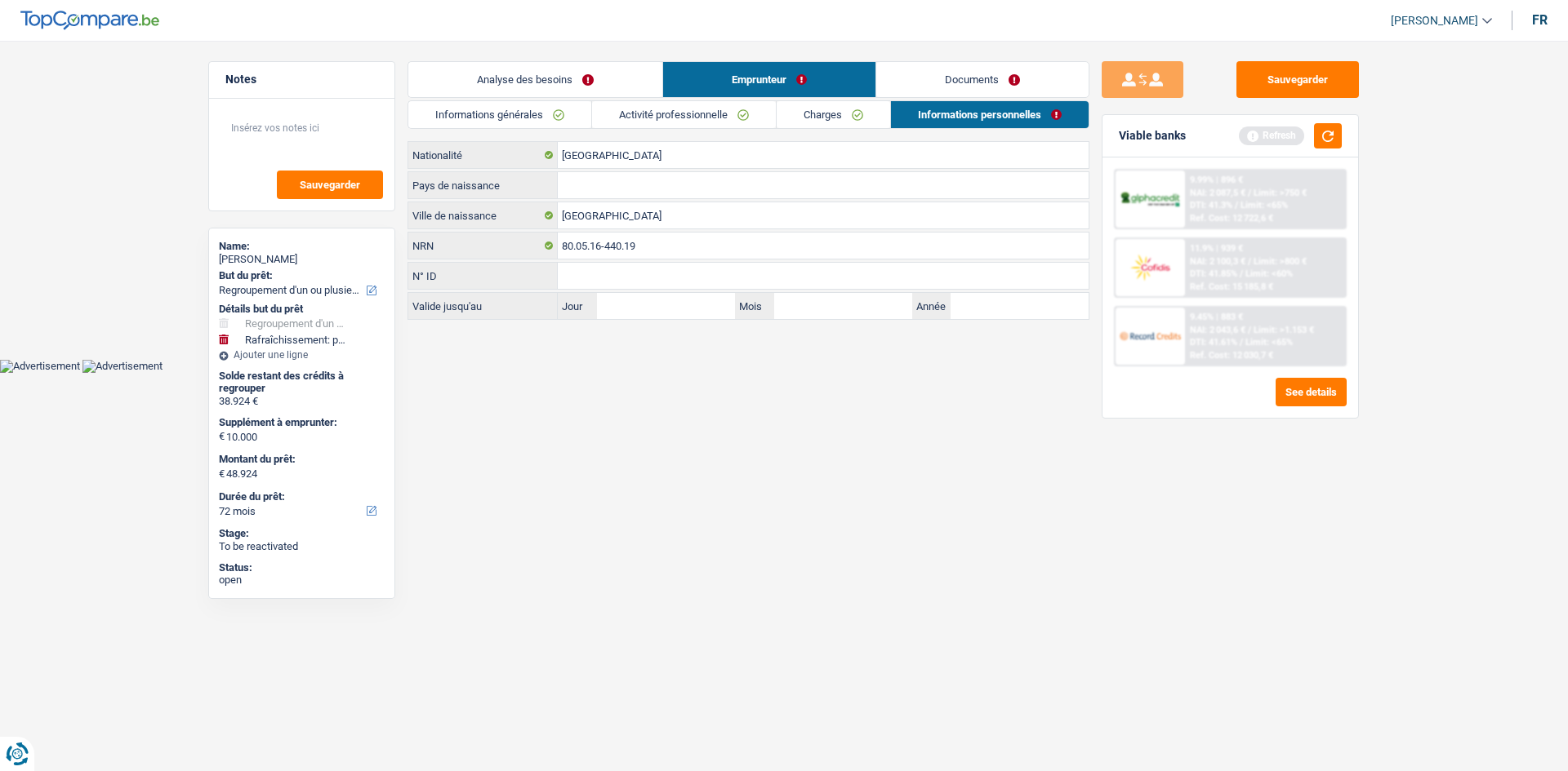
click at [538, 126] on link "Charges" at bounding box center [833, 114] width 113 height 27
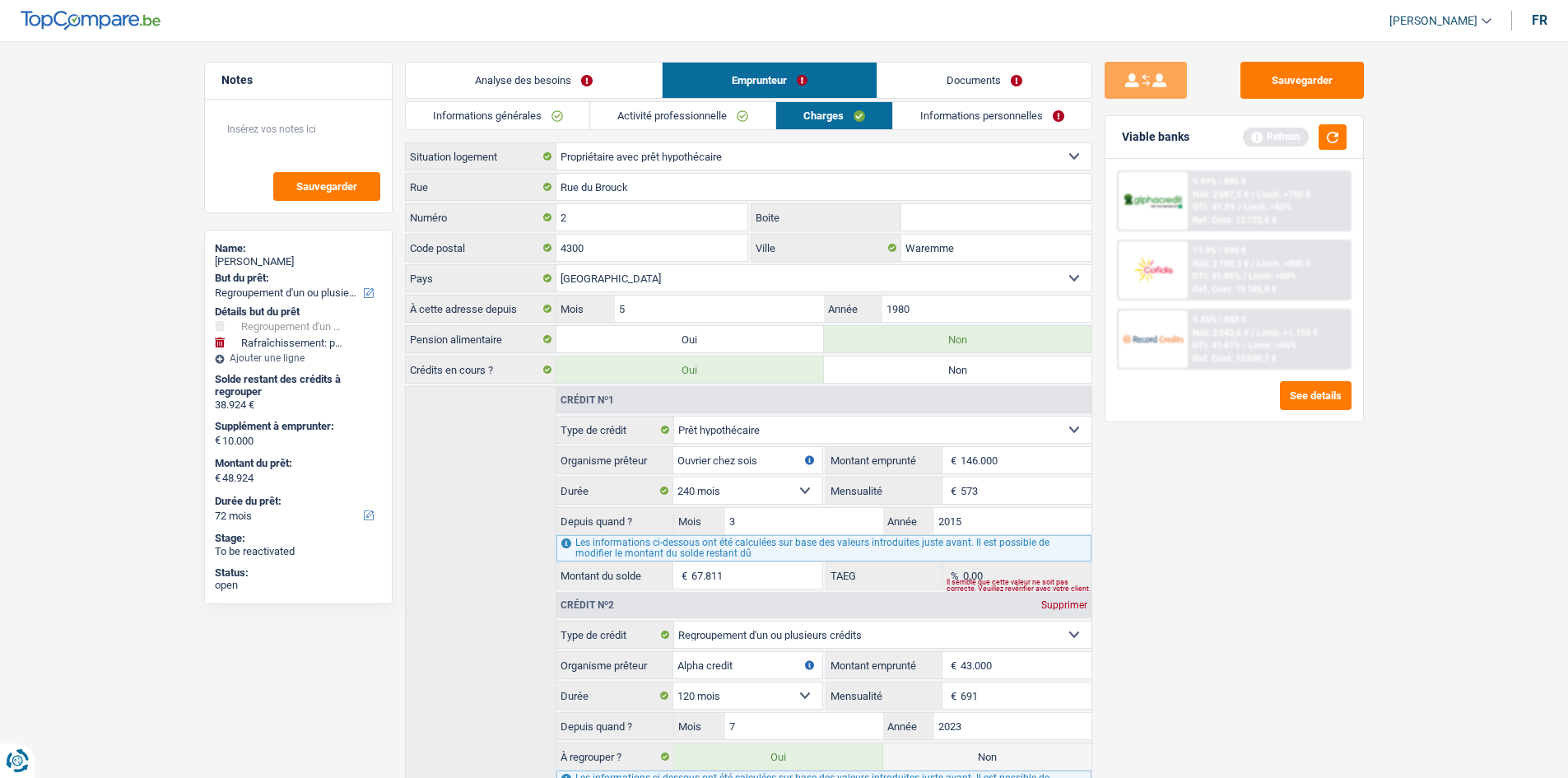
click at [543, 112] on link "Informations personnelles" at bounding box center [992, 115] width 198 height 27
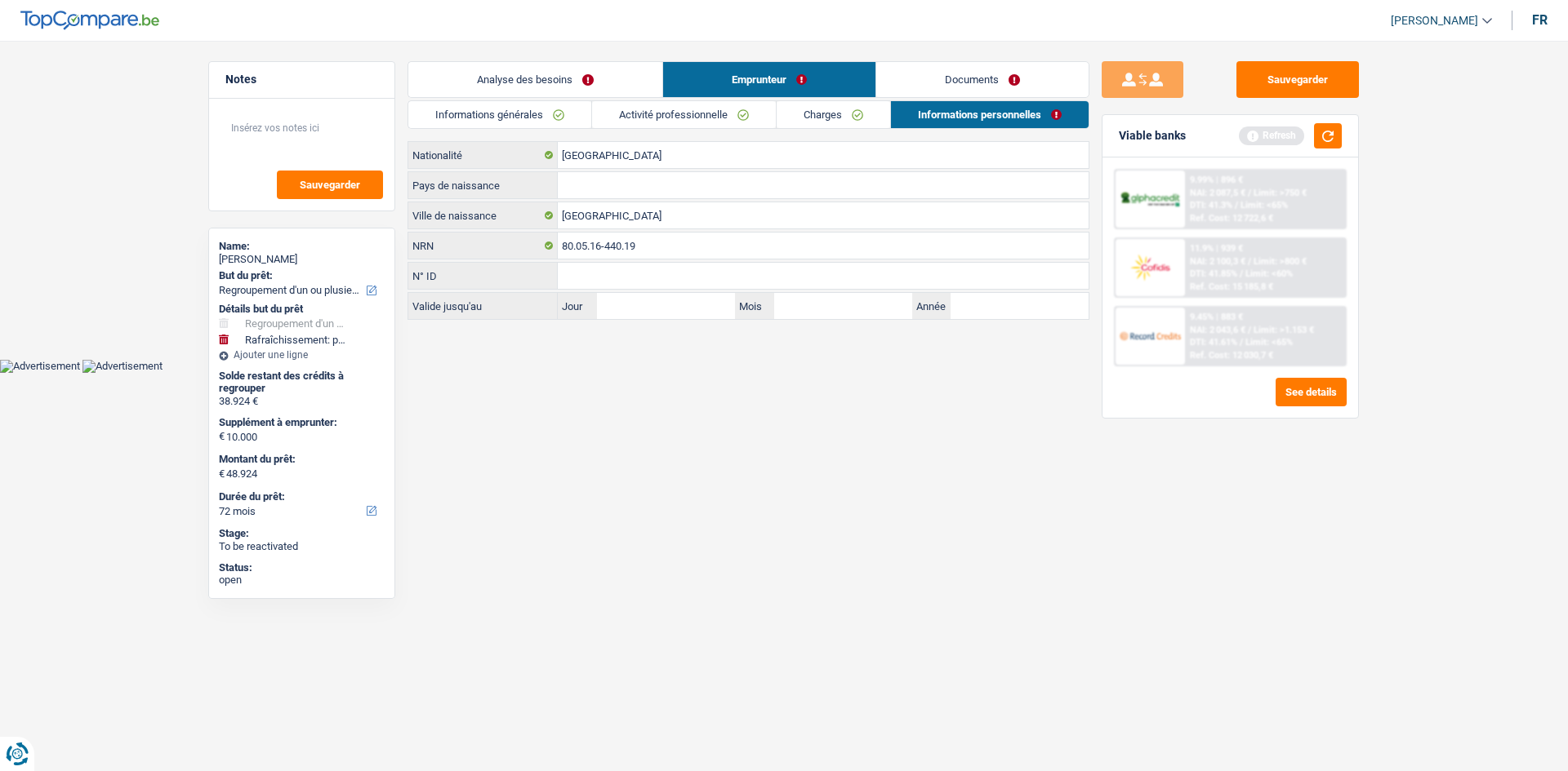
click at [538, 112] on link "Charges" at bounding box center [833, 114] width 113 height 27
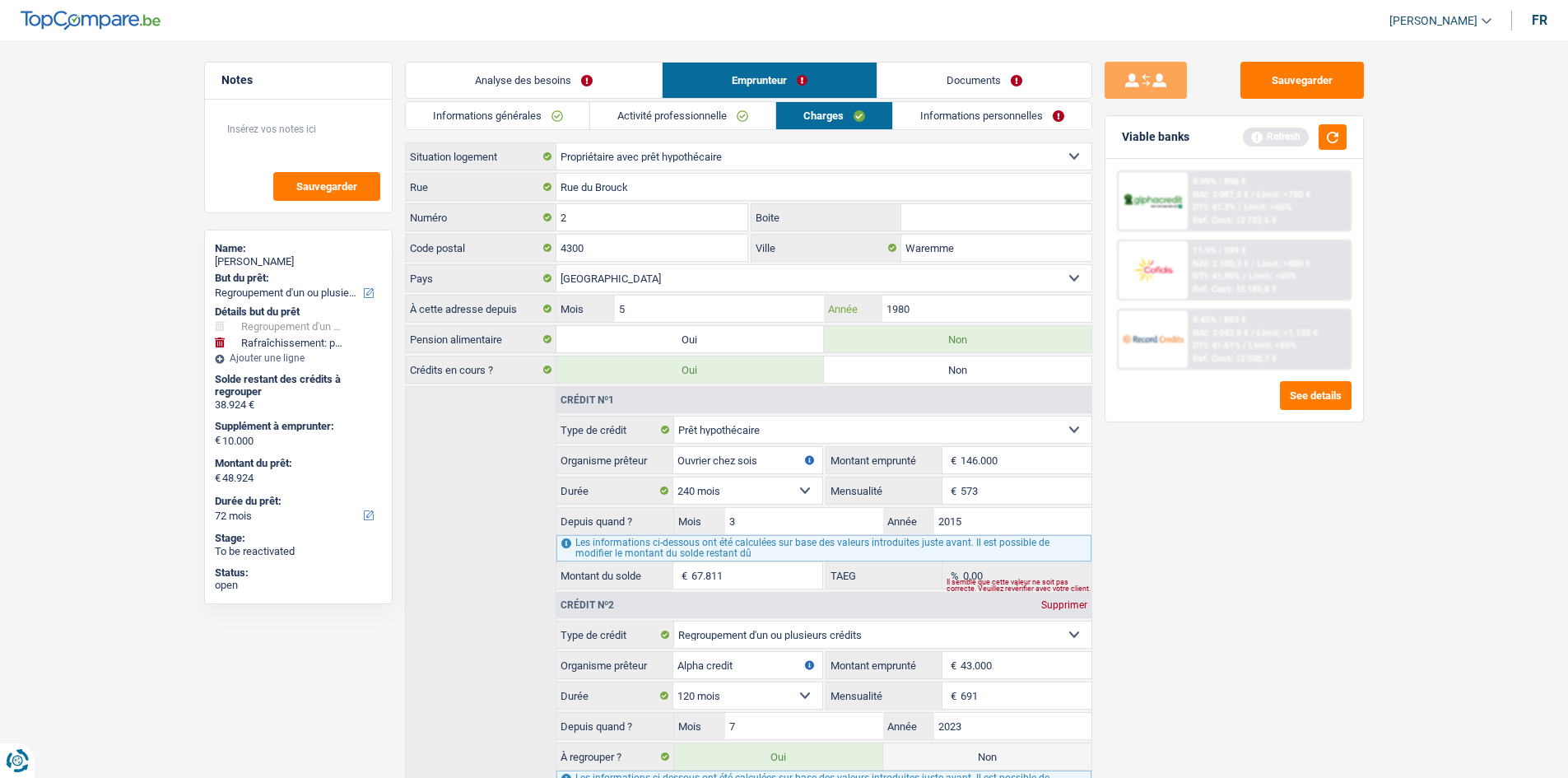
click at [543, 278] on input "1980" at bounding box center [987, 308] width 208 height 26
type input "1"
type input "2015"
click at [543, 278] on input "5" at bounding box center [718, 308] width 208 height 26
type input "3"
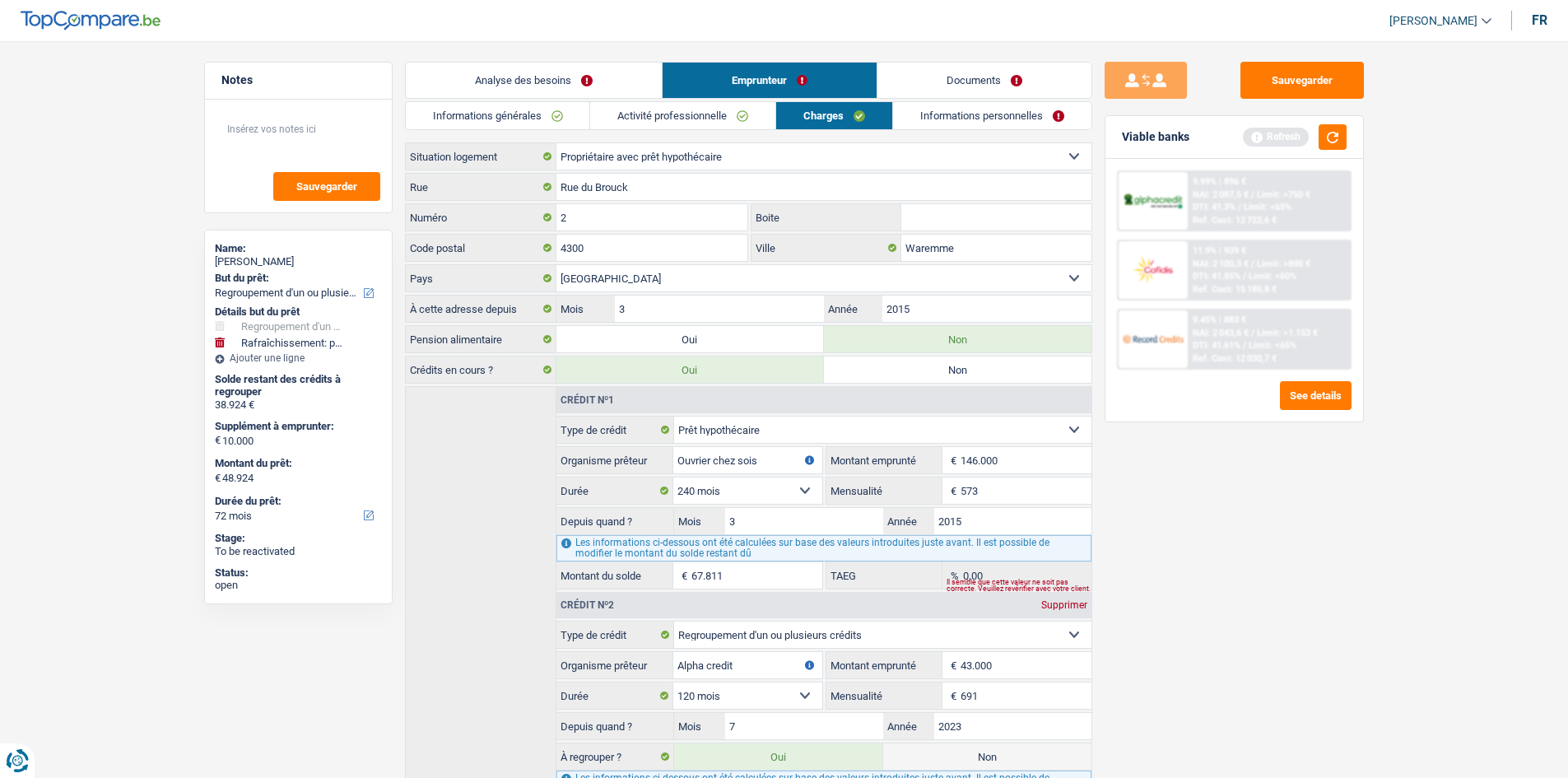
click at [543, 278] on div "Sauvegarder Viable banks Refresh 9.99% | 896 € NAI: 2 087,5 € / Limit: >750 € D…" at bounding box center [1235, 405] width 284 height 686
click at [543, 125] on link "Informations personnelles" at bounding box center [992, 115] width 198 height 27
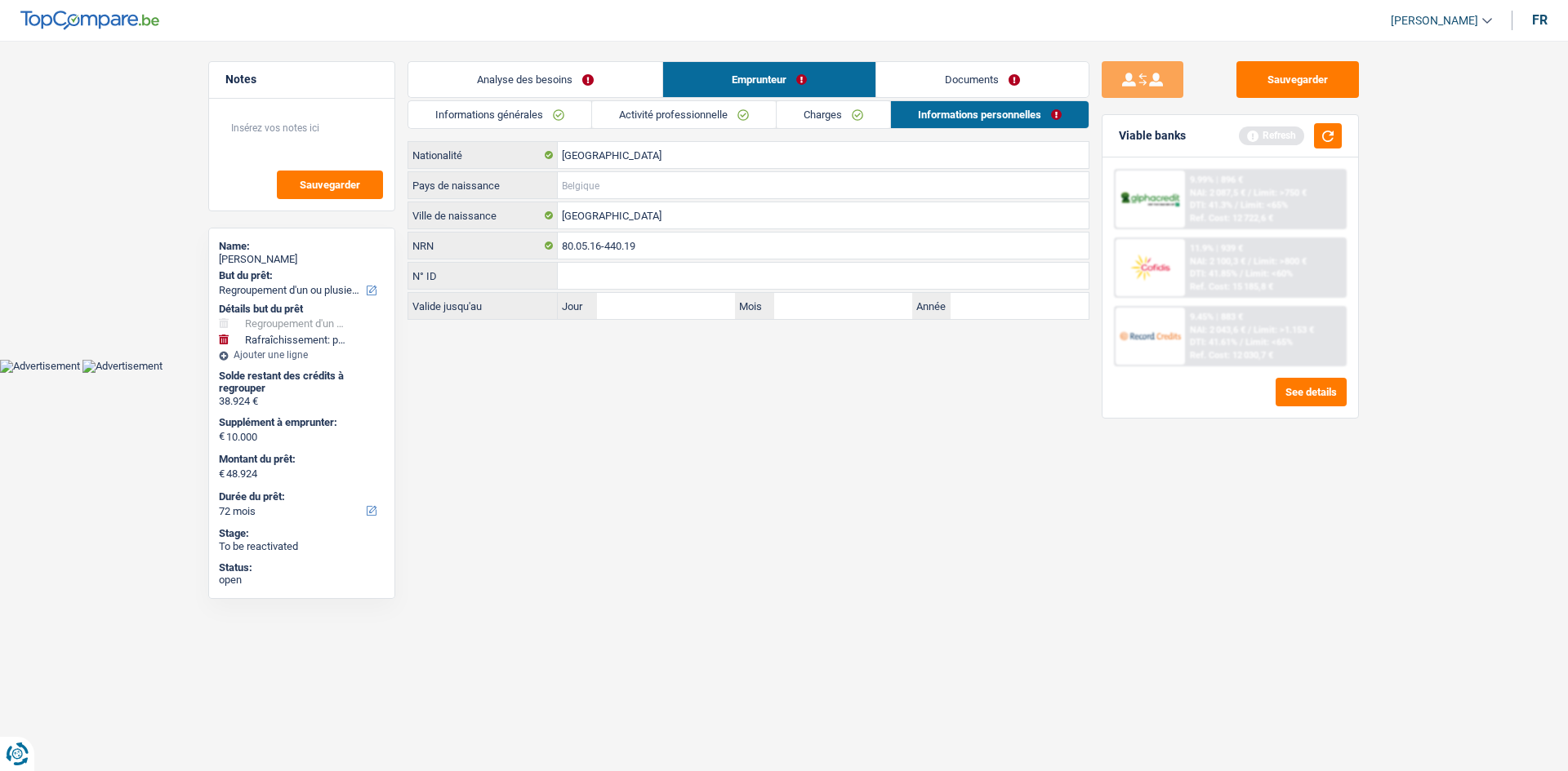
click at [538, 185] on input "Pays de naissance" at bounding box center [823, 185] width 531 height 26
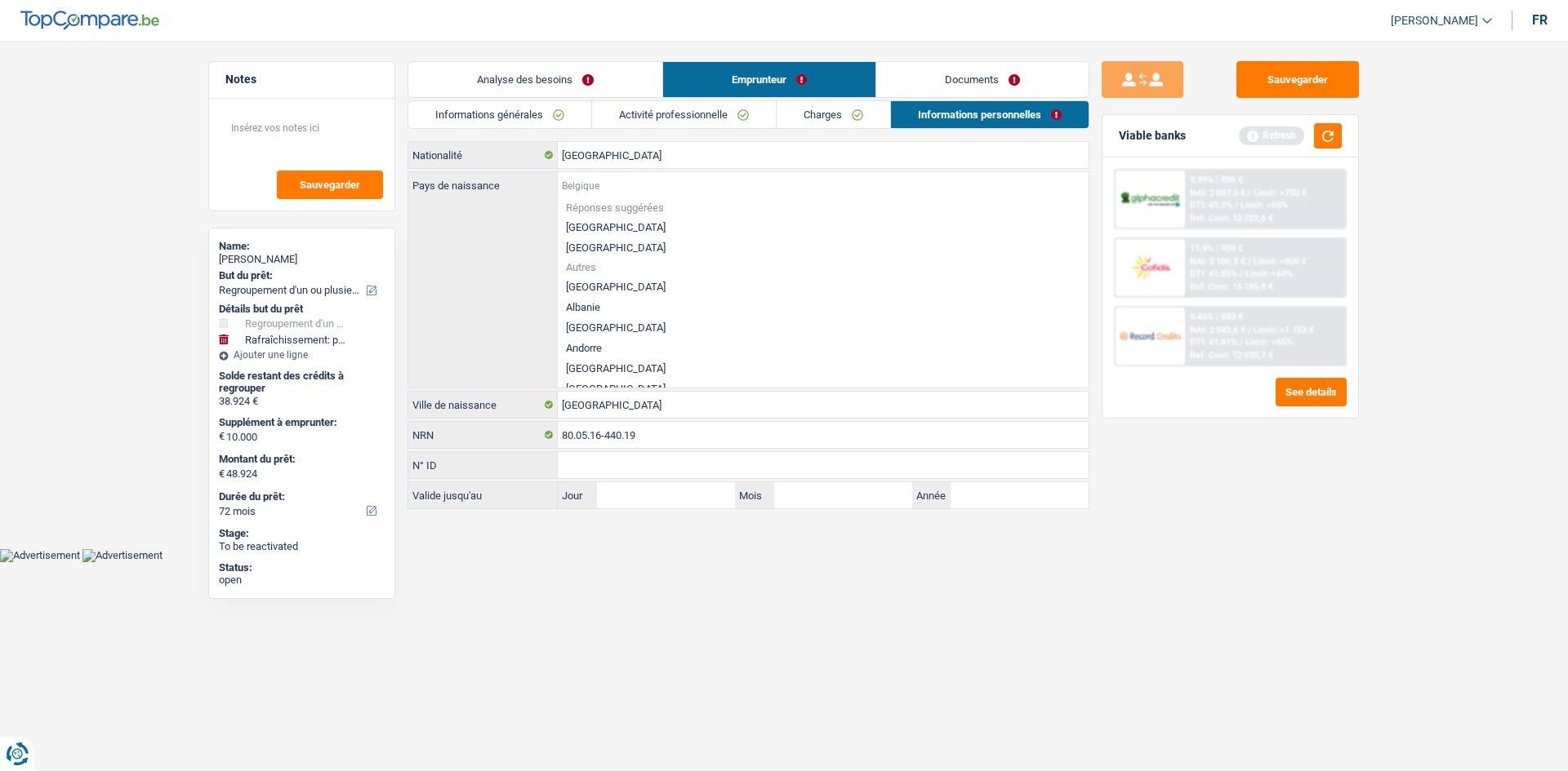
type input "c"
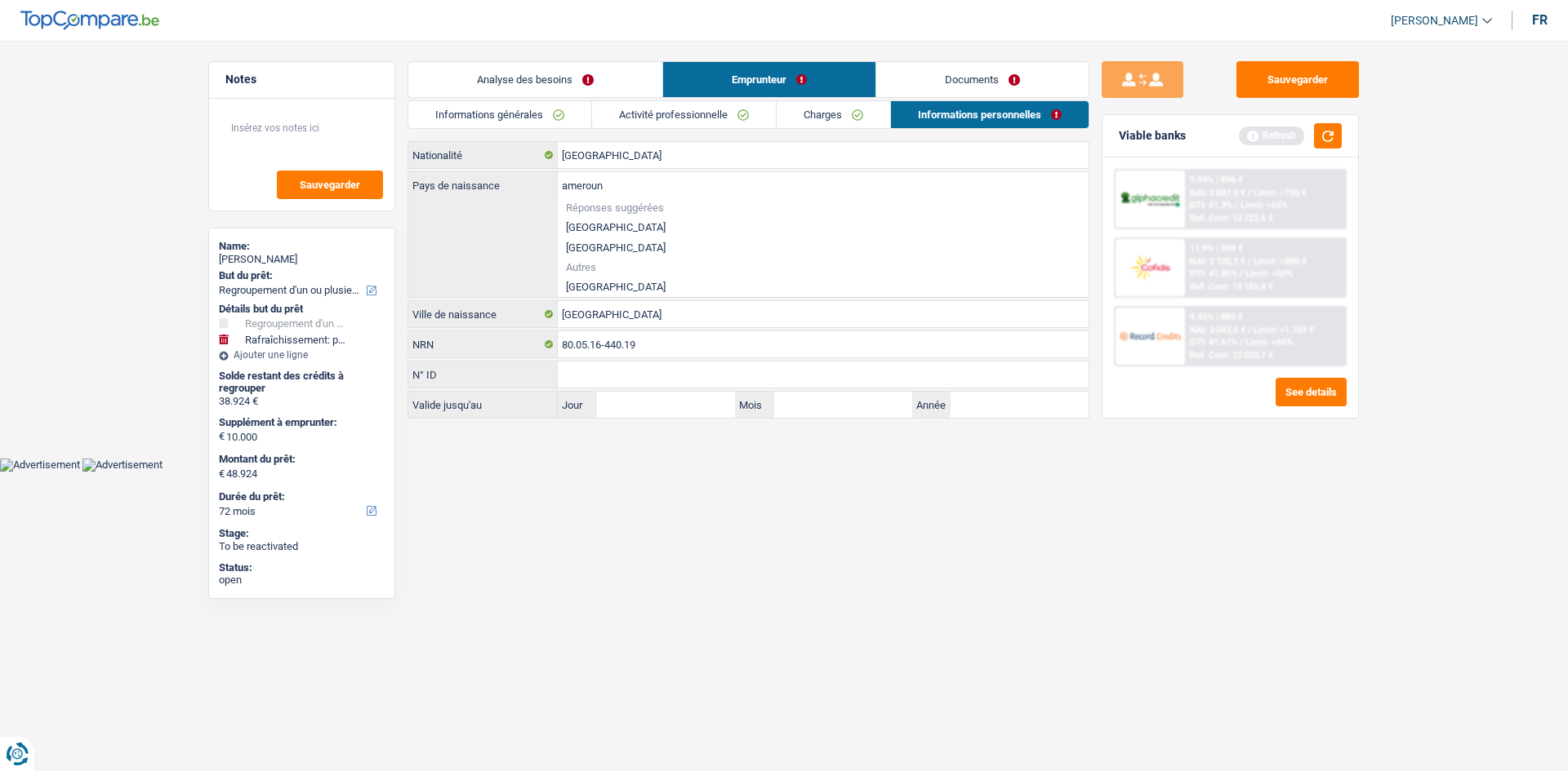
click at [538, 276] on li "[GEOGRAPHIC_DATA]" at bounding box center [823, 286] width 531 height 21
type input "[GEOGRAPHIC_DATA]"
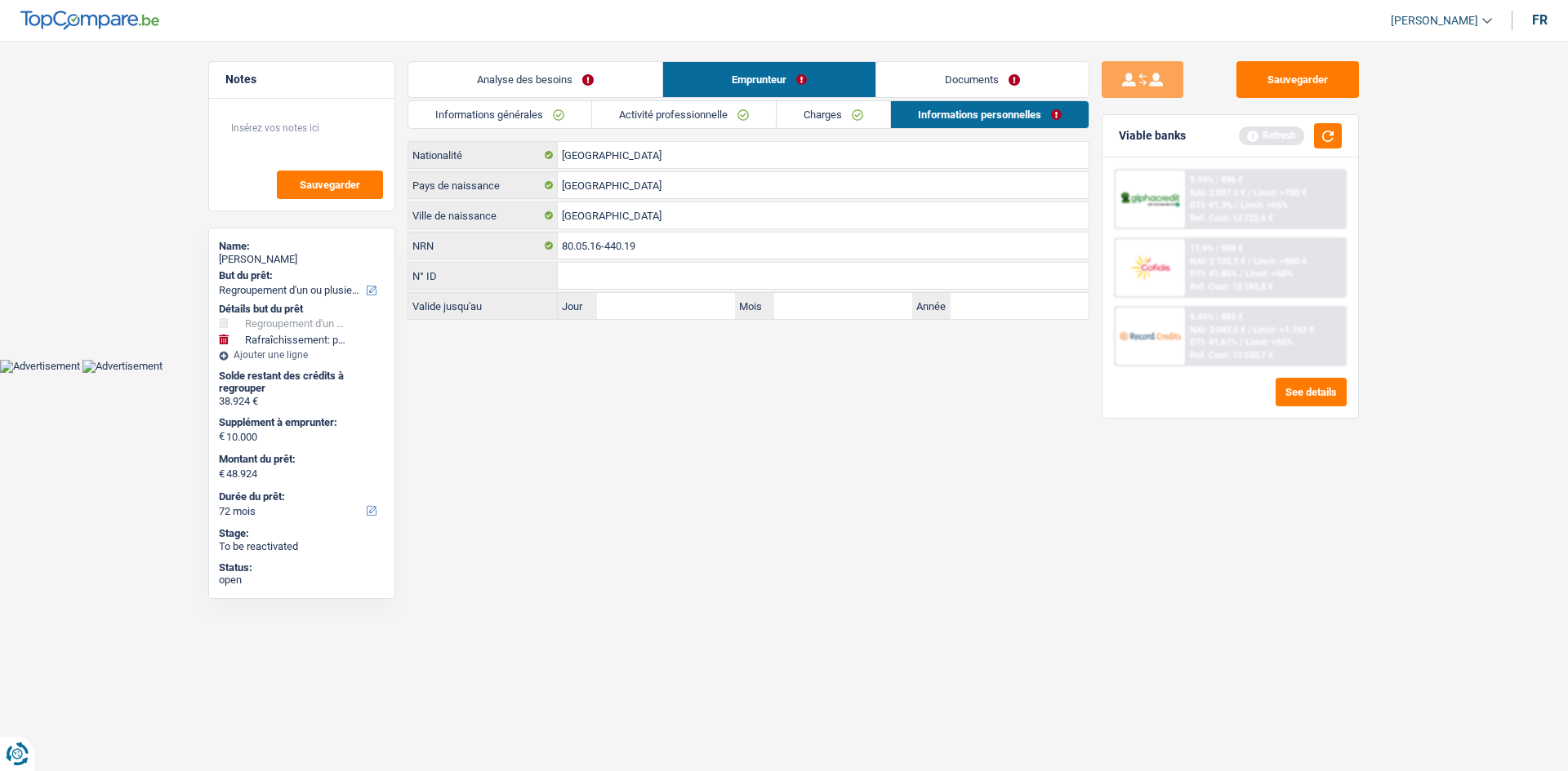
click at [538, 90] on link "Documents" at bounding box center [982, 79] width 213 height 35
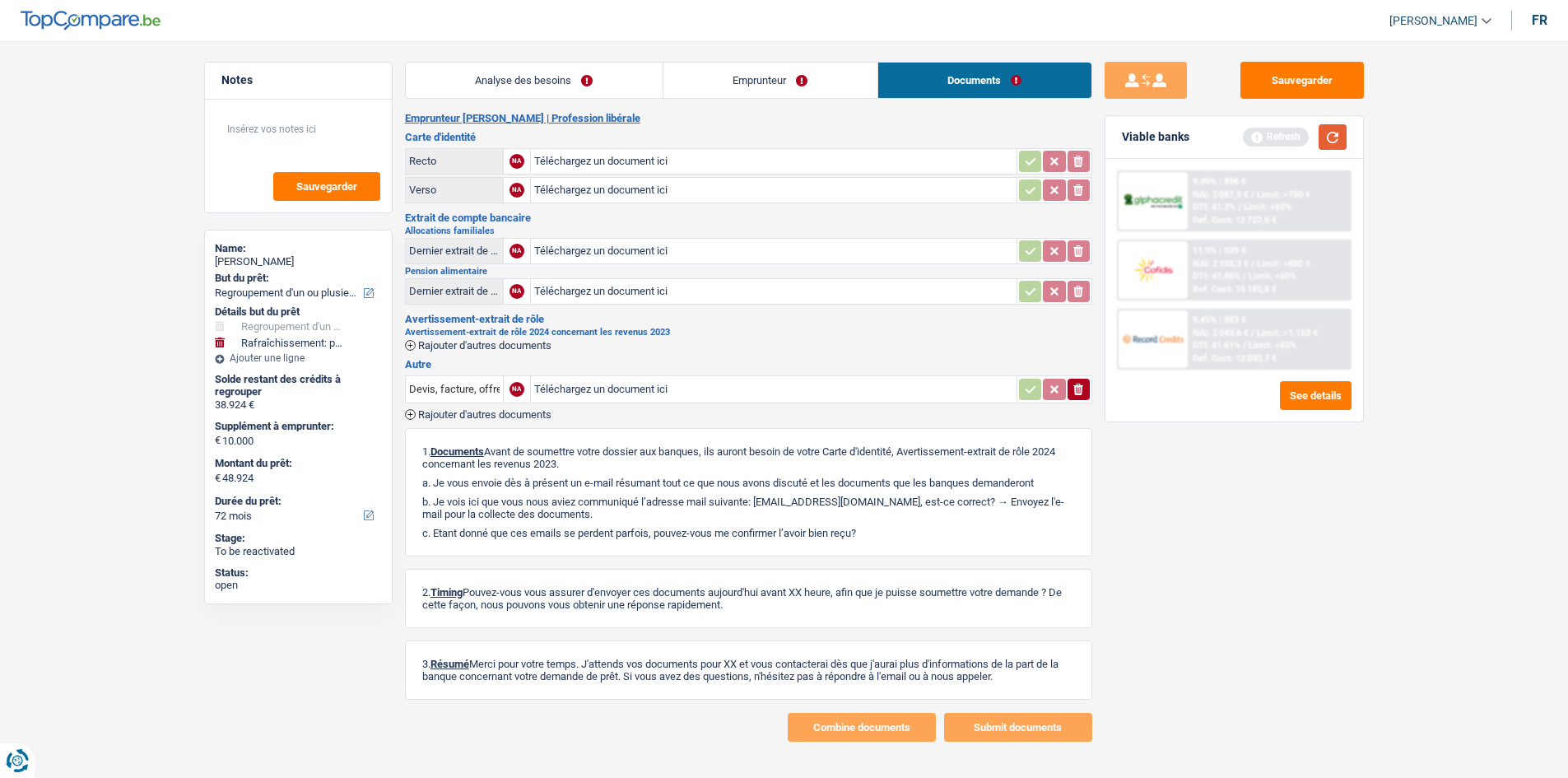
click at [543, 141] on button "button" at bounding box center [1332, 137] width 28 height 25
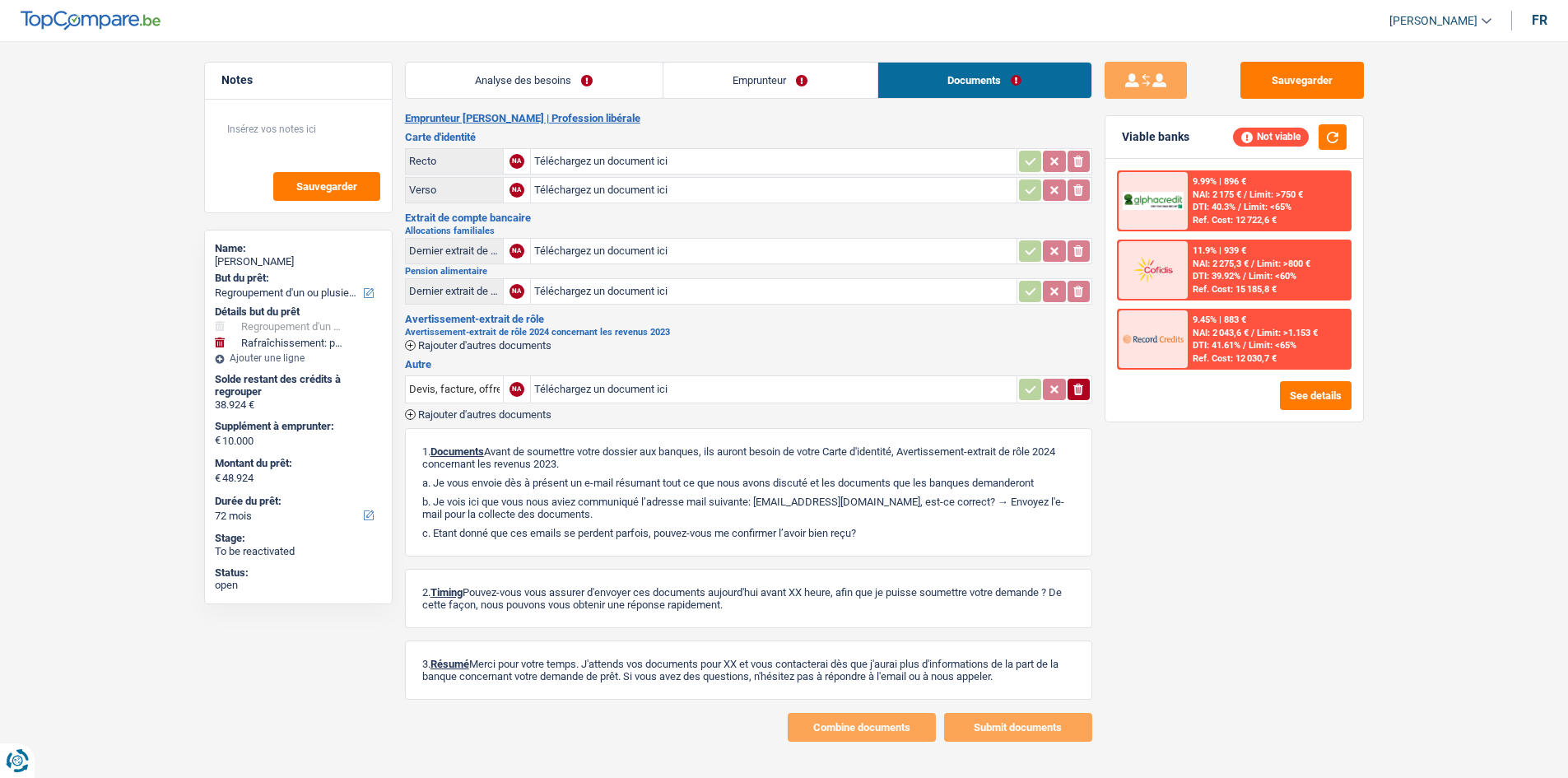
click at [509, 77] on link "Analyse des besoins" at bounding box center [534, 80] width 257 height 35
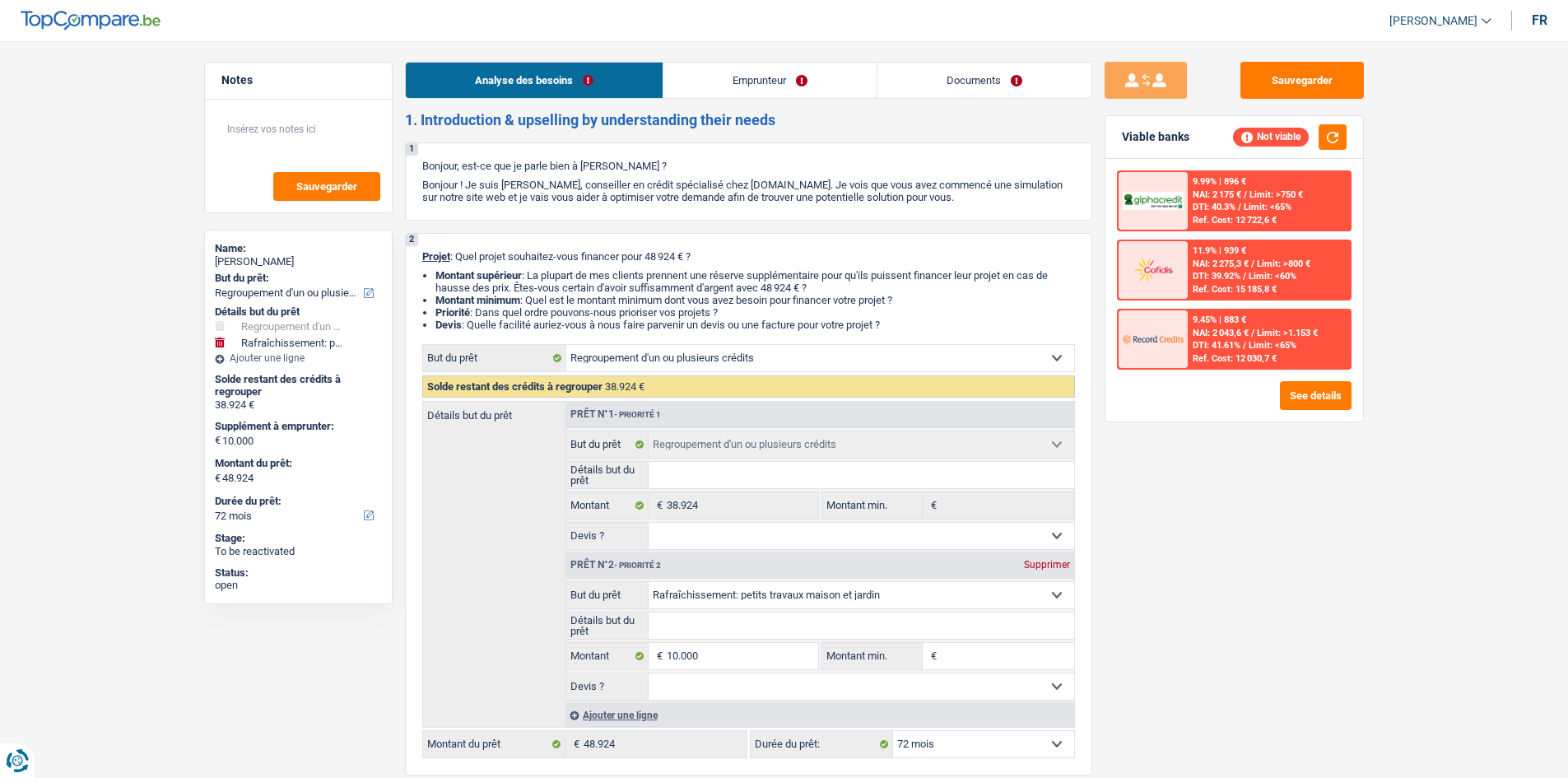
click at [543, 83] on link "Documents" at bounding box center [985, 80] width 214 height 35
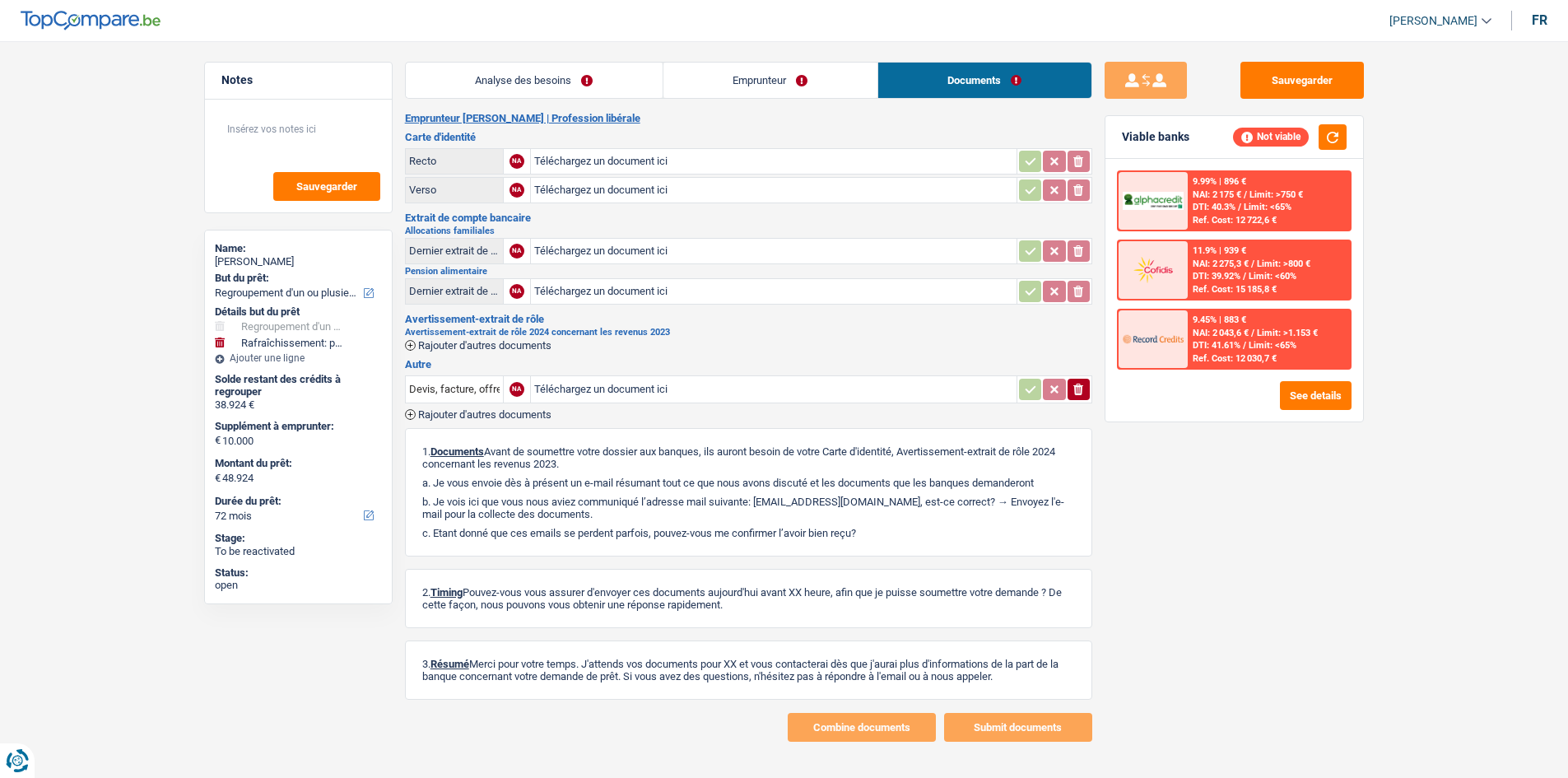
click at [543, 73] on link "Emprunteur" at bounding box center [770, 80] width 214 height 35
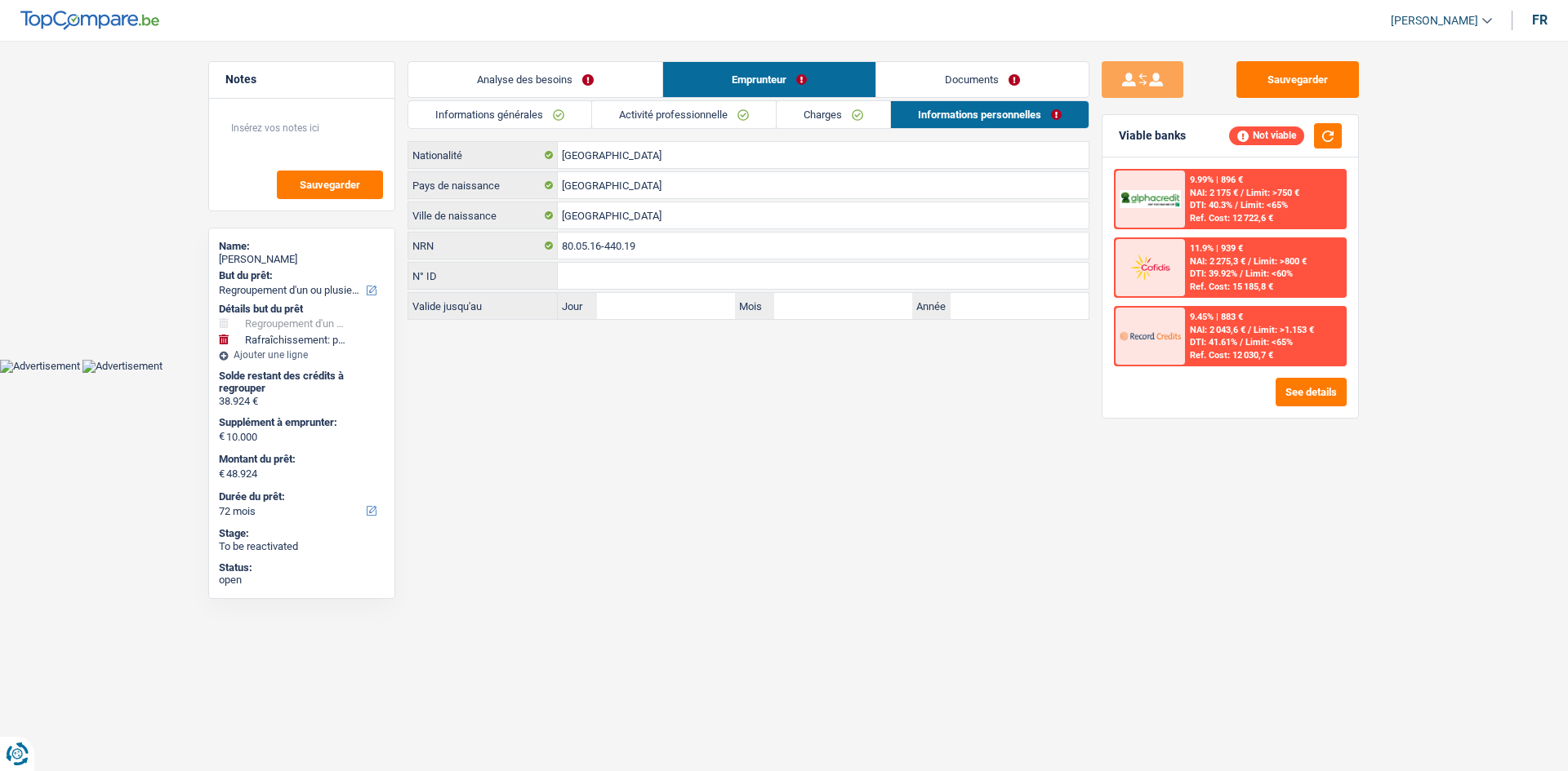
click at [529, 100] on div "Analyse des besoins Emprunteur Documents 1. Introduction & upselling by underst…" at bounding box center [748, 191] width 682 height 259
click at [494, 92] on link "Analyse des besoins" at bounding box center [535, 79] width 254 height 35
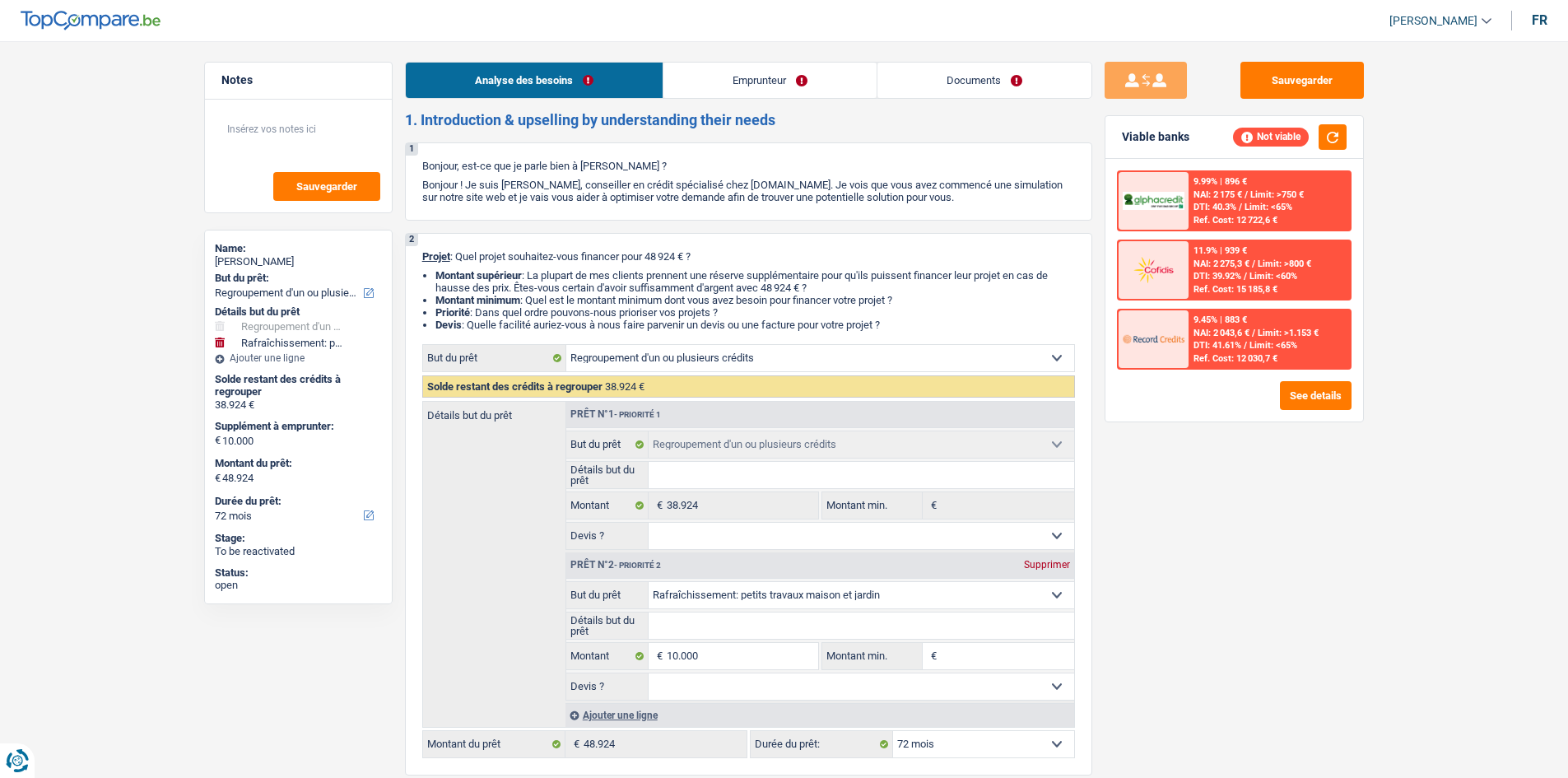
click at [543, 74] on link "Emprunteur" at bounding box center [770, 80] width 213 height 35
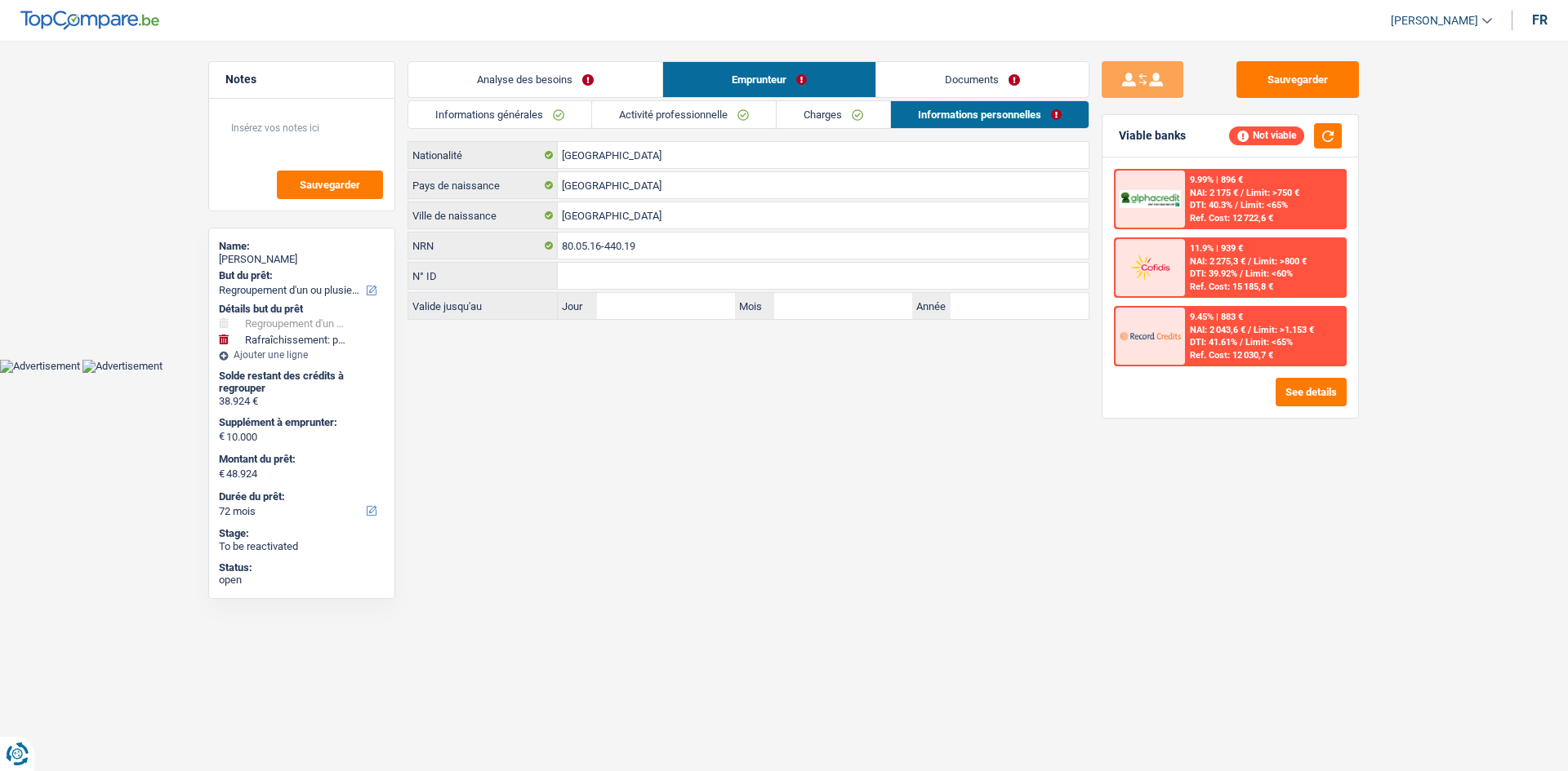
click at [538, 113] on link "Informations générales" at bounding box center [499, 114] width 183 height 27
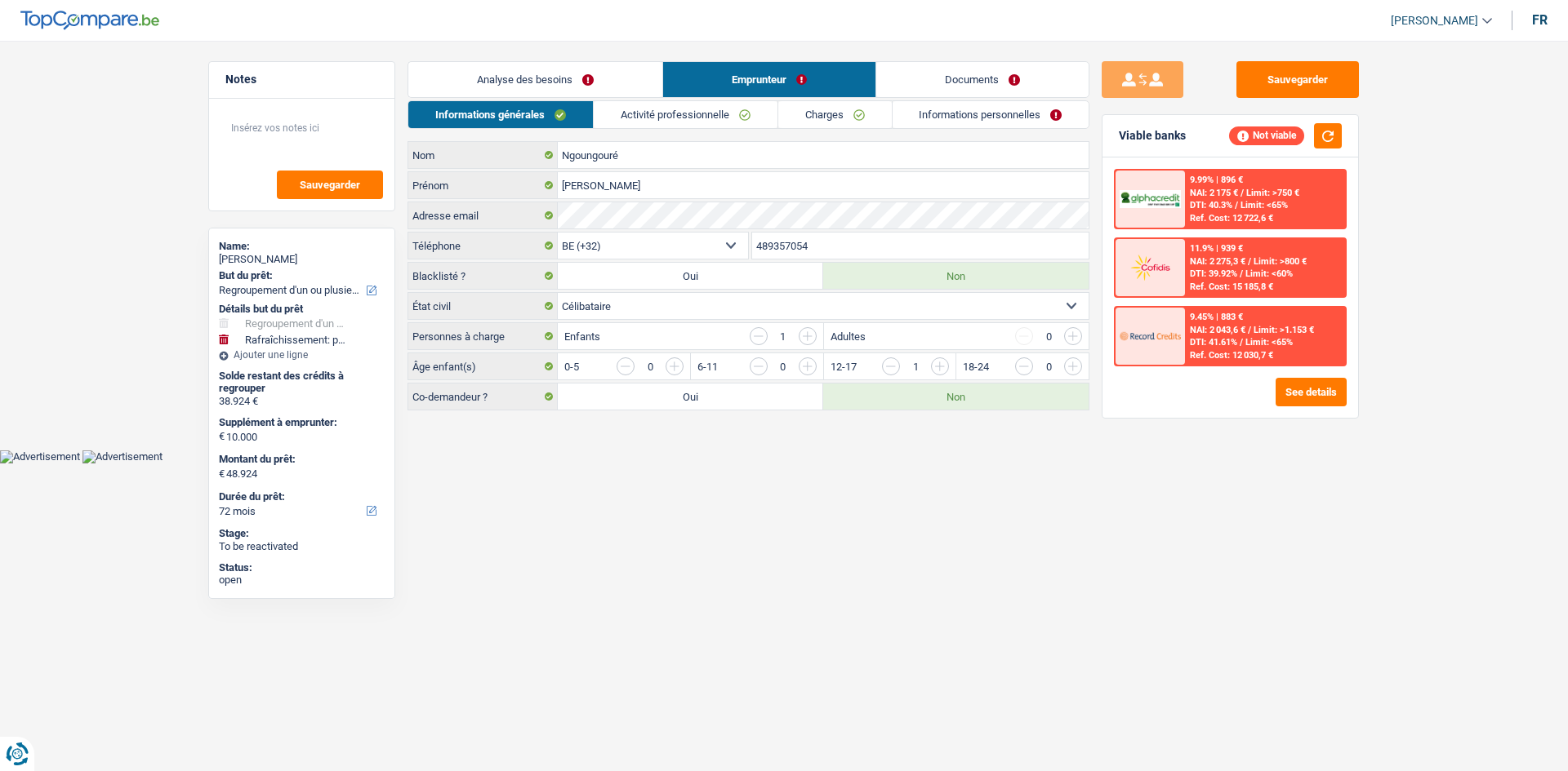
click at [538, 70] on link "Documents" at bounding box center [982, 79] width 213 height 35
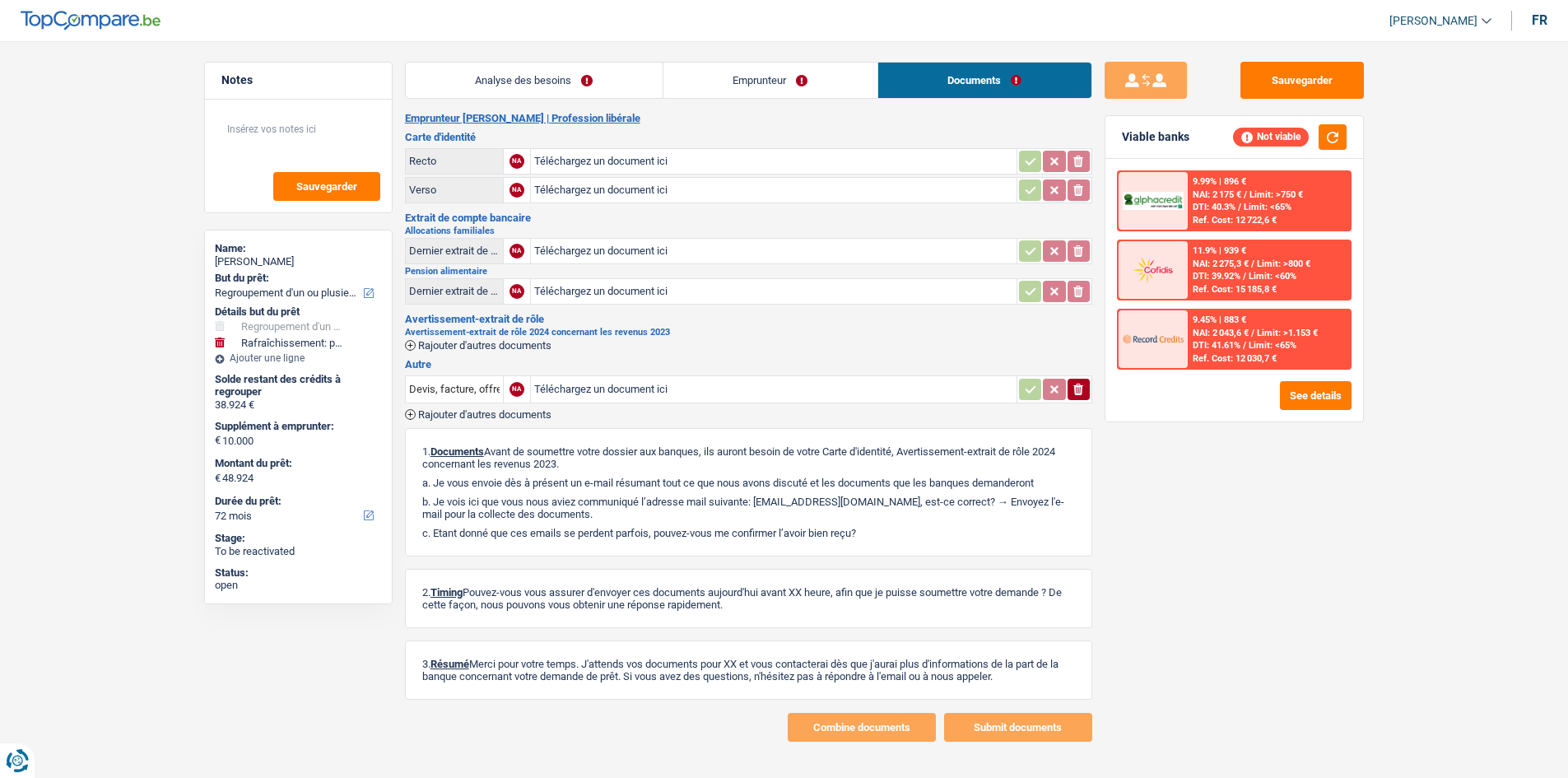
drag, startPoint x: 598, startPoint y: 46, endPoint x: 574, endPoint y: 69, distance: 33.2
click at [543, 46] on main "Notes Sauvegarder Name: [PERSON_NAME] But du prêt: Confort maison: meubles, tex…" at bounding box center [784, 402] width 1568 height 755
click at [543, 74] on link "Analyse des besoins" at bounding box center [534, 80] width 257 height 35
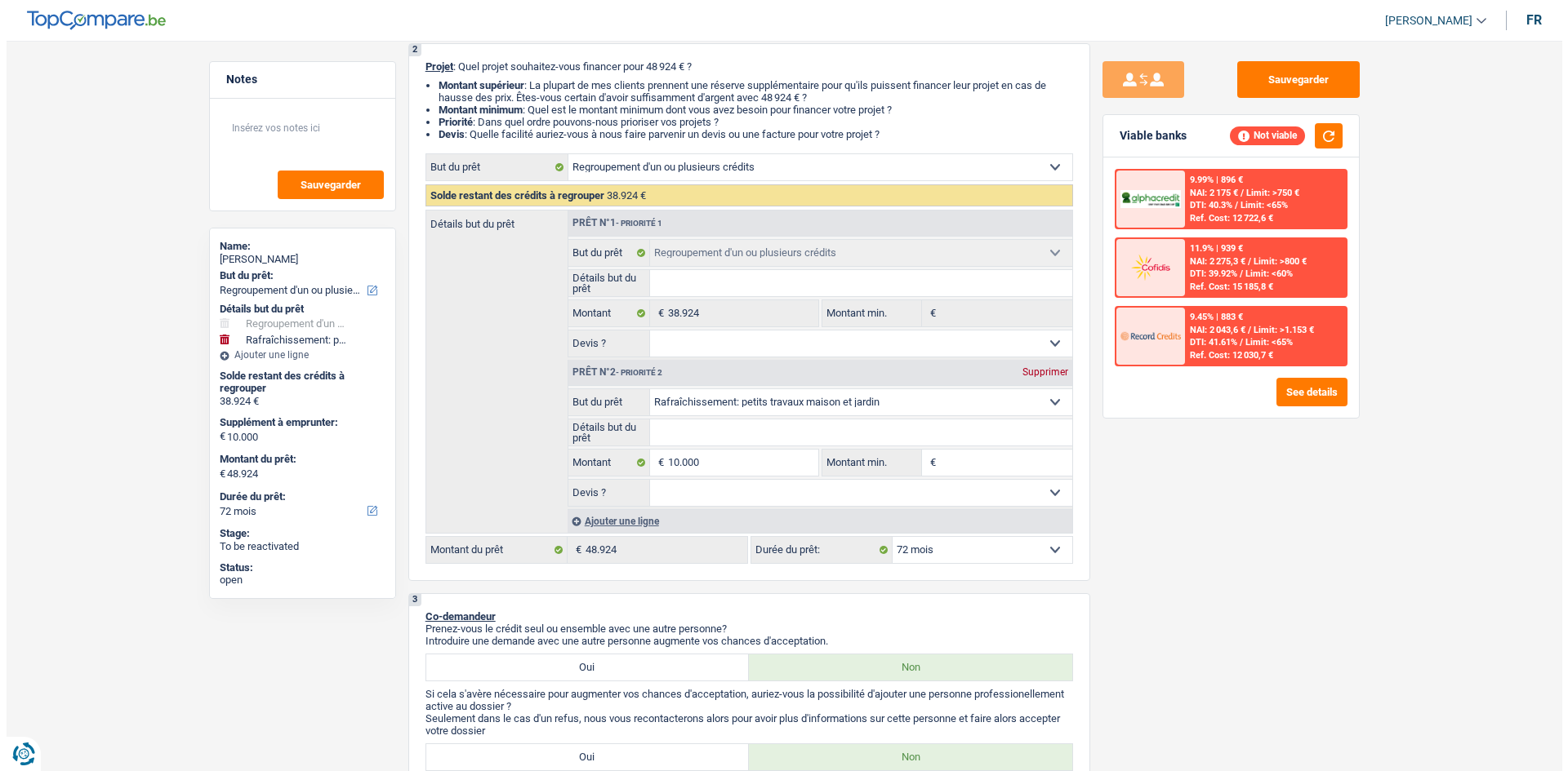
scroll to position [327, 0]
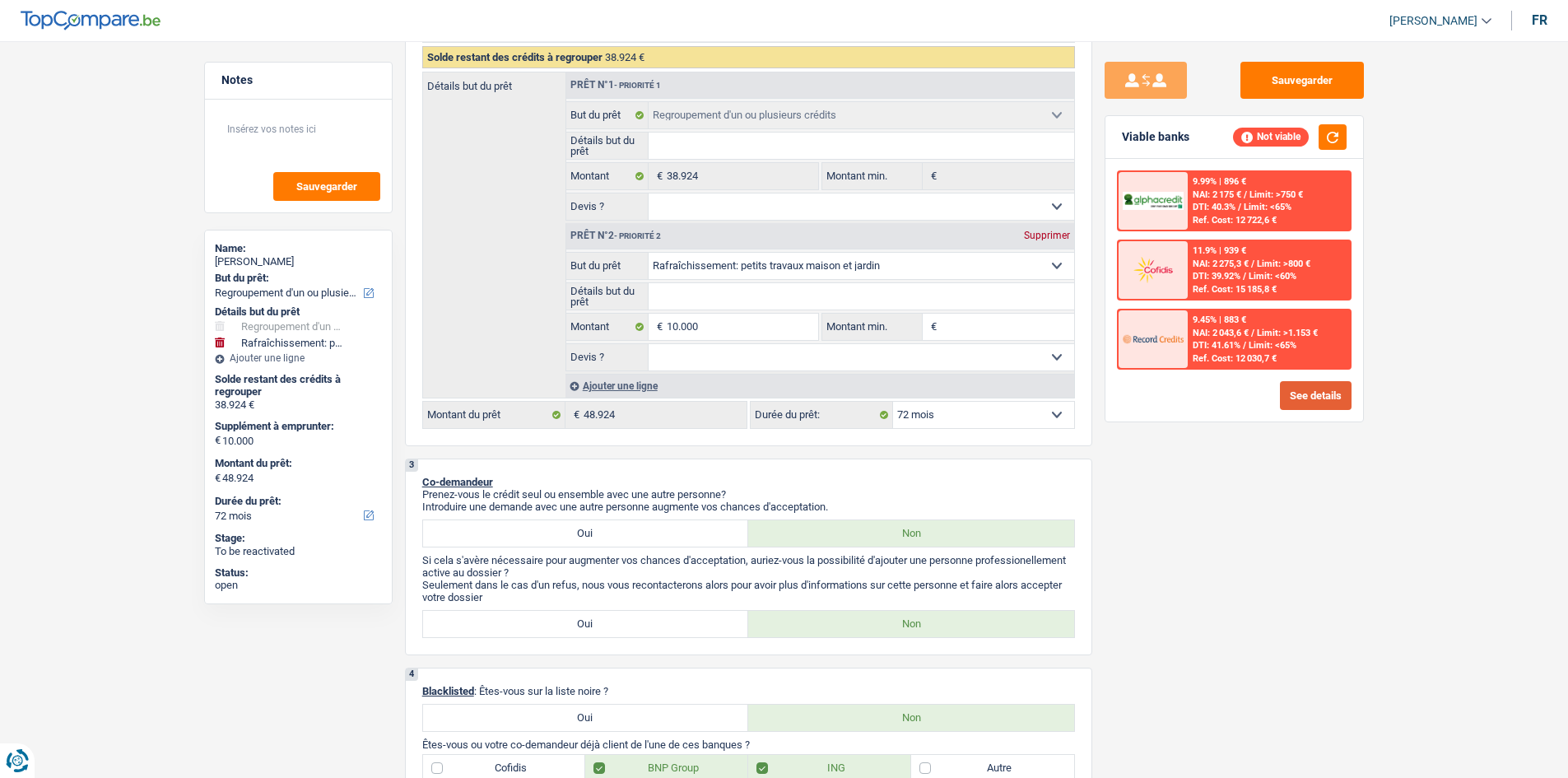
click at [543, 278] on button "See details" at bounding box center [1316, 395] width 72 height 29
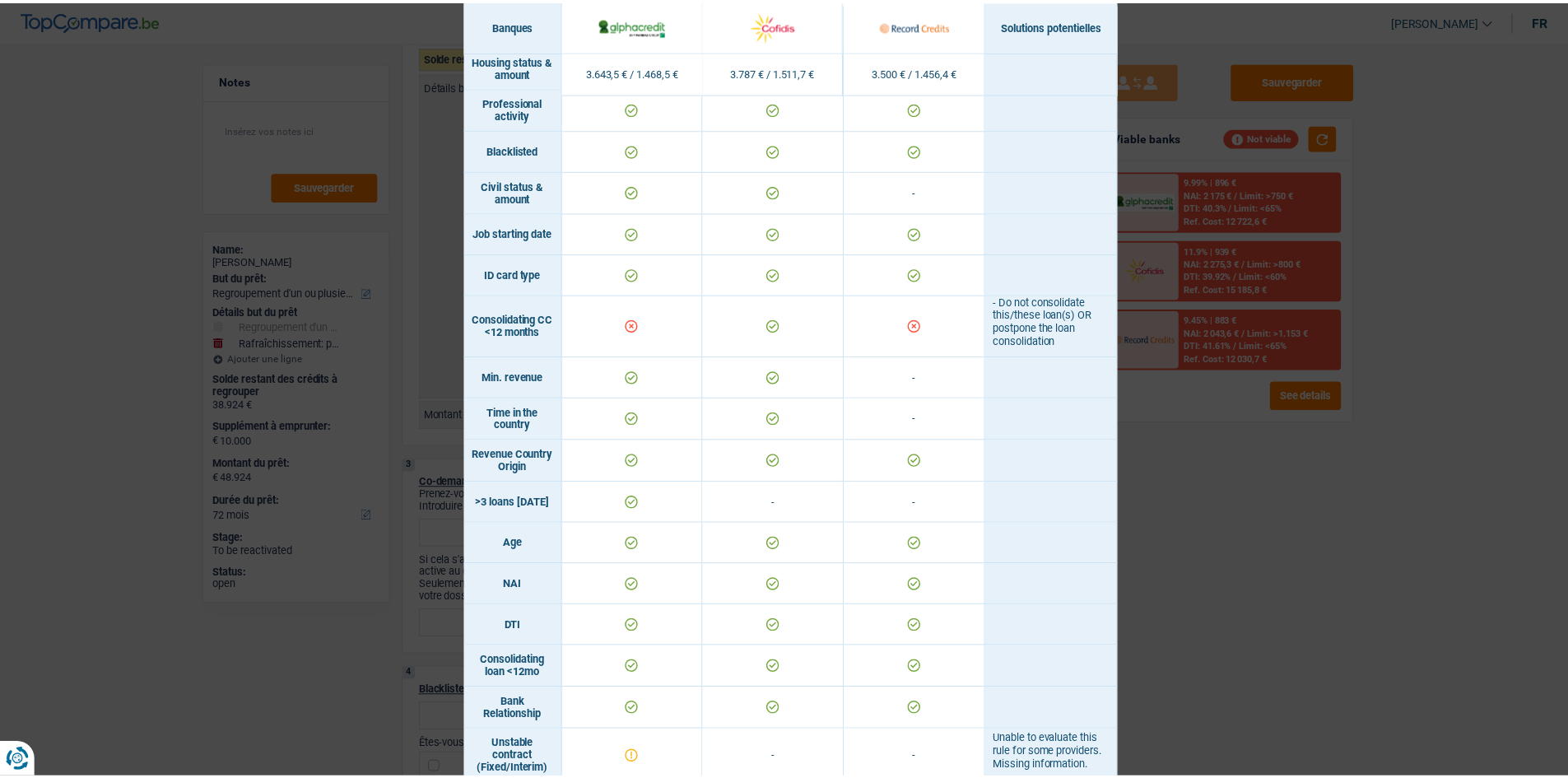
scroll to position [165, 0]
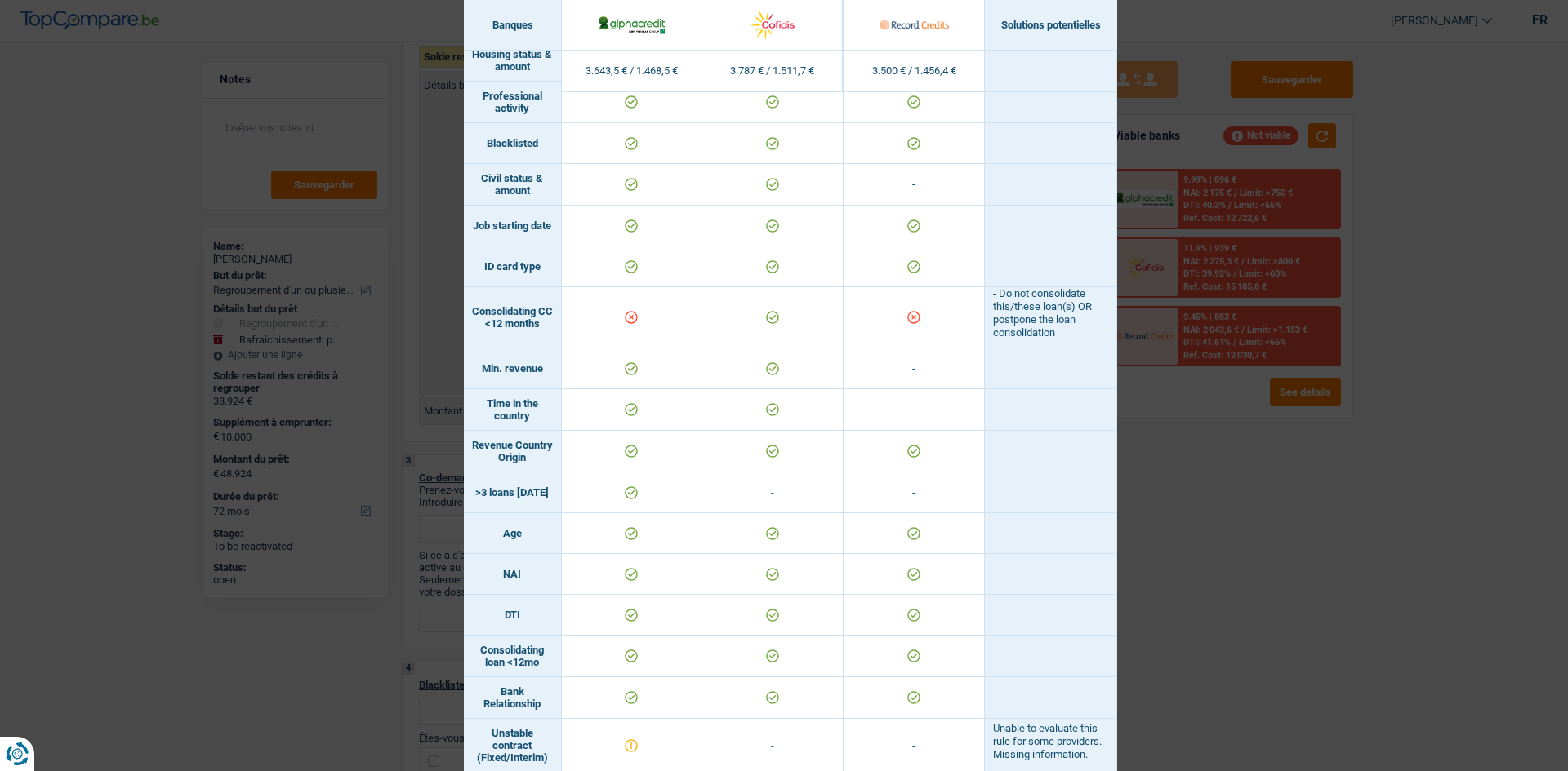
drag, startPoint x: 1238, startPoint y: 503, endPoint x: 1191, endPoint y: 502, distance: 47.0
click at [538, 276] on div "Banks conditions × Banques Solutions potentielles Revenus / Charges 3.643,5 € /…" at bounding box center [784, 386] width 1568 height 771
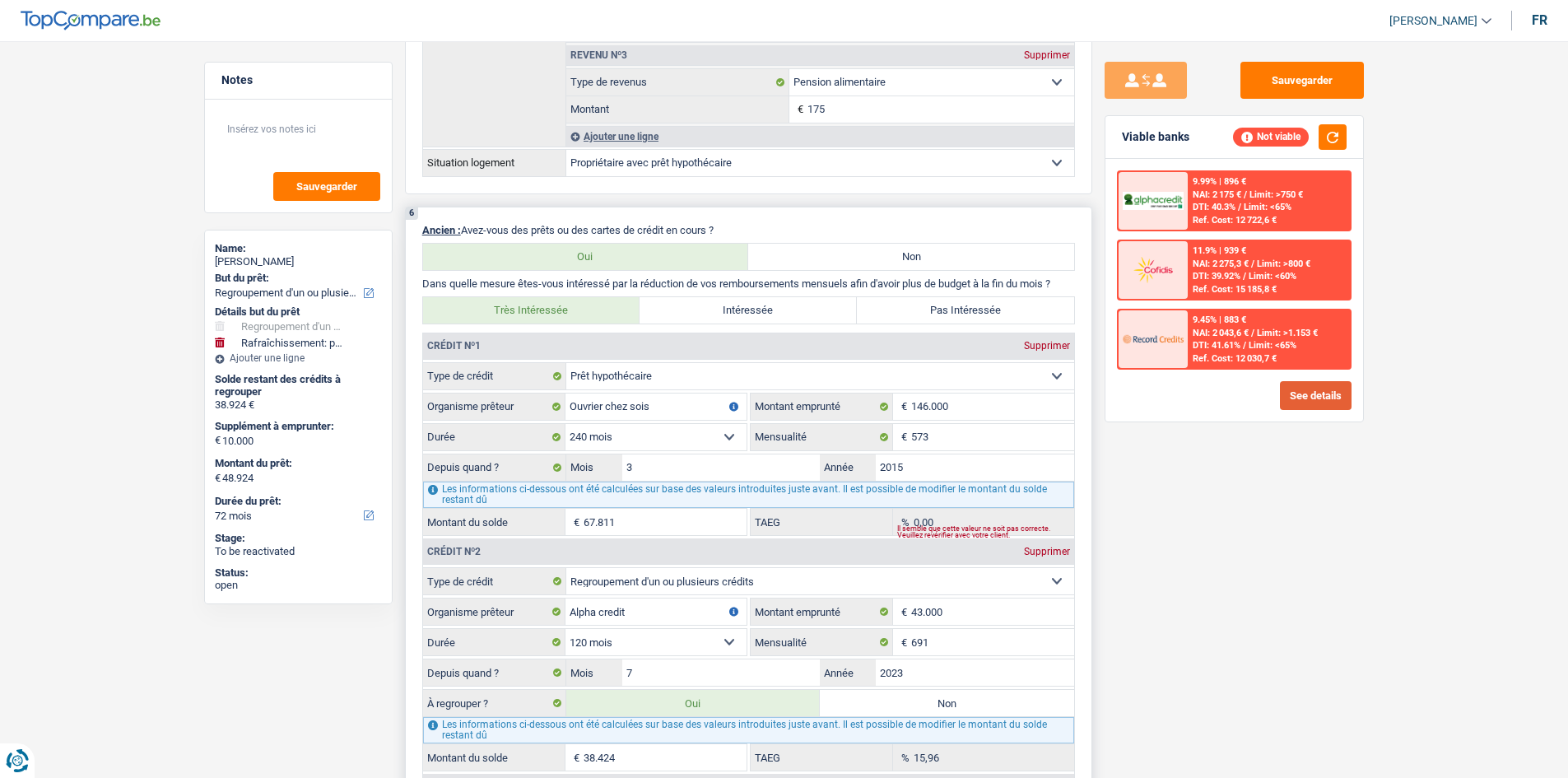
scroll to position [1565, 0]
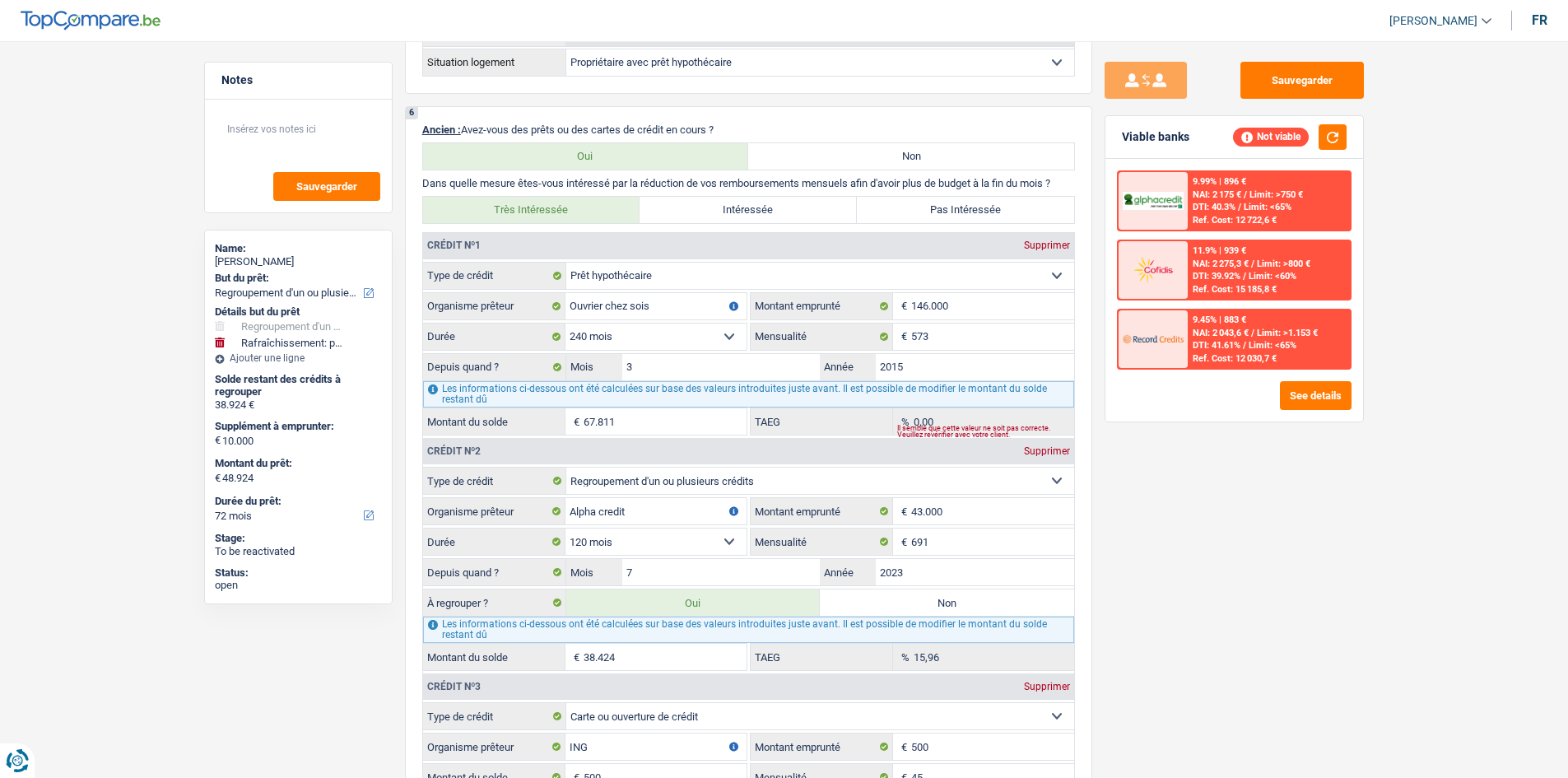
drag, startPoint x: 999, startPoint y: 610, endPoint x: 1211, endPoint y: 578, distance: 214.4
click at [543, 278] on label "Non" at bounding box center [947, 602] width 255 height 26
click at [543, 278] on input "Non" at bounding box center [947, 602] width 255 height 26
radio input "true"
select select "60"
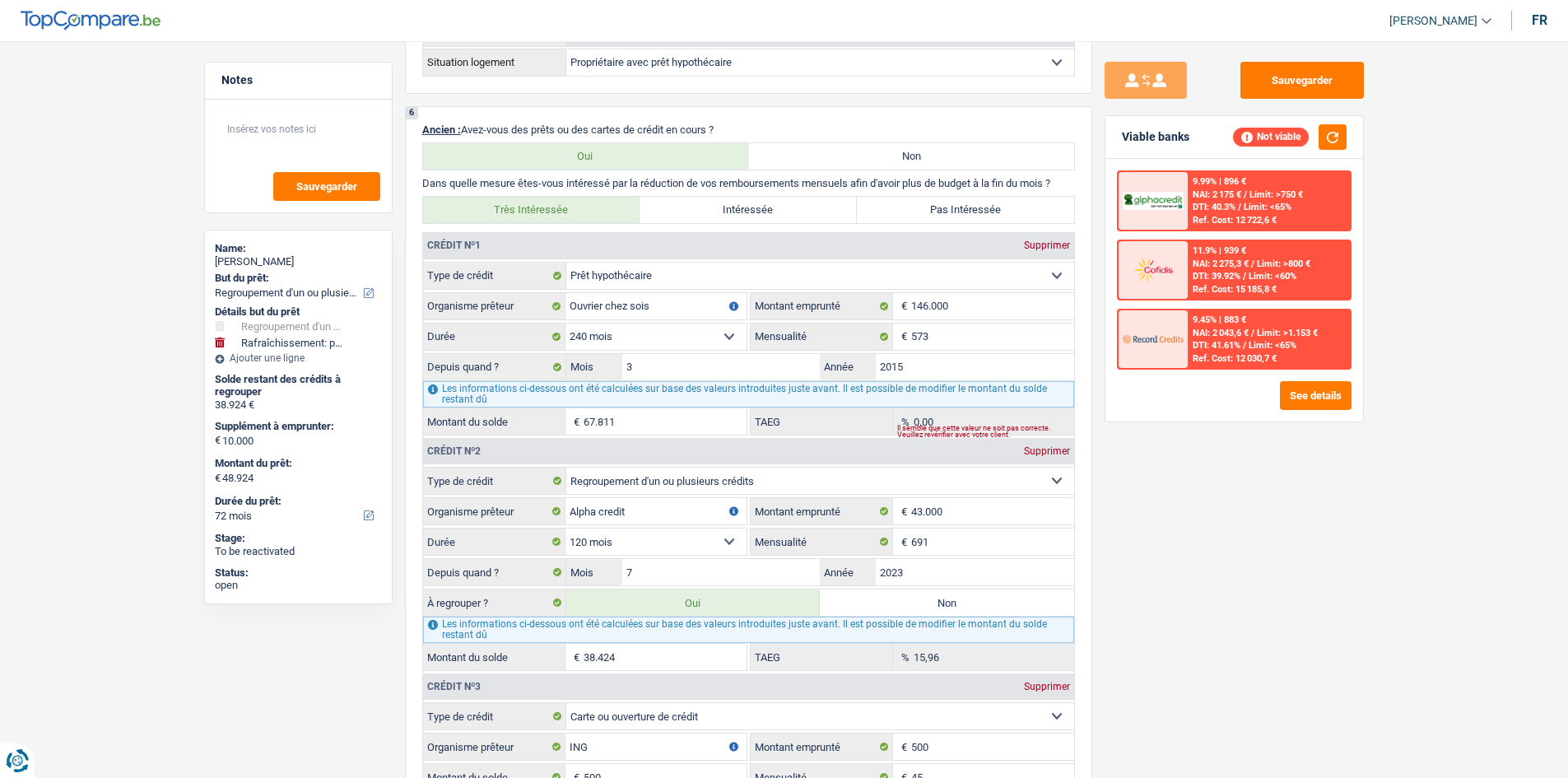
type input "500"
select select "60"
type input "500"
select select "60"
radio input "false"
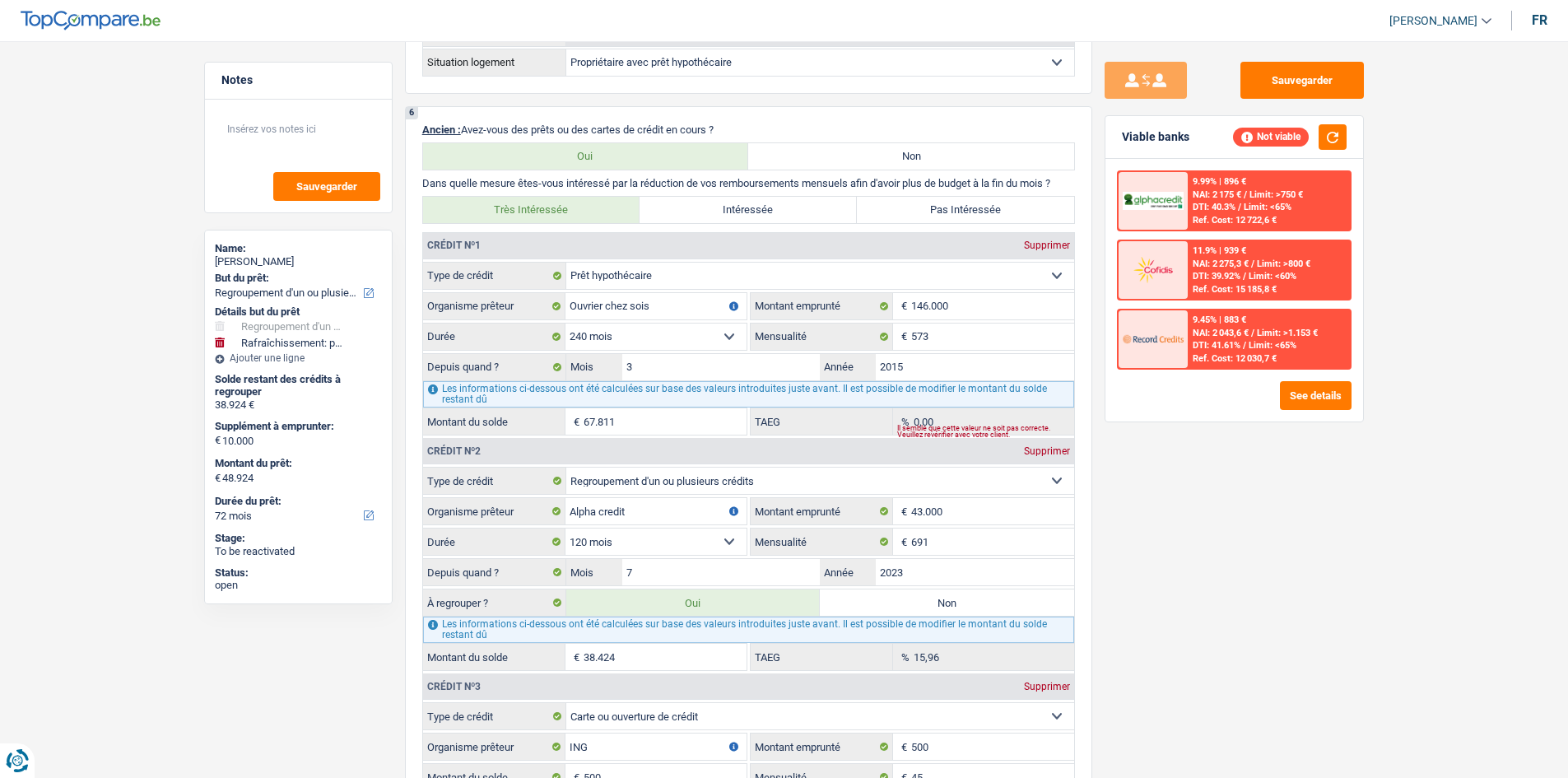
type input "10.500"
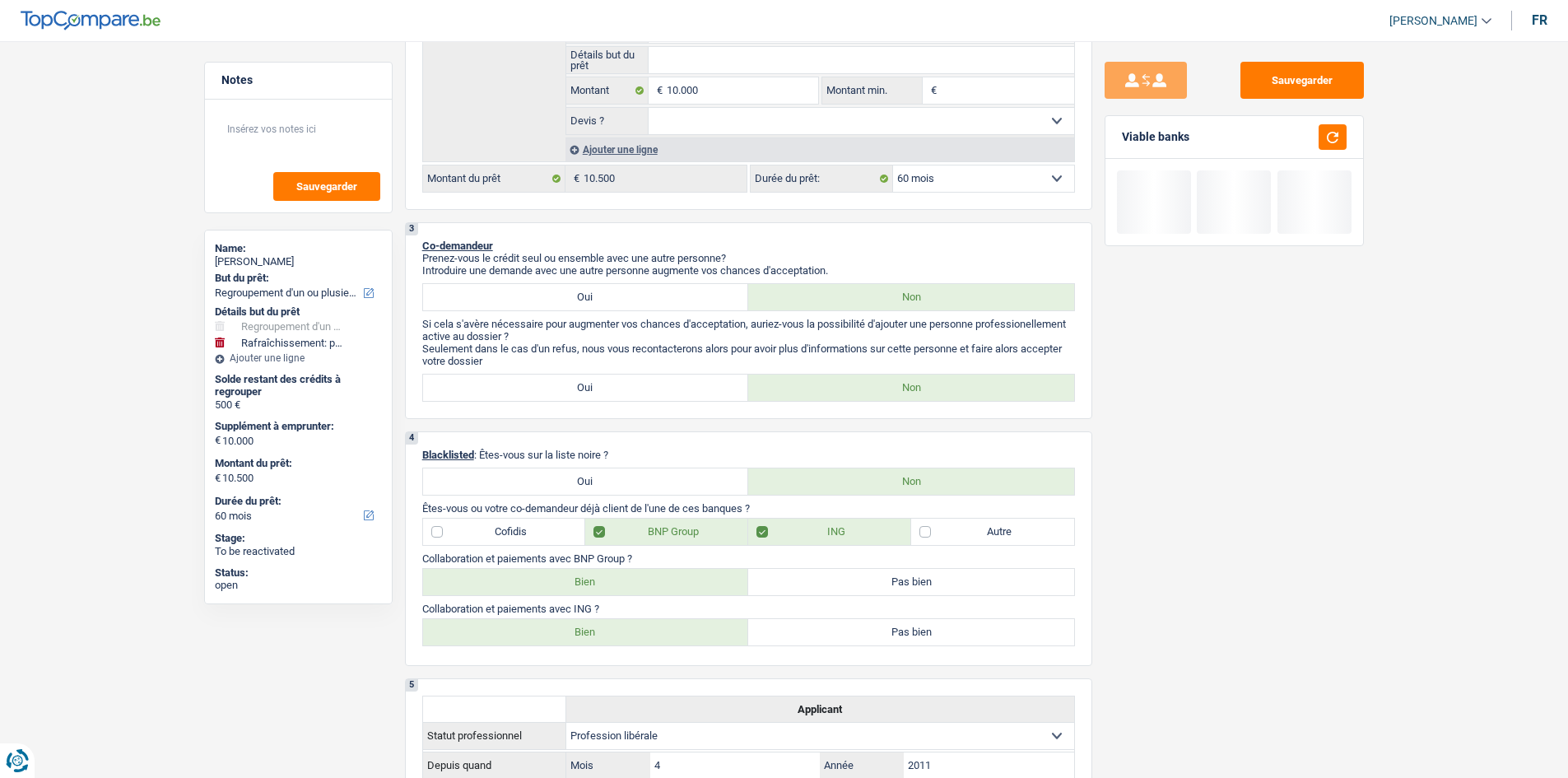
scroll to position [330, 0]
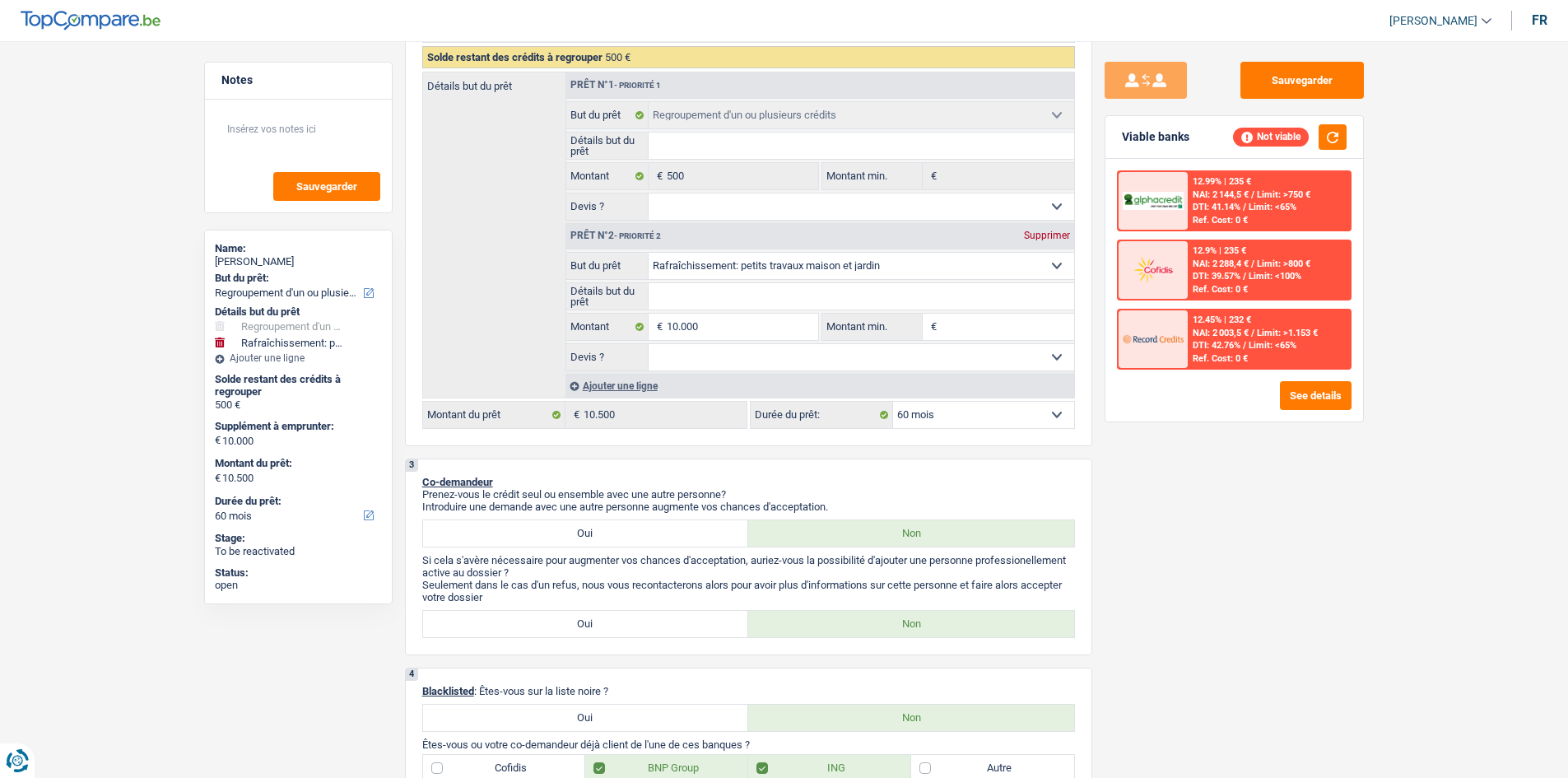
drag, startPoint x: 1047, startPoint y: 239, endPoint x: 1143, endPoint y: 252, distance: 96.9
click at [543, 239] on div "Supprimer" at bounding box center [1047, 235] width 54 height 10
select select "24"
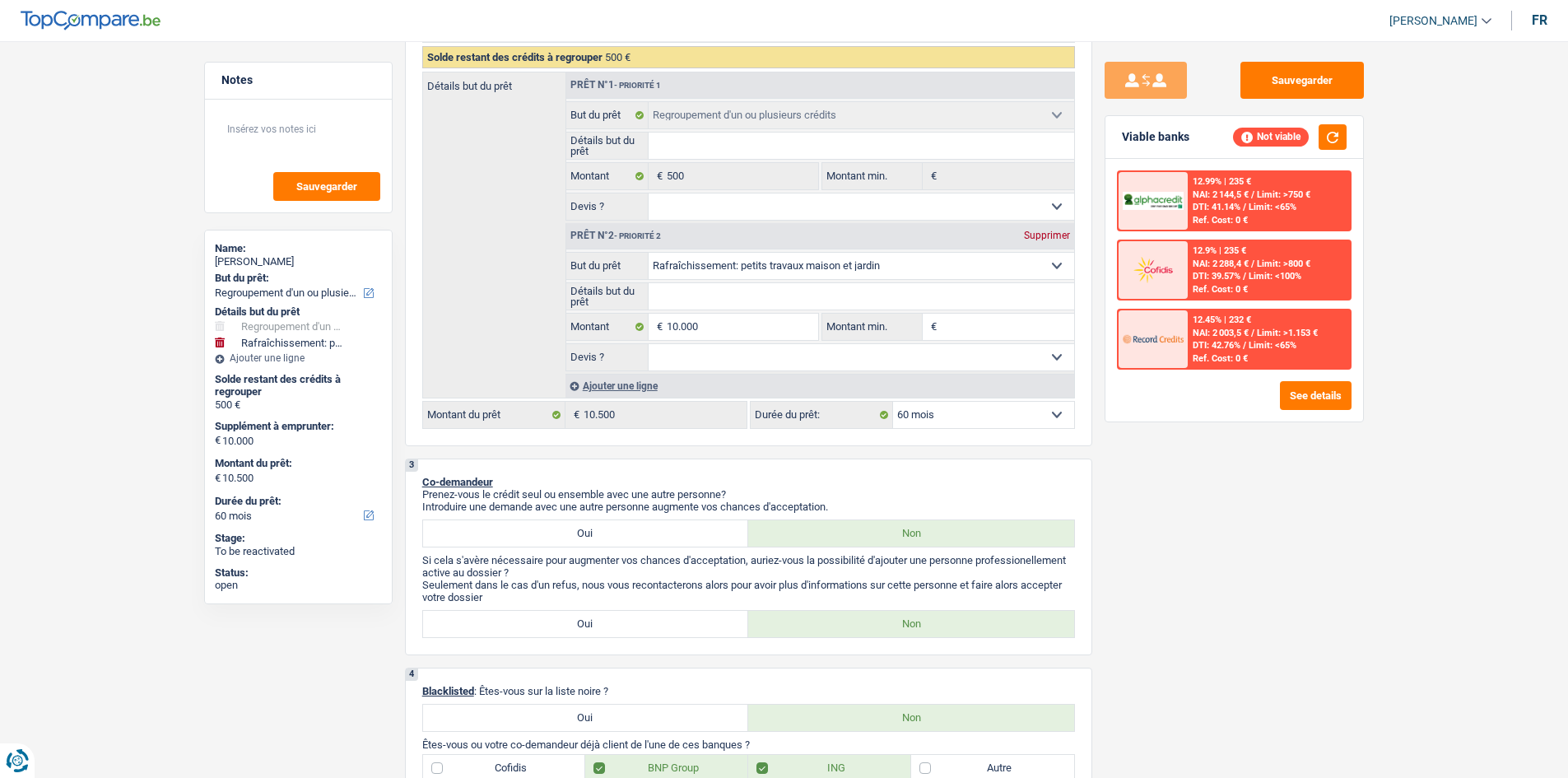
type input "0"
type input "500"
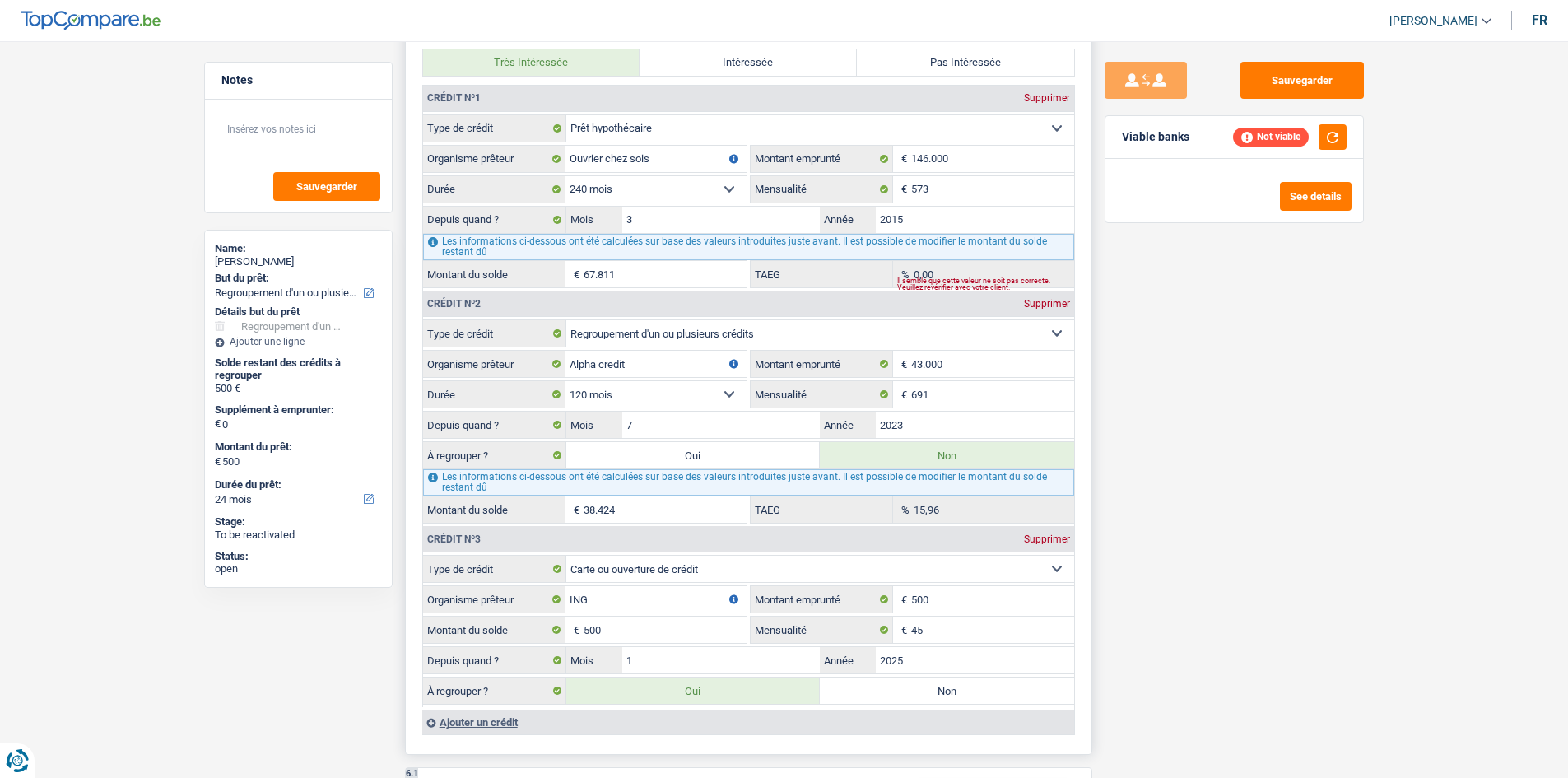
scroll to position [1647, 0]
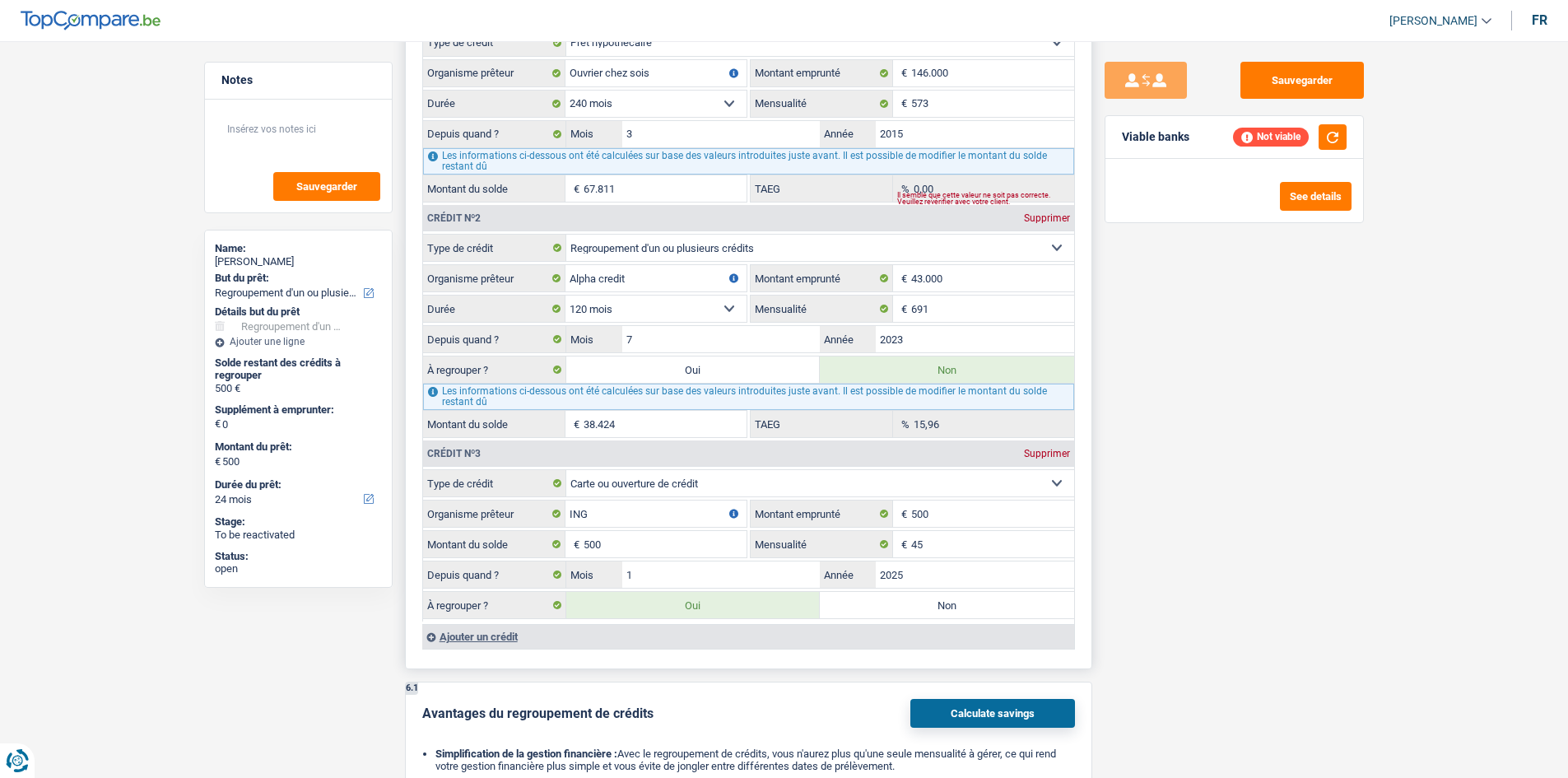
click at [543, 278] on label "Non" at bounding box center [947, 605] width 255 height 26
click at [543, 278] on input "Non" at bounding box center [947, 605] width 255 height 26
radio input "true"
select select
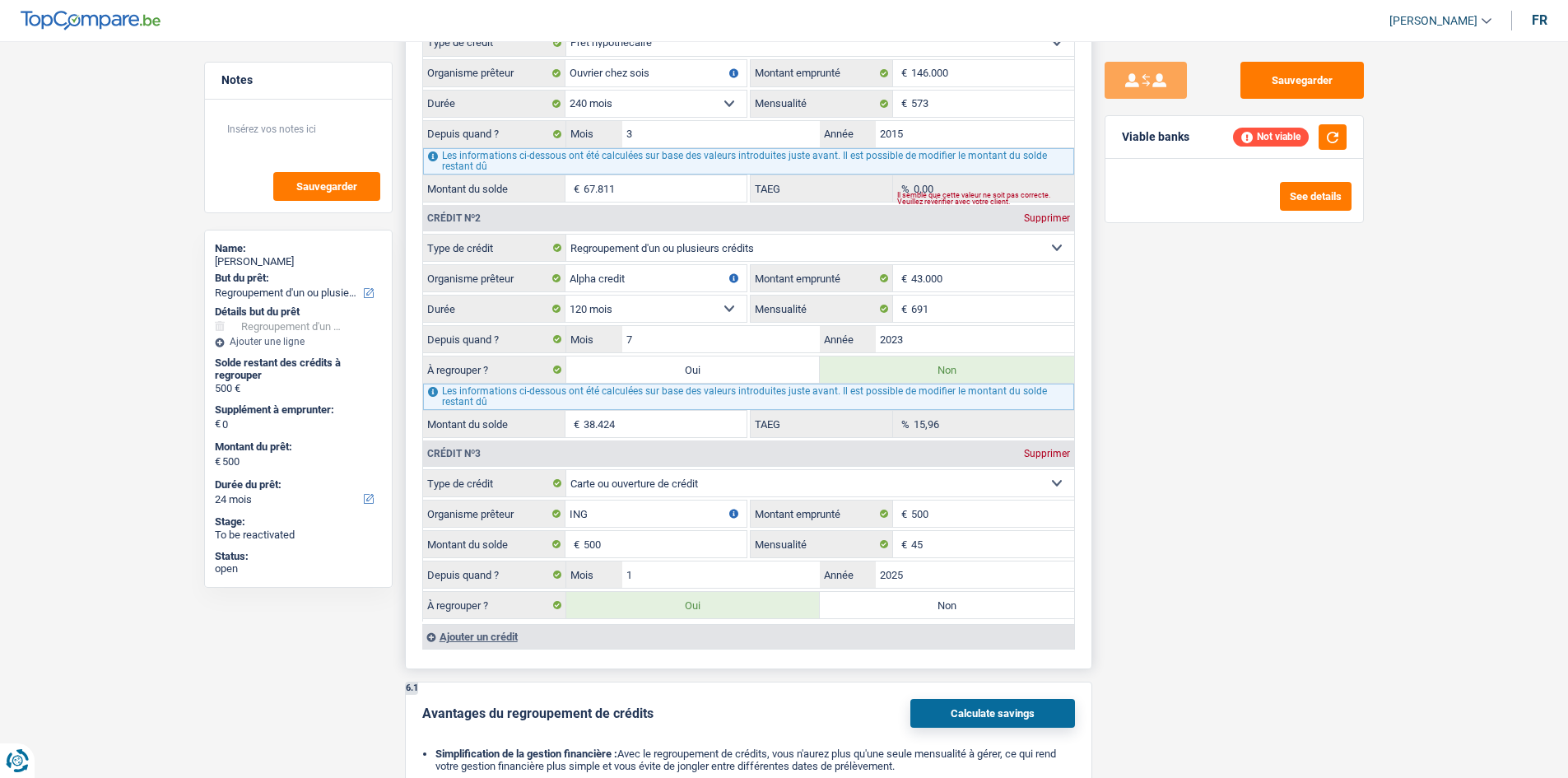
select select
radio input "false"
type input "0"
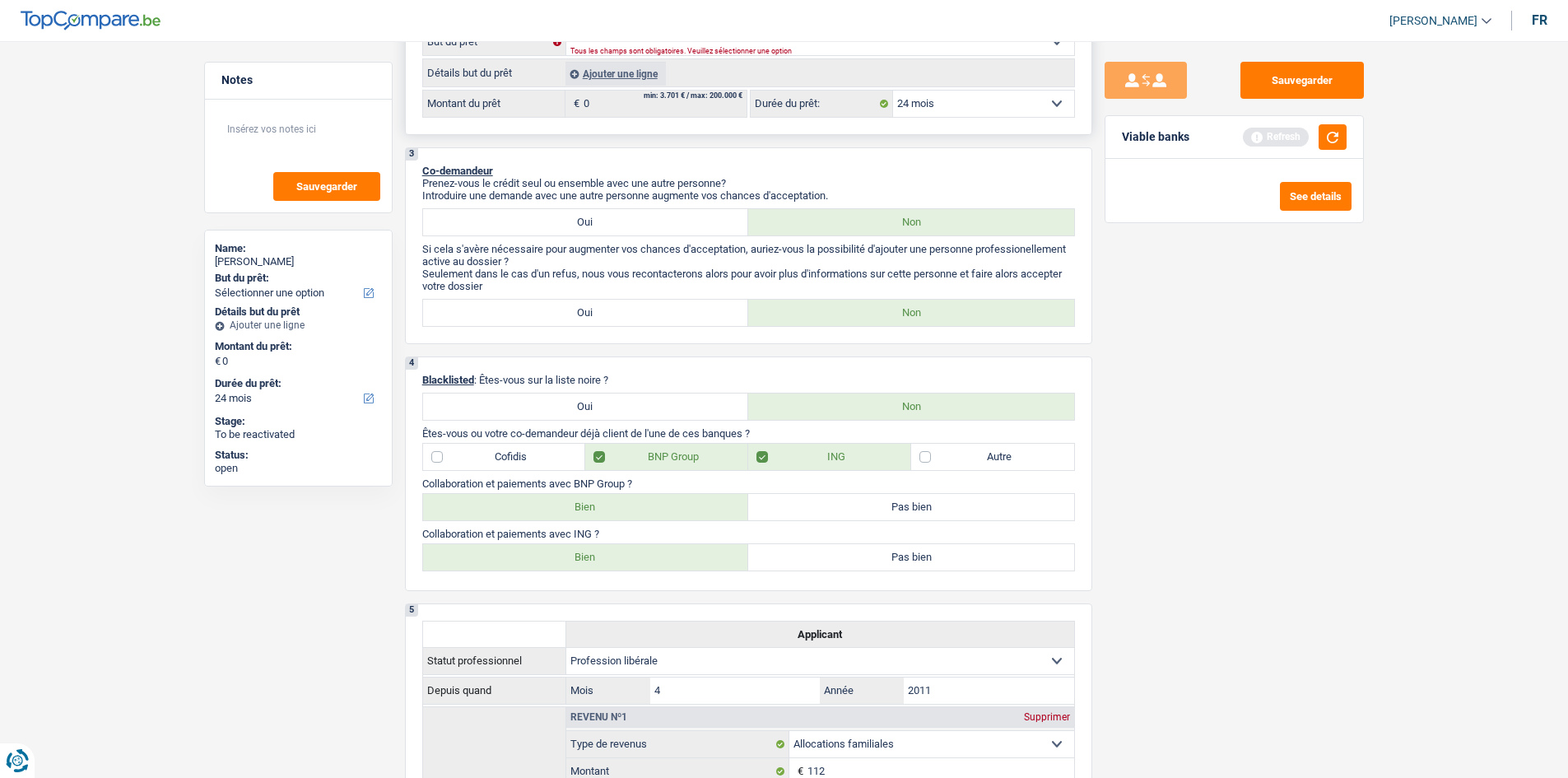
scroll to position [82, 0]
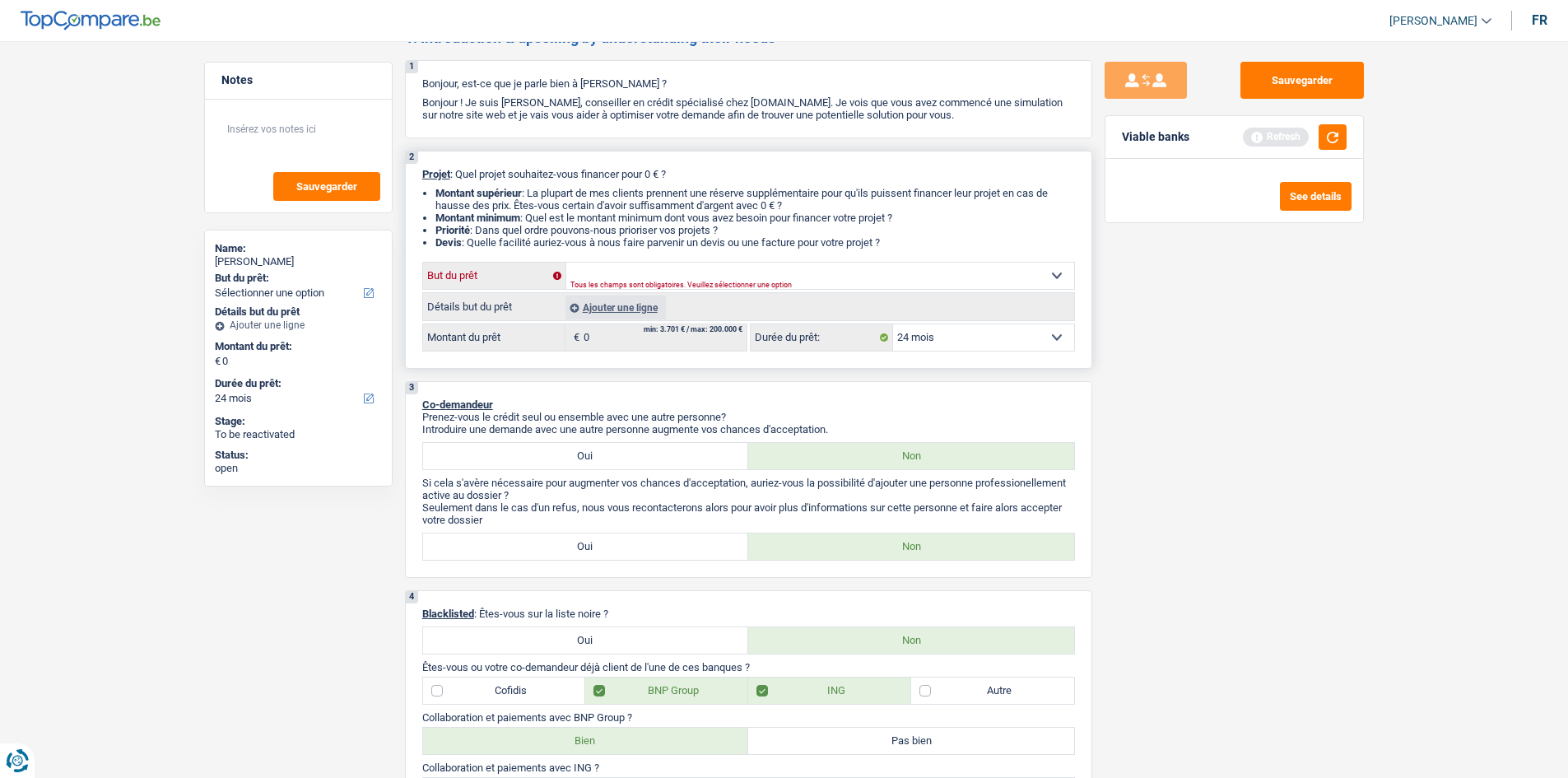
drag, startPoint x: 715, startPoint y: 276, endPoint x: 728, endPoint y: 286, distance: 16.4
click at [543, 278] on select "Confort maison: meubles, textile, peinture, électroménager, outillage non-profe…" at bounding box center [820, 276] width 508 height 26
select select "houseOrGarden"
click at [543, 263] on select "Confort maison: meubles, textile, peinture, électroménager, outillage non-profe…" at bounding box center [820, 276] width 508 height 26
select select "houseOrGarden"
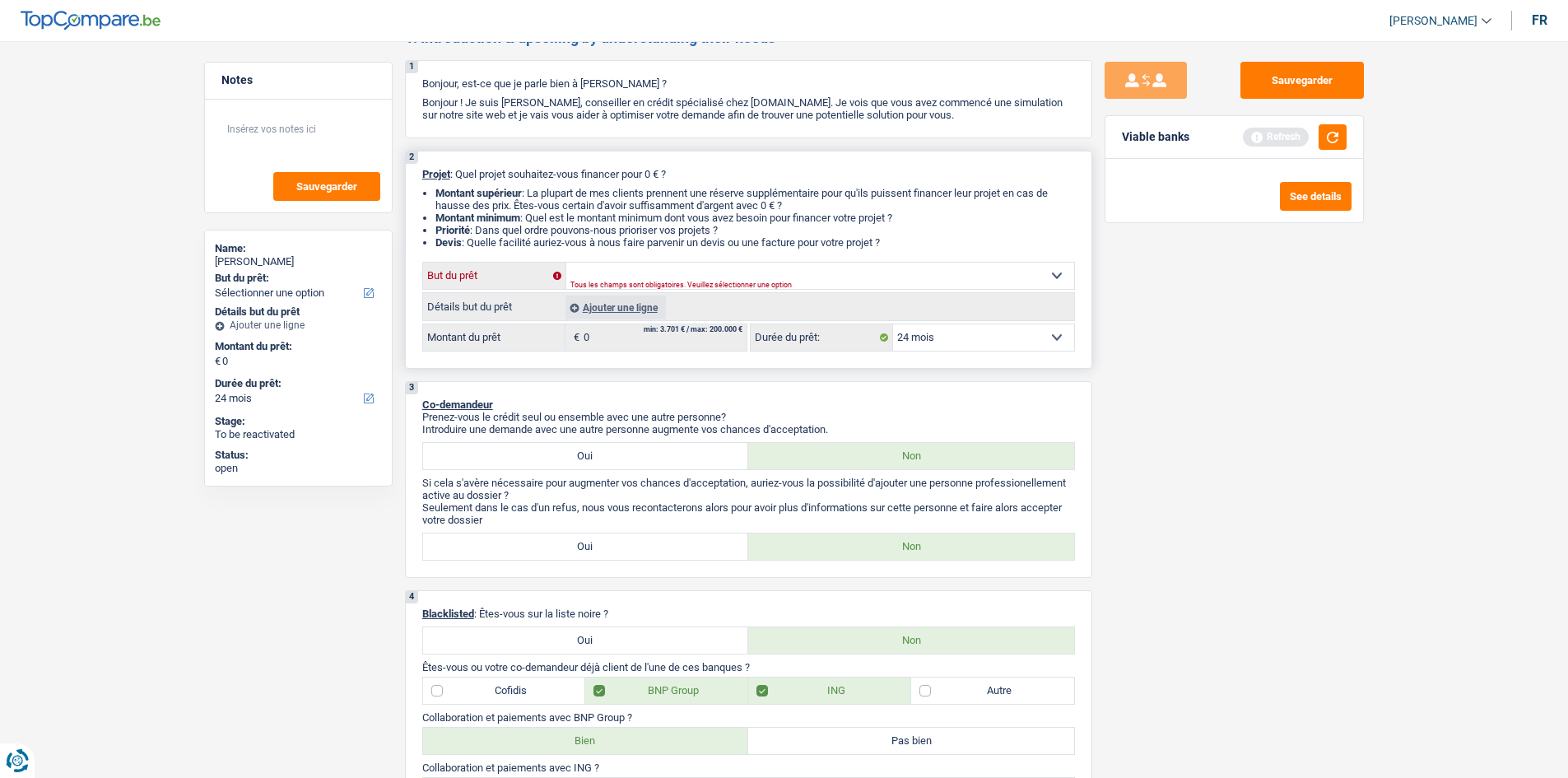
select select "houseOrGarden"
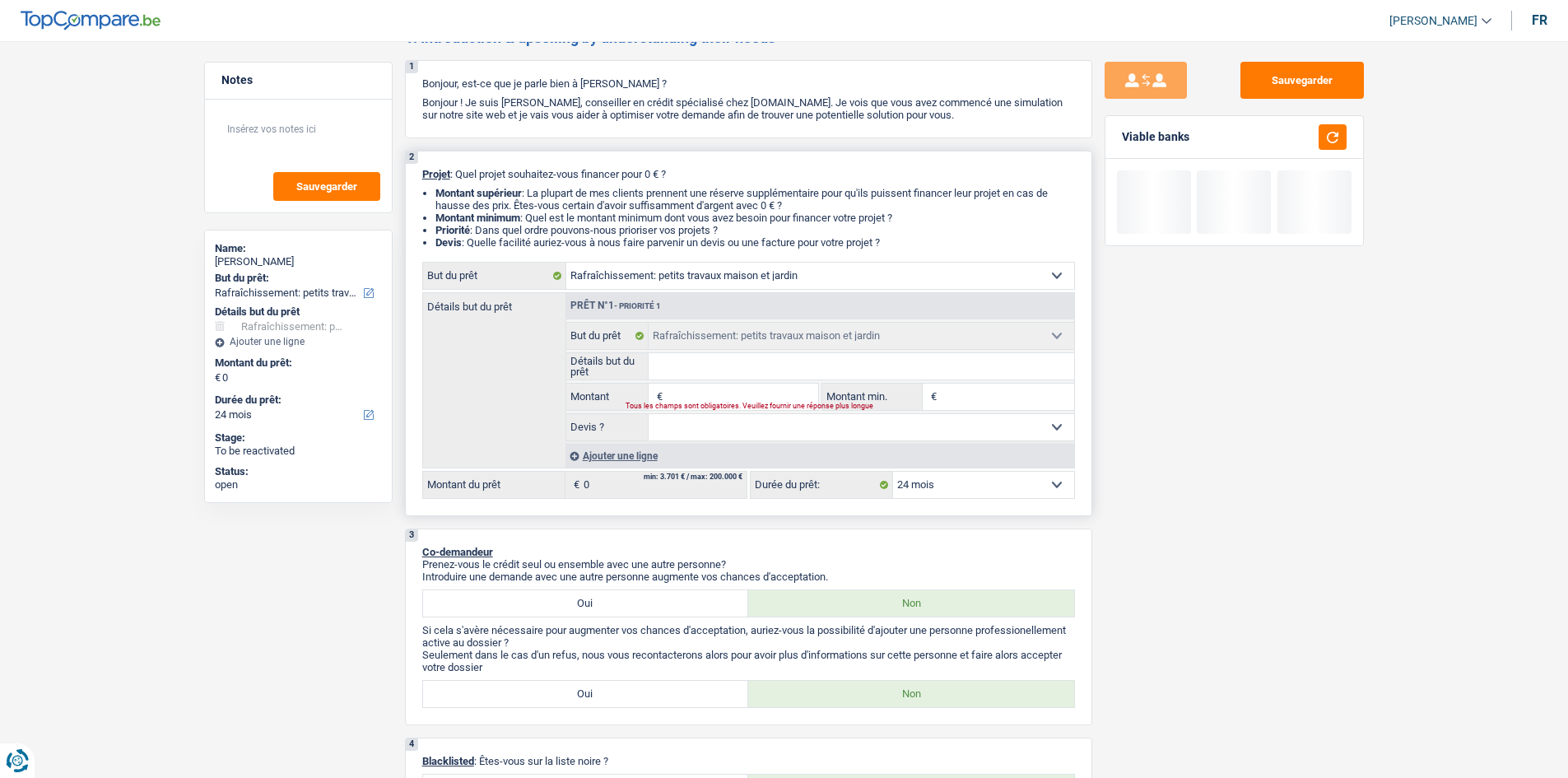
click at [543, 278] on div "Tous les champs sont obligatoires. Veuillez fournir une réponse plus longue" at bounding box center [711, 406] width 172 height 6
click at [543, 278] on input "Montant" at bounding box center [742, 396] width 150 height 26
type input "1"
type input "10"
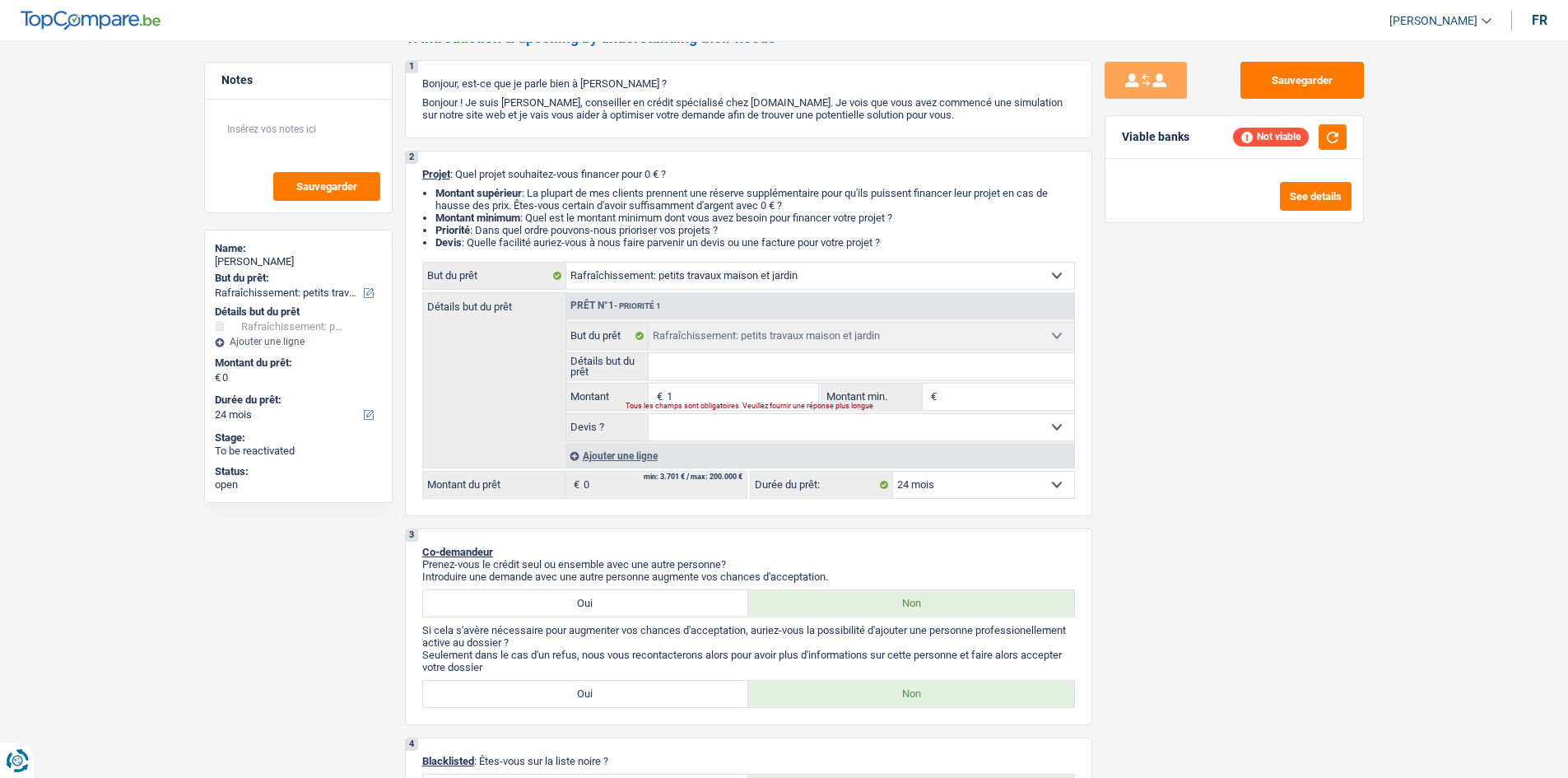
type input "10"
type input "100"
type input "1.000"
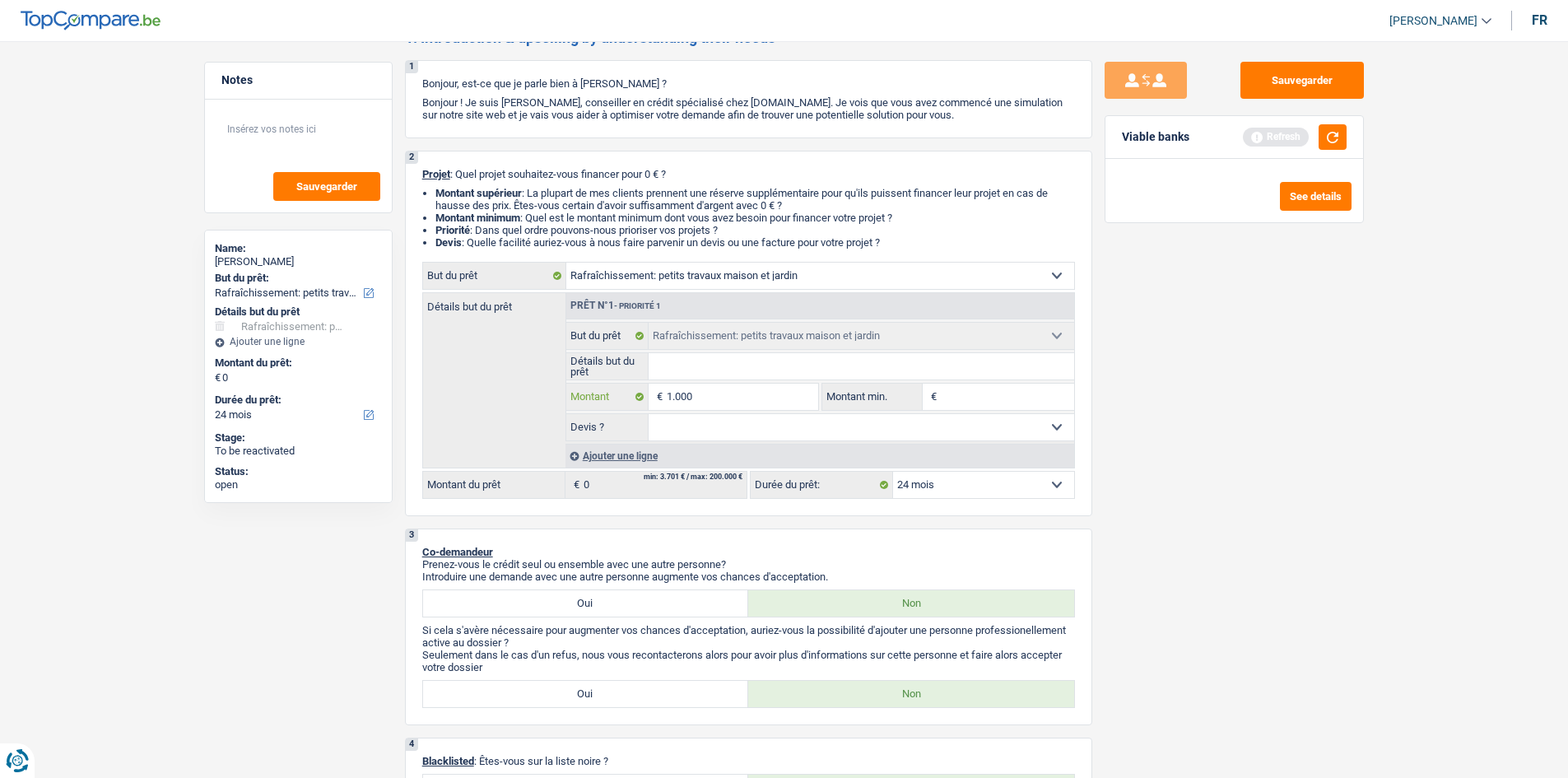
type input "10.000"
drag, startPoint x: 1153, startPoint y: 439, endPoint x: 1148, endPoint y: 428, distance: 12.1
click at [543, 278] on div "Sauvegarder Viable banks" at bounding box center [1235, 405] width 284 height 686
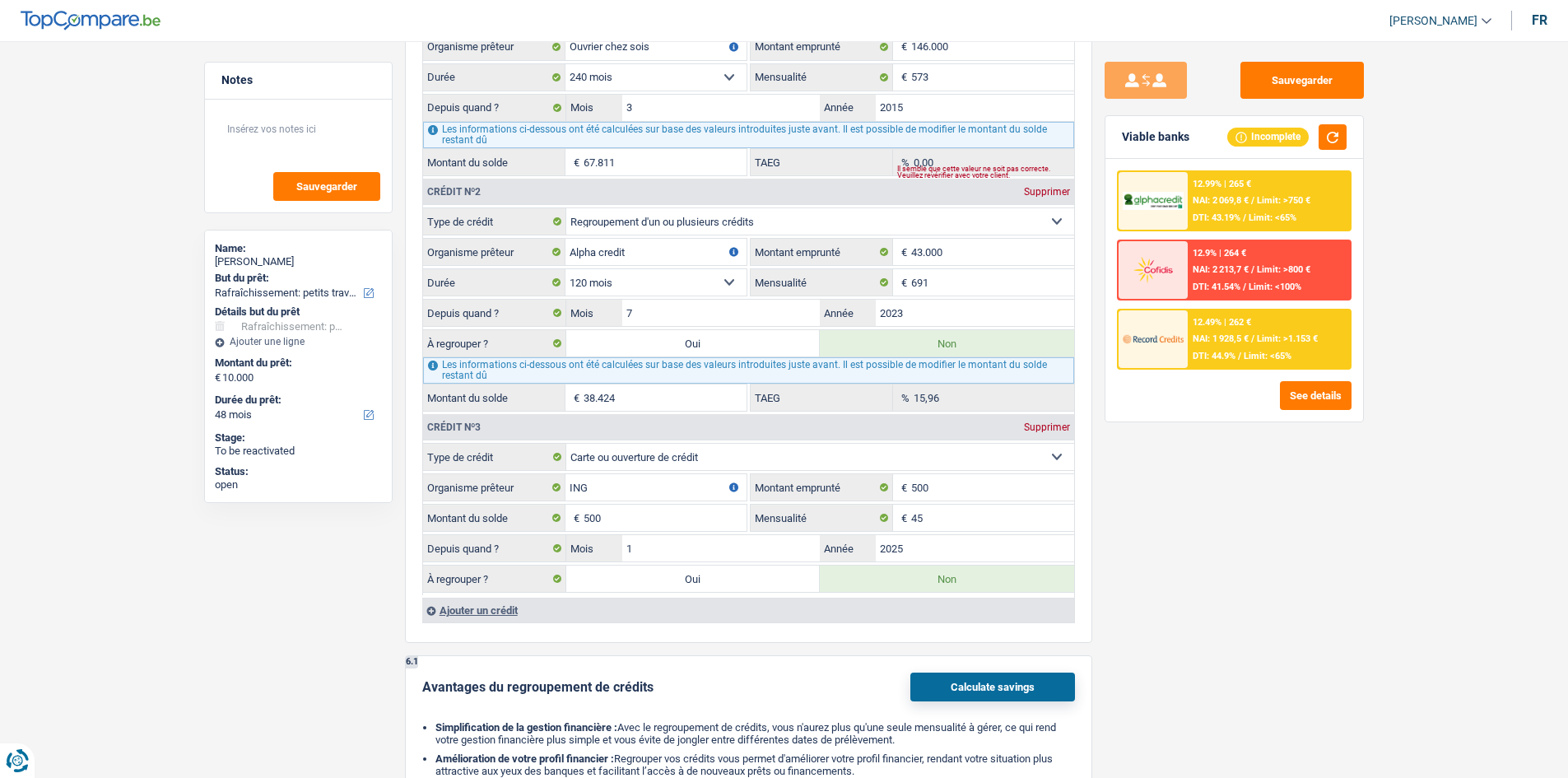
scroll to position [1565, 0]
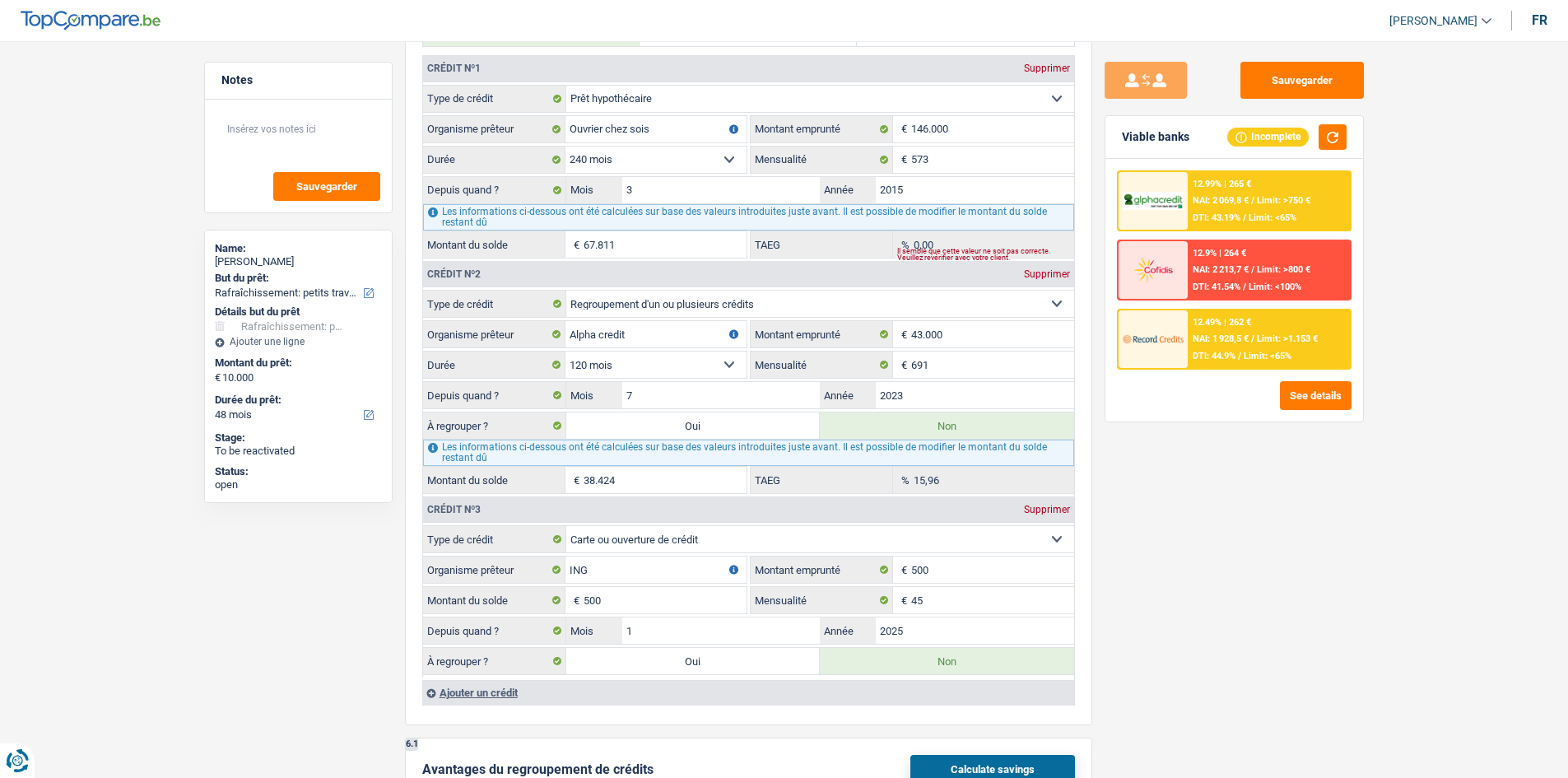
drag, startPoint x: 1216, startPoint y: 564, endPoint x: 1153, endPoint y: 613, distance: 79.8
click at [543, 278] on div "Sauvegarder Viable banks Incomplete 12.99% | 265 € NAI: 2 069,8 € / Limit: >750…" at bounding box center [1235, 405] width 284 height 686
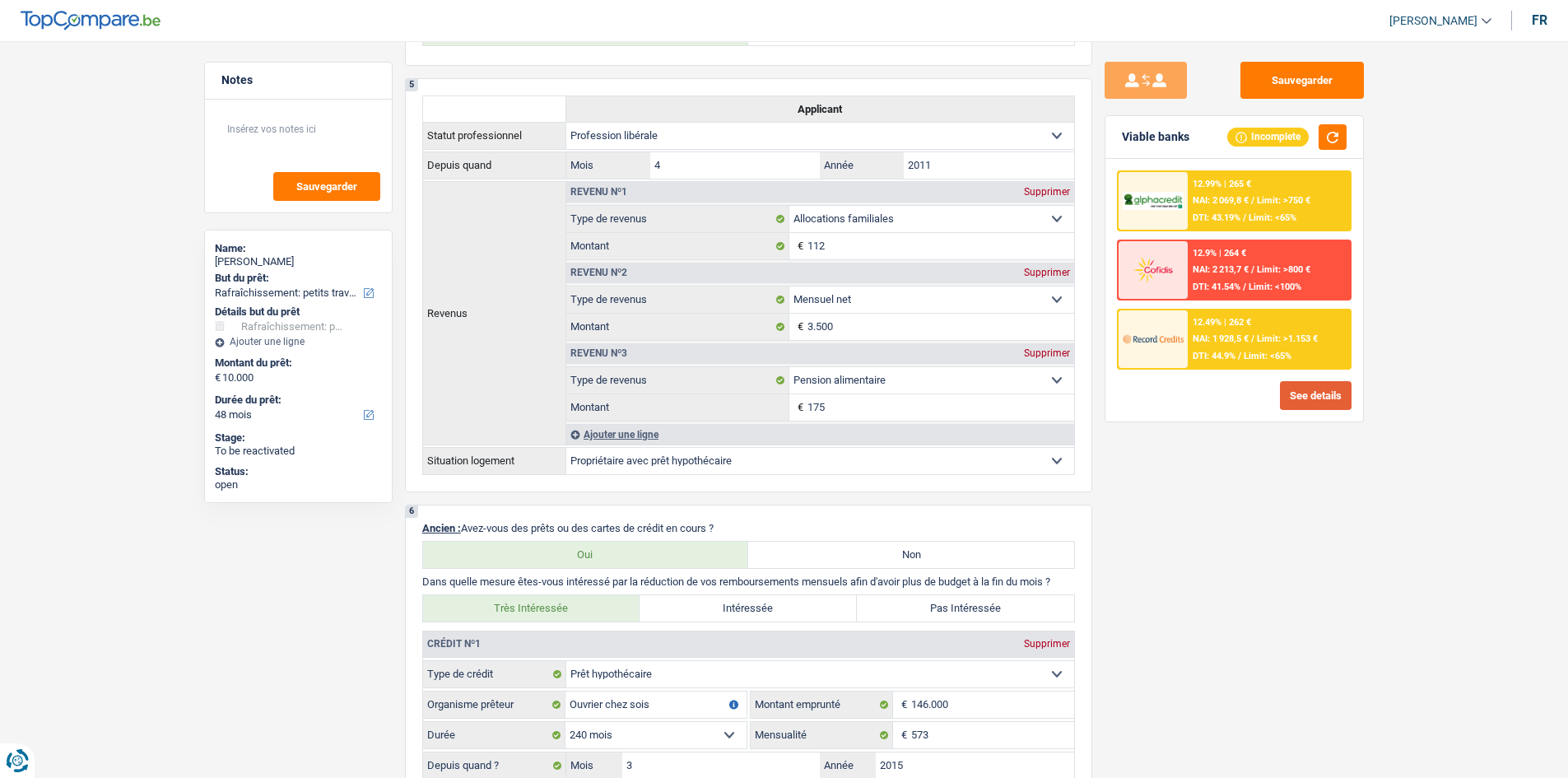
scroll to position [741, 0]
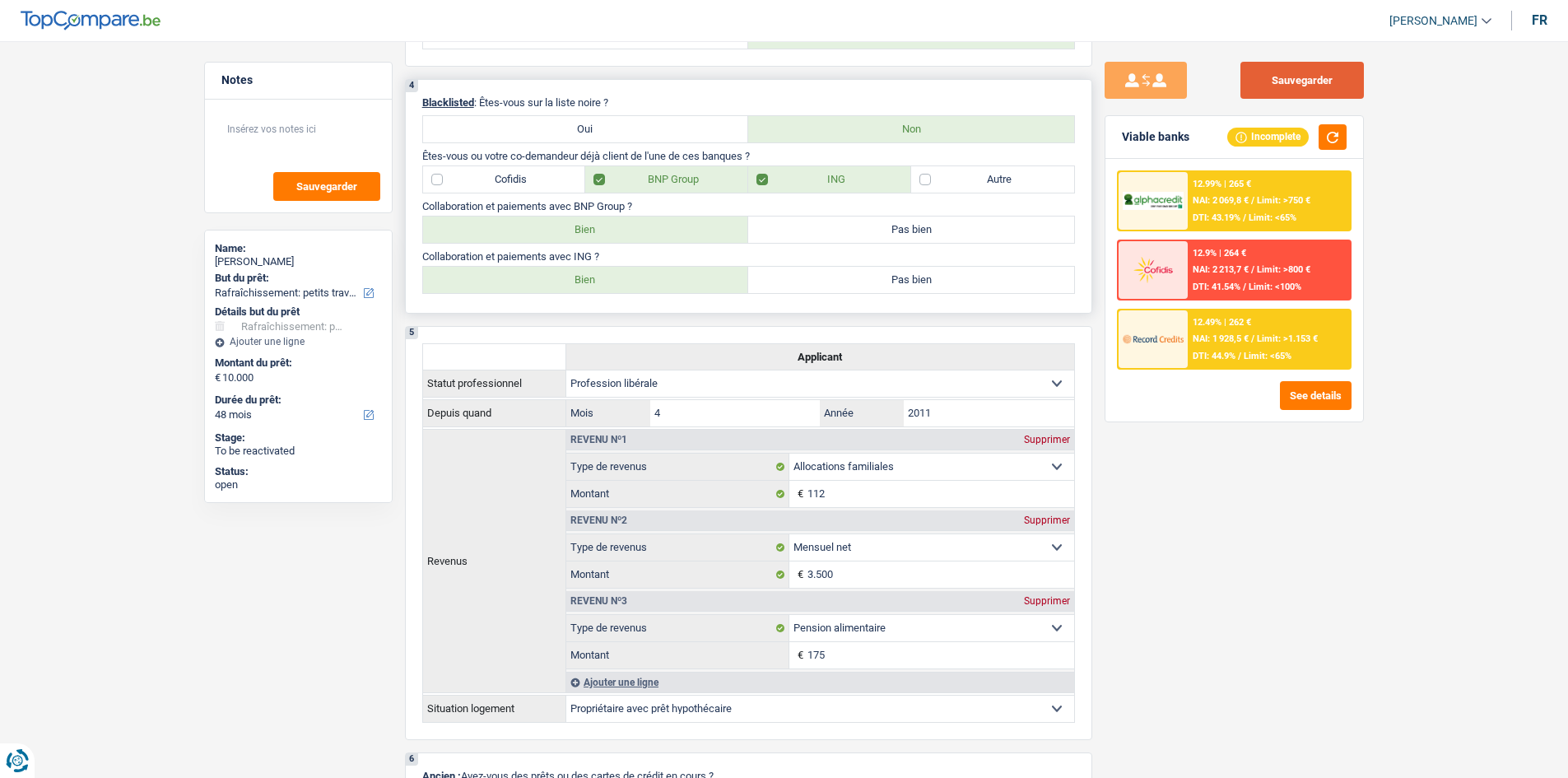
click at [543, 92] on button "Sauvegarder" at bounding box center [1302, 80] width 123 height 37
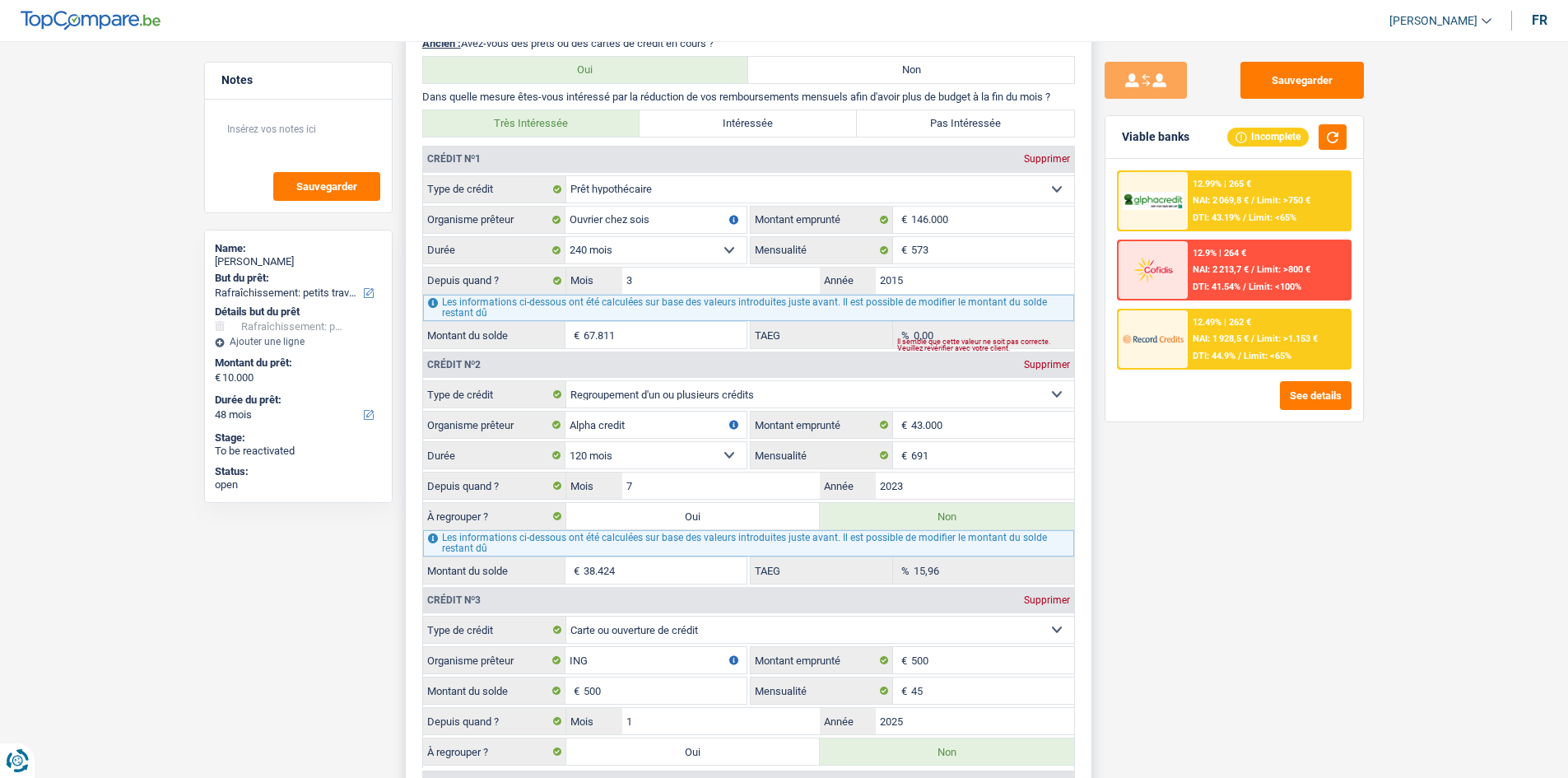
scroll to position [1482, 0]
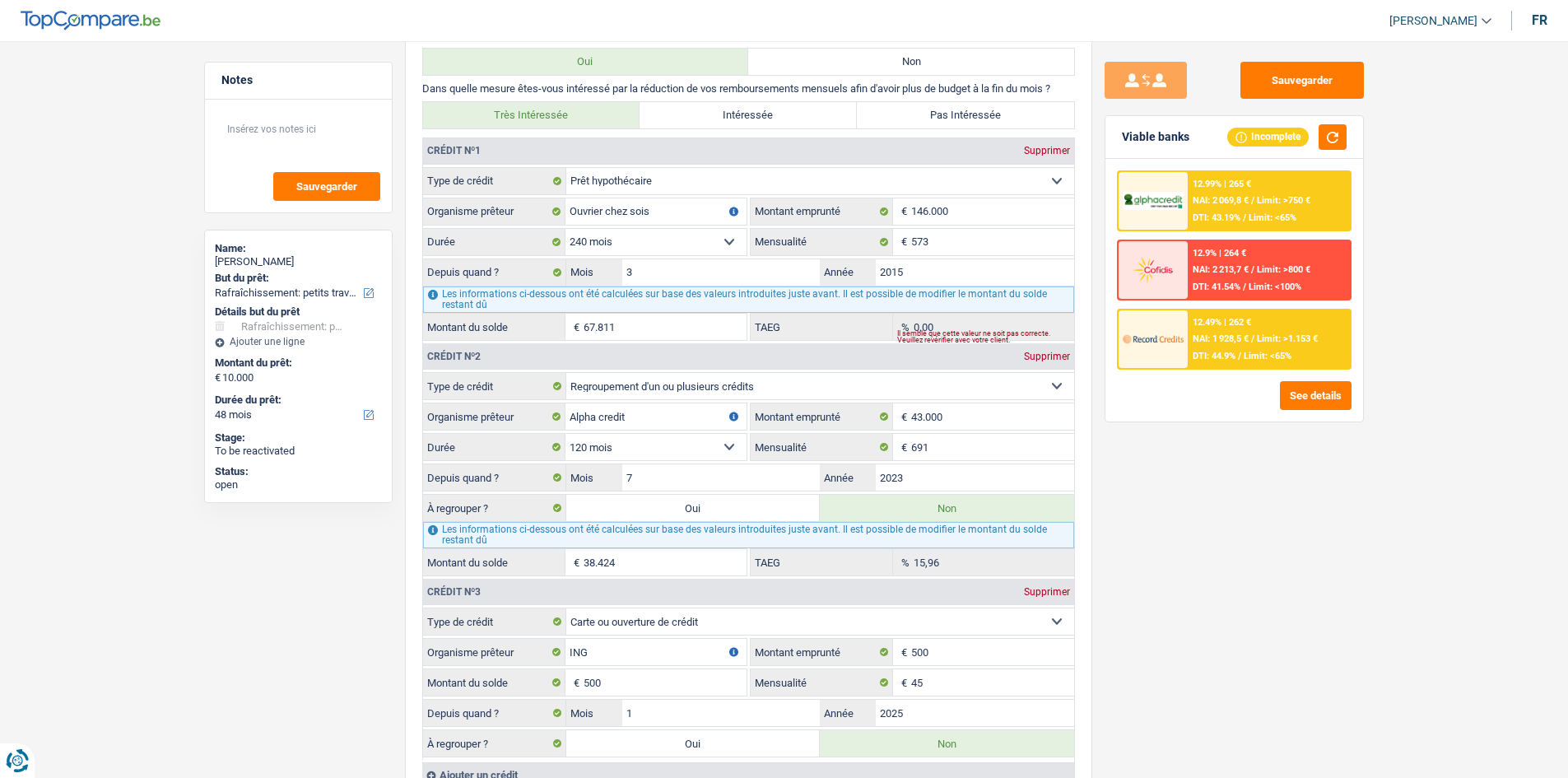
drag, startPoint x: 760, startPoint y: 499, endPoint x: 1580, endPoint y: 465, distance: 820.7
click at [543, 278] on label "Oui" at bounding box center [693, 508] width 255 height 26
click at [543, 278] on input "Oui" at bounding box center [693, 508] width 255 height 26
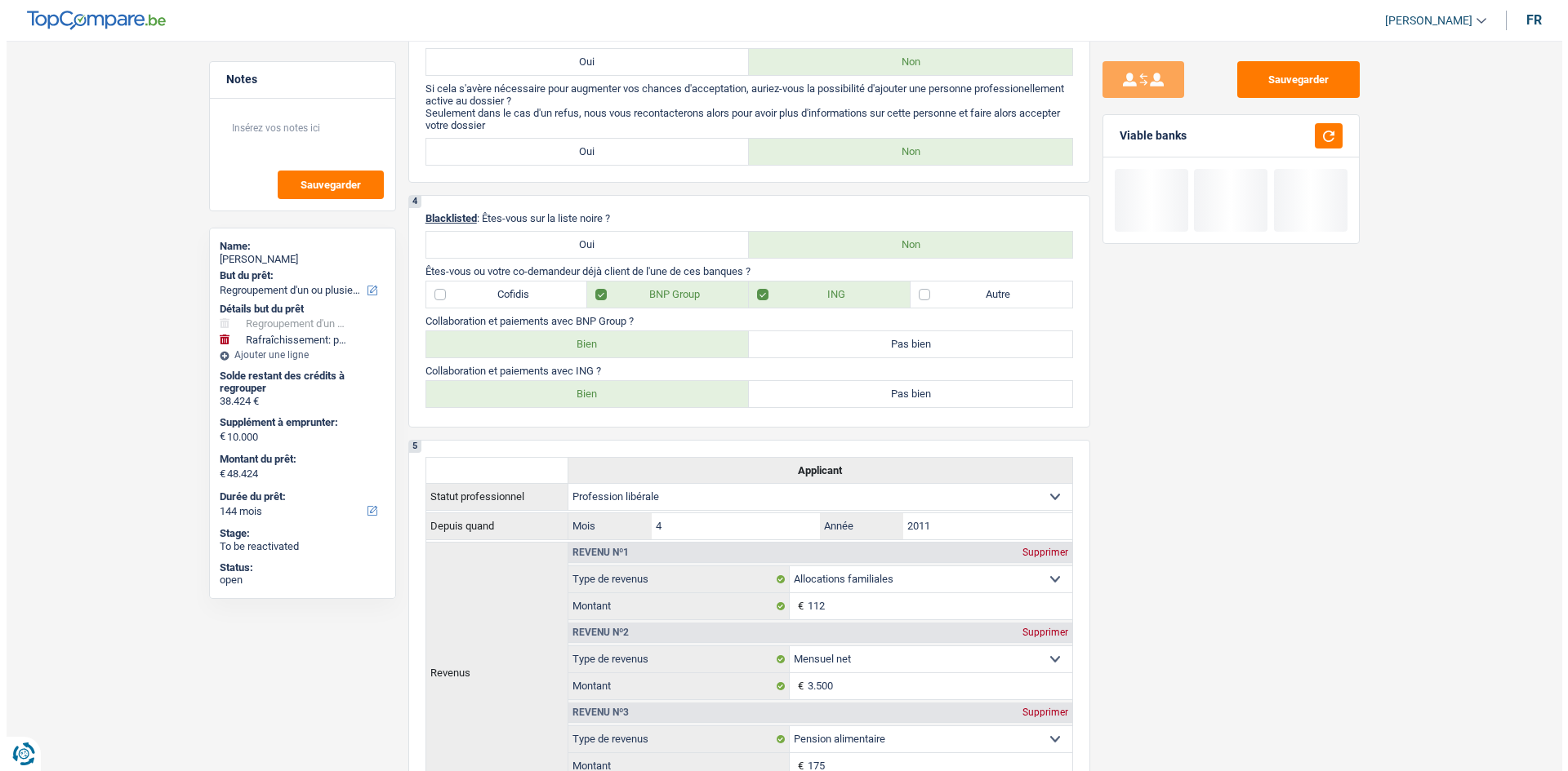
scroll to position [571, 0]
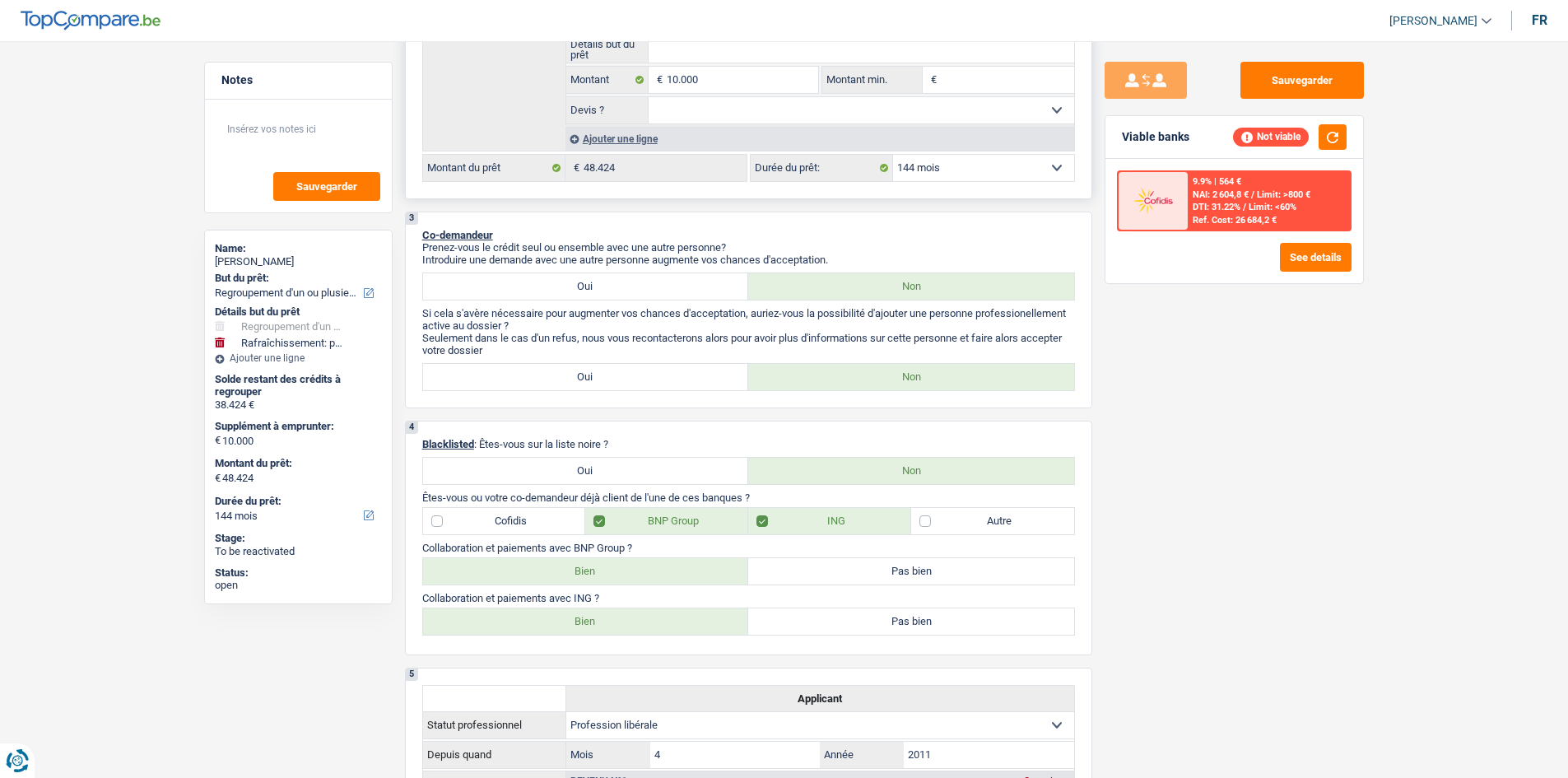
click at [543, 176] on select "12 mois 18 mois 24 mois 30 mois 36 mois 42 mois 48 mois 60 mois 72 mois 84 mois…" at bounding box center [983, 167] width 181 height 26
click at [543, 155] on select "12 mois 18 mois 24 mois 30 mois 36 mois 42 mois 48 mois 60 mois 72 mois 84 mois…" at bounding box center [983, 167] width 181 height 26
click at [543, 258] on button "See details" at bounding box center [1316, 258] width 72 height 29
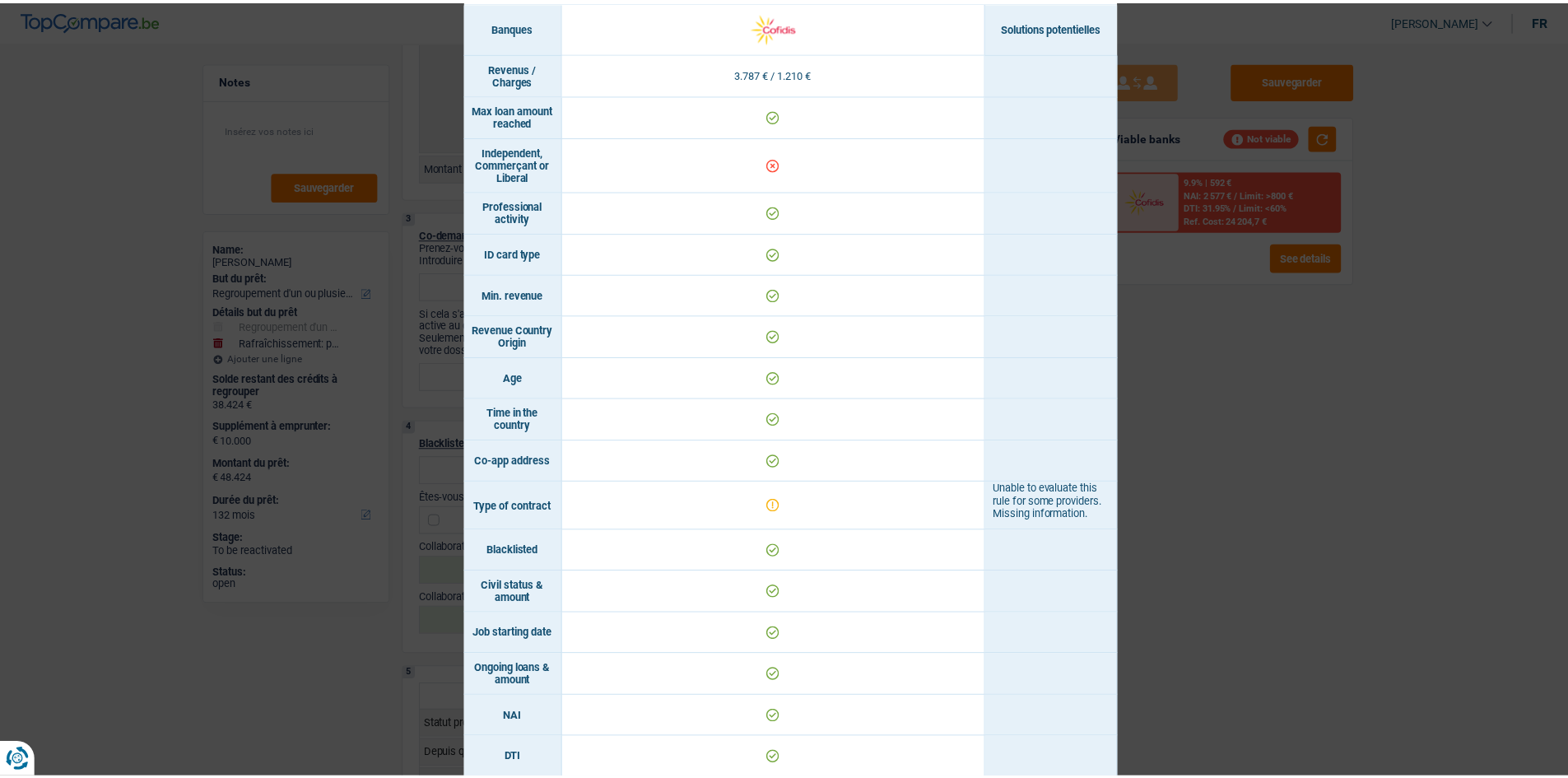
scroll to position [62, 0]
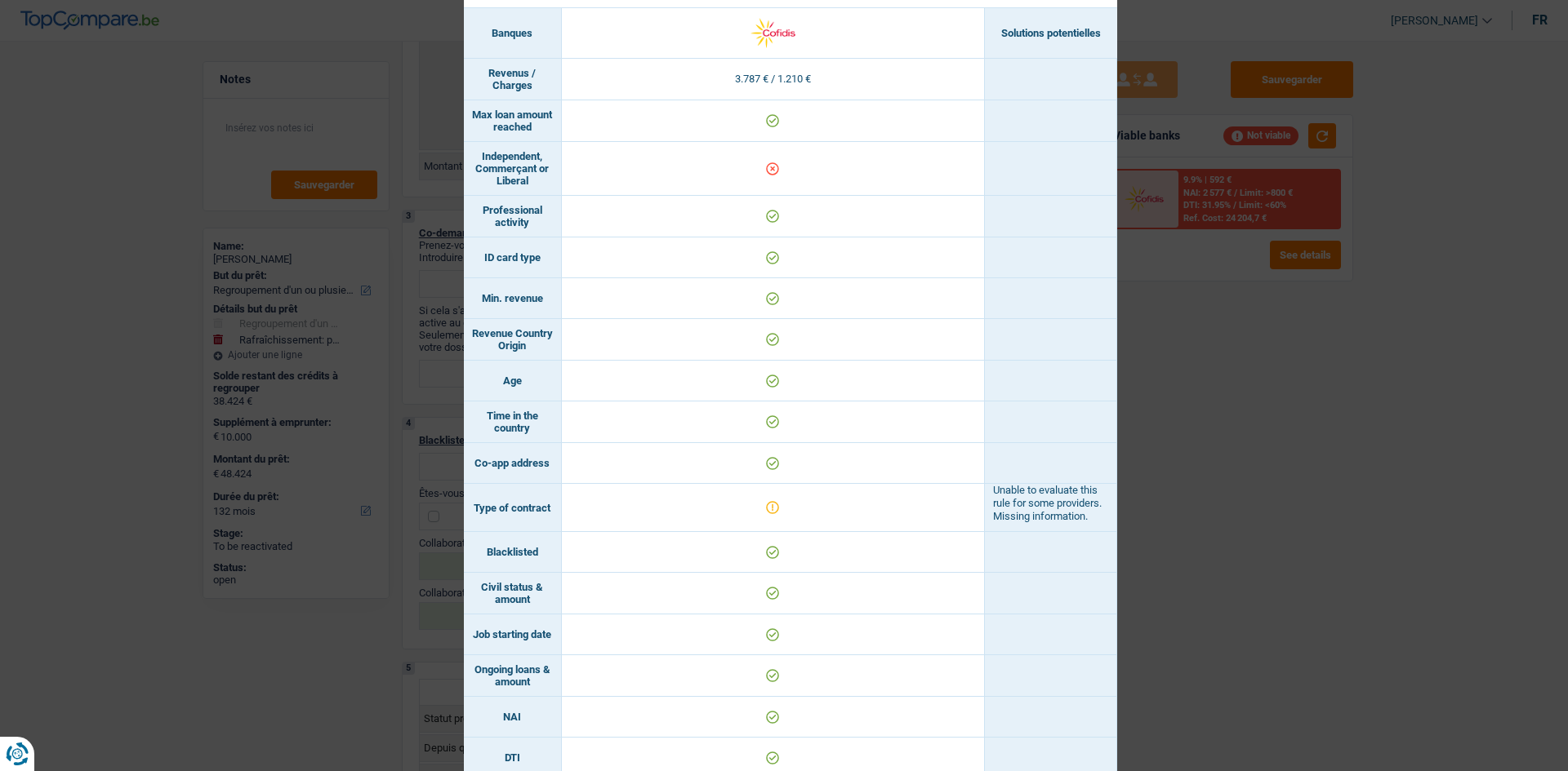
click at [538, 276] on div "Banks conditions × Banques Solutions potentielles Revenus / Charges 3.787 € / 1…" at bounding box center [784, 386] width 1568 height 771
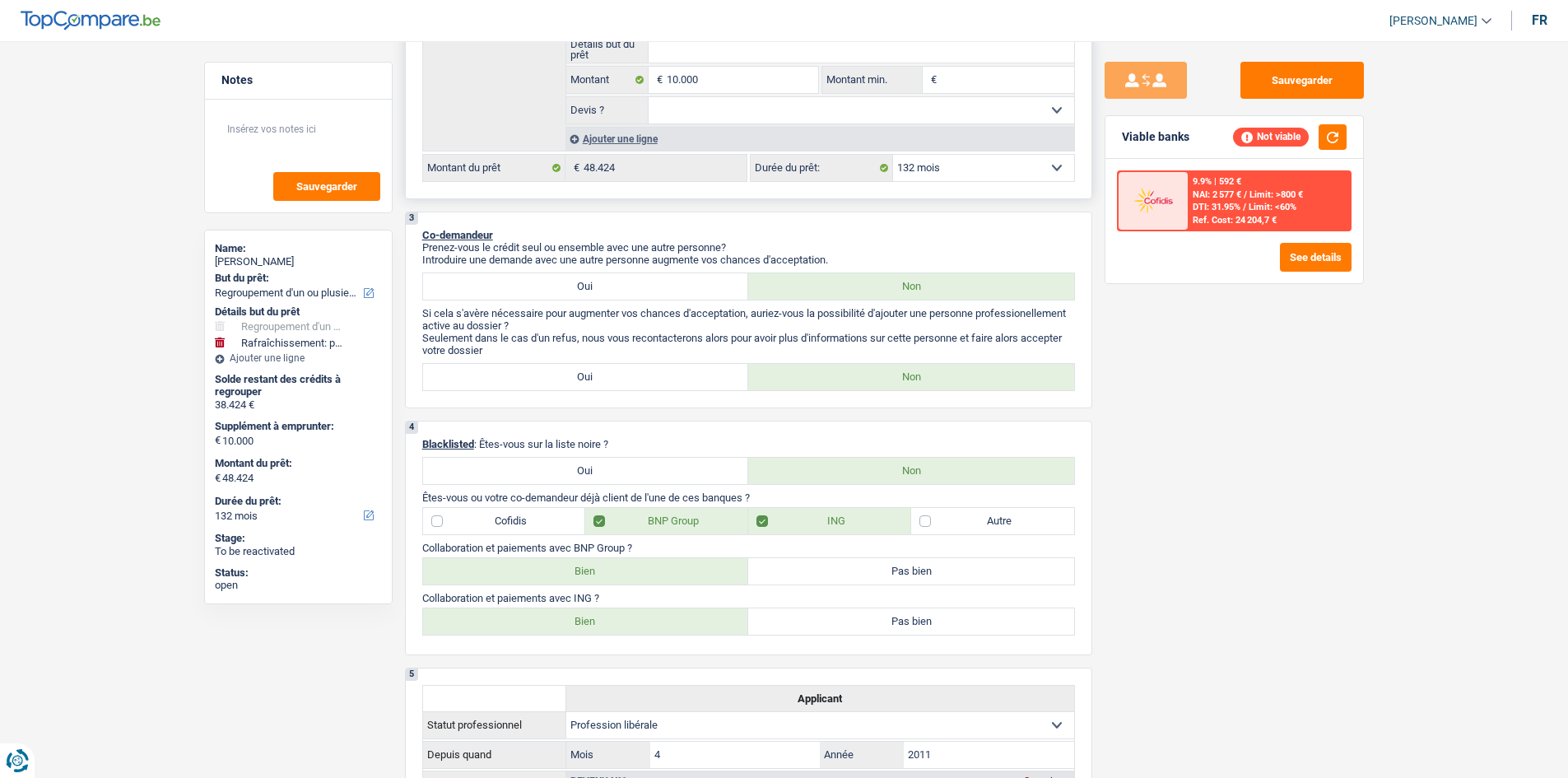
drag, startPoint x: 985, startPoint y: 168, endPoint x: 989, endPoint y: 176, distance: 8.9
click at [543, 168] on select "12 mois 18 mois 24 mois 30 mois 36 mois 42 mois 48 mois 60 mois 72 mois 84 mois…" at bounding box center [983, 167] width 181 height 26
click at [543, 155] on select "12 mois 18 mois 24 mois 30 mois 36 mois 42 mois 48 mois 60 mois 72 mois 84 mois…" at bounding box center [983, 167] width 181 height 26
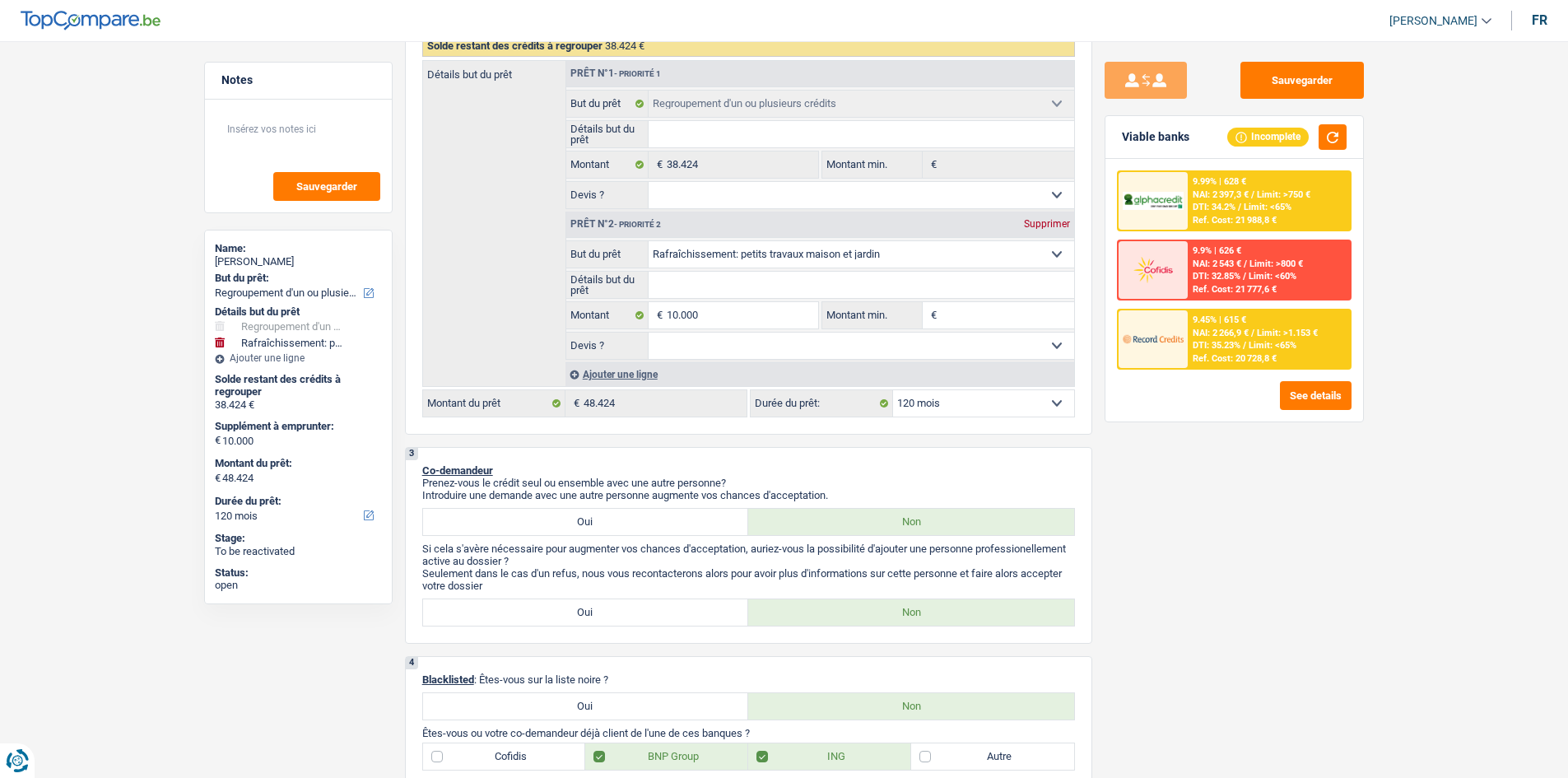
scroll to position [247, 0]
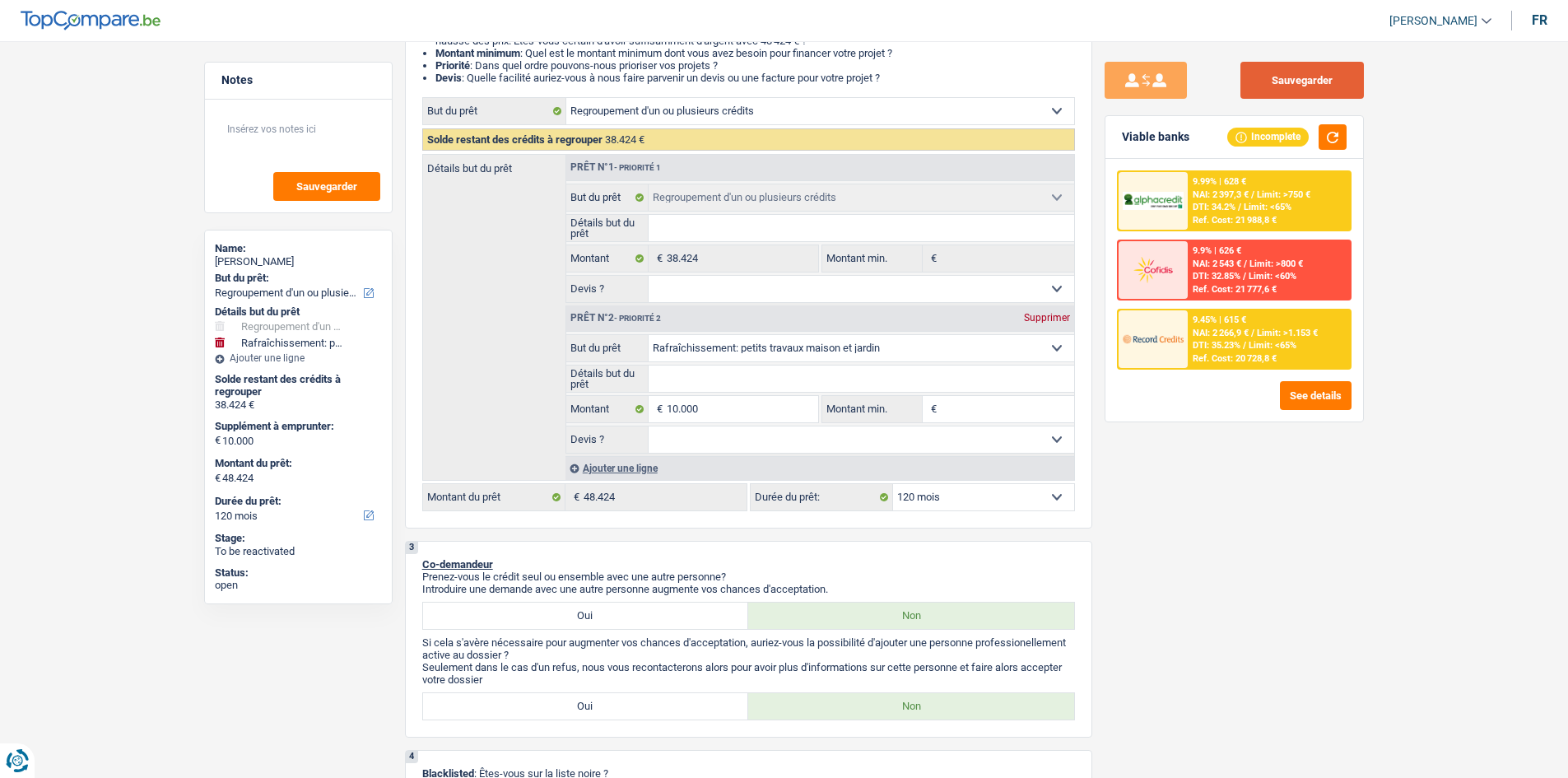
click at [543, 72] on button "Sauvegarder" at bounding box center [1302, 80] width 123 height 37
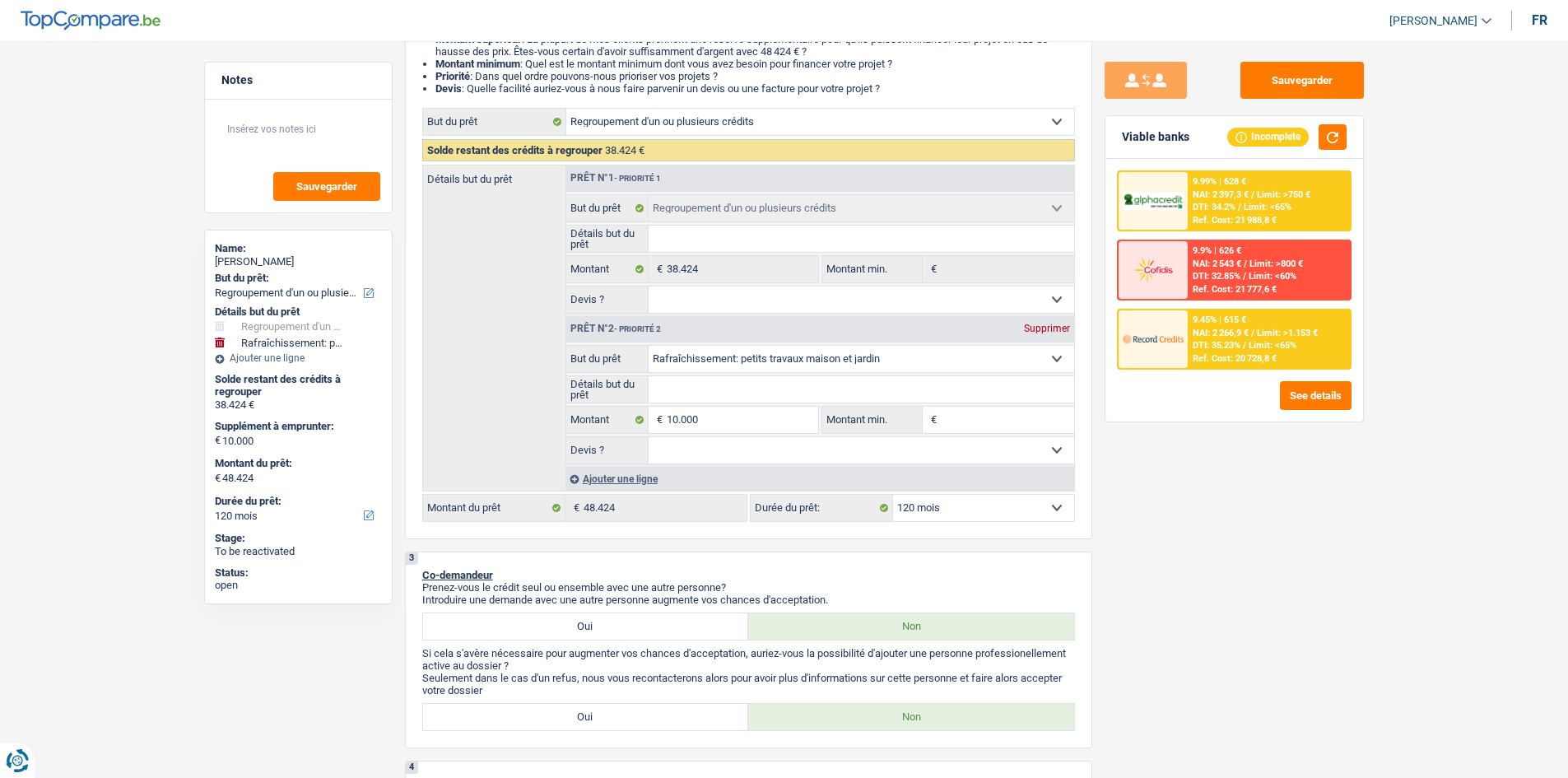
scroll to position [0, 0]
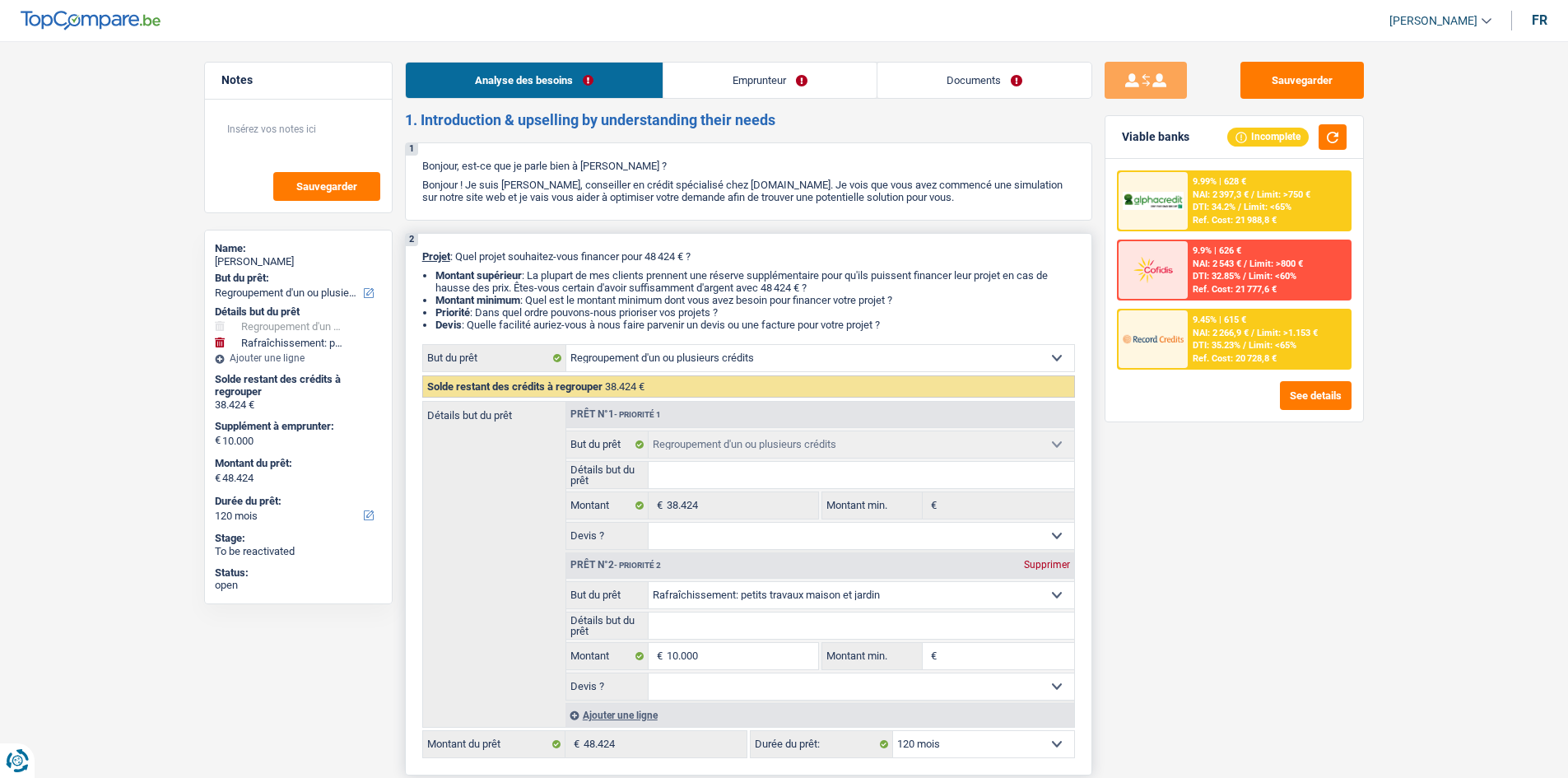
click at [543, 278] on select "Oui Non Non répondu Sélectionner une option" at bounding box center [861, 686] width 426 height 26
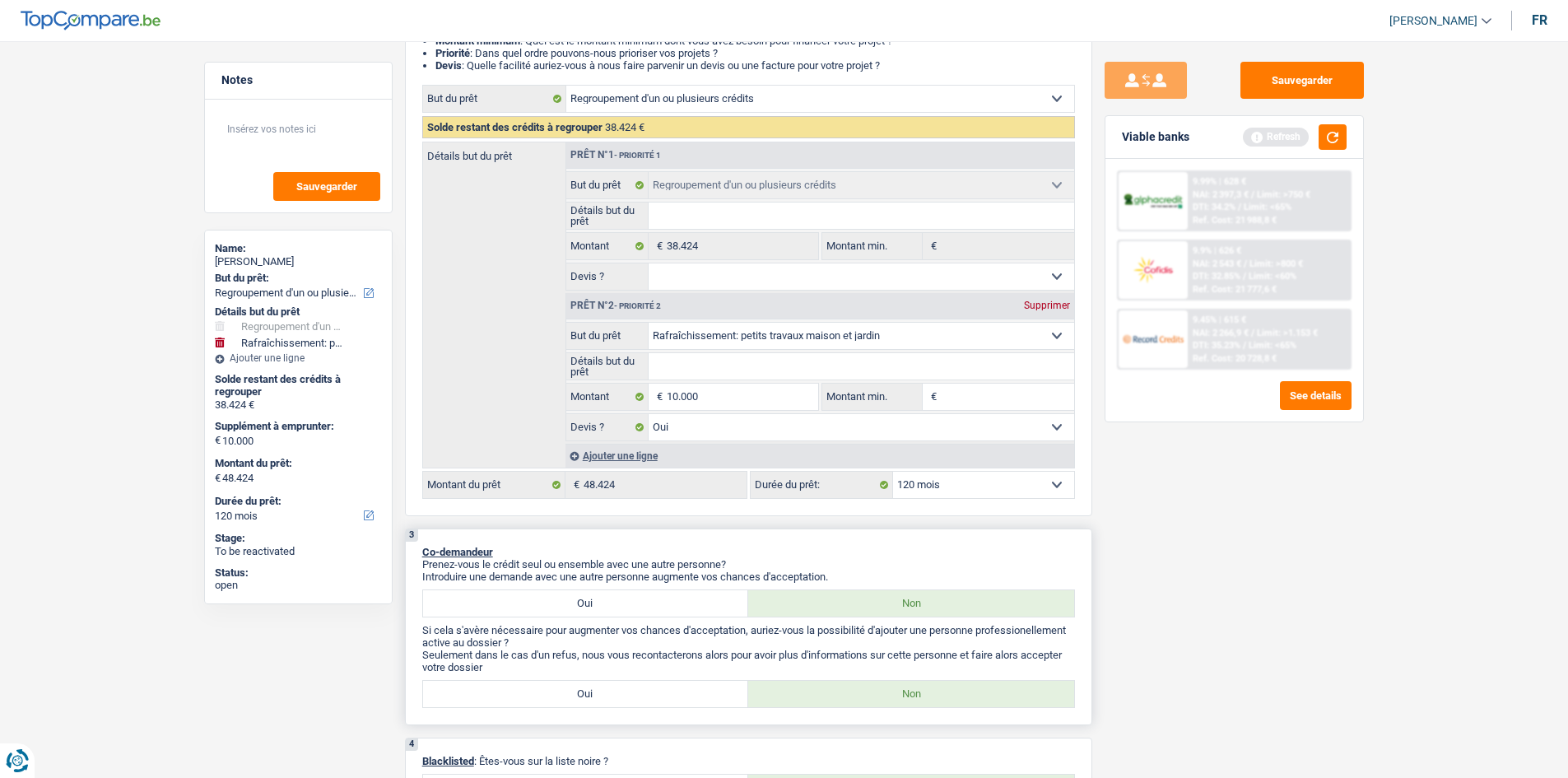
scroll to position [412, 0]
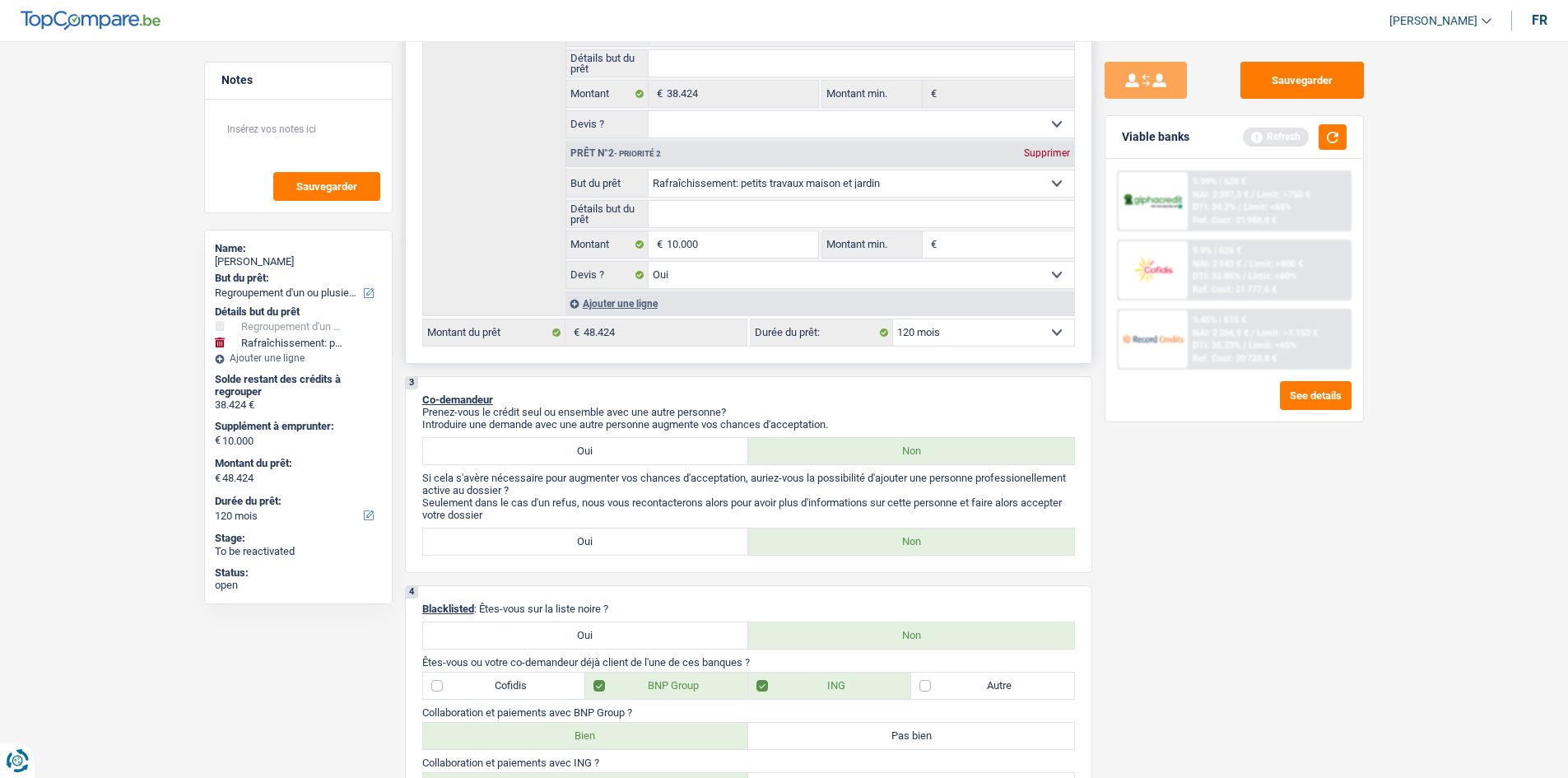
click at [543, 278] on div "Ajouter une ligne" at bounding box center [819, 303] width 509 height 24
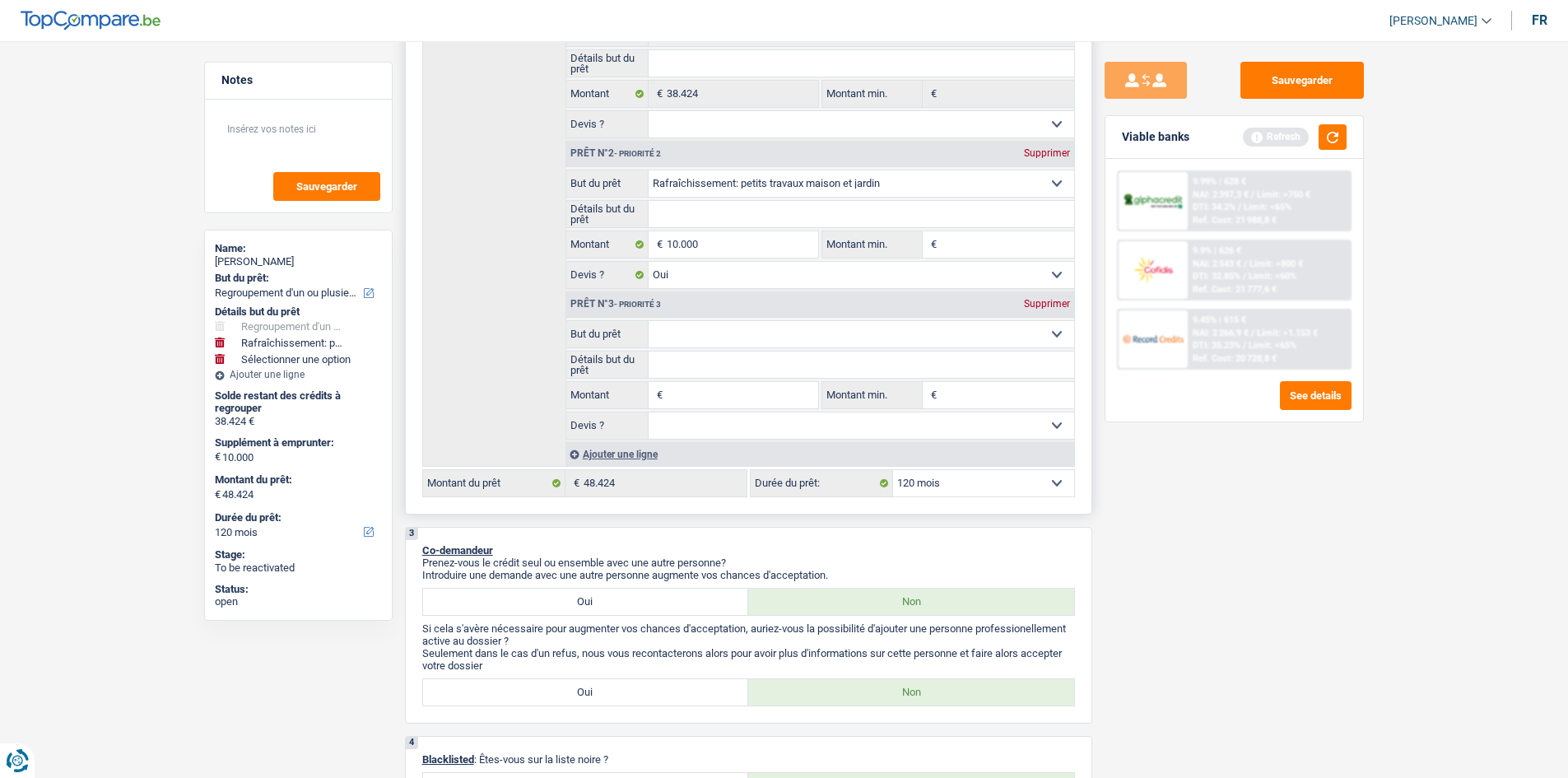
click at [543, 278] on select "Confort maison: meubles, textile, peinture, électroménager, outillage non-profe…" at bounding box center [861, 334] width 426 height 26
click at [543, 278] on input "Montant" at bounding box center [742, 394] width 150 height 26
click at [543, 278] on div "Sauvegarder Viable banks Refresh 9.99% | 628 € NAI: 2 397,3 € / Limit: >750 € D…" at bounding box center [1235, 405] width 284 height 686
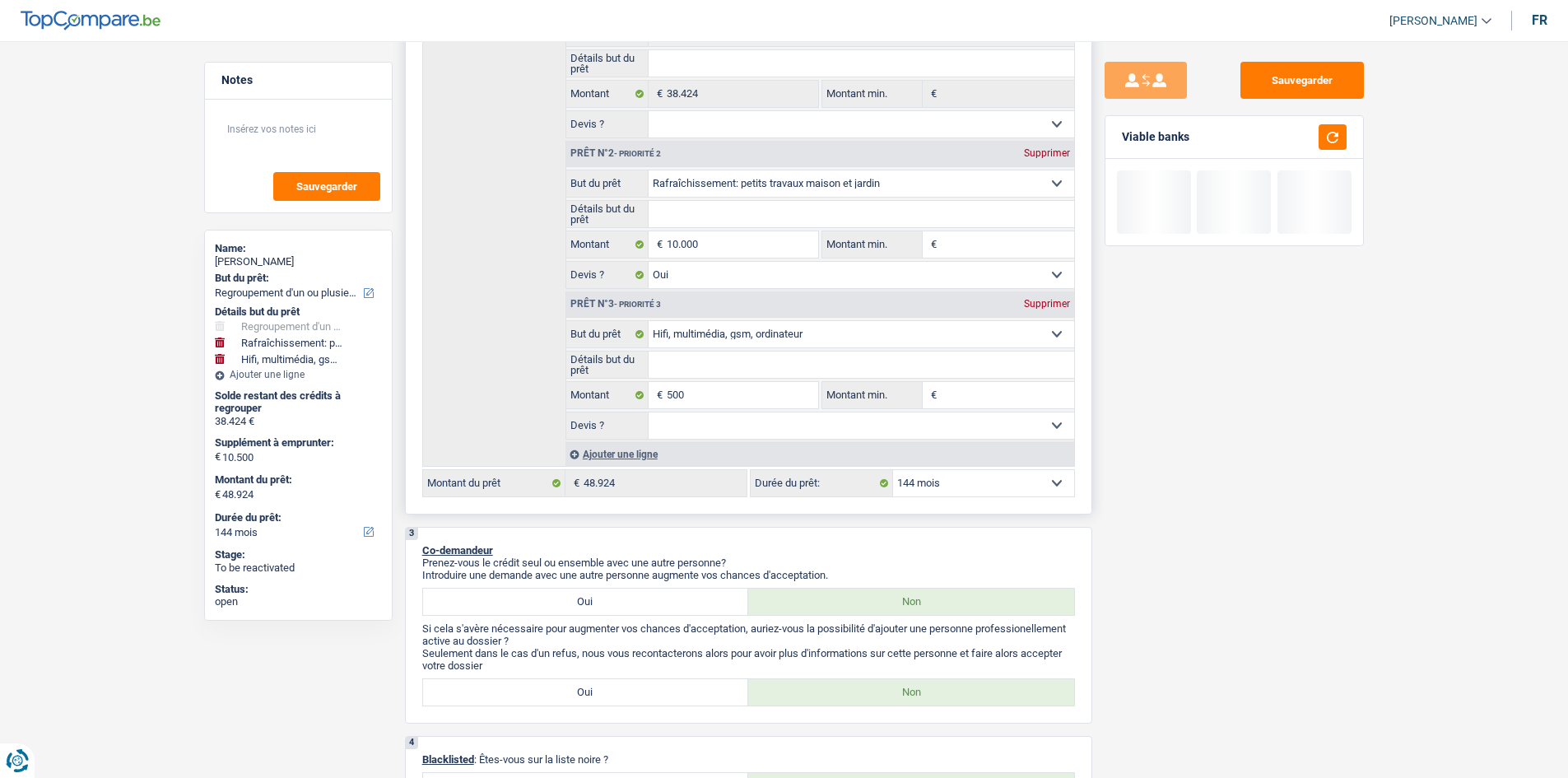
click at [543, 278] on select "12 mois 18 mois 24 mois 30 mois 36 mois 42 mois 48 mois 60 mois 72 mois 84 mois…" at bounding box center [983, 483] width 181 height 26
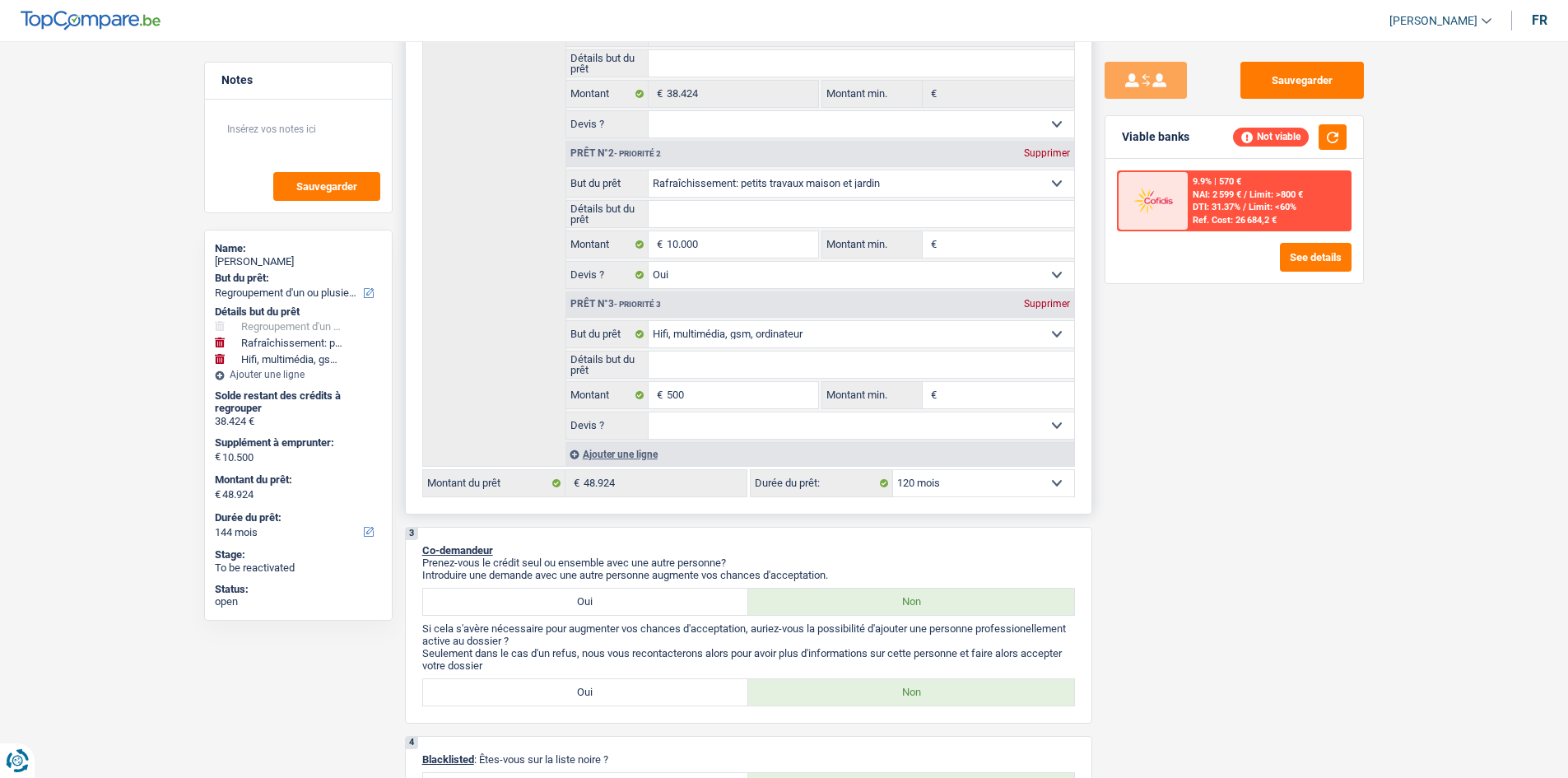
click at [543, 278] on select "12 mois 18 mois 24 mois 30 mois 36 mois 42 mois 48 mois 60 mois 72 mois 84 mois…" at bounding box center [983, 483] width 181 height 26
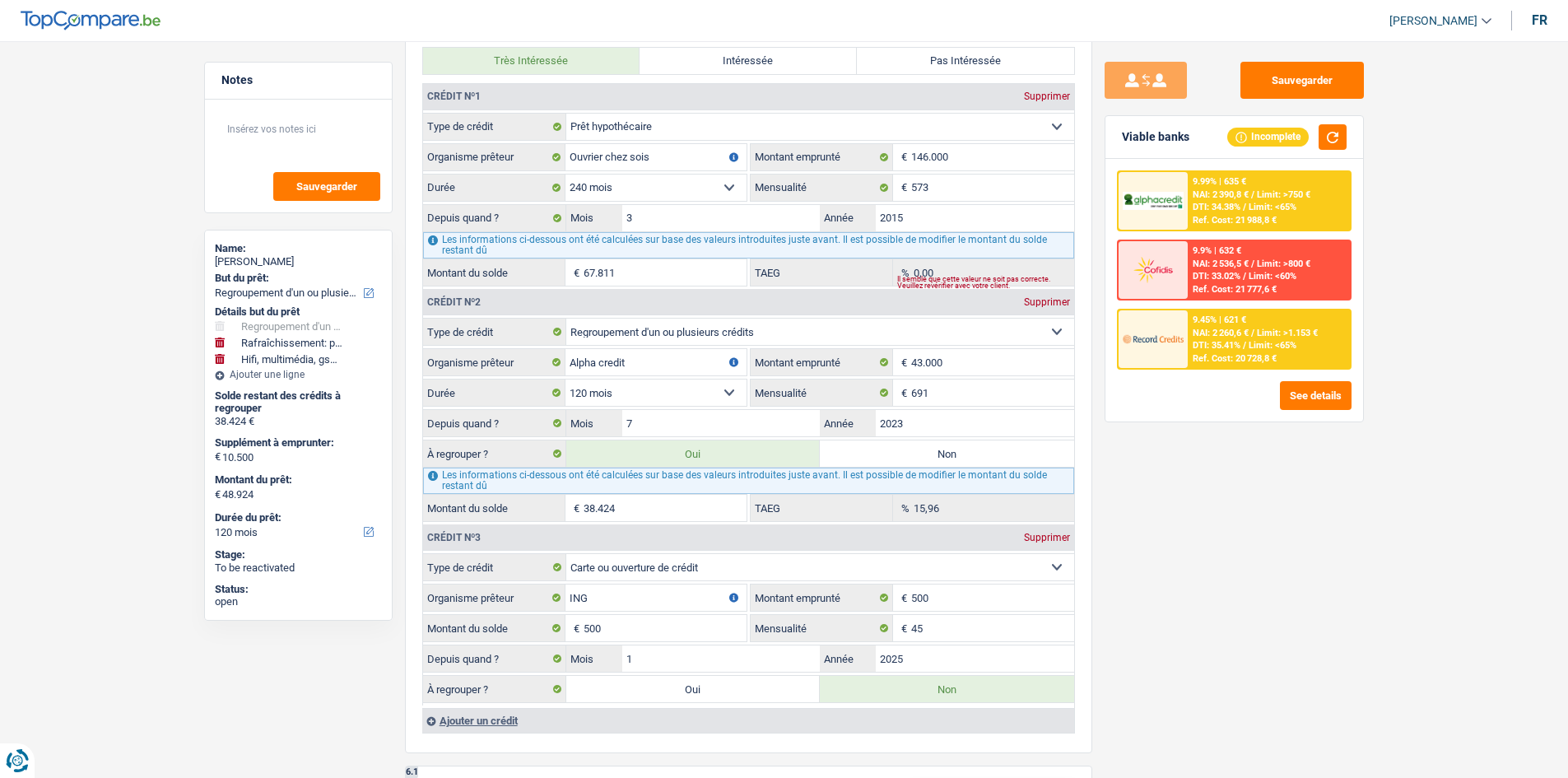
scroll to position [1977, 0]
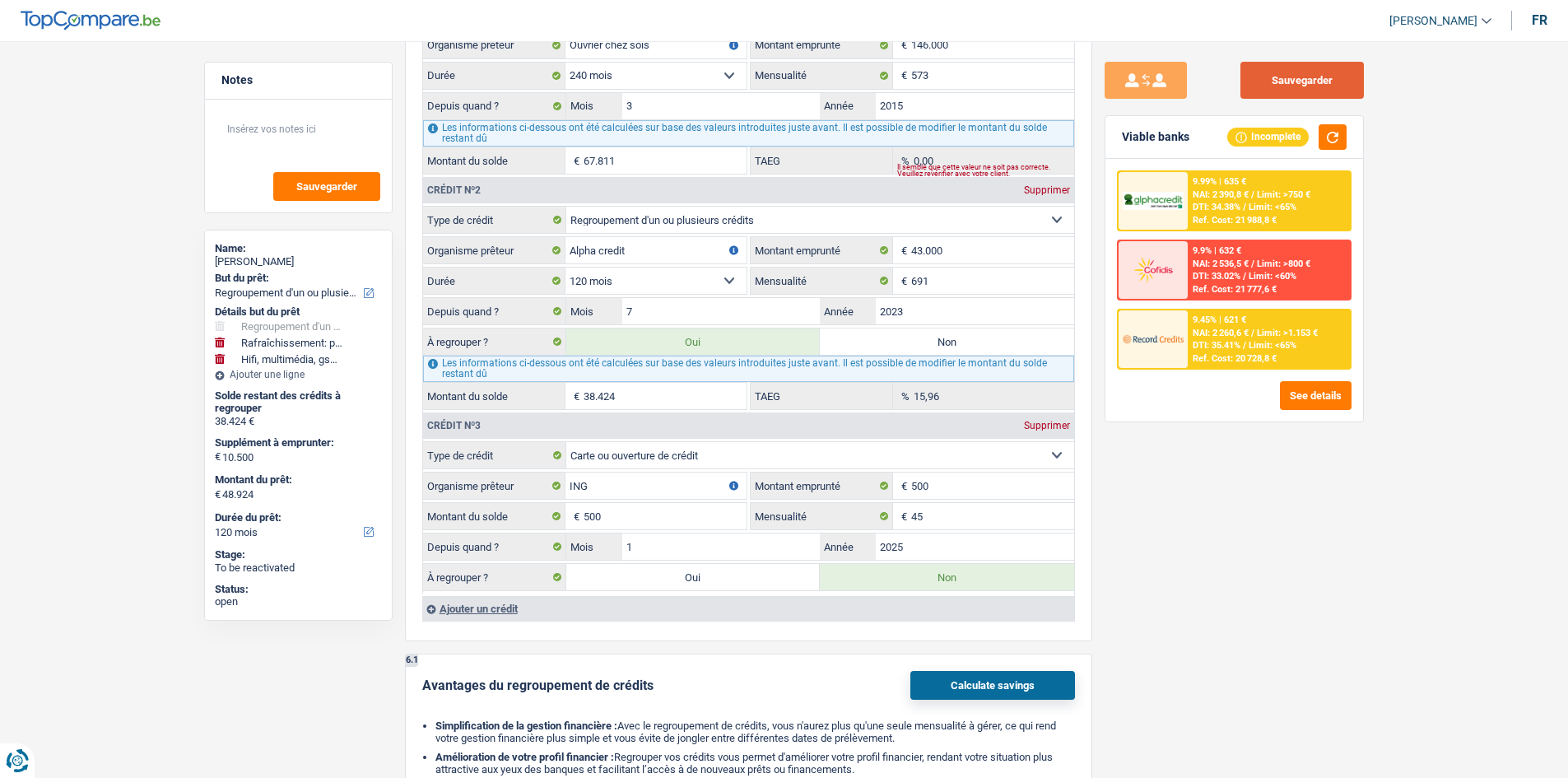
click at [543, 85] on button "Sauvegarder" at bounding box center [1302, 80] width 123 height 37
